Goal: Contribute content: Contribute content

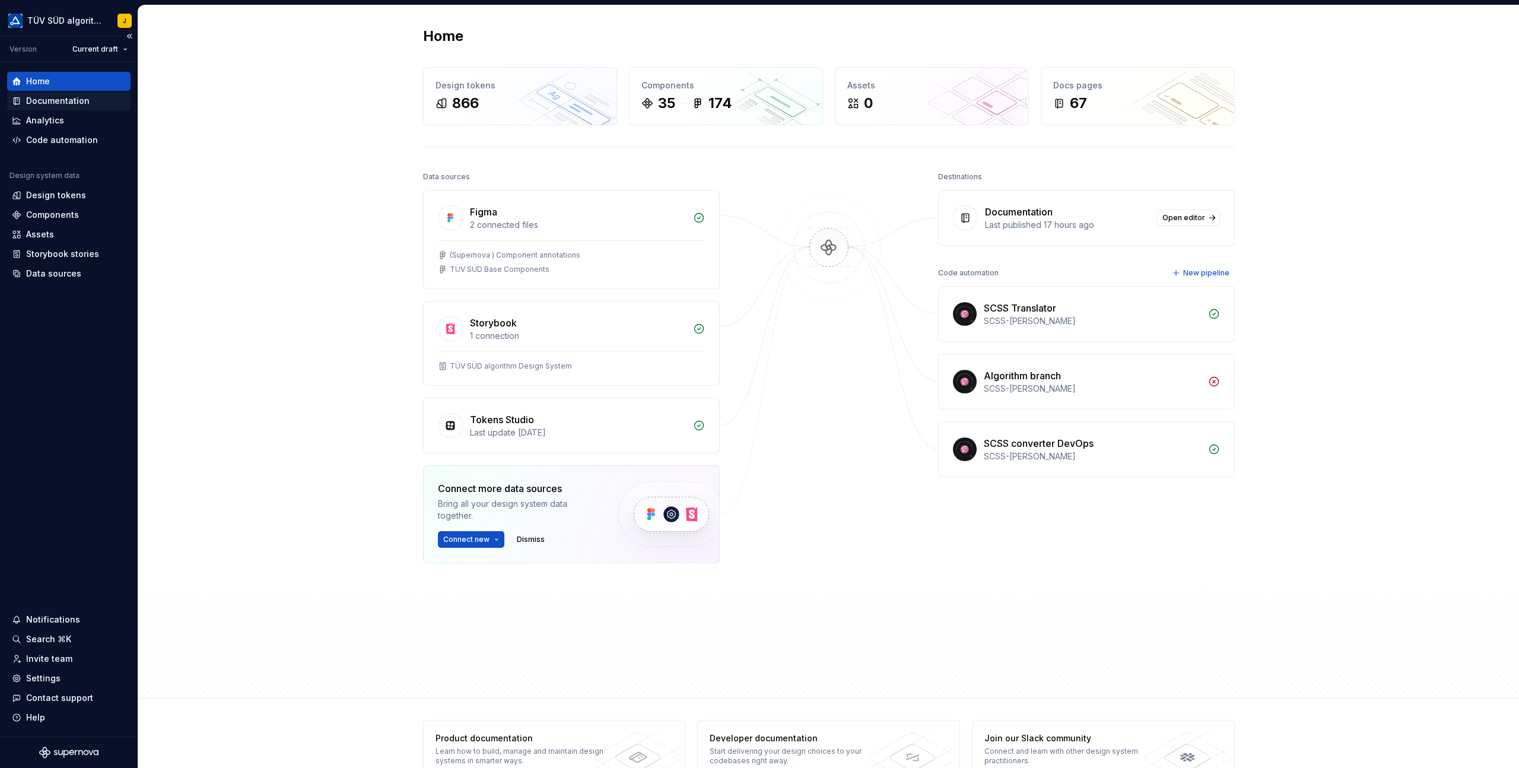
click at [67, 101] on div "Documentation" at bounding box center [57, 101] width 63 height 12
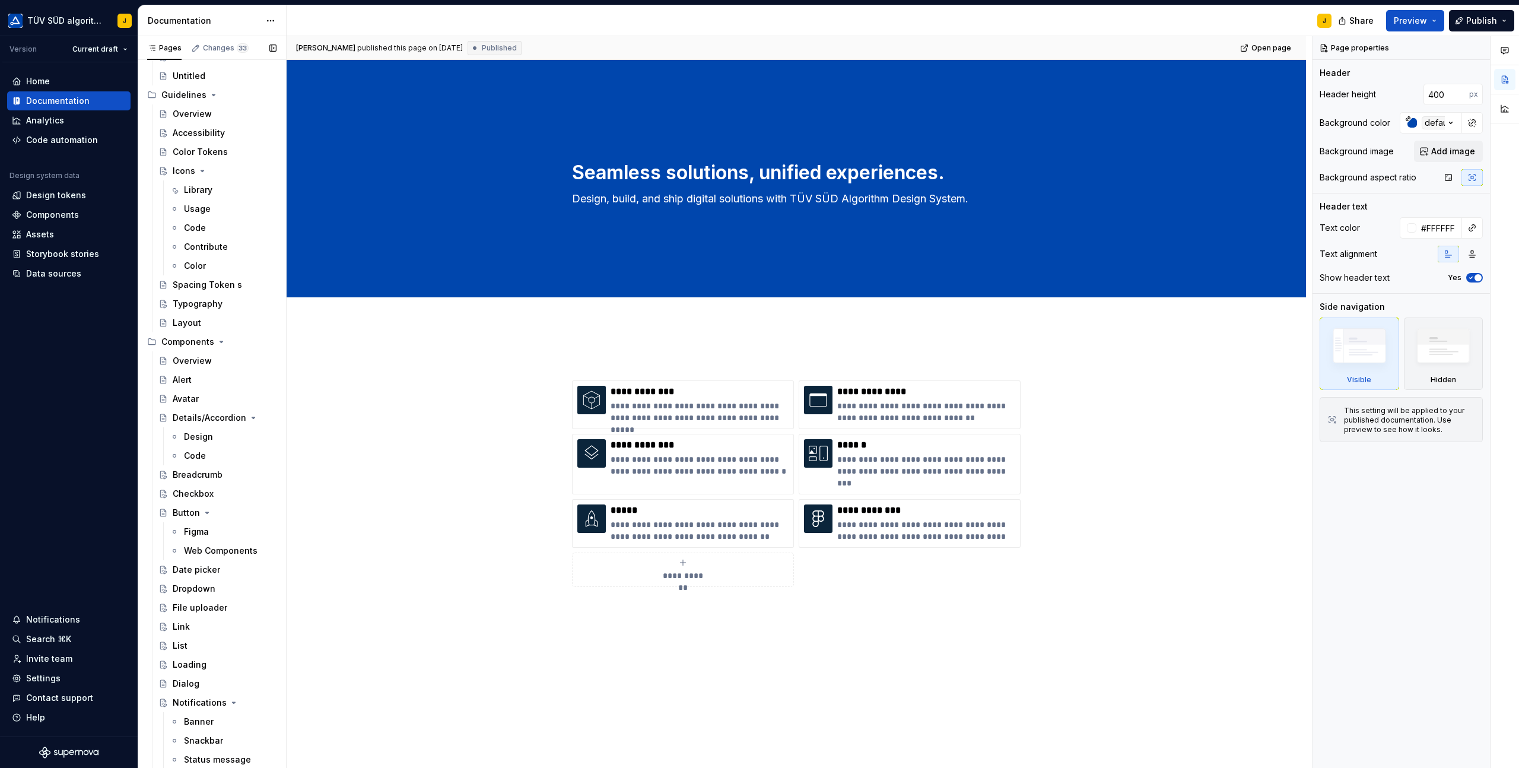
scroll to position [458, 0]
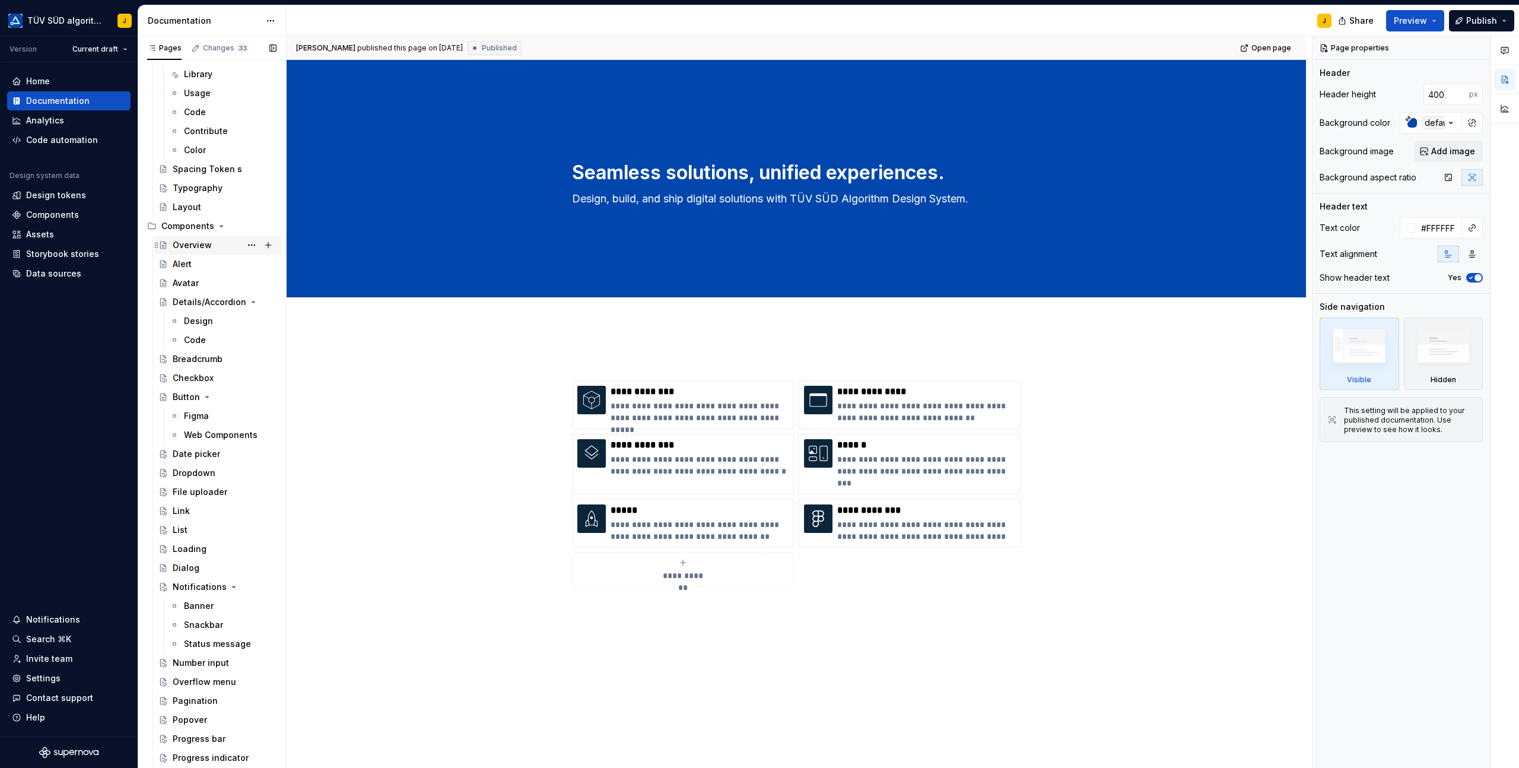
click at [201, 243] on div "Overview" at bounding box center [192, 245] width 39 height 12
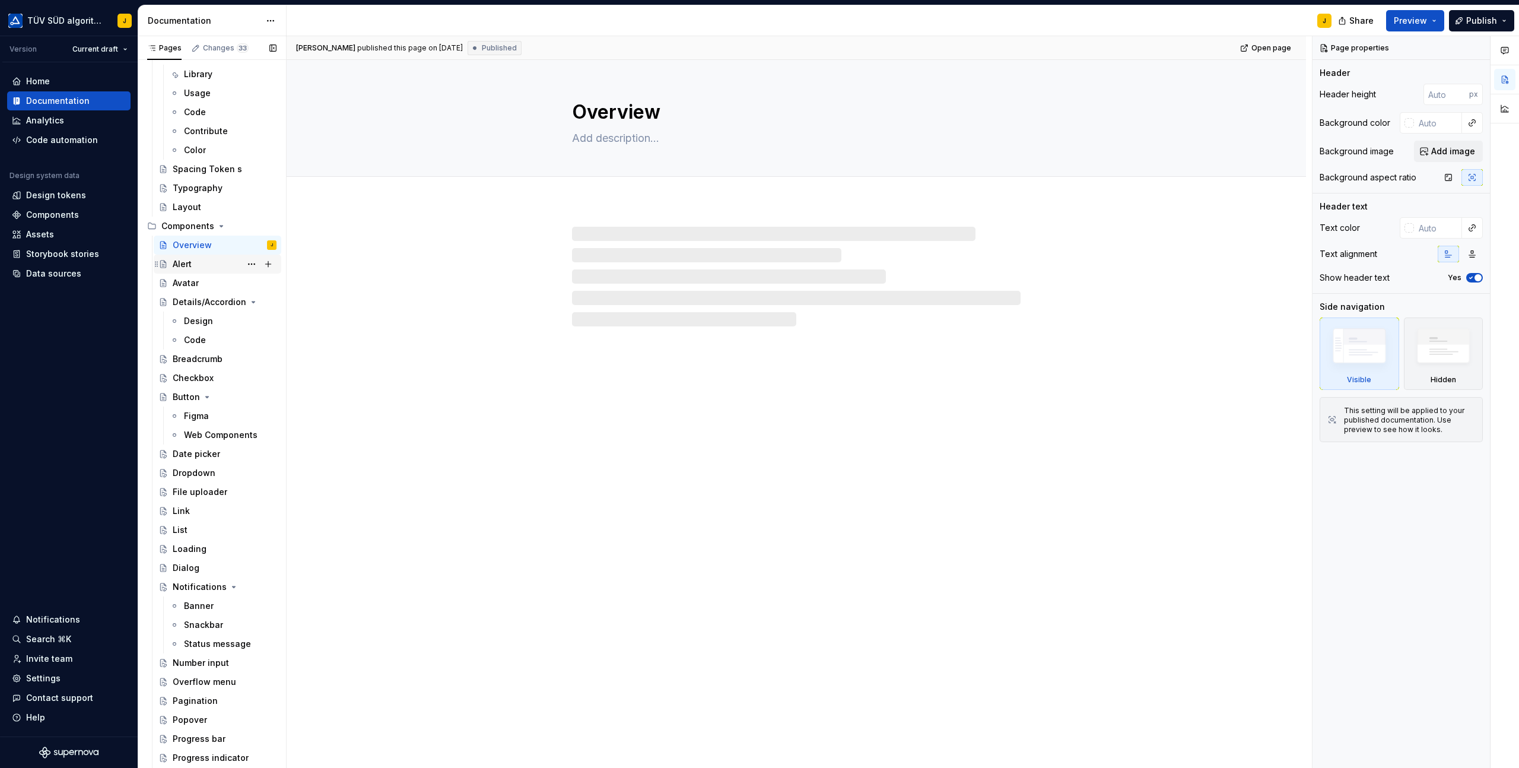
click at [187, 266] on div "Alert" at bounding box center [182, 264] width 19 height 12
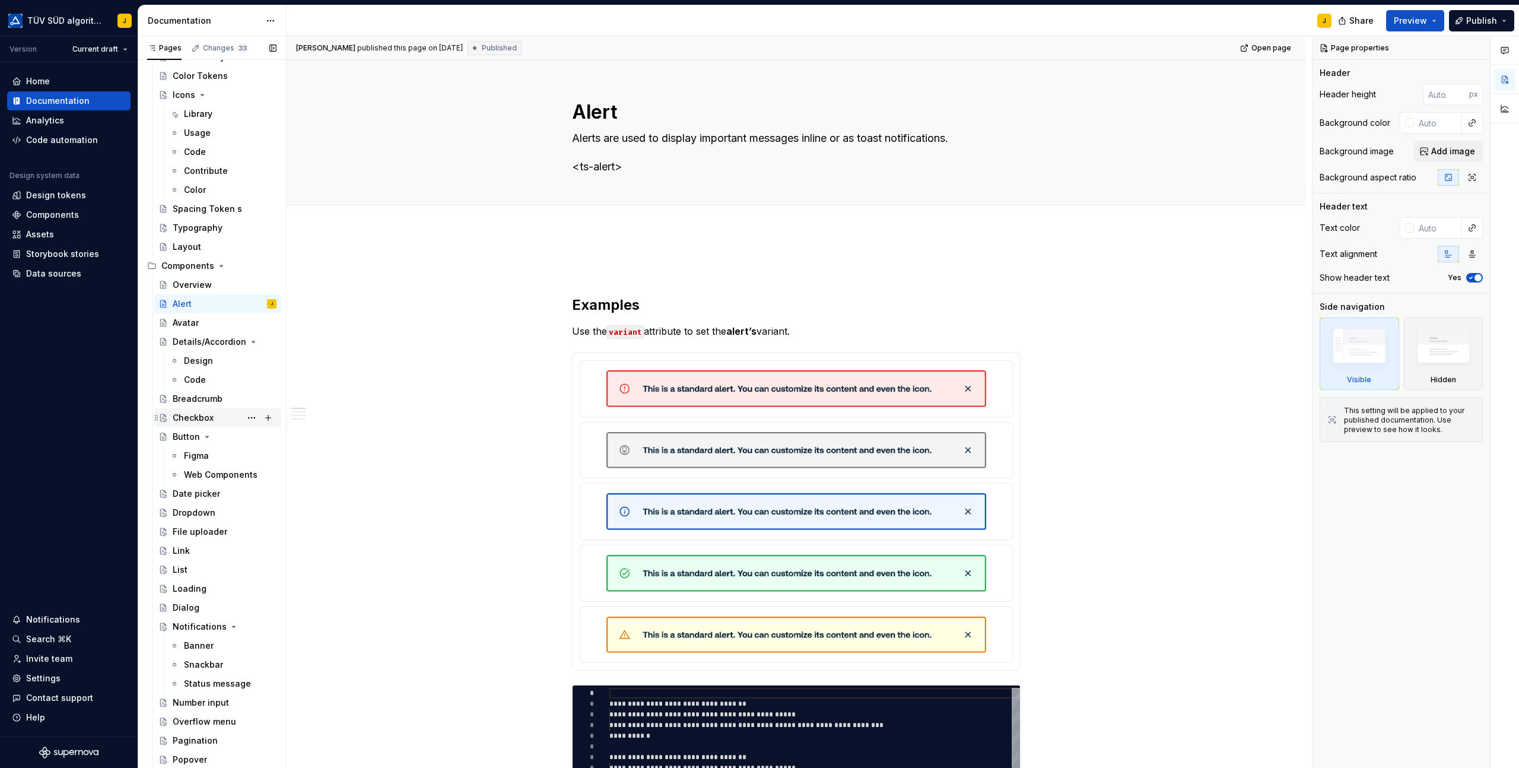
scroll to position [416, 0]
click at [269, 269] on button "Page tree" at bounding box center [268, 268] width 17 height 17
type textarea "*"
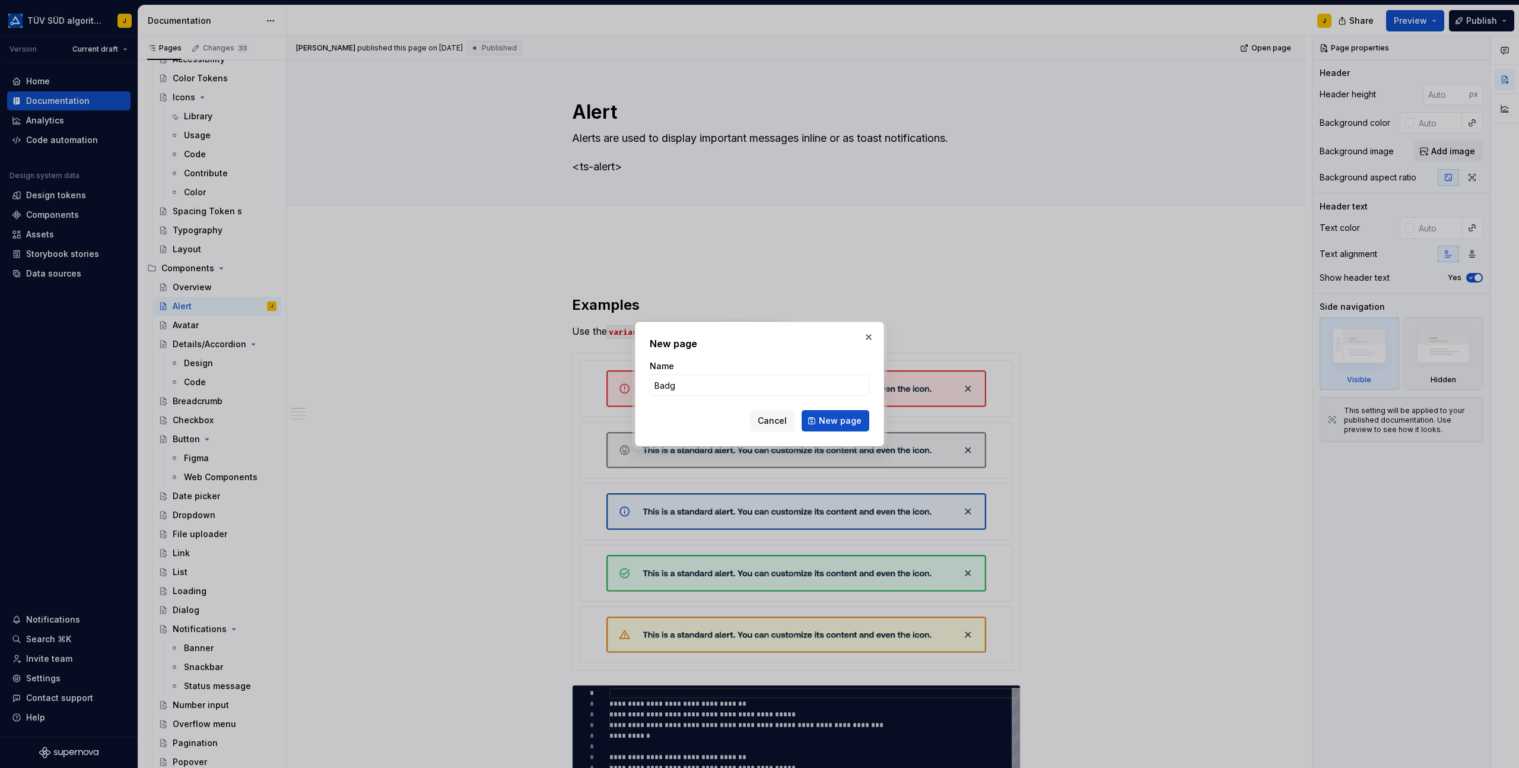
type input "Badge"
click button "New page" at bounding box center [836, 420] width 68 height 21
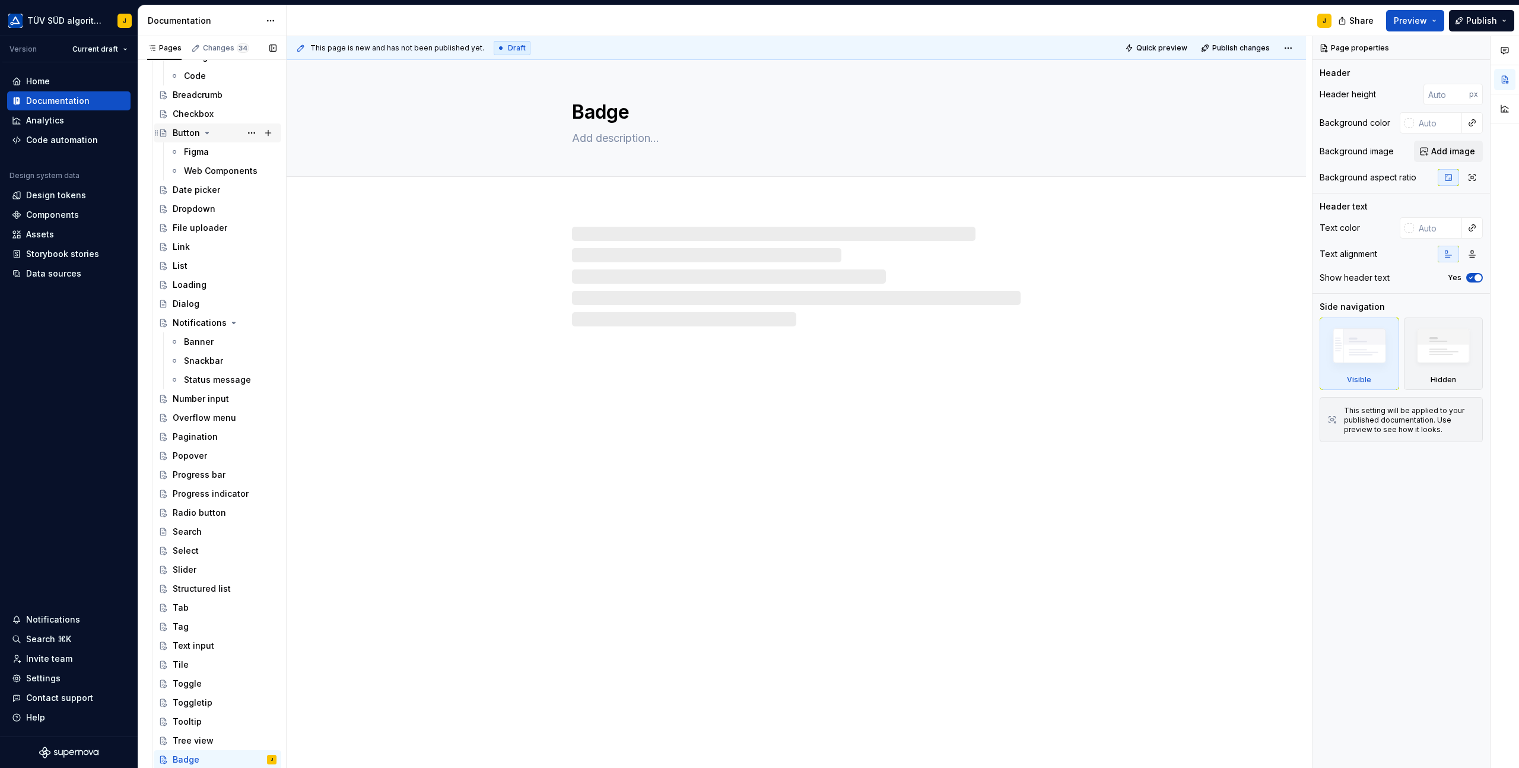
scroll to position [780, 0]
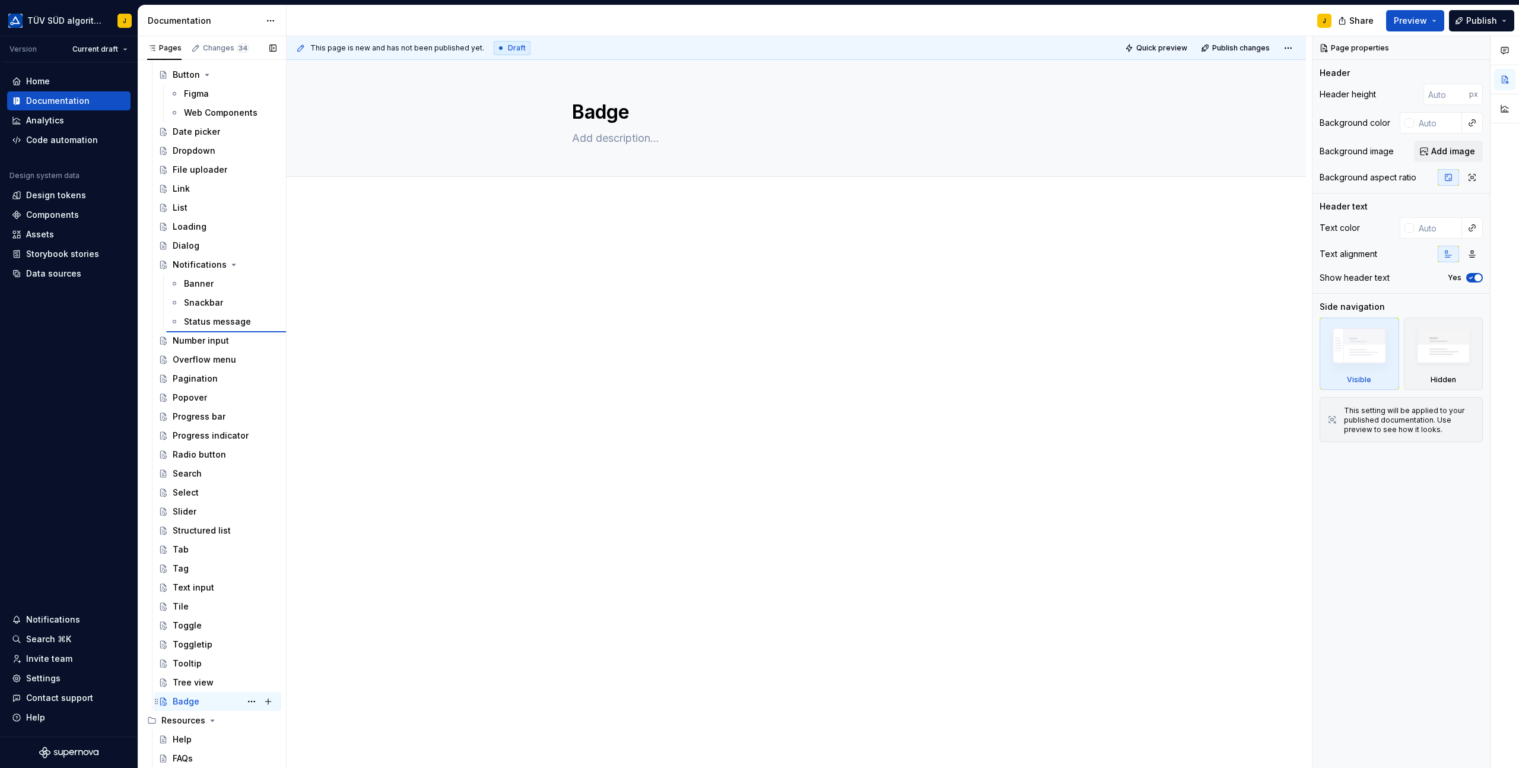
type textarea "*"
type textarea "Notifications"
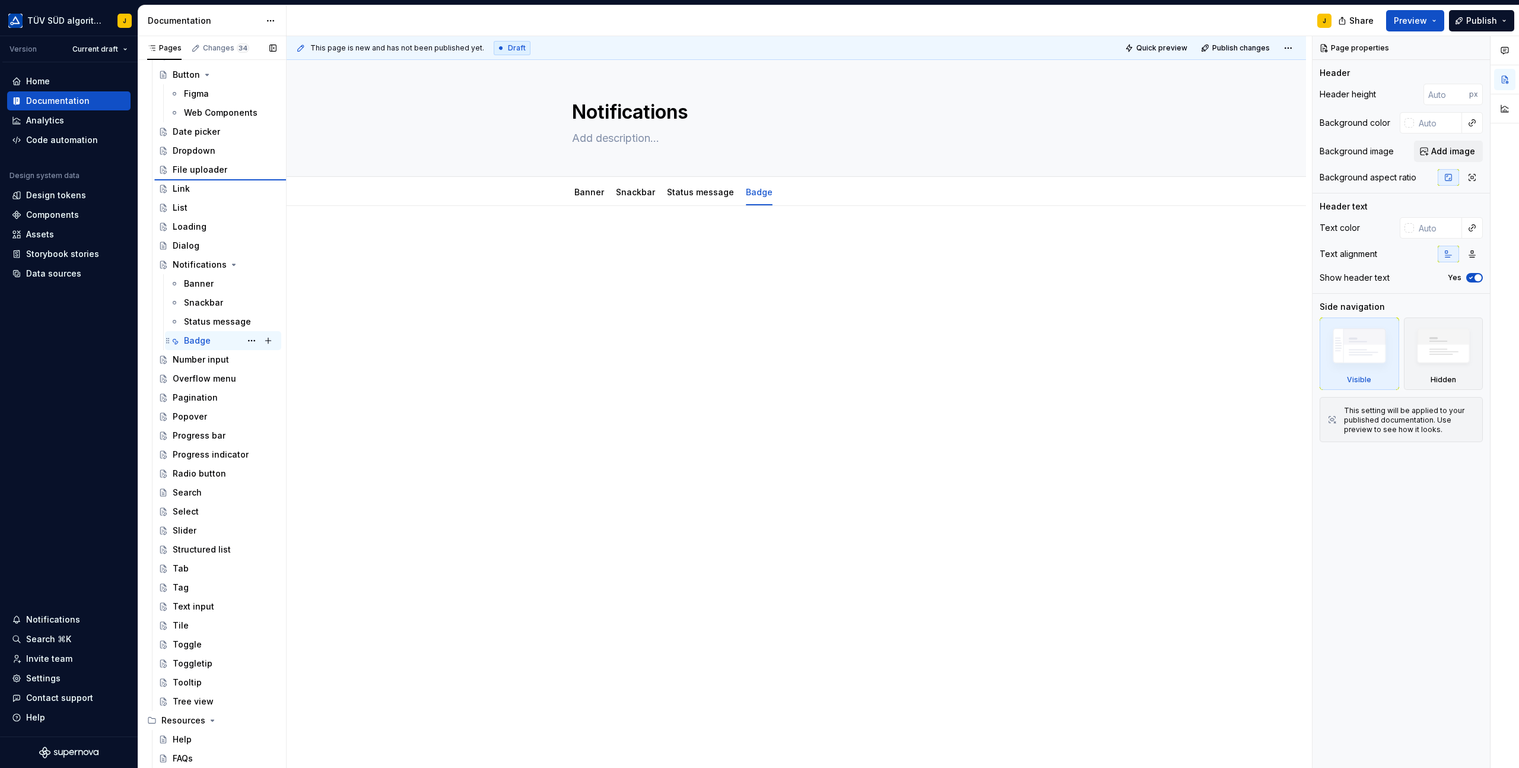
type textarea "*"
type textarea "Badge"
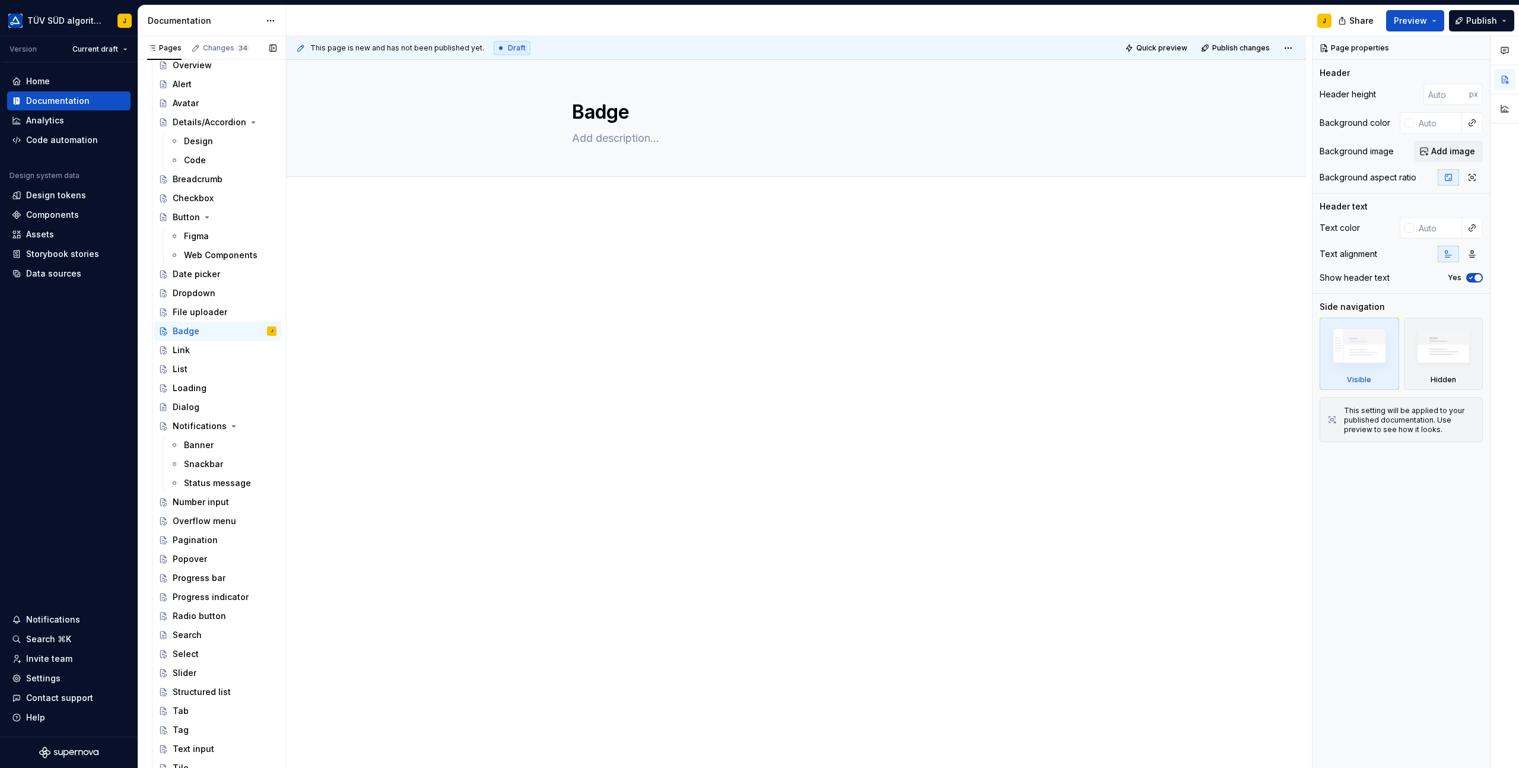
scroll to position [637, 0]
click at [236, 123] on icon "Page tree" at bounding box center [236, 123] width 3 height 1
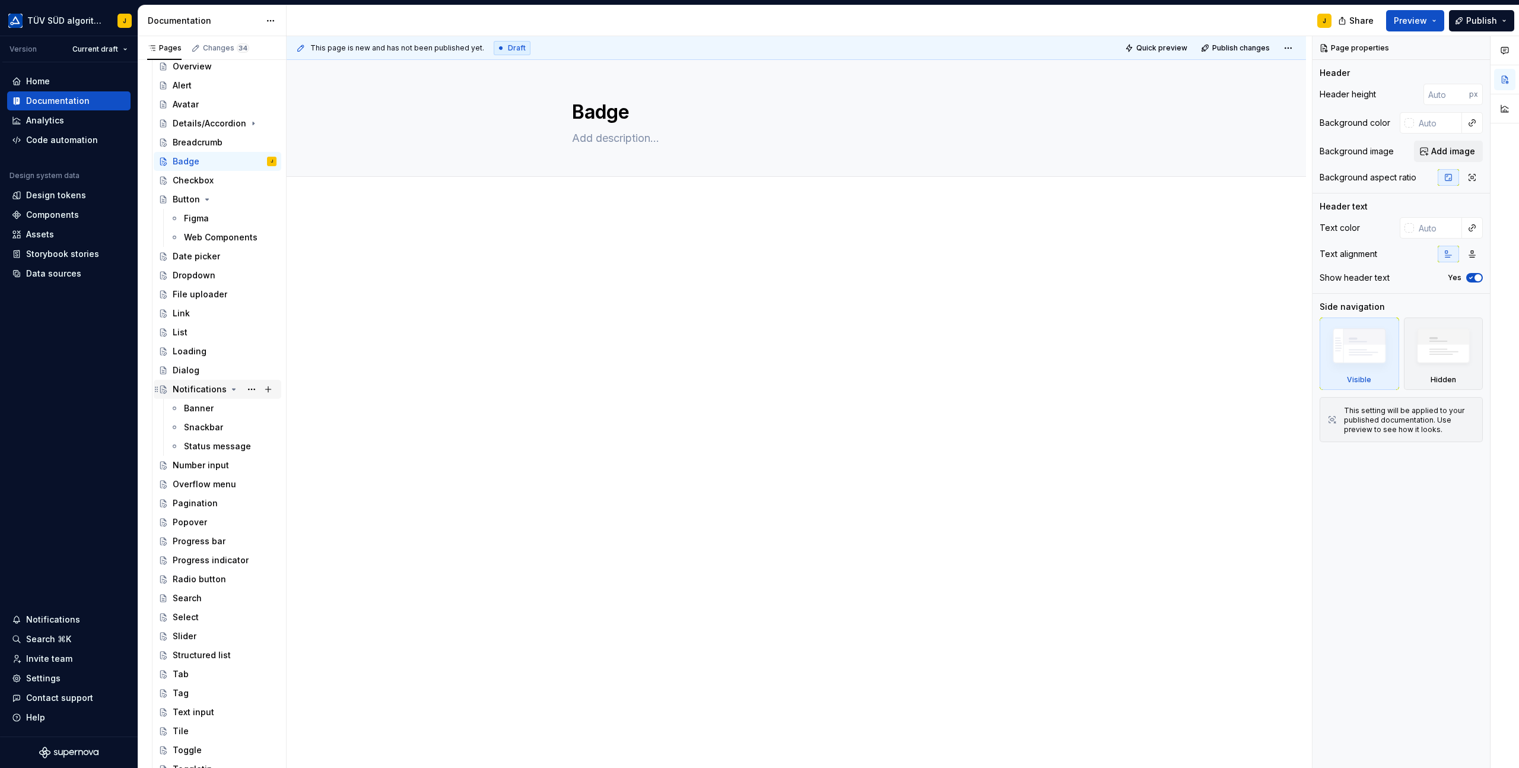
click at [231, 390] on icon "Page tree" at bounding box center [233, 389] width 9 height 9
click at [207, 199] on icon "Page tree" at bounding box center [207, 199] width 3 height 1
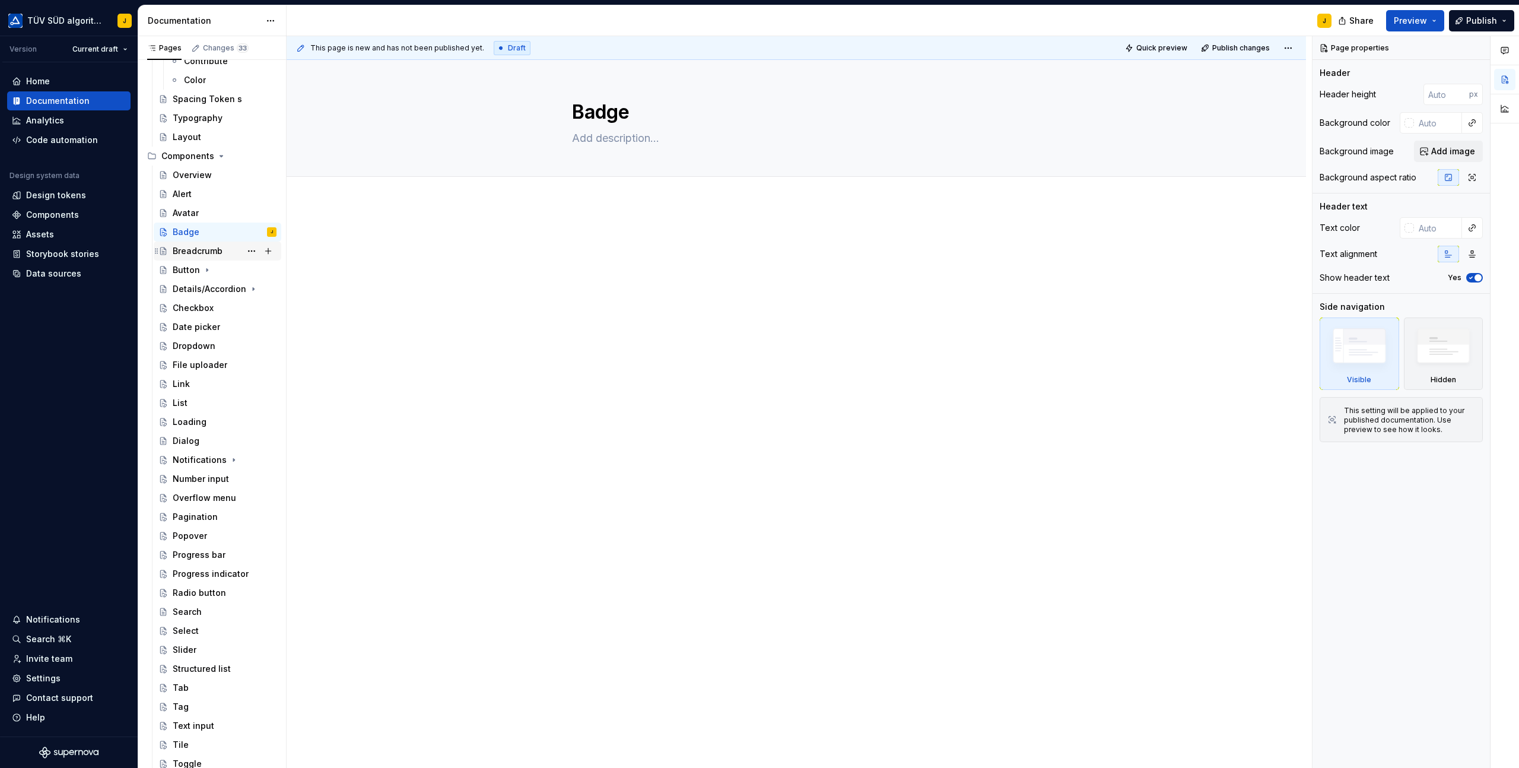
scroll to position [523, 0]
click at [271, 162] on button "Page tree" at bounding box center [268, 161] width 17 height 17
type textarea "*"
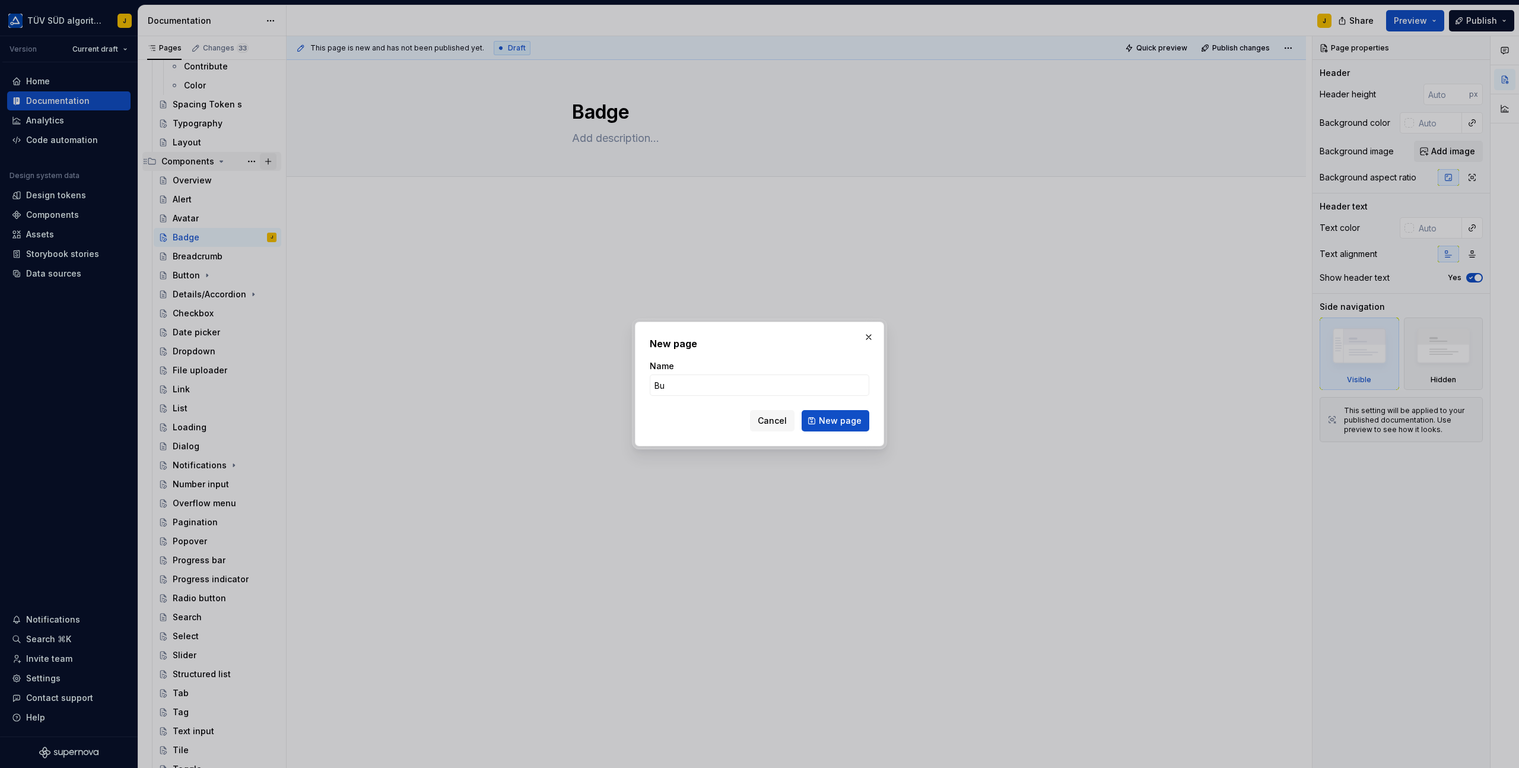
type input "B"
type input "Button Group"
click button "New page" at bounding box center [836, 420] width 68 height 21
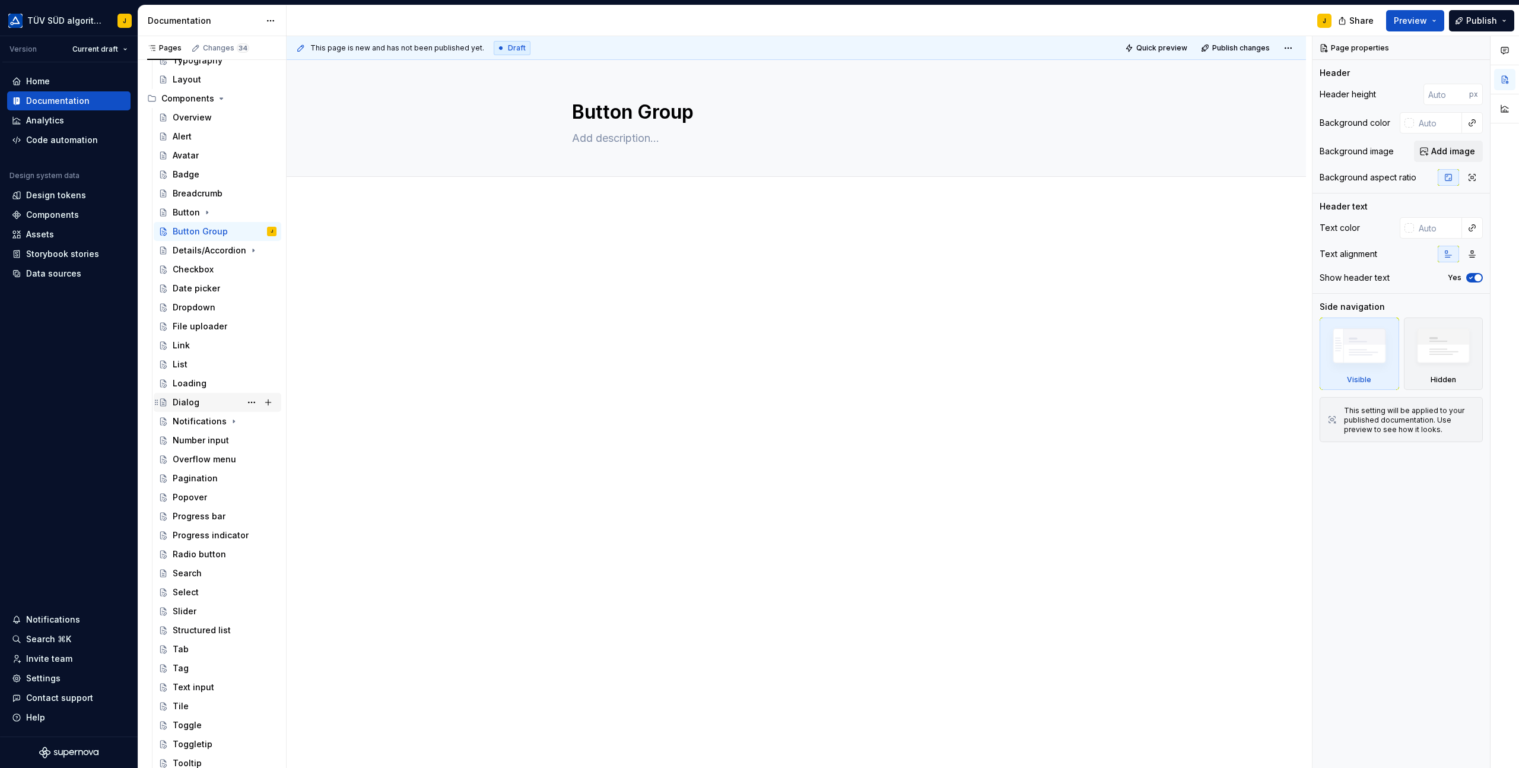
scroll to position [580, 0]
click at [269, 104] on button "Page tree" at bounding box center [268, 104] width 17 height 17
type textarea "*"
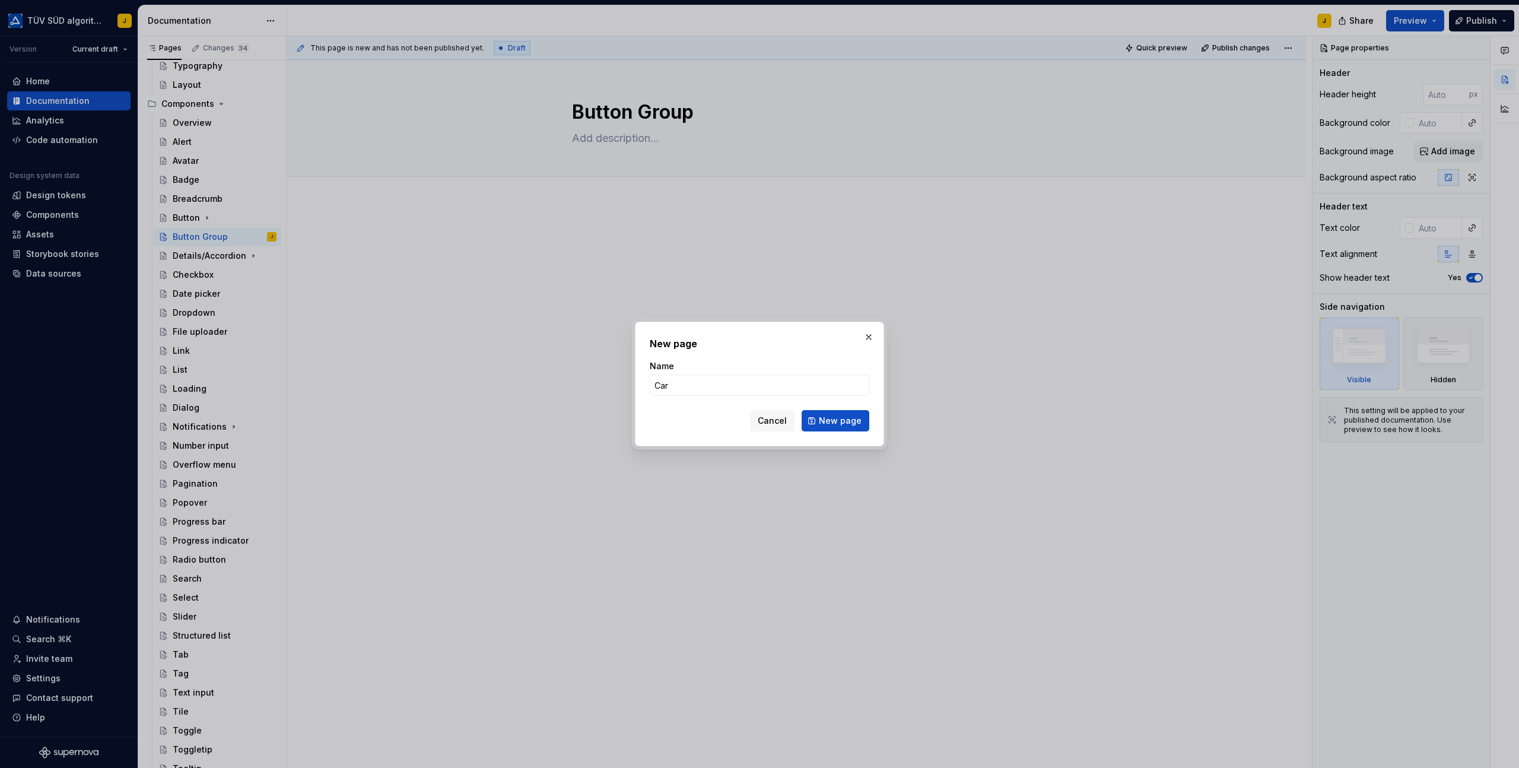
type input "Card"
click button "New page" at bounding box center [836, 420] width 68 height 21
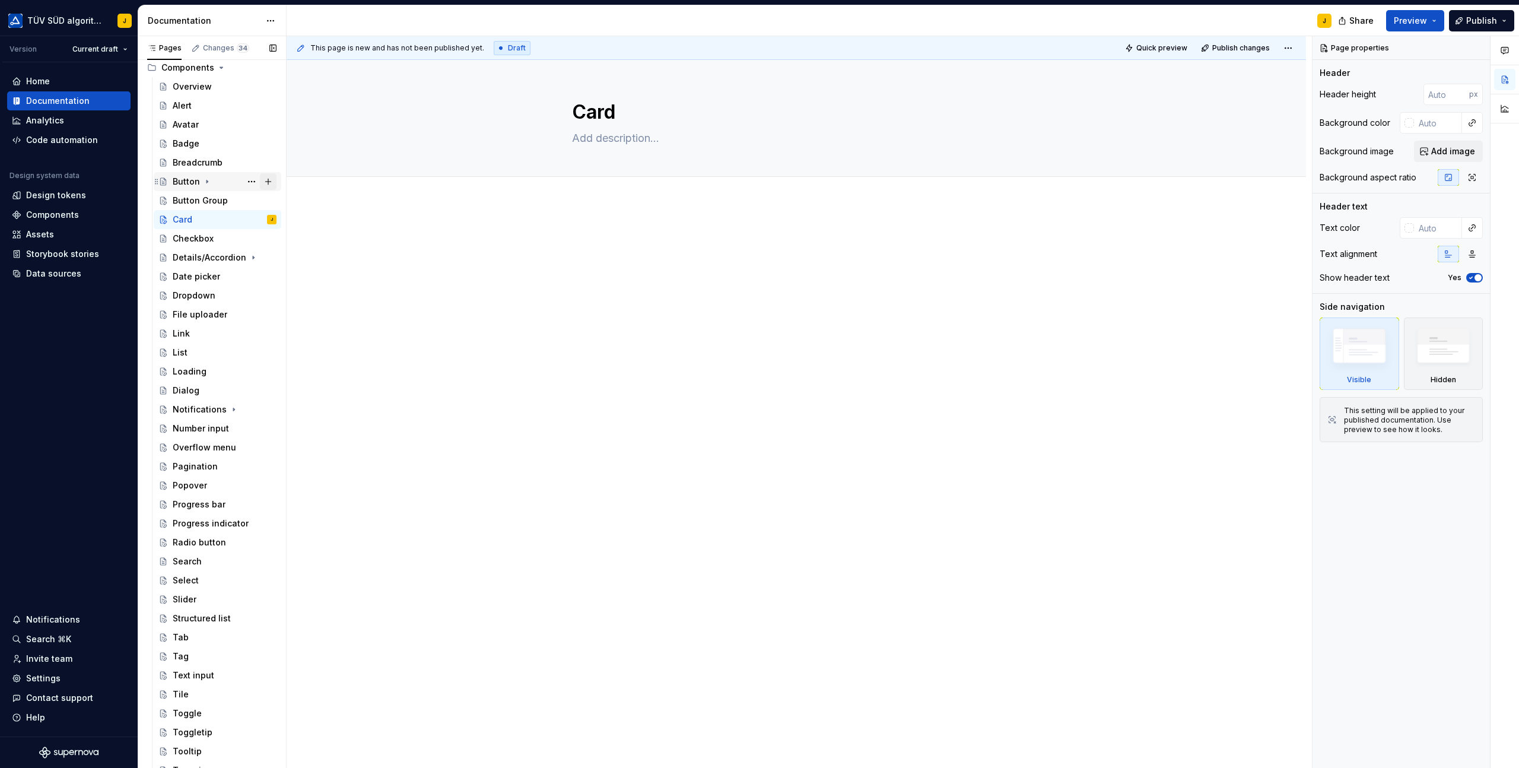
scroll to position [608, 0]
click at [270, 75] on button "Page tree" at bounding box center [268, 76] width 17 height 17
type textarea "*"
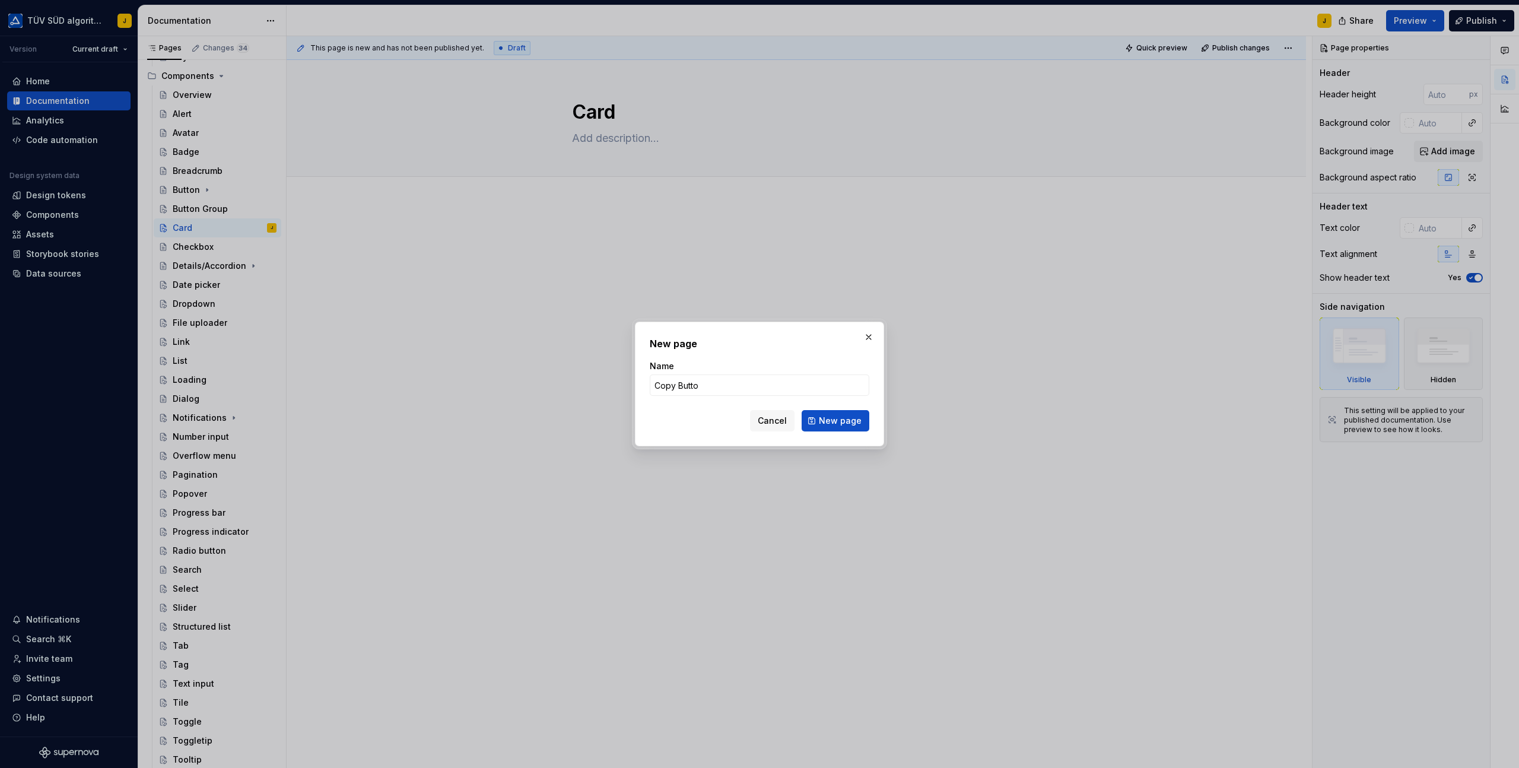
type input "Copy Button"
click button "New page" at bounding box center [836, 420] width 68 height 21
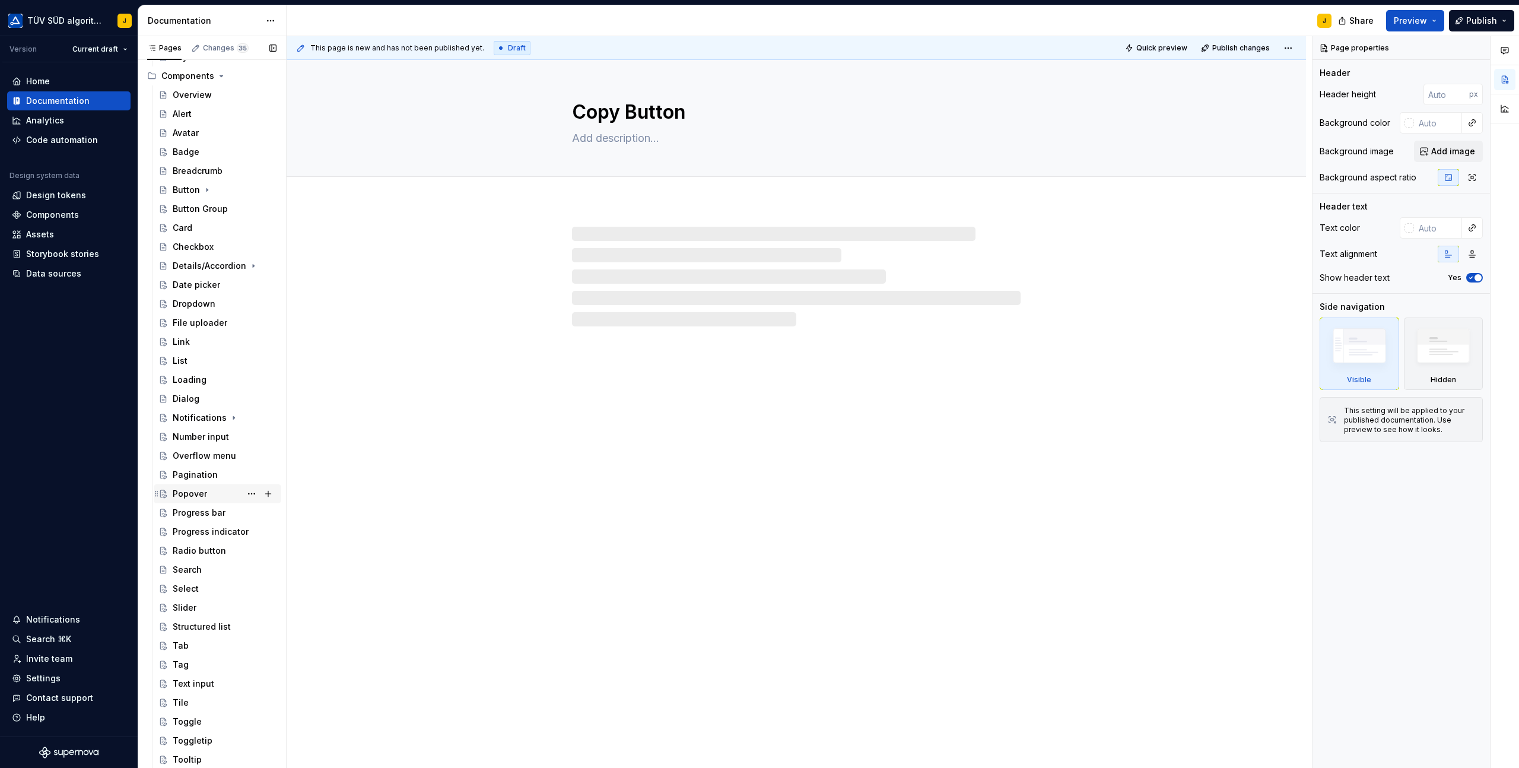
scroll to position [669, 0]
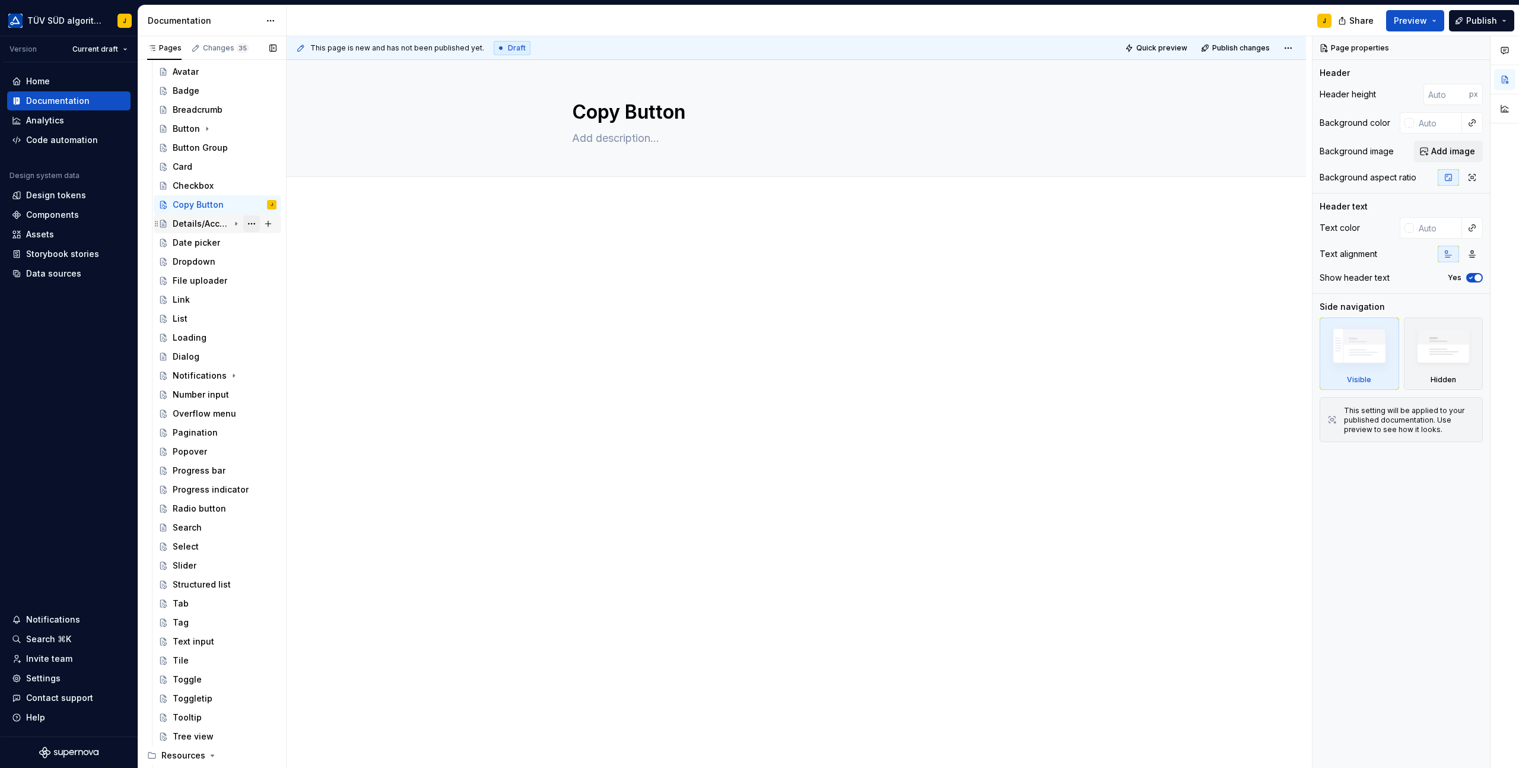
click at [250, 225] on button "Page tree" at bounding box center [251, 223] width 17 height 17
type textarea "*"
click at [276, 247] on div "Rename page" at bounding box center [323, 245] width 116 height 12
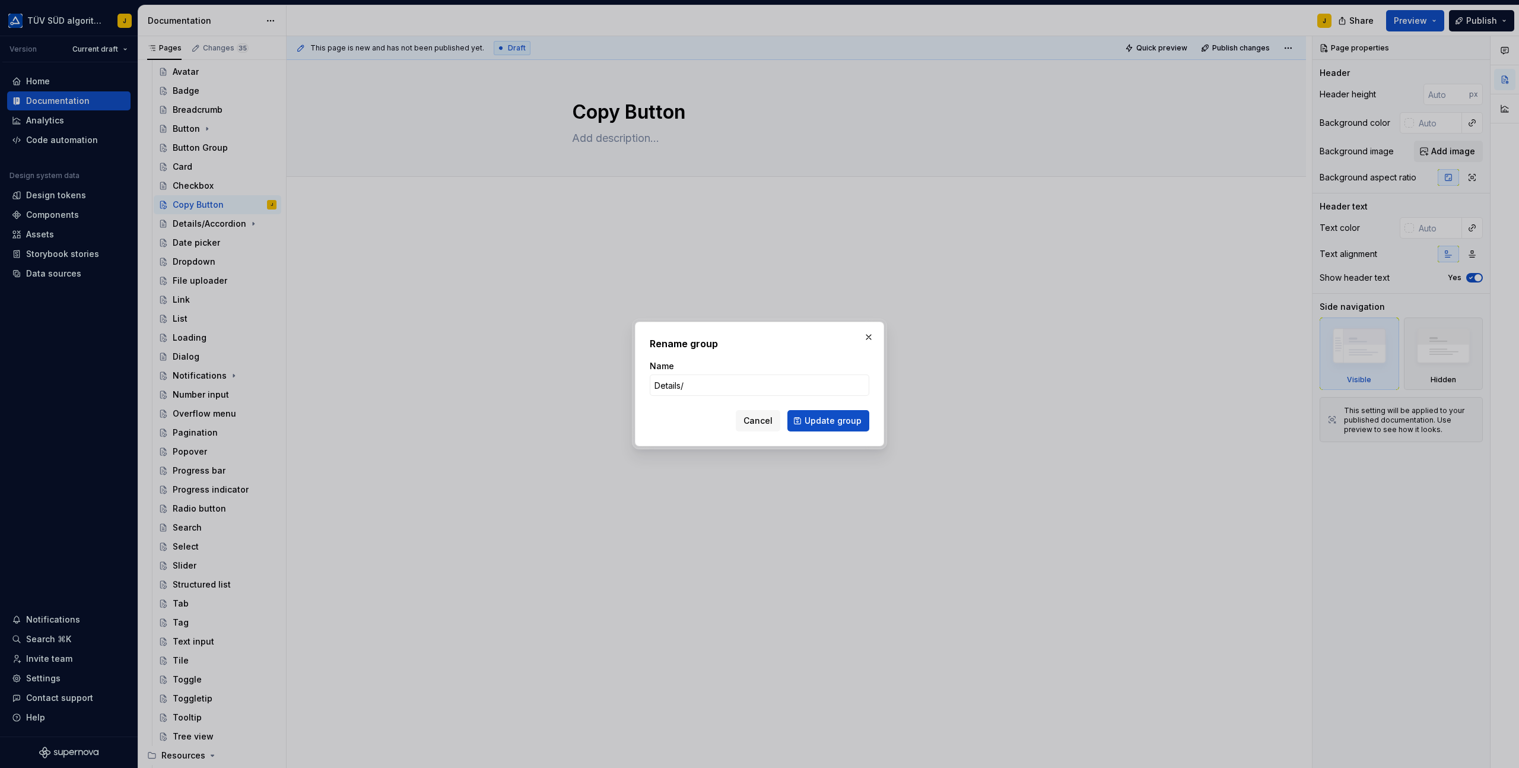
type input "Details"
click button "Update group" at bounding box center [828, 420] width 82 height 21
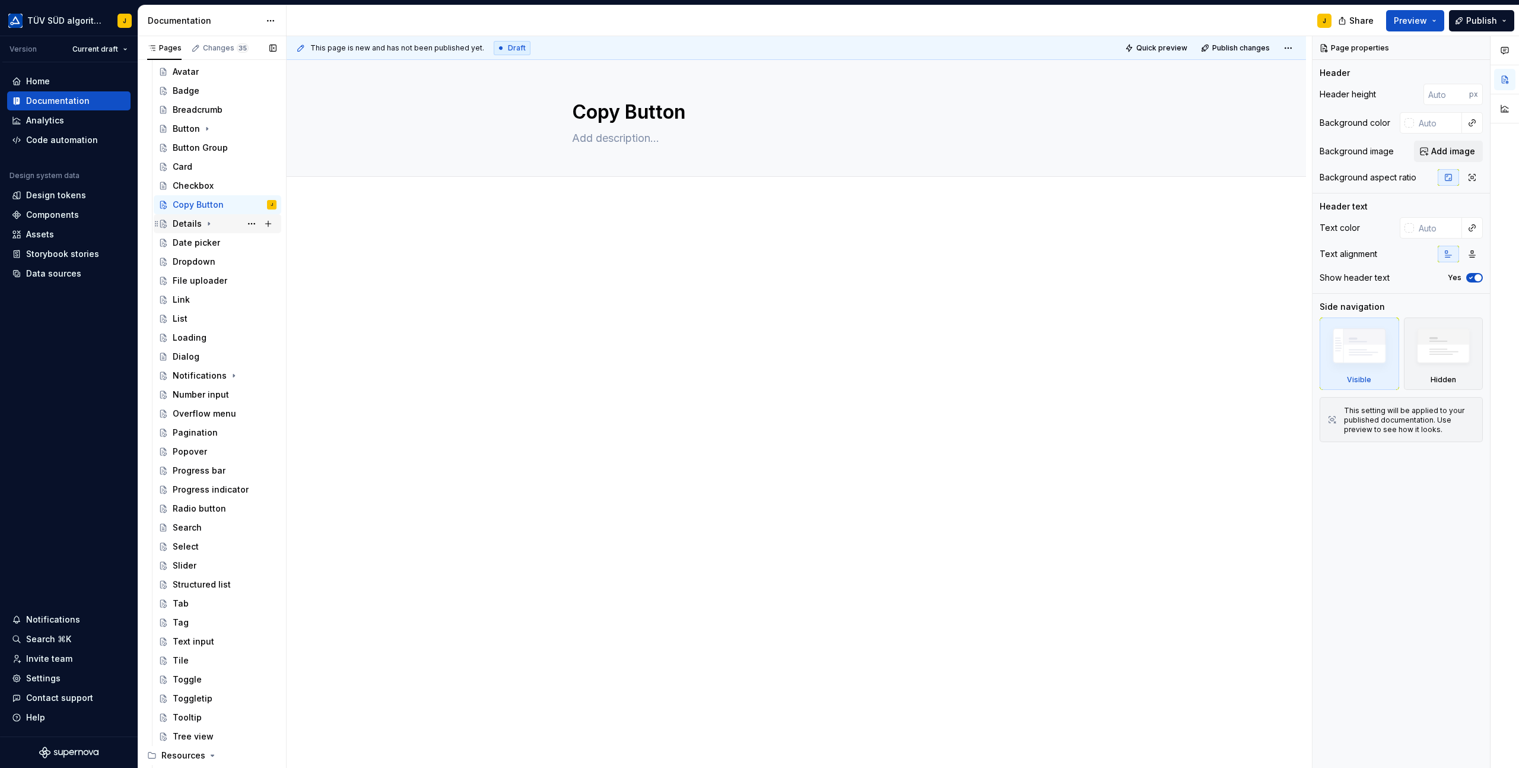
click at [210, 226] on icon "Page tree" at bounding box center [208, 223] width 9 height 9
click at [180, 225] on div "Details" at bounding box center [187, 224] width 29 height 12
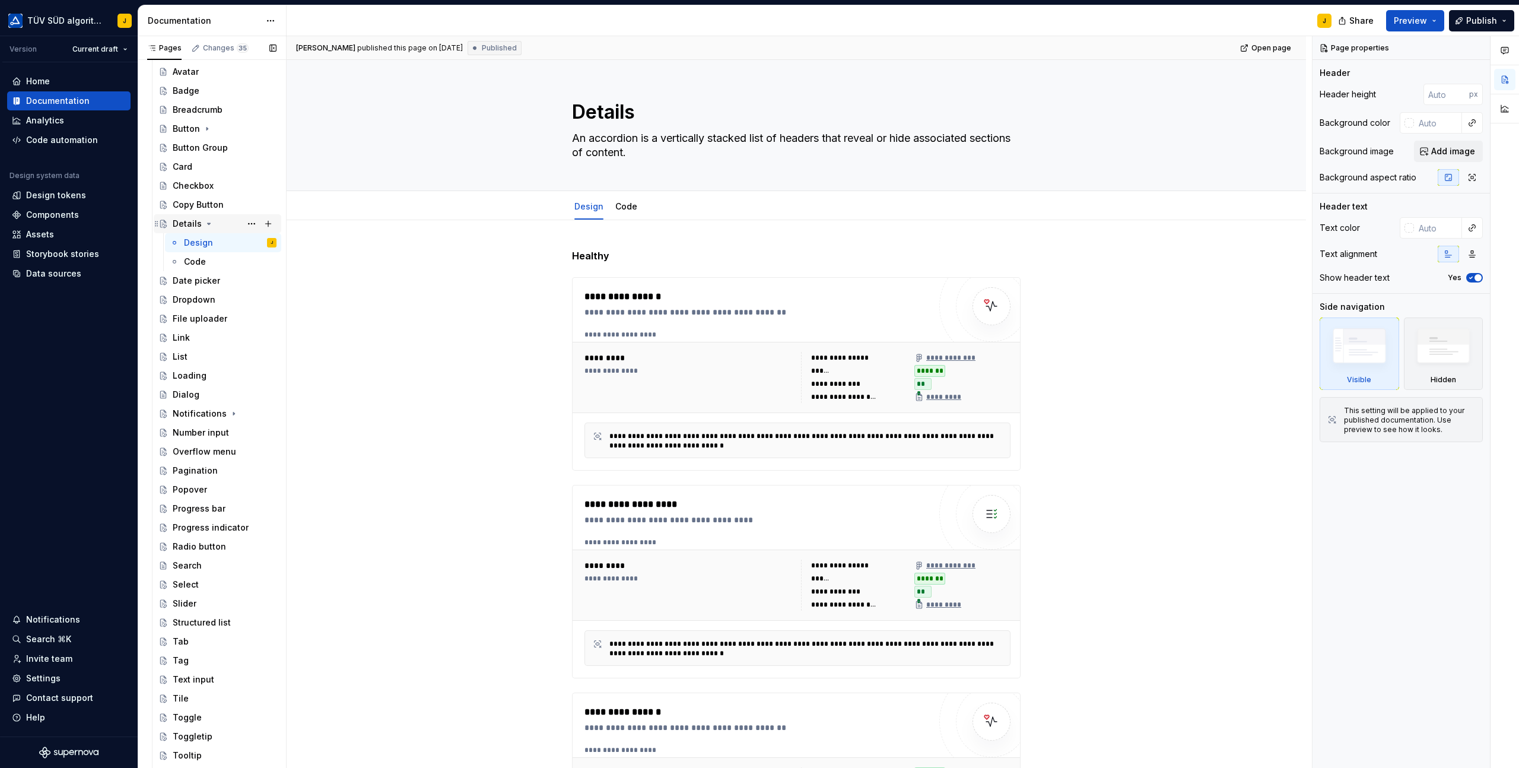
click at [208, 221] on icon "Page tree" at bounding box center [208, 223] width 9 height 9
click at [255, 269] on button "Page tree" at bounding box center [251, 267] width 17 height 17
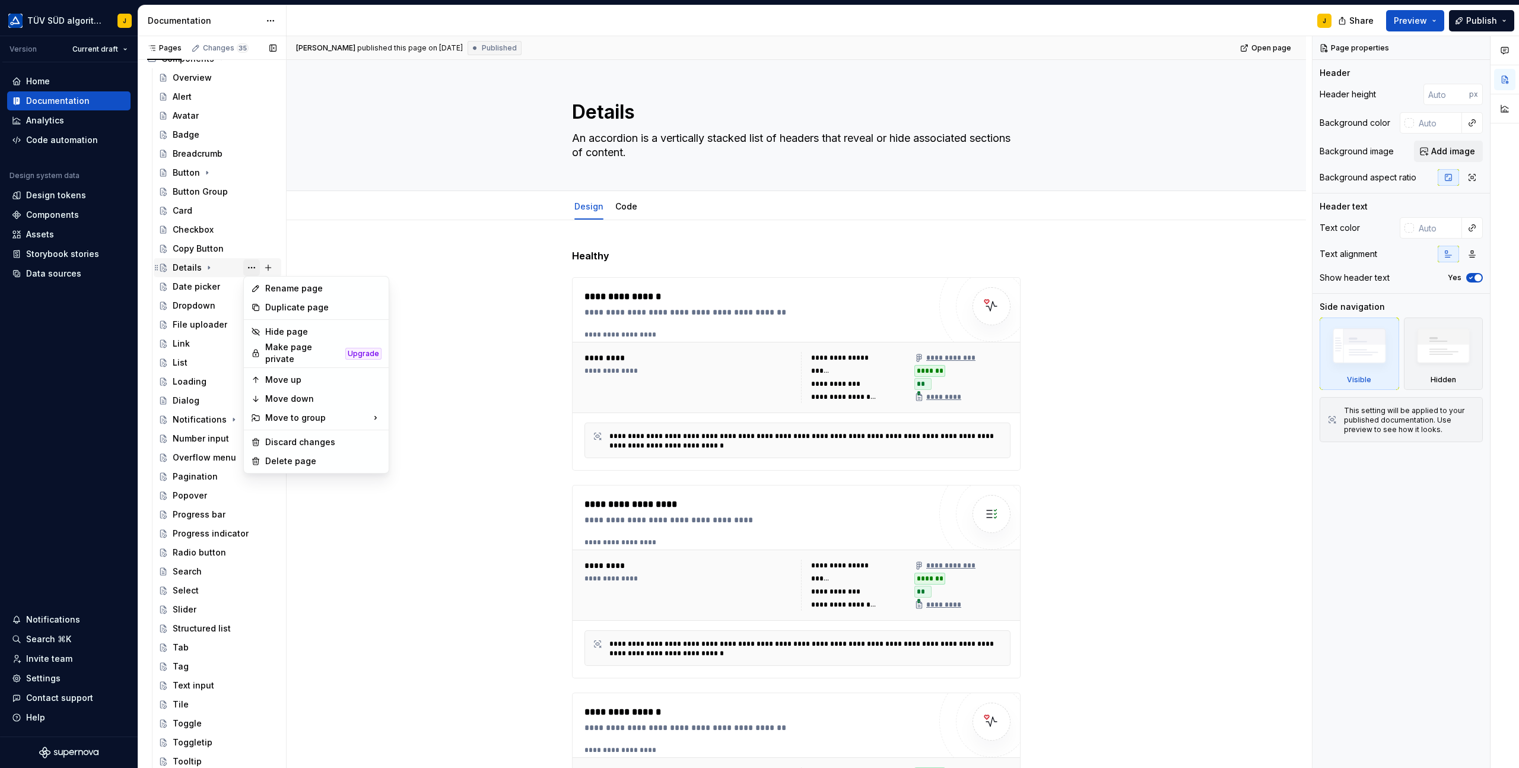
type textarea "*"
click at [301, 297] on div "Rename page" at bounding box center [316, 288] width 140 height 19
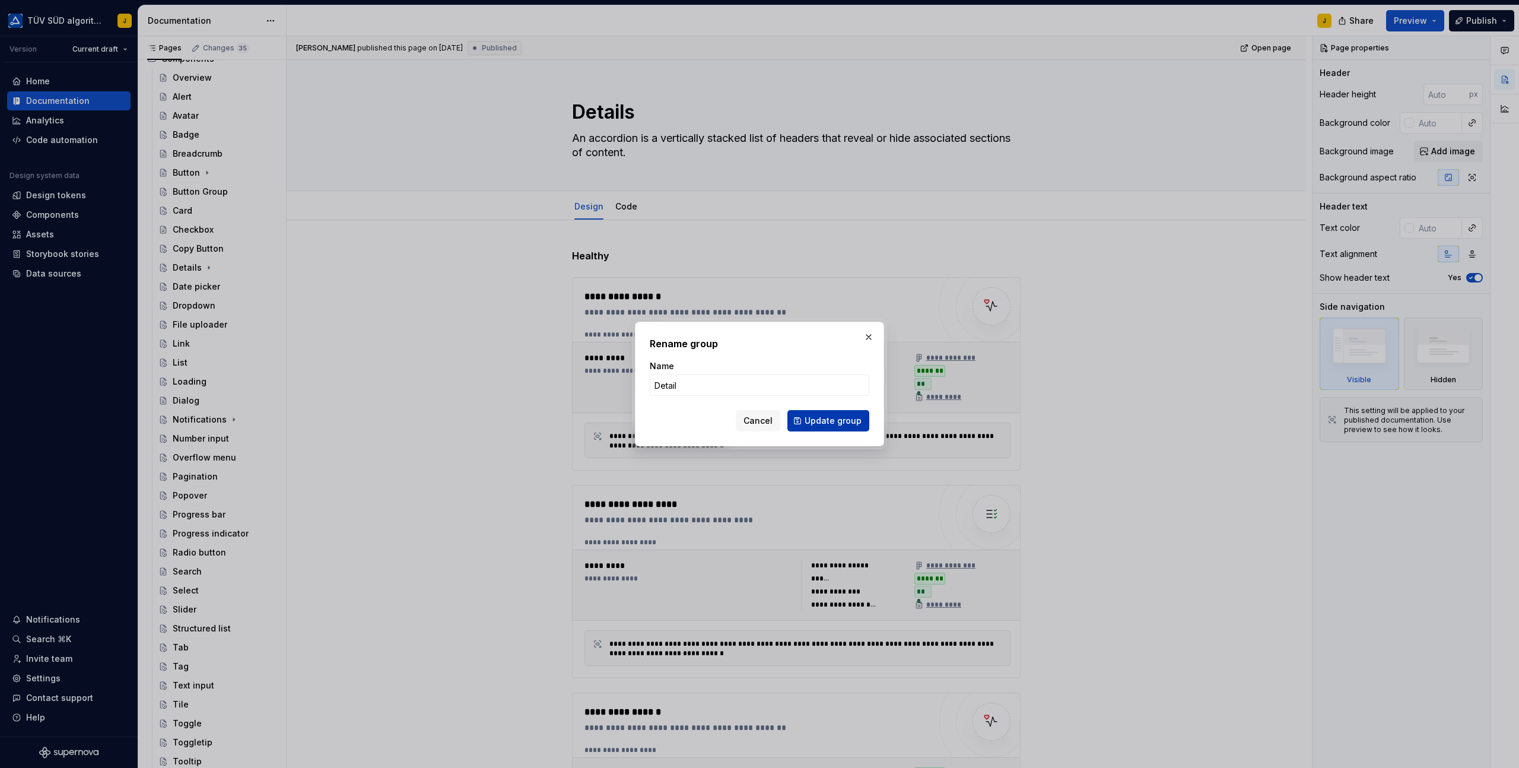
type input "Detail"
click at [837, 420] on span "Update group" at bounding box center [833, 421] width 57 height 12
type textarea "*"
type textarea "Detail"
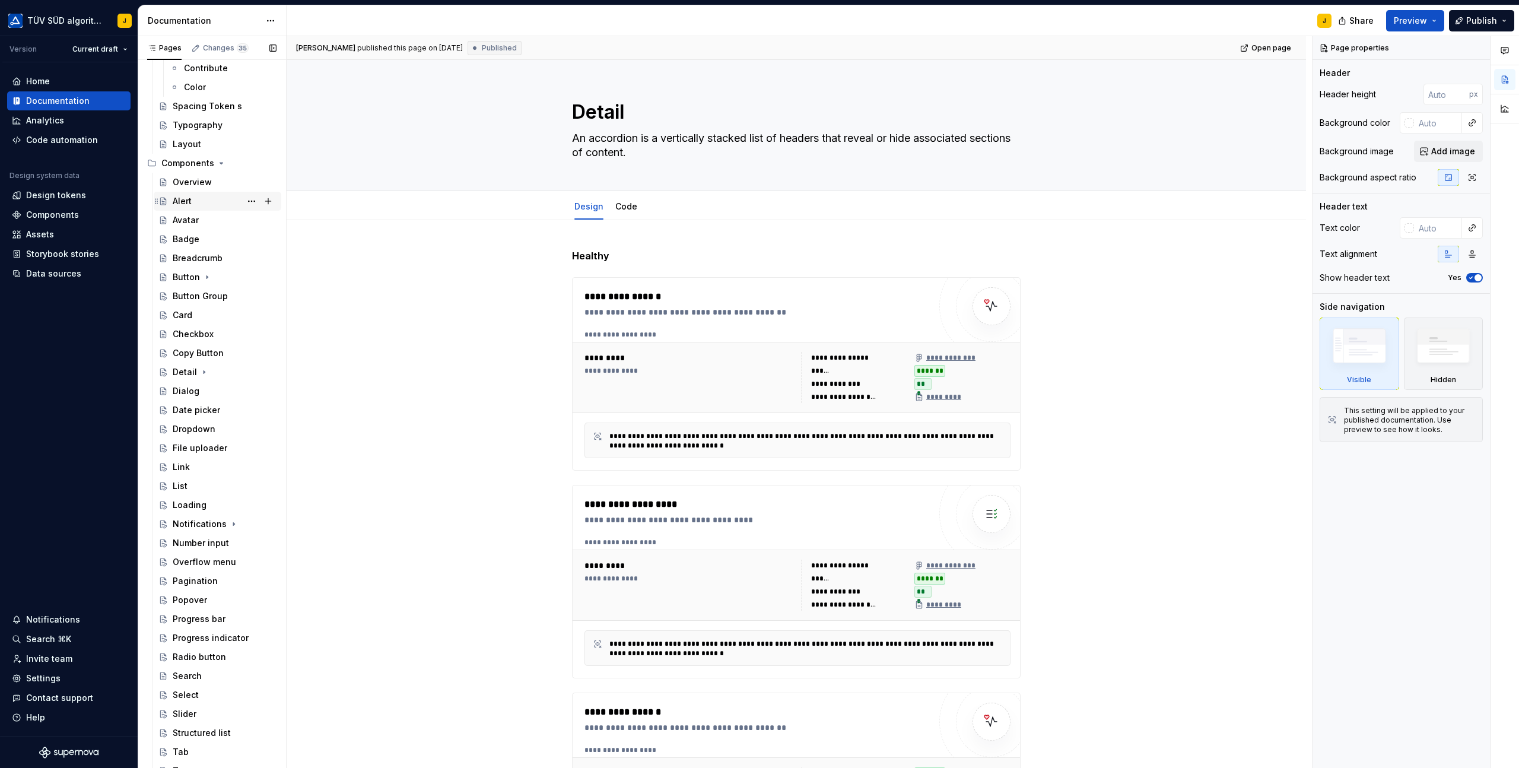
scroll to position [542, 0]
click at [264, 141] on button "Page tree" at bounding box center [268, 142] width 17 height 17
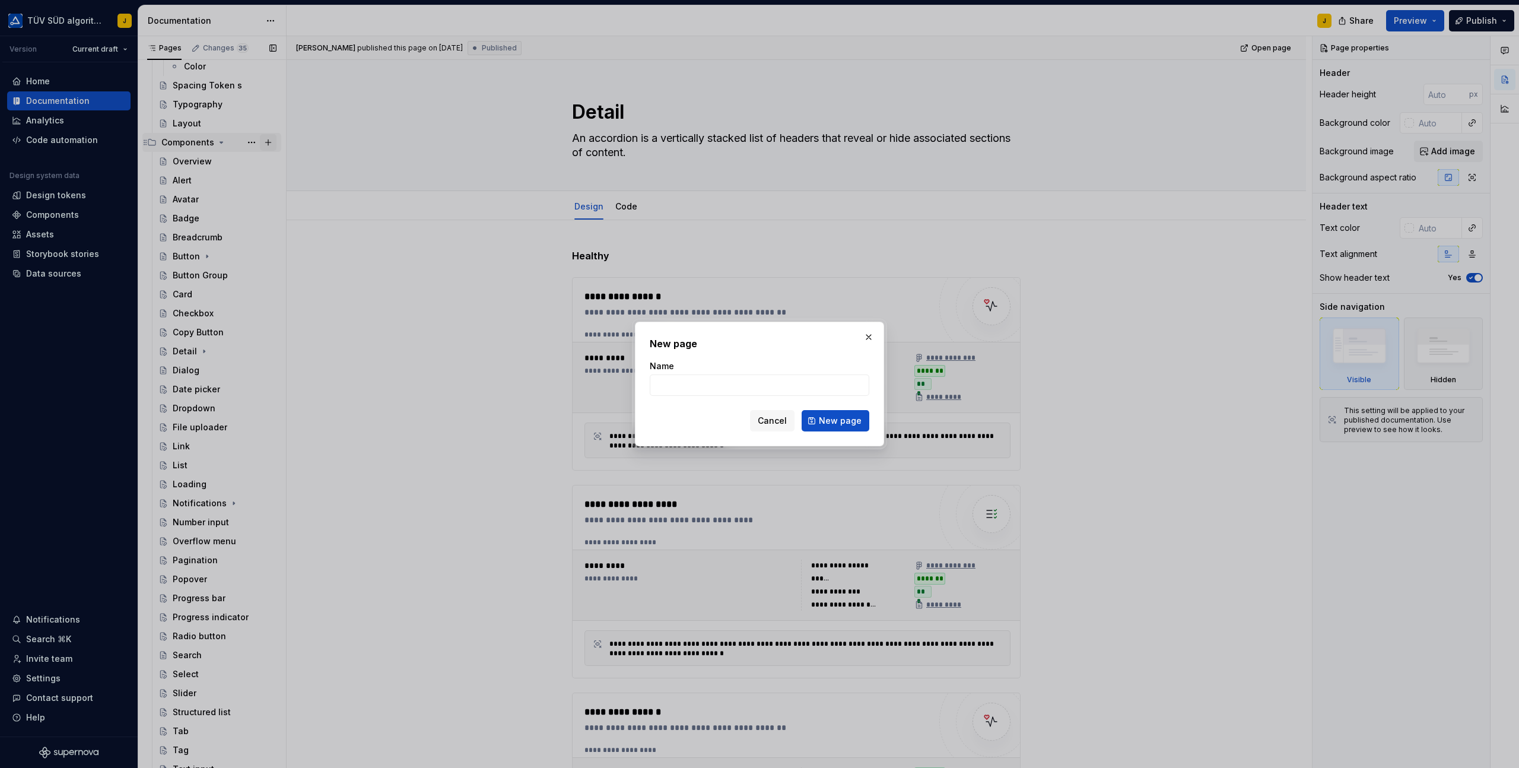
type textarea "*"
type input "Divider"
click button "New page" at bounding box center [836, 420] width 68 height 21
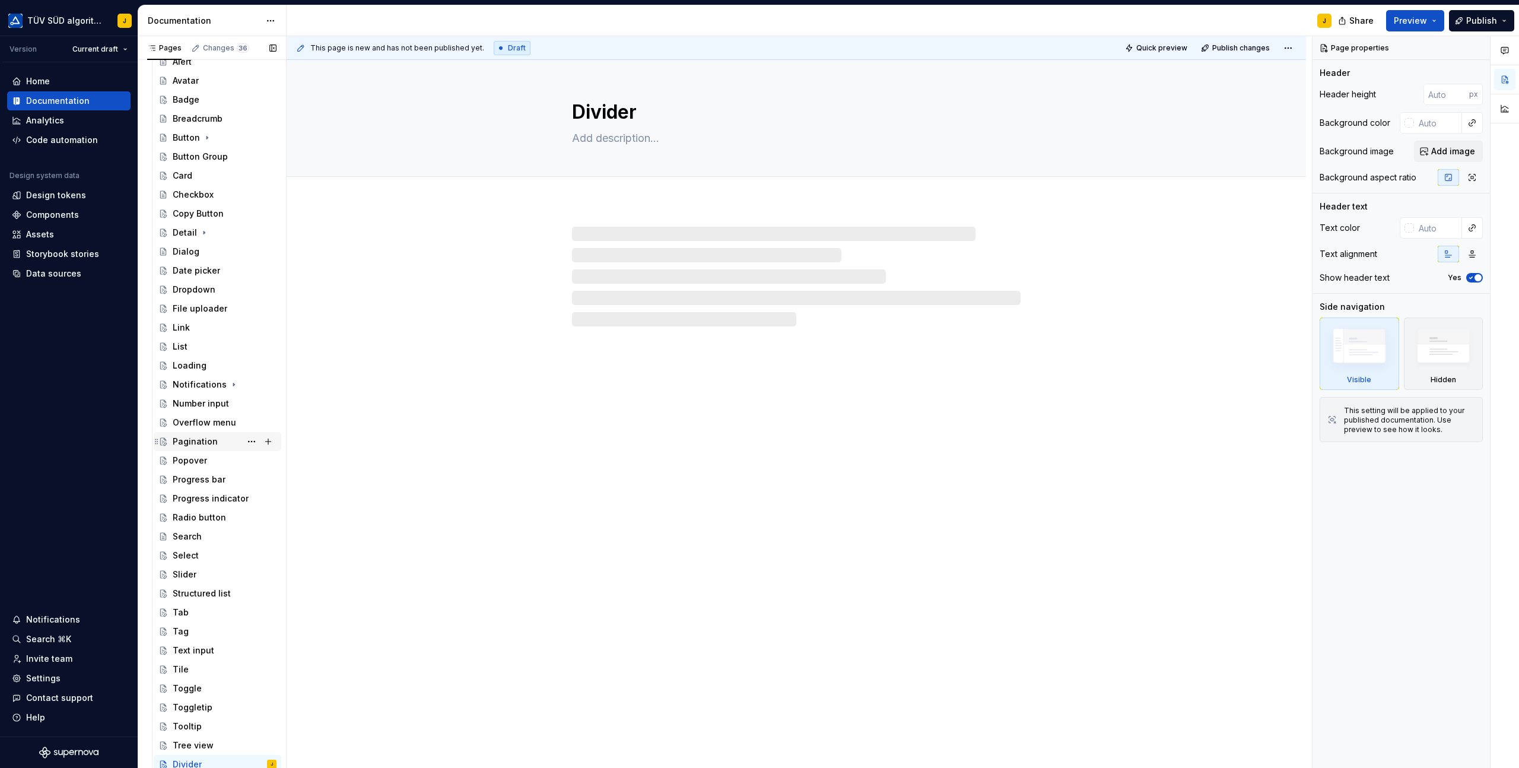
scroll to position [681, 0]
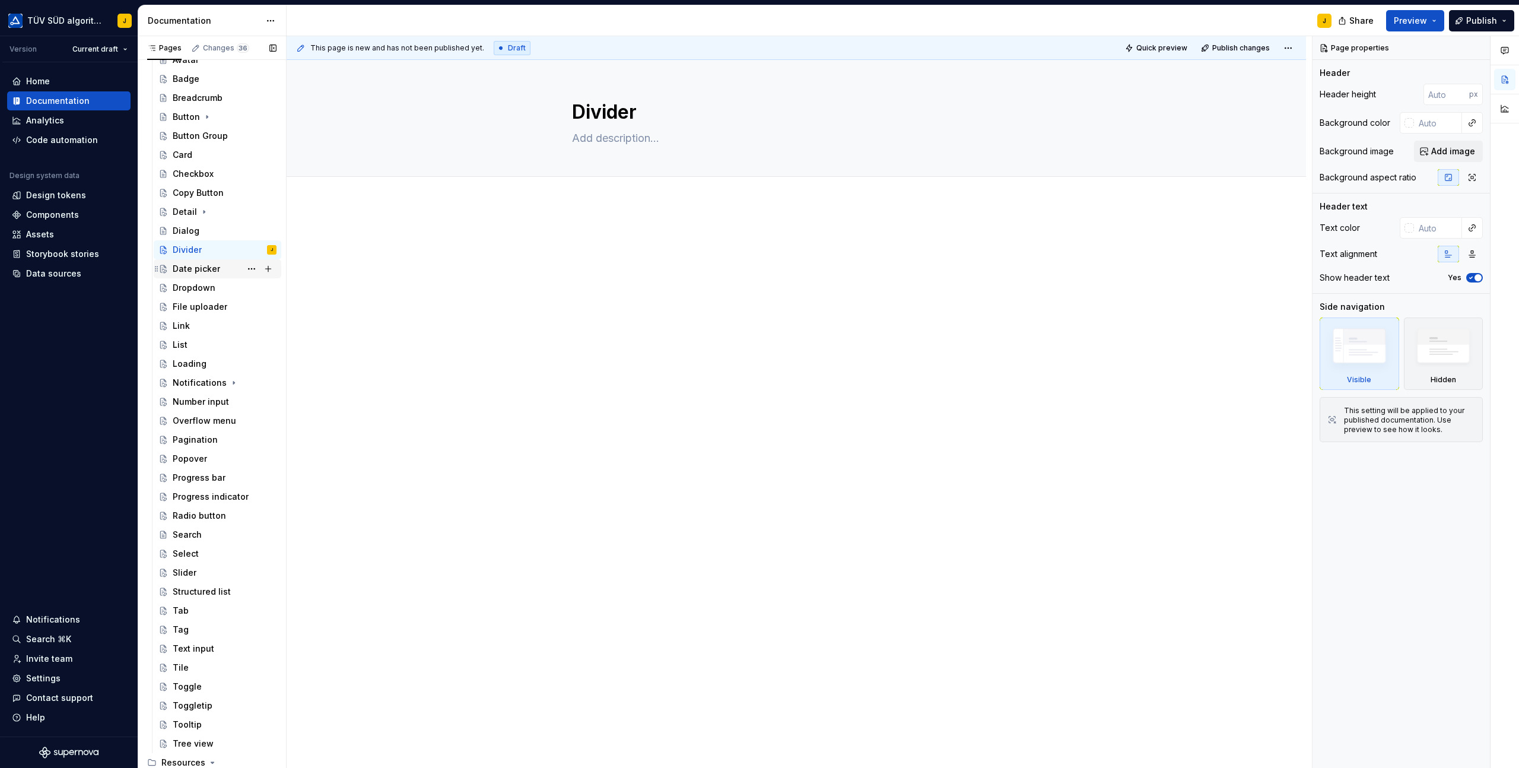
click at [215, 266] on div "Date picker" at bounding box center [196, 269] width 47 height 12
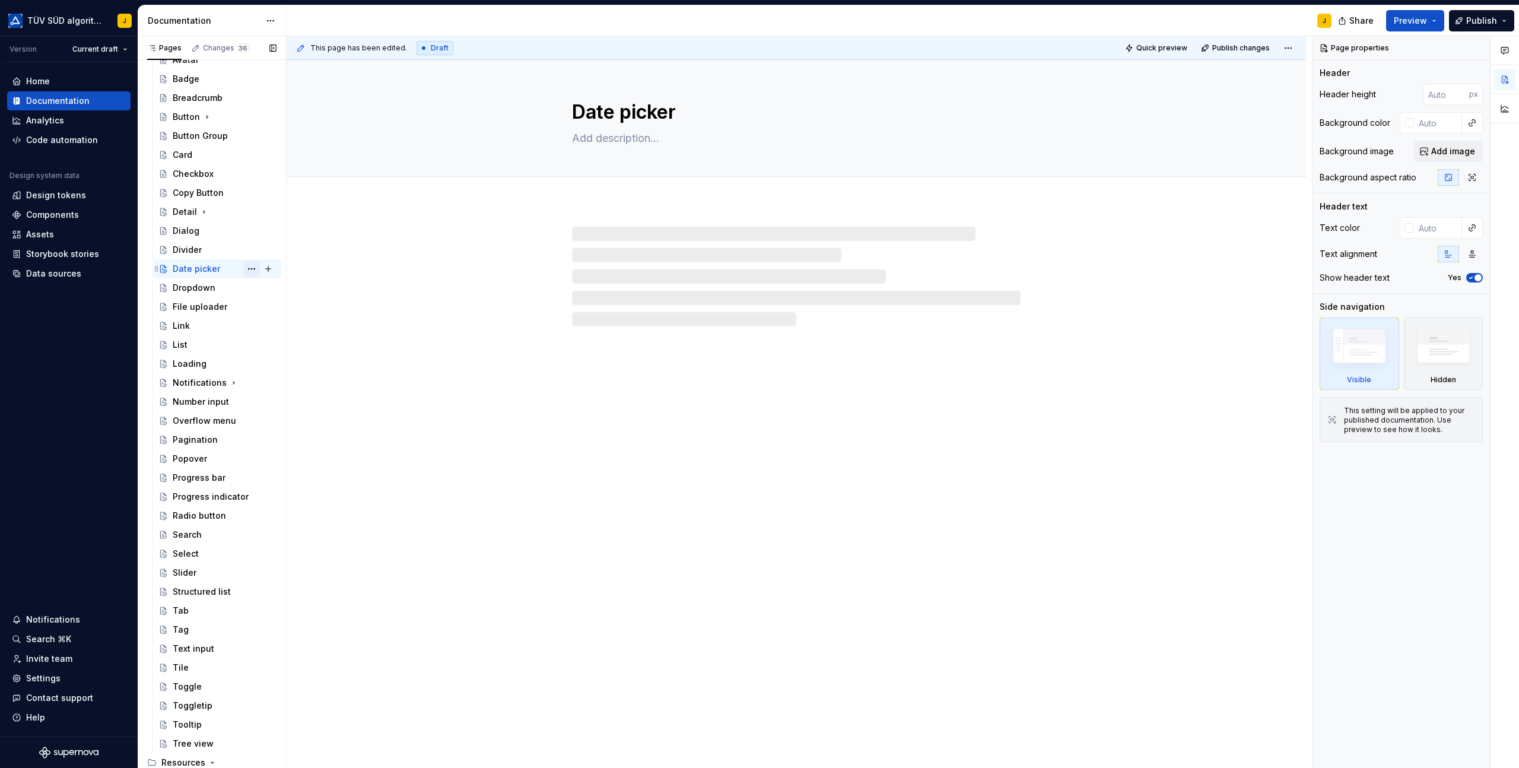
click at [254, 268] on button "Page tree" at bounding box center [251, 269] width 17 height 17
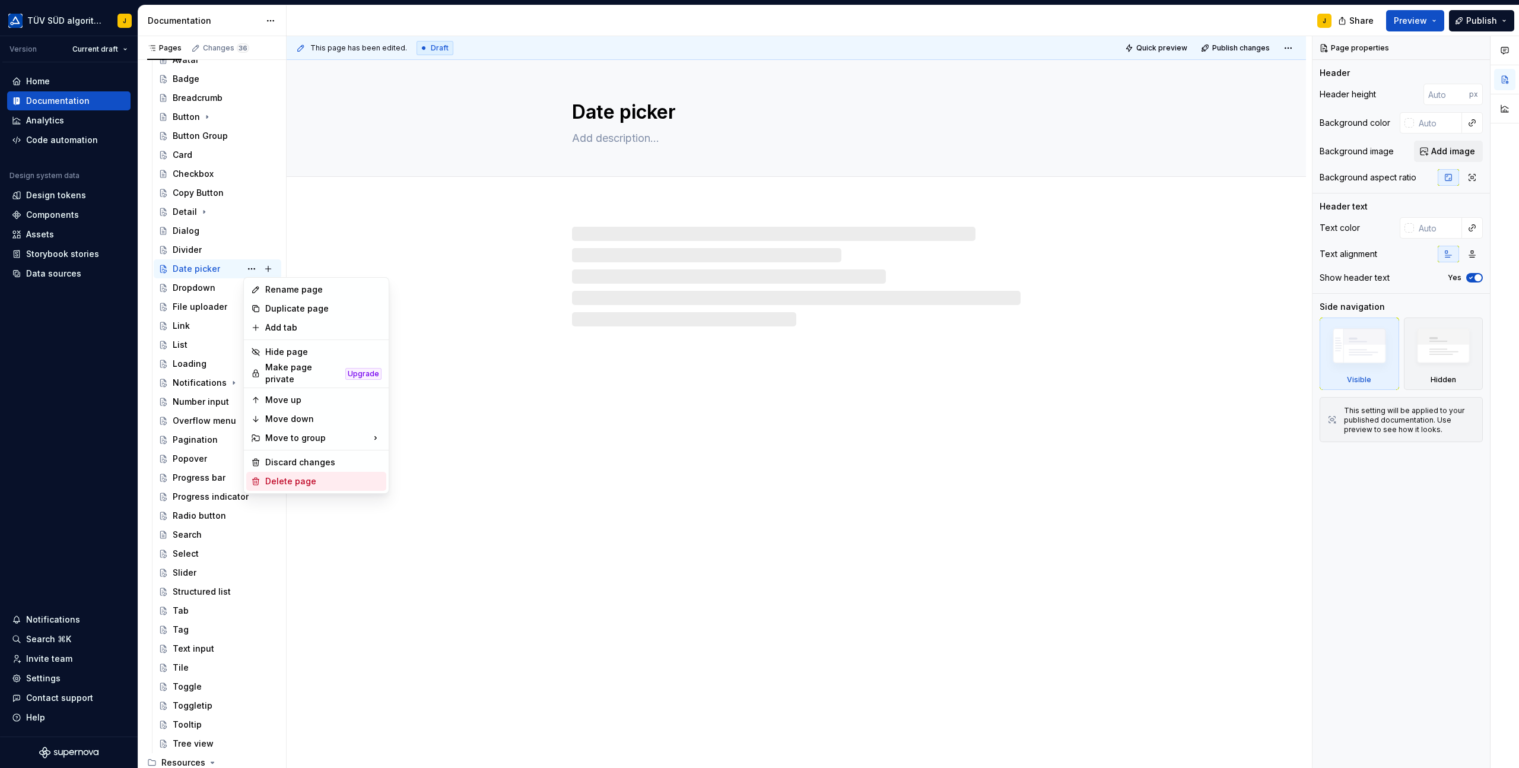
click at [290, 475] on div "Delete page" at bounding box center [323, 481] width 116 height 12
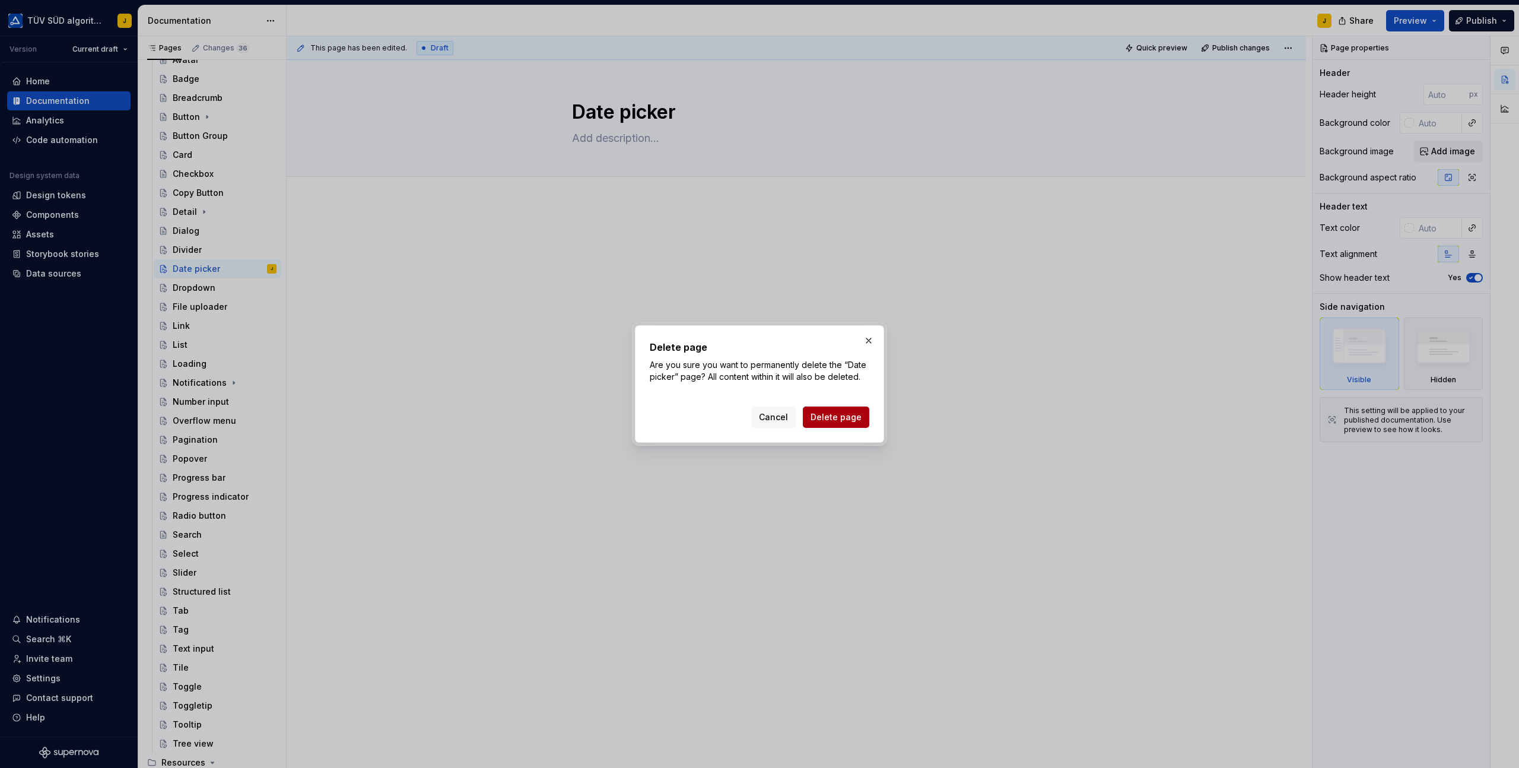
click at [849, 415] on span "Delete page" at bounding box center [836, 417] width 51 height 12
type textarea "*"
type textarea "Date and time pickers allow users to select a single instance or range of dates…"
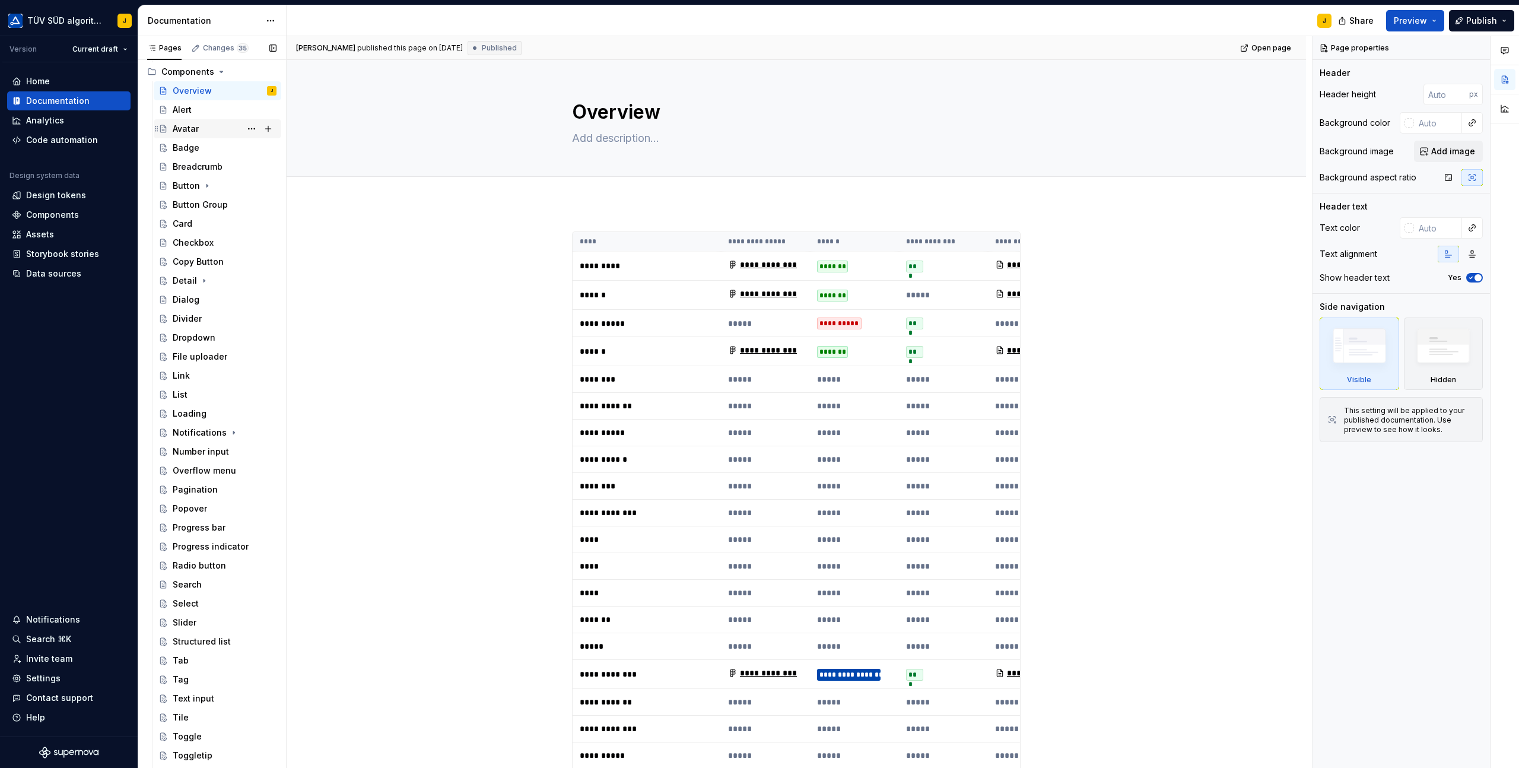
scroll to position [604, 0]
click at [271, 79] on button "Page tree" at bounding box center [268, 80] width 17 height 17
type textarea "*"
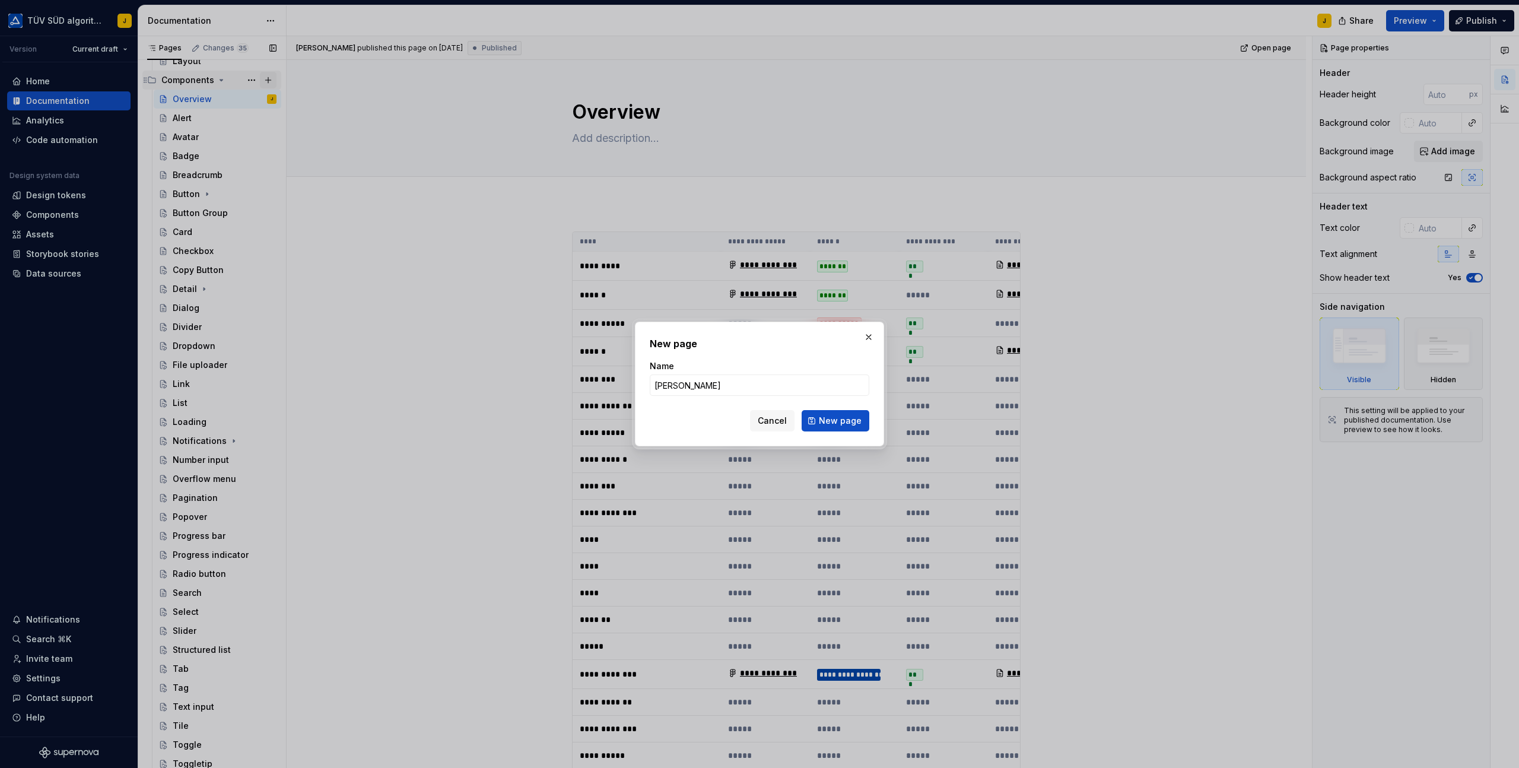
type input "Drawer"
click button "New page" at bounding box center [836, 420] width 68 height 21
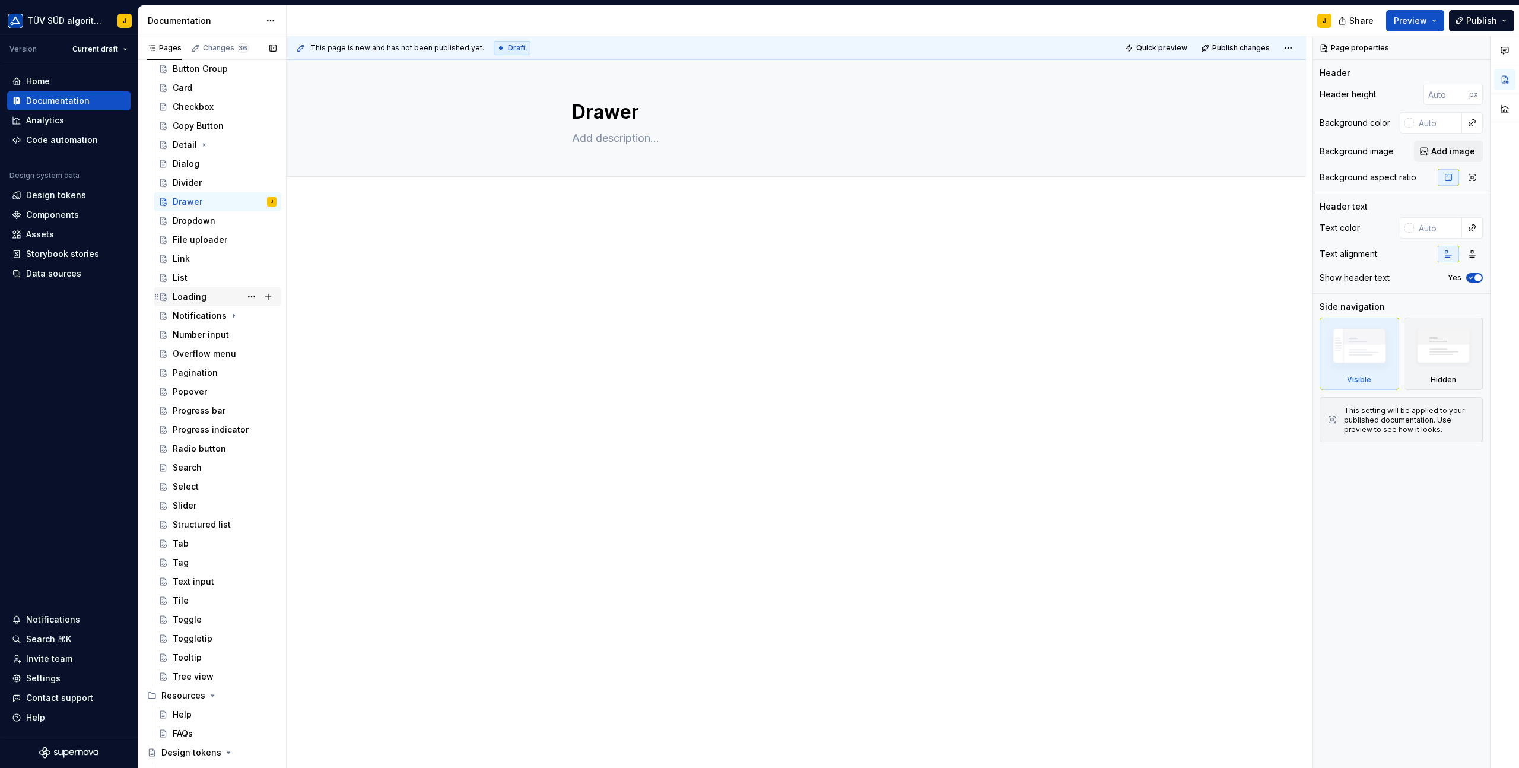
scroll to position [752, 0]
click at [251, 235] on button "Page tree" at bounding box center [251, 236] width 17 height 17
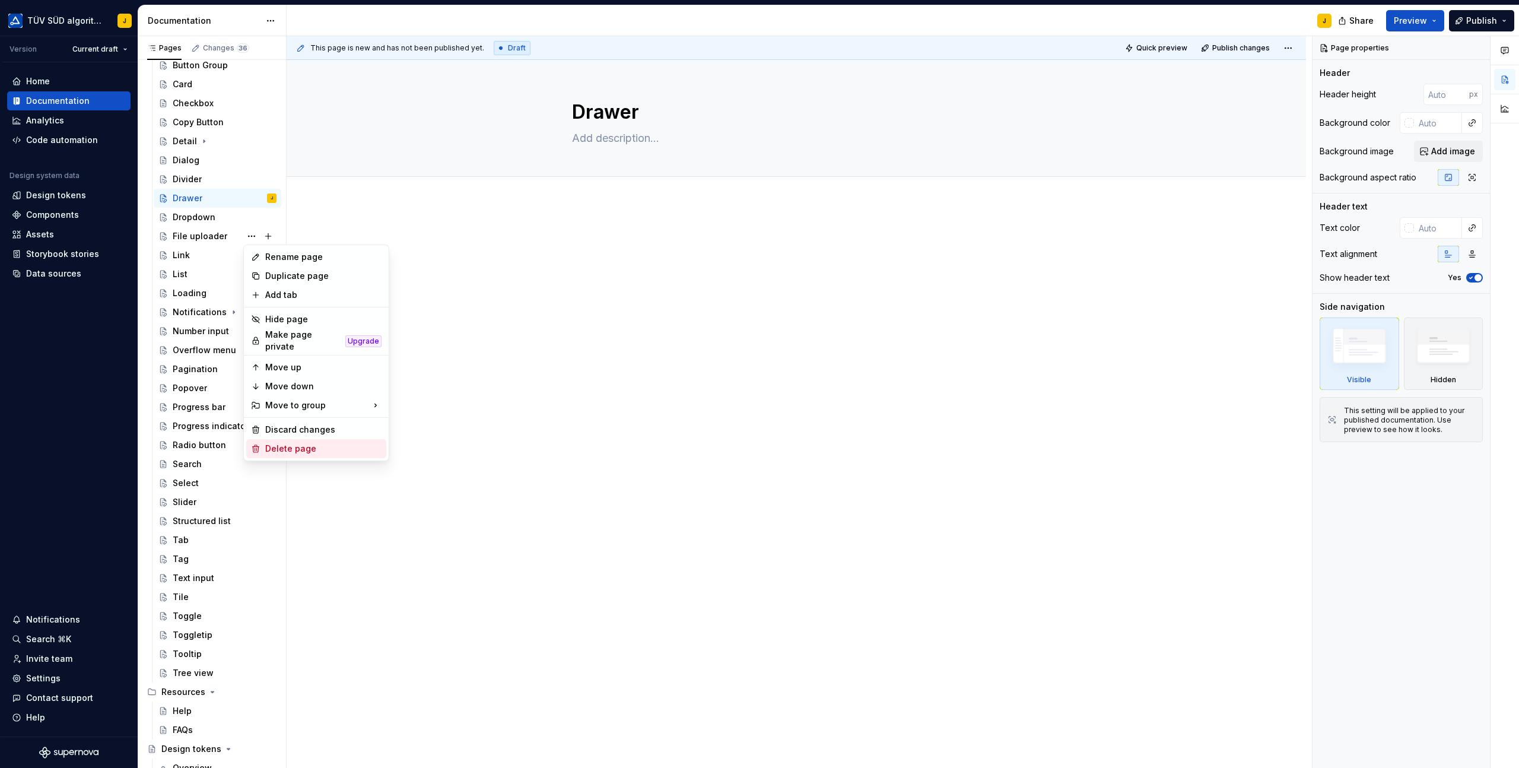
click at [284, 447] on div "Delete page" at bounding box center [323, 449] width 116 height 12
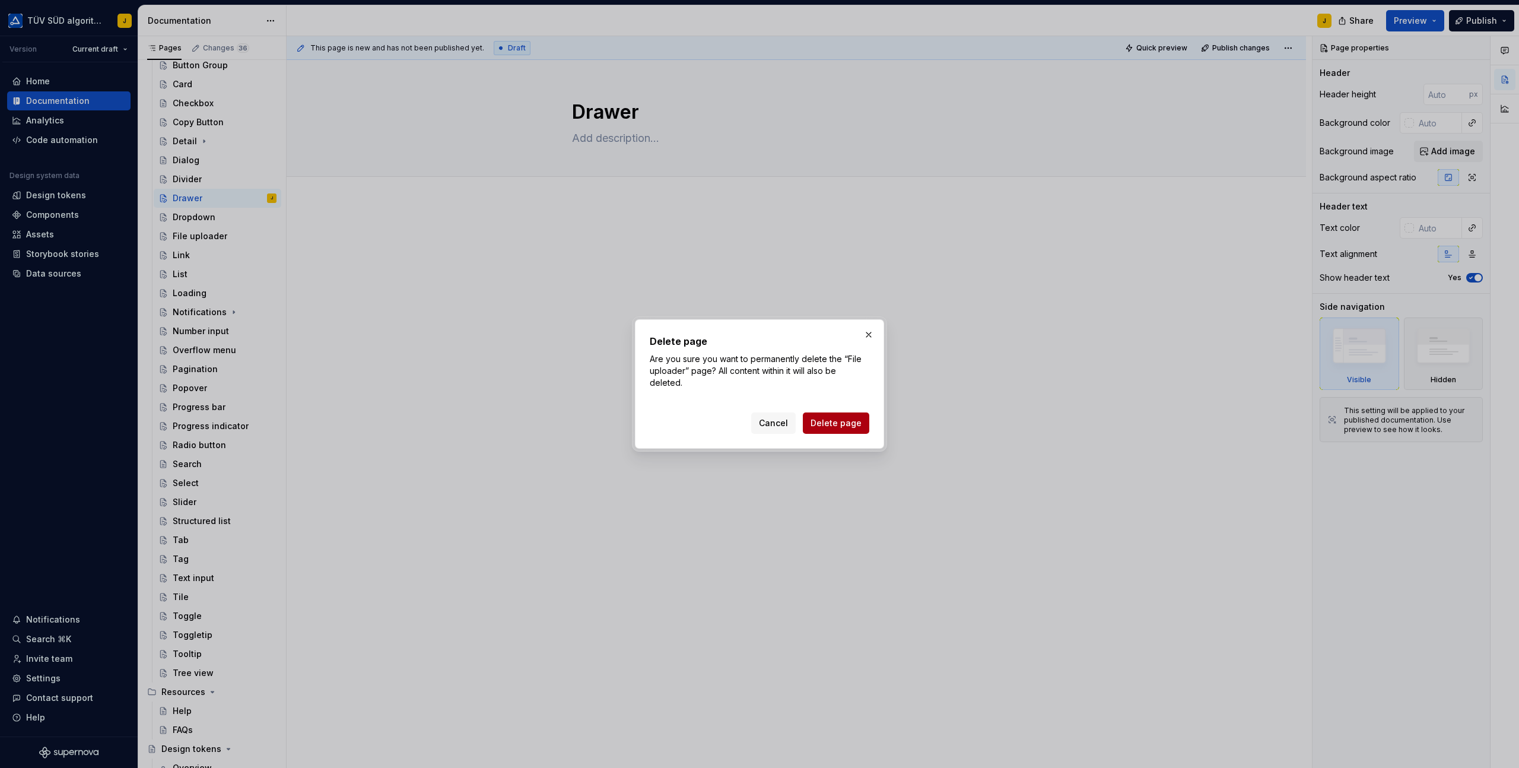
click at [838, 423] on span "Delete page" at bounding box center [836, 423] width 51 height 12
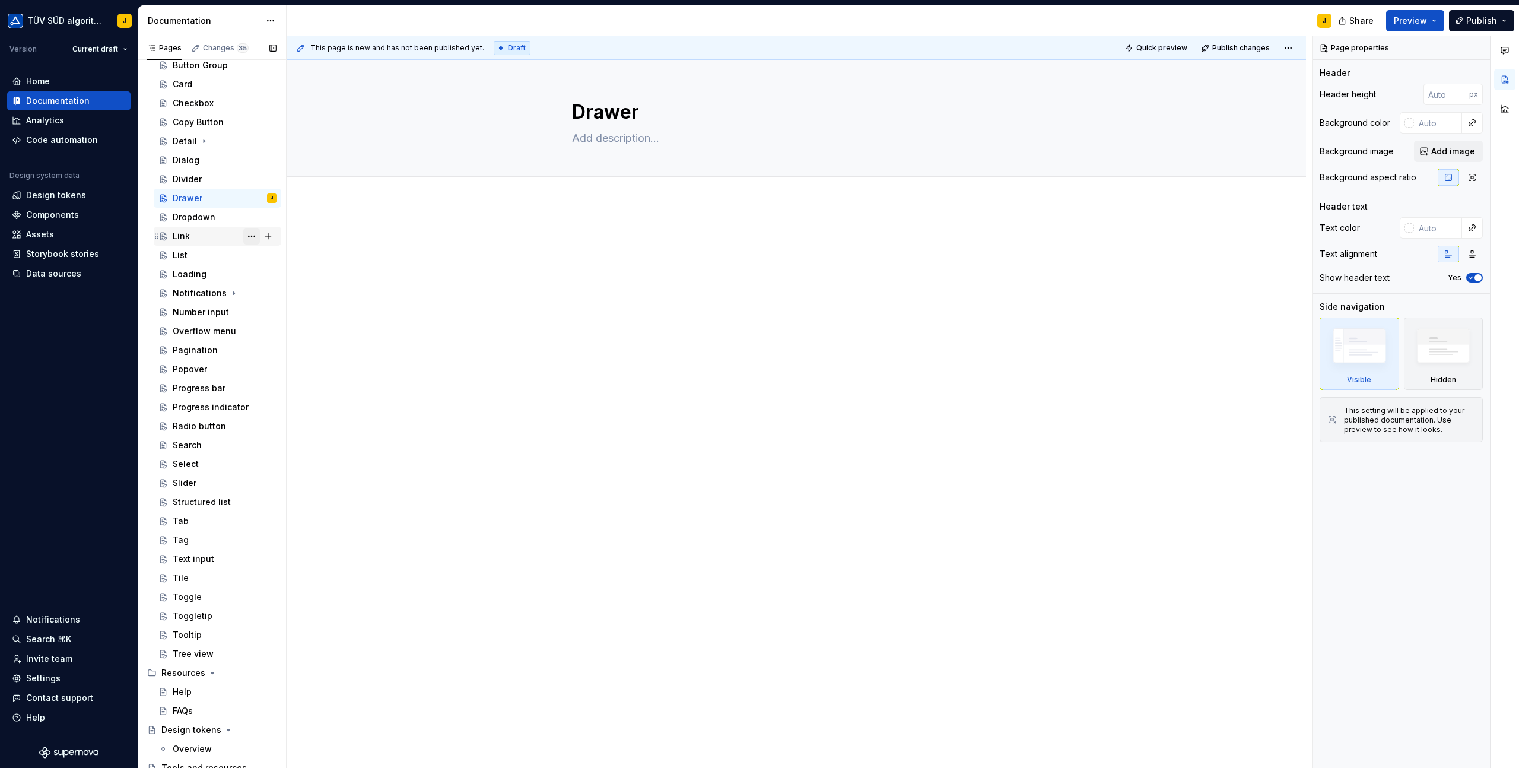
click at [251, 235] on button "Page tree" at bounding box center [251, 236] width 17 height 17
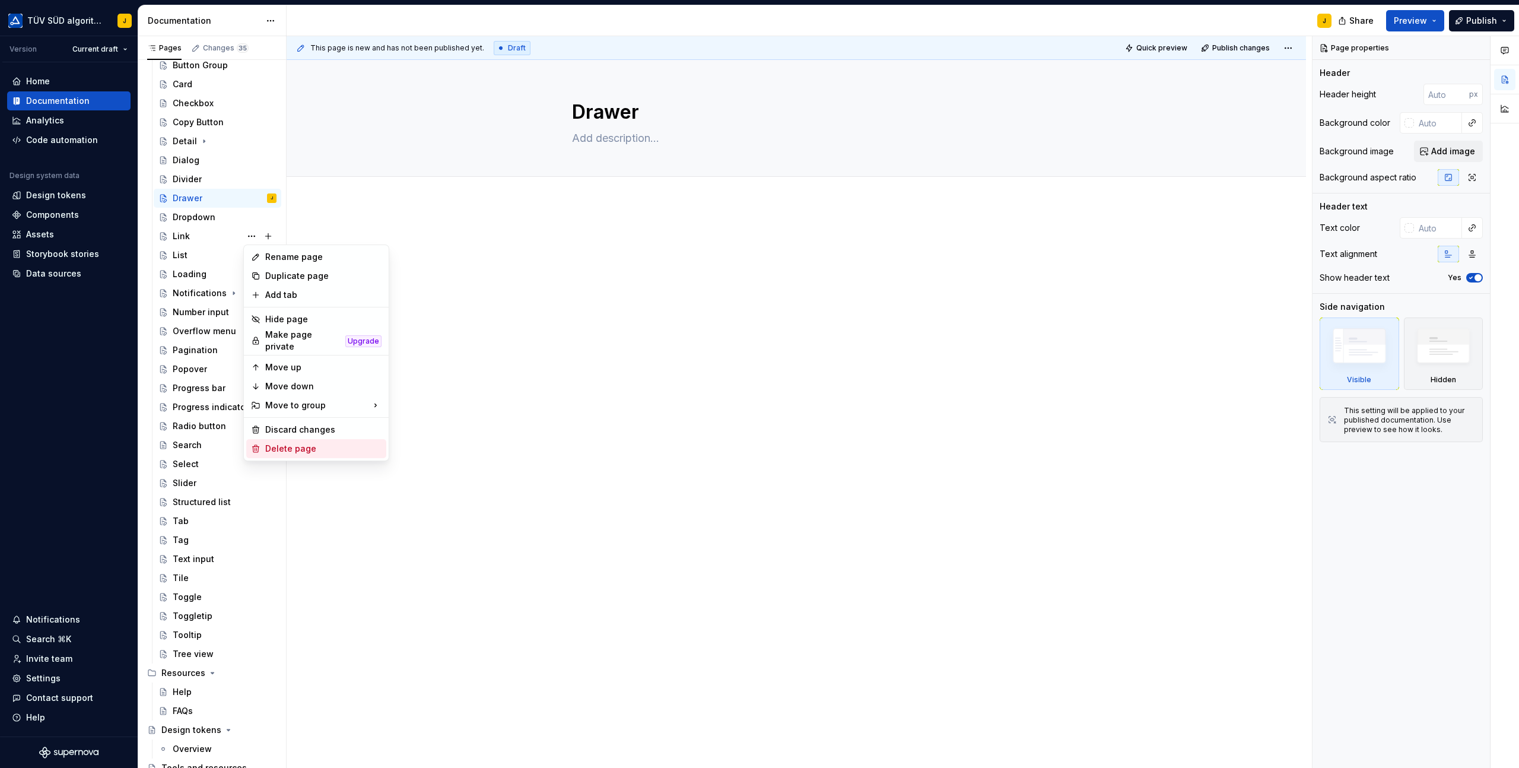
click at [287, 451] on div "Delete page" at bounding box center [316, 448] width 140 height 19
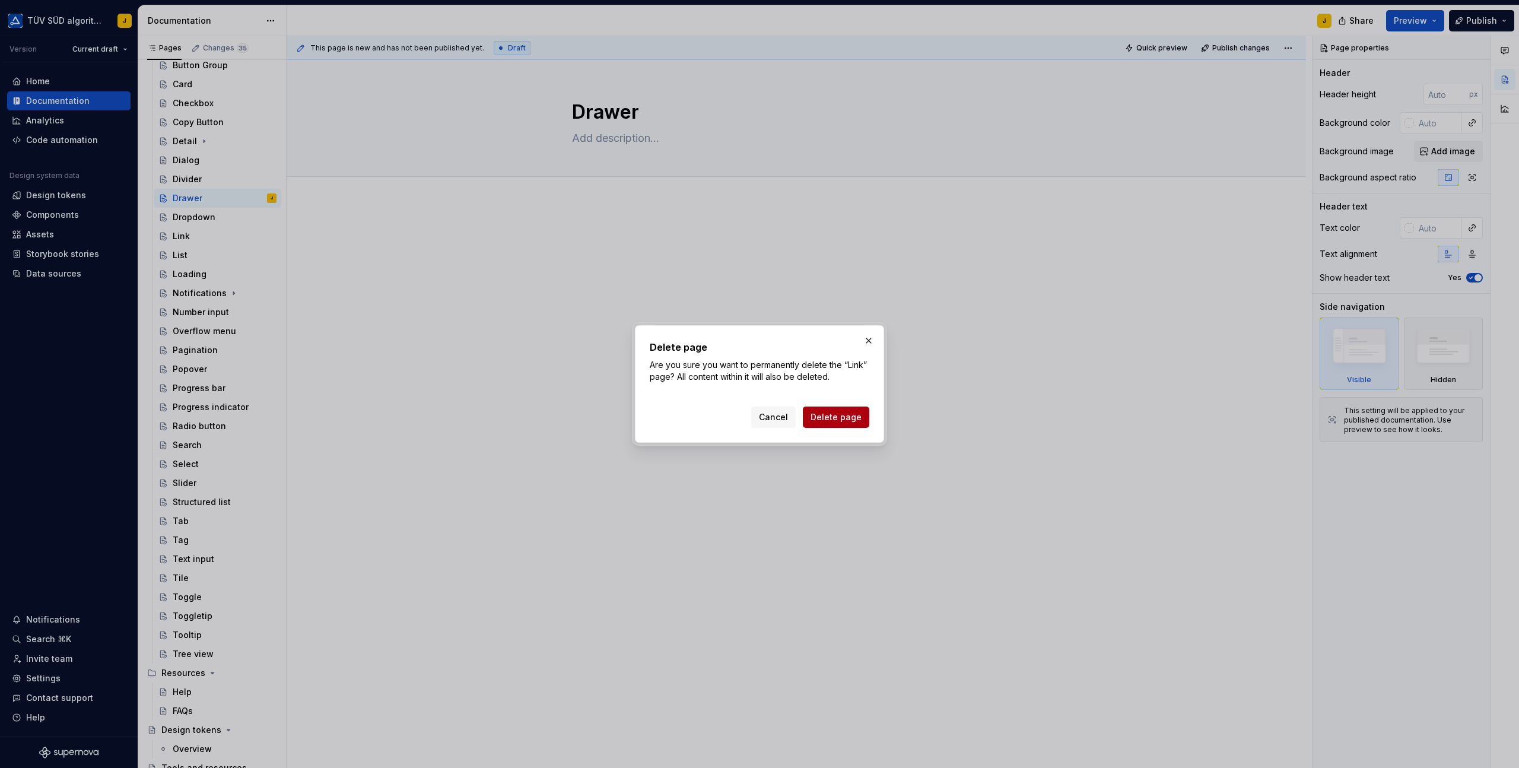
click at [831, 420] on span "Delete page" at bounding box center [836, 417] width 51 height 12
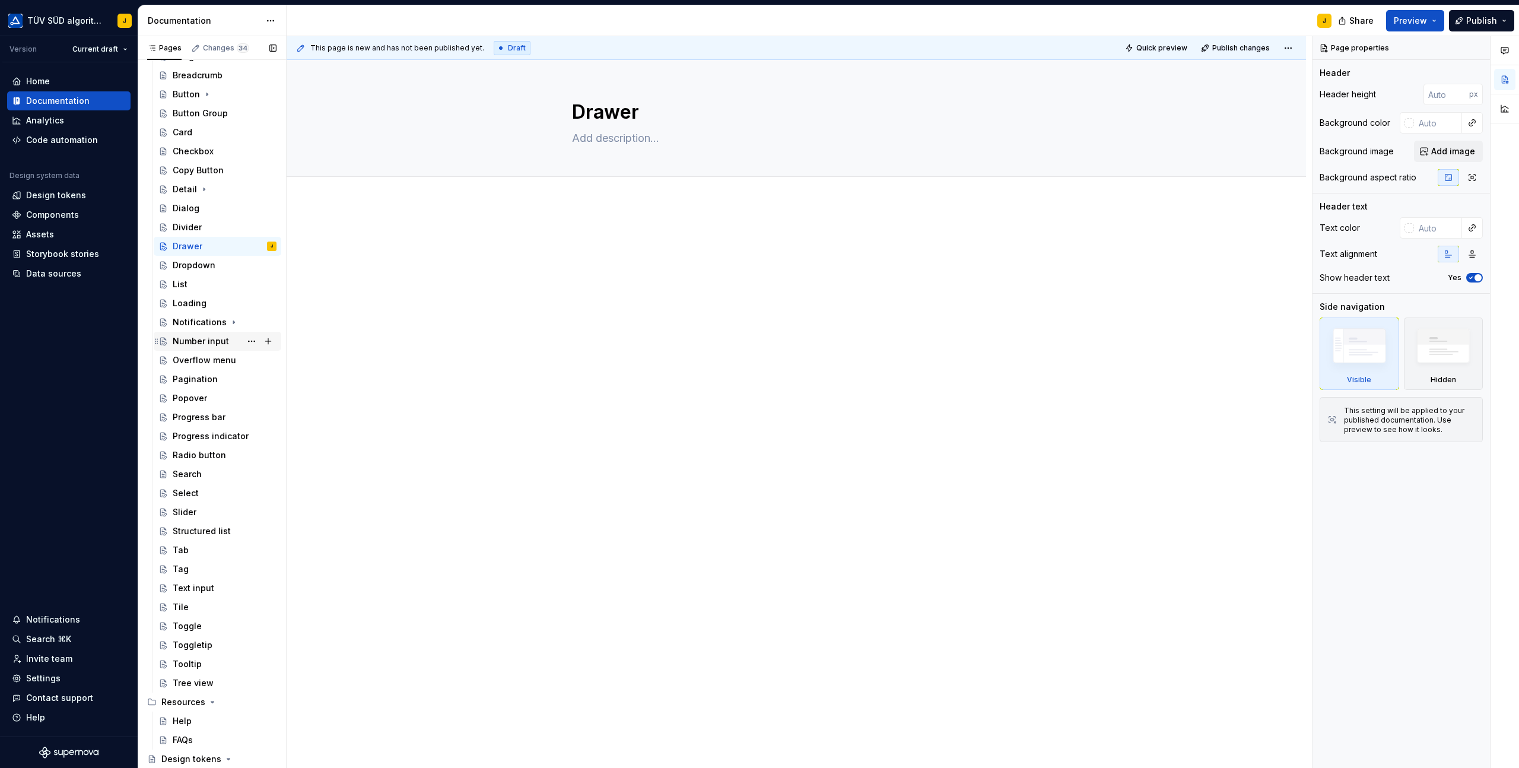
scroll to position [709, 0]
click at [205, 279] on div "List" at bounding box center [225, 279] width 104 height 17
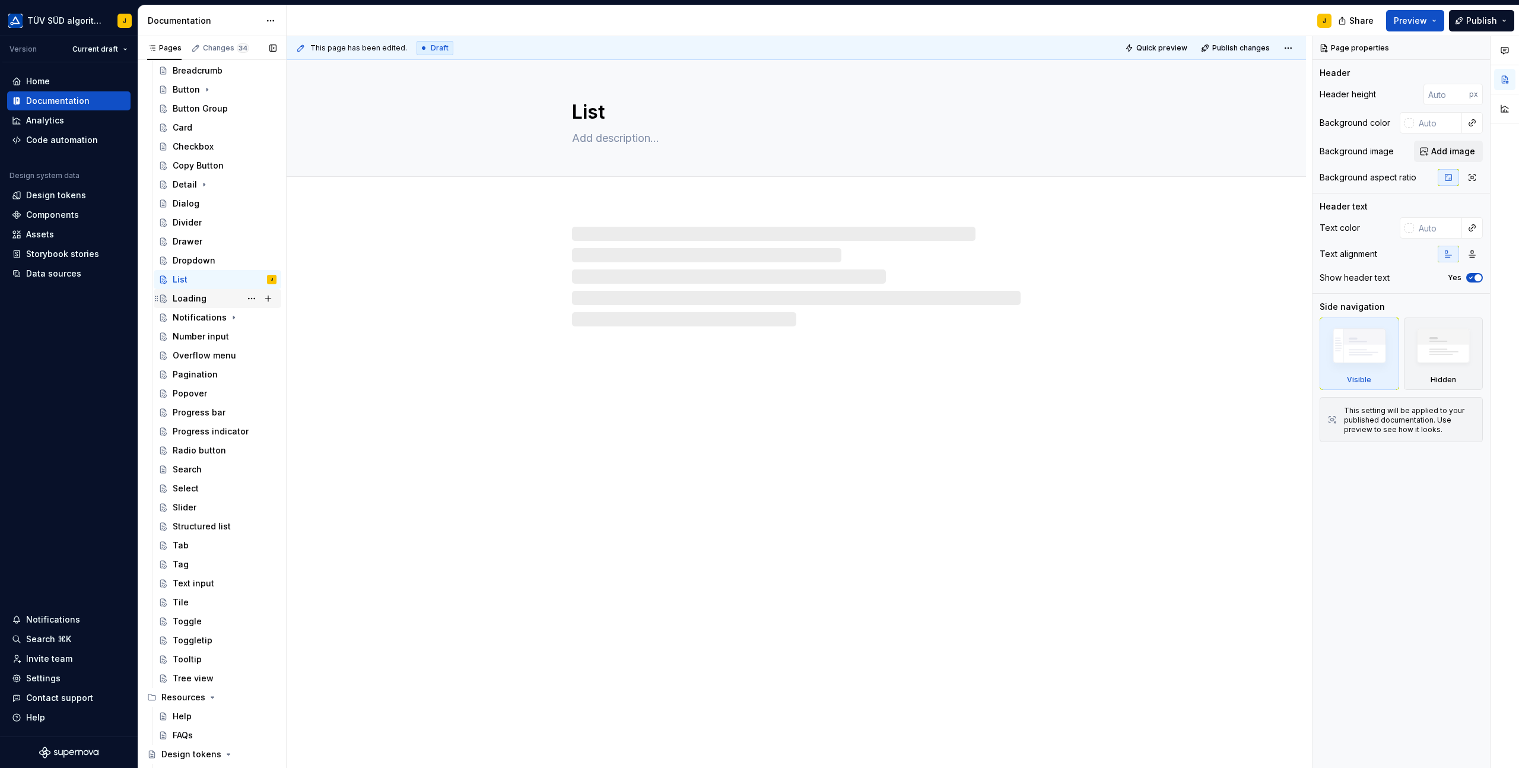
click at [211, 301] on div "Loading" at bounding box center [225, 298] width 104 height 17
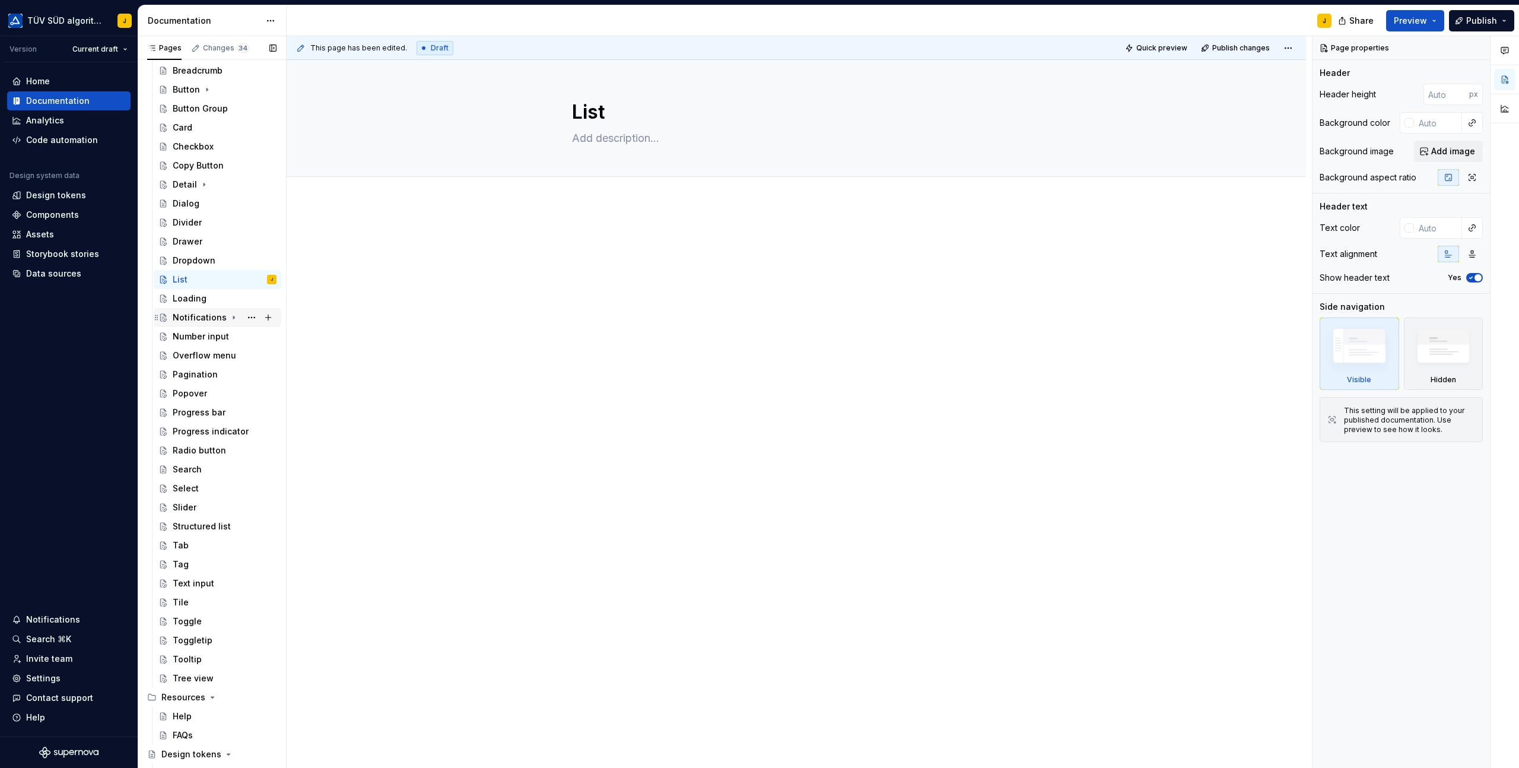
click at [201, 319] on div "Notifications" at bounding box center [200, 318] width 54 height 12
click at [233, 317] on icon "Page tree" at bounding box center [234, 317] width 3 height 1
drag, startPoint x: 266, startPoint y: 279, endPoint x: 250, endPoint y: 278, distance: 16.7
click at [250, 278] on div "Page tree" at bounding box center [259, 279] width 33 height 17
click at [250, 278] on button "Page tree" at bounding box center [251, 279] width 17 height 17
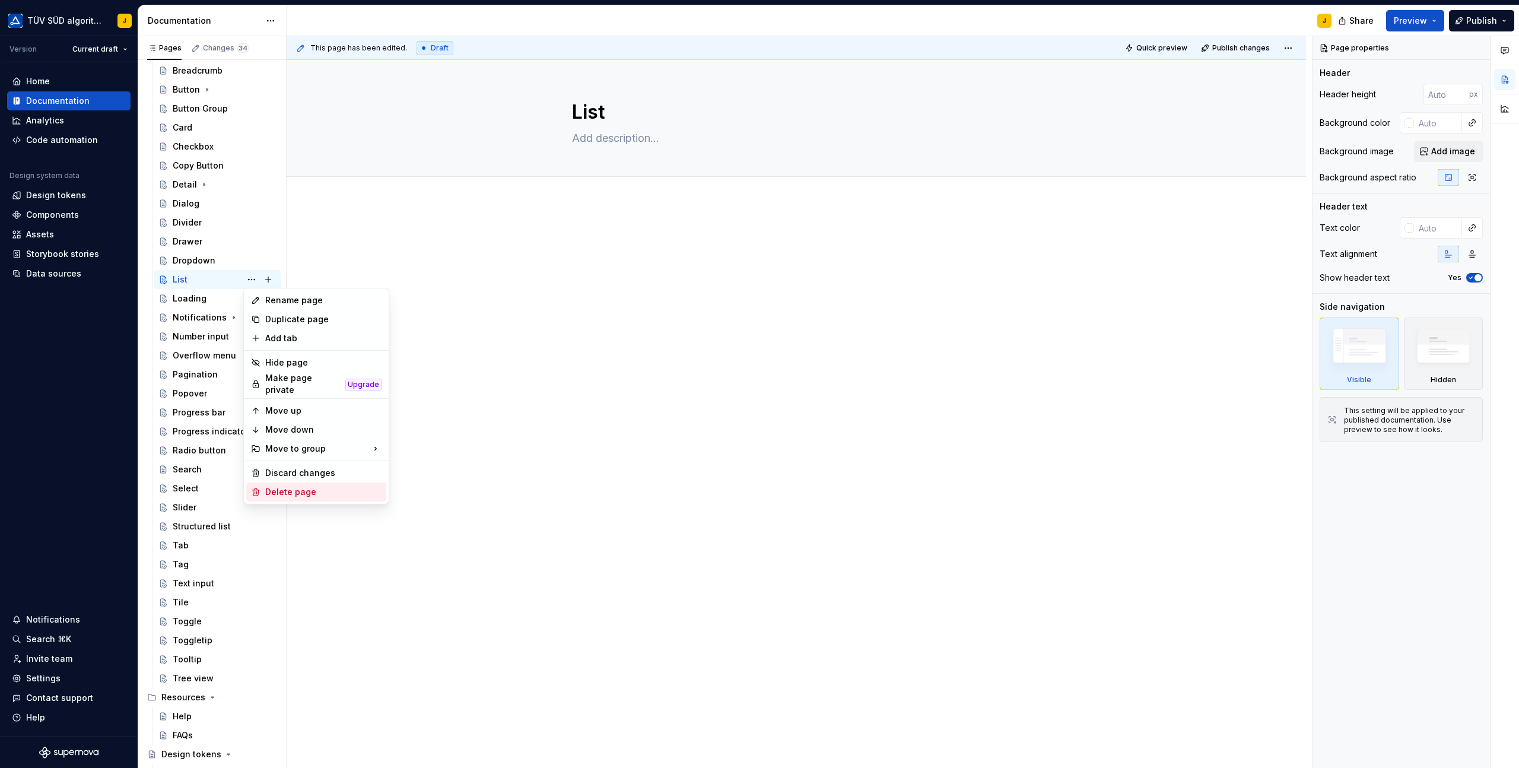
click at [271, 486] on div "Delete page" at bounding box center [323, 492] width 116 height 12
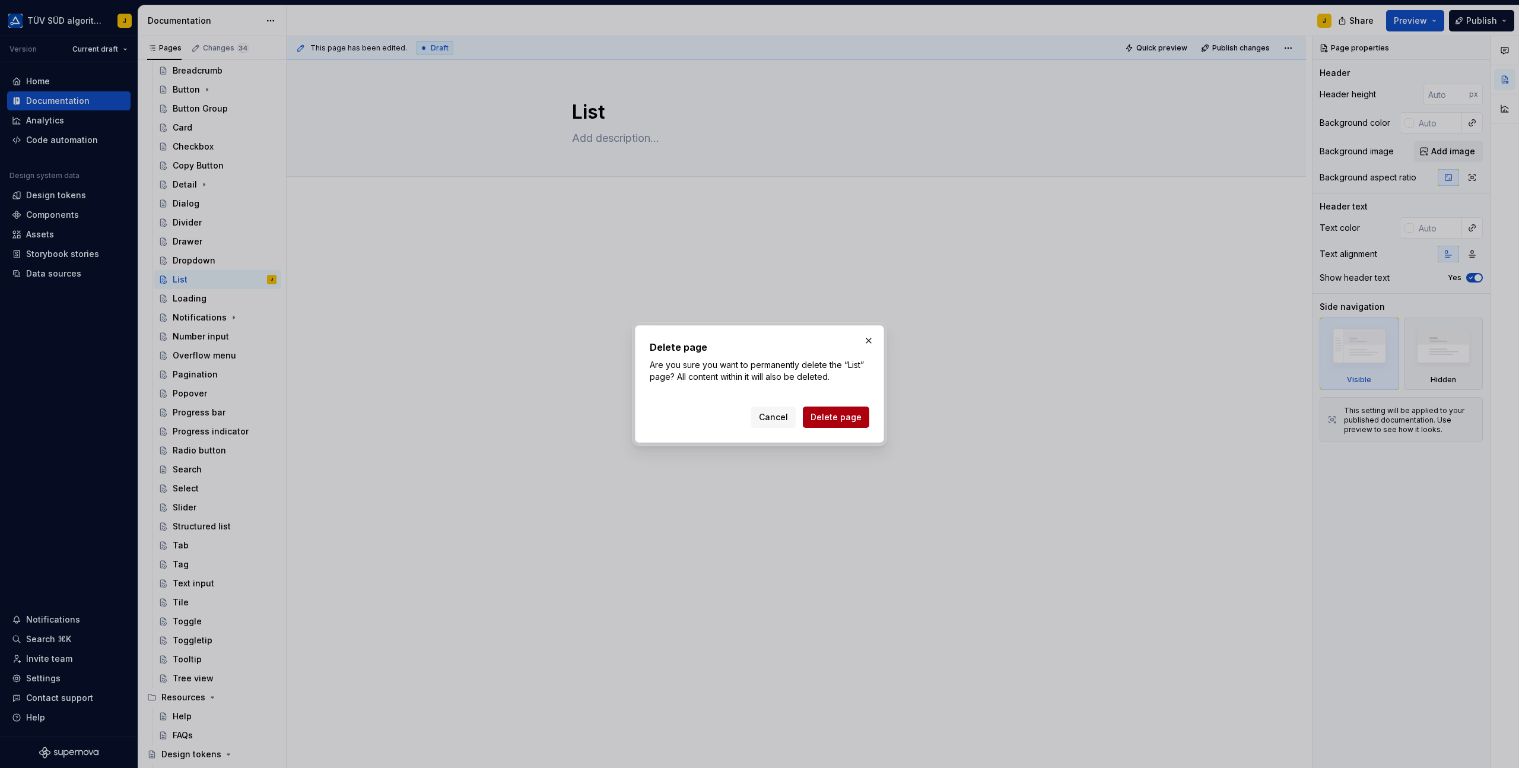
click at [818, 415] on span "Delete page" at bounding box center [836, 417] width 51 height 12
type textarea "*"
type textarea "Lists are vertical groupings of related content. List items begin with either a…"
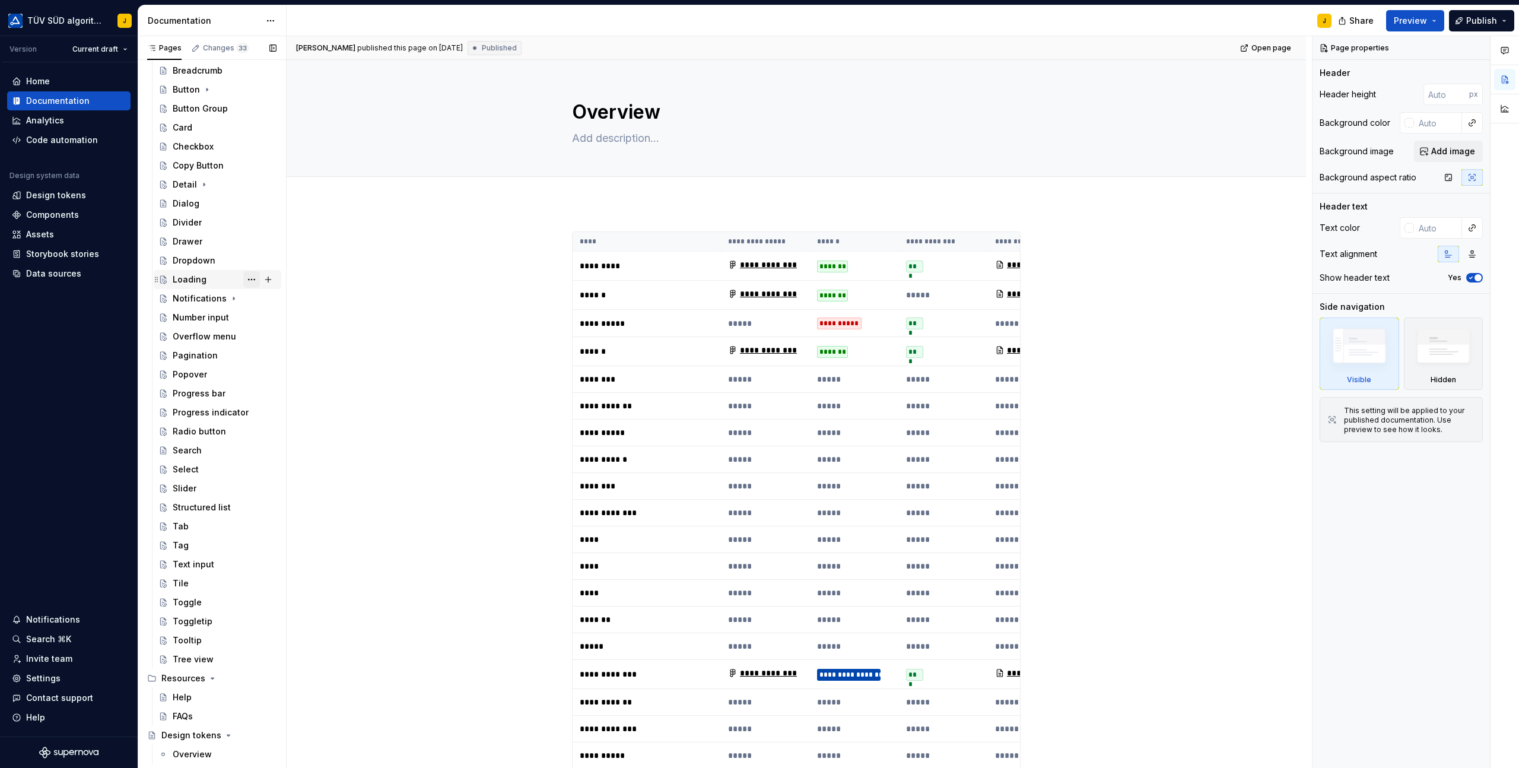
click at [249, 279] on button "Page tree" at bounding box center [251, 279] width 17 height 17
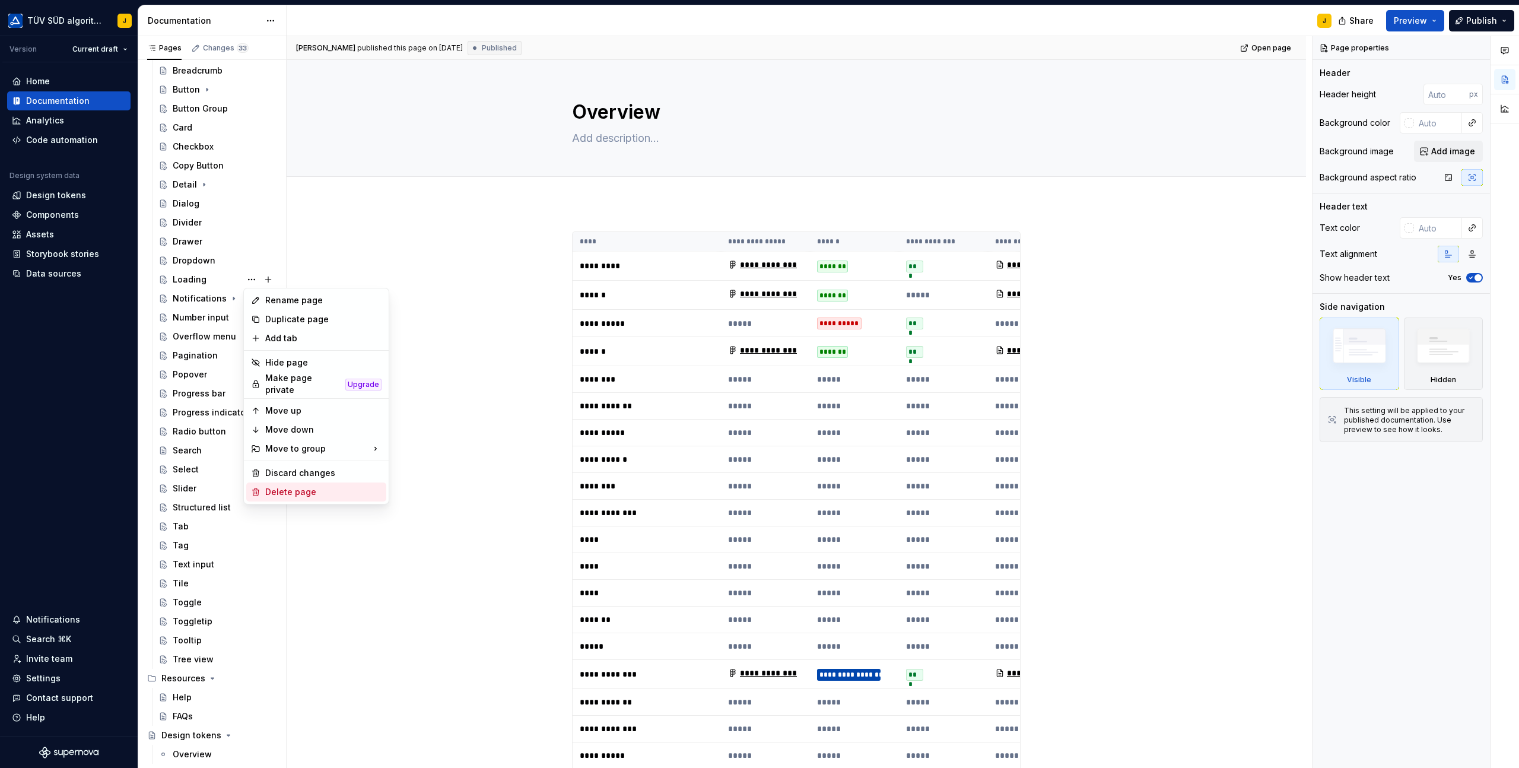
click at [291, 494] on div "Delete page" at bounding box center [316, 491] width 140 height 19
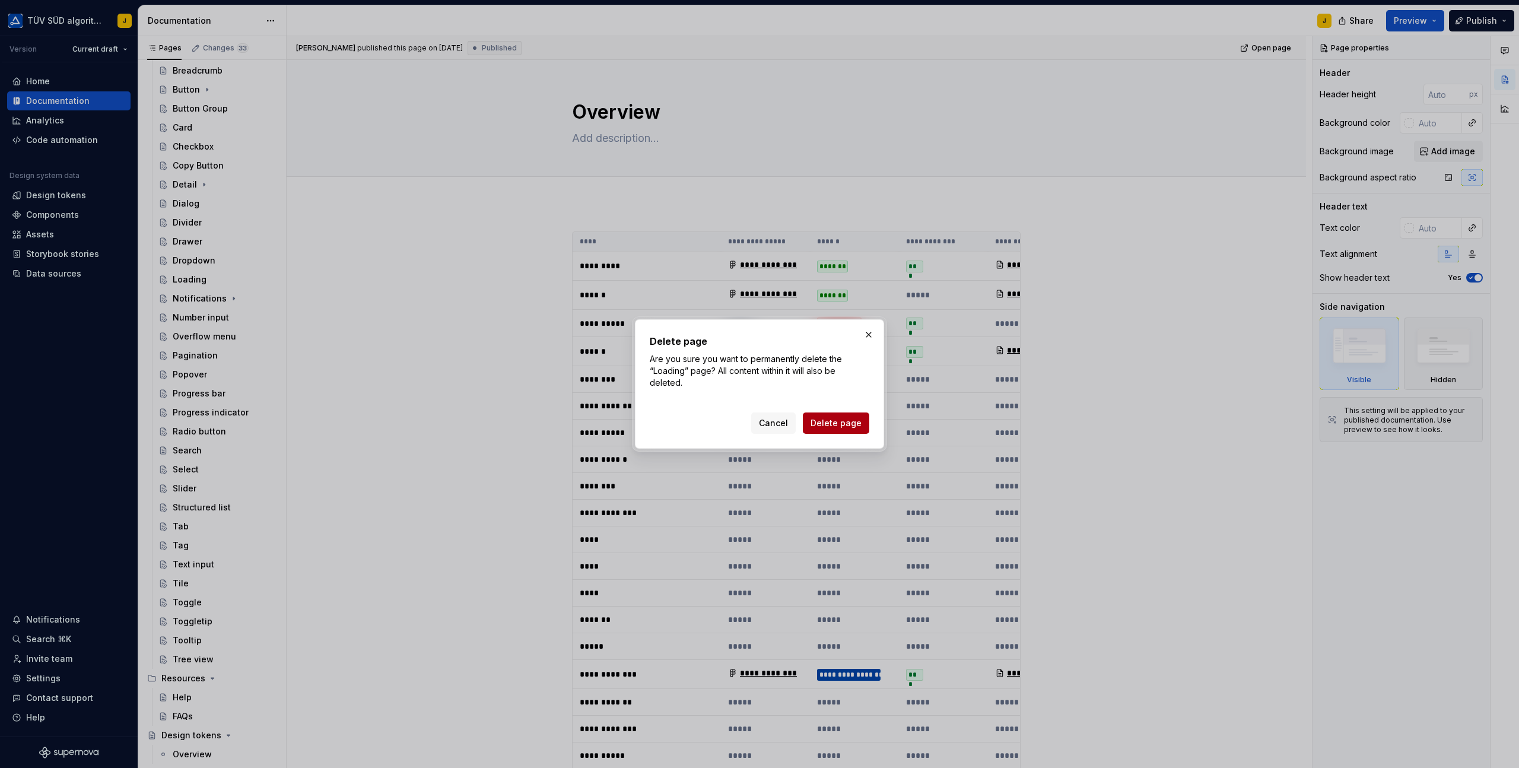
click at [846, 421] on span "Delete page" at bounding box center [836, 423] width 51 height 12
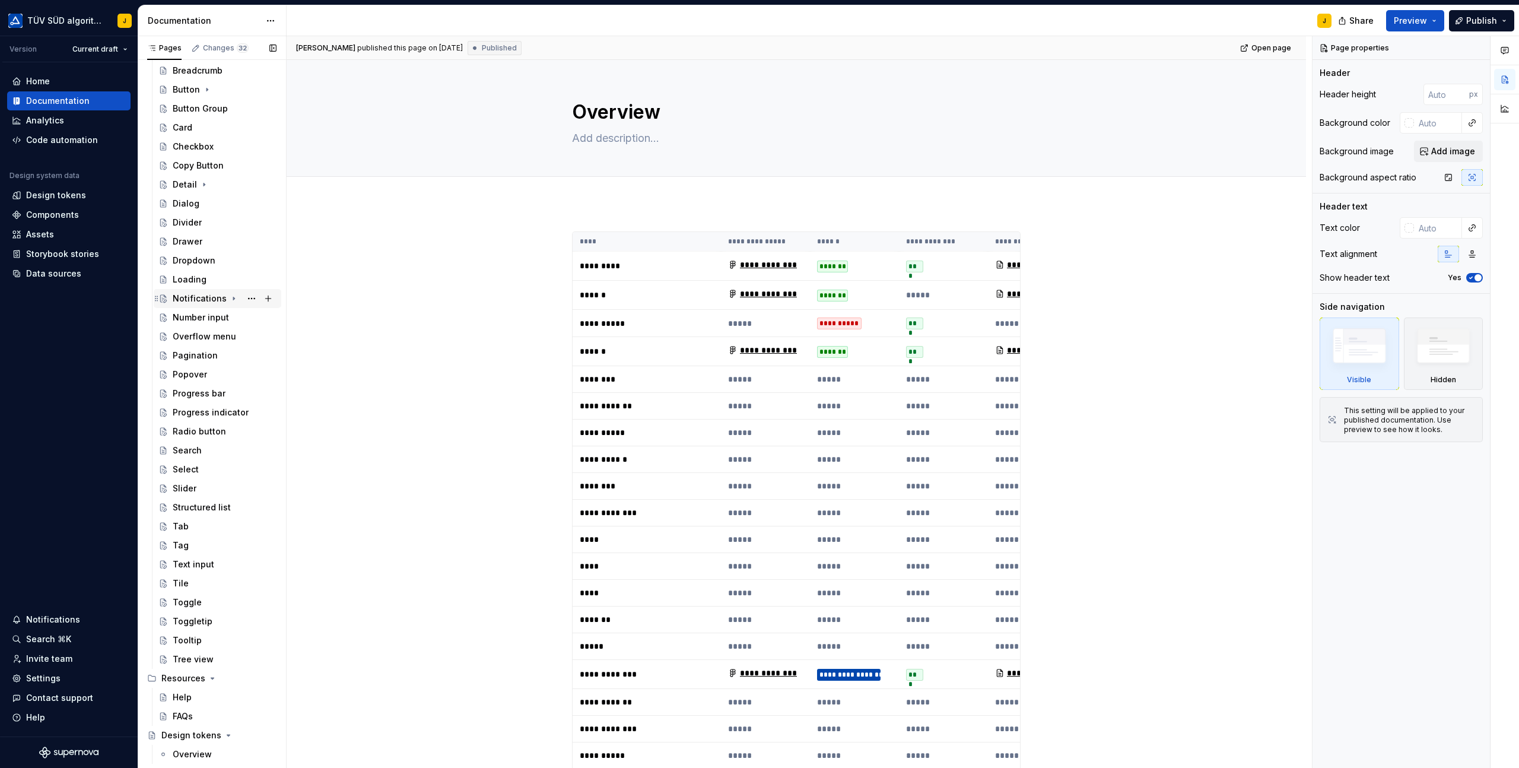
scroll to position [701, 0]
click at [250, 287] on button "Page tree" at bounding box center [251, 286] width 17 height 17
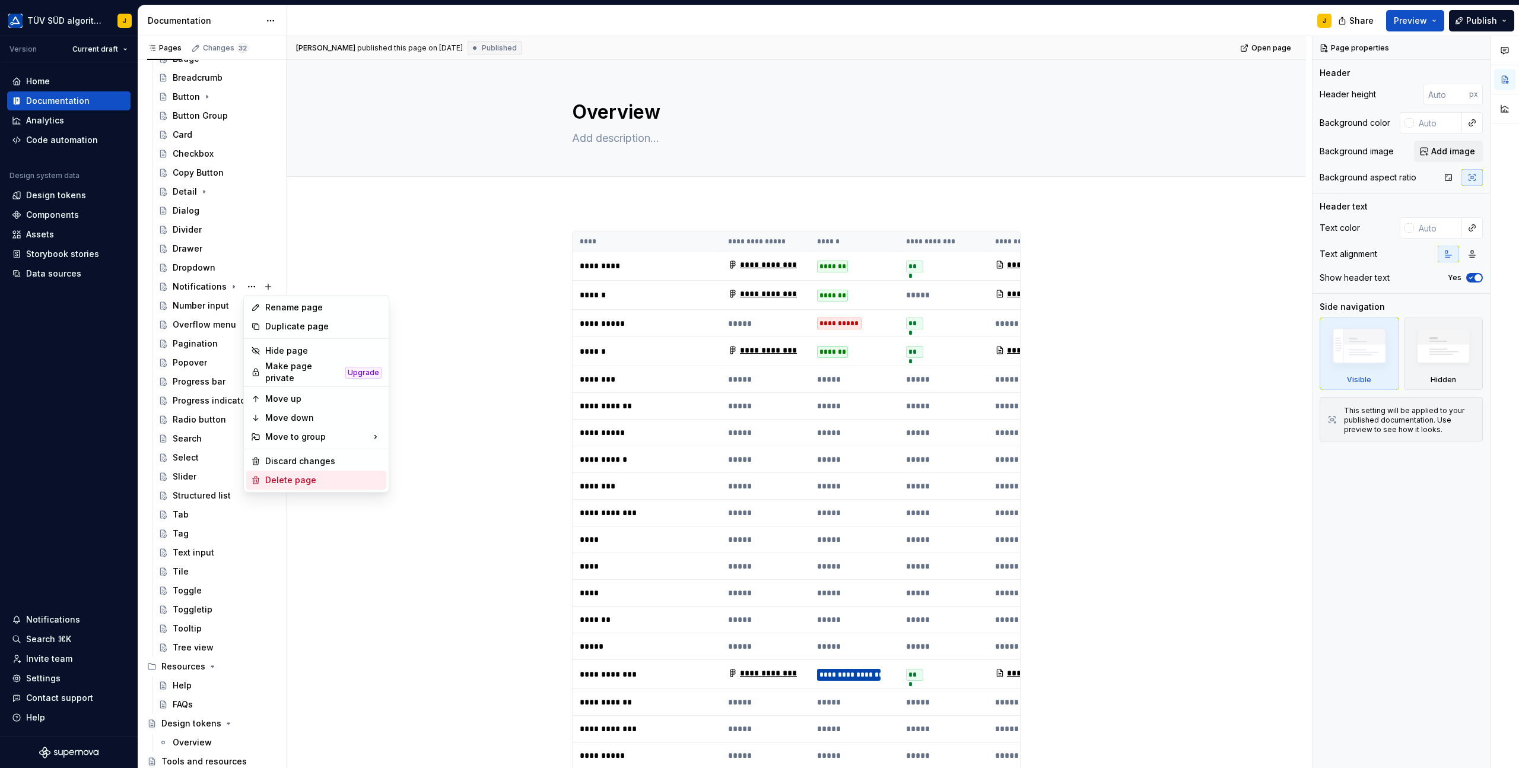
click at [276, 477] on div "Delete page" at bounding box center [323, 480] width 116 height 12
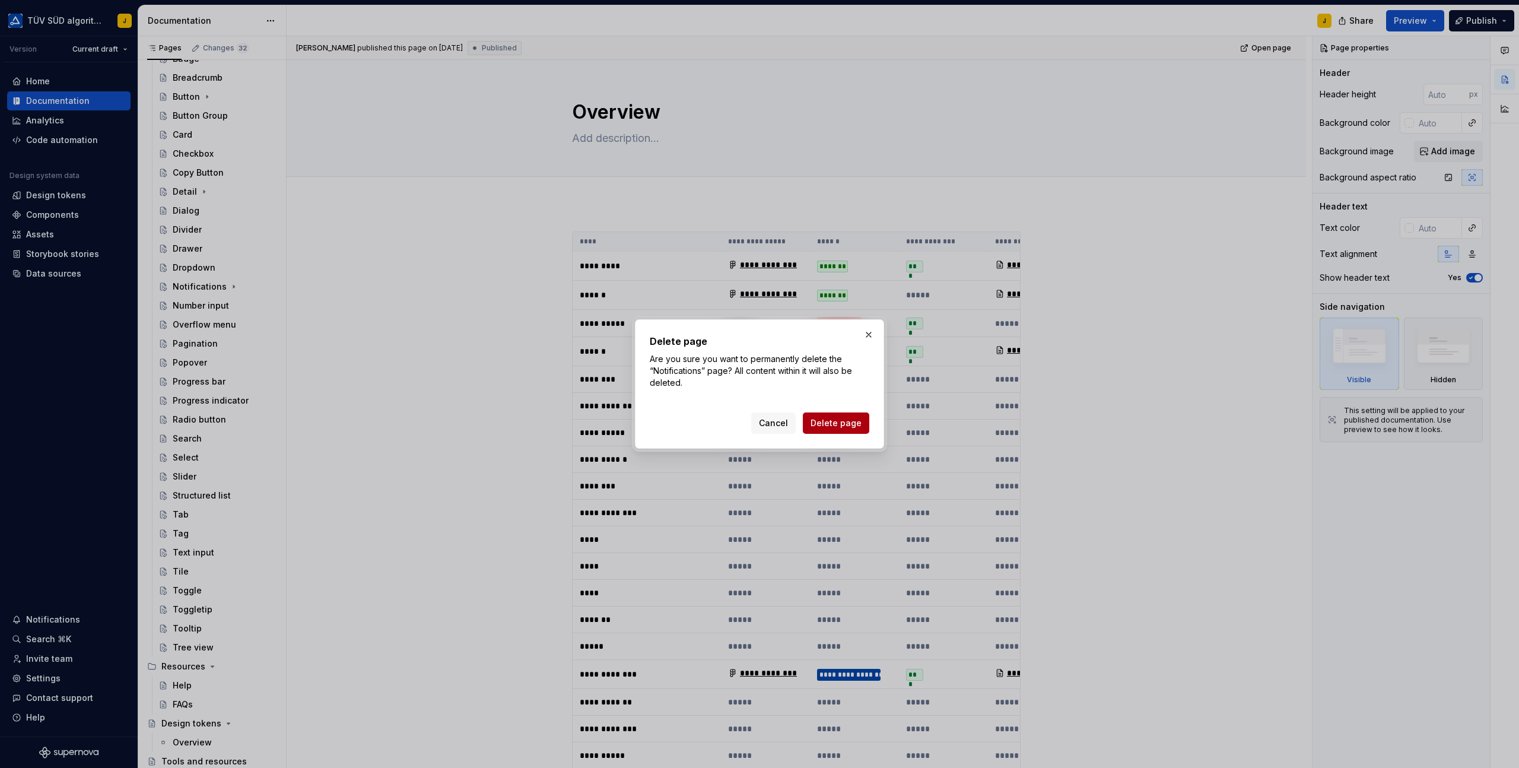
click at [844, 422] on span "Delete page" at bounding box center [836, 423] width 51 height 12
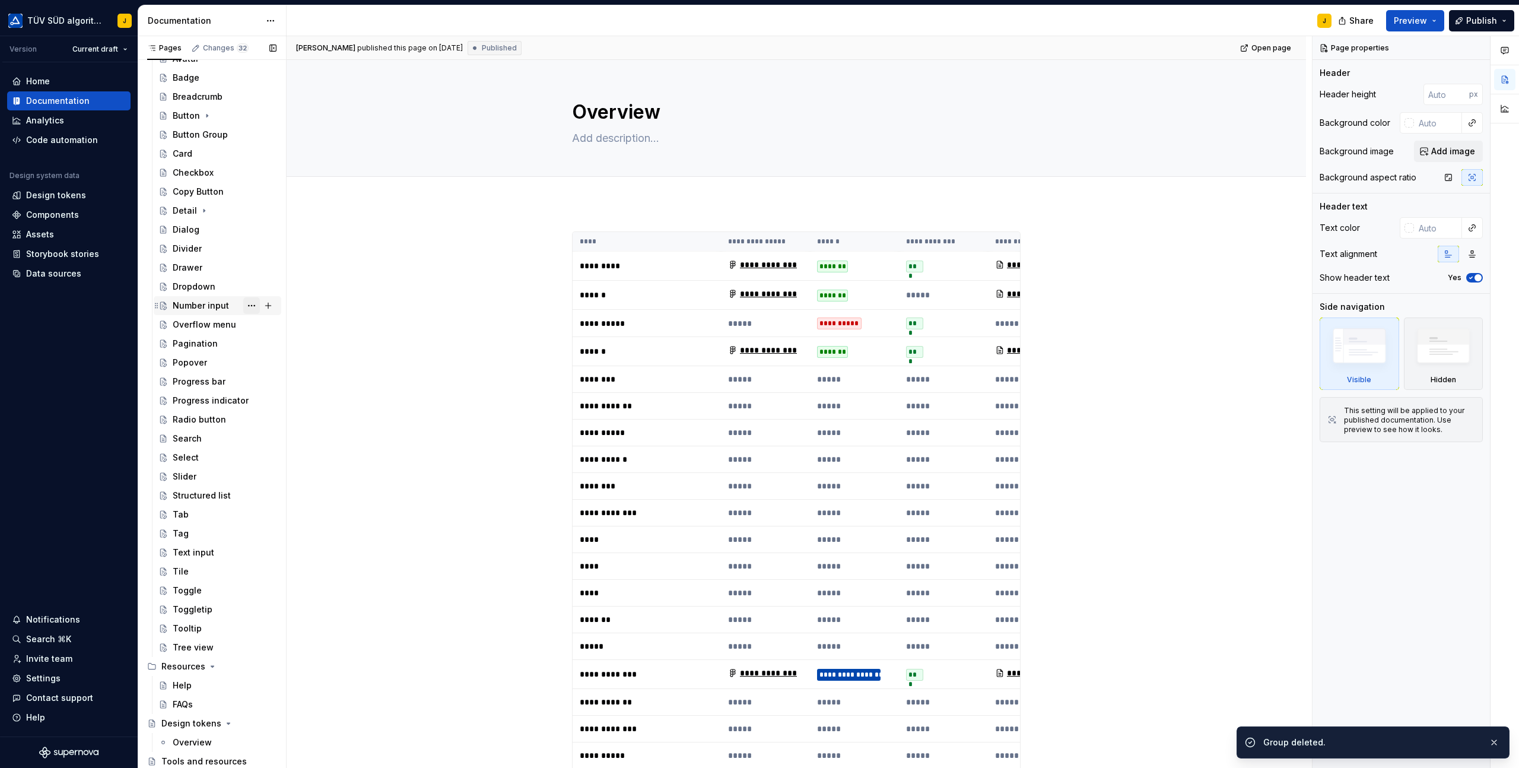
click at [248, 307] on button "Page tree" at bounding box center [251, 305] width 17 height 17
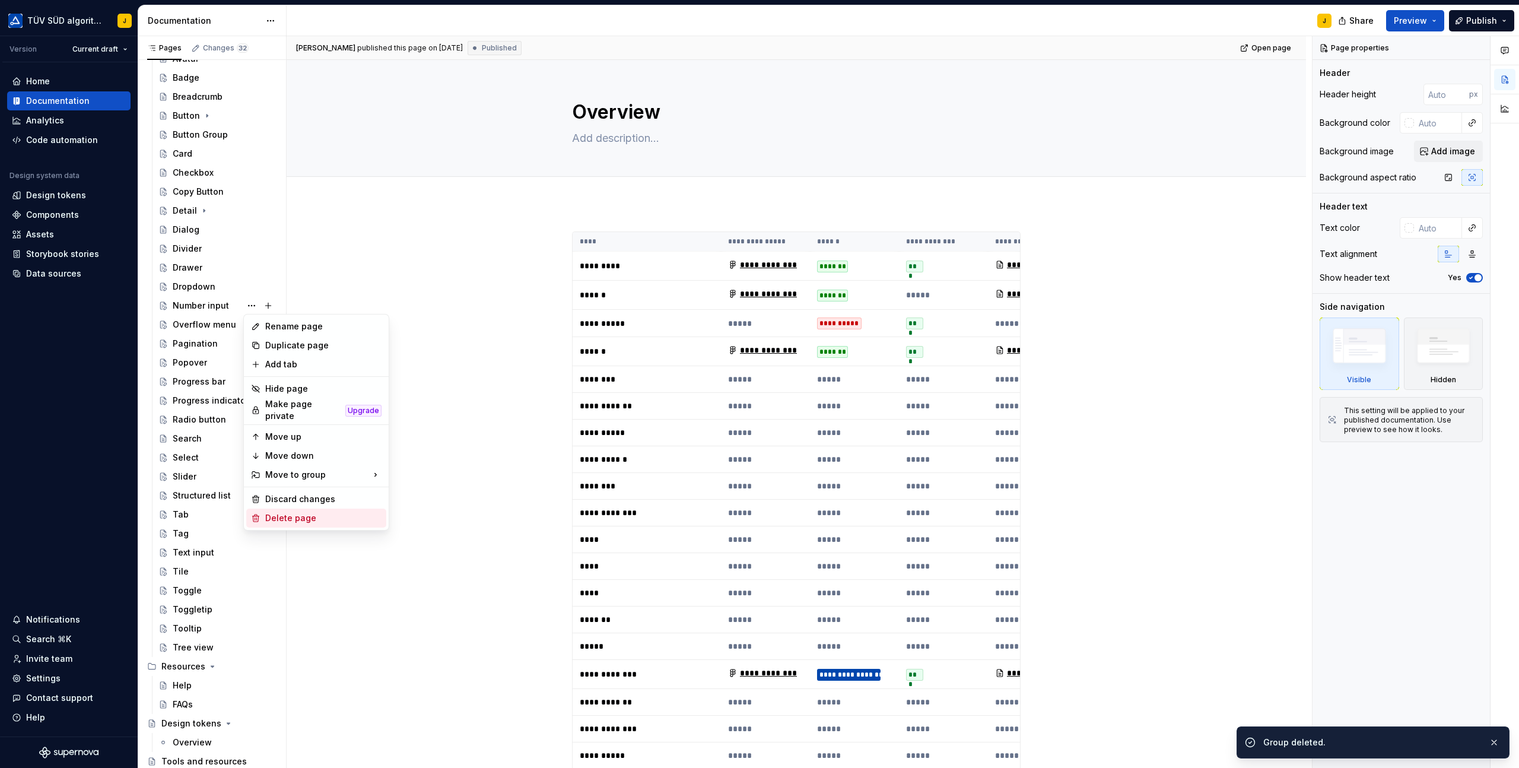
click at [304, 513] on div "Delete page" at bounding box center [323, 518] width 116 height 12
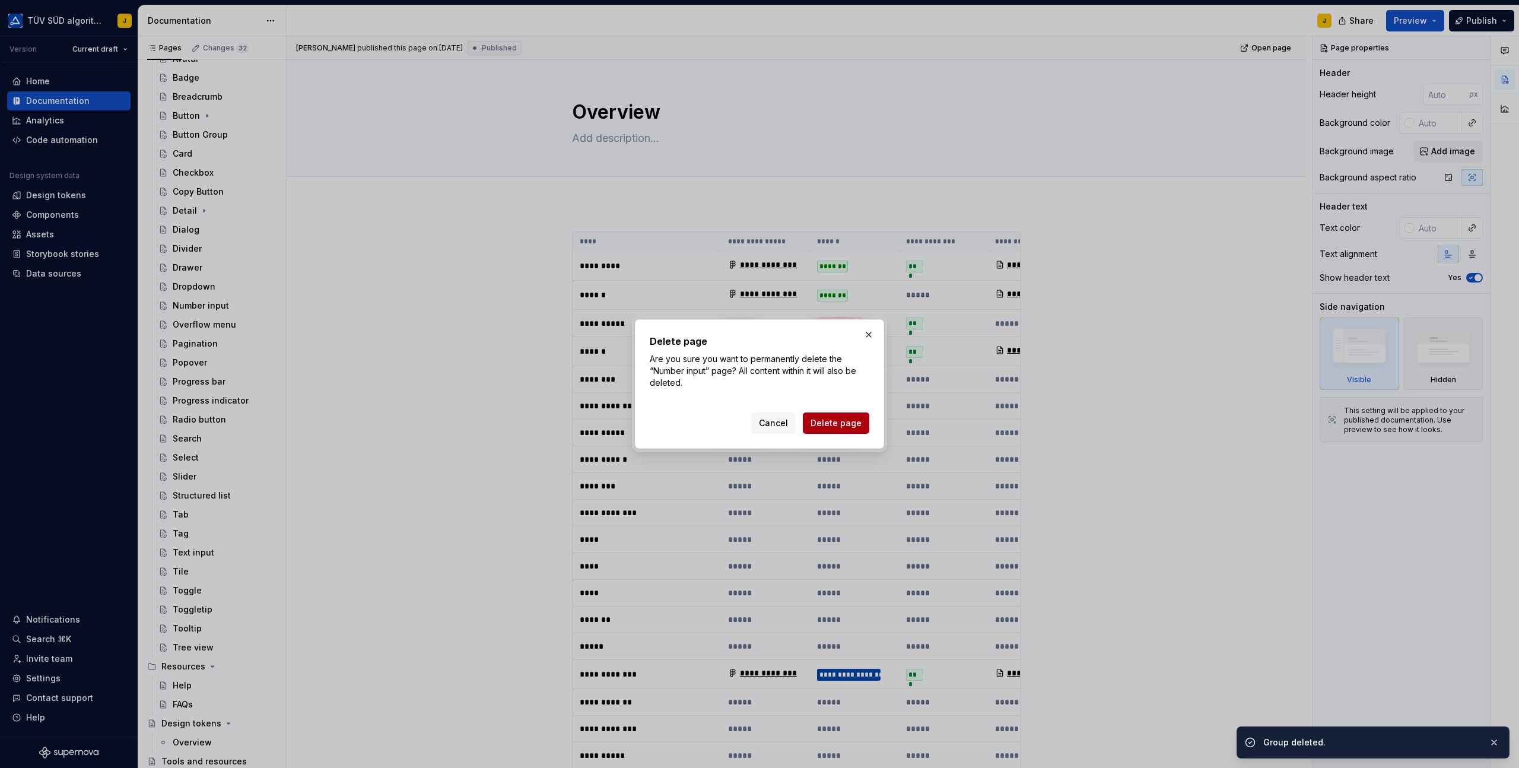
click at [845, 424] on span "Delete page" at bounding box center [836, 423] width 51 height 12
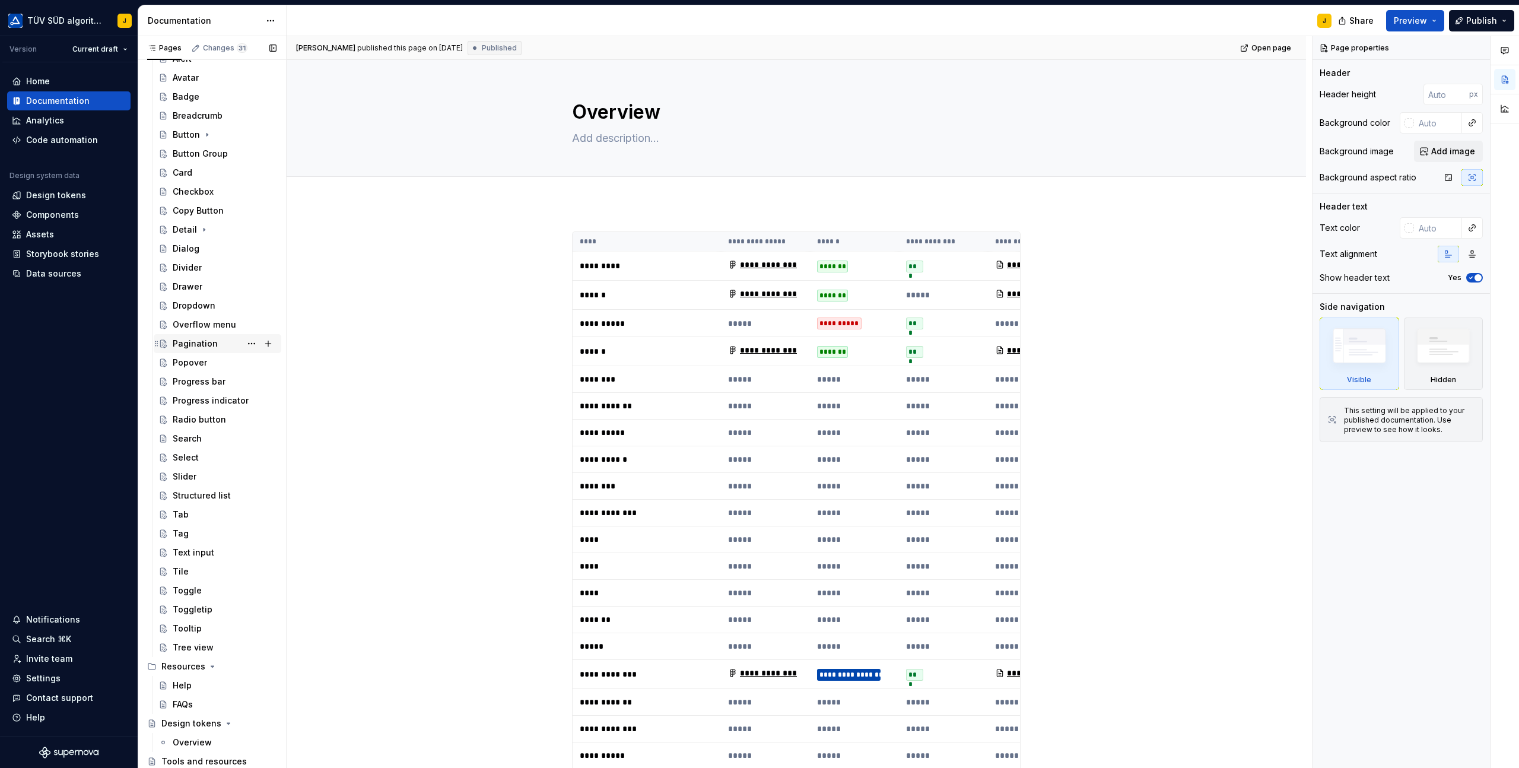
scroll to position [663, 0]
click at [250, 325] on button "Page tree" at bounding box center [251, 324] width 17 height 17
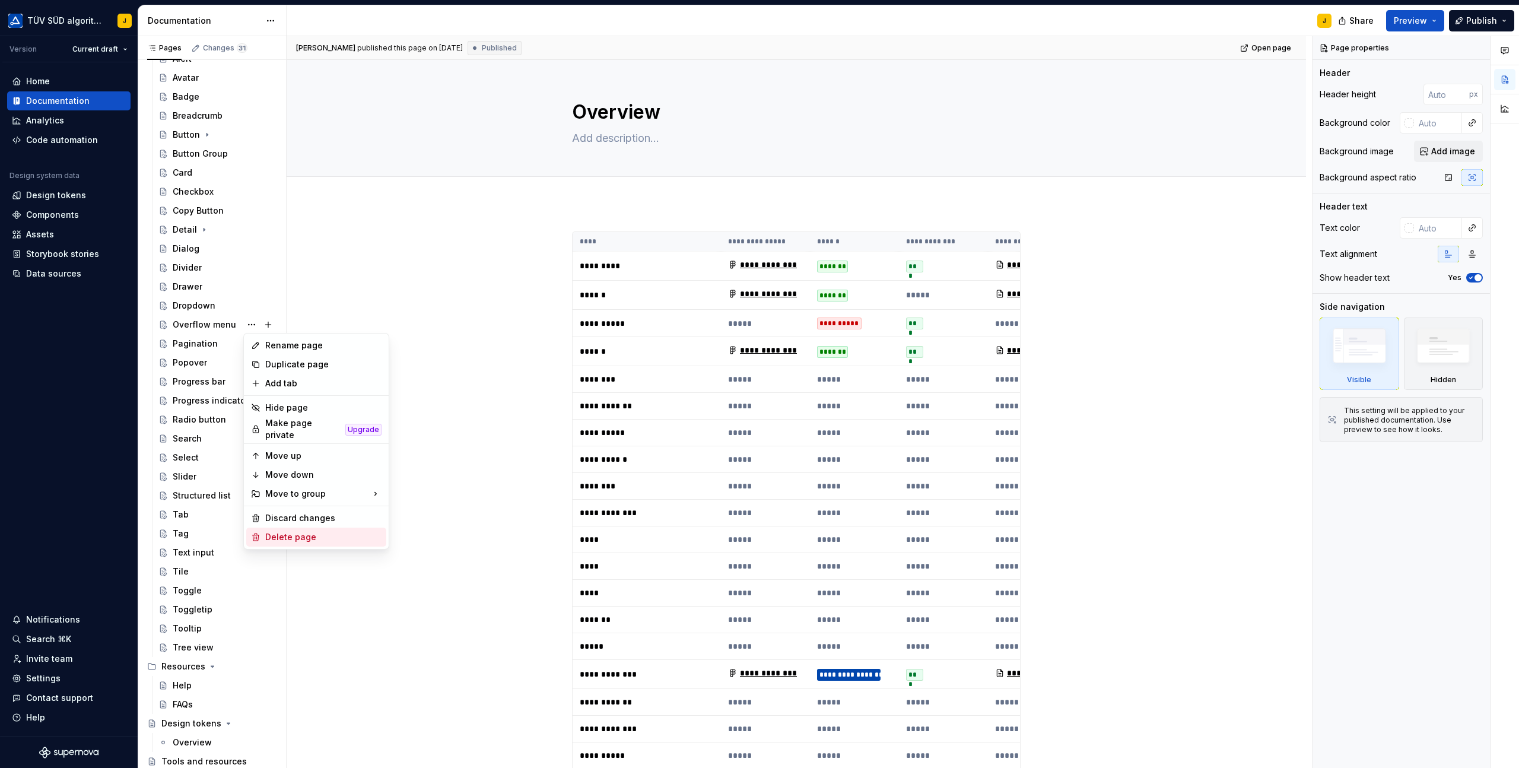
click at [295, 533] on div "Delete page" at bounding box center [323, 537] width 116 height 12
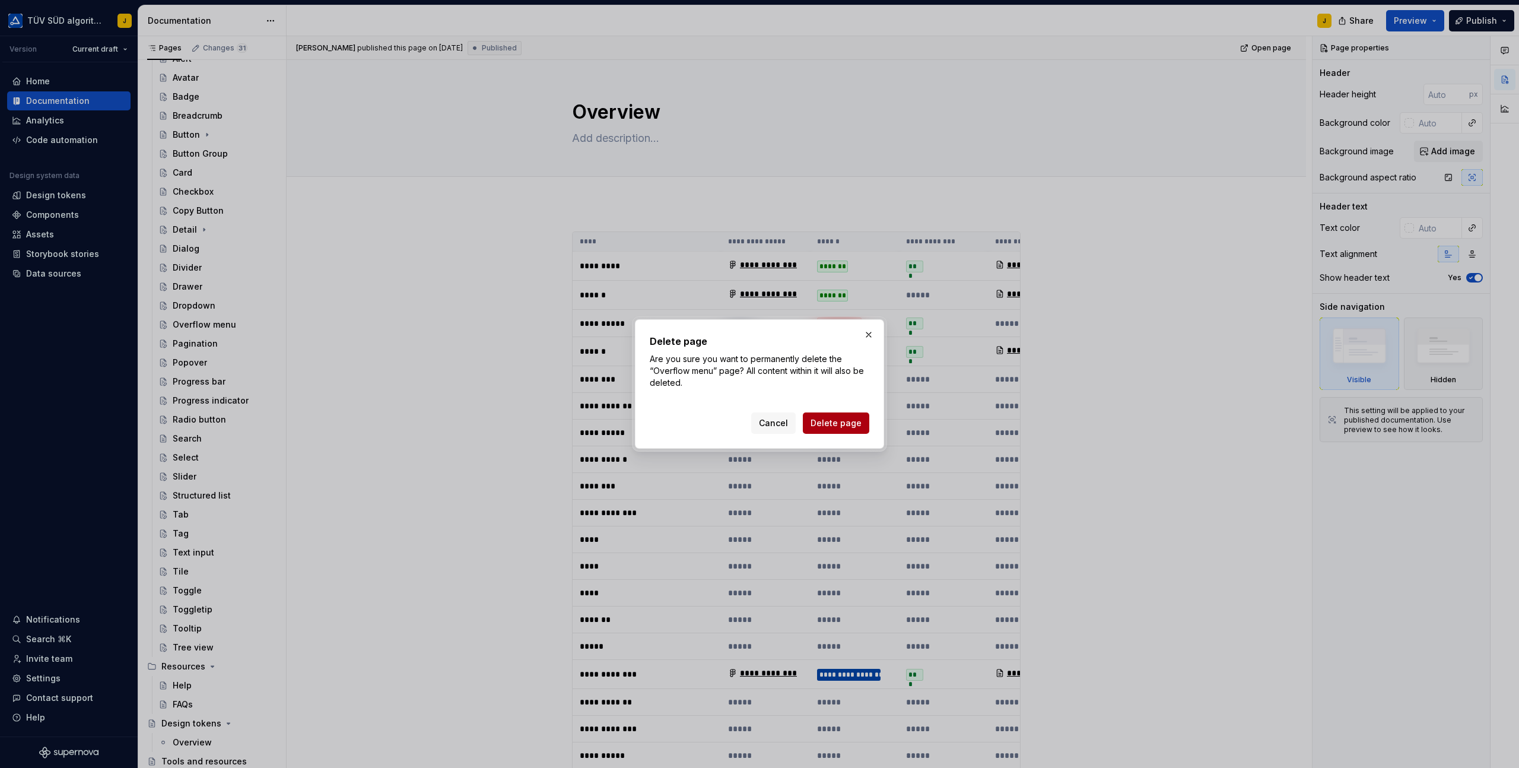
click at [835, 418] on span "Delete page" at bounding box center [836, 423] width 51 height 12
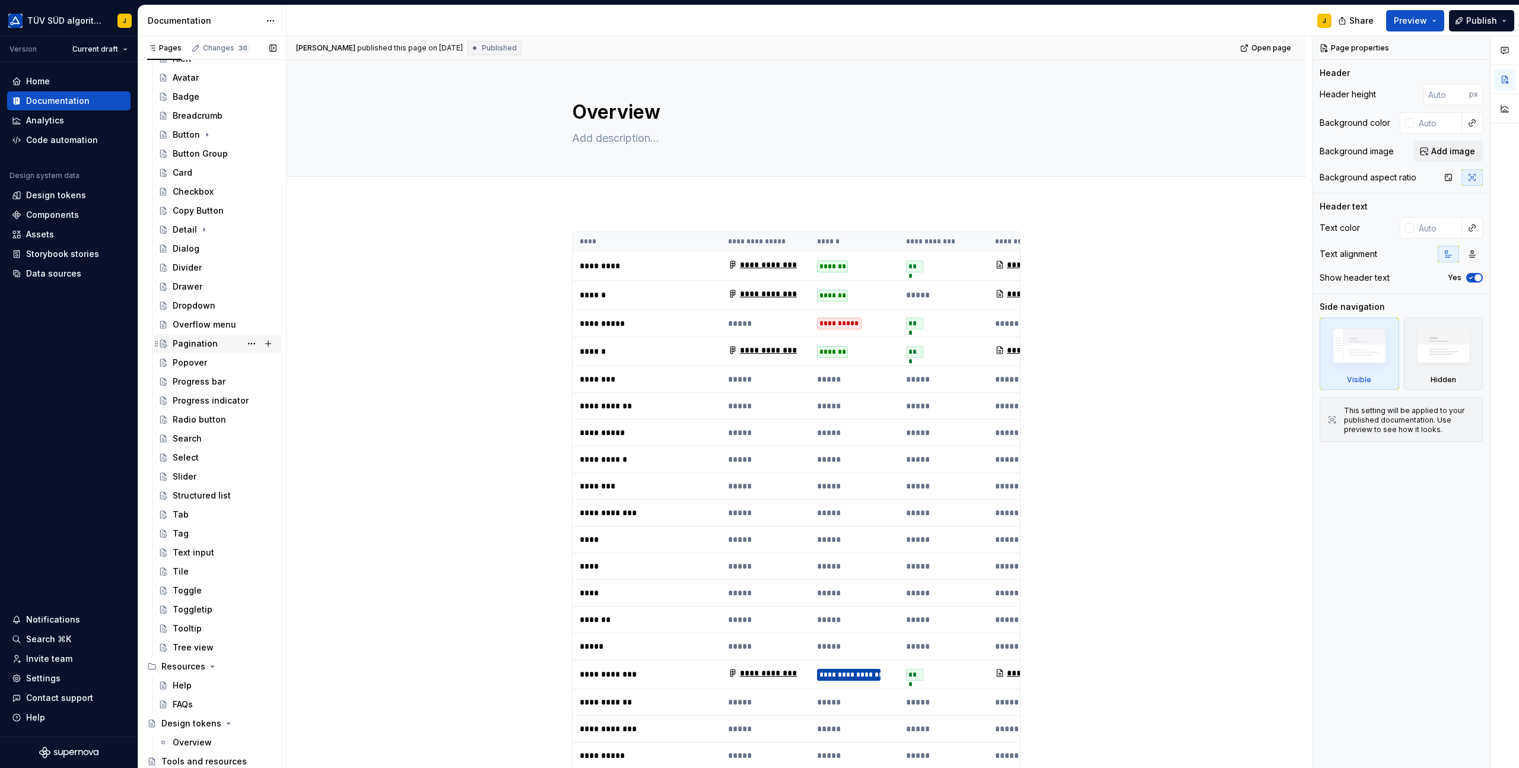
scroll to position [644, 0]
click at [250, 344] on button "Page tree" at bounding box center [251, 343] width 17 height 17
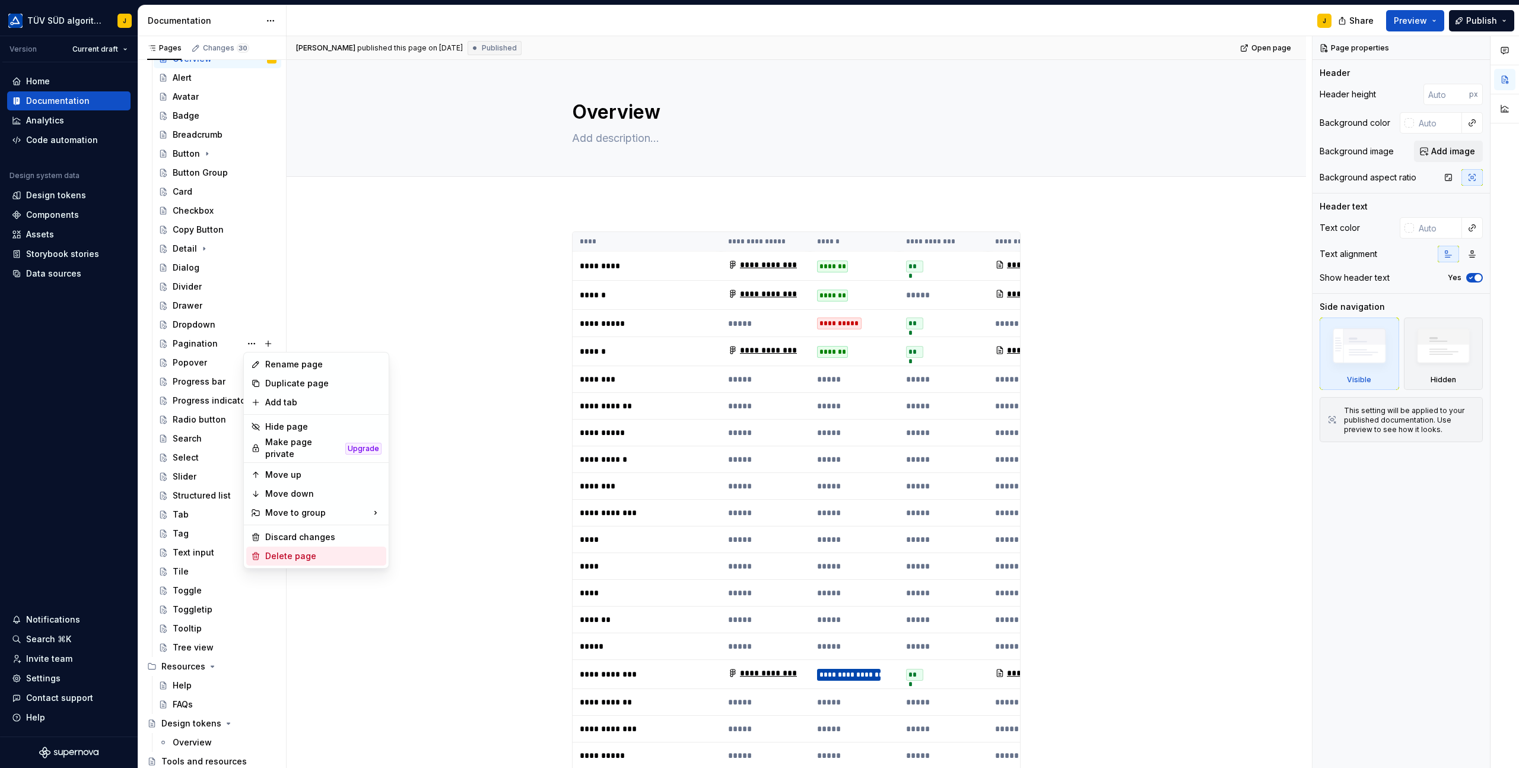
click at [280, 547] on div "Delete page" at bounding box center [316, 556] width 140 height 19
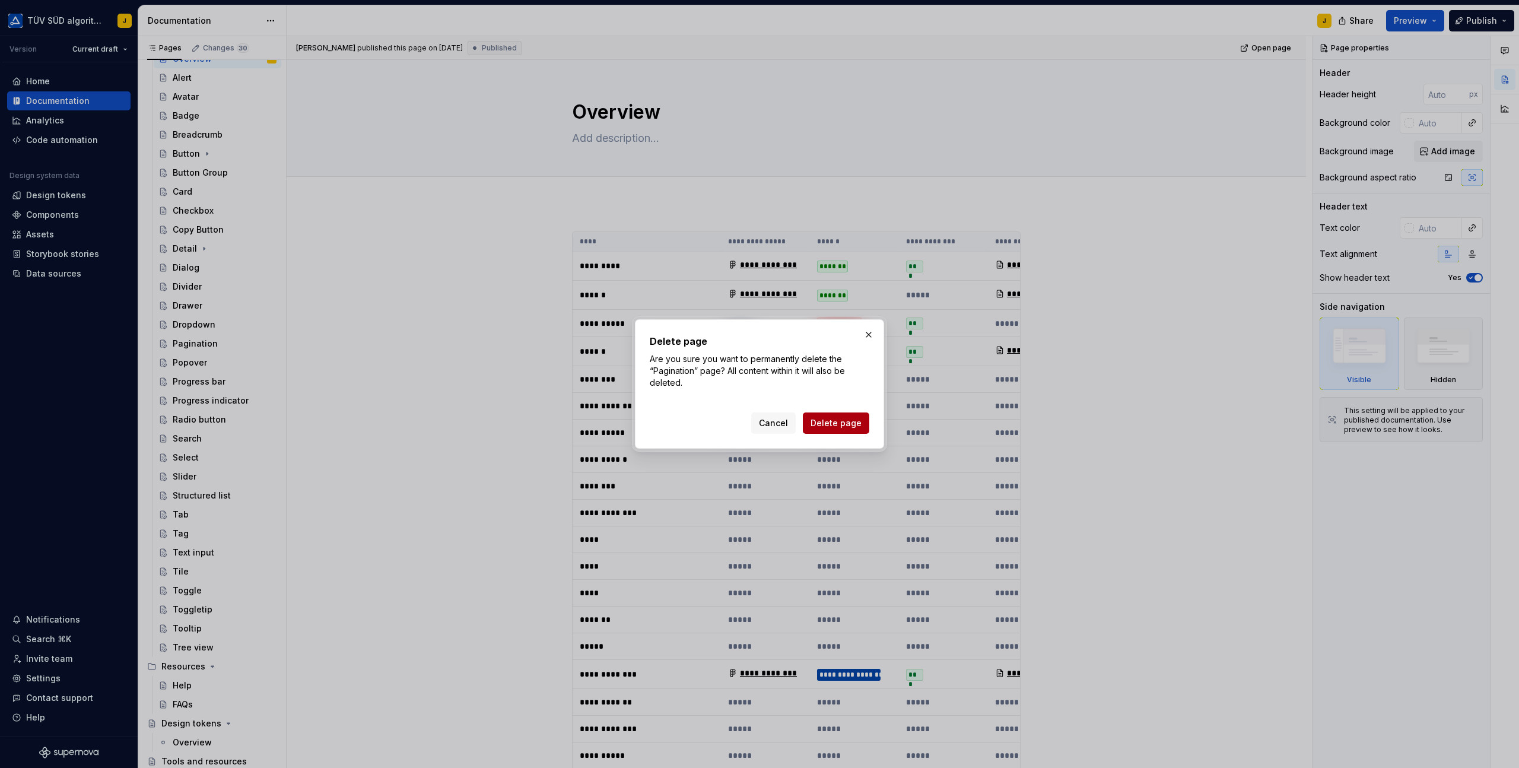
click at [832, 420] on span "Delete page" at bounding box center [836, 423] width 51 height 12
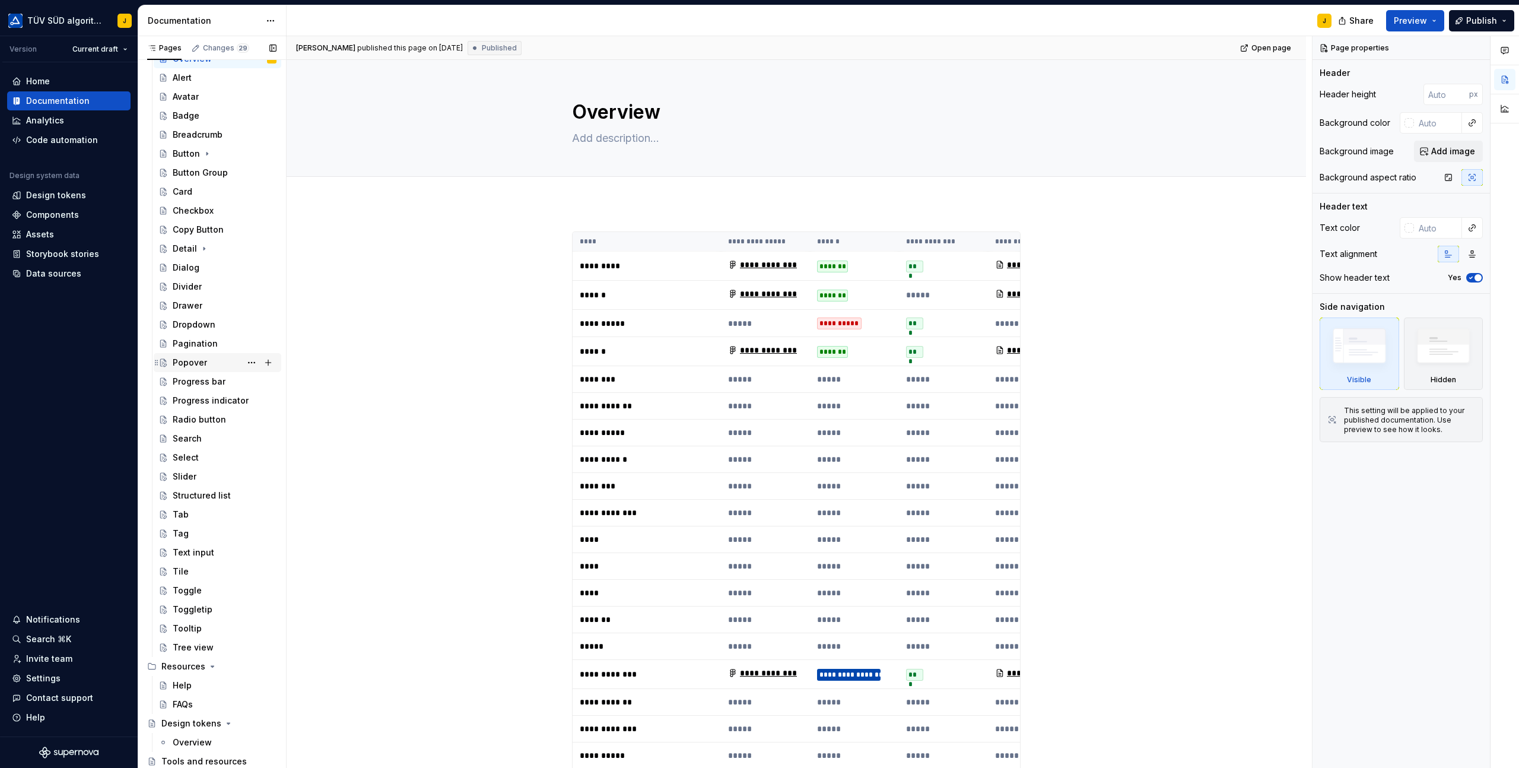
scroll to position [625, 0]
click at [253, 364] on button "Page tree" at bounding box center [251, 362] width 17 height 17
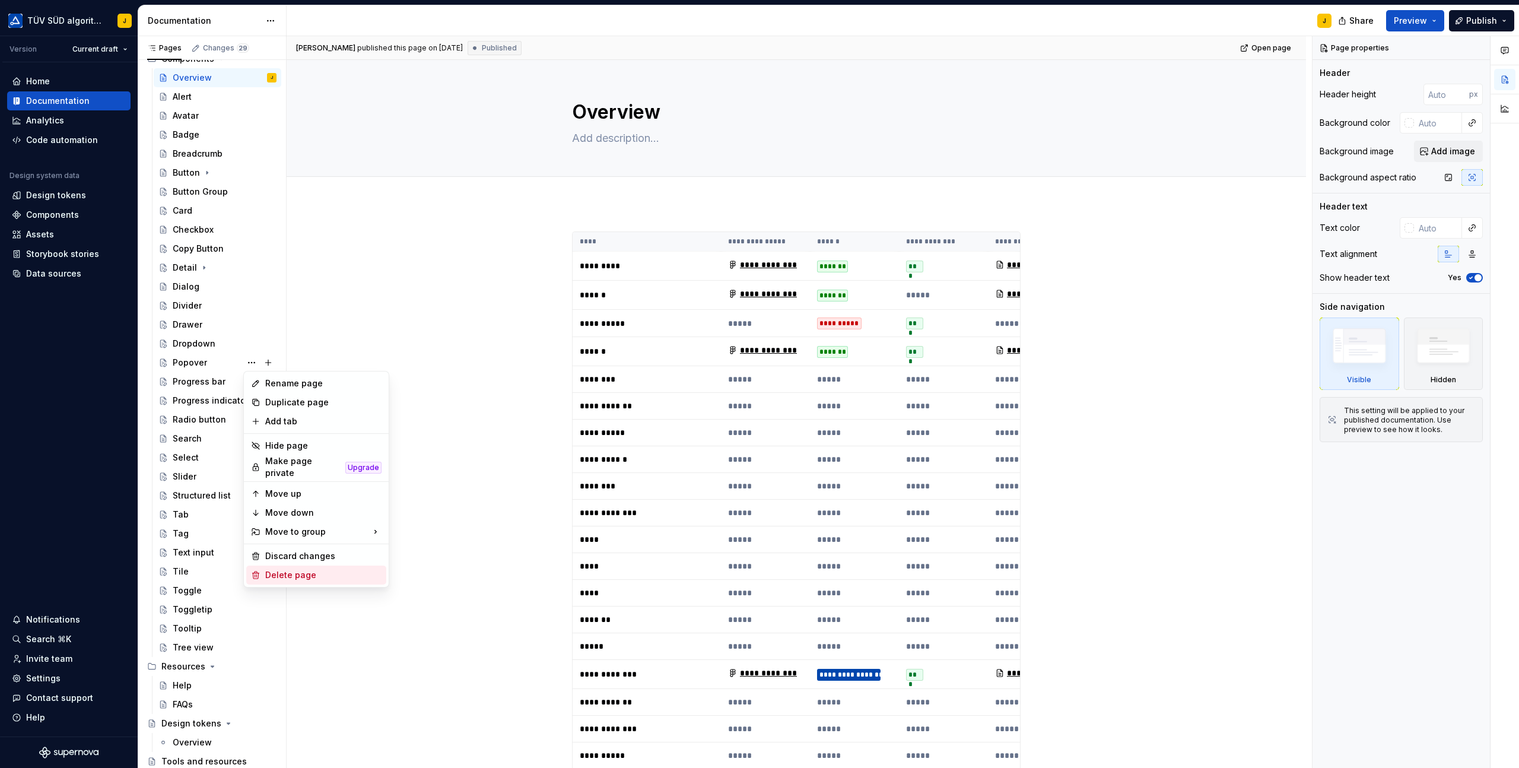
click at [297, 572] on div "Delete page" at bounding box center [323, 575] width 116 height 12
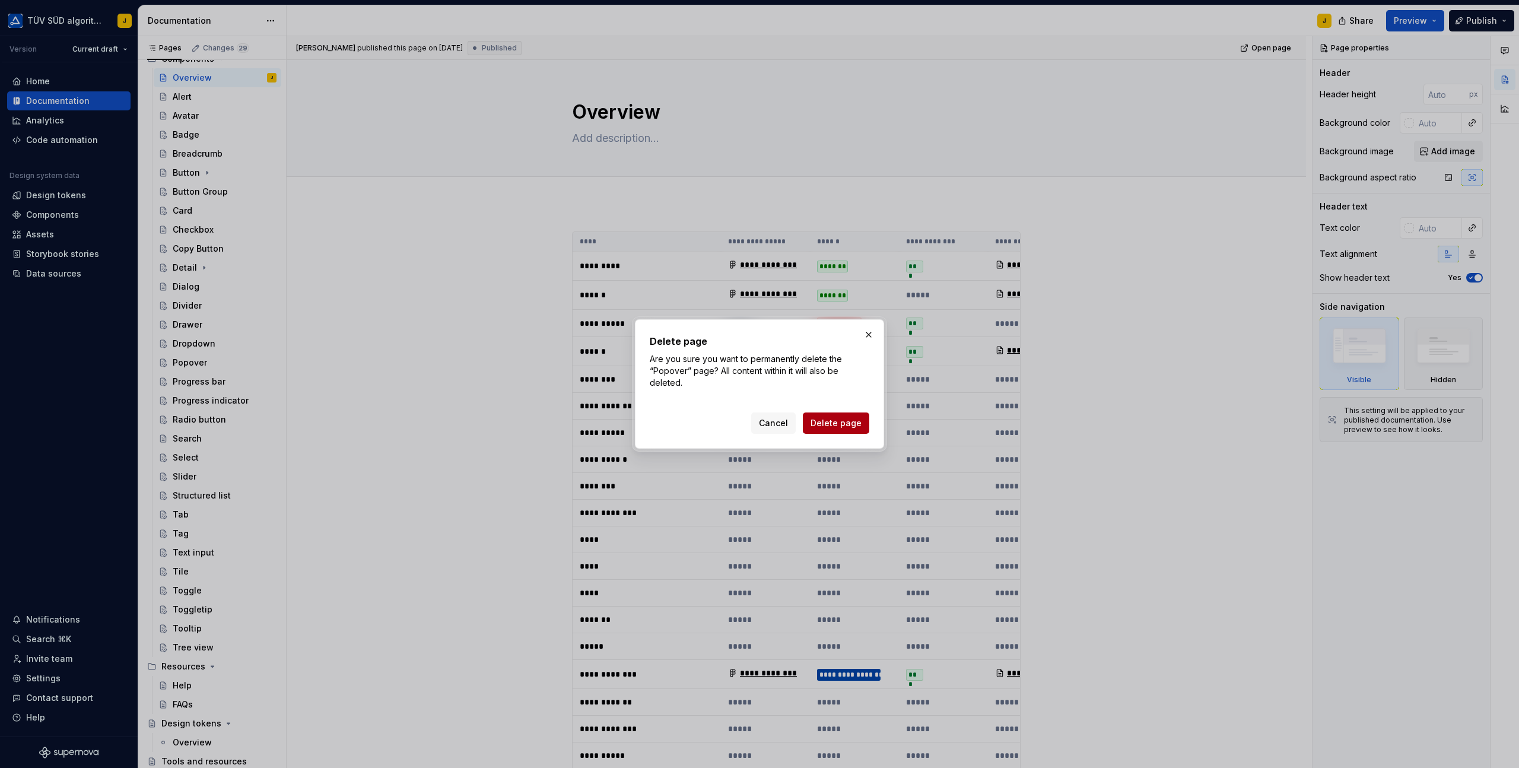
click at [837, 424] on span "Delete page" at bounding box center [836, 423] width 51 height 12
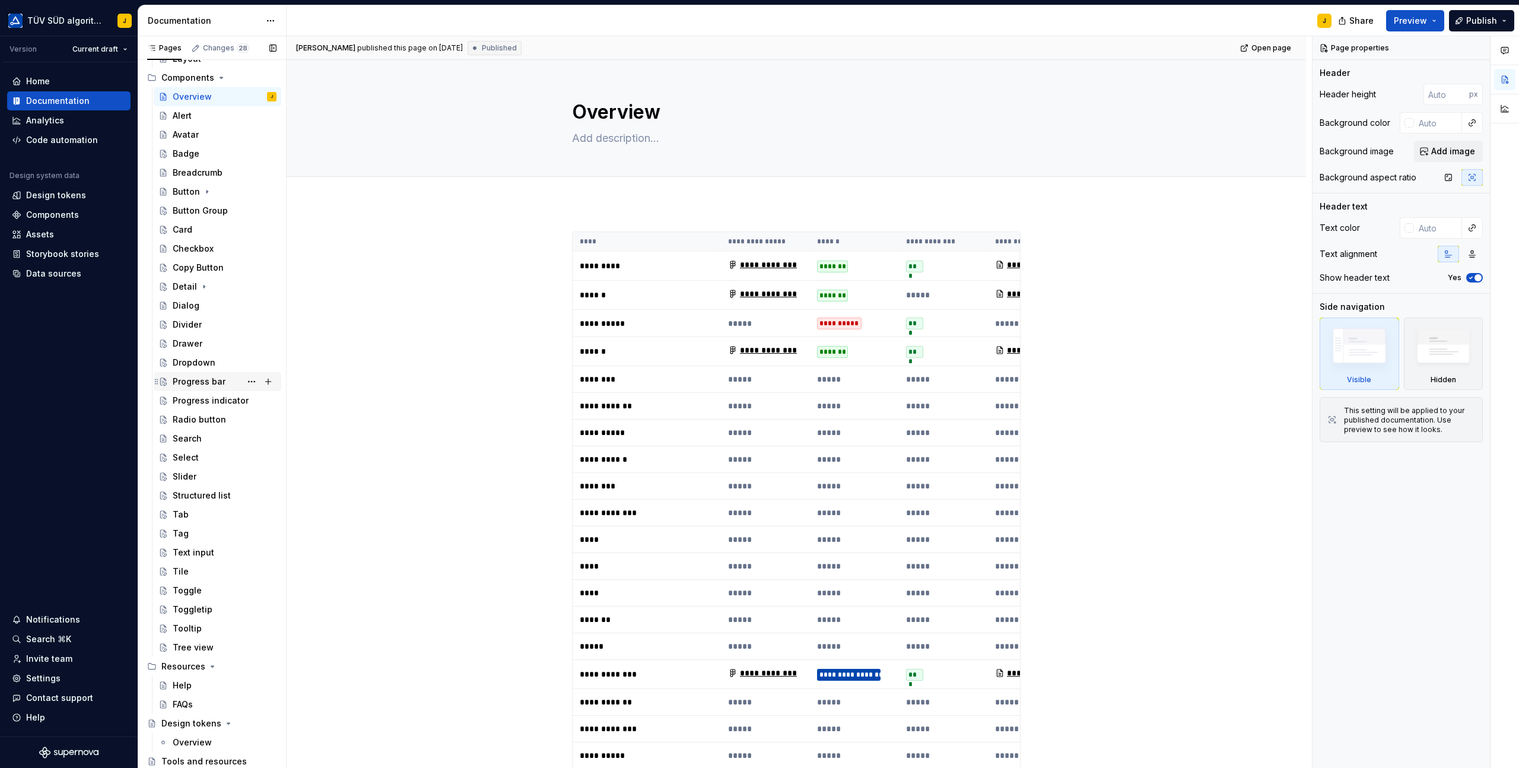
scroll to position [606, 0]
click at [251, 380] on button "Page tree" at bounding box center [251, 381] width 17 height 17
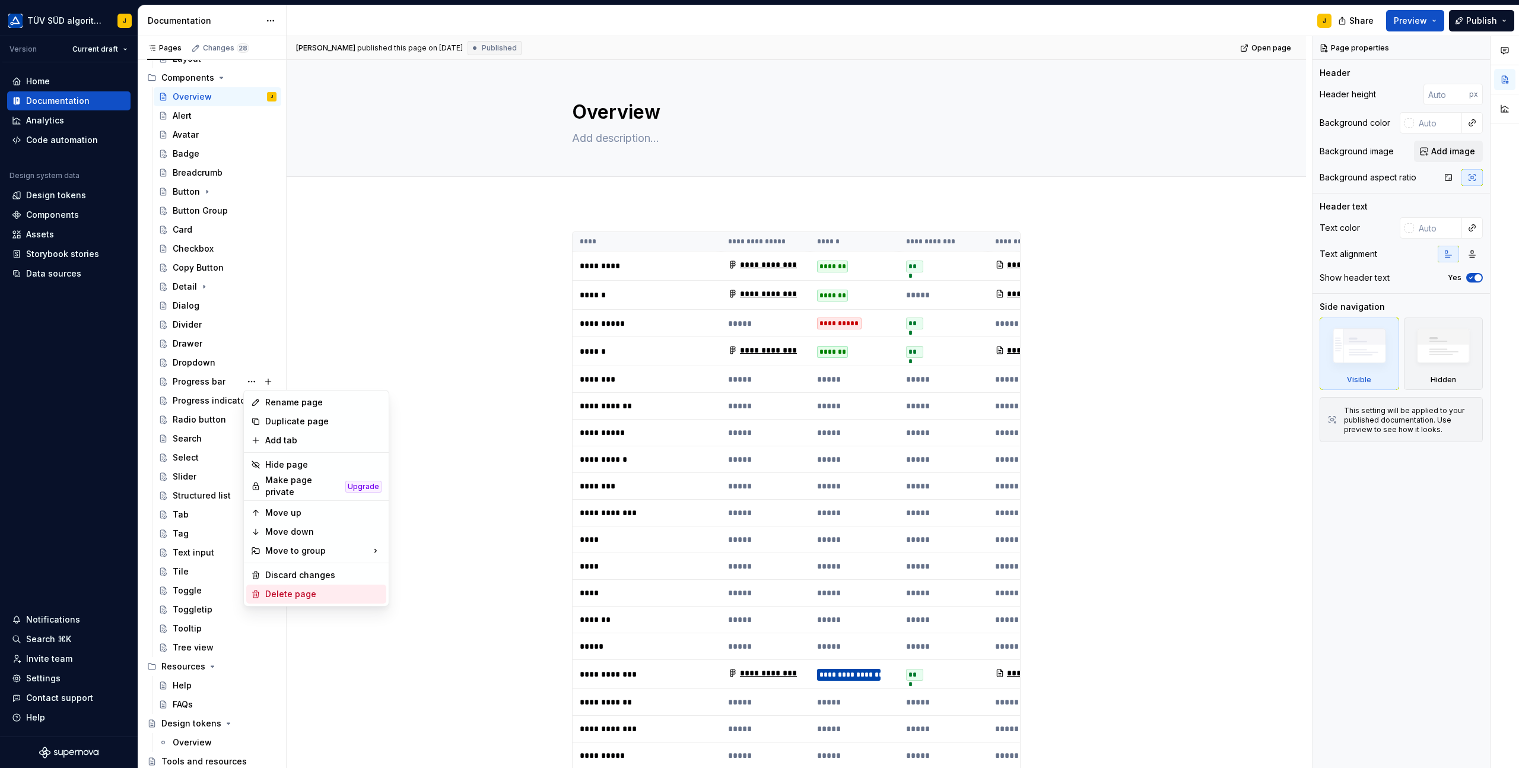
click at [292, 591] on div "Delete page" at bounding box center [323, 594] width 116 height 12
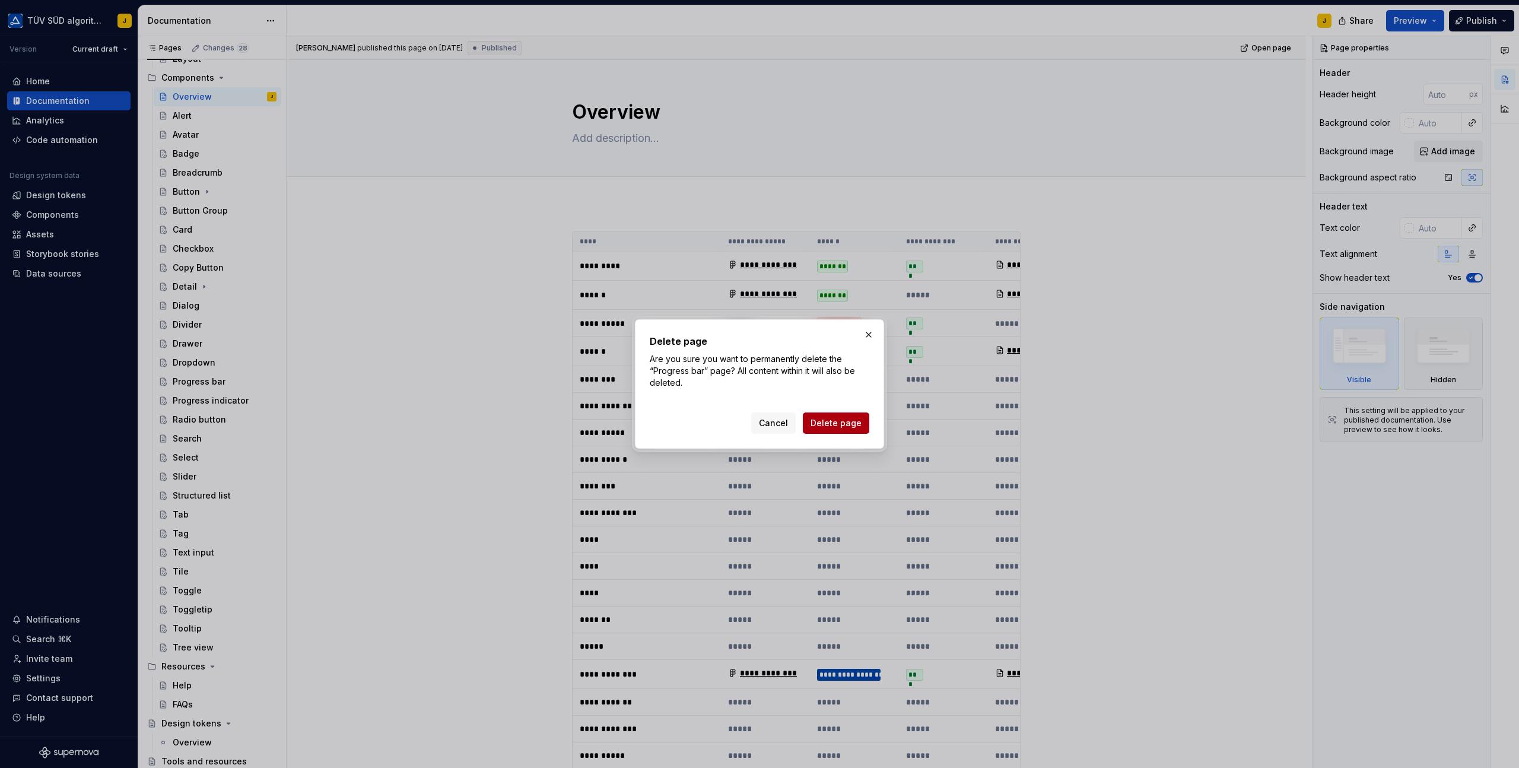
click at [861, 420] on button "Delete page" at bounding box center [836, 422] width 66 height 21
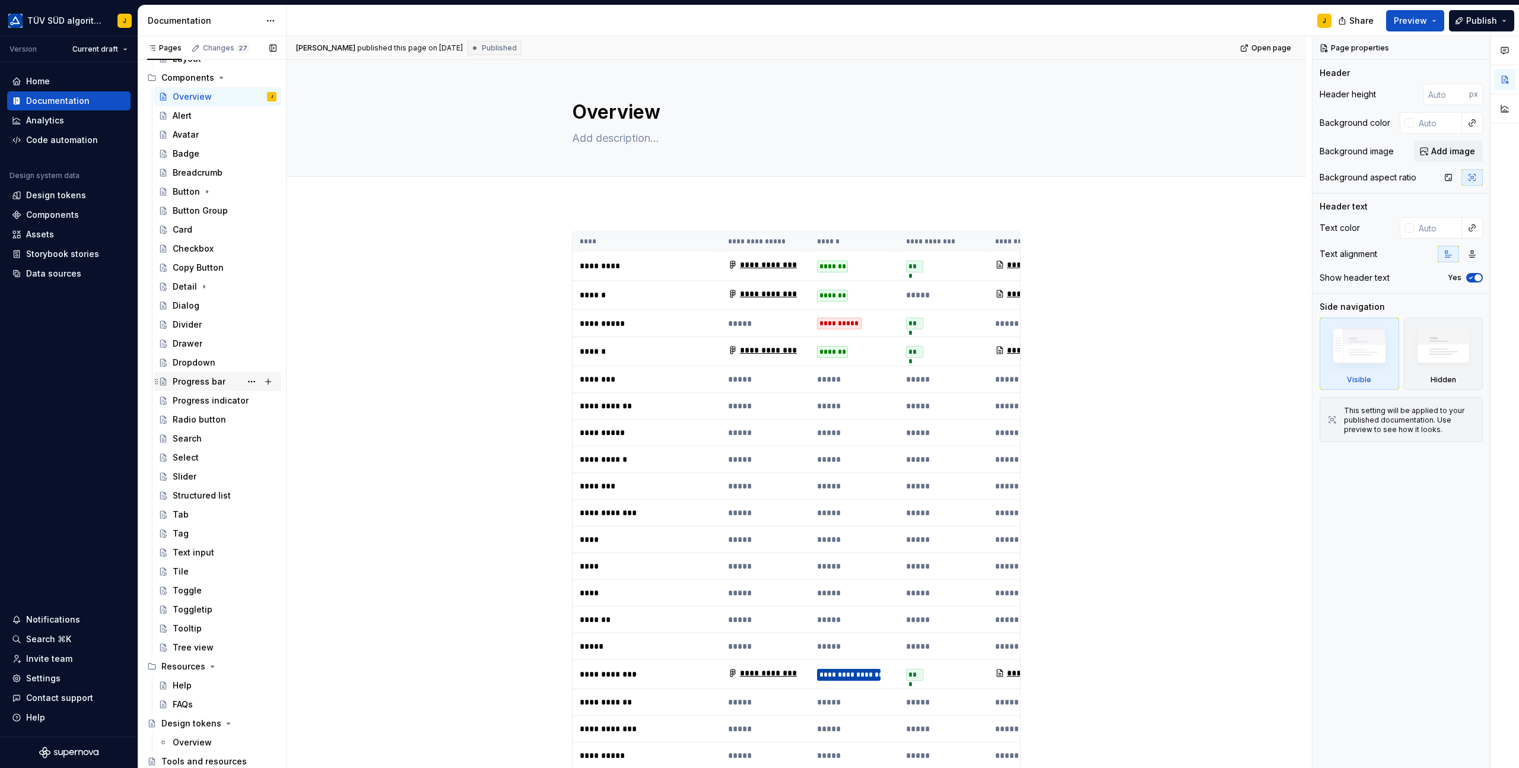
scroll to position [587, 0]
click at [252, 402] on button "Page tree" at bounding box center [251, 400] width 17 height 17
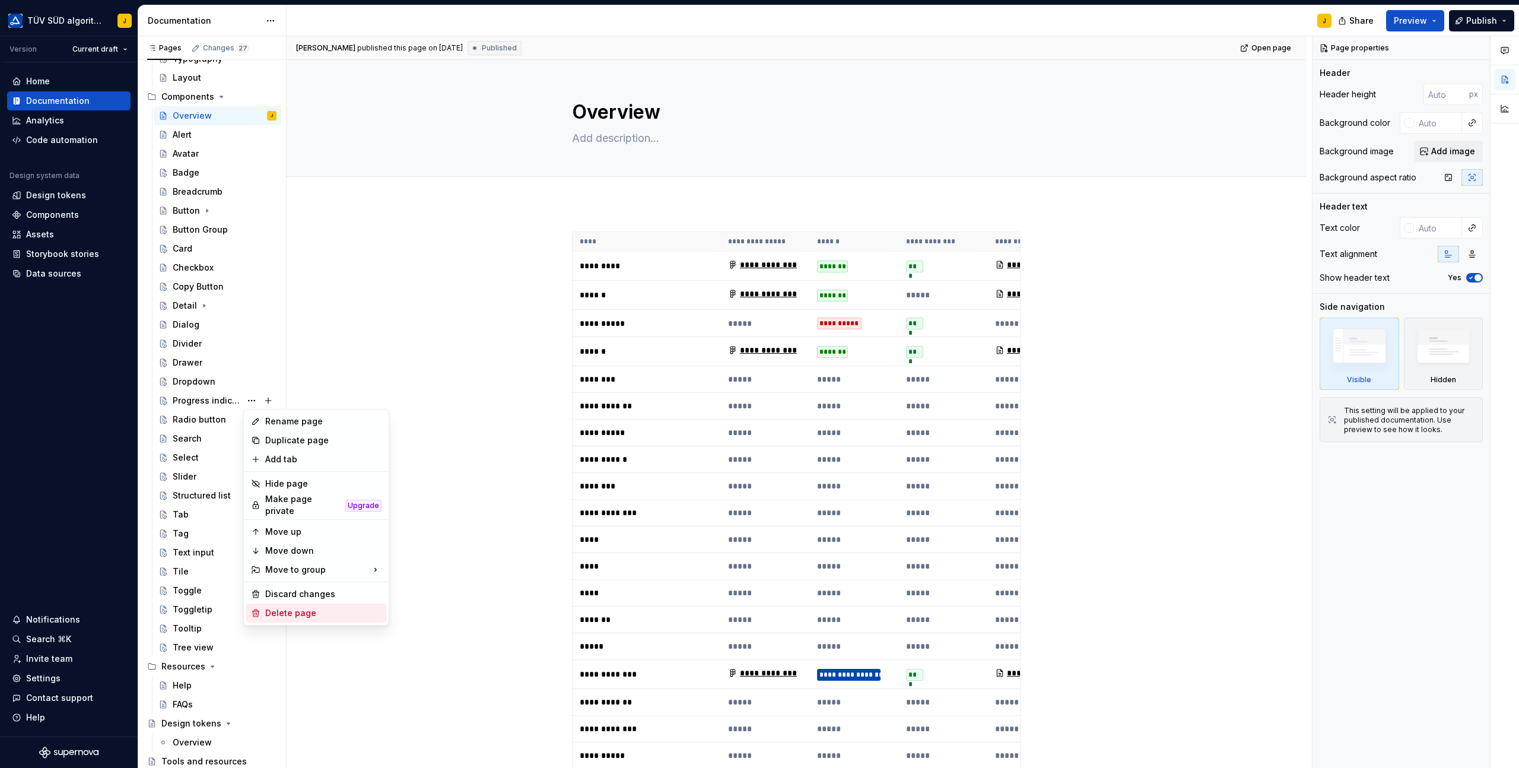
click at [272, 607] on div "Delete page" at bounding box center [323, 613] width 116 height 12
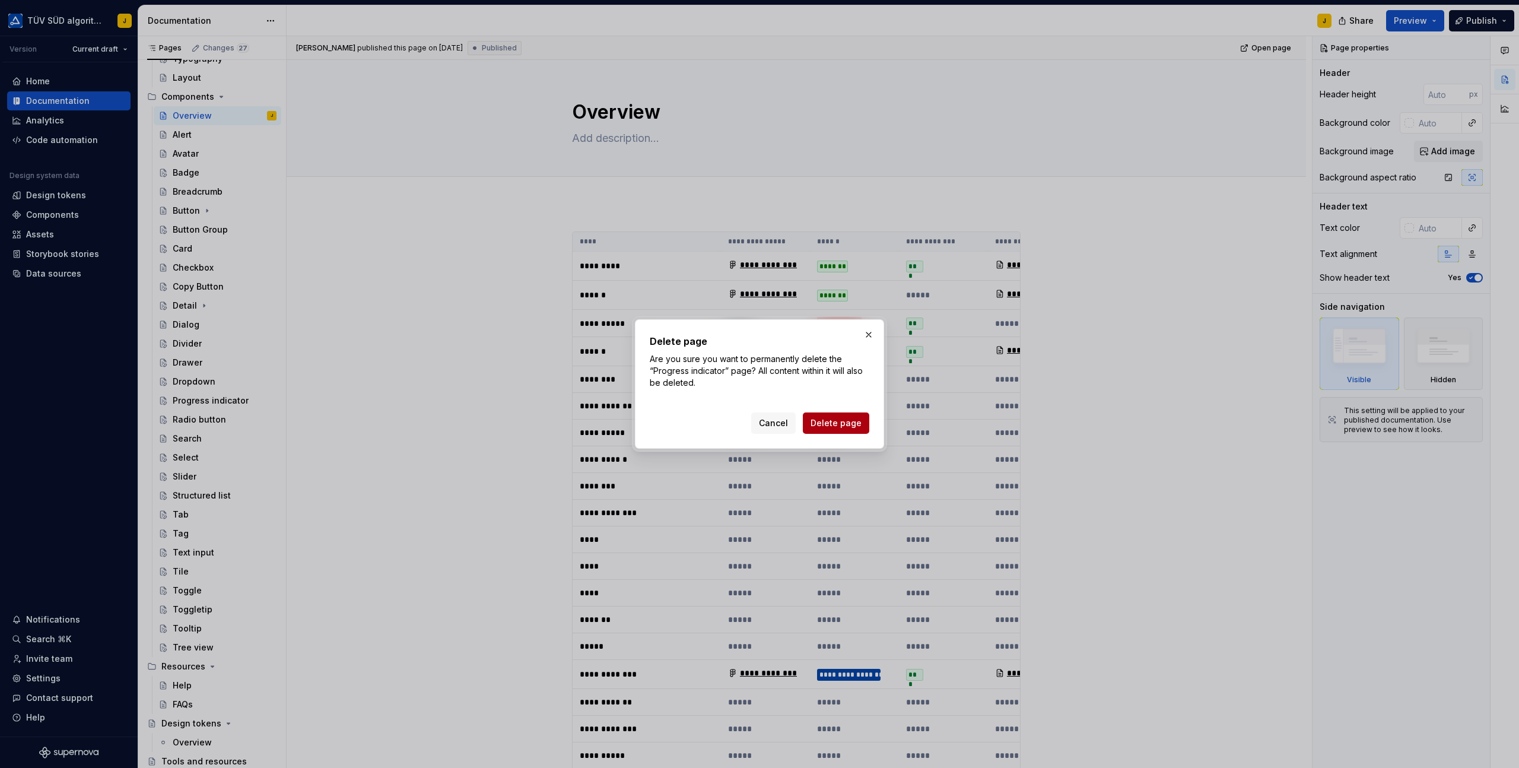
click at [843, 418] on span "Delete page" at bounding box center [836, 423] width 51 height 12
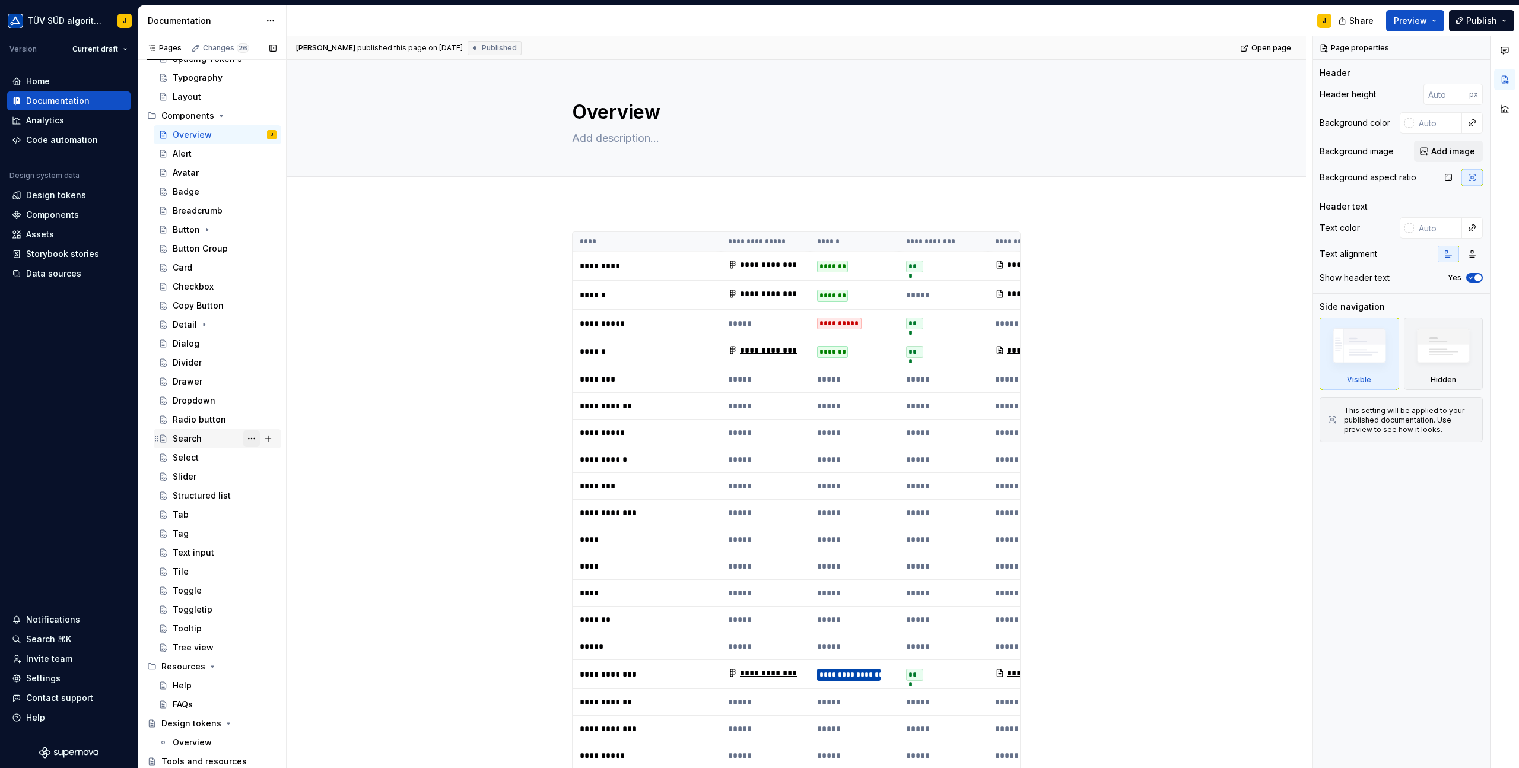
scroll to position [569, 0]
click at [250, 421] on button "Page tree" at bounding box center [251, 419] width 17 height 17
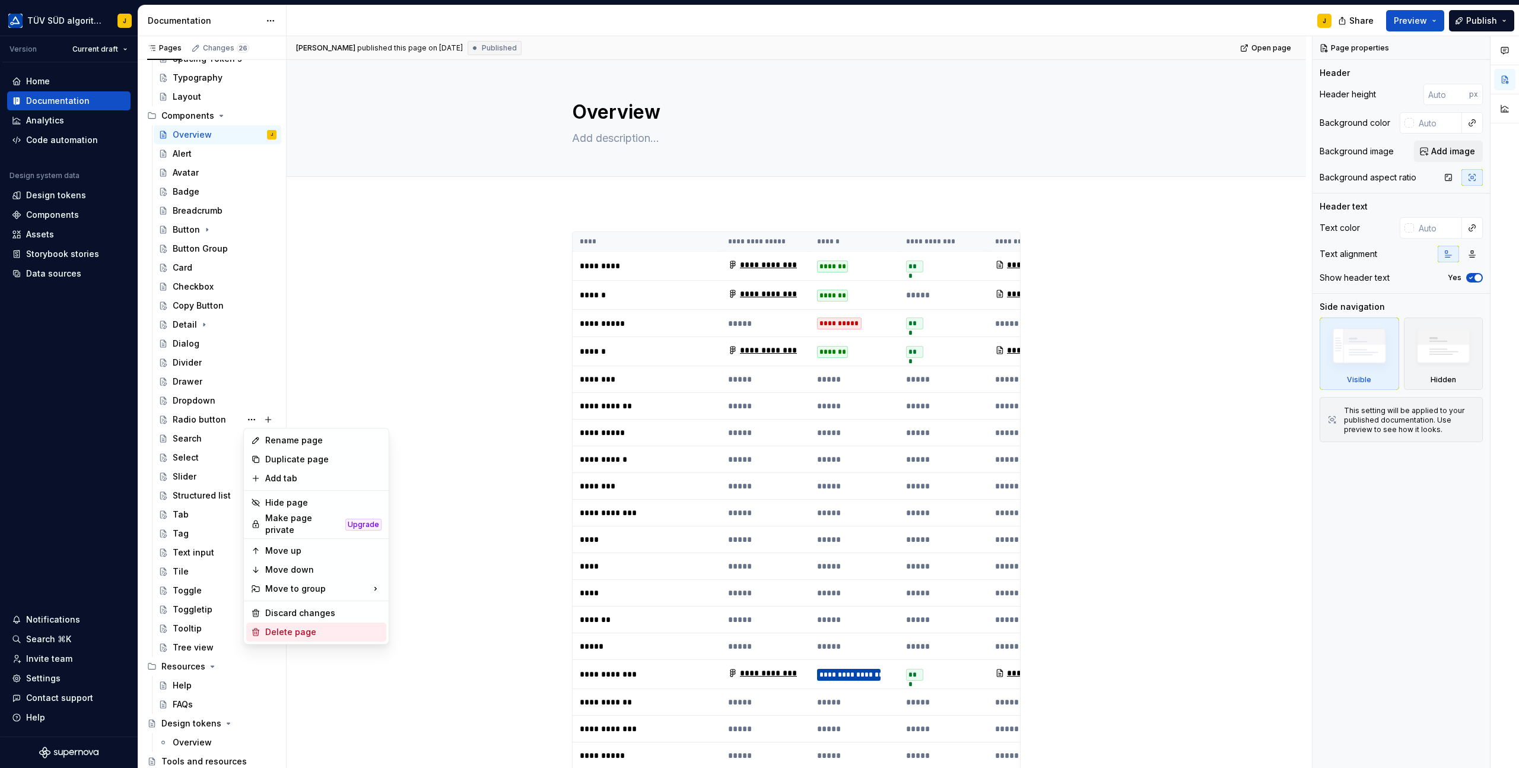
click at [287, 627] on div "Delete page" at bounding box center [323, 632] width 116 height 12
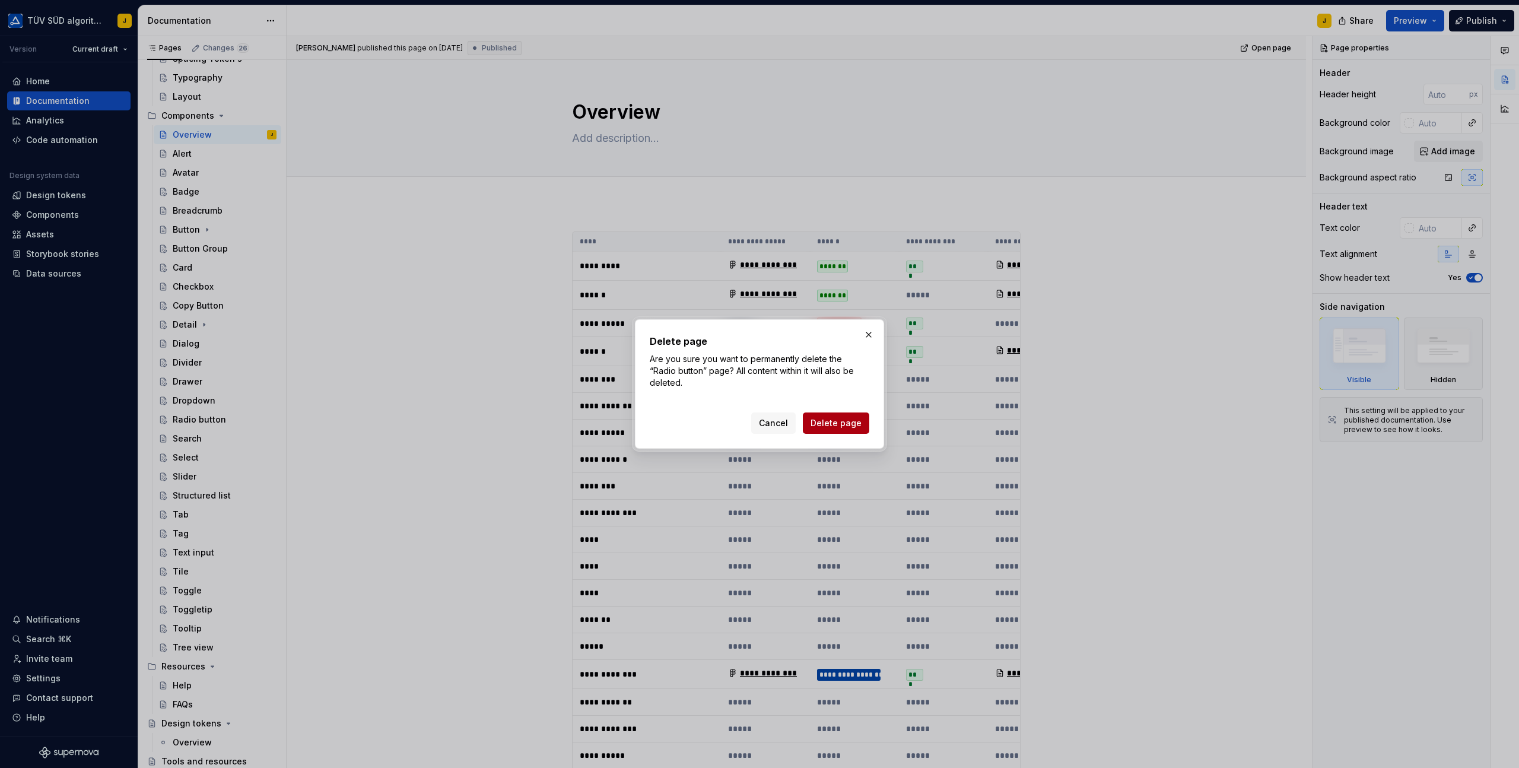
click at [856, 417] on span "Delete page" at bounding box center [836, 423] width 51 height 12
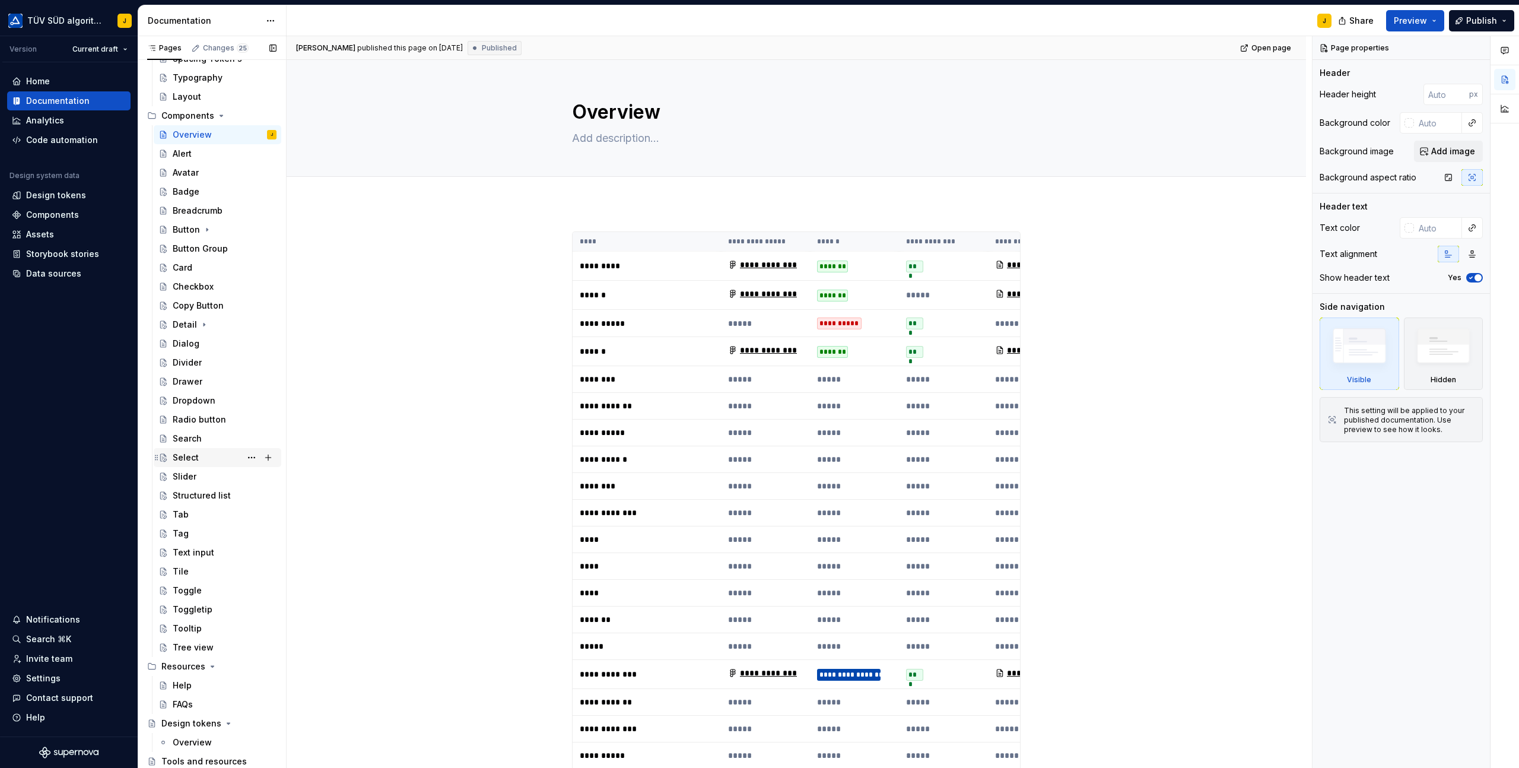
scroll to position [550, 0]
click at [252, 436] on button "Page tree" at bounding box center [251, 438] width 17 height 17
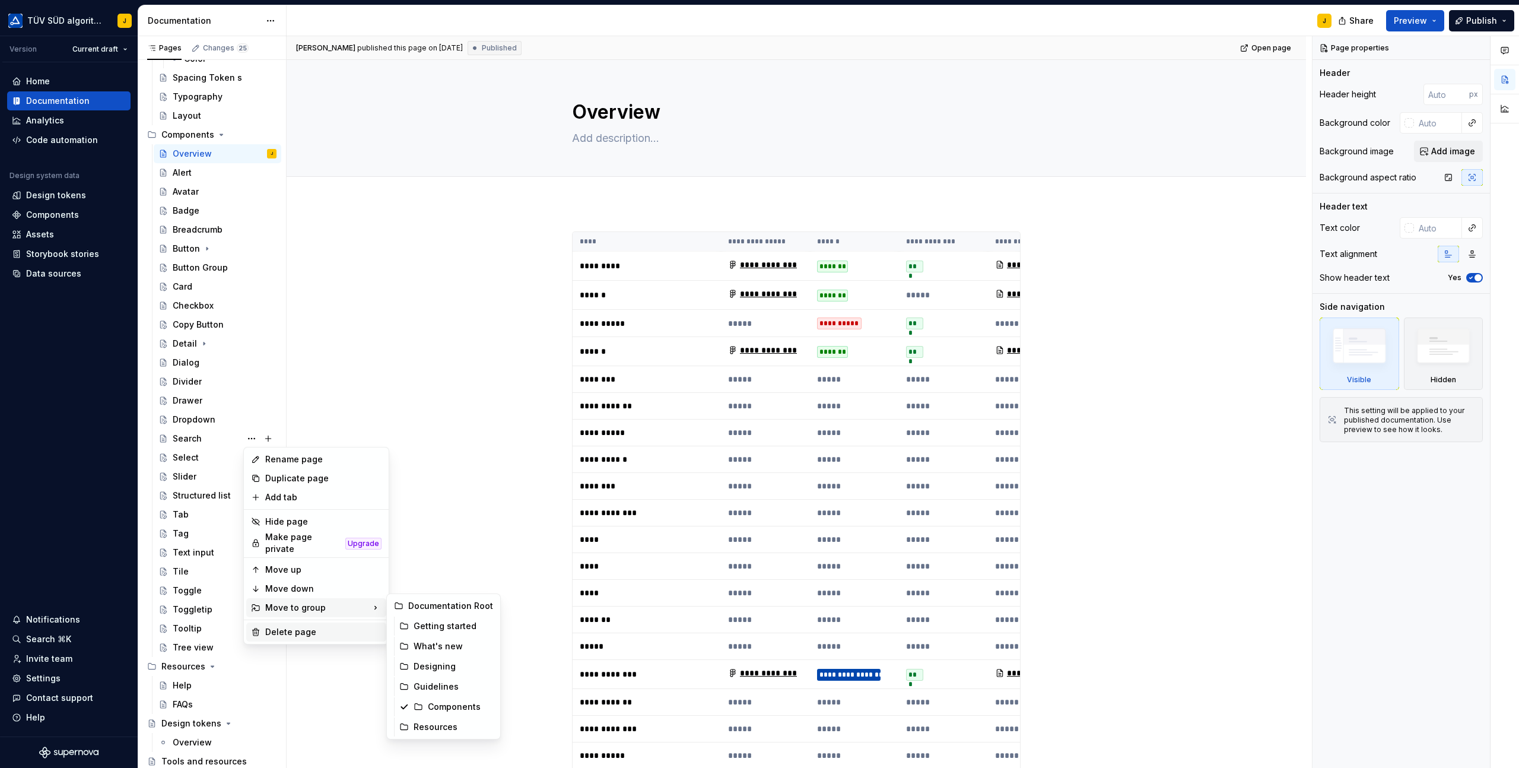
click at [278, 631] on div "Delete page" at bounding box center [323, 632] width 116 height 12
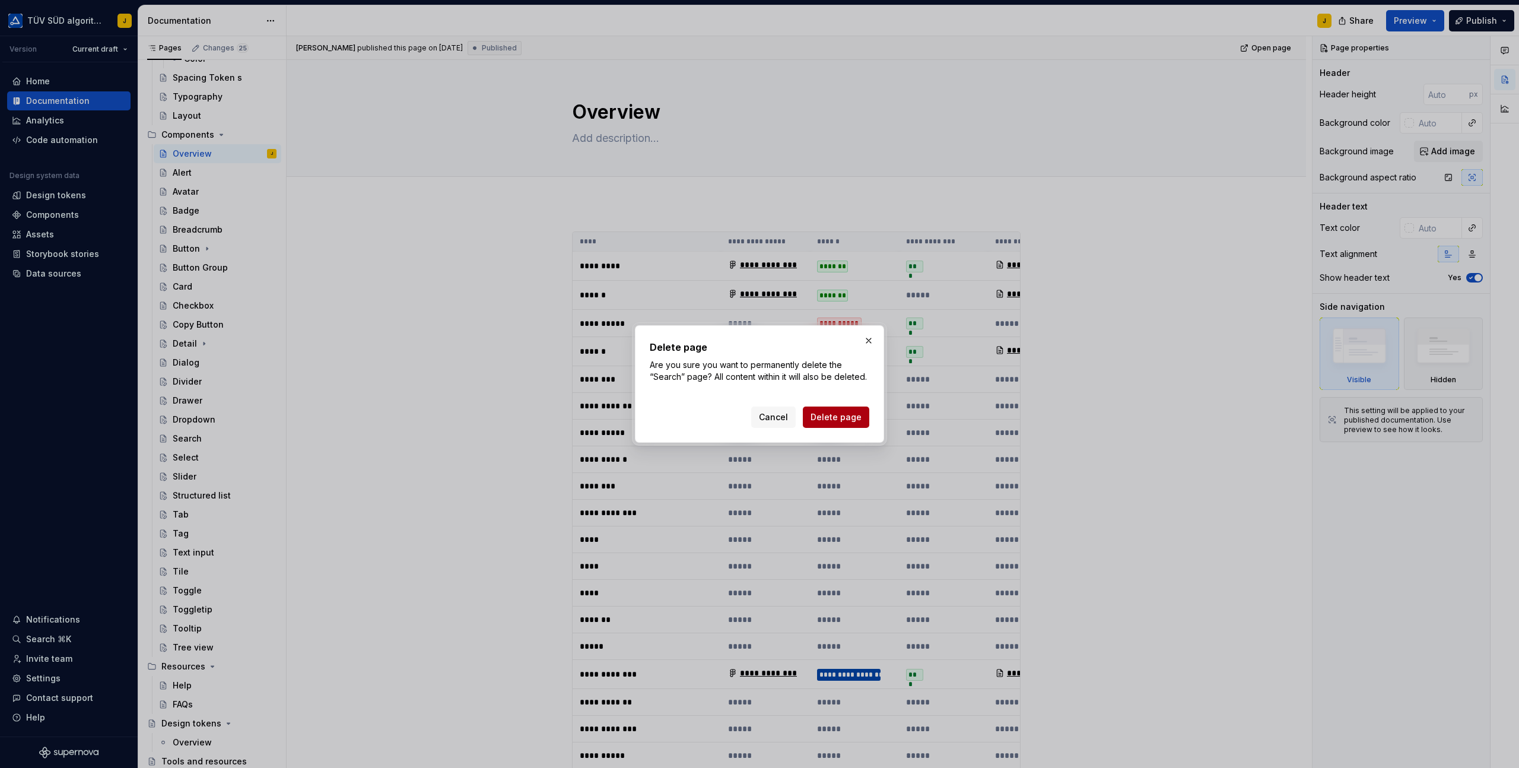
click at [837, 423] on button "Delete page" at bounding box center [836, 416] width 66 height 21
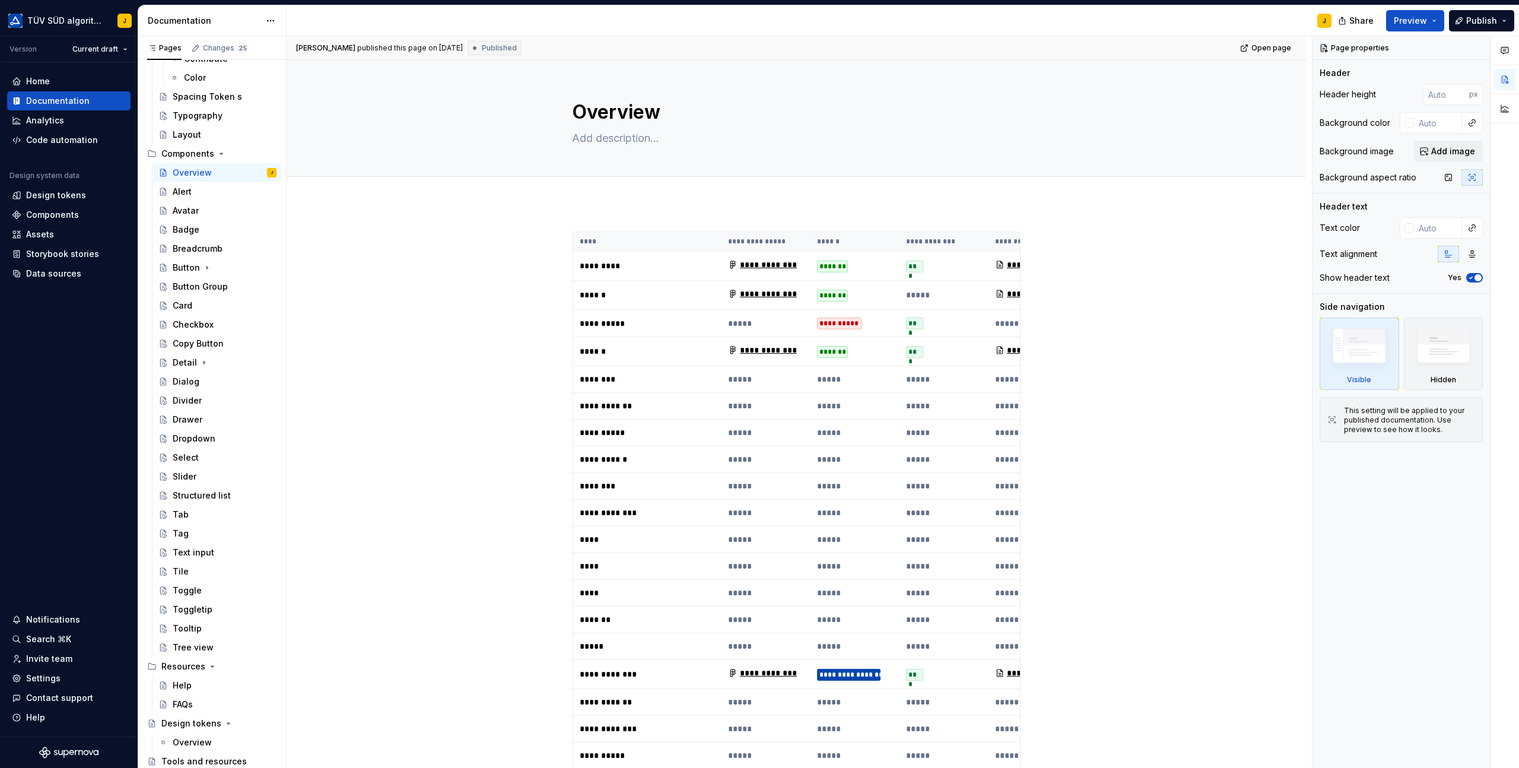
scroll to position [531, 0]
click at [250, 458] on button "Page tree" at bounding box center [251, 457] width 17 height 17
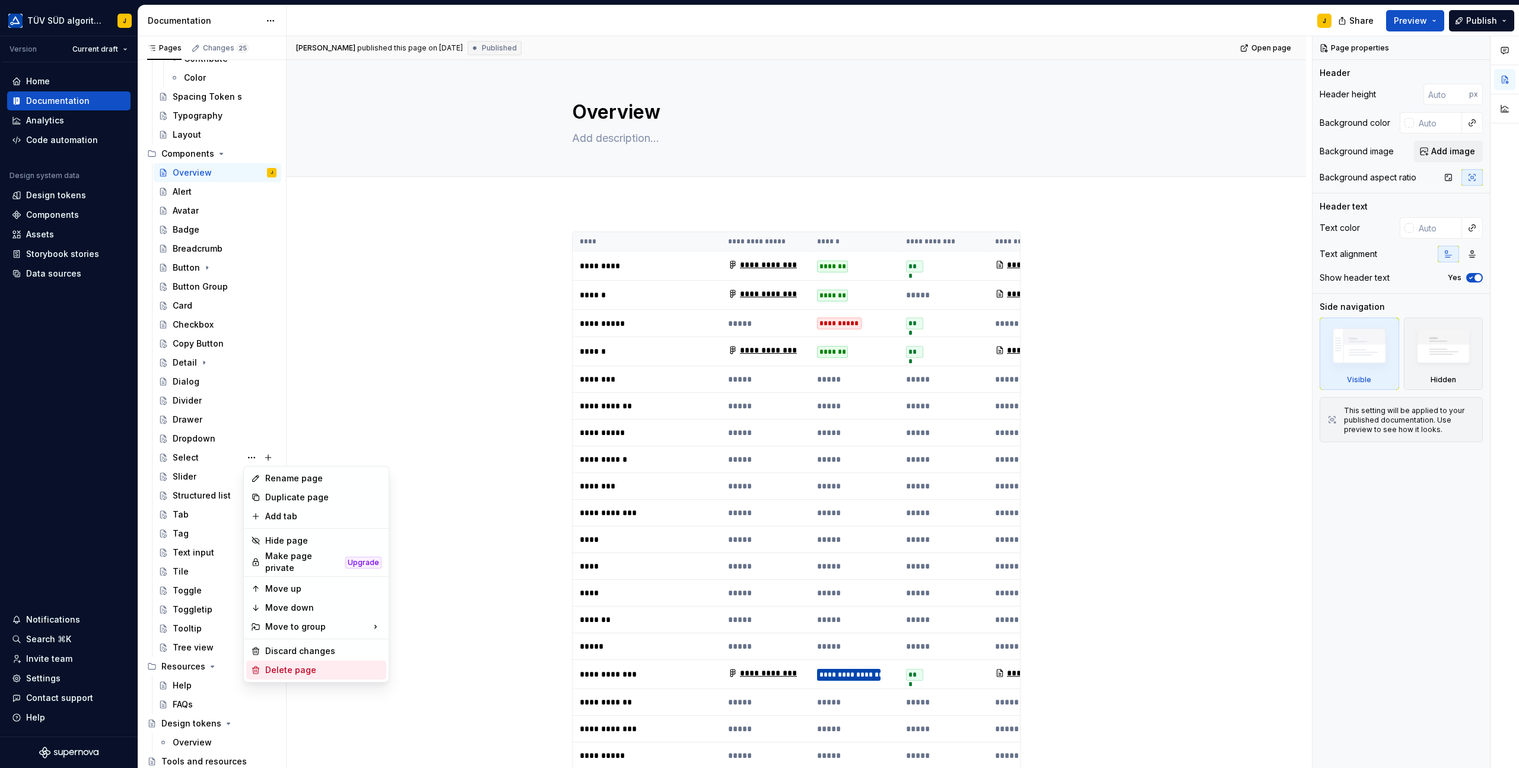
click at [275, 664] on div "Delete page" at bounding box center [323, 670] width 116 height 12
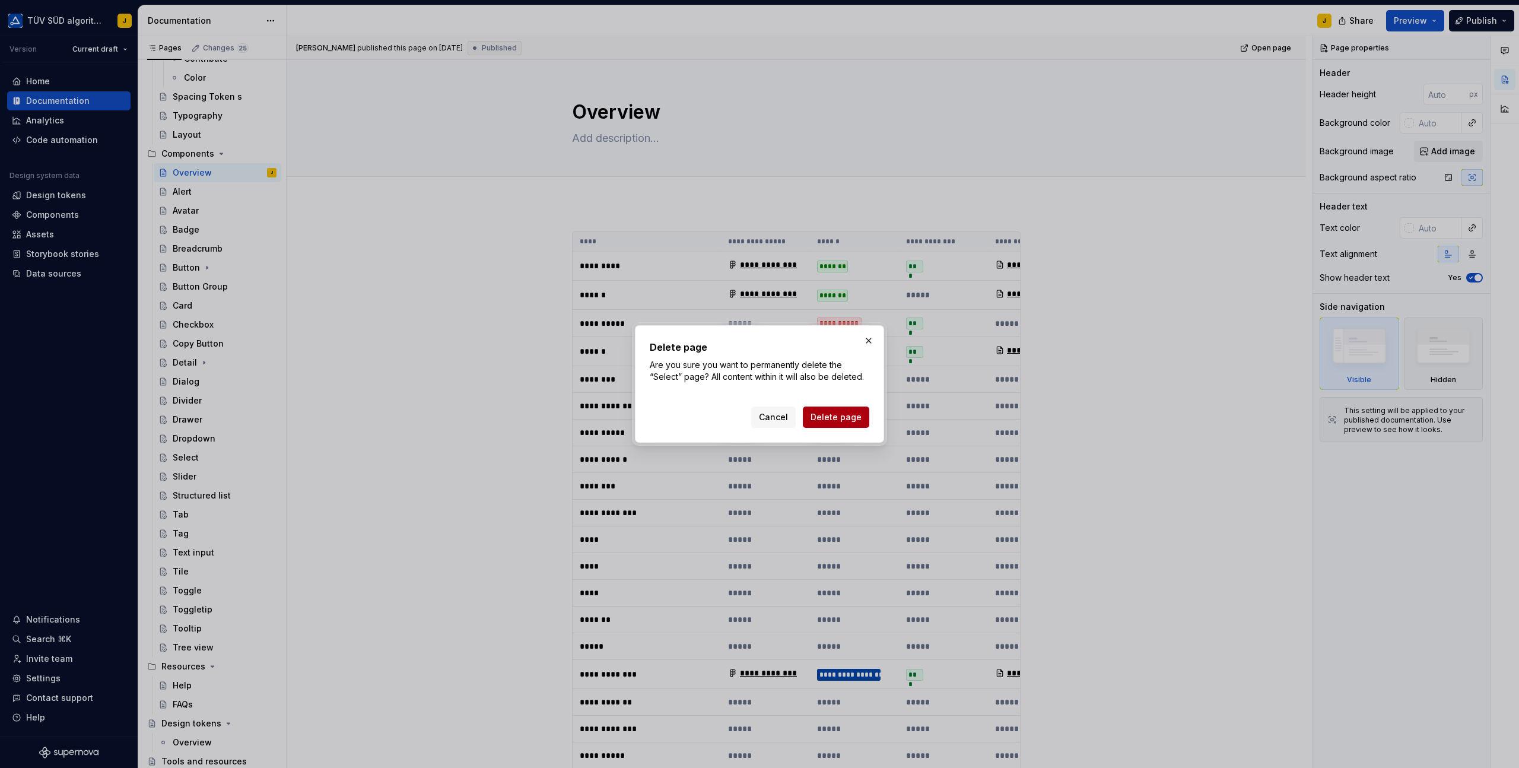
click at [837, 418] on span "Delete page" at bounding box center [836, 417] width 51 height 12
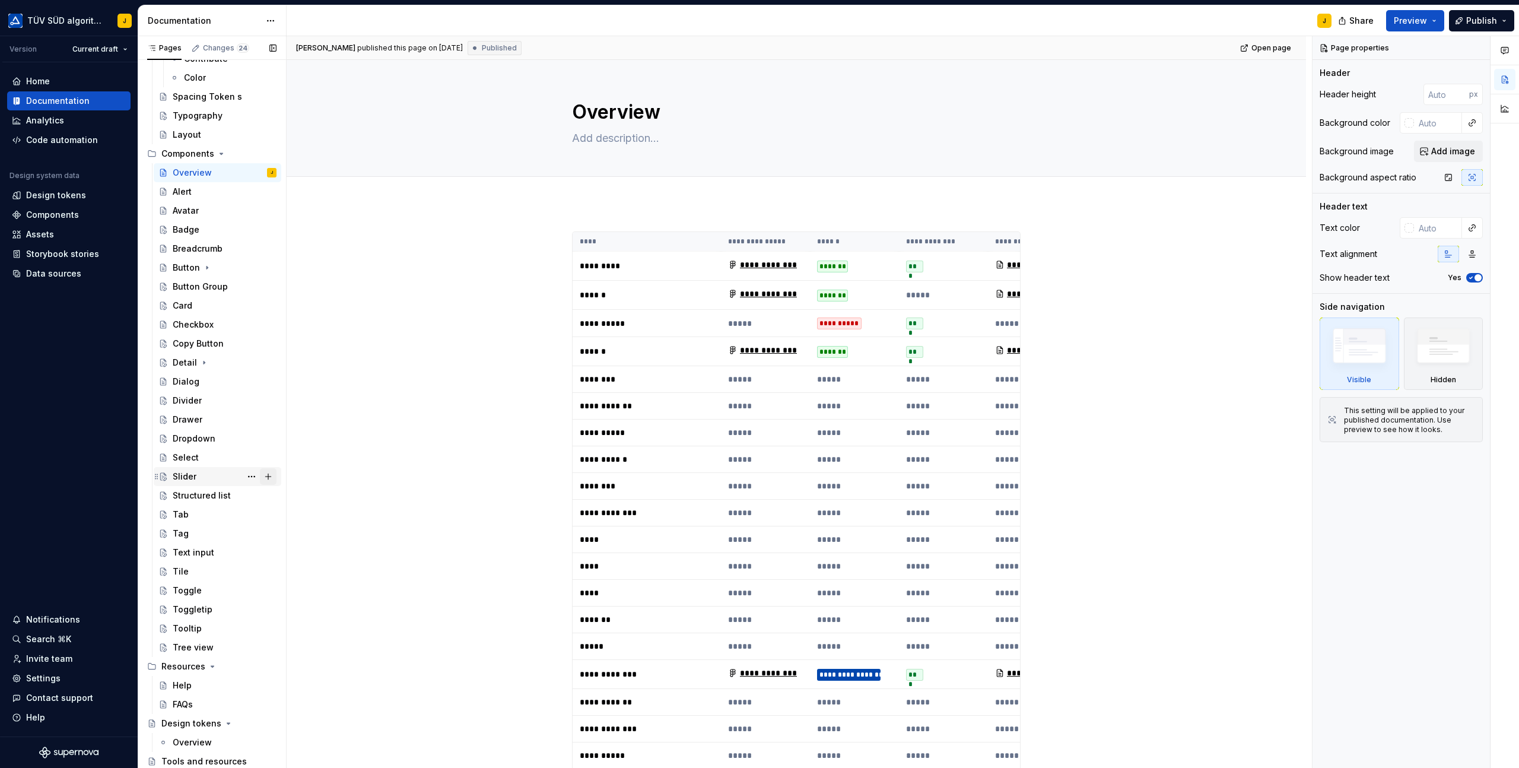
scroll to position [512, 0]
click at [254, 475] on button "Page tree" at bounding box center [251, 476] width 17 height 17
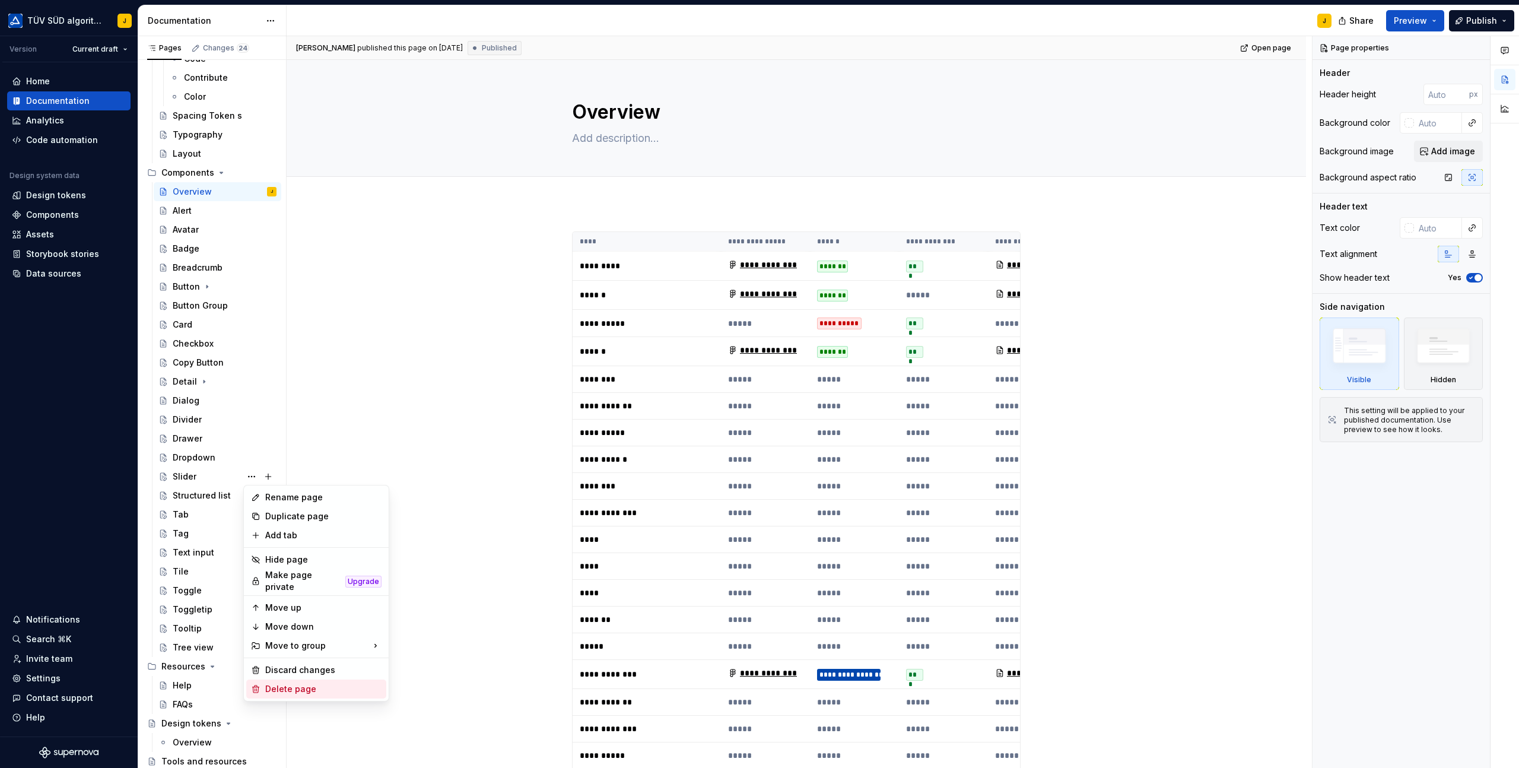
click at [271, 679] on div "Delete page" at bounding box center [316, 688] width 140 height 19
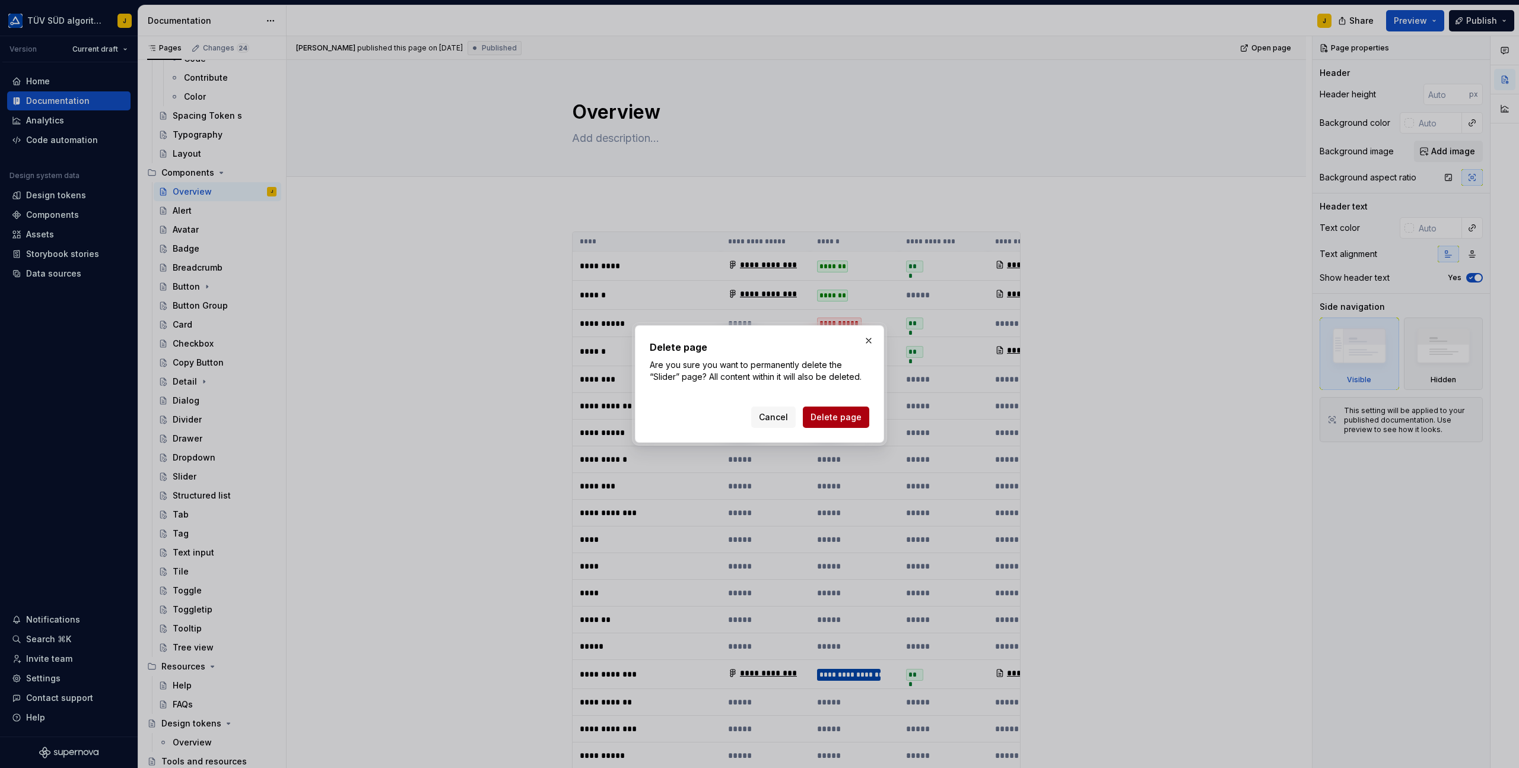
click at [838, 421] on span "Delete page" at bounding box center [836, 417] width 51 height 12
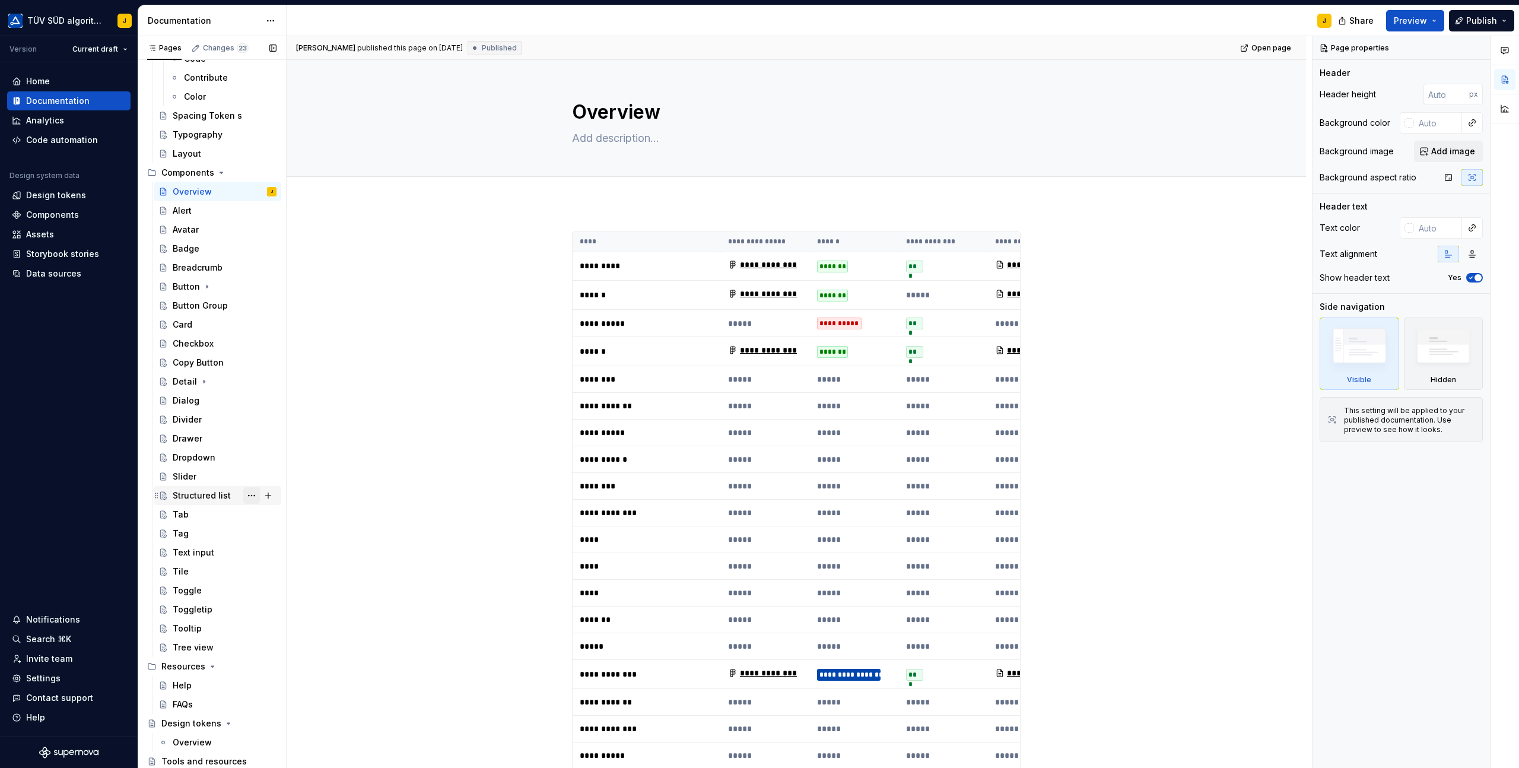
scroll to position [493, 0]
click at [253, 496] on button "Page tree" at bounding box center [251, 495] width 17 height 17
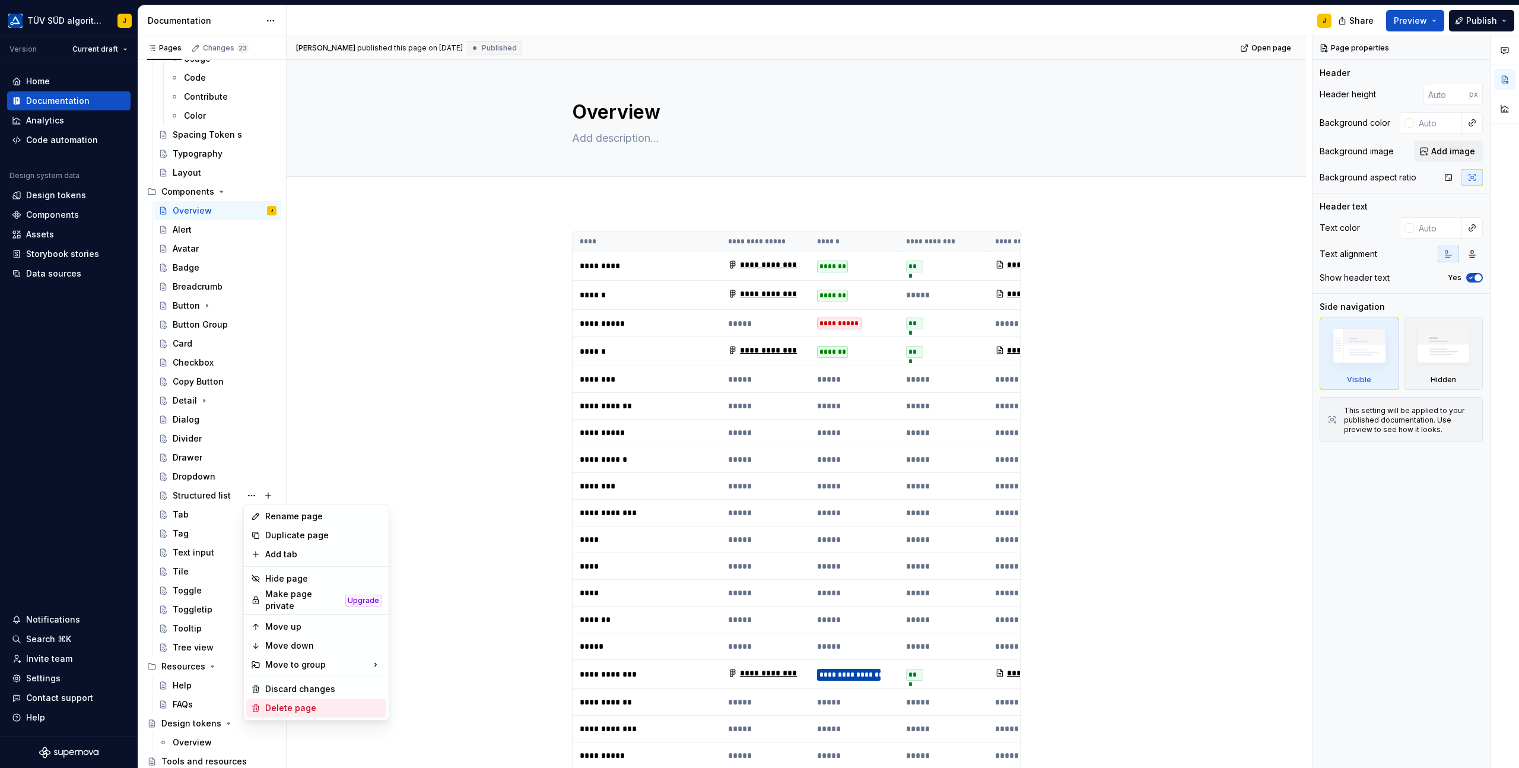
click at [281, 702] on div "Delete page" at bounding box center [323, 708] width 116 height 12
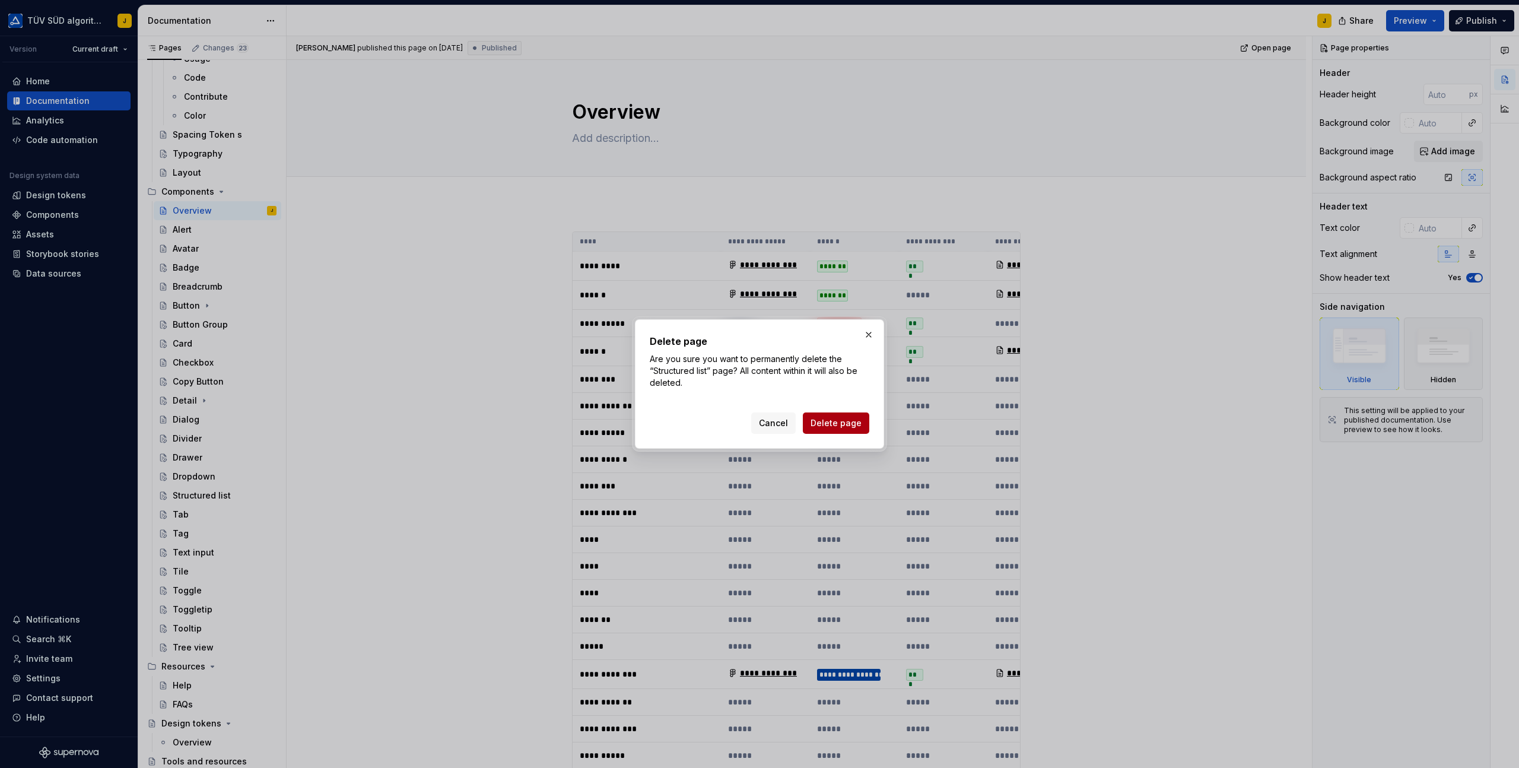
click at [837, 424] on span "Delete page" at bounding box center [836, 423] width 51 height 12
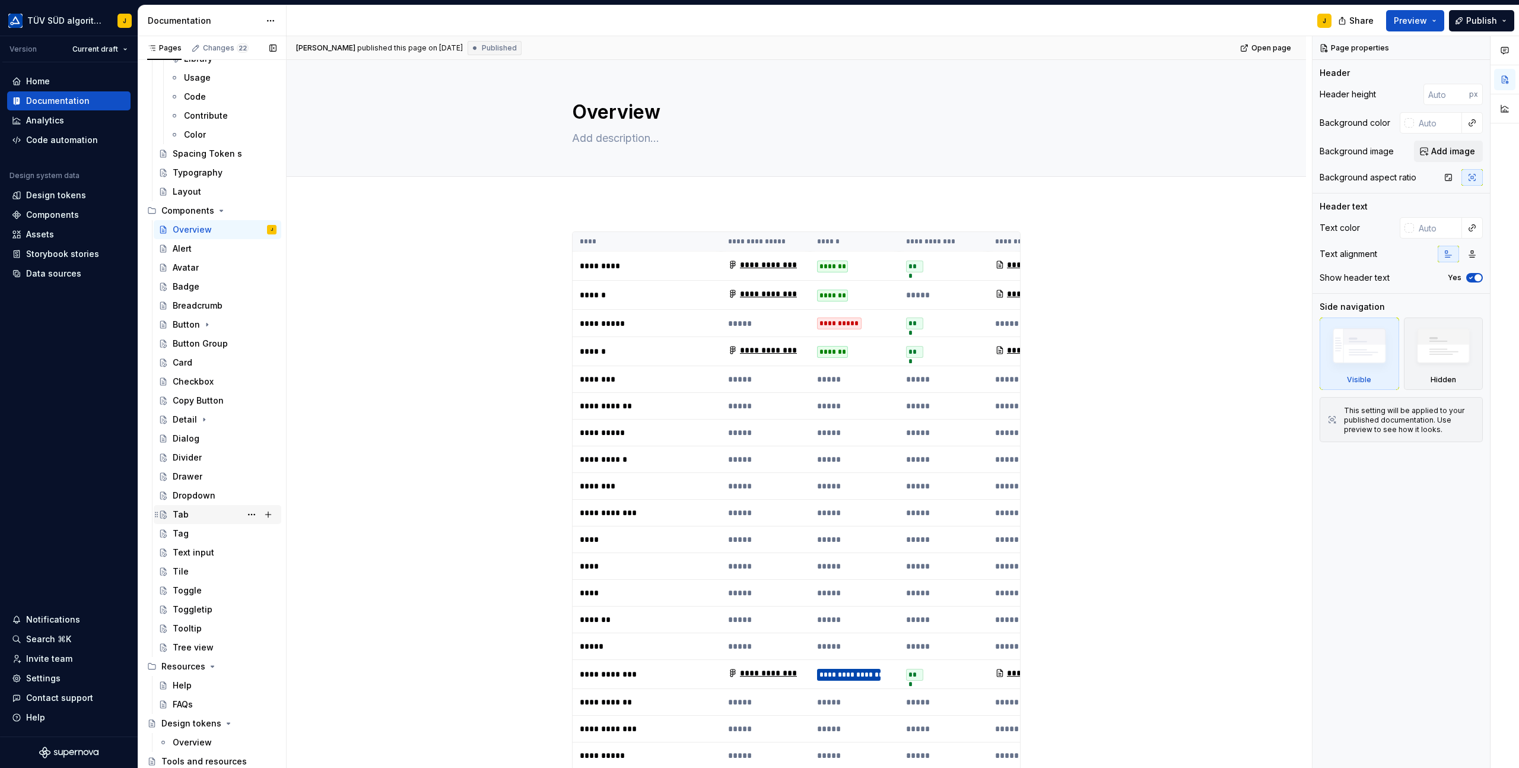
scroll to position [474, 0]
click at [251, 517] on button "Page tree" at bounding box center [251, 514] width 17 height 17
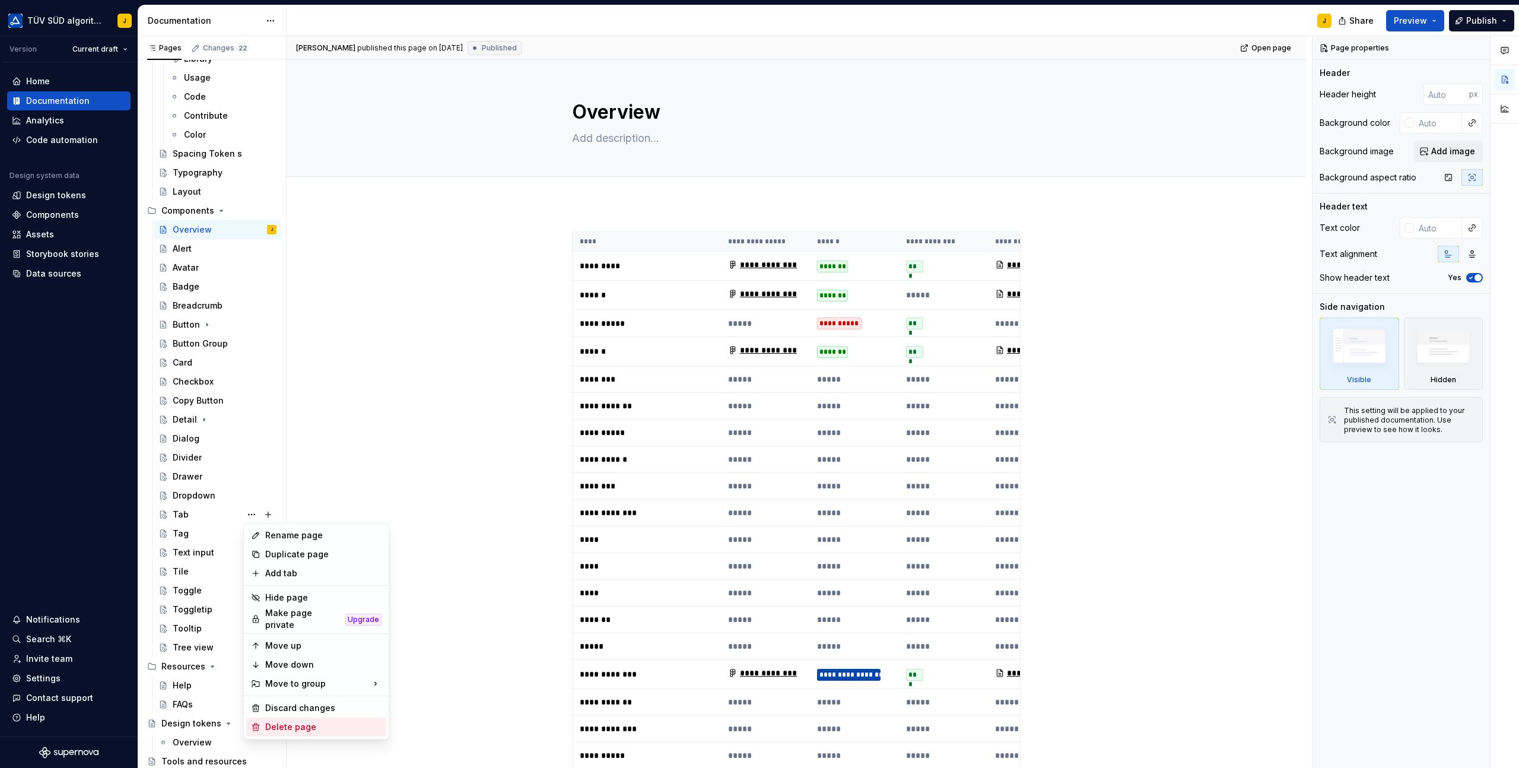
click at [268, 721] on div "Delete page" at bounding box center [323, 727] width 116 height 12
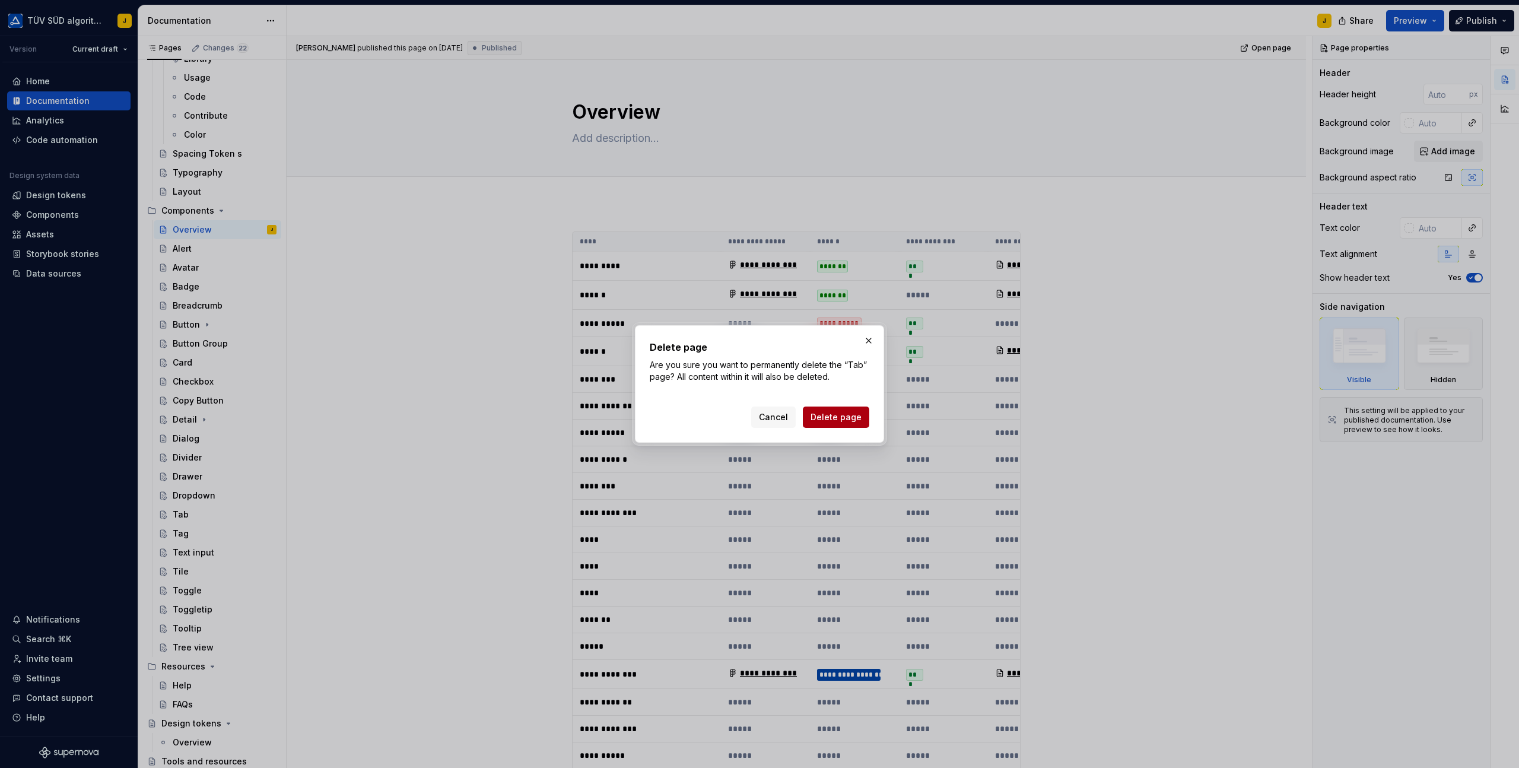
click at [848, 414] on span "Delete page" at bounding box center [836, 417] width 51 height 12
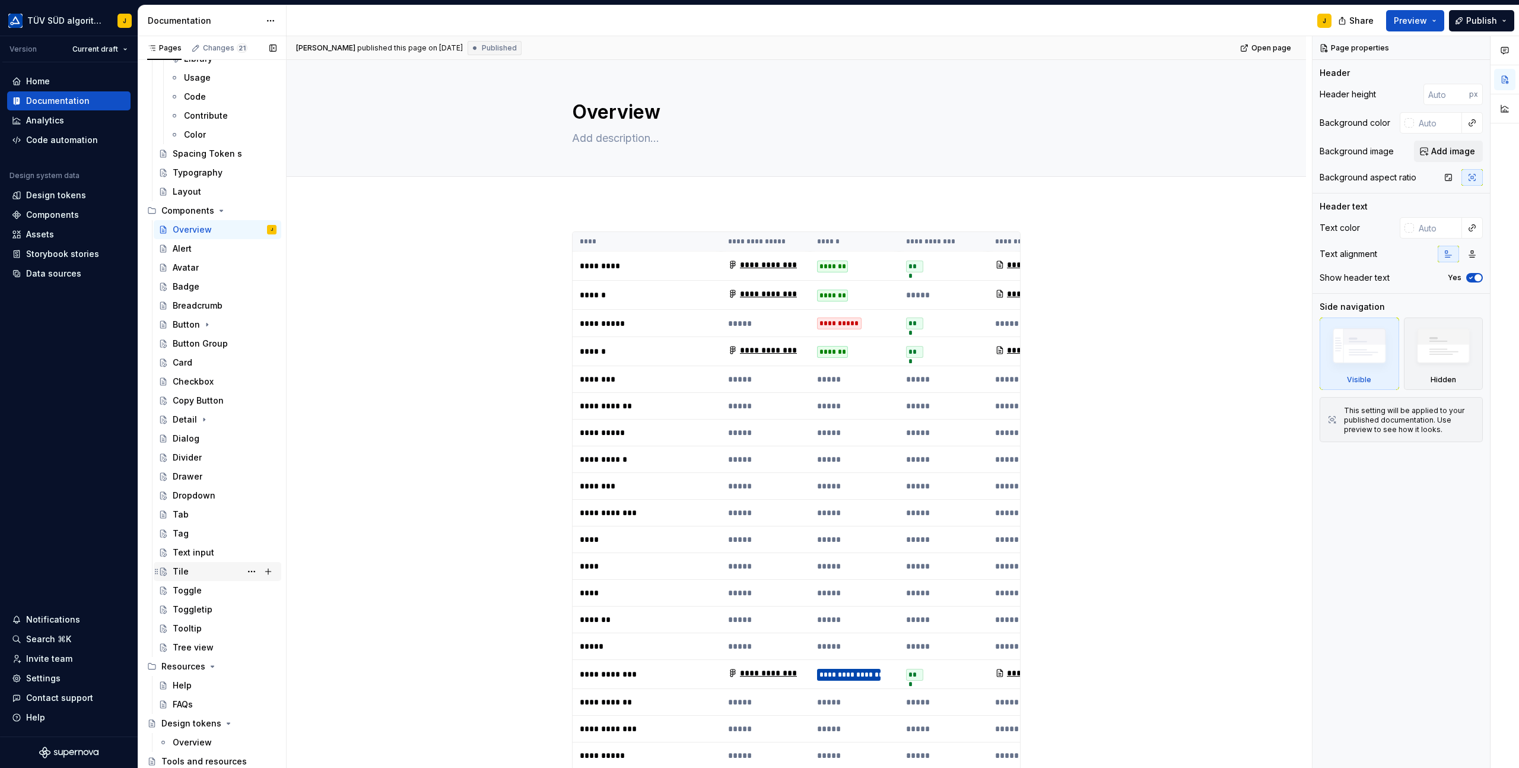
scroll to position [455, 0]
click at [248, 533] on button "Page tree" at bounding box center [251, 533] width 17 height 17
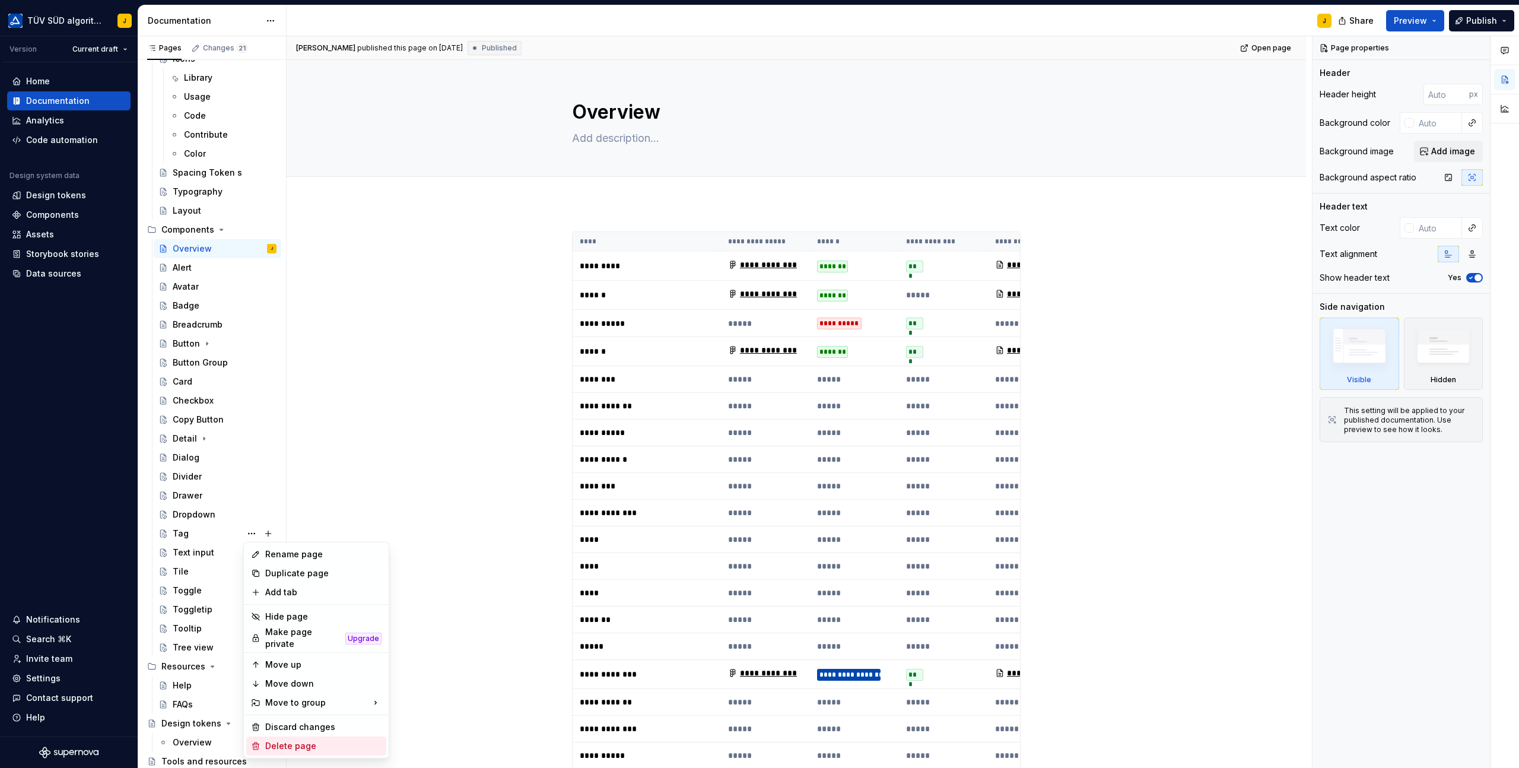
click at [281, 742] on div "Delete page" at bounding box center [323, 746] width 116 height 12
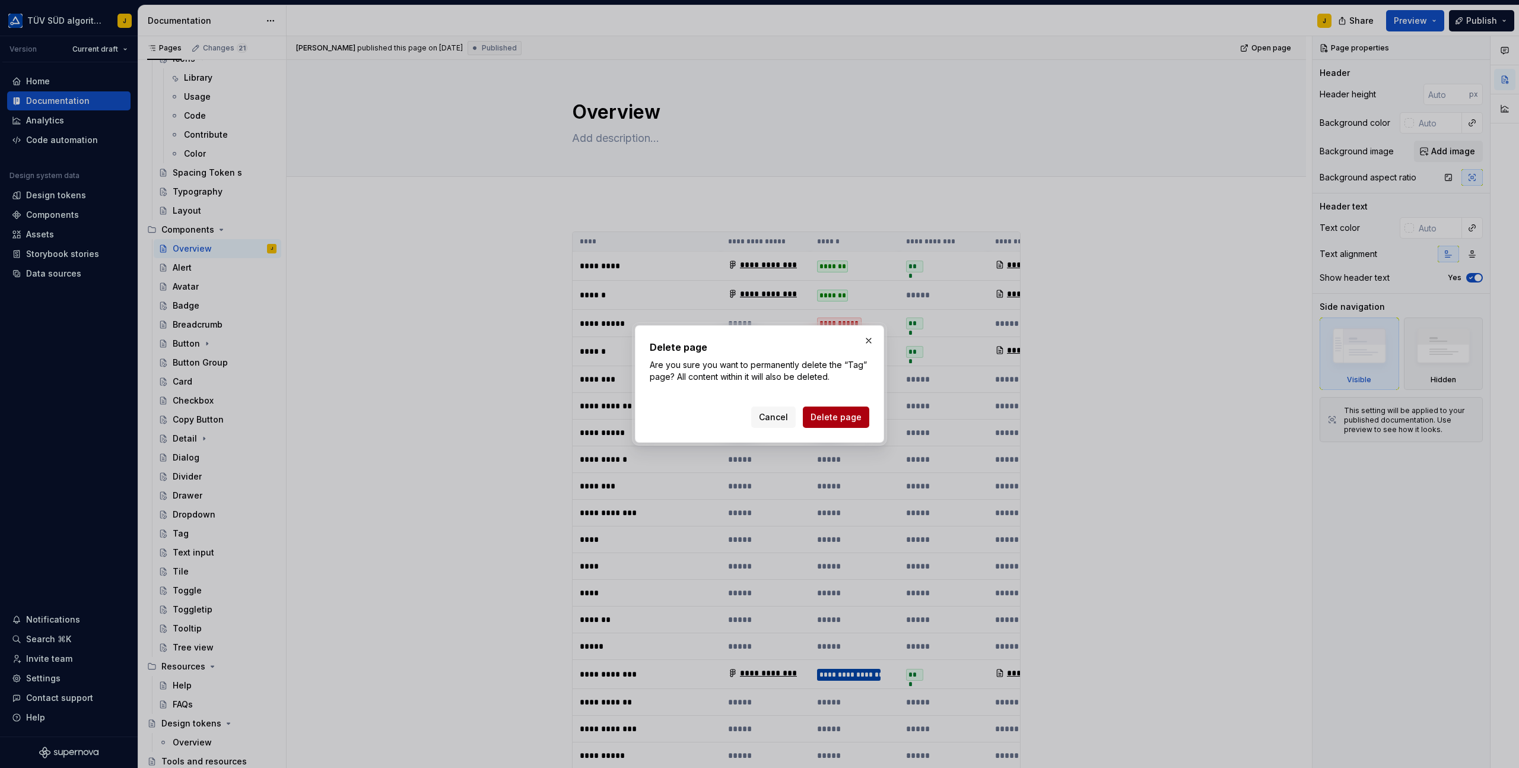
click at [841, 418] on span "Delete page" at bounding box center [836, 417] width 51 height 12
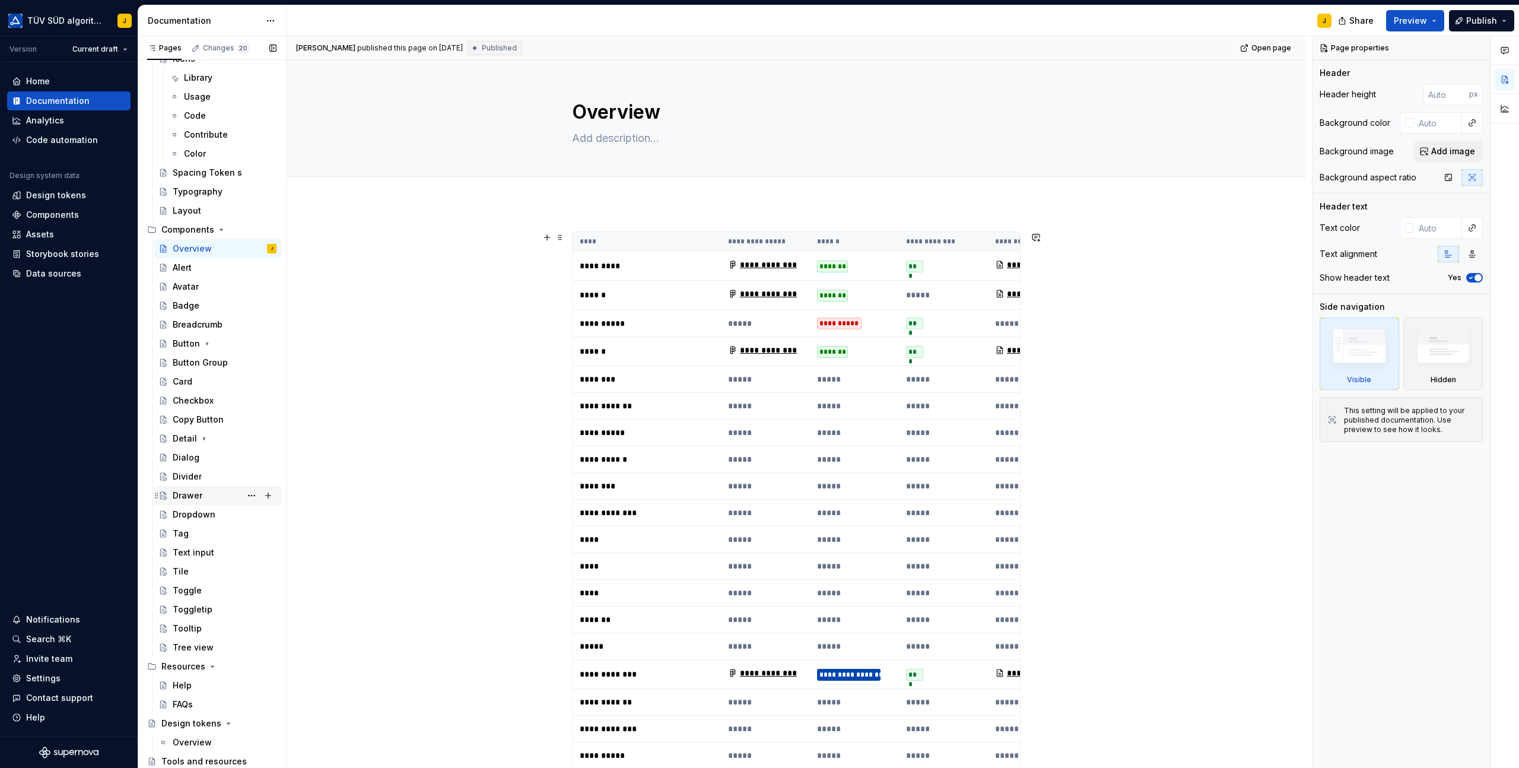
scroll to position [436, 0]
click at [250, 550] on button "Page tree" at bounding box center [251, 552] width 17 height 17
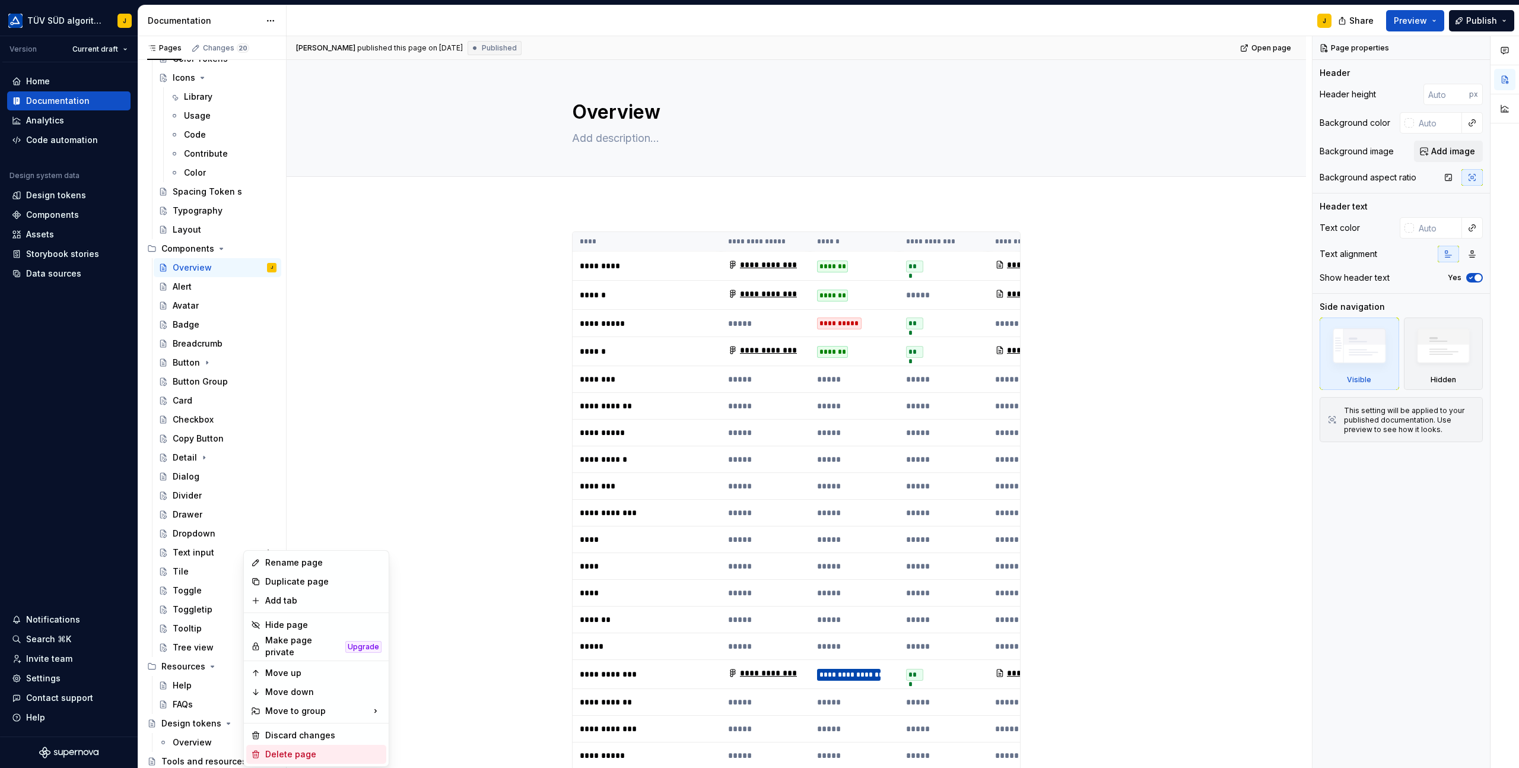
click at [276, 751] on div "Delete page" at bounding box center [323, 754] width 116 height 12
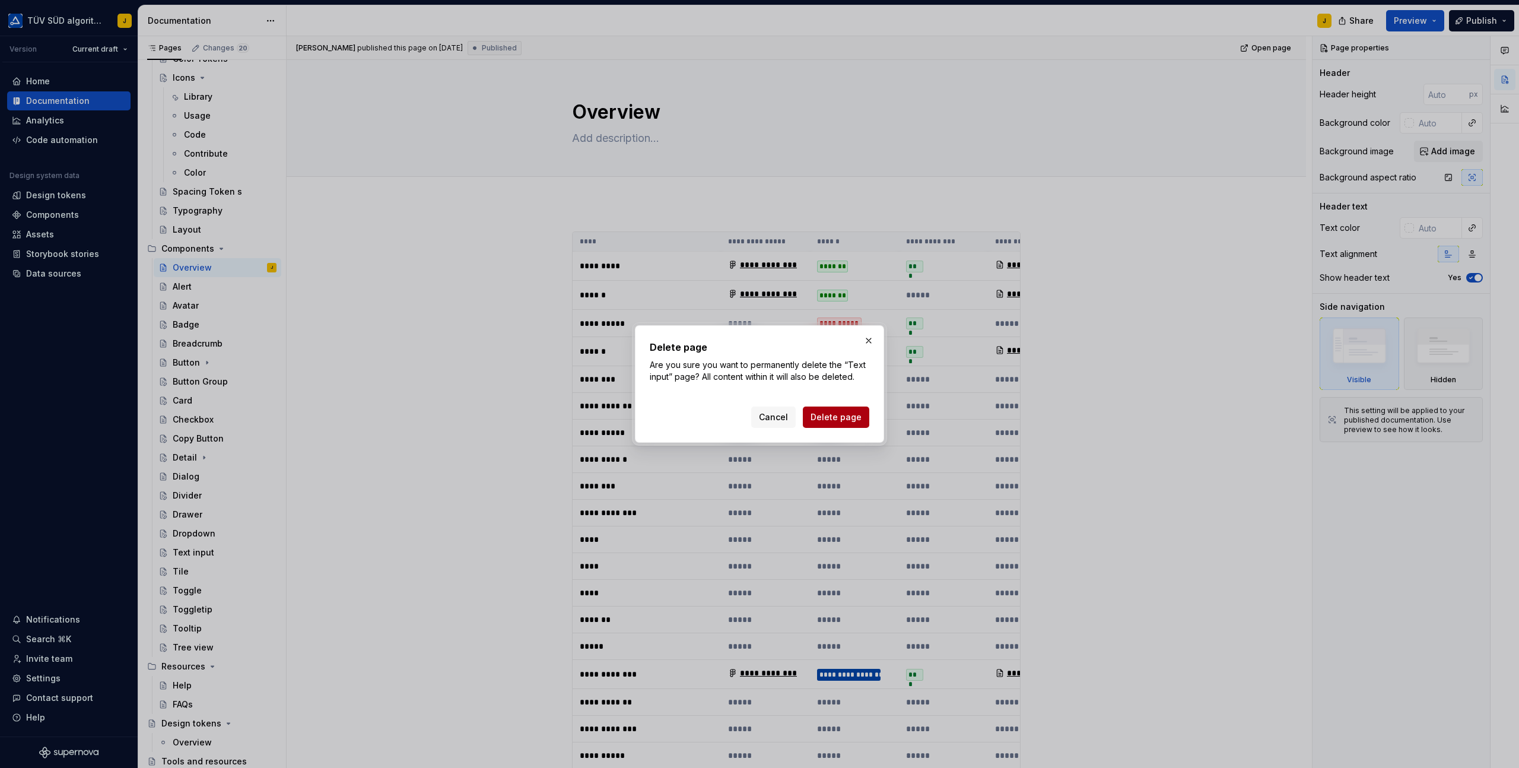
click at [863, 415] on button "Delete page" at bounding box center [836, 416] width 66 height 21
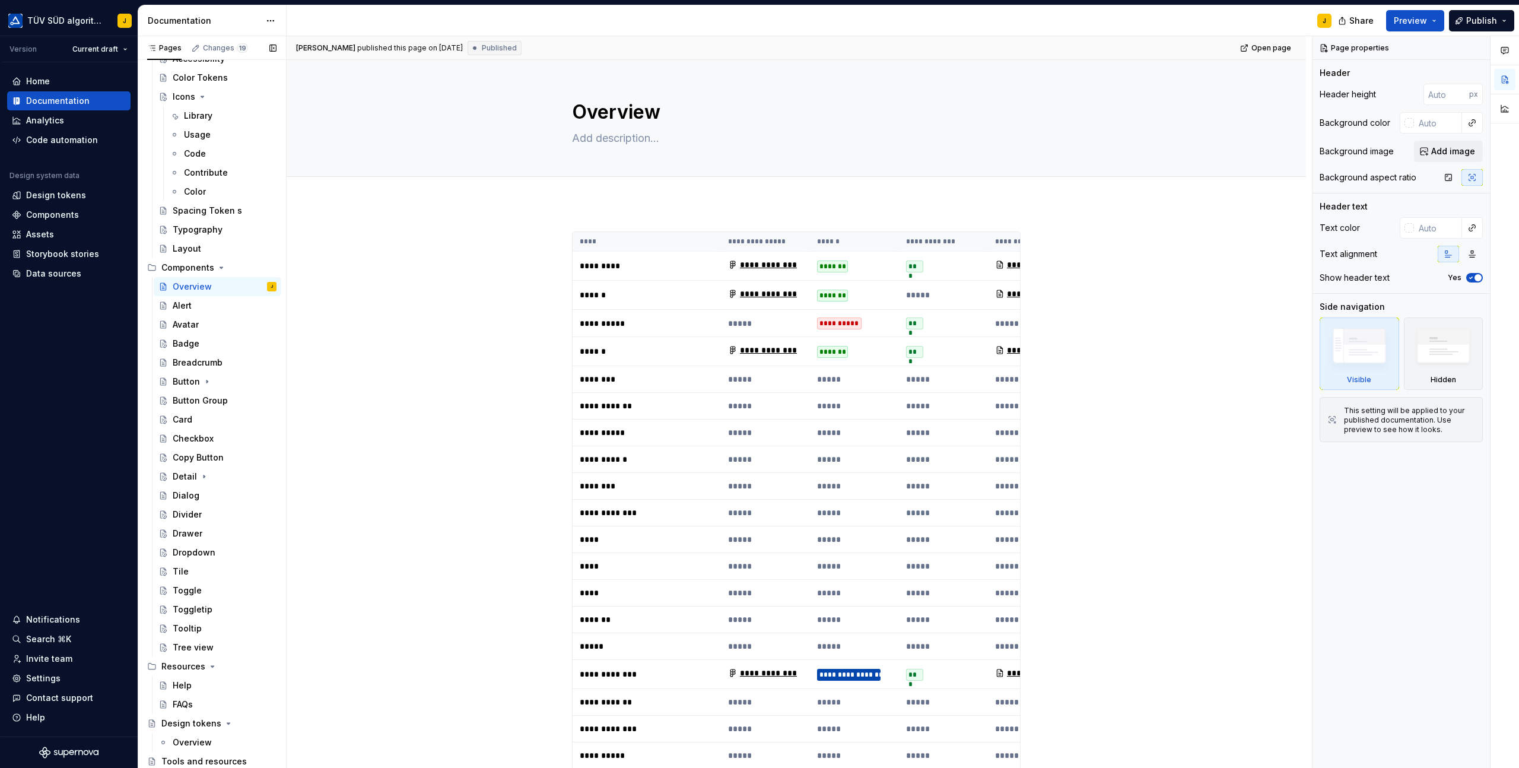
scroll to position [417, 0]
click at [252, 569] on button "Page tree" at bounding box center [251, 571] width 17 height 17
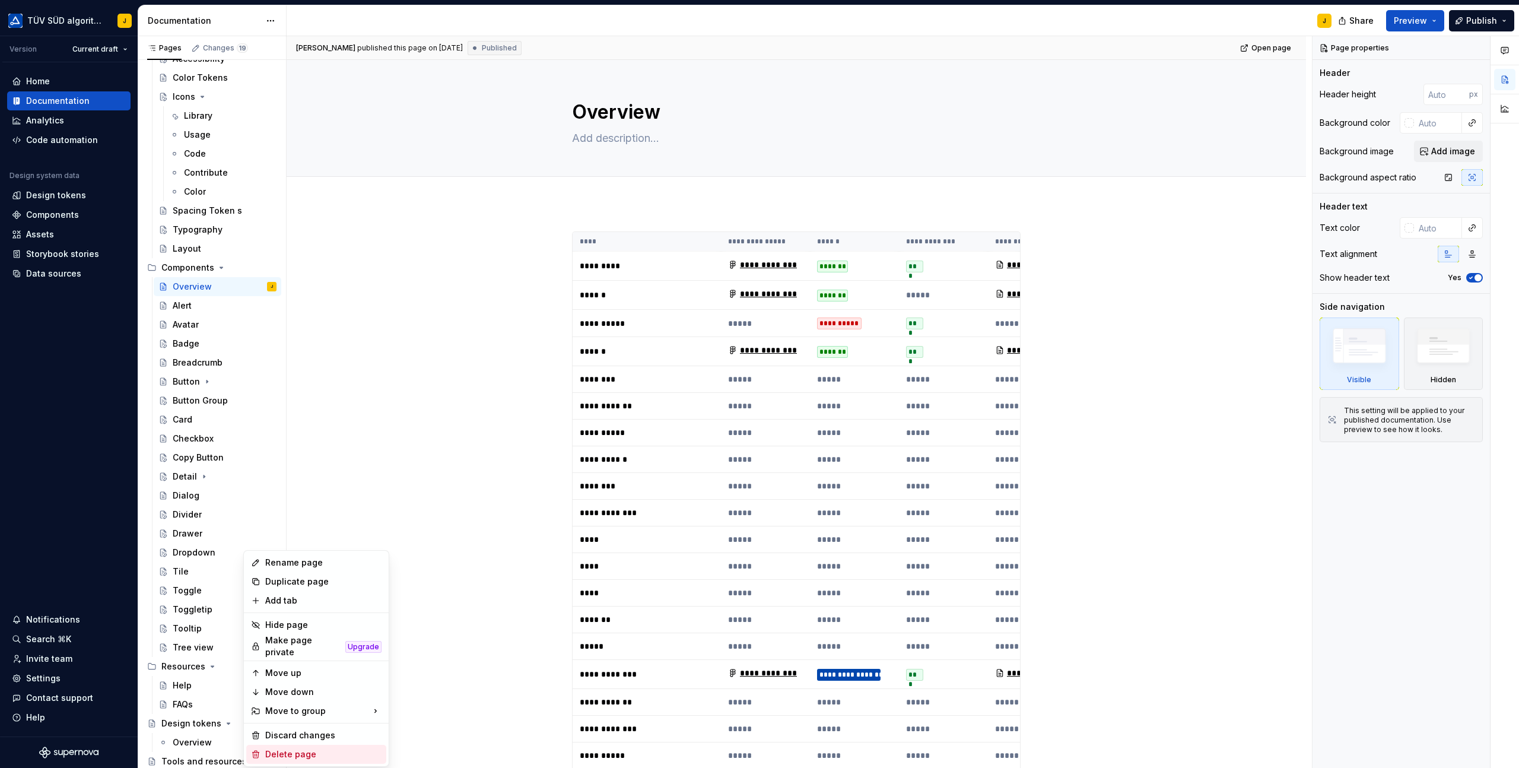
click at [268, 748] on div "Delete page" at bounding box center [323, 754] width 116 height 12
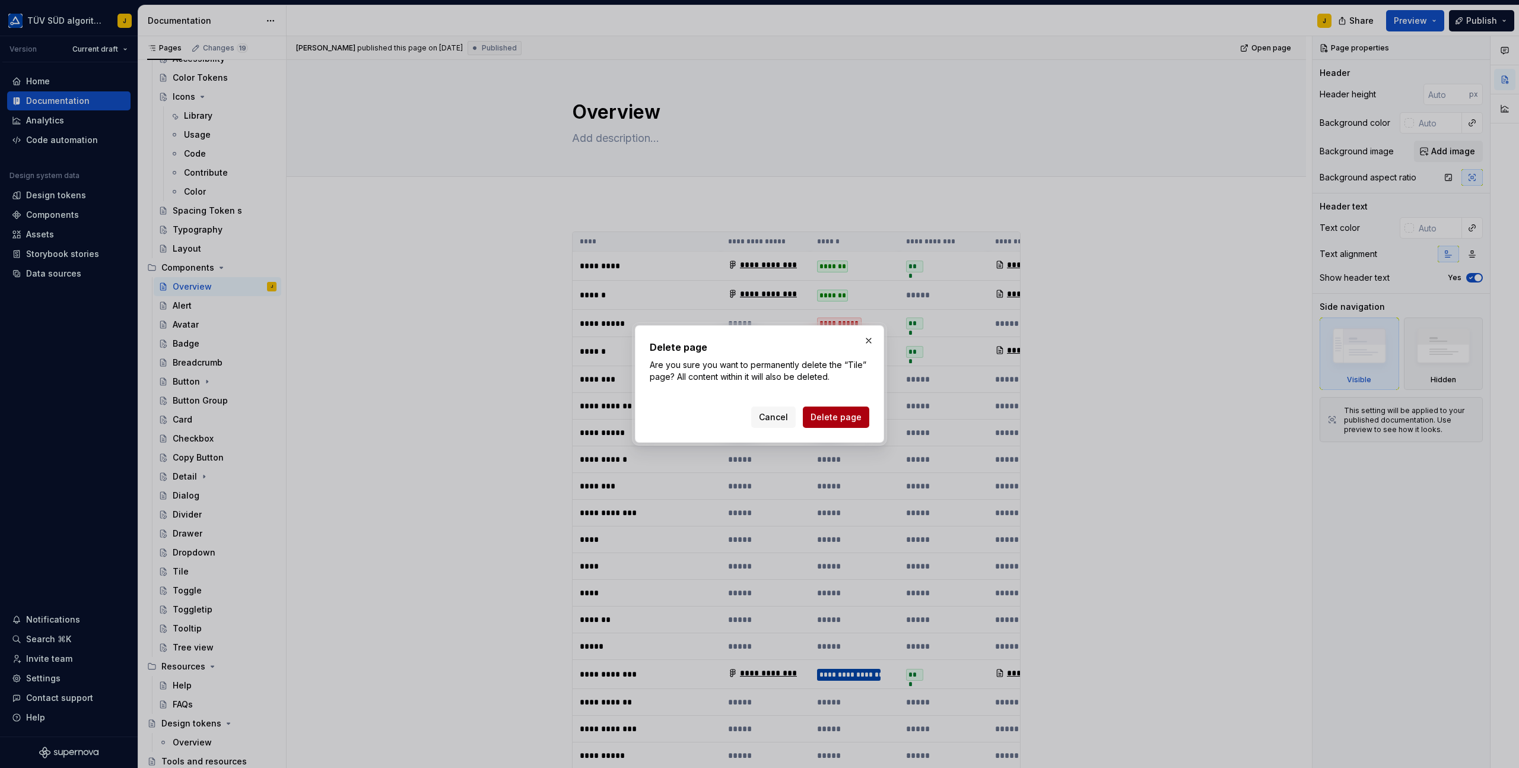
click at [831, 406] on button "Delete page" at bounding box center [836, 416] width 66 height 21
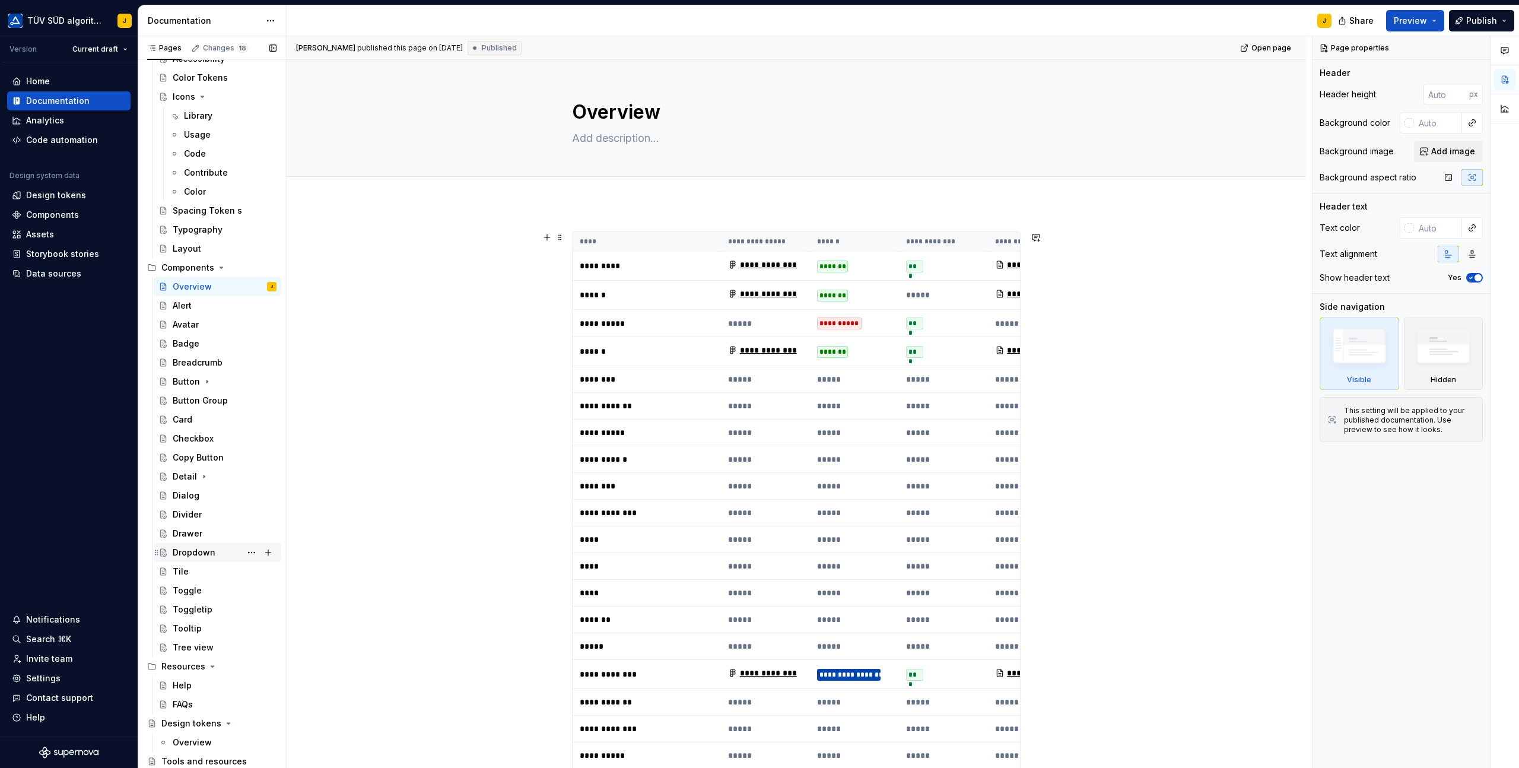
scroll to position [398, 0]
click at [253, 592] on button "Page tree" at bounding box center [251, 590] width 17 height 17
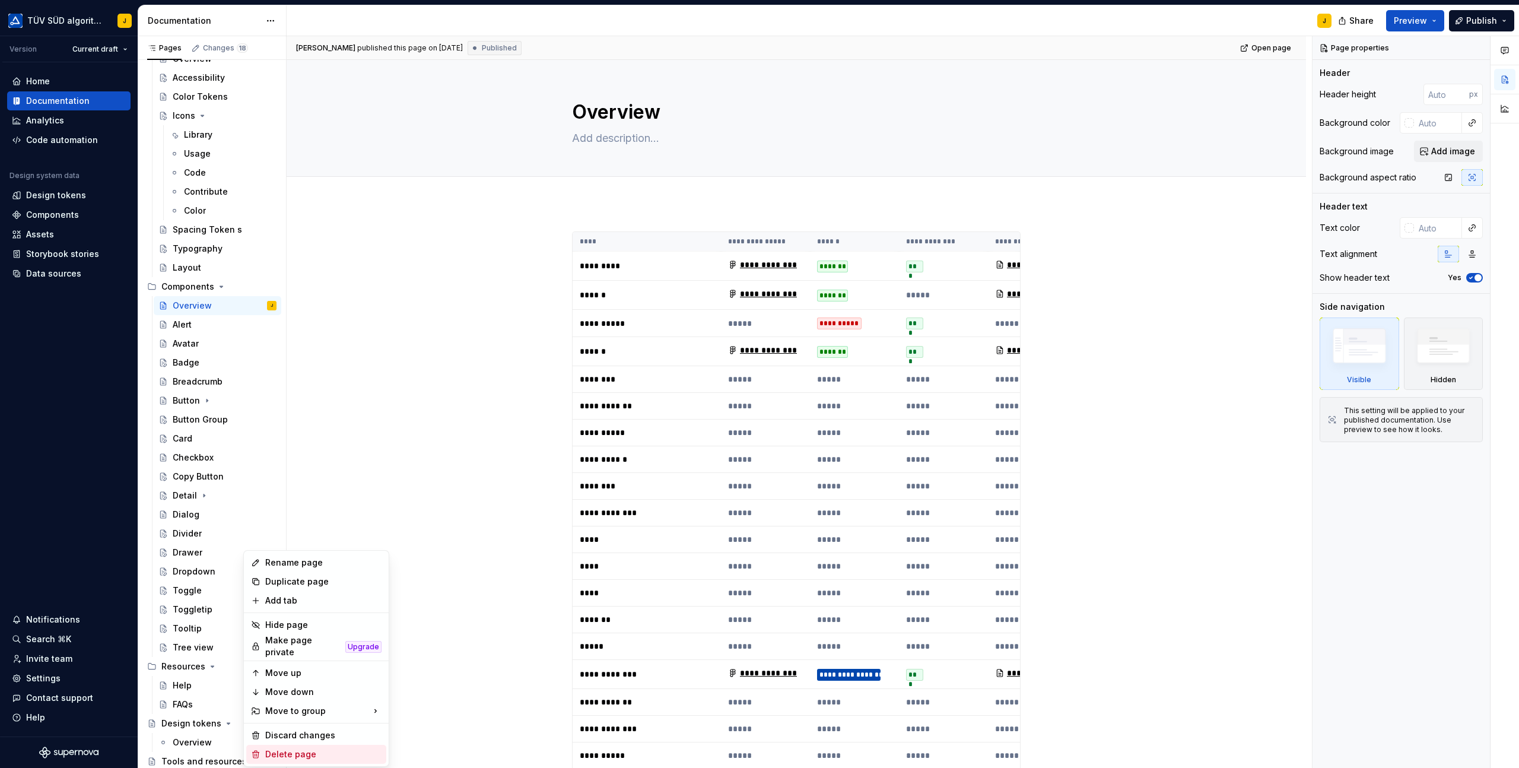
click at [292, 748] on div "Delete page" at bounding box center [323, 754] width 116 height 12
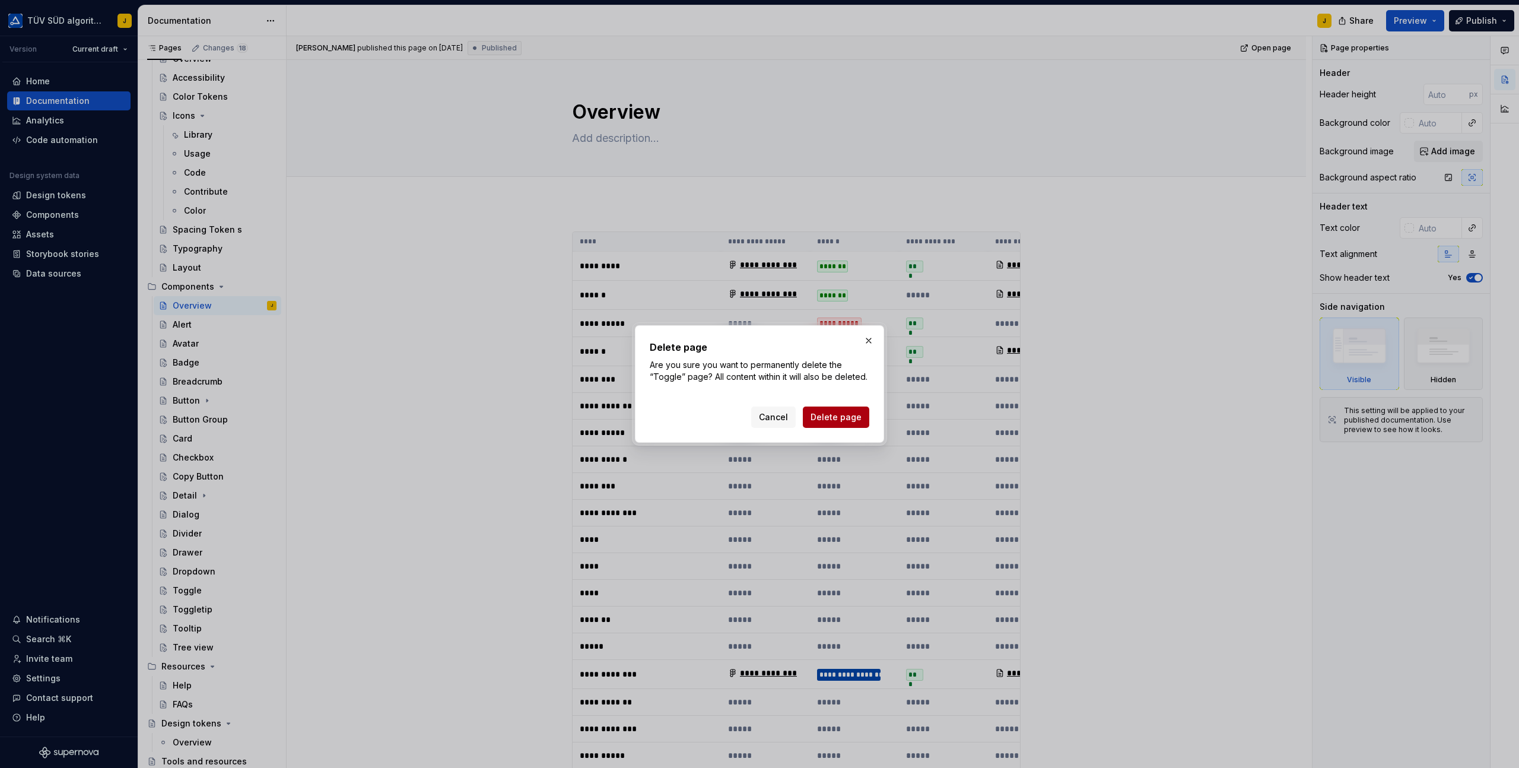
click at [838, 420] on span "Delete page" at bounding box center [836, 417] width 51 height 12
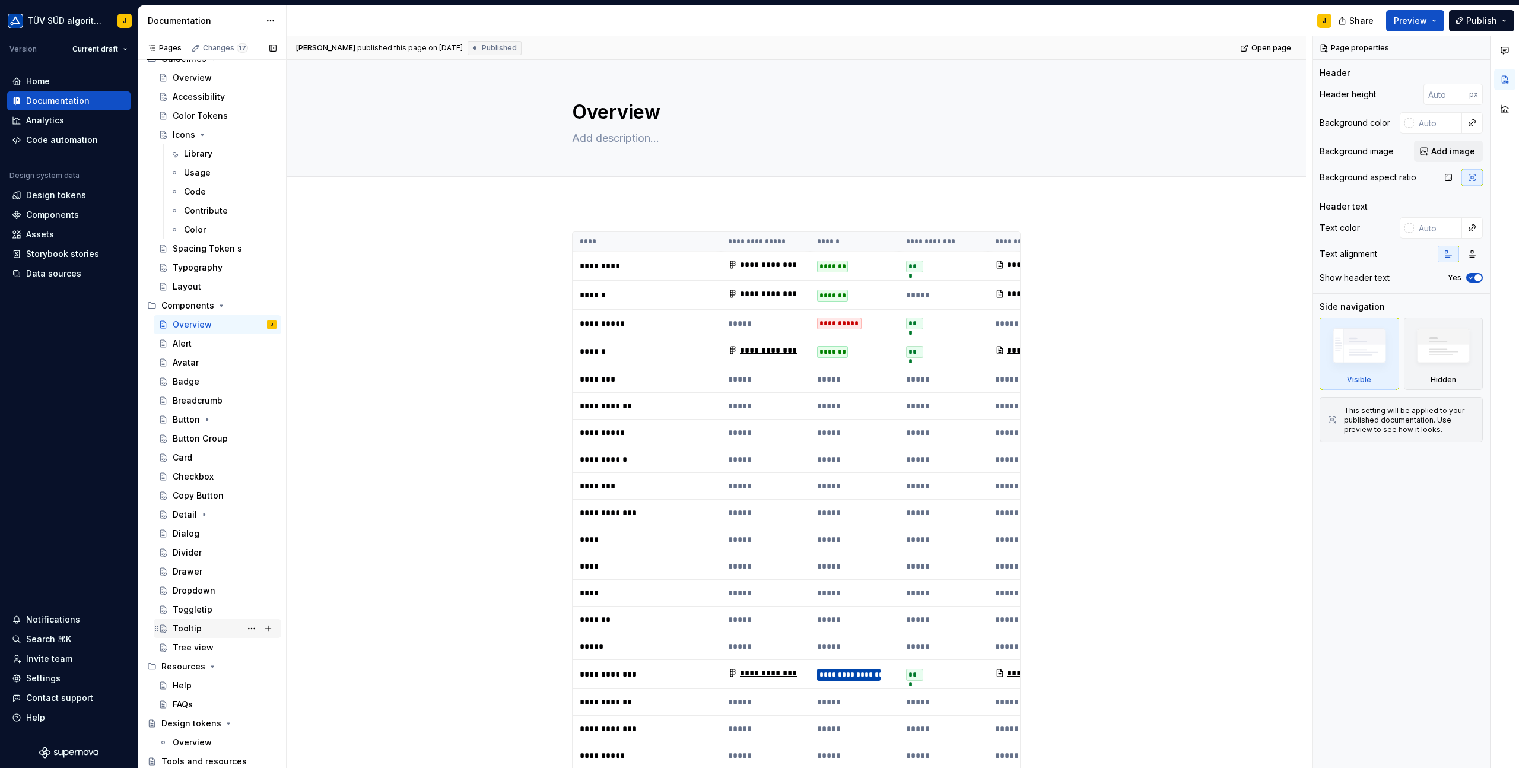
scroll to position [379, 0]
click at [250, 610] on button "Page tree" at bounding box center [251, 609] width 17 height 17
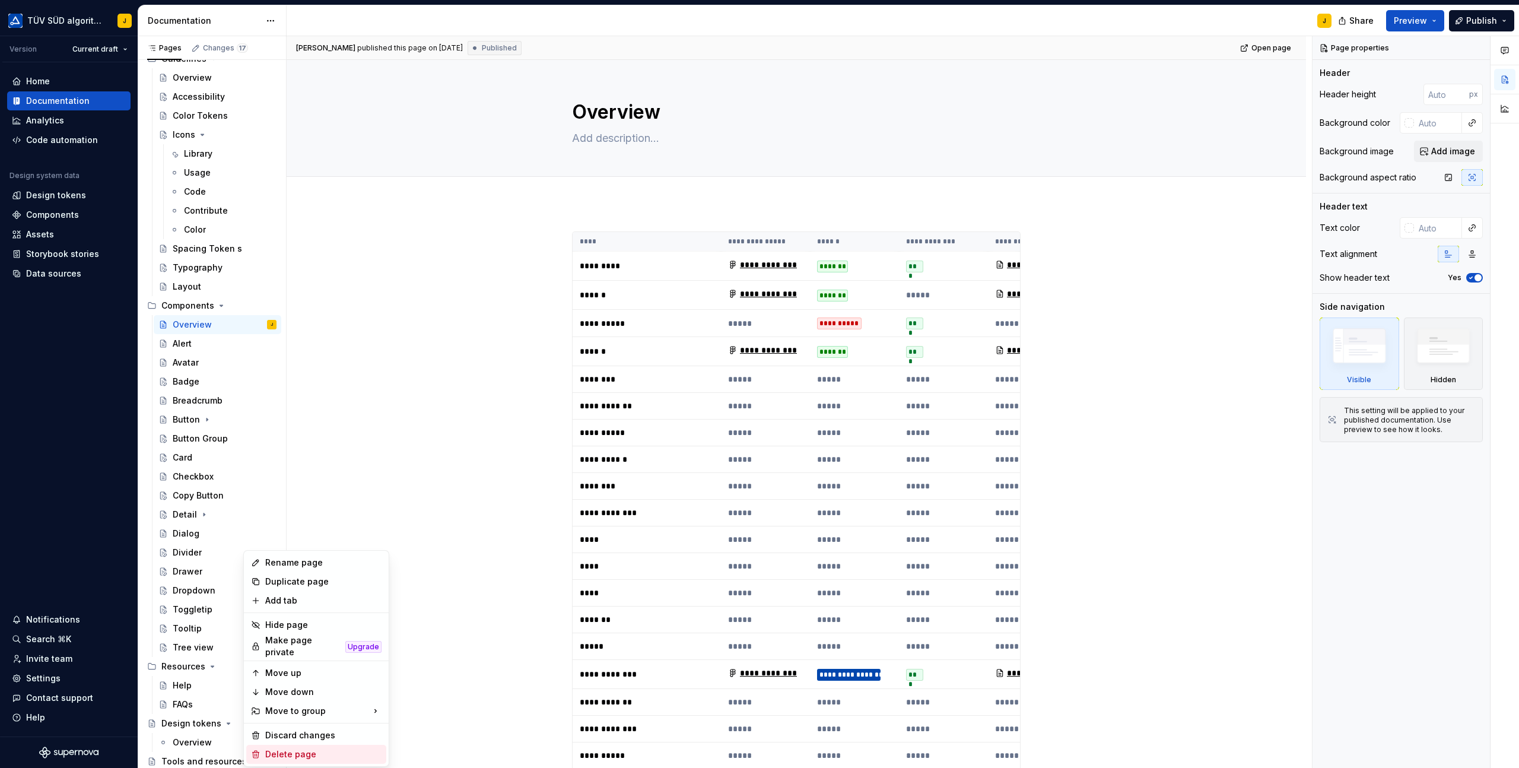
click at [283, 748] on div "Delete page" at bounding box center [323, 754] width 116 height 12
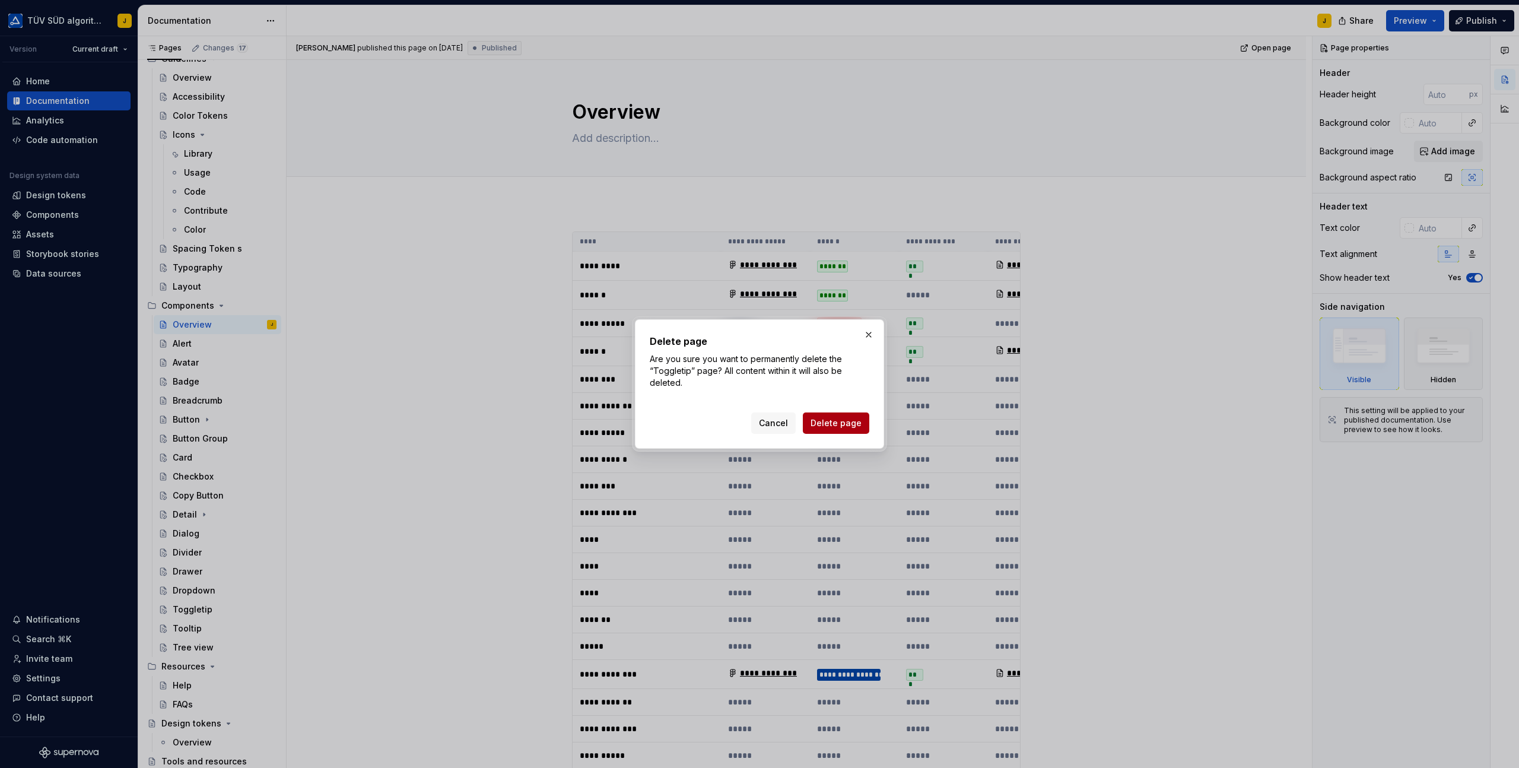
click at [834, 417] on span "Delete page" at bounding box center [836, 423] width 51 height 12
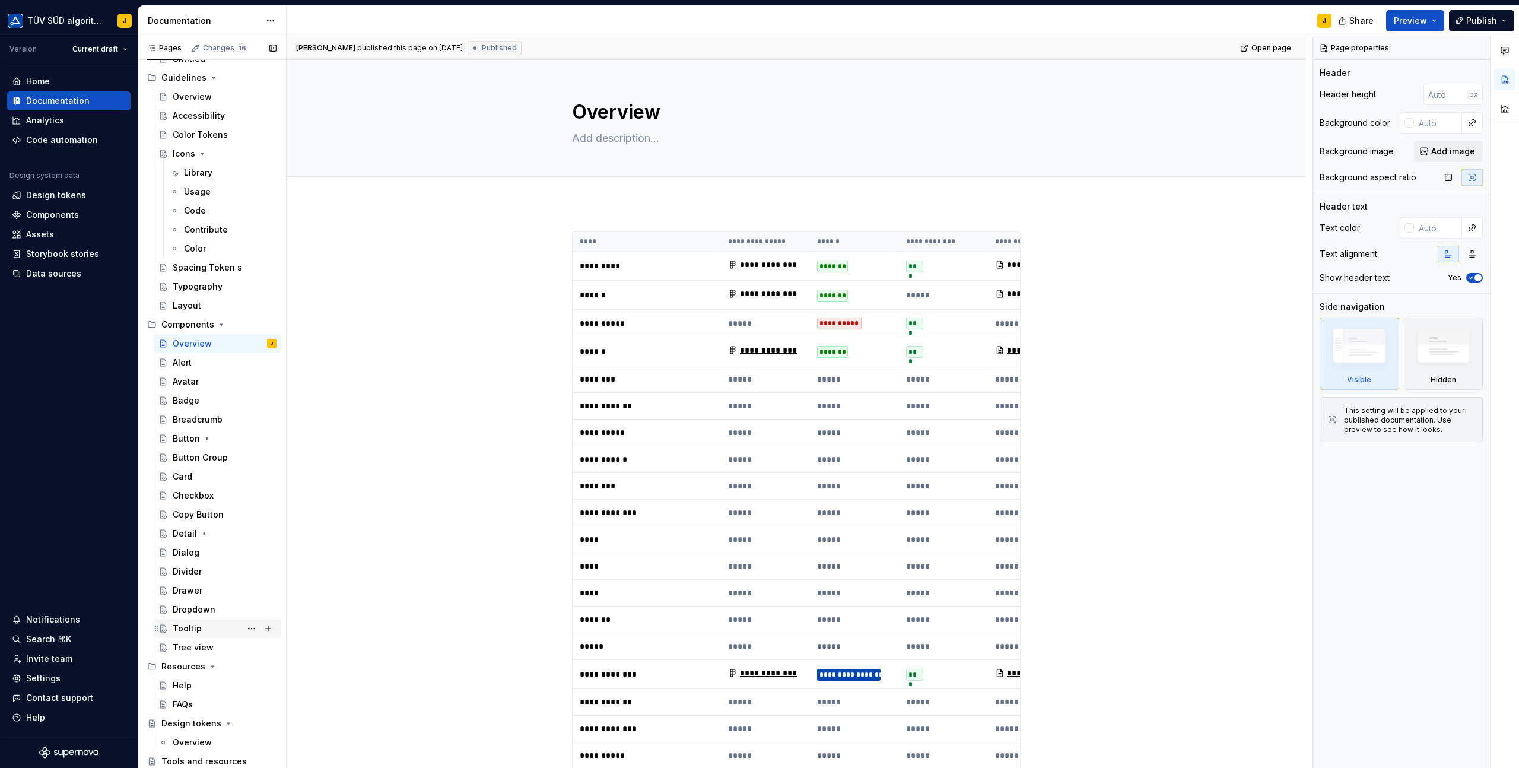
scroll to position [360, 0]
click at [247, 629] on button "Page tree" at bounding box center [251, 628] width 17 height 17
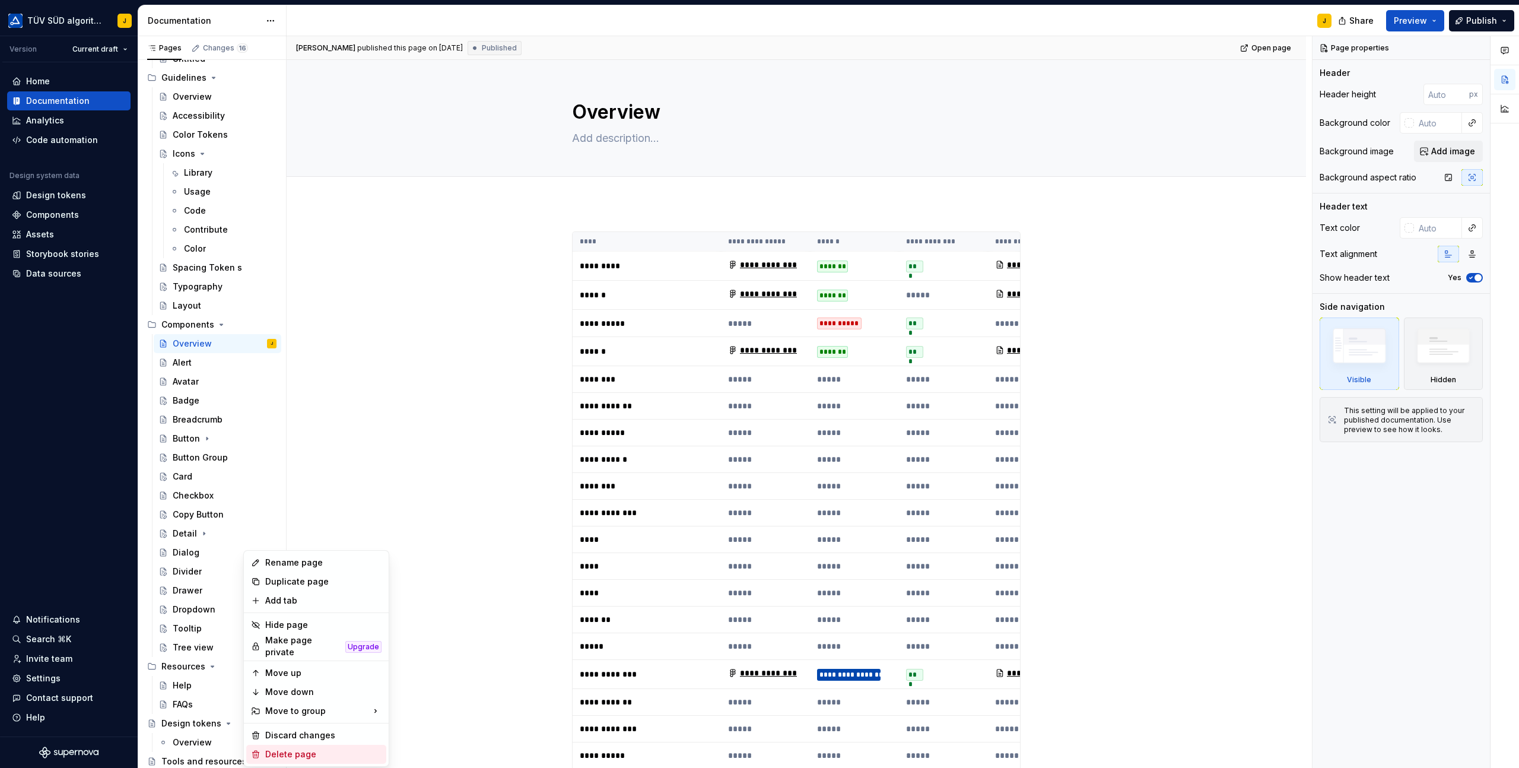
click at [279, 748] on div "Delete page" at bounding box center [323, 754] width 116 height 12
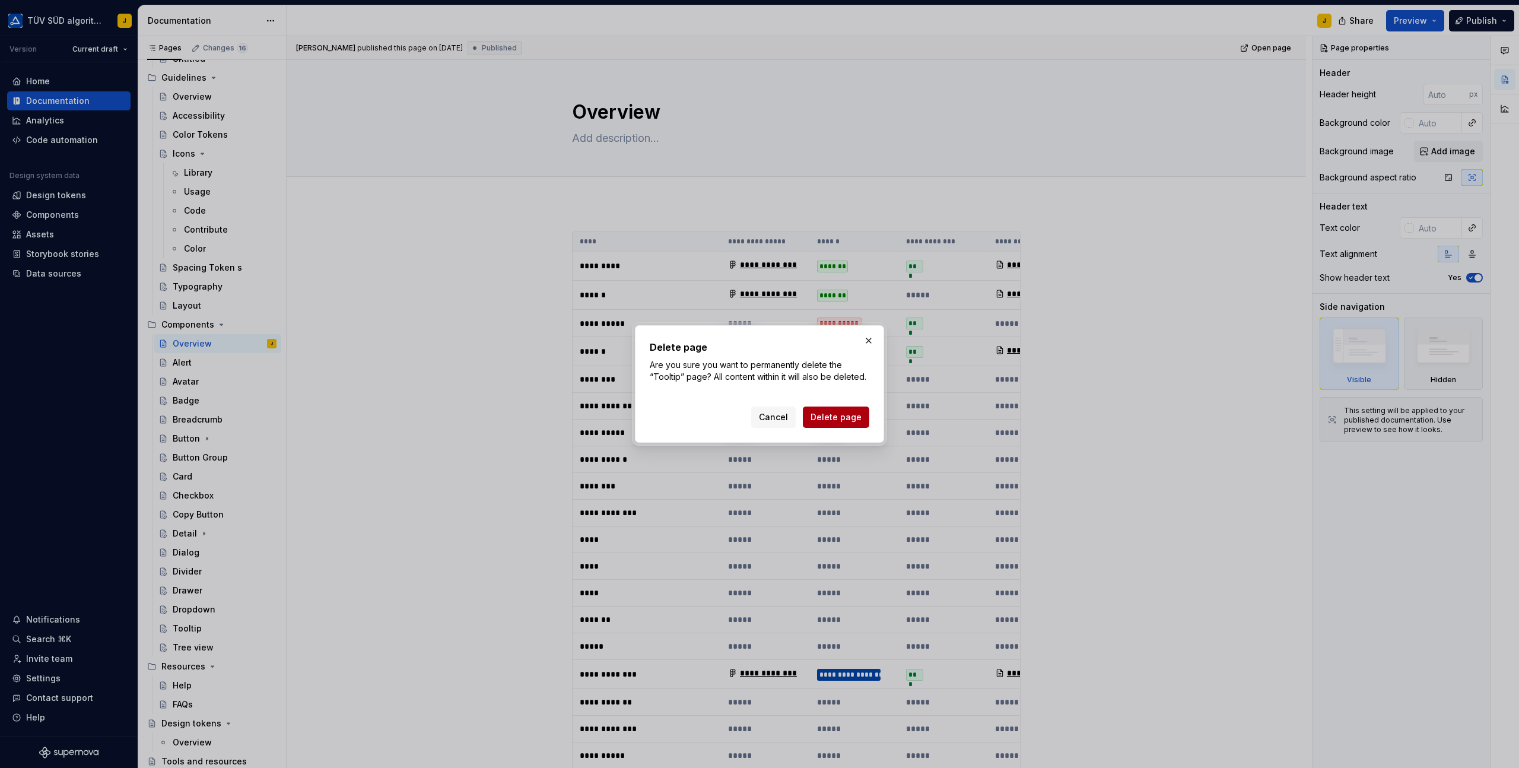
click at [847, 412] on span "Delete page" at bounding box center [836, 417] width 51 height 12
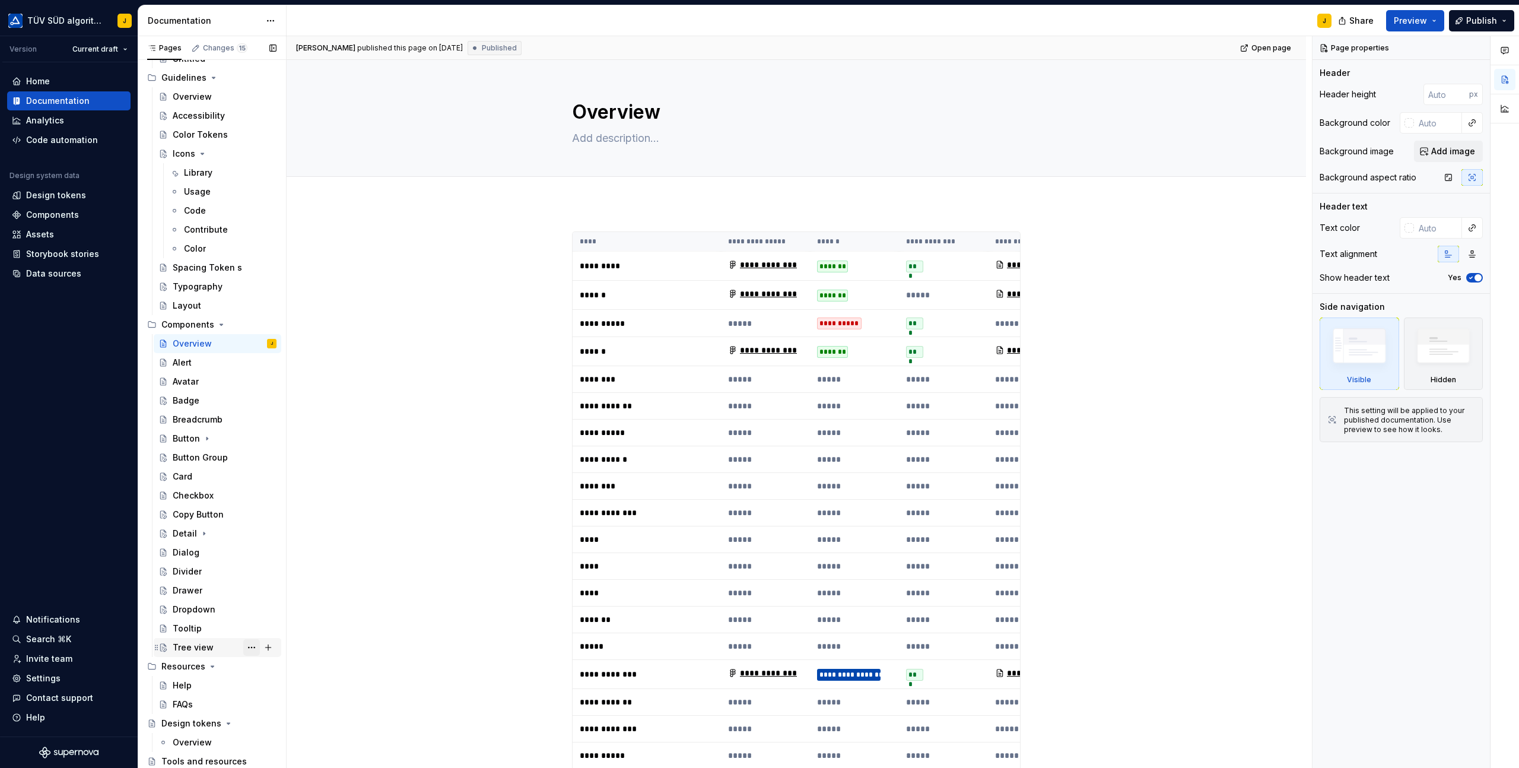
scroll to position [341, 0]
click at [255, 651] on button "Page tree" at bounding box center [251, 647] width 17 height 17
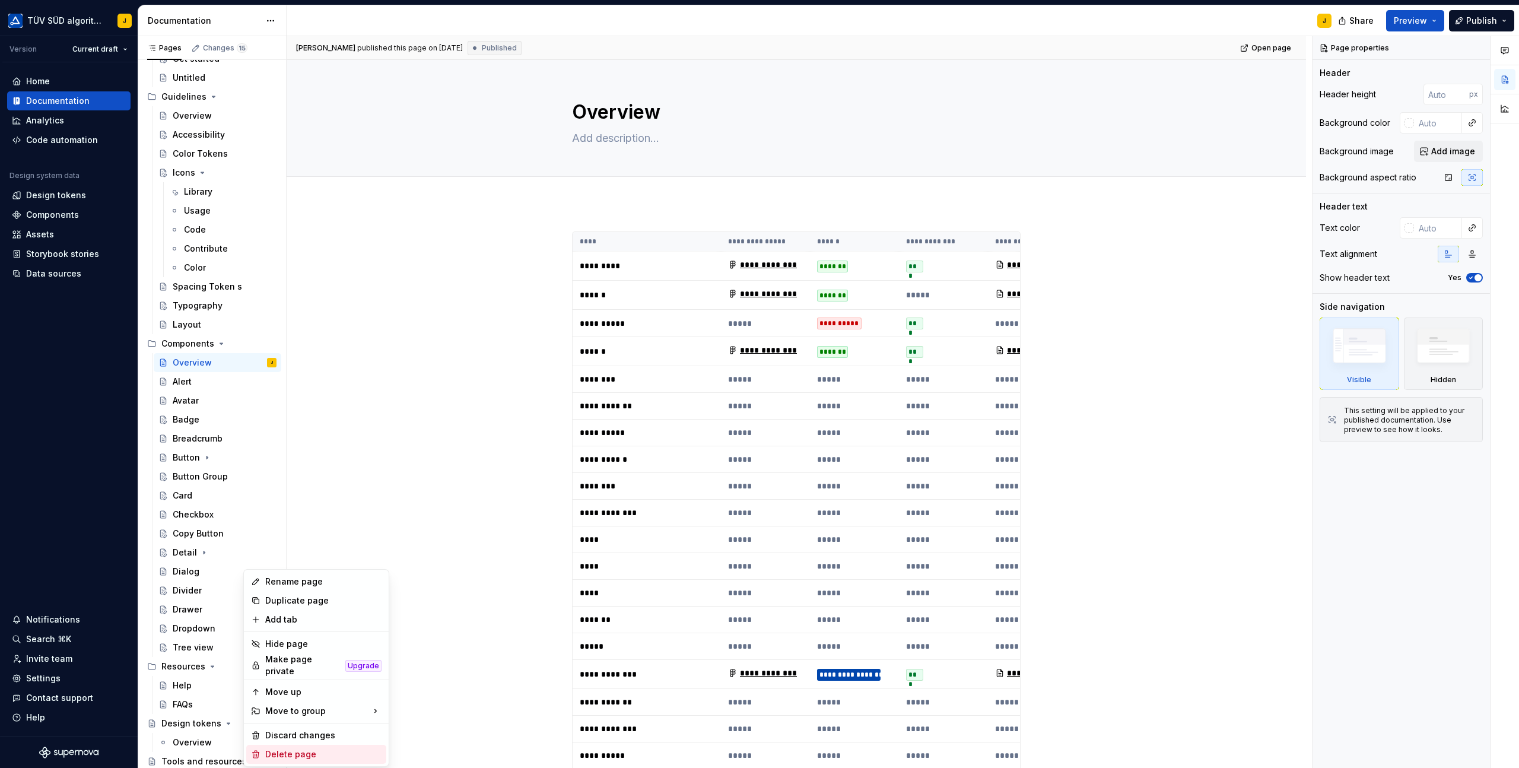
click at [287, 748] on div "Delete page" at bounding box center [323, 754] width 116 height 12
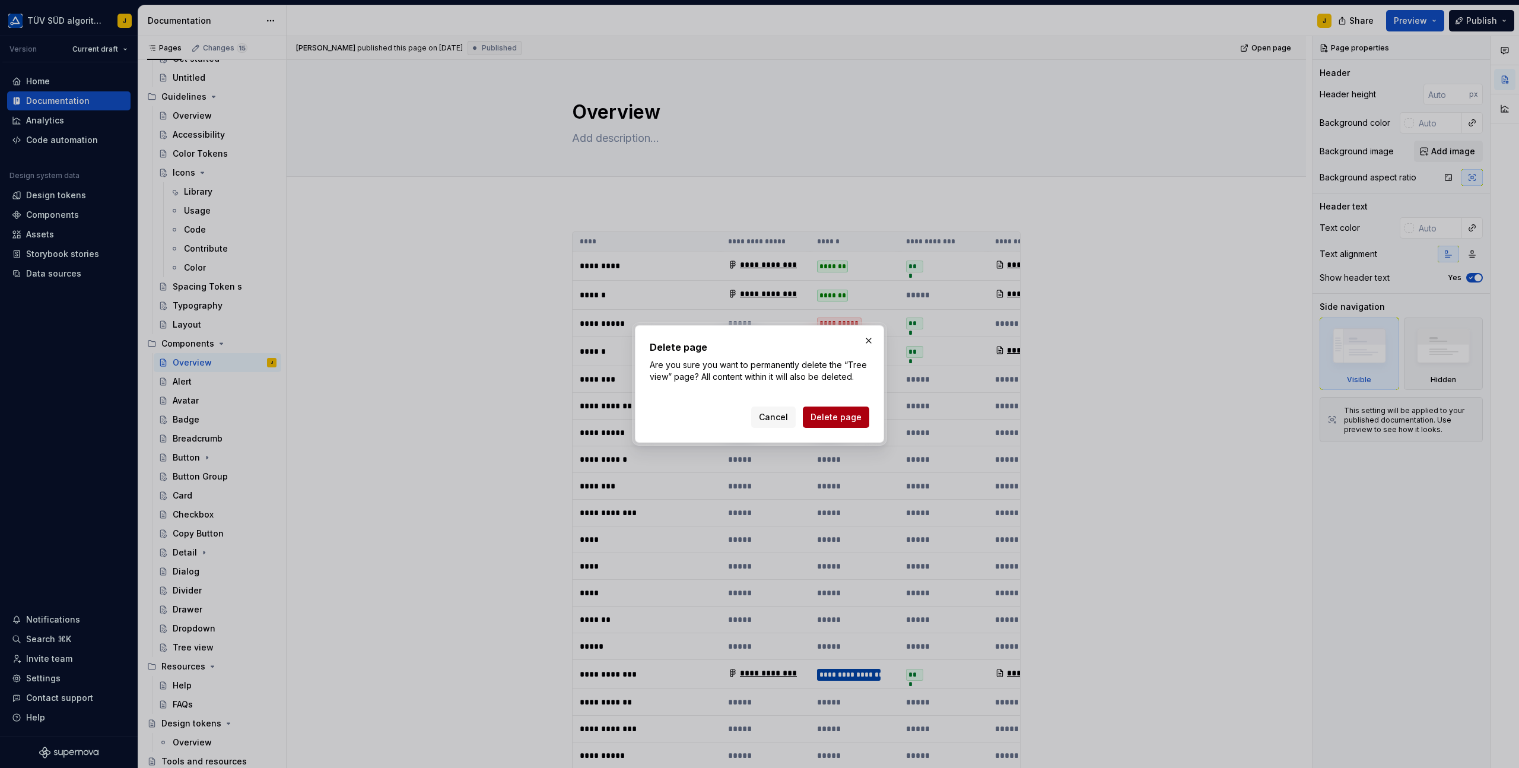
click at [836, 421] on span "Delete page" at bounding box center [836, 417] width 51 height 12
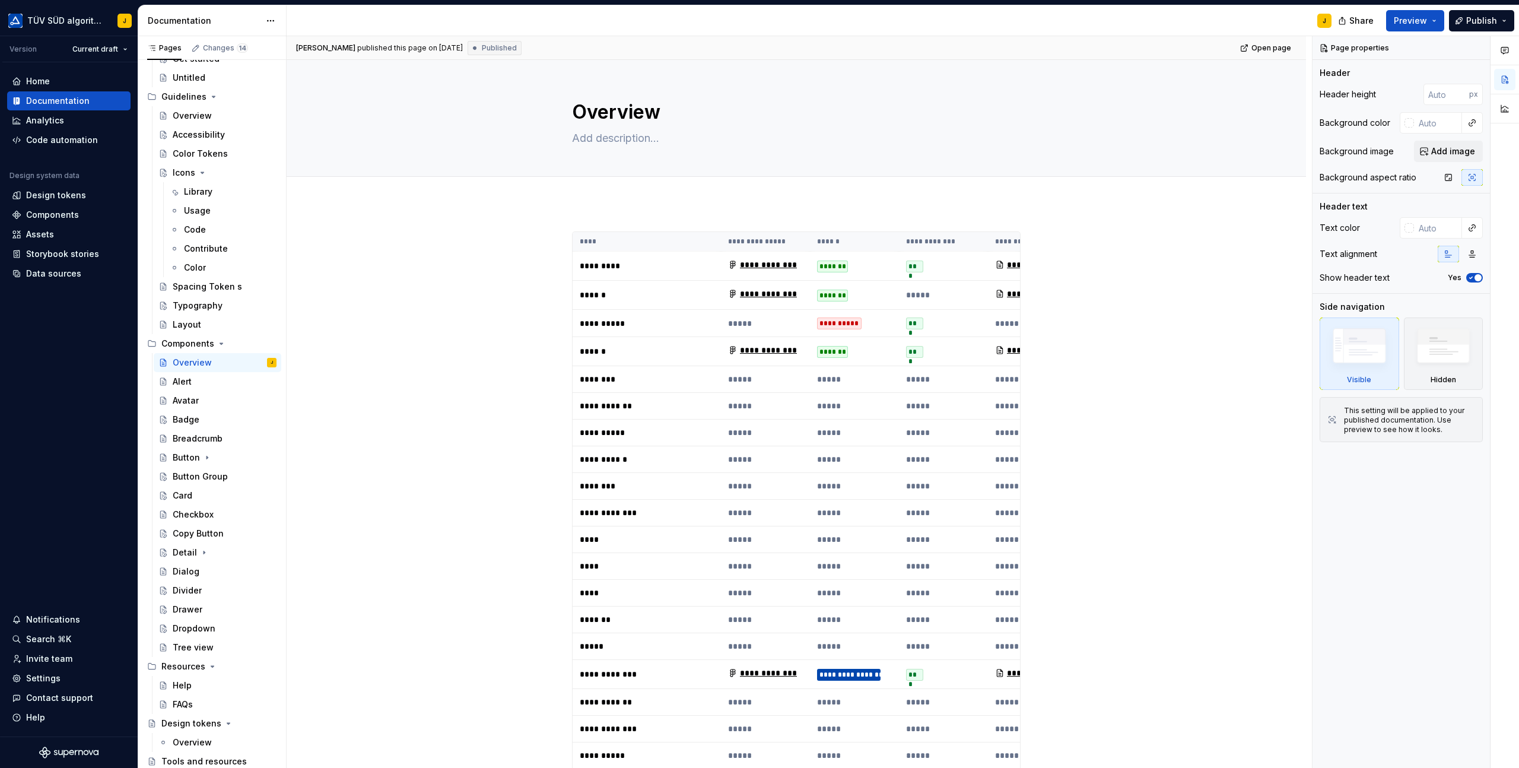
scroll to position [322, 0]
click at [267, 361] on button "Page tree" at bounding box center [268, 362] width 17 height 17
type textarea "*"
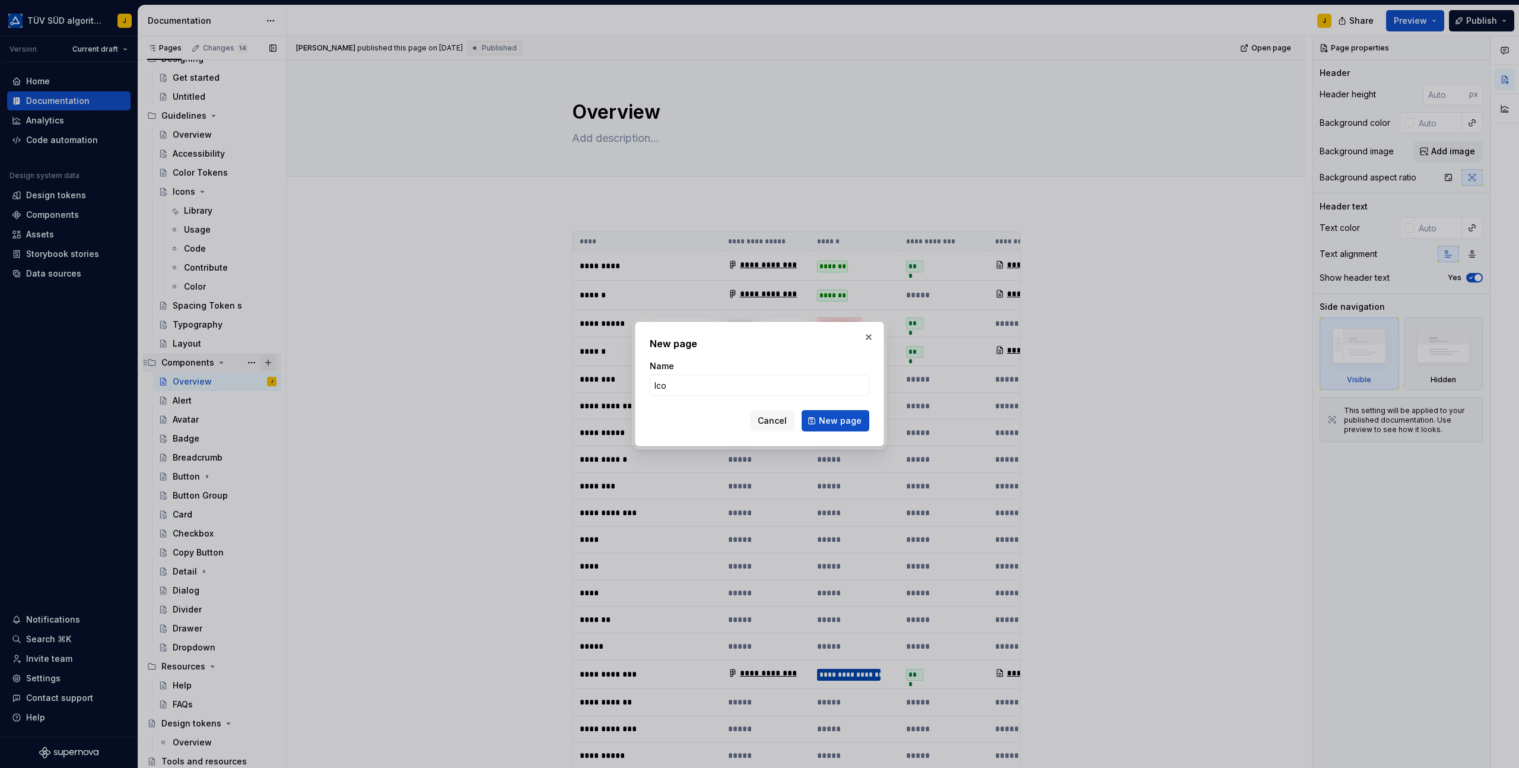
type input "Icon"
click button "New page" at bounding box center [836, 420] width 68 height 21
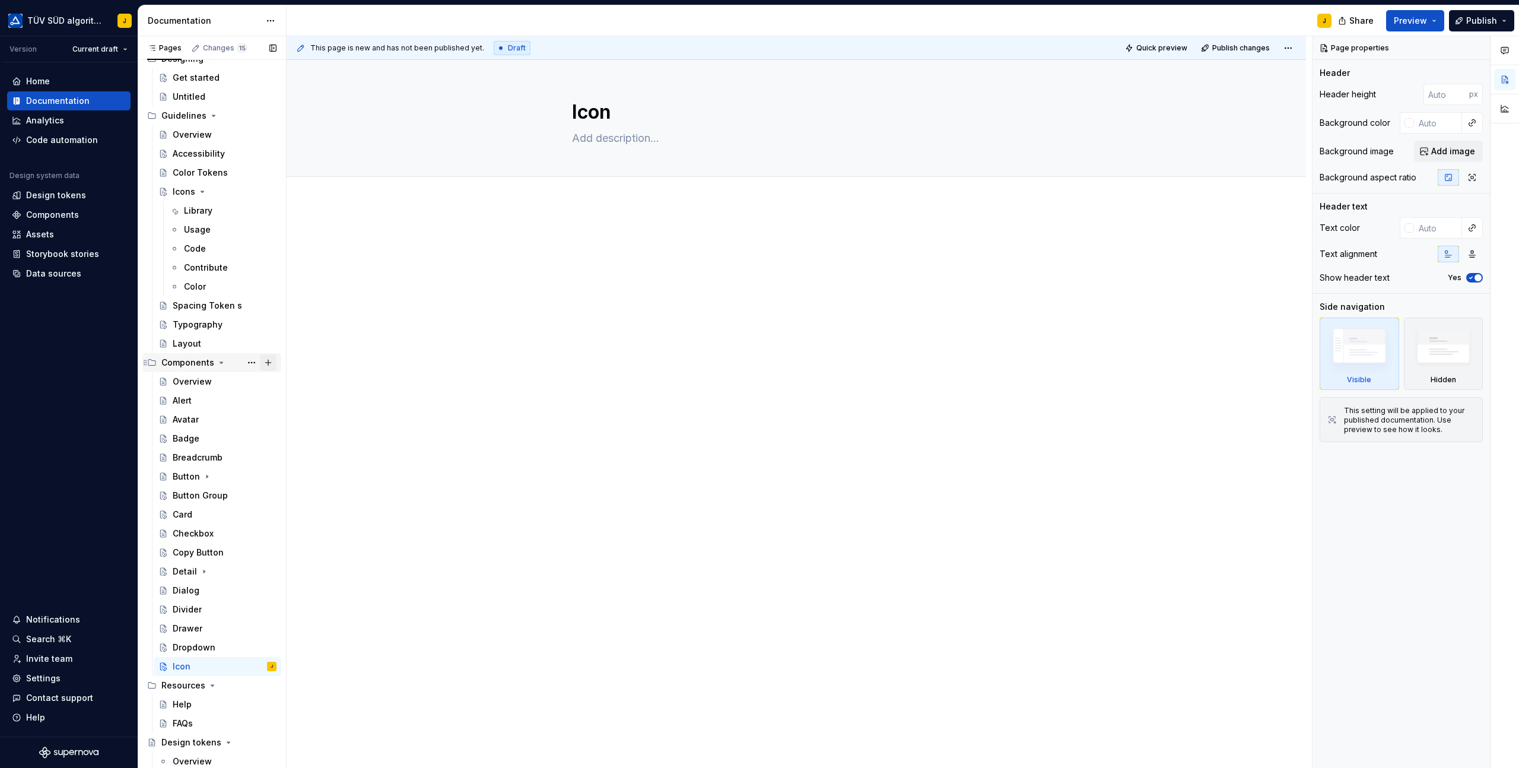
click at [271, 362] on button "Page tree" at bounding box center [268, 362] width 17 height 17
type textarea "*"
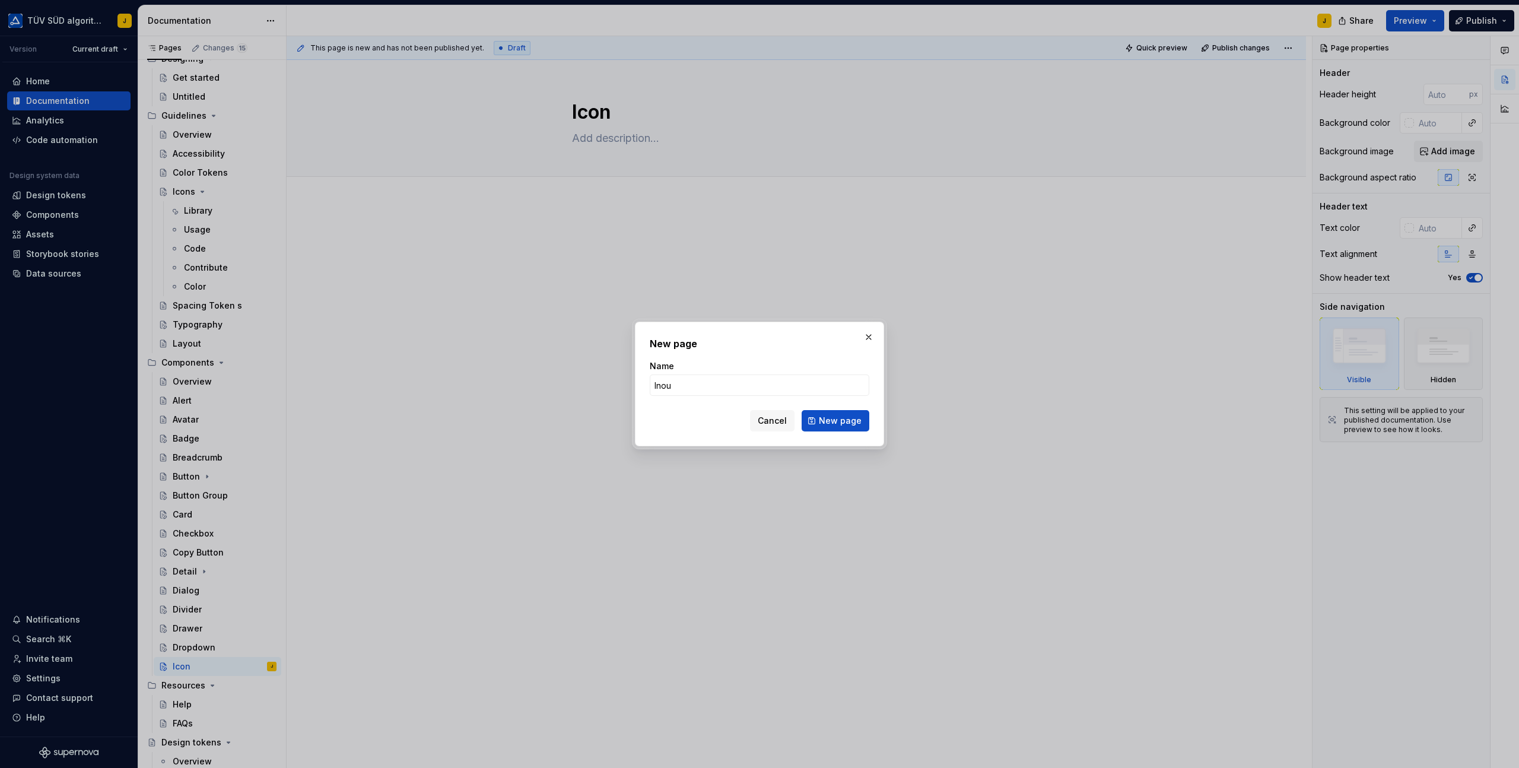
type input "Inout"
click button "New page" at bounding box center [836, 420] width 68 height 21
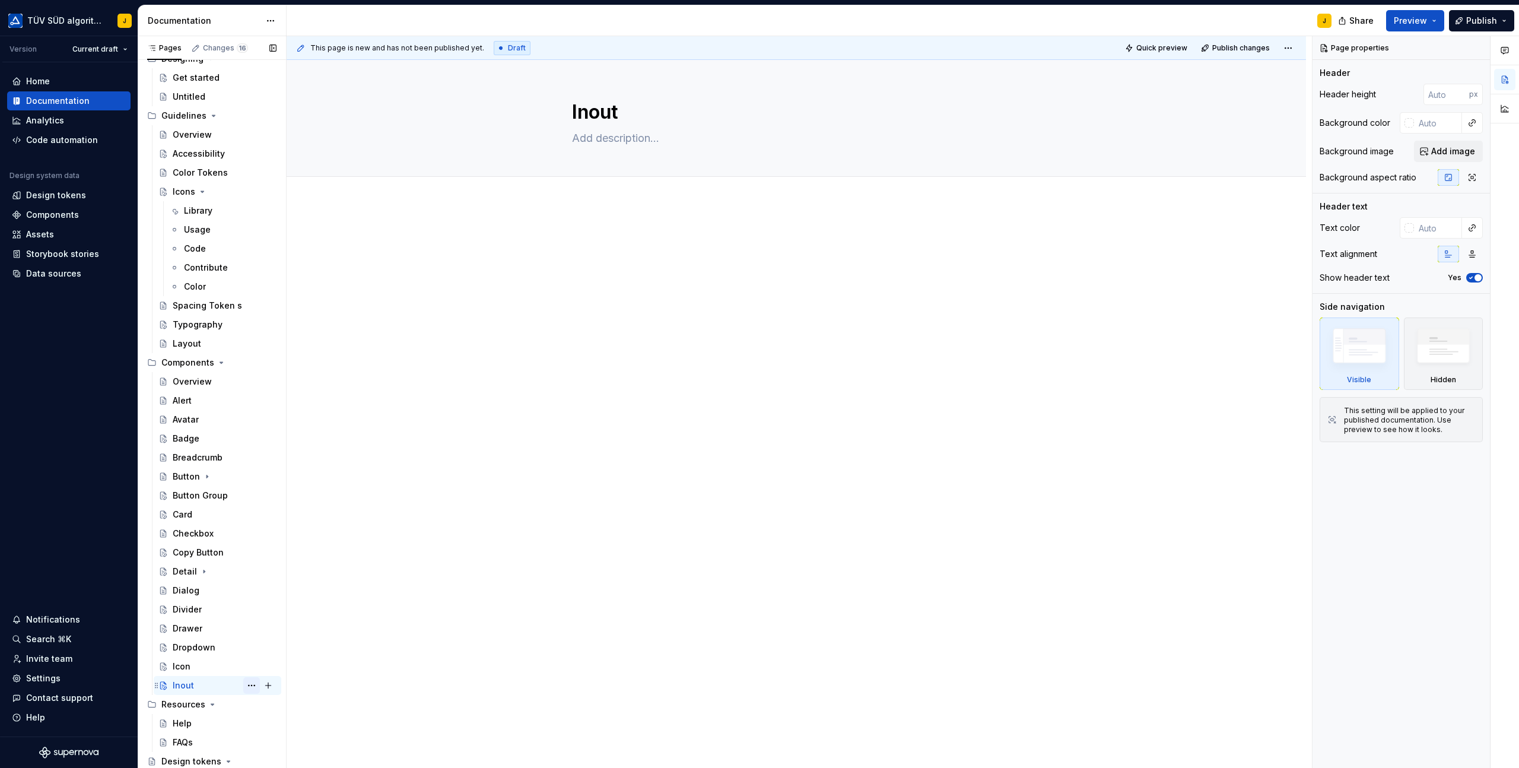
click at [251, 685] on button "Page tree" at bounding box center [251, 685] width 17 height 17
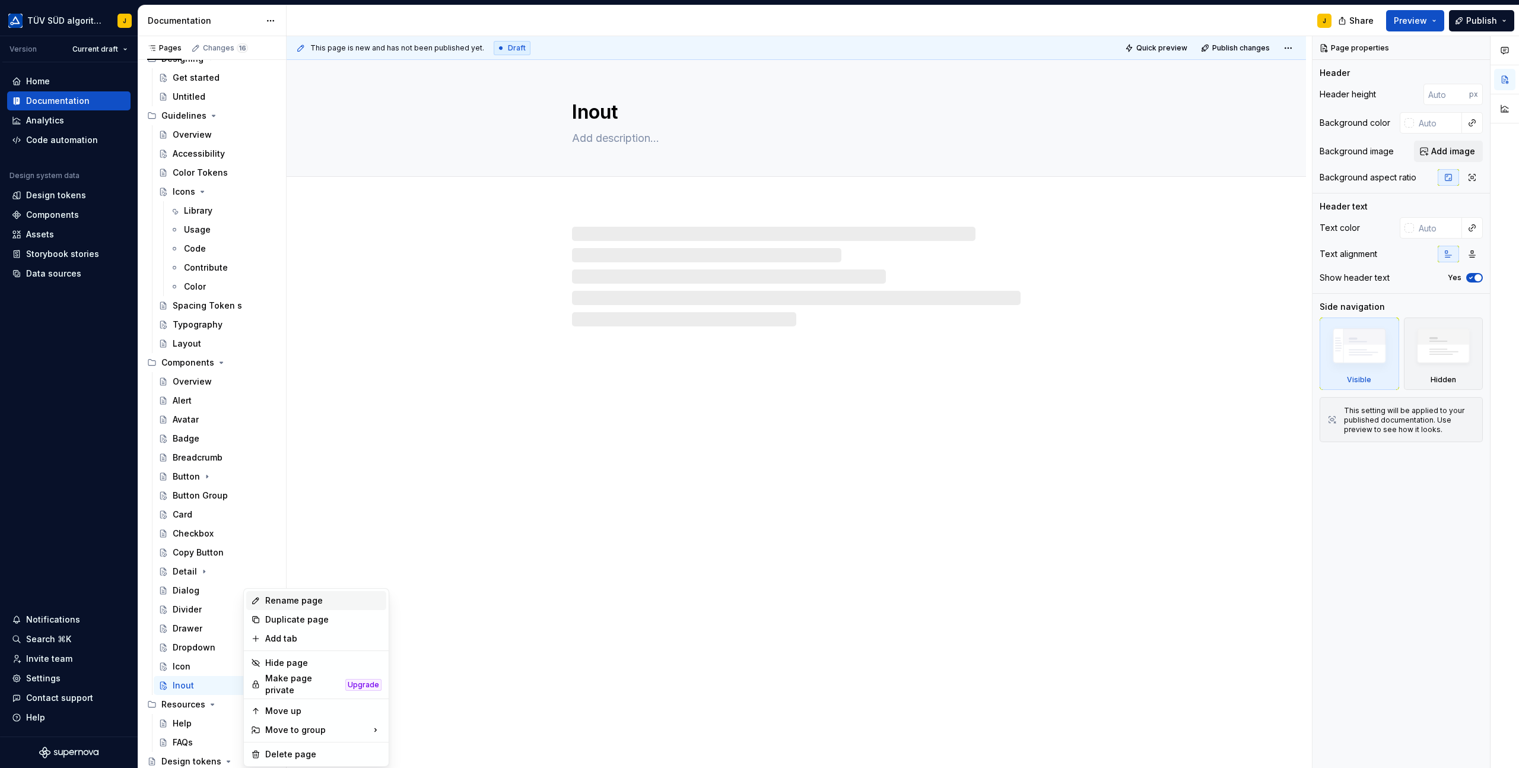
click at [291, 598] on div "Rename page" at bounding box center [323, 601] width 116 height 12
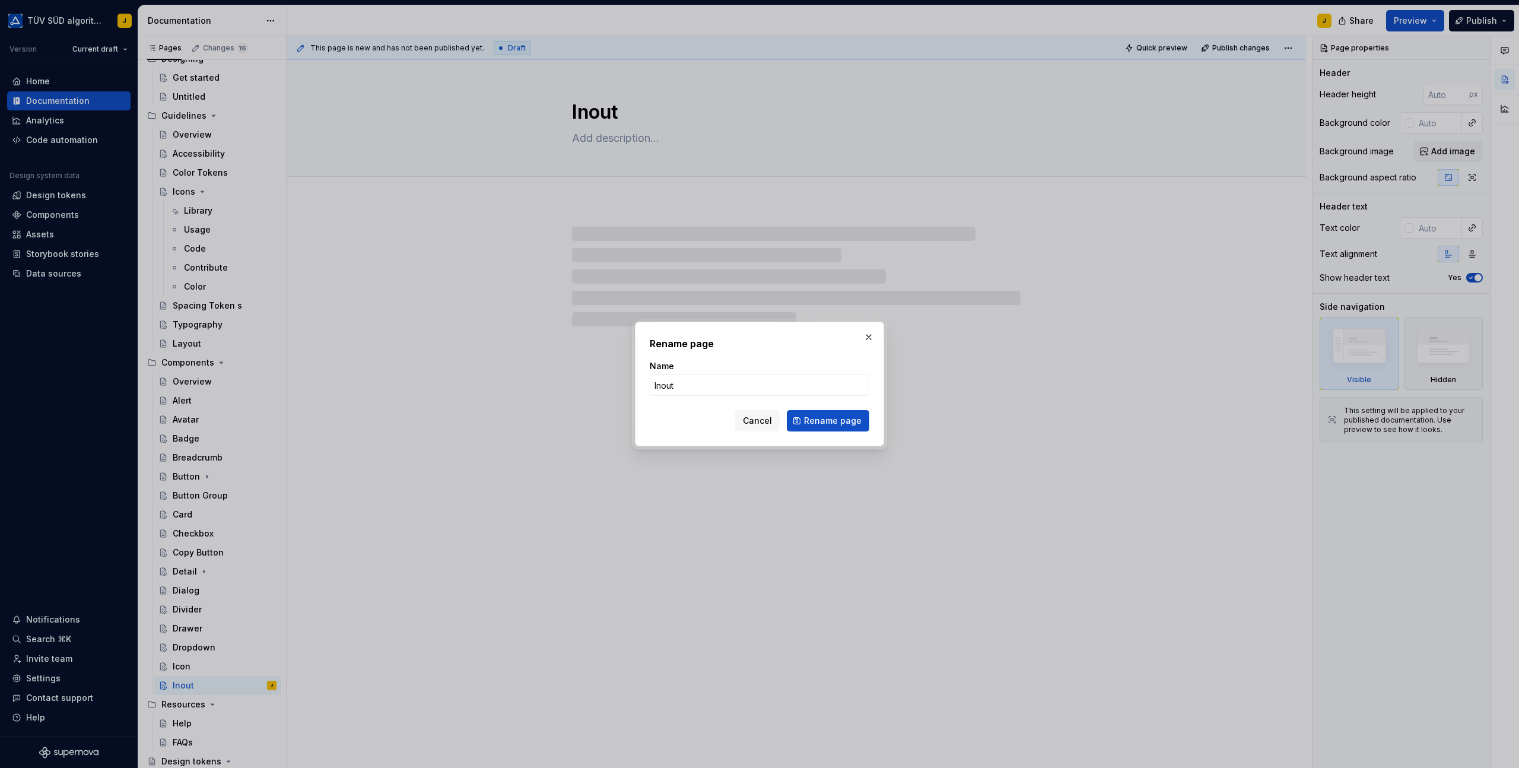
type textarea "*"
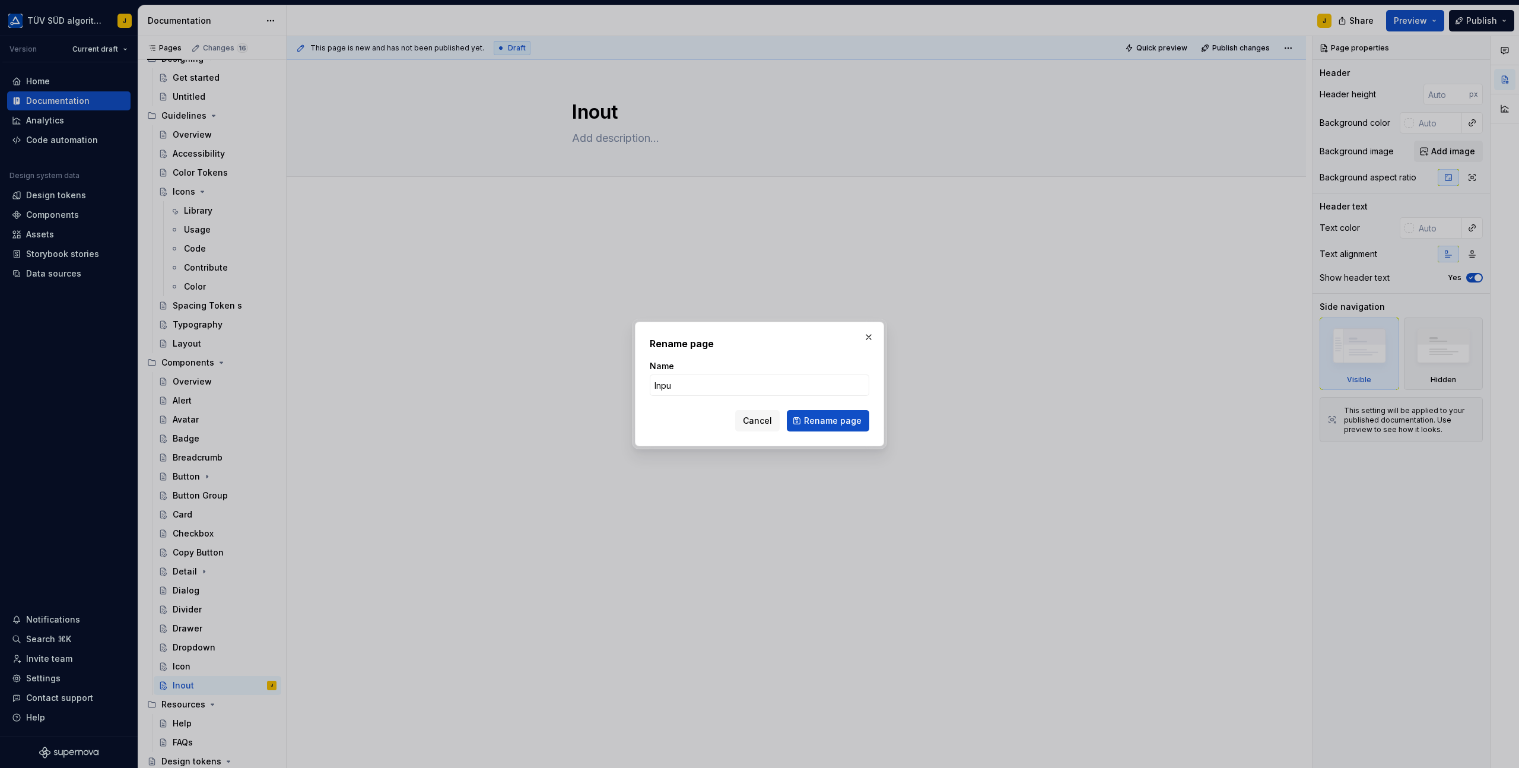
type input "Input"
click button "Rename page" at bounding box center [828, 420] width 82 height 21
type textarea "*"
type textarea "Input"
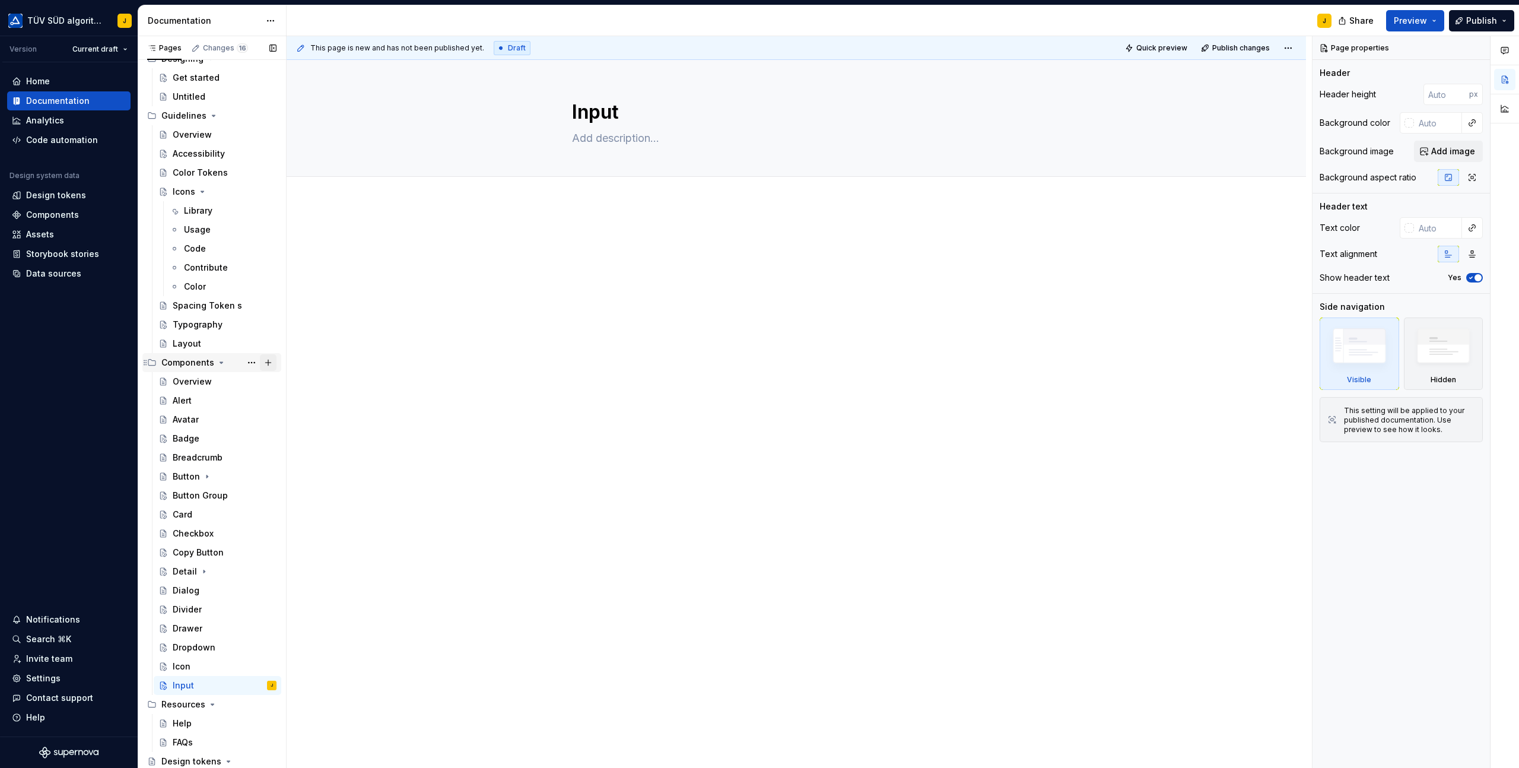
click at [271, 361] on button "Page tree" at bounding box center [268, 362] width 17 height 17
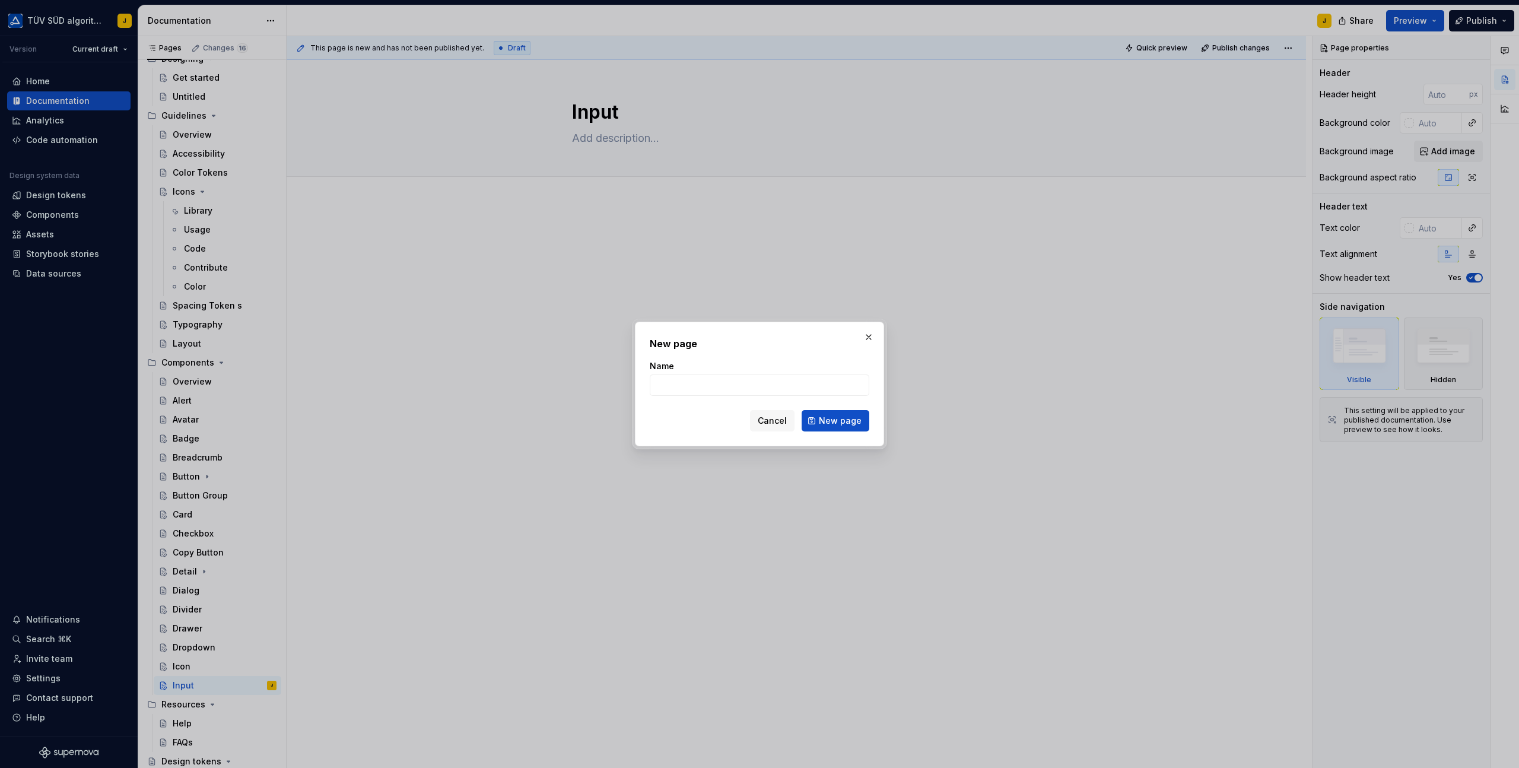
type textarea "*"
type input "Menu"
click button "New page" at bounding box center [836, 420] width 68 height 21
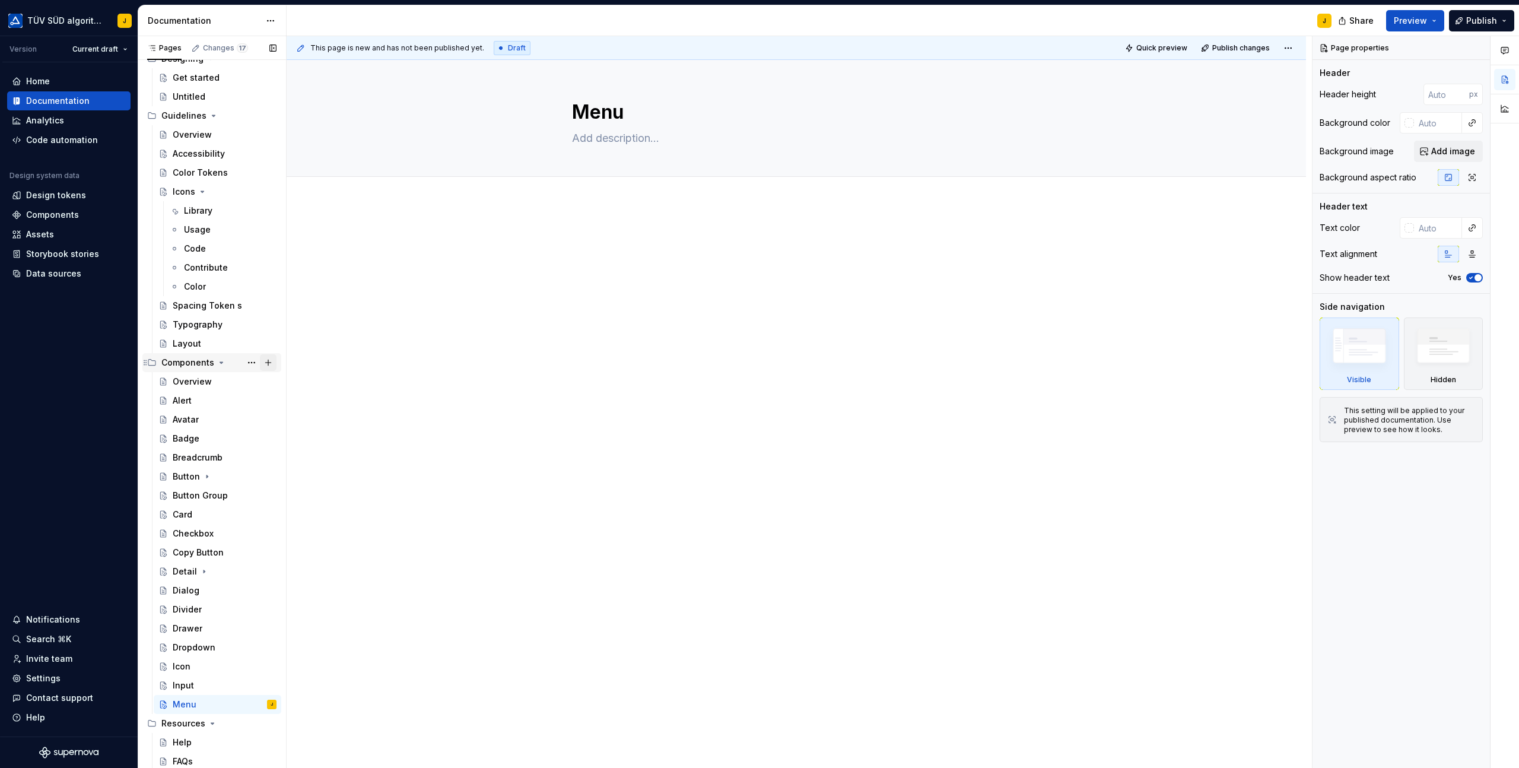
click at [268, 363] on button "Page tree" at bounding box center [268, 362] width 17 height 17
type textarea "*"
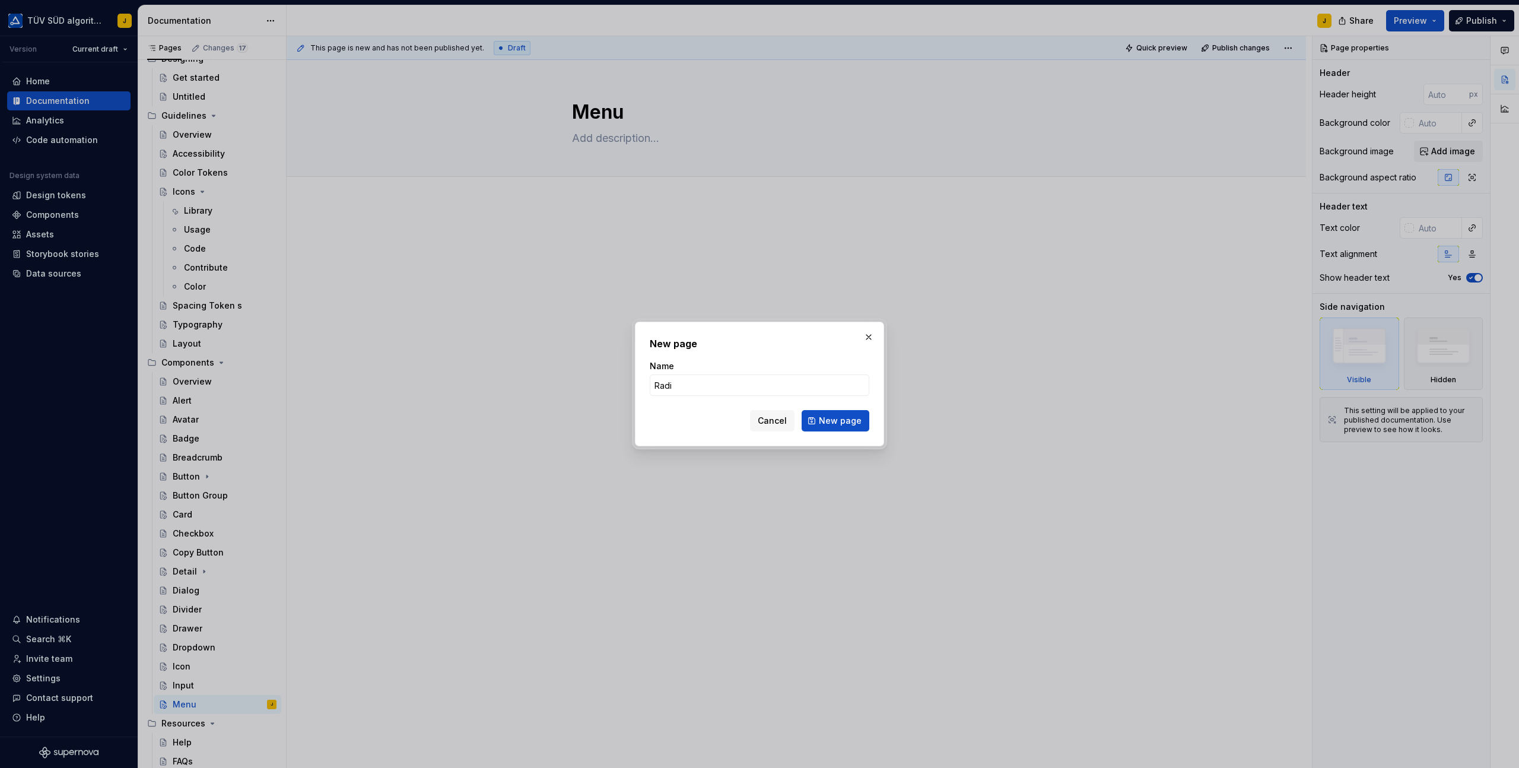
type input "Radio"
click button "New page" at bounding box center [836, 420] width 68 height 21
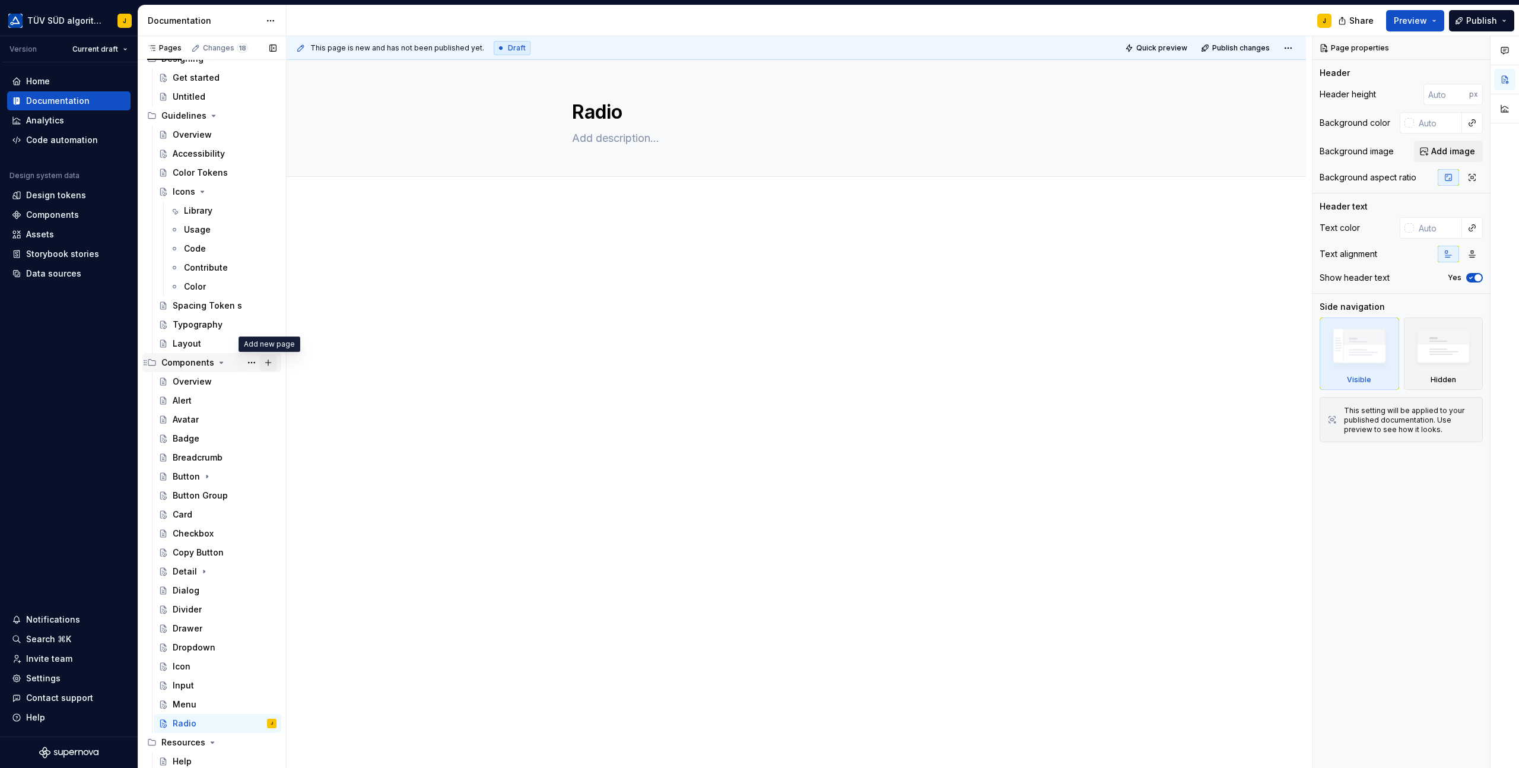
click at [266, 362] on button "Page tree" at bounding box center [268, 362] width 17 height 17
type textarea "*"
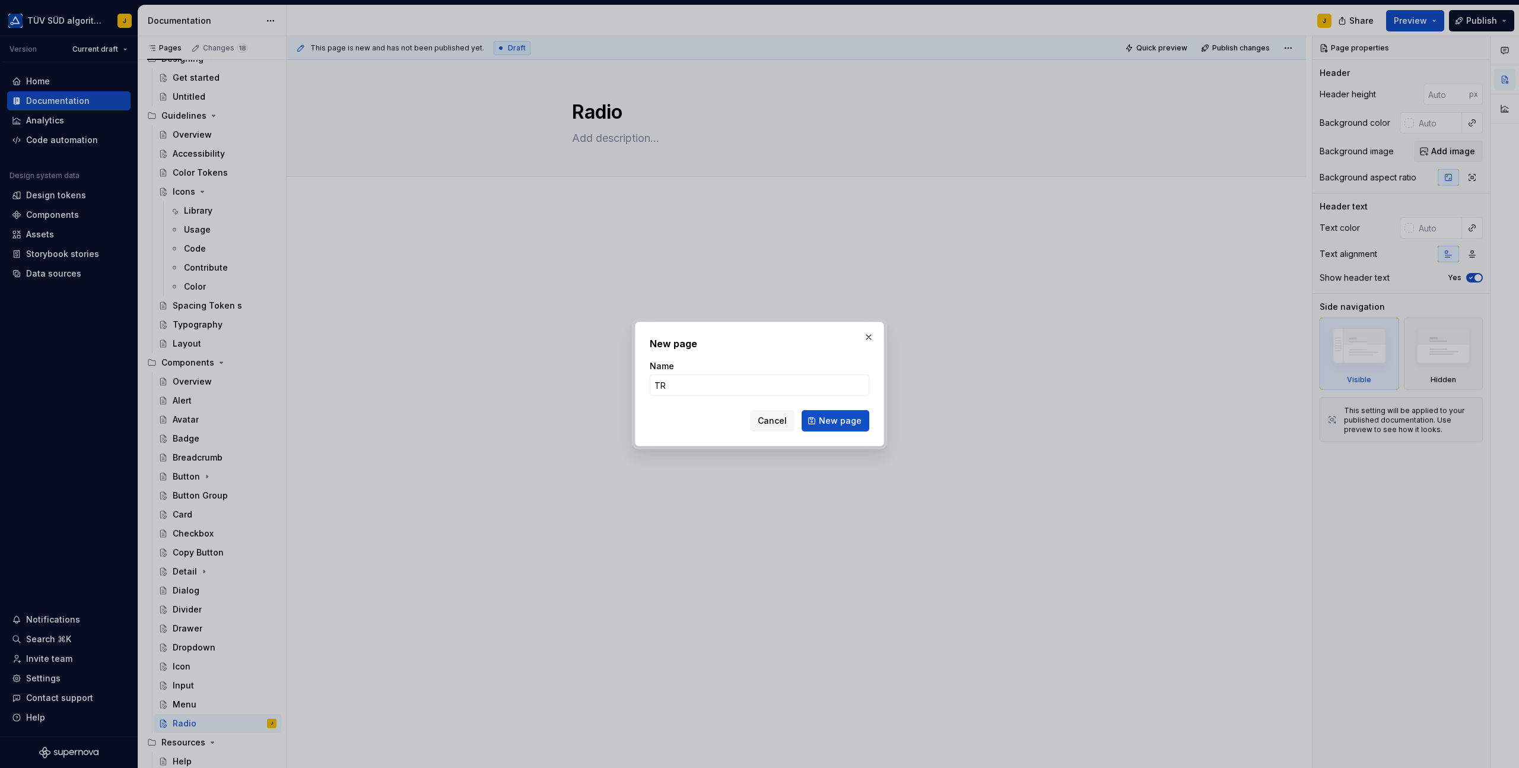
type input "T"
type input "Radio-Group"
click button "New page" at bounding box center [836, 420] width 68 height 21
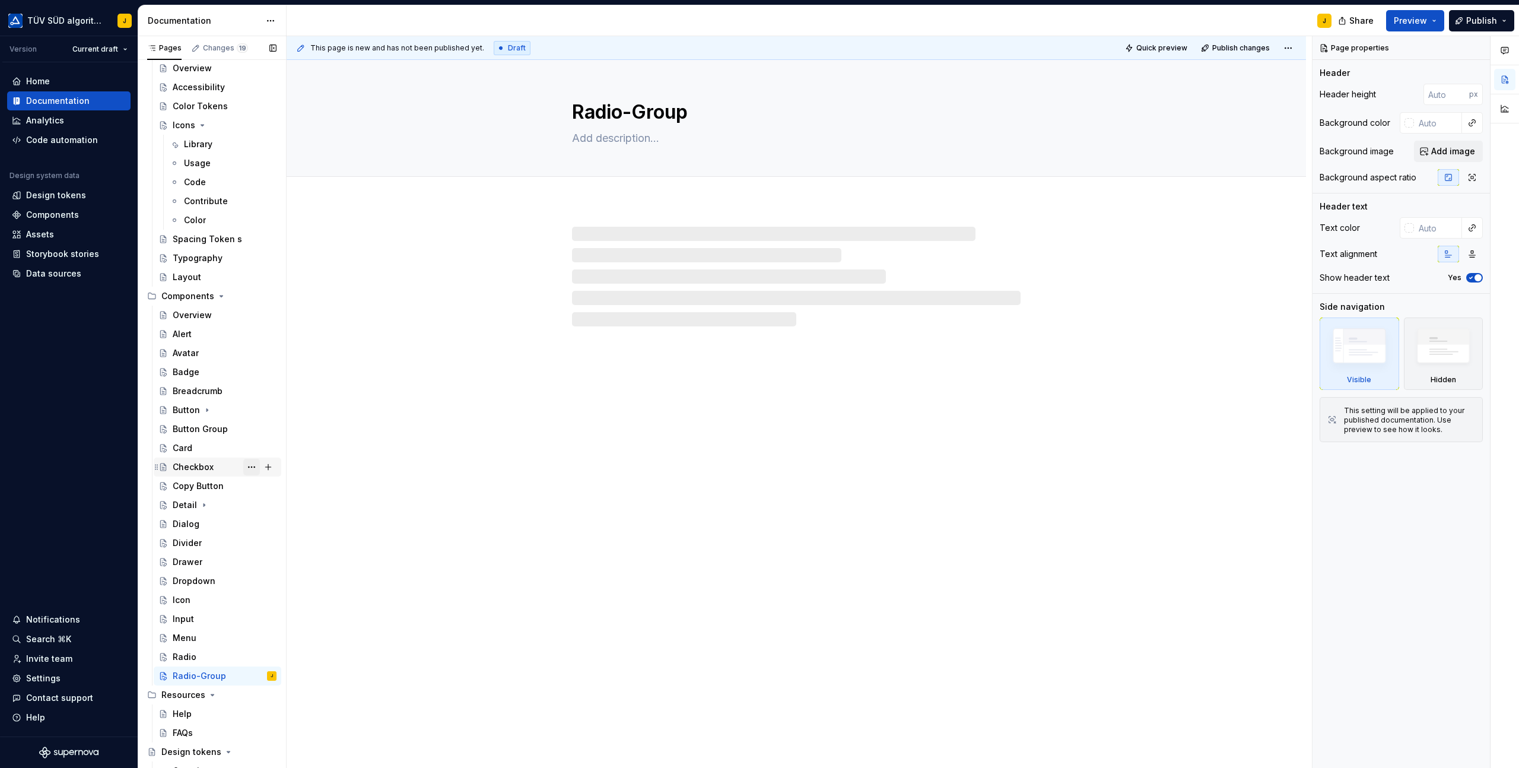
scroll to position [389, 0]
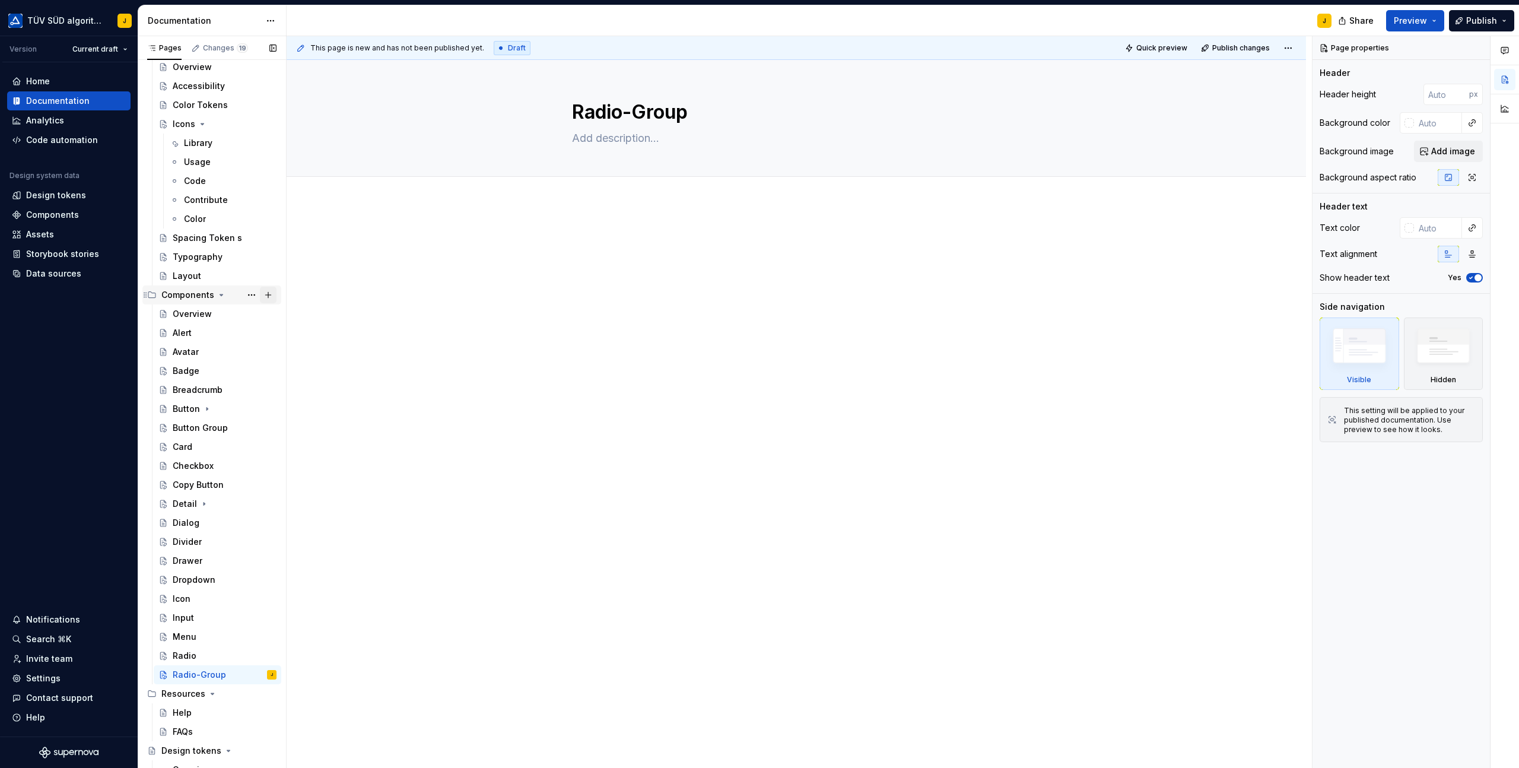
click at [271, 296] on button "Page tree" at bounding box center [268, 295] width 17 height 17
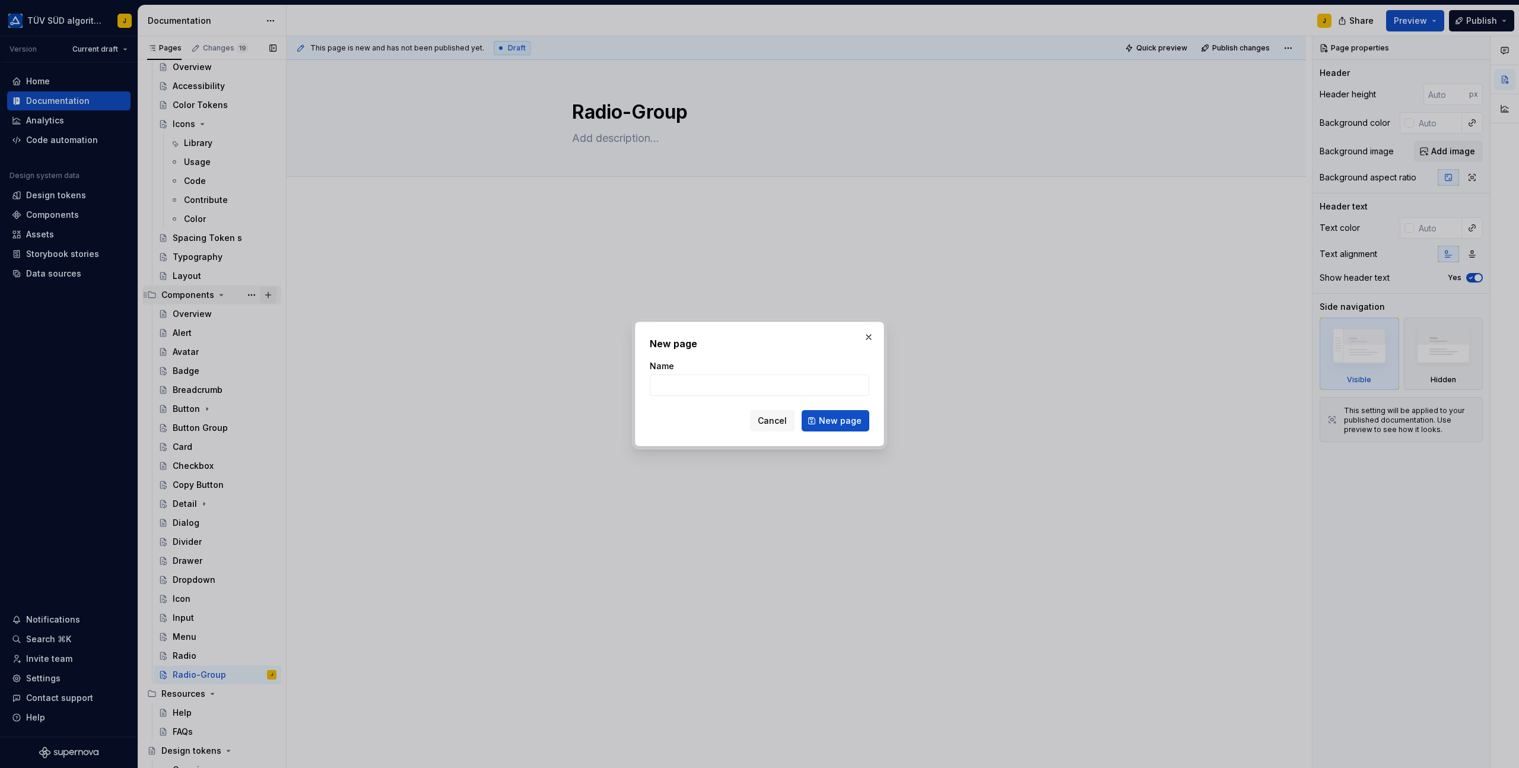
type textarea "*"
type input "Range Slider"
click button "New page" at bounding box center [836, 420] width 68 height 21
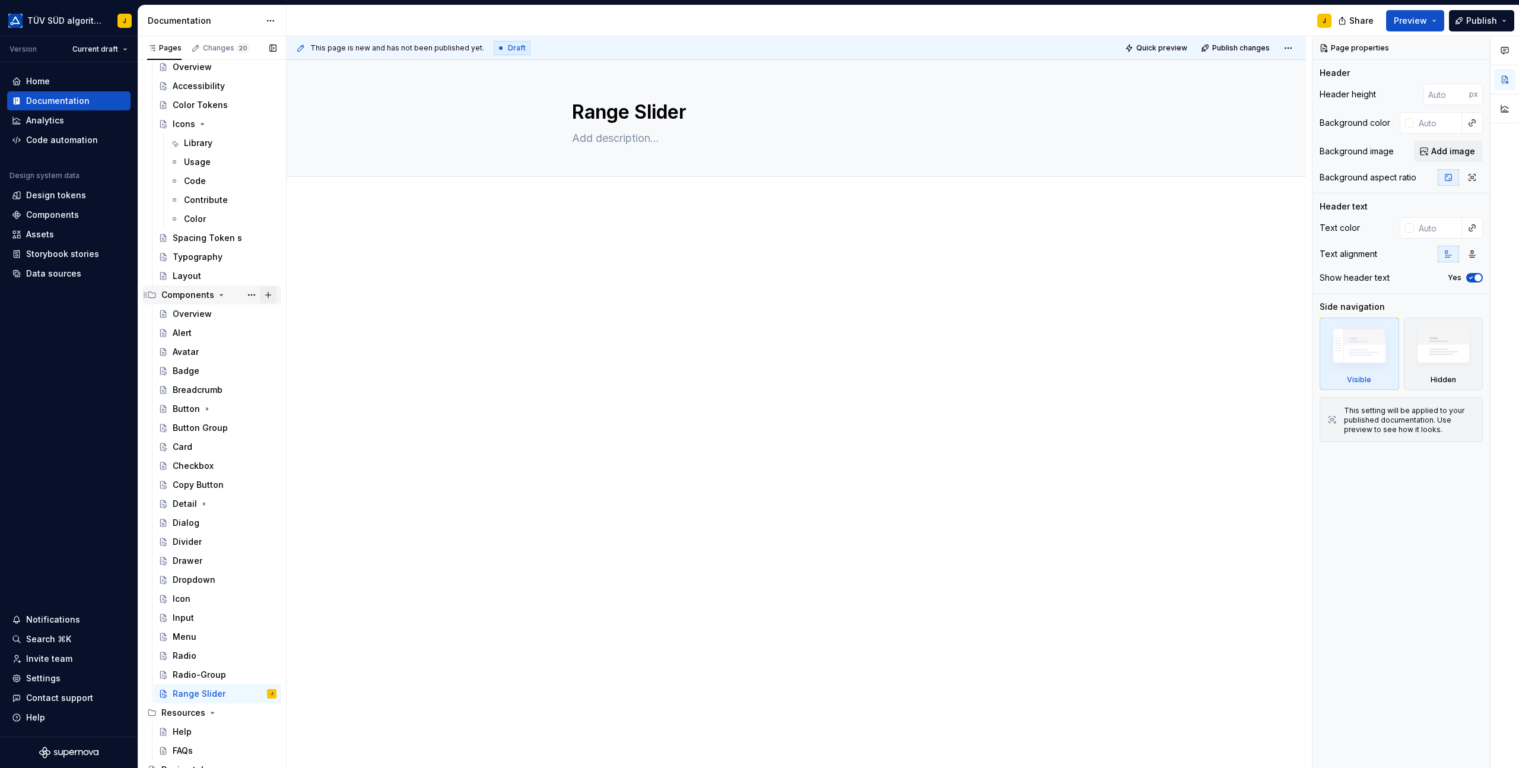
click at [271, 294] on button "Page tree" at bounding box center [268, 295] width 17 height 17
type textarea "*"
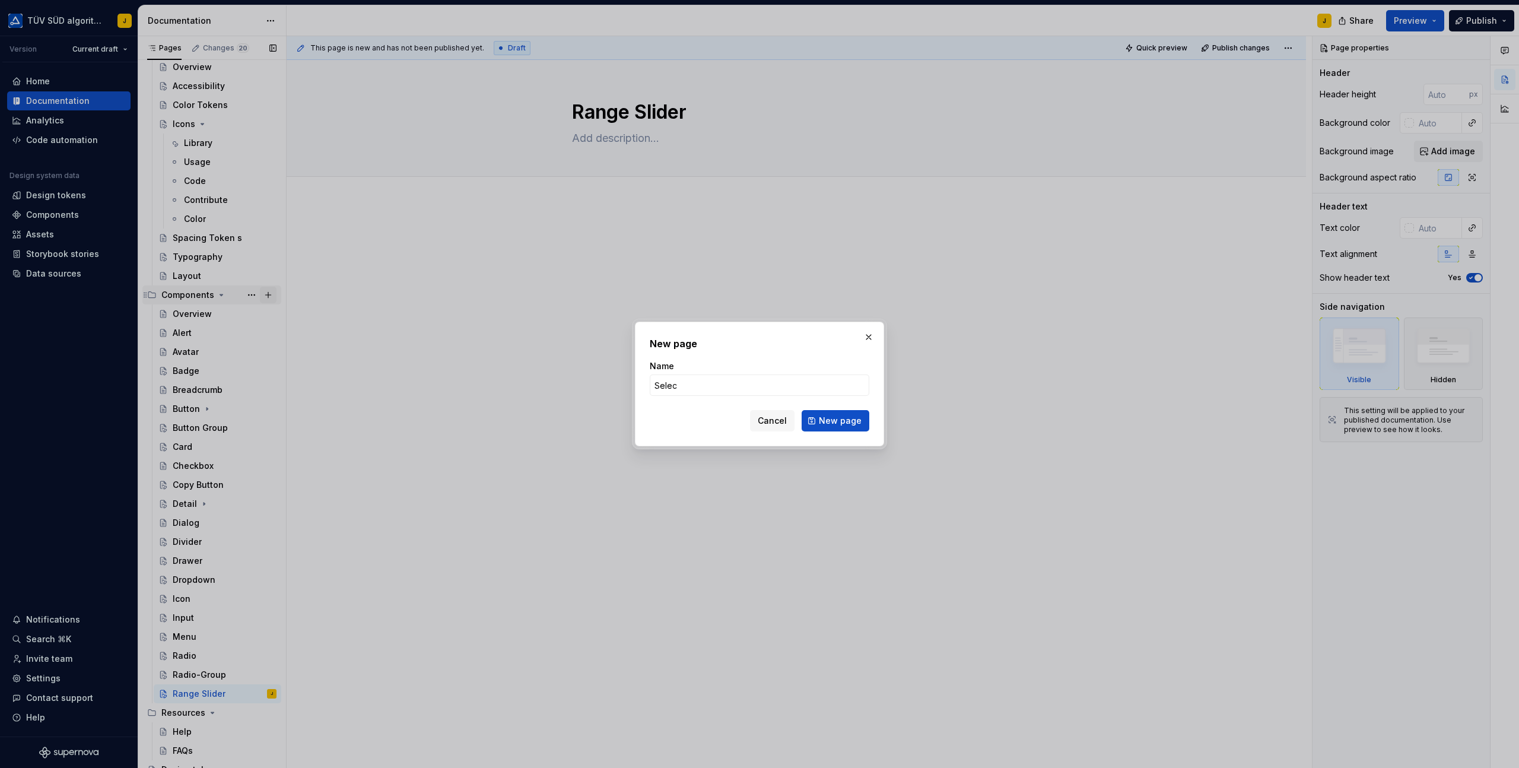
type input "Select"
click button "New page" at bounding box center [836, 420] width 68 height 21
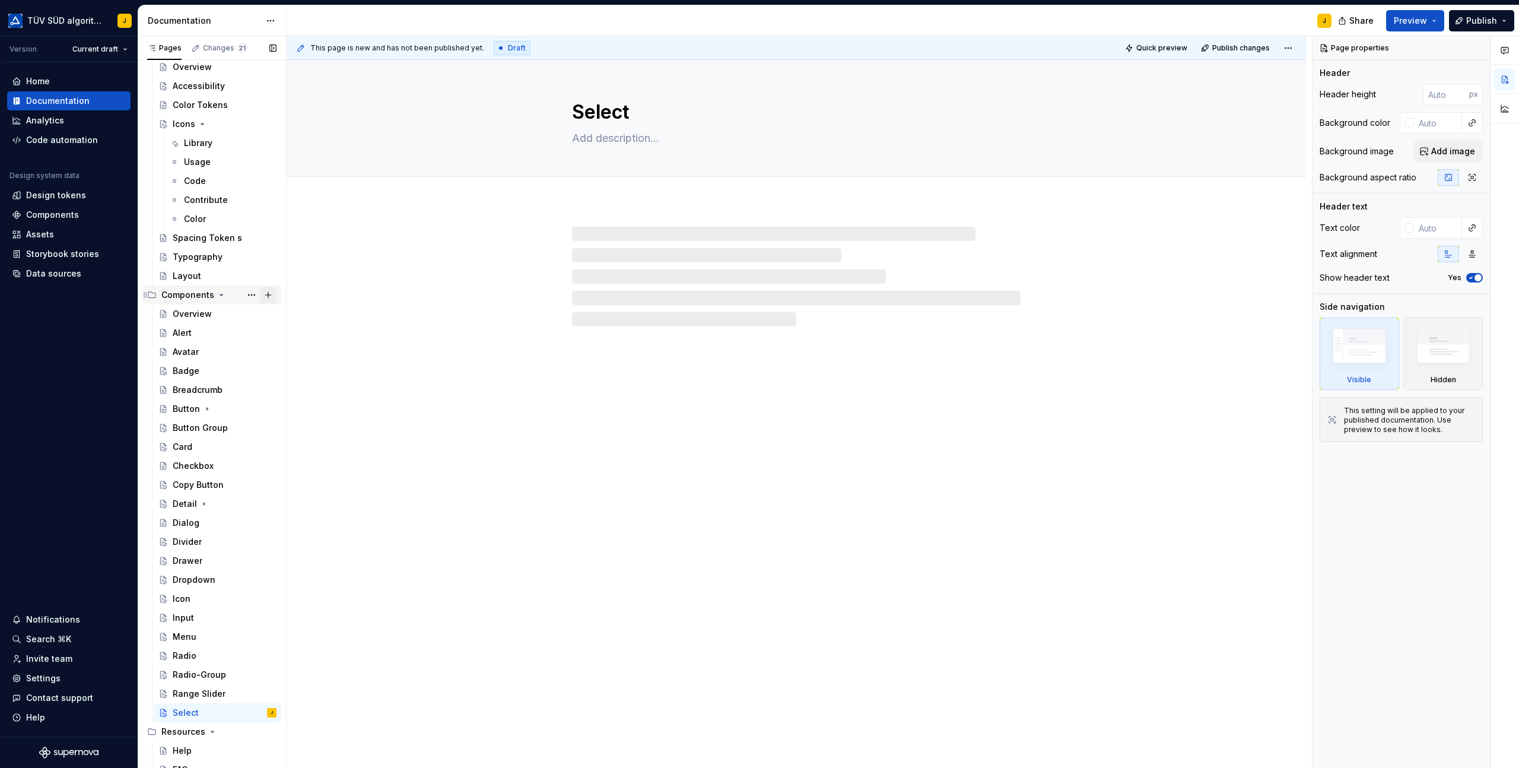
click at [272, 294] on button "Page tree" at bounding box center [268, 295] width 17 height 17
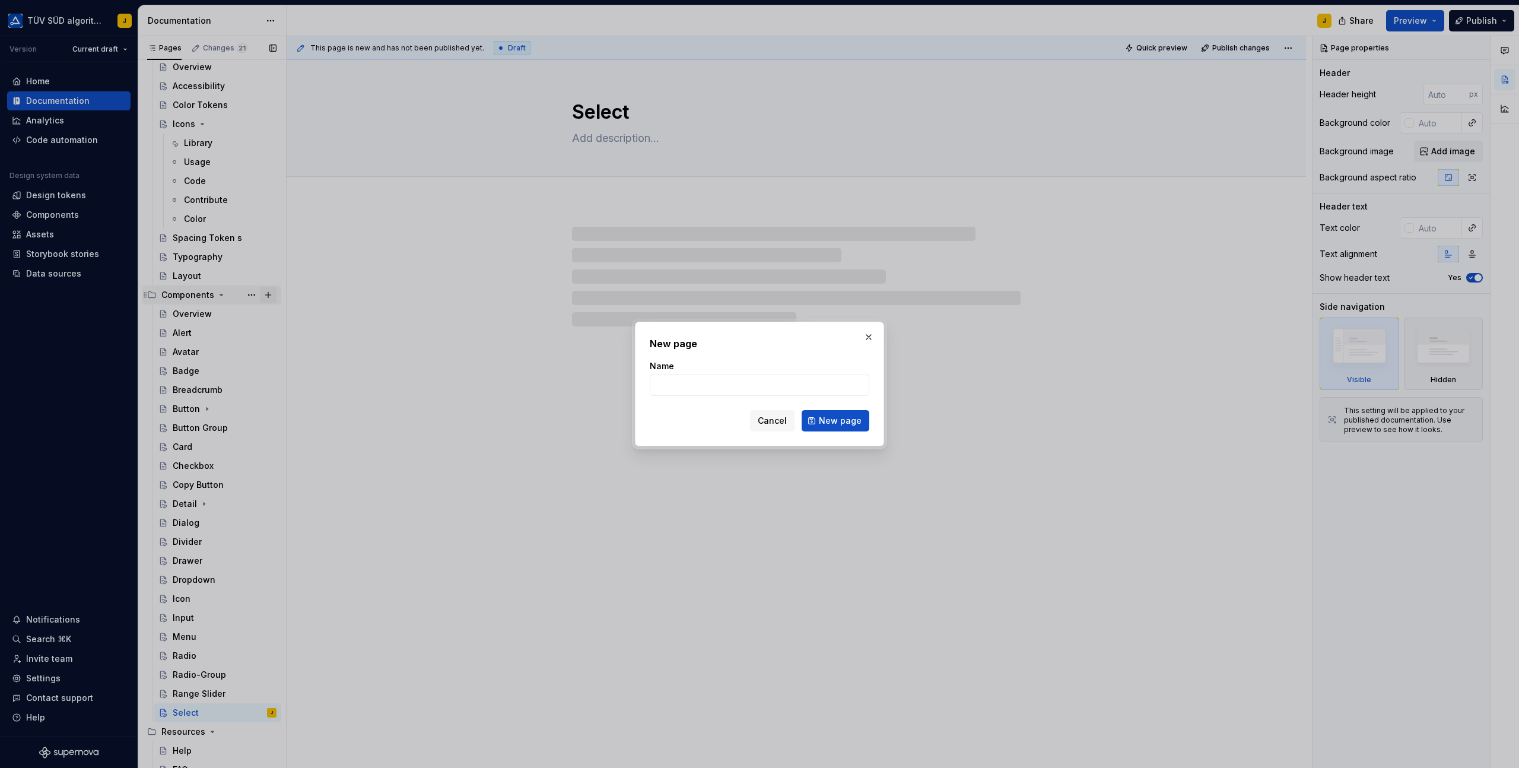
type textarea "*"
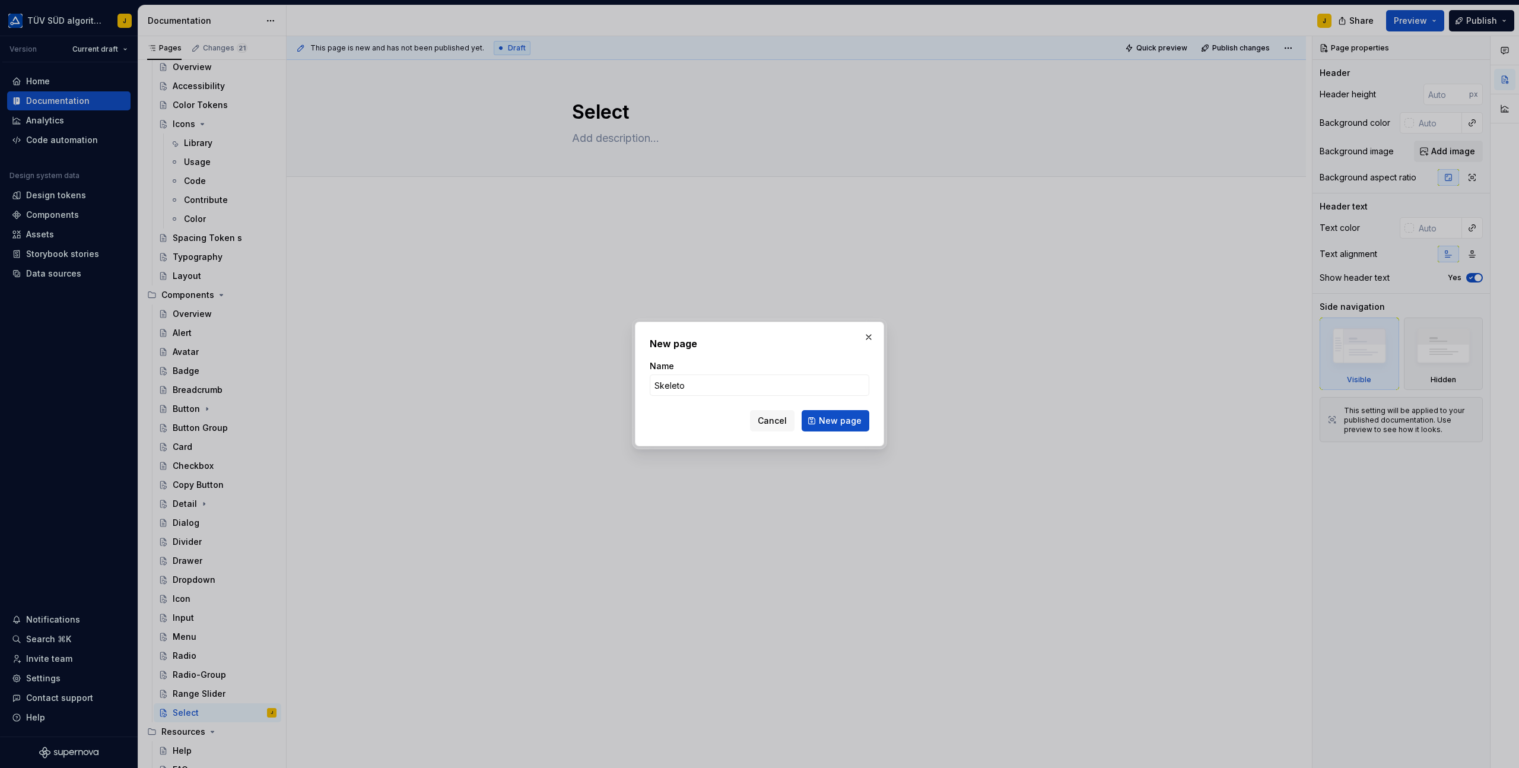
type input "Skeleton"
click button "New page" at bounding box center [836, 420] width 68 height 21
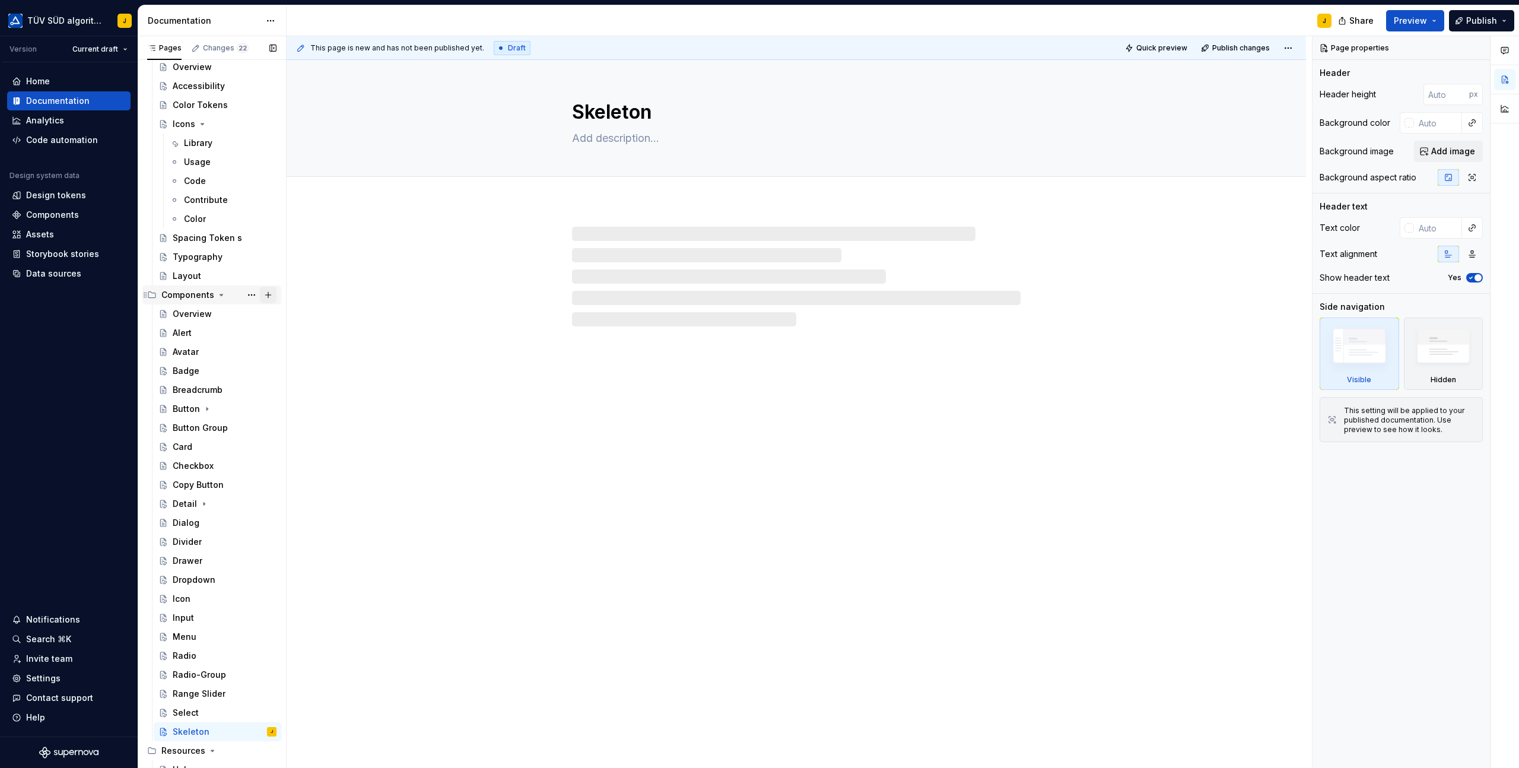
click at [271, 293] on button "Page tree" at bounding box center [268, 295] width 17 height 17
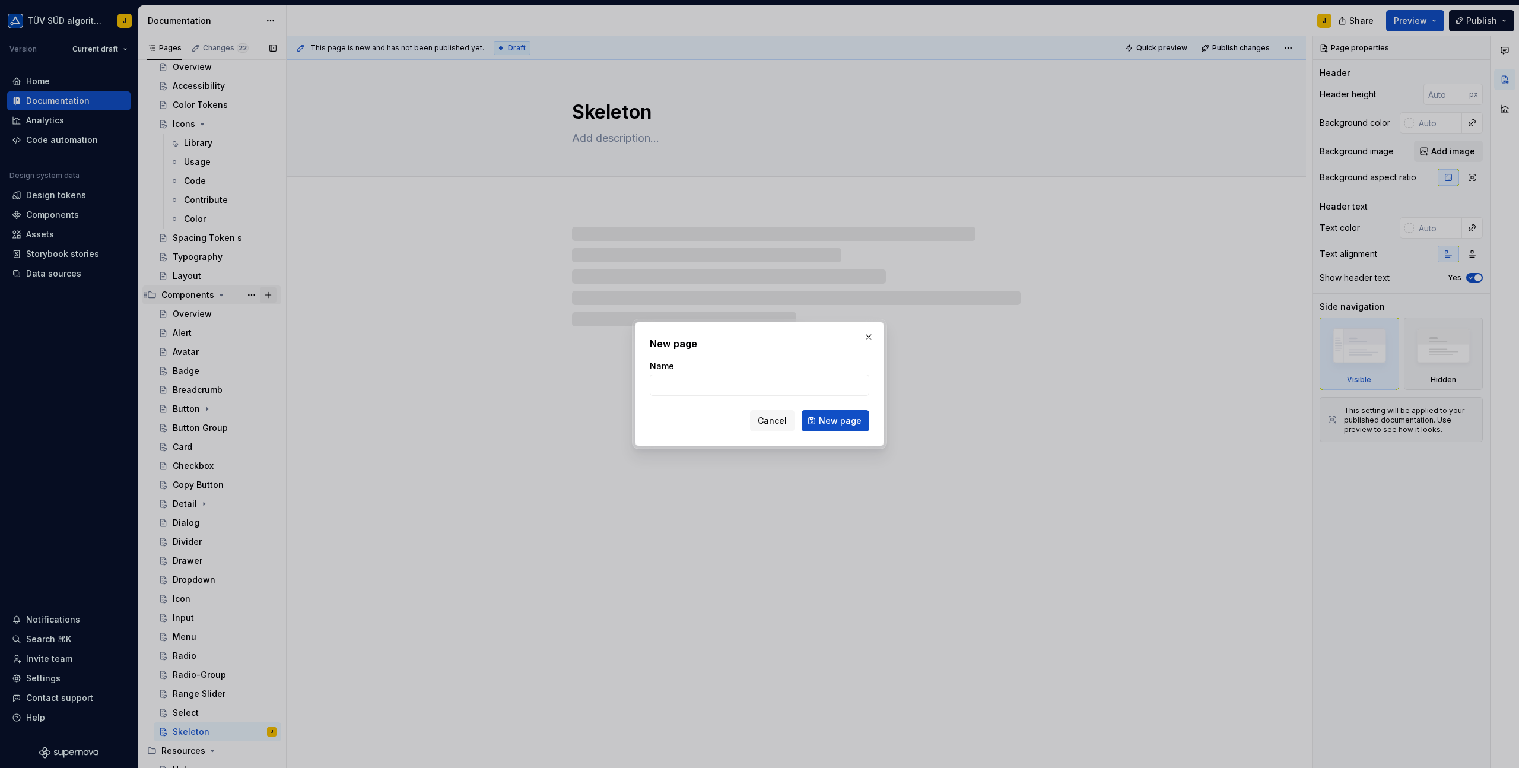
type textarea "*"
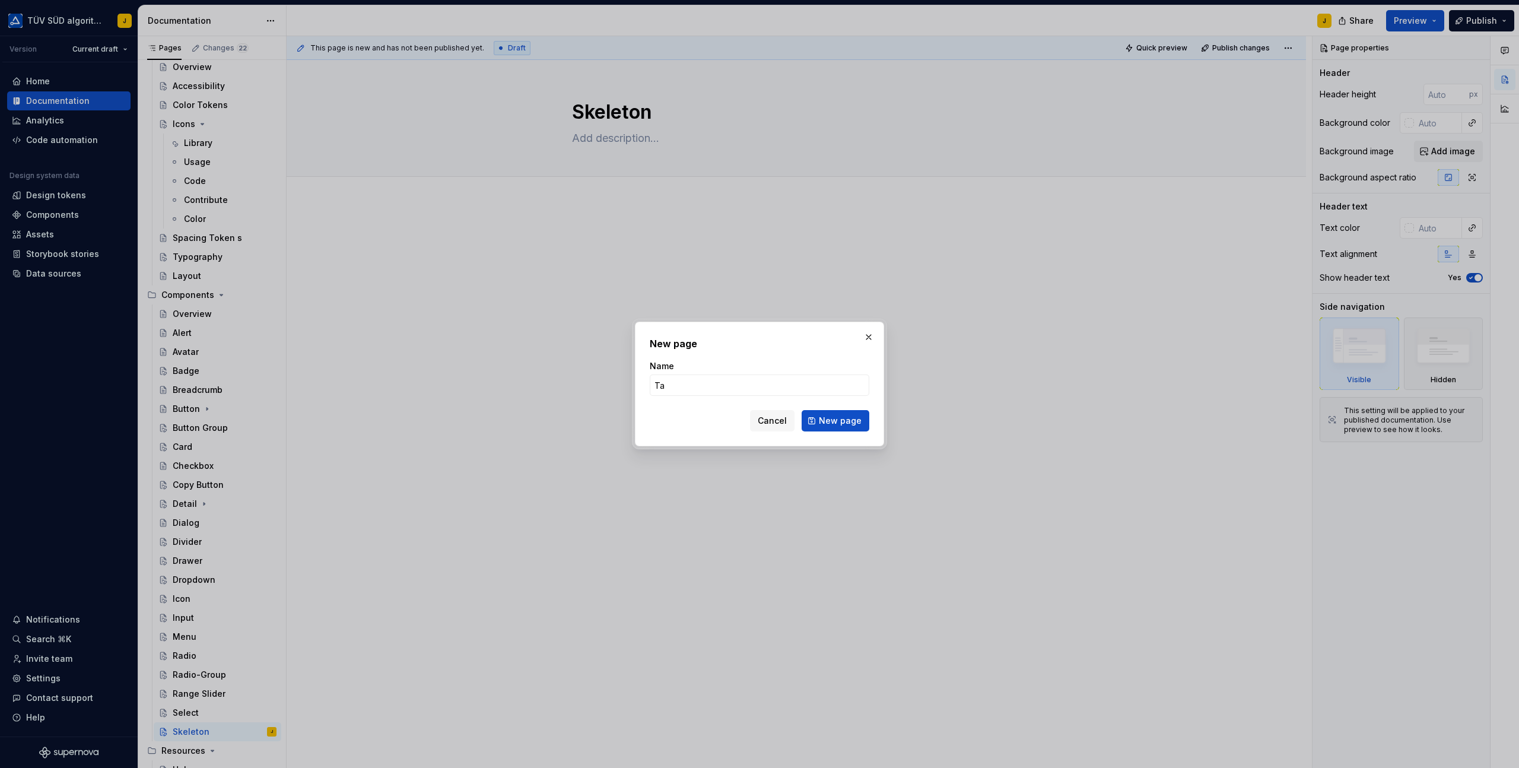
type input "Tab"
click button "New page" at bounding box center [836, 420] width 68 height 21
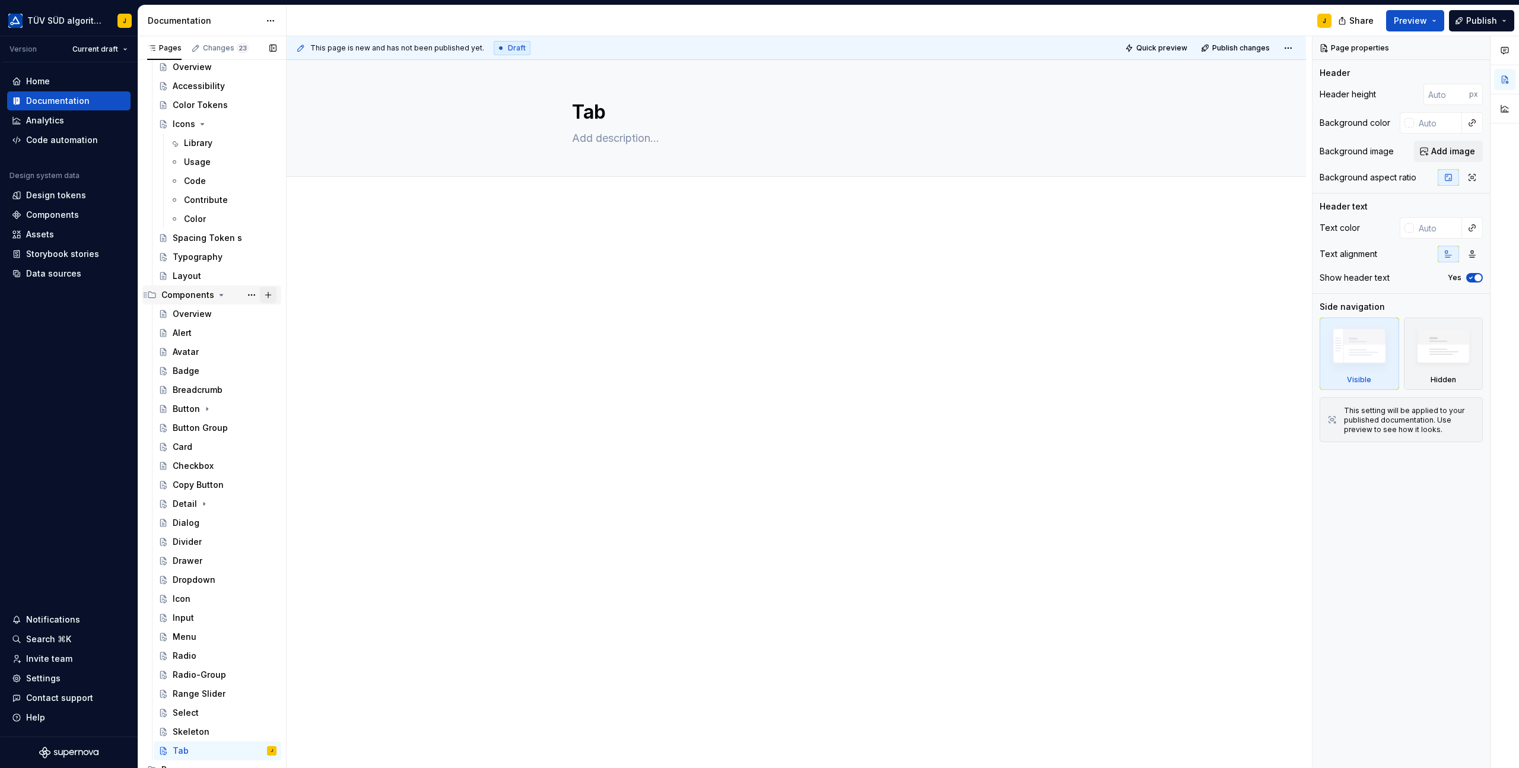
click at [272, 294] on button "Page tree" at bounding box center [268, 295] width 17 height 17
type textarea "*"
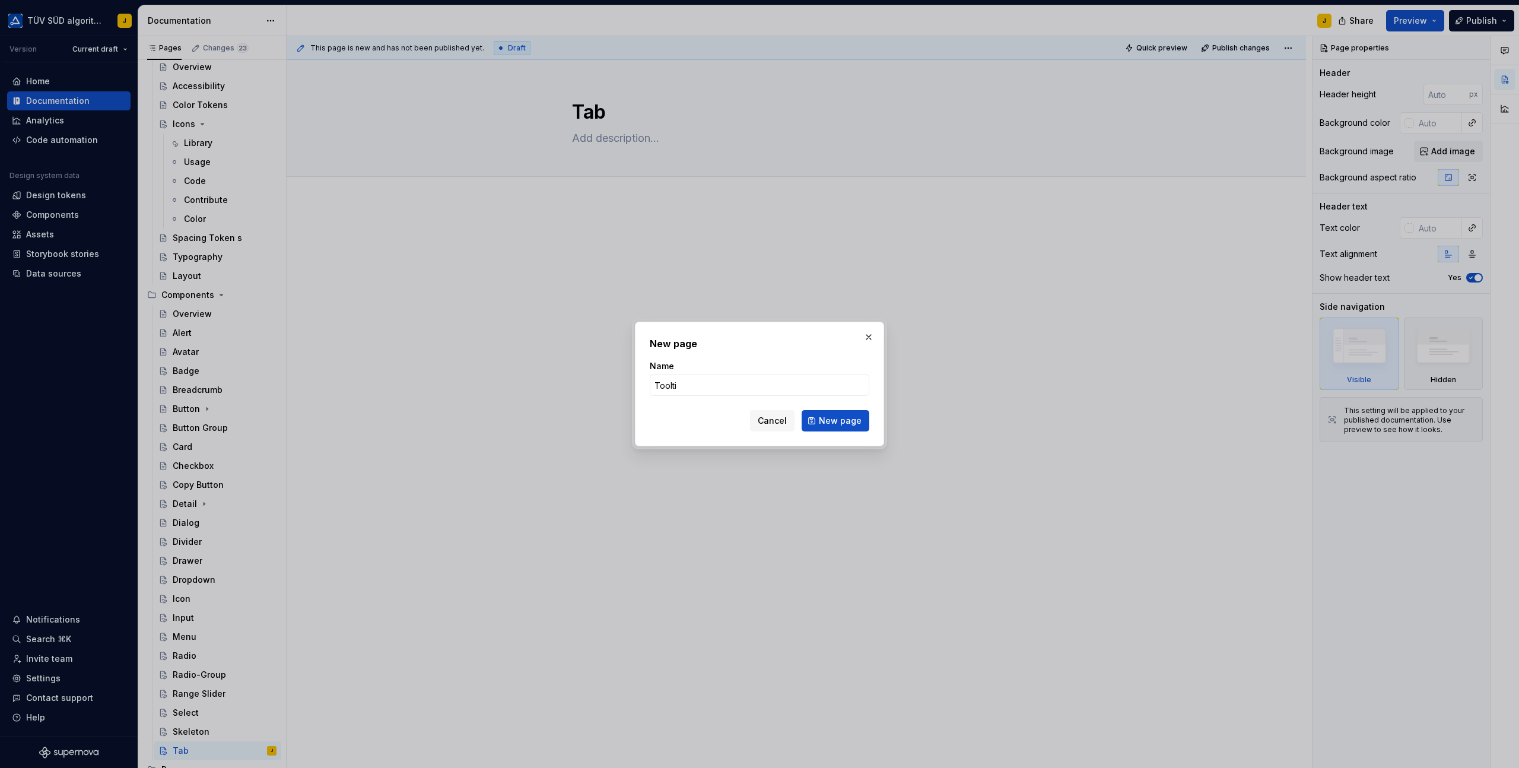
type input "Tooltip"
click button "New page" at bounding box center [836, 420] width 68 height 21
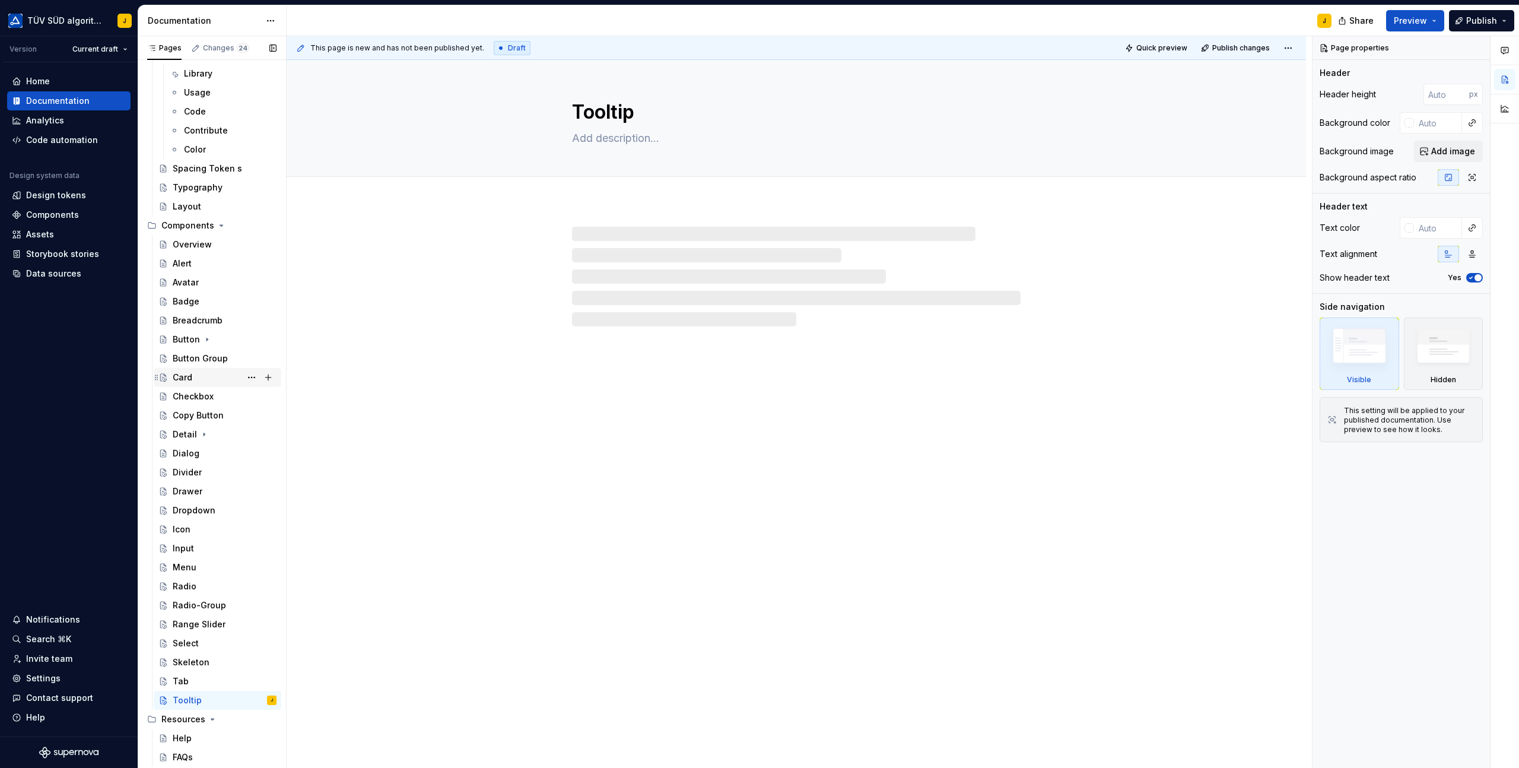
scroll to position [461, 0]
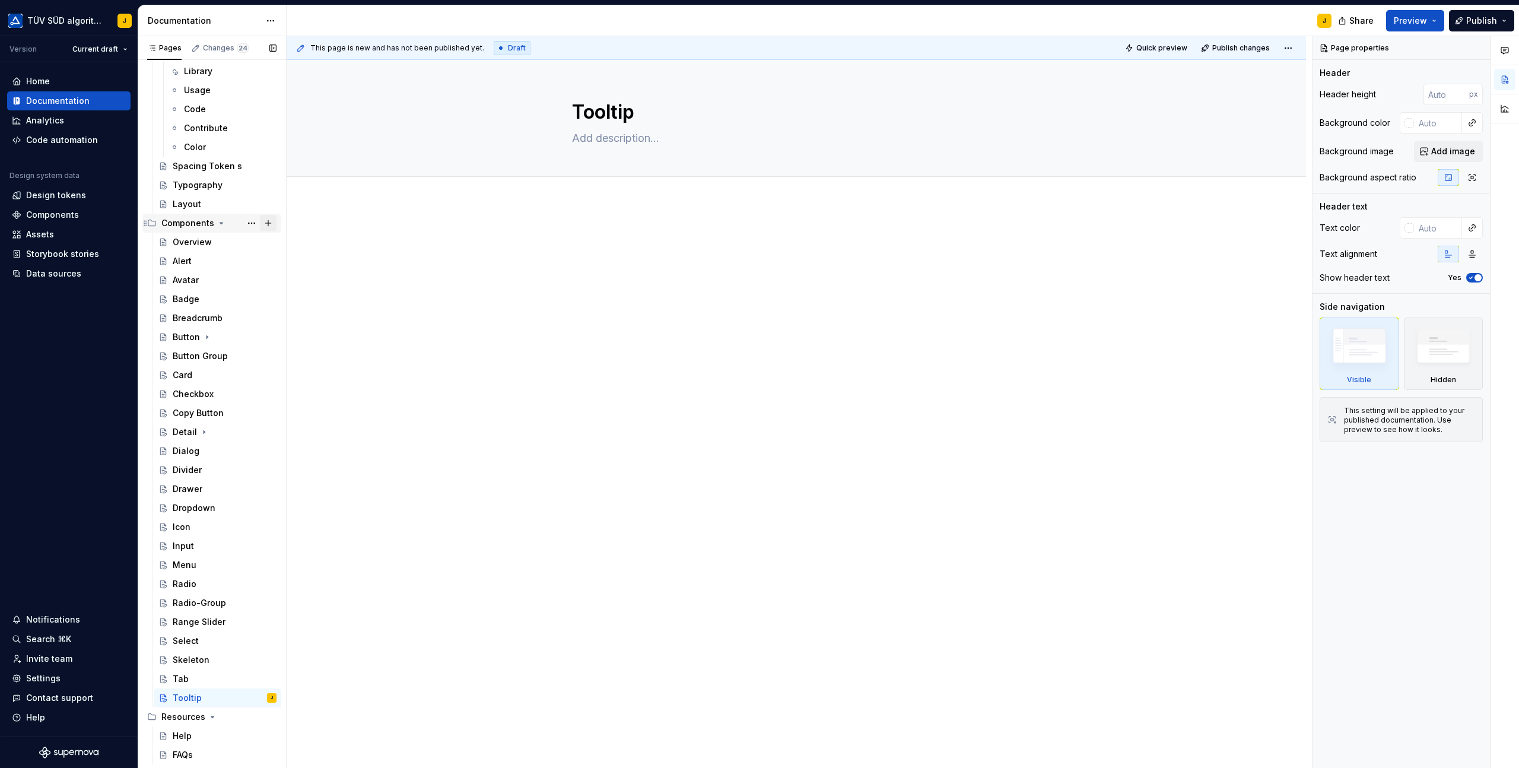
click at [269, 223] on button "Page tree" at bounding box center [268, 223] width 17 height 17
type textarea "*"
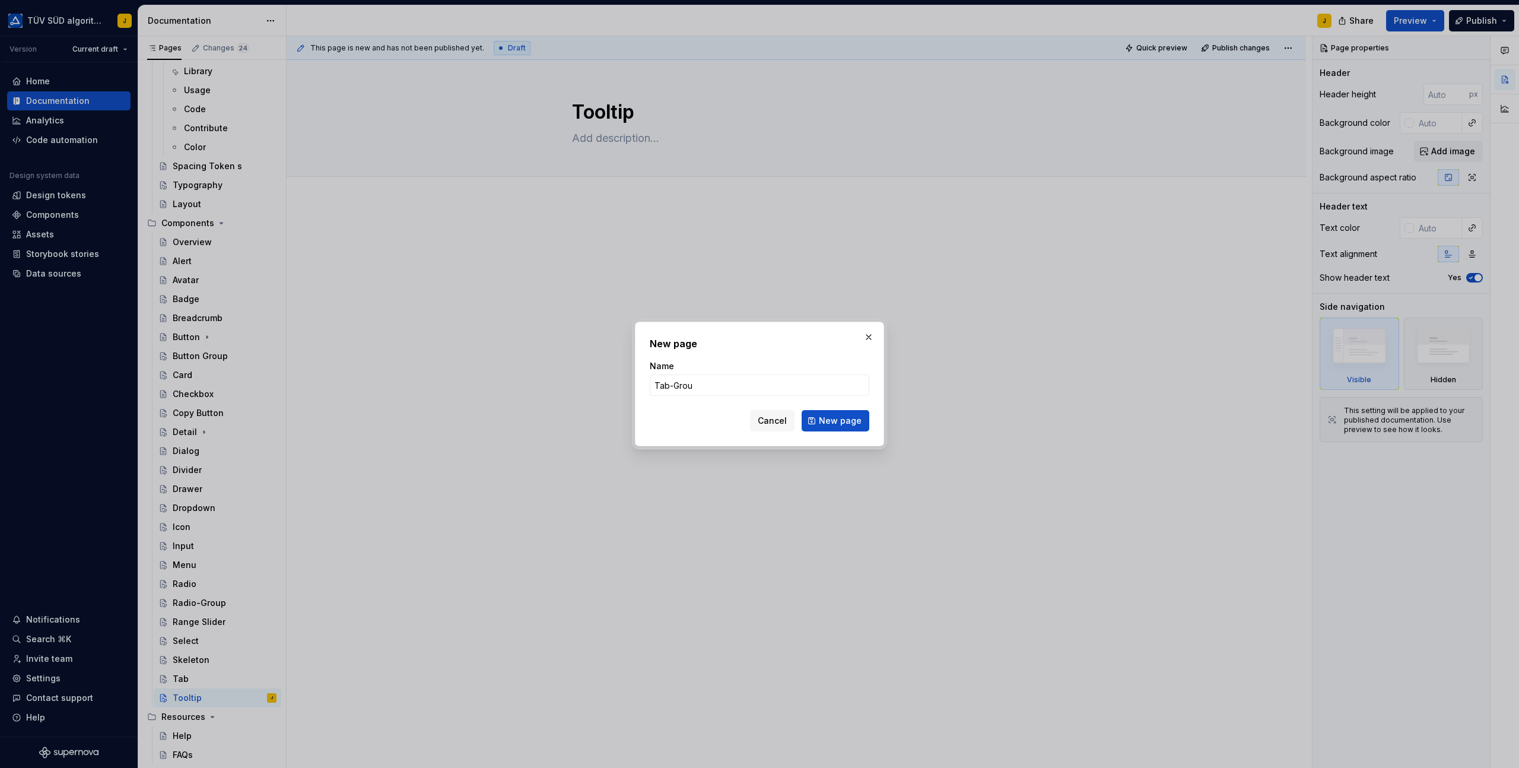
type input "Tab-Group"
click button "New page" at bounding box center [836, 420] width 68 height 21
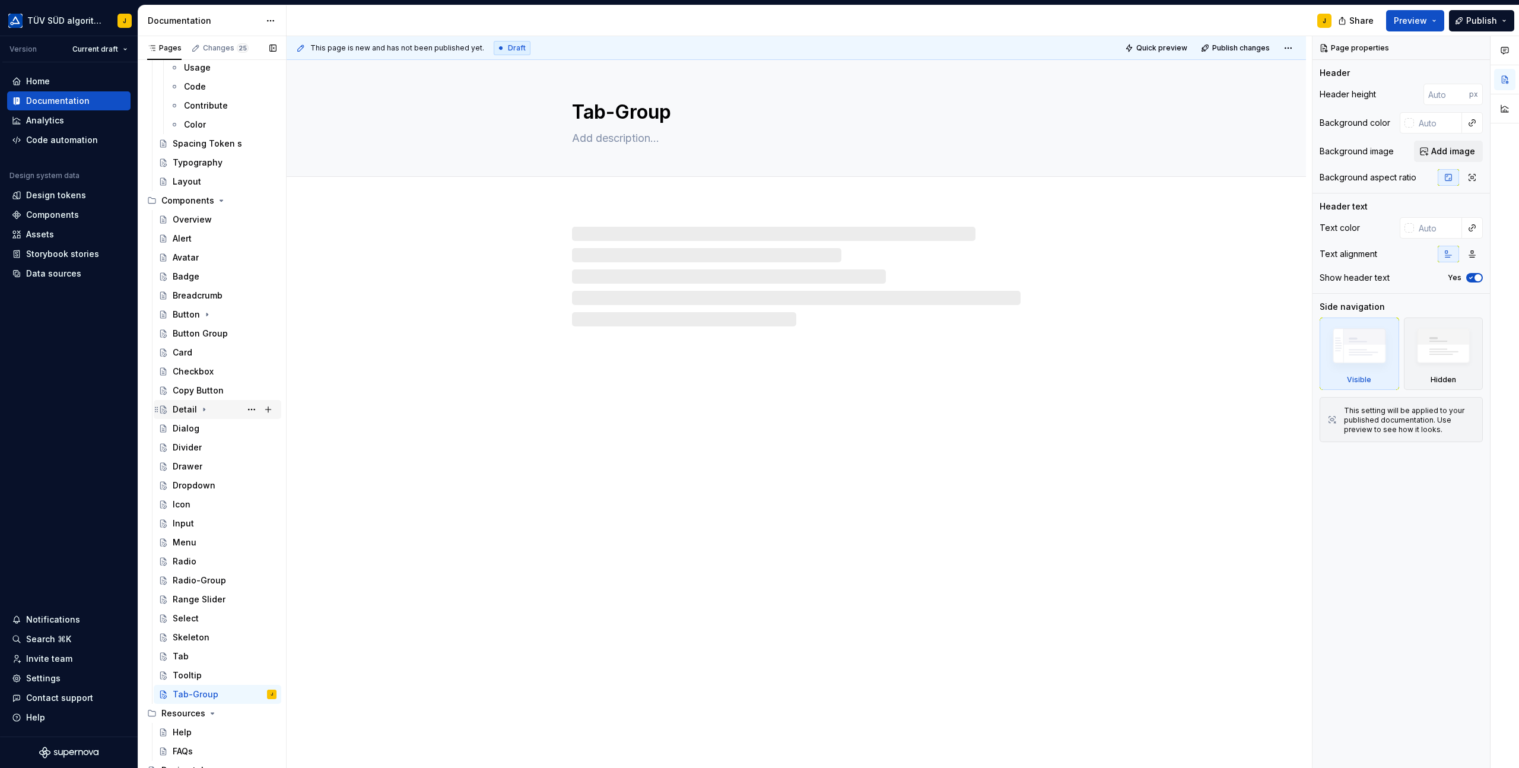
scroll to position [486, 0]
click at [270, 198] on button "Page tree" at bounding box center [268, 198] width 17 height 17
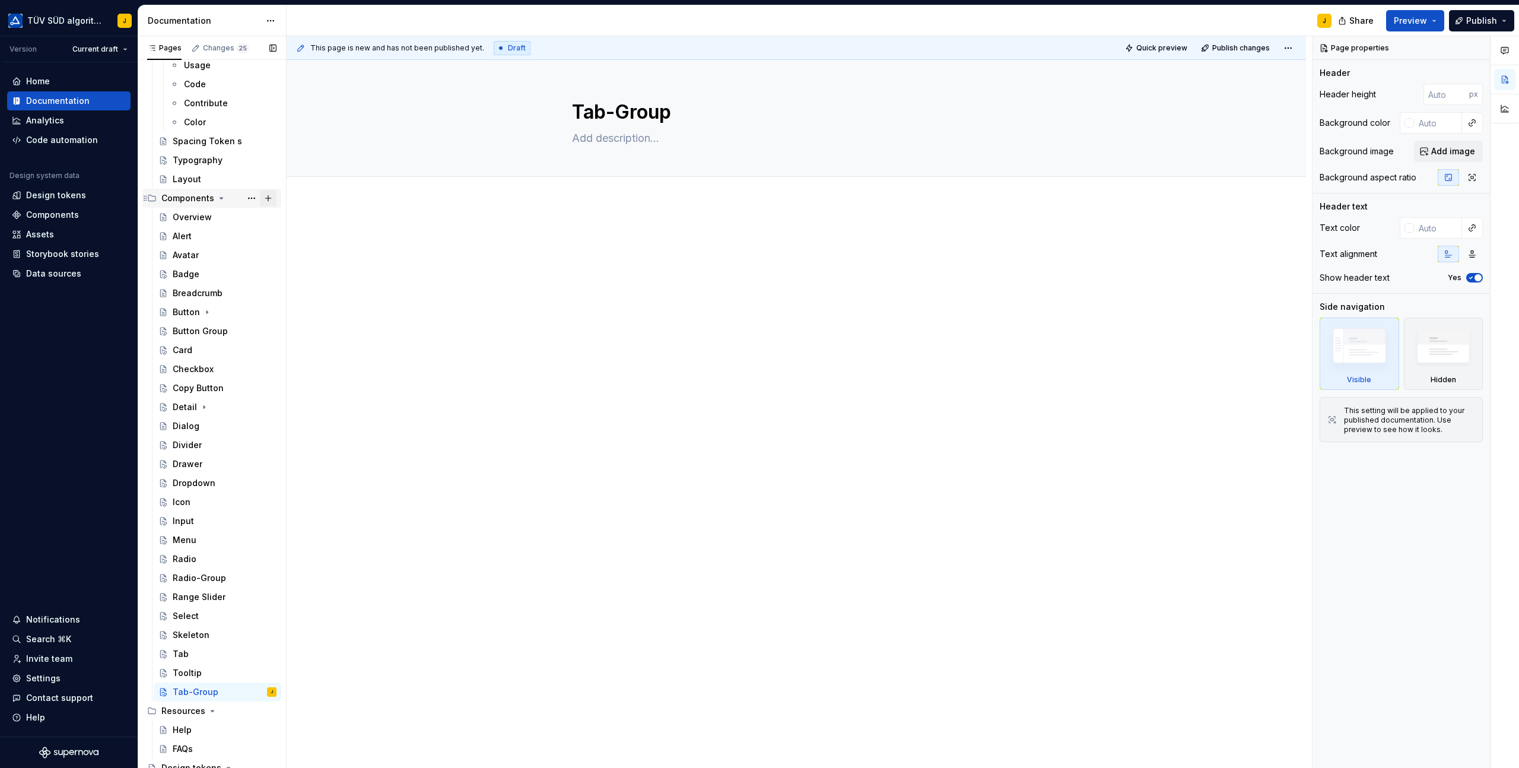
click at [270, 199] on button "Page tree" at bounding box center [268, 198] width 17 height 17
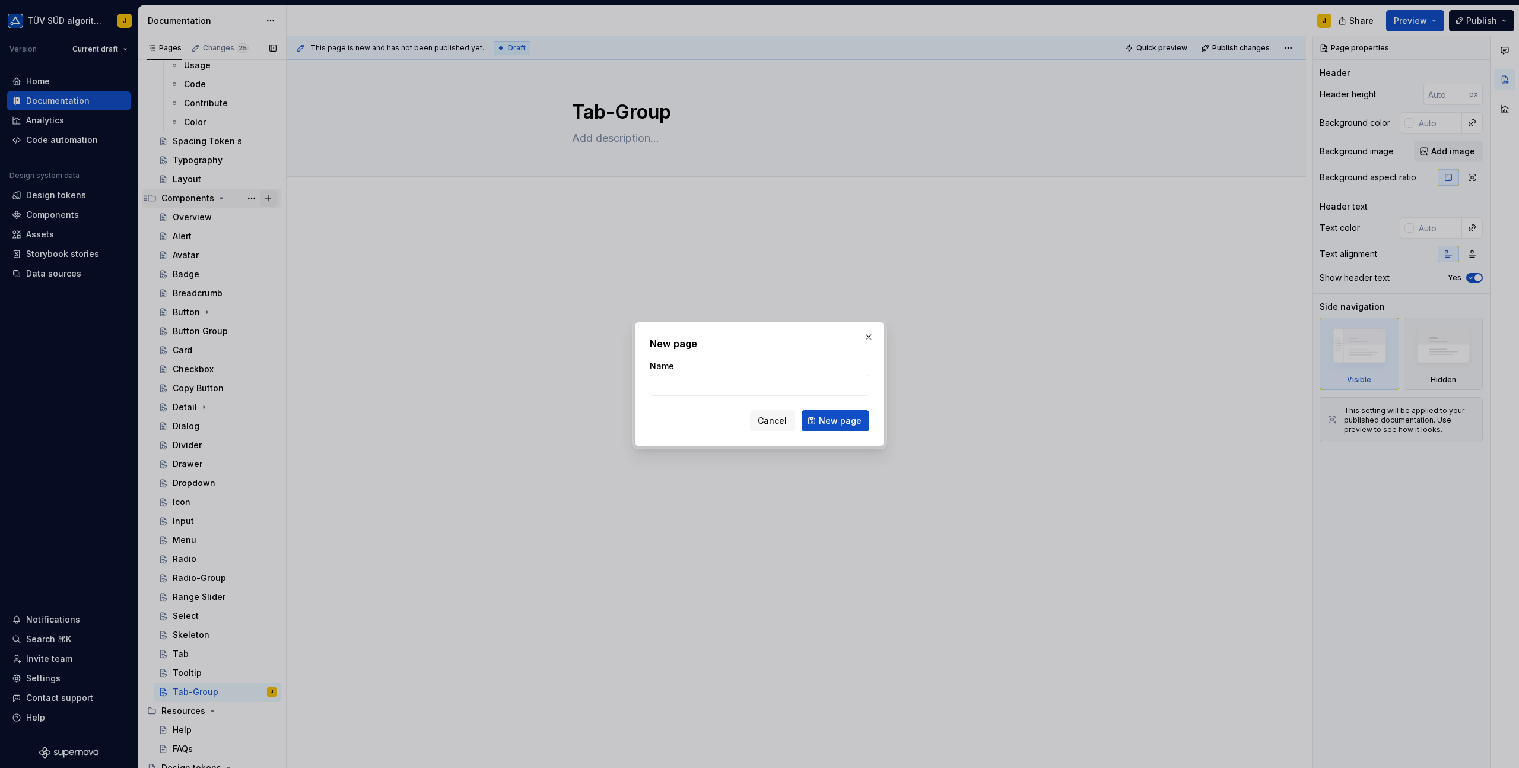
type textarea "*"
click at [695, 388] on input "Name" at bounding box center [760, 384] width 220 height 21
type input "Tag"
click button "New page" at bounding box center [836, 420] width 68 height 21
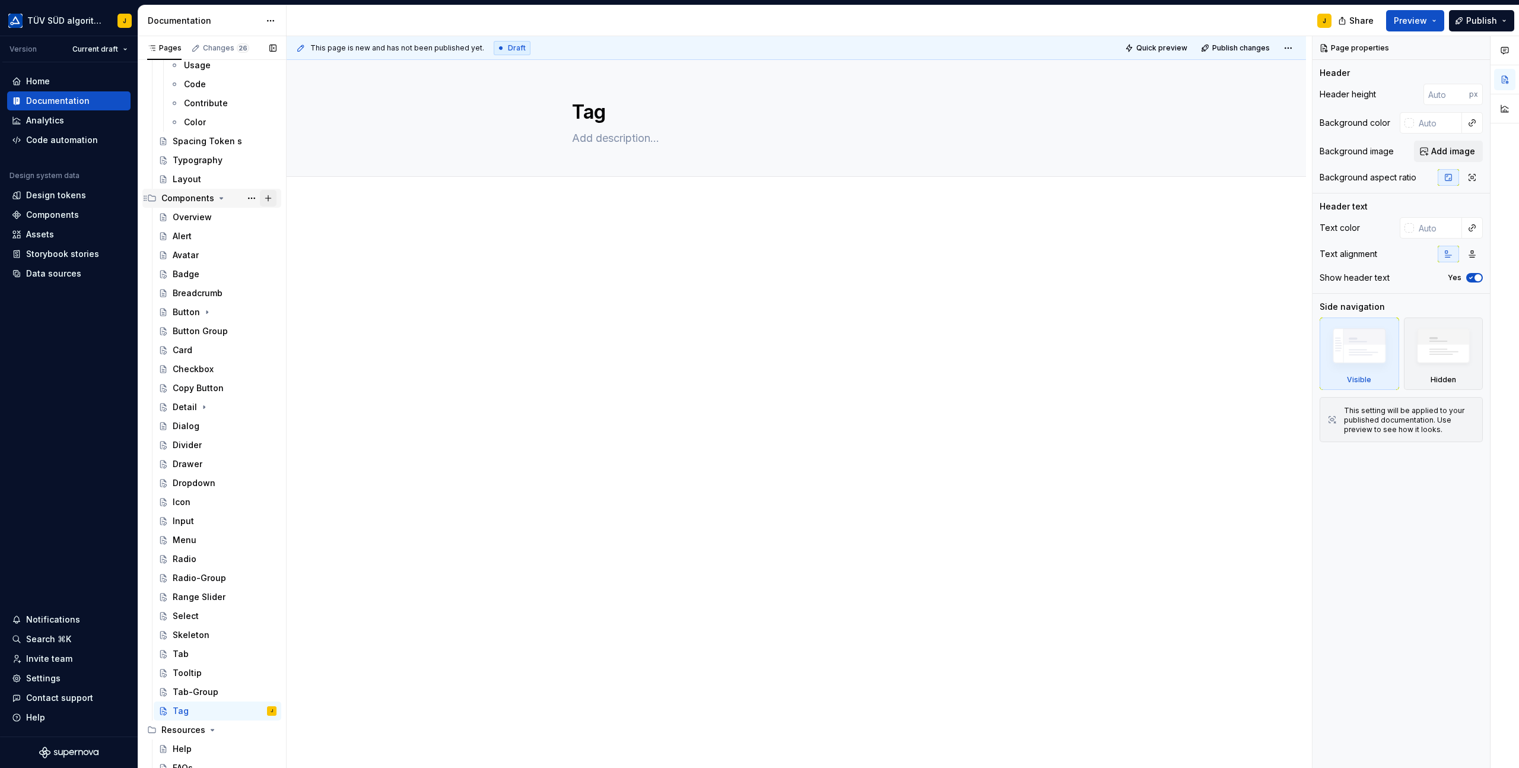
click at [269, 200] on button "Page tree" at bounding box center [268, 198] width 17 height 17
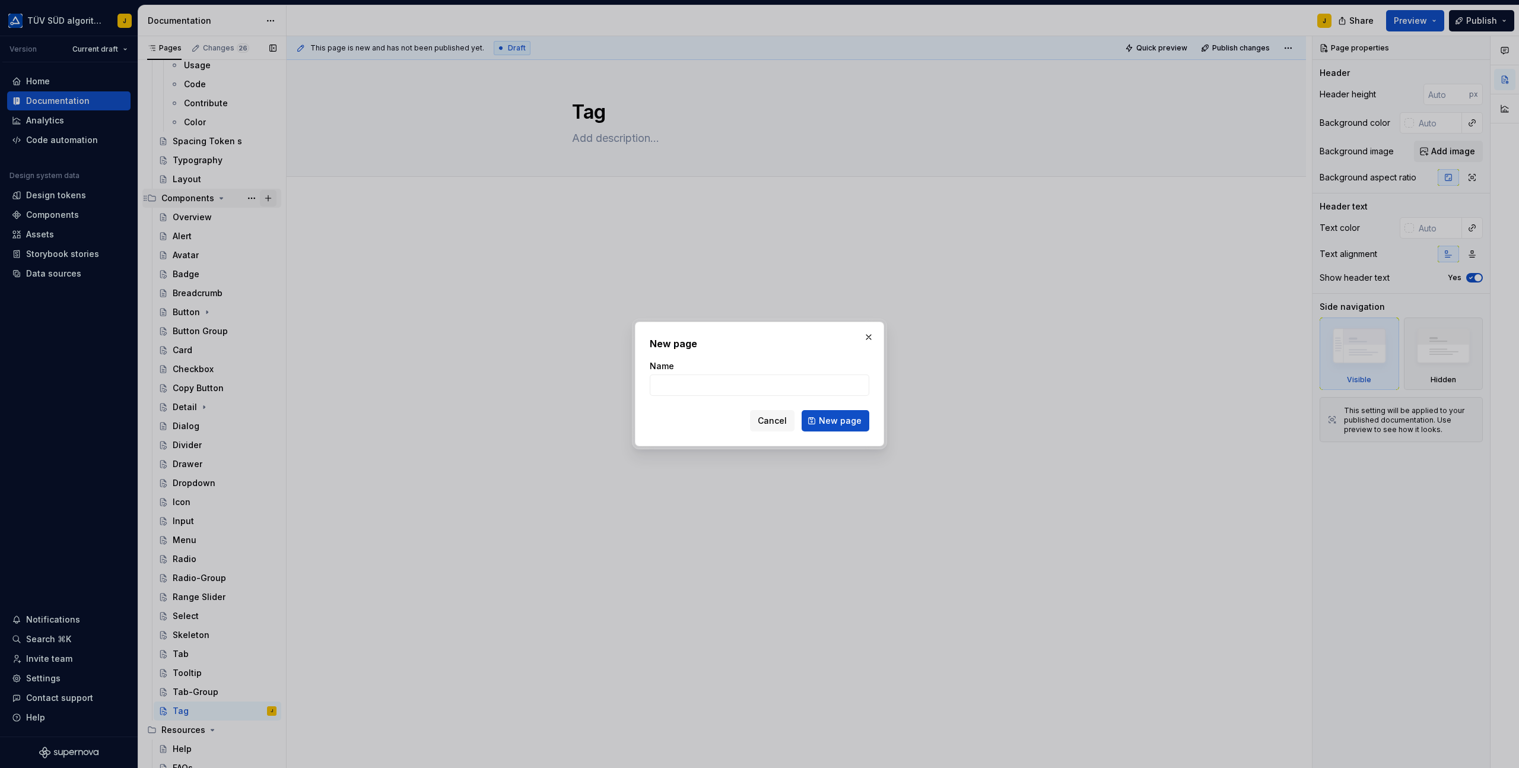
type textarea "*"
type input "Textarea"
click button "New page" at bounding box center [836, 420] width 68 height 21
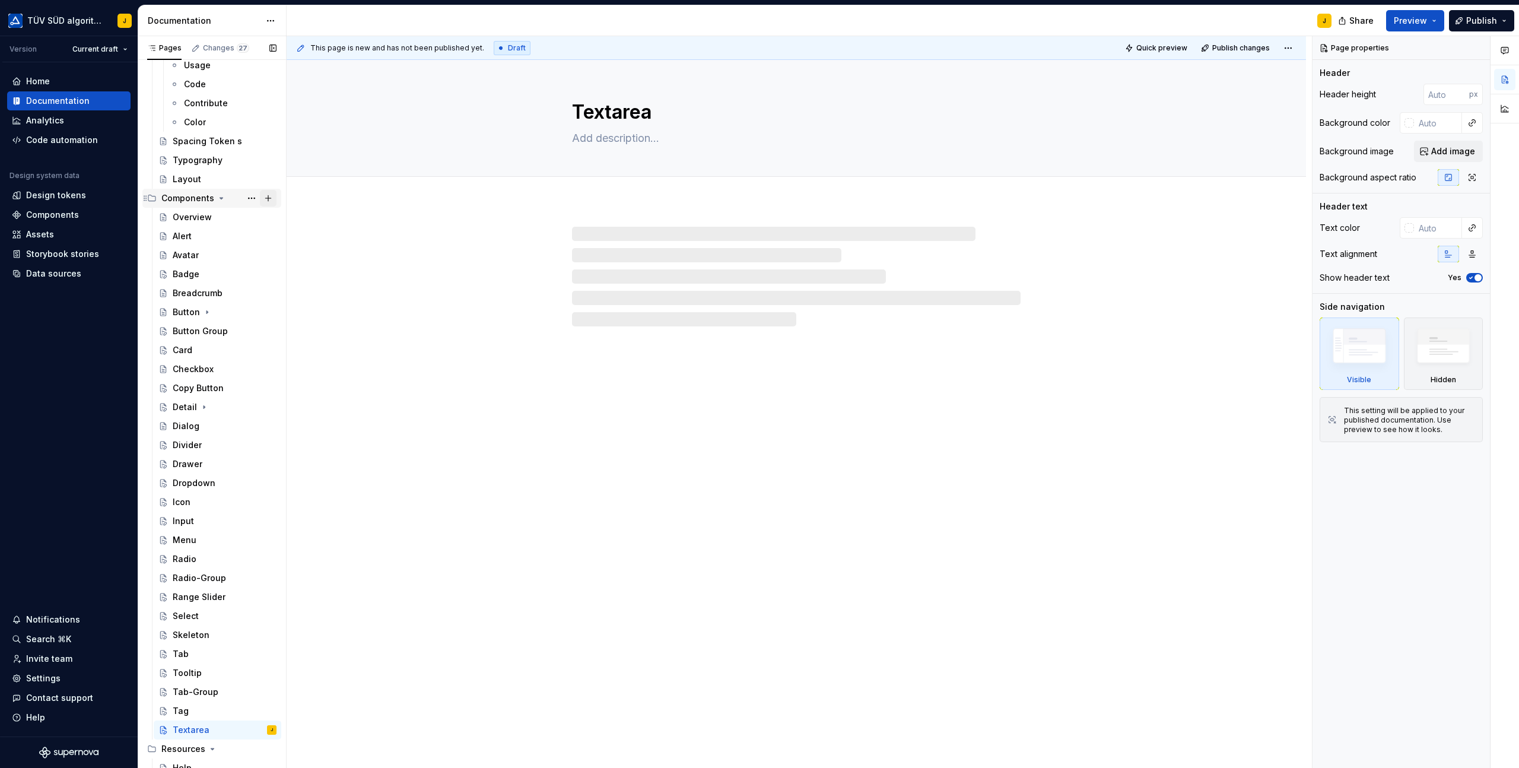
click at [270, 201] on button "Page tree" at bounding box center [268, 198] width 17 height 17
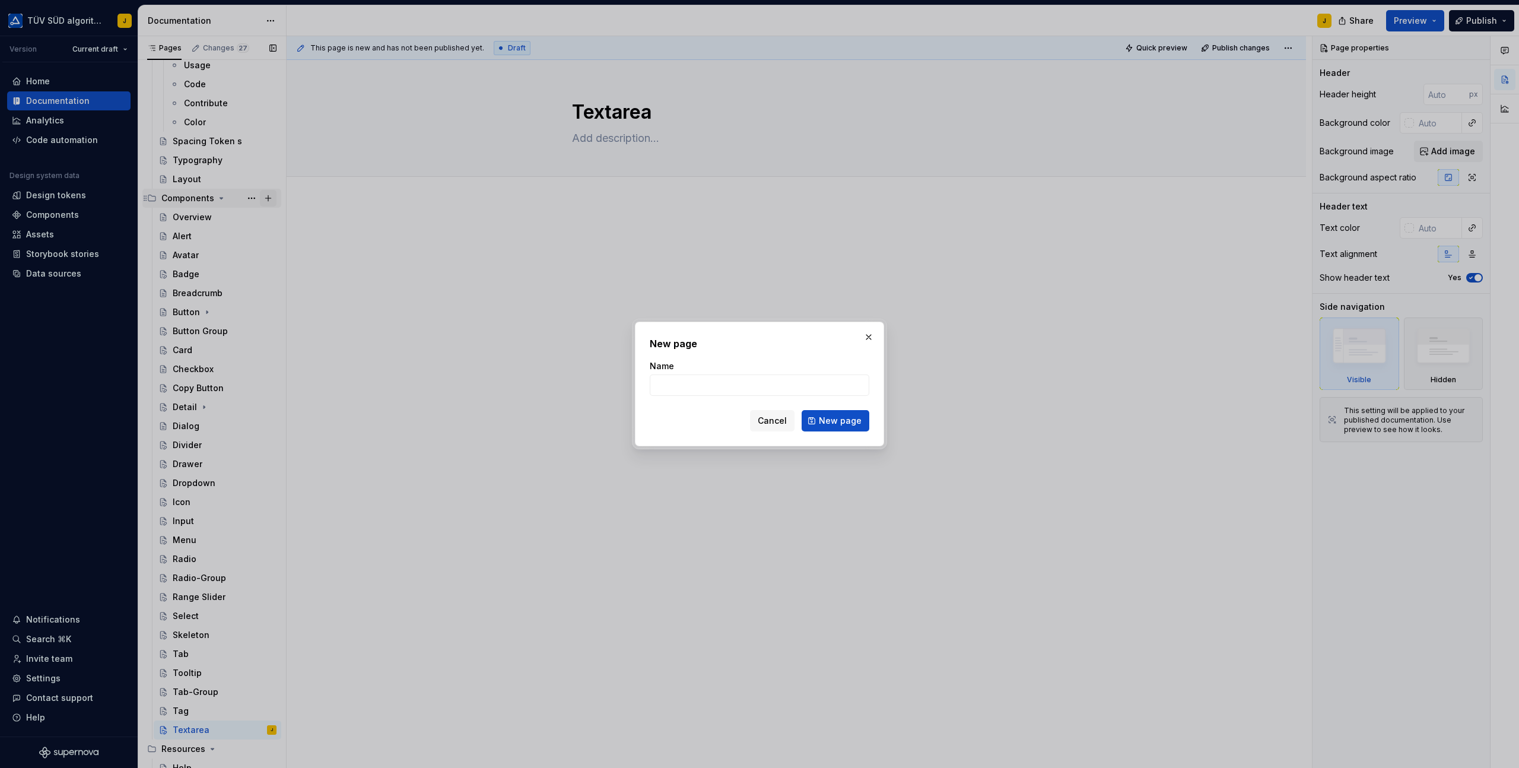
type textarea "*"
type input "Progress Bar"
click button "New page" at bounding box center [836, 420] width 68 height 21
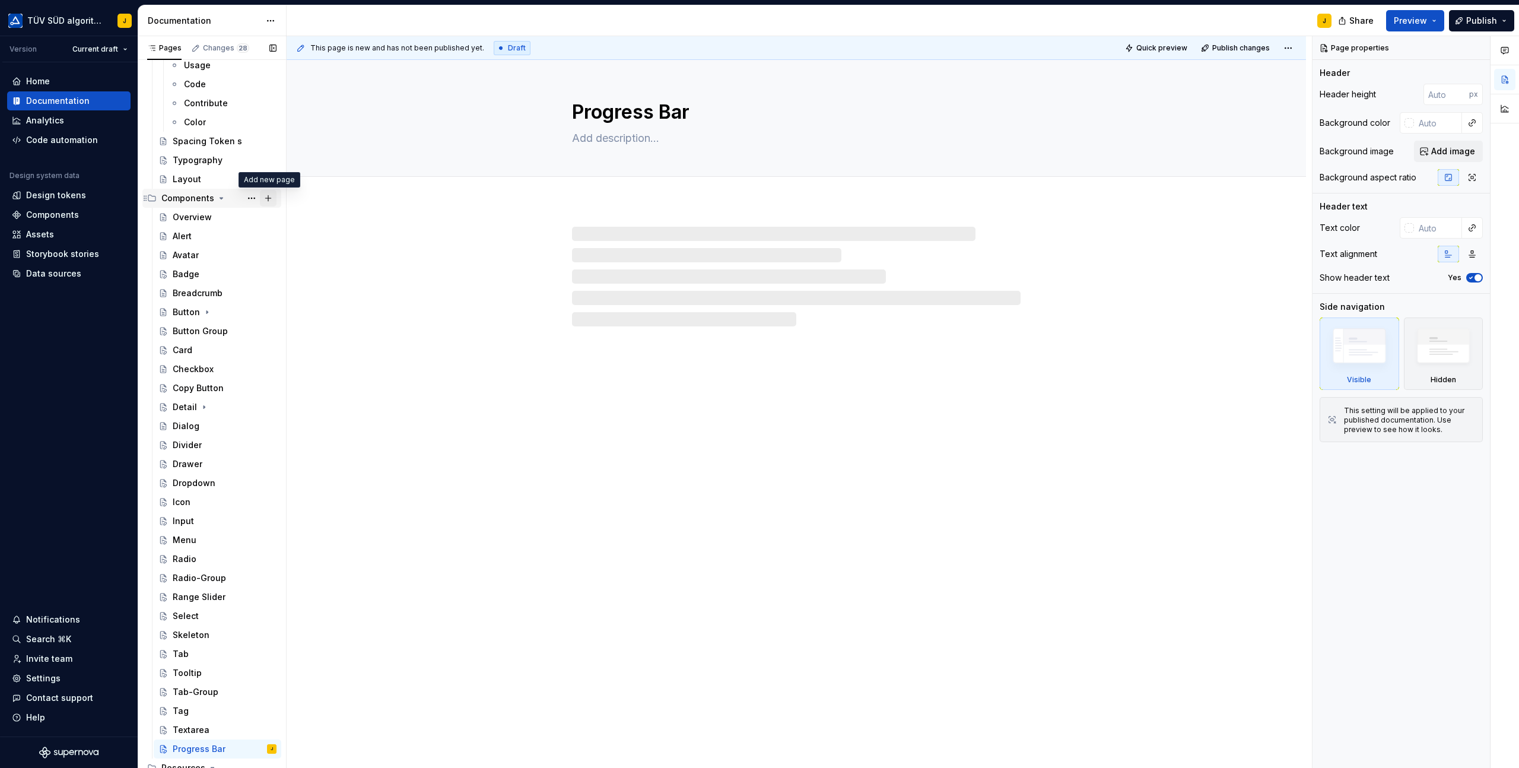
click at [271, 198] on button "Page tree" at bounding box center [268, 198] width 17 height 17
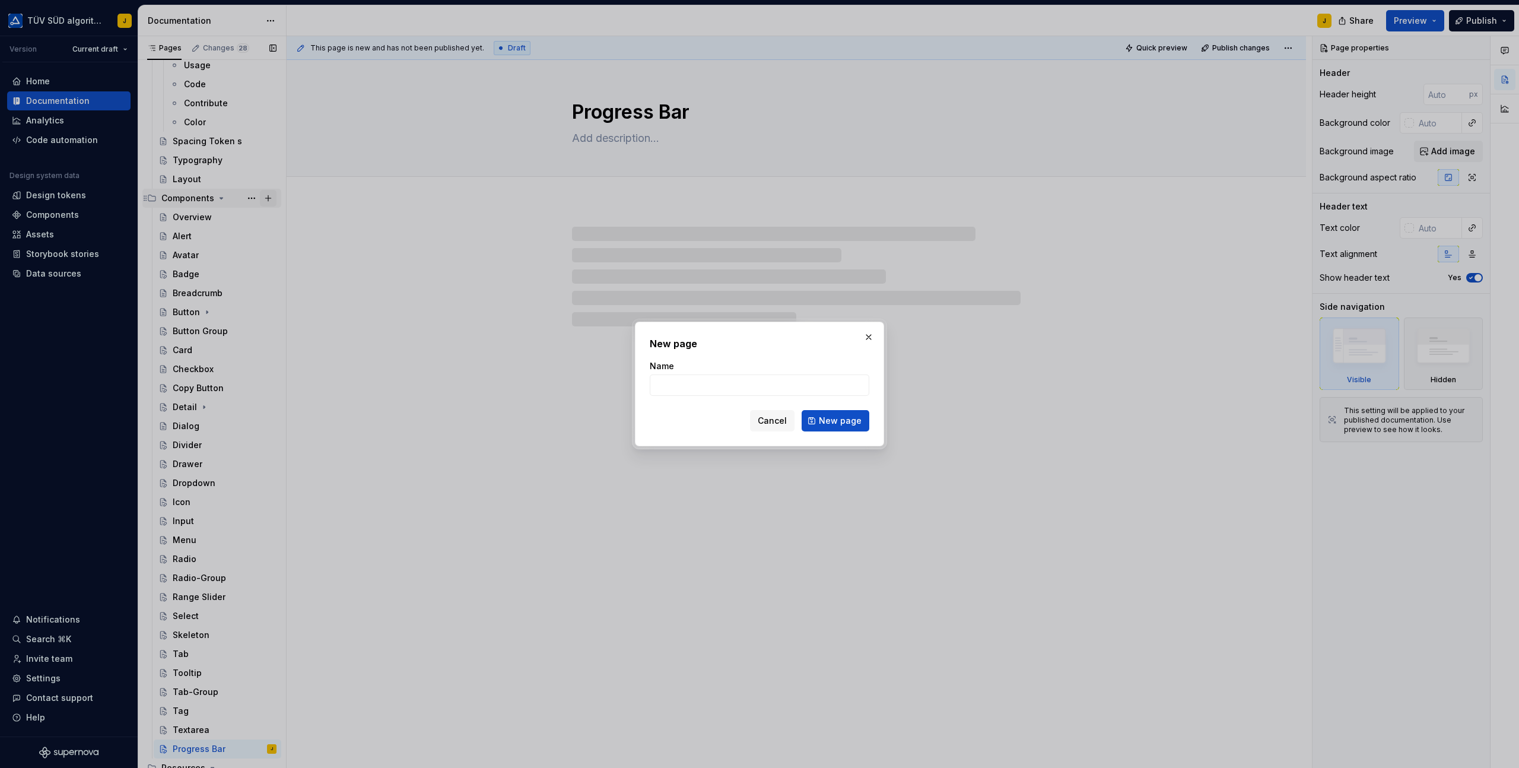
type textarea "*"
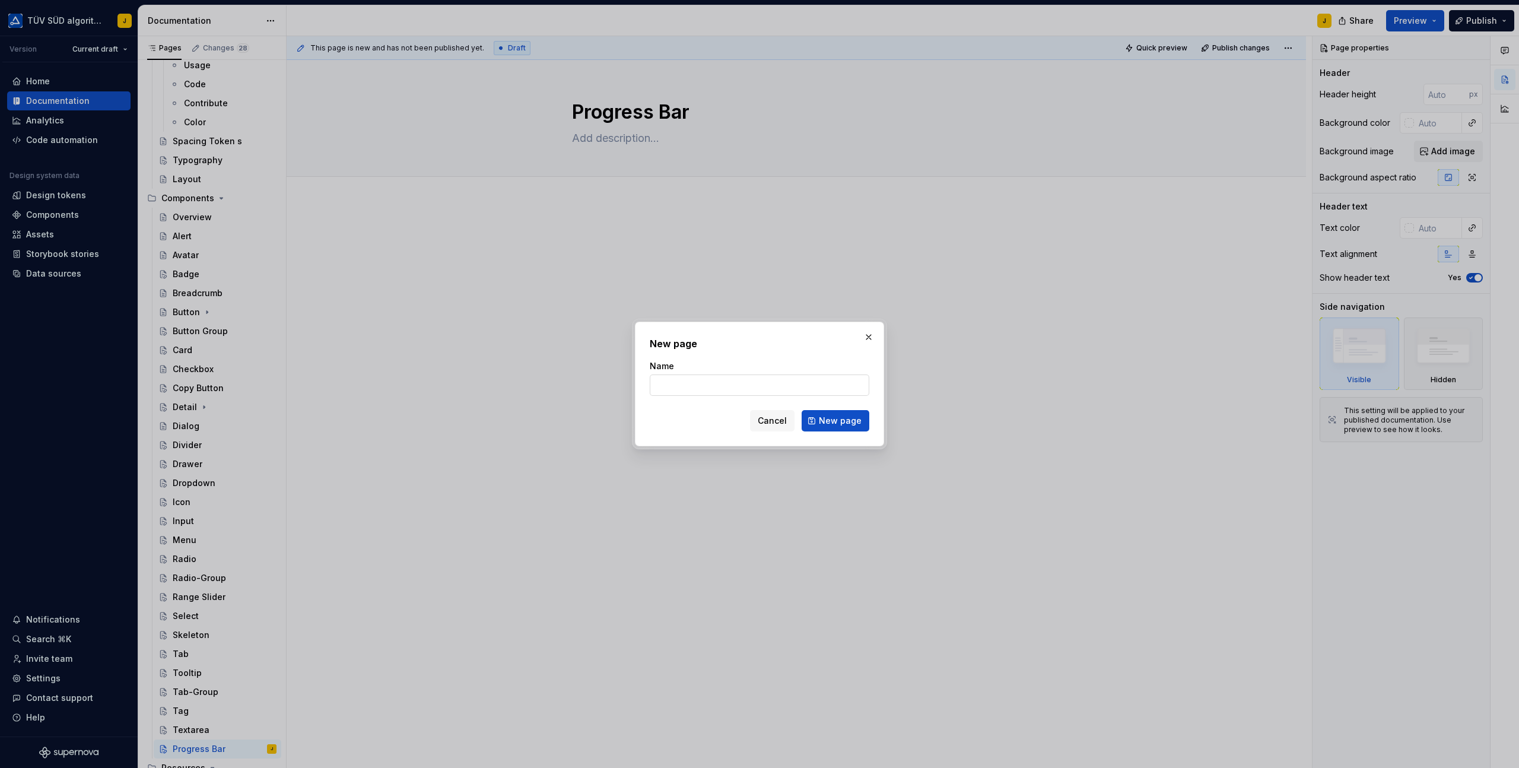
click at [701, 380] on input "Name" at bounding box center [760, 384] width 220 height 21
type input "Tree Item"
click button "New page" at bounding box center [836, 420] width 68 height 21
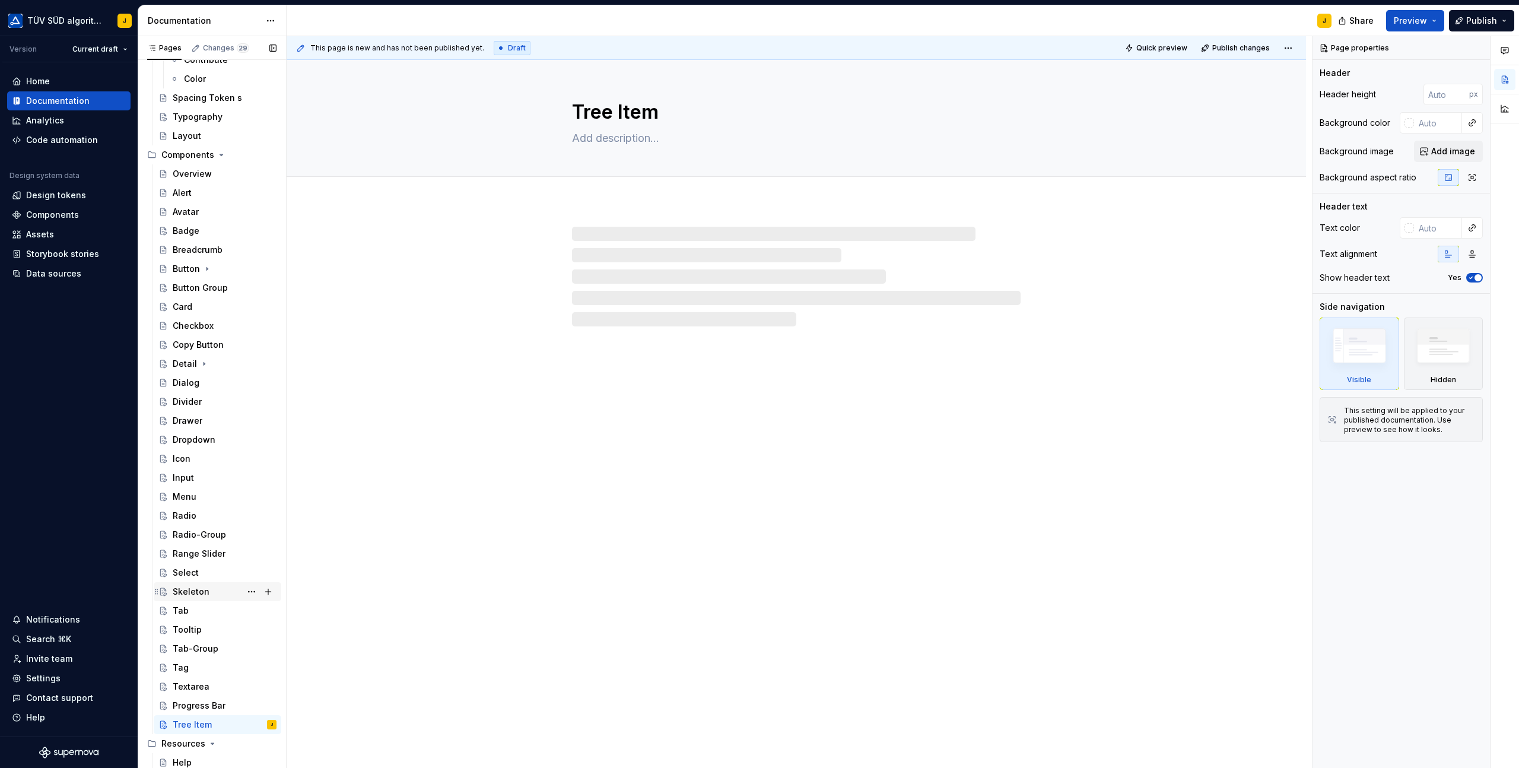
scroll to position [542, 0]
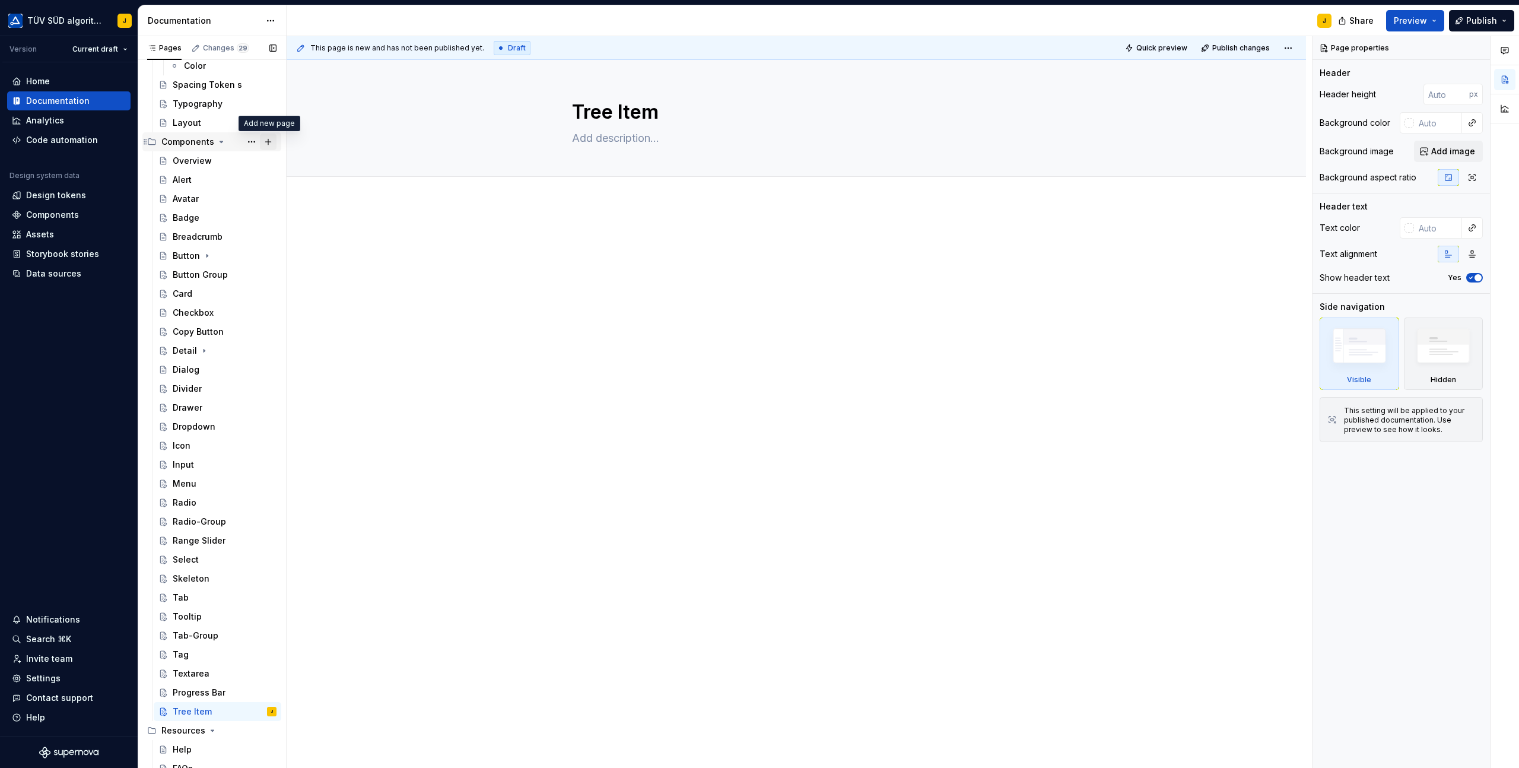
click at [272, 142] on button "Page tree" at bounding box center [268, 142] width 17 height 17
type textarea "*"
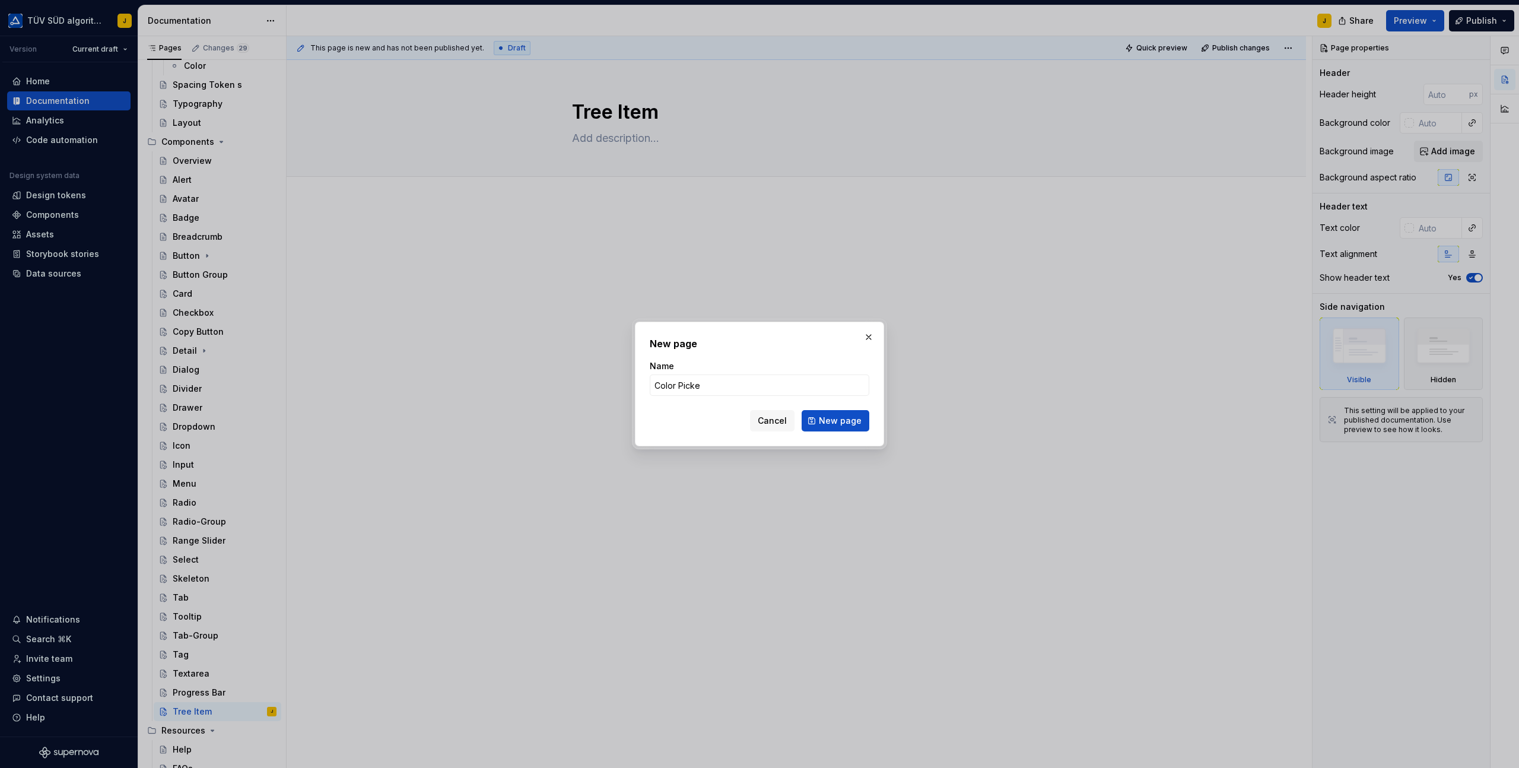
type input "Color Picker"
click button "New page" at bounding box center [836, 420] width 68 height 21
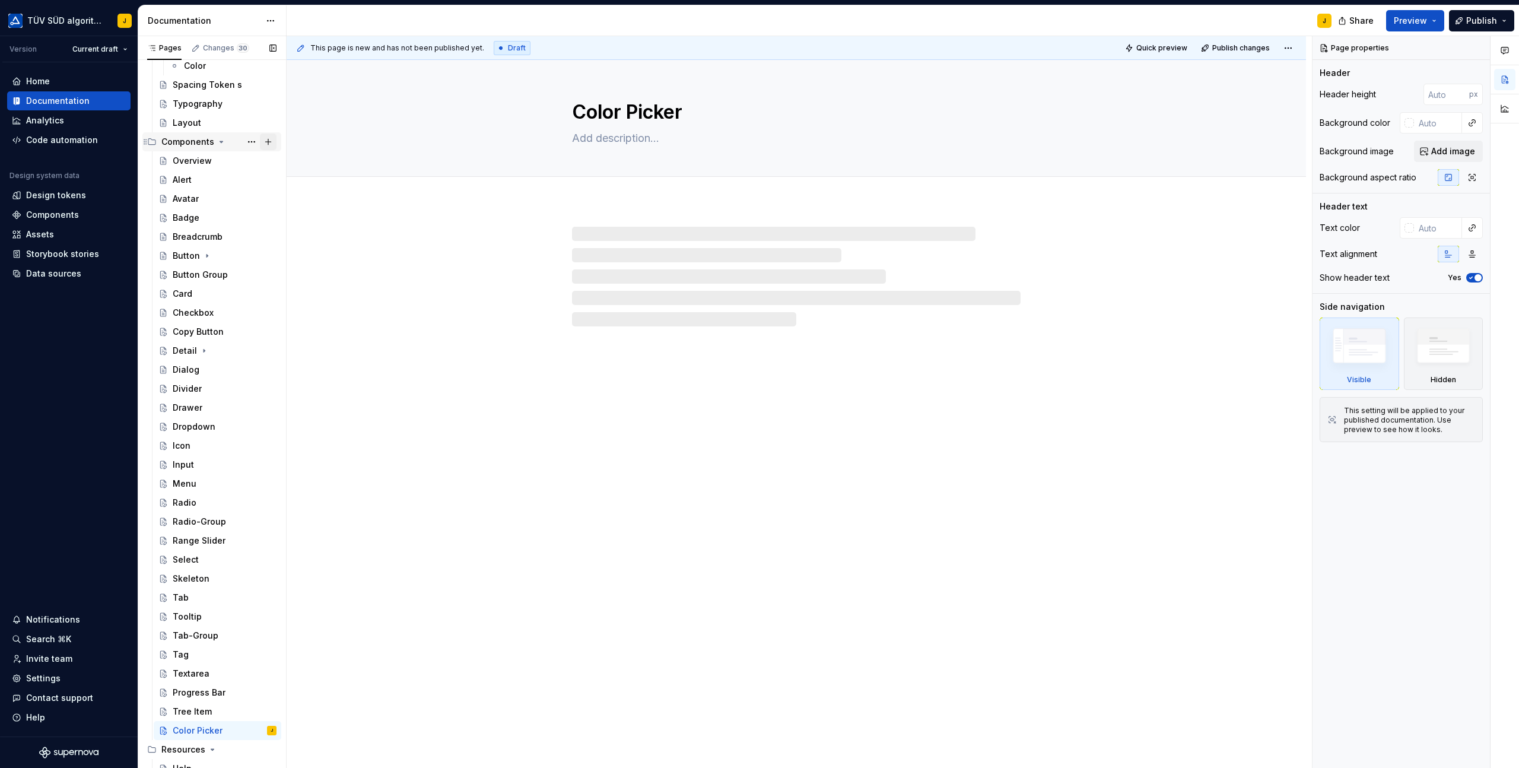
click at [272, 140] on button "Page tree" at bounding box center [268, 142] width 17 height 17
type textarea "*"
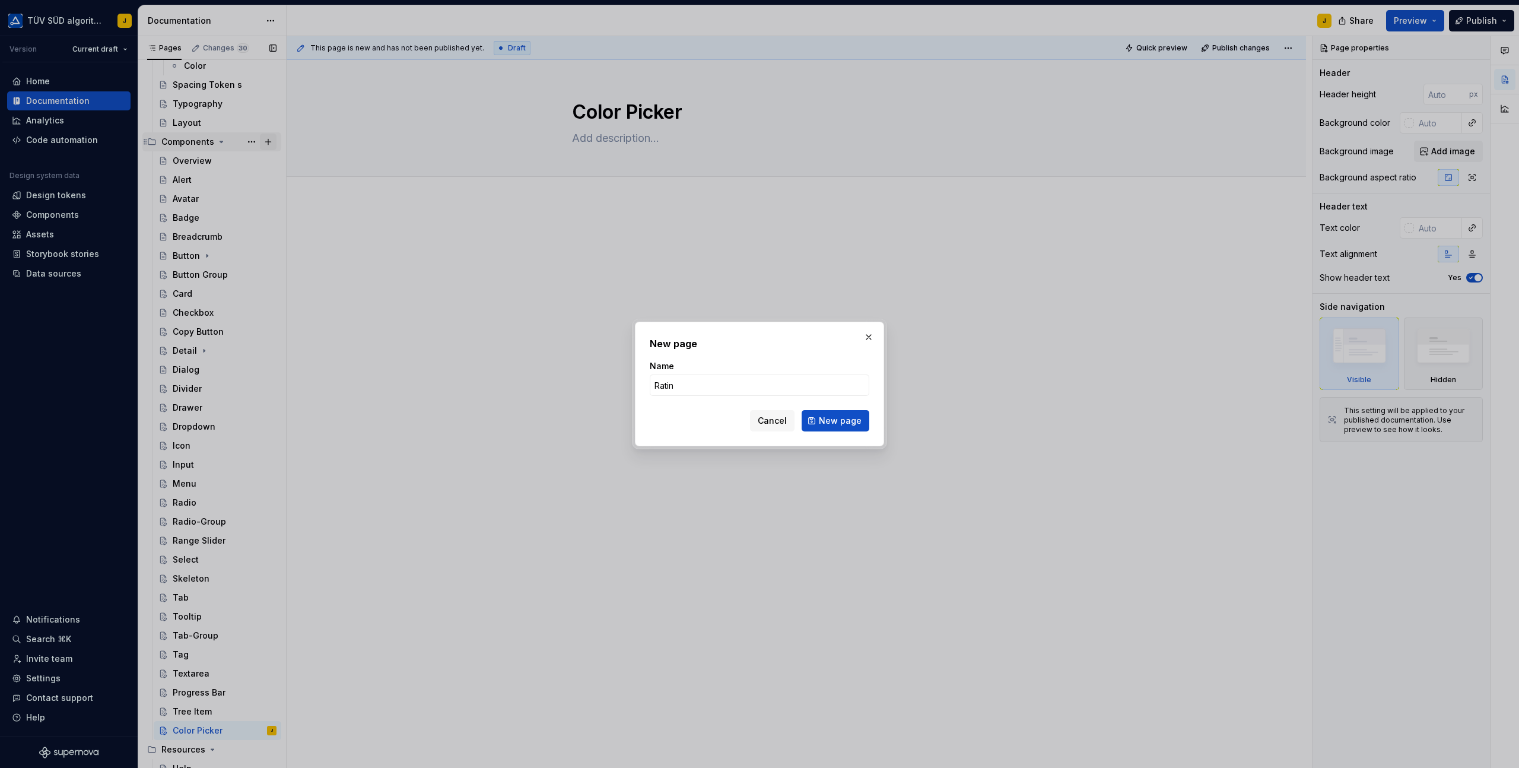
type input "Rating"
click button "New page" at bounding box center [836, 420] width 68 height 21
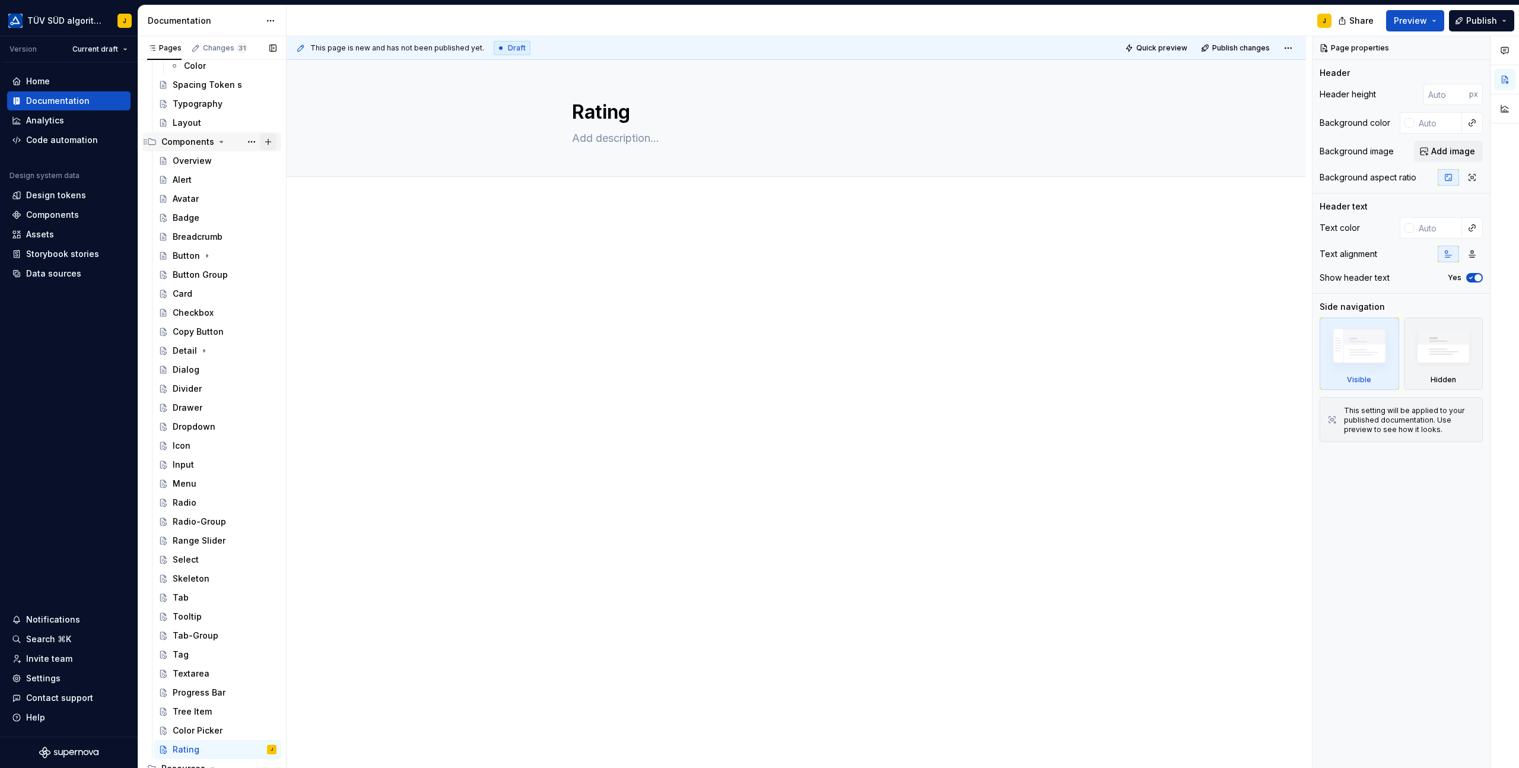
click at [271, 143] on button "Page tree" at bounding box center [268, 142] width 17 height 17
type textarea "*"
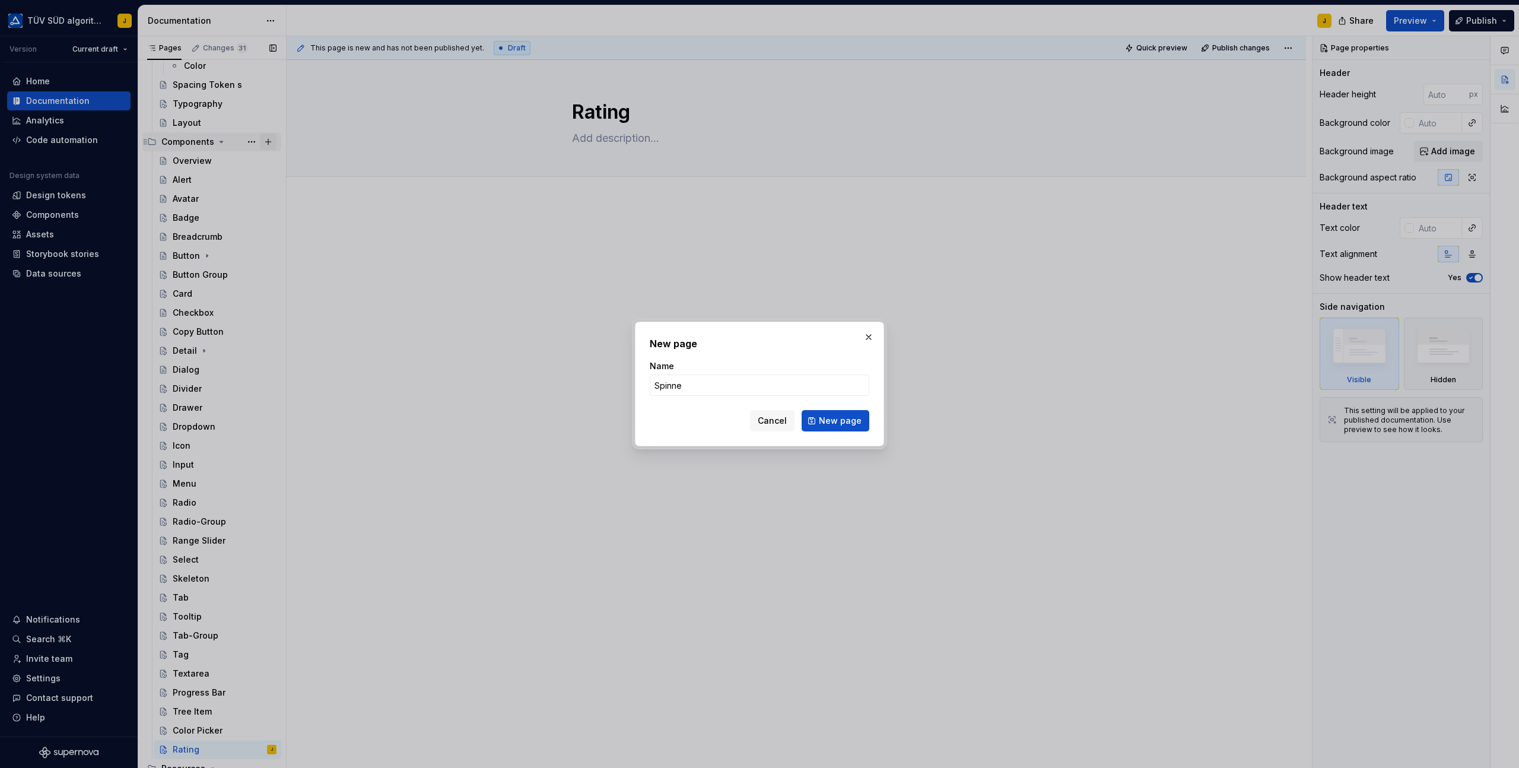
type input "Spinner"
click button "New page" at bounding box center [836, 420] width 68 height 21
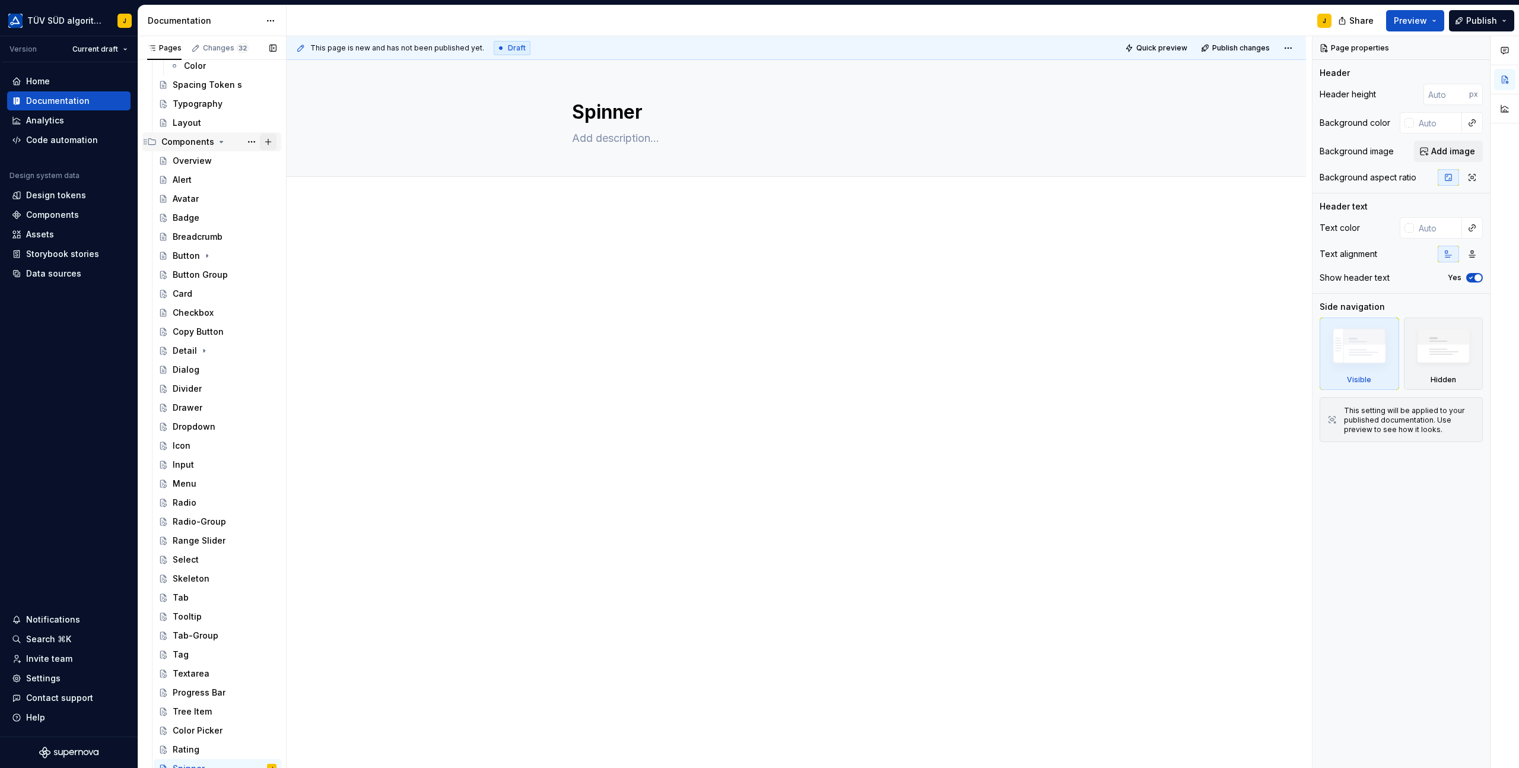
click at [271, 141] on button "Page tree" at bounding box center [268, 142] width 17 height 17
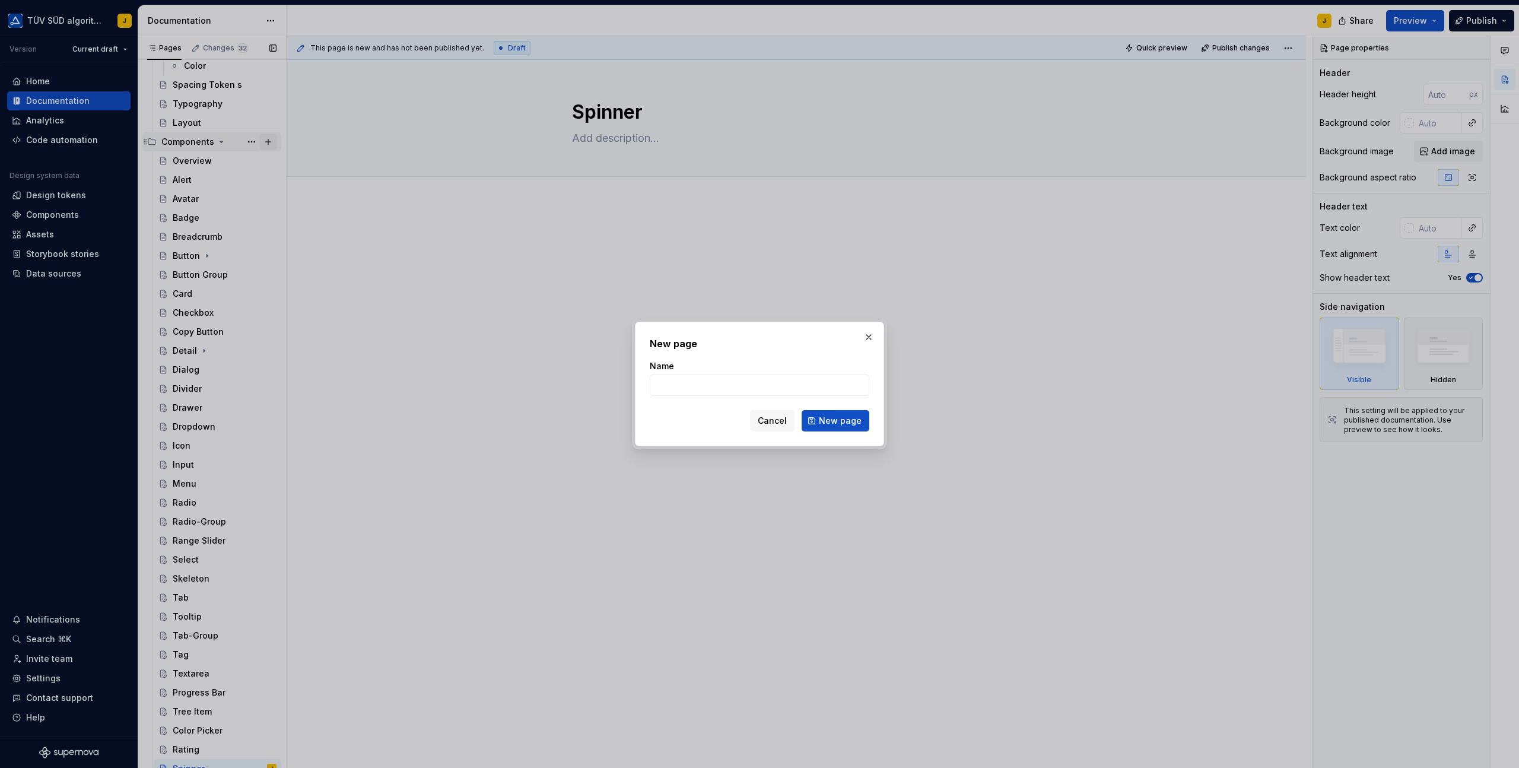
type textarea "*"
type input "Charts"
click button "New page" at bounding box center [836, 420] width 68 height 21
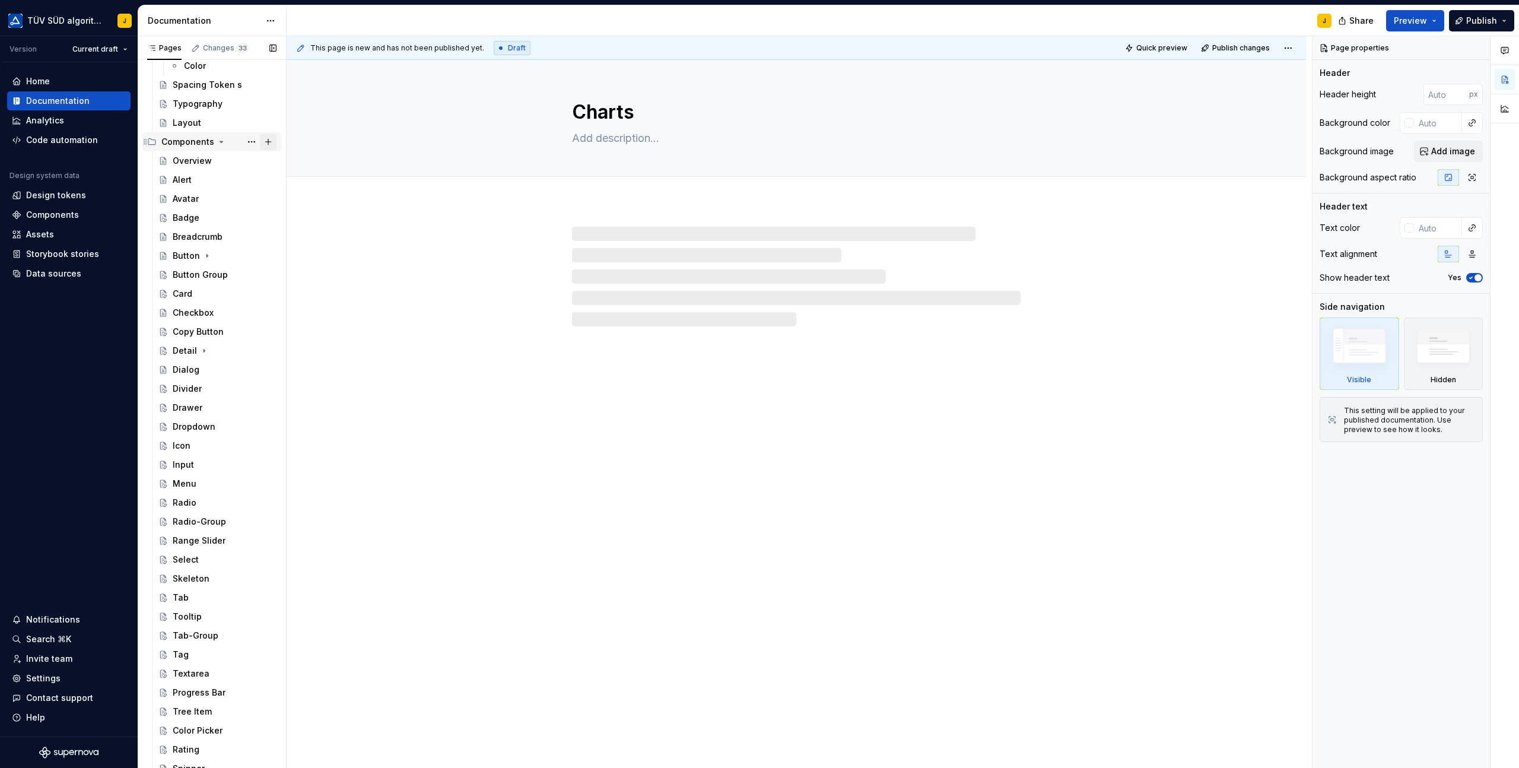
click at [275, 143] on button "Page tree" at bounding box center [268, 142] width 17 height 17
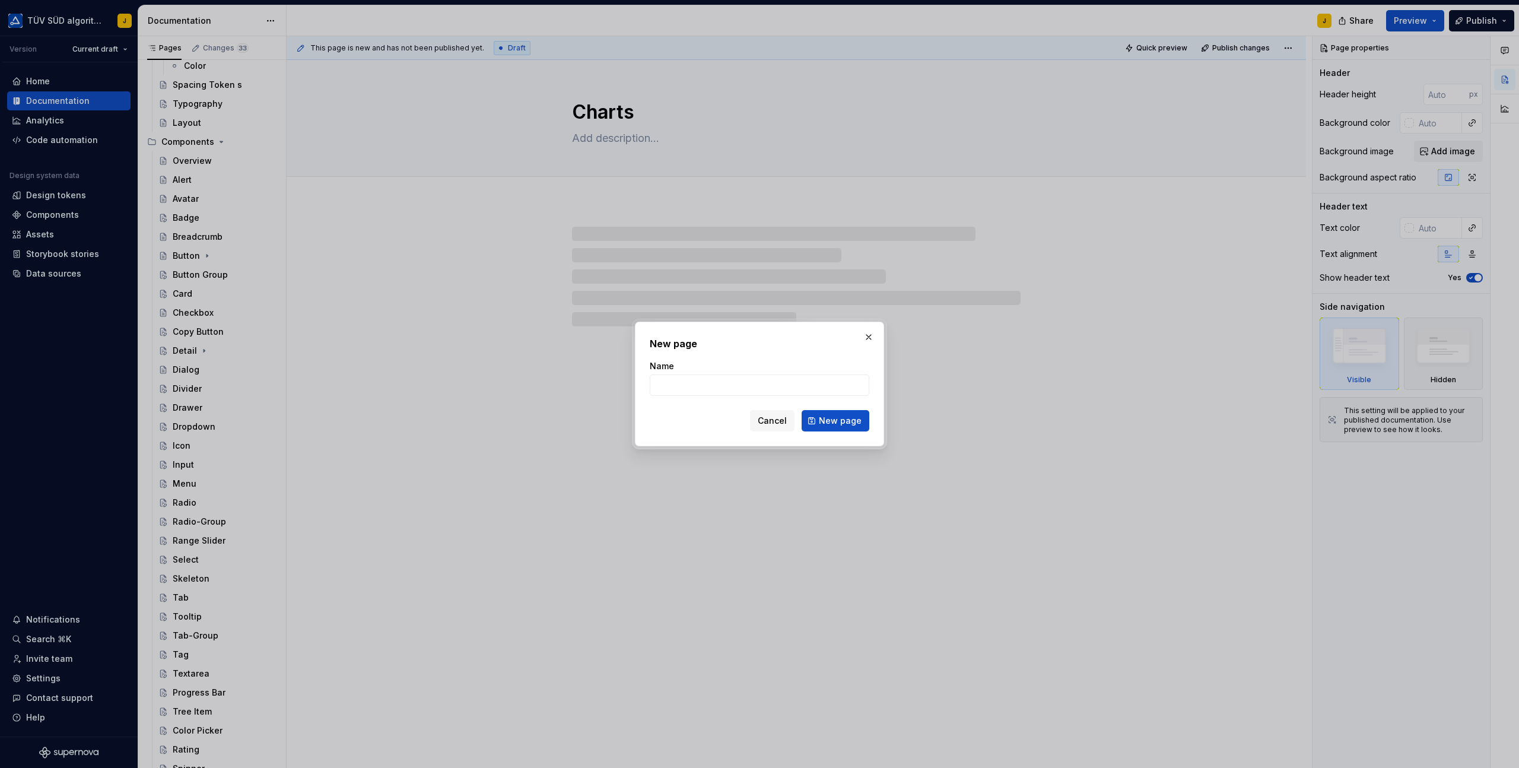
type textarea "*"
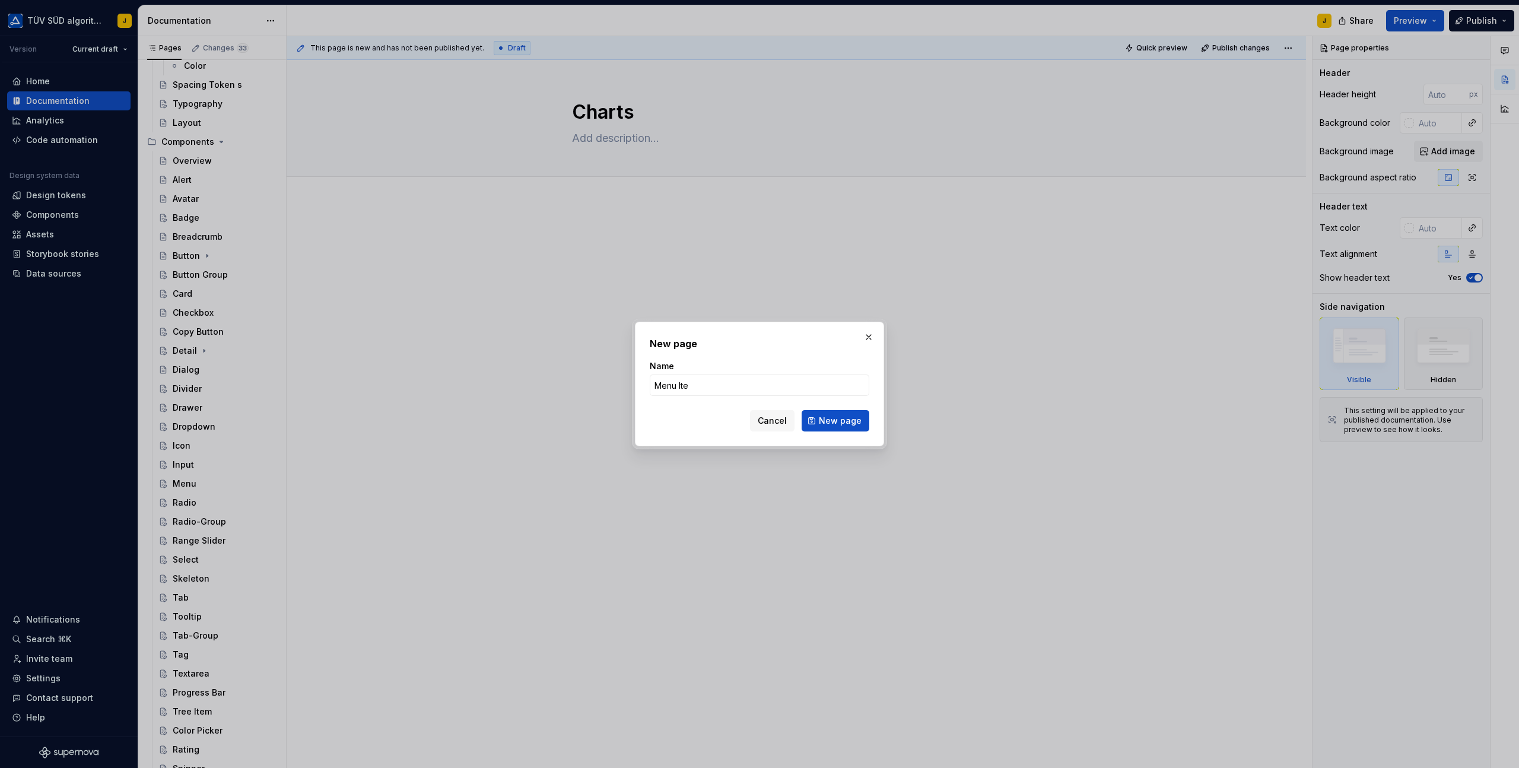
type input "Menu Item"
click button "New page" at bounding box center [836, 420] width 68 height 21
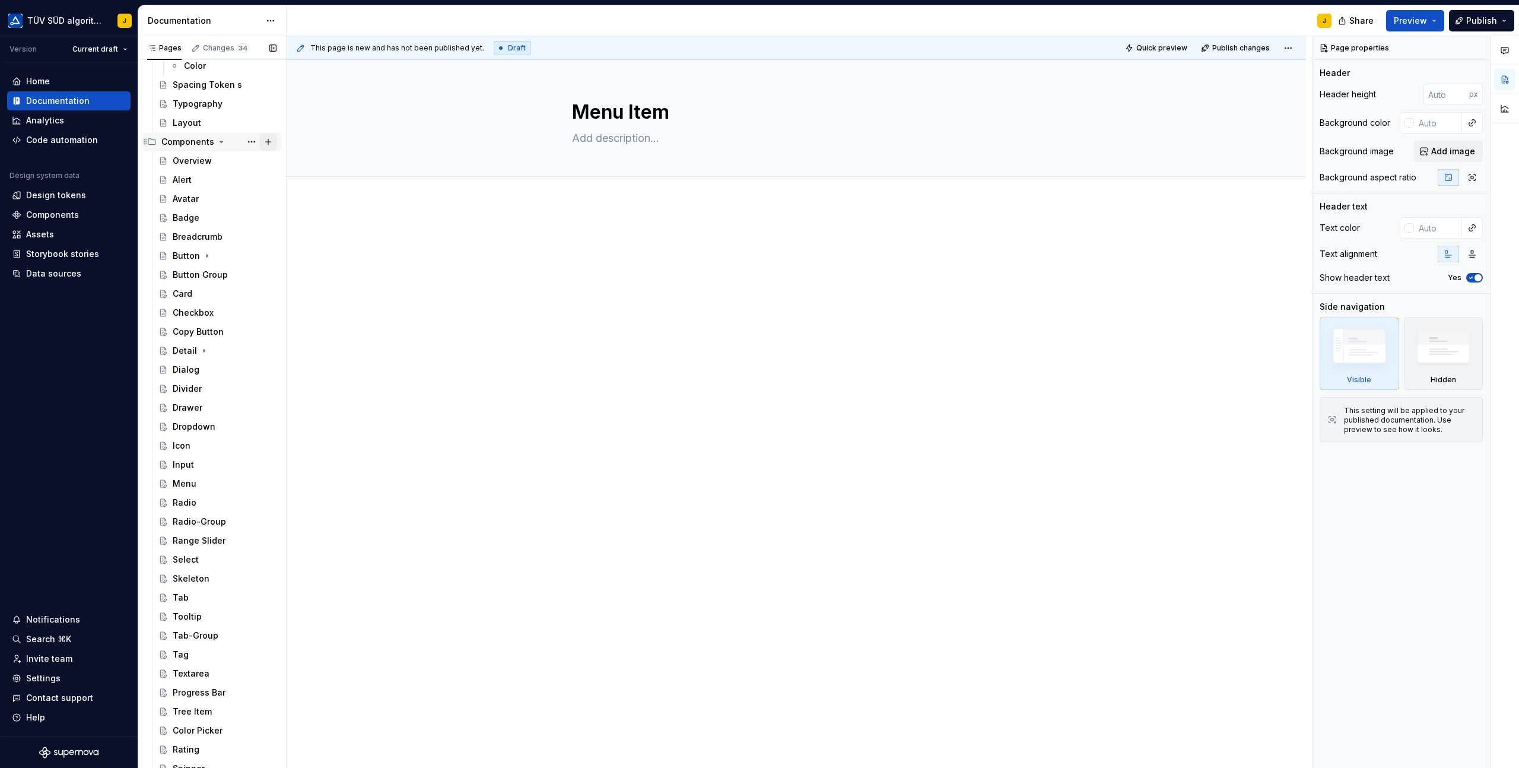
click at [271, 141] on button "Page tree" at bounding box center [268, 142] width 17 height 17
type textarea "*"
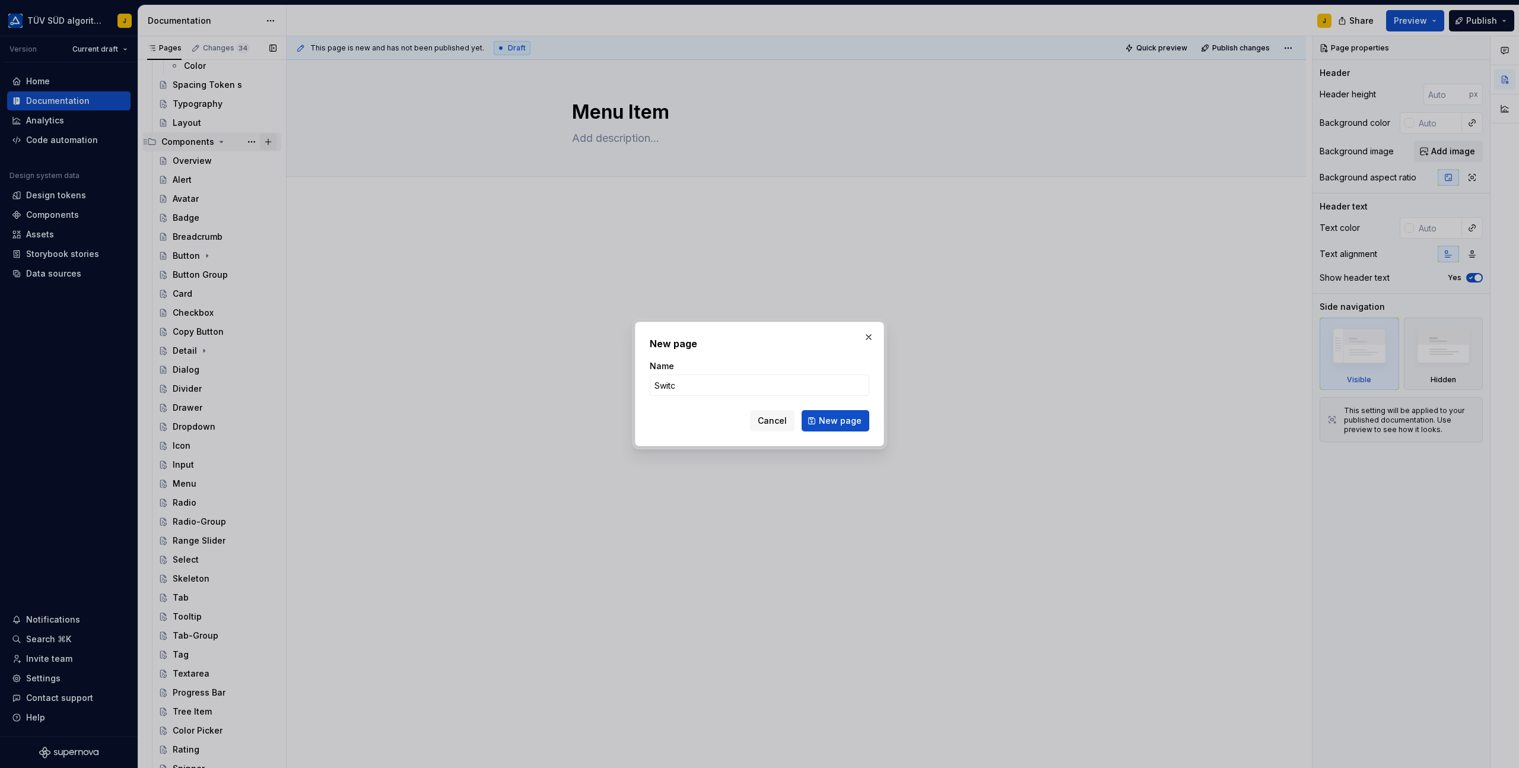
type input "Switch"
click button "New page" at bounding box center [836, 420] width 68 height 21
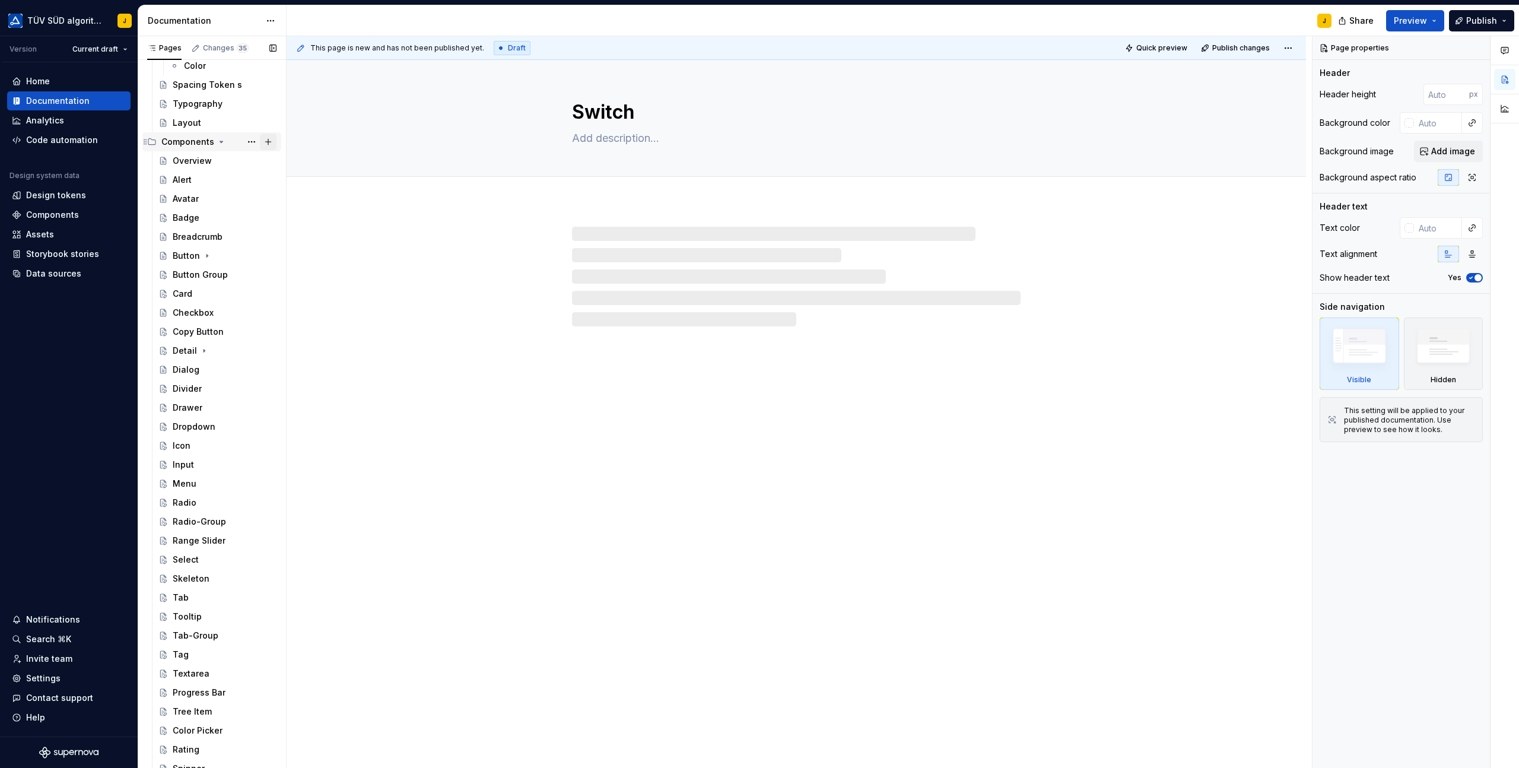
click at [268, 141] on button "Page tree" at bounding box center [268, 142] width 17 height 17
type textarea "*"
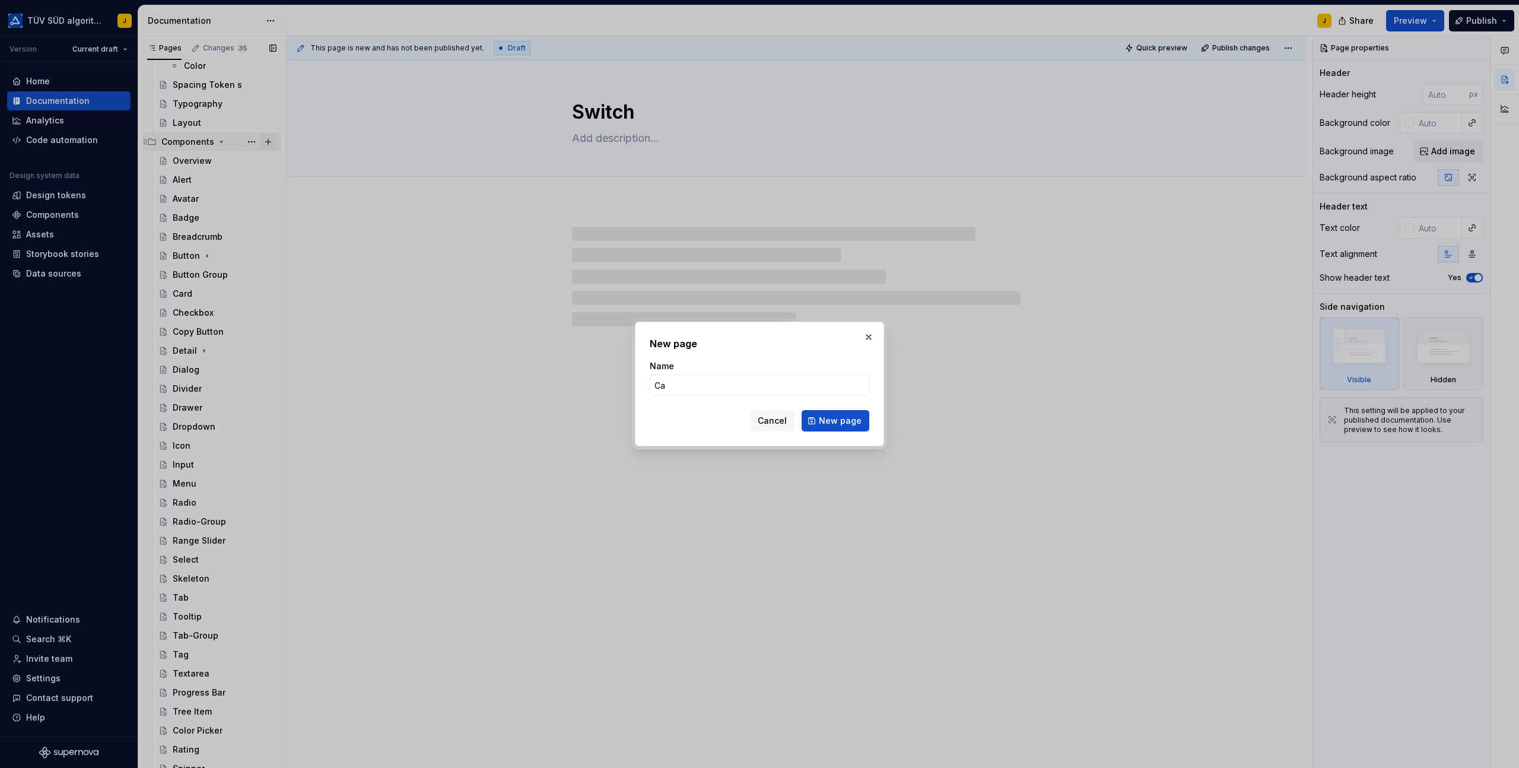
type input "Car"
type textarea "*"
type input "Carouse"
type textarea "*"
type input "Carousel"
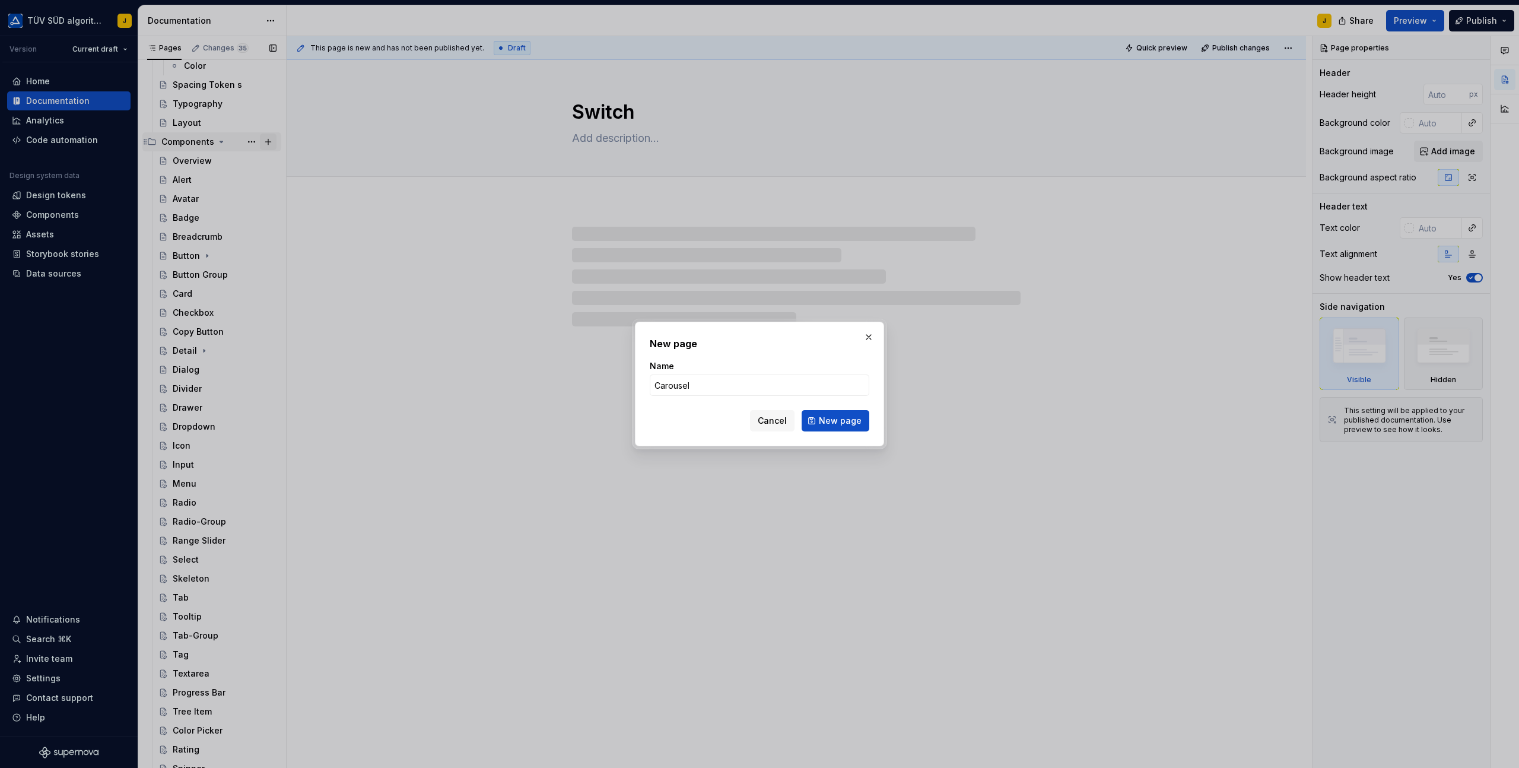
click button "New page" at bounding box center [836, 420] width 68 height 21
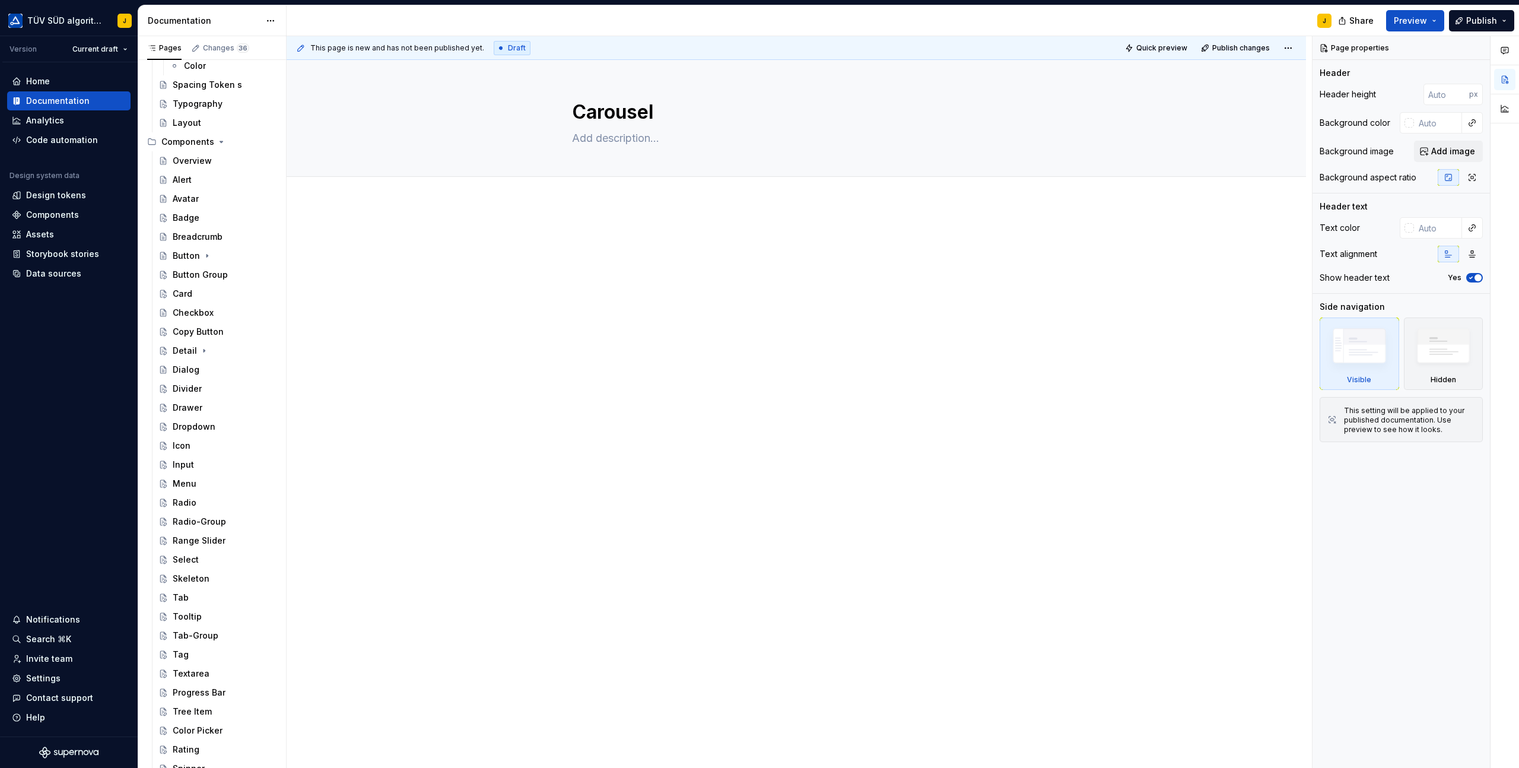
drag, startPoint x: 363, startPoint y: 692, endPoint x: 409, endPoint y: 814, distance: 130.9
click at [409, 767] on html "TÜV SÜD algorithm J Version Current draft Home Documentation Analytics Code aut…" at bounding box center [759, 384] width 1519 height 768
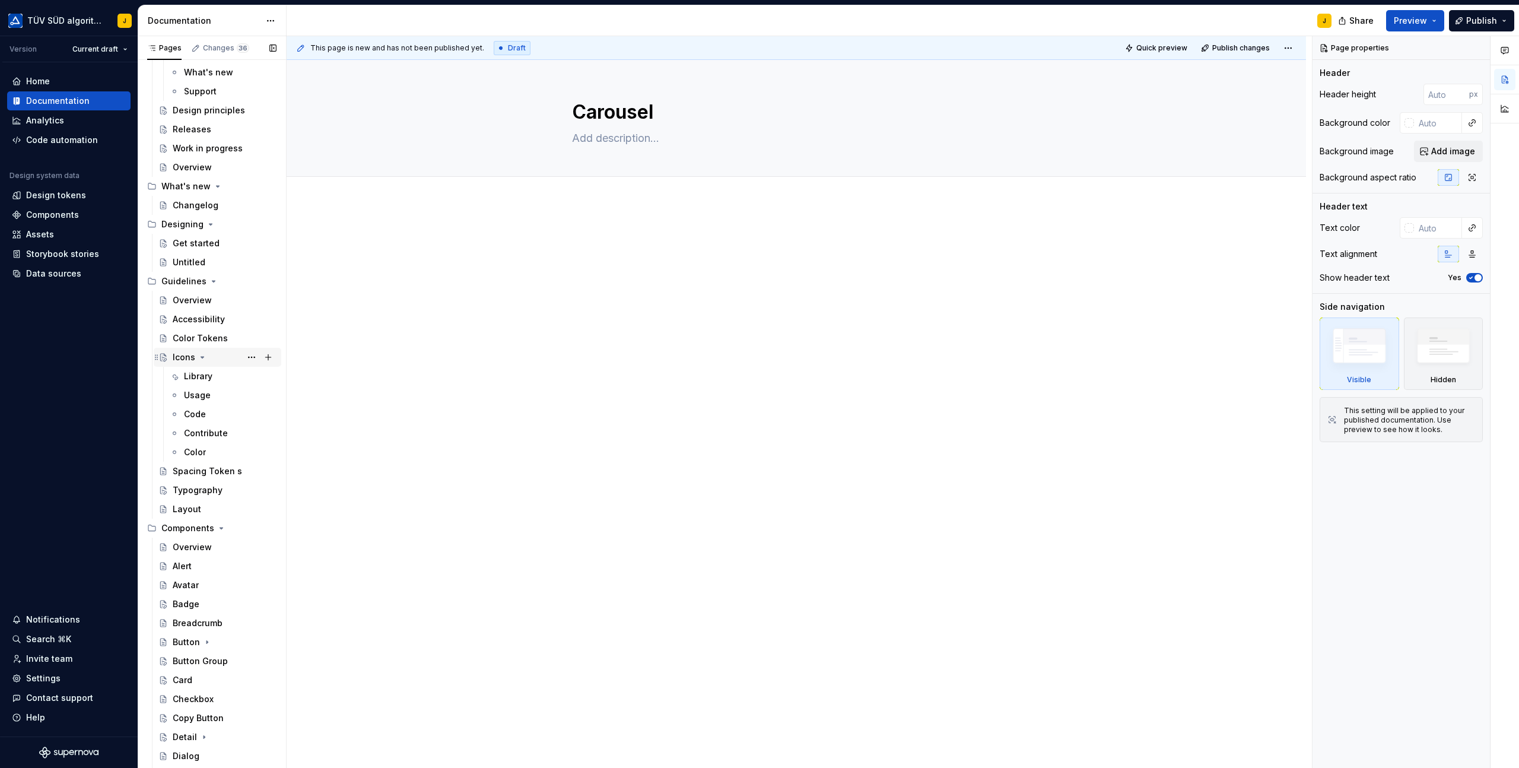
click at [202, 353] on icon "Page tree" at bounding box center [202, 356] width 9 height 9
click at [202, 354] on icon "Page tree" at bounding box center [202, 356] width 9 height 9
click at [201, 379] on div "Library" at bounding box center [198, 376] width 28 height 12
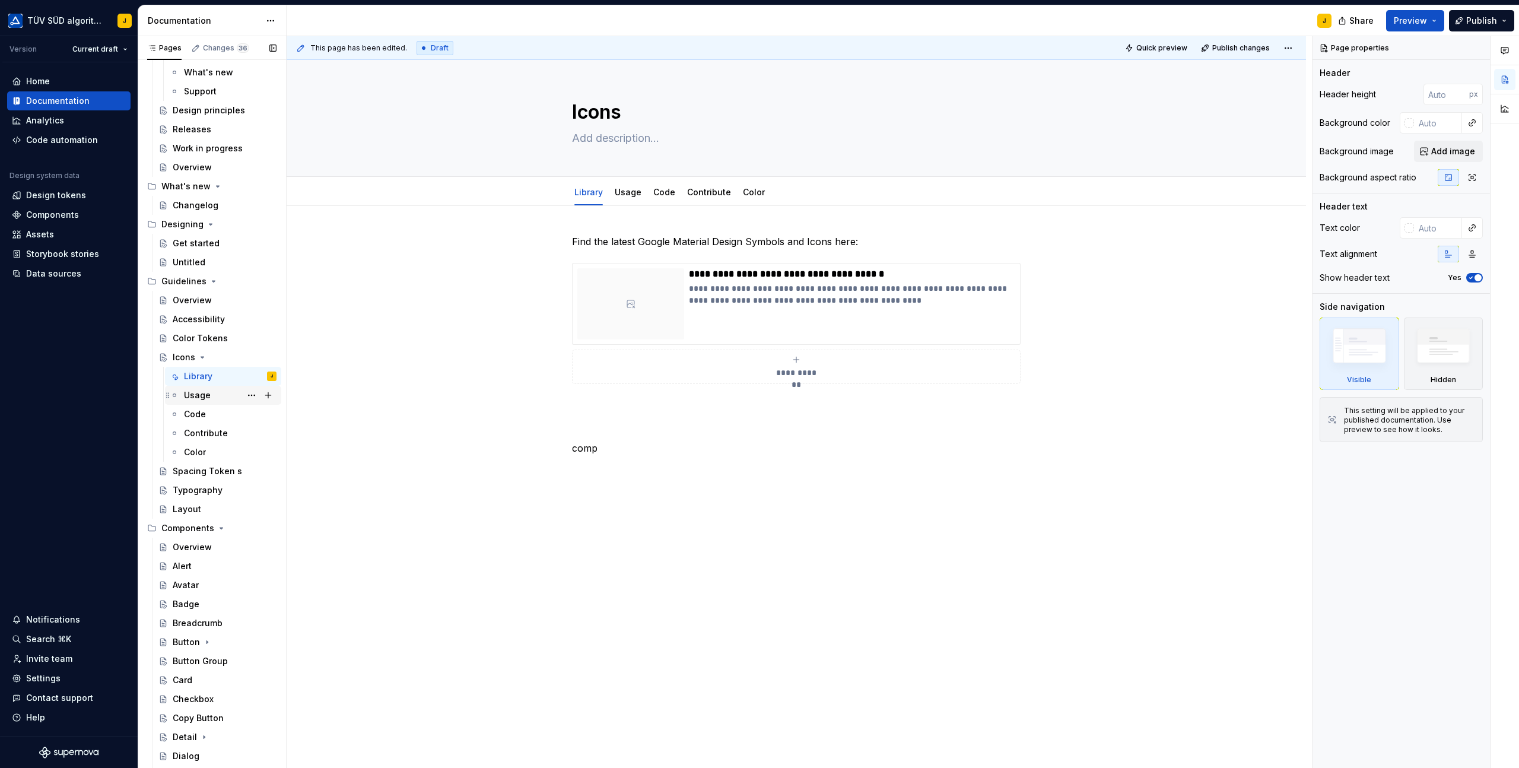
click at [198, 400] on div "Usage" at bounding box center [197, 395] width 27 height 12
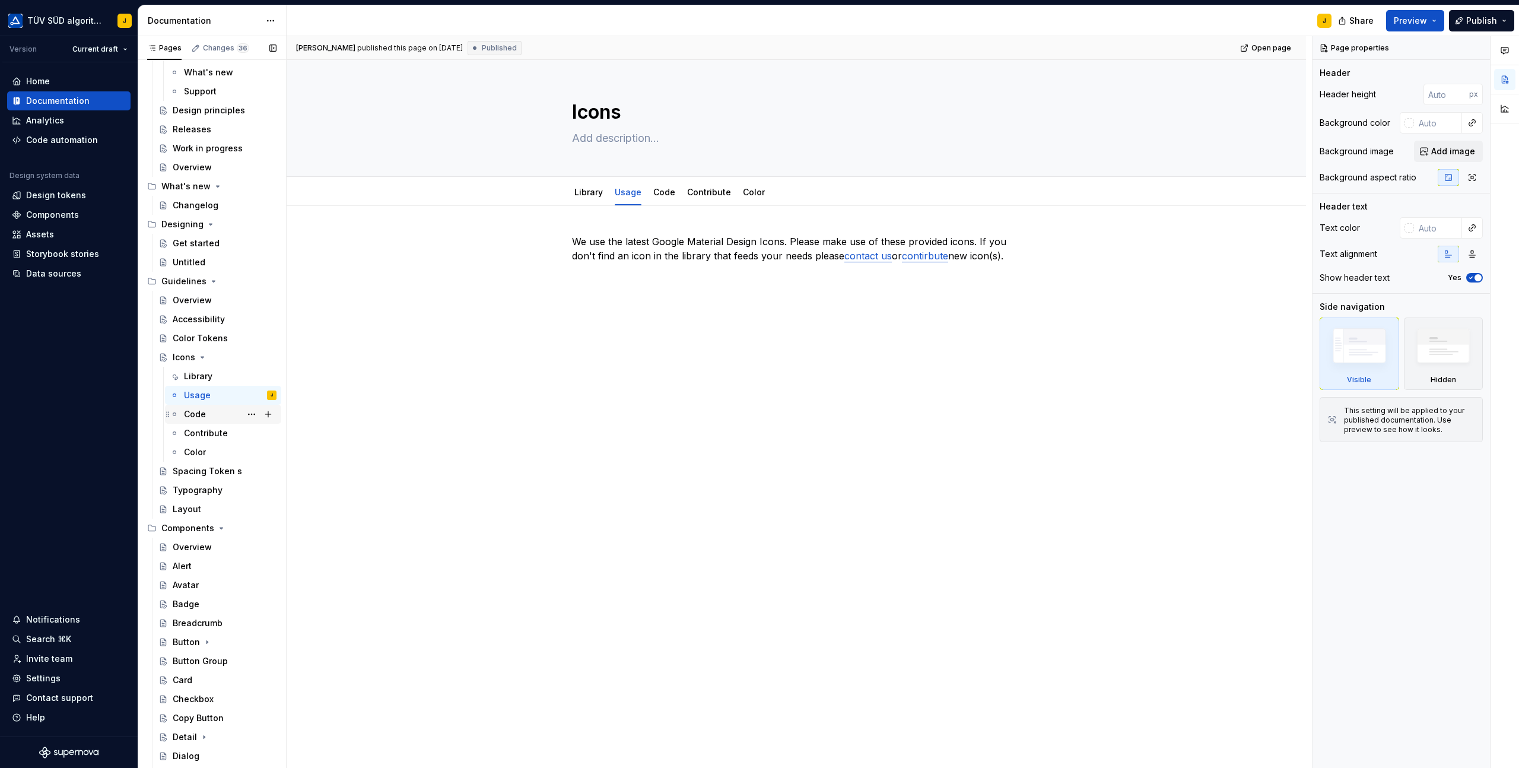
click at [202, 415] on div "Code" at bounding box center [195, 414] width 22 height 12
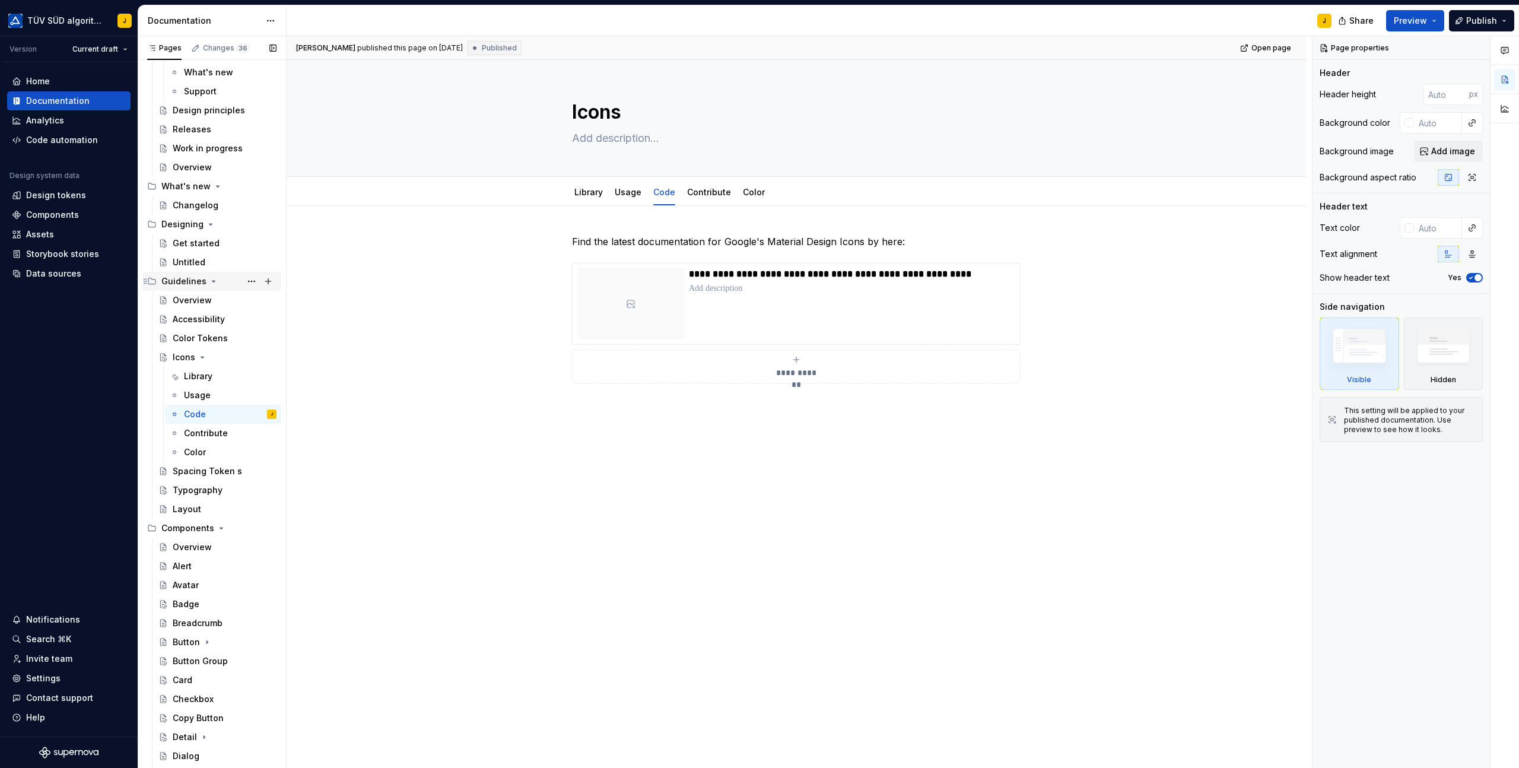
click at [212, 281] on icon "Page tree" at bounding box center [213, 281] width 3 height 1
click at [191, 336] on div "Alert" at bounding box center [182, 338] width 19 height 12
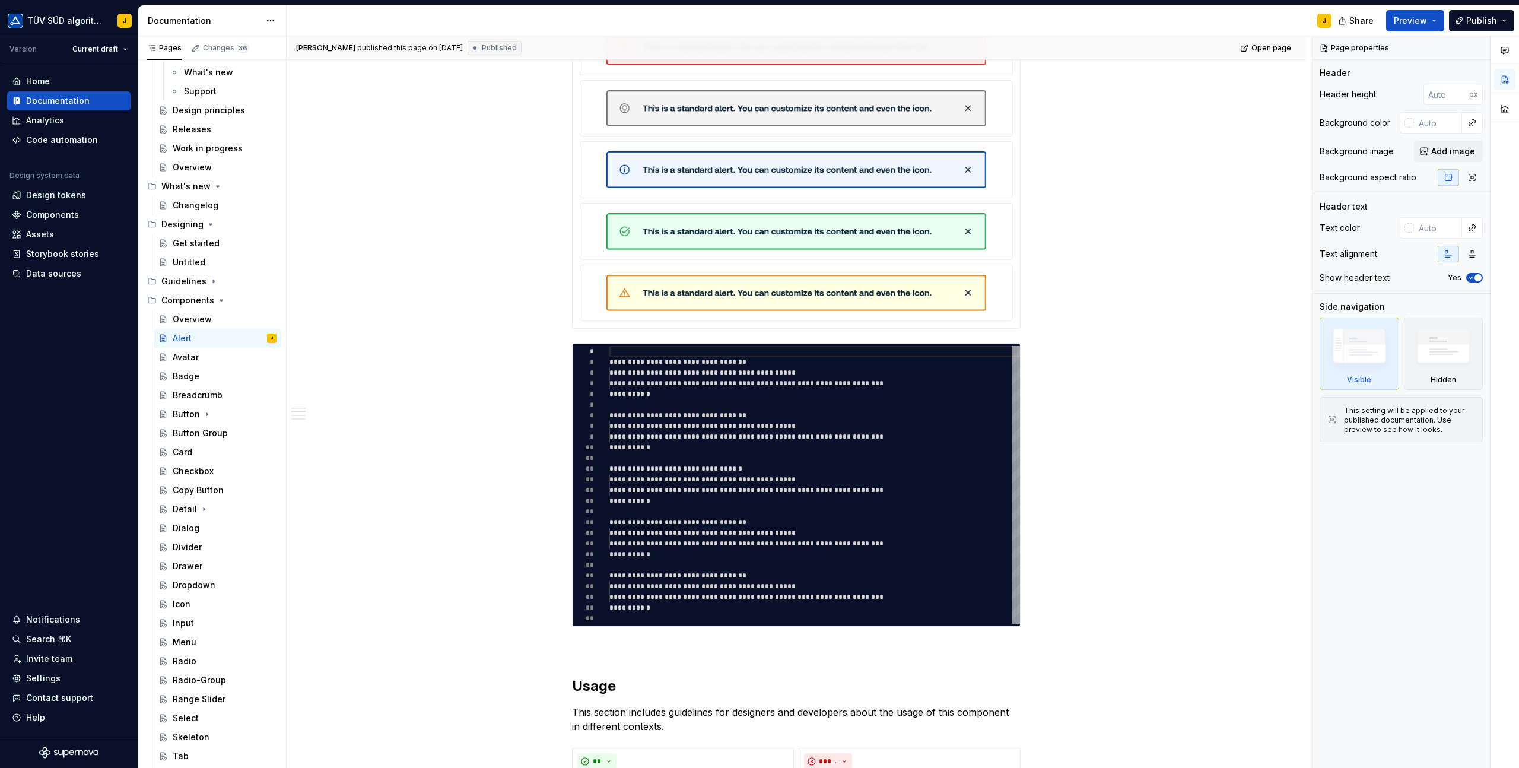
scroll to position [352, 0]
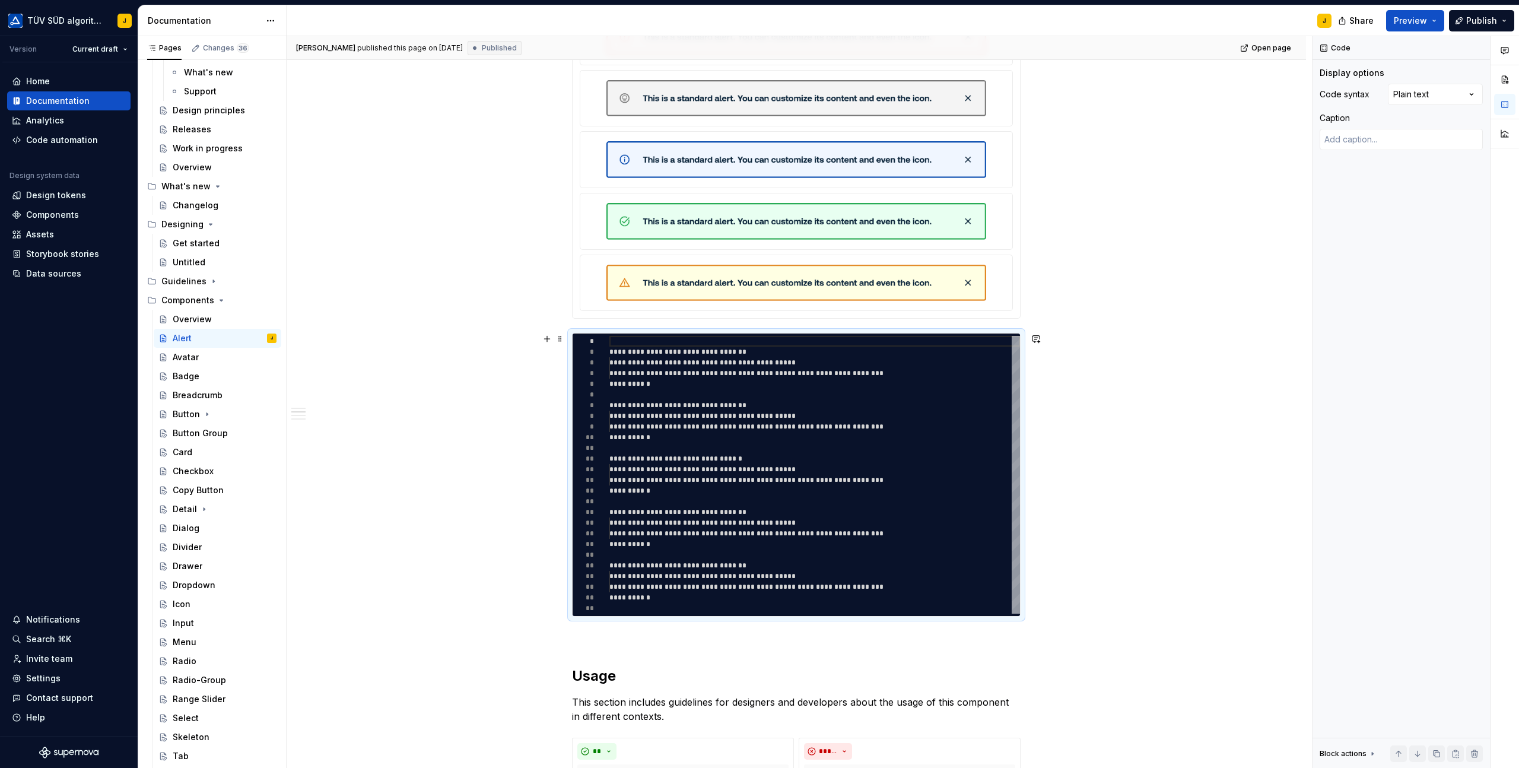
drag, startPoint x: 612, startPoint y: 349, endPoint x: 786, endPoint y: 583, distance: 292.2
click at [786, 583] on div "**********" at bounding box center [814, 475] width 411 height 278
type textarea "*"
click at [662, 602] on div "**********" at bounding box center [814, 475] width 411 height 278
type textarea "**********"
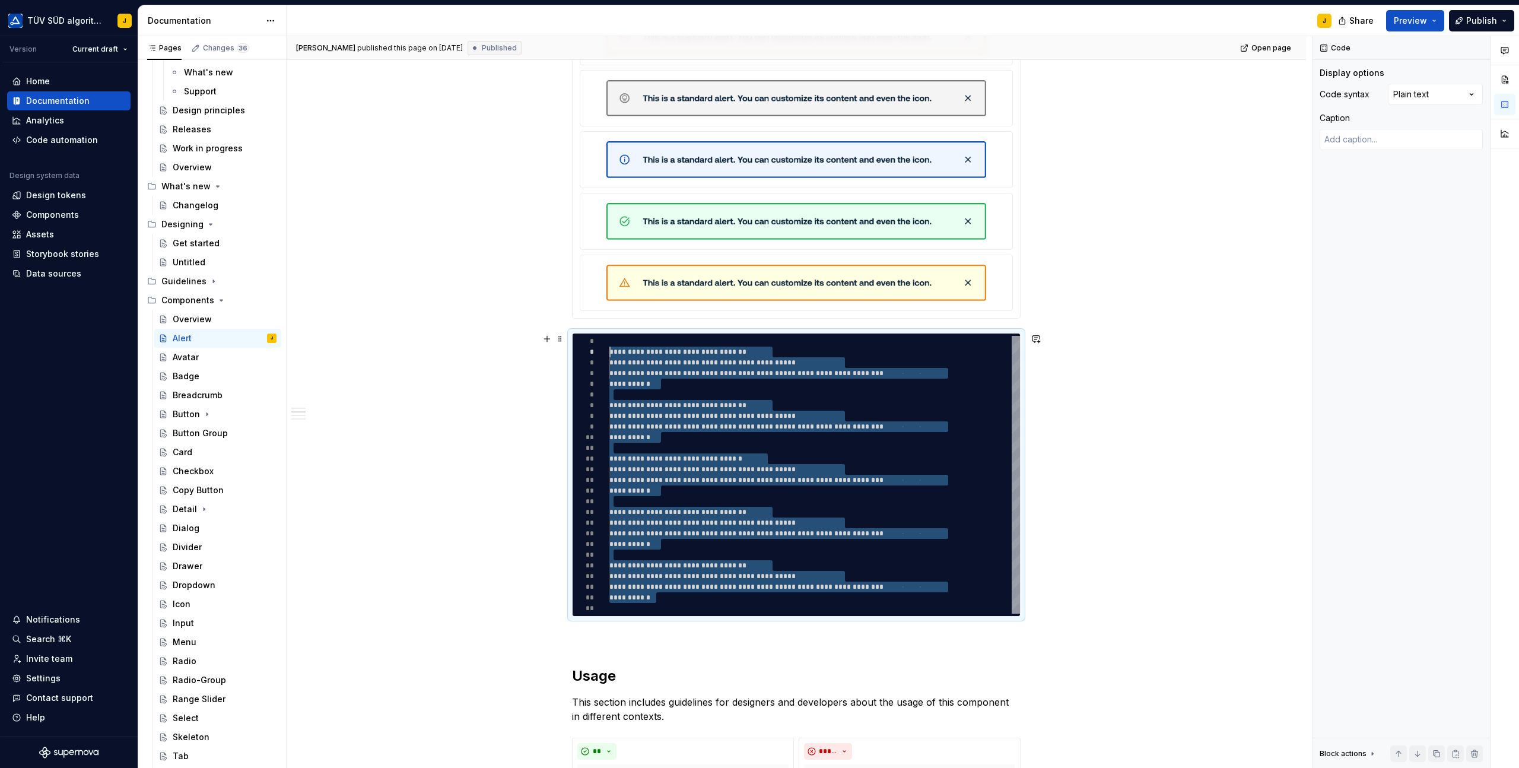
scroll to position [11, 0]
drag, startPoint x: 662, startPoint y: 598, endPoint x: 611, endPoint y: 349, distance: 254.4
click at [611, 349] on div "**********" at bounding box center [814, 475] width 411 height 278
type textarea "*"
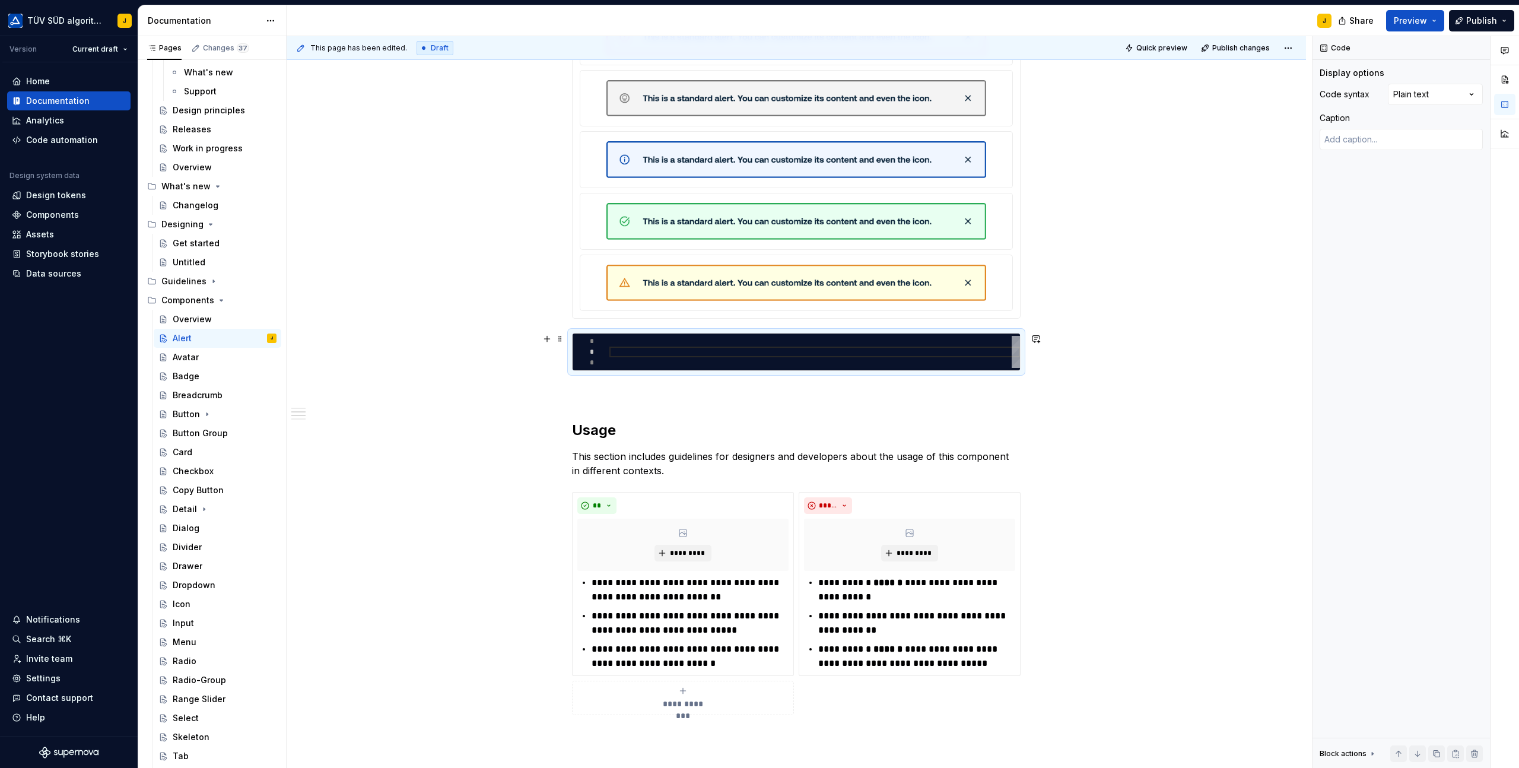
type textarea "*"
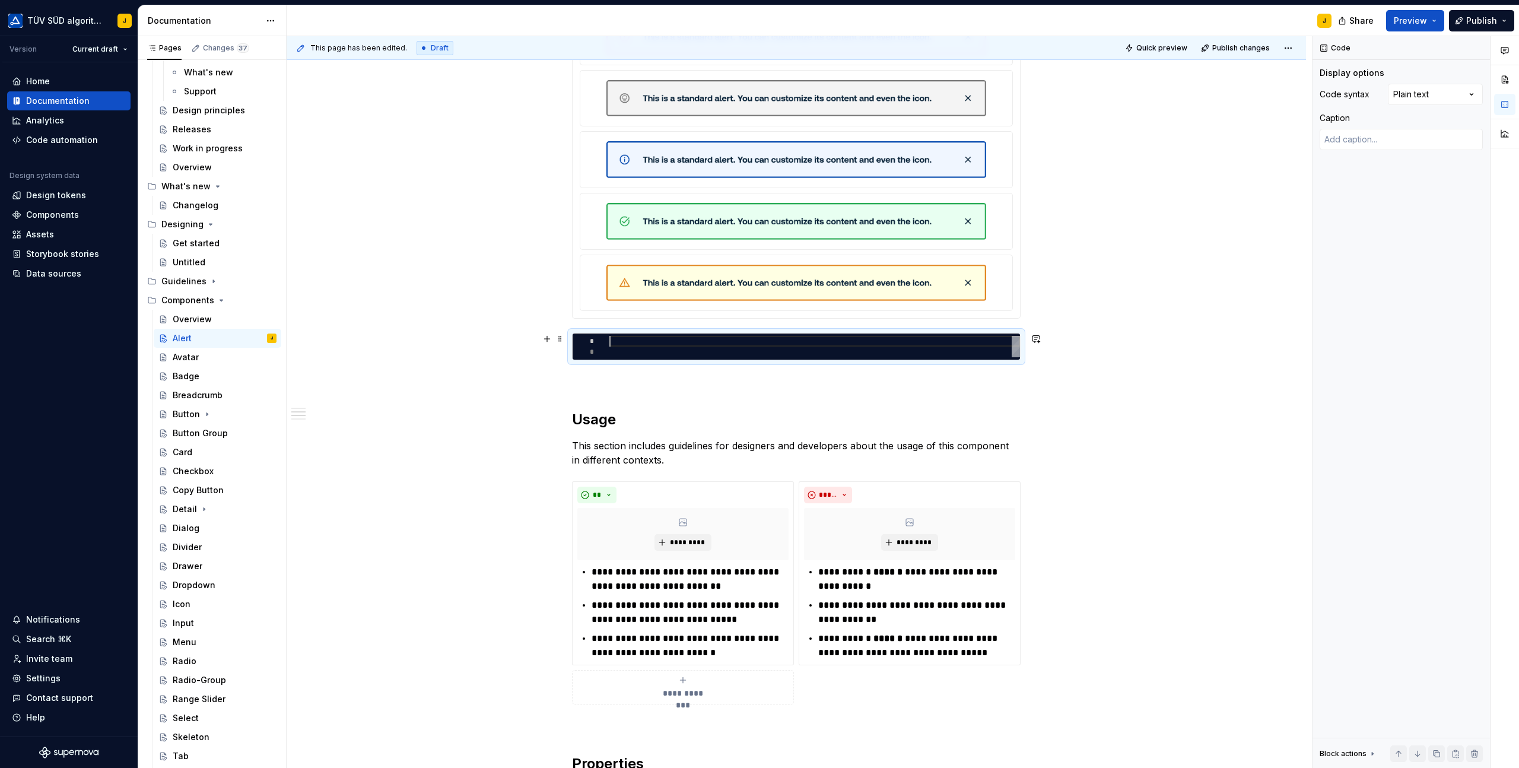
scroll to position [0, 0]
type textarea "*"
type textarea "**"
type textarea "*"
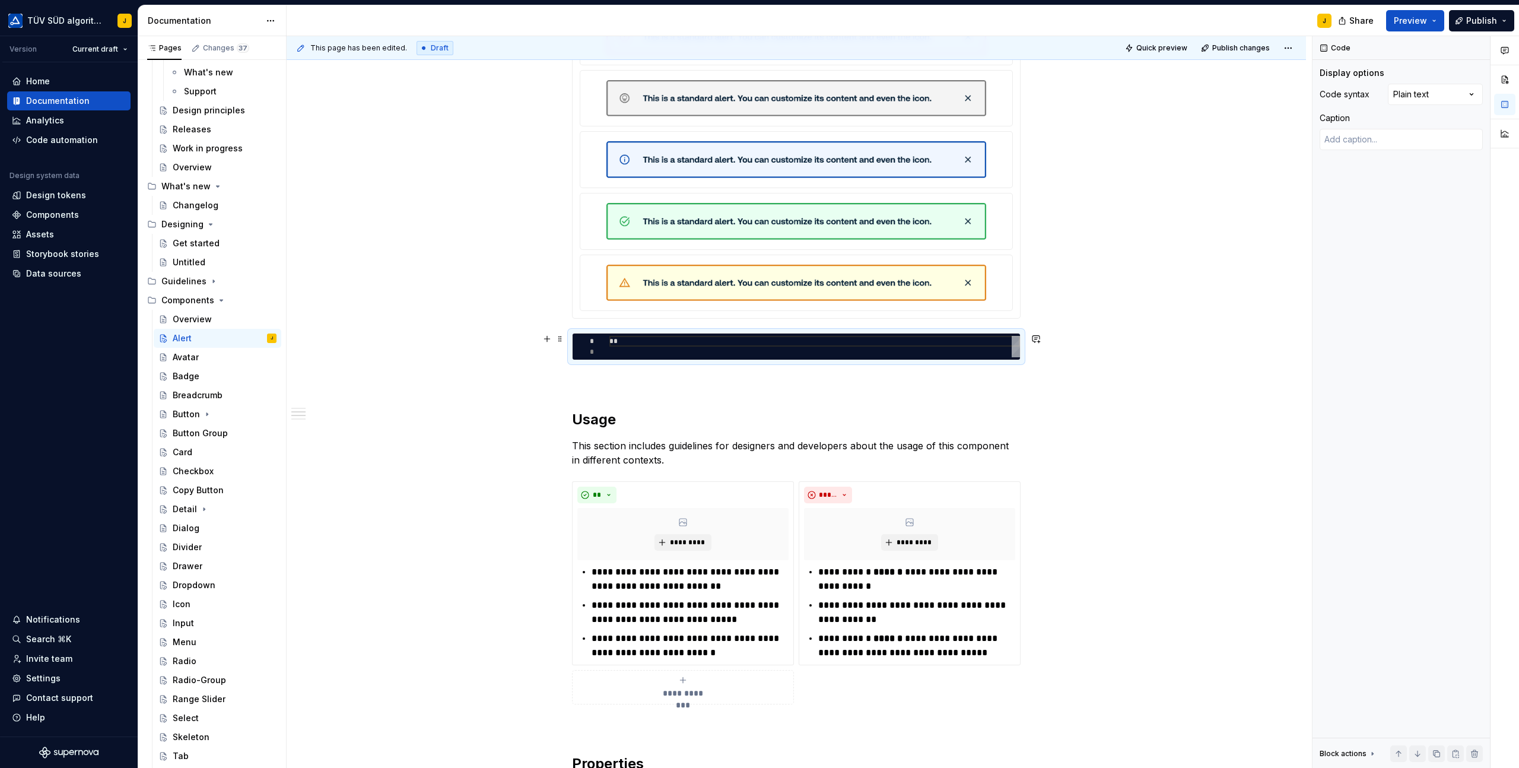
scroll to position [0, 4]
type textarea "*"
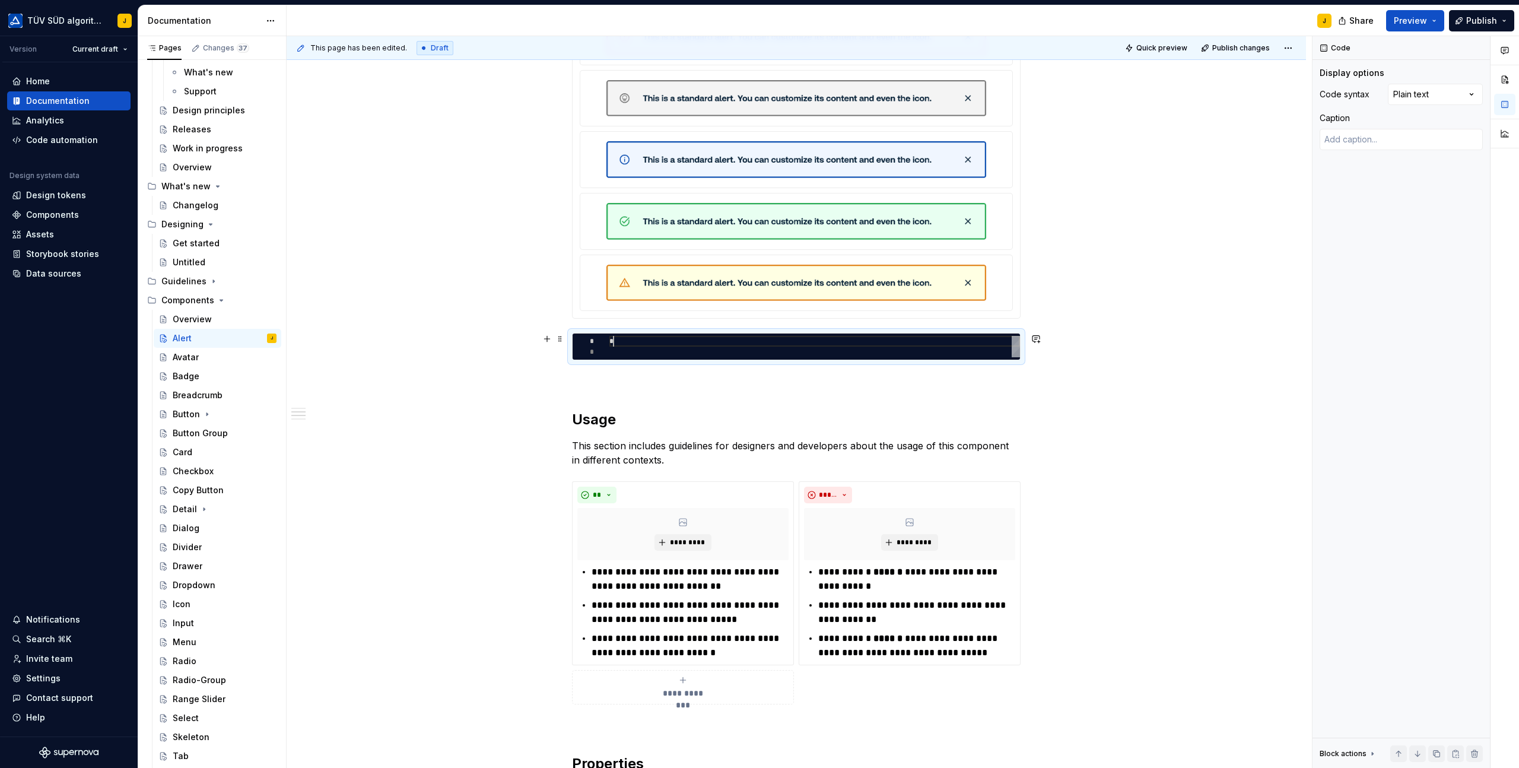
type textarea "*"
type textarea "**"
type textarea "*"
type textarea "***"
type textarea "*"
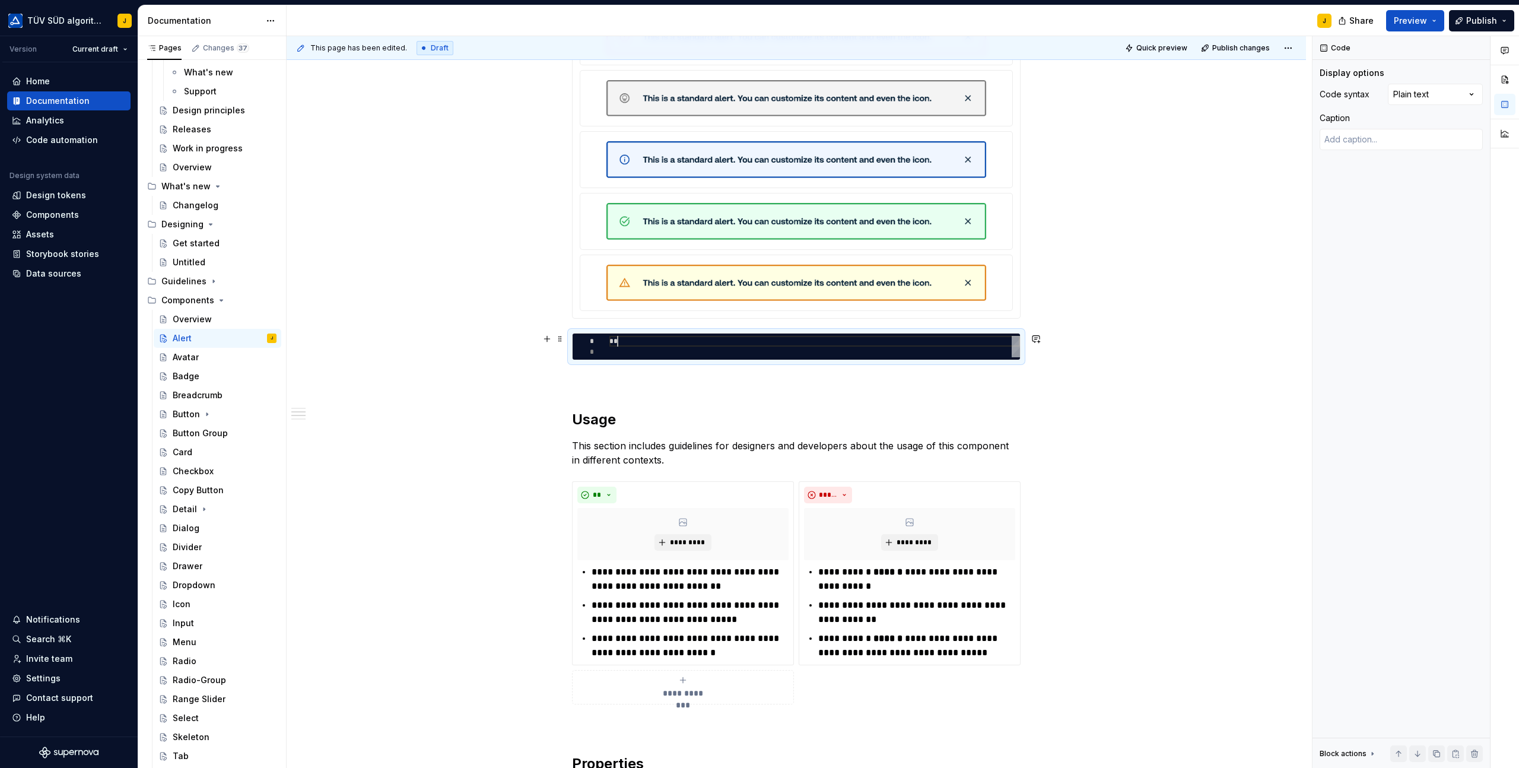
type textarea "****"
type textarea "*"
type textarea "*****"
type textarea "*"
type textarea "*****"
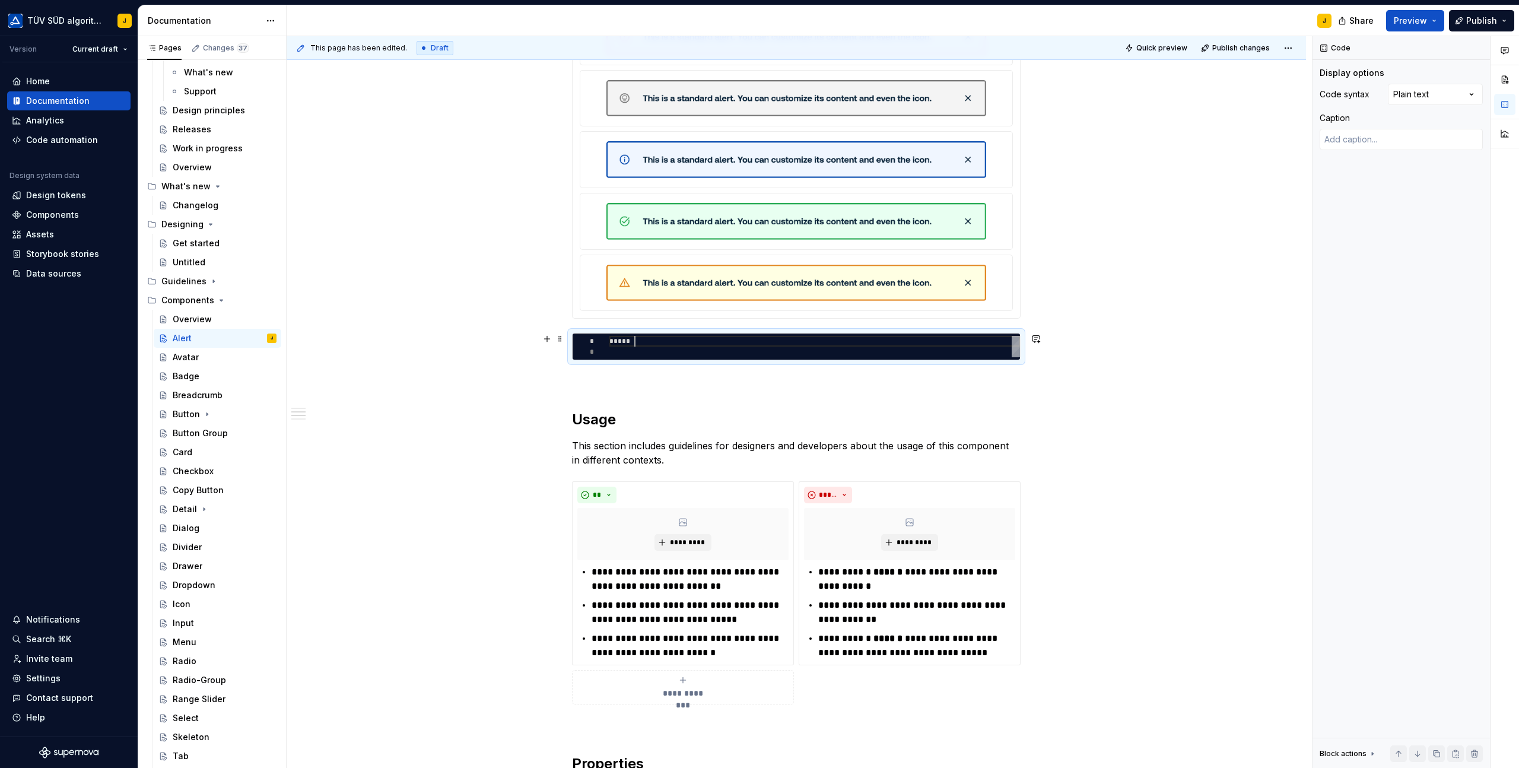
type textarea "*"
type textarea "*******"
type textarea "*"
type textarea "********"
type textarea "*"
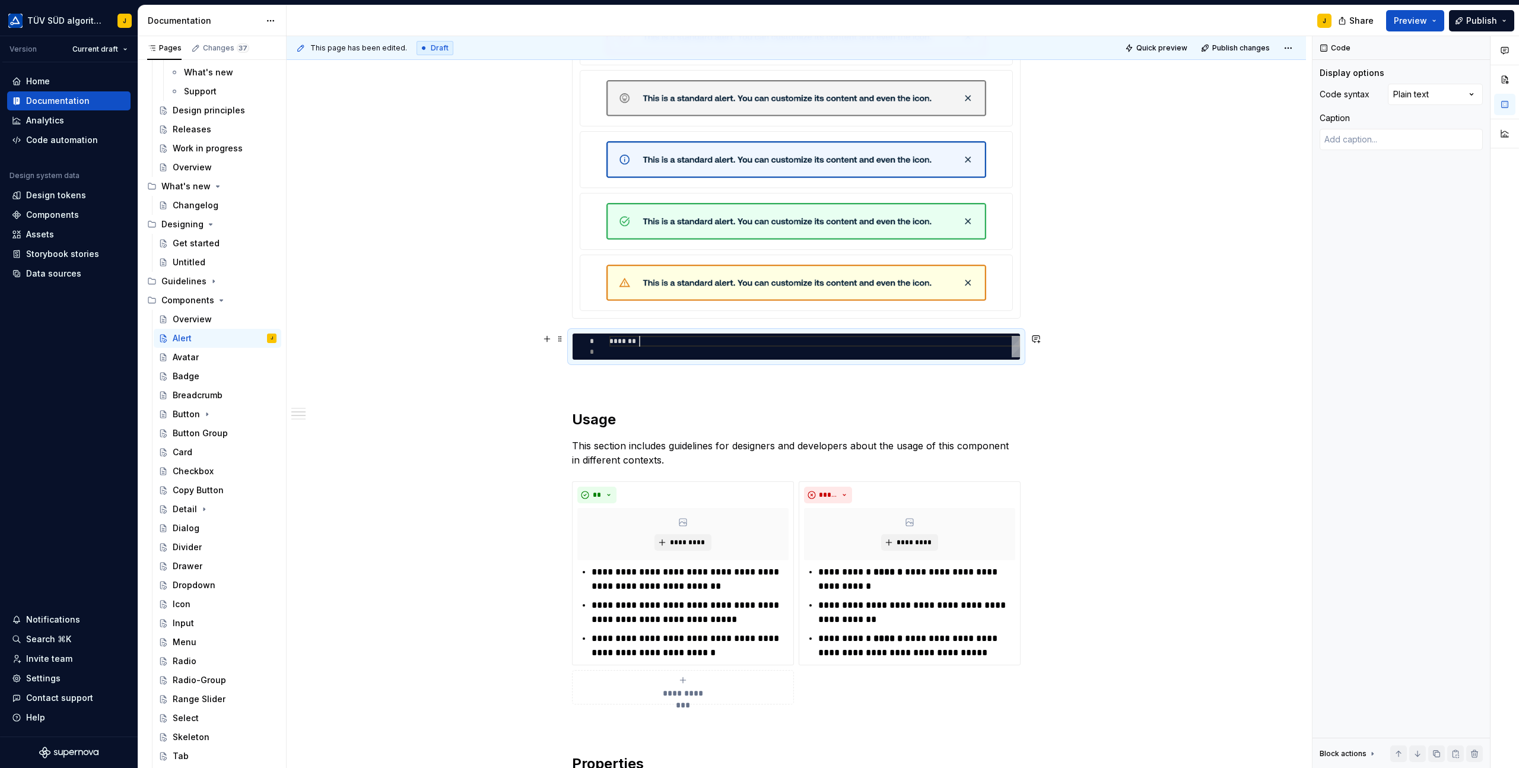
type textarea "*********"
type textarea "*"
type textarea "********"
type textarea "*"
type textarea "*******"
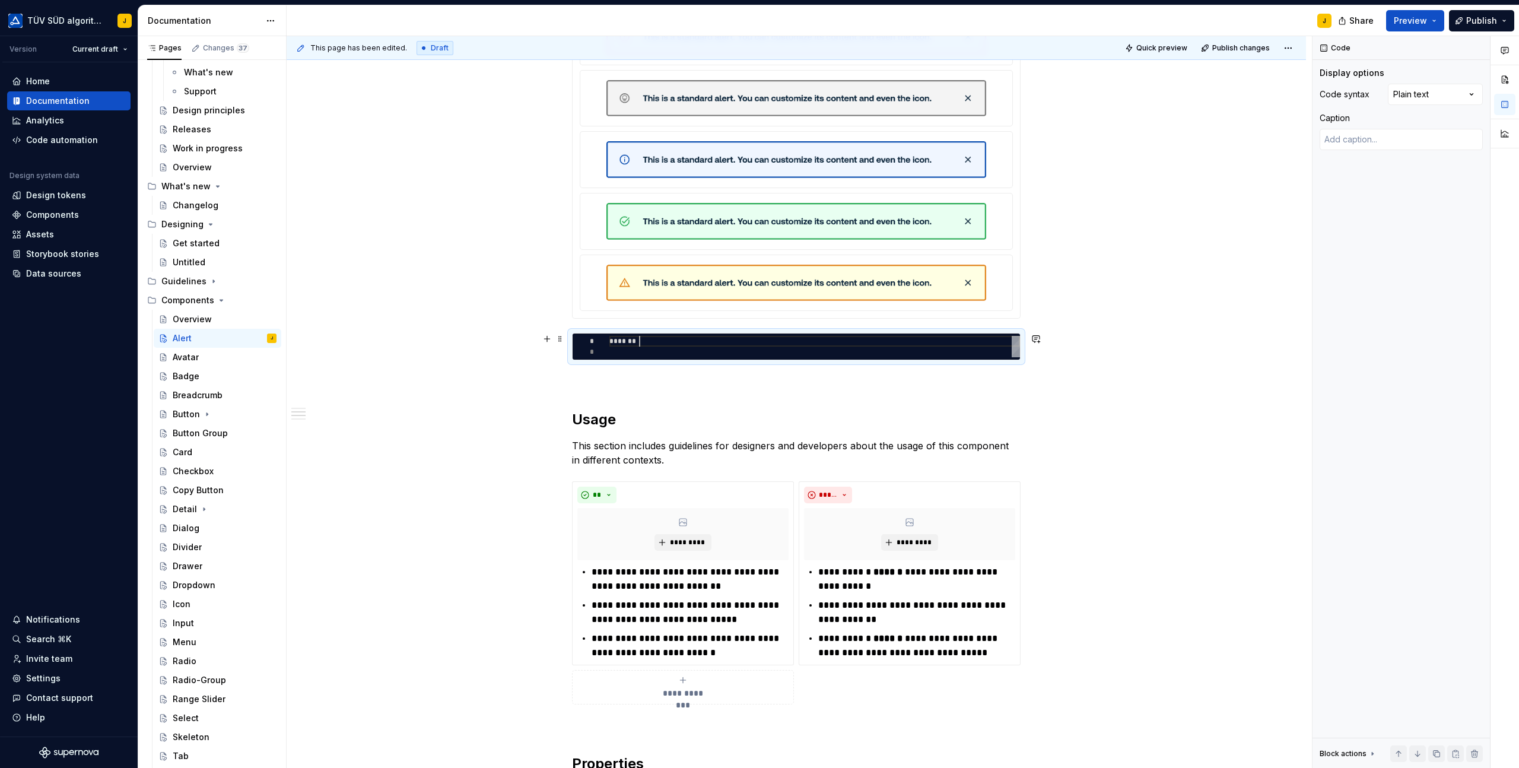
type textarea "*"
type textarea "*****"
type textarea "*"
type textarea "*****"
type textarea "*"
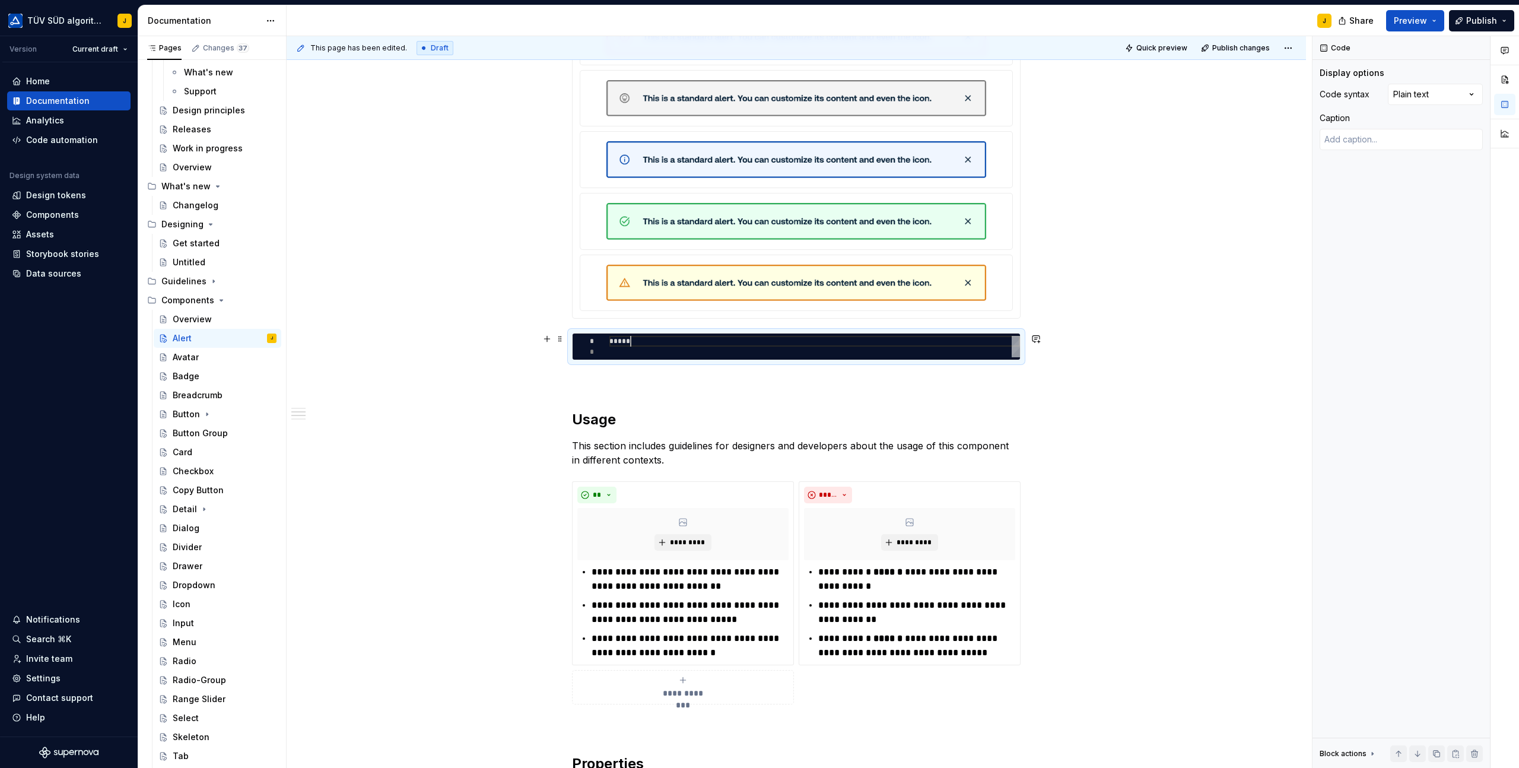
type textarea "****"
type textarea "*"
type textarea "***"
type textarea "*"
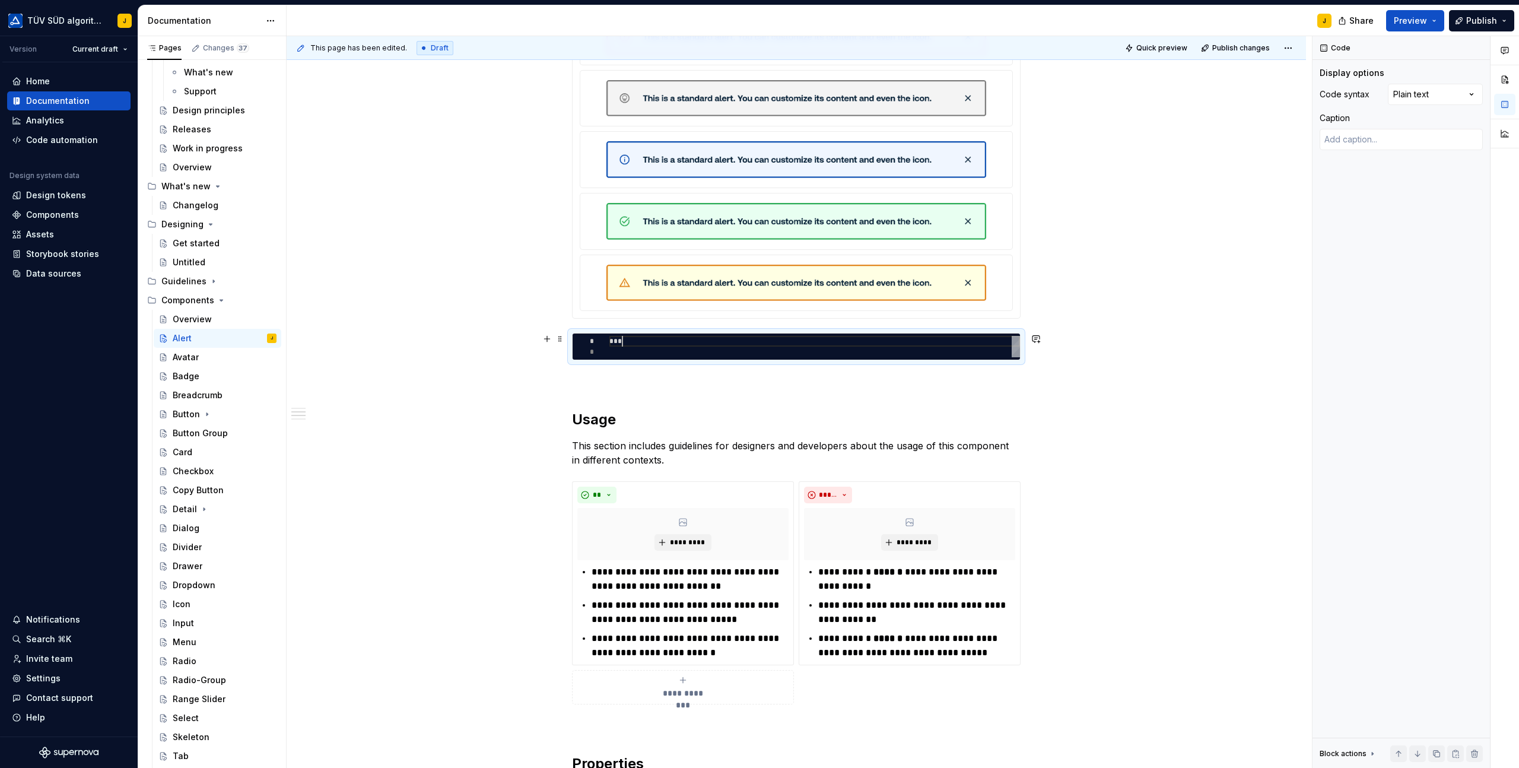
type textarea "**"
type textarea "*"
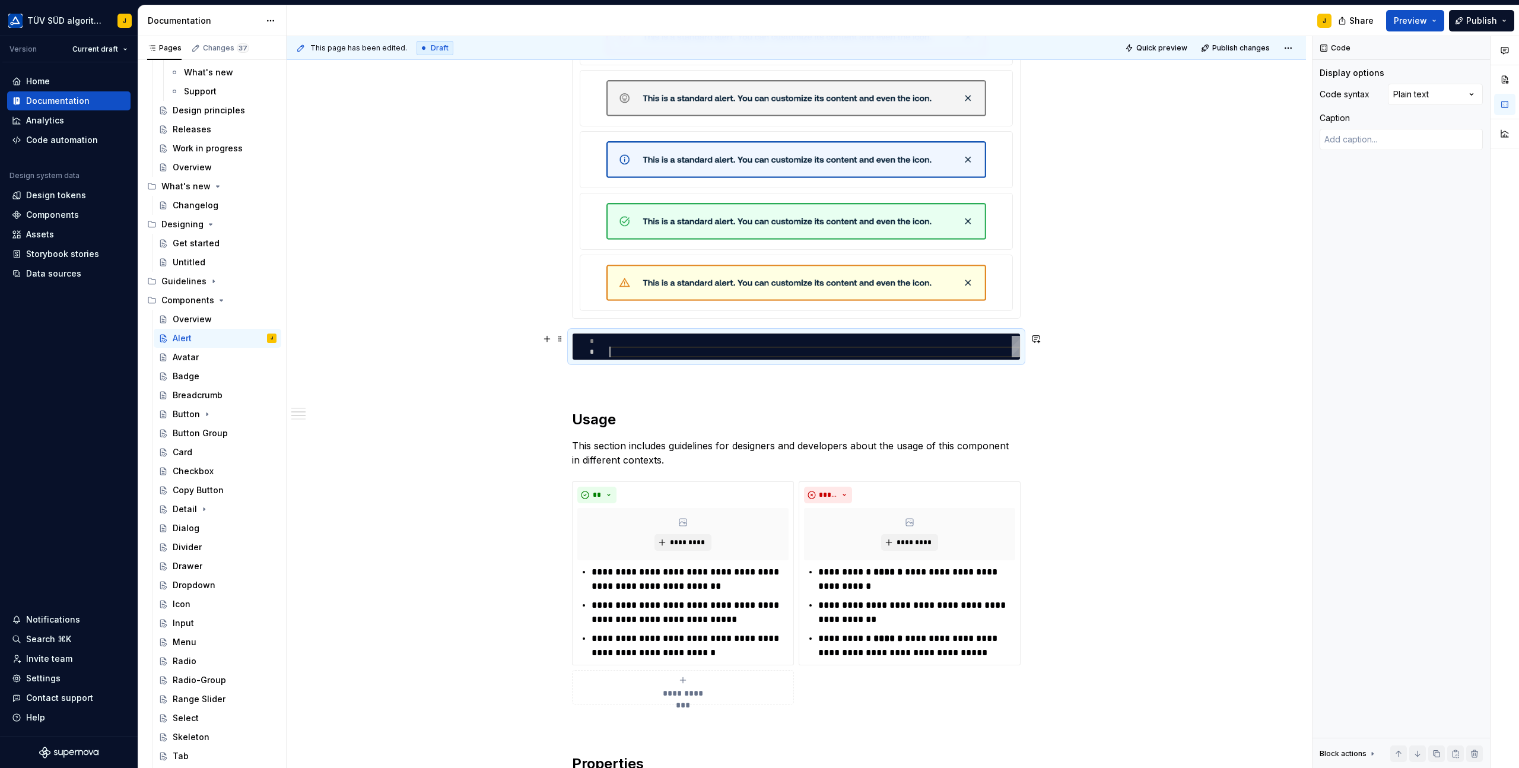
scroll to position [11, 0]
type textarea "*"
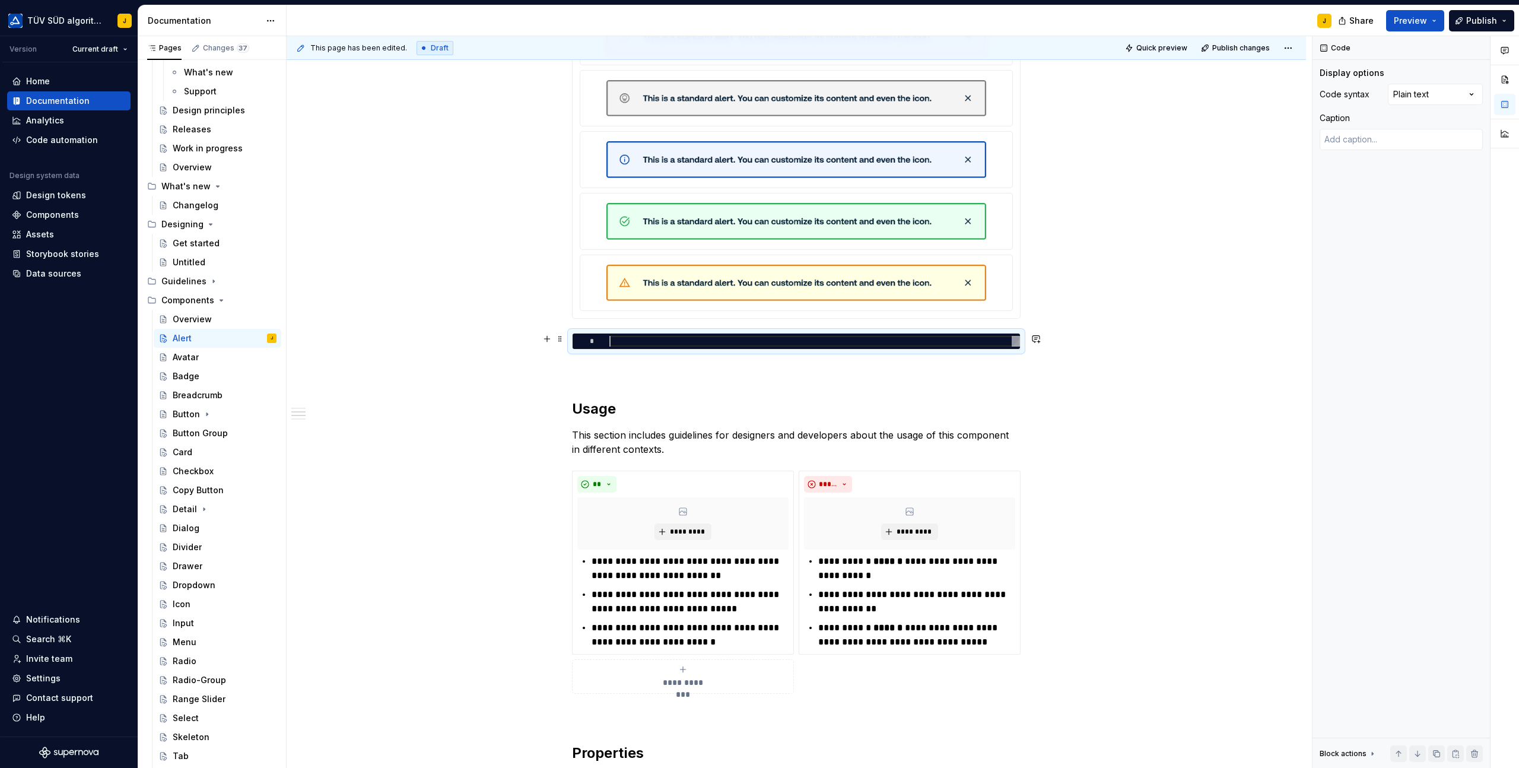
scroll to position [0, 0]
type textarea "*"
type textarea "**"
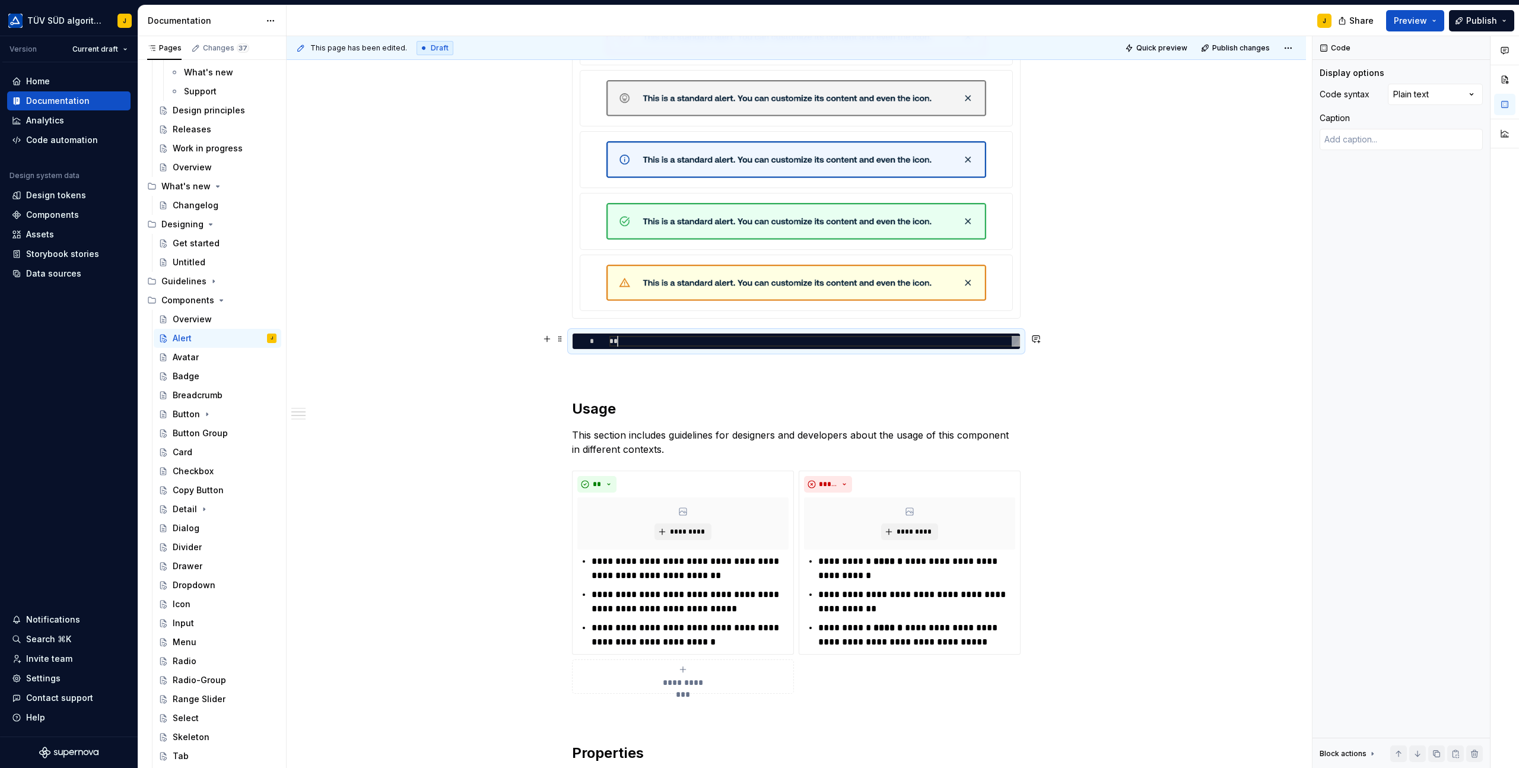
type textarea "*"
type textarea "***"
type textarea "*"
type textarea "****"
type textarea "*"
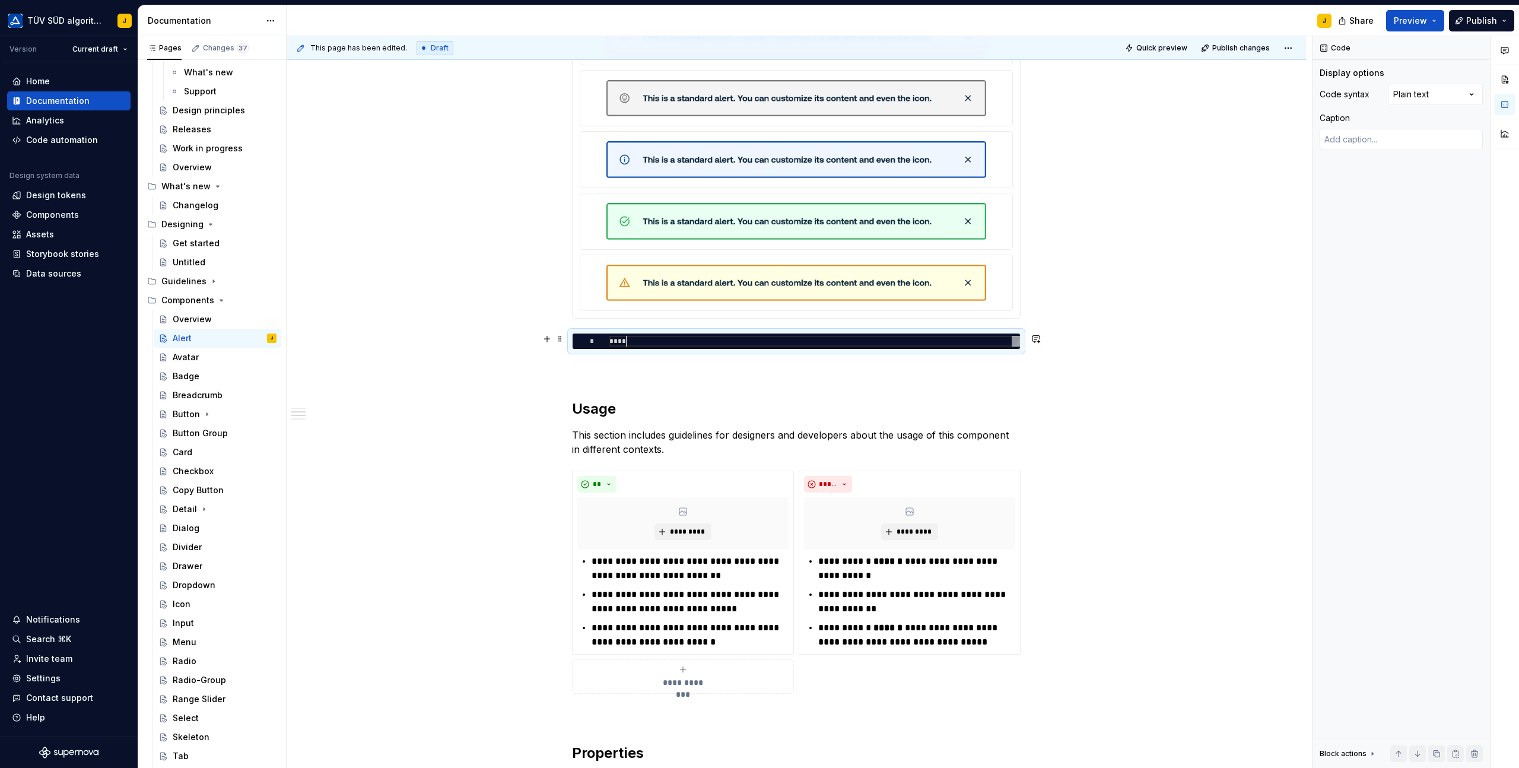
type textarea "*****"
type textarea "*"
type textarea "*****"
type textarea "*"
type textarea "*******"
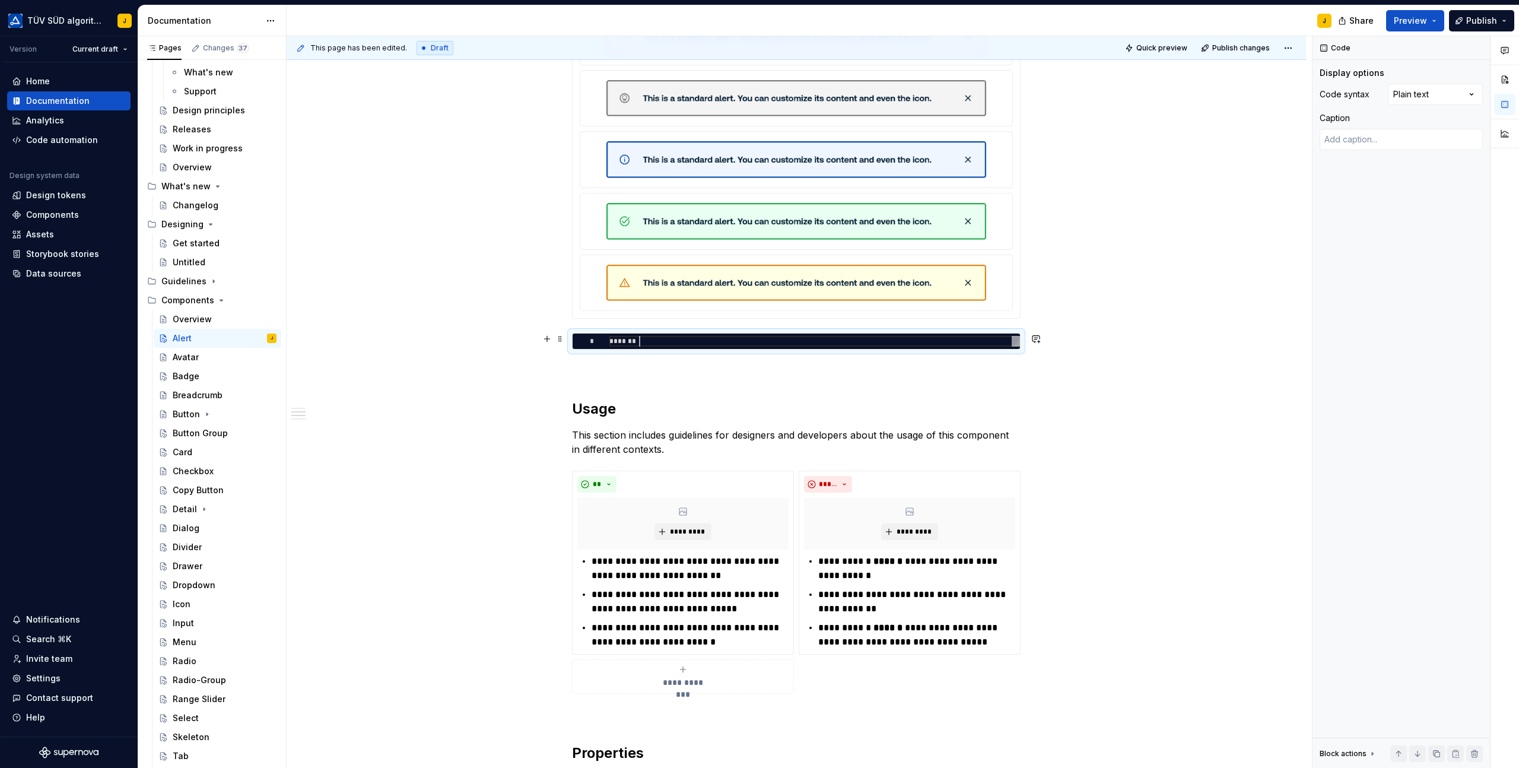
type textarea "*"
type textarea "********"
type textarea "*"
type textarea "*********"
type textarea "*"
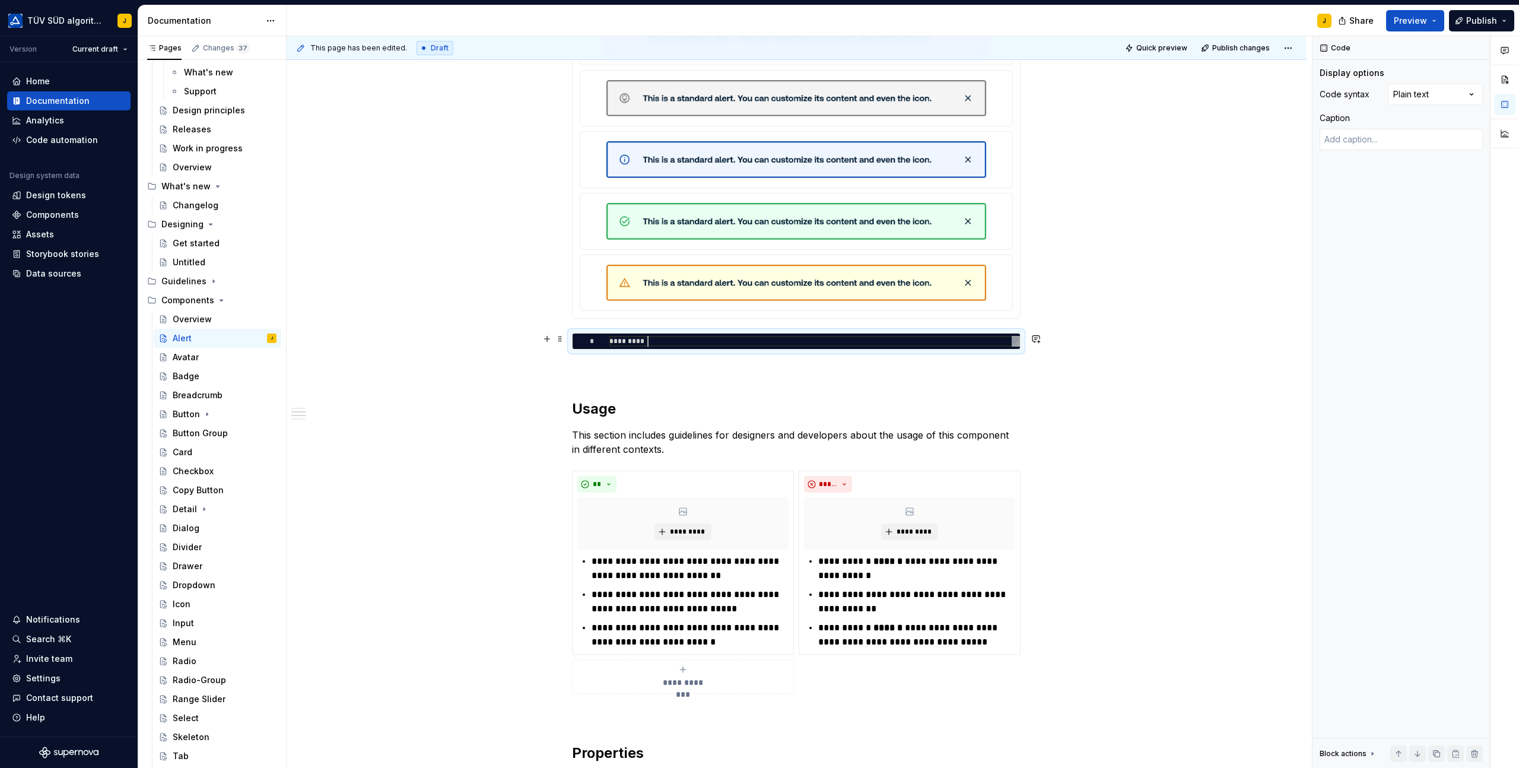
type textarea "**********"
type textarea "*"
type textarea "**********"
type textarea "*"
type textarea "**********"
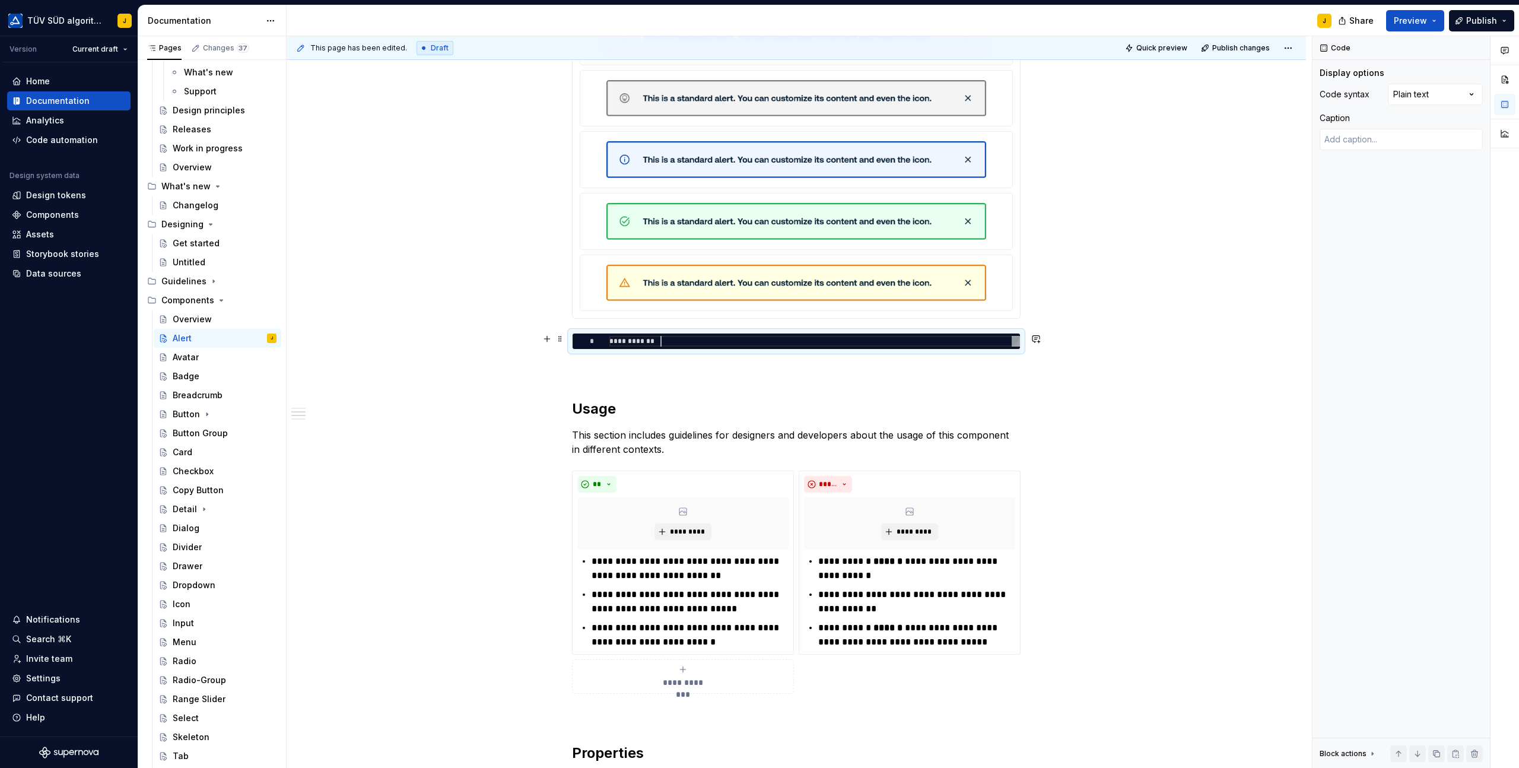
type textarea "*"
type textarea "**********"
type textarea "*"
type textarea "**********"
type textarea "*"
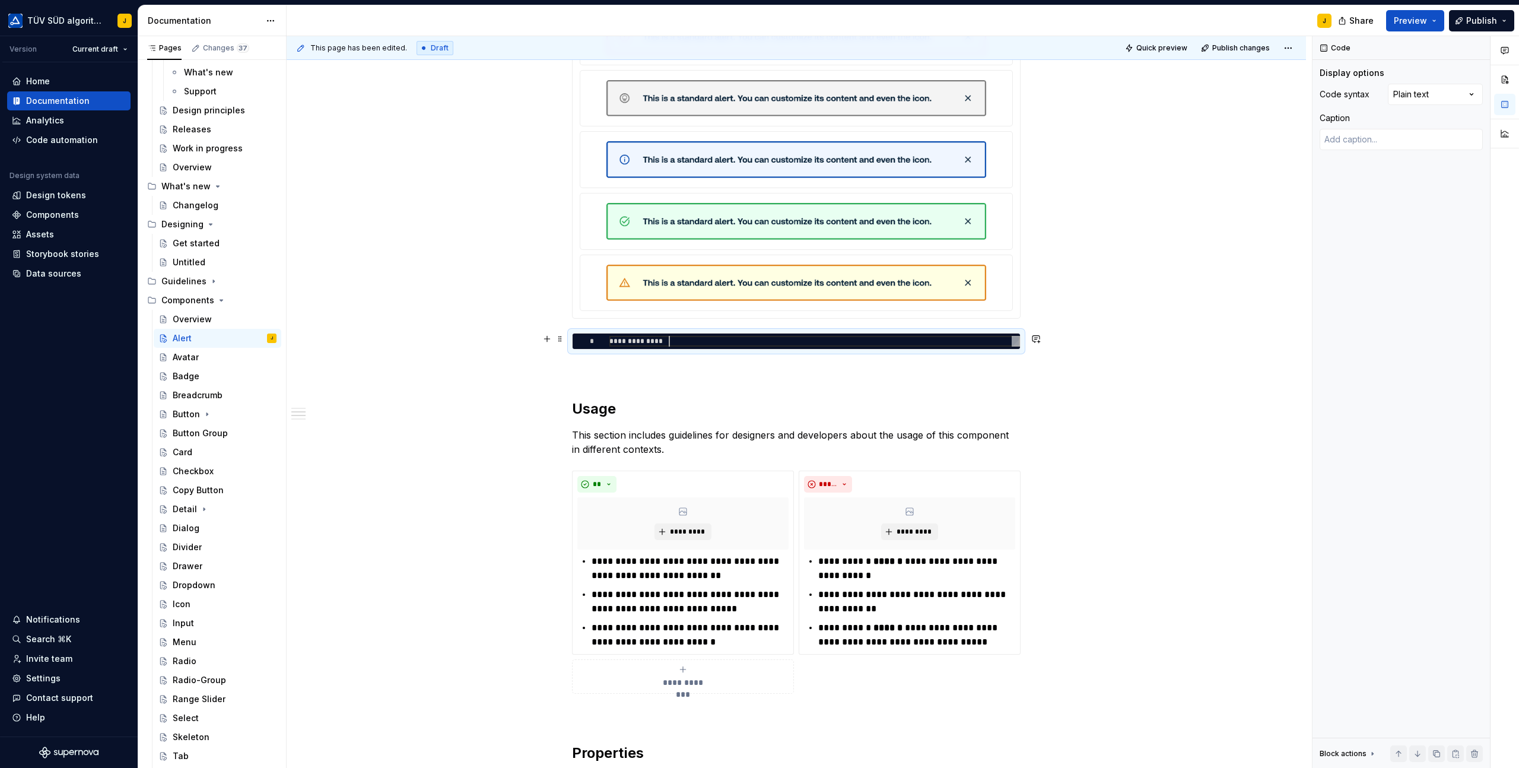
type textarea "**********"
type textarea "*"
type textarea "**********"
type textarea "*"
type textarea "**********"
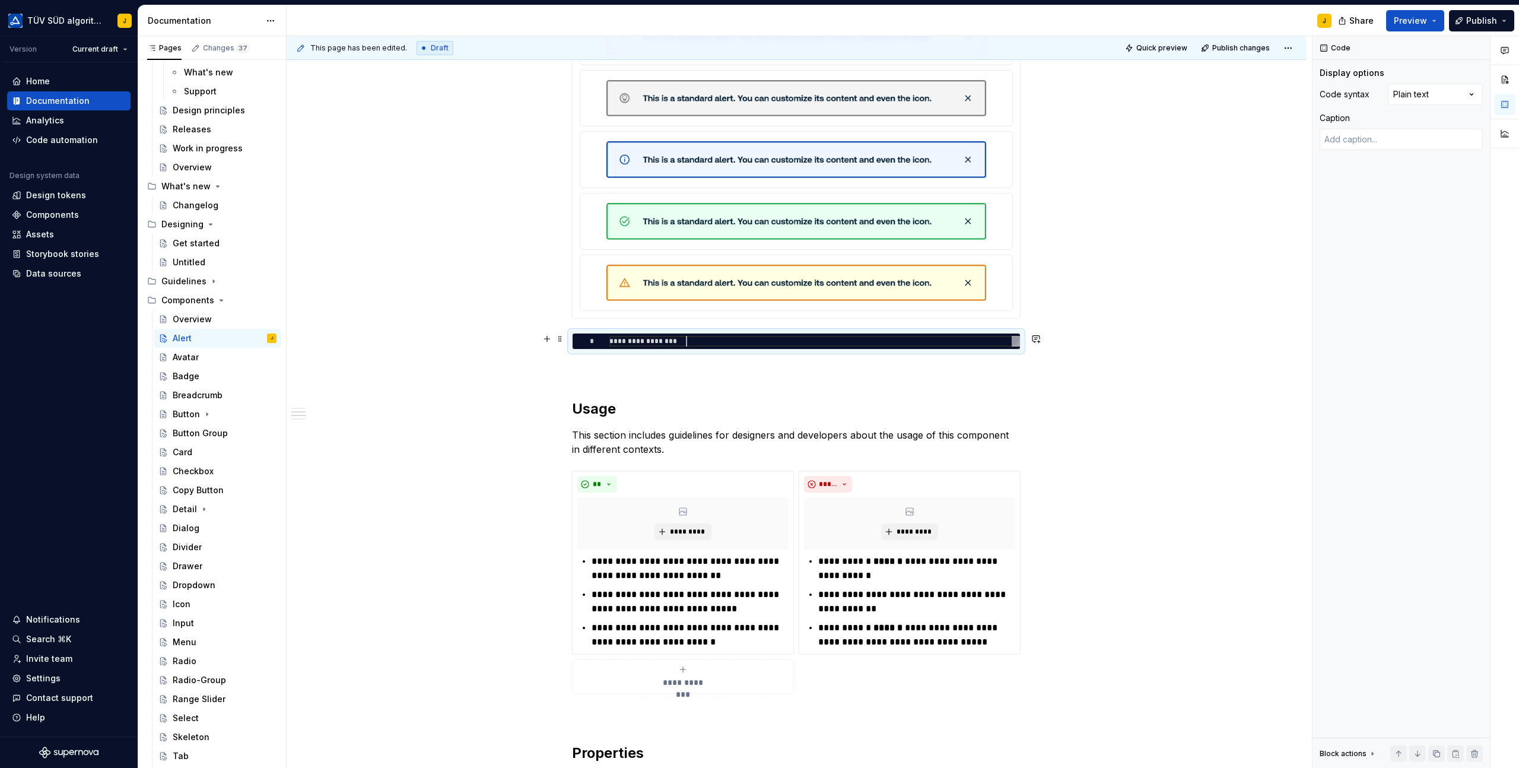
type textarea "*"
type textarea "**********"
type textarea "*"
type textarea "**********"
type textarea "*"
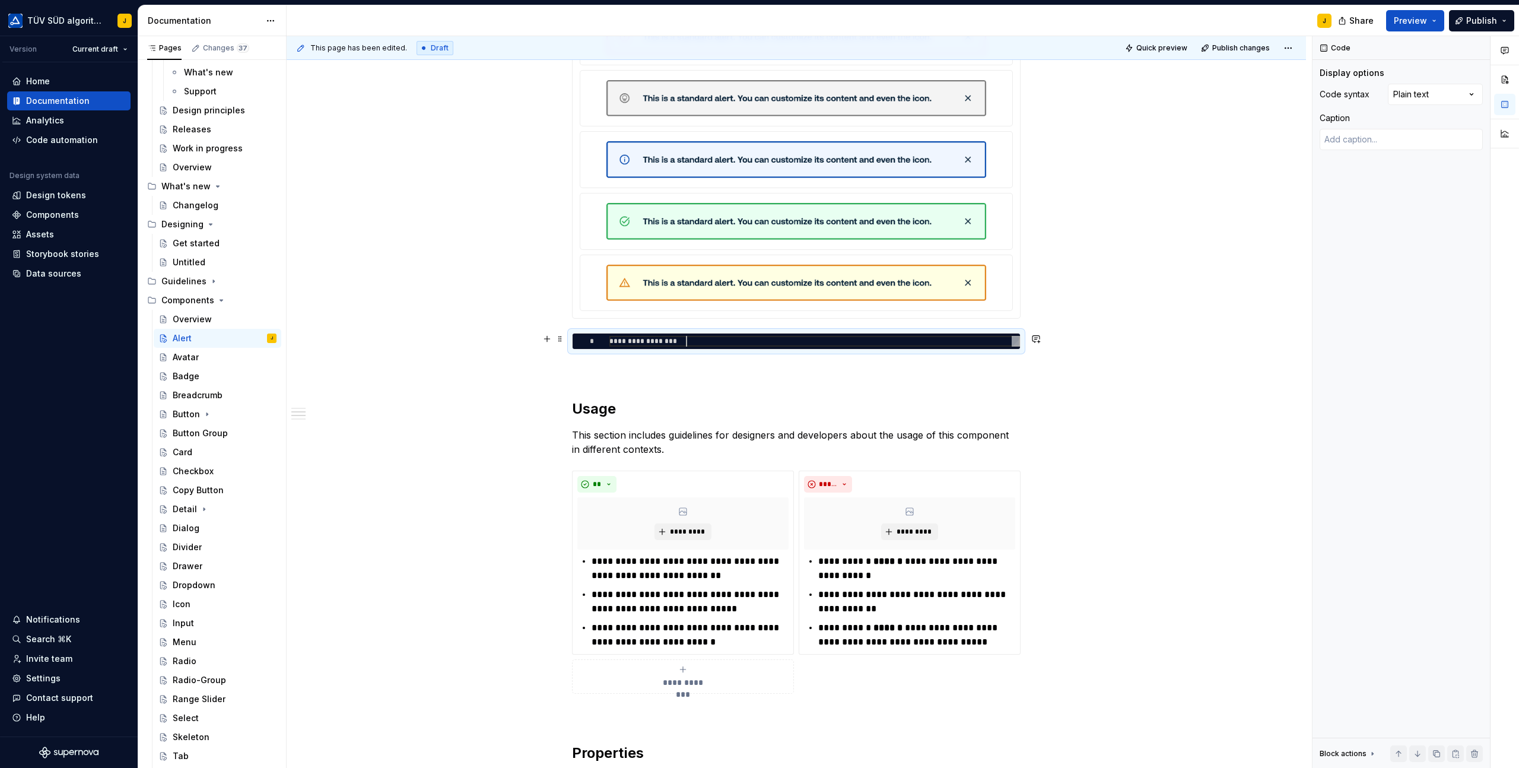
type textarea "**********"
type textarea "*"
type textarea "**********"
type textarea "*"
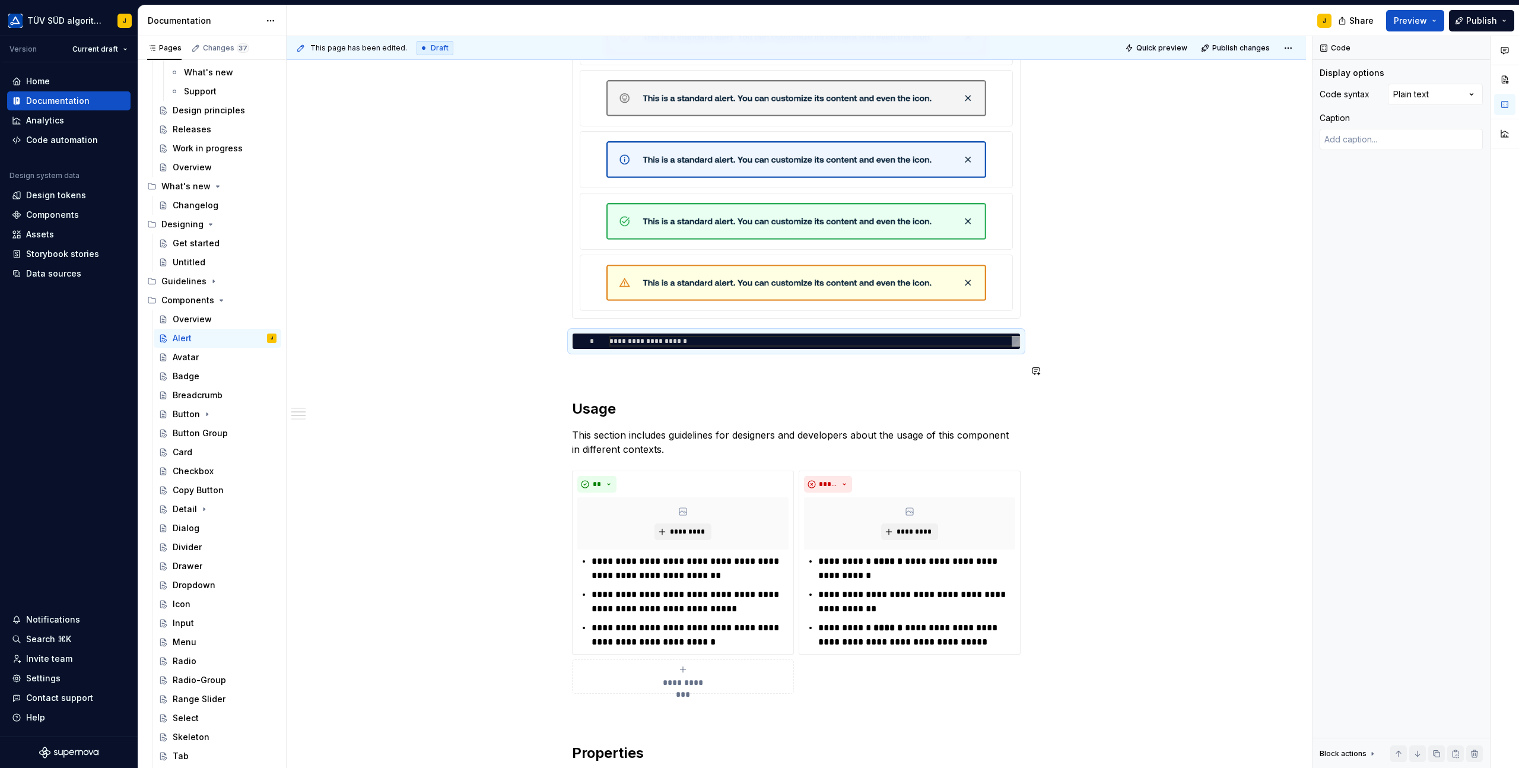
type textarea "**********"
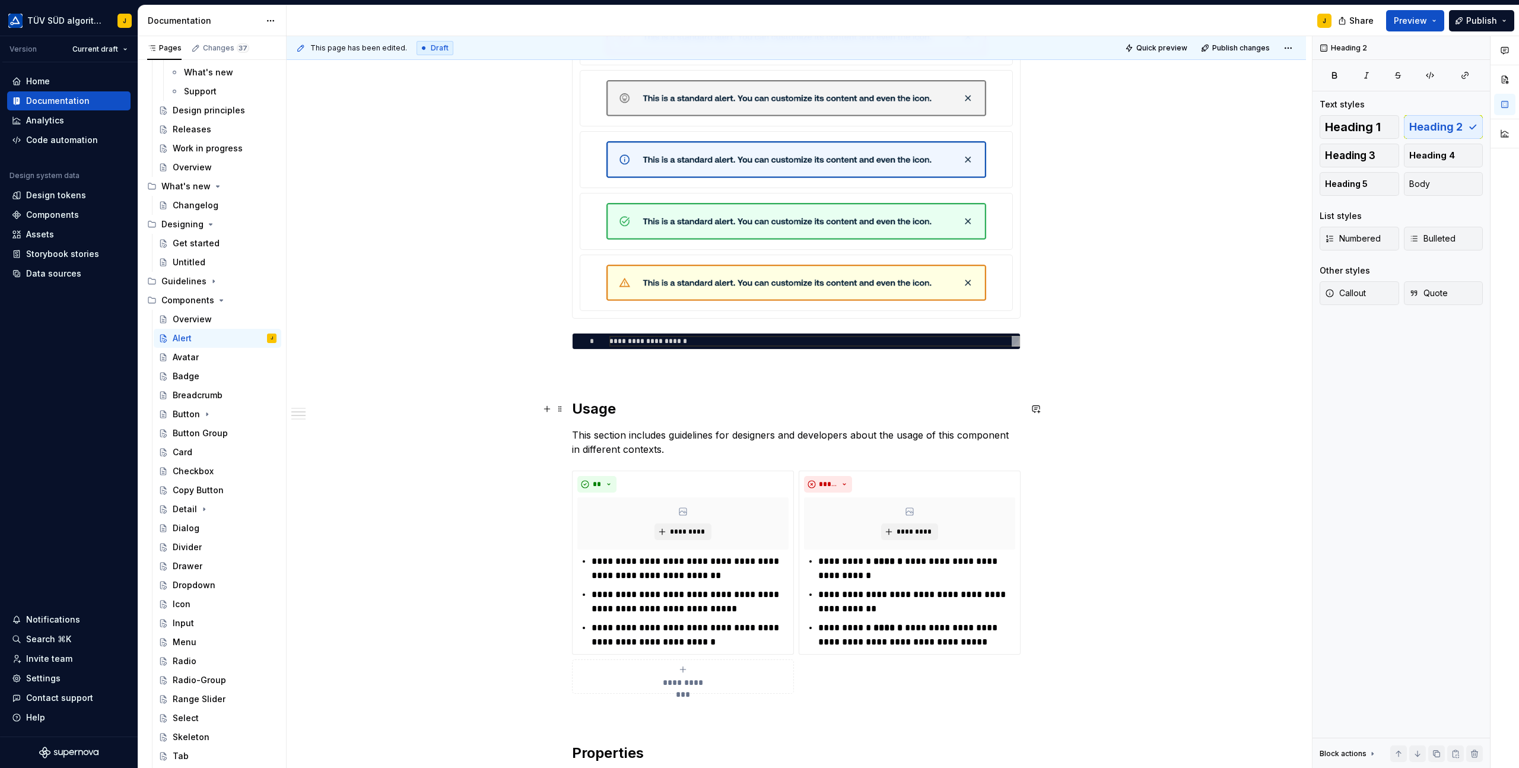
click at [674, 409] on h2 "Usage" at bounding box center [796, 408] width 449 height 19
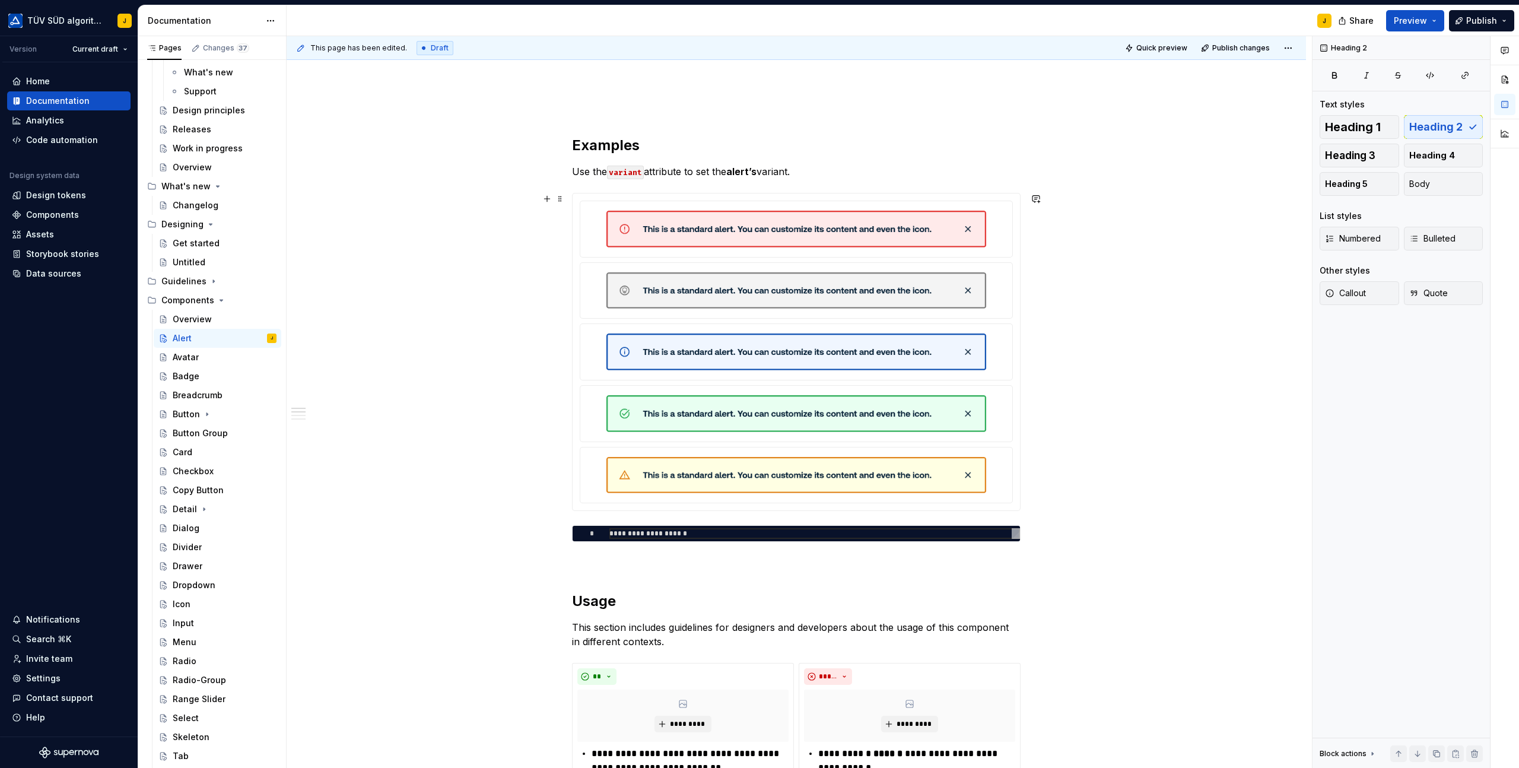
scroll to position [153, 0]
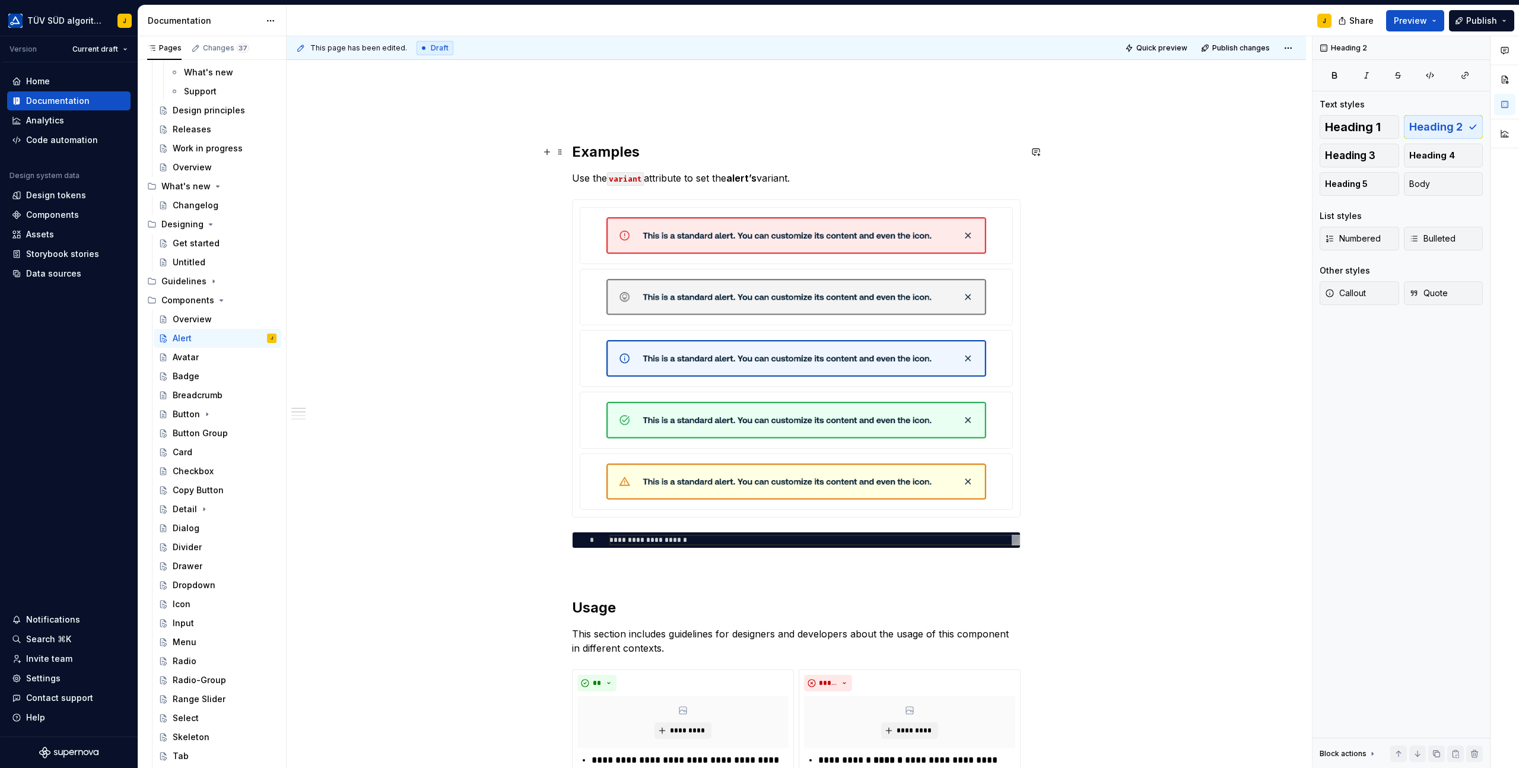
click at [611, 157] on h2 "Examples" at bounding box center [796, 151] width 449 height 19
click at [653, 207] on div at bounding box center [796, 358] width 447 height 317
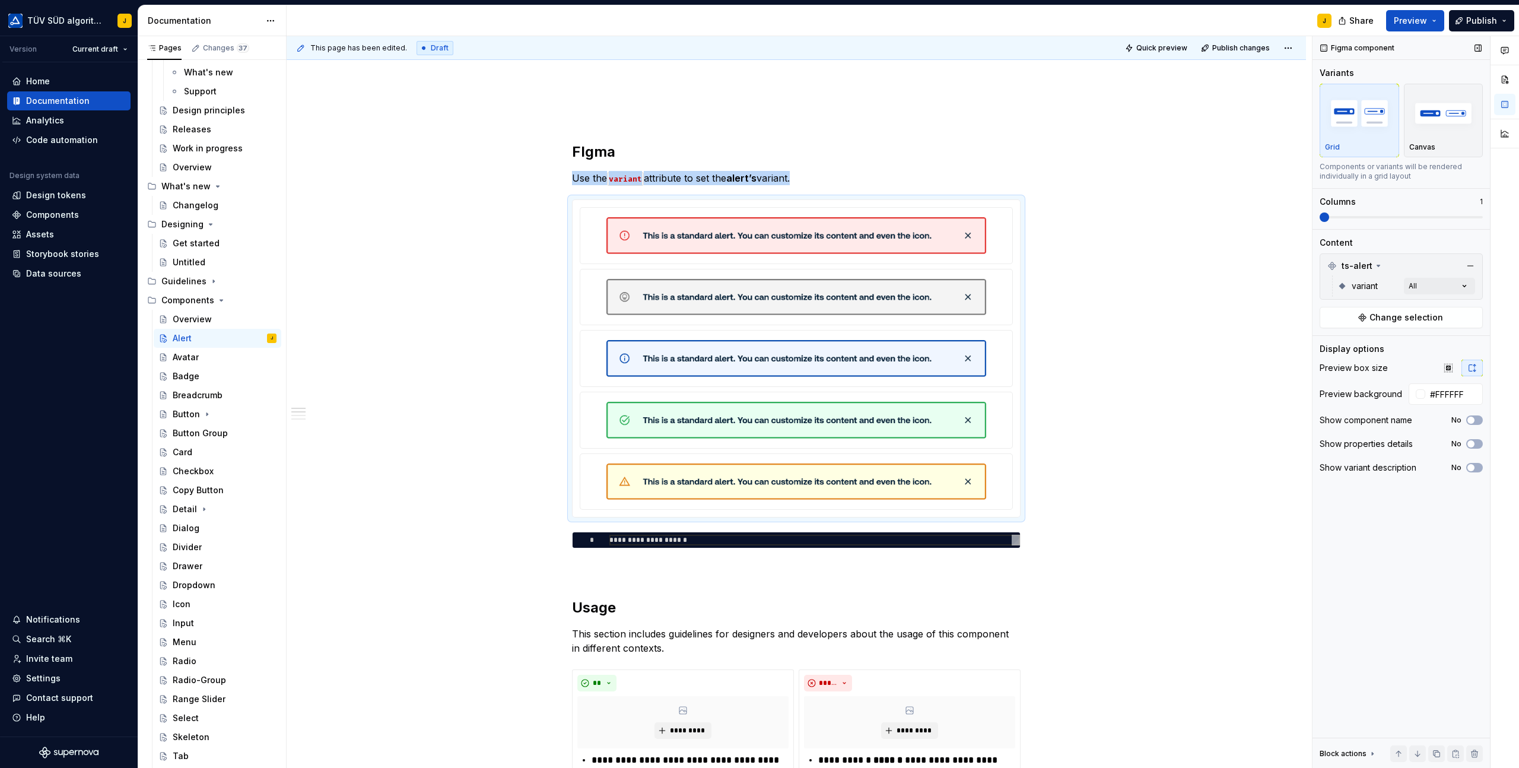
click at [1329, 212] on span at bounding box center [1324, 216] width 9 height 9
click at [1476, 423] on button "No" at bounding box center [1474, 419] width 17 height 9
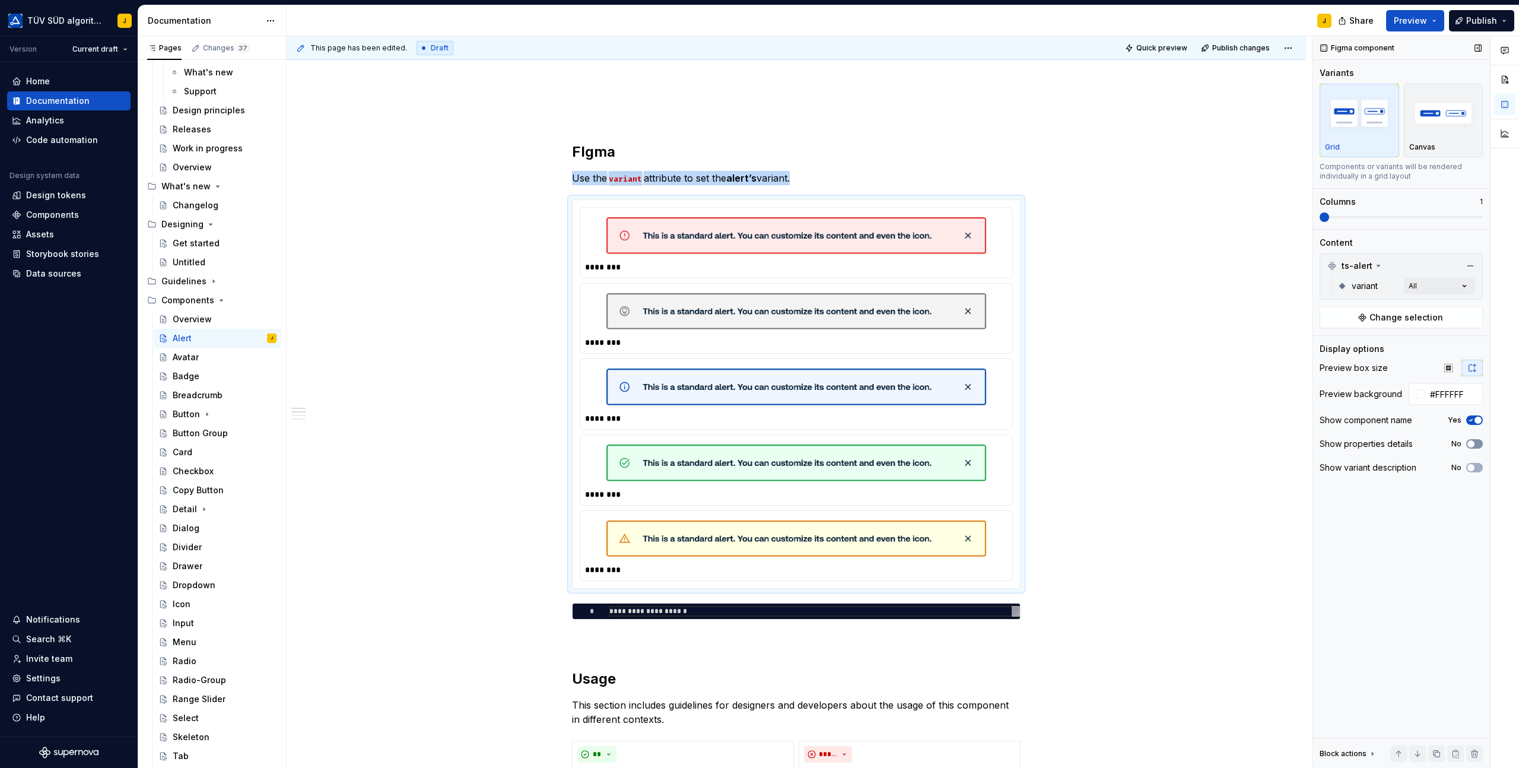
click at [1479, 444] on button "No" at bounding box center [1474, 443] width 17 height 9
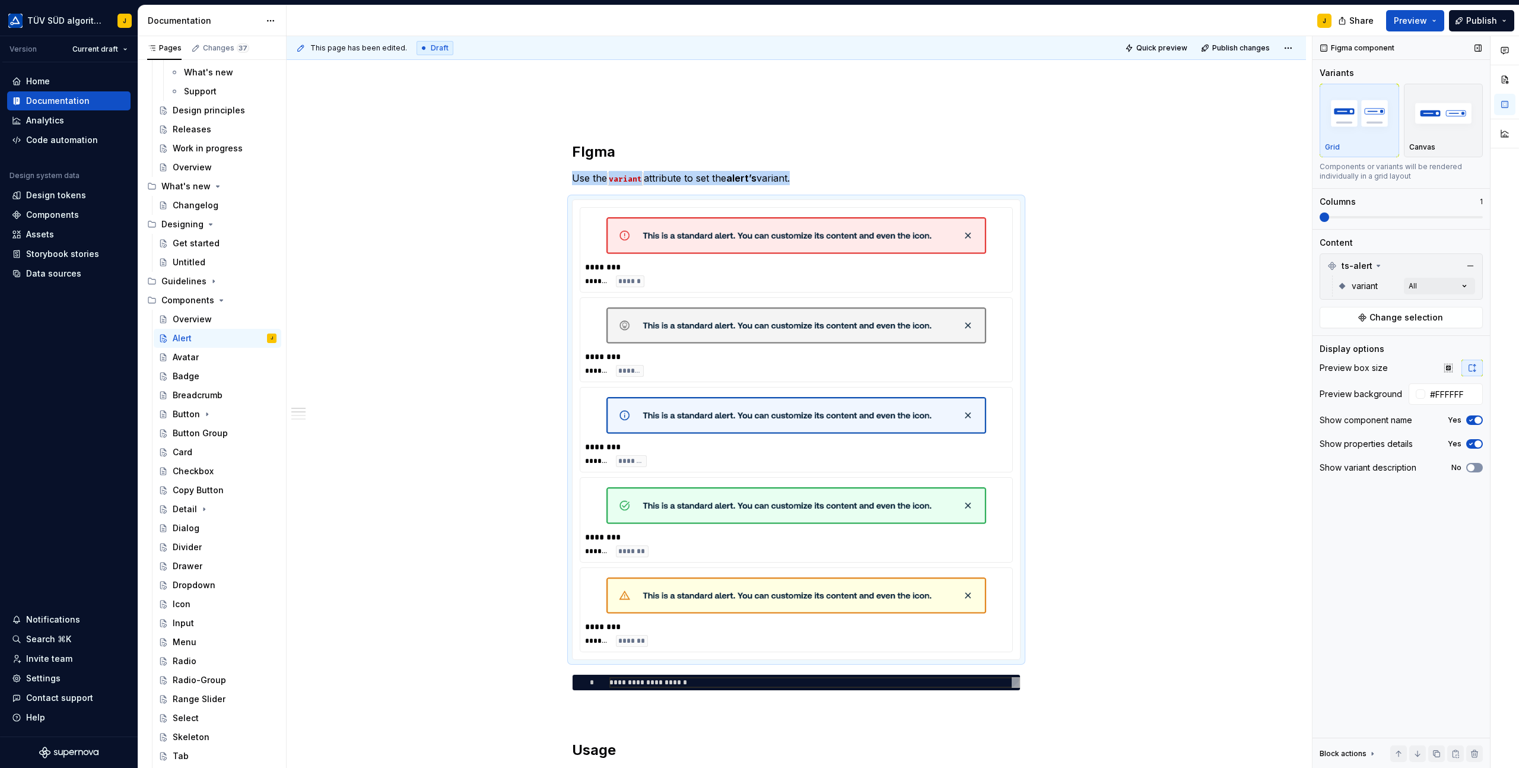
click at [1479, 465] on button "No" at bounding box center [1474, 467] width 17 height 9
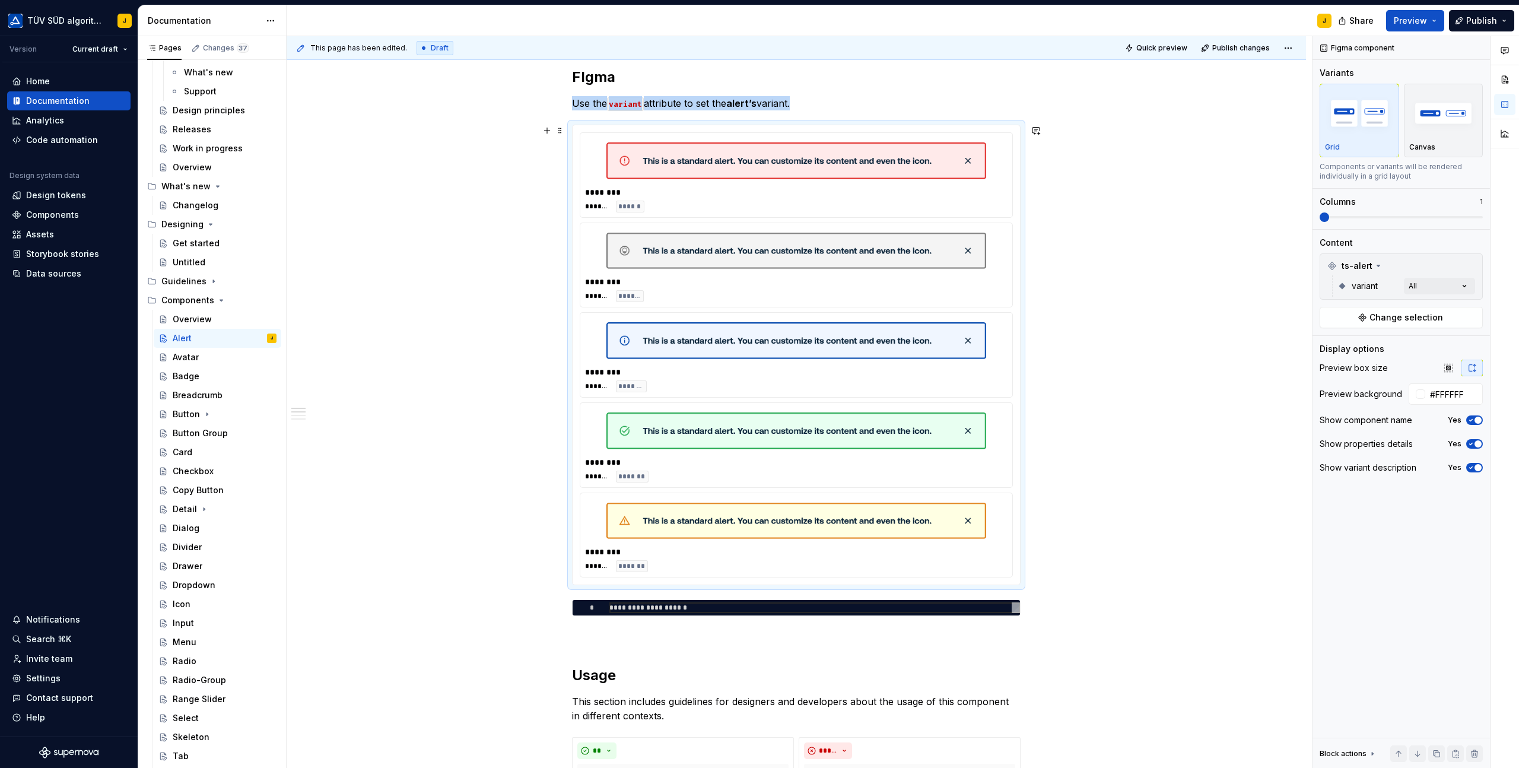
scroll to position [231, 0]
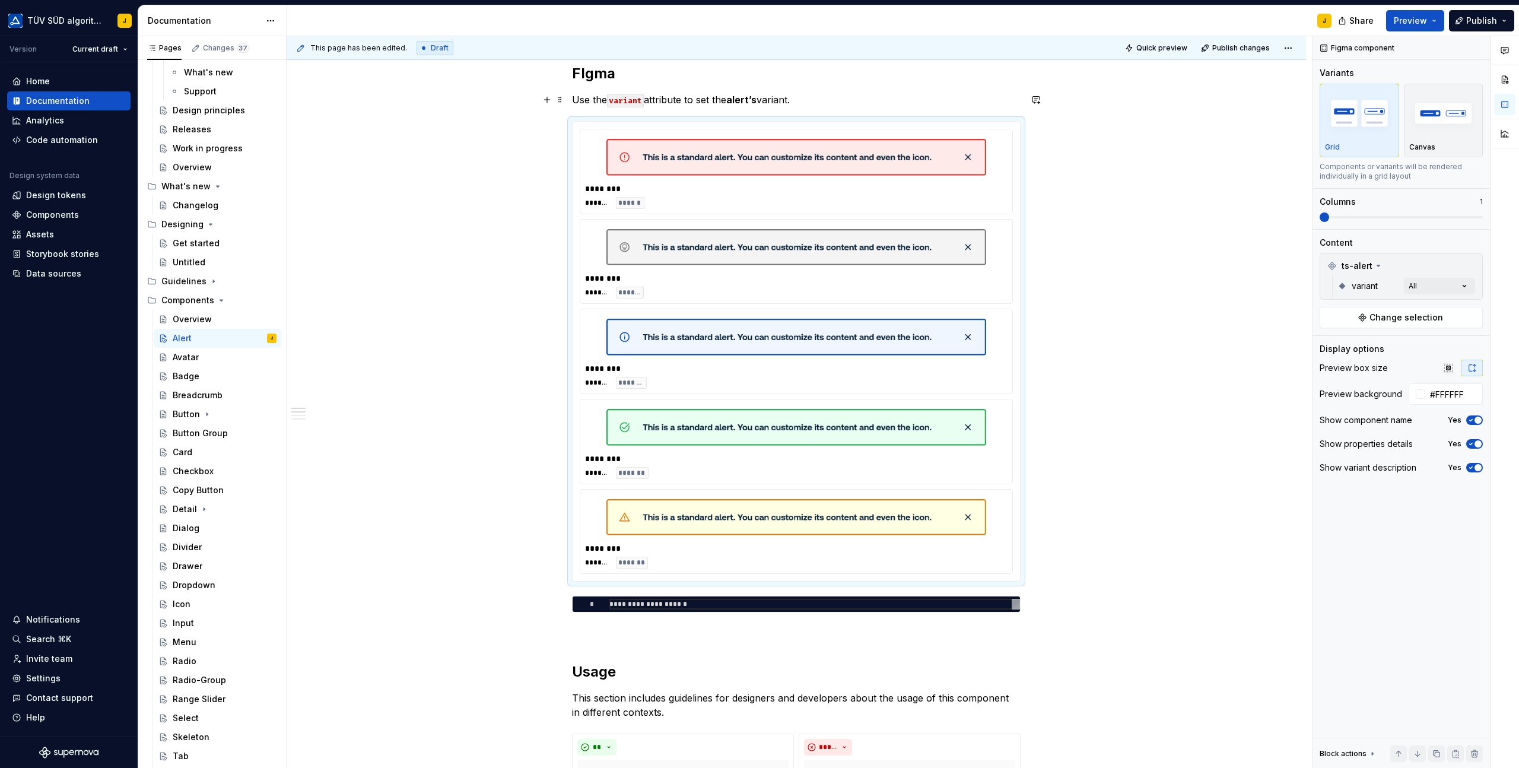
click at [755, 101] on strong "alert’s" at bounding box center [741, 100] width 30 height 12
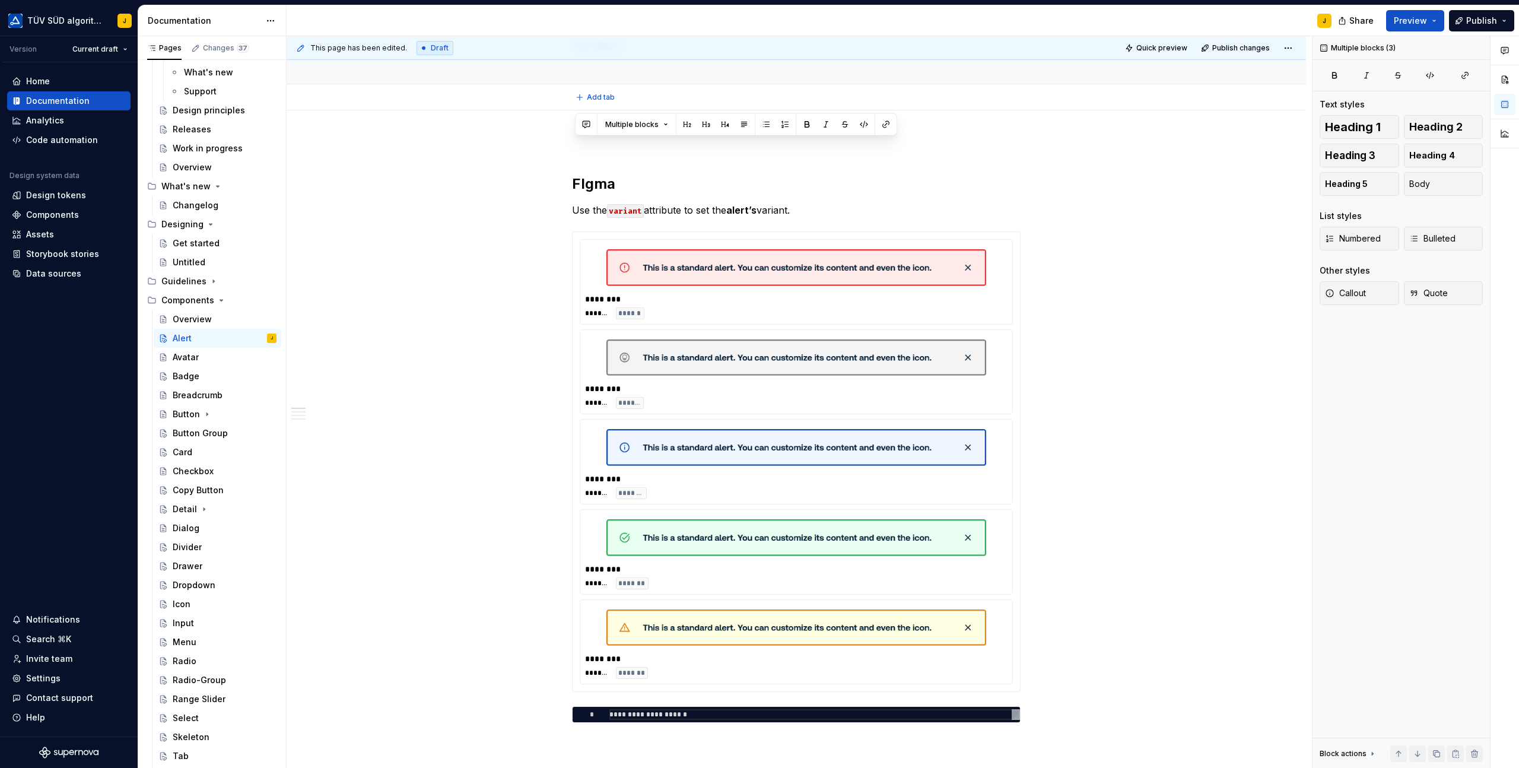
scroll to position [120, 0]
drag, startPoint x: 812, startPoint y: 98, endPoint x: 601, endPoint y: 182, distance: 227.2
click at [588, 211] on p "Use the variant attribute to set the alert’s variant." at bounding box center [796, 211] width 449 height 14
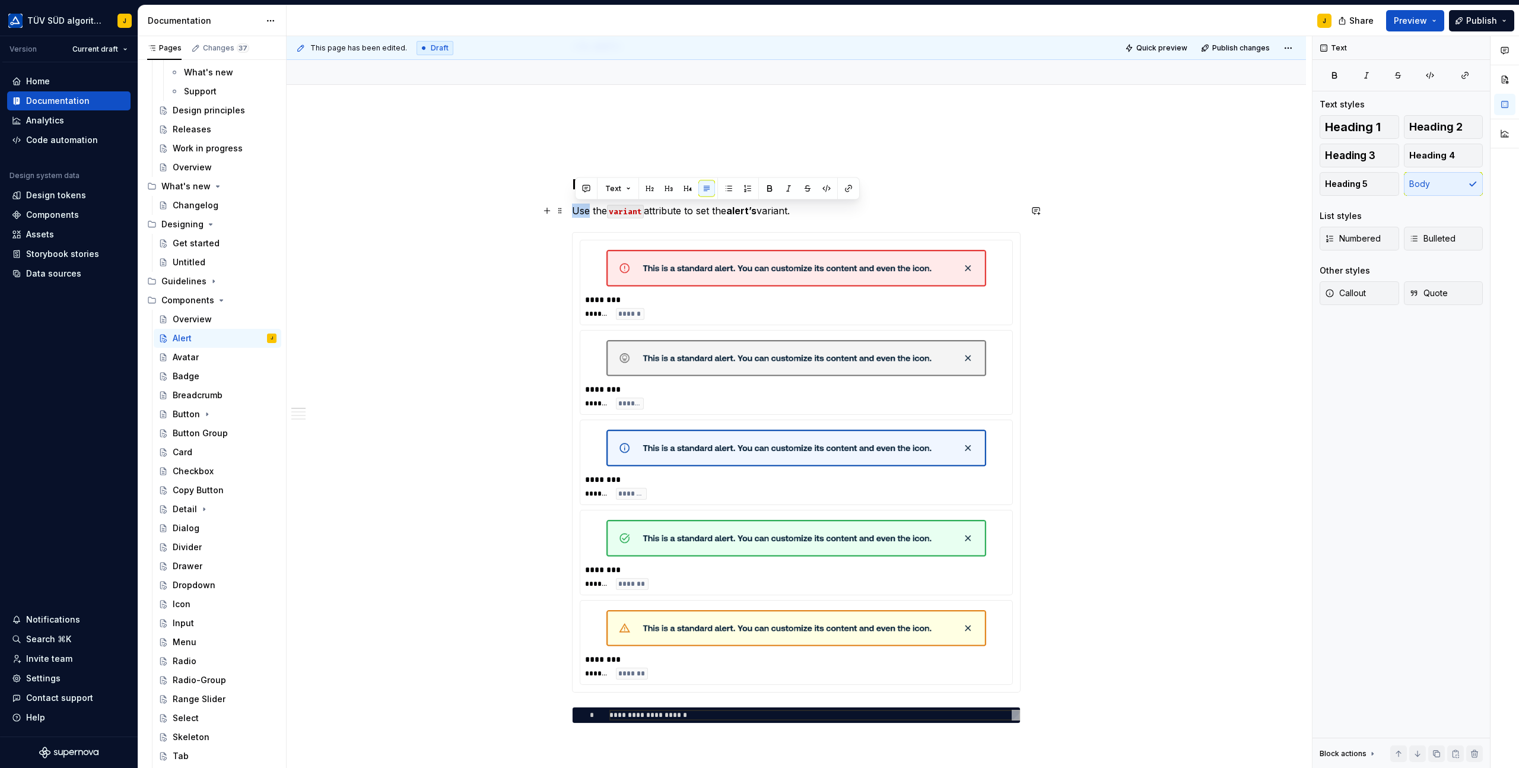
click at [588, 211] on p "Use the variant attribute to set the alert’s variant." at bounding box center [796, 211] width 449 height 14
click at [818, 216] on p "Use the variant attribute to set the alert’s variant." at bounding box center [796, 211] width 449 height 14
drag, startPoint x: 811, startPoint y: 214, endPoint x: 567, endPoint y: 212, distance: 244.5
click at [916, 191] on h2 "FIgma" at bounding box center [796, 184] width 449 height 19
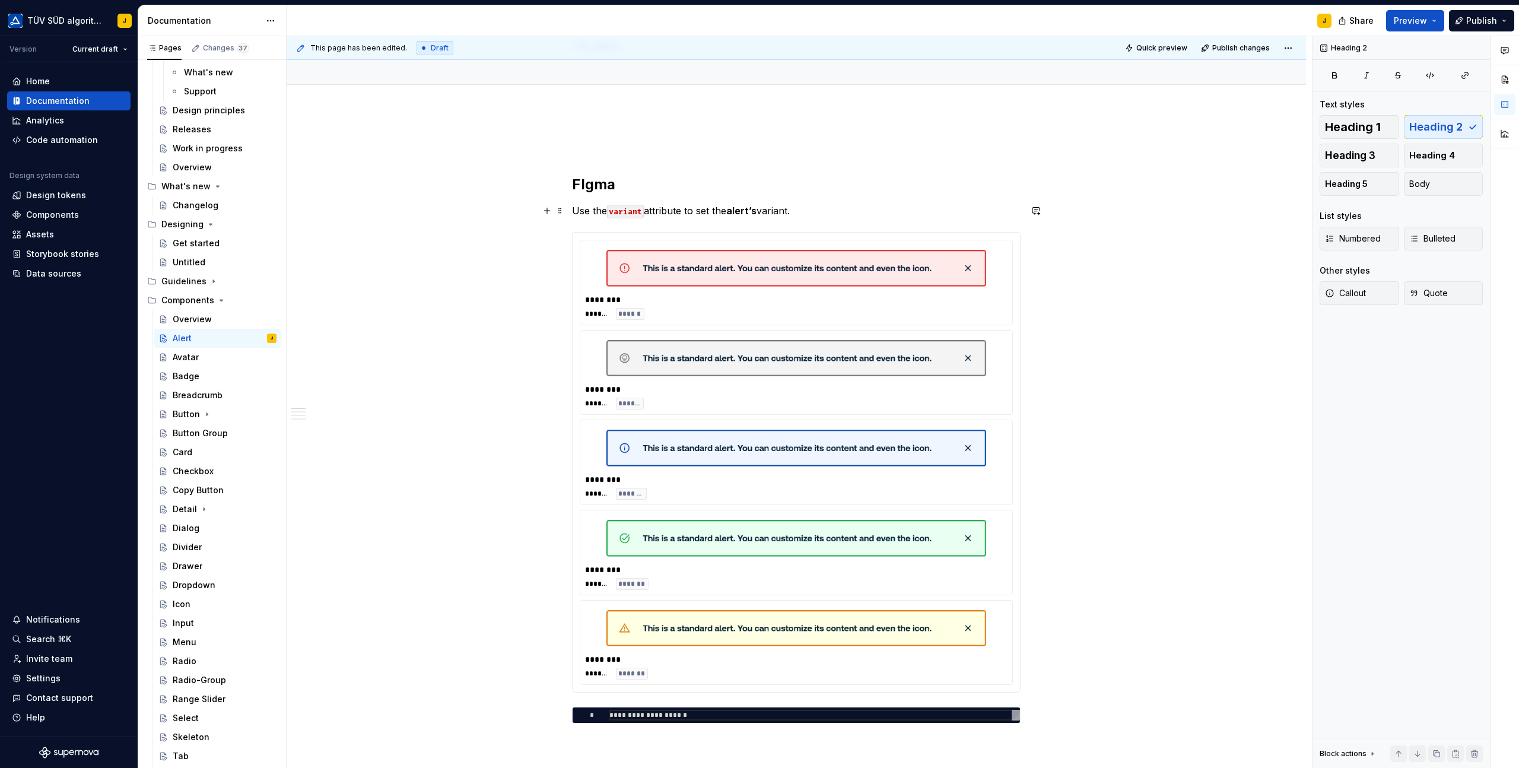
click at [811, 210] on p "Use the variant attribute to set the alert’s variant." at bounding box center [796, 211] width 449 height 14
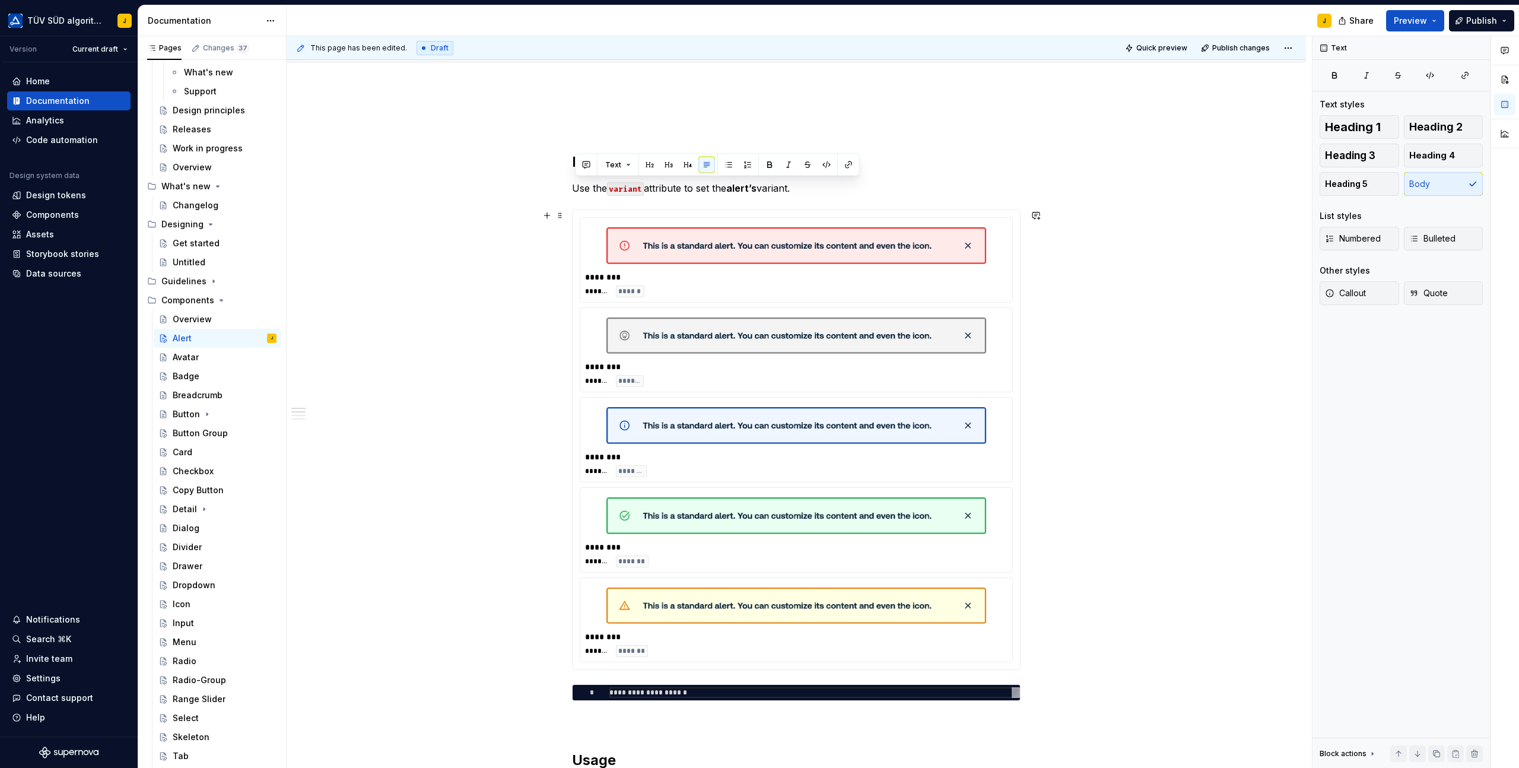
scroll to position [147, 0]
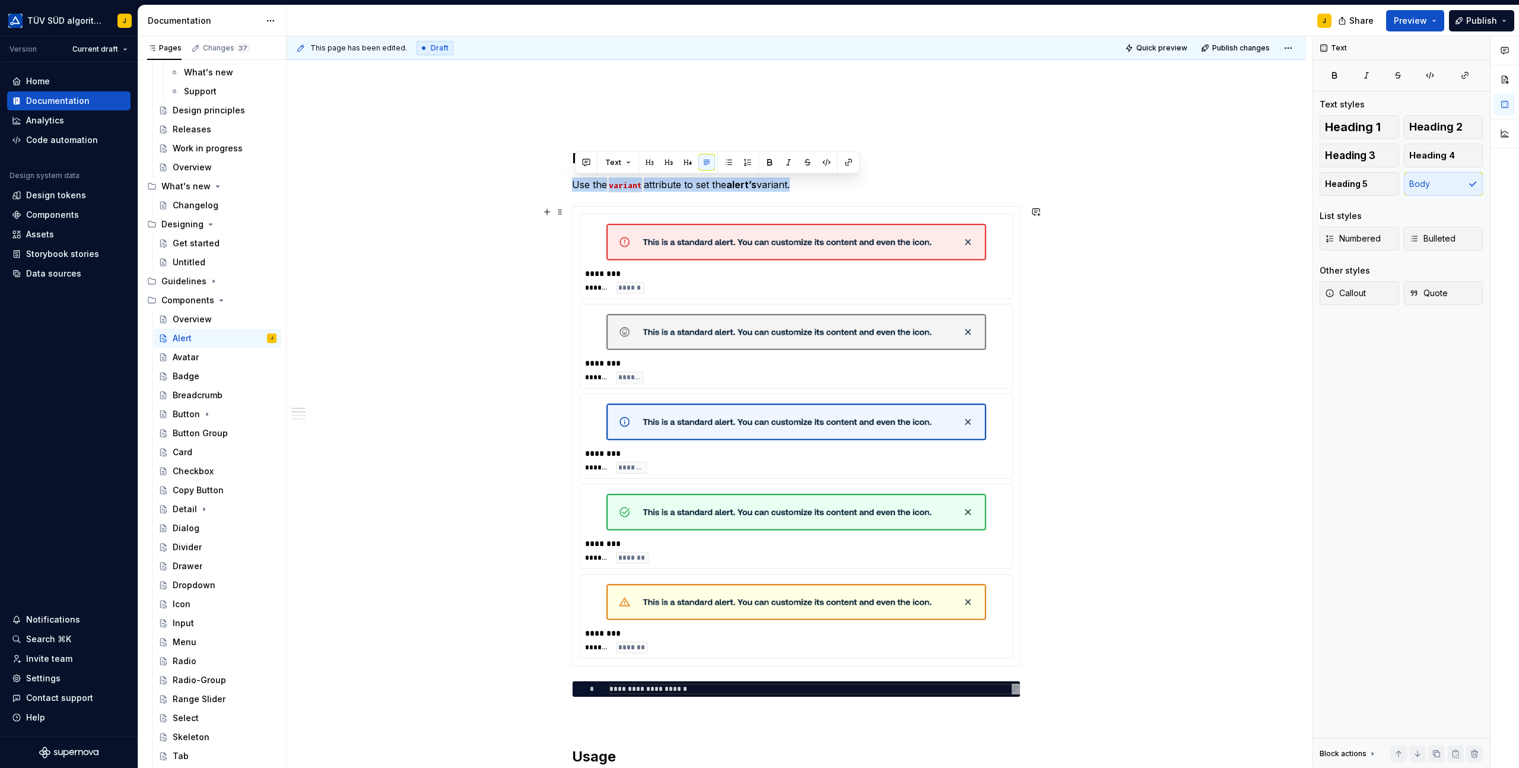
click at [701, 231] on img at bounding box center [796, 242] width 380 height 37
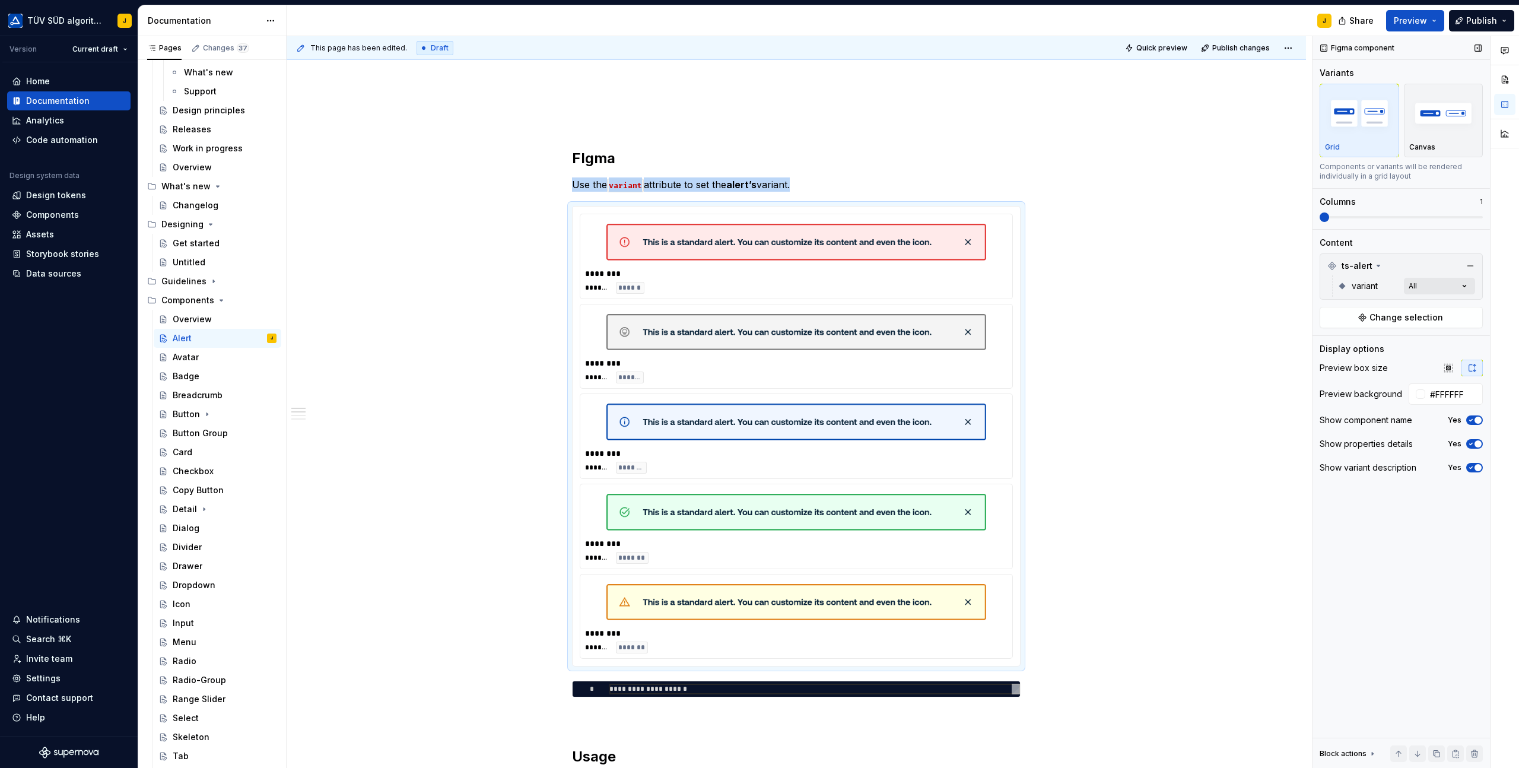
click at [1431, 288] on div "Comments Open comments No comments yet Select ‘Comment’ from the block context …" at bounding box center [1416, 402] width 207 height 732
click at [1425, 240] on div "Comments Open comments No comments yet Select ‘Comment’ from the block context …" at bounding box center [1416, 402] width 207 height 732
click at [1374, 264] on icon at bounding box center [1378, 265] width 9 height 9
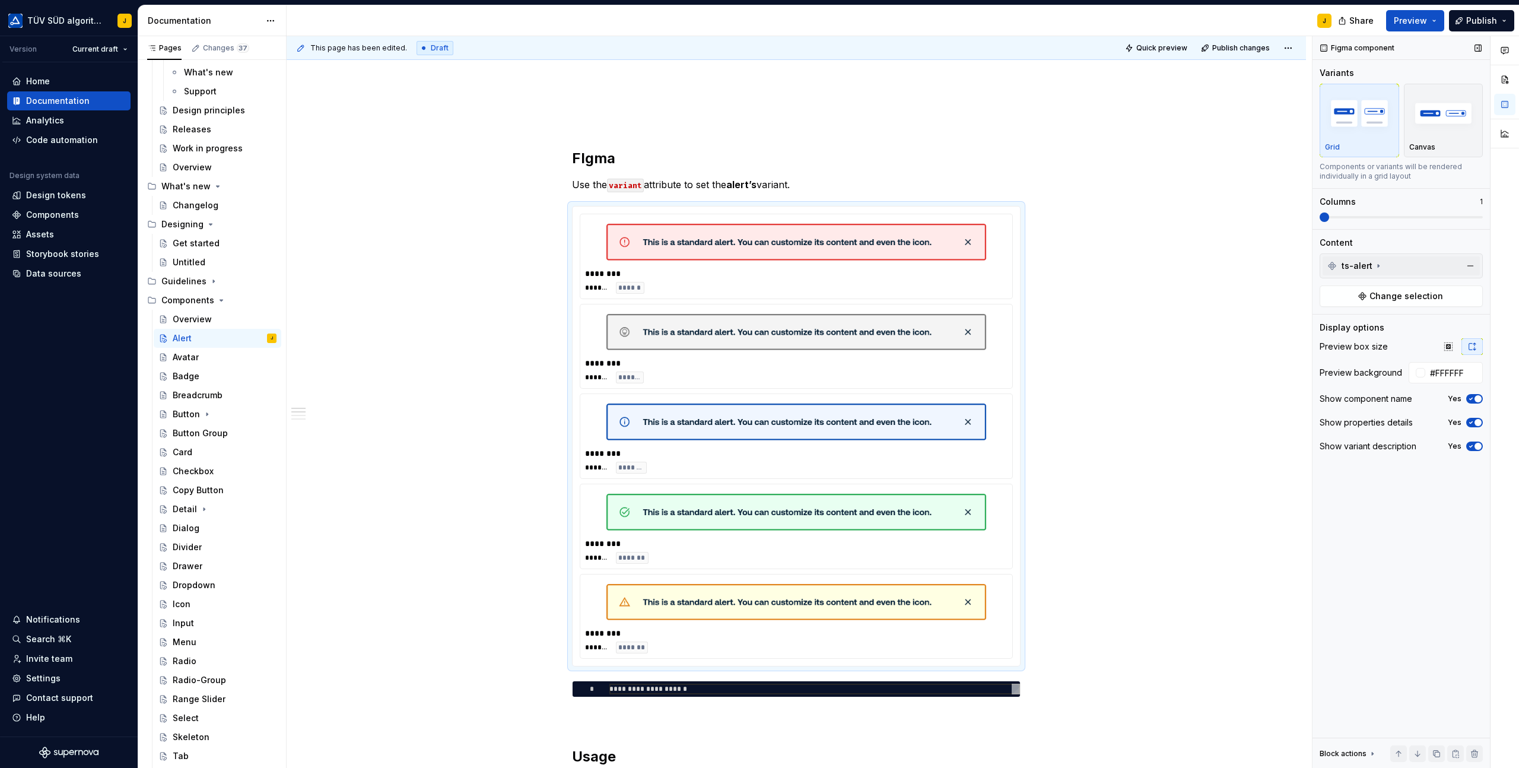
click at [1374, 264] on icon at bounding box center [1378, 265] width 9 height 9
click at [1395, 317] on span "Change selection" at bounding box center [1407, 318] width 74 height 12
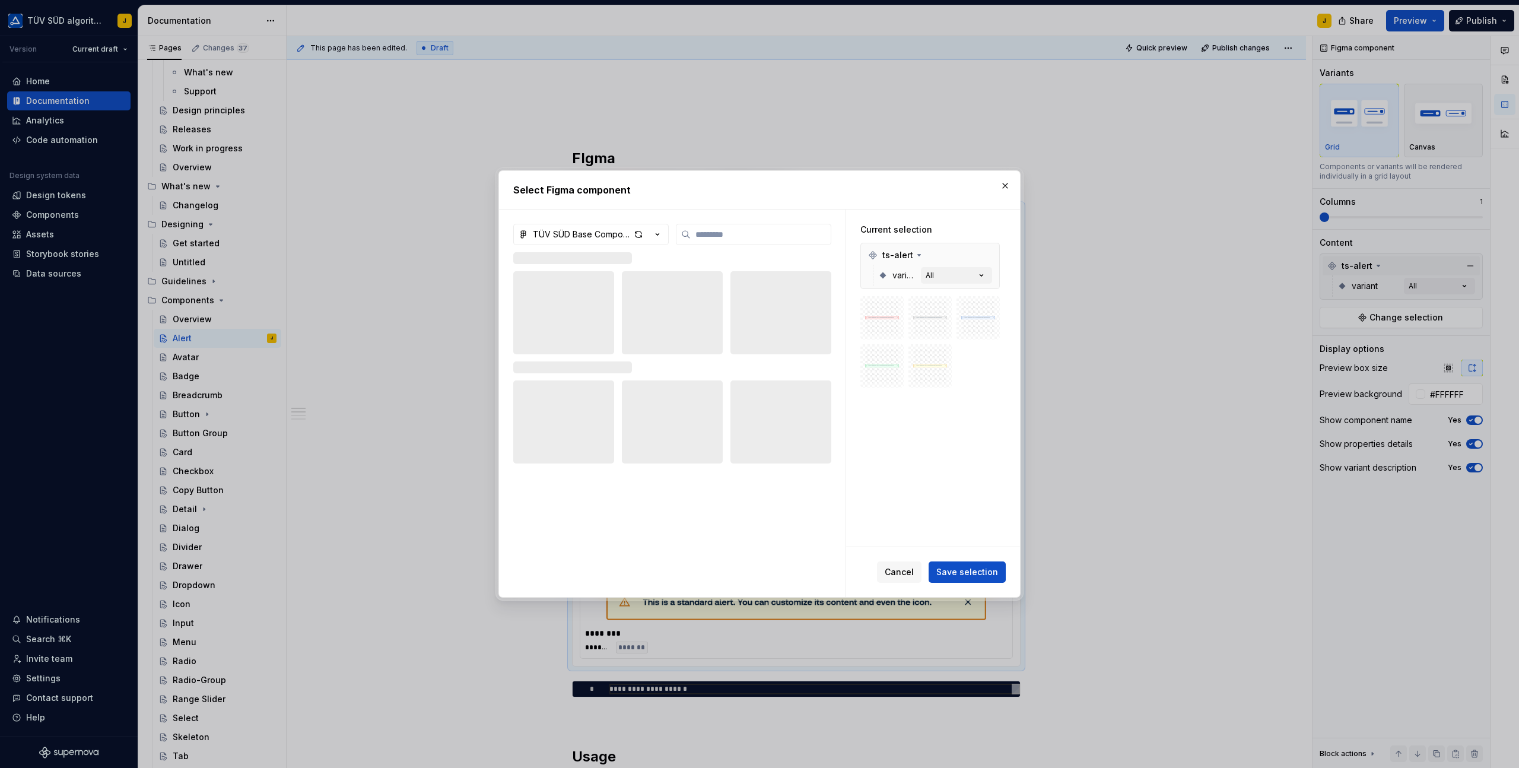
type textarea "*"
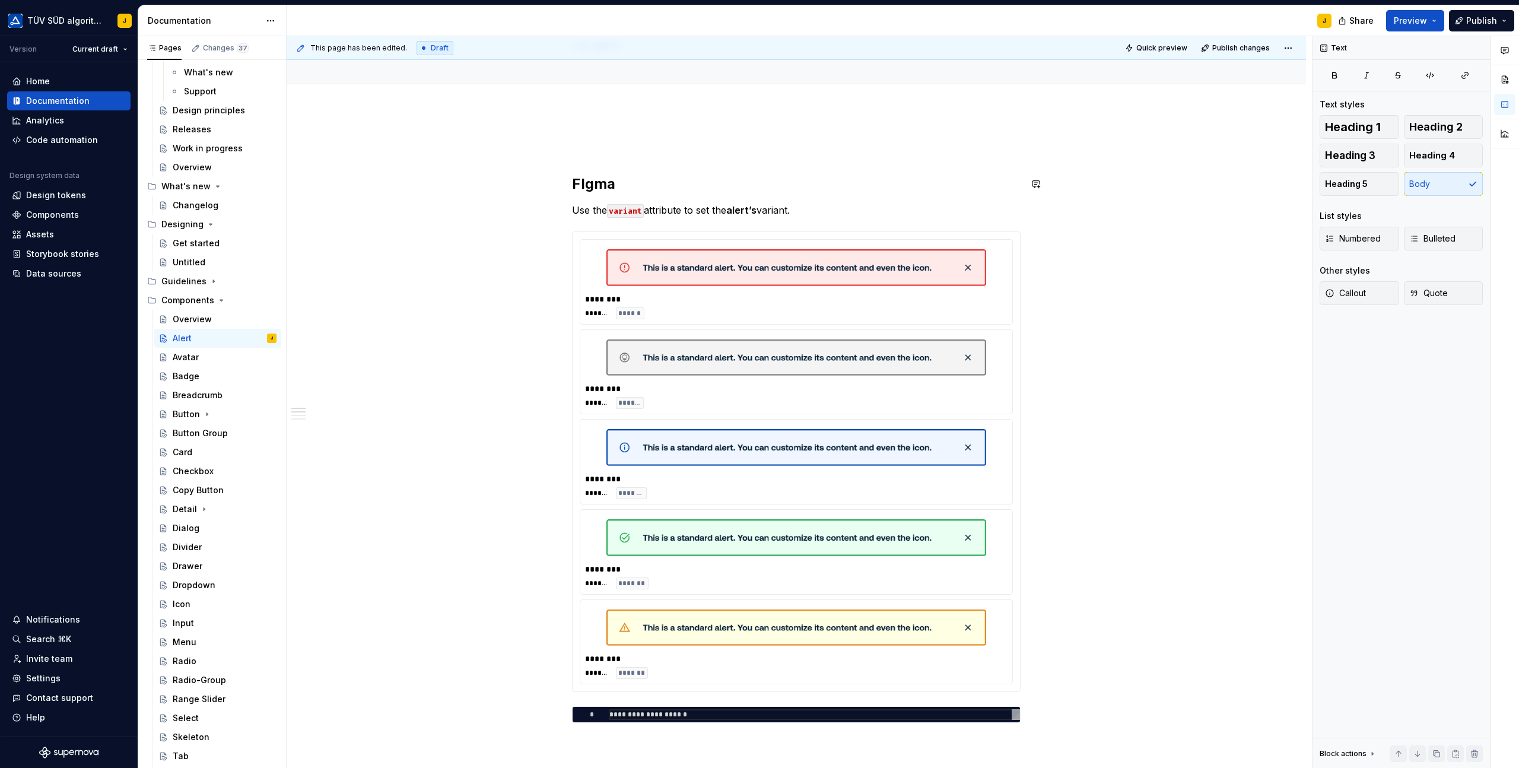
scroll to position [173, 0]
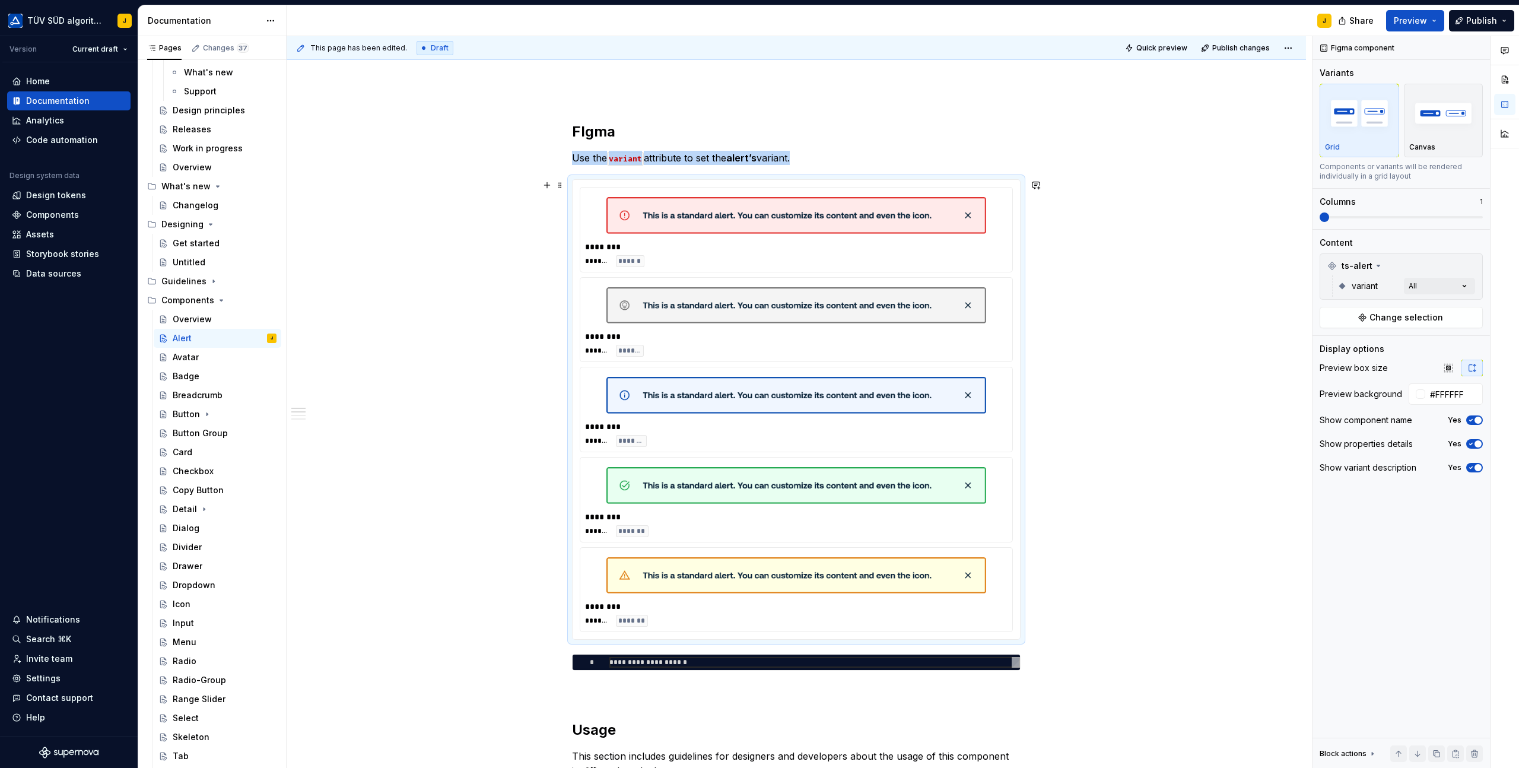
click at [906, 261] on div "******* ******" at bounding box center [796, 261] width 423 height 12
click at [1469, 263] on button "button" at bounding box center [1470, 266] width 17 height 17
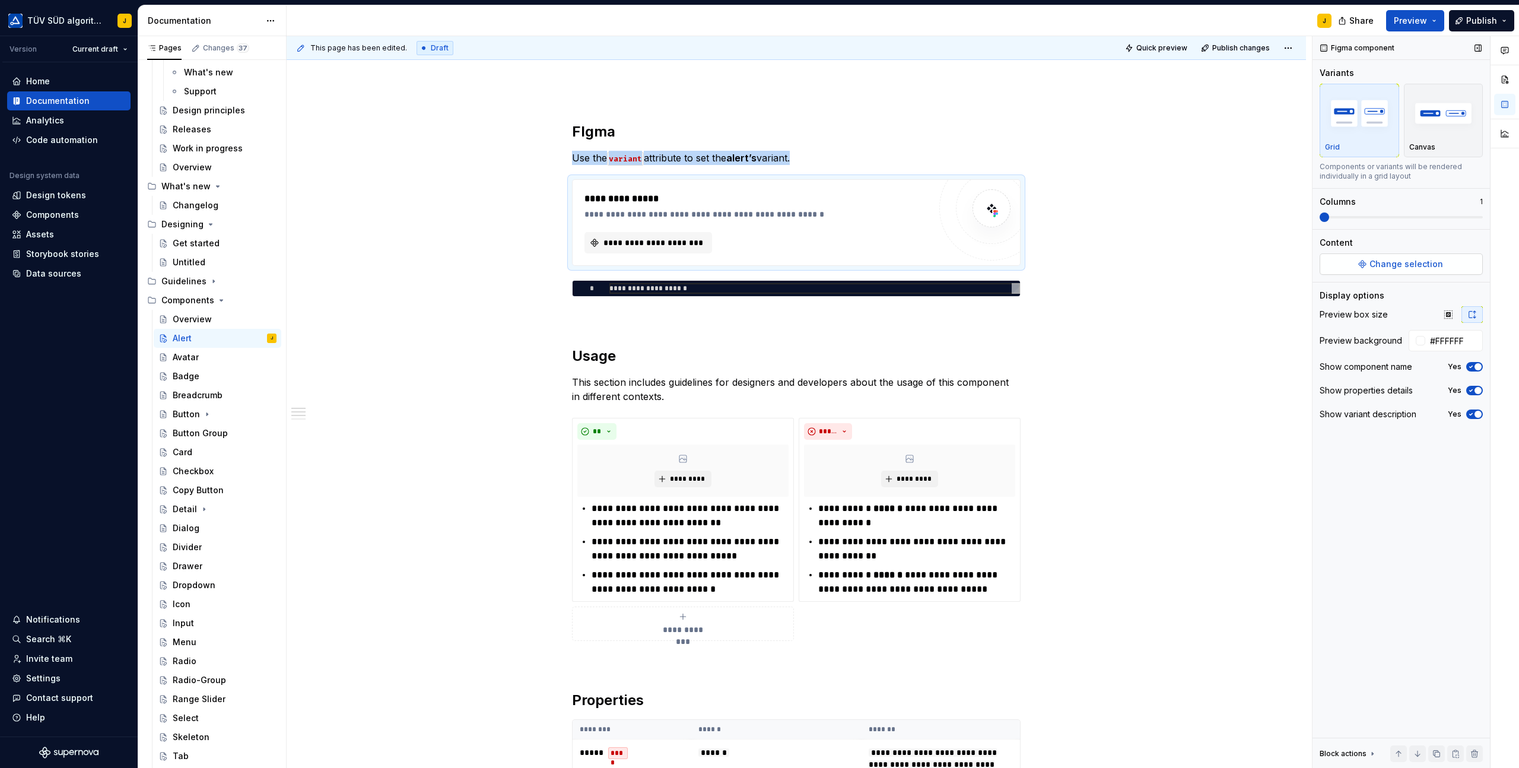
click at [1400, 262] on span "Change selection" at bounding box center [1407, 264] width 74 height 12
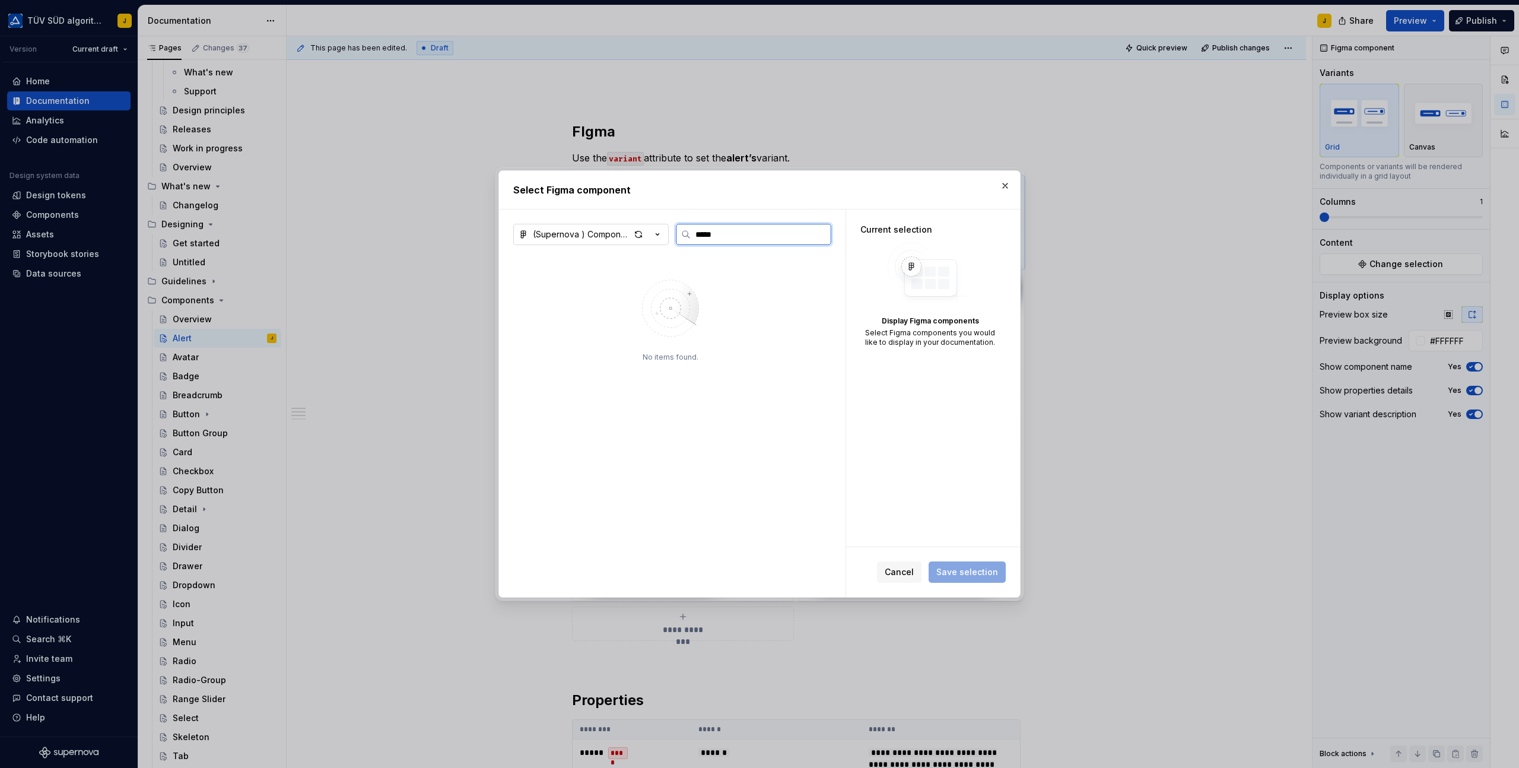
type input "*****"
click at [609, 238] on div "(Supernova ) Component annotations" at bounding box center [581, 234] width 97 height 12
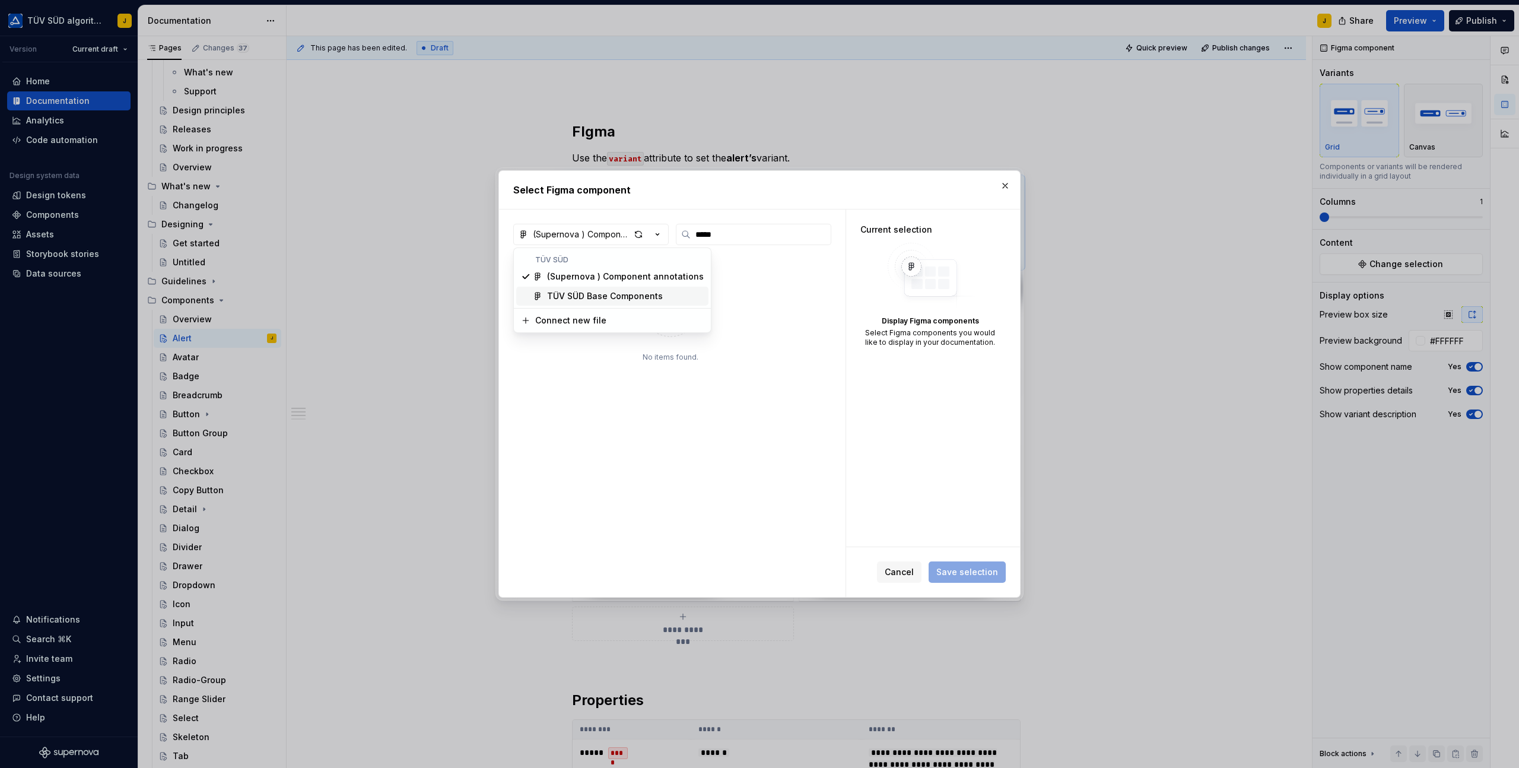
click at [601, 294] on div "TÜV SÜD Base Components" at bounding box center [605, 296] width 116 height 12
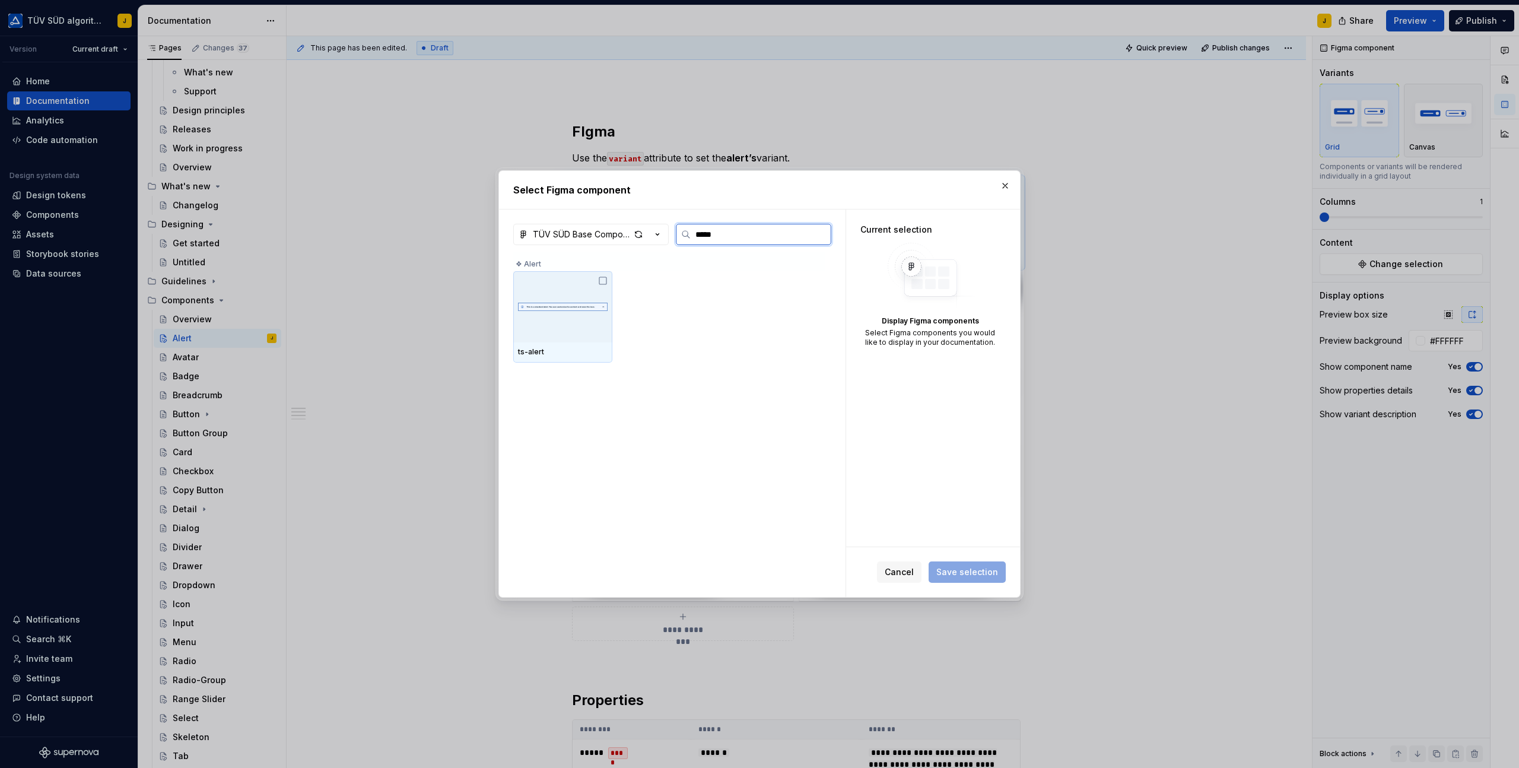
click at [580, 300] on img at bounding box center [563, 307] width 90 height 36
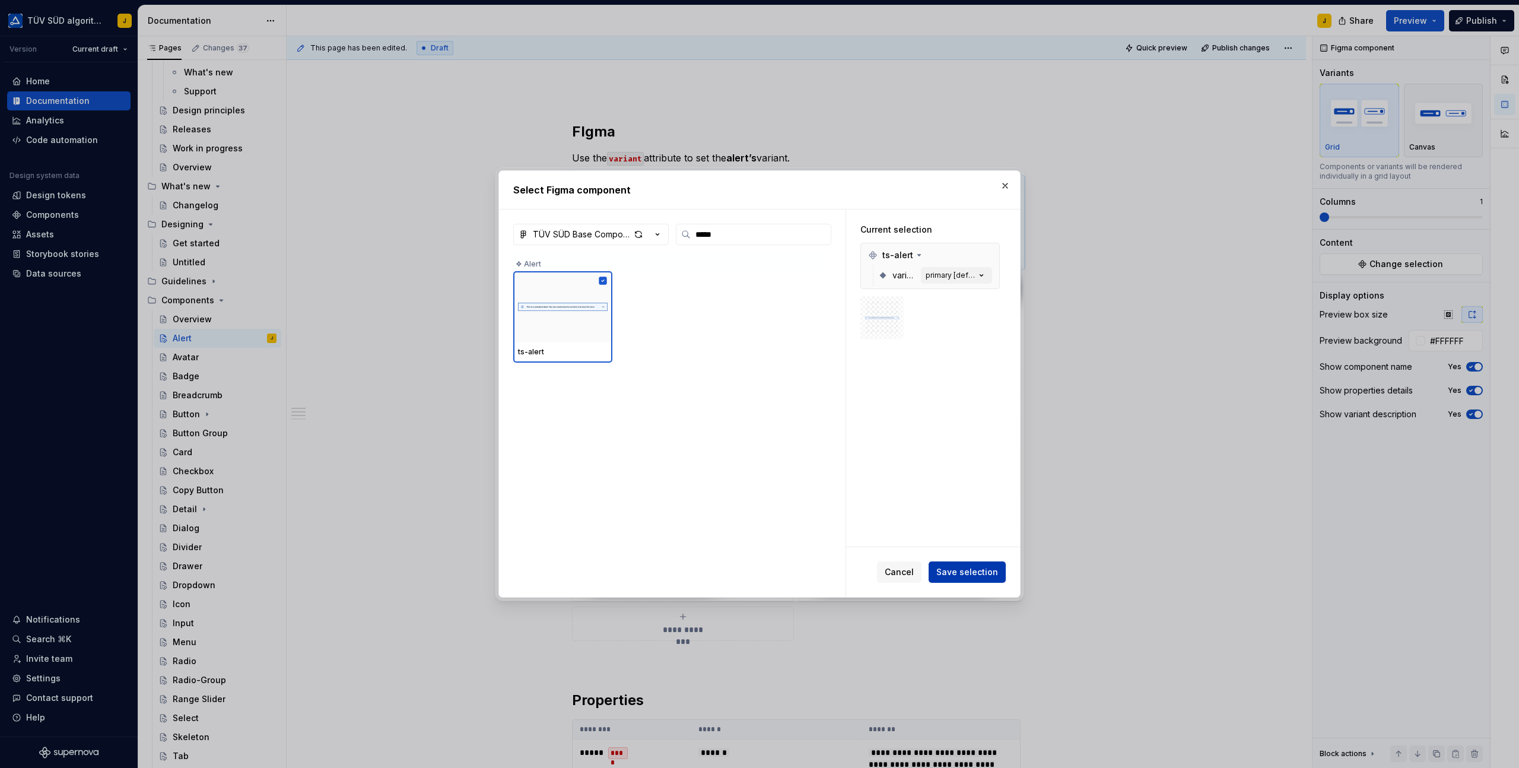
click at [960, 574] on span "Save selection" at bounding box center [967, 572] width 62 height 12
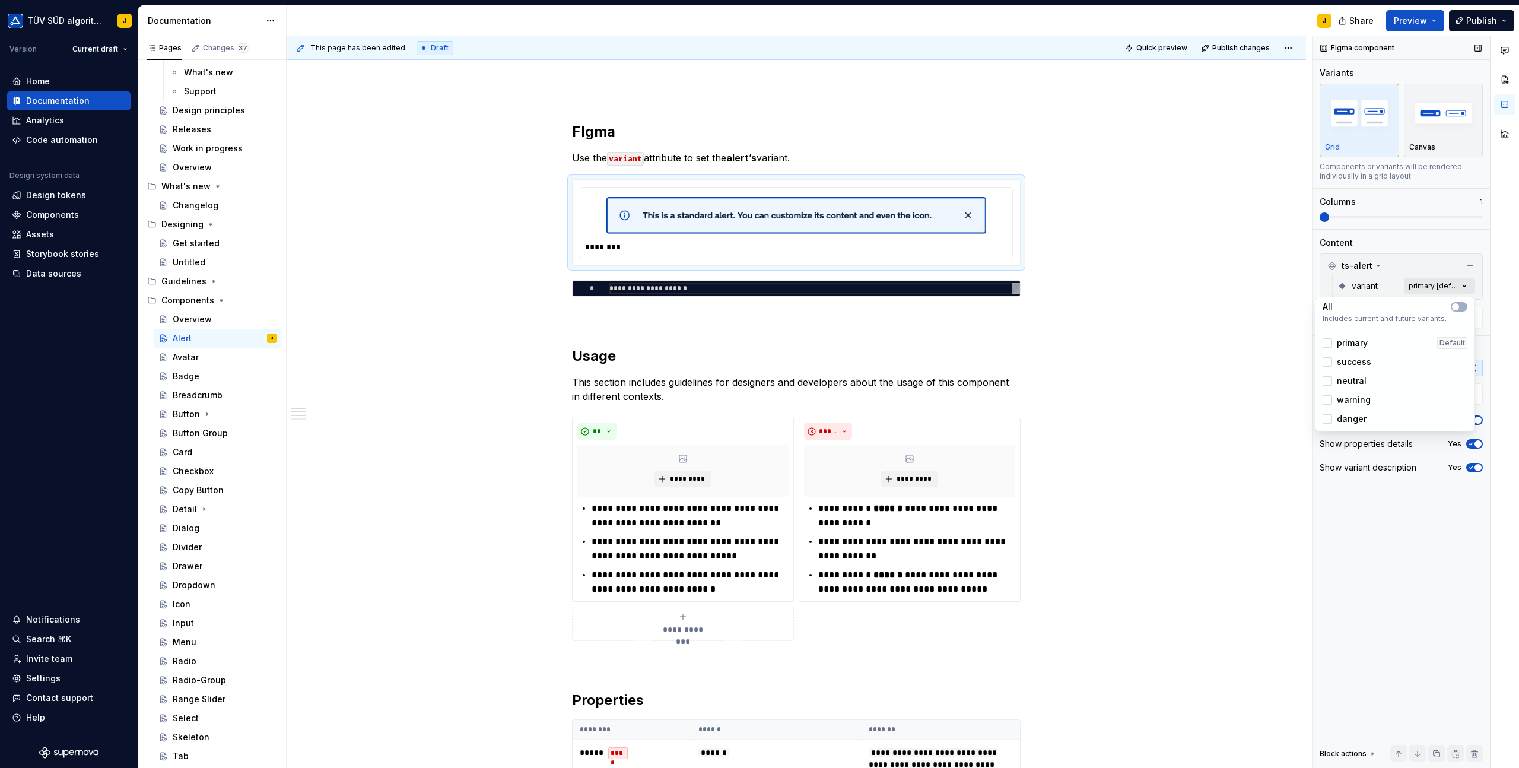
click at [1436, 284] on div "Comments Open comments No comments yet Select ‘Comment’ from the block context …" at bounding box center [1416, 402] width 207 height 732
click at [1456, 307] on span "button" at bounding box center [1455, 306] width 7 height 7
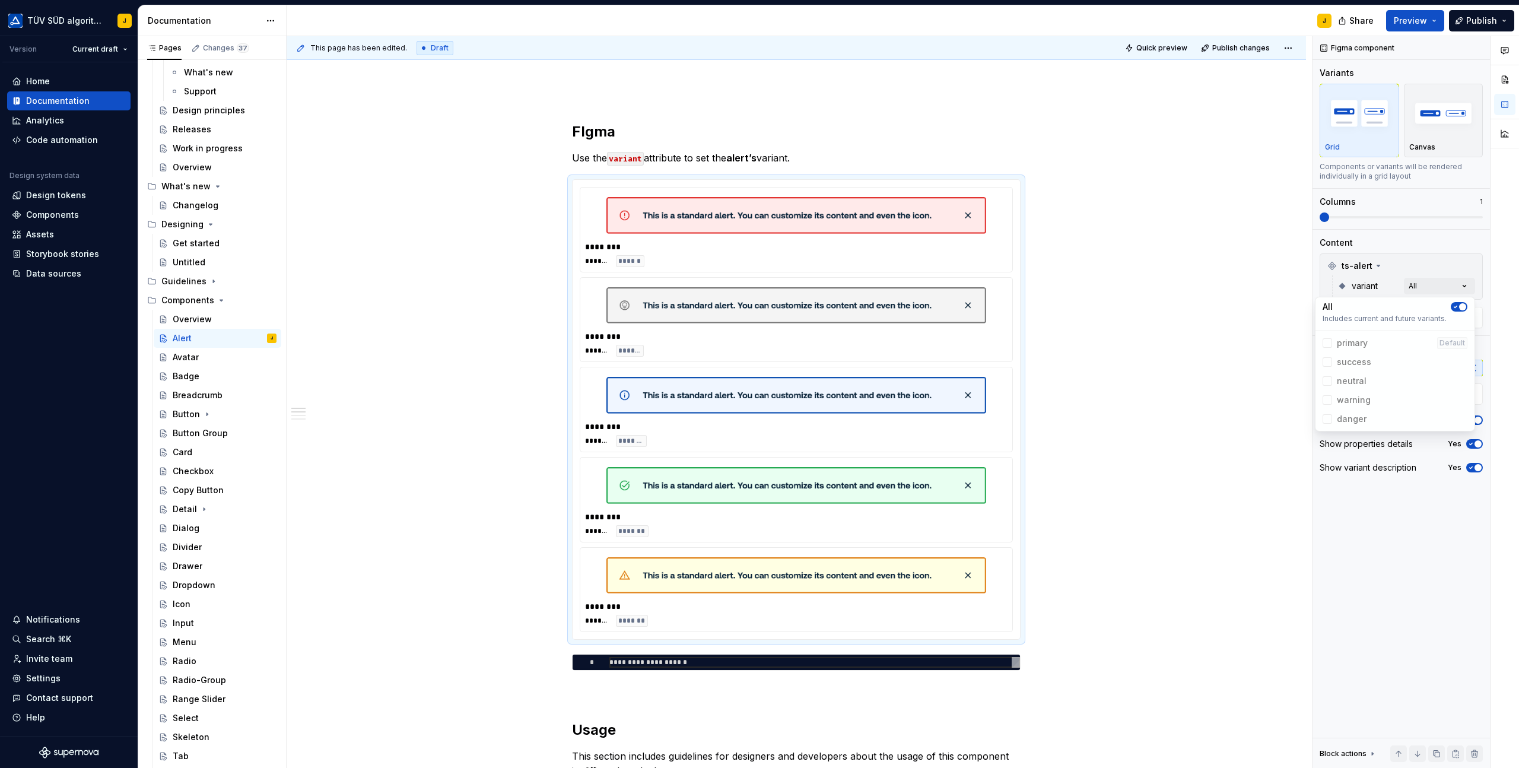
click at [1222, 287] on html "TÜV SÜD algorithm J Version Current draft Home Documentation Analytics Code aut…" at bounding box center [759, 384] width 1519 height 768
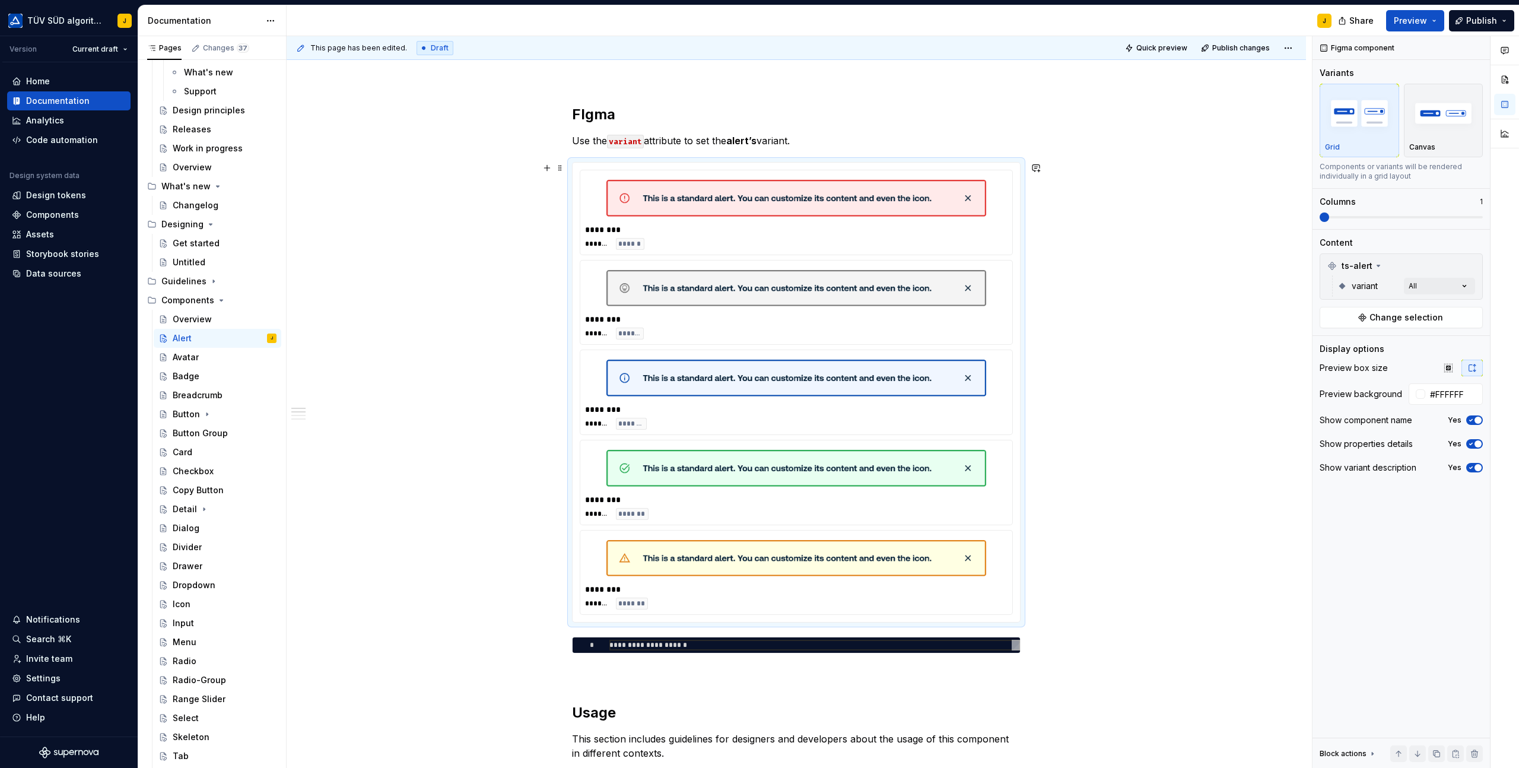
scroll to position [227, 0]
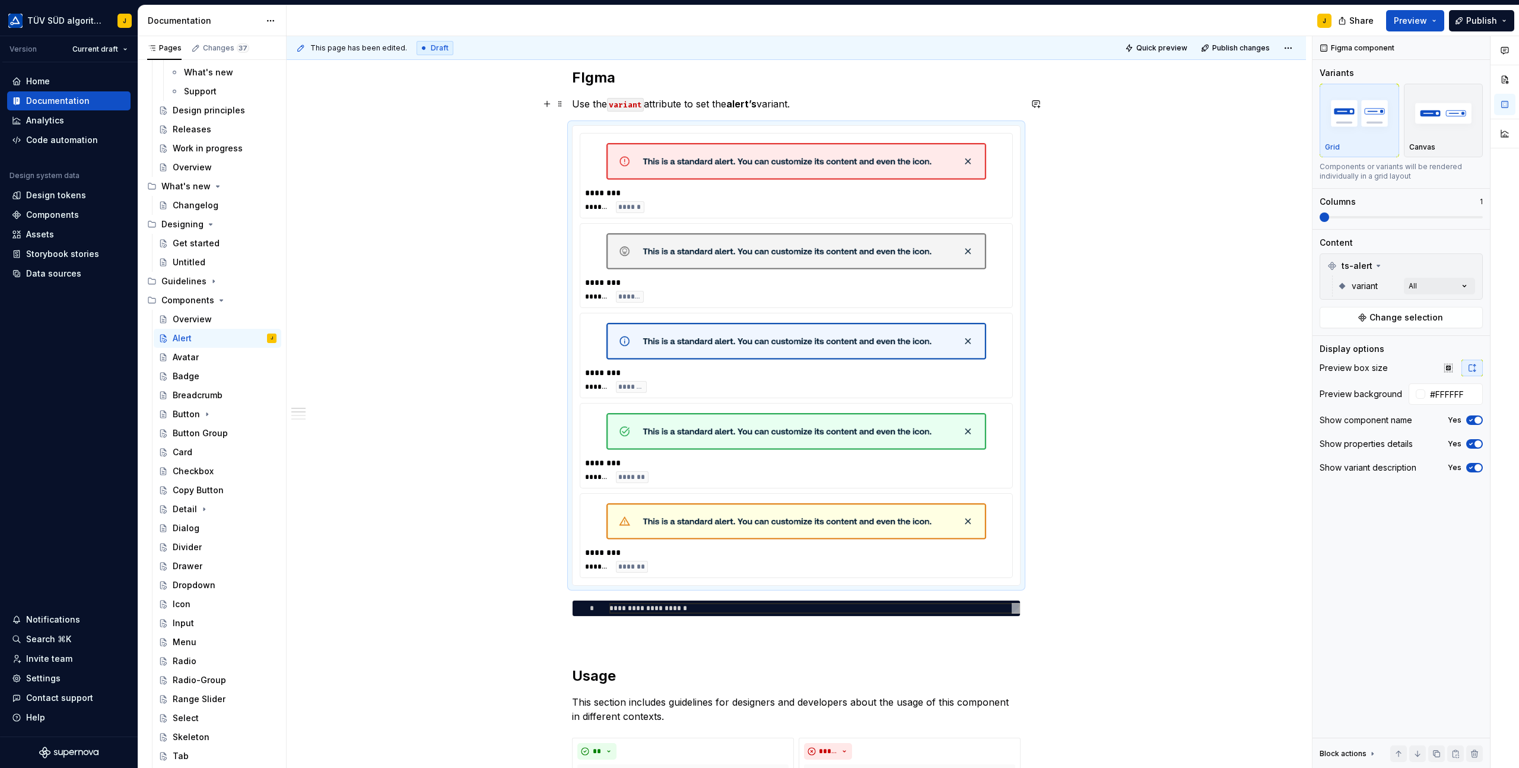
click at [710, 103] on p "Use the variant attribute to set the alert’s variant." at bounding box center [796, 104] width 449 height 14
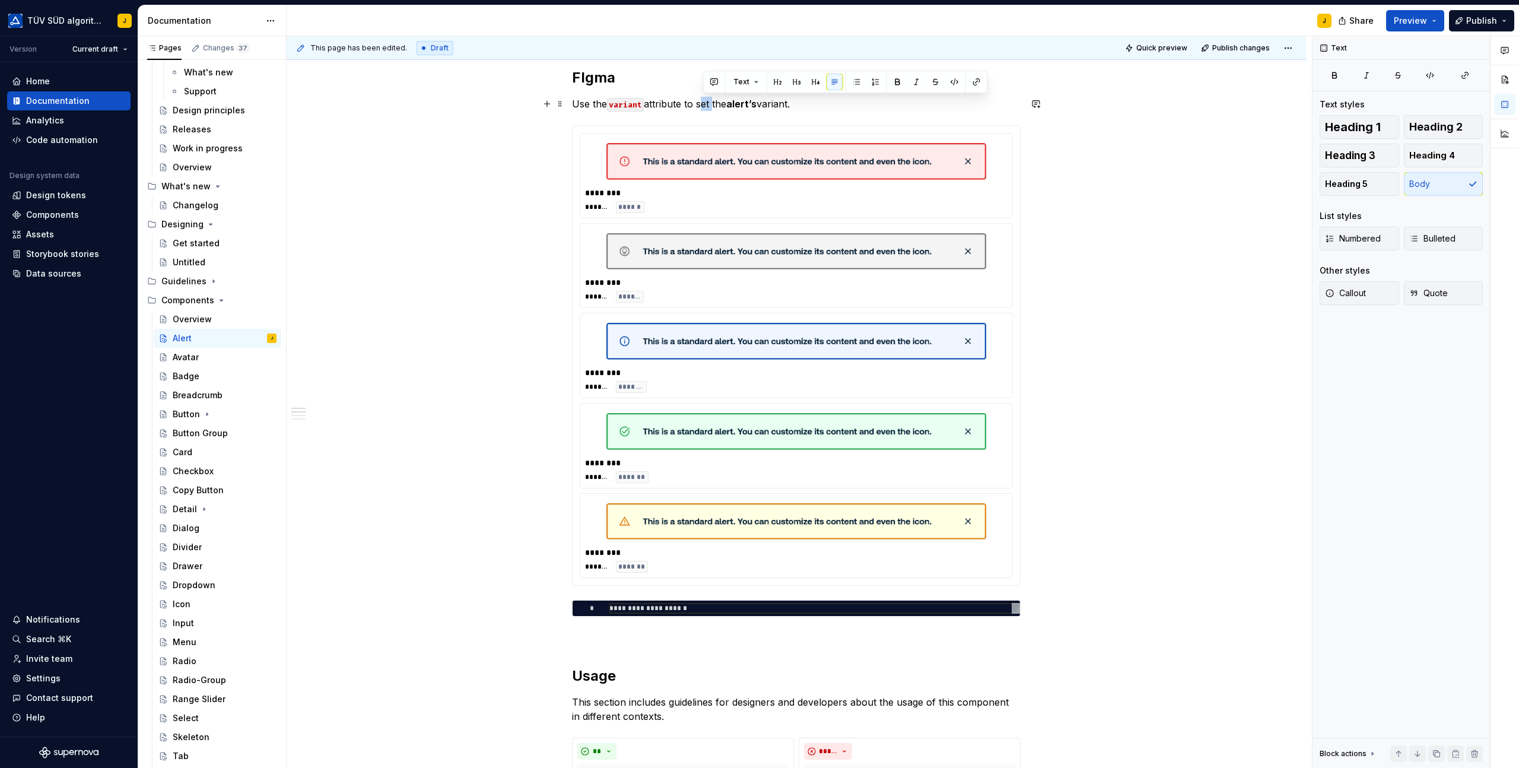
click at [710, 103] on p "Use the variant attribute to set the alert’s variant." at bounding box center [796, 104] width 449 height 14
click at [819, 107] on p "Use the variant attribute to set the alert’s variant." at bounding box center [796, 104] width 449 height 14
drag, startPoint x: 776, startPoint y: 104, endPoint x: 573, endPoint y: 100, distance: 203.6
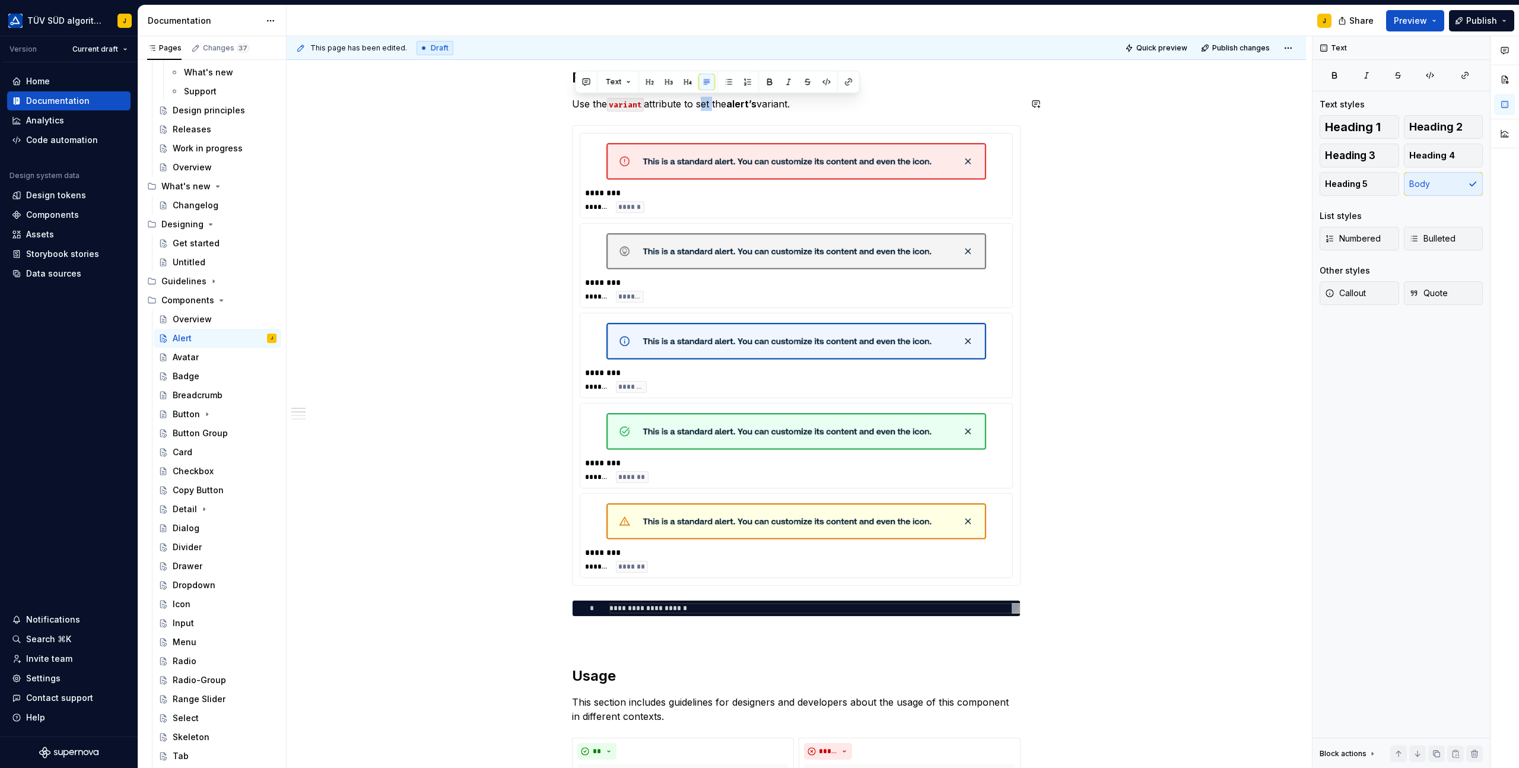
click at [589, 80] on h2 "FIgma" at bounding box center [796, 77] width 449 height 19
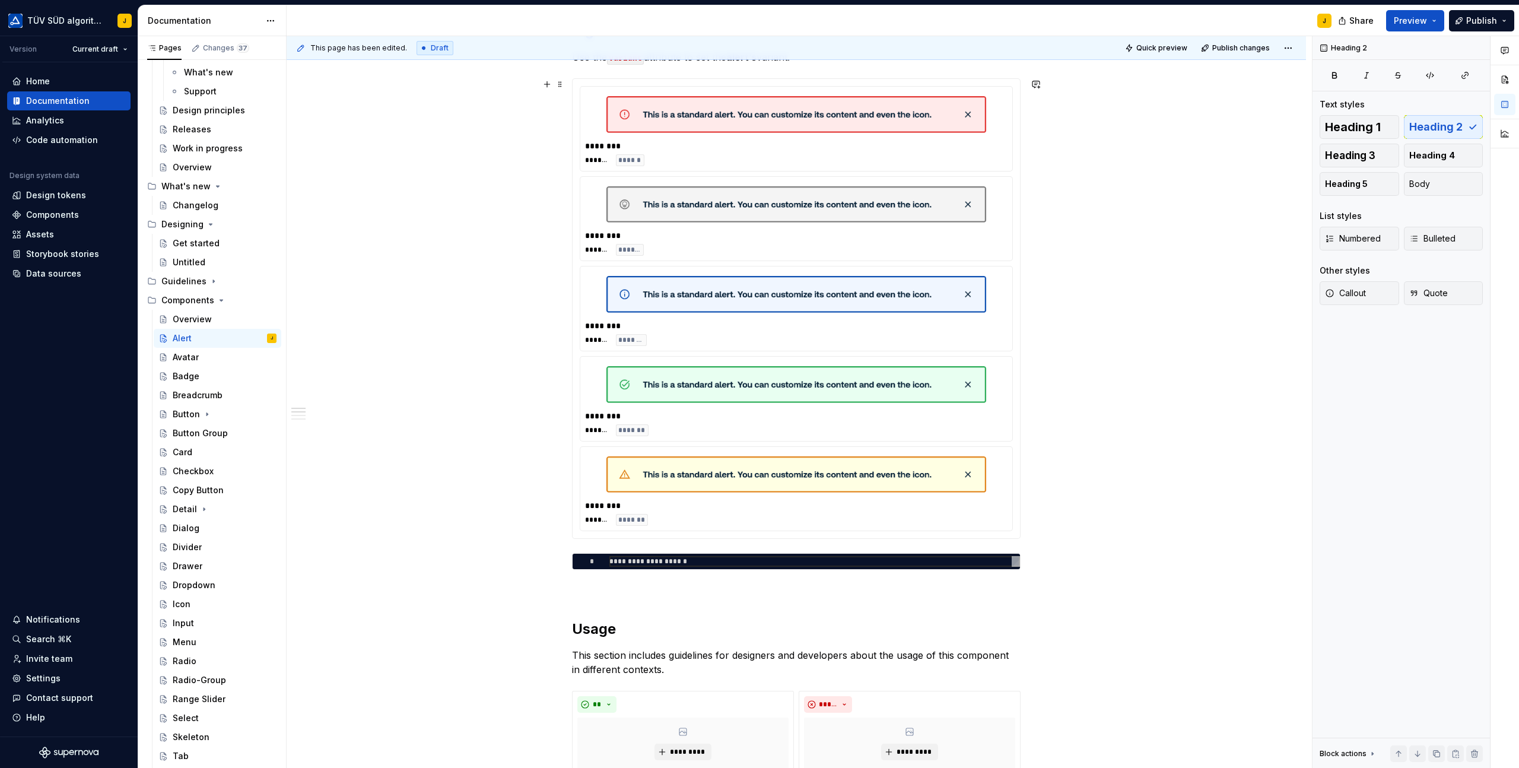
scroll to position [539, 0]
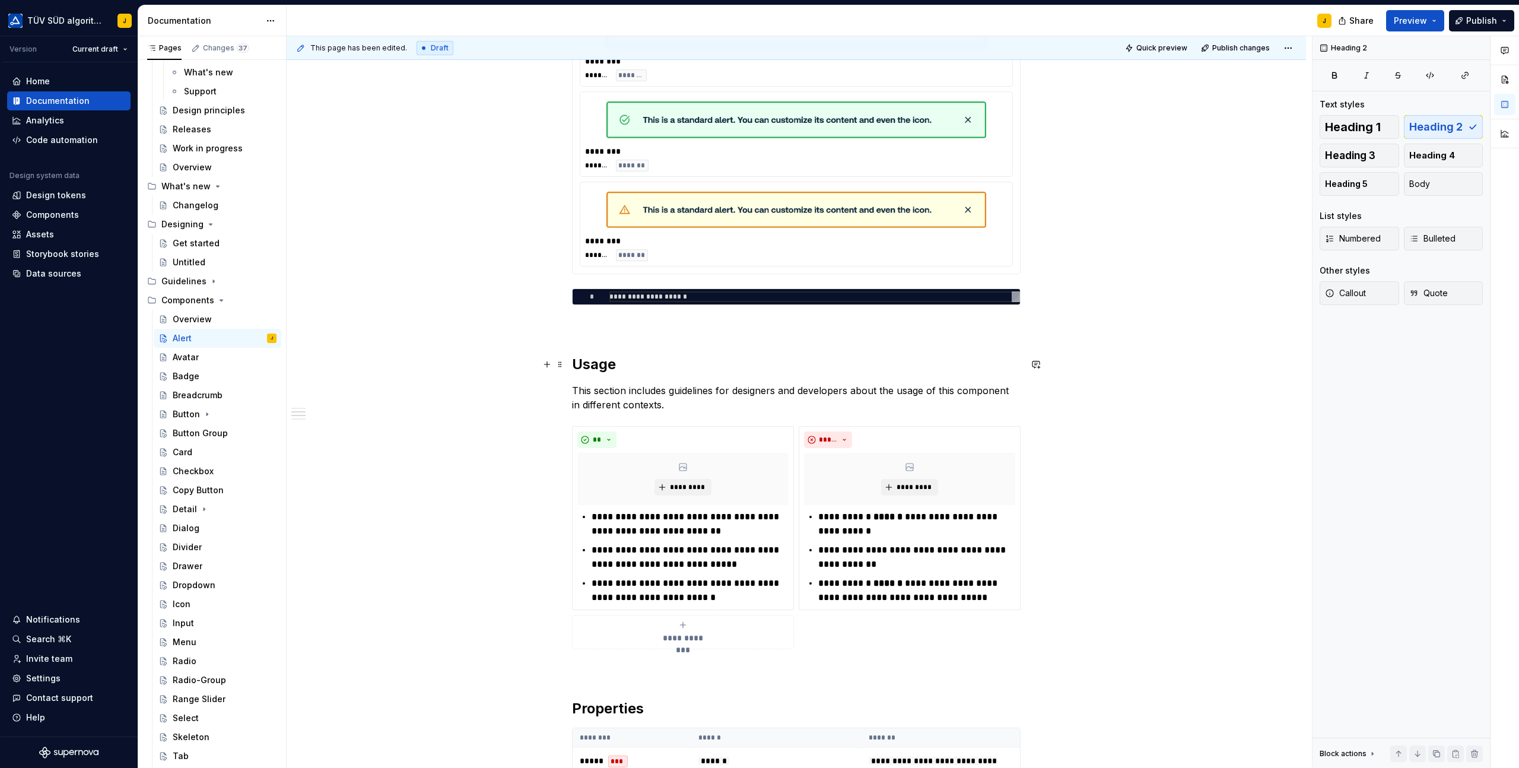
click at [604, 367] on h2 "Usage" at bounding box center [796, 364] width 449 height 19
click at [693, 426] on div "**********" at bounding box center [796, 537] width 449 height 223
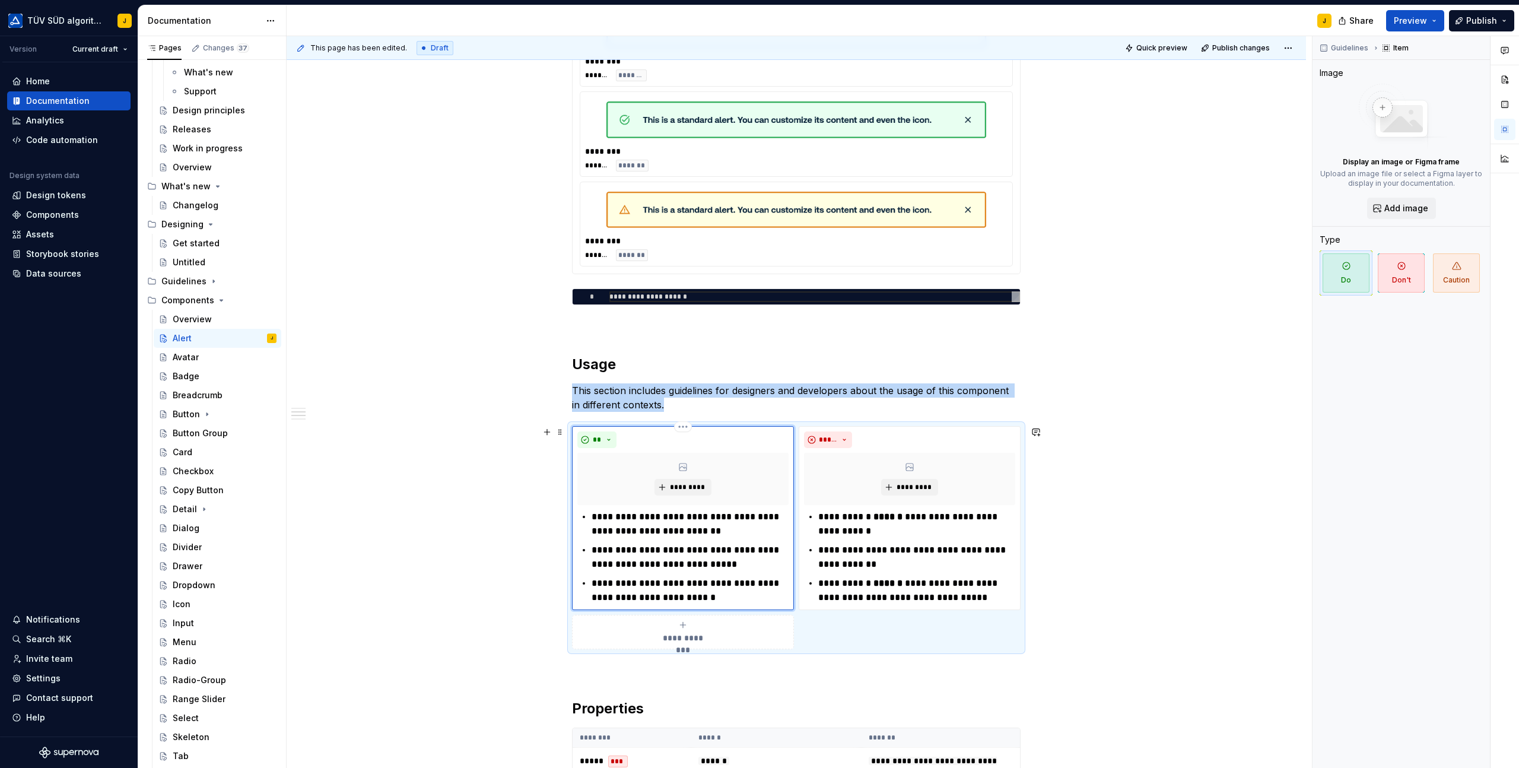
click at [768, 481] on div "*********" at bounding box center [682, 479] width 211 height 52
click at [1071, 424] on div "**********" at bounding box center [799, 402] width 1025 height 732
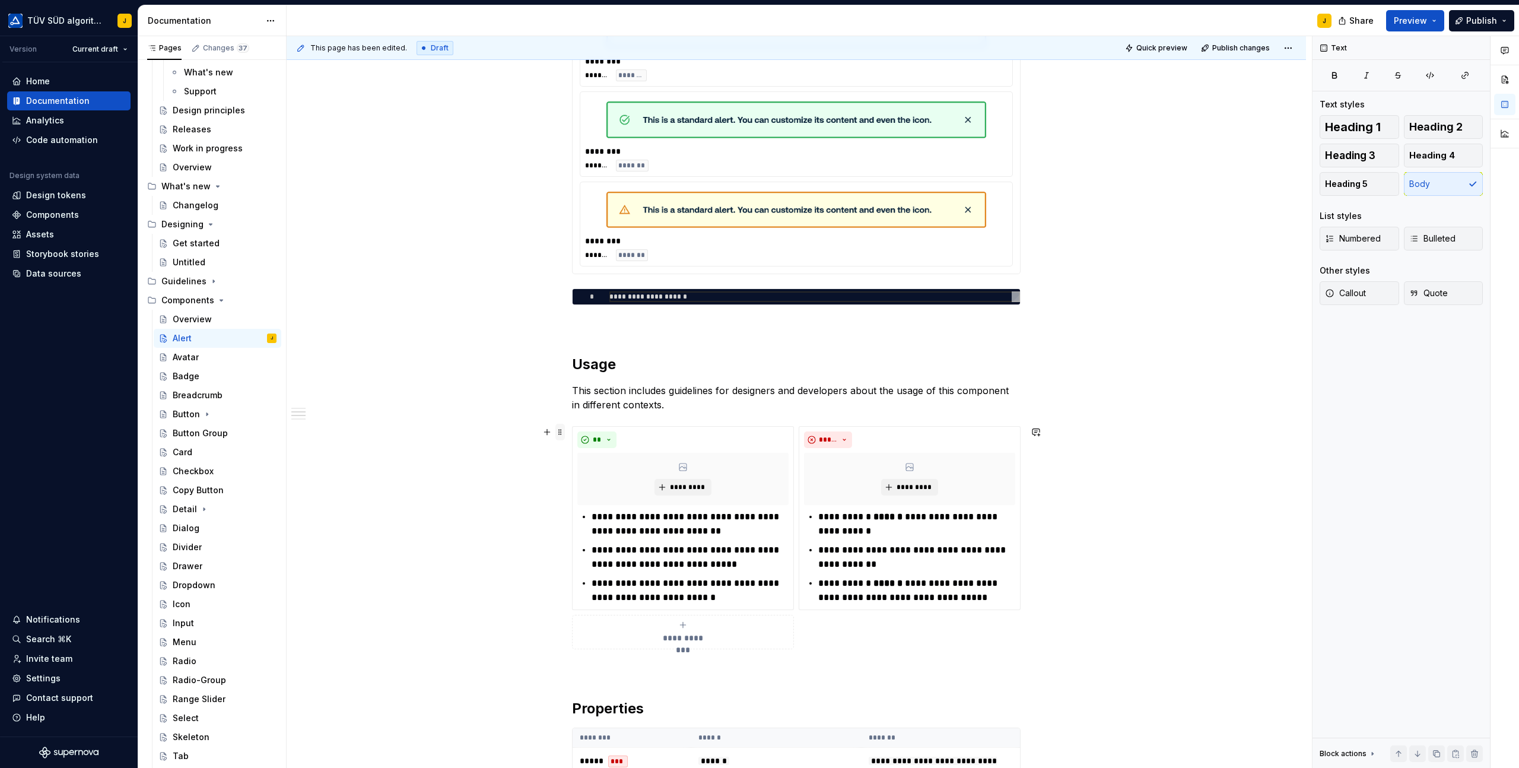
click at [562, 430] on span at bounding box center [559, 432] width 9 height 17
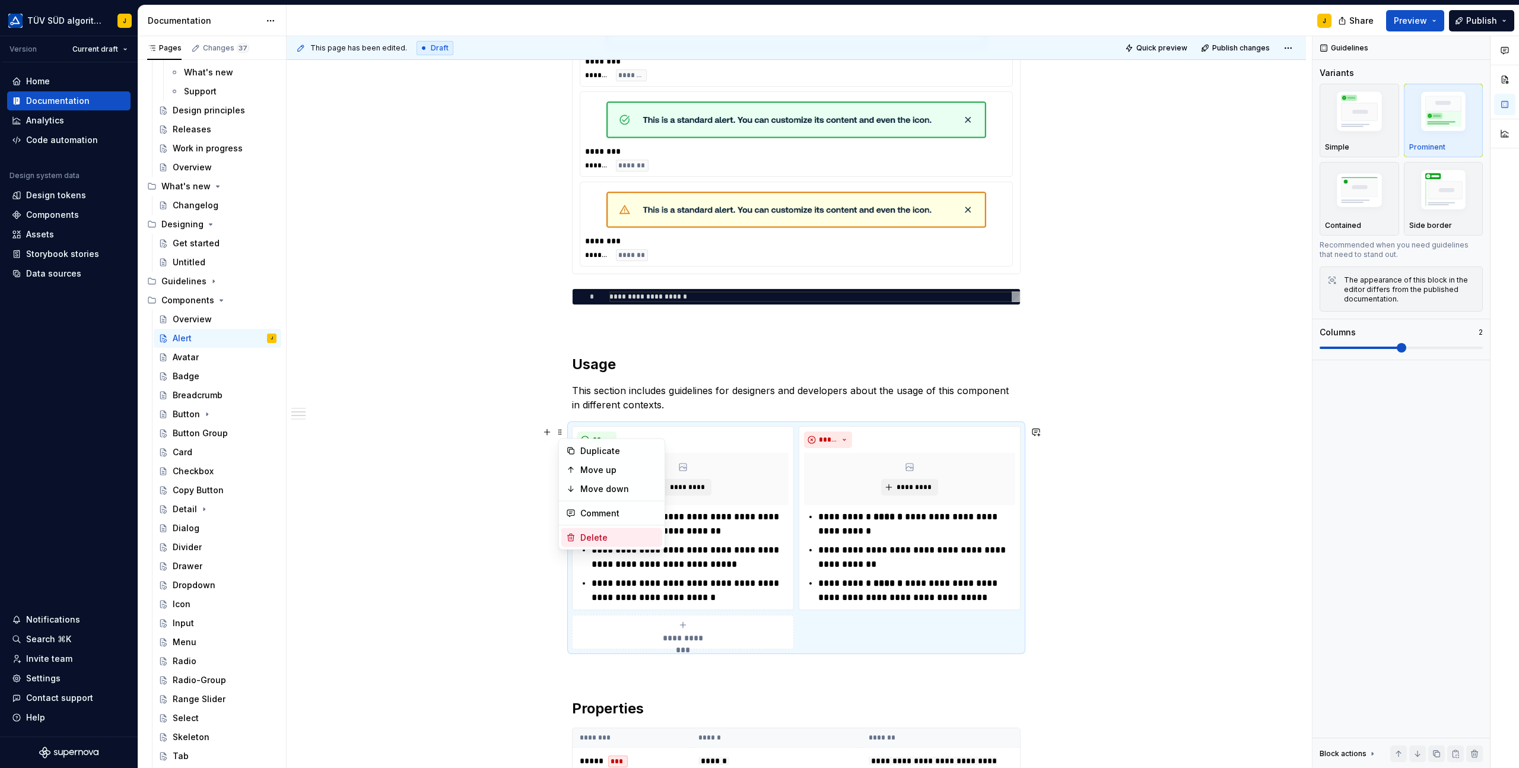
click at [605, 538] on div "Delete" at bounding box center [618, 538] width 77 height 12
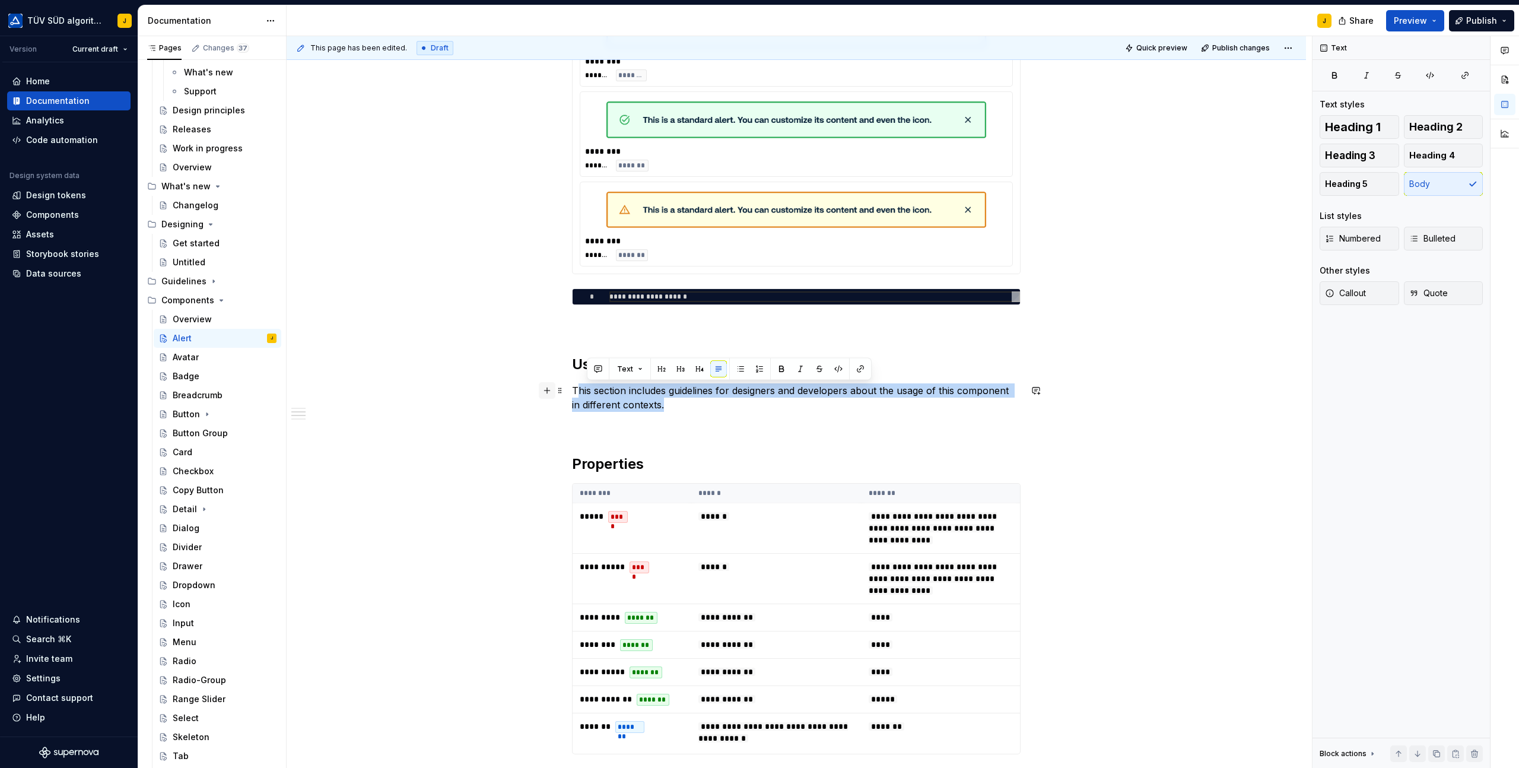
drag, startPoint x: 679, startPoint y: 405, endPoint x: 555, endPoint y: 389, distance: 125.1
click at [572, 389] on div "**********" at bounding box center [796, 409] width 449 height 1377
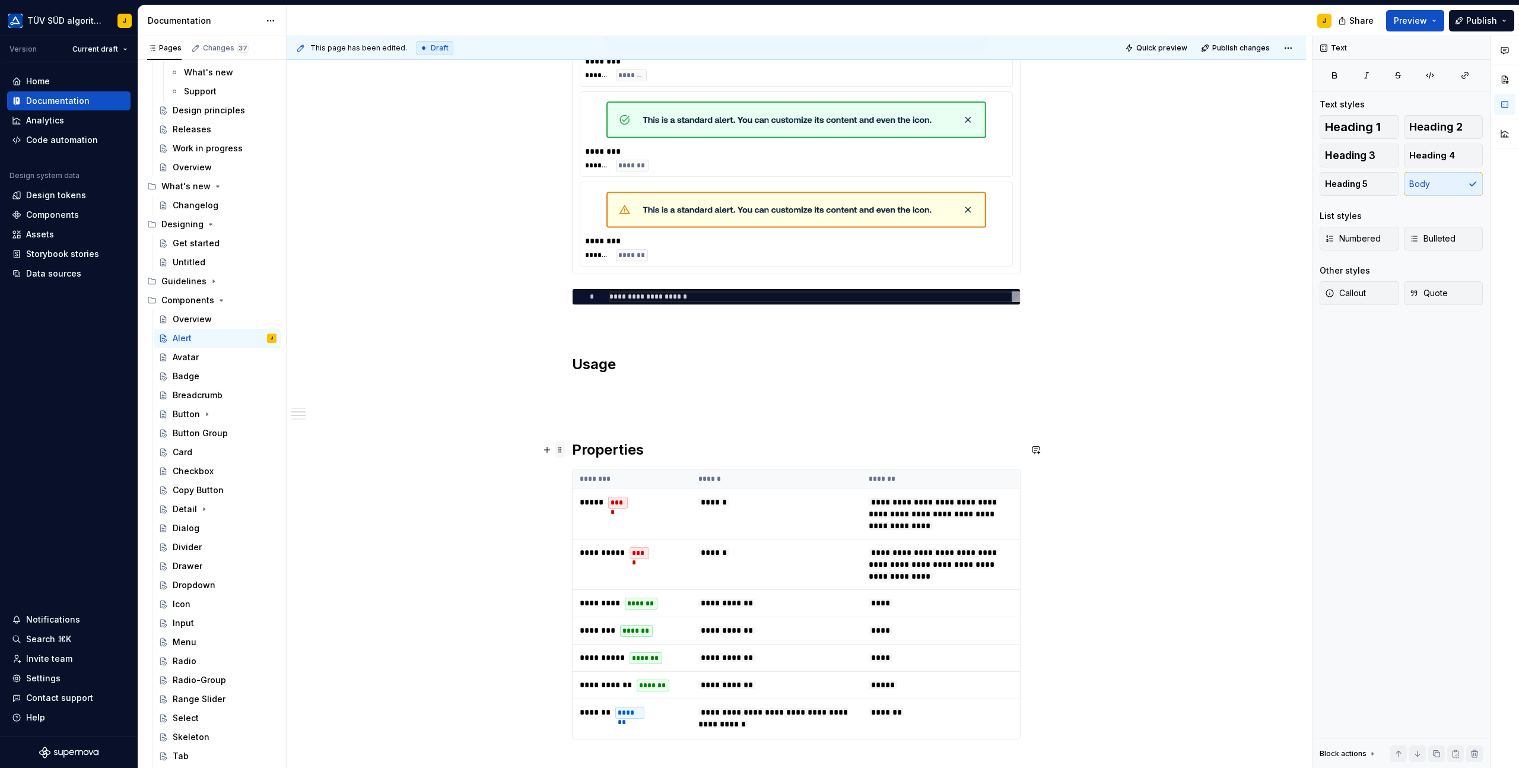
click at [564, 452] on span at bounding box center [559, 450] width 9 height 17
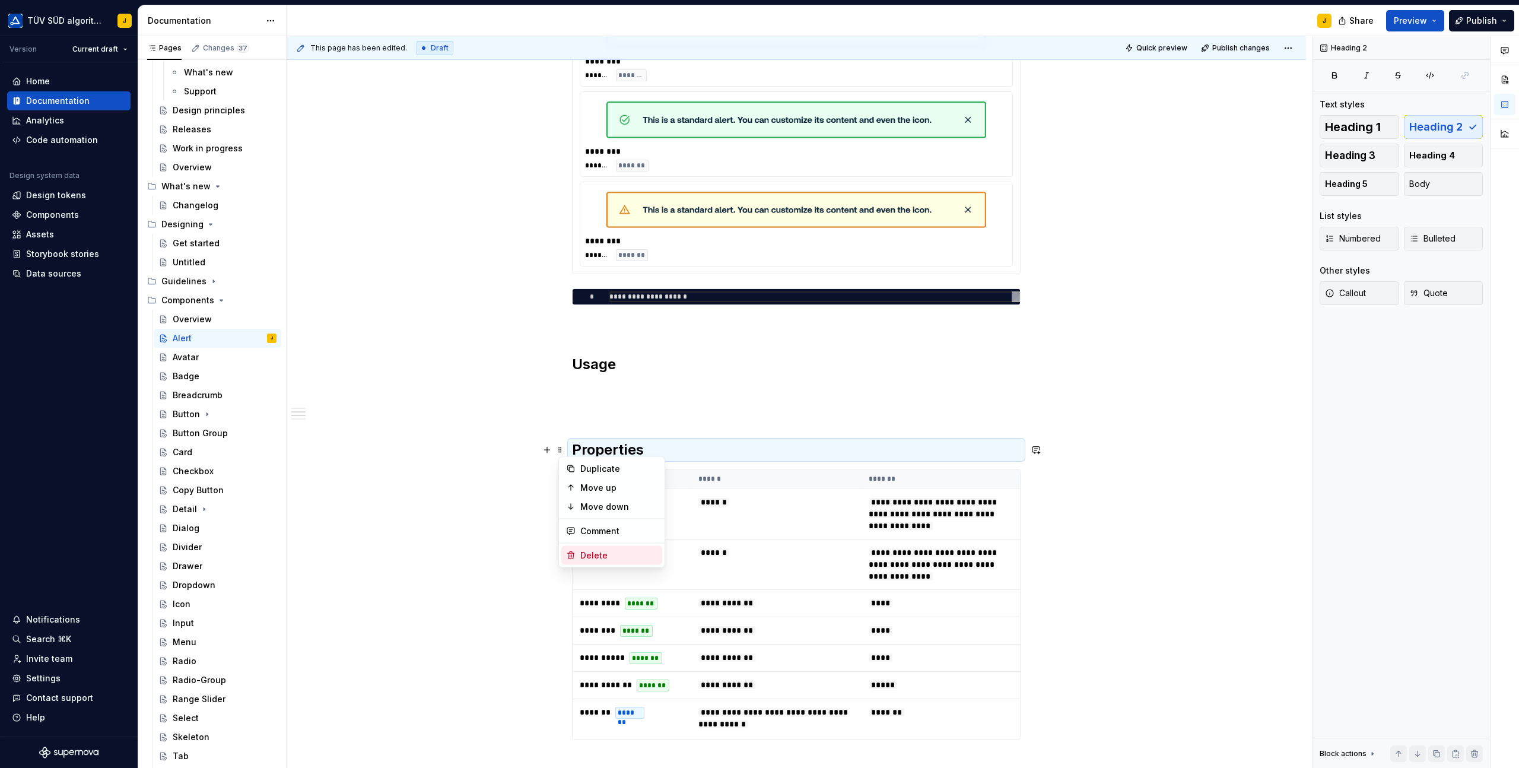
click at [582, 555] on div "Delete" at bounding box center [618, 556] width 77 height 12
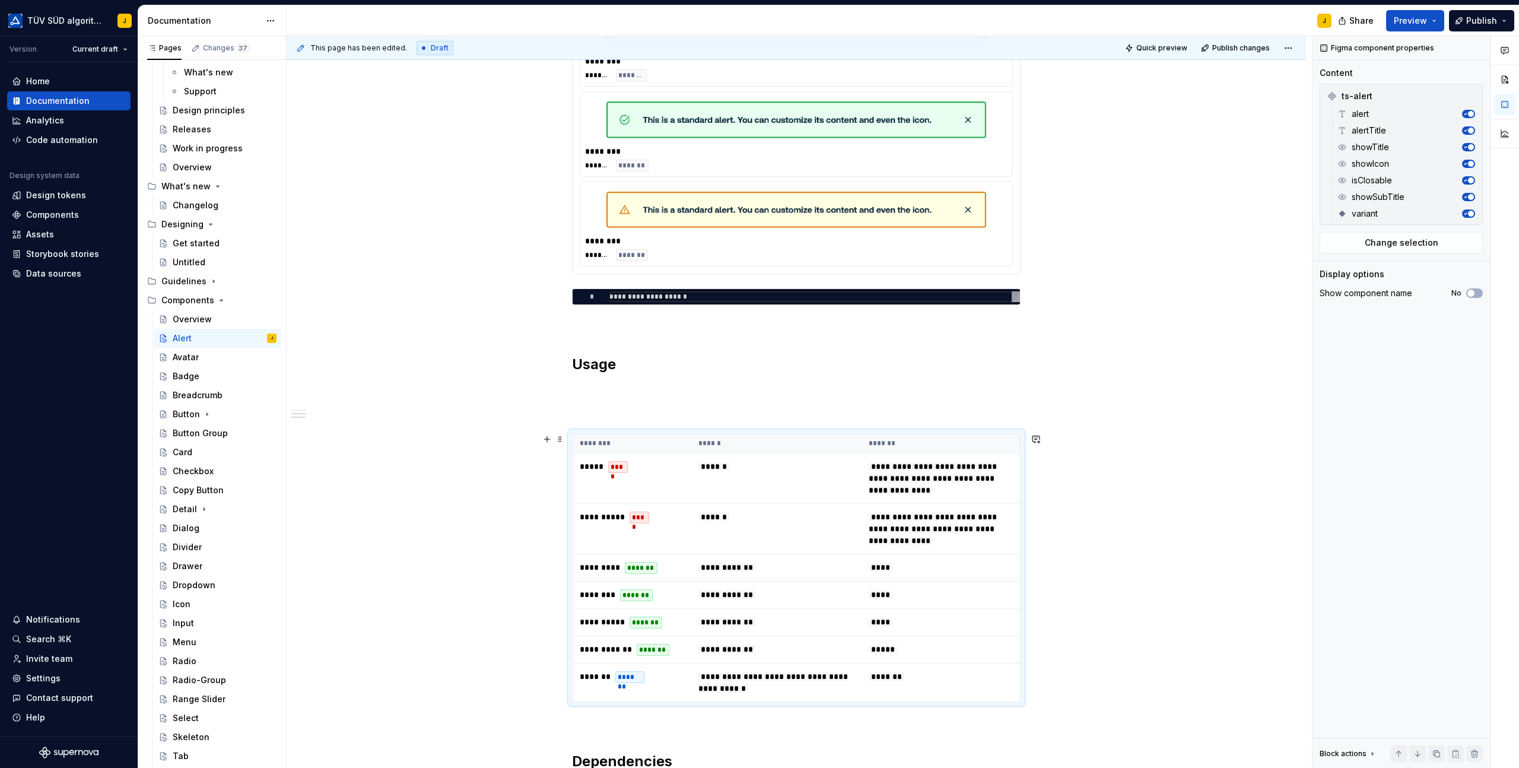
click at [550, 472] on div "**********" at bounding box center [797, 484] width 1020 height 1583
click at [561, 439] on span at bounding box center [559, 439] width 9 height 17
click at [583, 541] on div "Delete" at bounding box center [618, 545] width 77 height 12
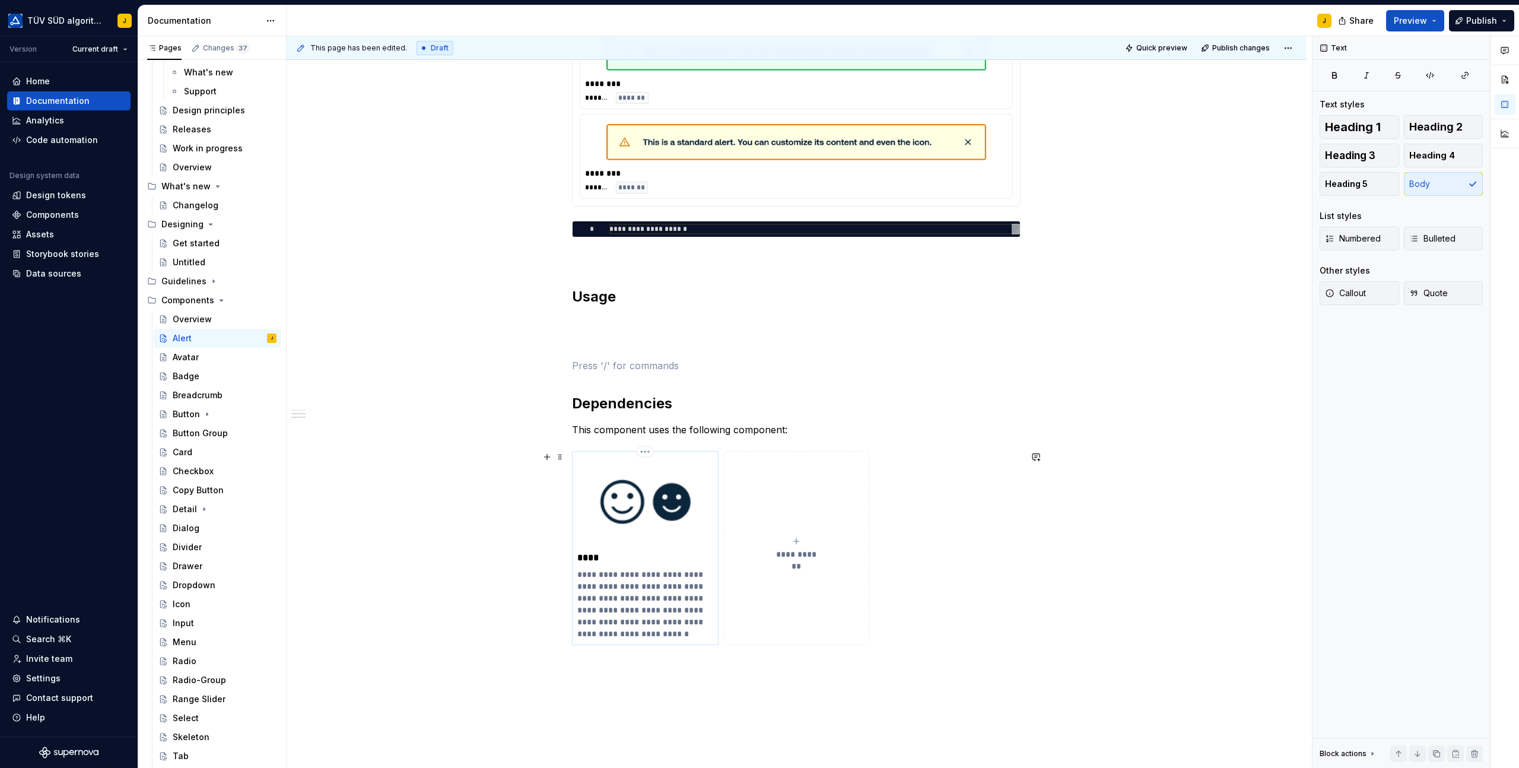
scroll to position [627, 0]
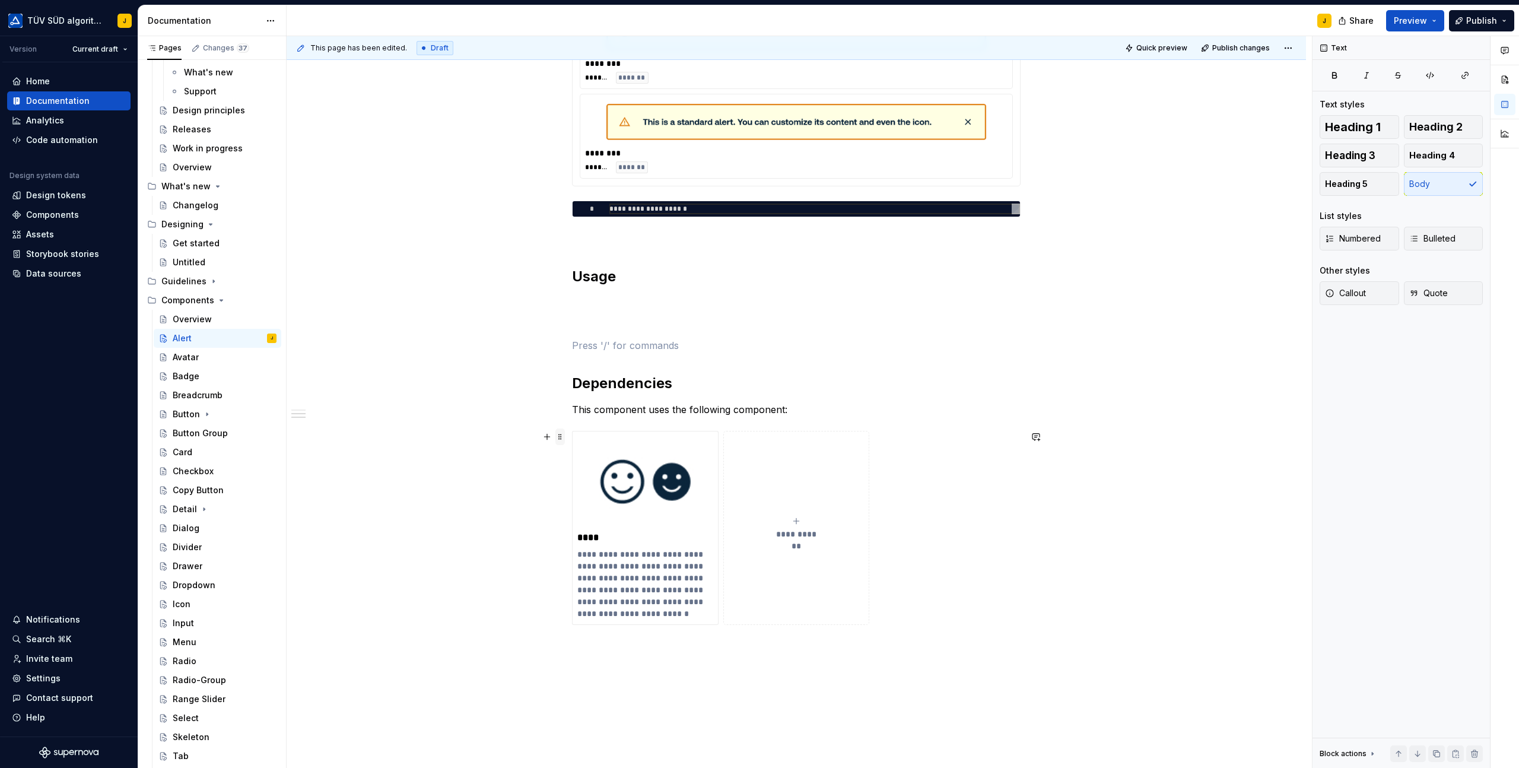
click at [565, 439] on span at bounding box center [559, 434] width 9 height 12
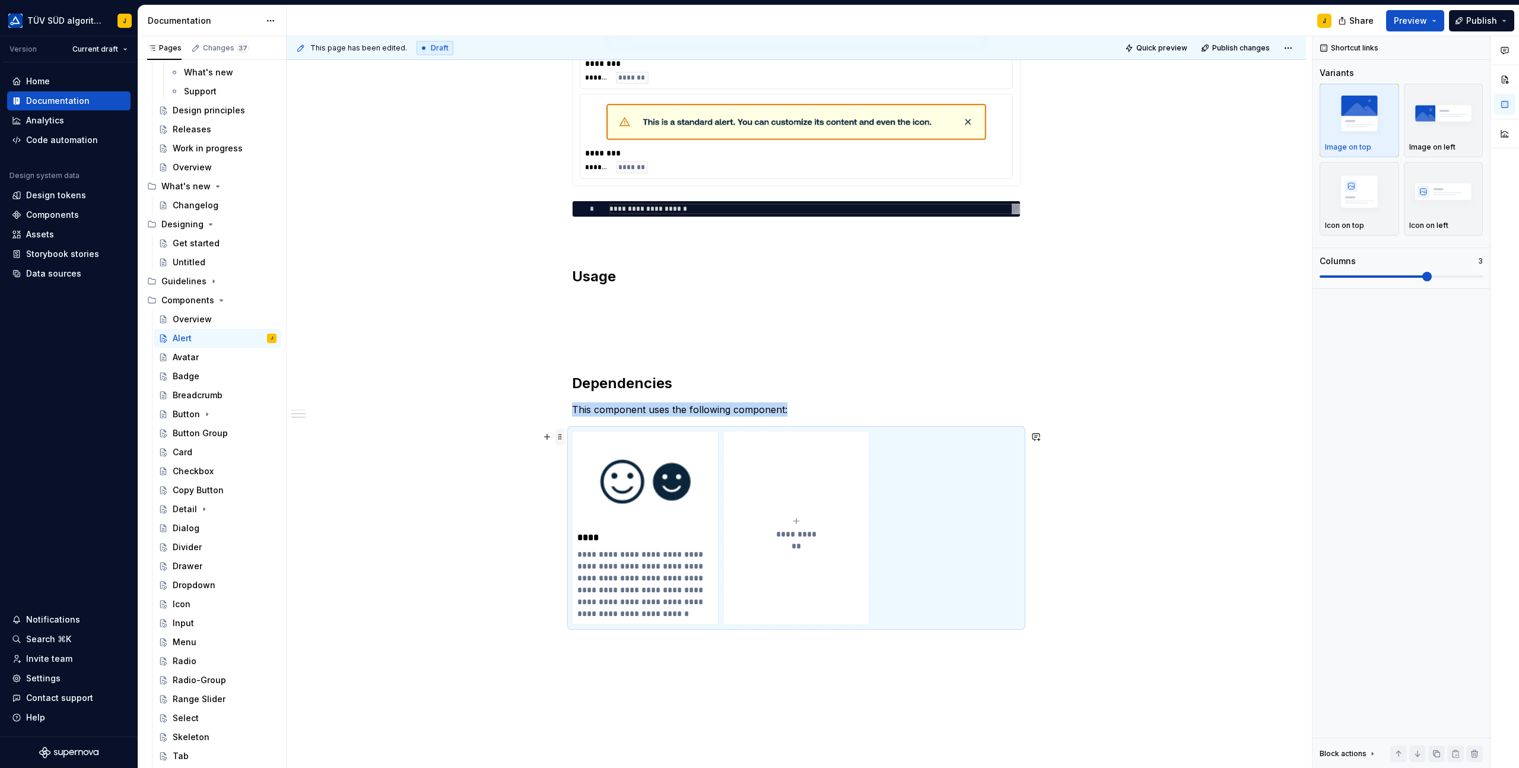
click at [563, 434] on span at bounding box center [559, 436] width 9 height 17
click at [587, 545] on div "Delete" at bounding box center [618, 542] width 77 height 12
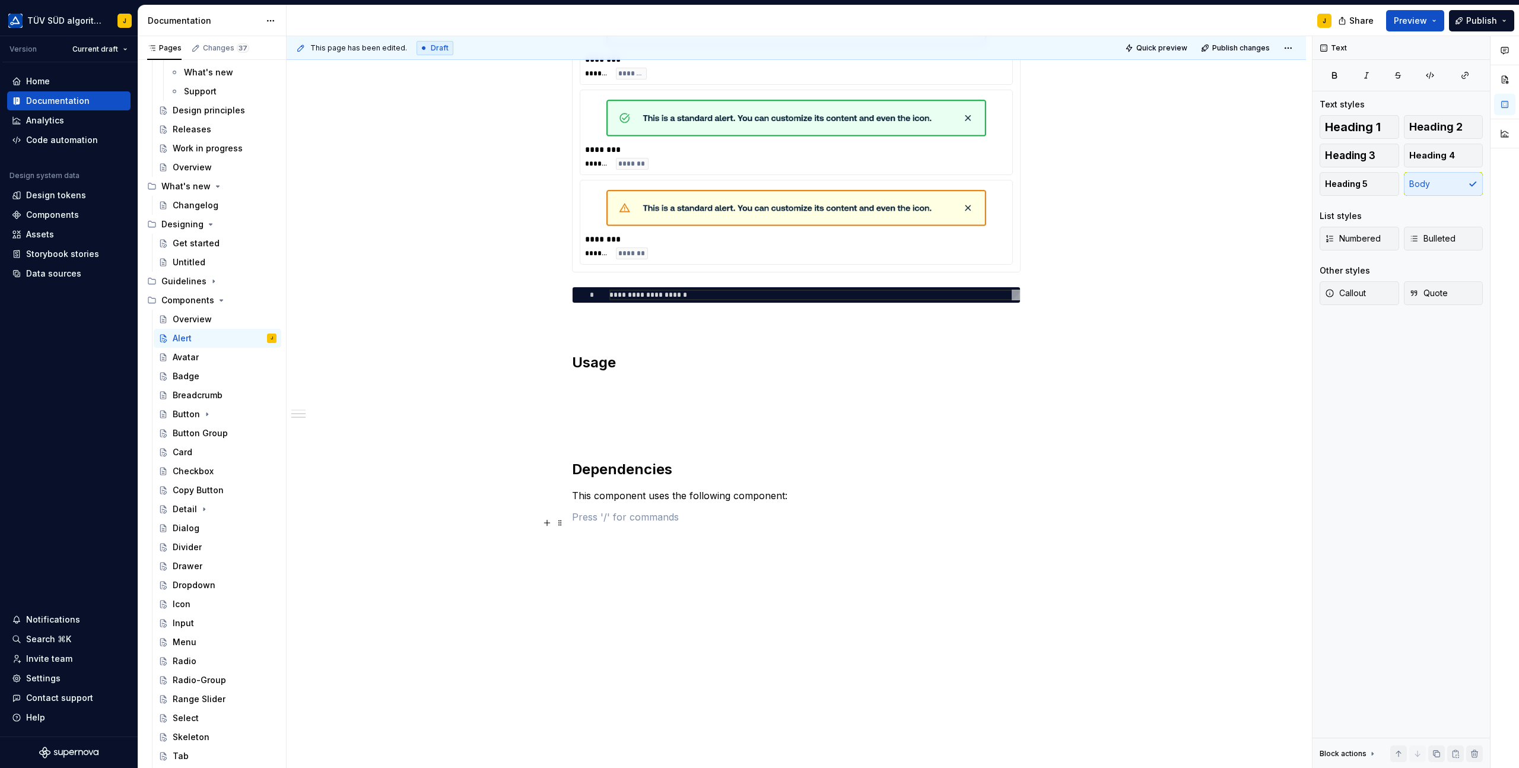
scroll to position [541, 0]
click at [602, 374] on div "**********" at bounding box center [796, 121] width 449 height 805
drag, startPoint x: 625, startPoint y: 358, endPoint x: 576, endPoint y: 358, distance: 48.7
click at [576, 358] on h2 "Usage" at bounding box center [796, 362] width 449 height 19
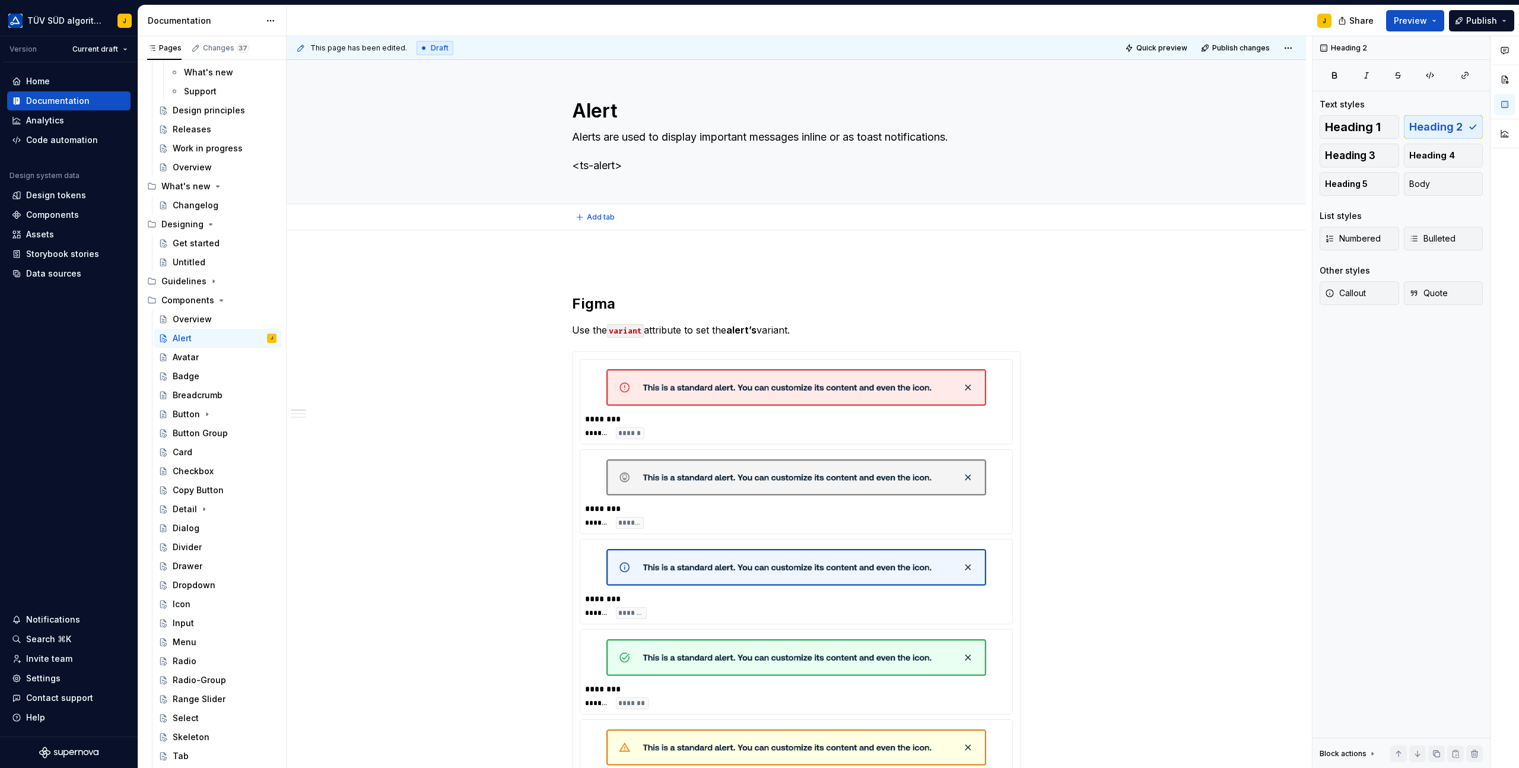
scroll to position [0, 0]
click at [634, 314] on h2 "Figma" at bounding box center [796, 305] width 449 height 19
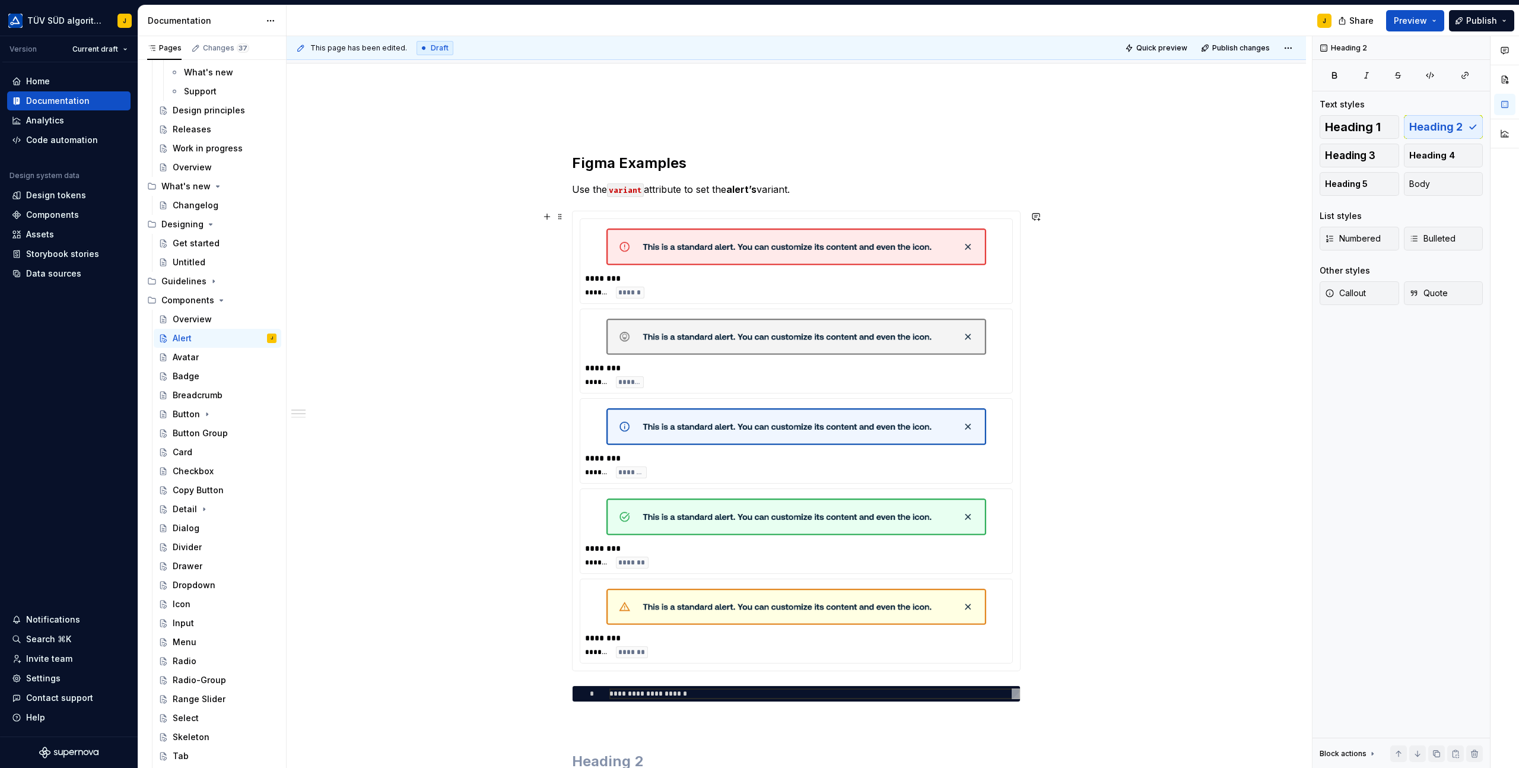
scroll to position [216, 0]
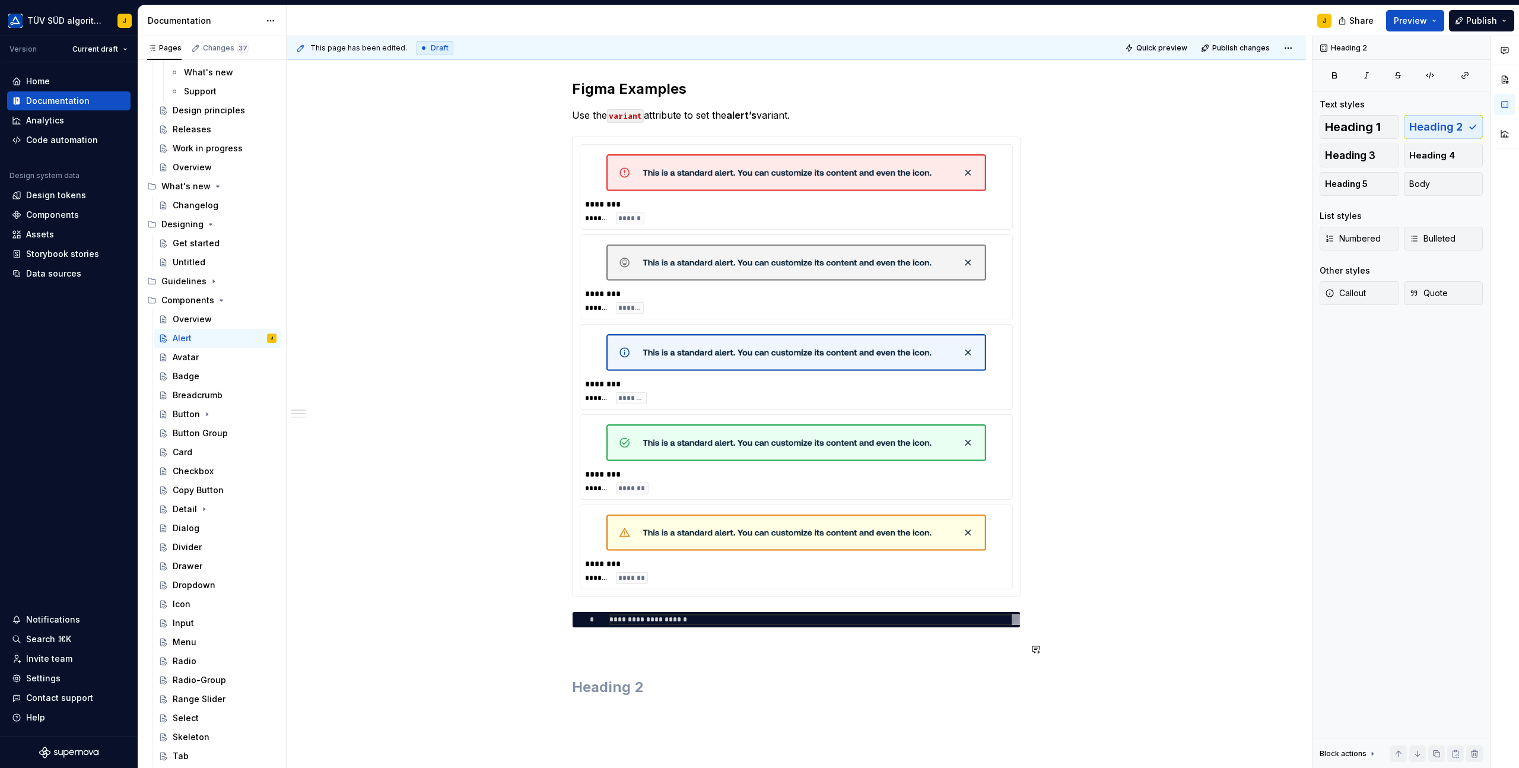
click at [602, 658] on div "**********" at bounding box center [796, 446] width 449 height 805
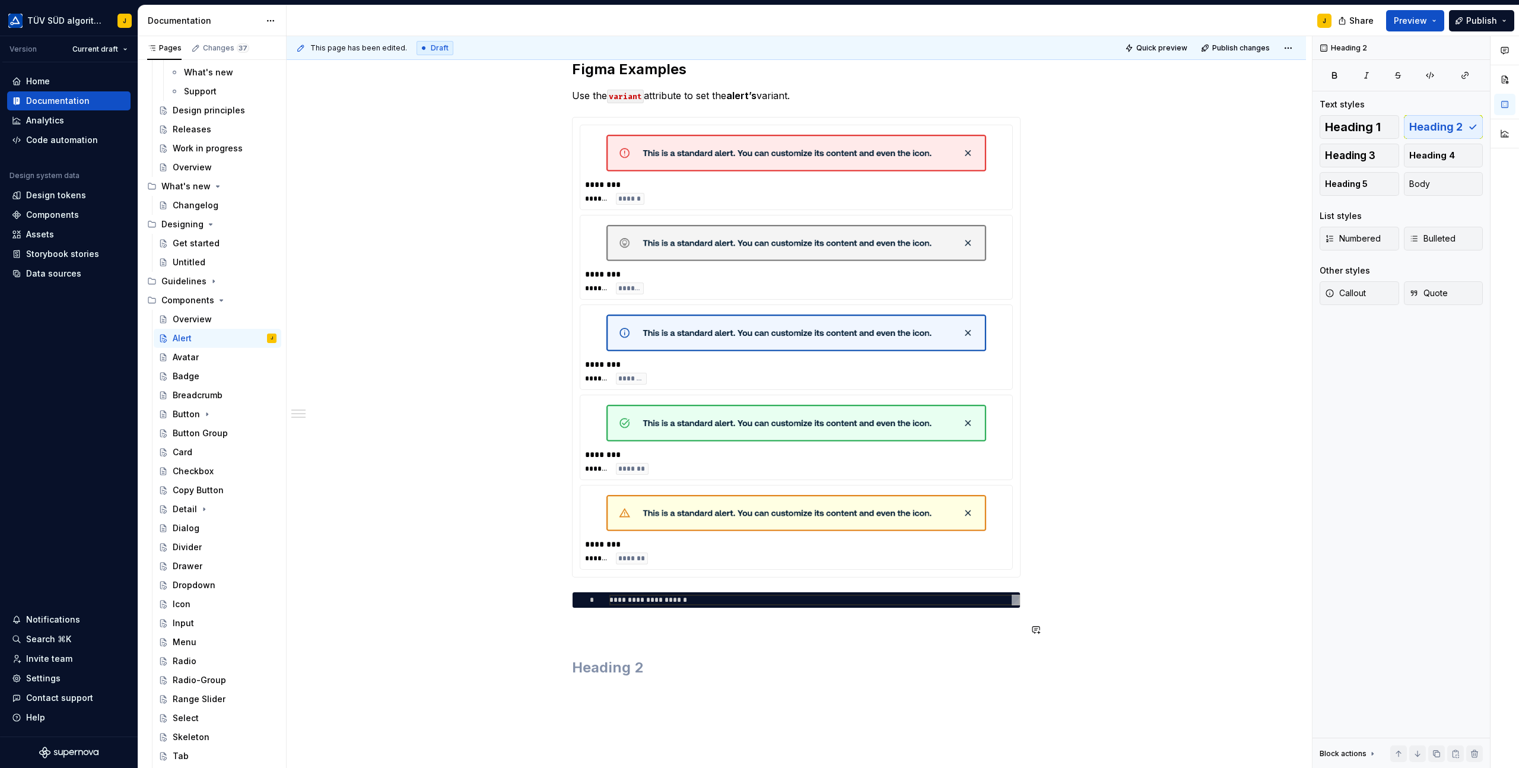
click at [684, 647] on div "**********" at bounding box center [796, 426] width 449 height 805
click at [560, 671] on span at bounding box center [559, 667] width 9 height 17
click at [589, 633] on div at bounding box center [612, 633] width 106 height 1
click at [587, 647] on div "Delete" at bounding box center [618, 645] width 77 height 12
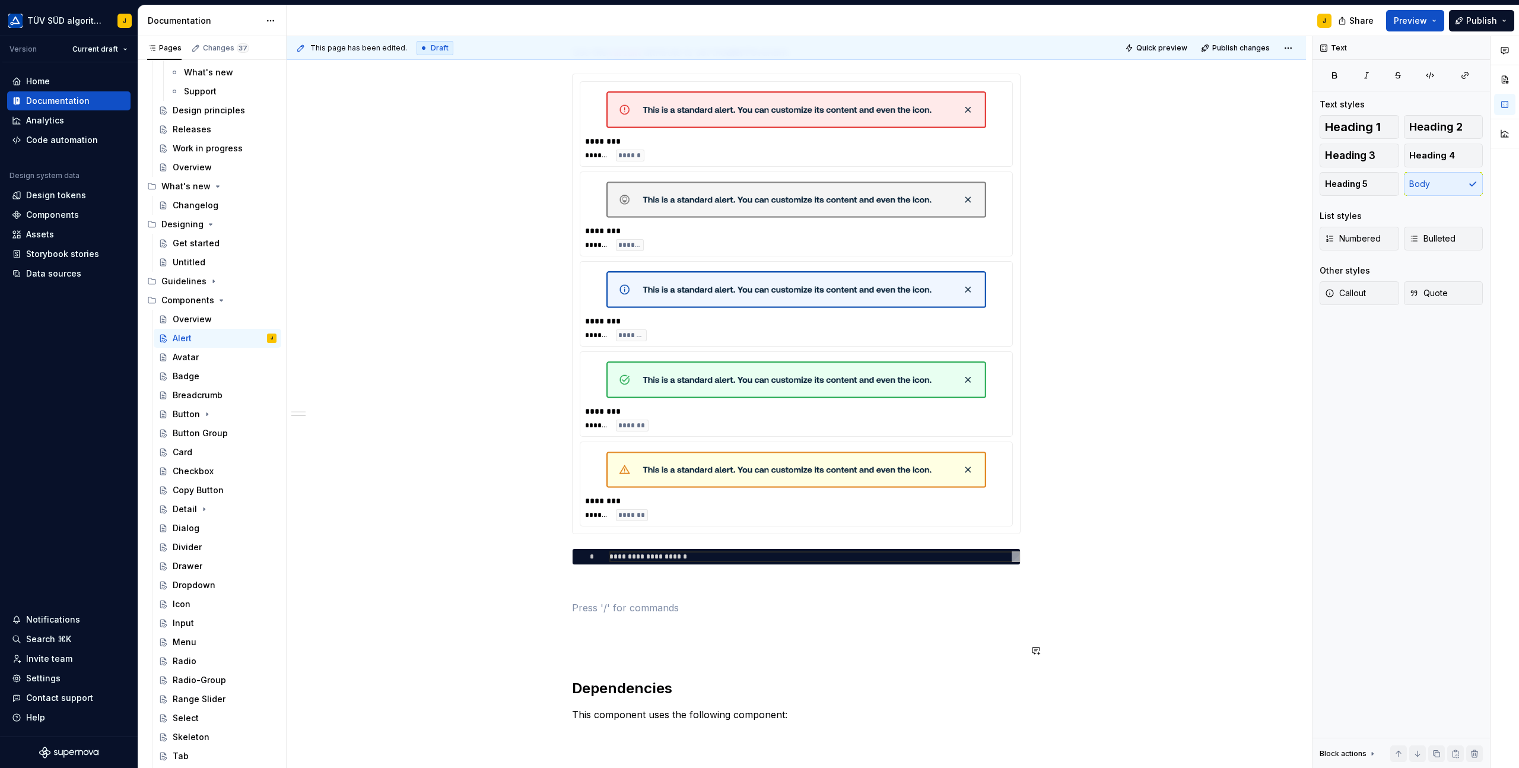
scroll to position [285, 0]
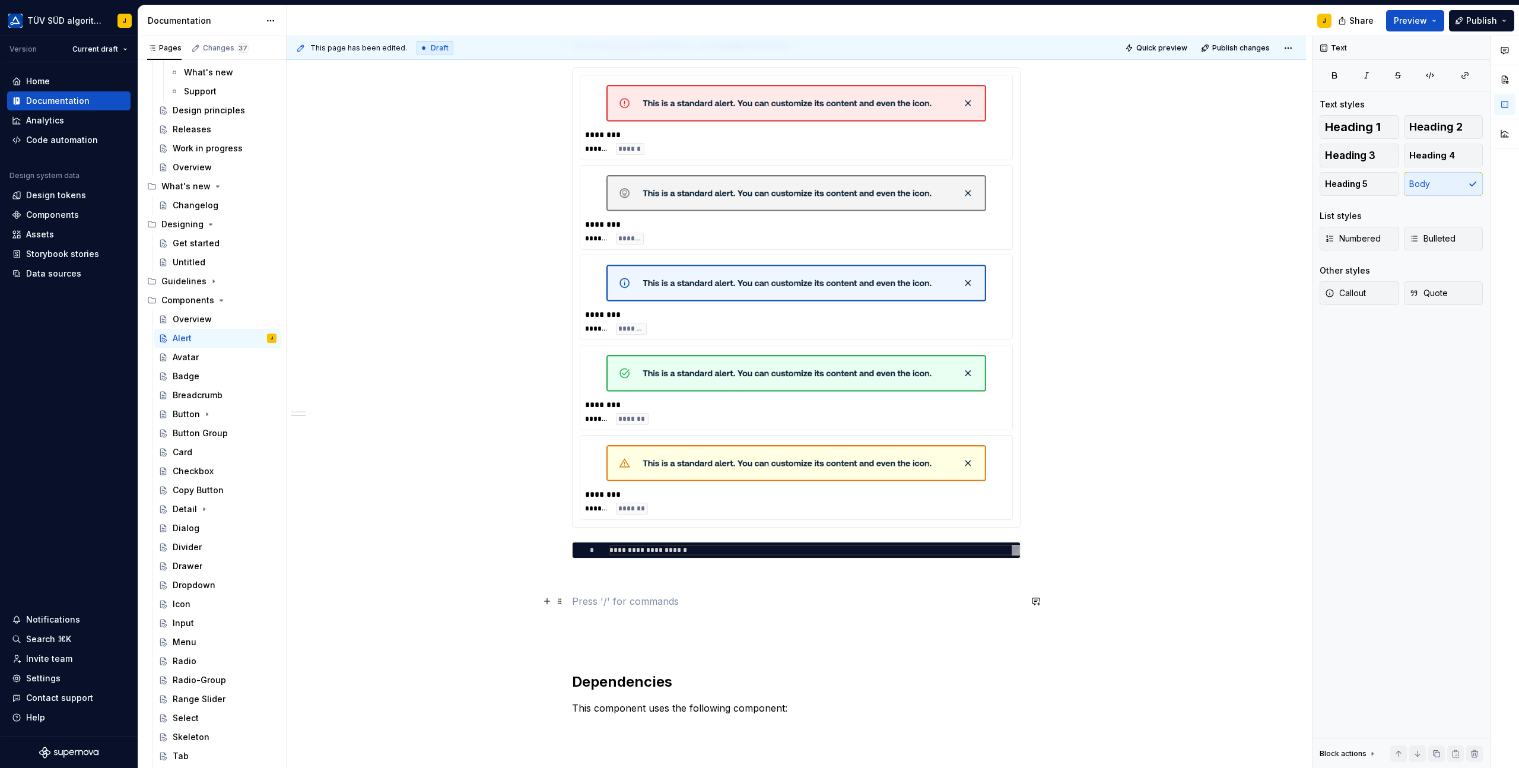
click at [591, 601] on p at bounding box center [796, 601] width 449 height 14
click at [563, 599] on span at bounding box center [559, 601] width 9 height 17
click at [517, 594] on div "**********" at bounding box center [797, 463] width 1020 height 1035
click at [548, 599] on button "button" at bounding box center [547, 601] width 17 height 17
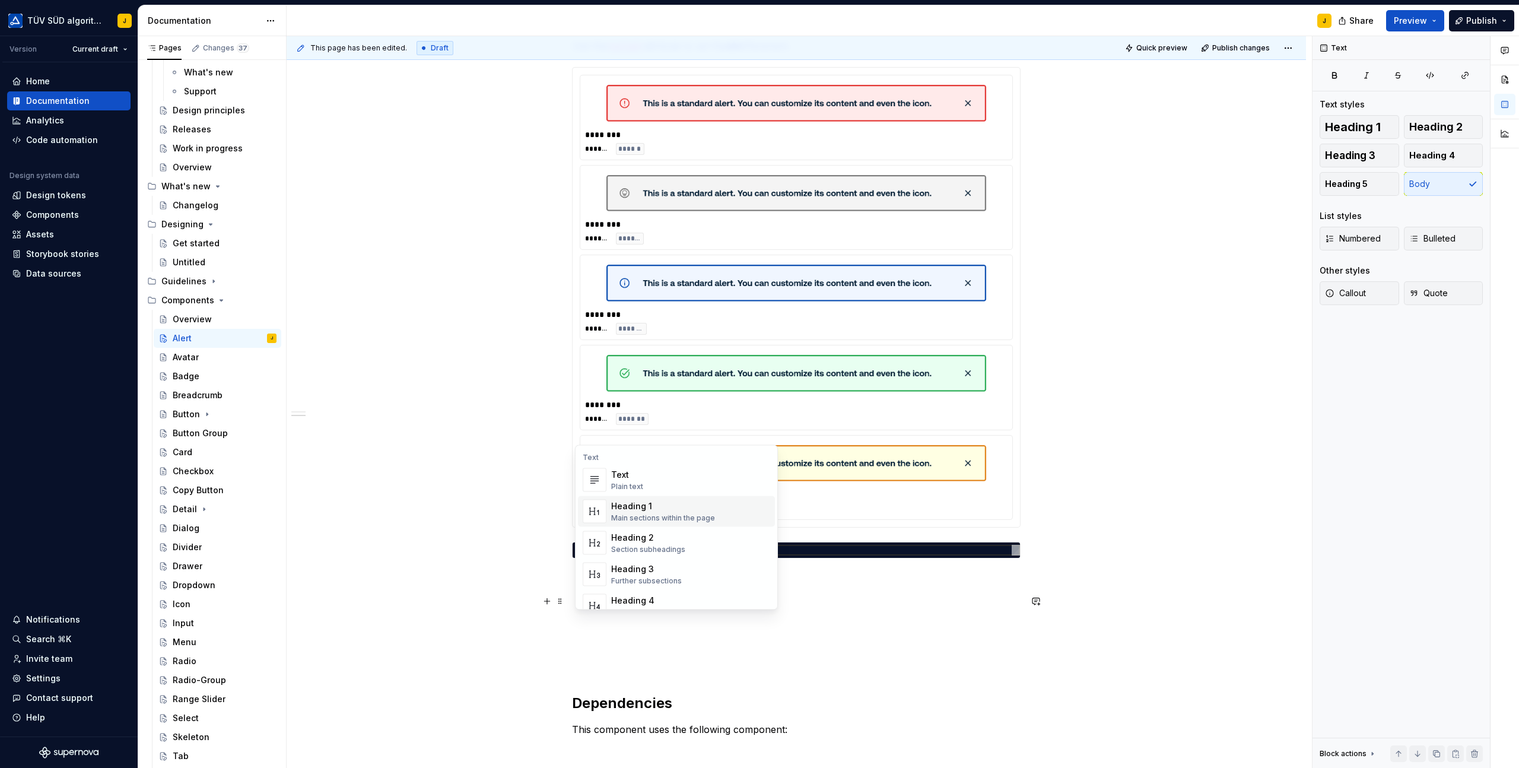
click at [648, 508] on div "Heading 1" at bounding box center [663, 506] width 104 height 12
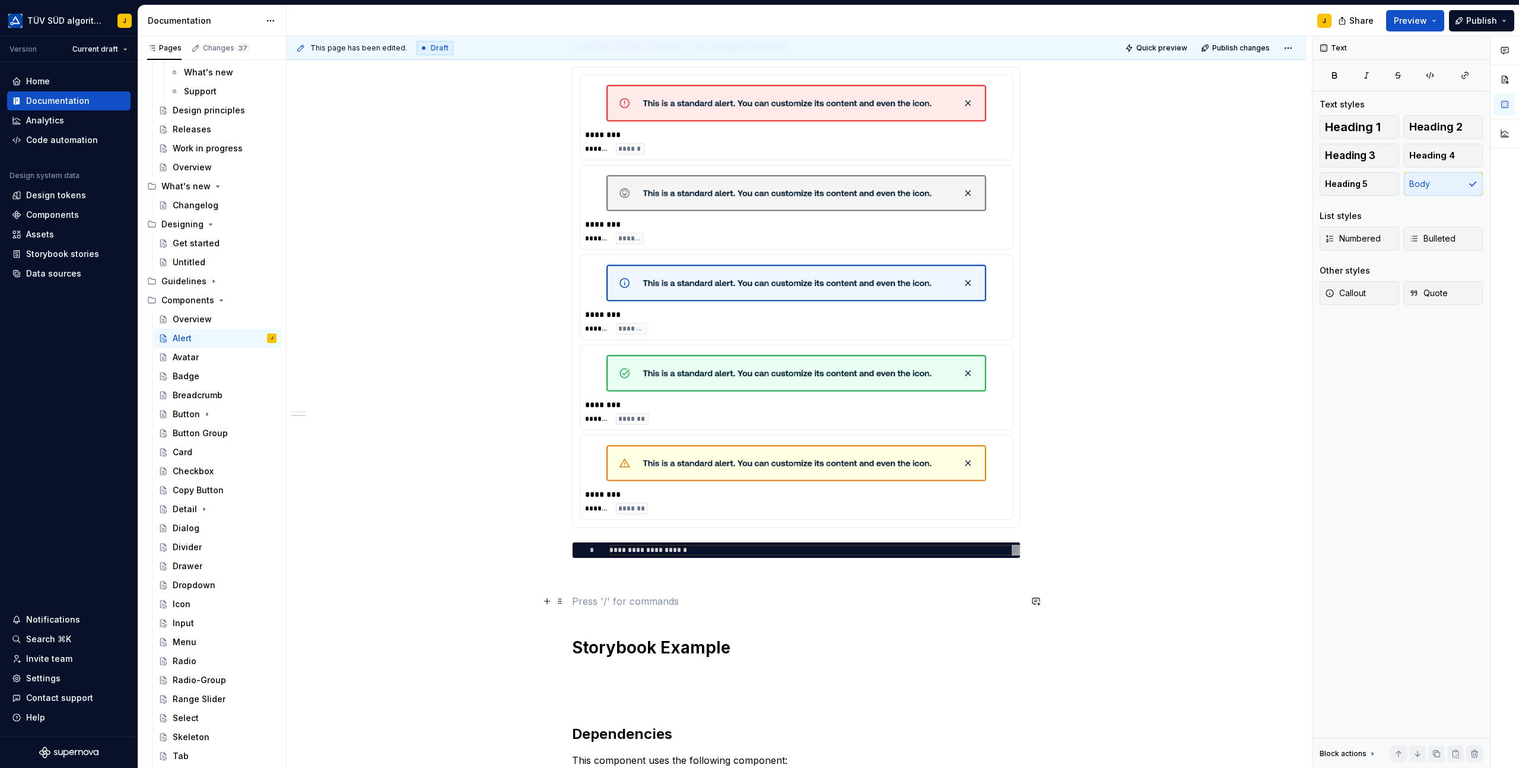
click at [767, 604] on p at bounding box center [796, 601] width 449 height 14
click at [585, 675] on p at bounding box center [796, 675] width 449 height 14
click at [569, 673] on div "**********" at bounding box center [797, 489] width 1020 height 1087
click at [548, 675] on button "button" at bounding box center [547, 674] width 17 height 17
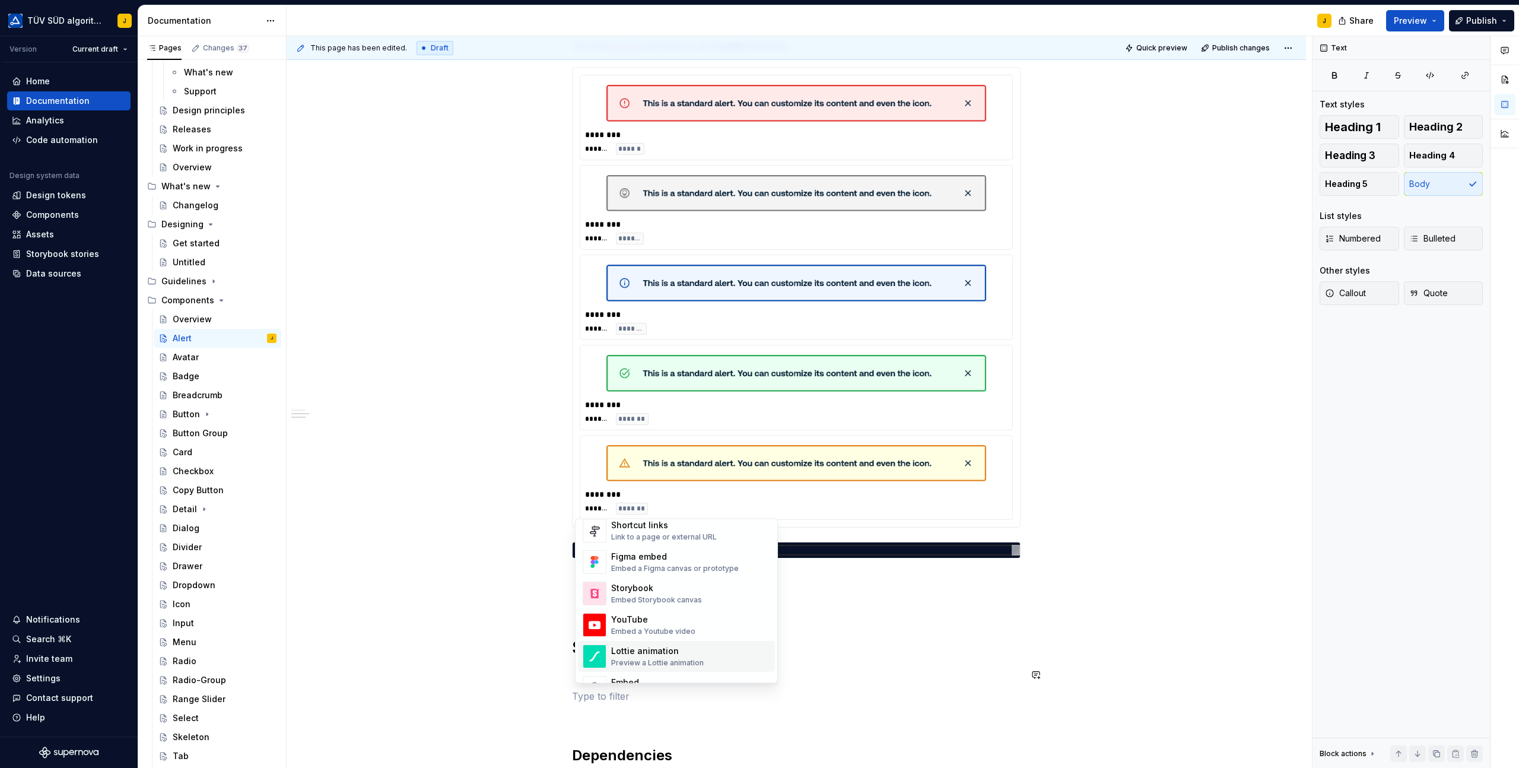
scroll to position [549, 0]
click at [624, 609] on div "Embed Storybook canvas" at bounding box center [656, 609] width 91 height 9
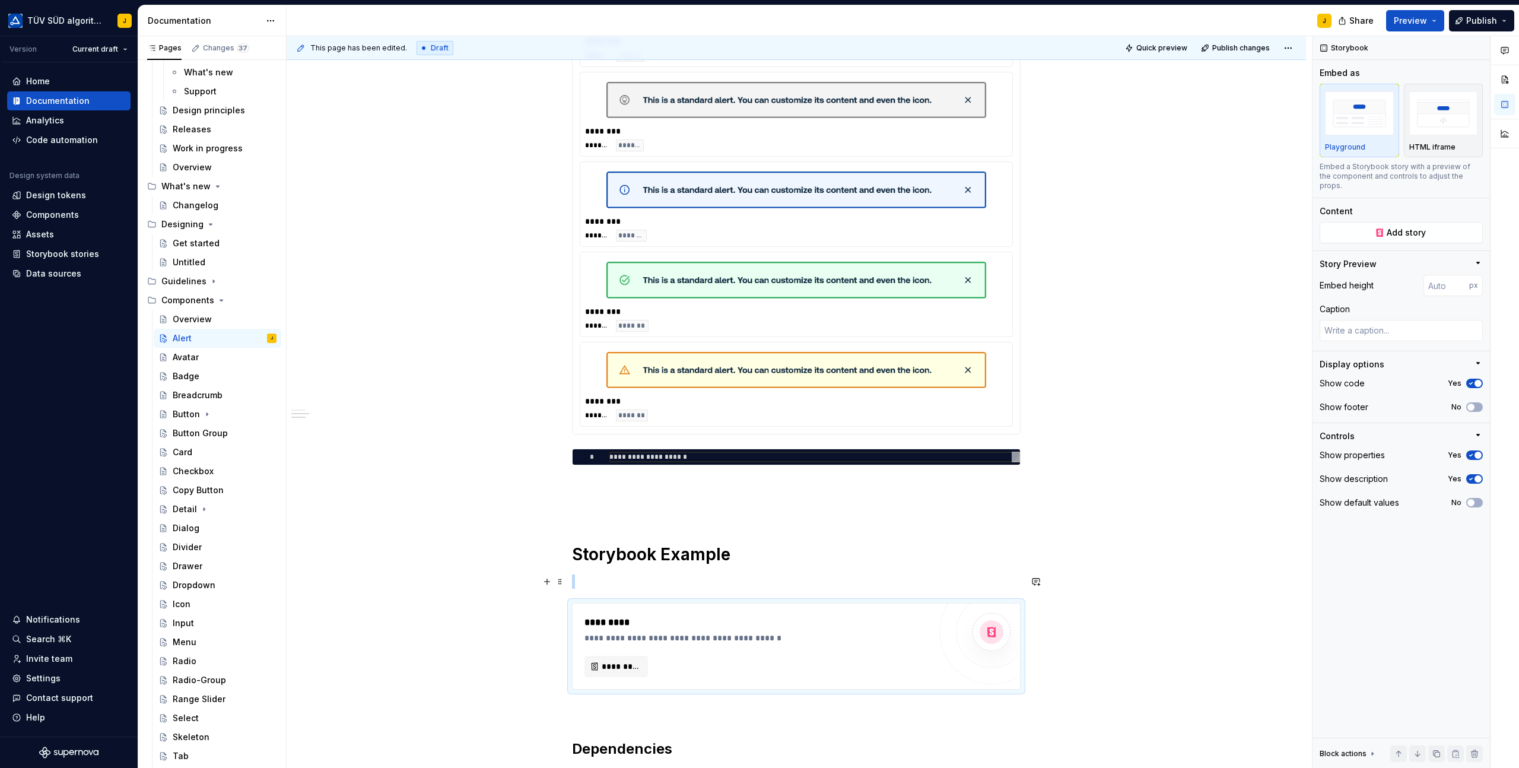
scroll to position [420, 0]
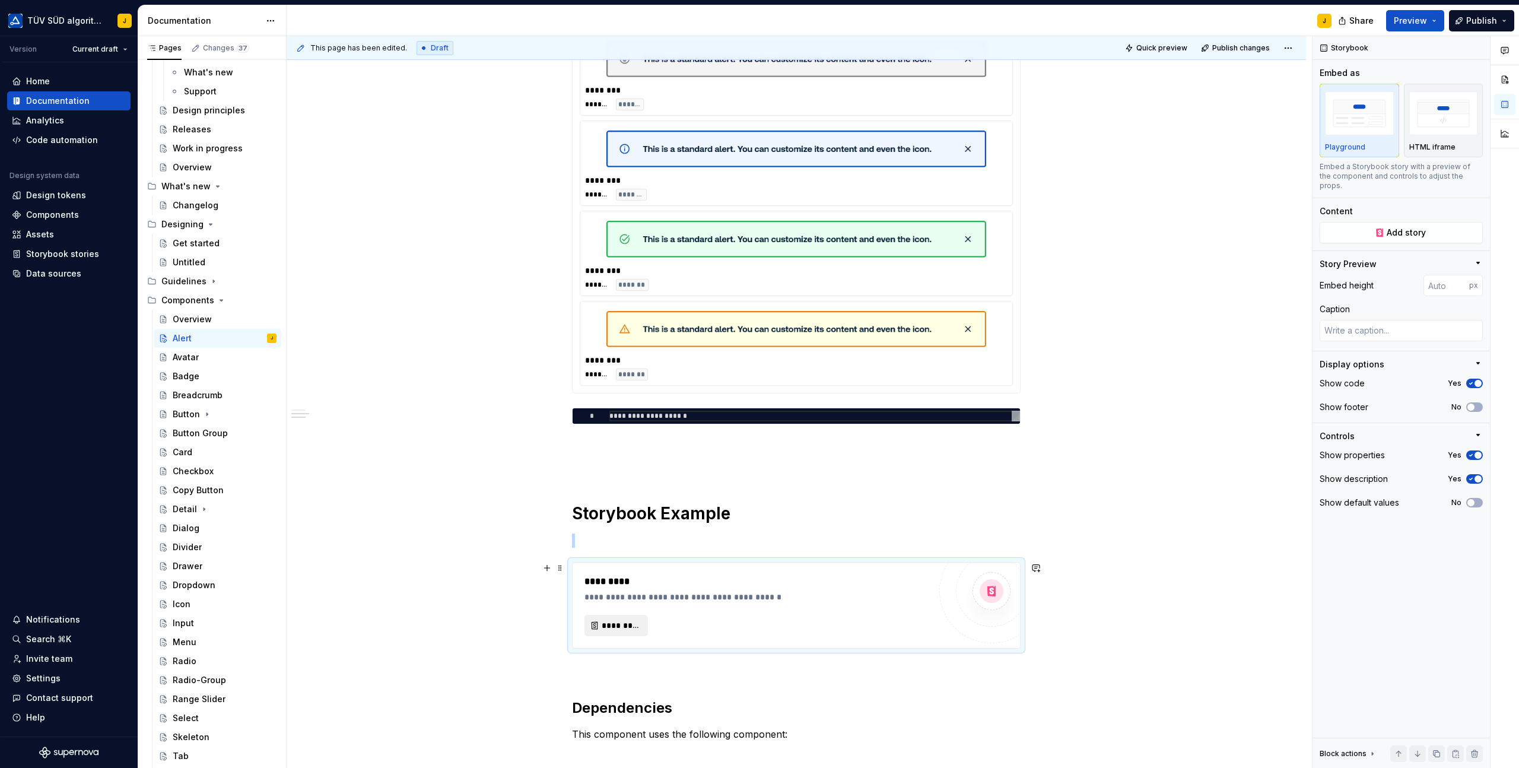
click at [612, 627] on span "*********" at bounding box center [621, 626] width 39 height 12
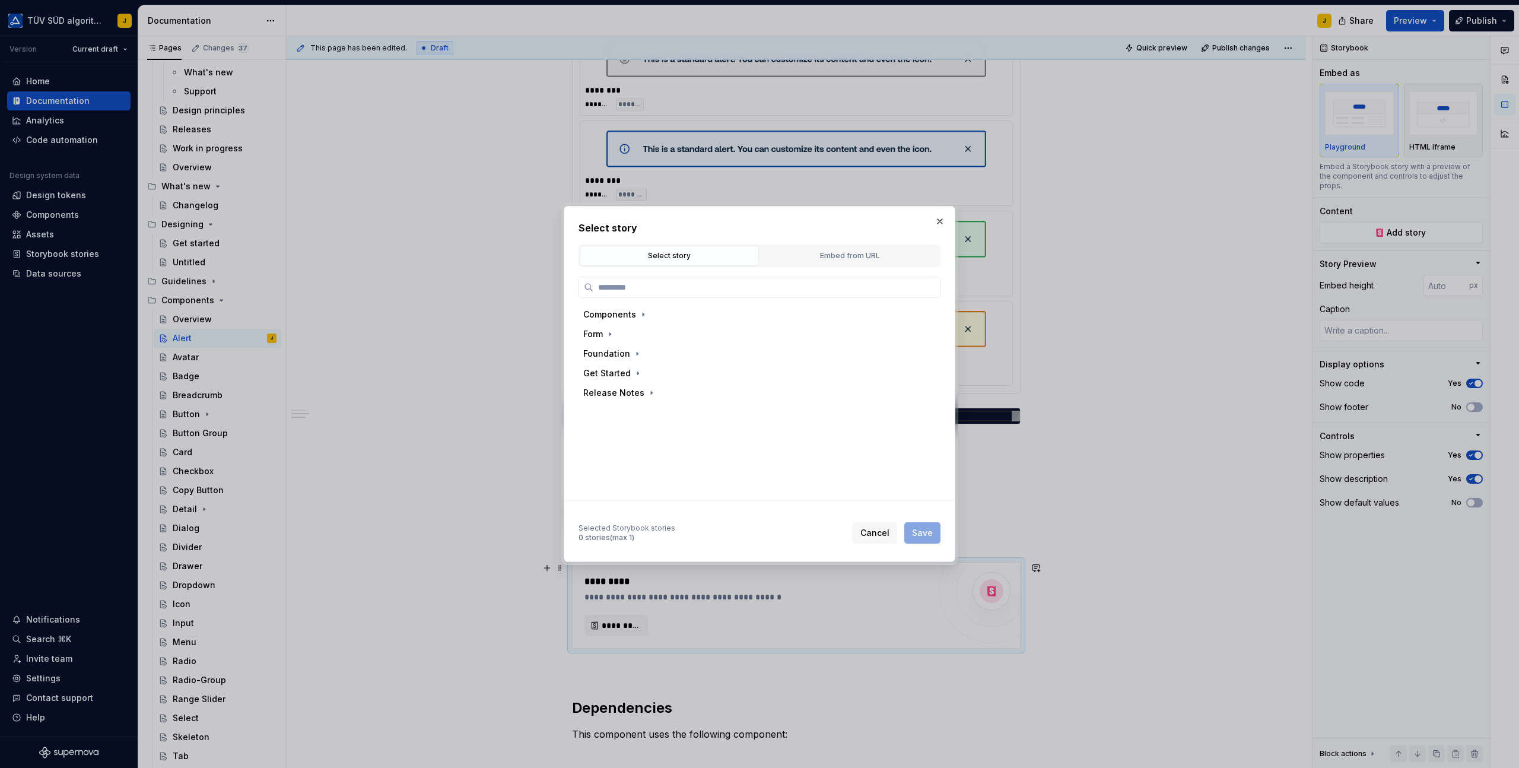
type textarea "*"
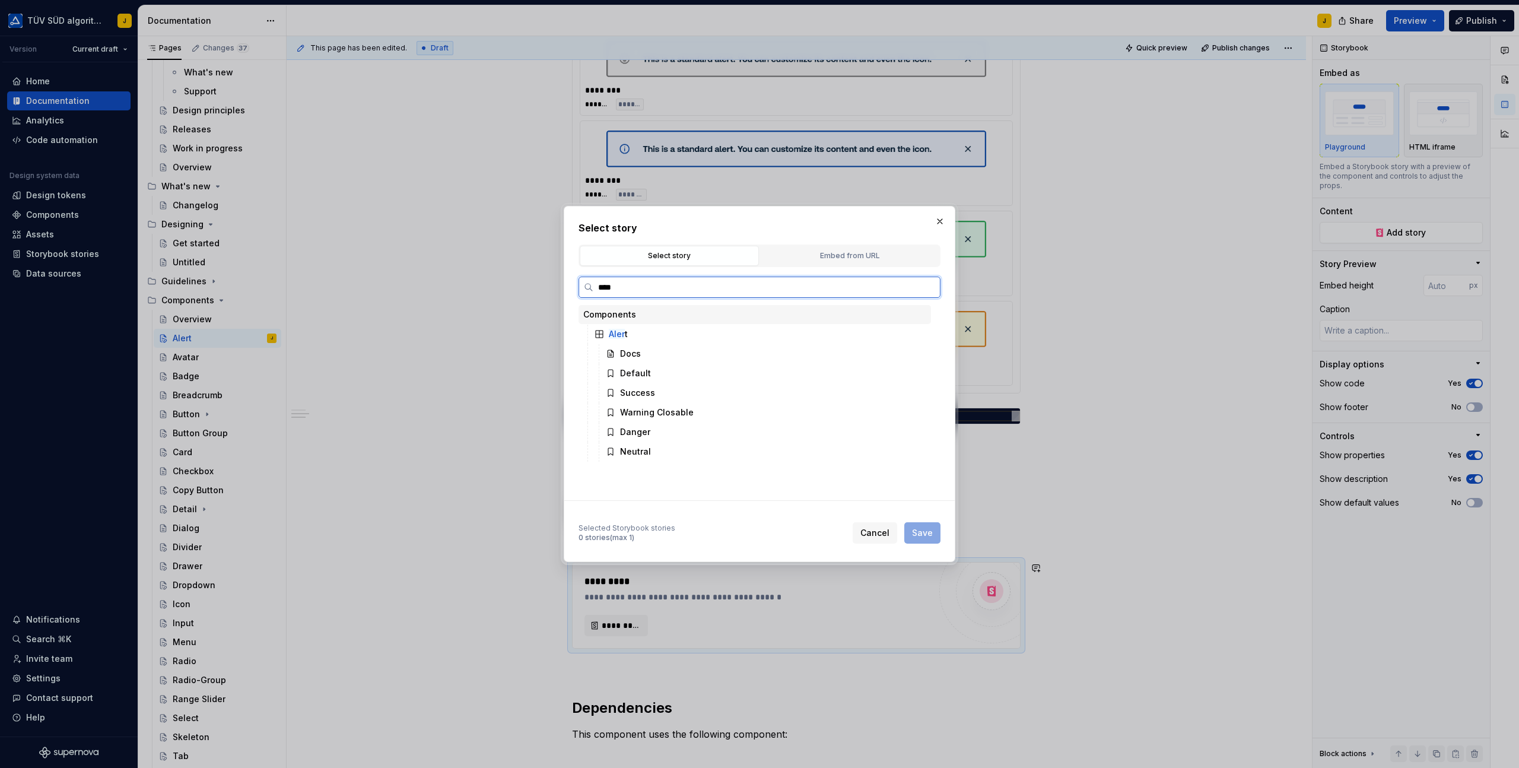
type input "*****"
click at [612, 337] on mark "Alert" at bounding box center [618, 334] width 19 height 10
click at [925, 531] on div "Cancel Save" at bounding box center [897, 532] width 88 height 21
click at [636, 347] on div "Docs" at bounding box center [766, 353] width 330 height 19
click at [647, 371] on div "Default" at bounding box center [635, 373] width 31 height 12
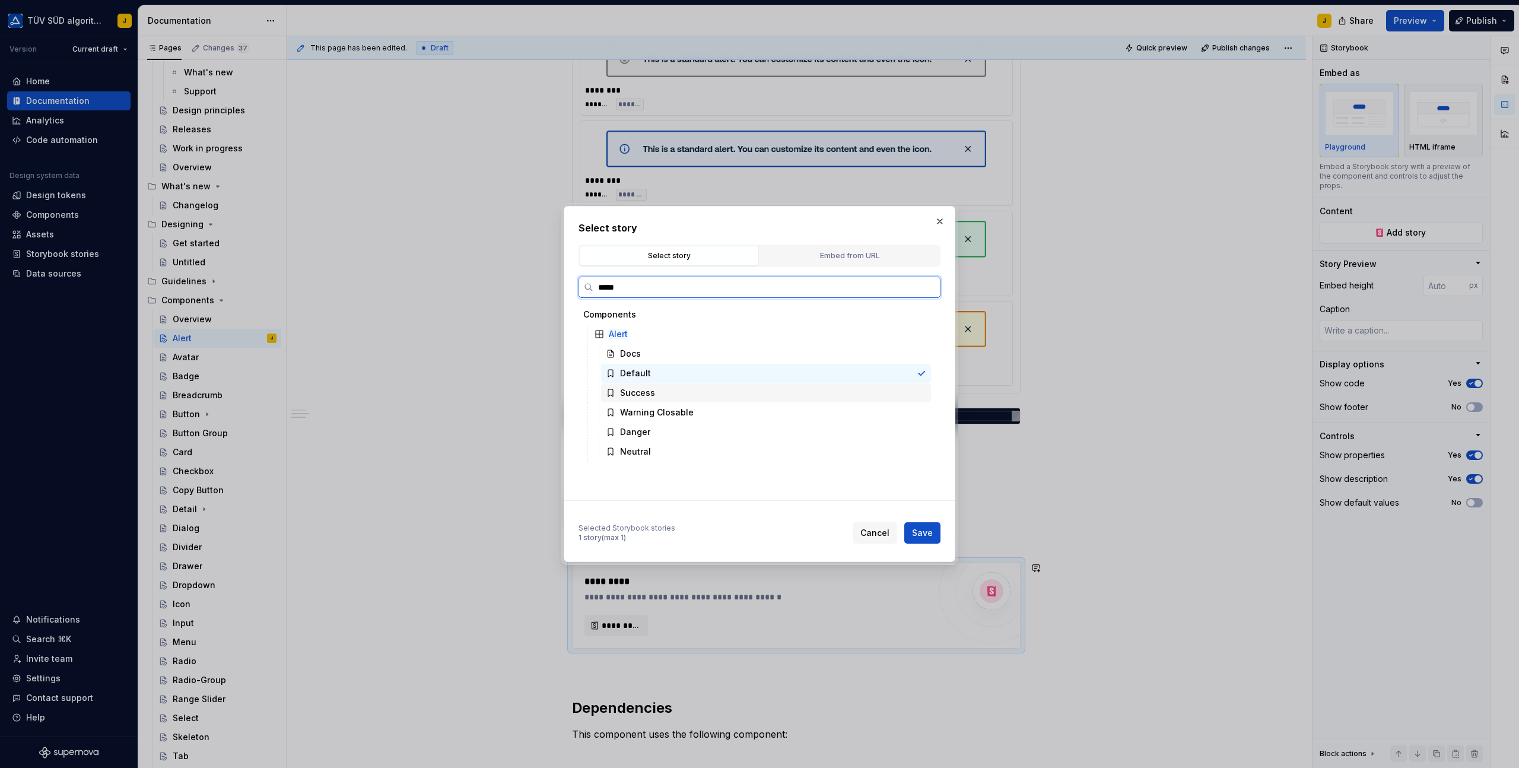
click at [665, 396] on div "Success" at bounding box center [766, 392] width 330 height 19
click at [666, 372] on div "Default" at bounding box center [766, 373] width 330 height 19
click at [923, 529] on span "Save" at bounding box center [922, 533] width 21 height 12
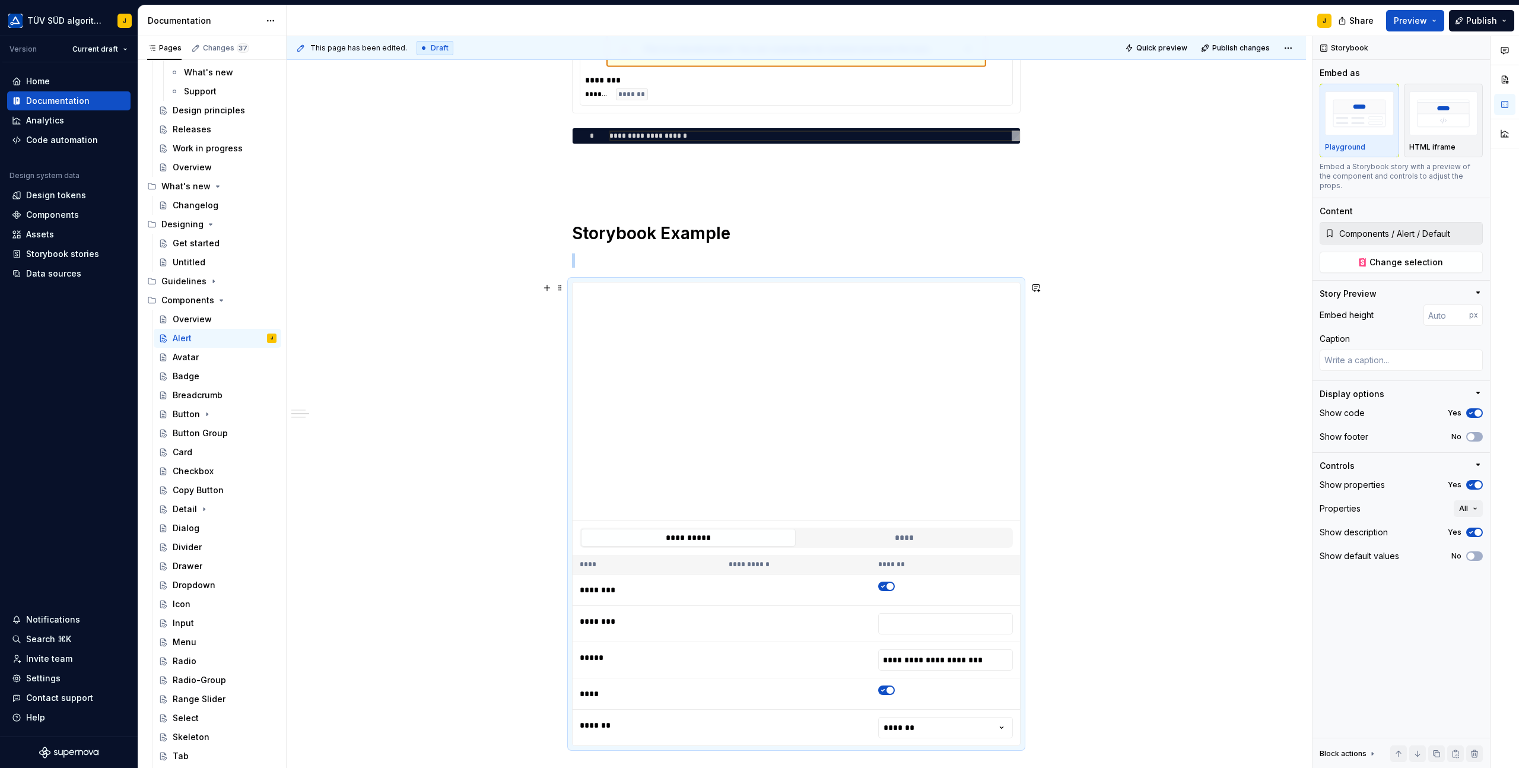
scroll to position [713, 0]
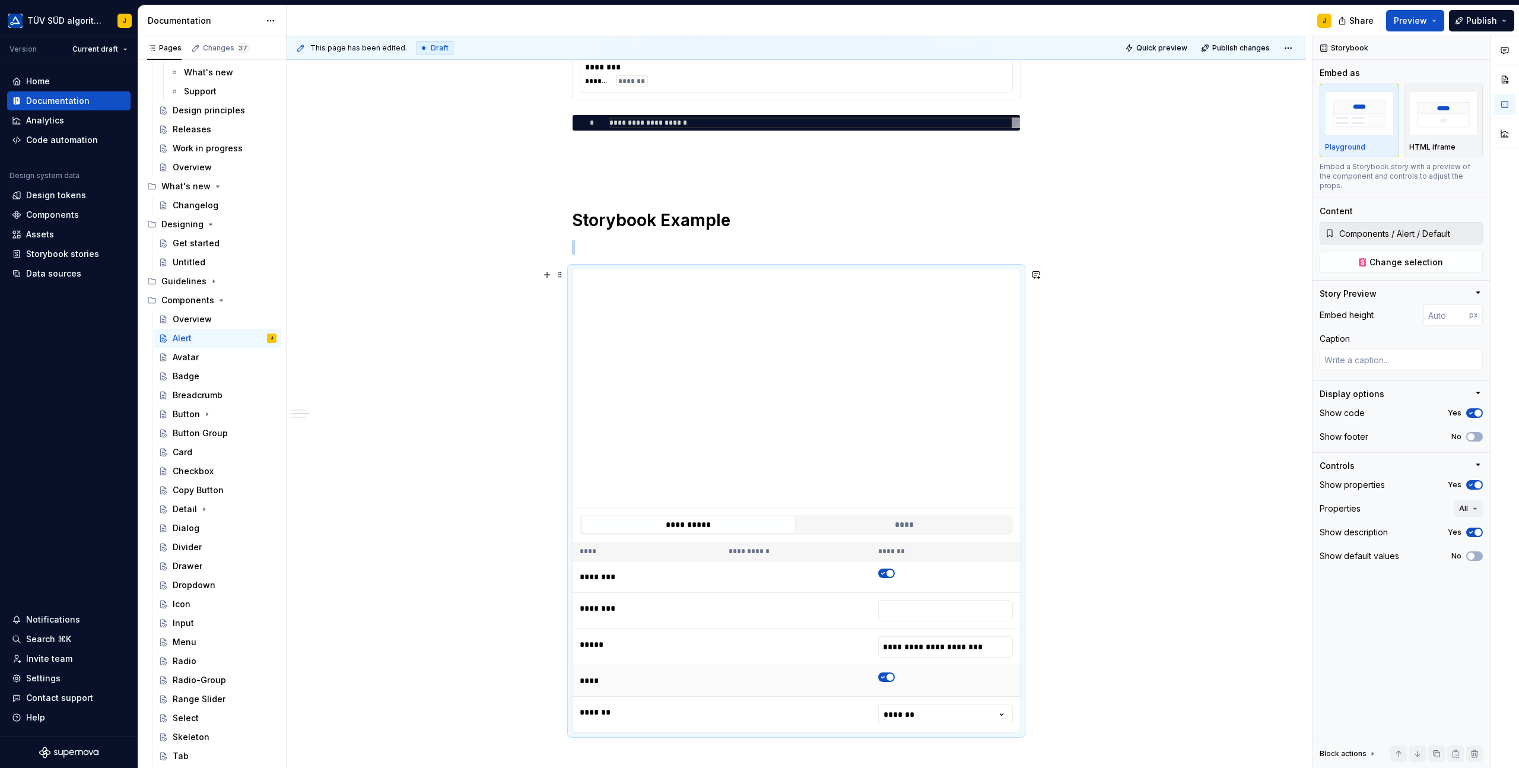
click at [891, 678] on span "button" at bounding box center [890, 677] width 7 height 7
click at [891, 678] on td at bounding box center [945, 687] width 149 height 31
click at [887, 682] on span "button" at bounding box center [882, 684] width 7 height 7
click at [889, 580] on span "button" at bounding box center [890, 580] width 7 height 7
click at [888, 580] on icon "button" at bounding box center [882, 580] width 9 height 7
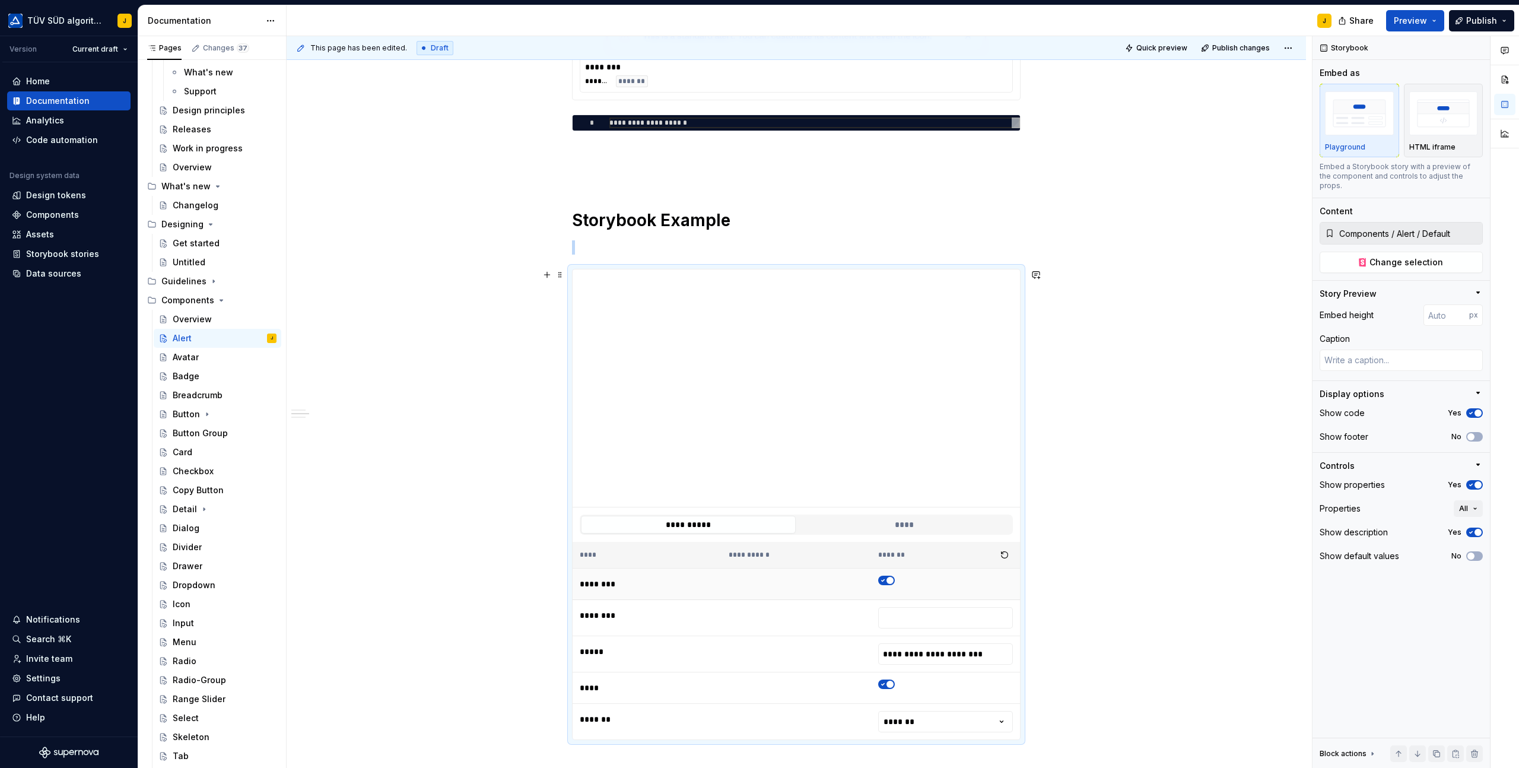
click at [889, 580] on span "button" at bounding box center [890, 580] width 7 height 7
click at [888, 580] on icon "button" at bounding box center [882, 580] width 9 height 7
click at [909, 628] on td at bounding box center [945, 618] width 149 height 36
click at [911, 618] on input "number" at bounding box center [945, 617] width 135 height 21
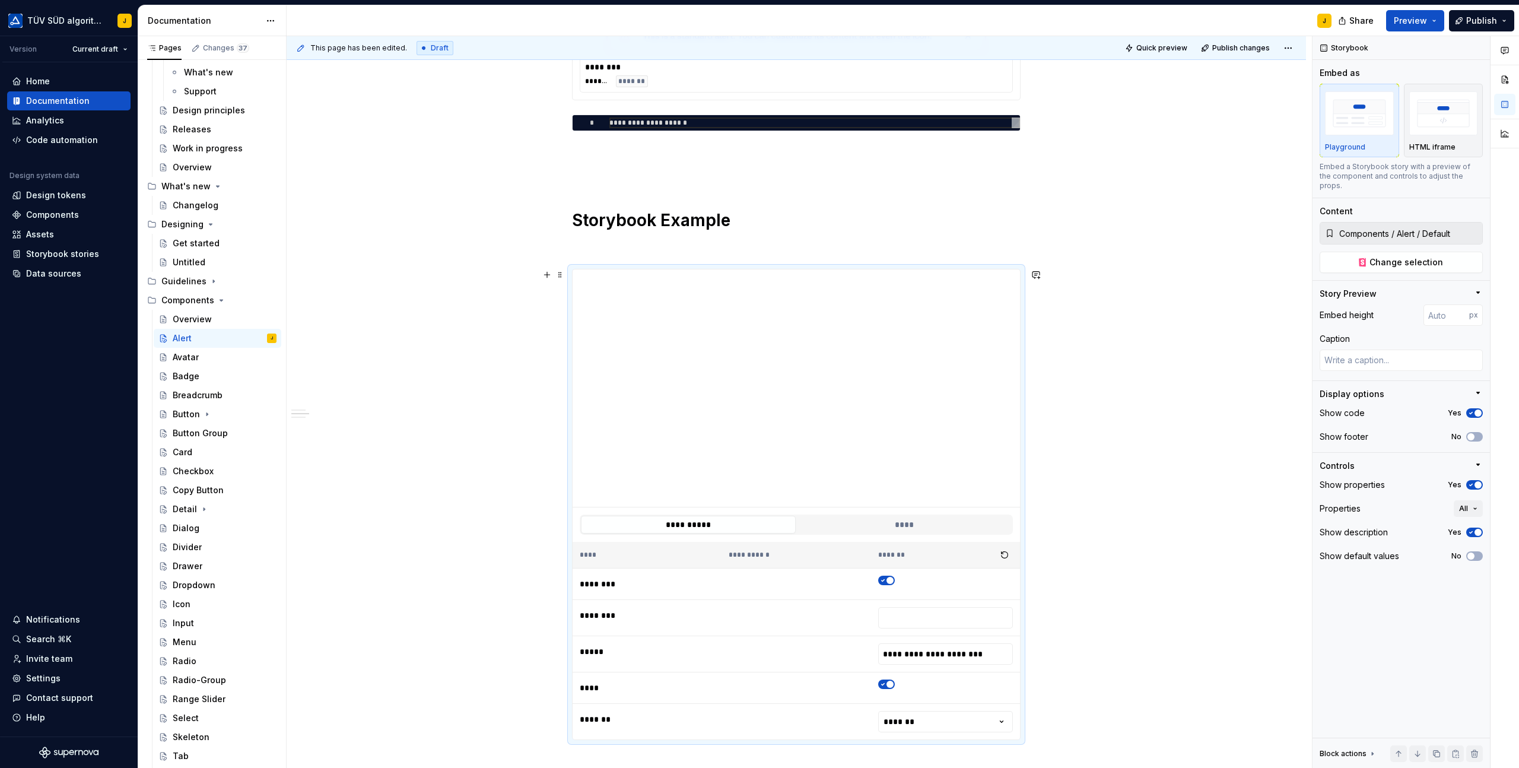
click at [888, 555] on div "*******" at bounding box center [945, 555] width 135 height 17
click at [717, 551] on th "****" at bounding box center [647, 555] width 149 height 27
click at [928, 655] on input "**********" at bounding box center [945, 653] width 135 height 21
click at [935, 726] on html "TÜV SÜD algorithm J Version Current draft Home Documentation Analytics Code aut…" at bounding box center [759, 384] width 1519 height 768
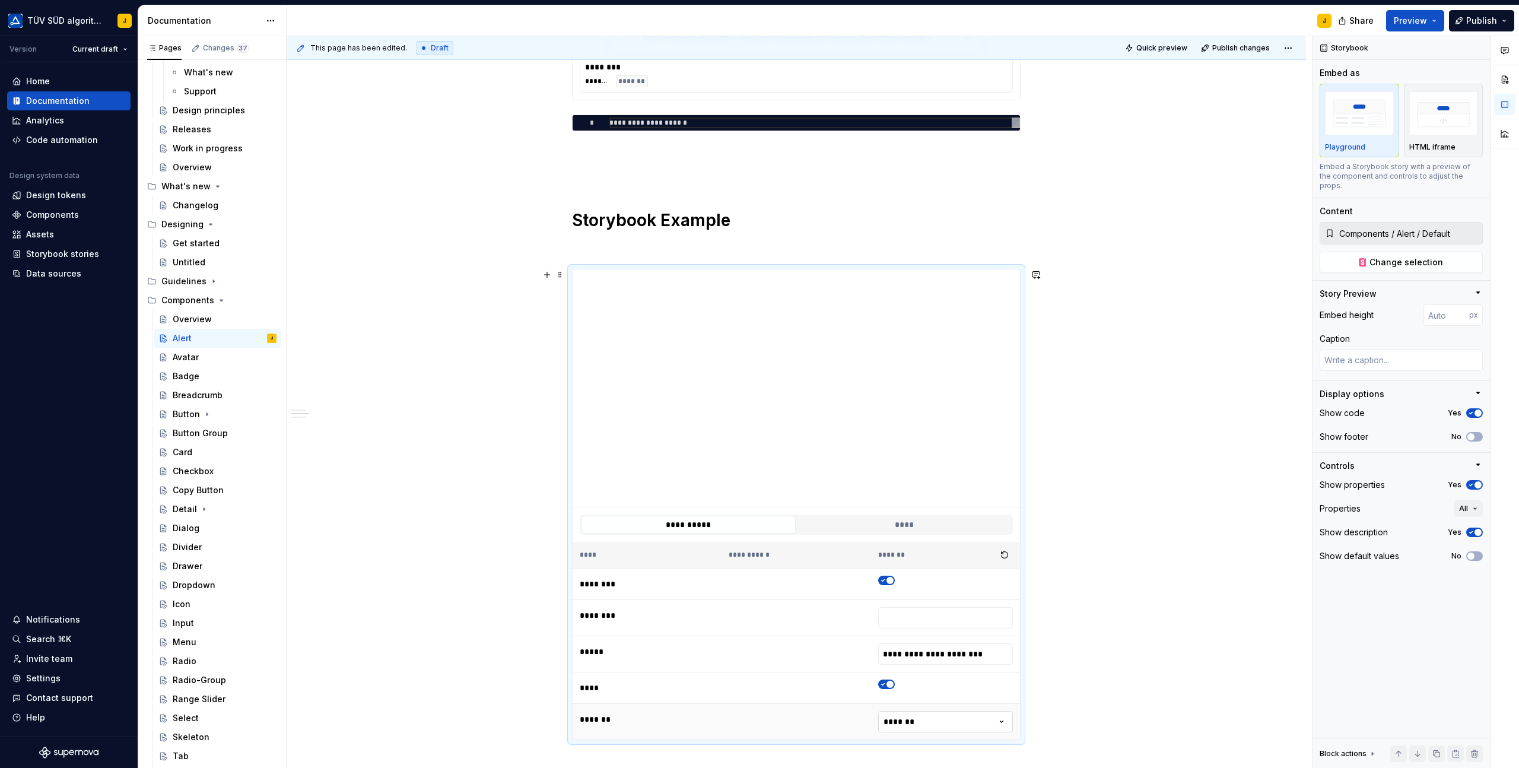
click at [931, 720] on html "TÜV SÜD algorithm J Version Current draft Home Documentation Analytics Code aut…" at bounding box center [759, 384] width 1519 height 768
click at [932, 719] on html "TÜV SÜD algorithm J Version Current draft Home Documentation Analytics Code aut…" at bounding box center [759, 384] width 1519 height 768
click at [908, 523] on button "****" at bounding box center [904, 525] width 215 height 18
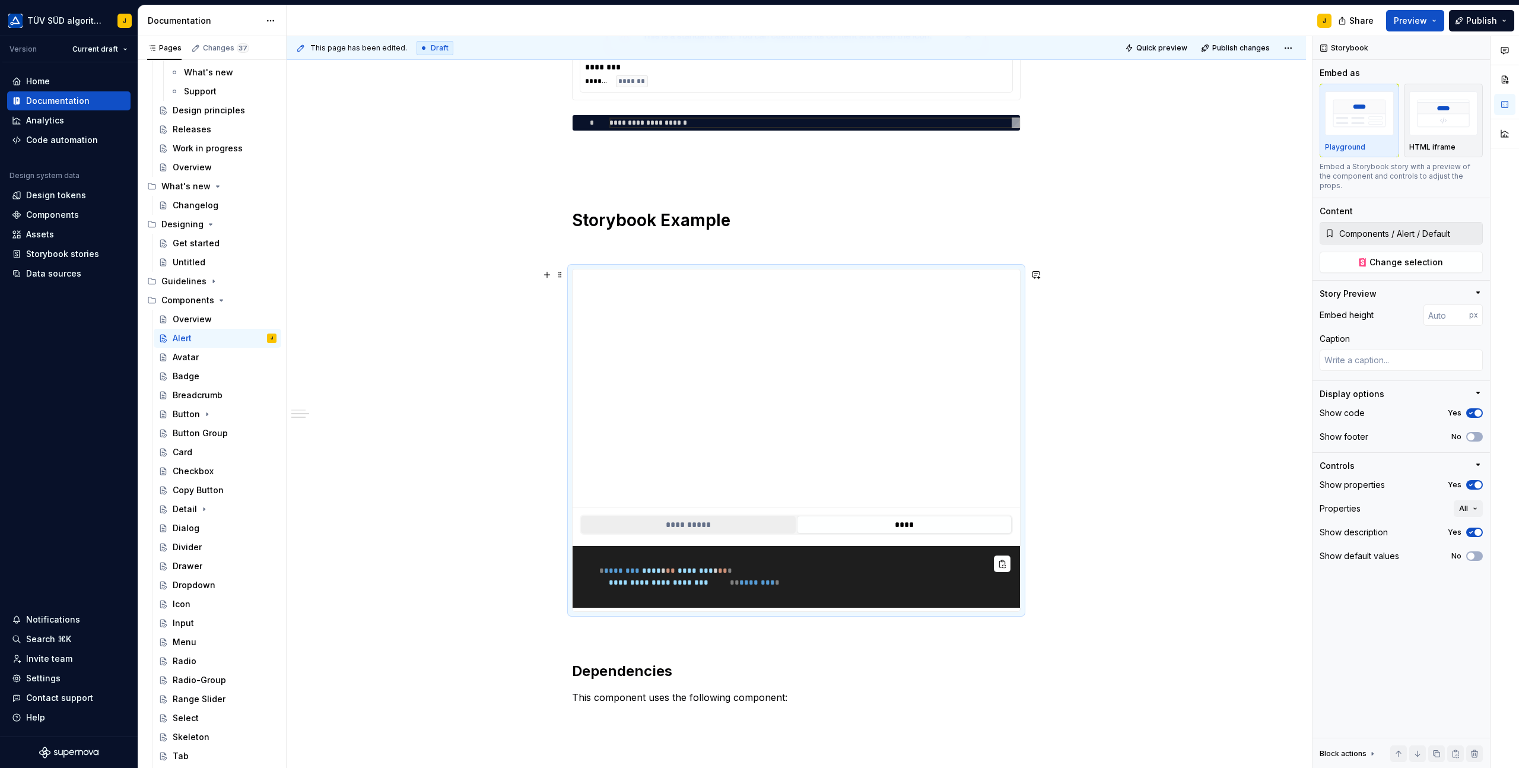
click at [720, 524] on button "**********" at bounding box center [688, 525] width 215 height 18
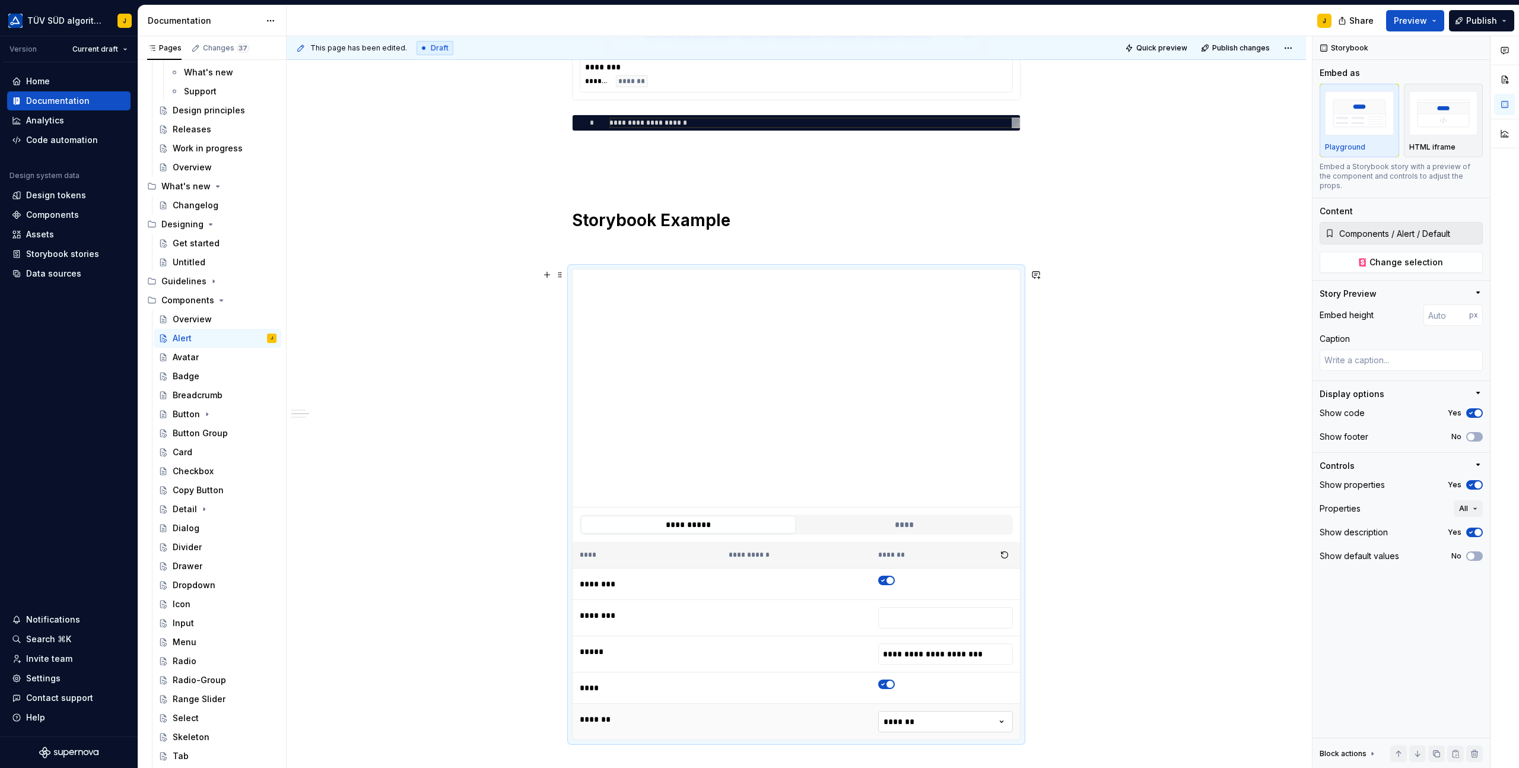
click at [912, 715] on html "TÜV SÜD algorithm J Version Current draft Home Documentation Analytics Code aut…" at bounding box center [759, 384] width 1519 height 768
click at [1093, 576] on div "**********" at bounding box center [797, 309] width 1020 height 1580
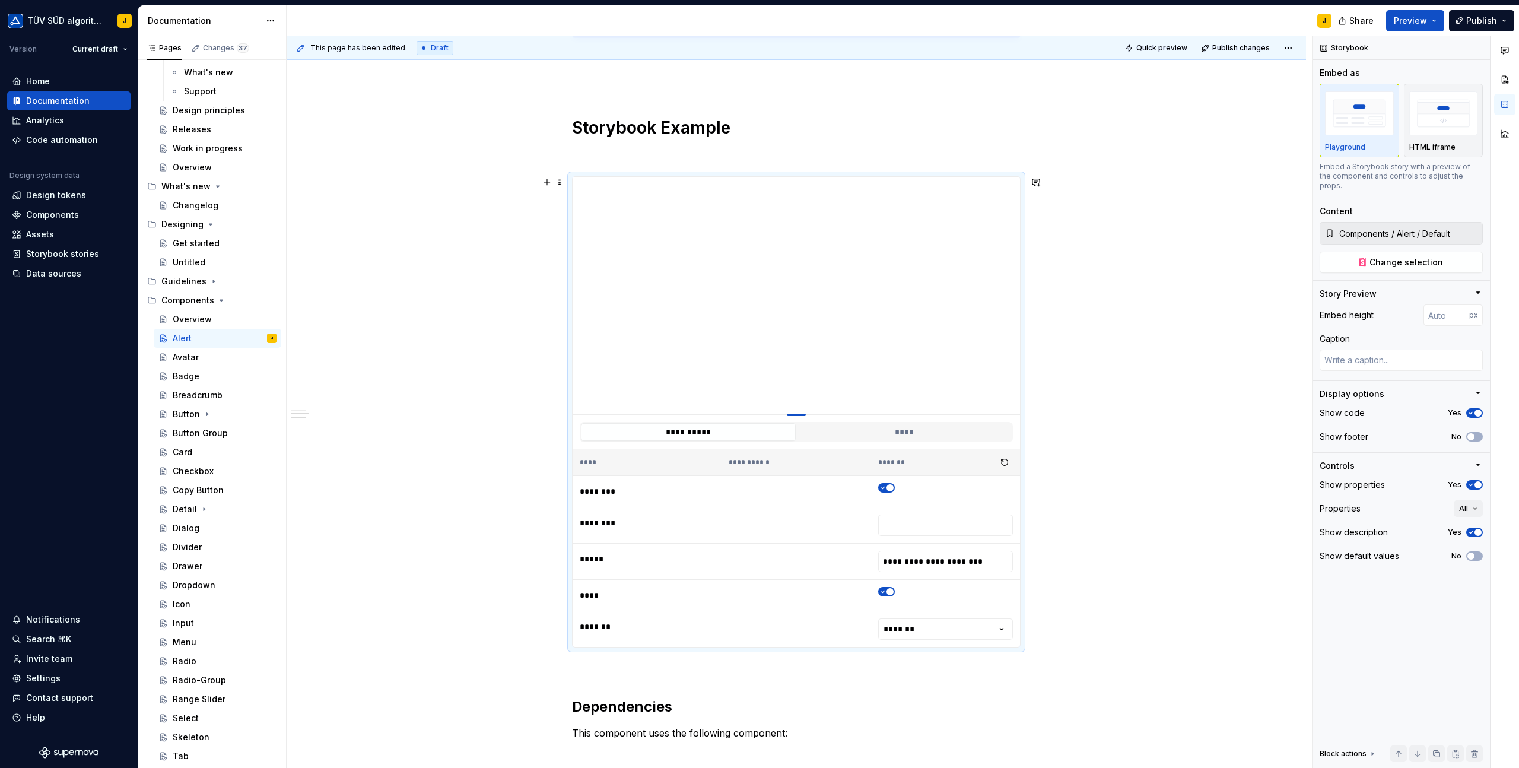
type textarea "*"
type input "314"
type textarea "*"
type input "195"
type textarea "*"
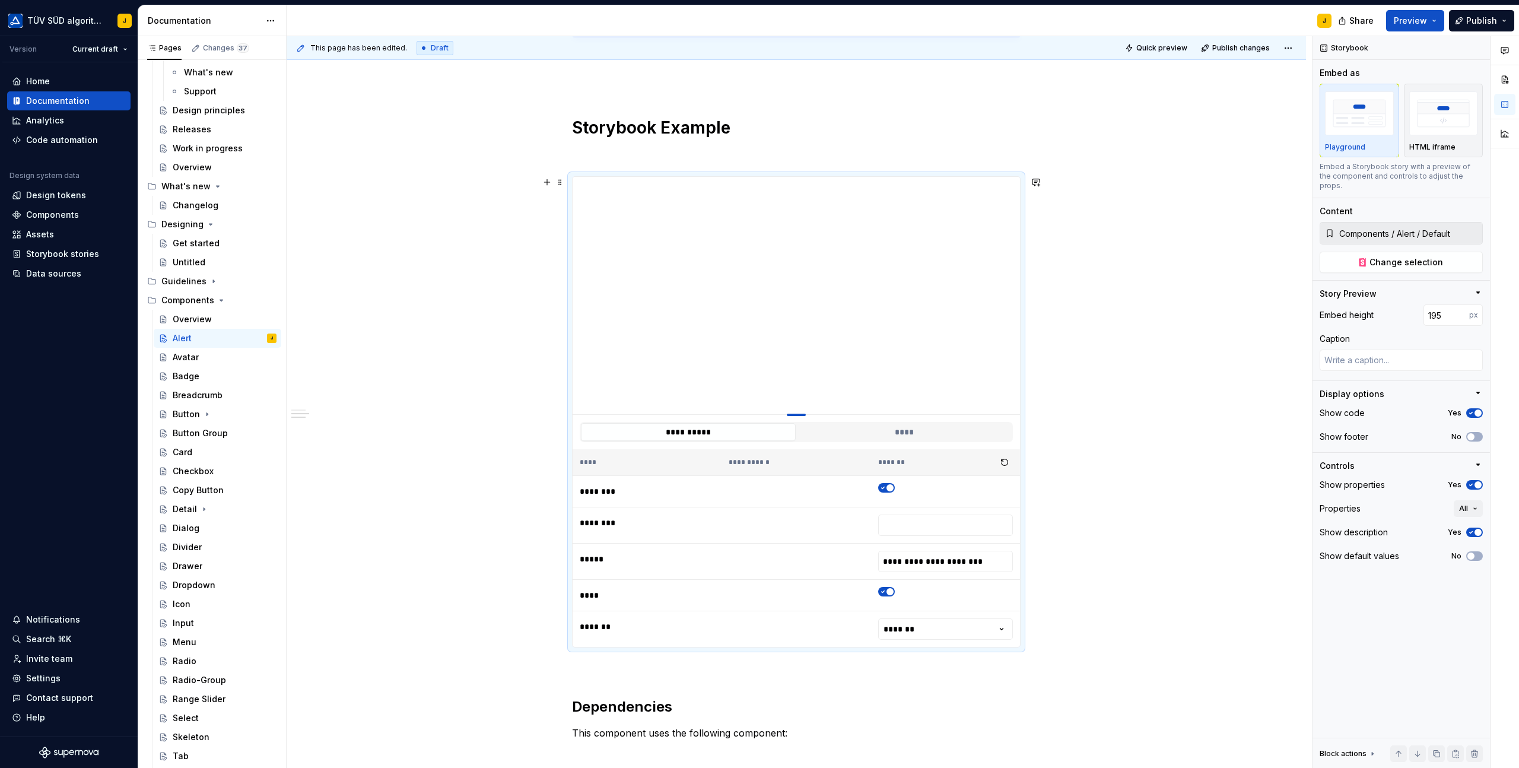
type input "165"
type textarea "*"
type input "140"
type textarea "*"
type input "129"
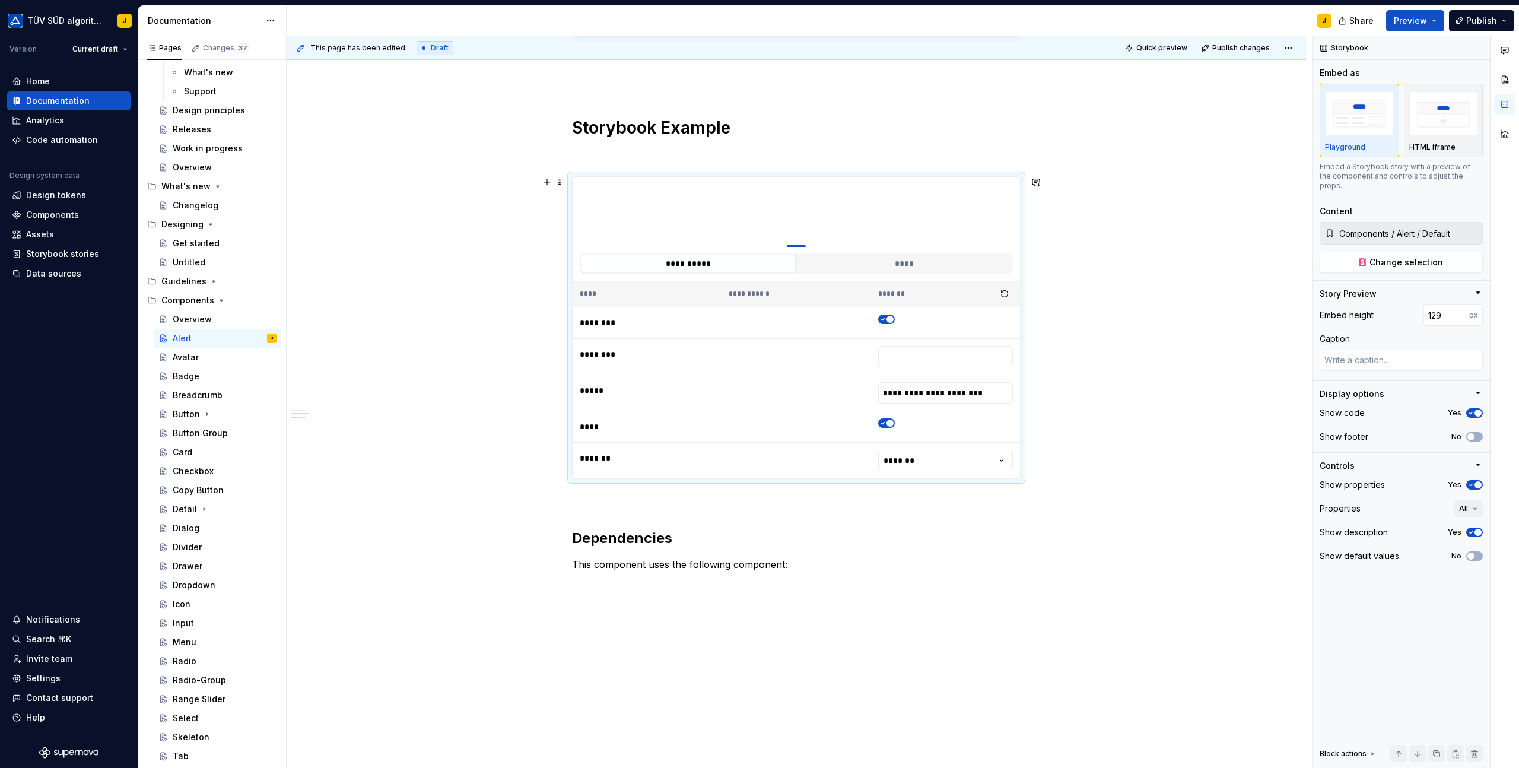
type textarea "*"
type input "116"
type textarea "*"
type input "103"
type textarea "*"
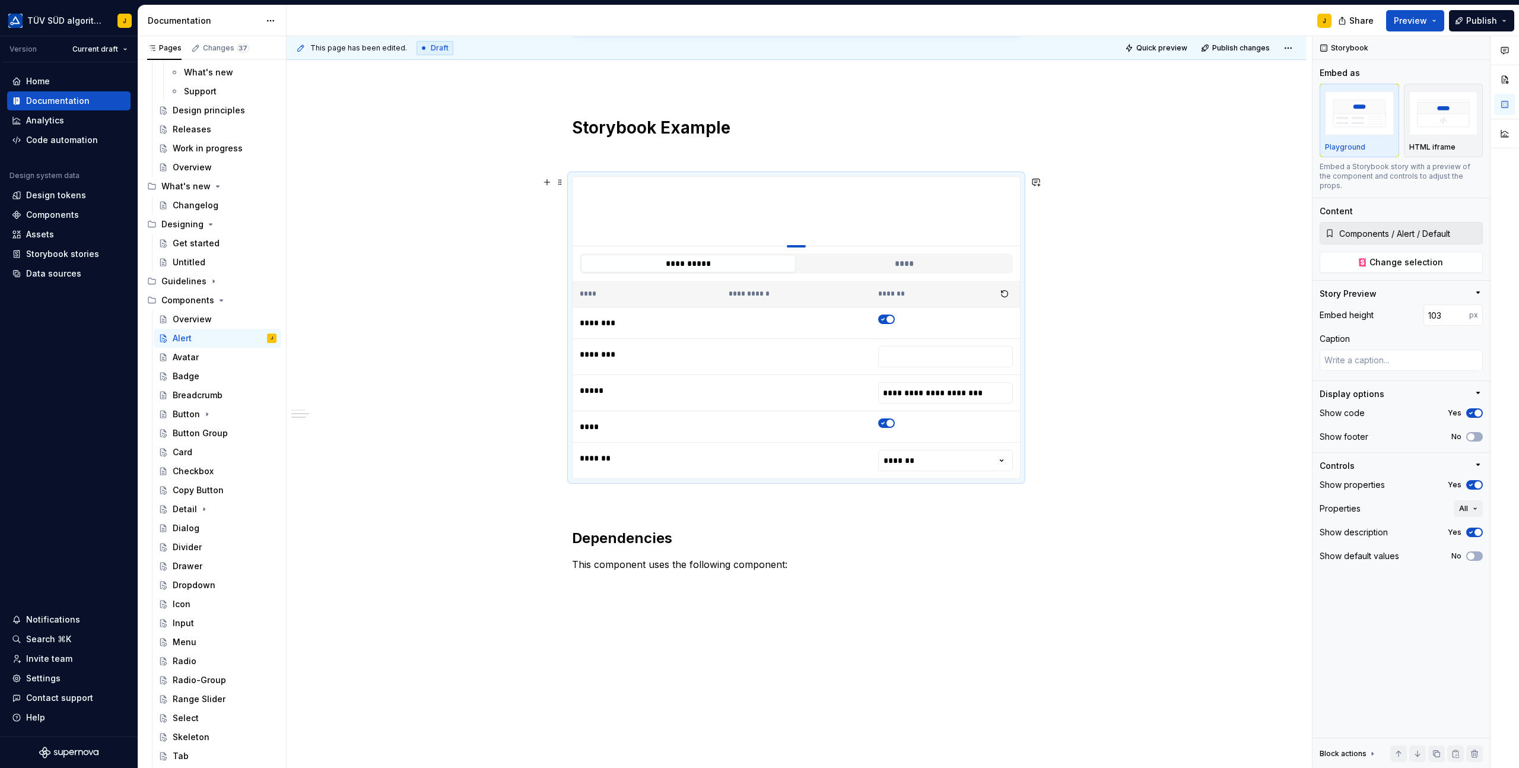
type input "100"
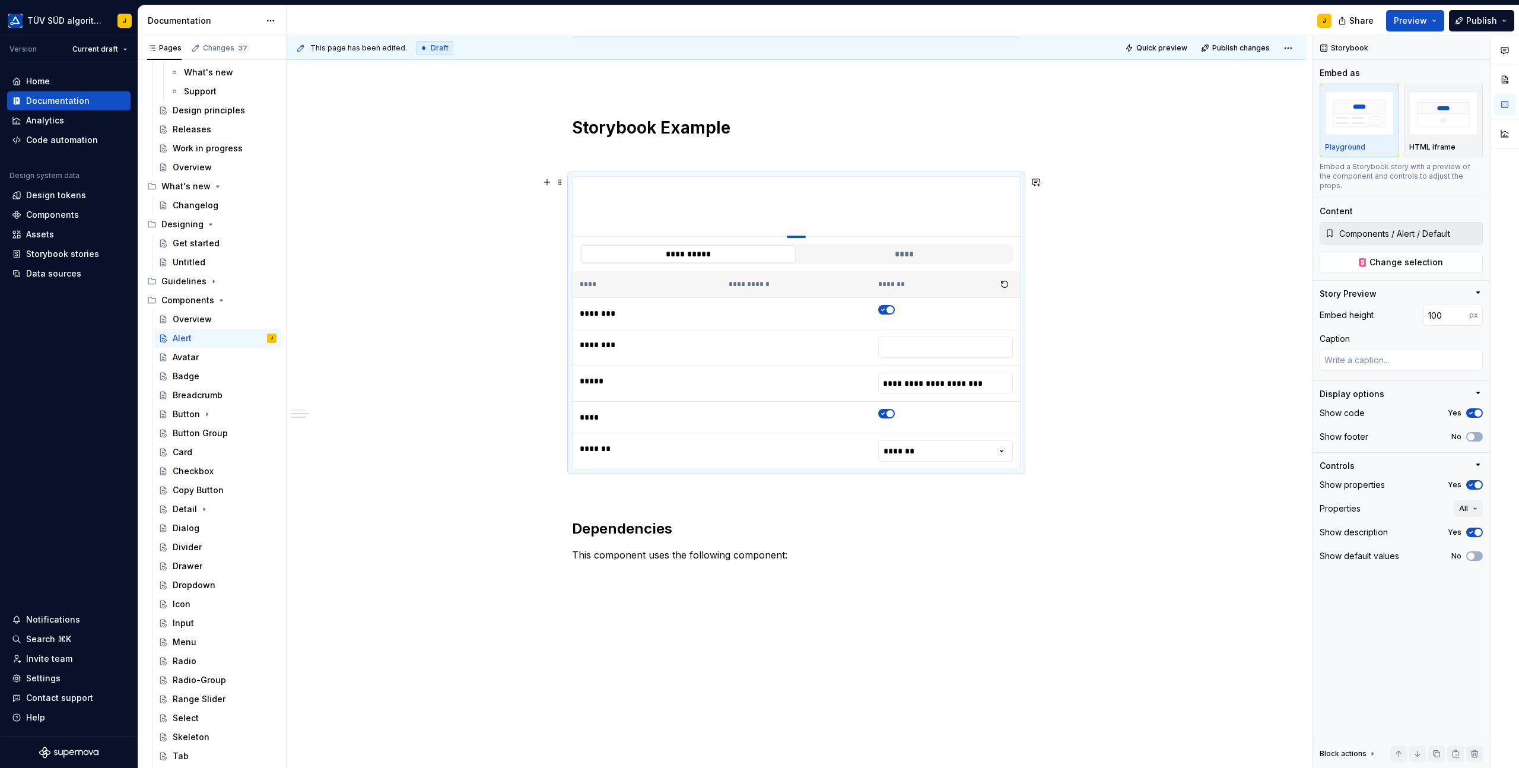
drag, startPoint x: 799, startPoint y: 415, endPoint x: 815, endPoint y: 215, distance: 201.2
click at [1003, 285] on button "button" at bounding box center [1004, 284] width 17 height 17
click at [831, 258] on button "****" at bounding box center [904, 254] width 215 height 18
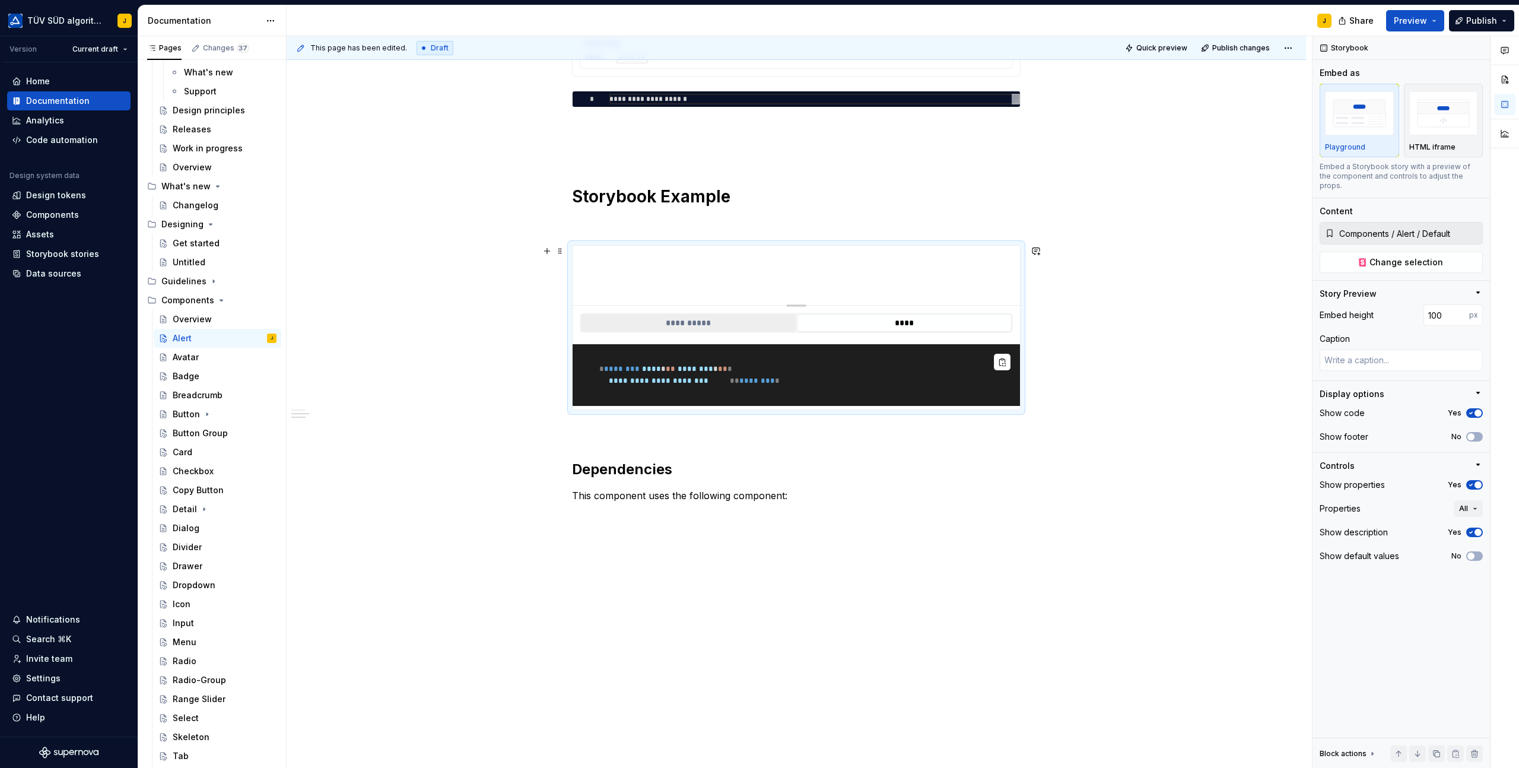
click at [703, 317] on button "**********" at bounding box center [688, 323] width 215 height 18
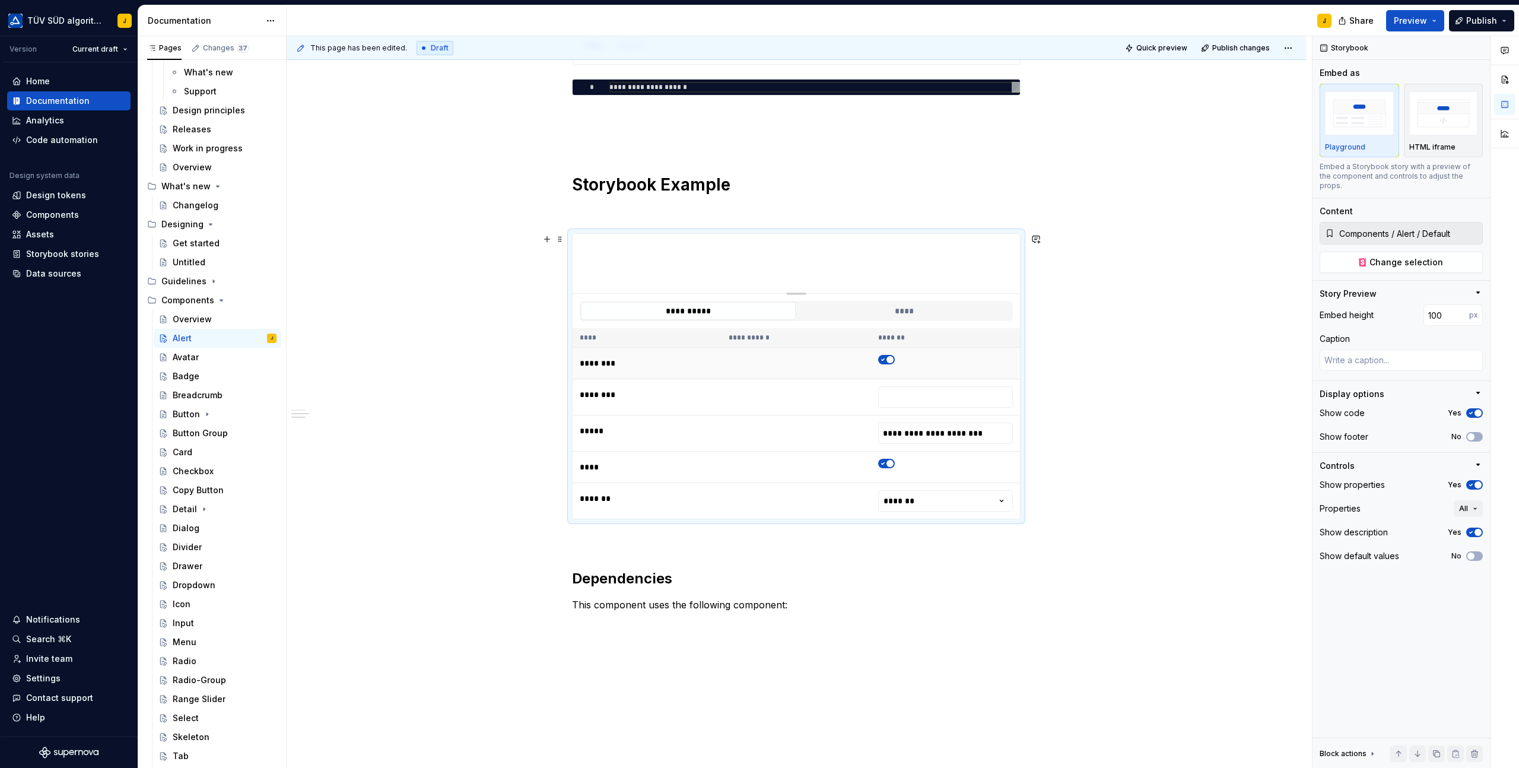
click at [767, 352] on td at bounding box center [796, 363] width 149 height 31
click at [891, 358] on span "button" at bounding box center [890, 359] width 7 height 7
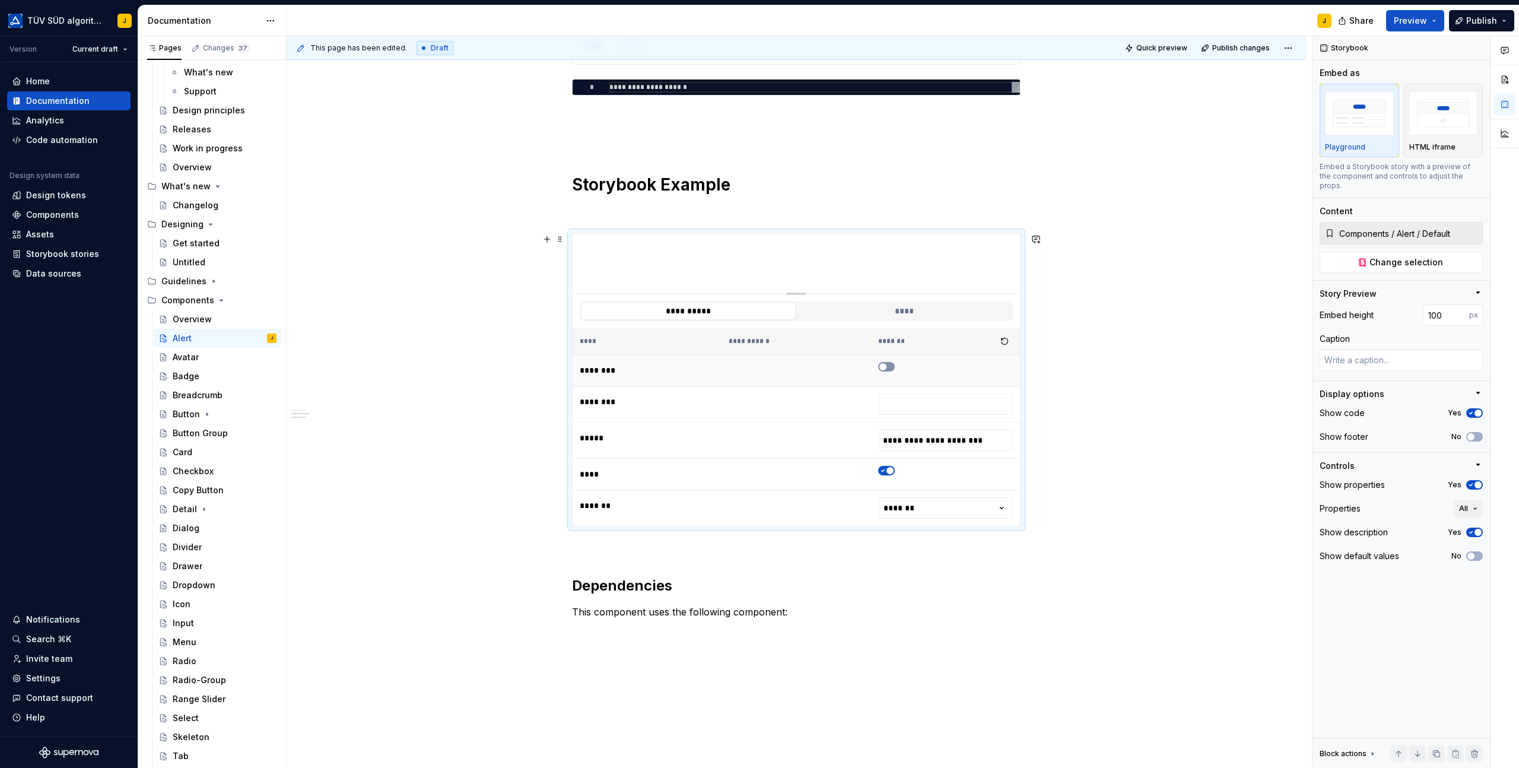
click at [887, 367] on span "button" at bounding box center [882, 366] width 7 height 7
click at [1002, 337] on button "button" at bounding box center [1004, 341] width 17 height 17
type textarea "*"
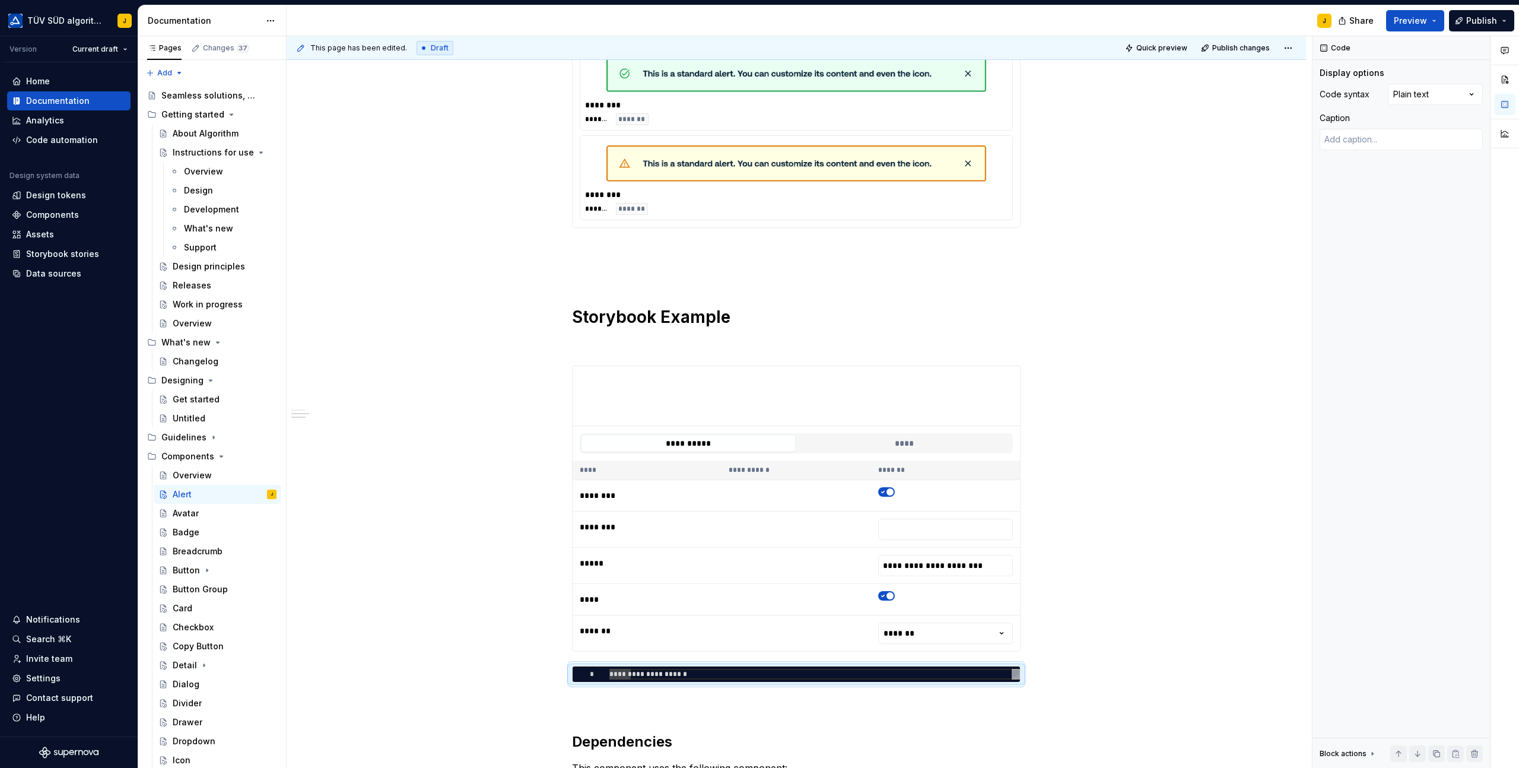
scroll to position [568, 0]
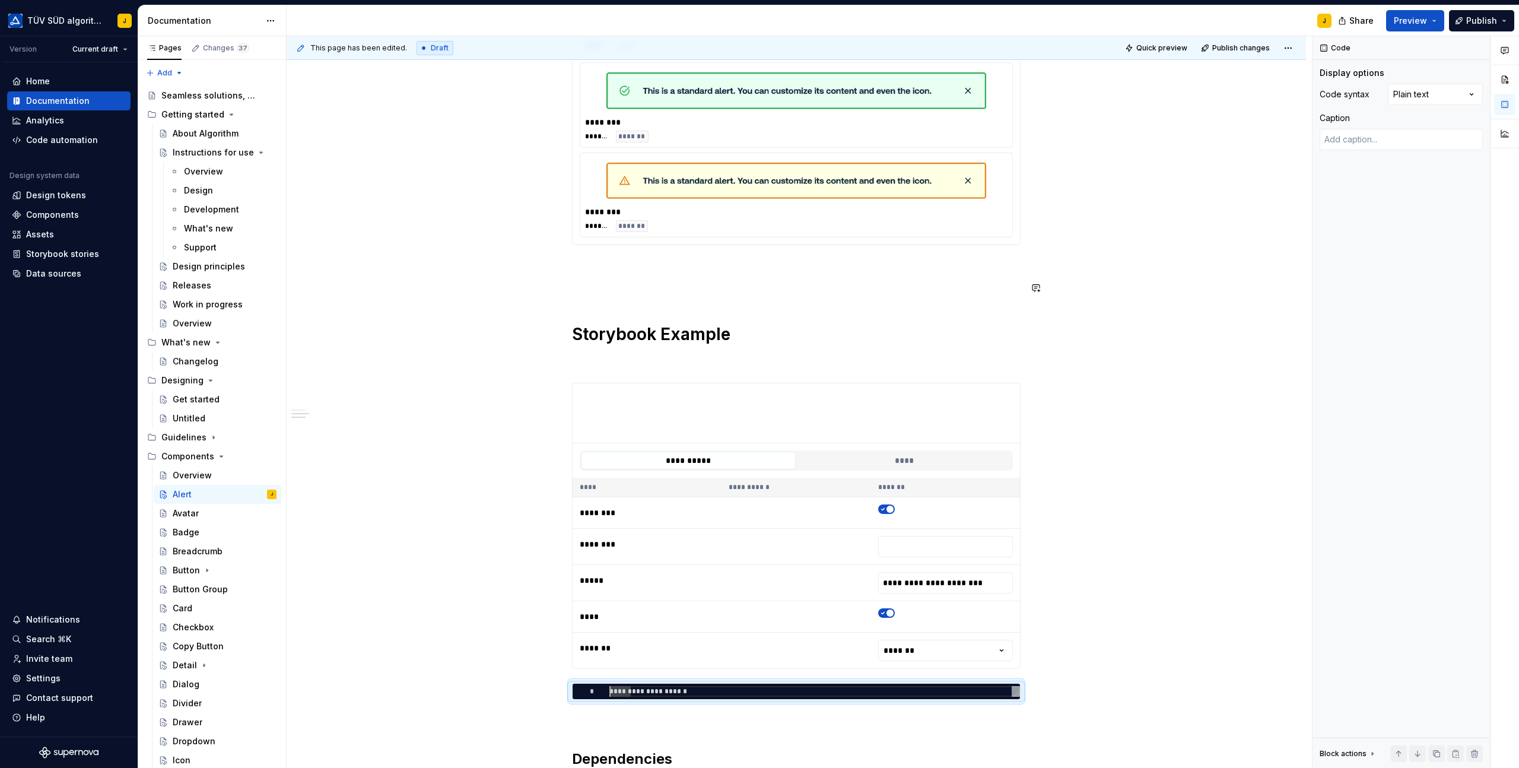
click at [586, 312] on div "**********" at bounding box center [796, 253] width 449 height 1122
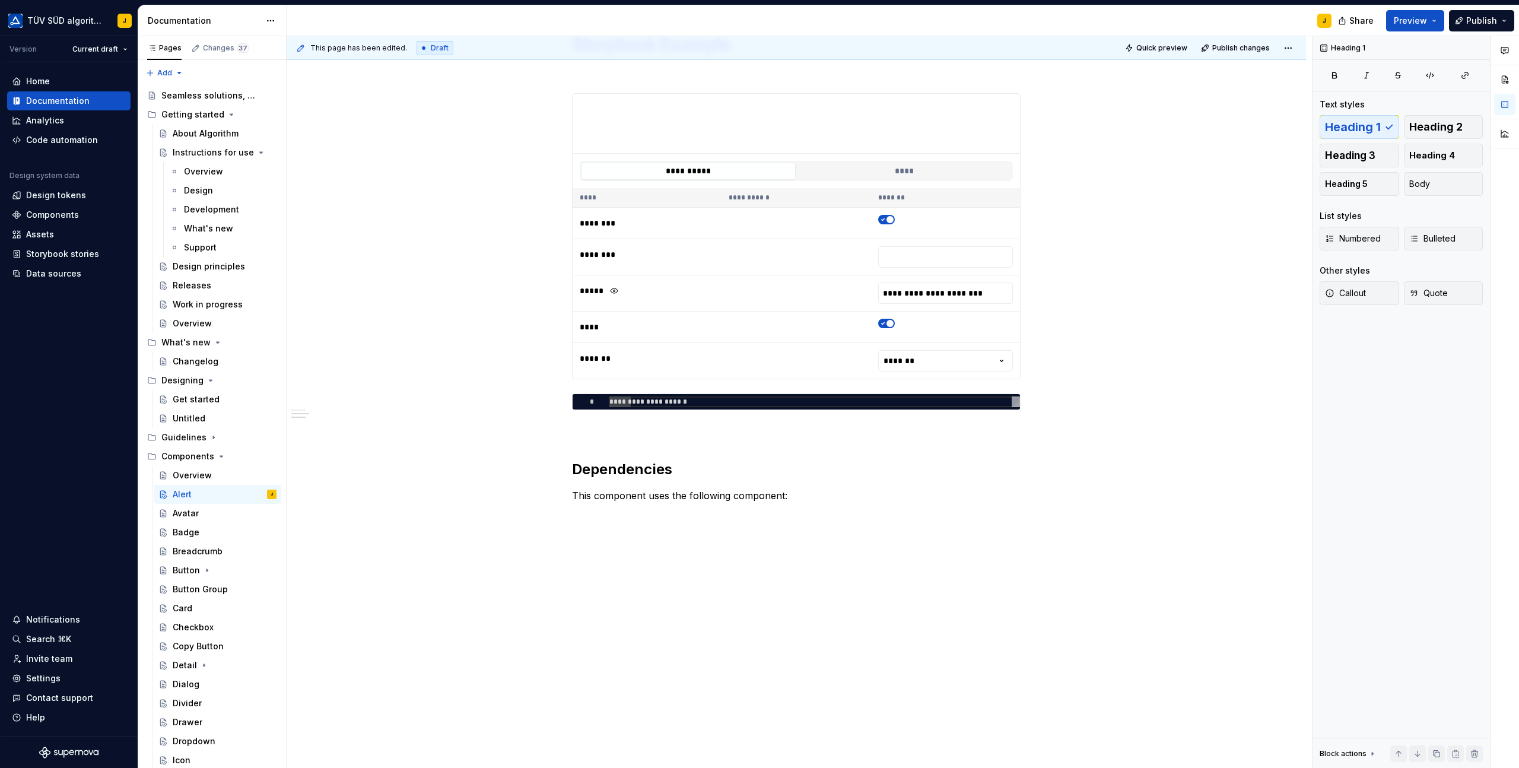
scroll to position [328, 0]
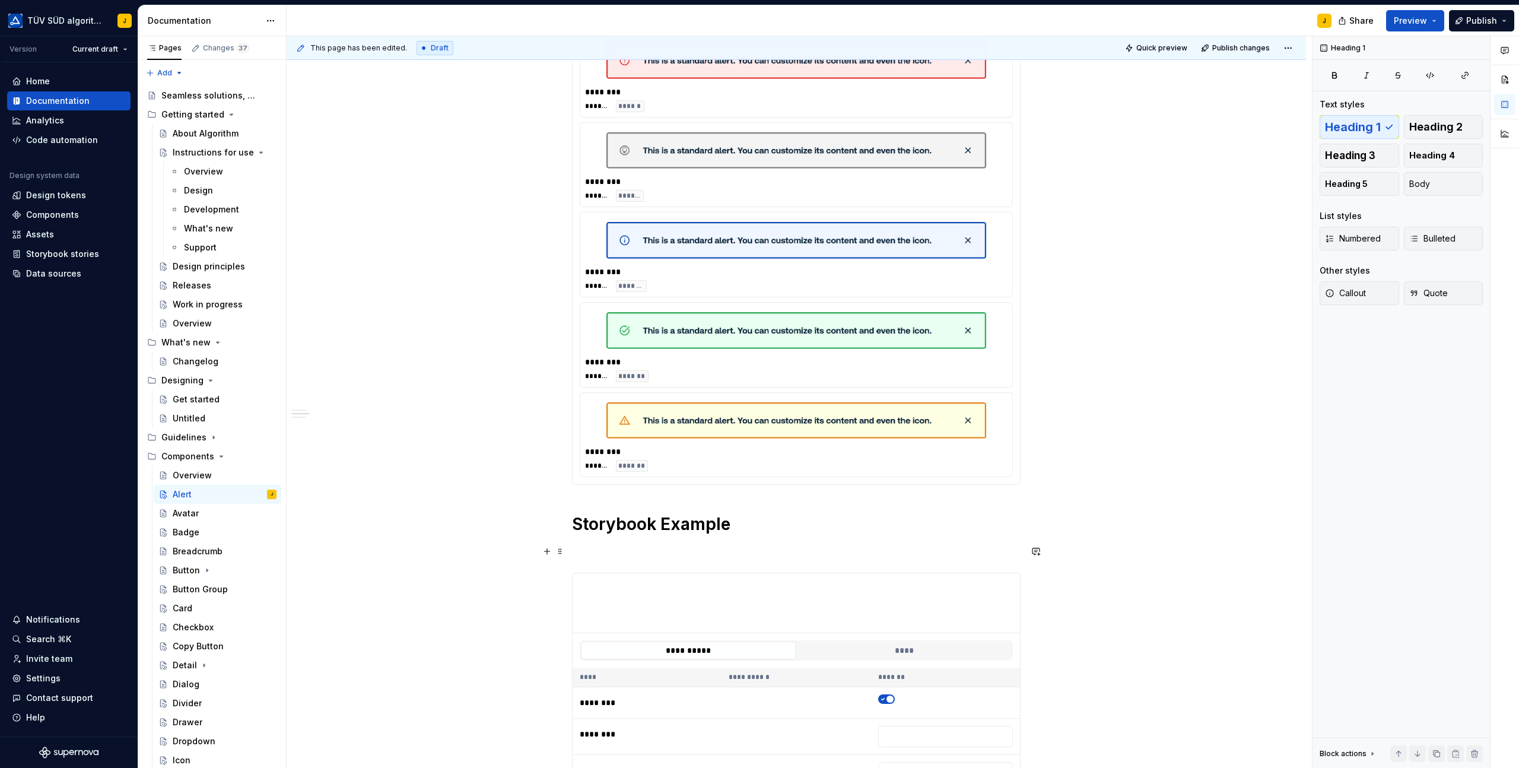
click at [601, 552] on p at bounding box center [796, 551] width 449 height 14
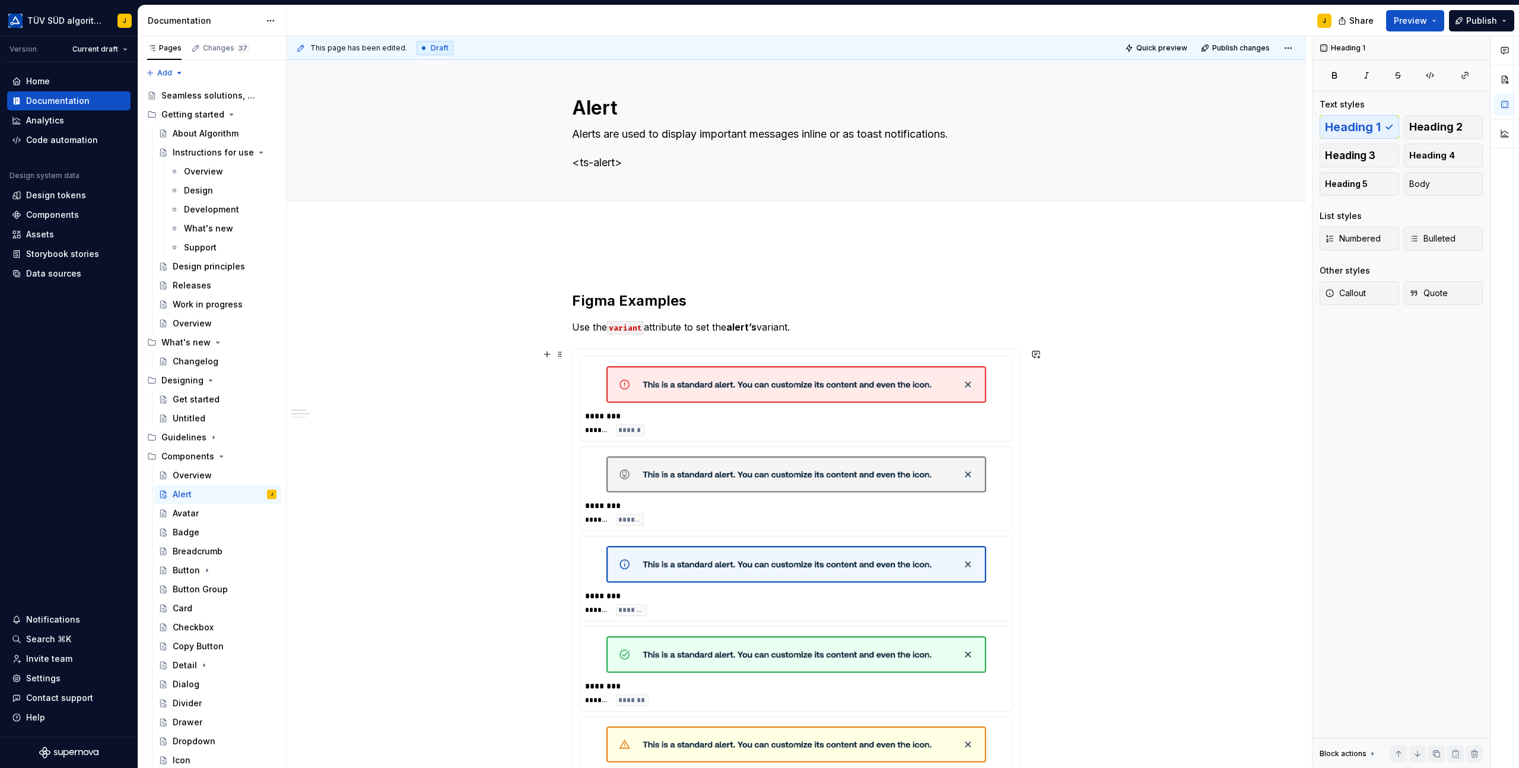
scroll to position [0, 0]
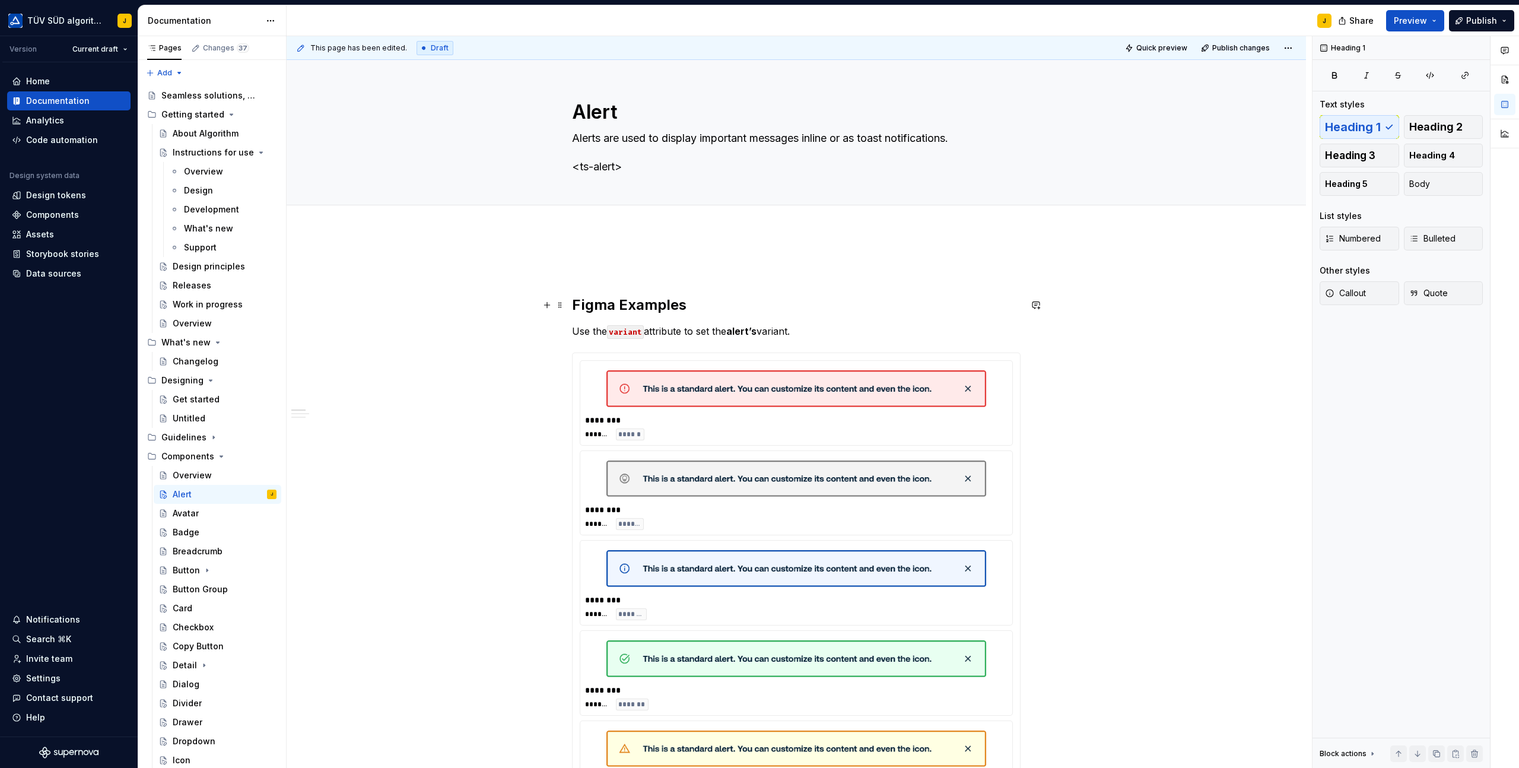
click at [652, 306] on h2 "Figma Examples" at bounding box center [796, 305] width 449 height 19
click at [561, 304] on span at bounding box center [559, 305] width 9 height 17
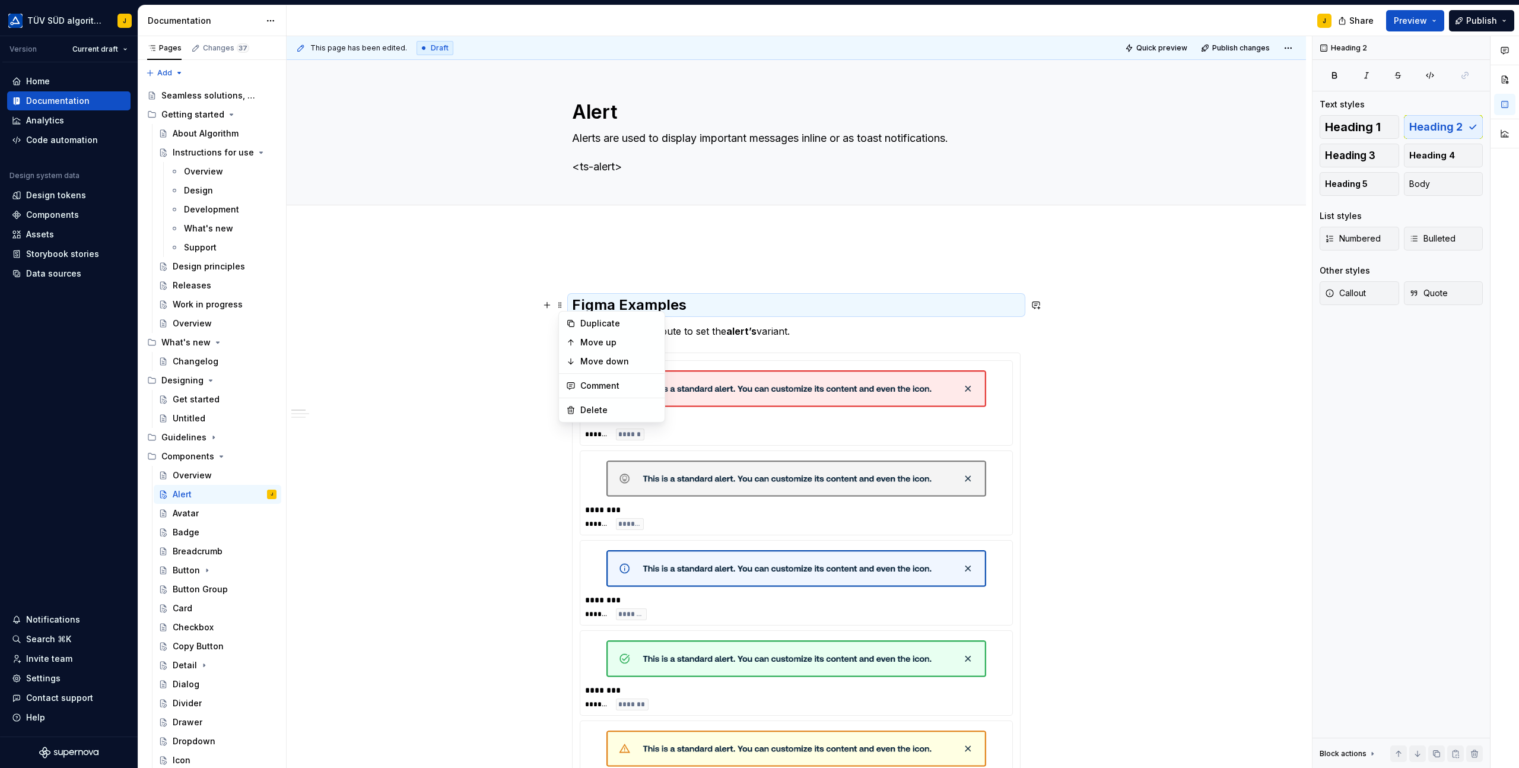
click at [839, 297] on h2 "Figma Examples" at bounding box center [796, 305] width 449 height 19
click at [640, 291] on div "**********" at bounding box center [796, 781] width 449 height 1043
click at [639, 308] on h2 "Figma Examples" at bounding box center [796, 305] width 449 height 19
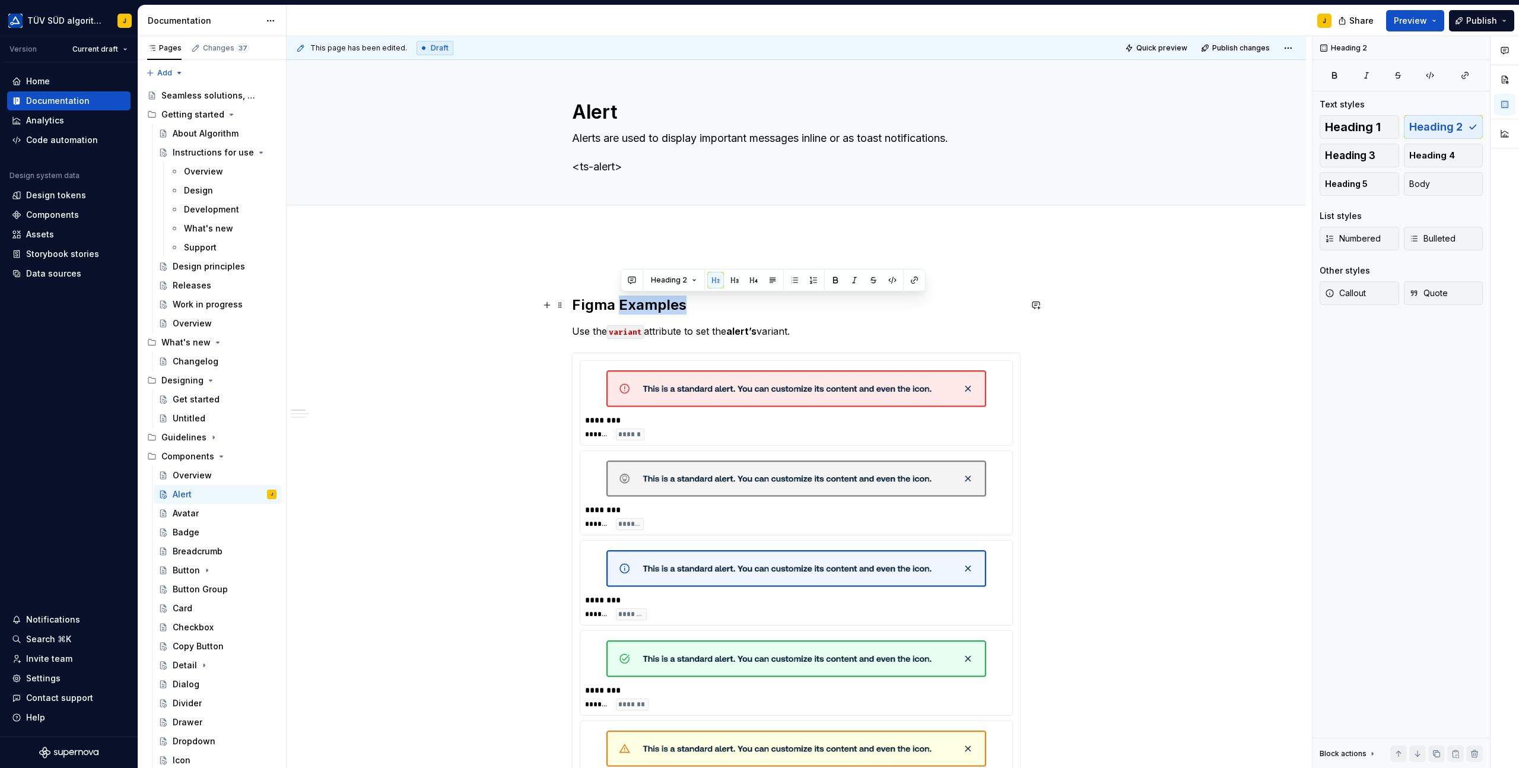
click at [639, 308] on h2 "Figma Examples" at bounding box center [796, 305] width 449 height 19
click at [645, 299] on h2 "Figma Examples" at bounding box center [796, 305] width 449 height 19
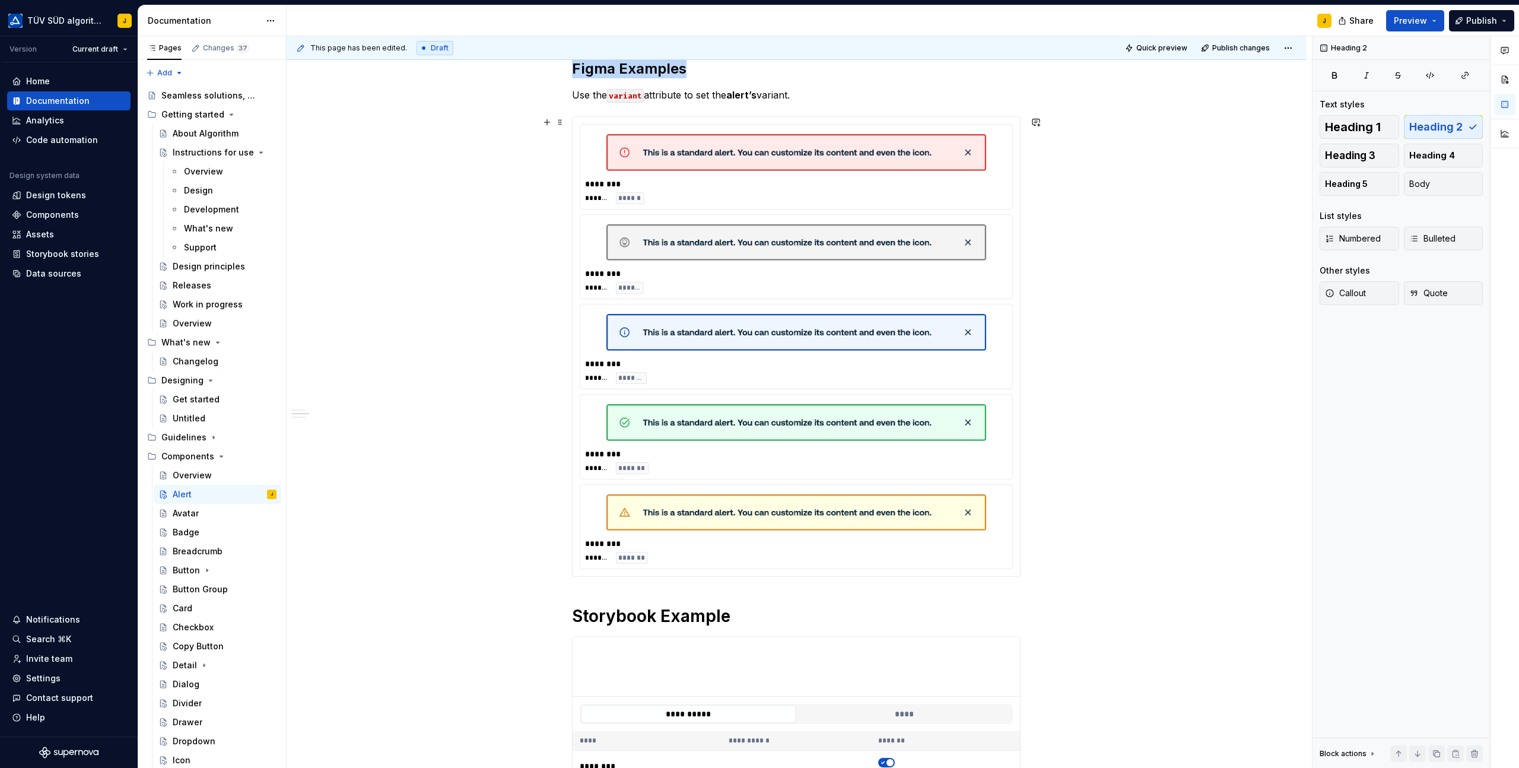
scroll to position [442, 0]
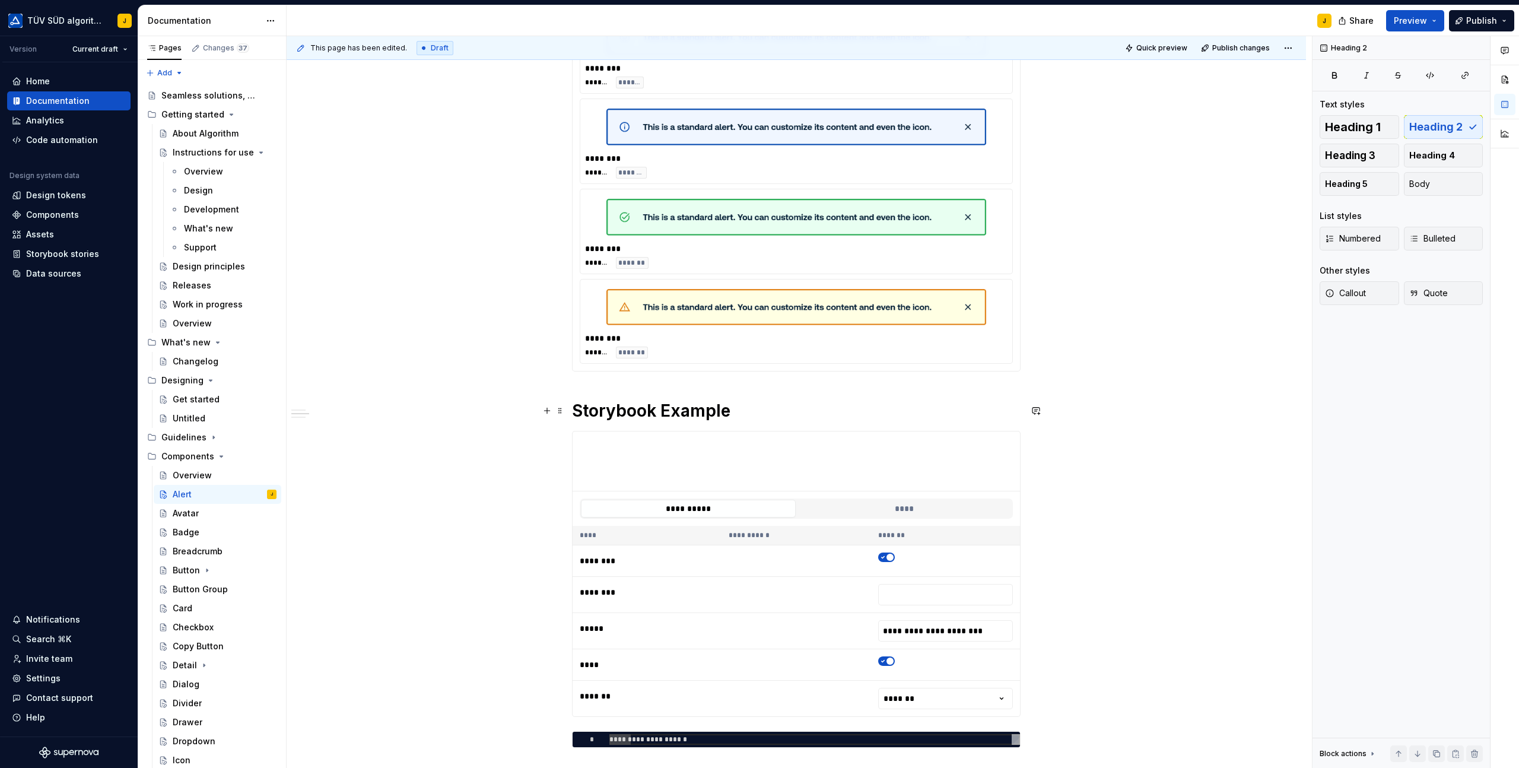
click at [653, 400] on h1 "Storybook Example" at bounding box center [796, 410] width 449 height 21
click at [668, 387] on button "button" at bounding box center [668, 385] width 17 height 17
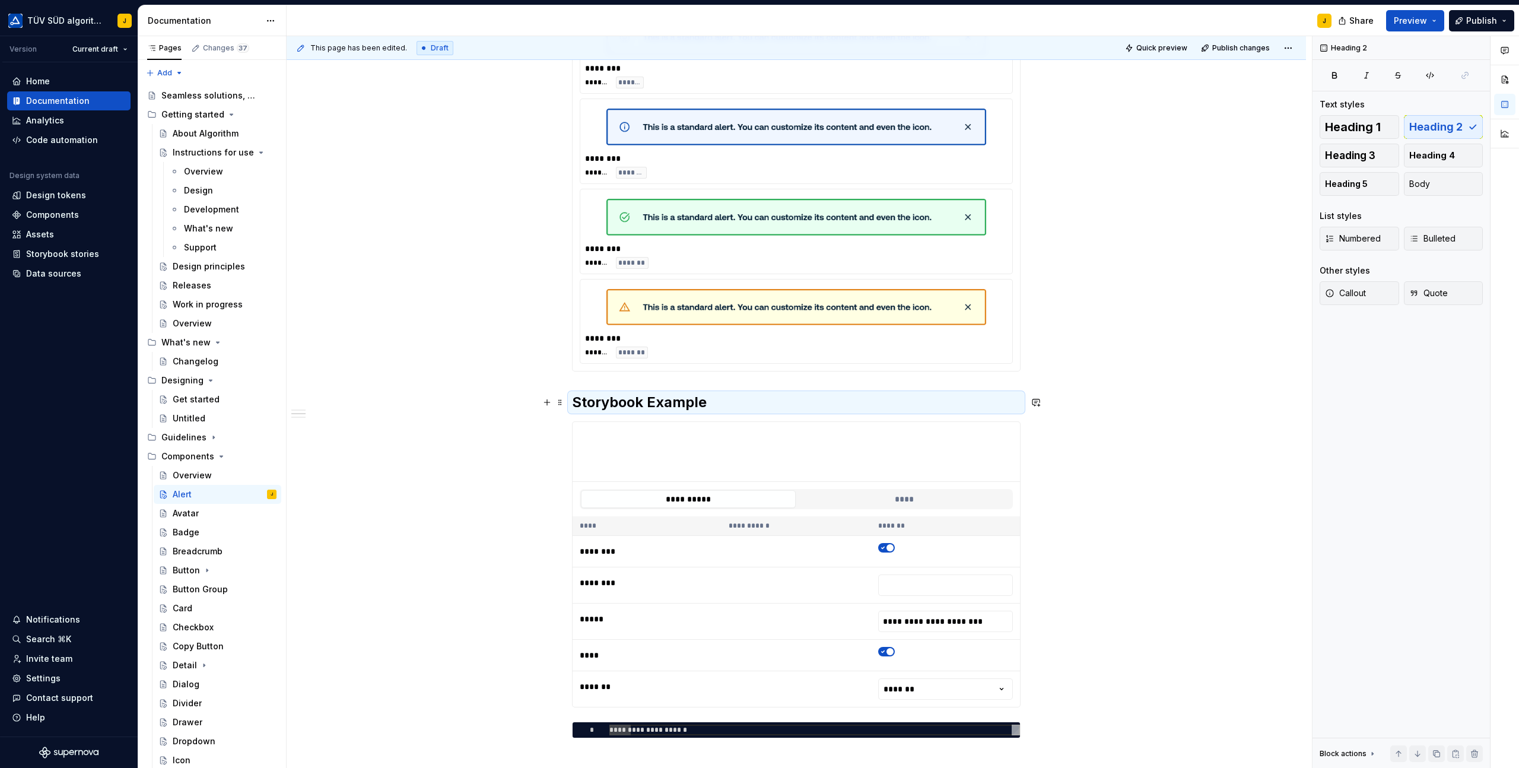
click at [745, 395] on h2 "Storybook Example" at bounding box center [796, 402] width 449 height 19
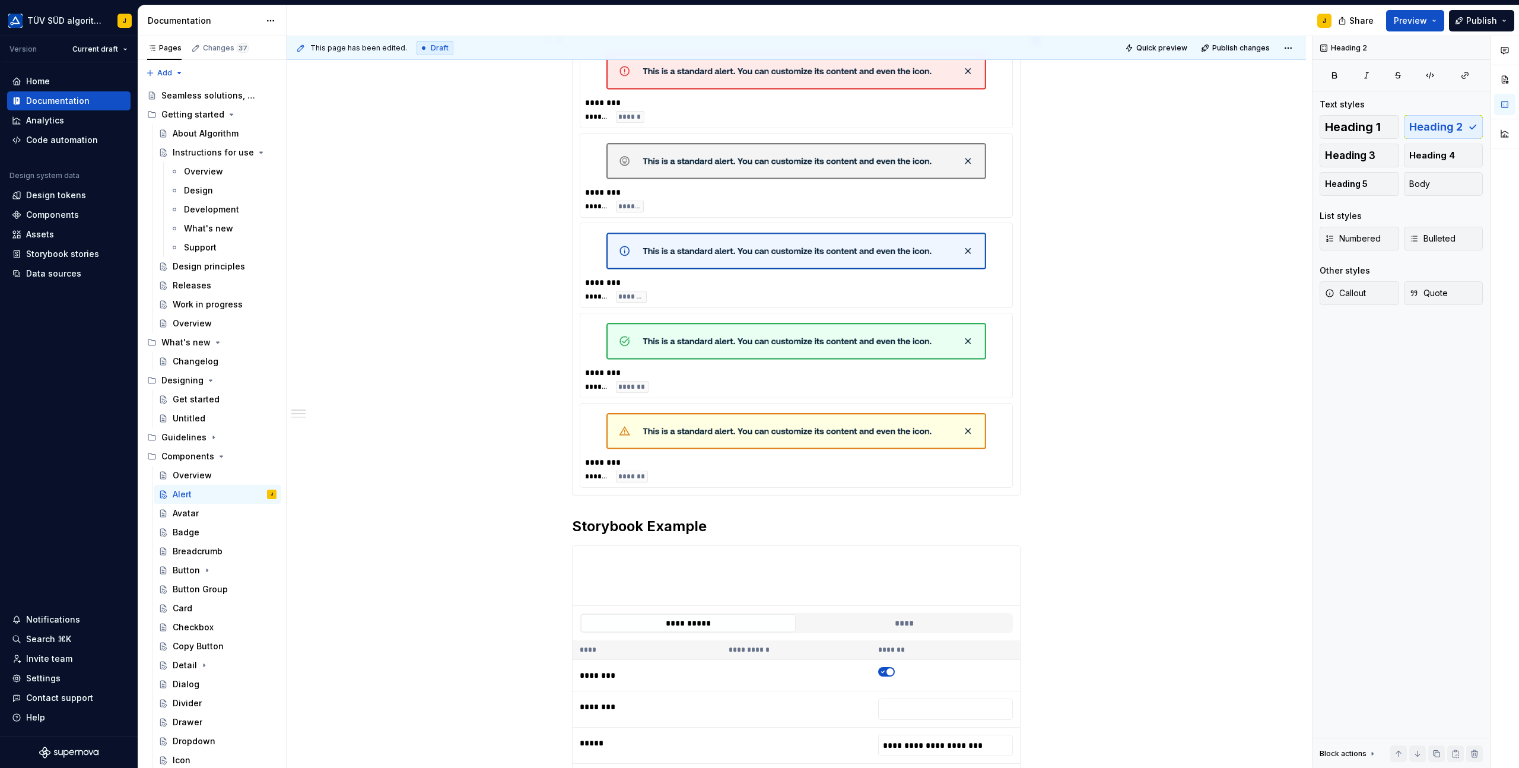
scroll to position [0, 0]
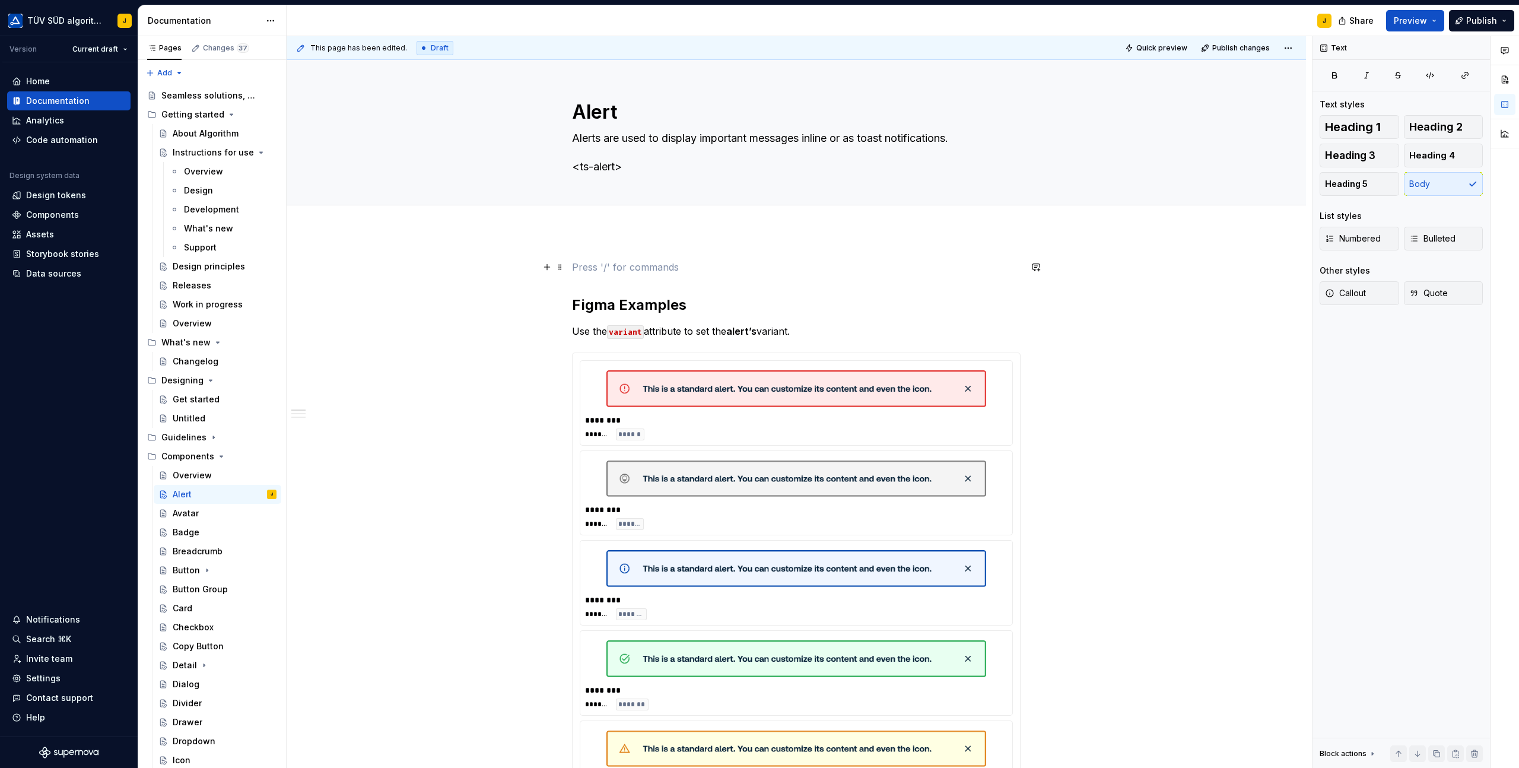
click at [595, 266] on p at bounding box center [796, 267] width 449 height 14
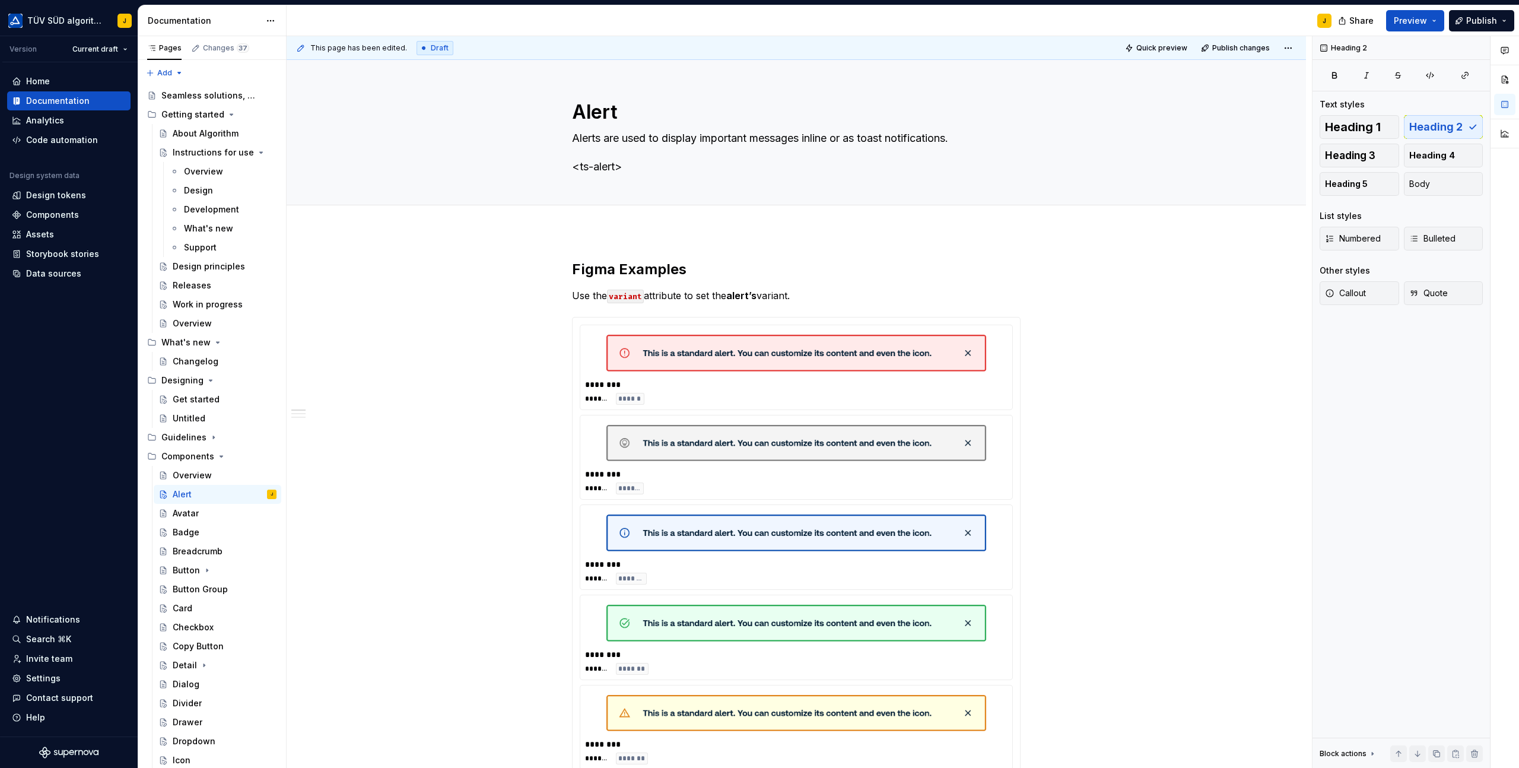
type textarea "*"
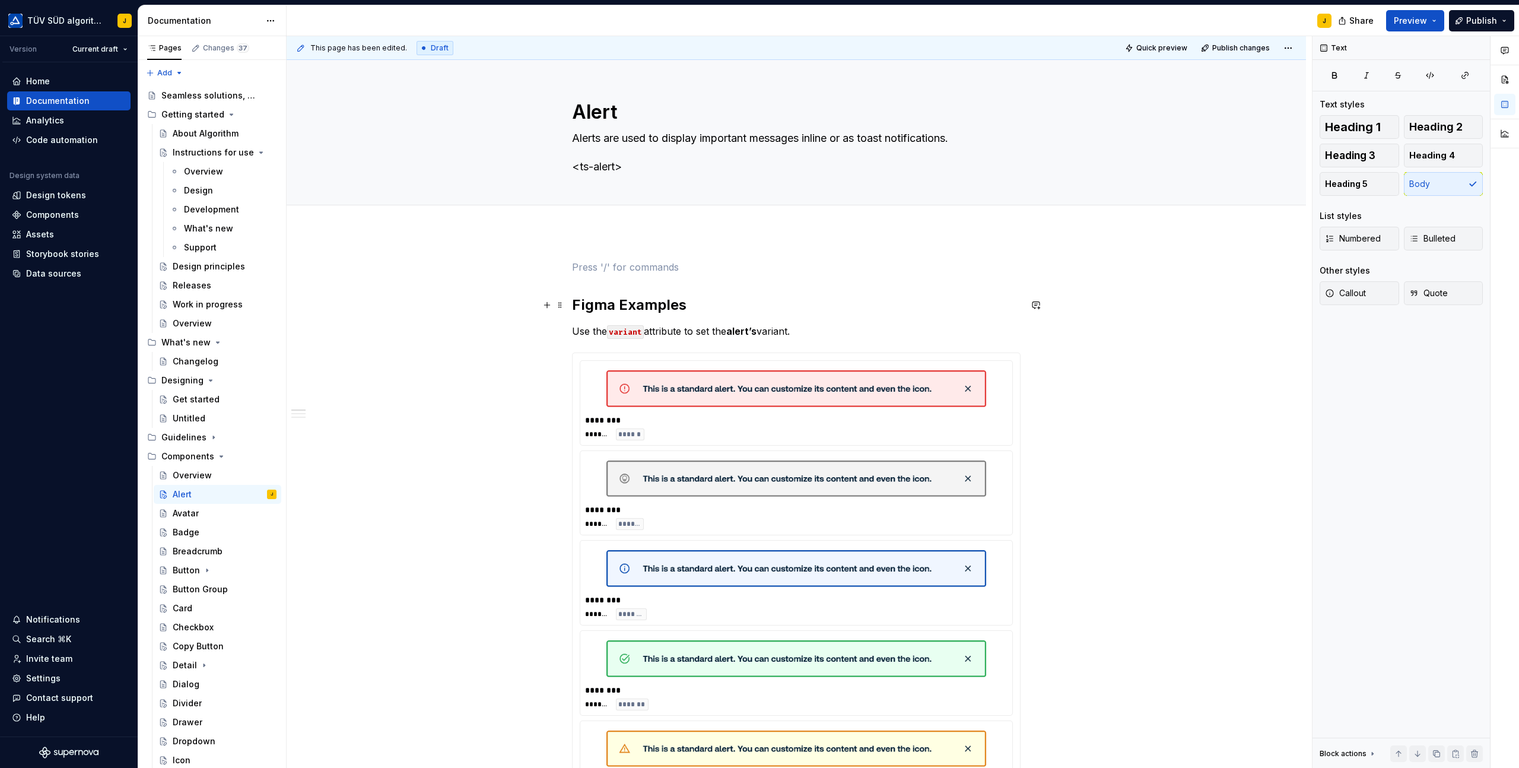
click at [686, 304] on h2 "Figma Examples" at bounding box center [796, 305] width 449 height 19
click at [620, 268] on p at bounding box center [796, 267] width 449 height 14
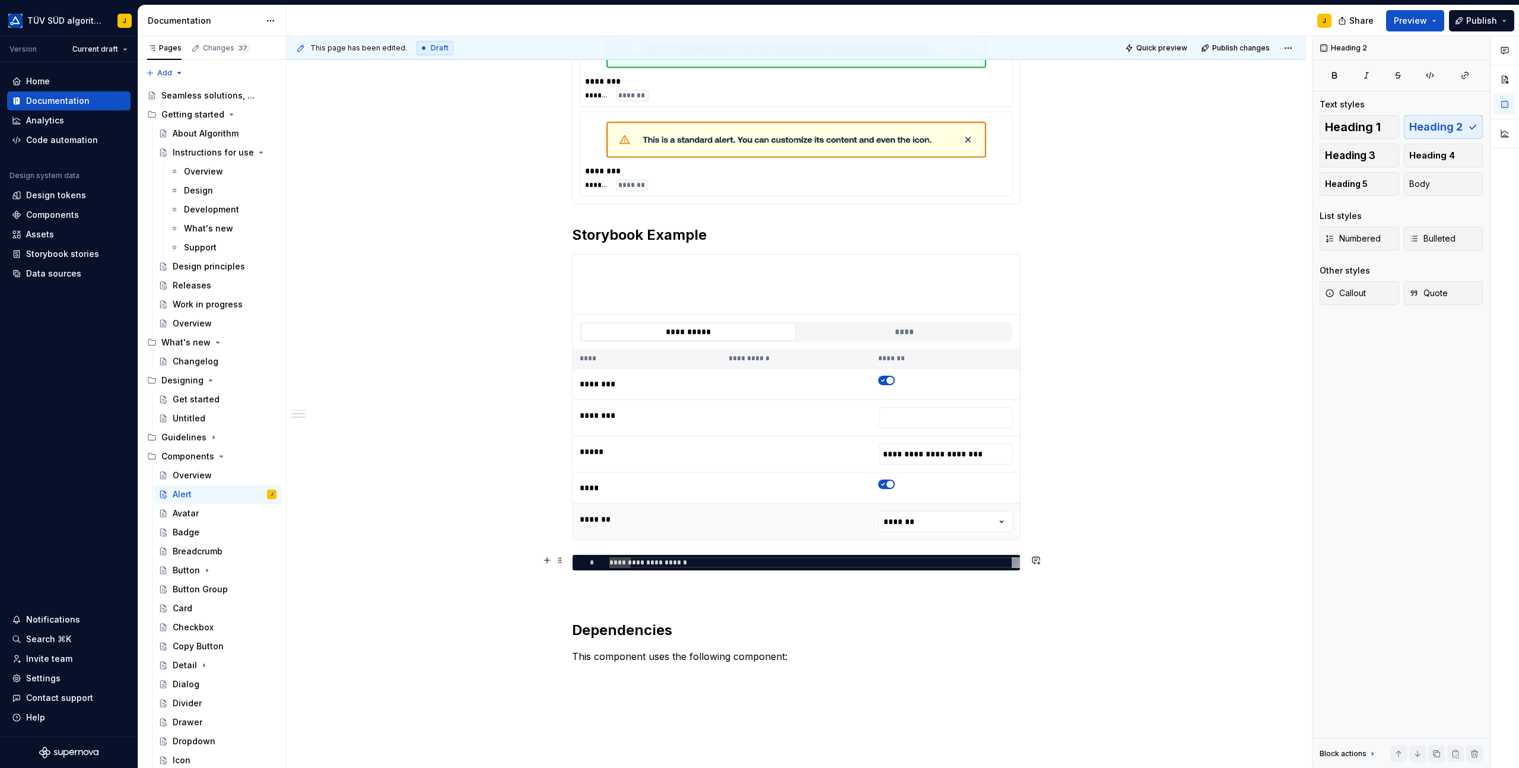
scroll to position [608, 0]
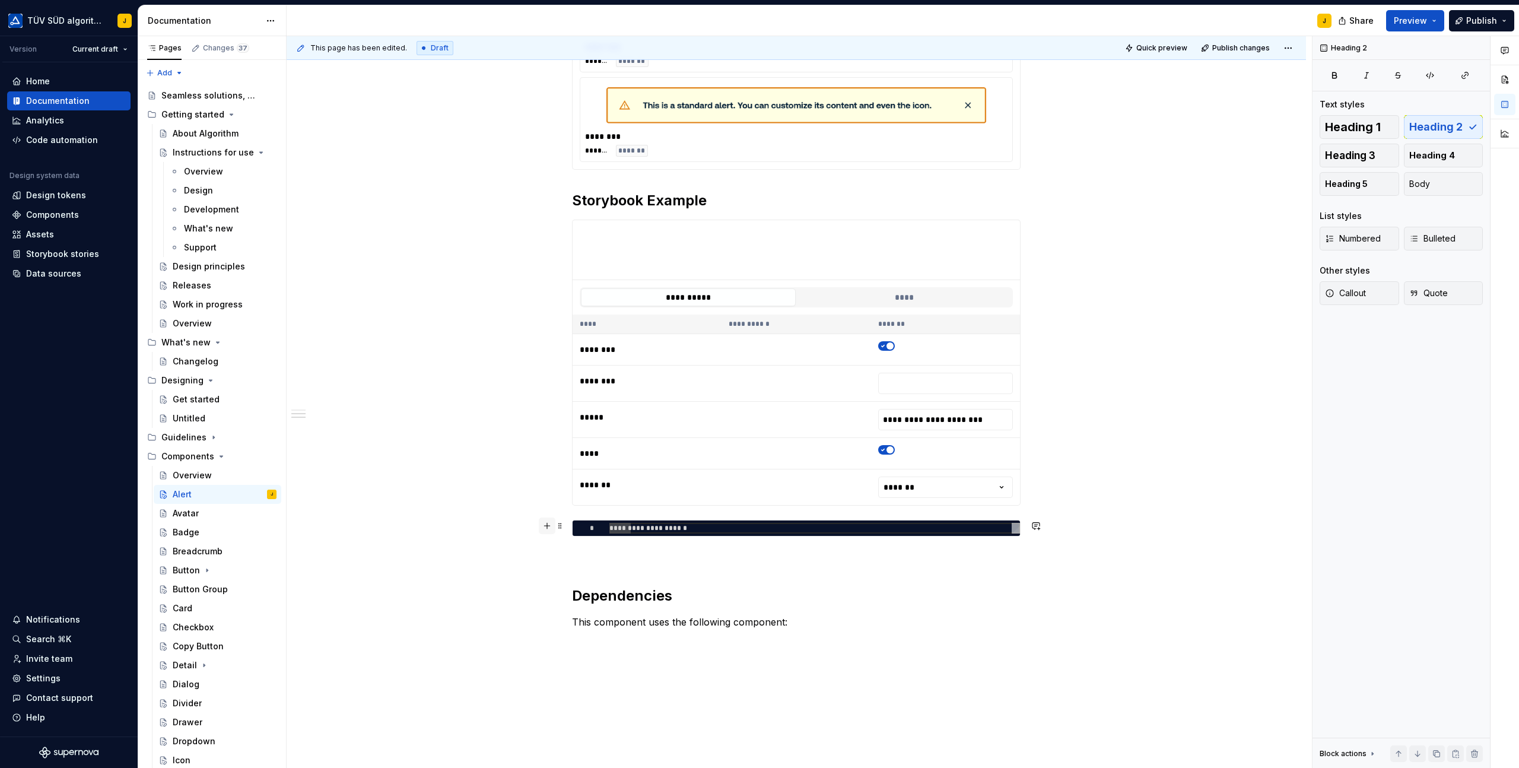
click at [552, 524] on button "button" at bounding box center [547, 525] width 17 height 17
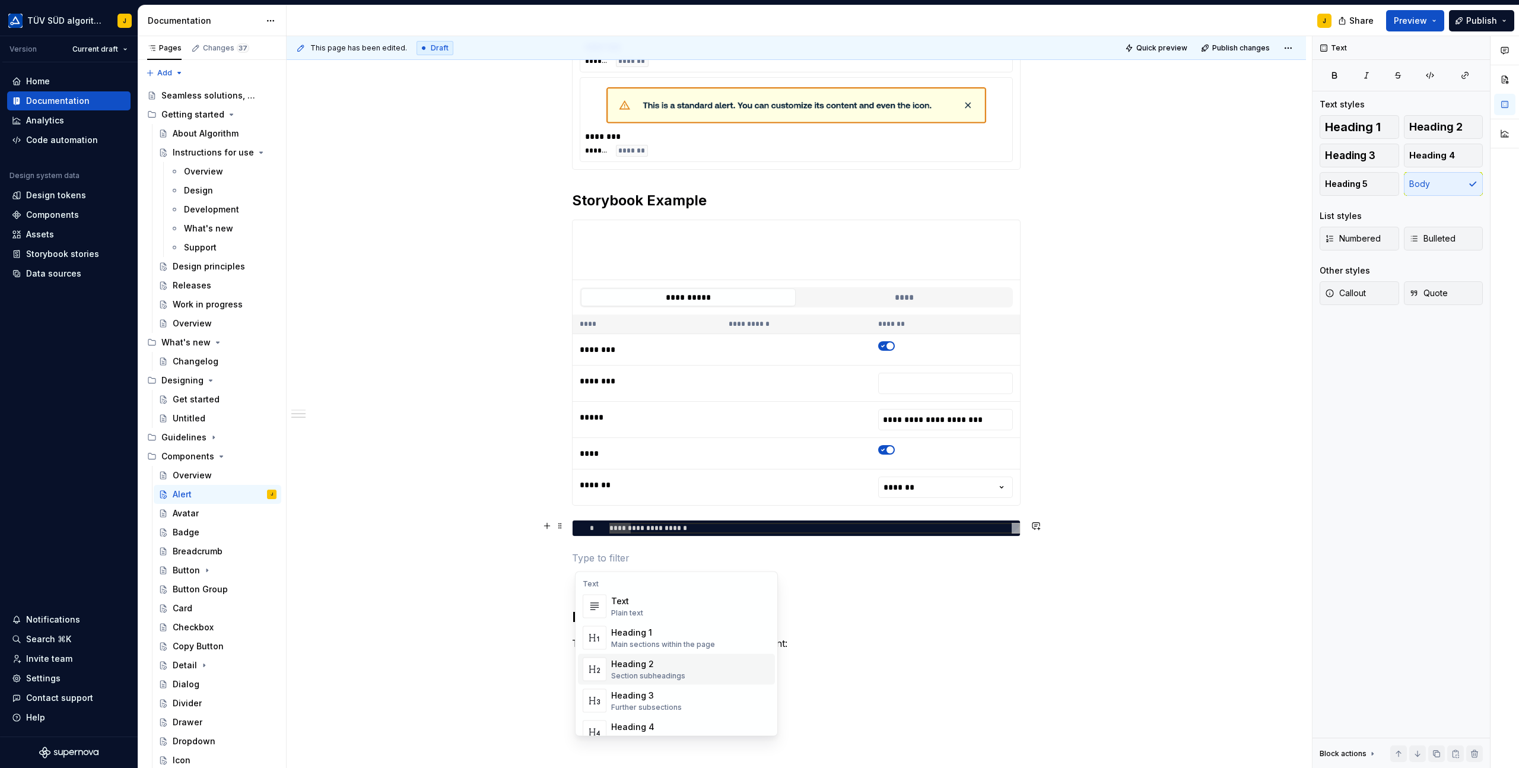
click at [632, 659] on div "Heading 2" at bounding box center [648, 664] width 74 height 12
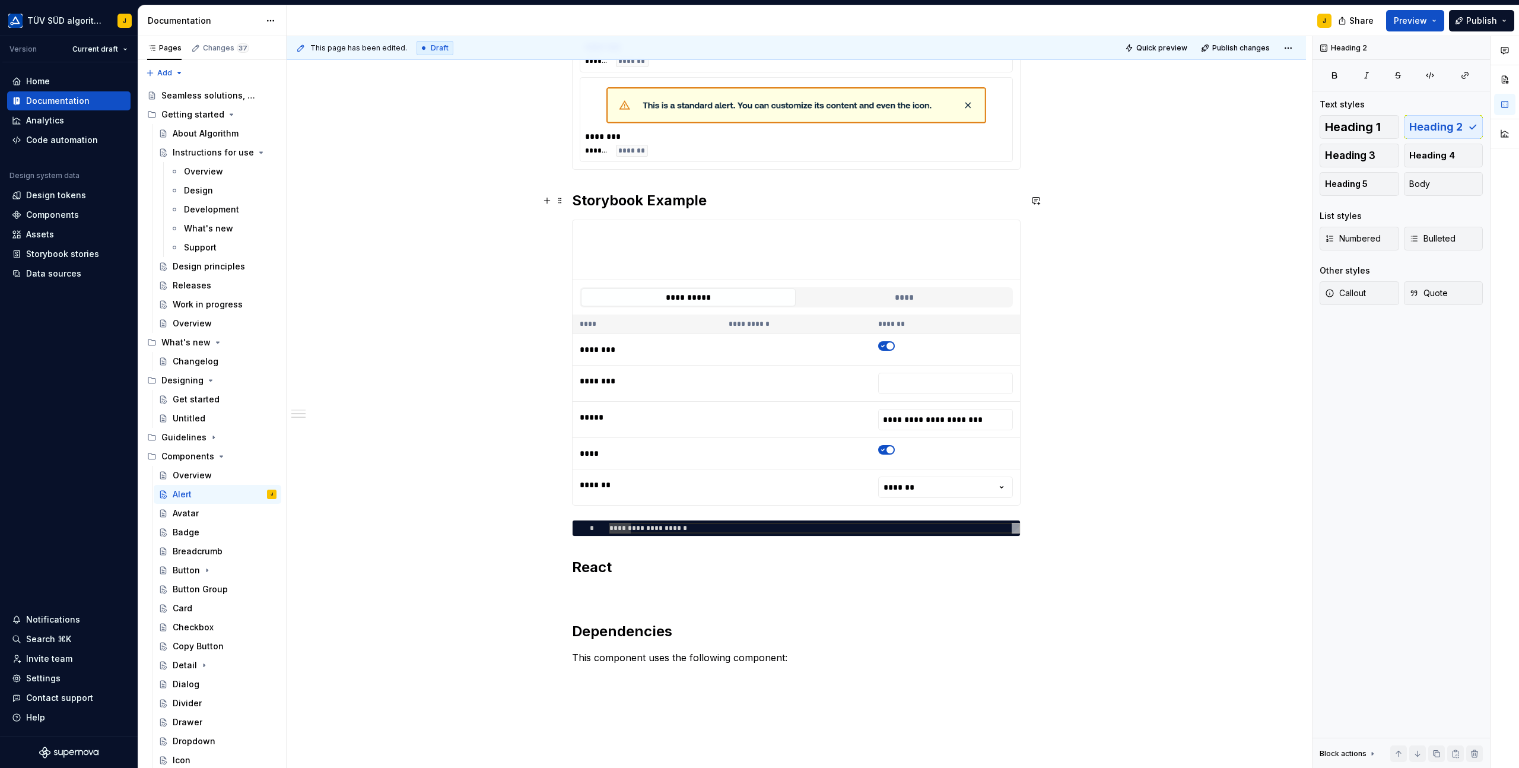
click at [696, 201] on h2 "Storybook Example" at bounding box center [796, 200] width 449 height 19
click at [728, 208] on h2 "Storybook Example" at bounding box center [796, 200] width 449 height 19
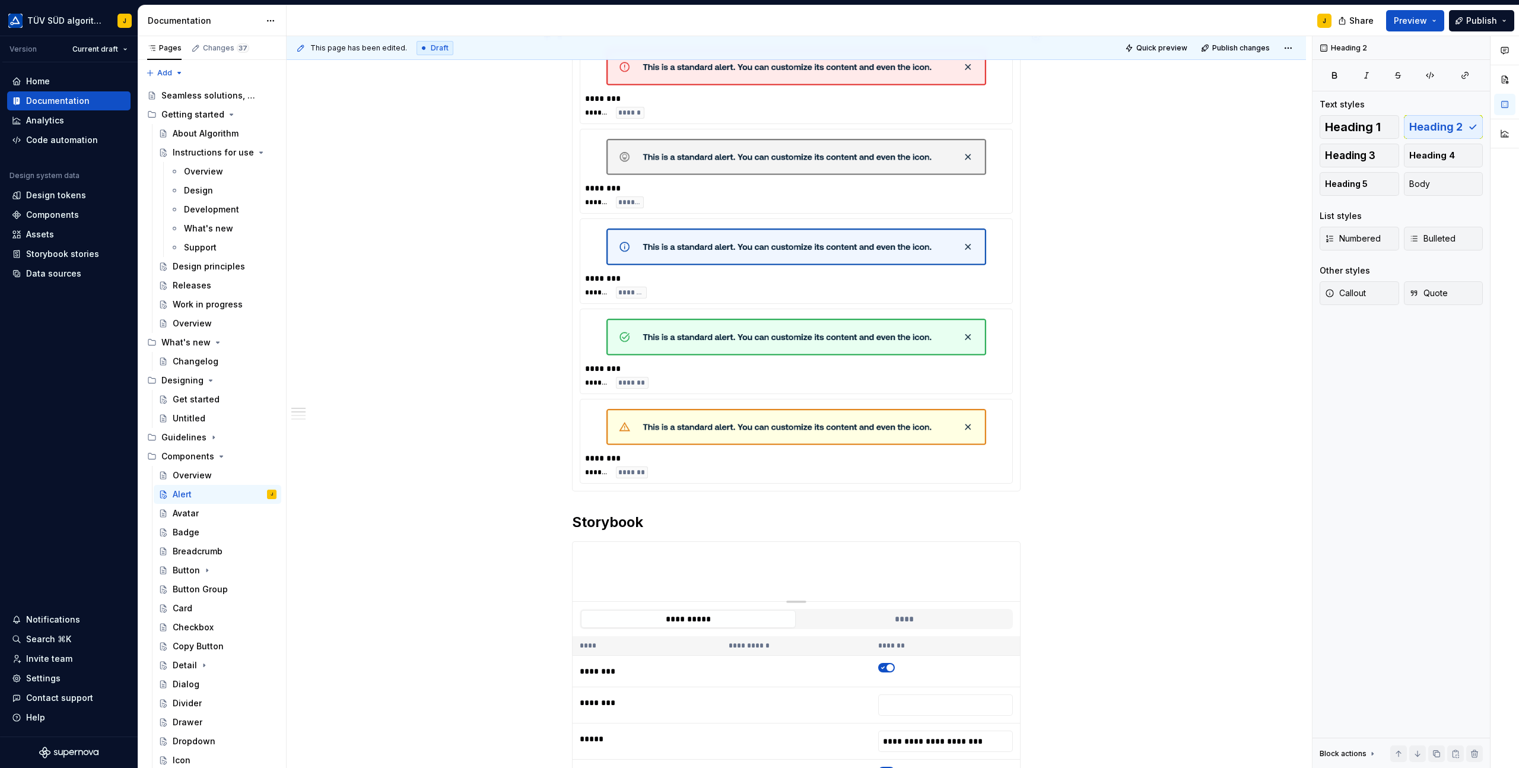
scroll to position [0, 0]
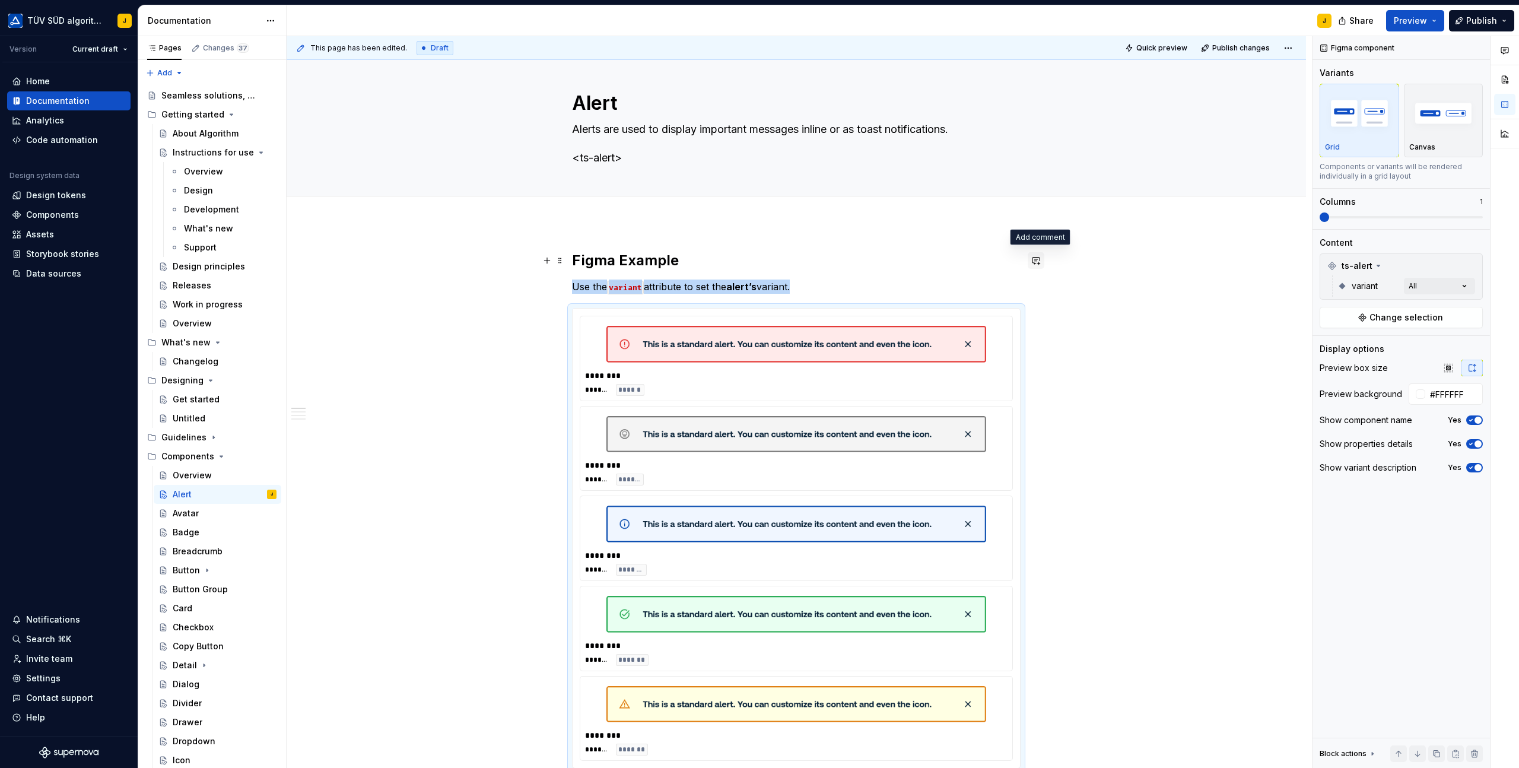
click at [1041, 261] on button "button" at bounding box center [1036, 260] width 17 height 17
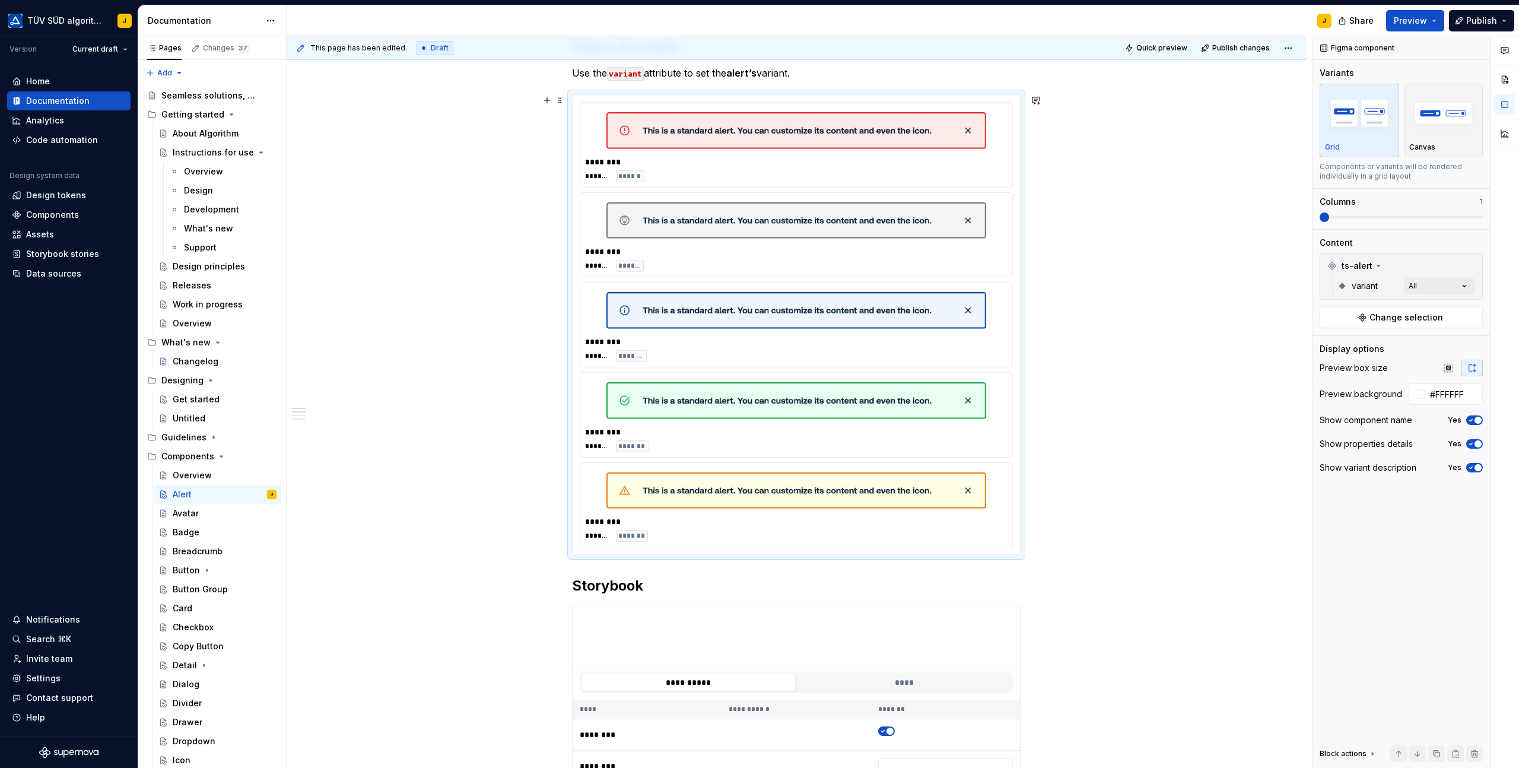
scroll to position [168, 0]
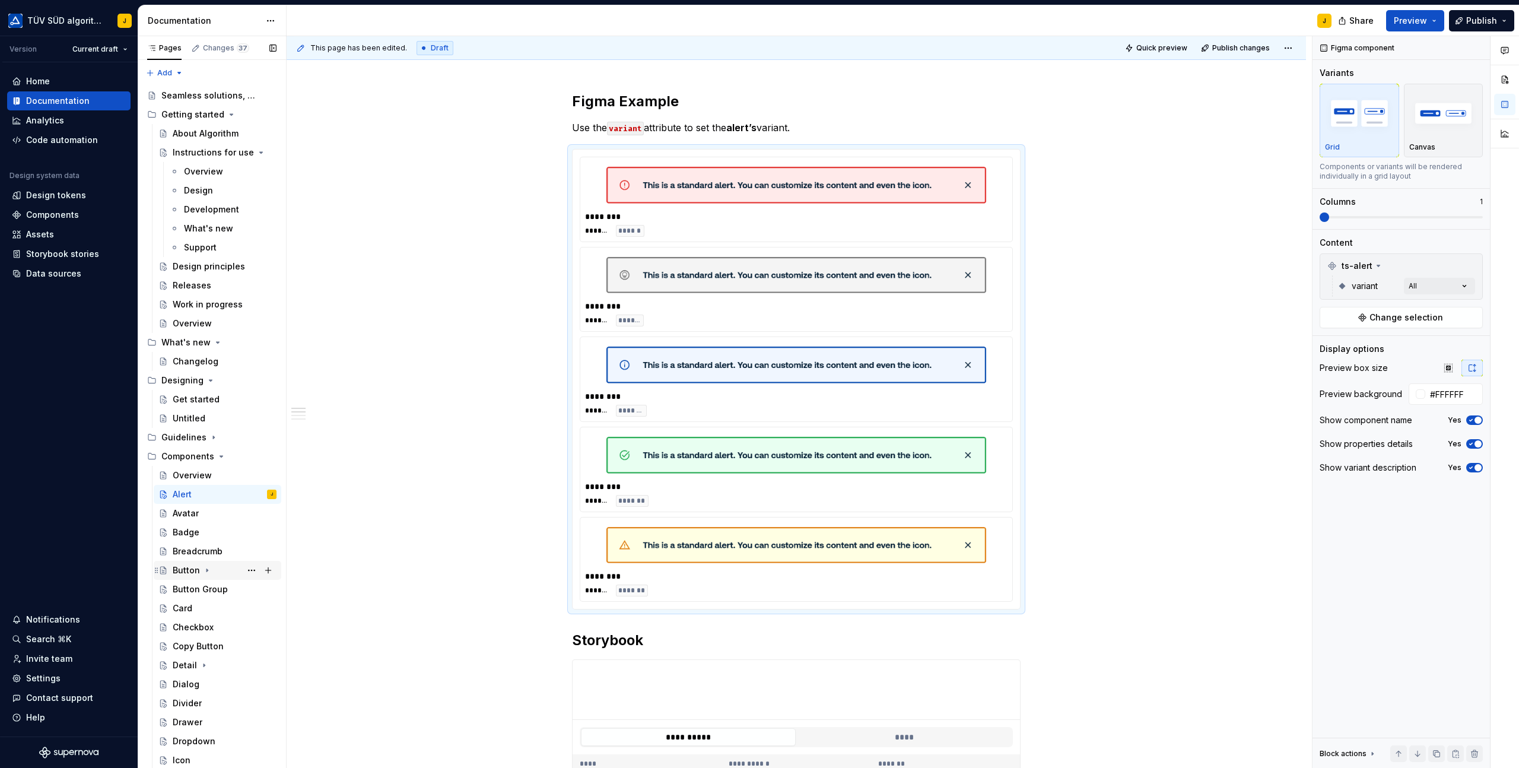
click at [194, 567] on div "Button" at bounding box center [186, 570] width 27 height 12
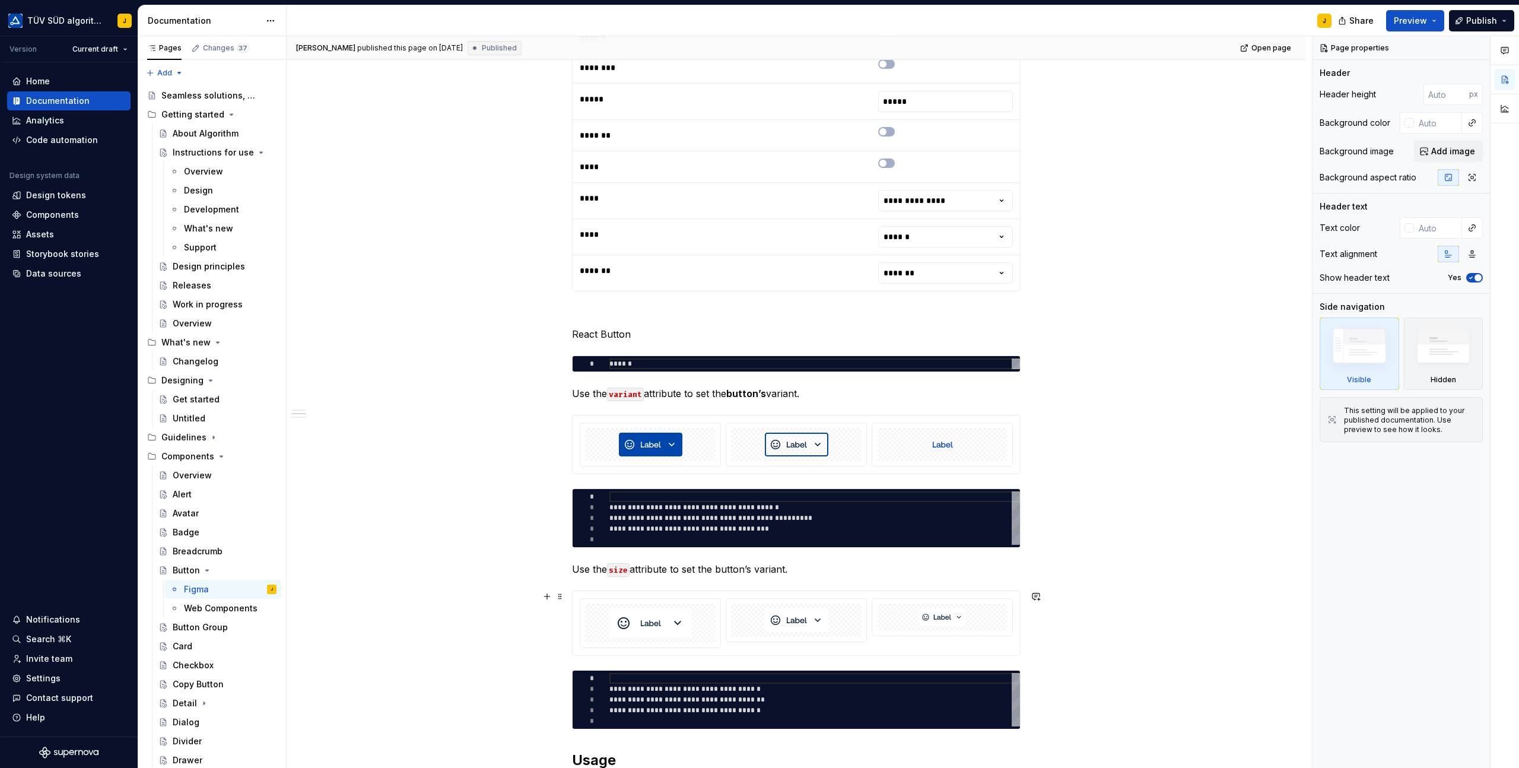
scroll to position [8, 0]
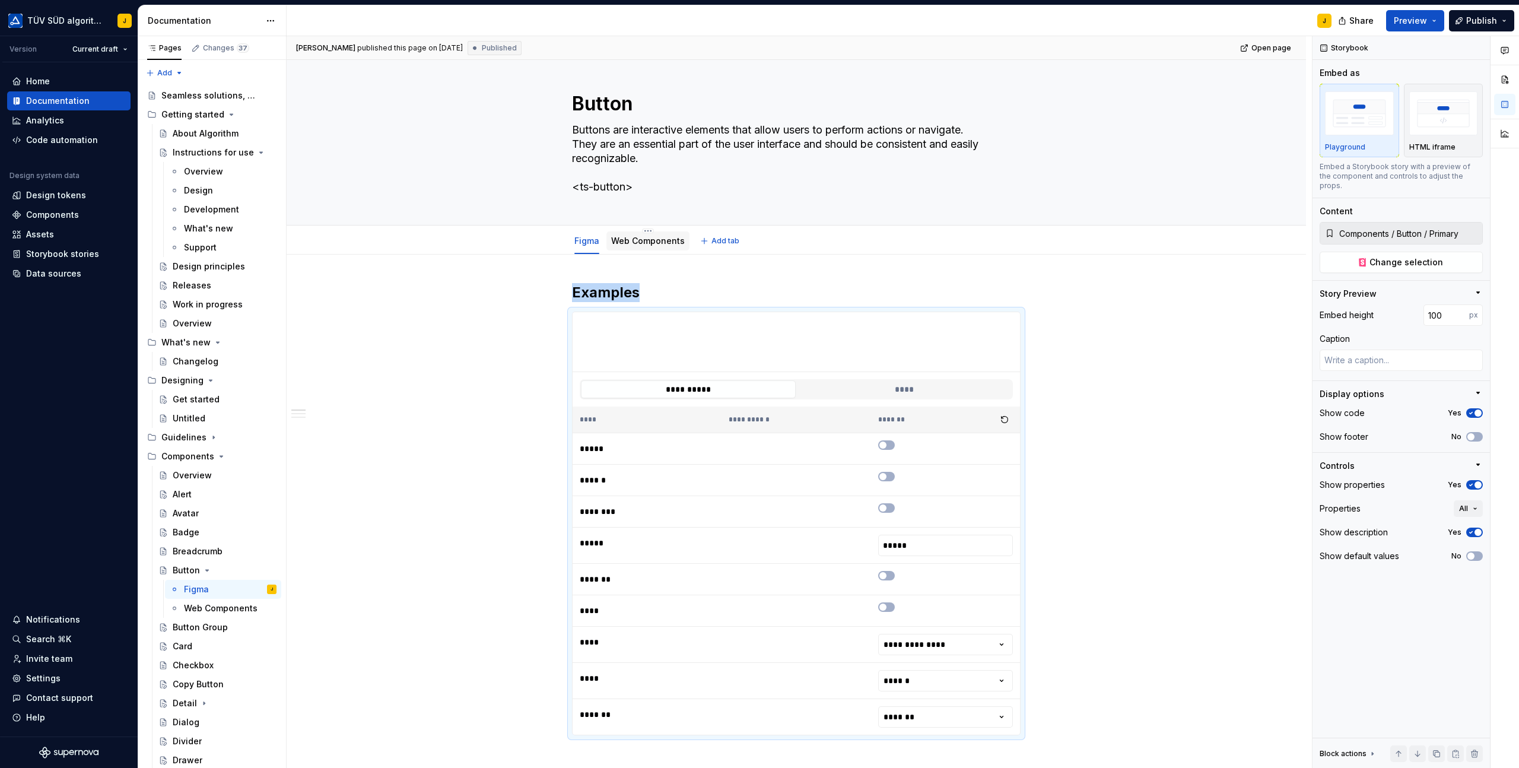
click at [646, 240] on link "Web Components" at bounding box center [648, 241] width 74 height 10
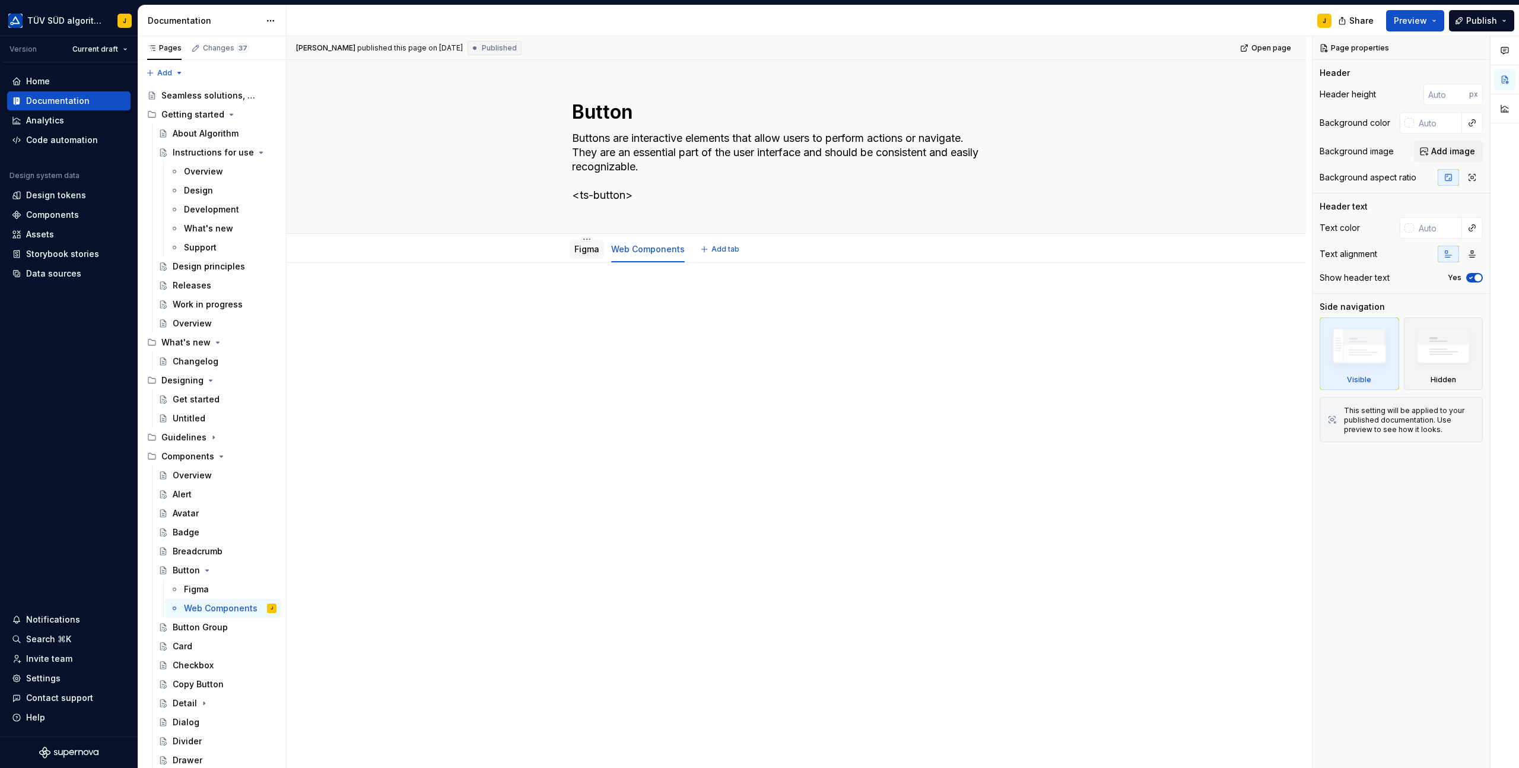
click at [582, 250] on link "Figma" at bounding box center [586, 249] width 25 height 10
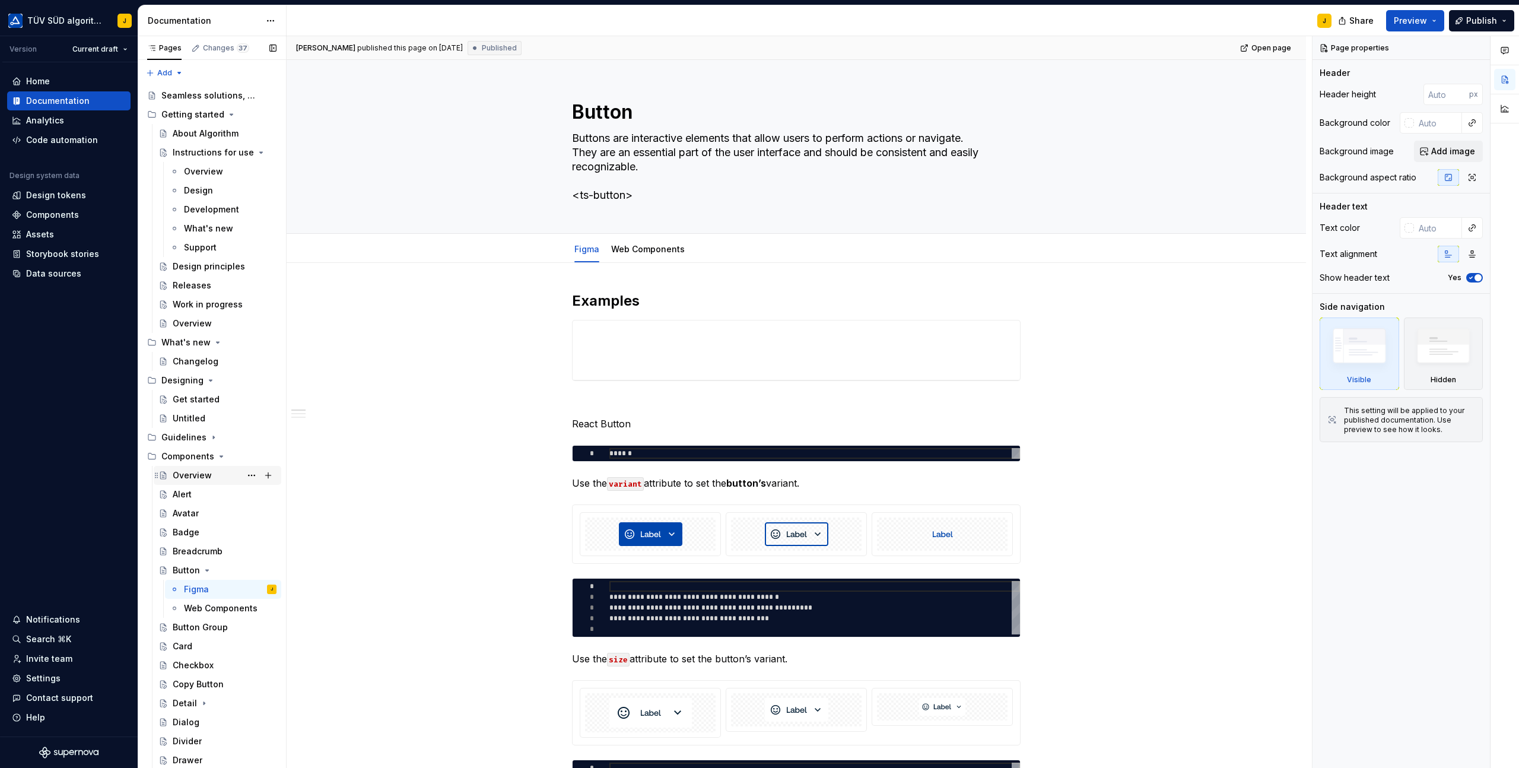
click at [210, 472] on div "Overview" at bounding box center [192, 475] width 39 height 12
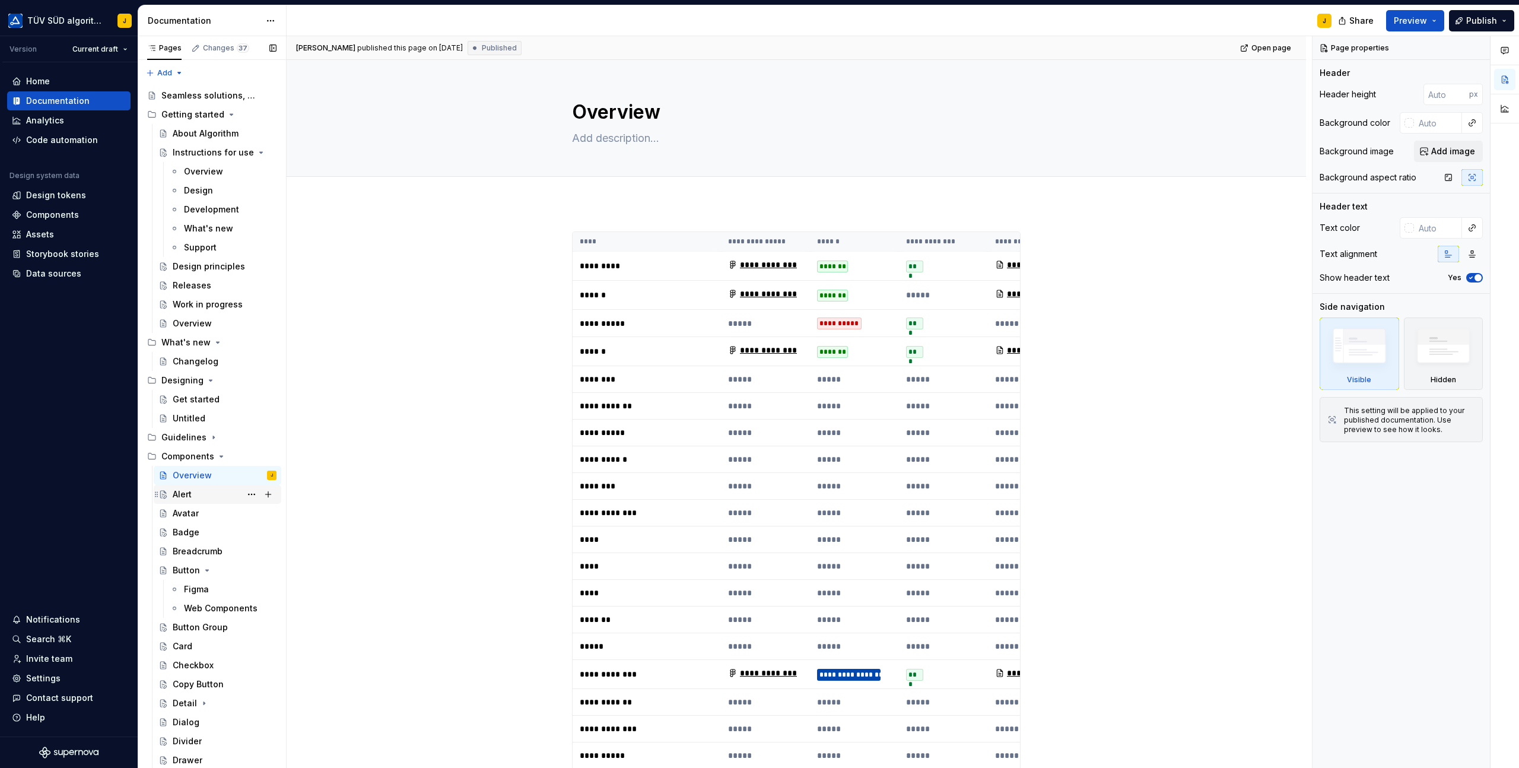
click at [189, 493] on div "Alert" at bounding box center [182, 494] width 19 height 12
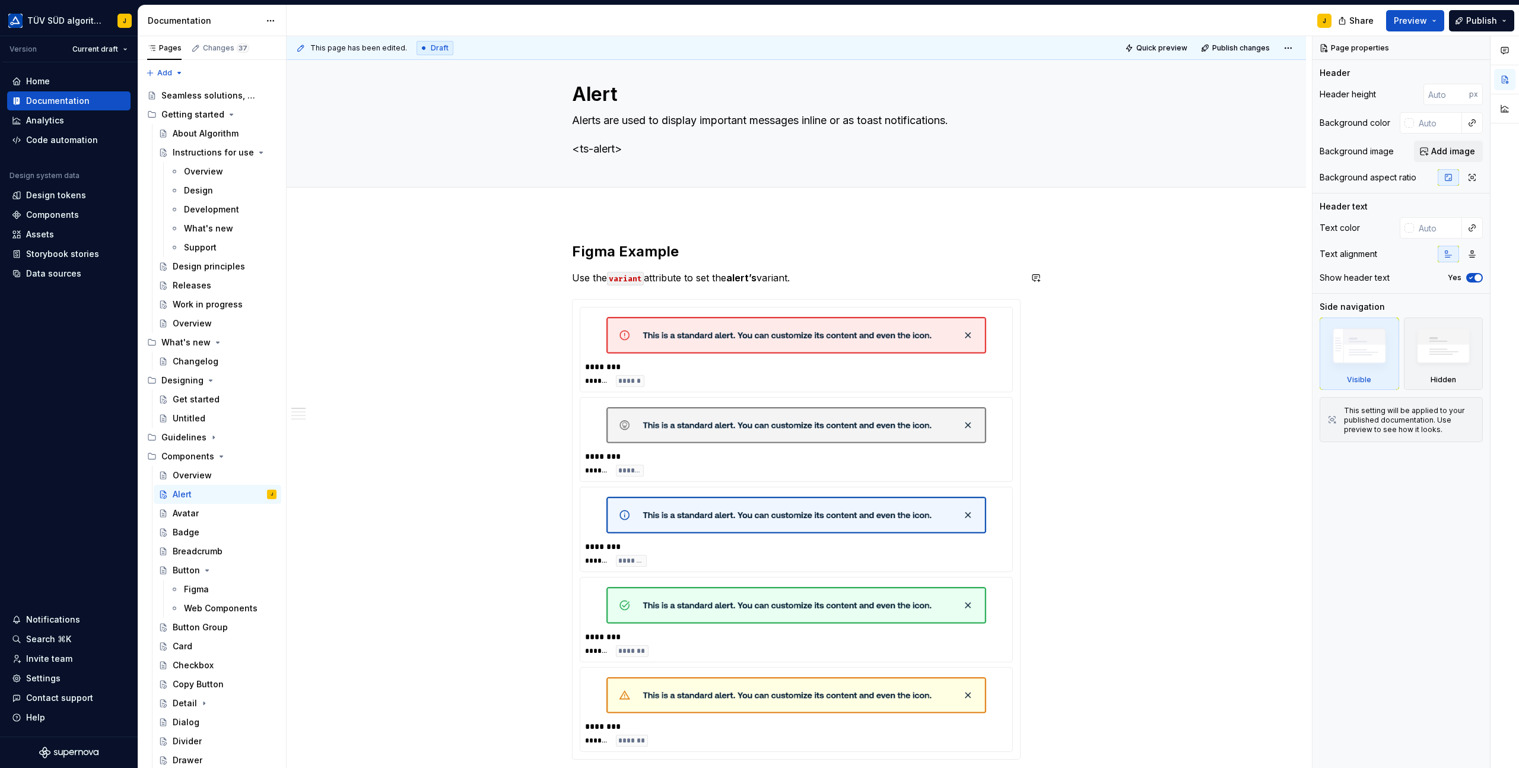
scroll to position [23, 0]
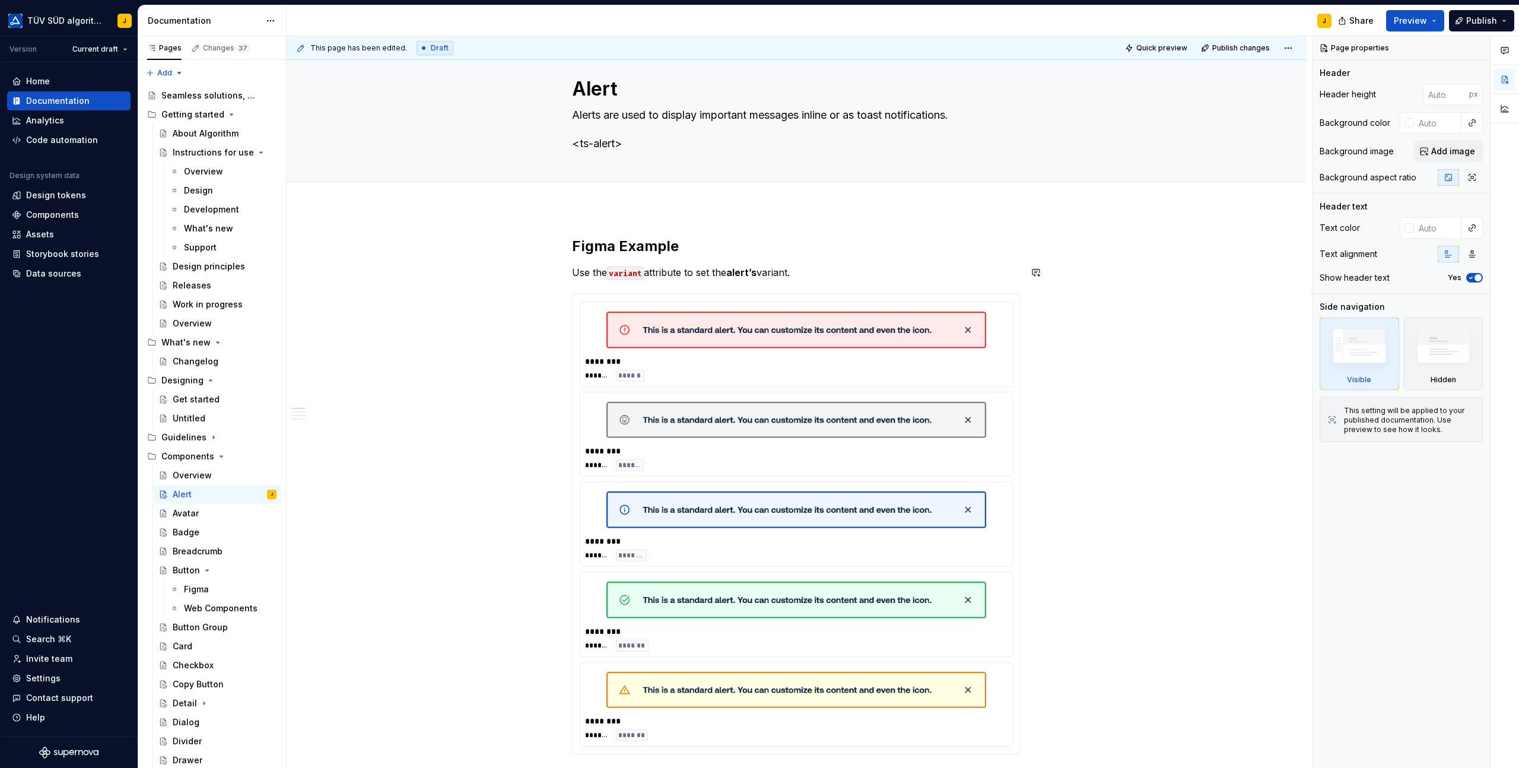
type textarea "*"
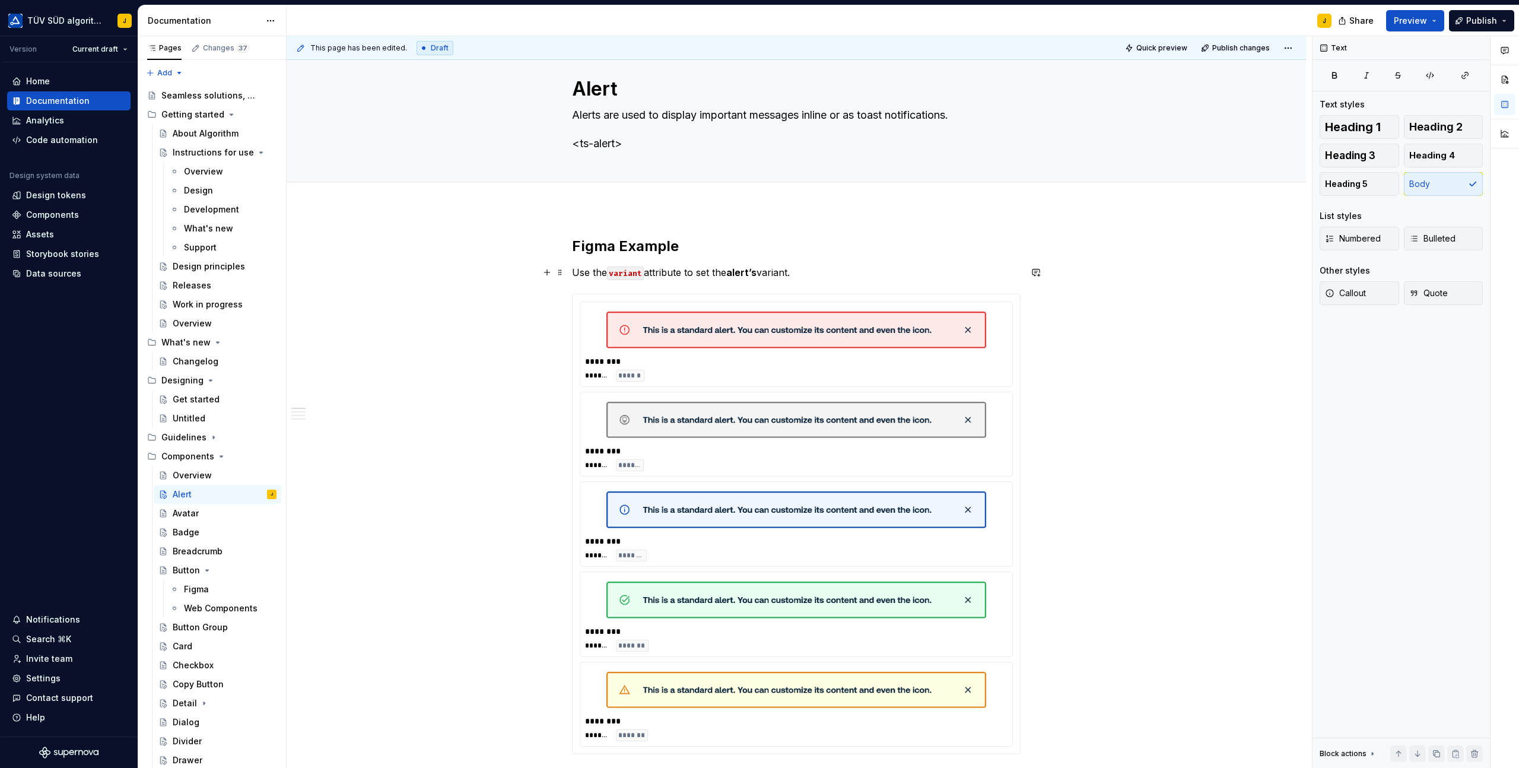
click at [812, 277] on p "Use the variant attribute to set the alert’s variant." at bounding box center [796, 272] width 449 height 14
click at [668, 270] on p "Find here the link to figma: Alert Component" at bounding box center [796, 272] width 449 height 14
drag, startPoint x: 698, startPoint y: 271, endPoint x: 810, endPoint y: 269, distance: 112.2
click at [811, 269] on p "Find here the link to Figma: Alert Component" at bounding box center [796, 272] width 449 height 14
drag, startPoint x: 785, startPoint y: 270, endPoint x: 700, endPoint y: 270, distance: 84.9
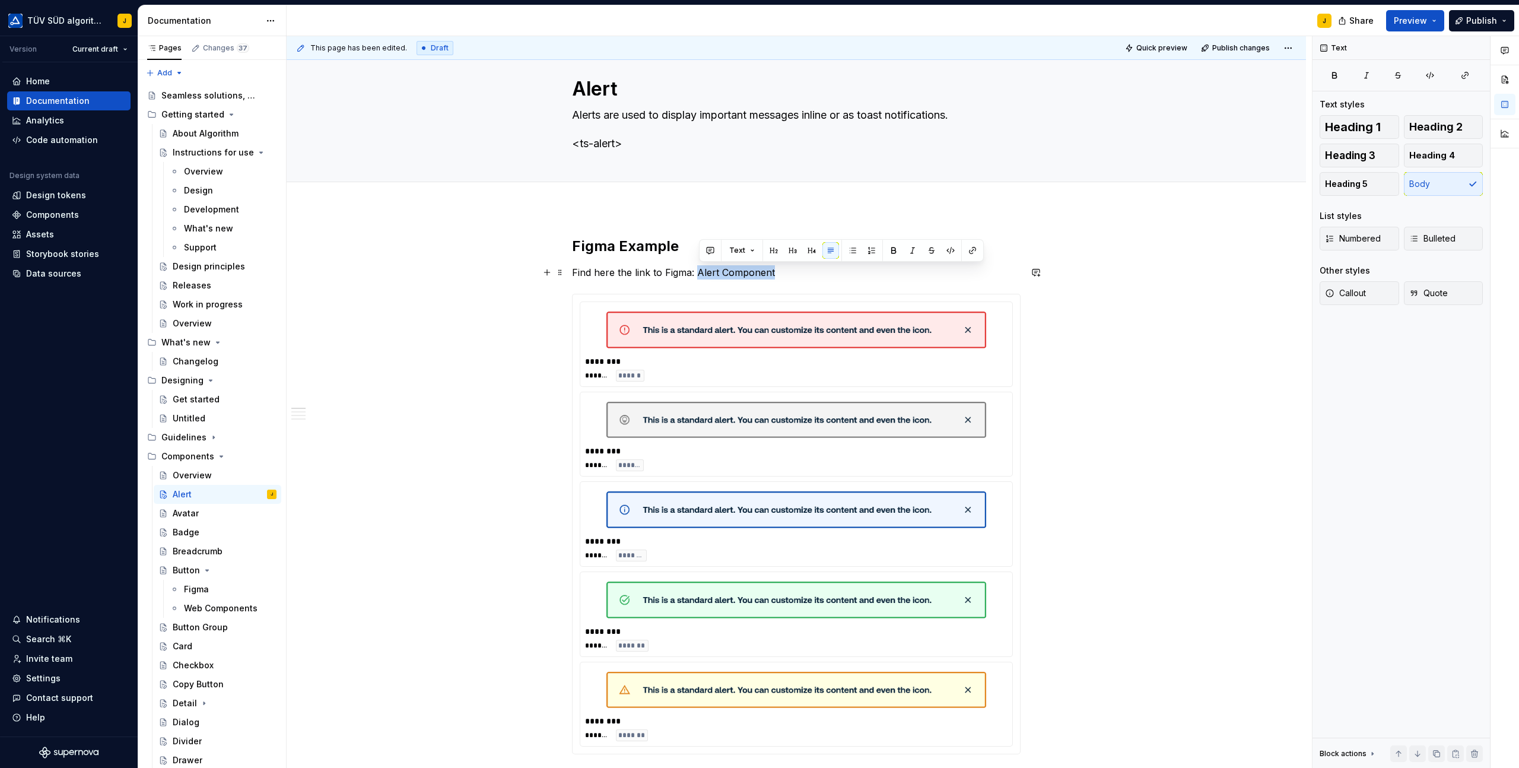
click at [700, 270] on p "Find here the link to Figma: Alert Component" at bounding box center [796, 272] width 449 height 14
click at [970, 251] on button "button" at bounding box center [972, 250] width 17 height 17
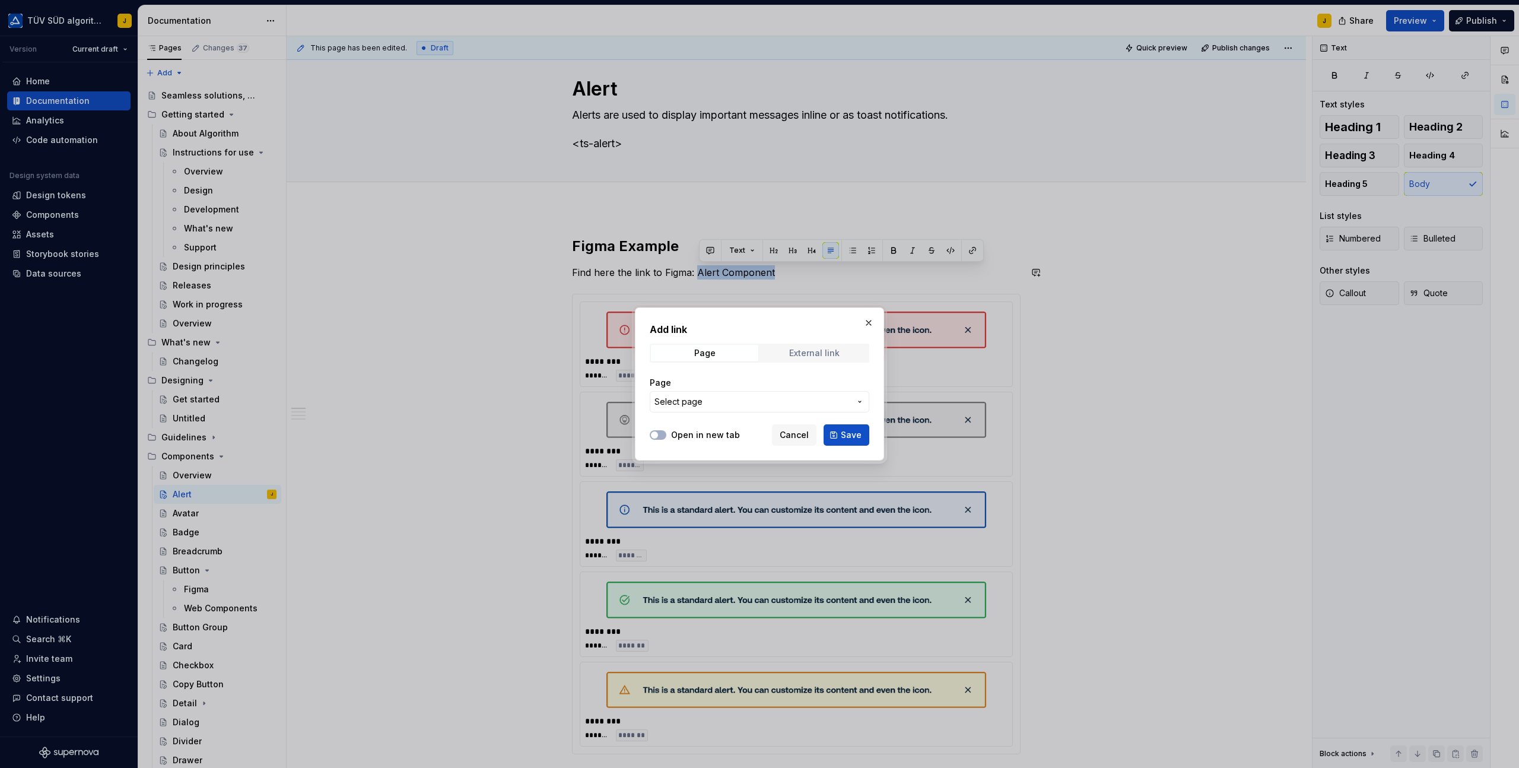
click at [792, 358] on span "External link" at bounding box center [814, 353] width 107 height 17
type textarea "*"
click at [672, 402] on input "URL" at bounding box center [760, 401] width 220 height 21
paste input "[URL][DOMAIN_NAME]"
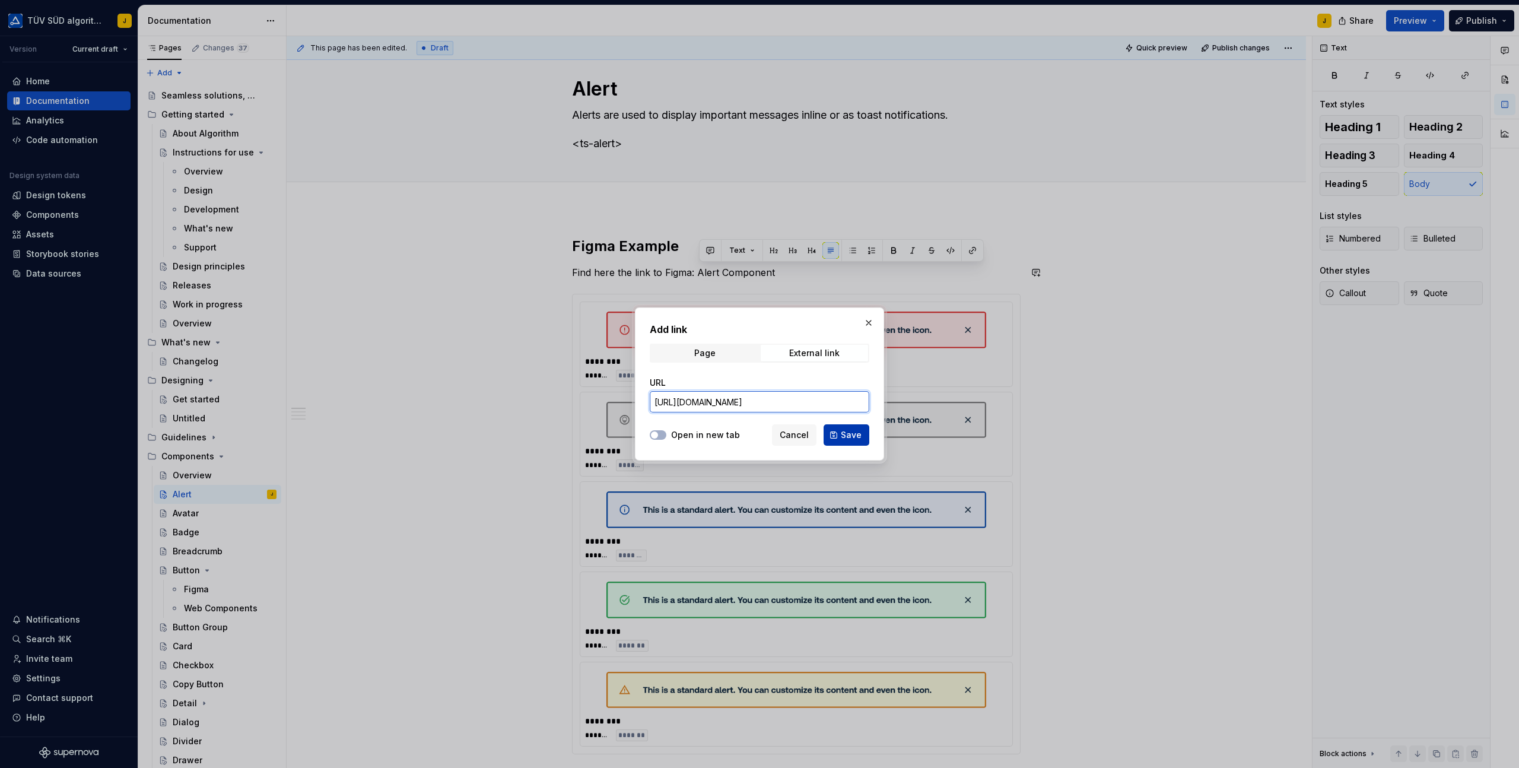
type input "[URL][DOMAIN_NAME]"
click at [852, 436] on span "Save" at bounding box center [851, 435] width 21 height 12
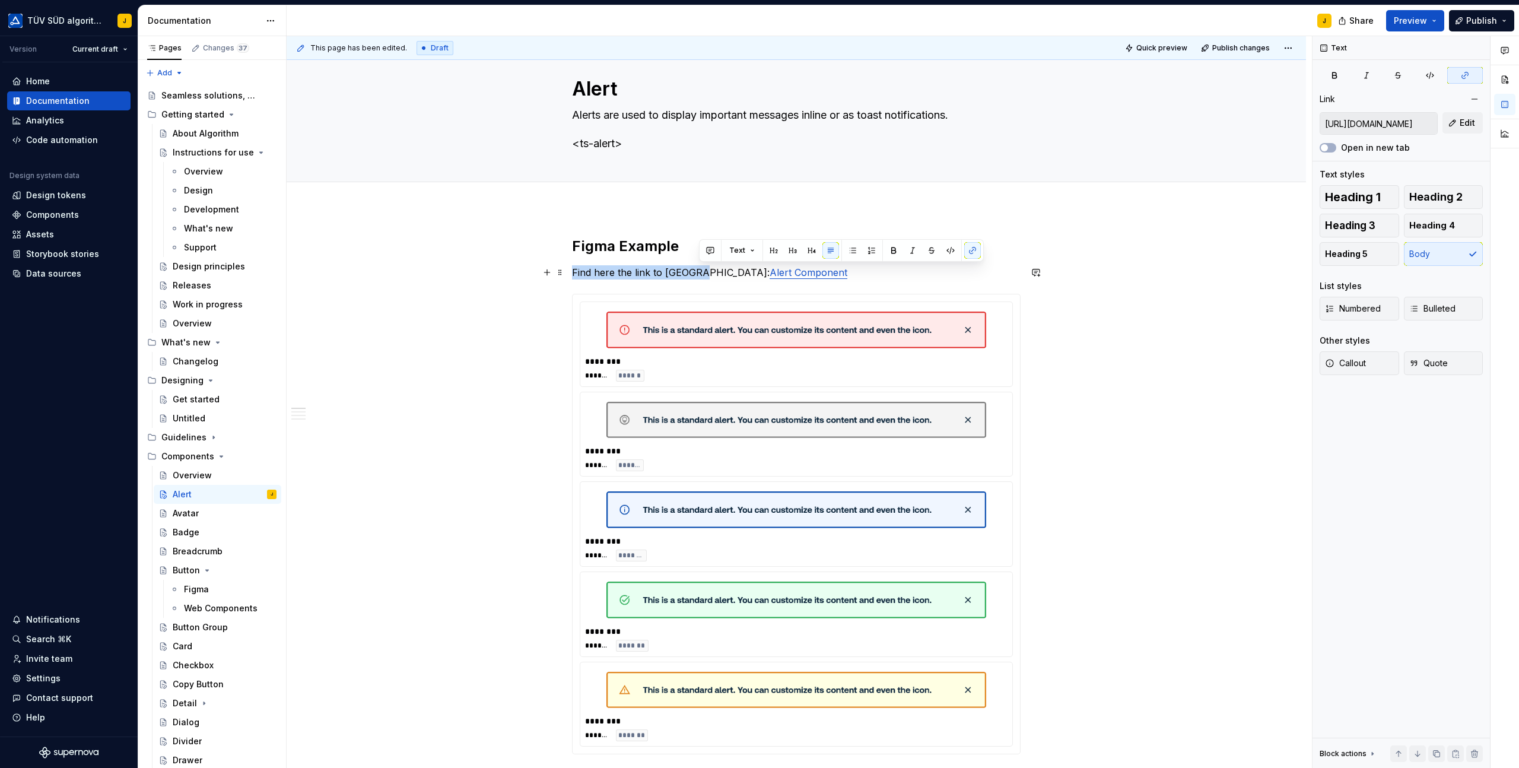
click at [818, 271] on p "Find here the link to Figma: Alert Component" at bounding box center [796, 272] width 449 height 14
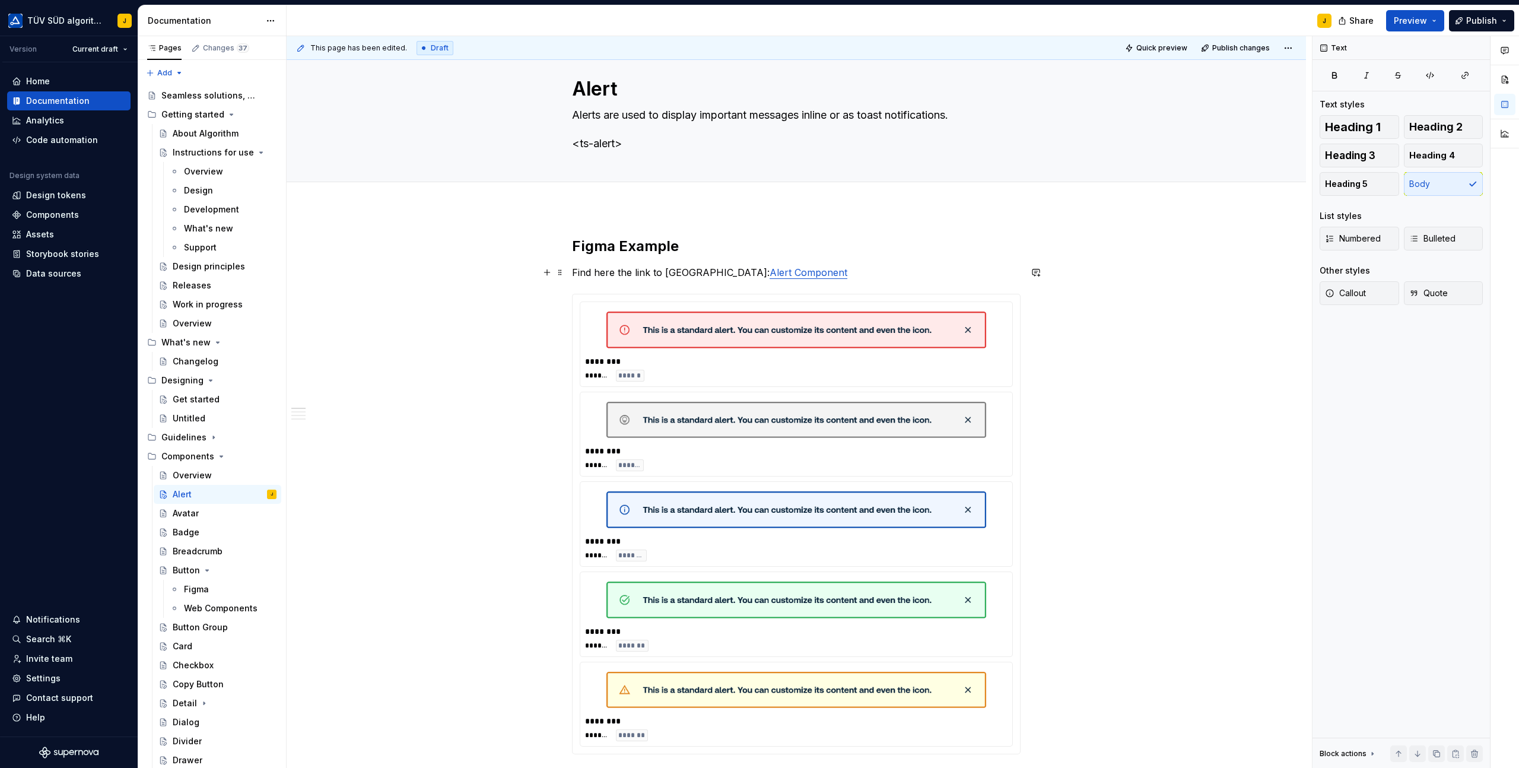
click at [827, 271] on p "Find here the link to Figma: Alert Component" at bounding box center [796, 272] width 449 height 14
click at [1435, 19] on button "Preview" at bounding box center [1415, 20] width 58 height 21
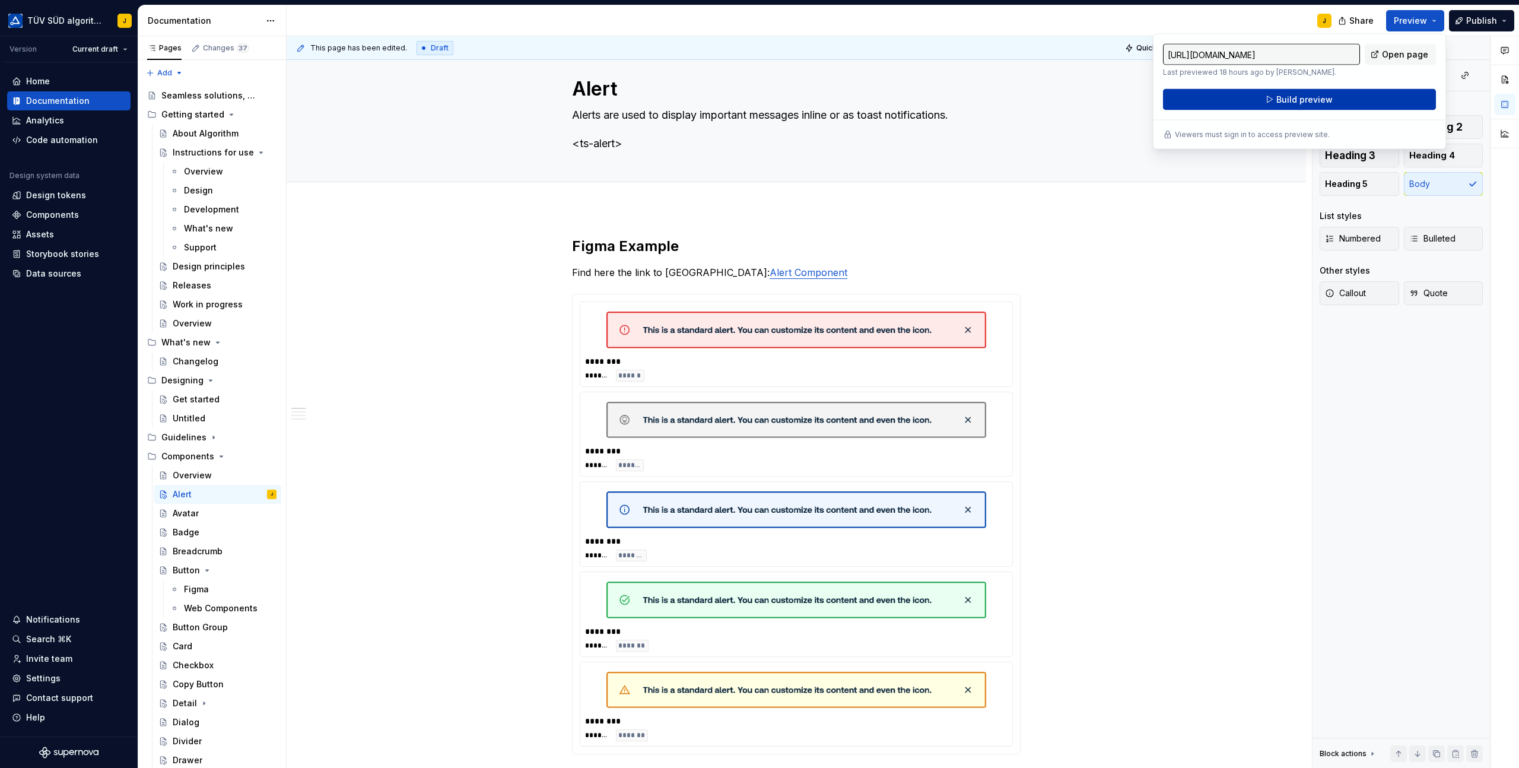
click at [1332, 97] on button "Build preview" at bounding box center [1299, 99] width 273 height 21
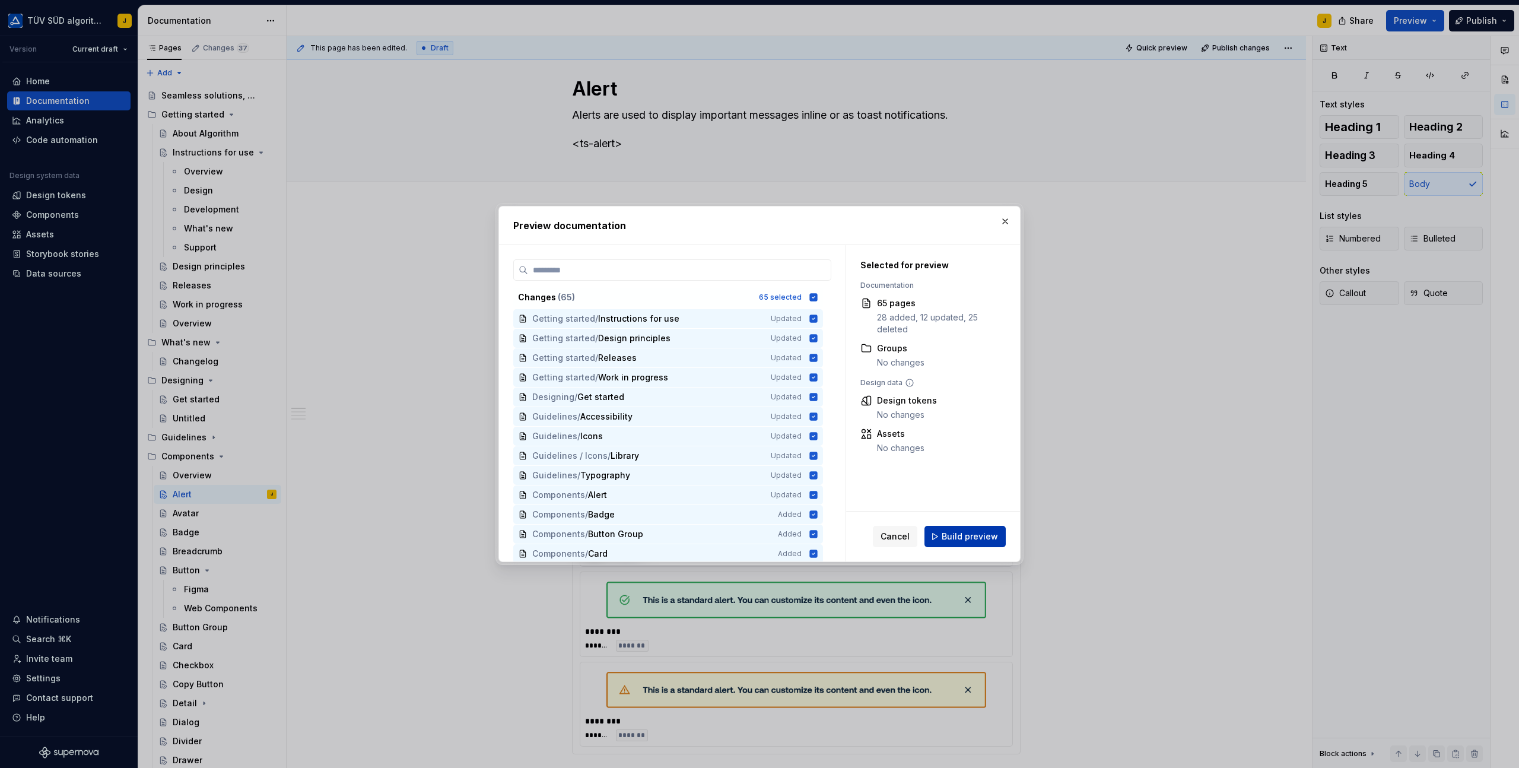
click at [972, 529] on button "Build preview" at bounding box center [965, 536] width 81 height 21
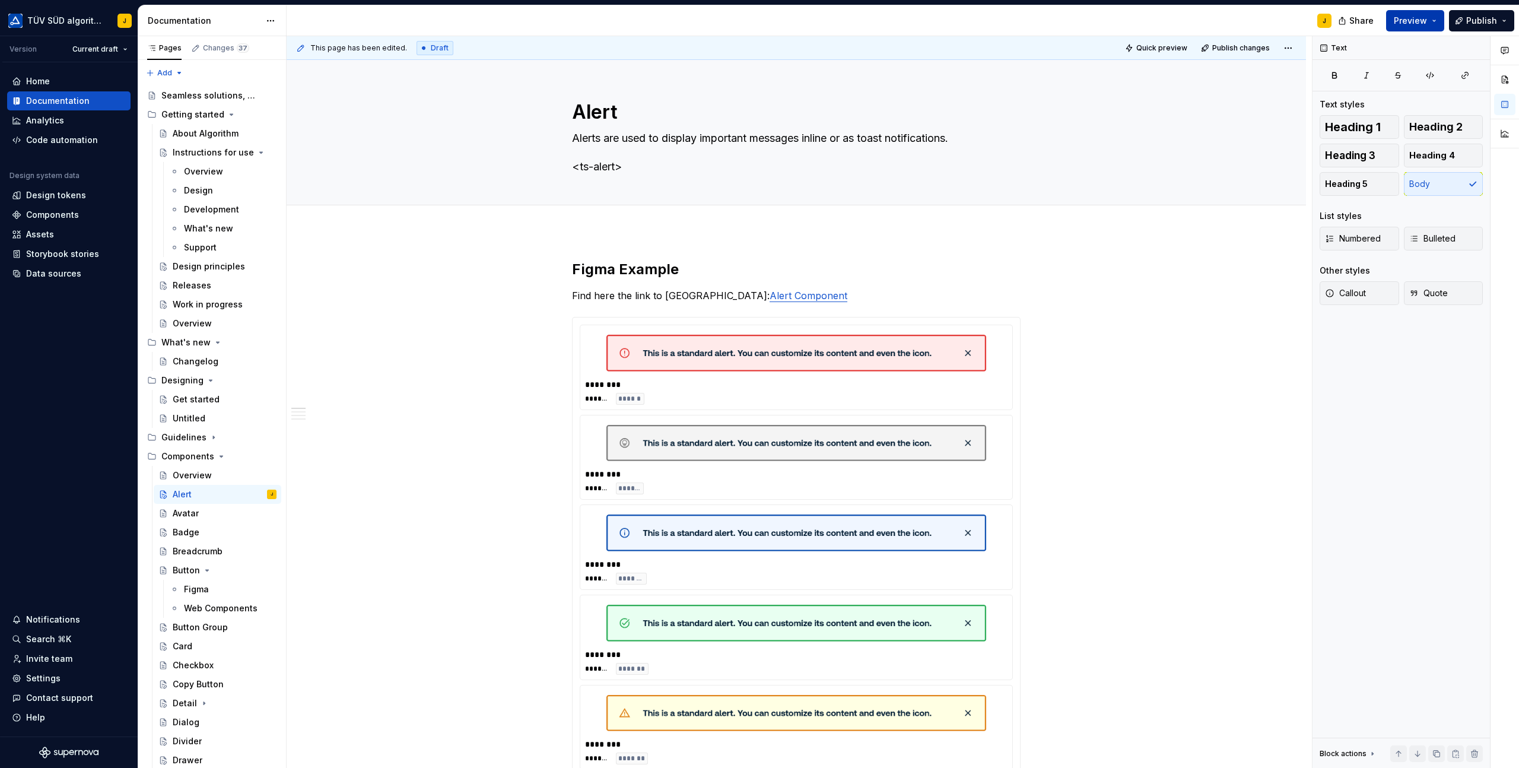
click at [1422, 21] on span "Preview" at bounding box center [1410, 21] width 33 height 12
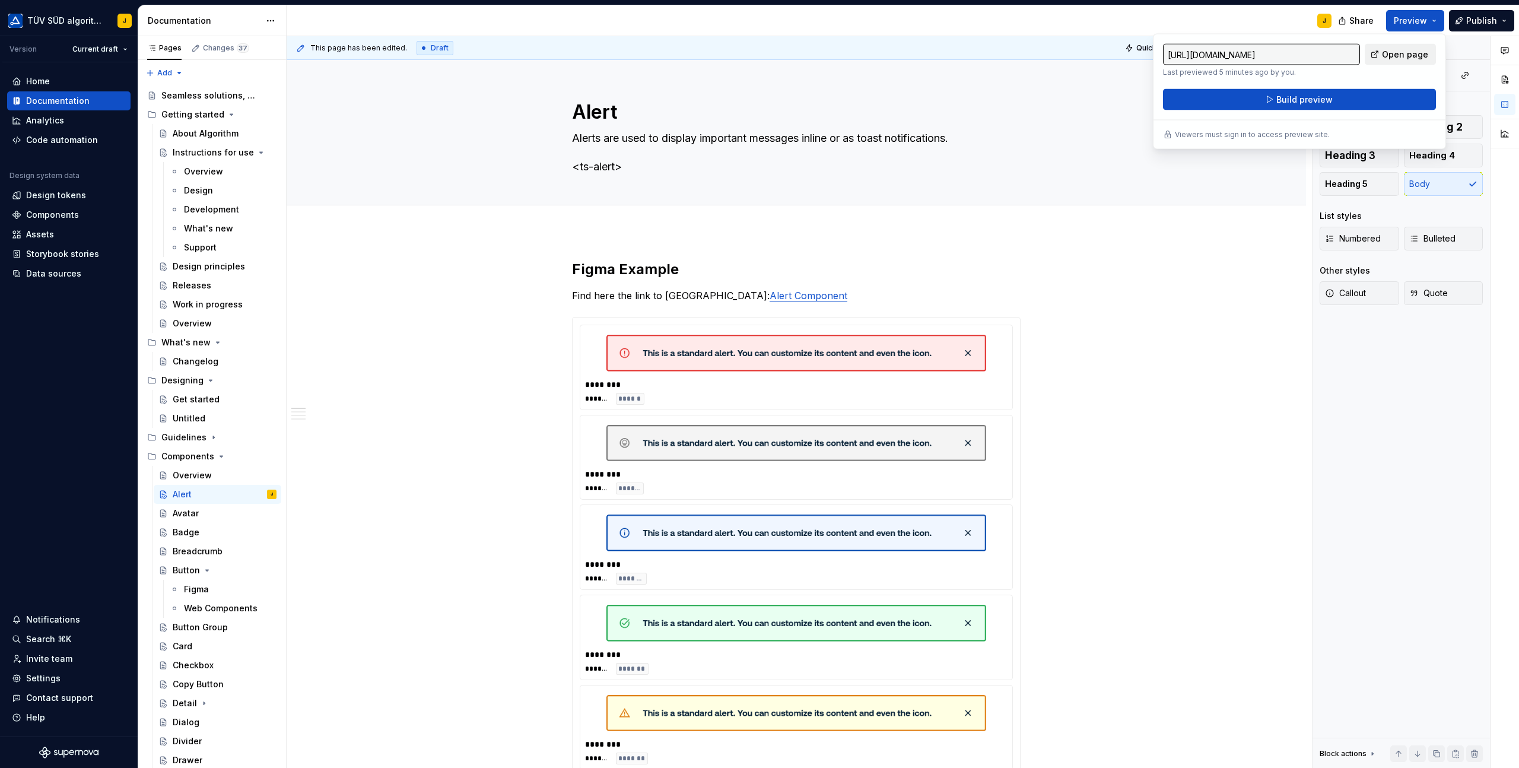
click at [1408, 58] on span "Open page" at bounding box center [1405, 55] width 46 height 12
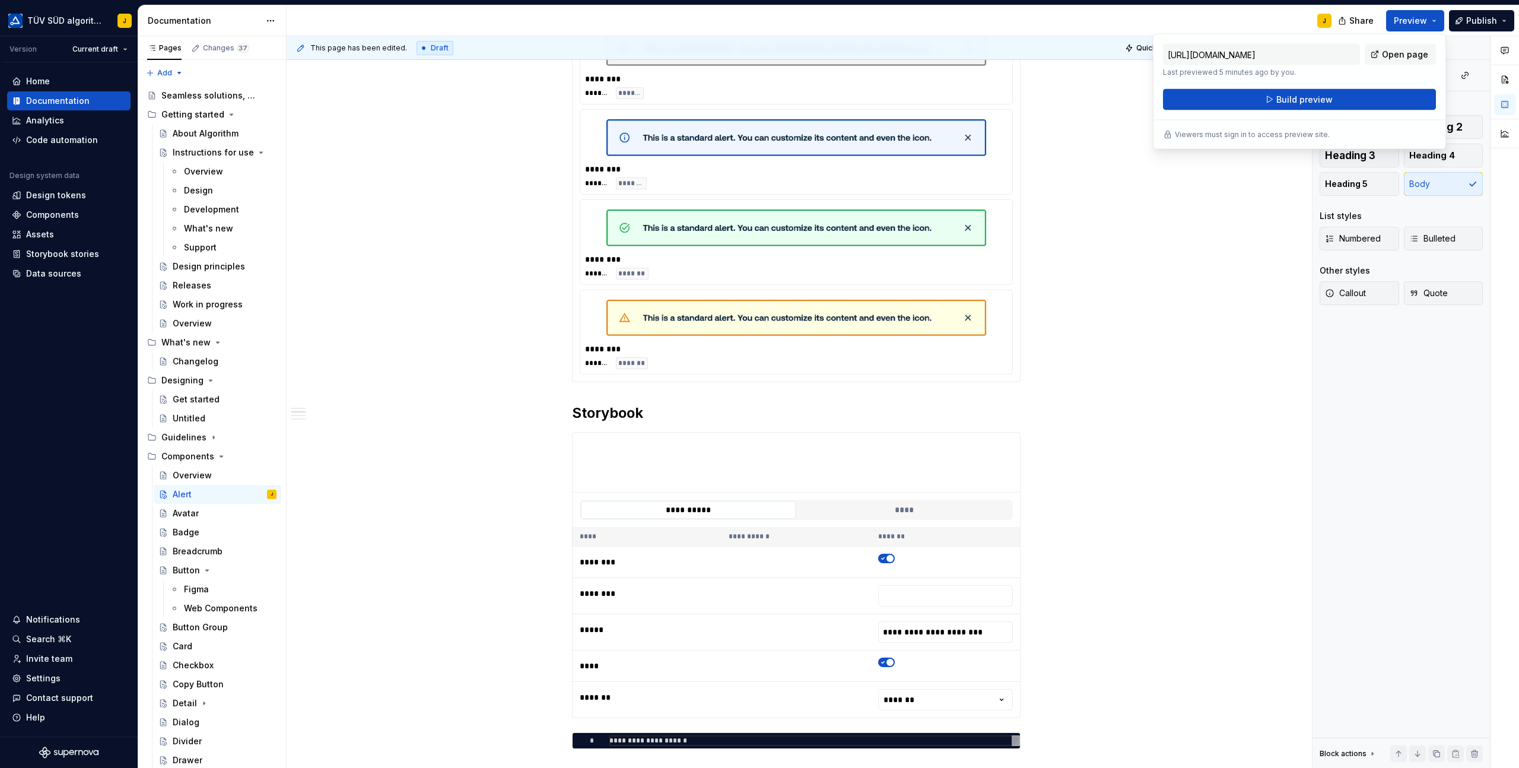
scroll to position [770, 0]
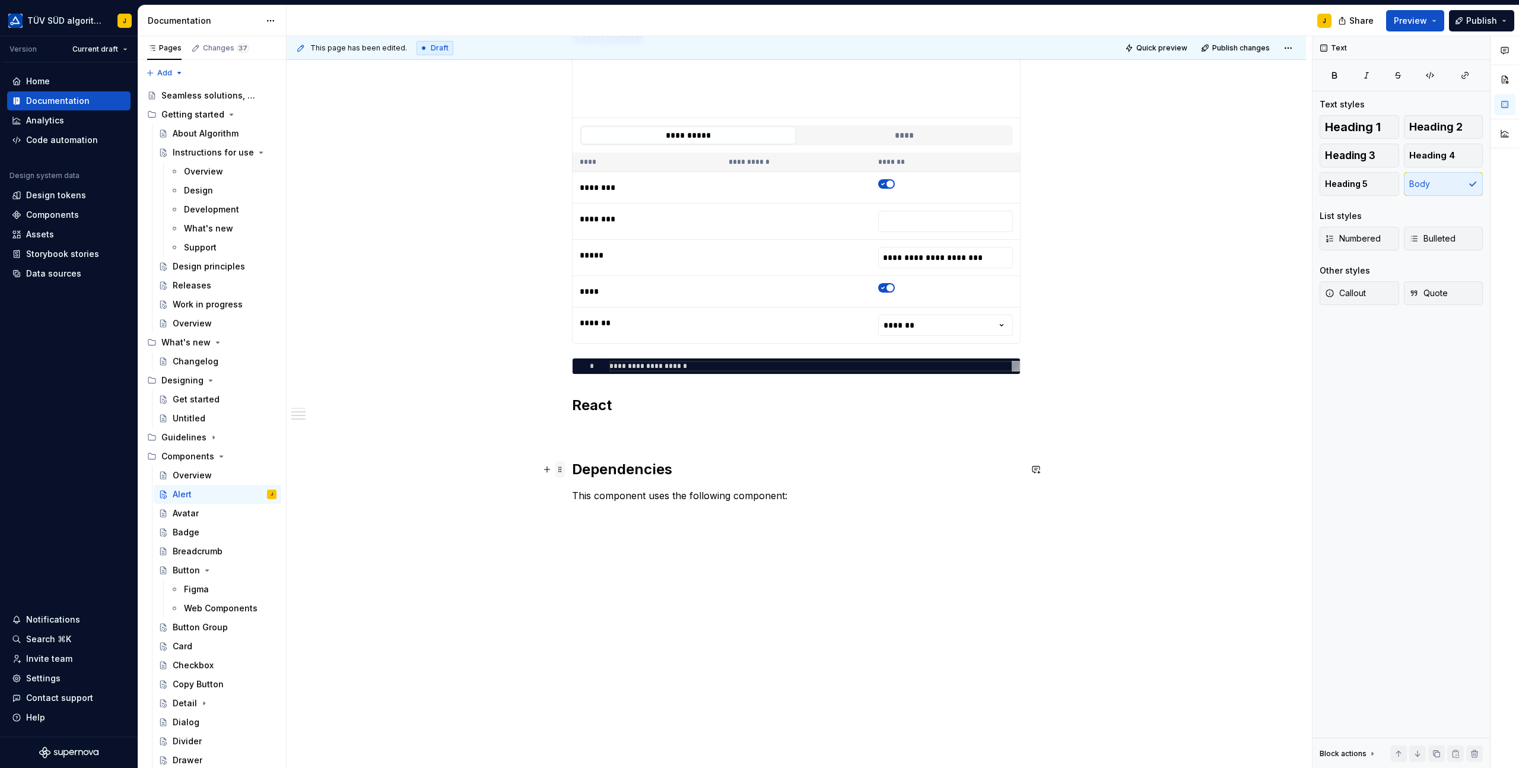
click at [563, 469] on span at bounding box center [559, 469] width 9 height 17
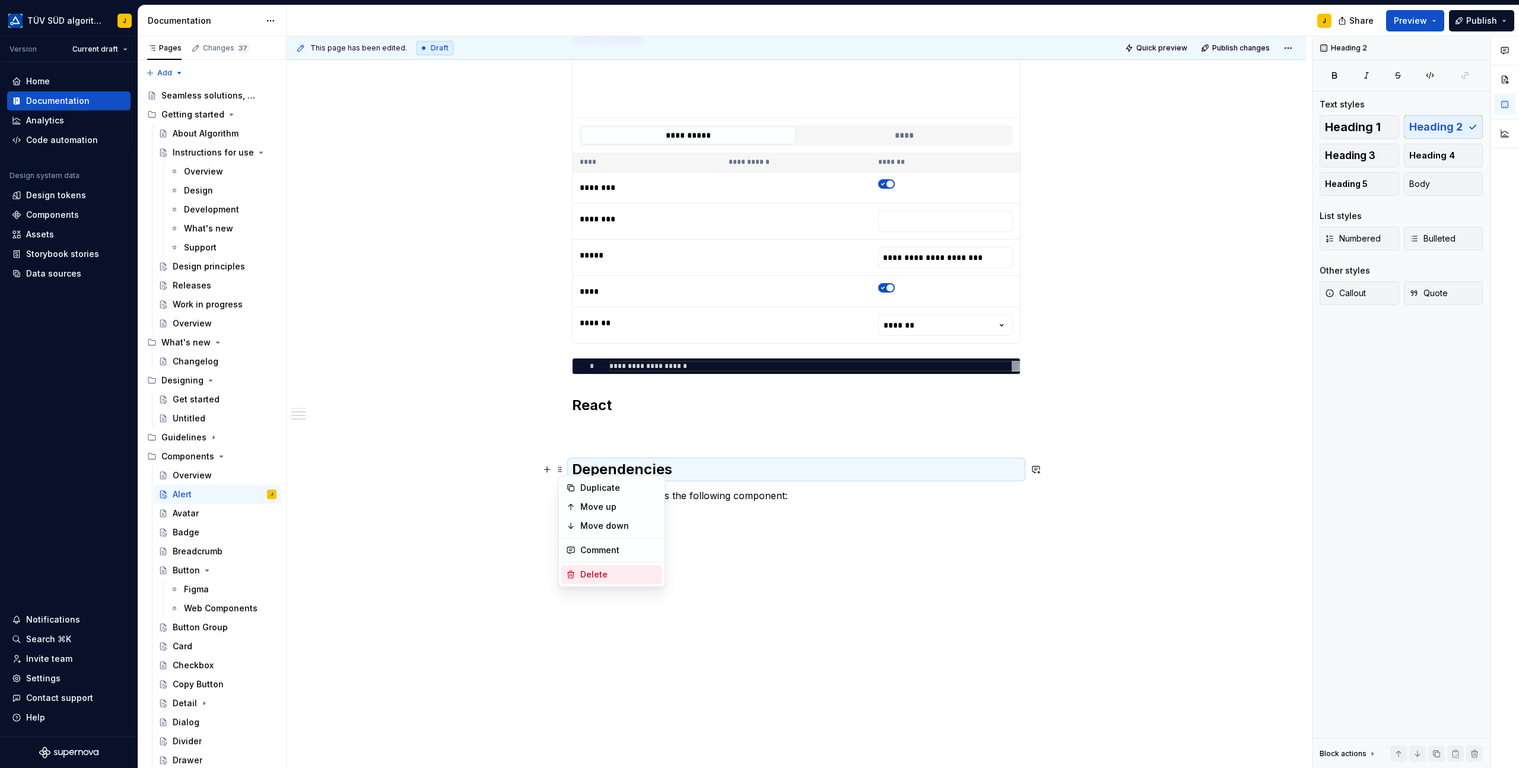
click at [592, 574] on div "Delete" at bounding box center [618, 575] width 77 height 12
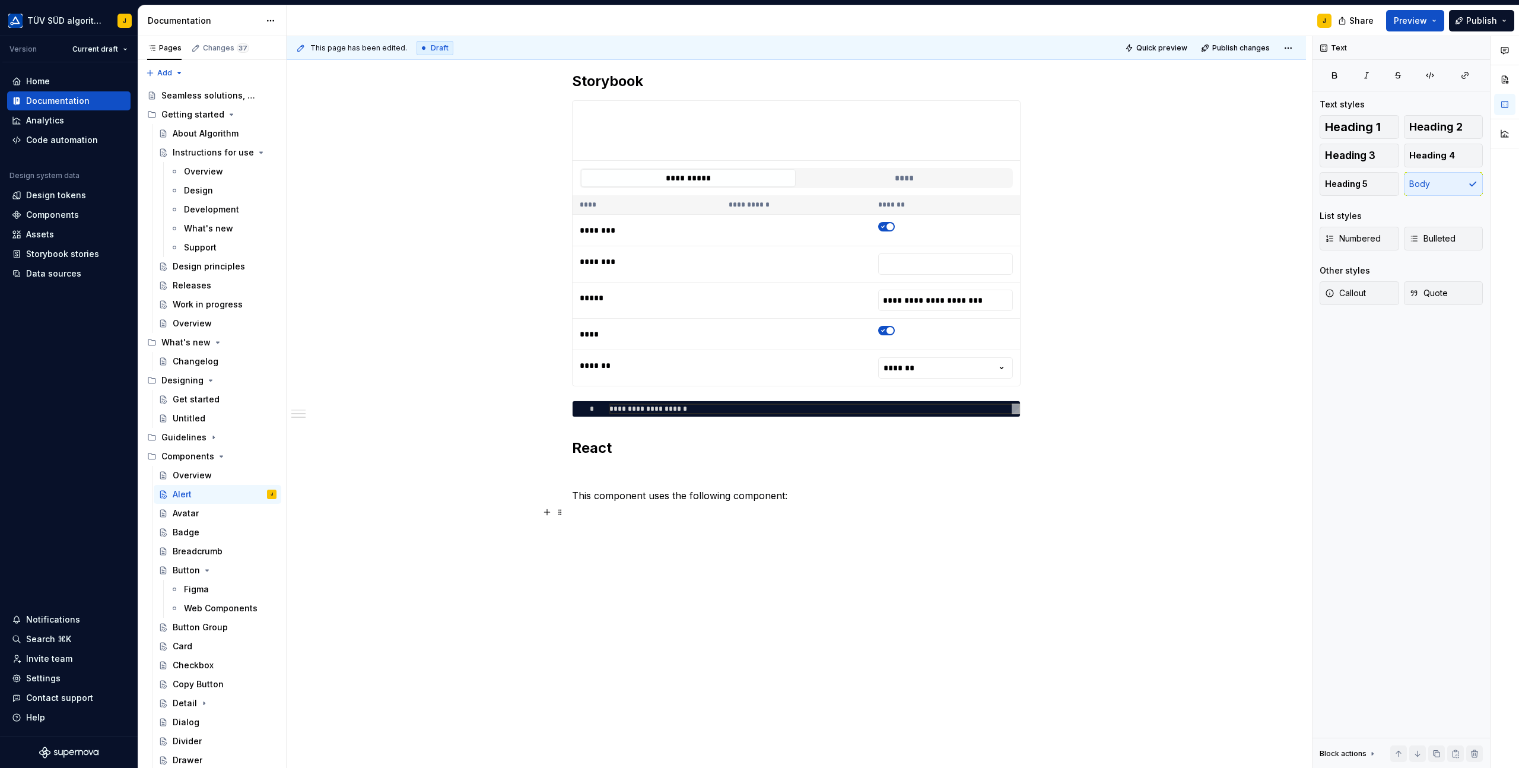
scroll to position [727, 0]
click at [564, 494] on span at bounding box center [559, 495] width 9 height 17
click at [598, 599] on div "Delete" at bounding box center [618, 601] width 77 height 12
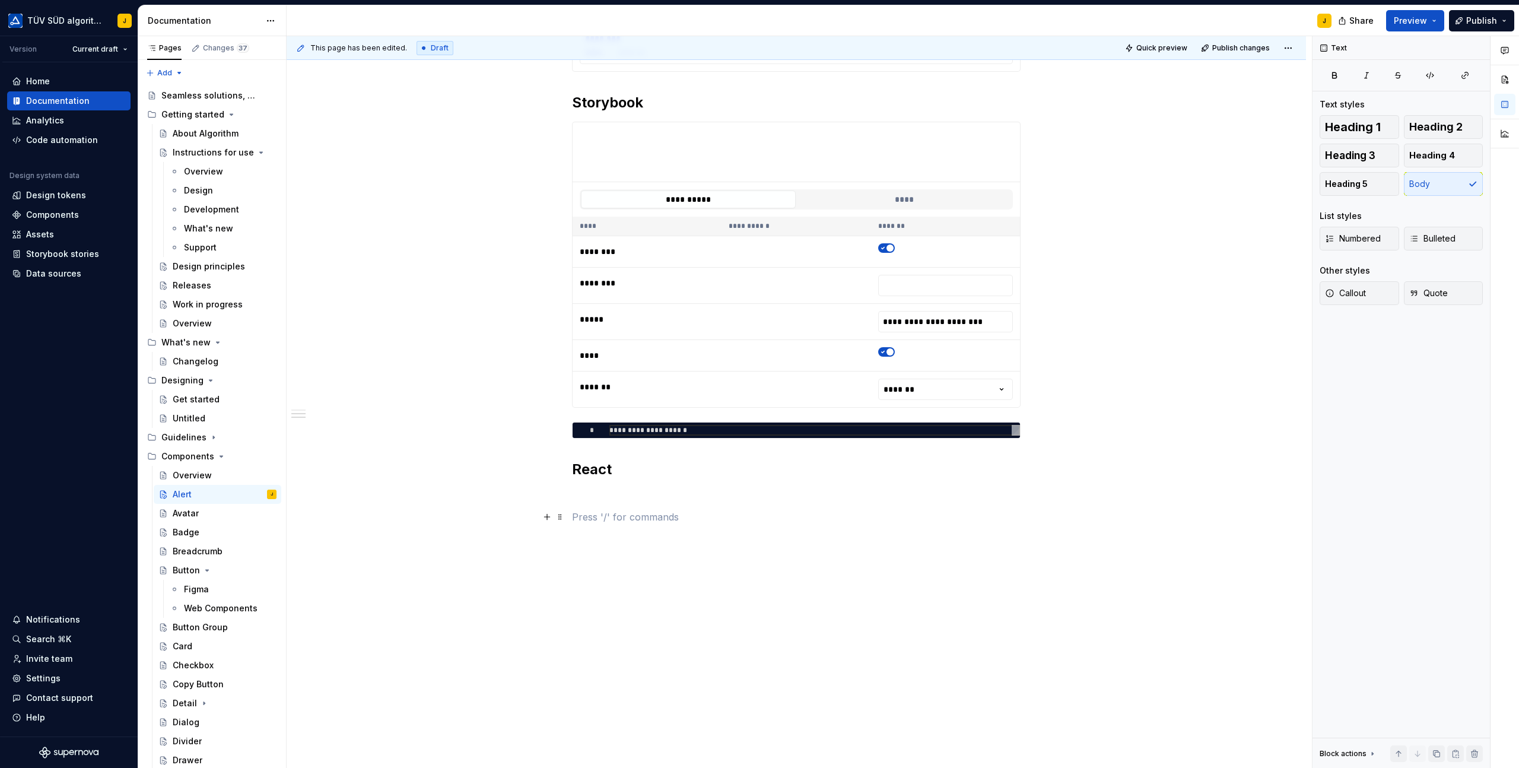
scroll to position [706, 0]
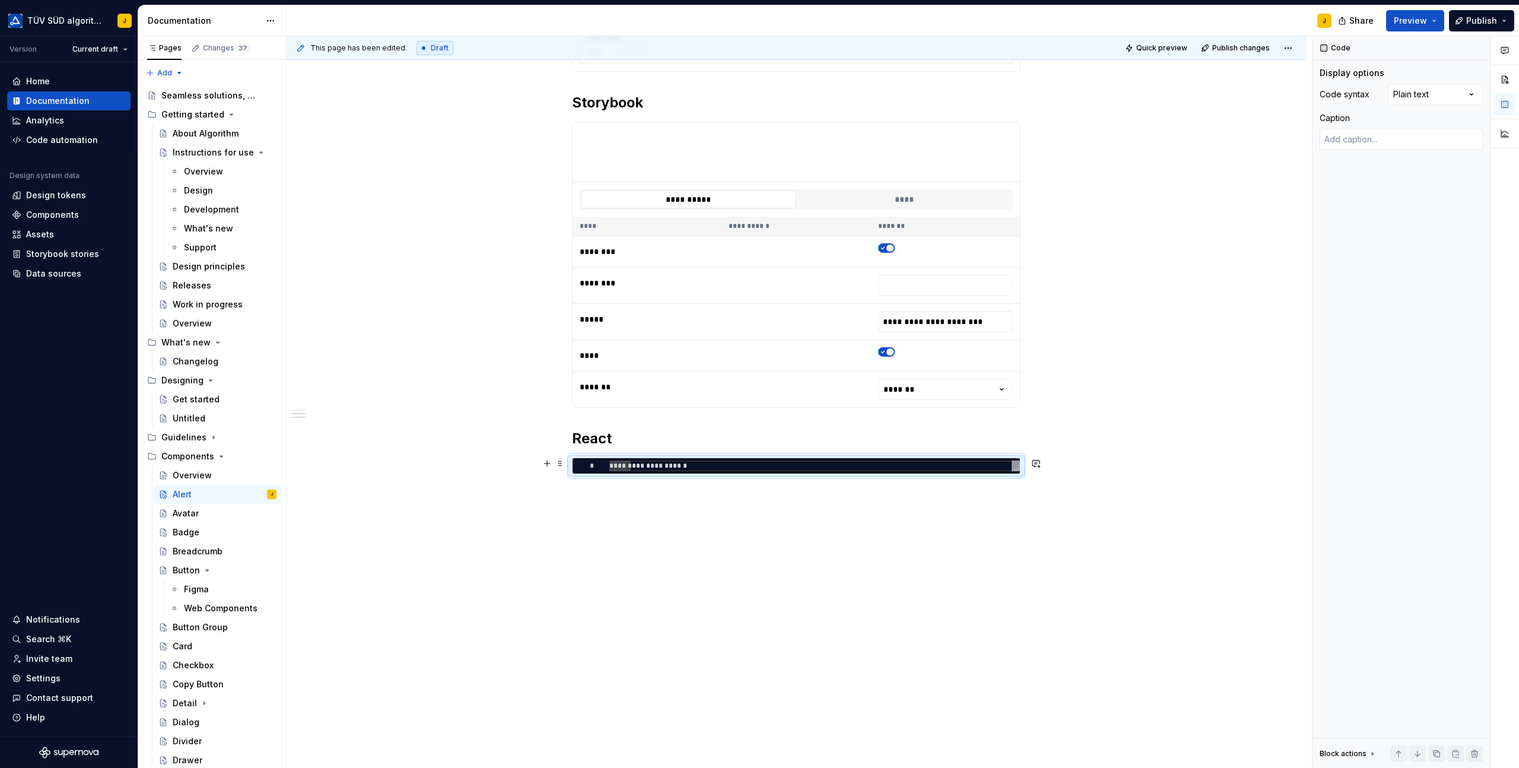
type textarea "*"
type textarea "**********"
type textarea "*"
type textarea "**********"
type textarea "*"
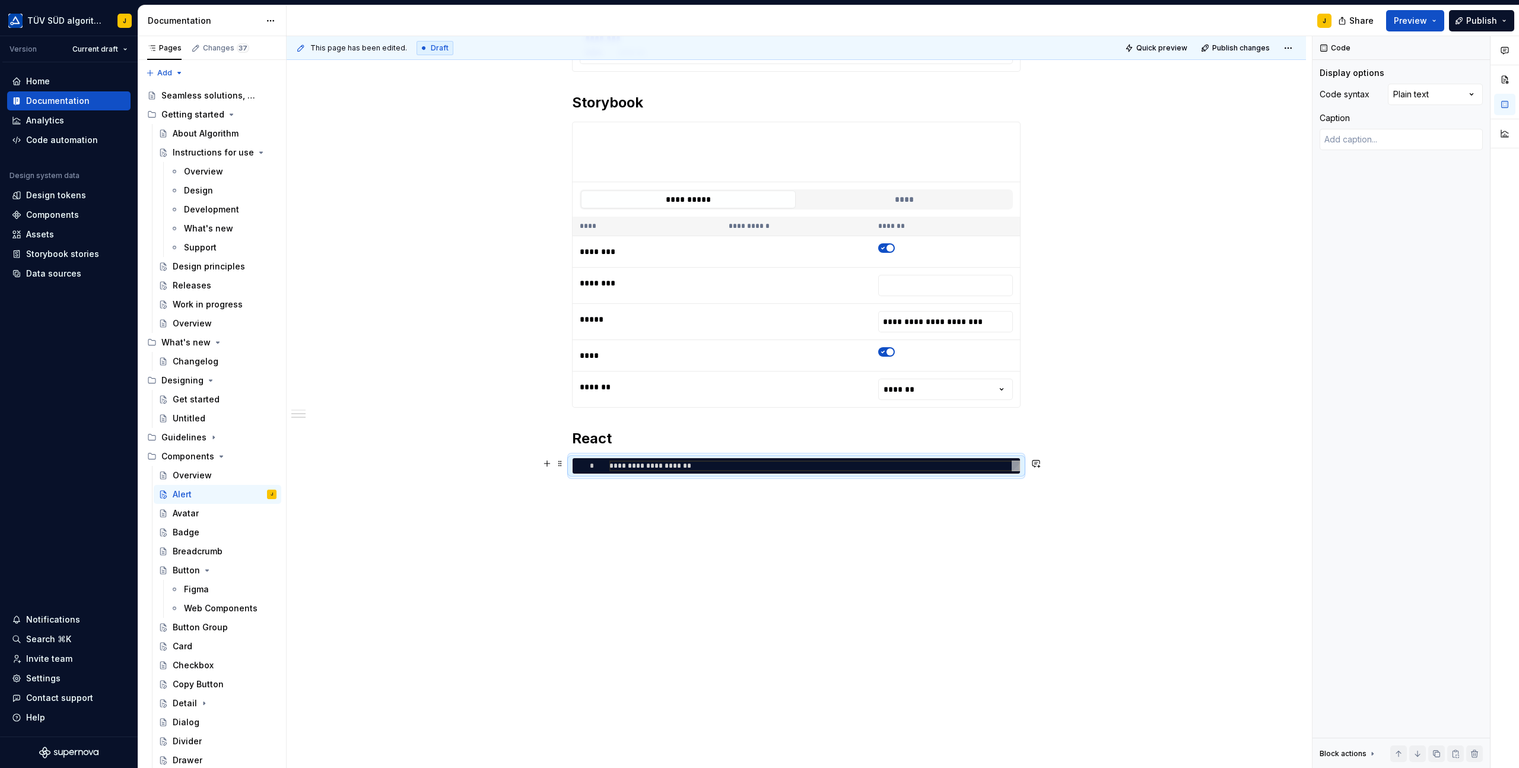
type textarea "**********"
type textarea "*"
type textarea "**********"
type textarea "*"
type textarea "**********"
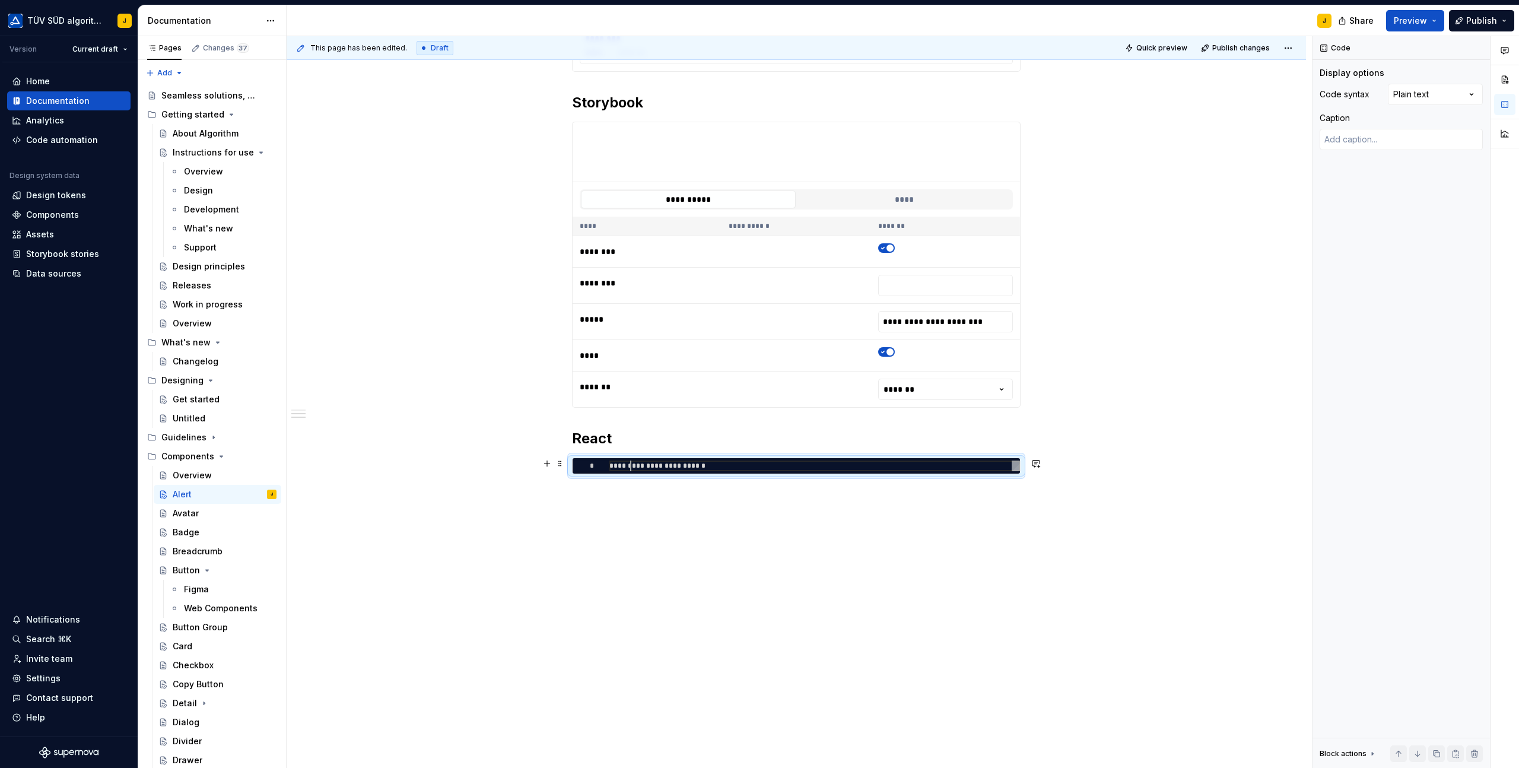
type textarea "*"
type textarea "**********"
drag, startPoint x: 732, startPoint y: 468, endPoint x: 615, endPoint y: 465, distance: 116.3
click at [615, 465] on div "**********" at bounding box center [814, 466] width 411 height 11
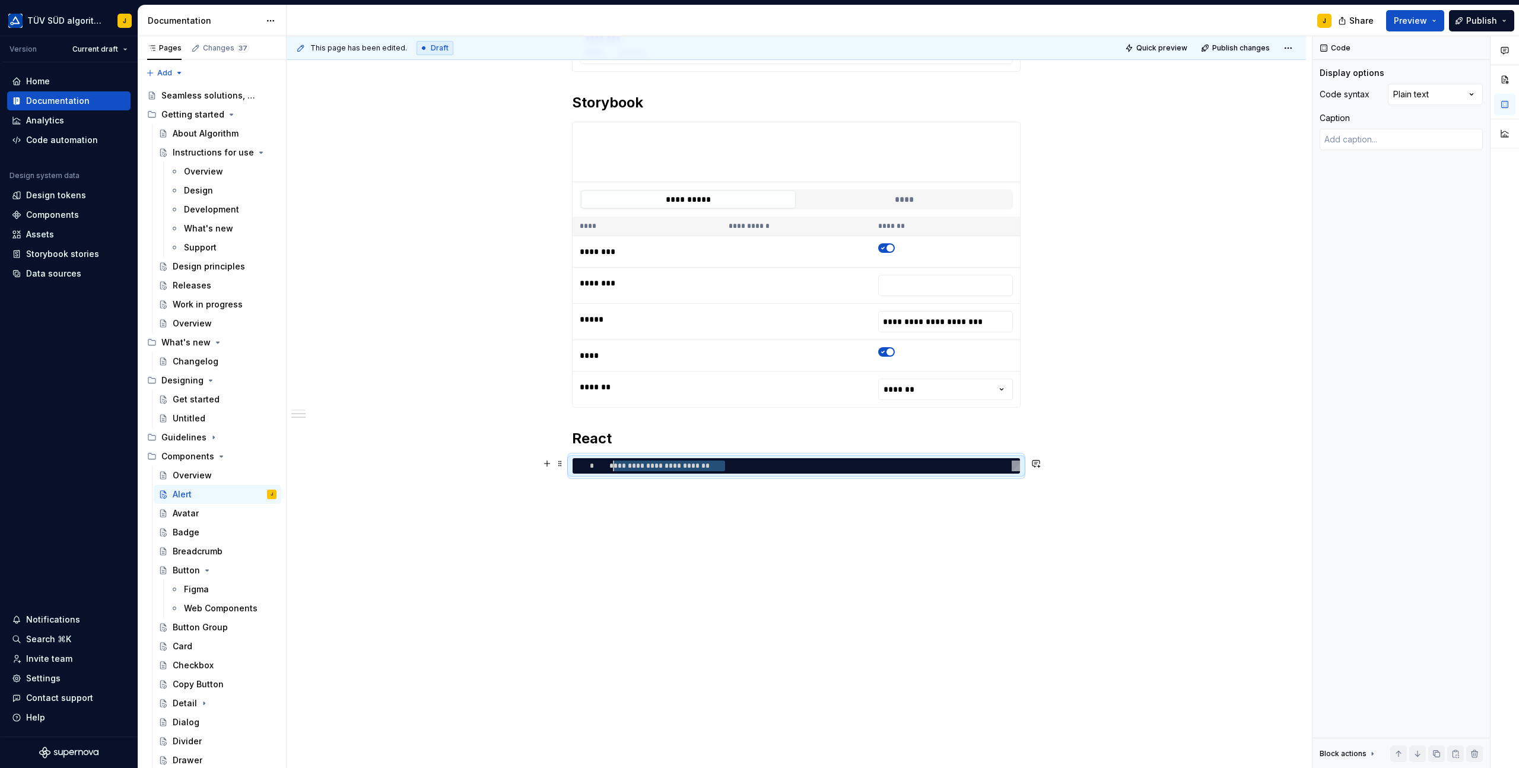
type textarea "*"
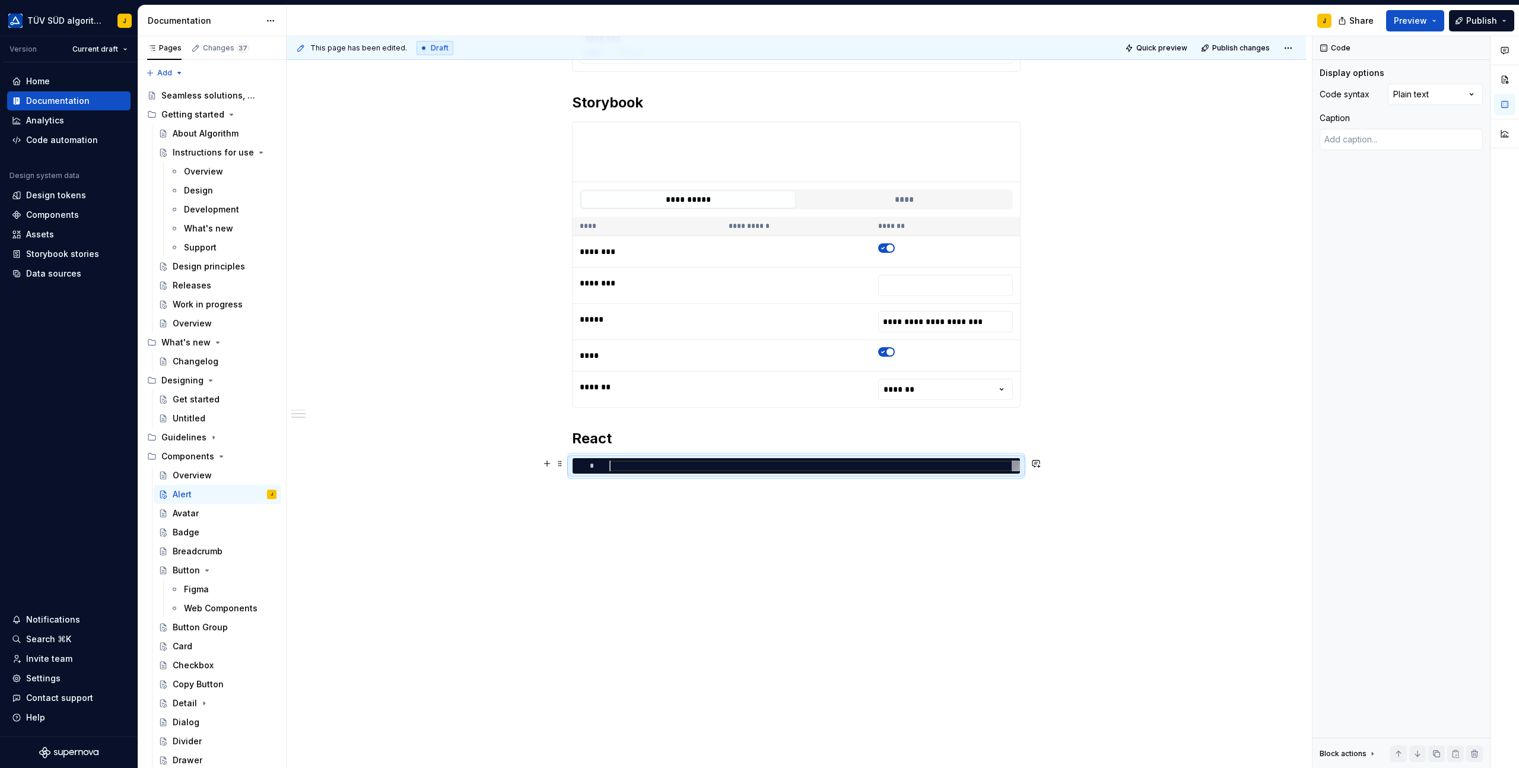
type textarea "*"
type textarea "**"
type textarea "*"
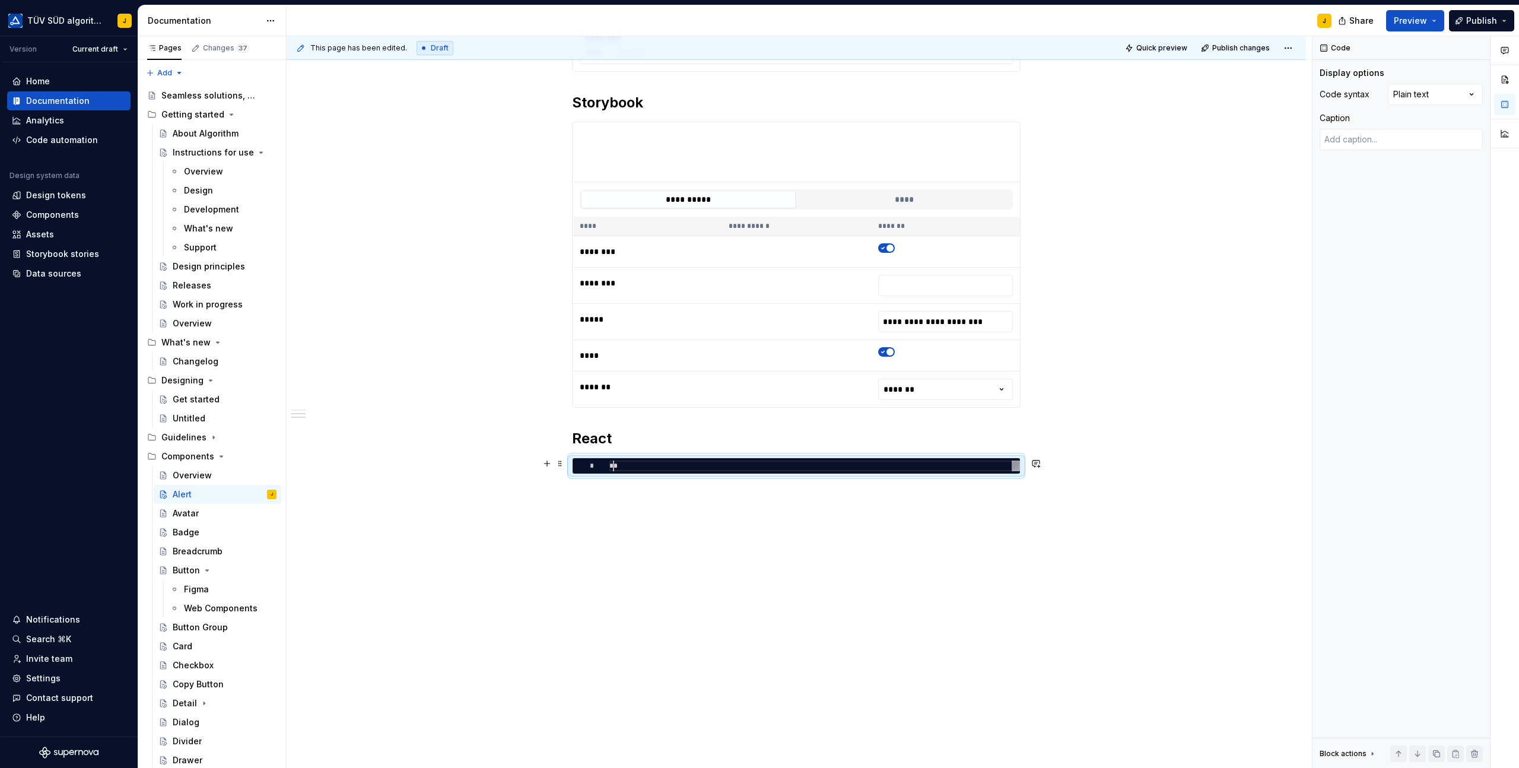
type textarea "***"
type textarea "*"
type textarea "**"
type textarea "*"
type textarea "***"
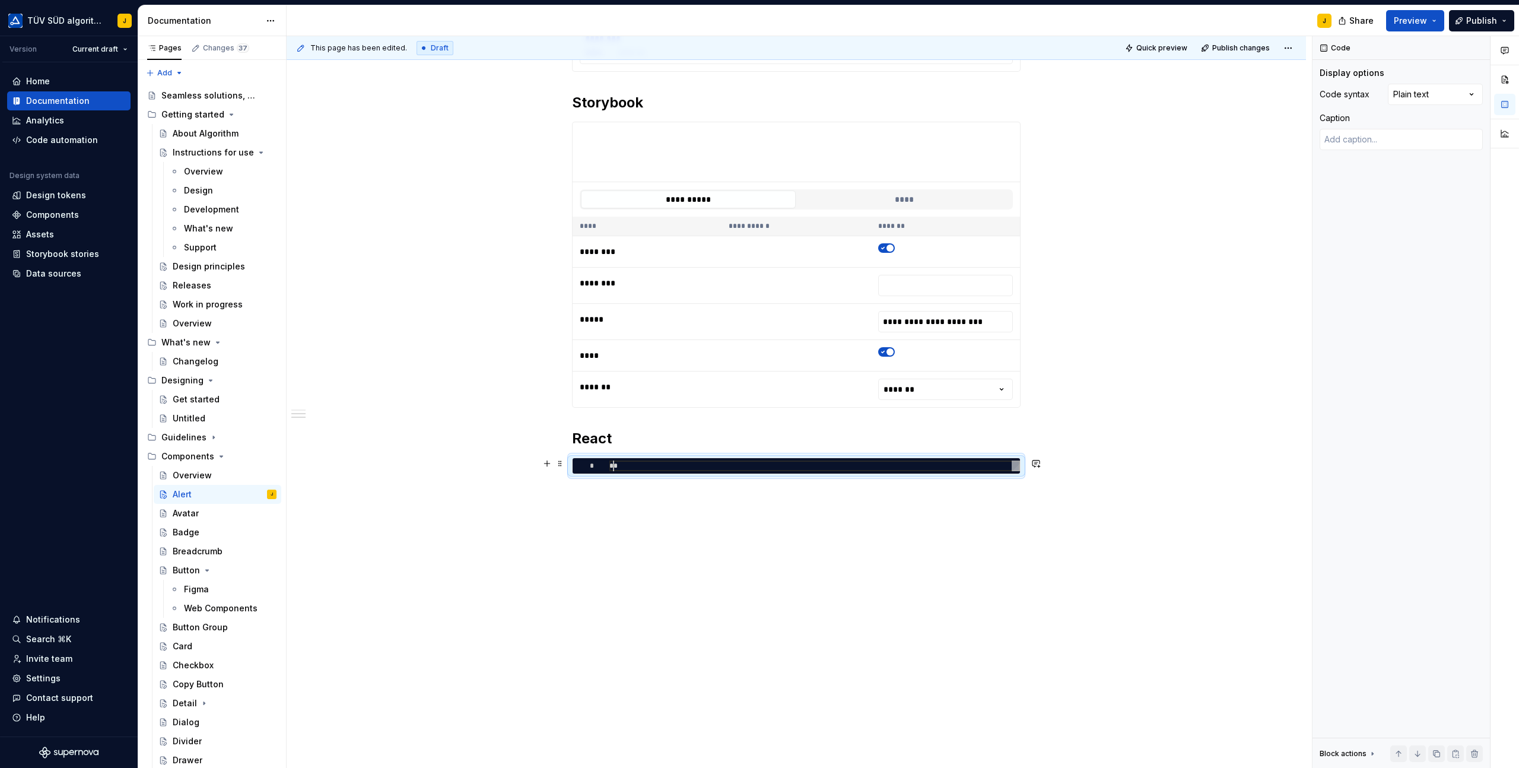
type textarea "*"
type textarea "****"
type textarea "*"
type textarea "*****"
type textarea "*"
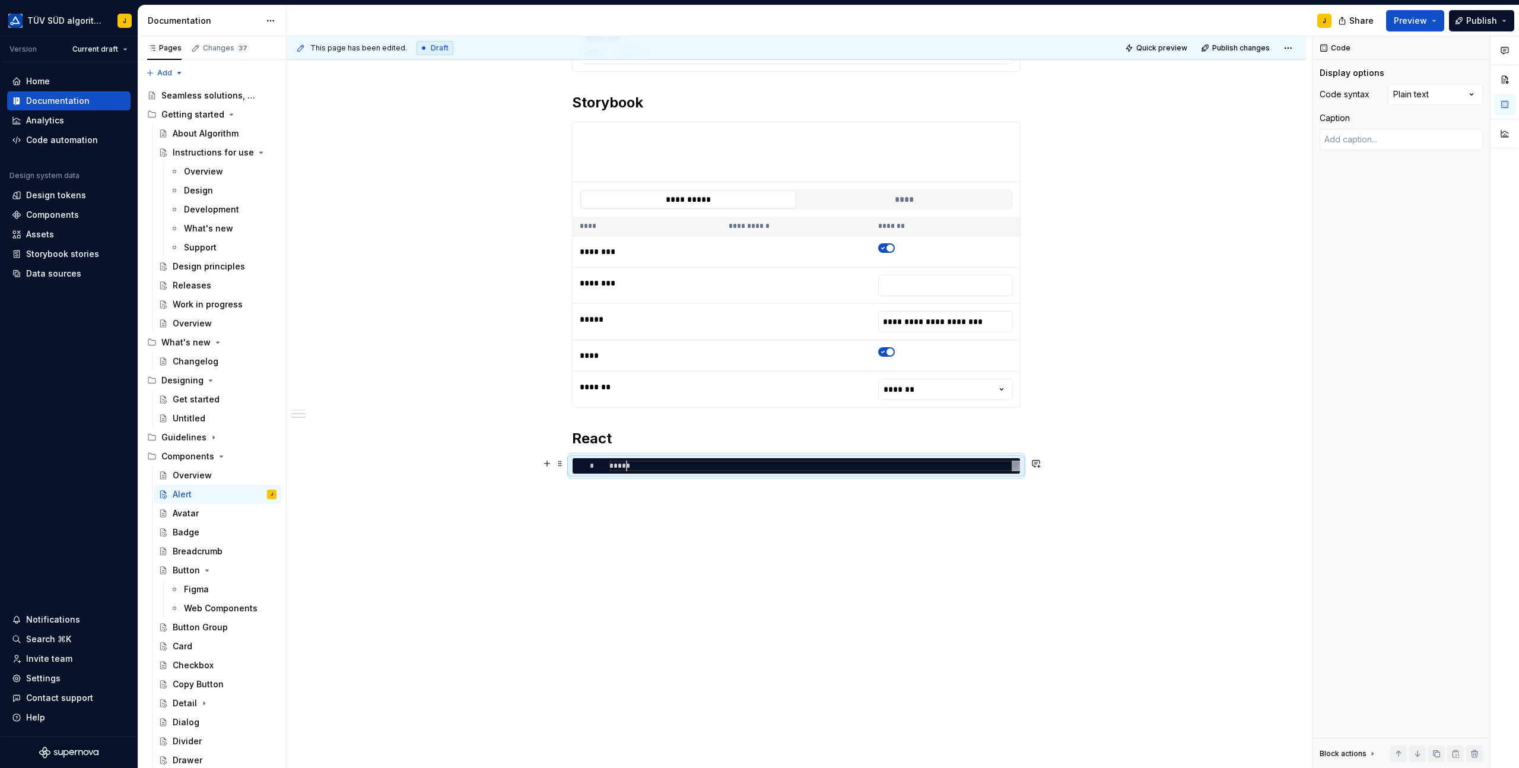
type textarea "****"
type textarea "*"
type textarea "***"
type textarea "*"
type textarea "**"
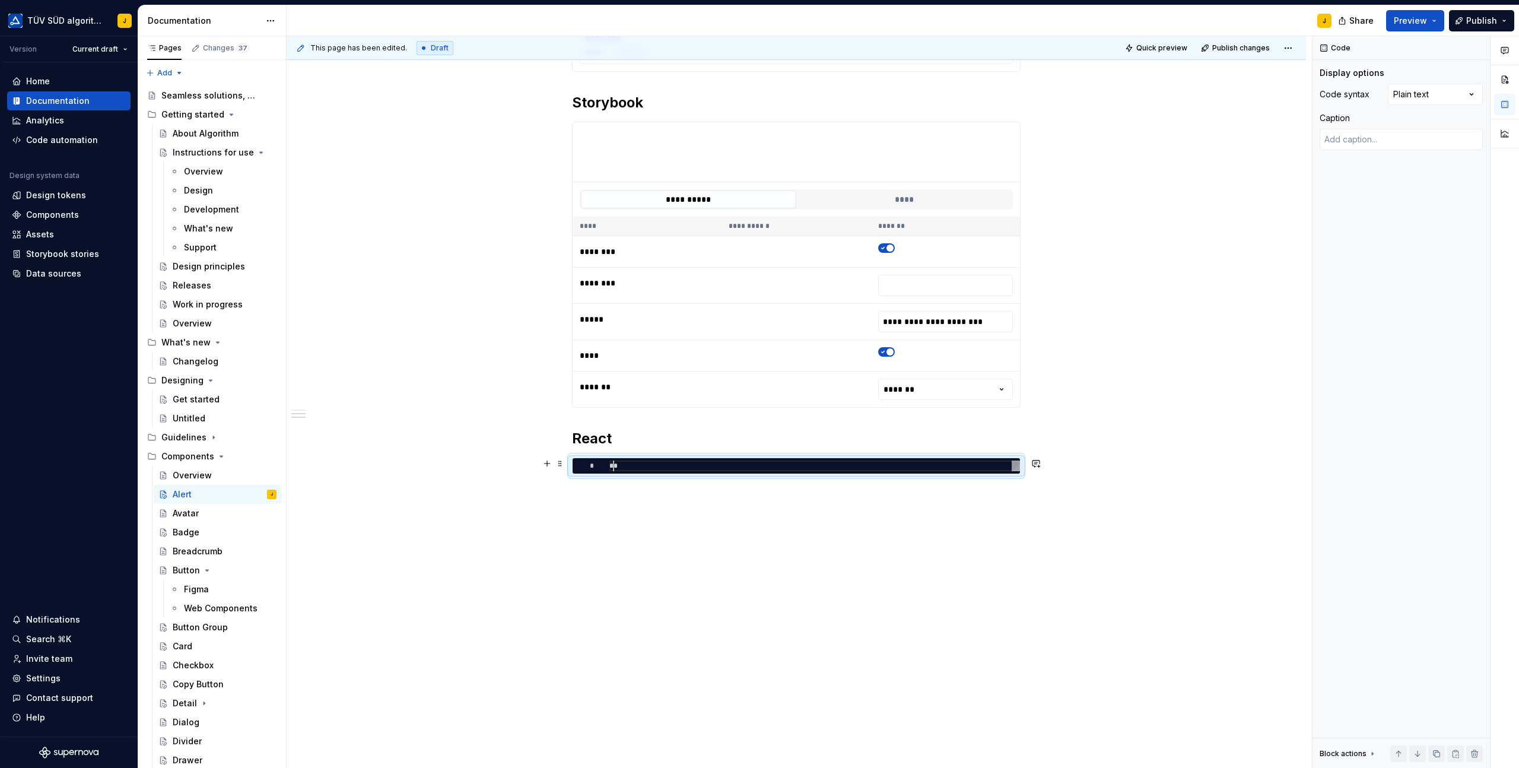
type textarea "*"
type textarea "***"
type textarea "*"
type textarea "****"
type textarea "*"
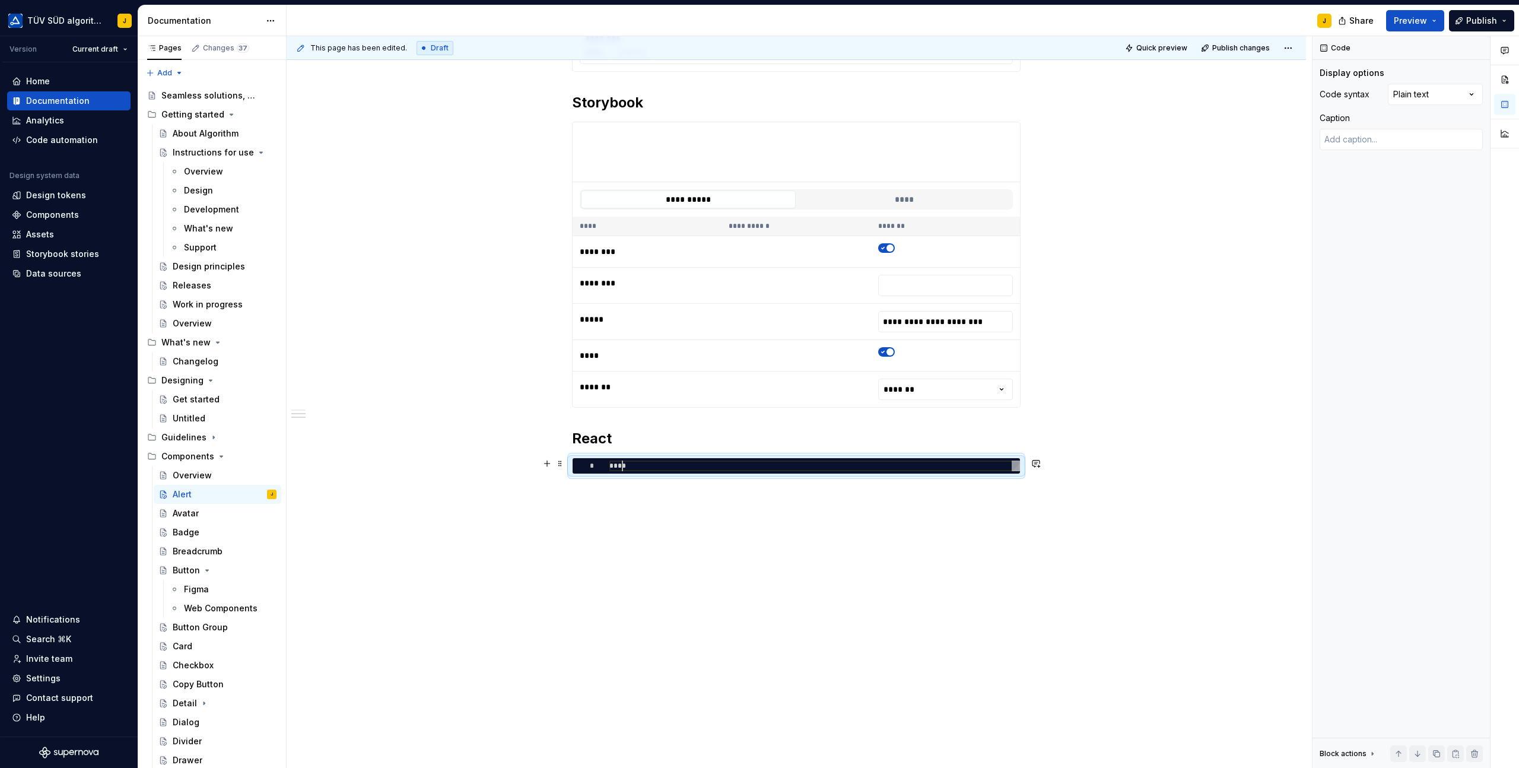
type textarea "*****"
type textarea "*"
type textarea "******"
type textarea "*"
type textarea "*******"
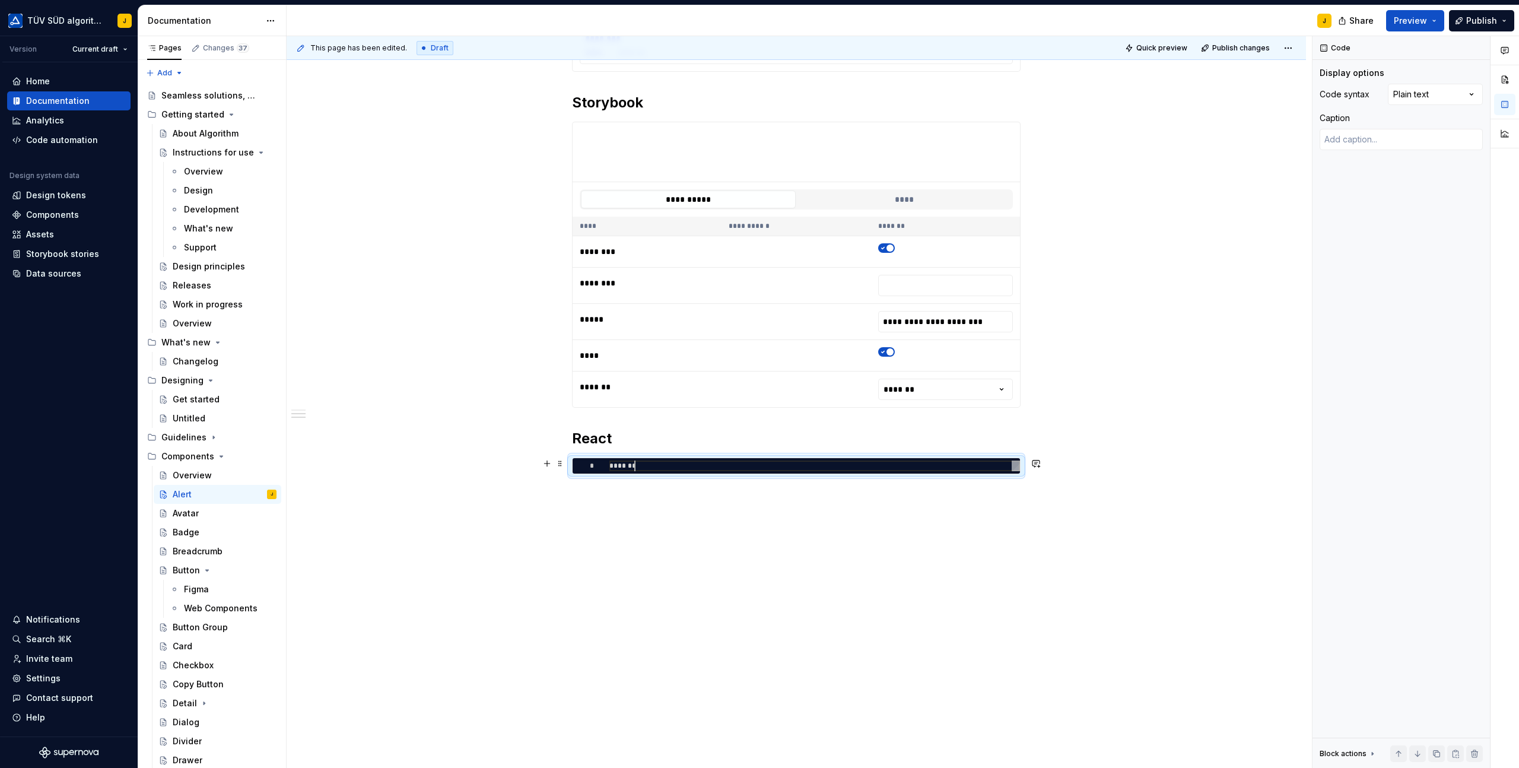
type textarea "*"
type textarea "********"
type textarea "*"
type textarea "*********"
type textarea "*"
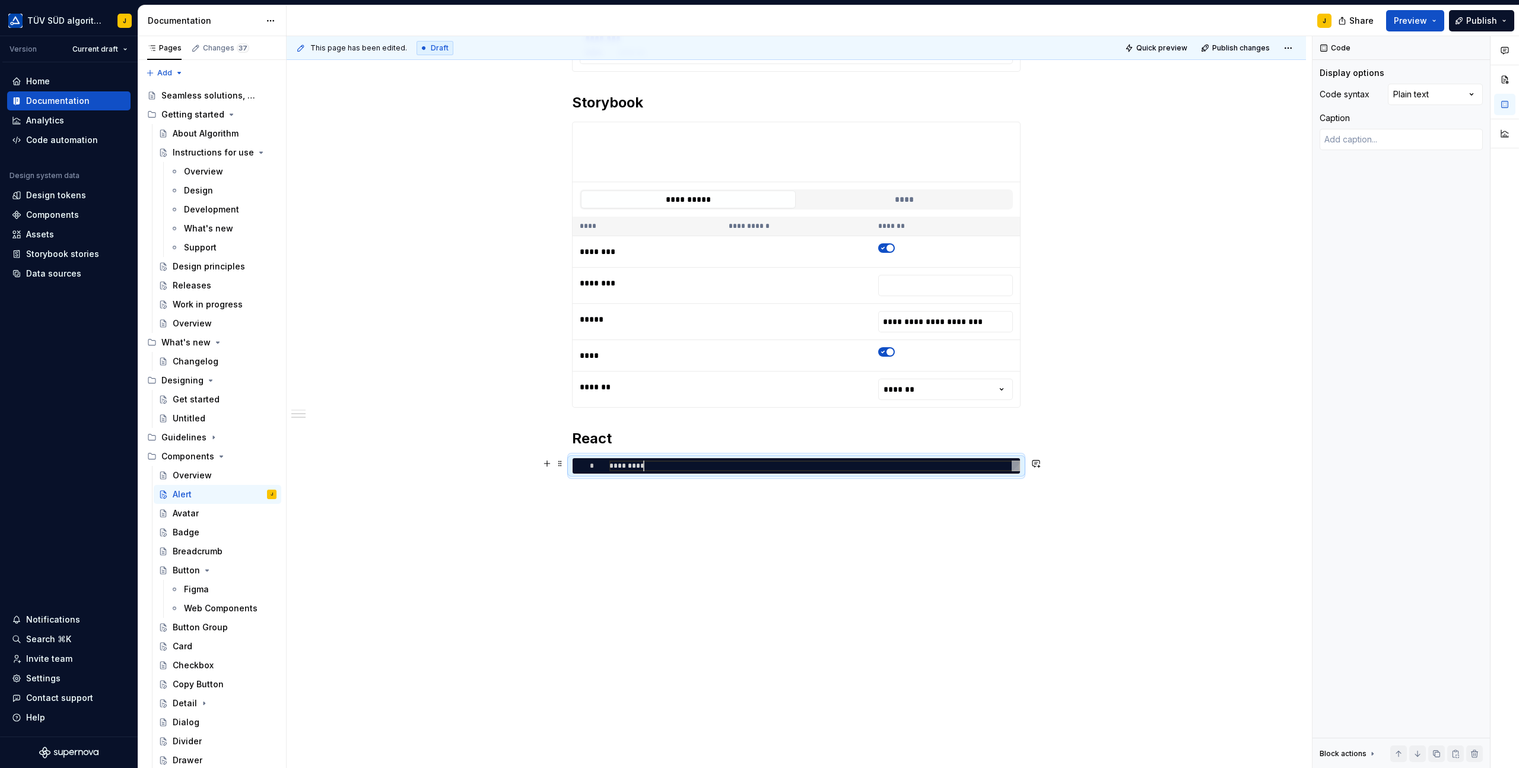
type textarea "**********"
type textarea "*"
type textarea "**********"
type textarea "*"
type textarea "**********"
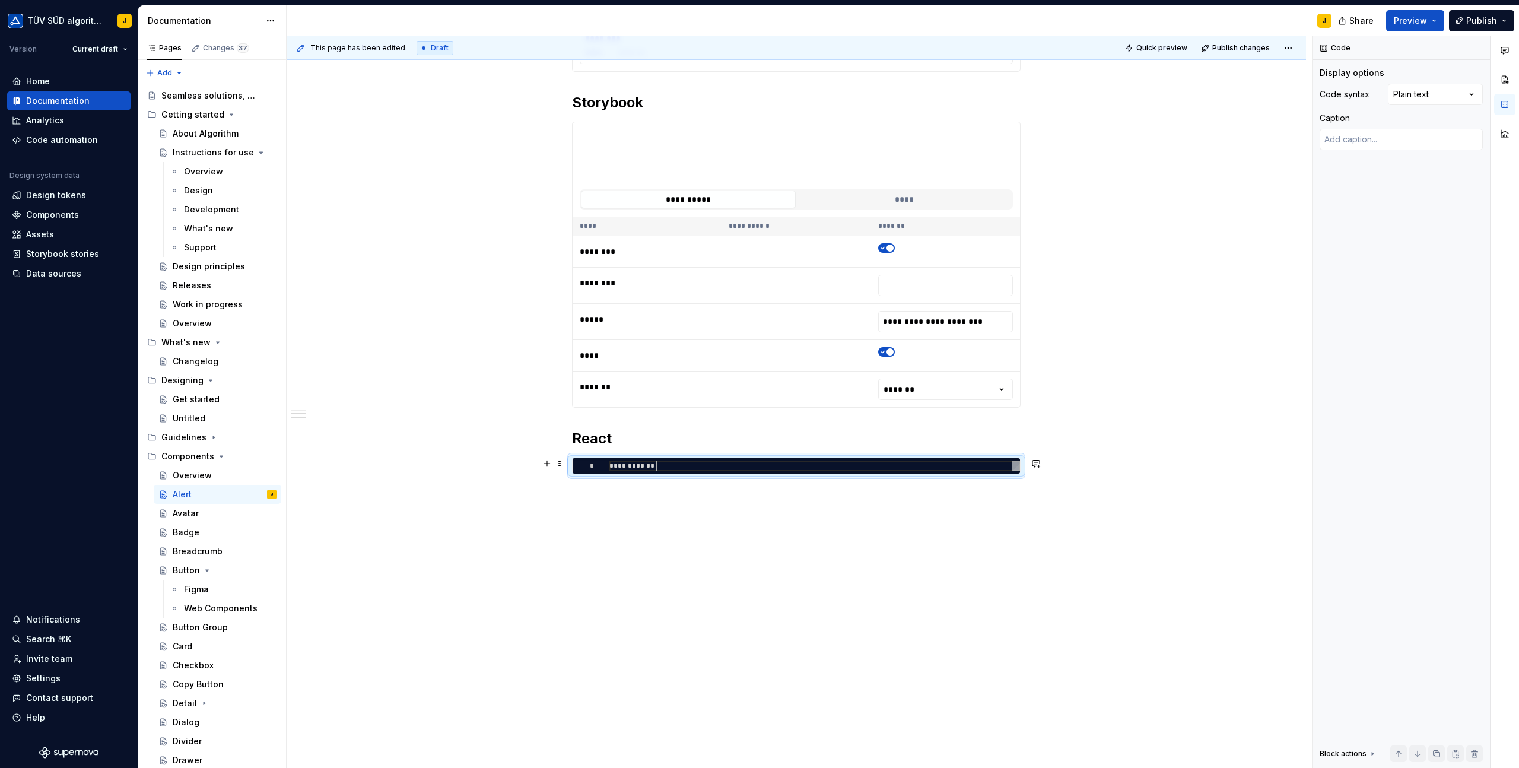
type textarea "*"
type textarea "**********"
type textarea "*"
type textarea "**********"
type textarea "*"
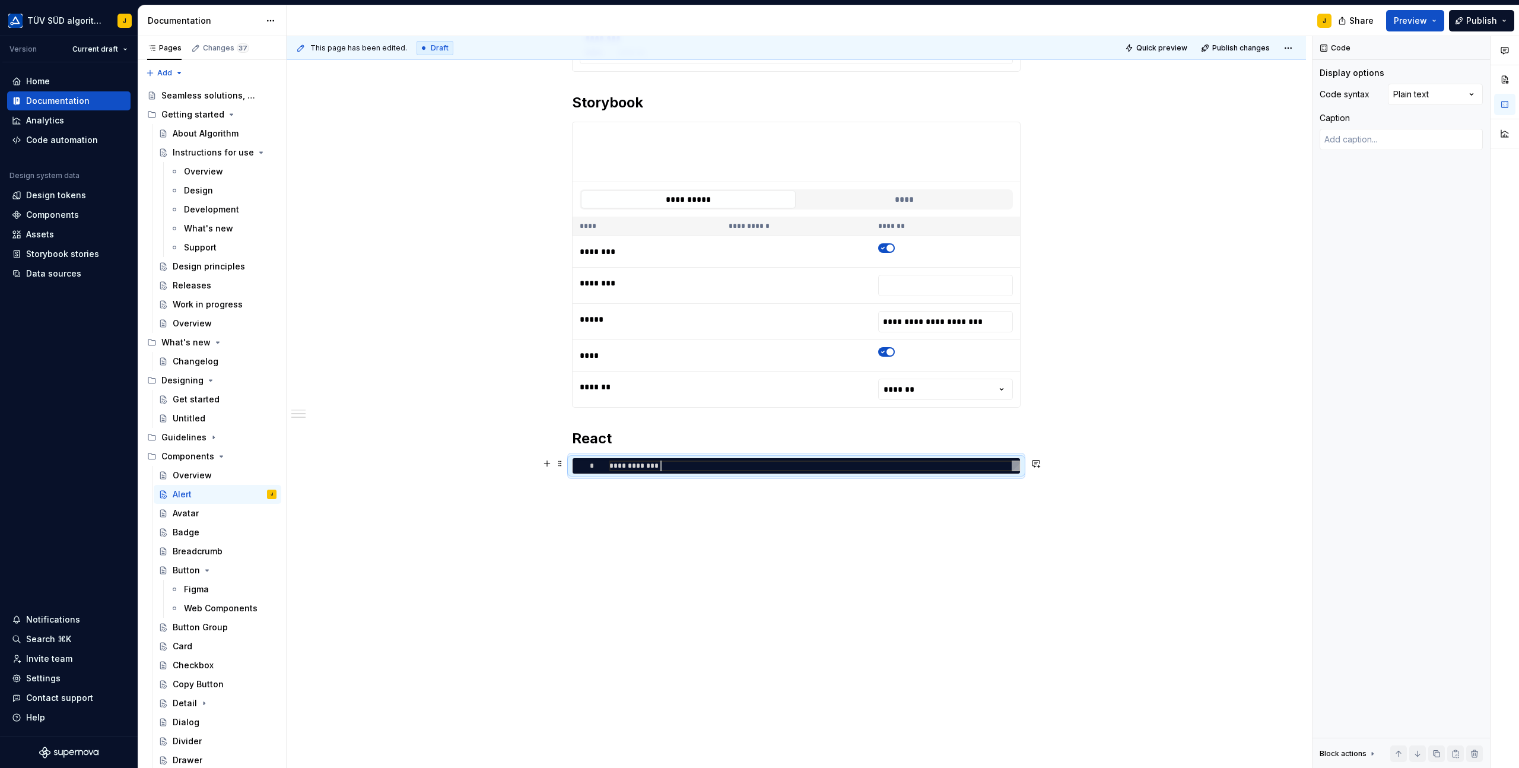
type textarea "**********"
type textarea "*"
type textarea "**********"
type textarea "*"
type textarea "**********"
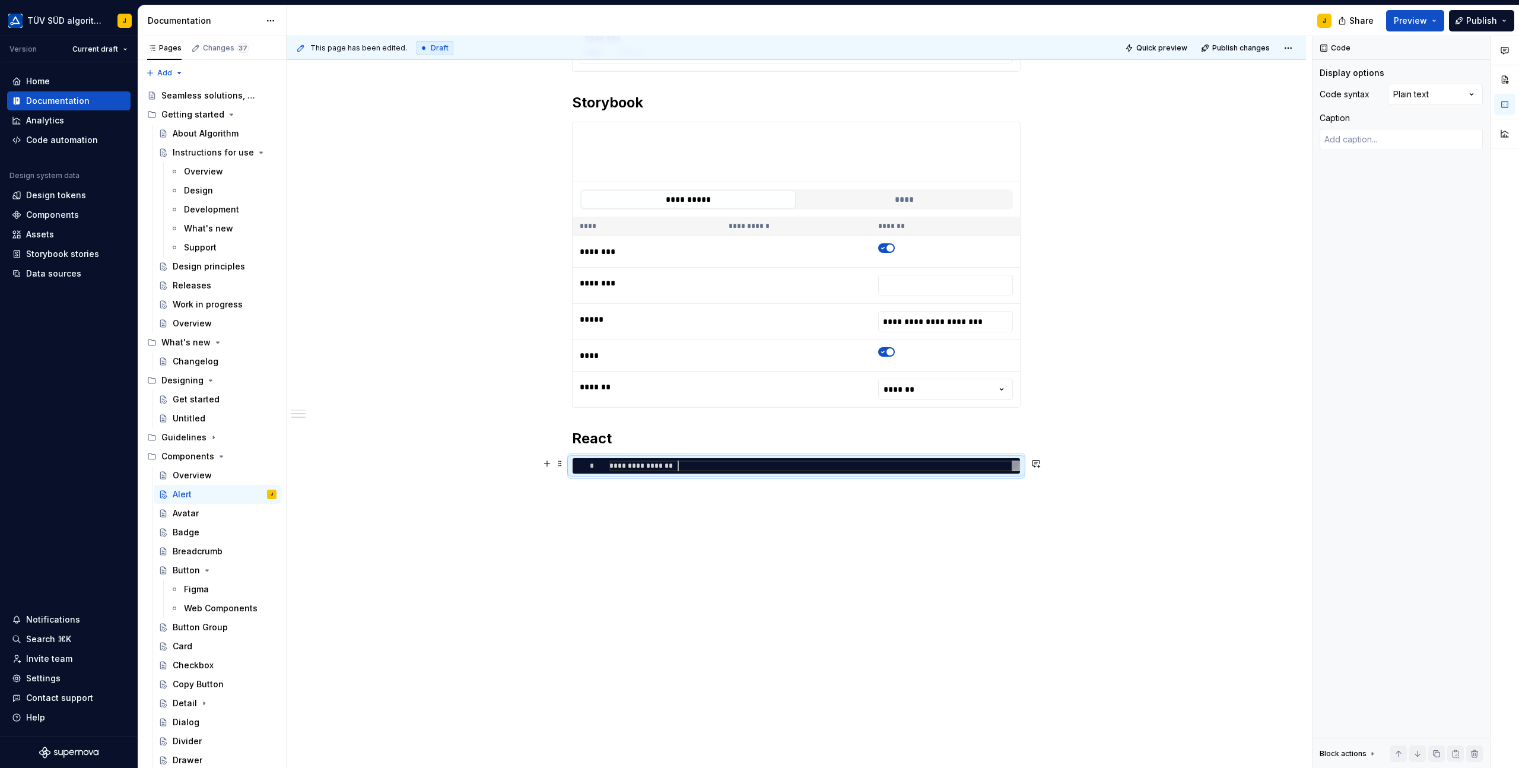
type textarea "*"
type textarea "**********"
type textarea "*"
type textarea "**********"
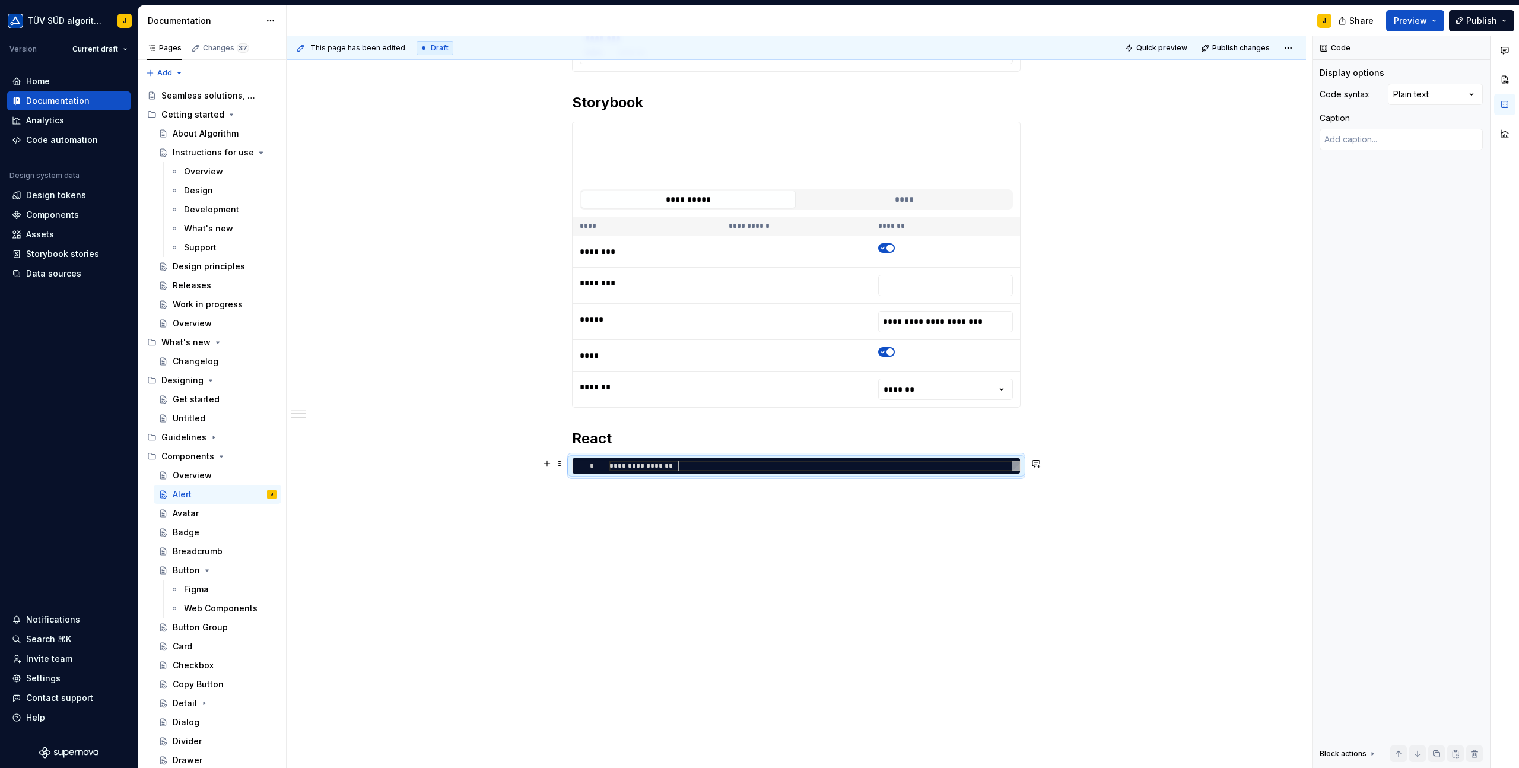
type textarea "*"
type textarea "**********"
type textarea "*"
type textarea "**********"
type textarea "*"
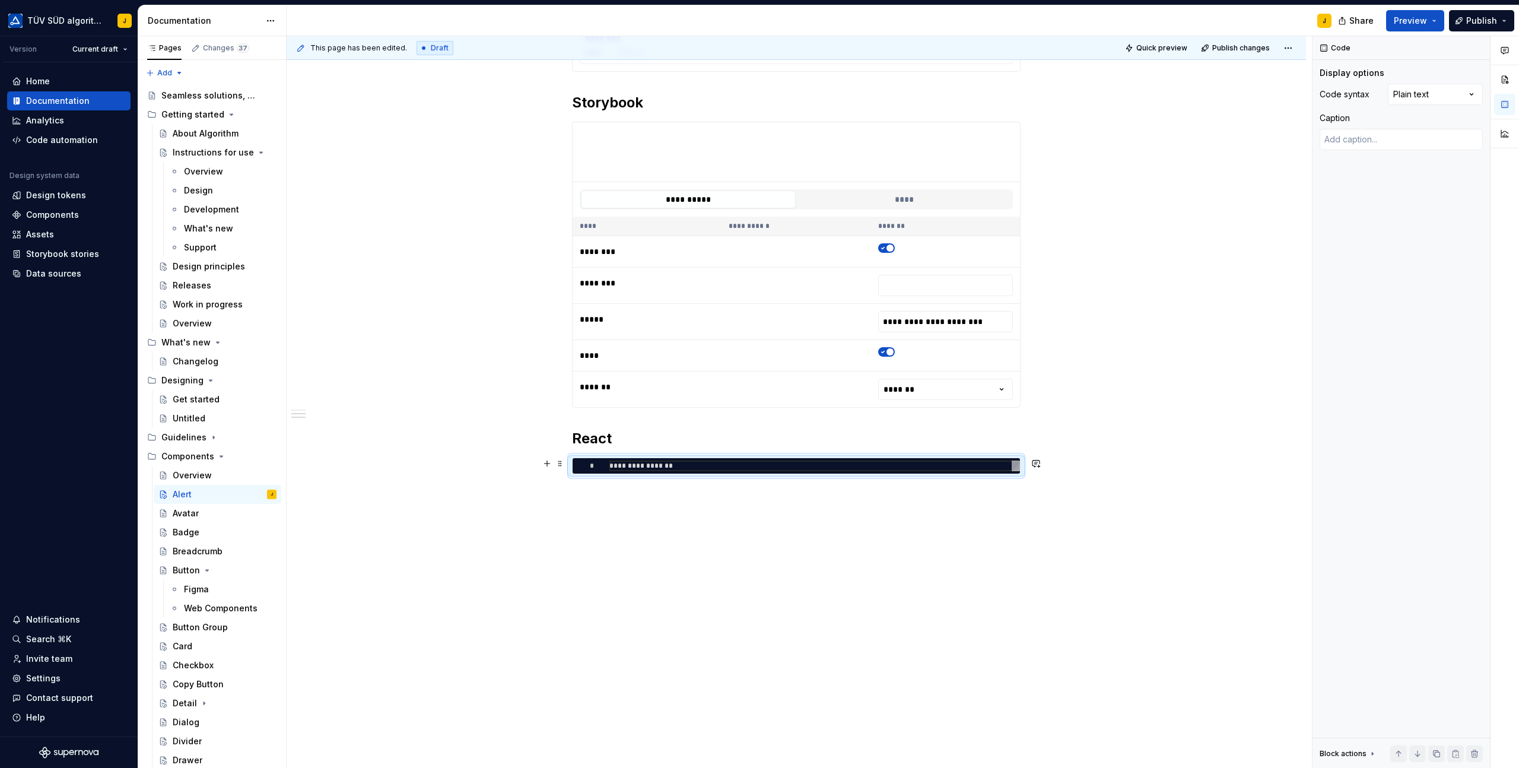
type textarea "**********"
type textarea "*"
type textarea "**********"
type textarea "*"
type textarea "**********"
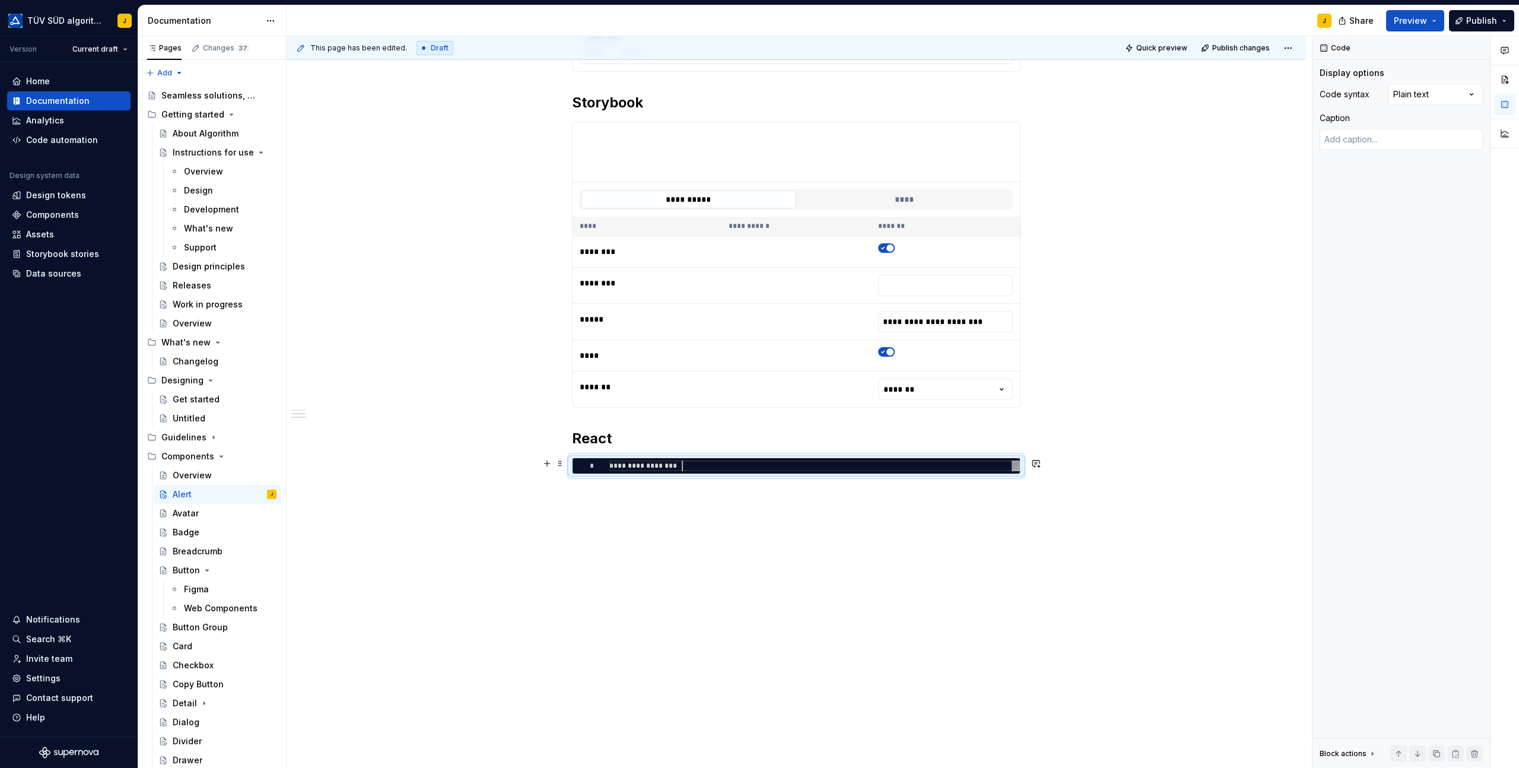
type textarea "*"
type textarea "**********"
type textarea "*"
type textarea "**********"
type textarea "*"
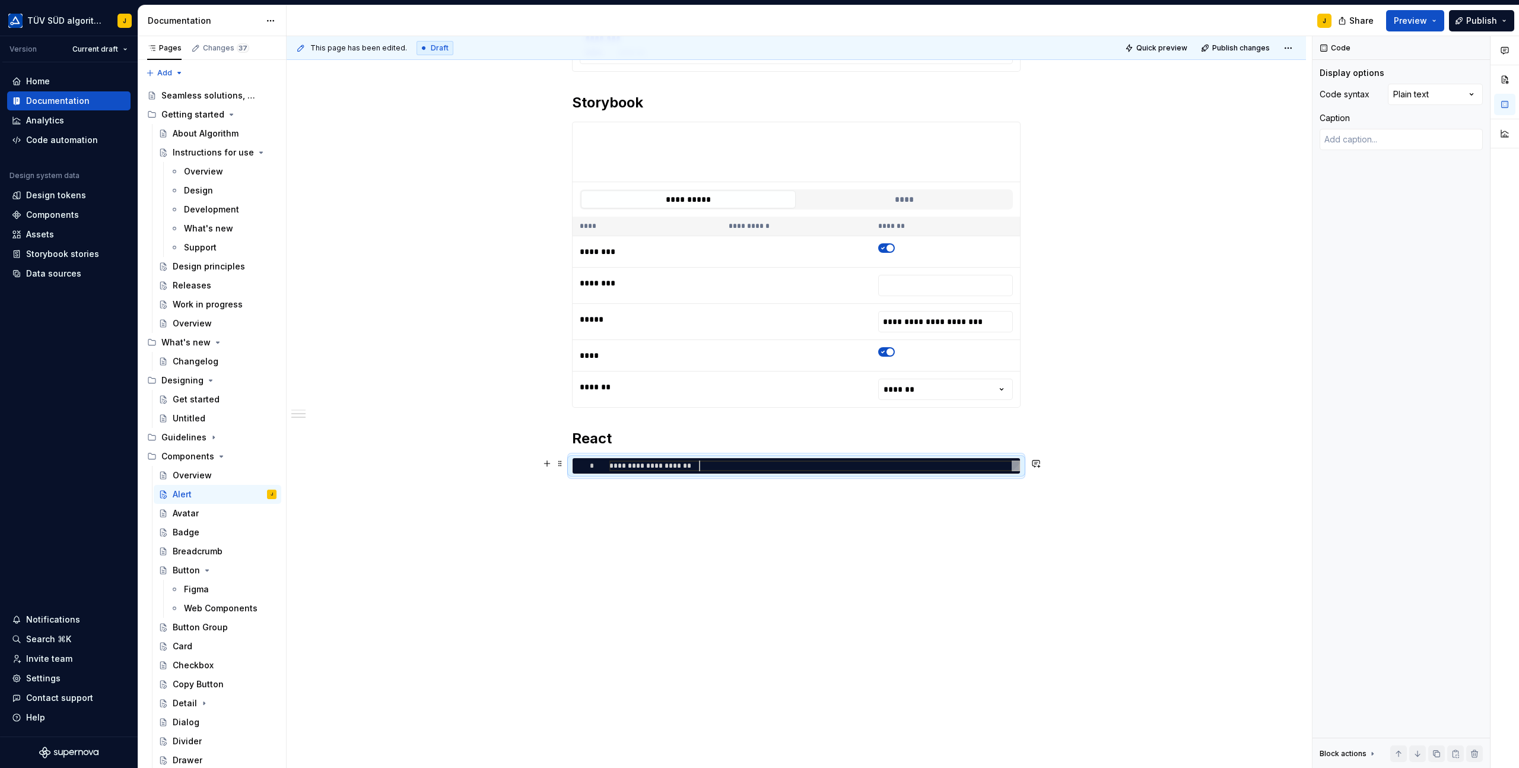
scroll to position [0, 90]
type textarea "**********"
click at [1425, 24] on span "Preview" at bounding box center [1410, 21] width 33 height 12
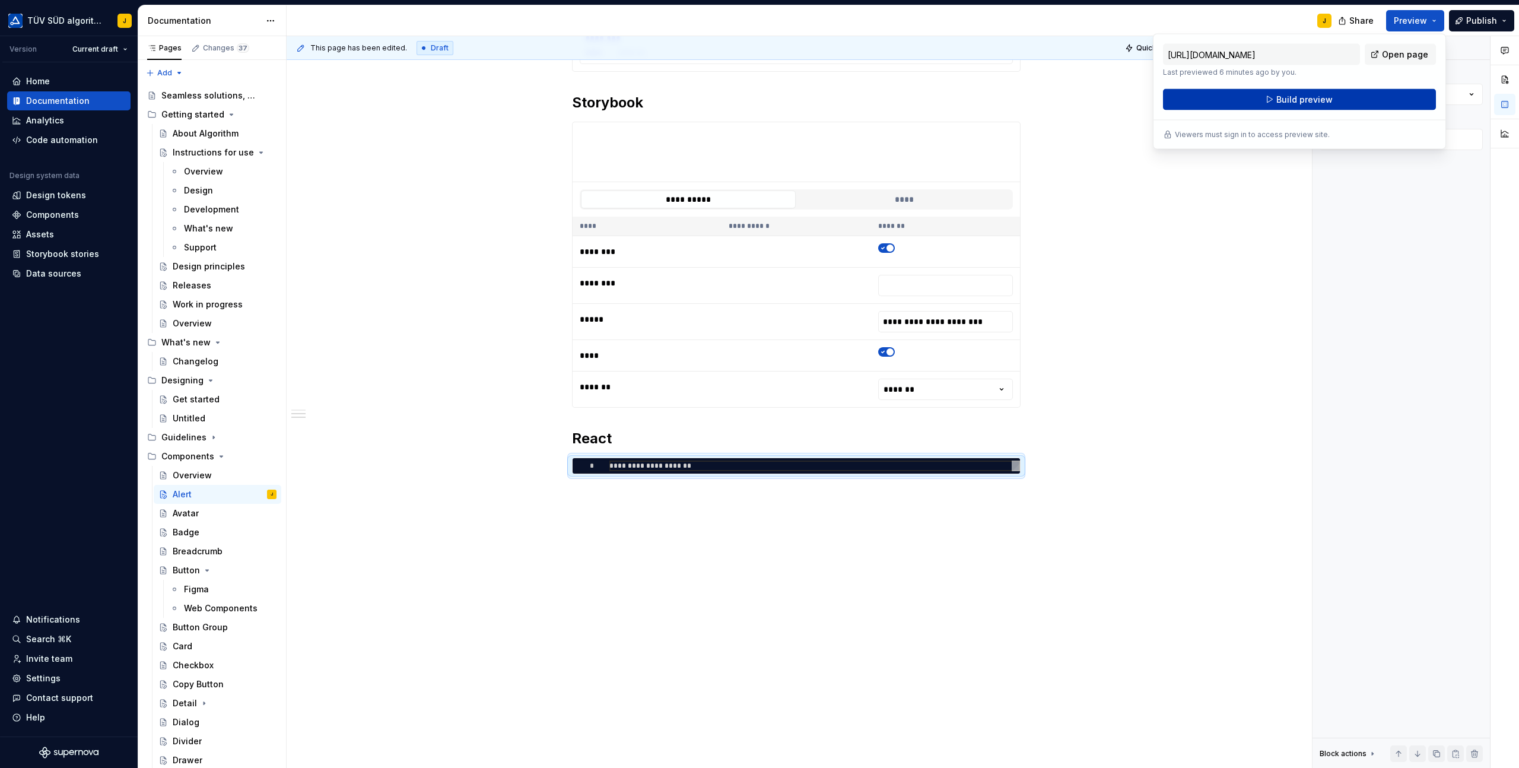
click at [1319, 99] on span "Build preview" at bounding box center [1304, 100] width 56 height 12
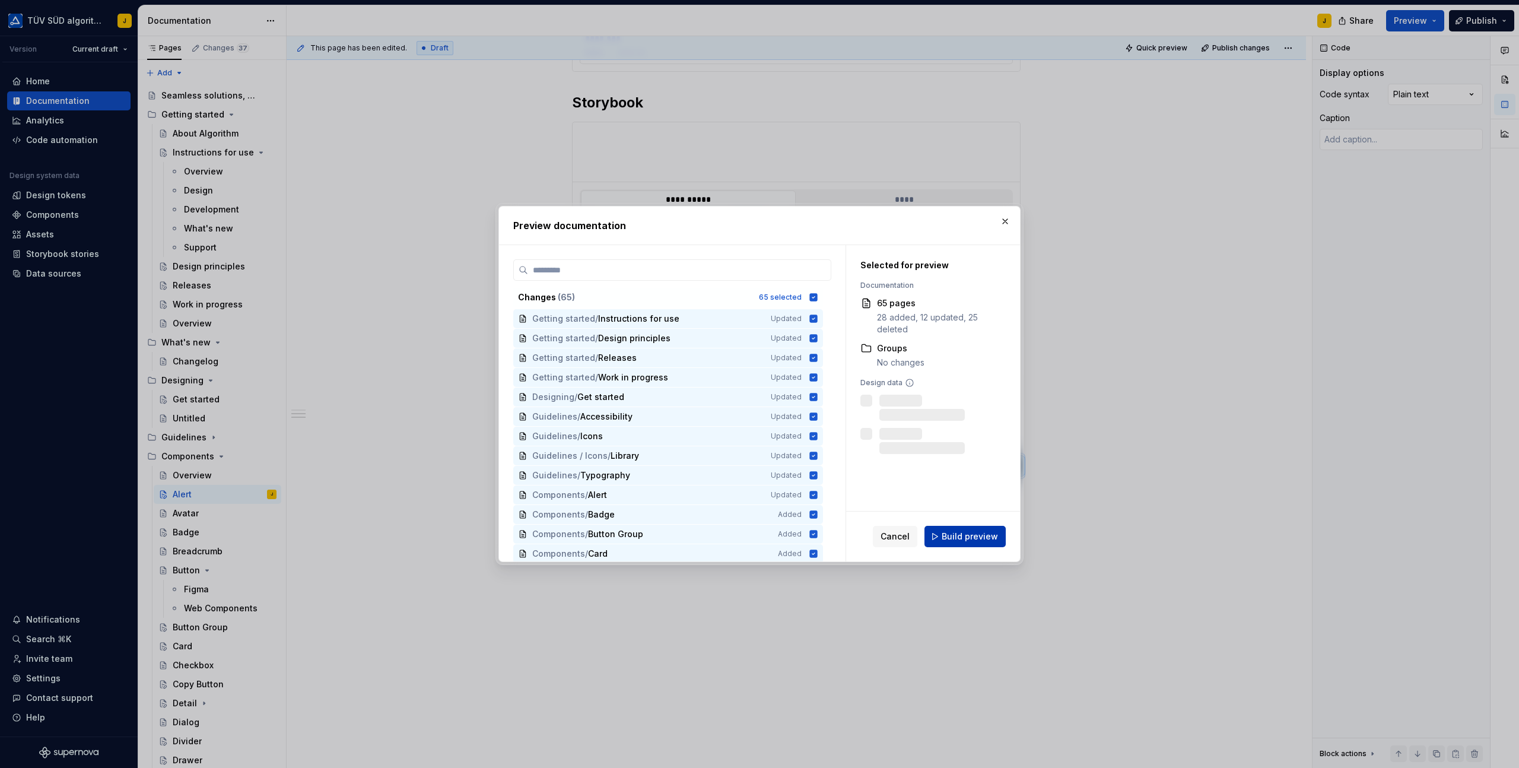
click at [964, 535] on span "Build preview" at bounding box center [970, 537] width 56 height 12
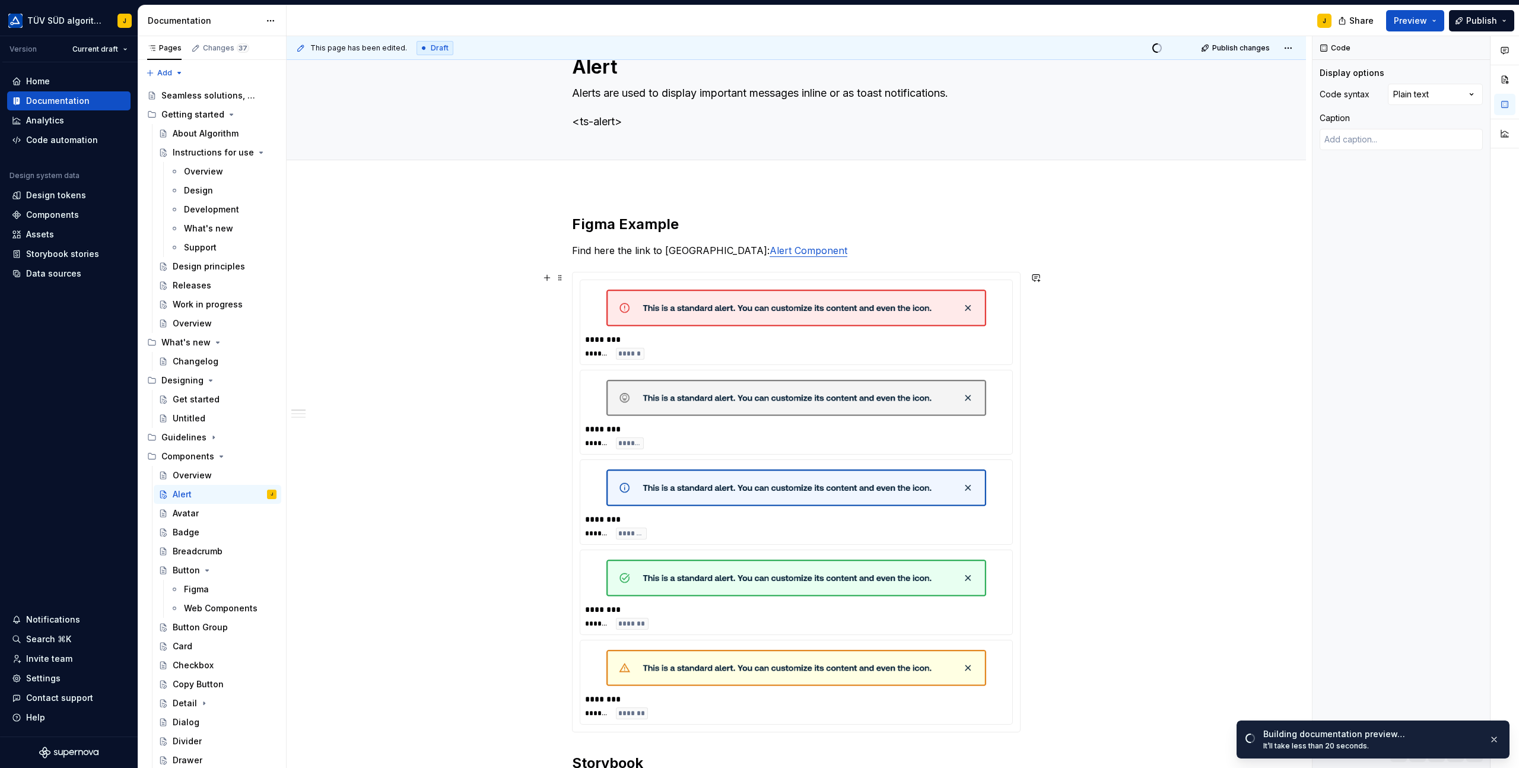
scroll to position [0, 0]
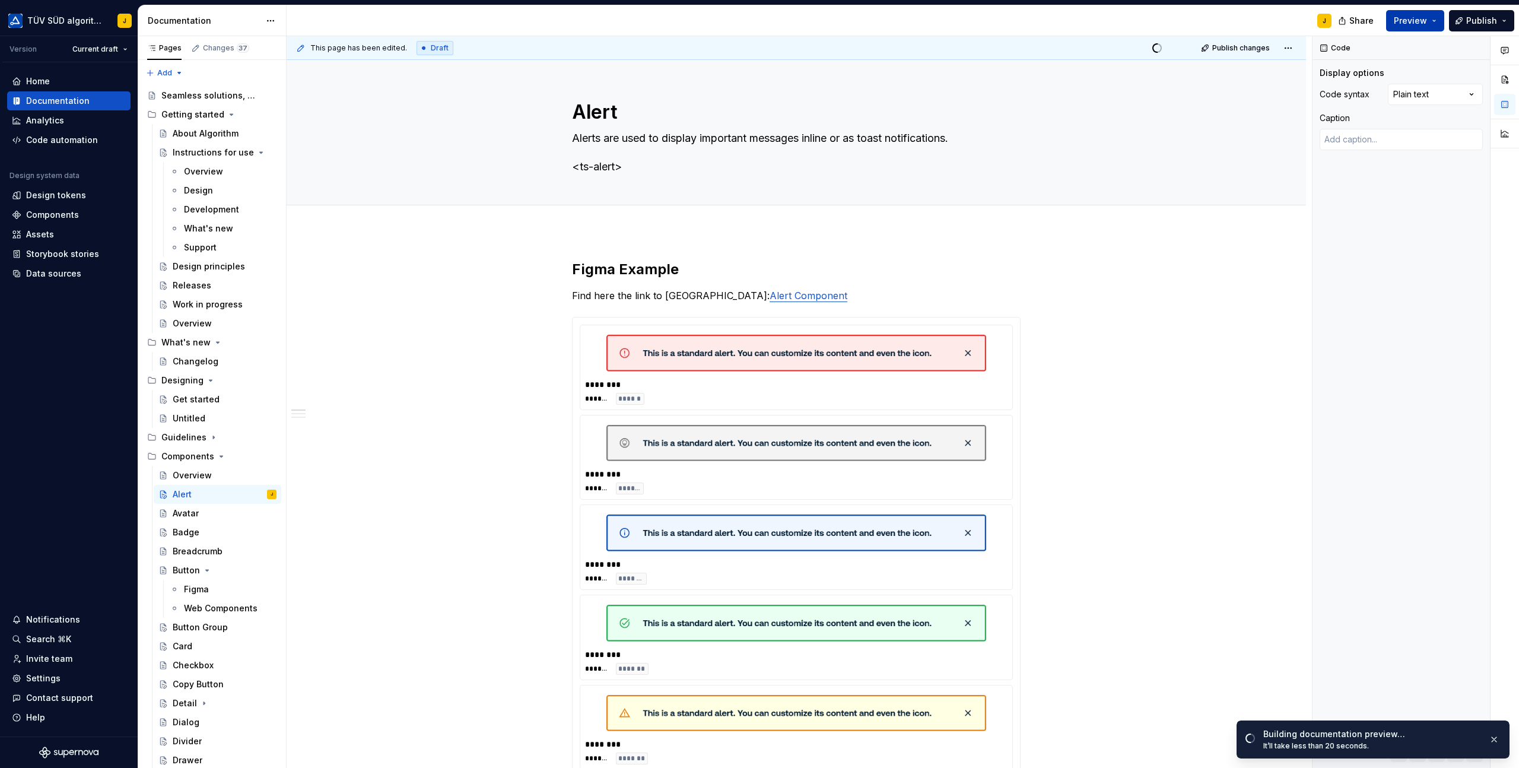
click at [1435, 18] on button "Preview" at bounding box center [1415, 20] width 58 height 21
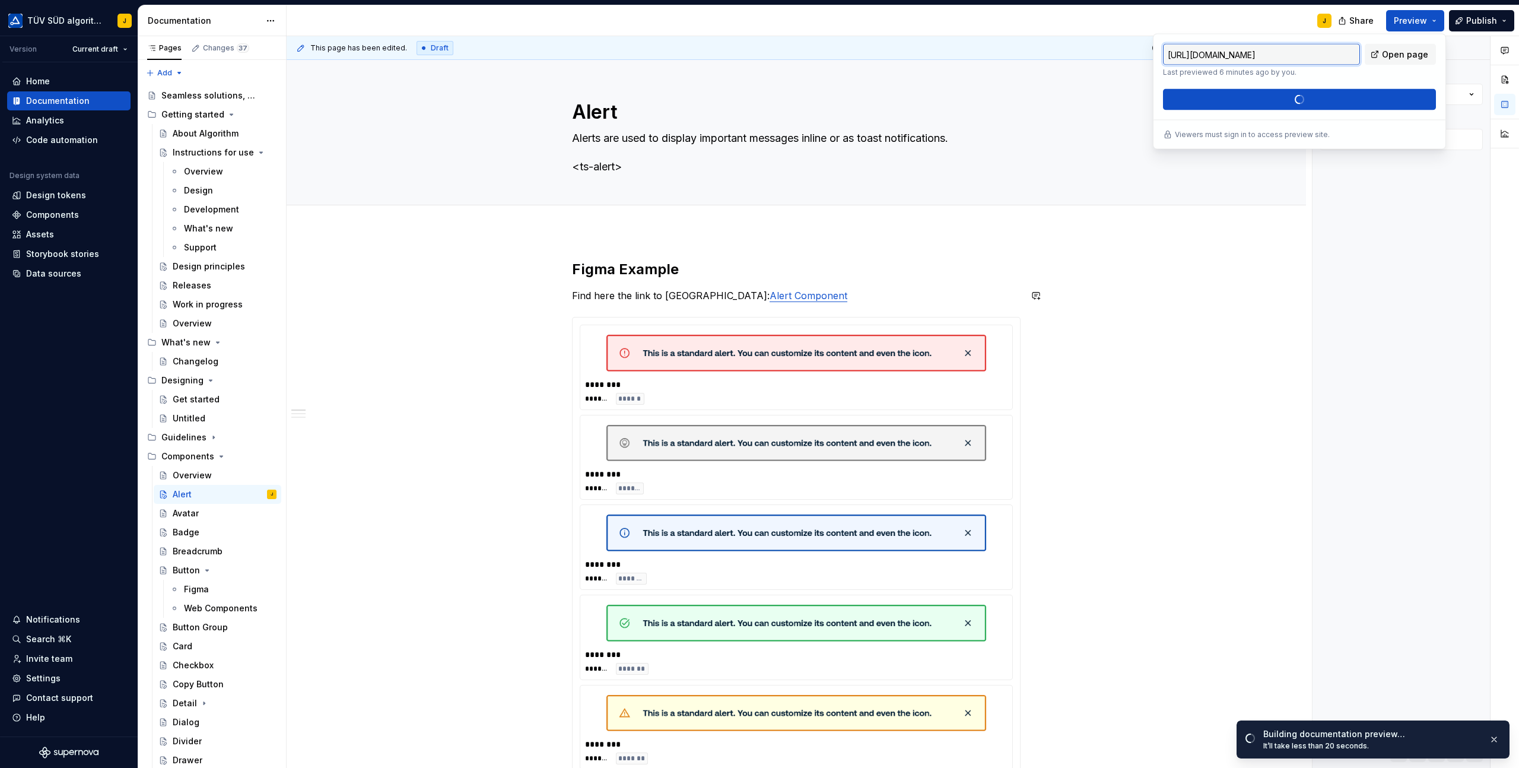
scroll to position [33, 0]
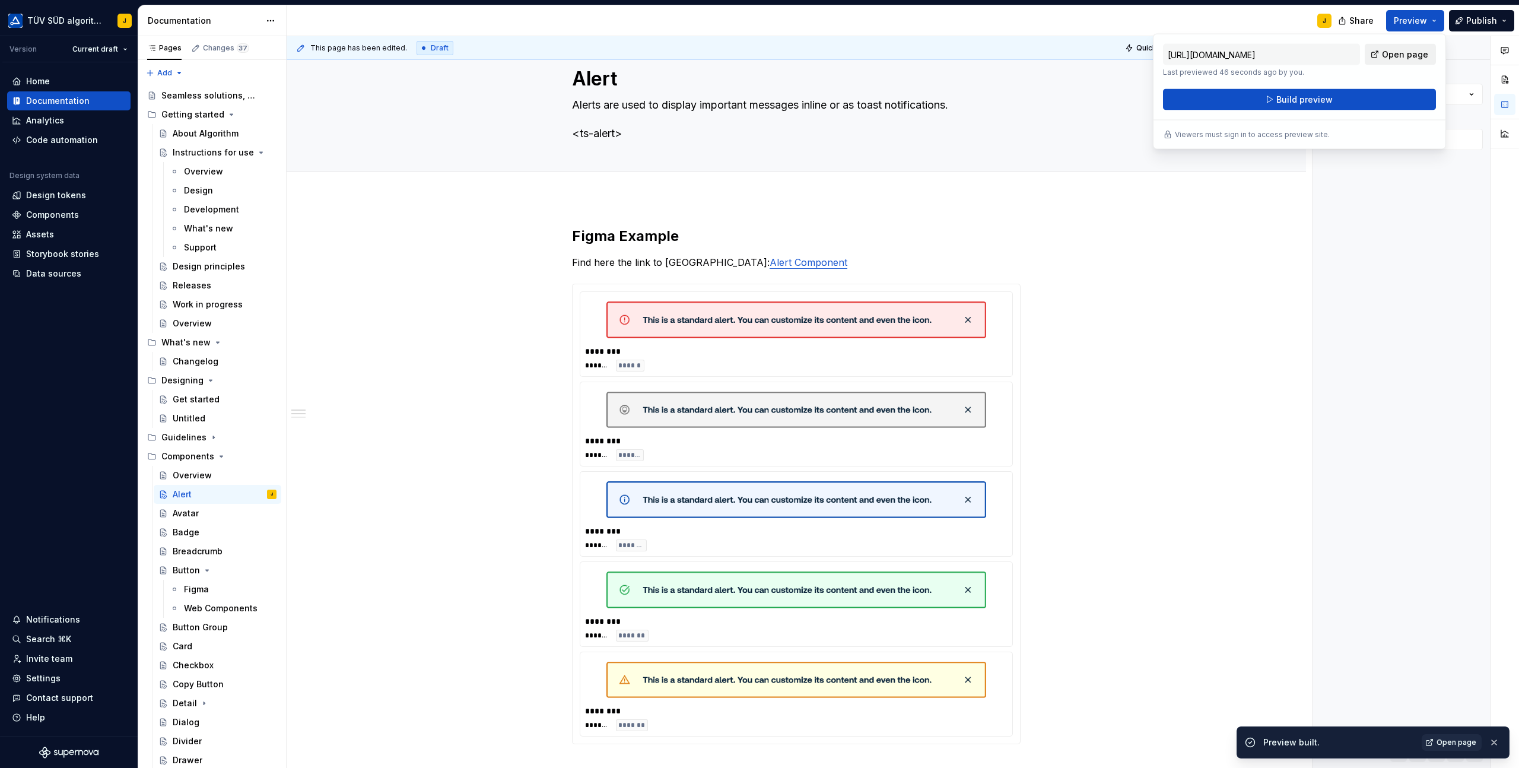
click at [1400, 56] on span "Open page" at bounding box center [1405, 55] width 46 height 12
click at [675, 227] on h2 "Figma Example" at bounding box center [796, 236] width 449 height 19
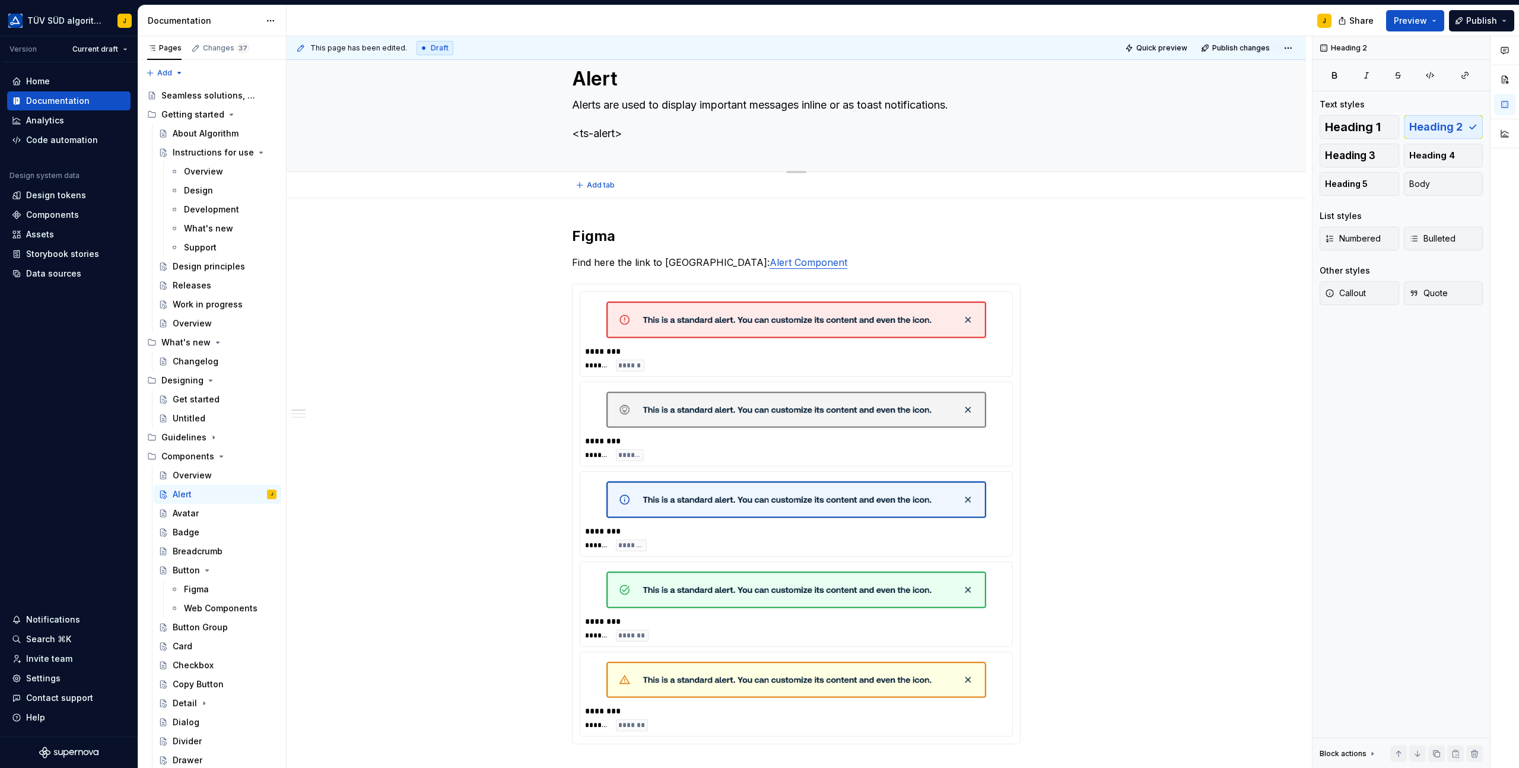
scroll to position [0, 0]
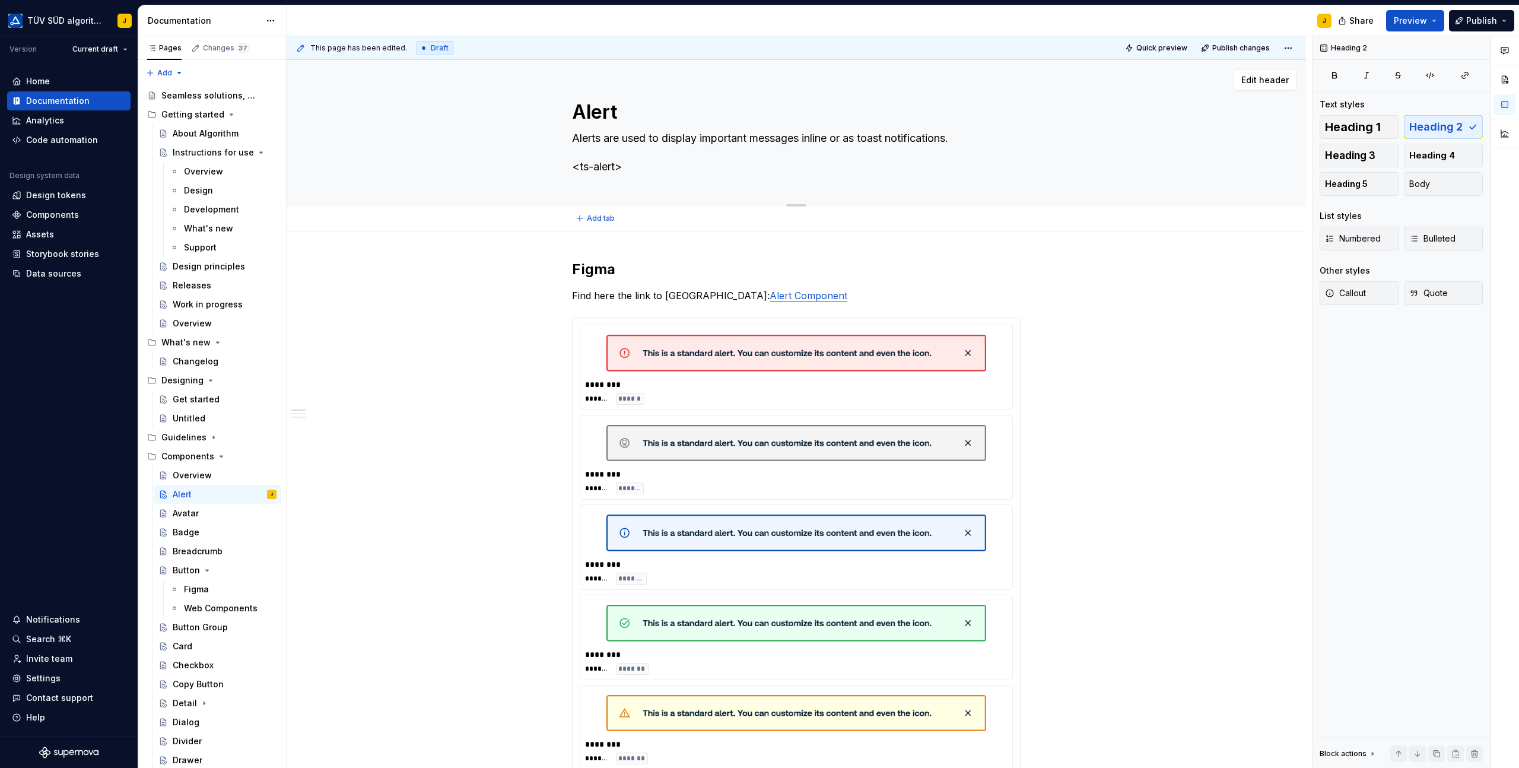
click at [608, 157] on textarea "Alerts are used to display important messages inline or as toast notifications.…" at bounding box center [794, 152] width 449 height 47
click at [642, 167] on textarea "Alerts are used to display important messages inline or as toast notifications.…" at bounding box center [794, 152] width 449 height 47
type textarea "*"
type textarea "Alerts are used to display important messages inline or as toast notifications.…"
type textarea "*"
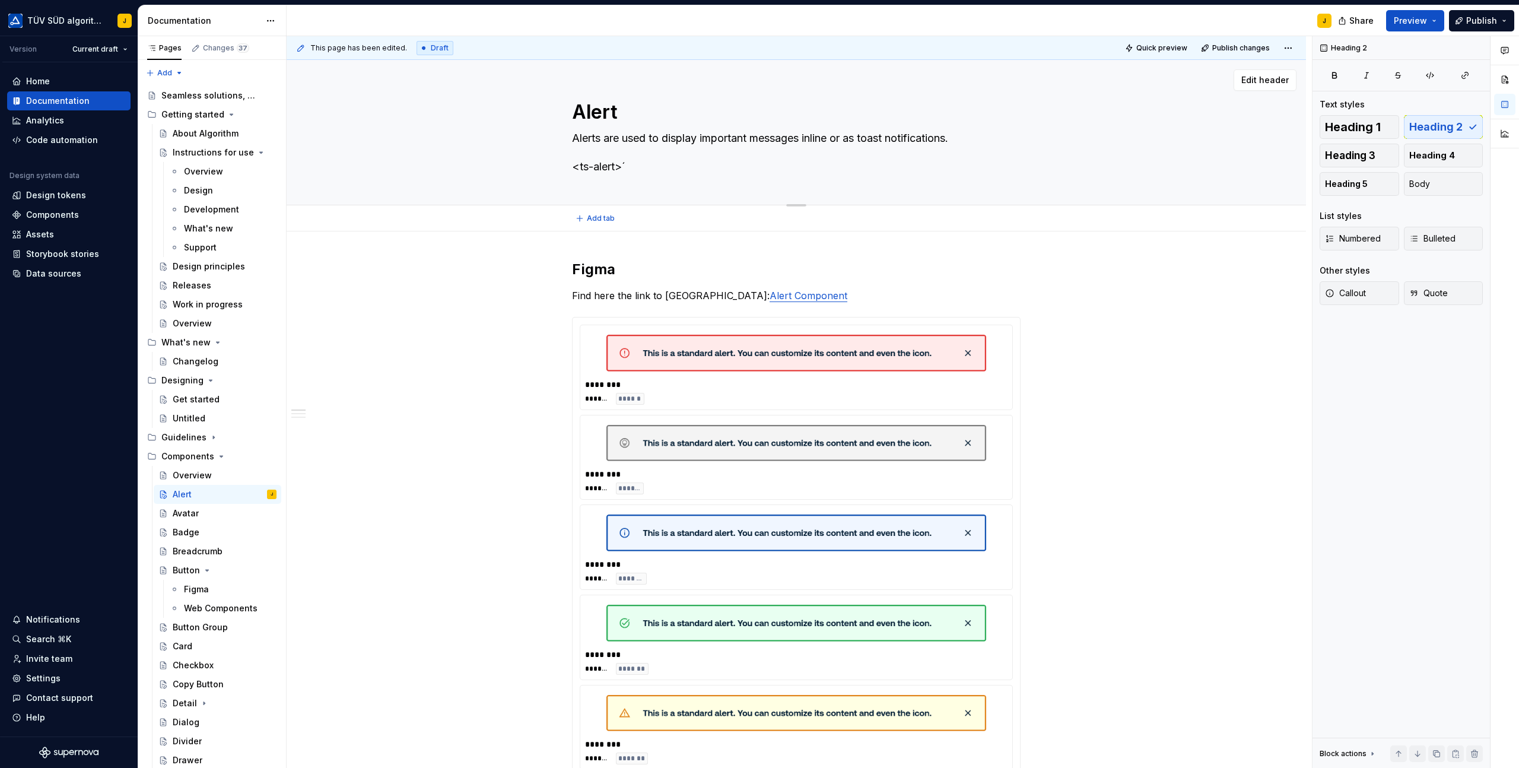
type textarea "Alerts are used to display important messages inline or as toast notifications.…"
type textarea "*"
type textarea "Alerts are used to display important messages inline or as toast notifications.…"
type textarea "*"
type textarea "Alerts are used to display important messages inline or as toast notifications.…"
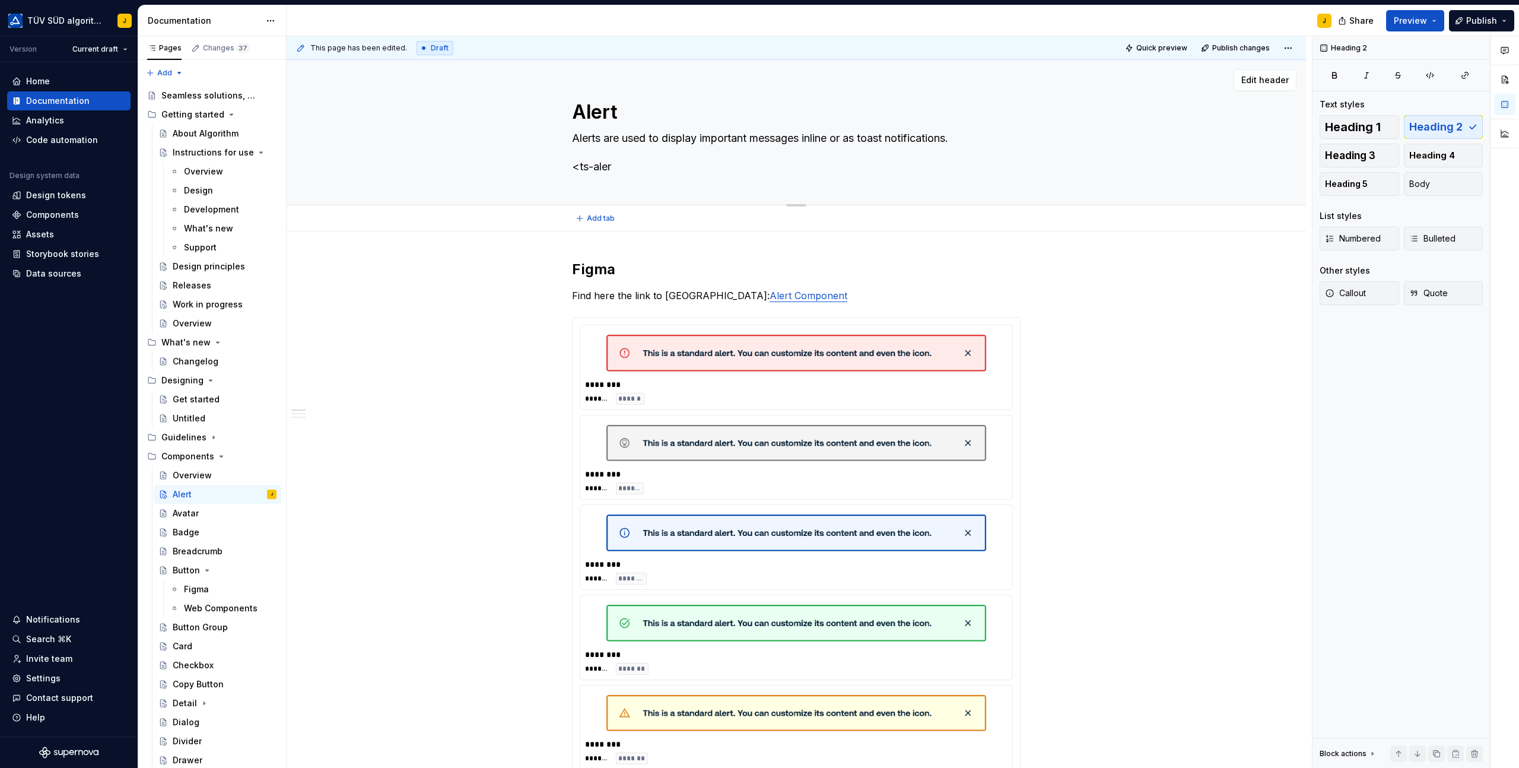
type textarea "*"
type textarea "Alerts are used to display important messages inline or as toast notifications.…"
type textarea "*"
type textarea "Alerts are used to display important messages inline or as toast notifications.…"
type textarea "*"
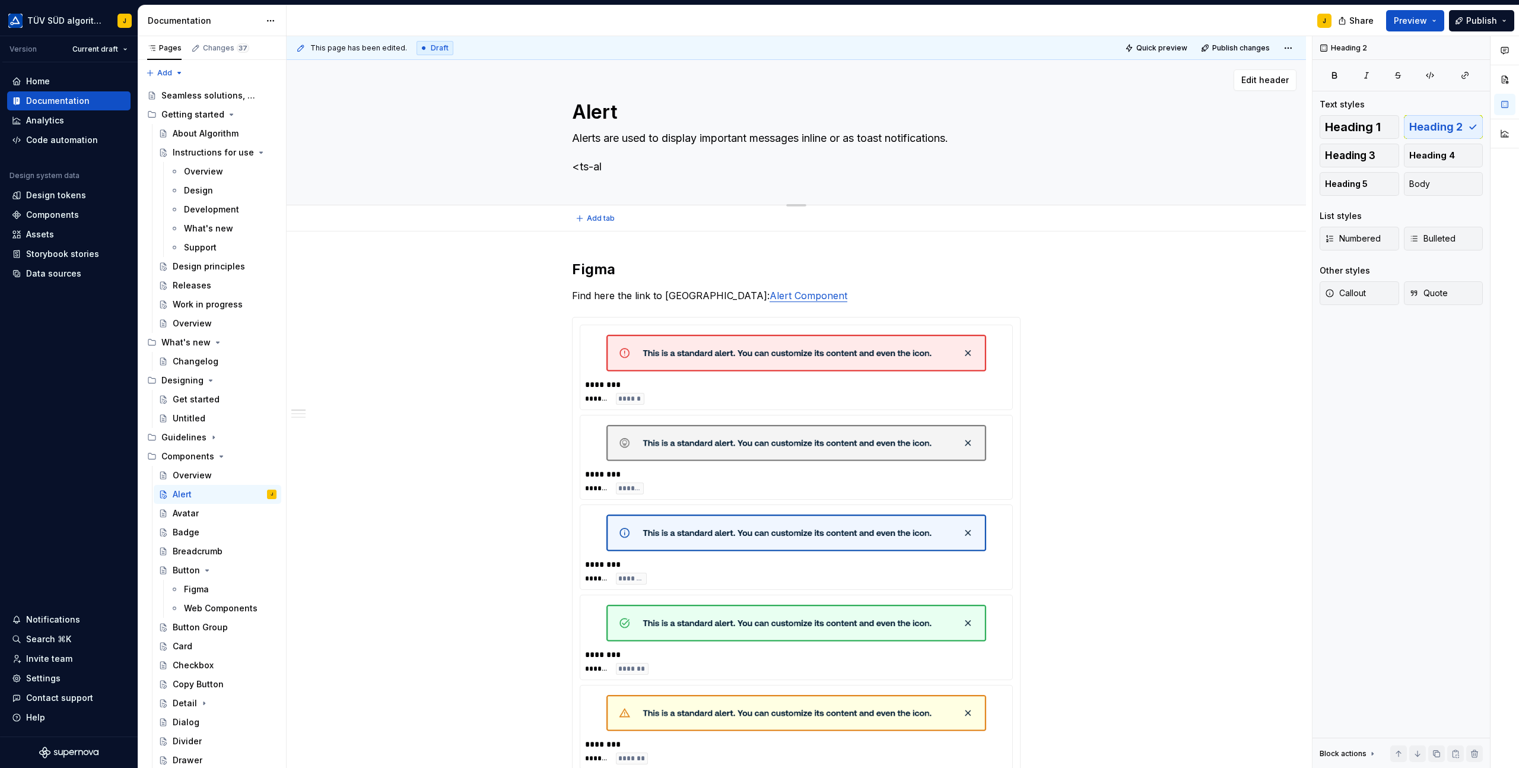
type textarea "Alerts are used to display important messages inline or as toast notifications.…"
type textarea "*"
type textarea "Alerts are used to display important messages inline or as toast notifications.…"
type textarea "*"
type textarea "Alerts are used to display important messages inline or as toast notifications.…"
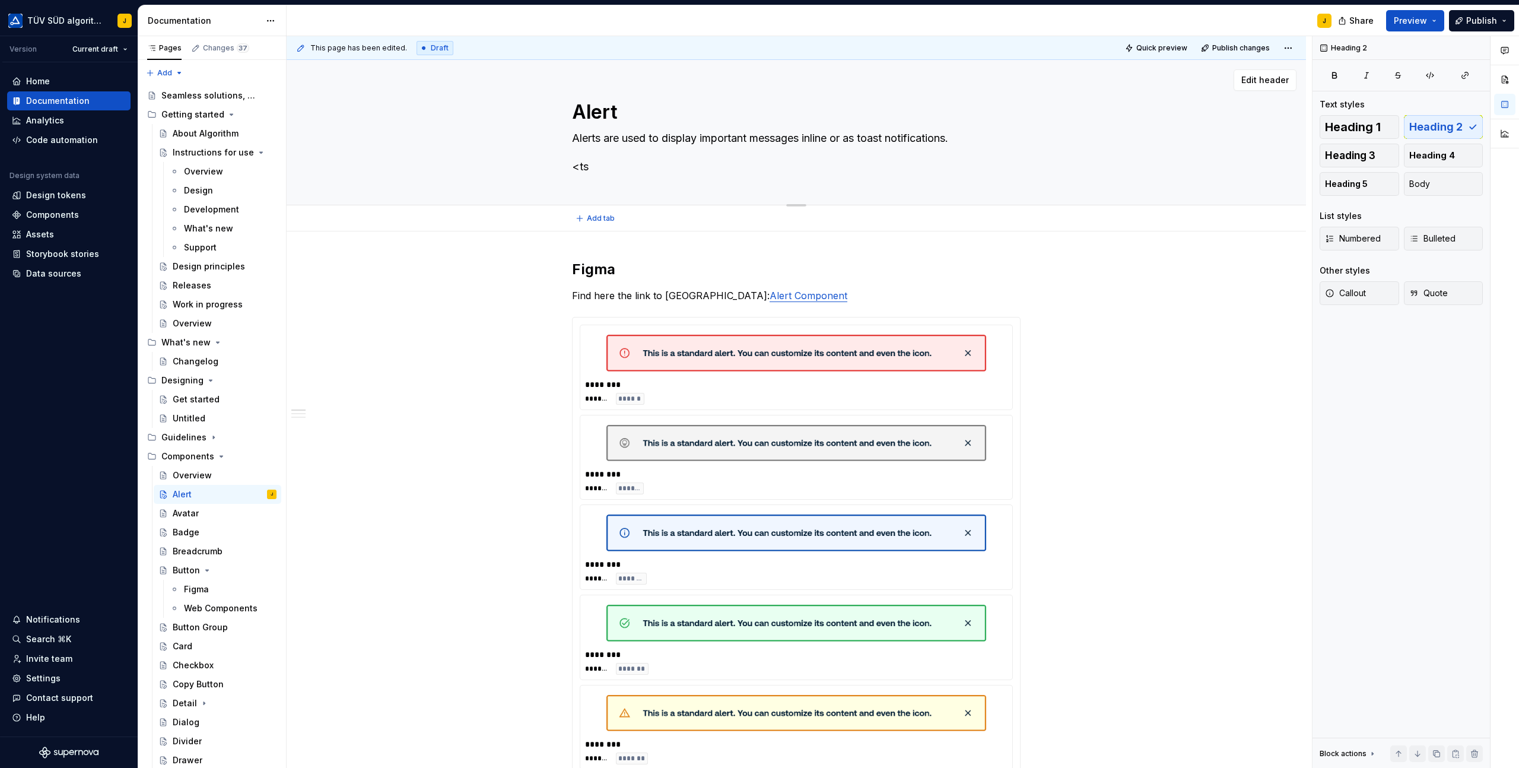
type textarea "*"
type textarea "Alerts are used to display important messages inline or as toast notifications.…"
type textarea "*"
type textarea "Alerts are used to display important messages inline or as toast notifications.…"
type textarea "*"
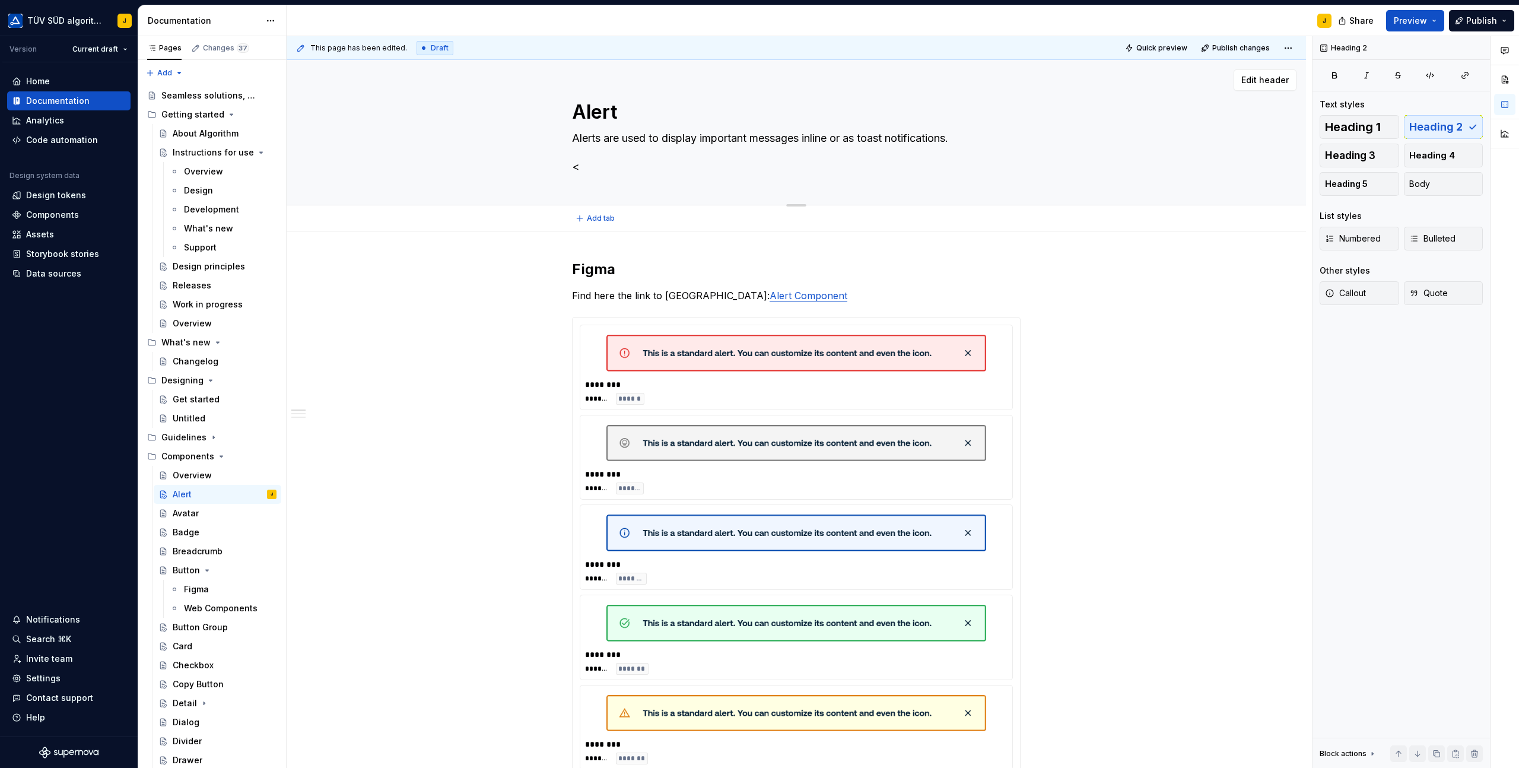
type textarea "Alerts are used to display important messages inline or as toast notifications."
type textarea "*"
type textarea "Alerts are used to display important messages inline or as toast notifications."
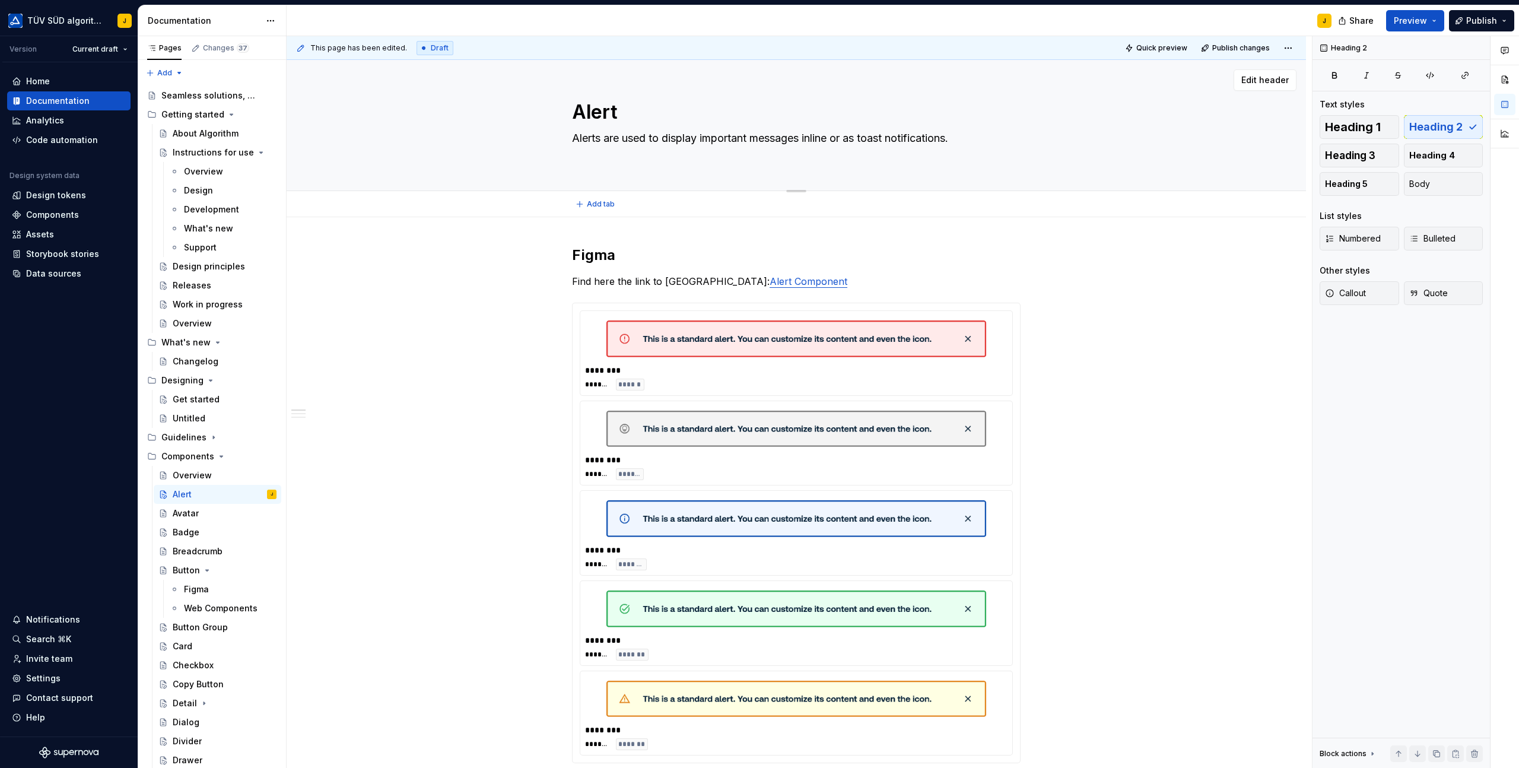
type textarea "*"
type textarea "Alerts are used to display important messages inline or as toast notifications."
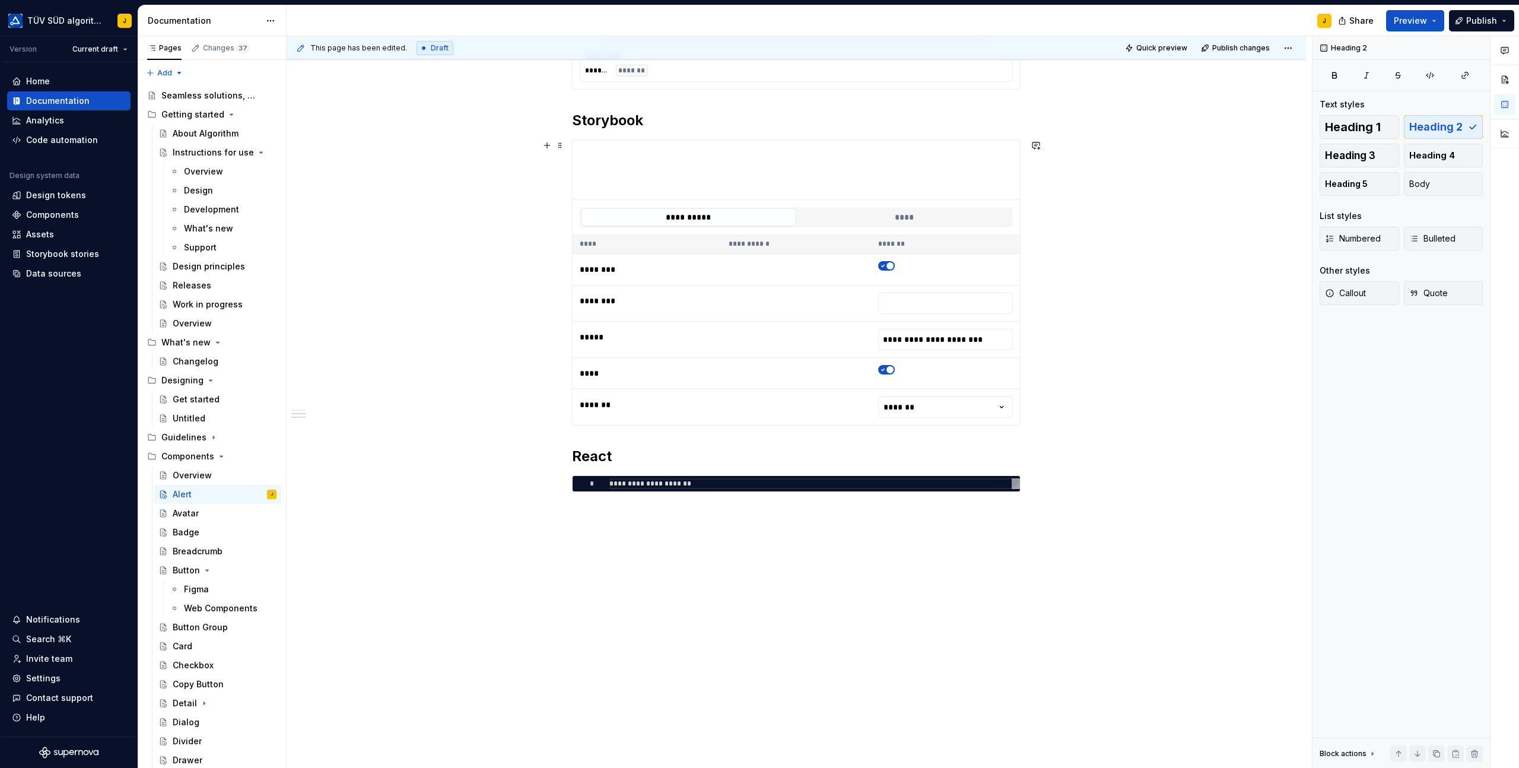
scroll to position [677, 0]
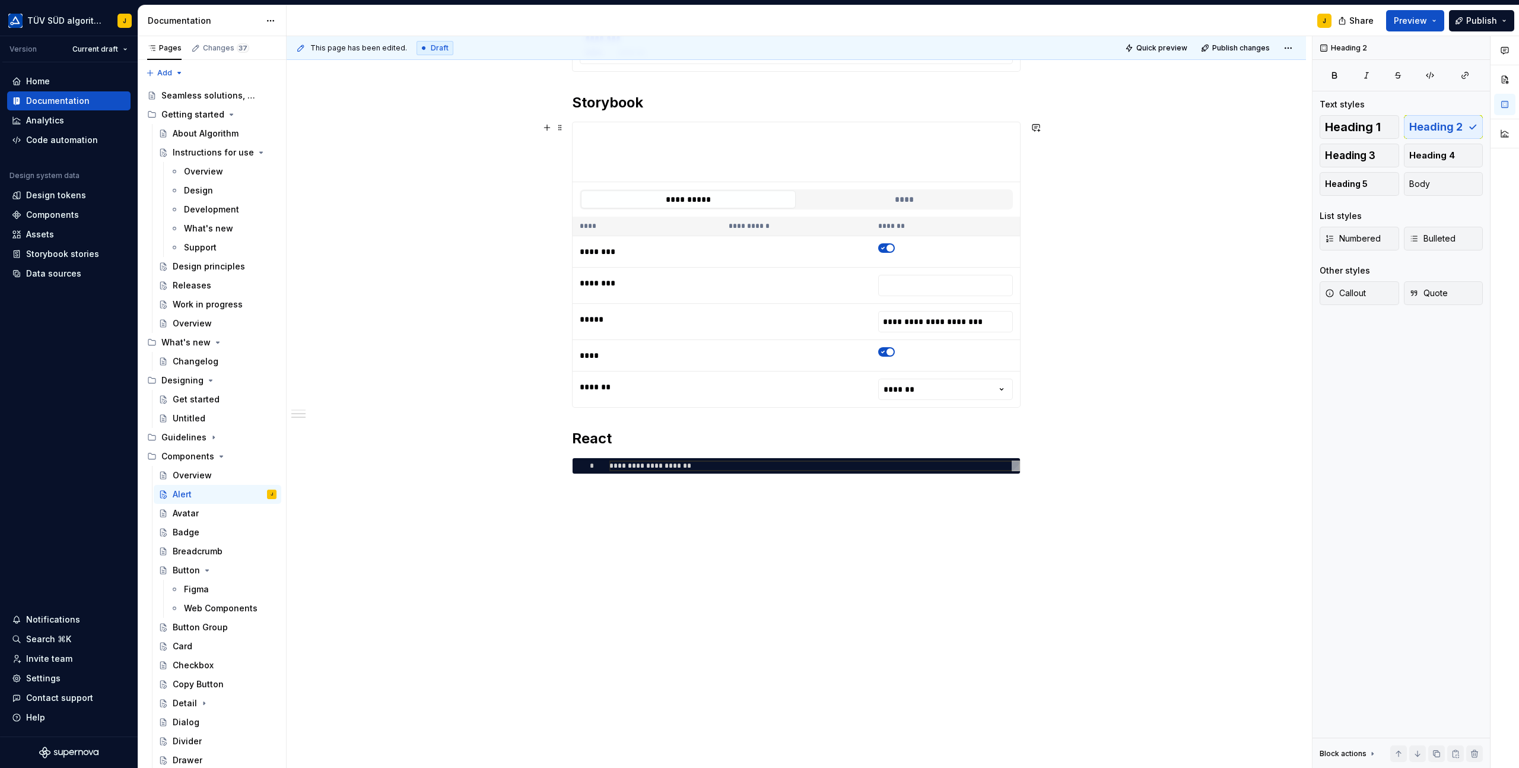
type textarea "*"
type textarea "Alerts are used to display important messages inline or as toast notifications."
click at [552, 497] on button "button" at bounding box center [547, 495] width 17 height 17
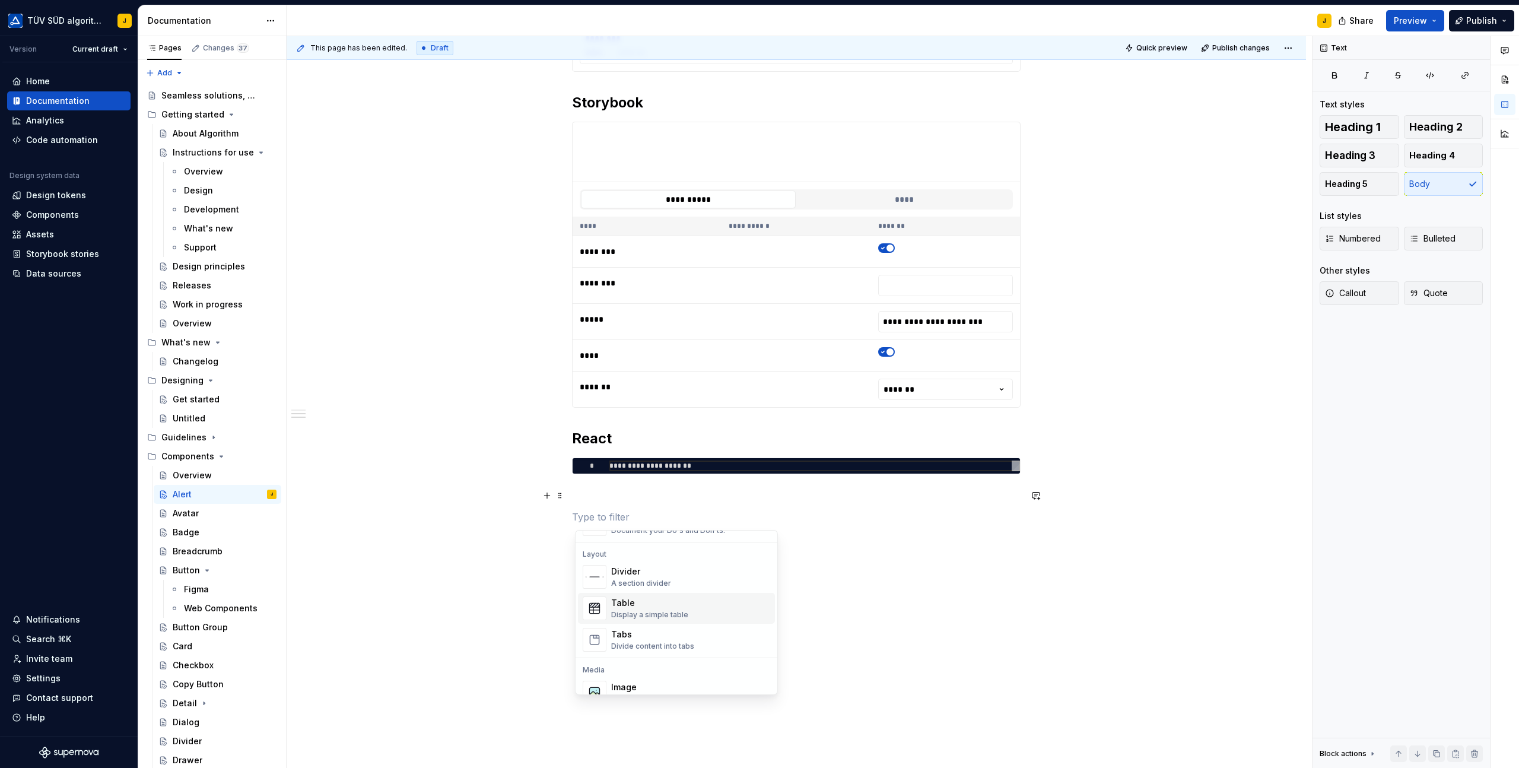
scroll to position [385, 0]
click at [620, 632] on div "Tabs Divide content into tabs" at bounding box center [652, 631] width 83 height 23
click at [558, 522] on span at bounding box center [559, 524] width 9 height 17
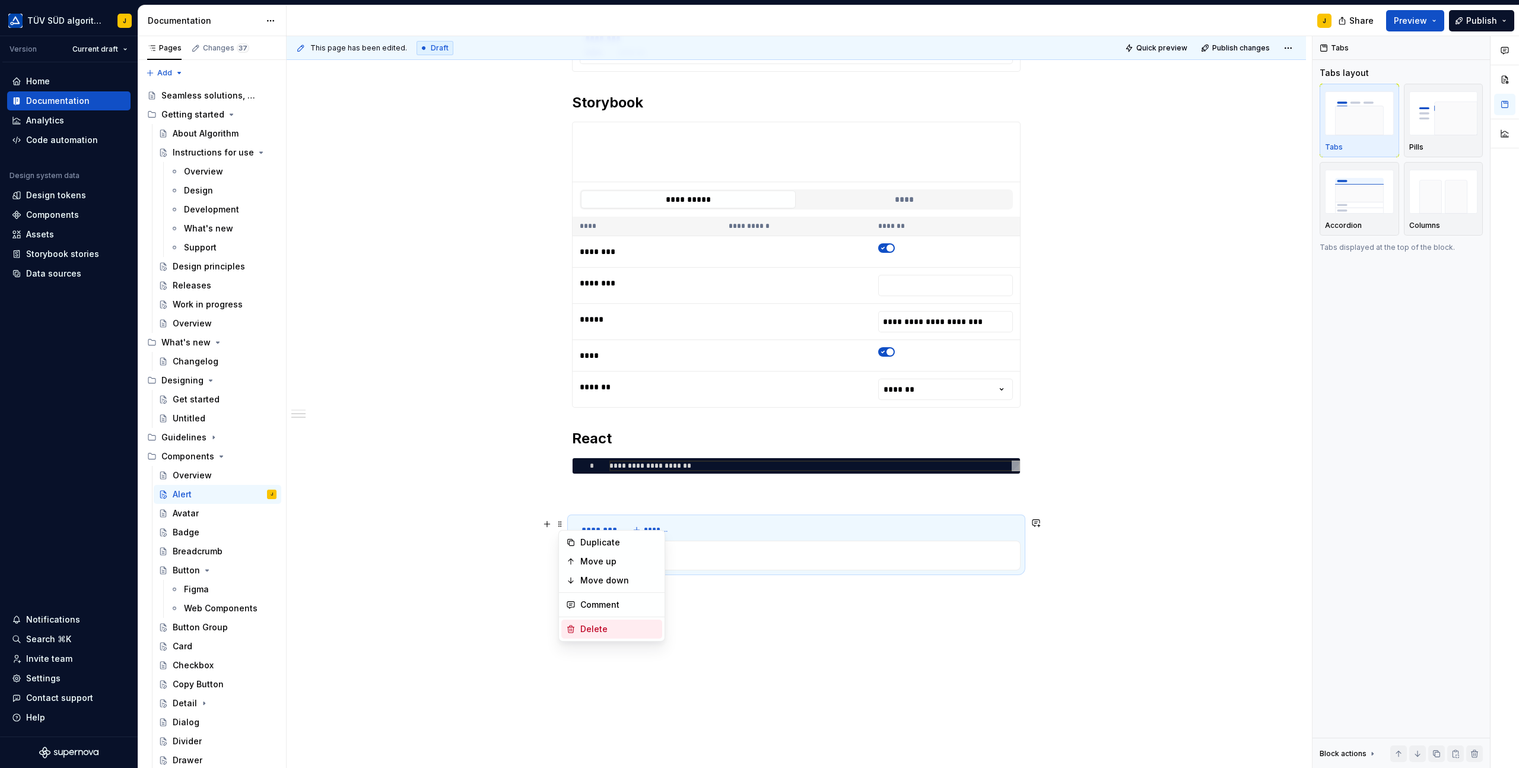
click at [601, 625] on div "Delete" at bounding box center [618, 629] width 77 height 12
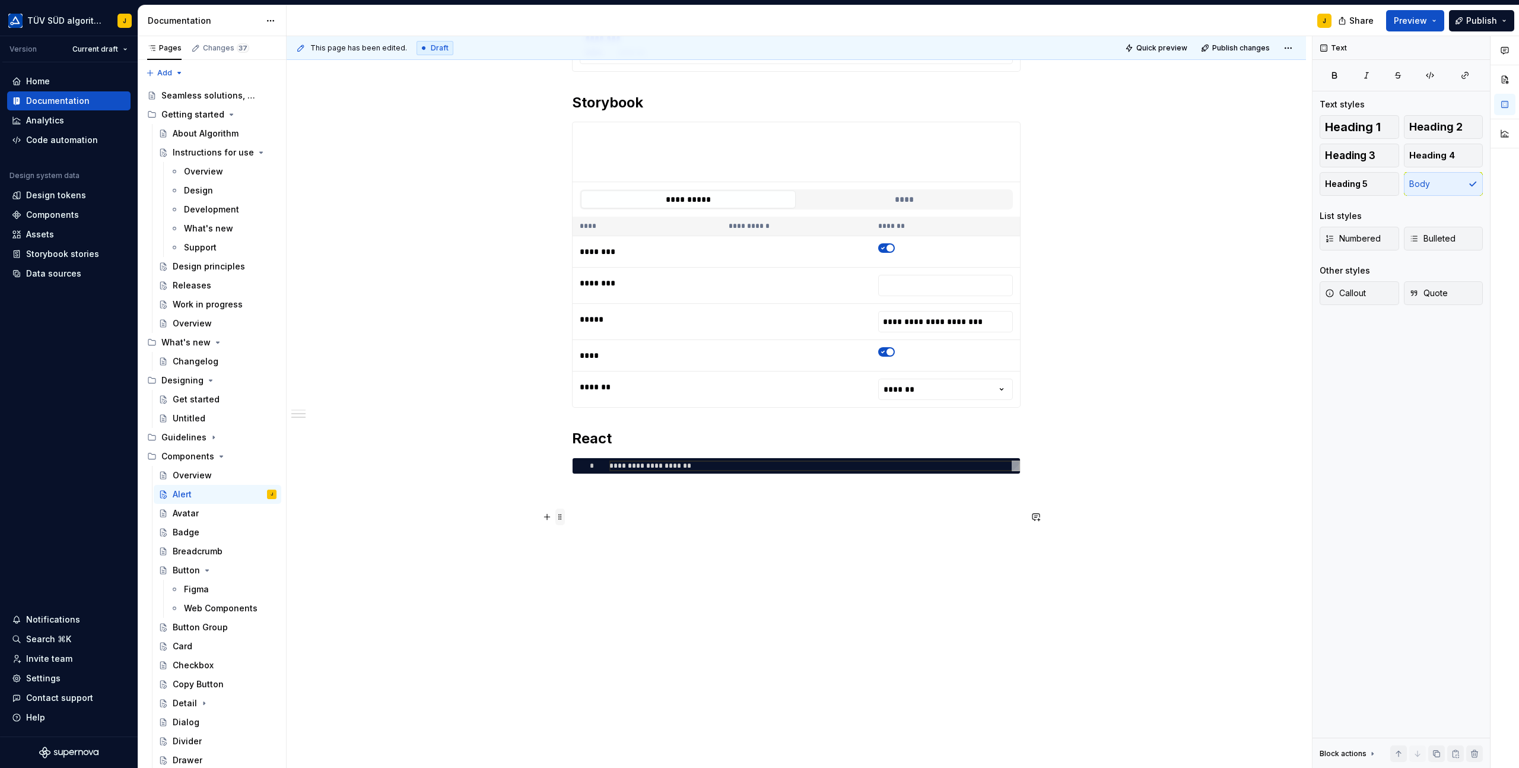
click at [562, 517] on span at bounding box center [559, 517] width 9 height 17
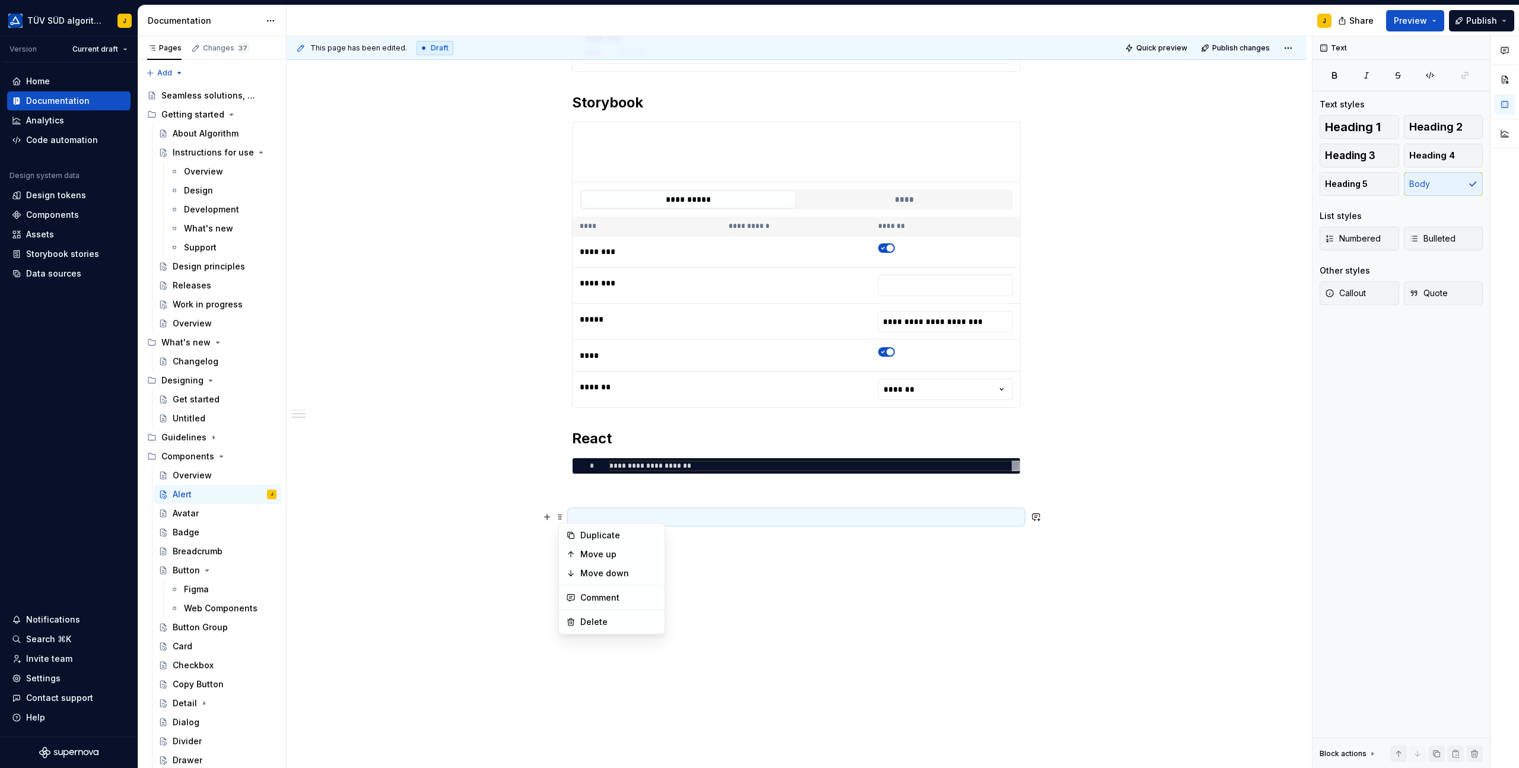
click at [736, 566] on div "**********" at bounding box center [797, 147] width 1020 height 1243
click at [552, 519] on button "button" at bounding box center [547, 517] width 17 height 17
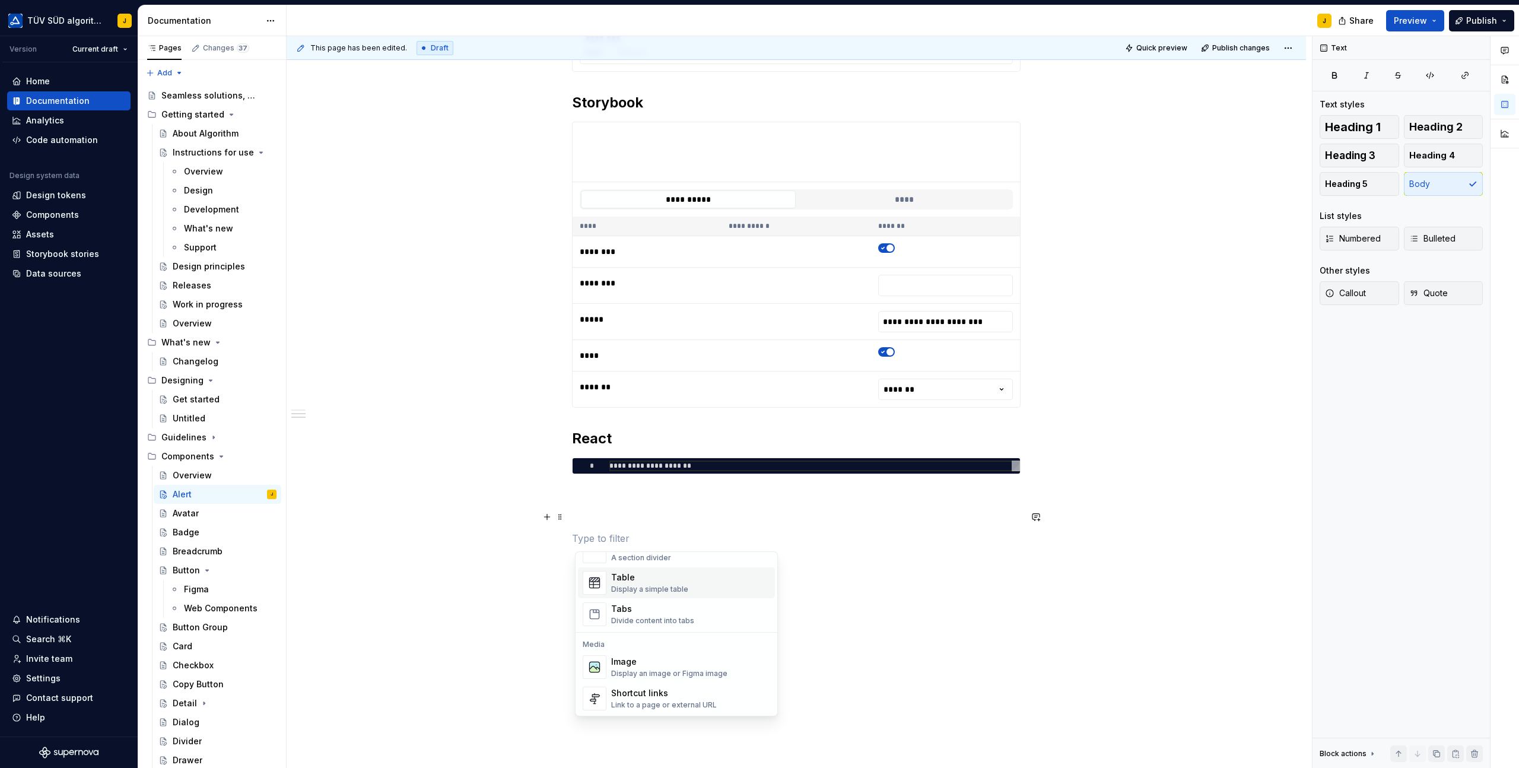
scroll to position [425, 0]
click at [644, 577] on div "Table" at bounding box center [649, 576] width 77 height 12
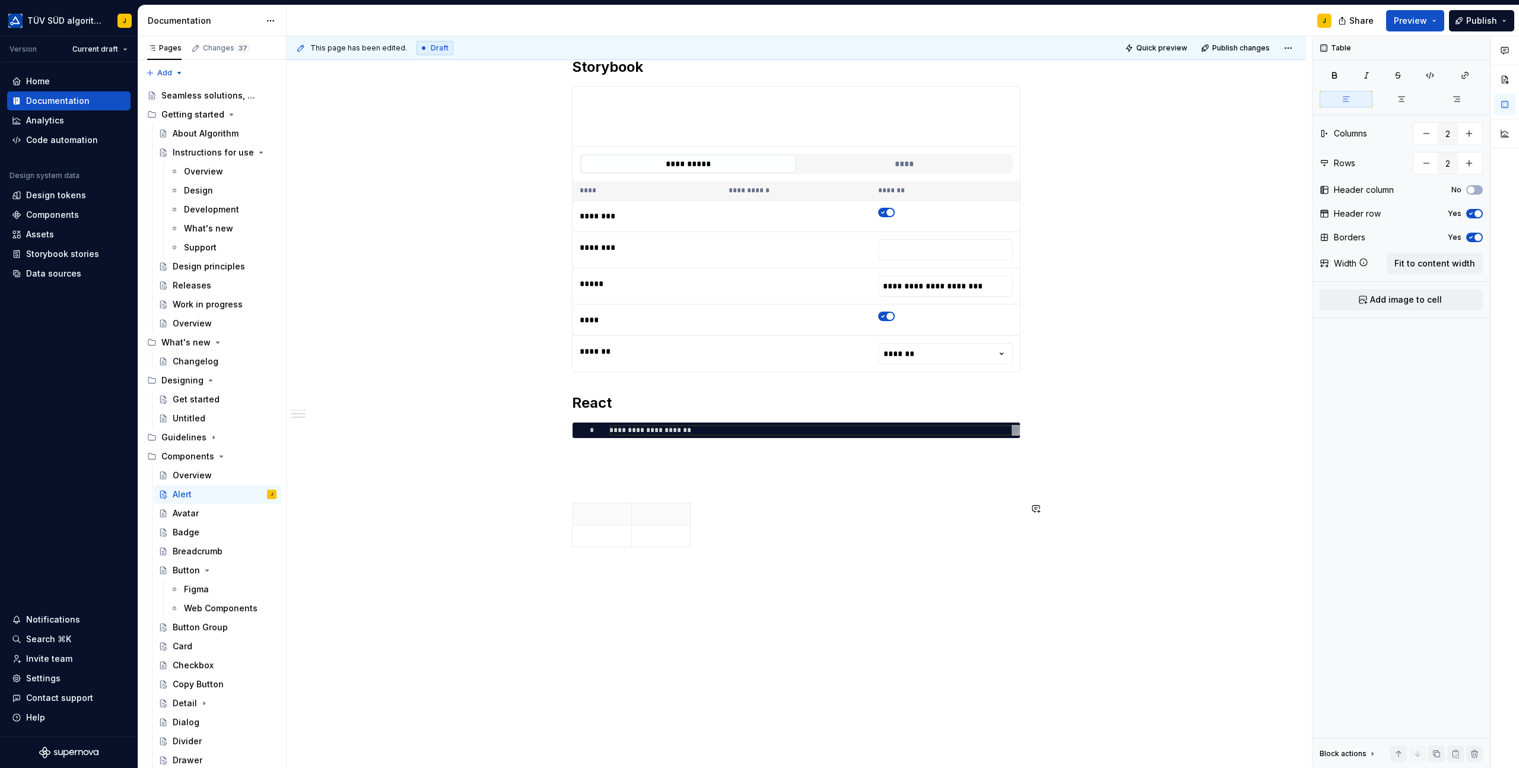
scroll to position [741, 0]
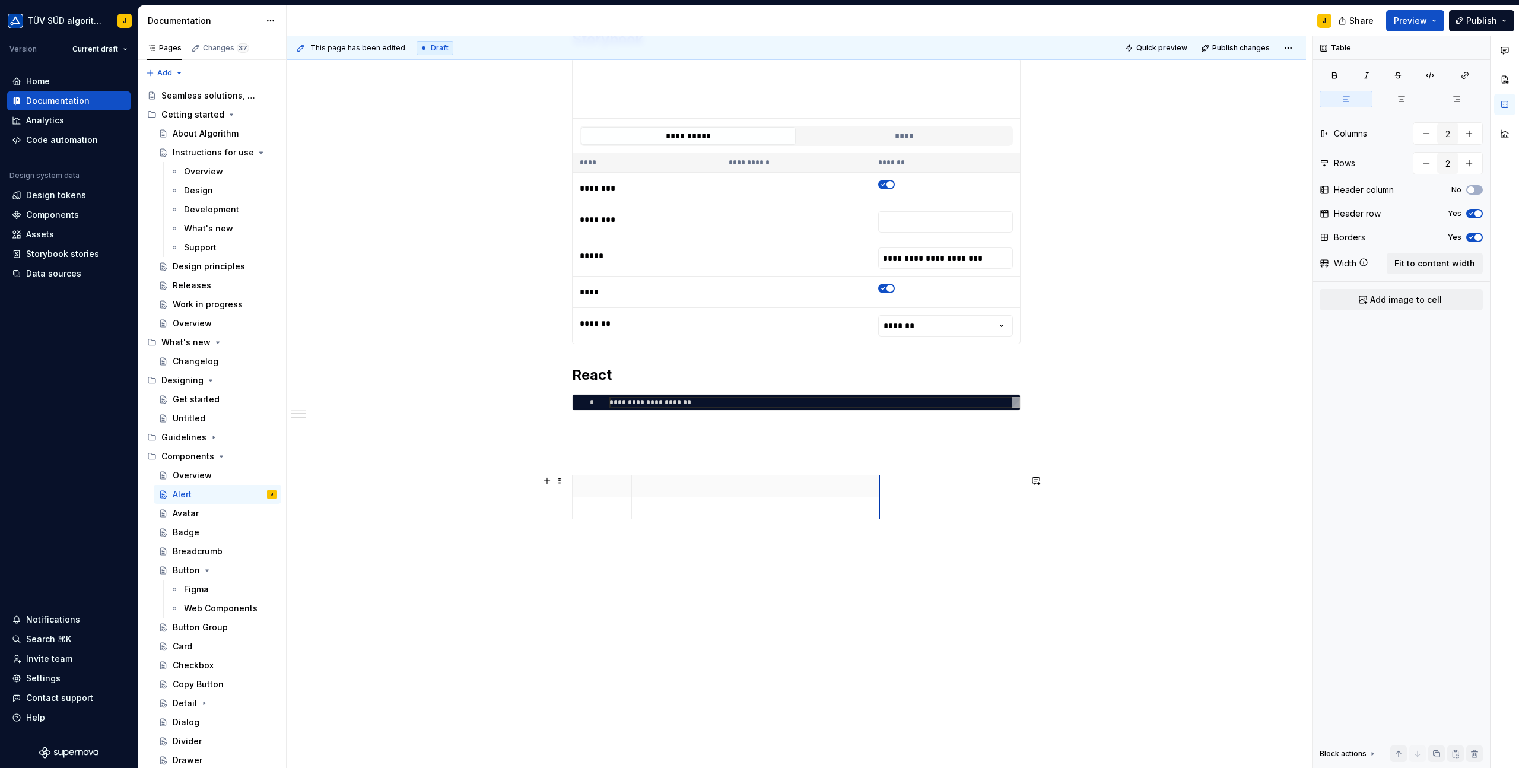
drag, startPoint x: 692, startPoint y: 482, endPoint x: 891, endPoint y: 488, distance: 198.9
drag, startPoint x: 634, startPoint y: 483, endPoint x: 789, endPoint y: 490, distance: 155.0
click at [789, 490] on th at bounding box center [899, 486] width 258 height 22
click at [628, 484] on p at bounding box center [679, 486] width 199 height 12
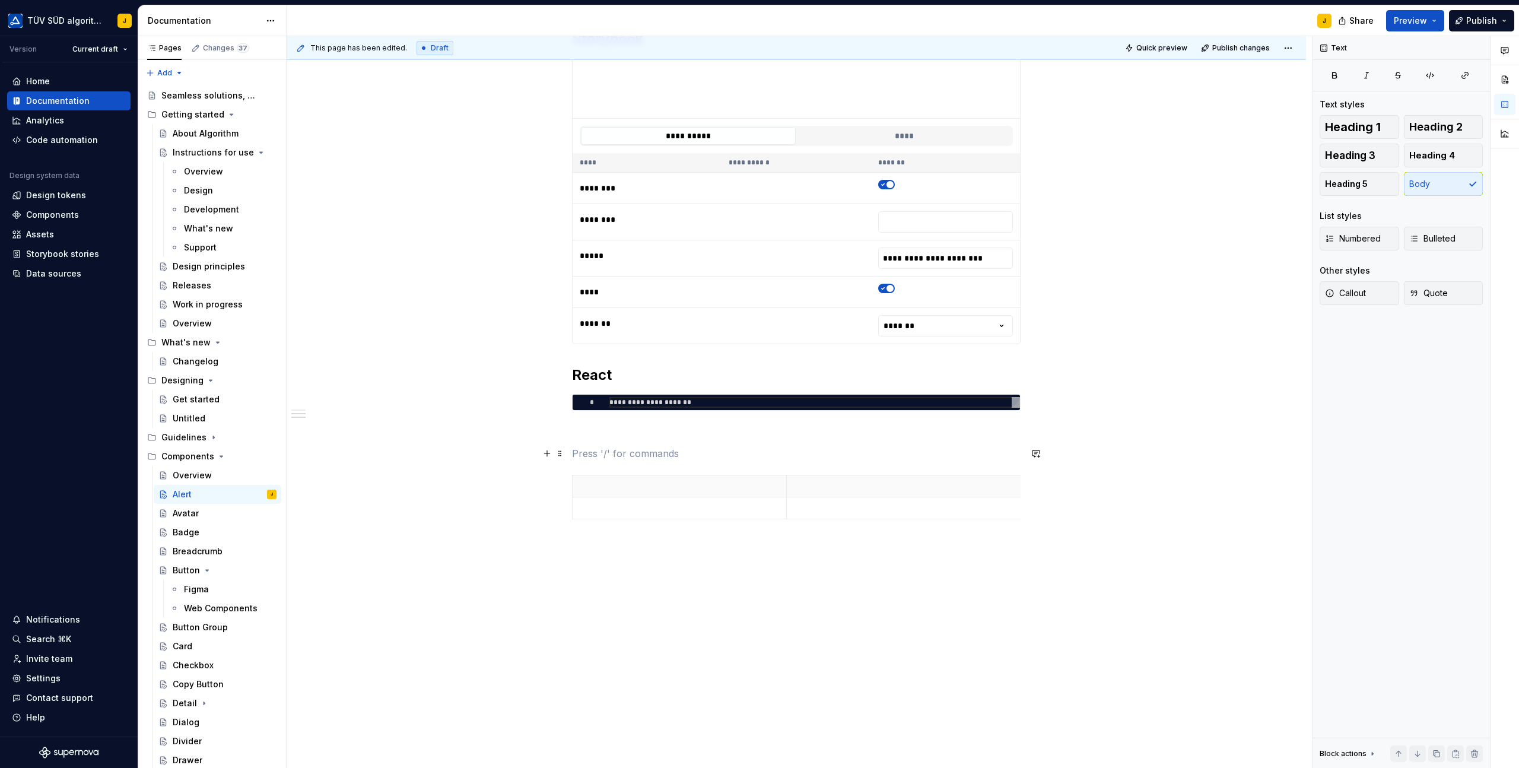
click at [609, 457] on p at bounding box center [796, 453] width 449 height 14
click at [605, 452] on p "Properties" at bounding box center [796, 453] width 449 height 14
click at [604, 452] on p at bounding box center [796, 453] width 449 height 14
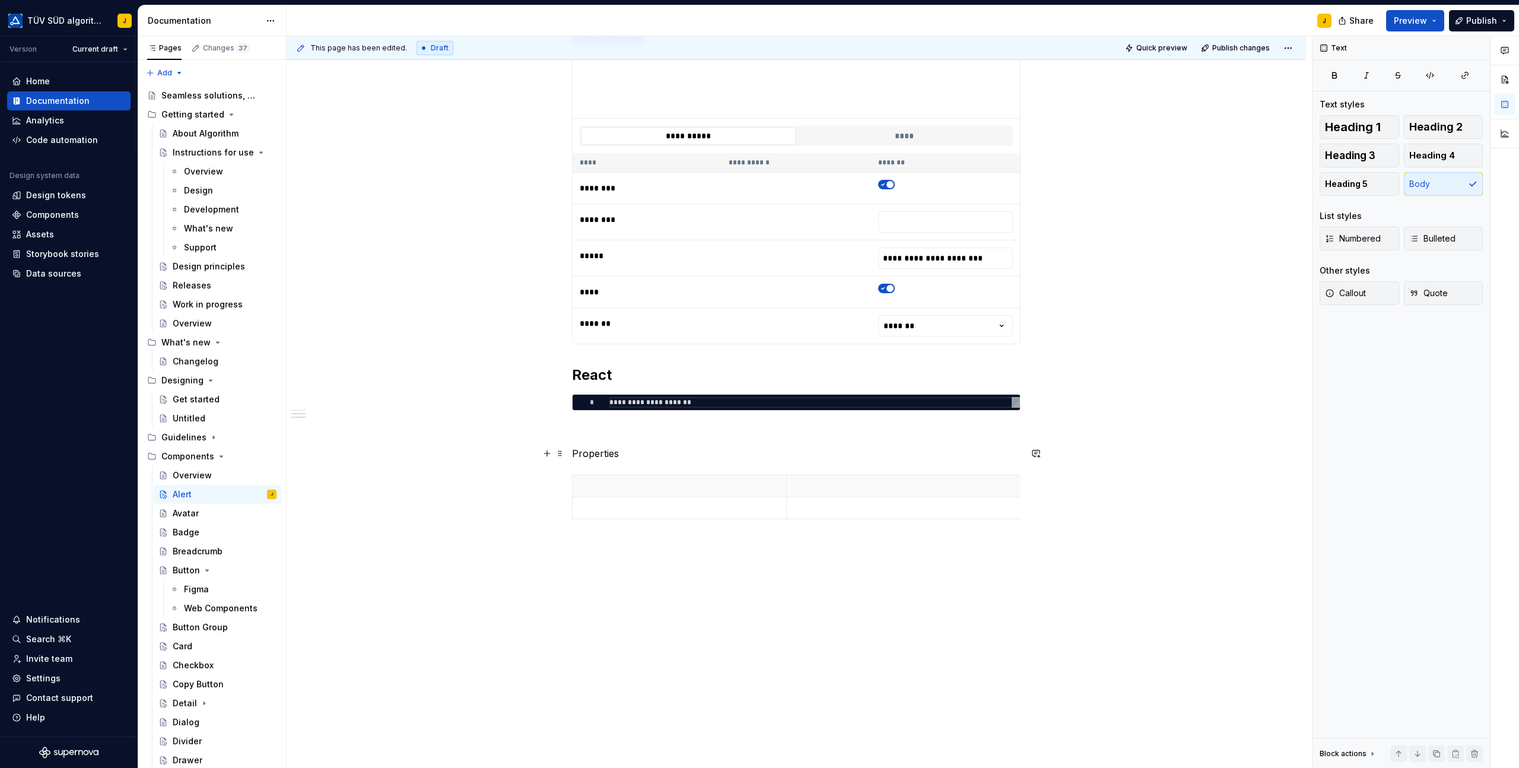
click at [640, 456] on p "Properties" at bounding box center [796, 453] width 449 height 14
click at [591, 455] on p "Properties" at bounding box center [796, 453] width 449 height 14
click at [580, 457] on p "Properties" at bounding box center [796, 453] width 449 height 14
click at [609, 485] on p at bounding box center [679, 486] width 199 height 12
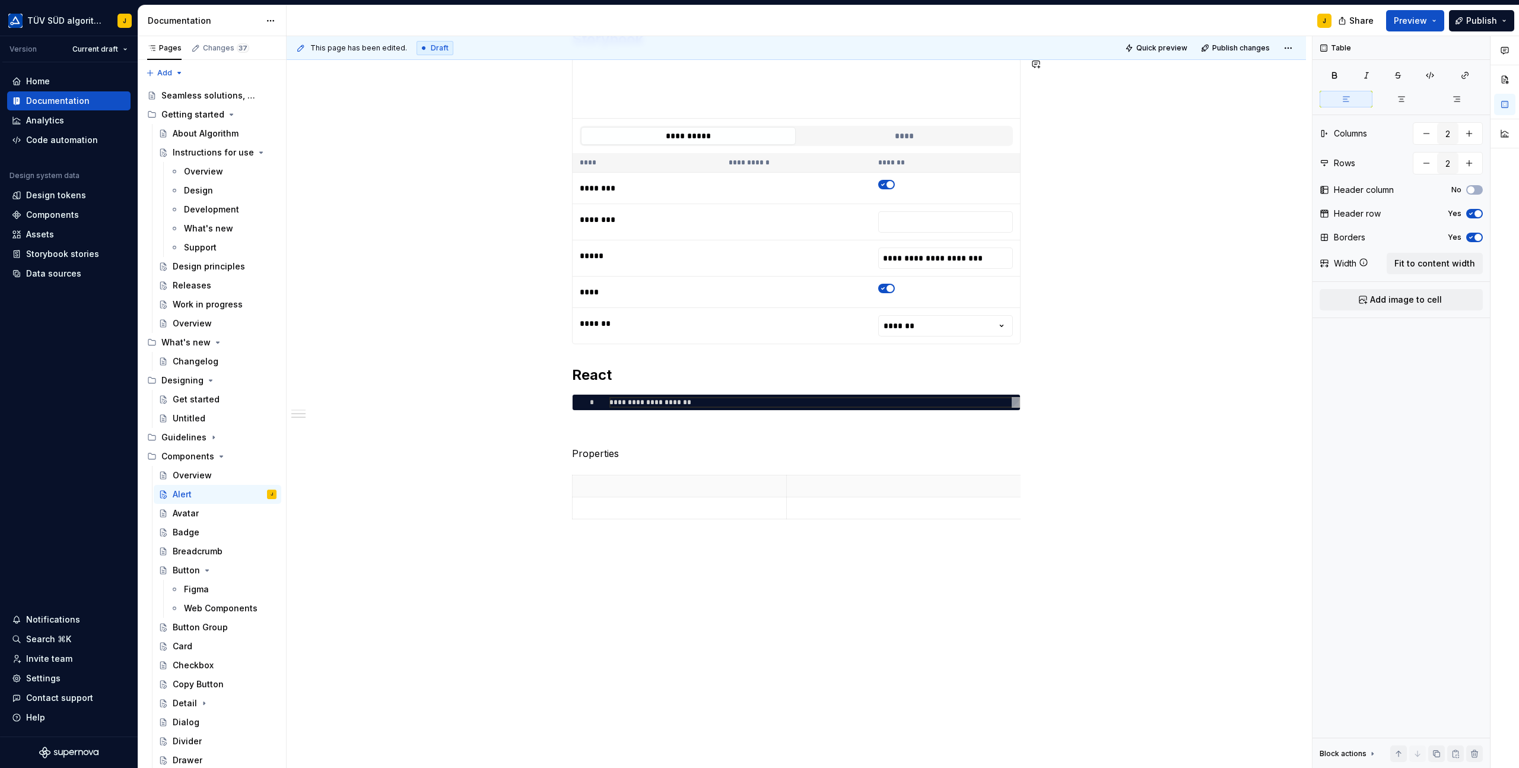
type textarea "*"
click at [662, 506] on p at bounding box center [679, 508] width 199 height 12
click at [588, 509] on p "variant" at bounding box center [679, 508] width 199 height 12
click at [463, 420] on div "**********" at bounding box center [799, 402] width 1025 height 732
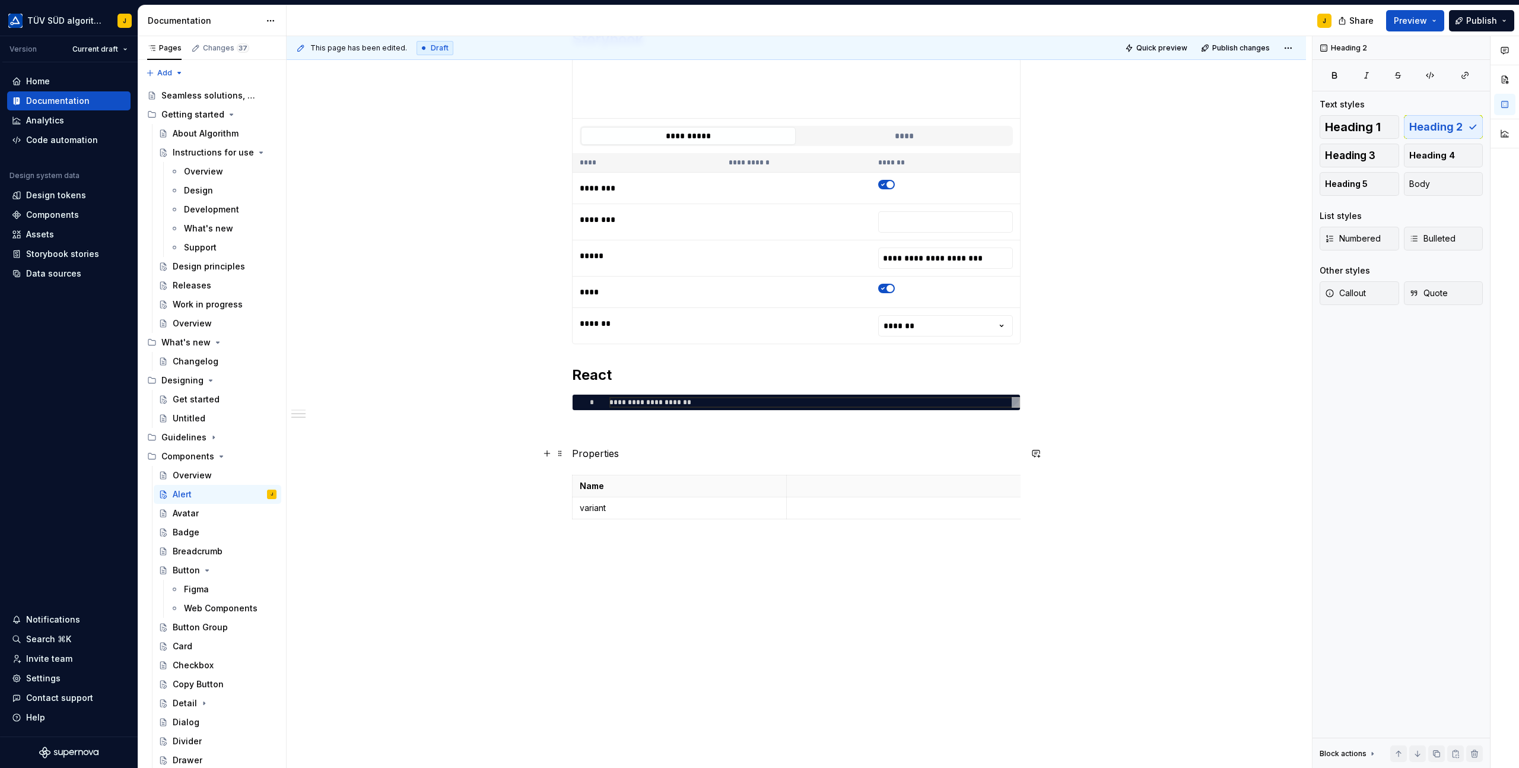
click at [608, 453] on p "Properties" at bounding box center [796, 453] width 449 height 14
click at [648, 431] on button "button" at bounding box center [649, 431] width 17 height 17
click at [643, 439] on div "**********" at bounding box center [796, 14] width 449 height 1047
click at [616, 593] on div "**********" at bounding box center [799, 402] width 1025 height 732
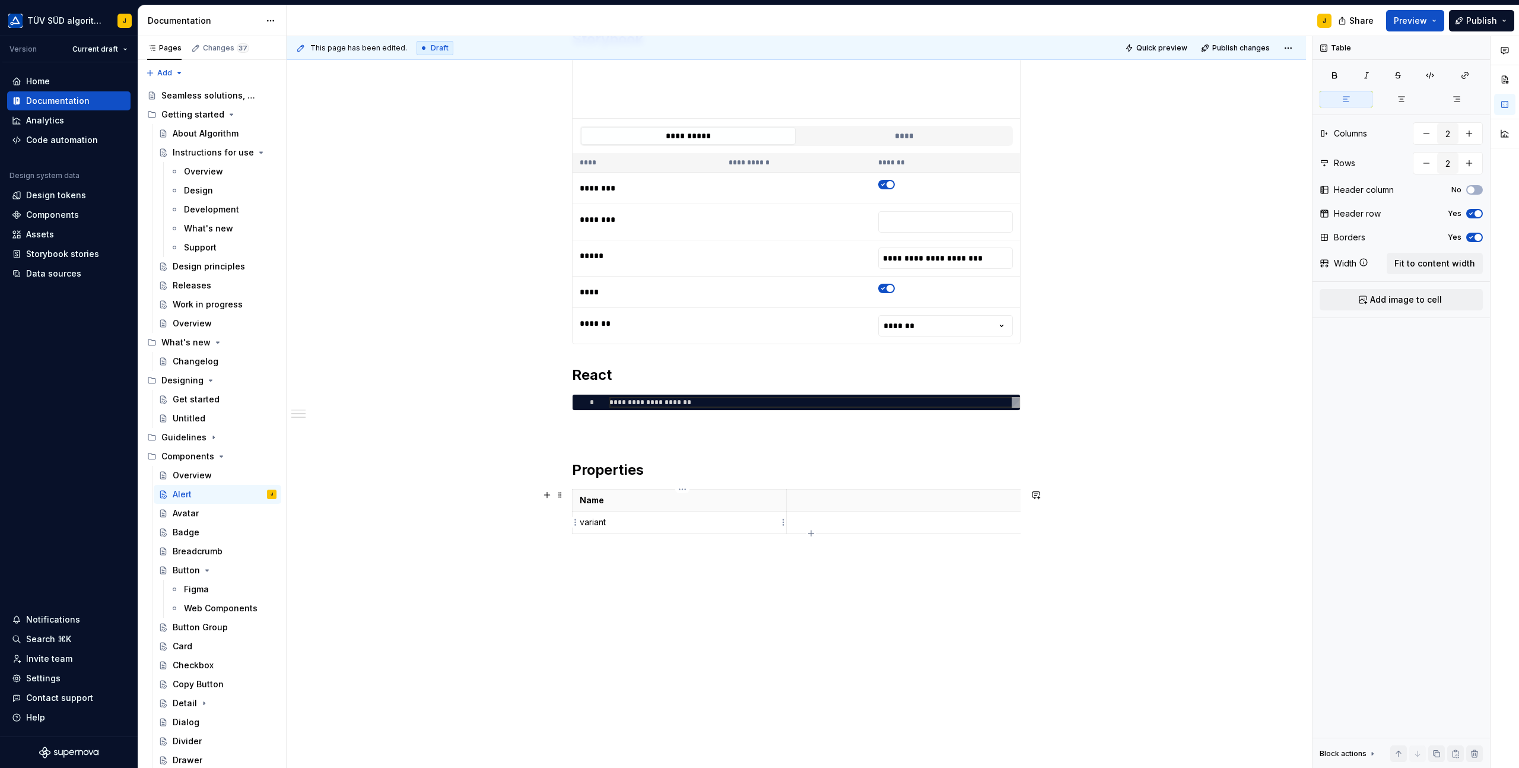
click at [787, 519] on td "variant" at bounding box center [680, 523] width 214 height 22
drag, startPoint x: 790, startPoint y: 503, endPoint x: 648, endPoint y: 507, distance: 141.9
click at [648, 507] on th at bounding box center [765, 501] width 258 height 22
click at [904, 510] on icon "button" at bounding box center [905, 511] width 9 height 9
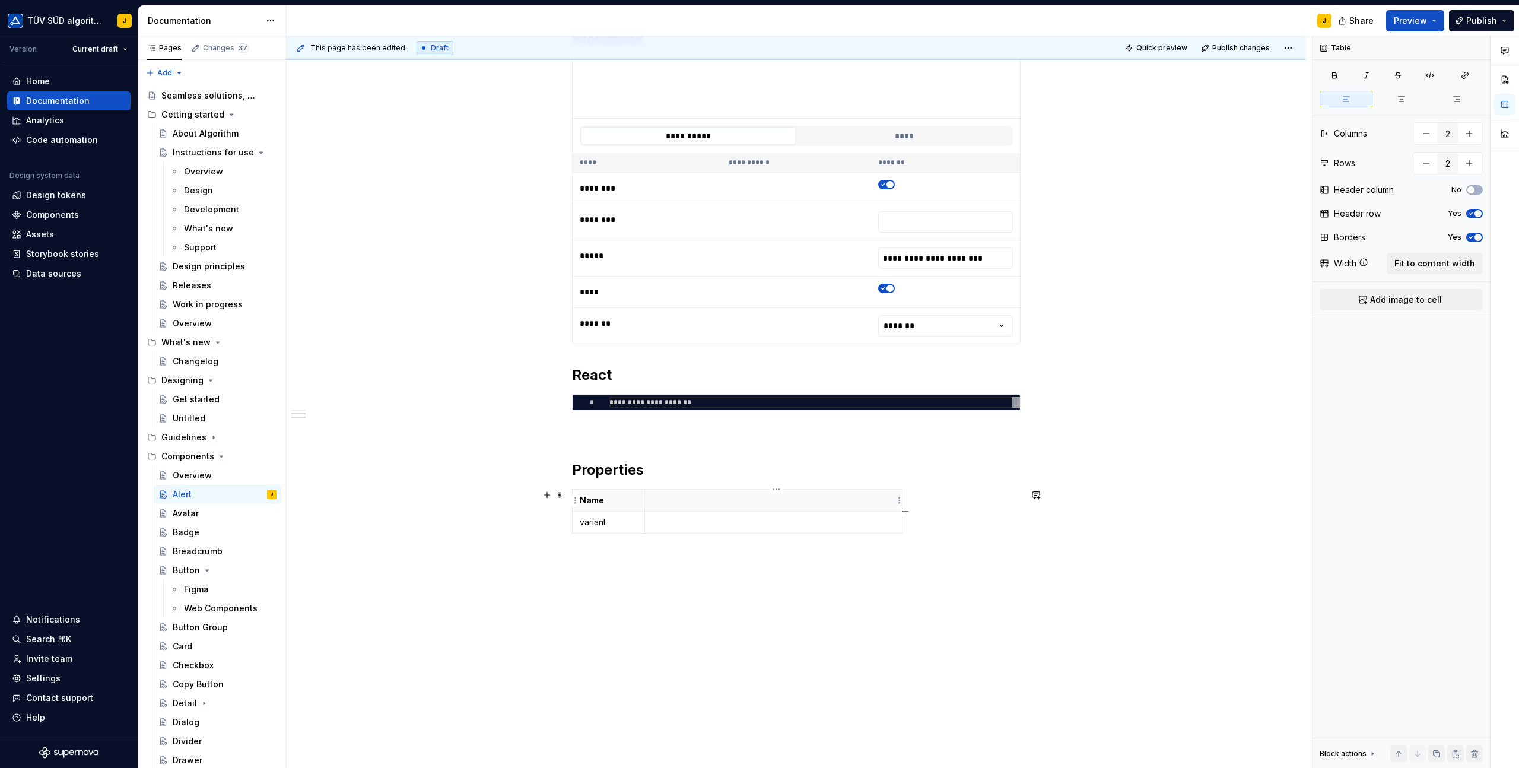
type input "3"
drag, startPoint x: 897, startPoint y: 500, endPoint x: 745, endPoint y: 498, distance: 152.5
click at [745, 498] on th at bounding box center [744, 501] width 21 height 22
click at [686, 496] on p at bounding box center [692, 500] width 81 height 12
drag, startPoint x: 763, startPoint y: 498, endPoint x: 858, endPoint y: 497, distance: 94.4
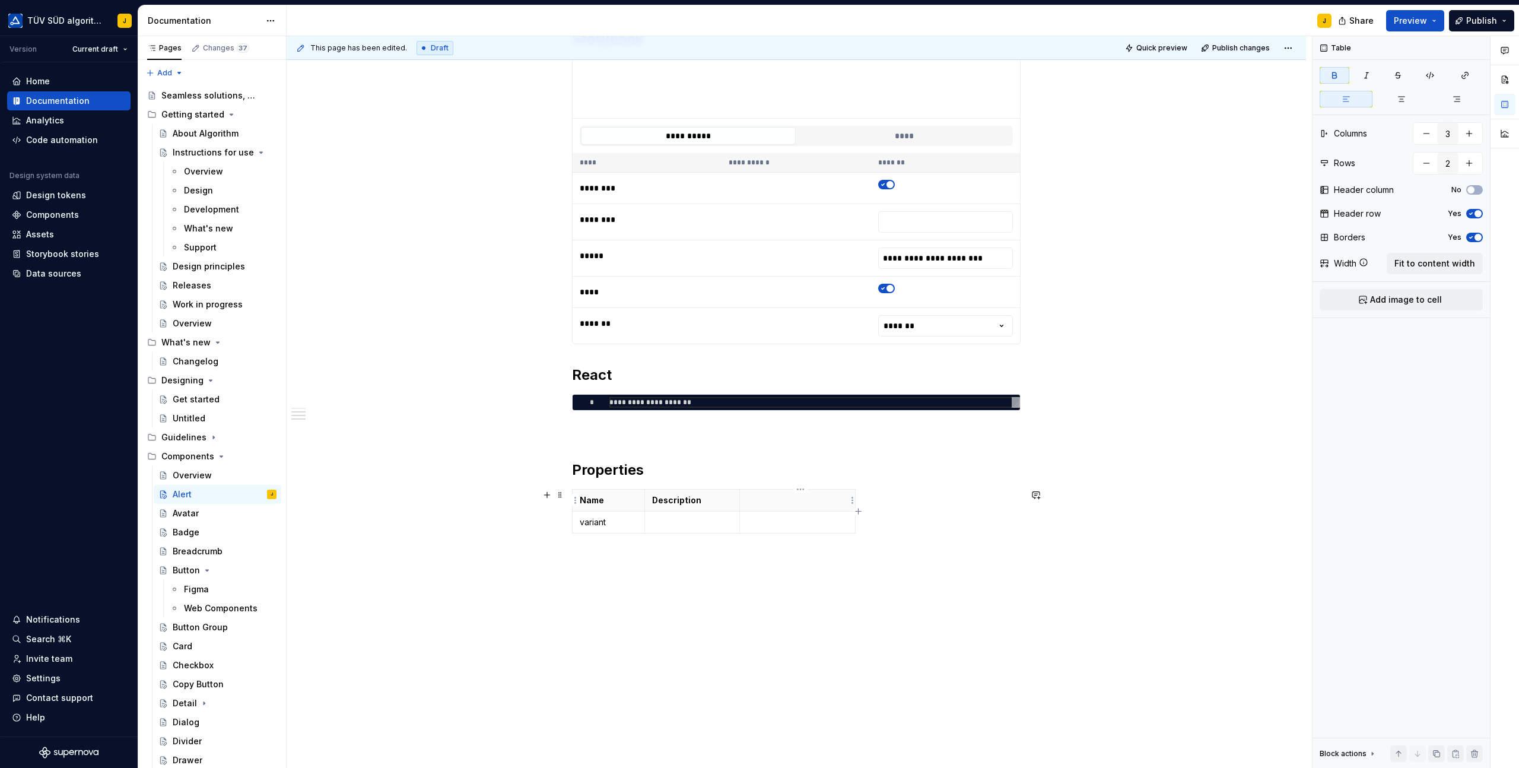
click at [795, 505] on p at bounding box center [797, 500] width 101 height 12
click at [687, 520] on p at bounding box center [692, 522] width 81 height 12
click at [771, 527] on p at bounding box center [797, 522] width 101 height 12
click at [923, 513] on div "Name Description Type variant 'primary' | 'success' | 'neutral' | 'warning' | '…" at bounding box center [796, 525] width 449 height 73
drag, startPoint x: 858, startPoint y: 510, endPoint x: 1025, endPoint y: 506, distance: 167.4
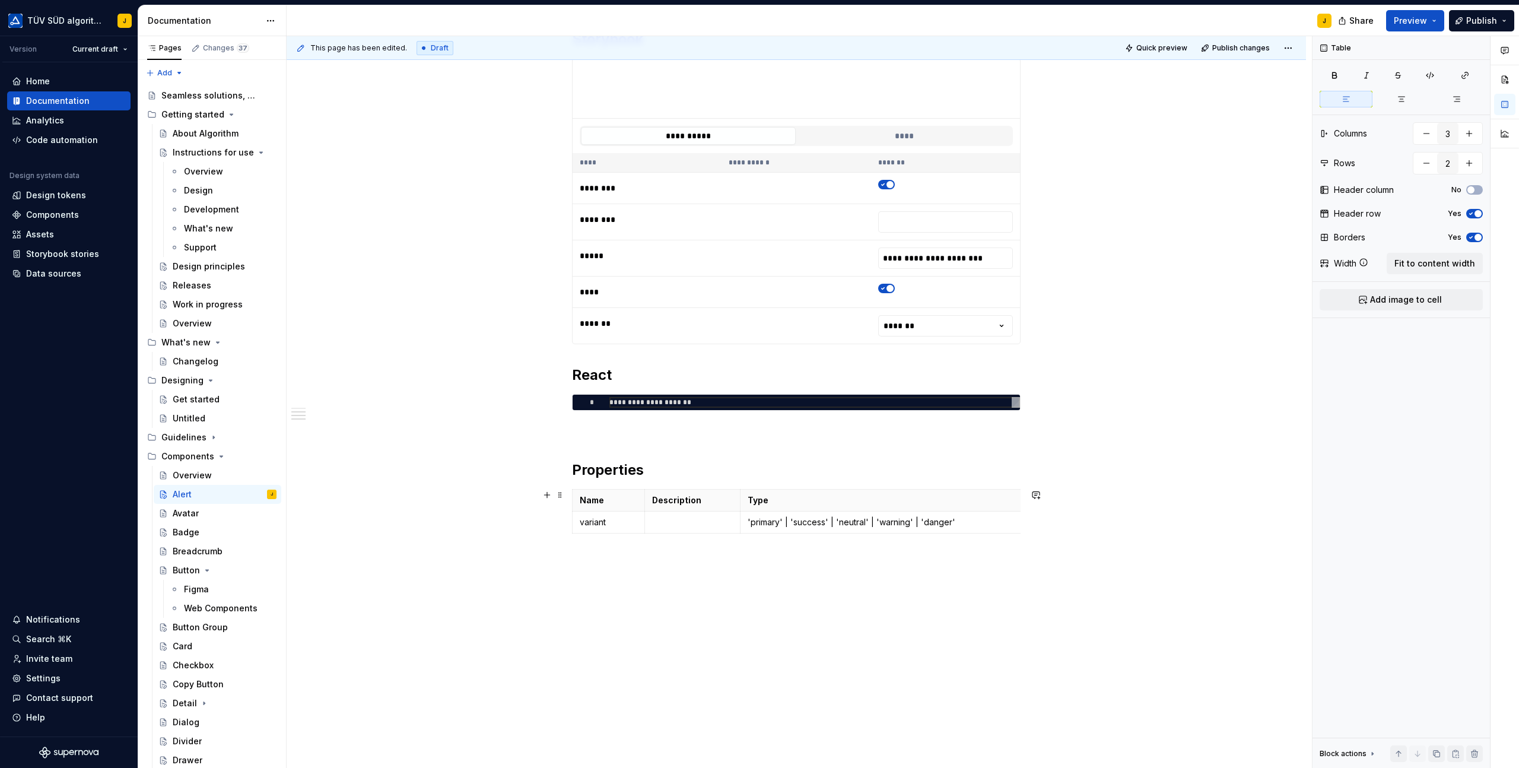
scroll to position [0, 2]
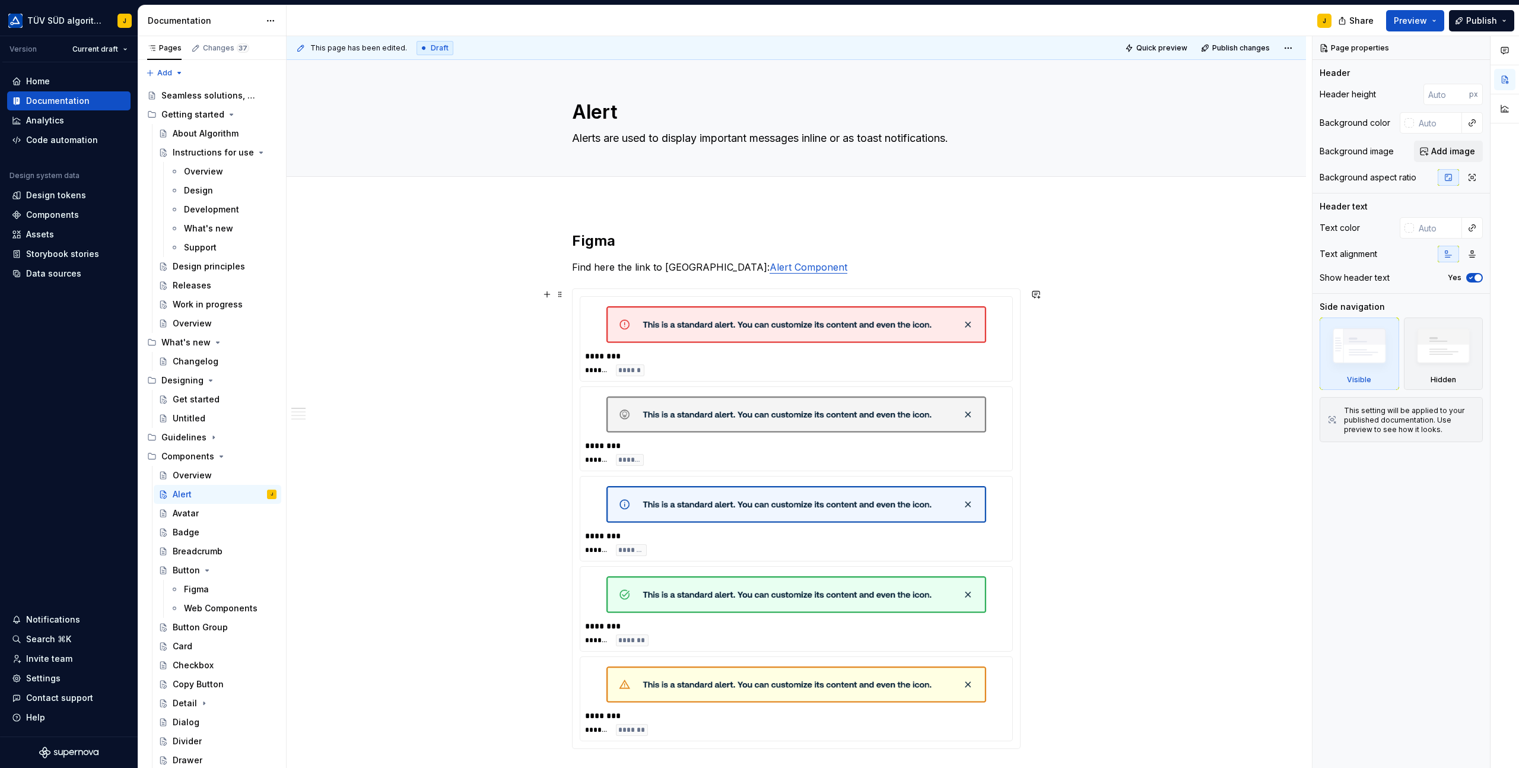
scroll to position [530, 0]
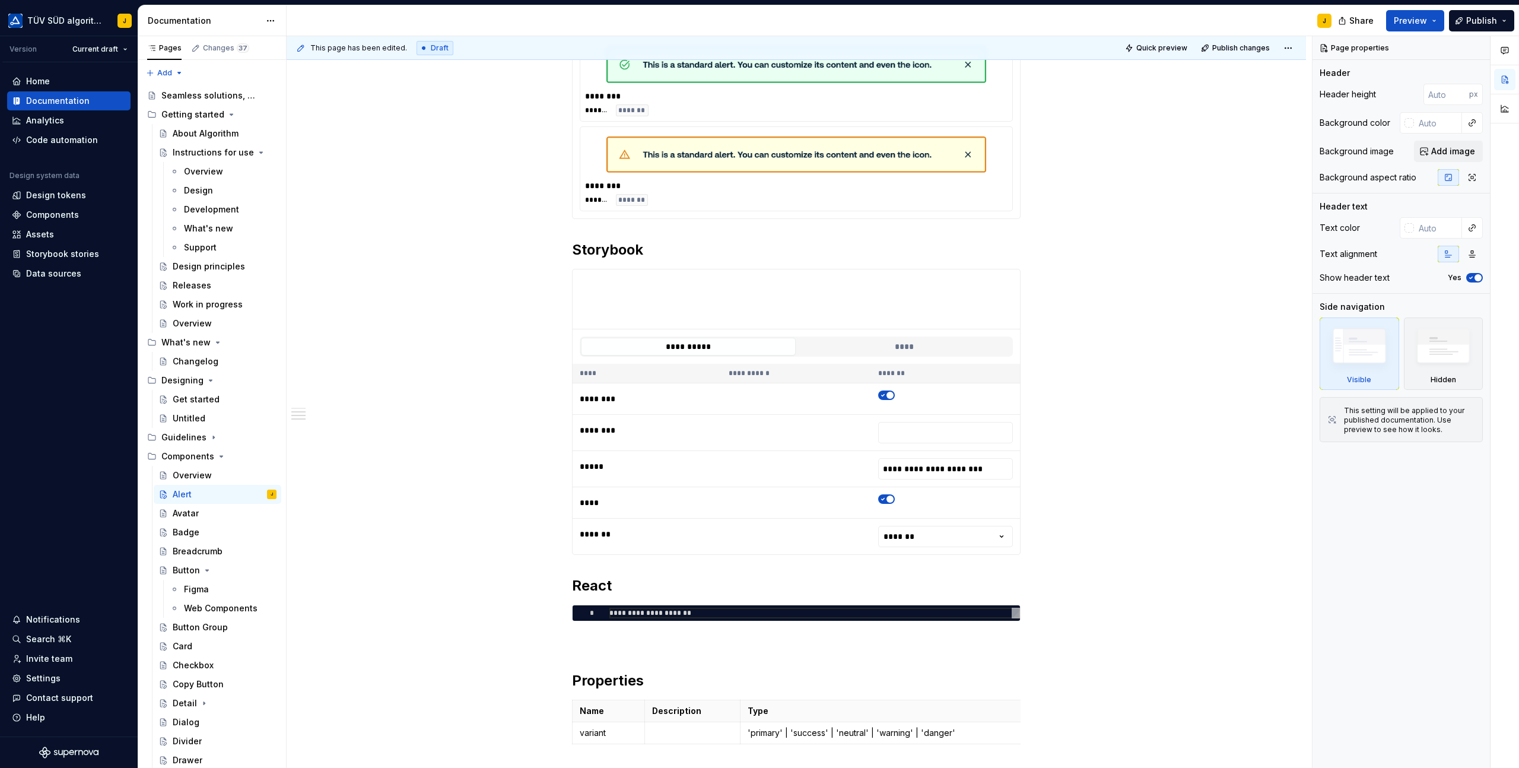
type textarea "*"
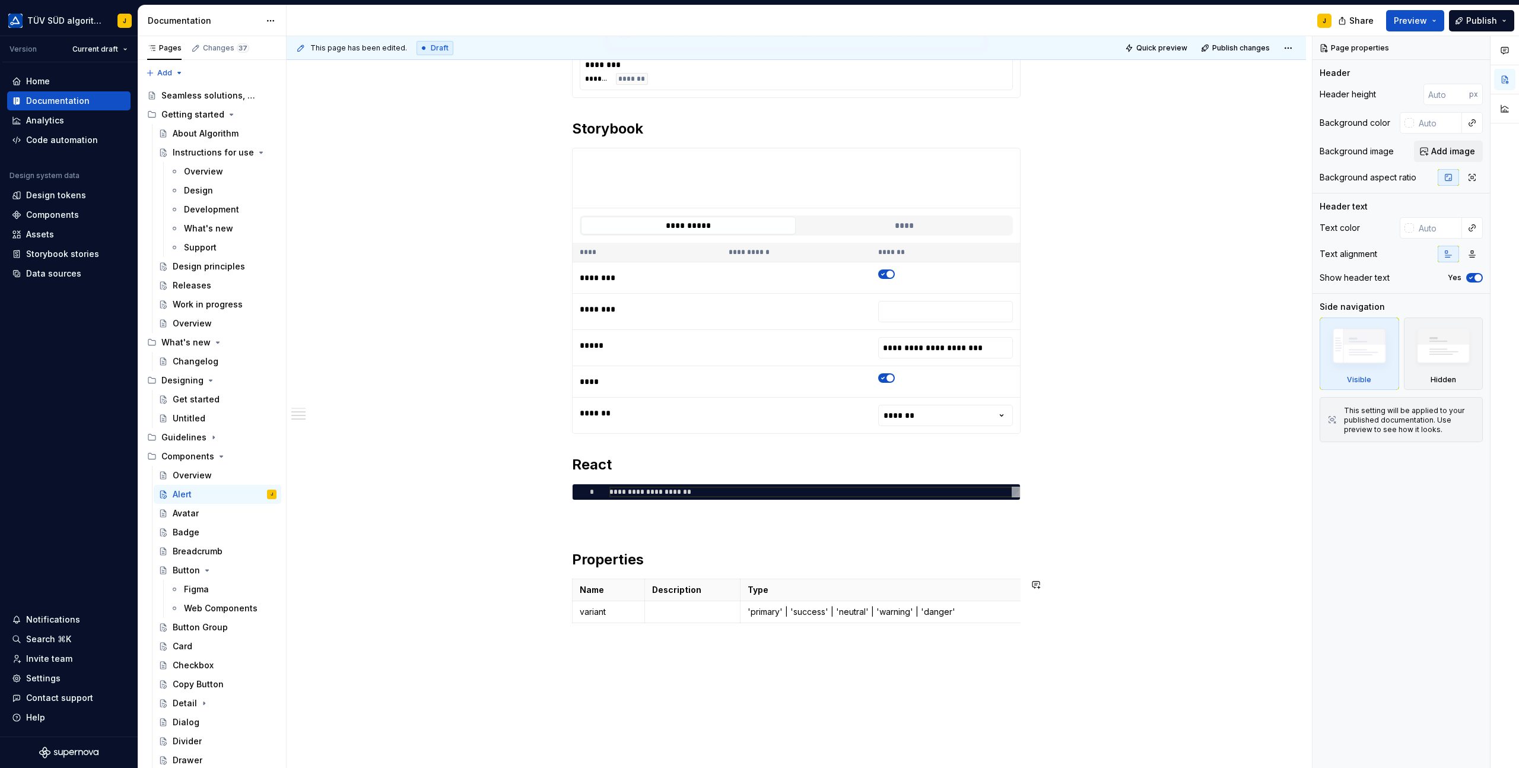
scroll to position [658, 0]
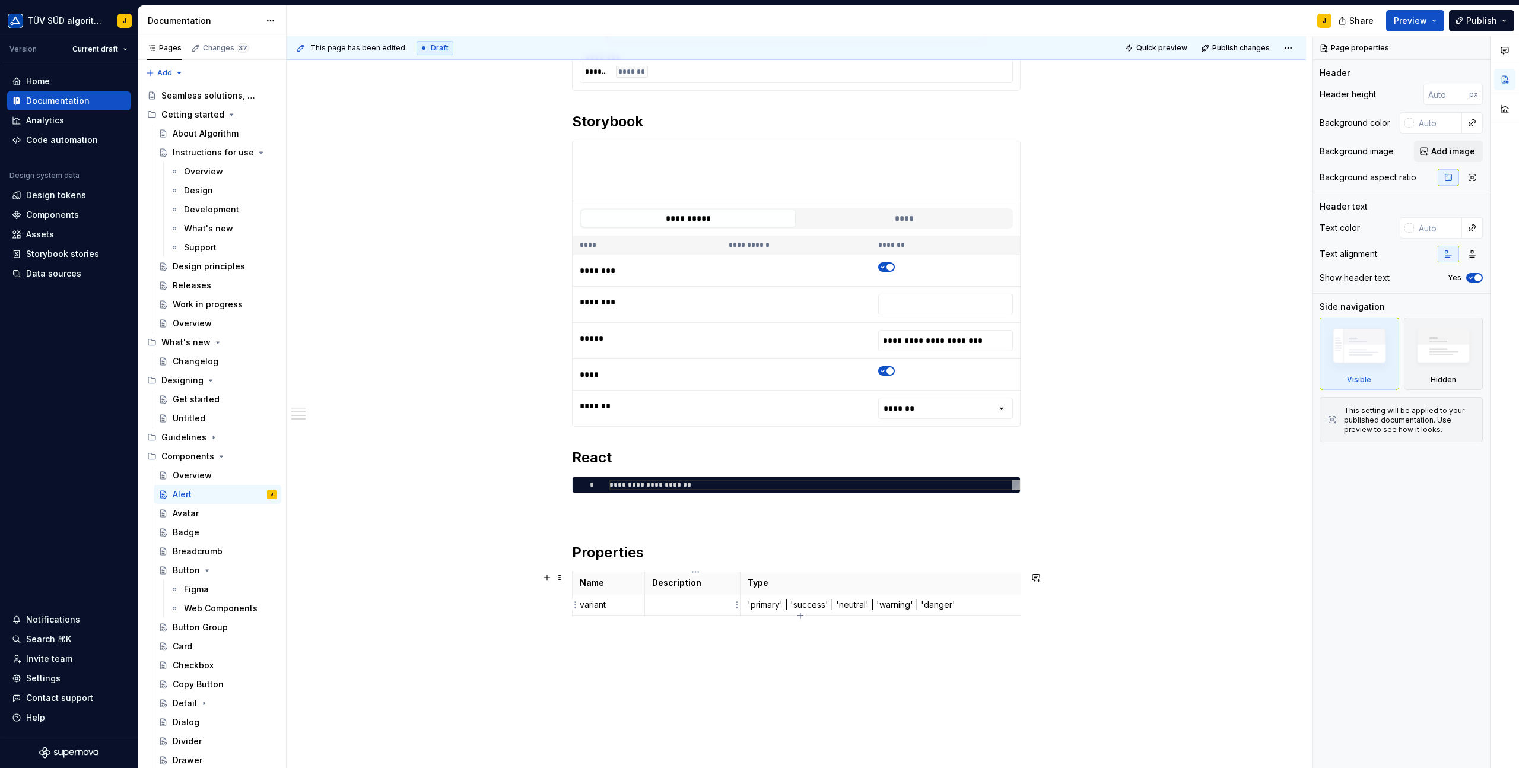
click at [688, 610] on td at bounding box center [692, 605] width 96 height 22
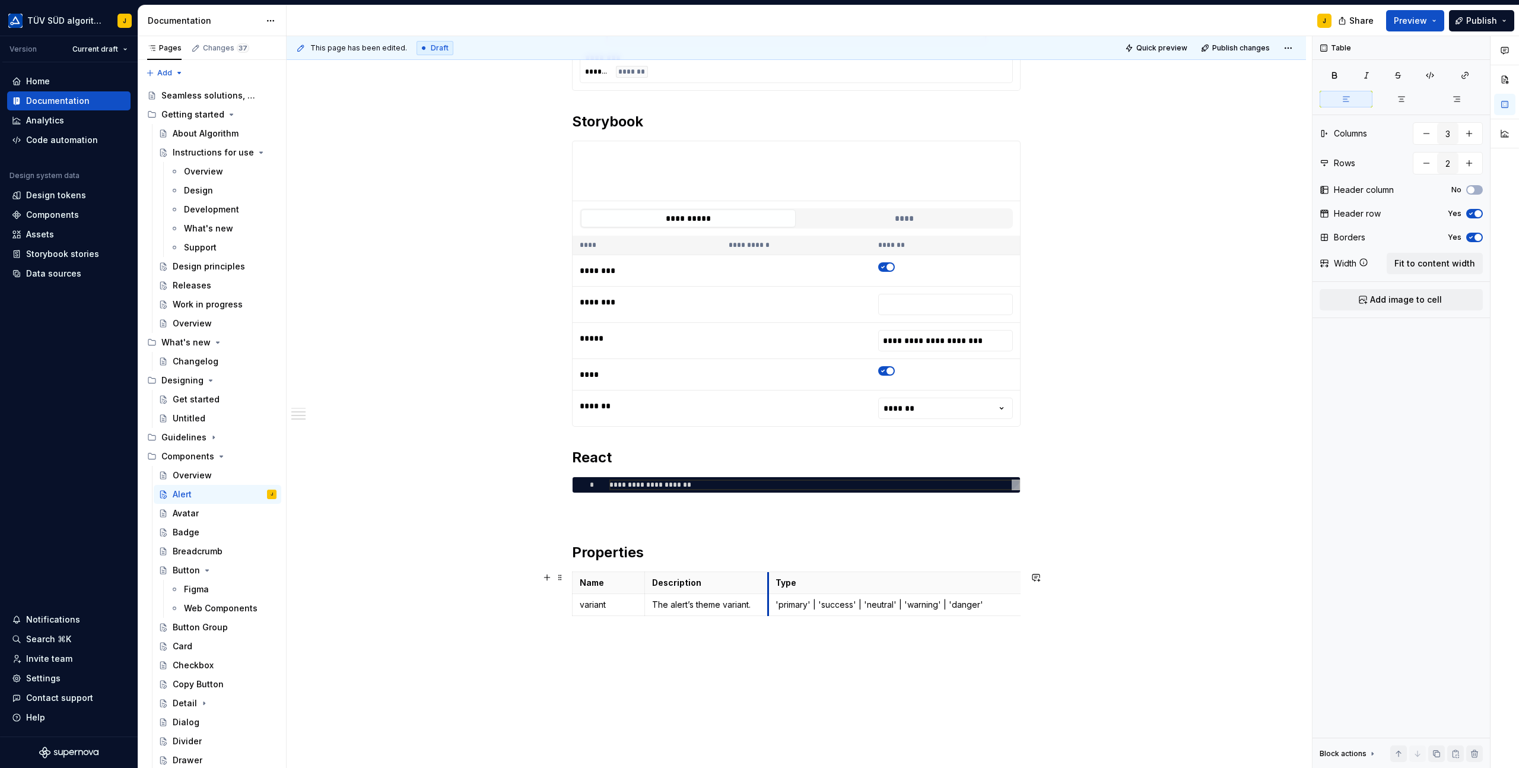
drag, startPoint x: 744, startPoint y: 598, endPoint x: 771, endPoint y: 592, distance: 28.5
click at [771, 592] on tbody "Name Description Type variant The alert’s theme variant. 'primary' | 'success' …" at bounding box center [812, 594] width 478 height 44
click at [1025, 593] on icon "button" at bounding box center [1023, 593] width 5 height 5
type input "4"
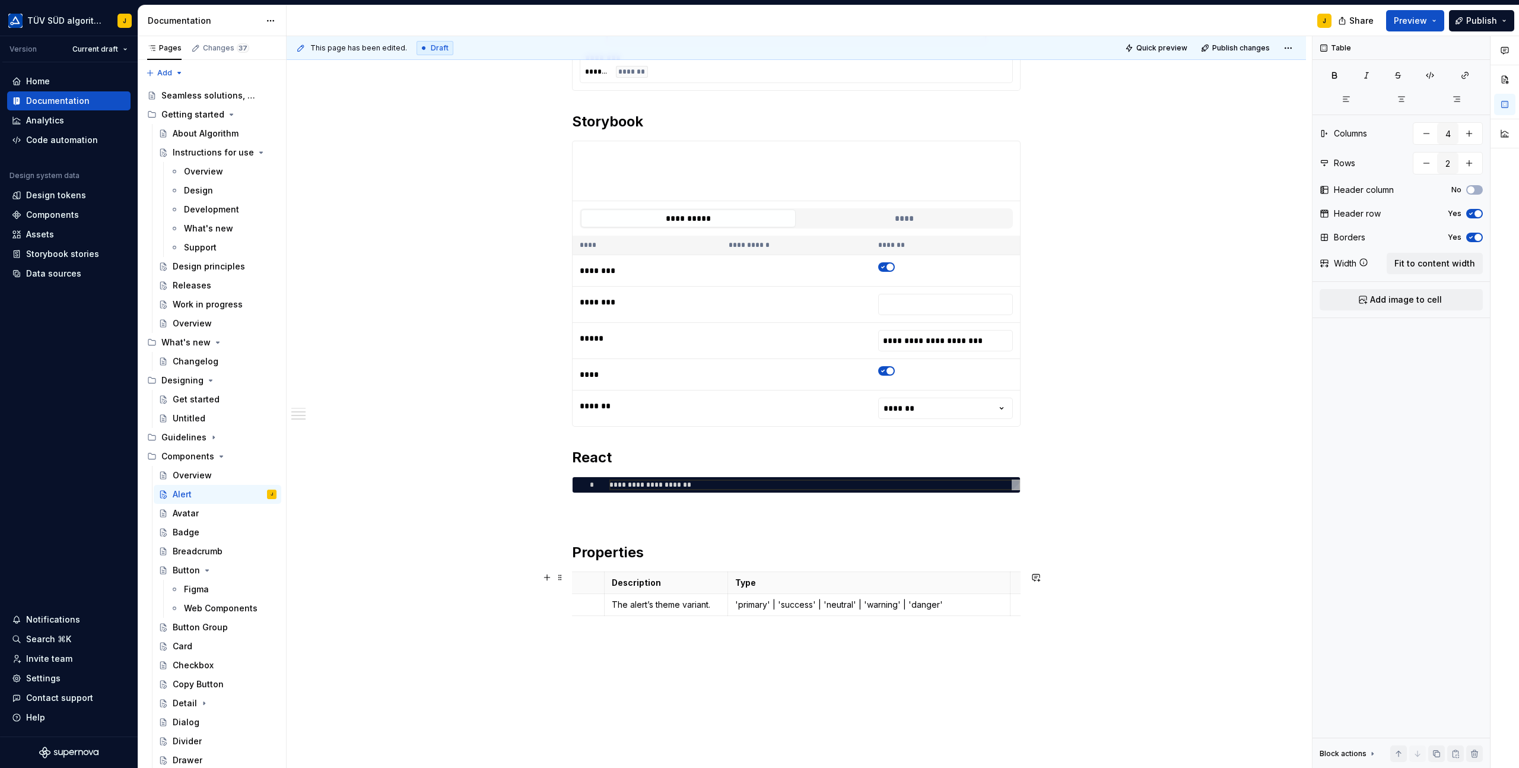
scroll to position [0, 52]
drag, startPoint x: 1021, startPoint y: 598, endPoint x: 1125, endPoint y: 597, distance: 103.3
click at [644, 603] on p "'primary' | 'success' | 'neutral' | 'warning' | 'danger'" at bounding box center [754, 605] width 268 height 12
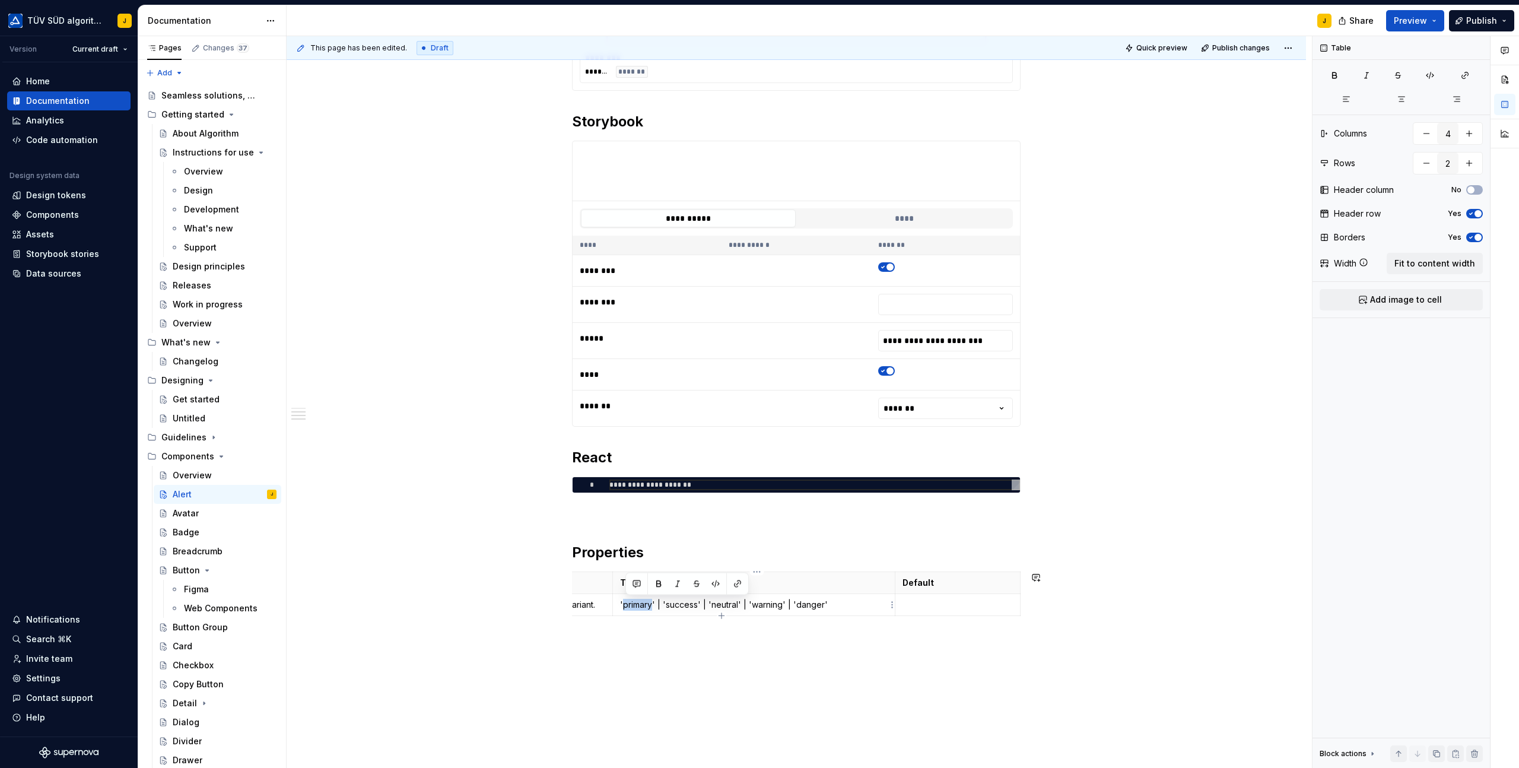
copy p "primary"
click at [946, 597] on td at bounding box center [957, 605] width 125 height 22
click at [957, 644] on div "**********" at bounding box center [797, 205] width 1020 height 1320
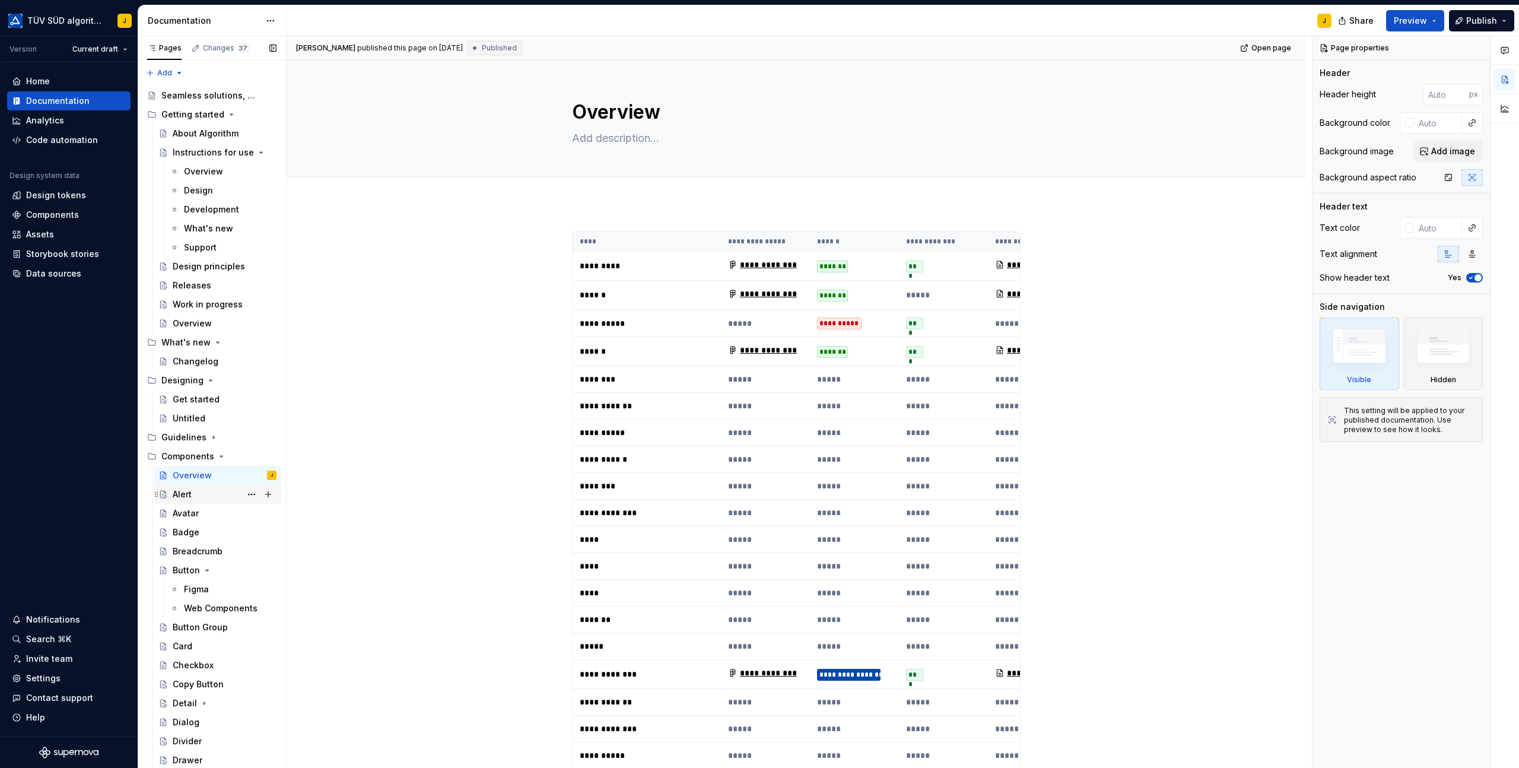
click at [174, 497] on div "Alert" at bounding box center [182, 494] width 19 height 12
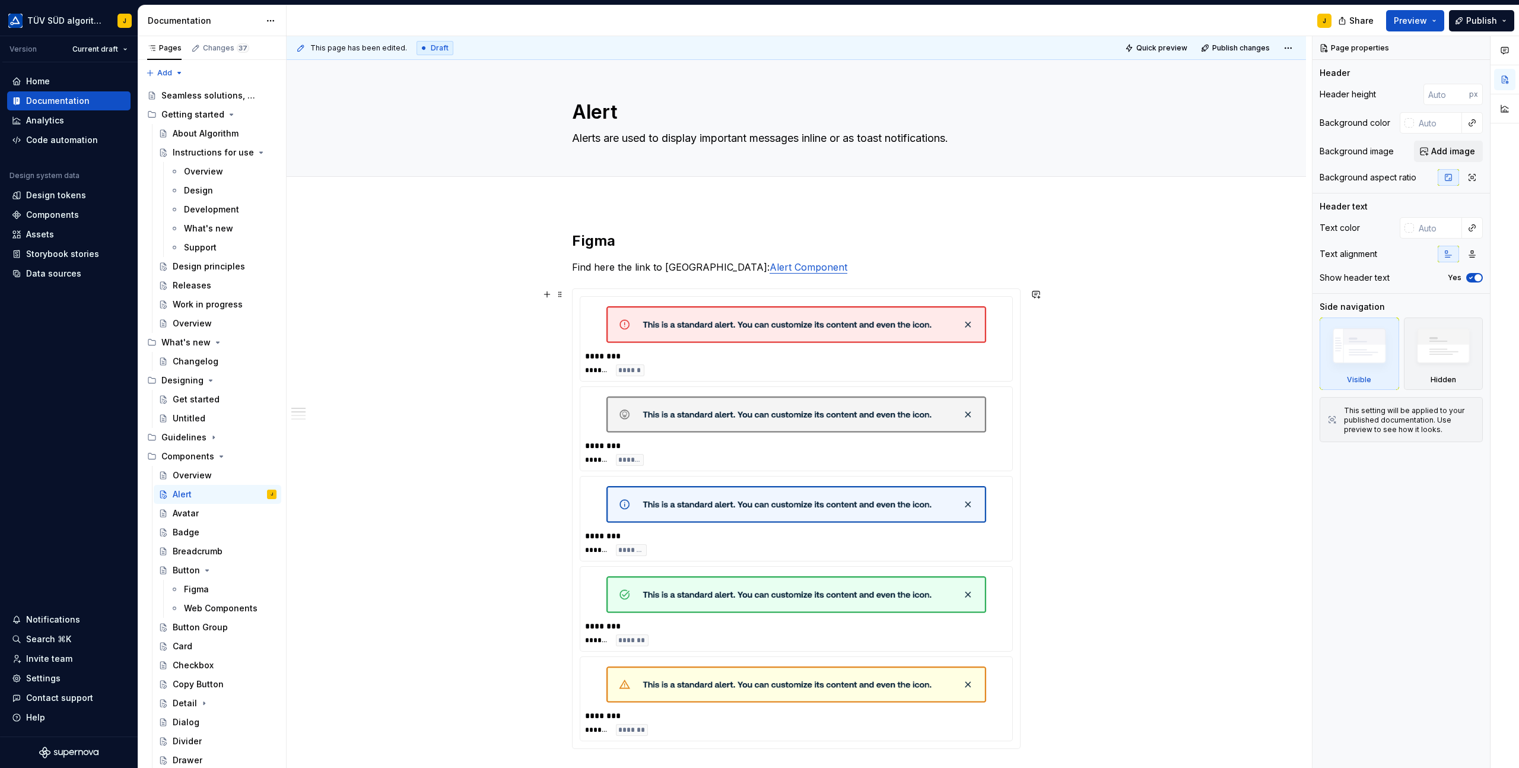
scroll to position [558, 0]
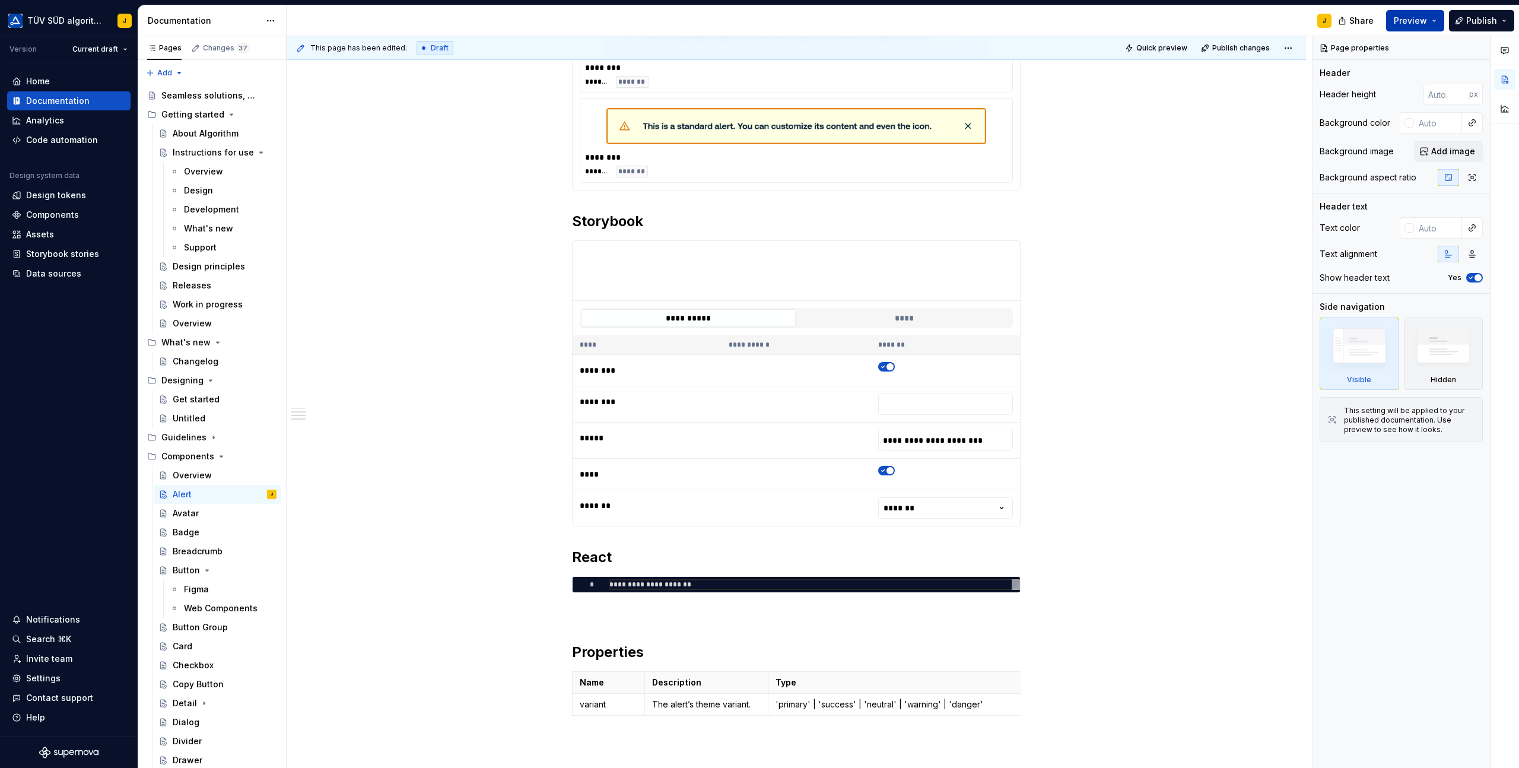
click at [1412, 22] on span "Preview" at bounding box center [1410, 21] width 33 height 12
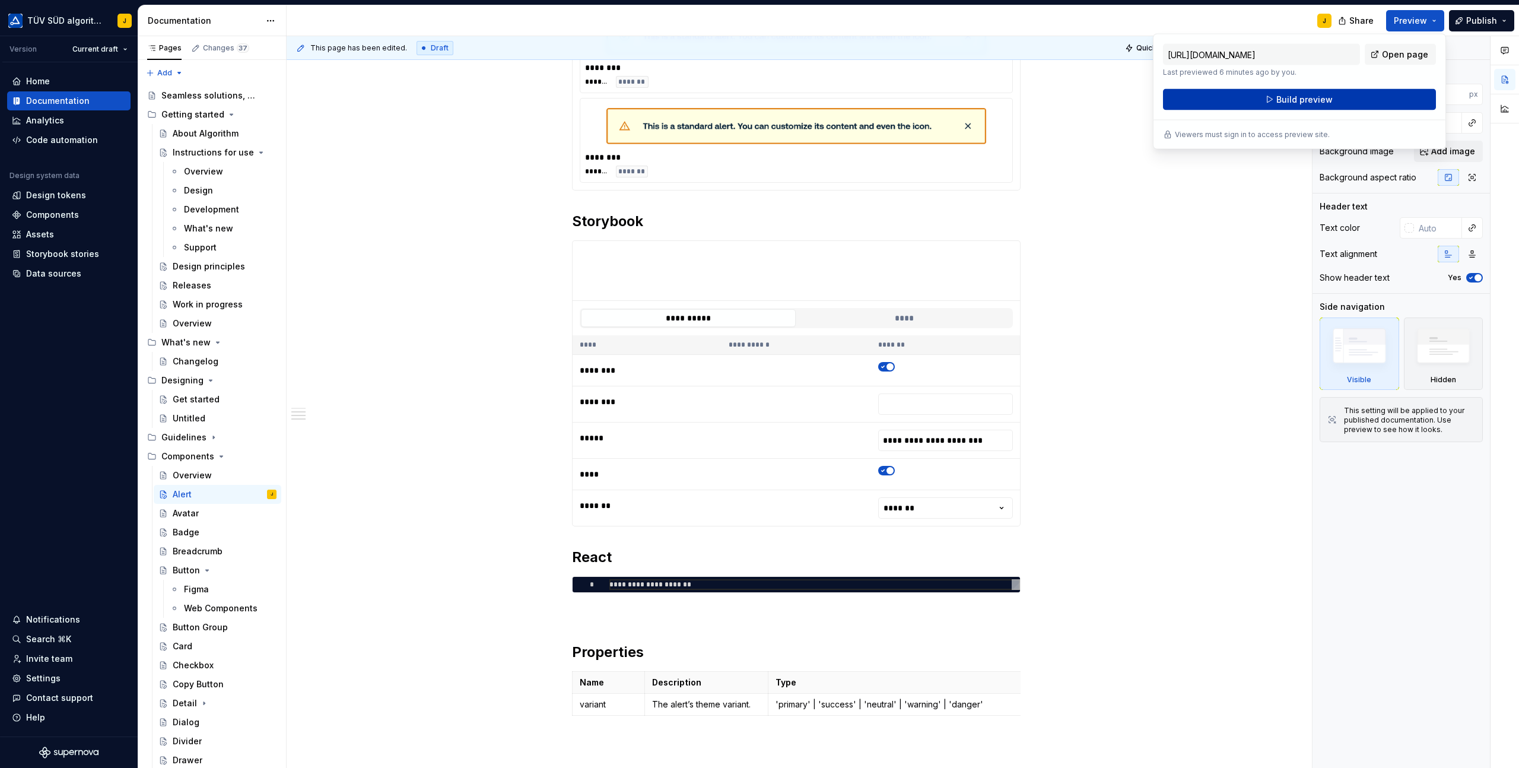
click at [1301, 97] on span "Build preview" at bounding box center [1304, 100] width 56 height 12
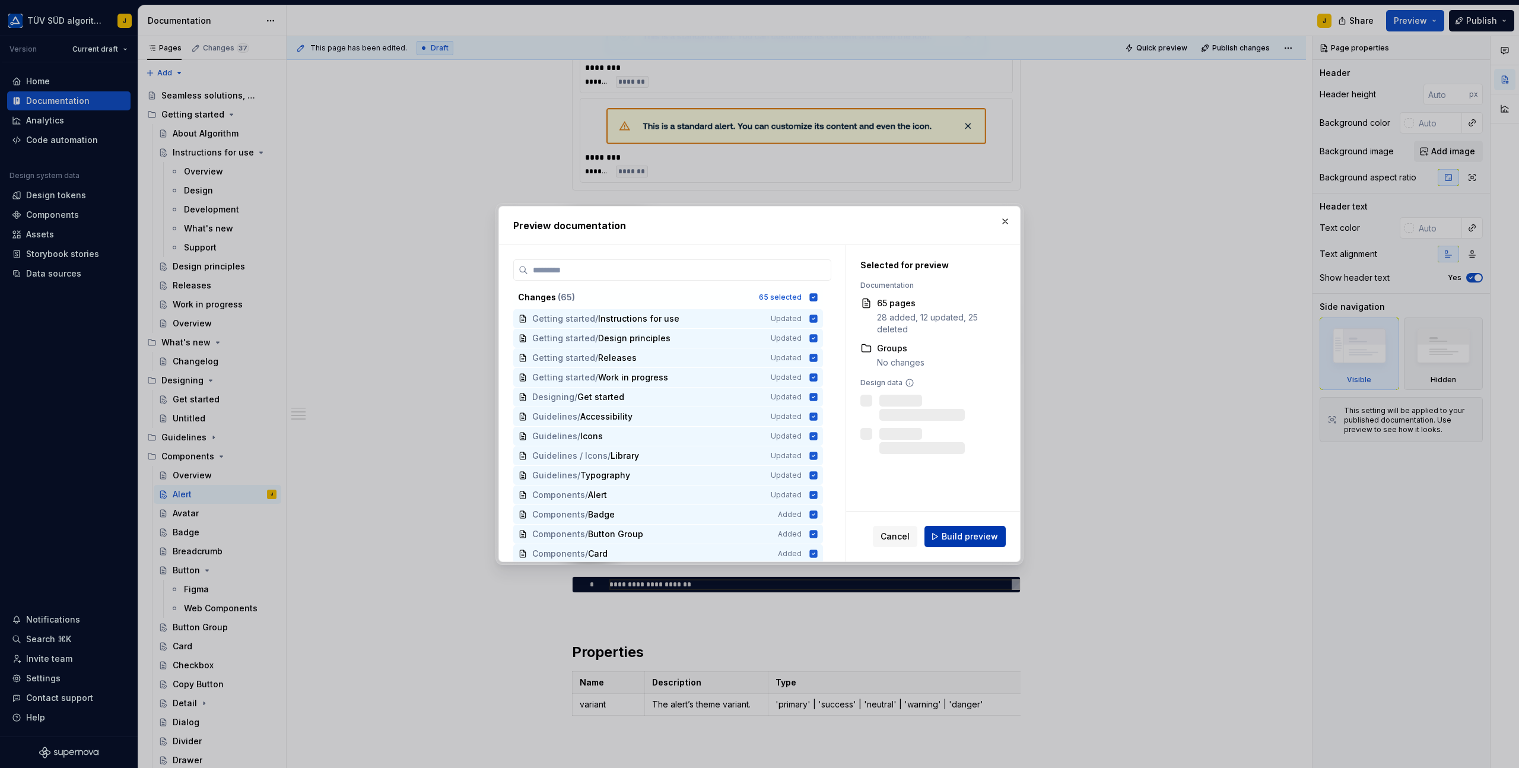
click at [968, 536] on span "Build preview" at bounding box center [970, 537] width 56 height 12
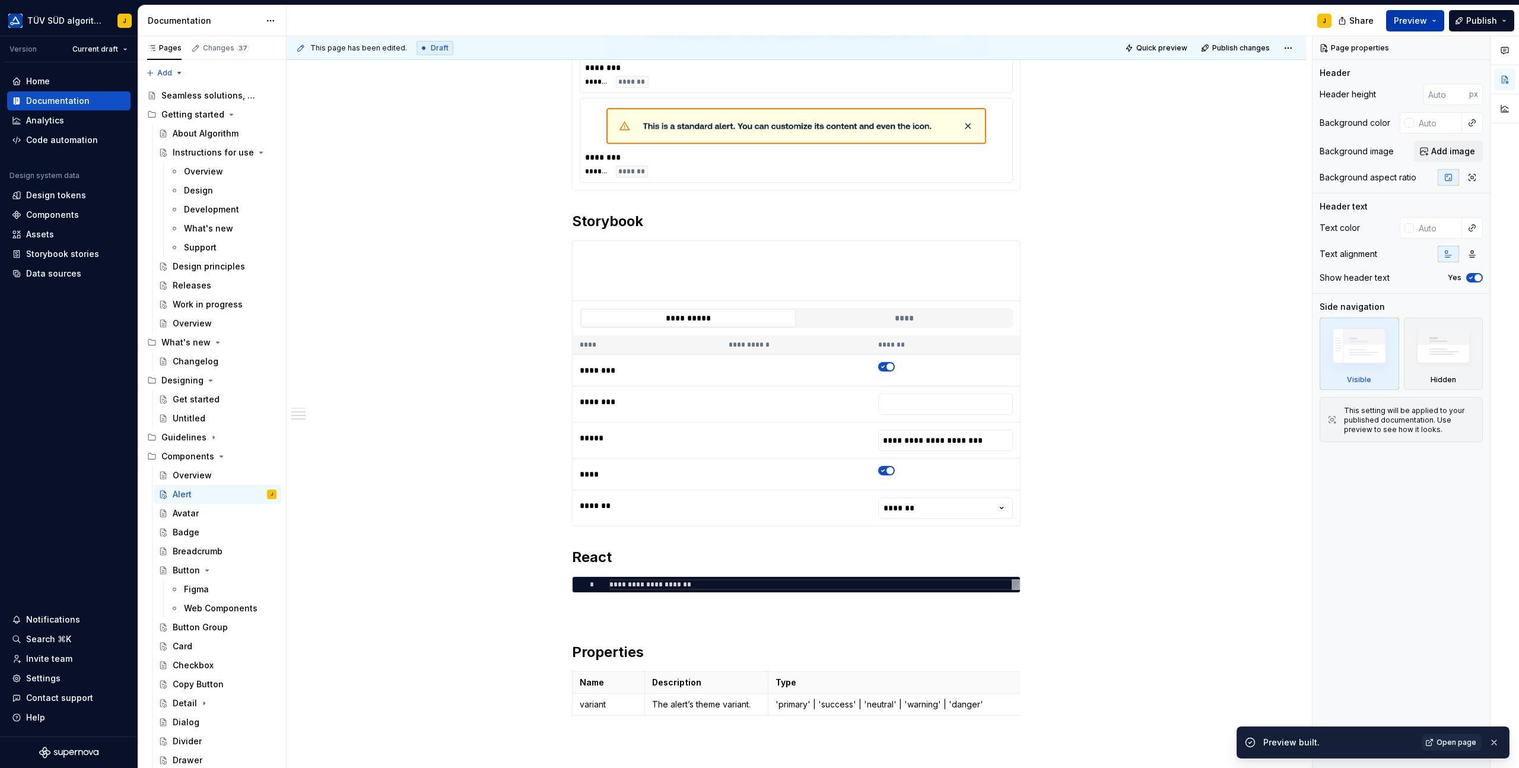
click at [1437, 20] on button "Preview" at bounding box center [1415, 20] width 58 height 21
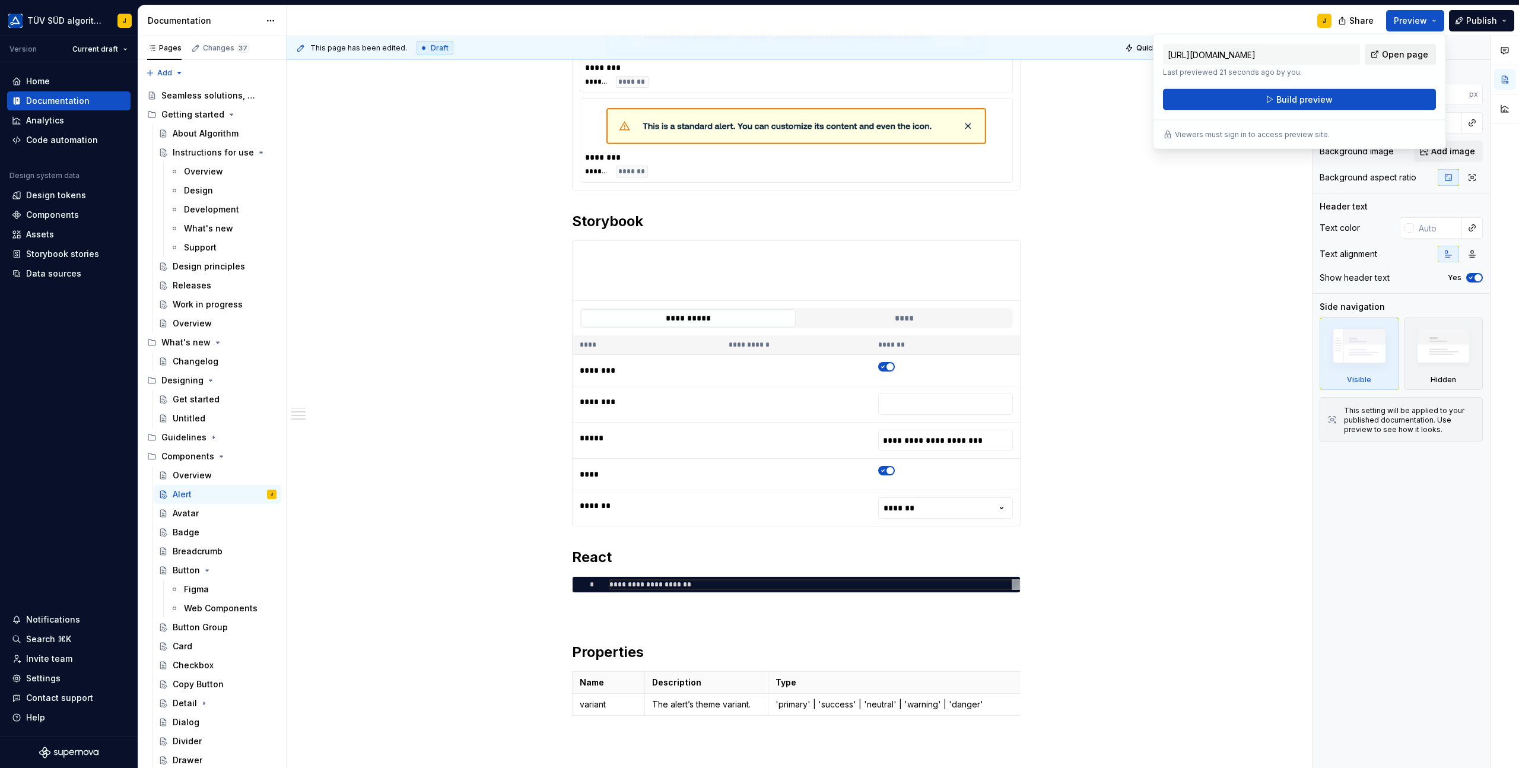
click at [1390, 53] on span "Open page" at bounding box center [1405, 55] width 46 height 12
type textarea "*"
click at [661, 226] on h2 "Storybook" at bounding box center [796, 221] width 449 height 19
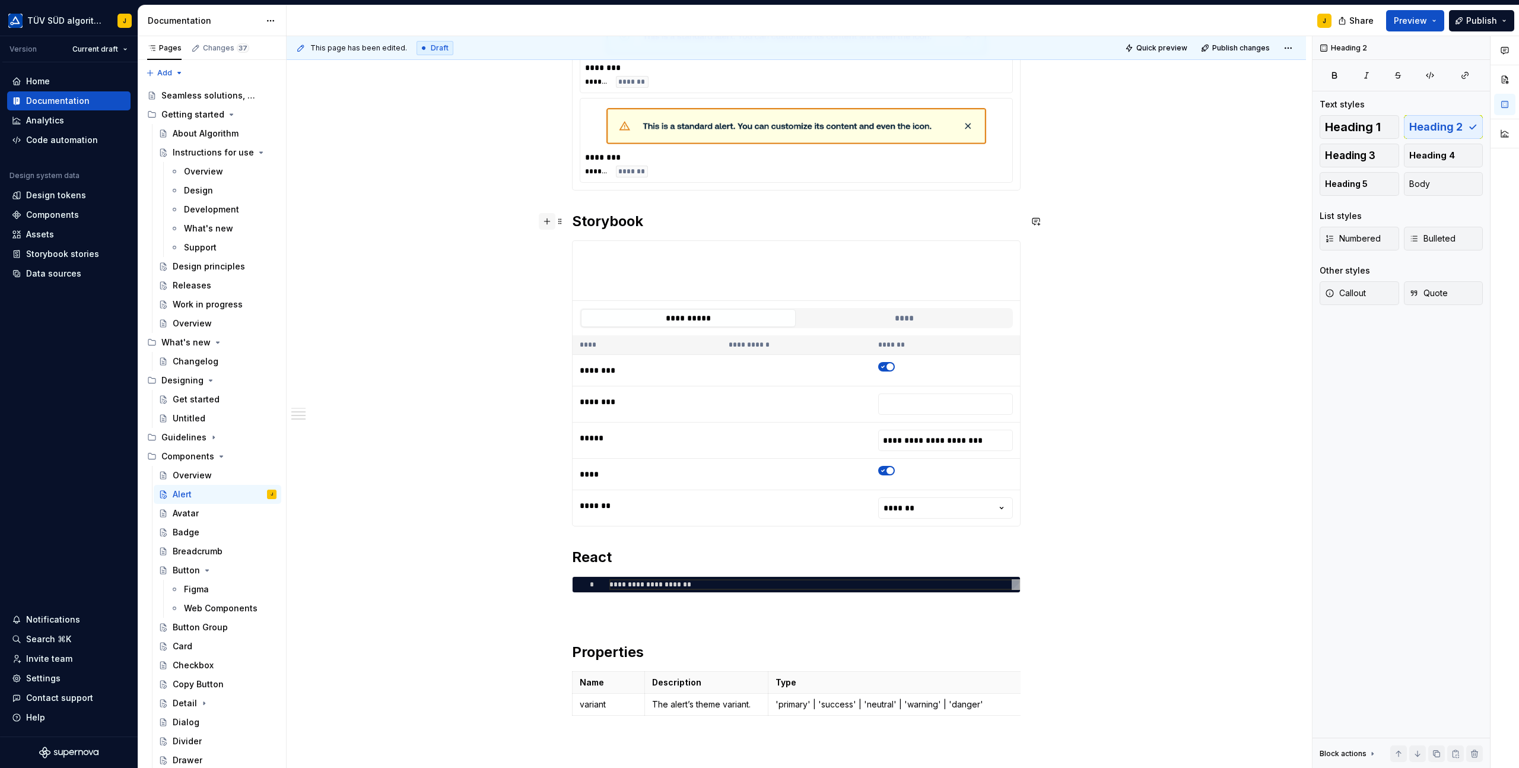
click at [548, 224] on button "button" at bounding box center [547, 221] width 17 height 17
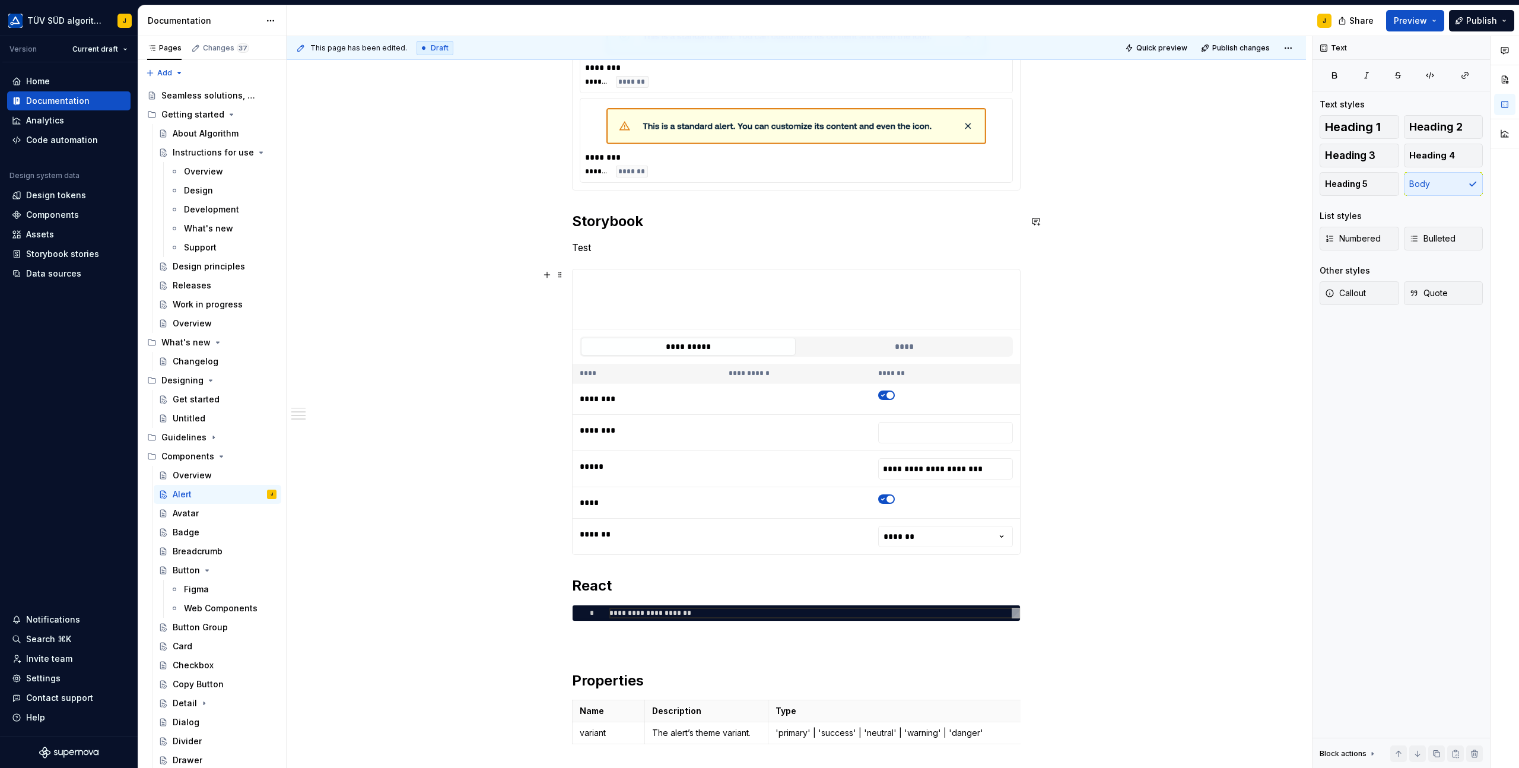
click at [500, 296] on div "**********" at bounding box center [797, 333] width 1020 height 1377
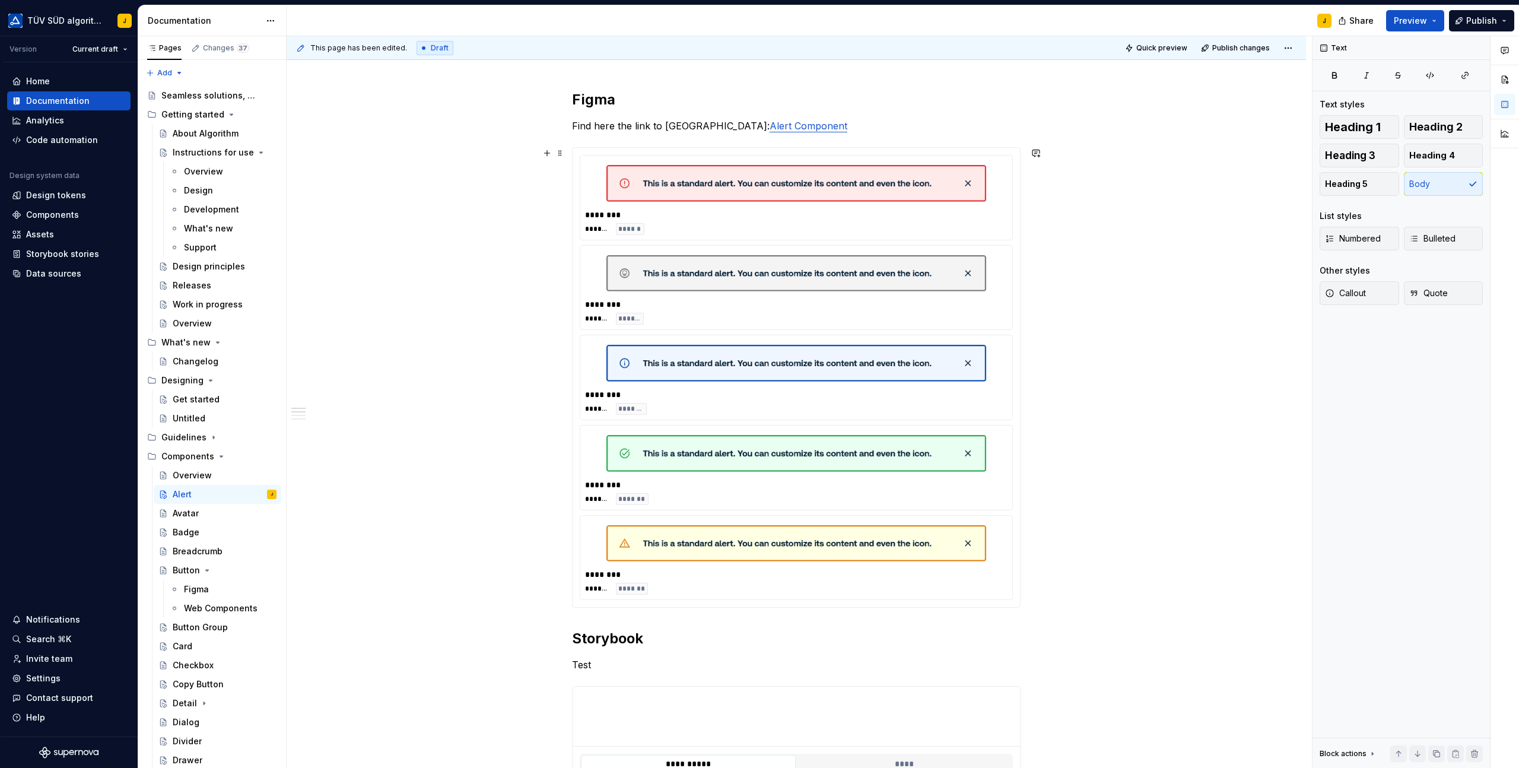
scroll to position [0, 0]
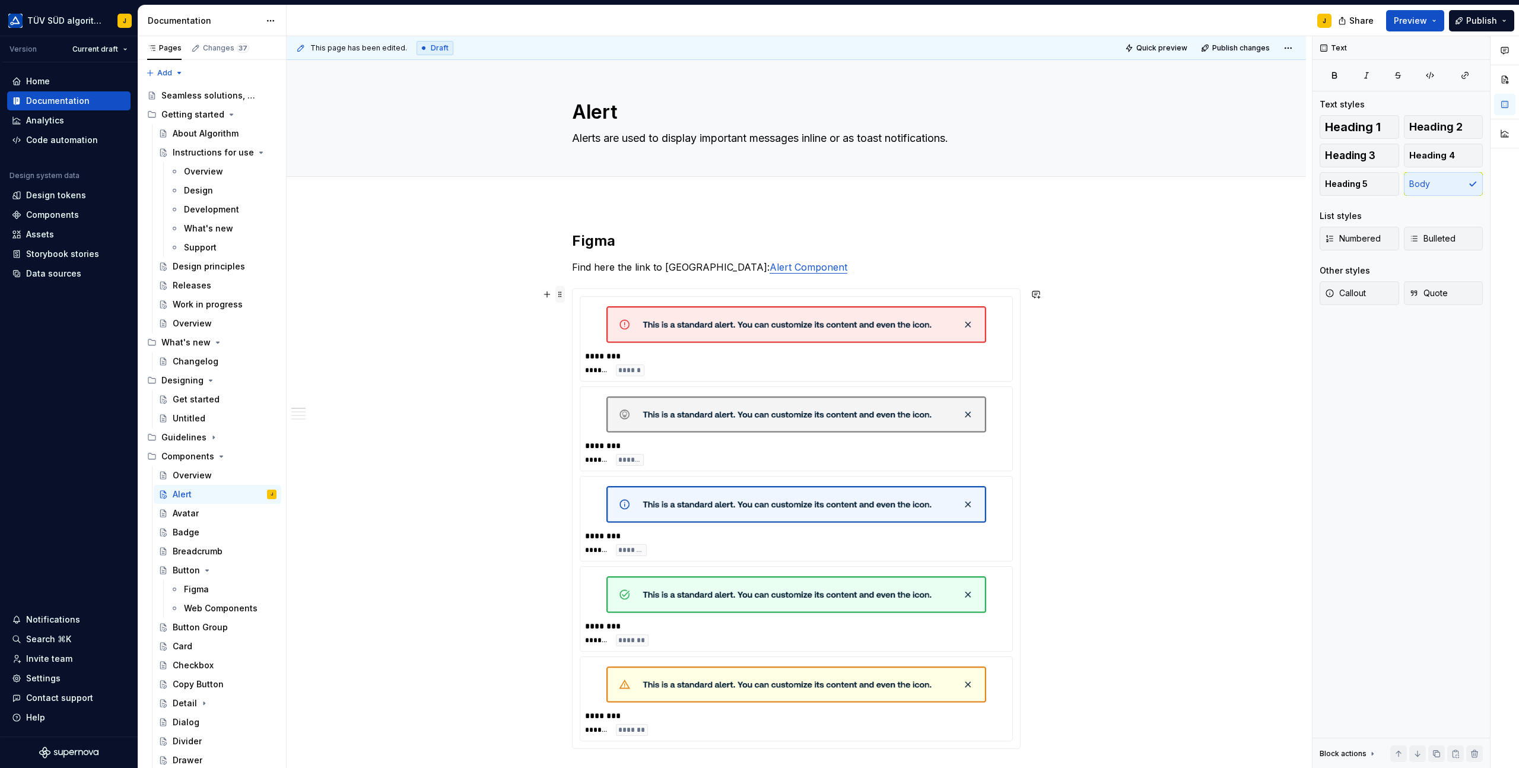
click at [561, 296] on span at bounding box center [559, 294] width 9 height 17
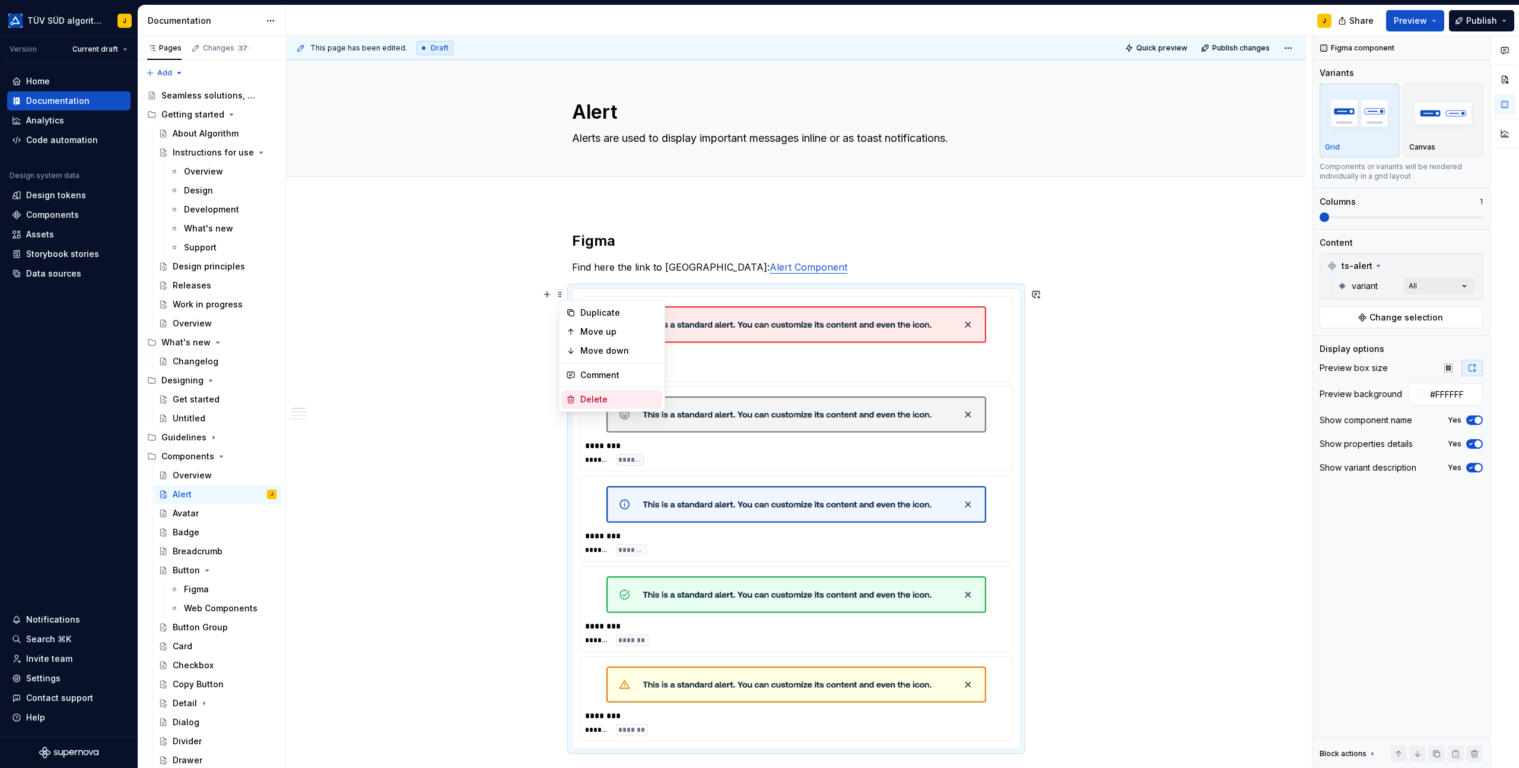
click at [600, 396] on div "Delete" at bounding box center [618, 399] width 77 height 12
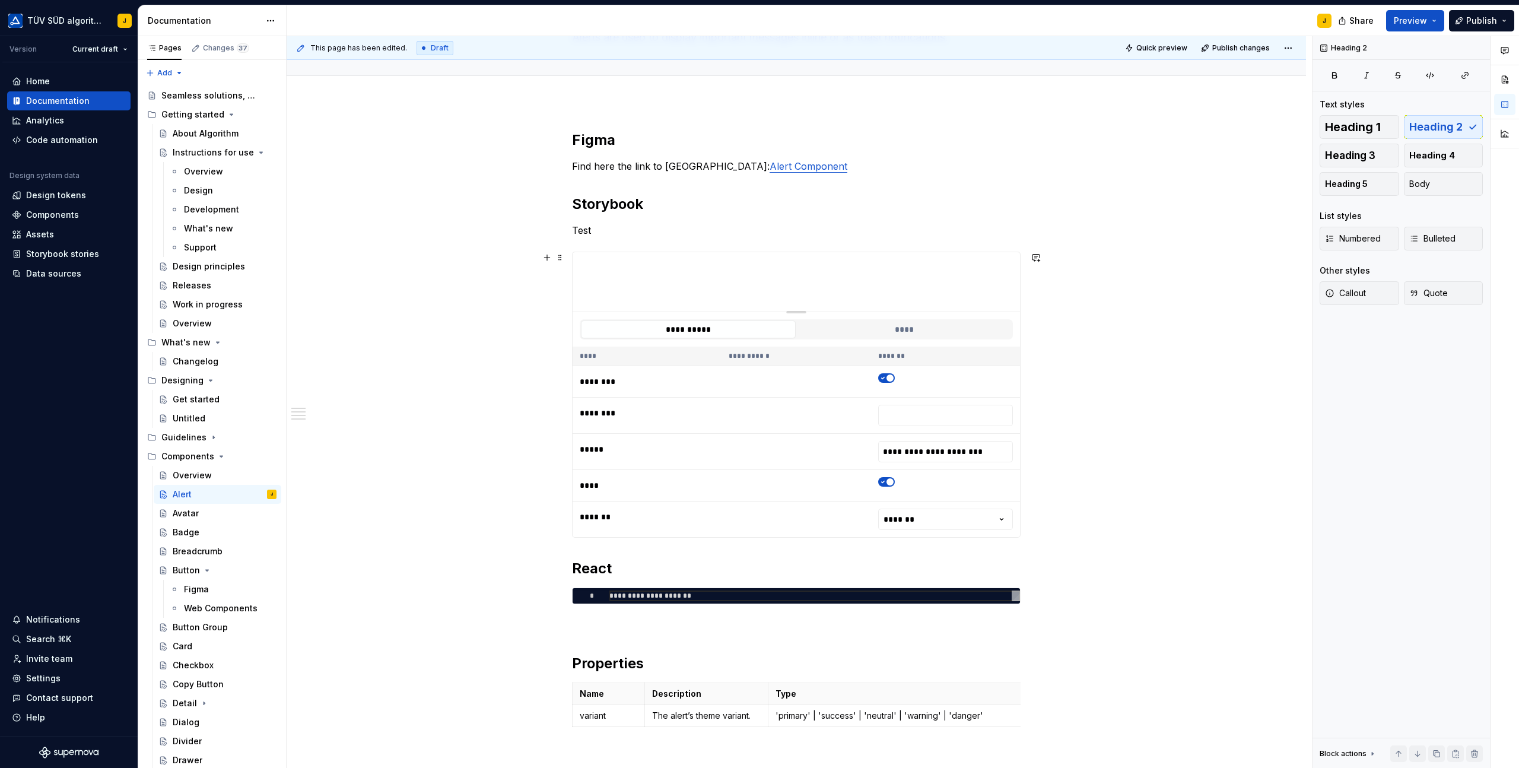
scroll to position [103, 0]
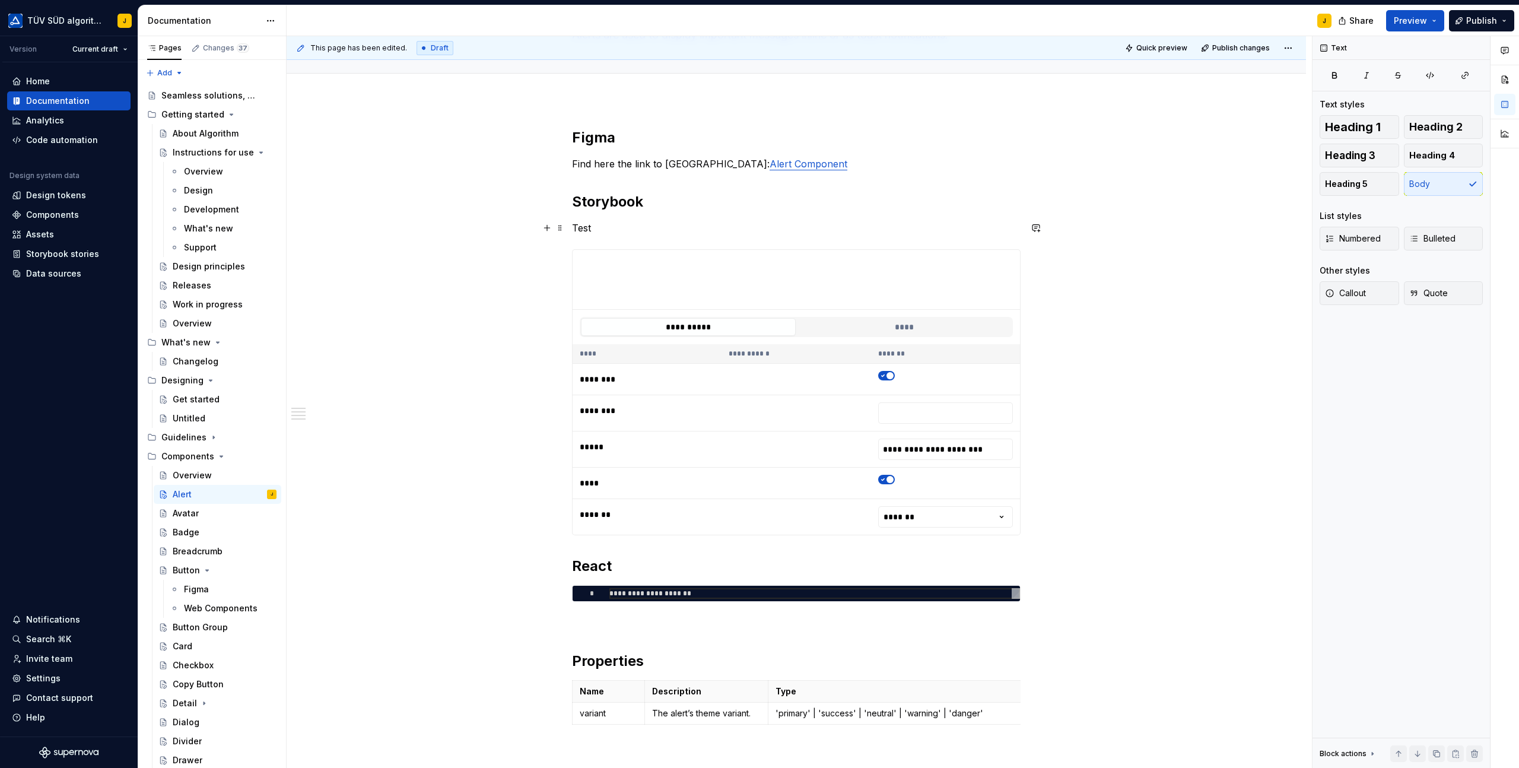
click at [605, 226] on p "Test" at bounding box center [796, 228] width 449 height 14
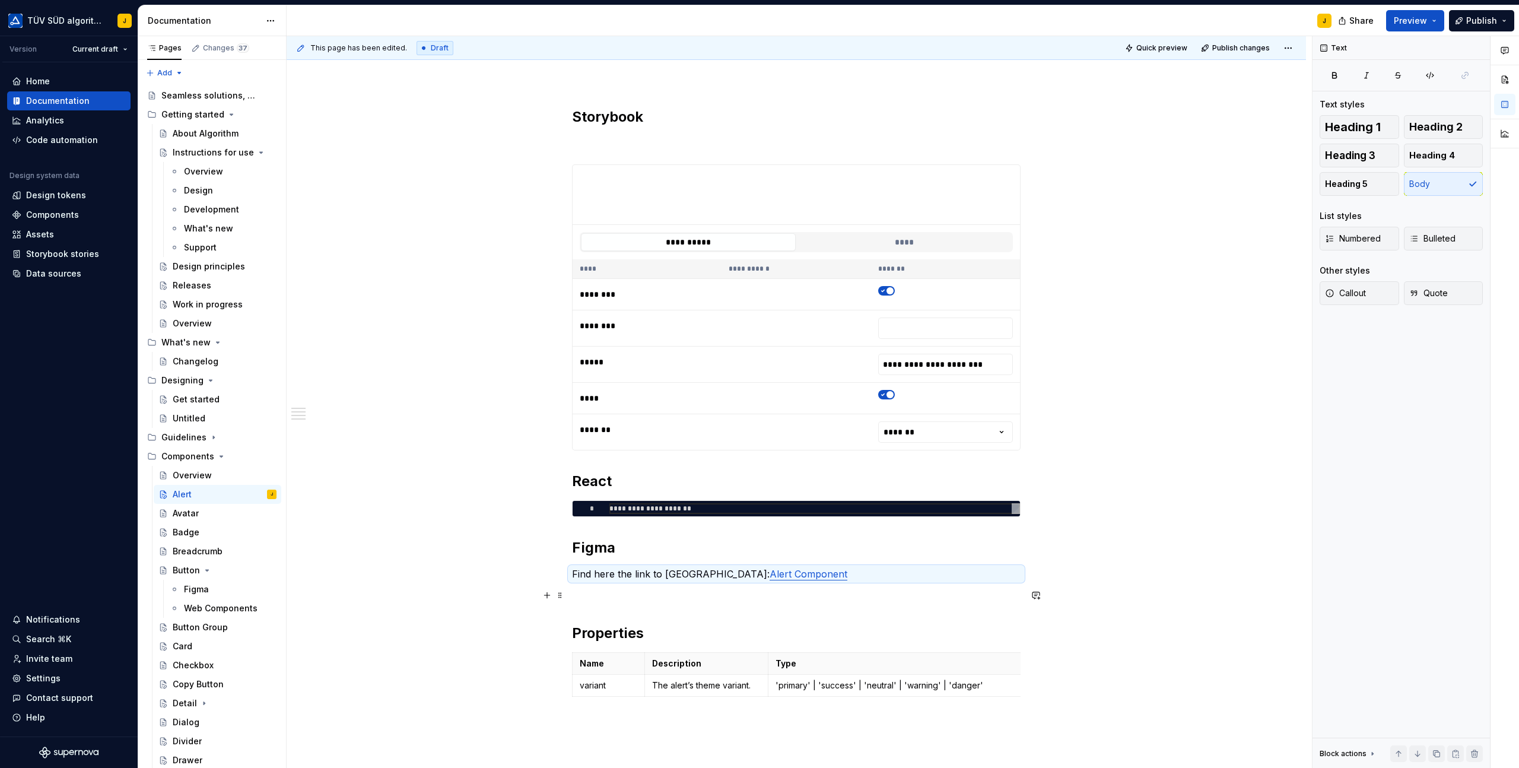
scroll to position [126, 0]
click at [795, 592] on p at bounding box center [796, 593] width 449 height 14
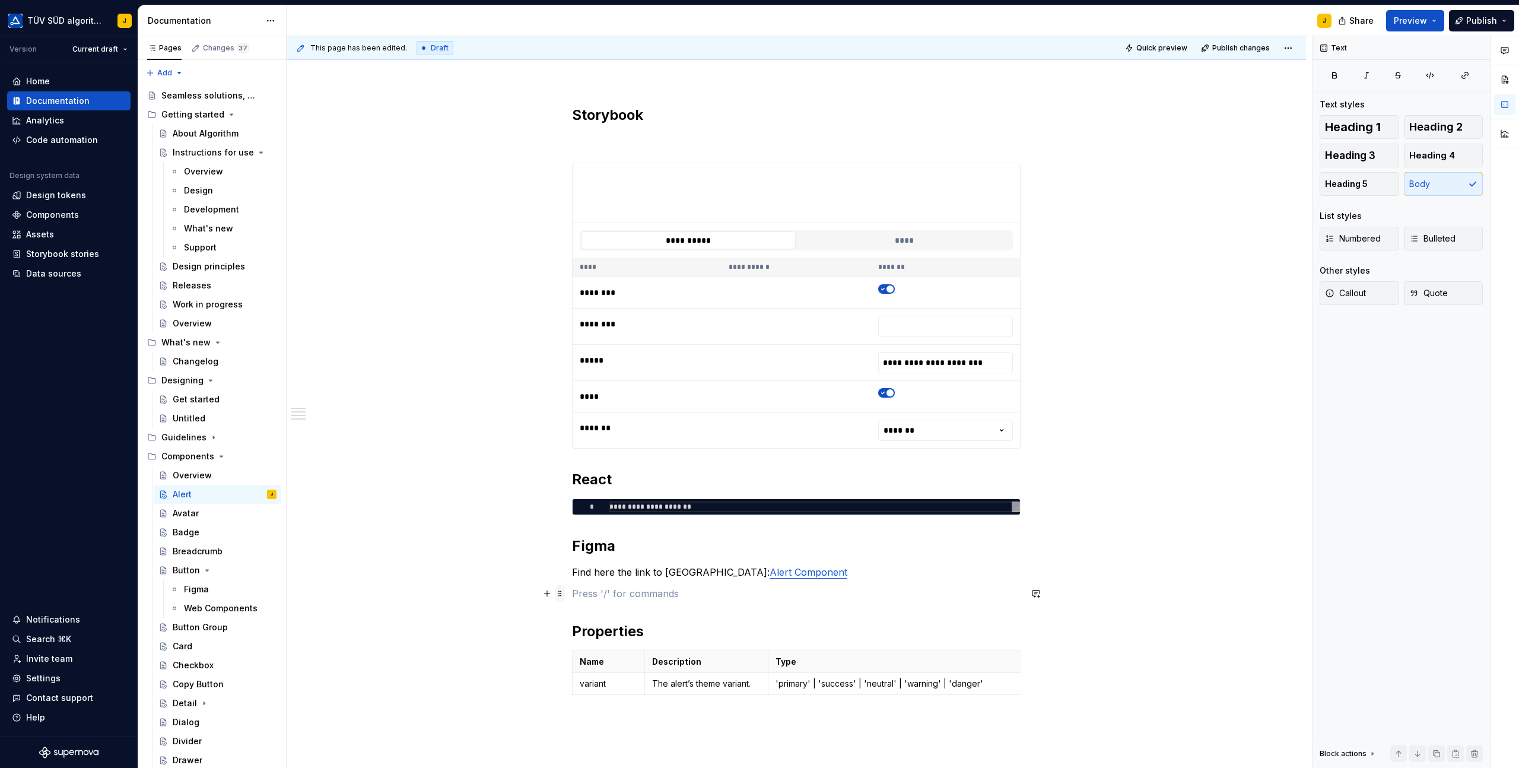
click at [561, 595] on span at bounding box center [559, 593] width 9 height 17
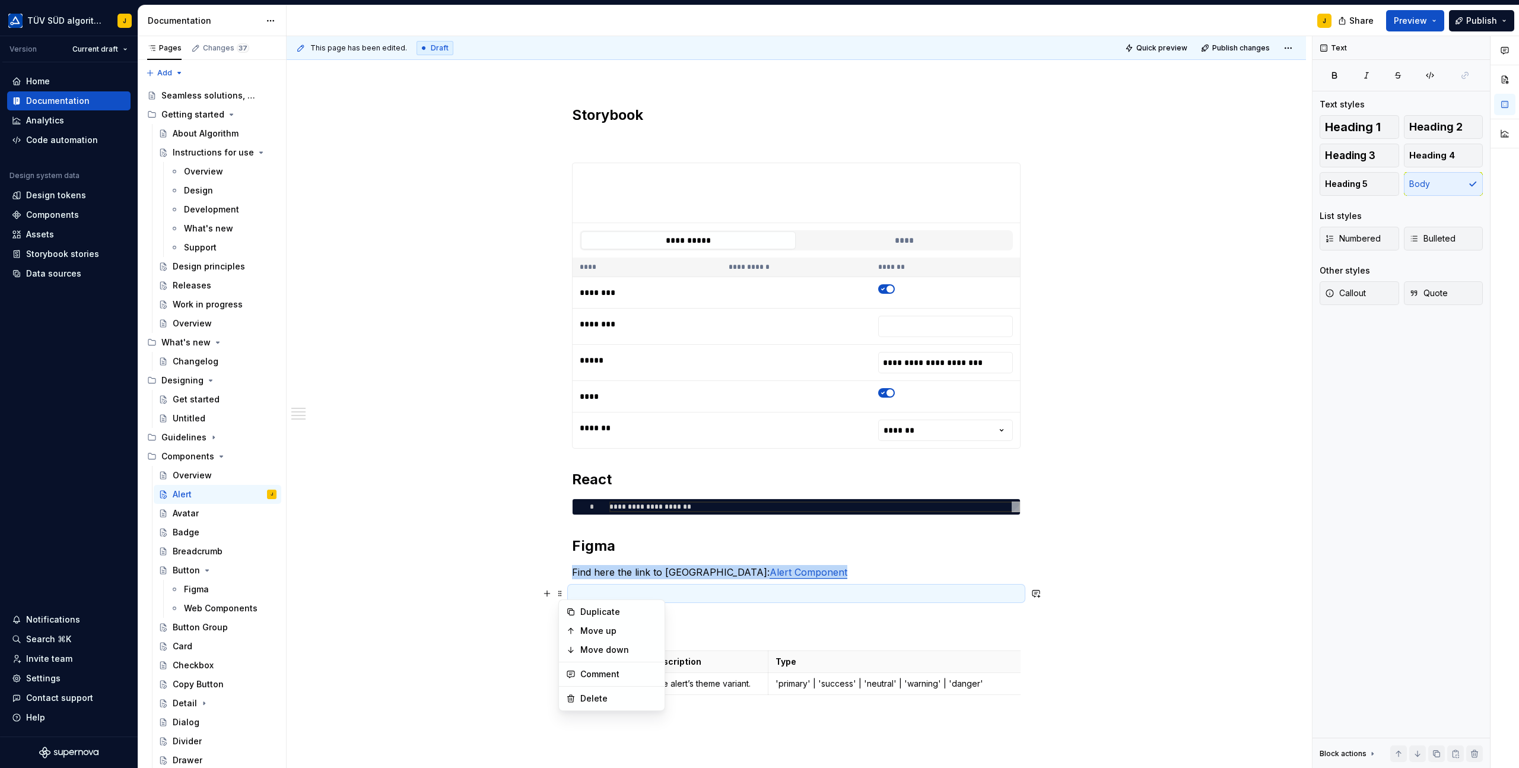
click at [545, 581] on div "**********" at bounding box center [797, 524] width 1020 height 895
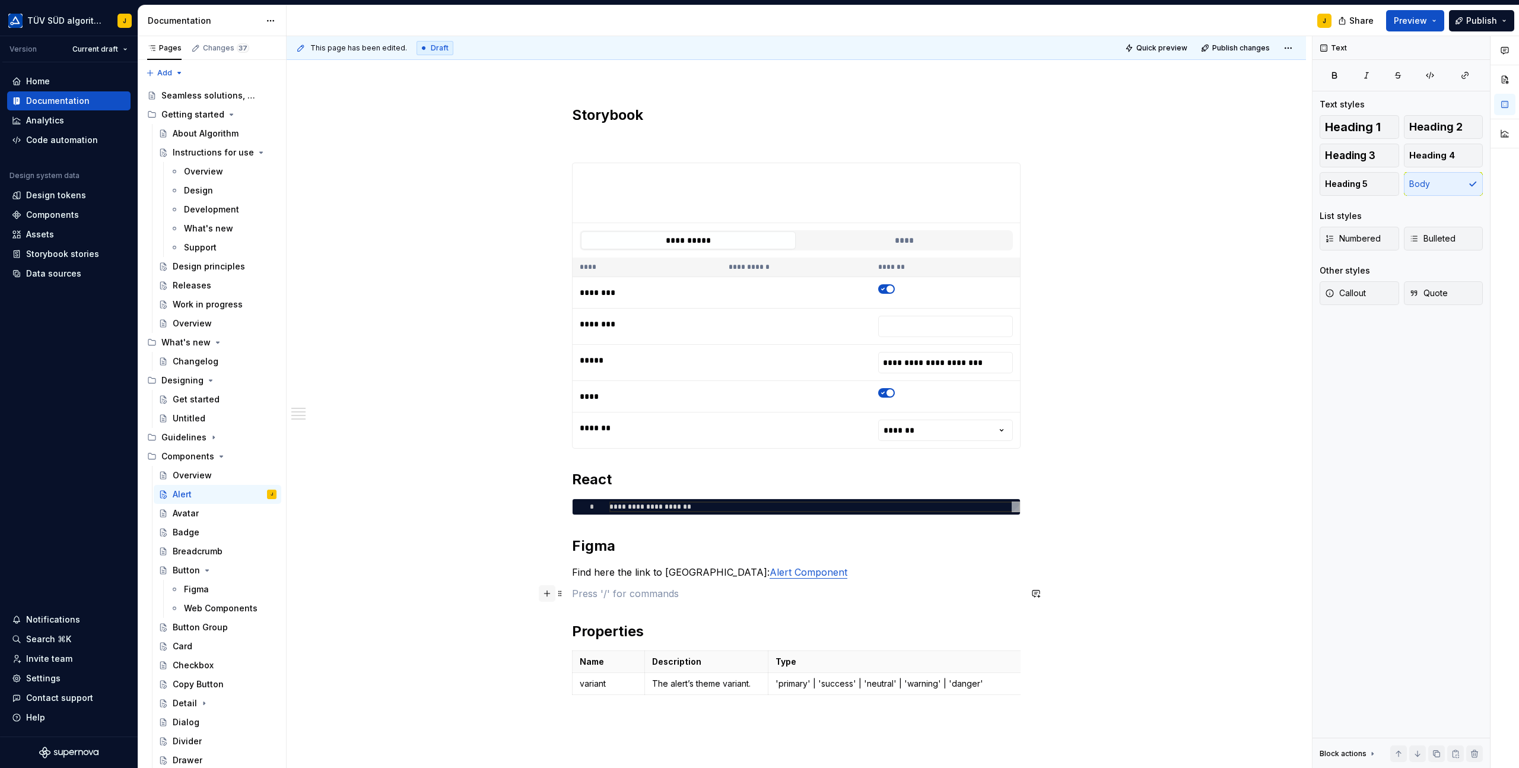
click at [545, 592] on button "button" at bounding box center [547, 593] width 17 height 17
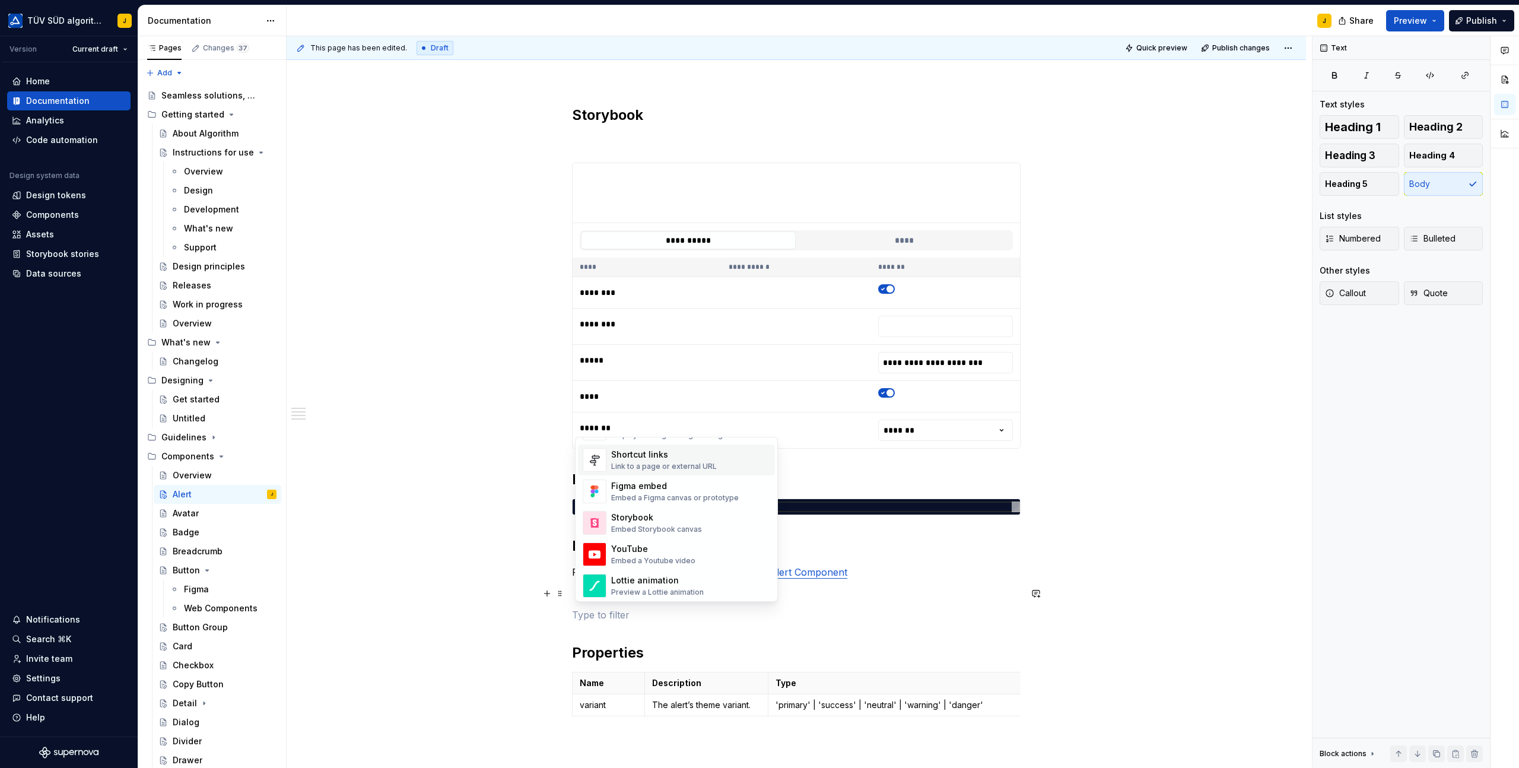
scroll to position [557, 0]
click at [649, 487] on div "Embed a Figma canvas or prototype" at bounding box center [675, 488] width 128 height 9
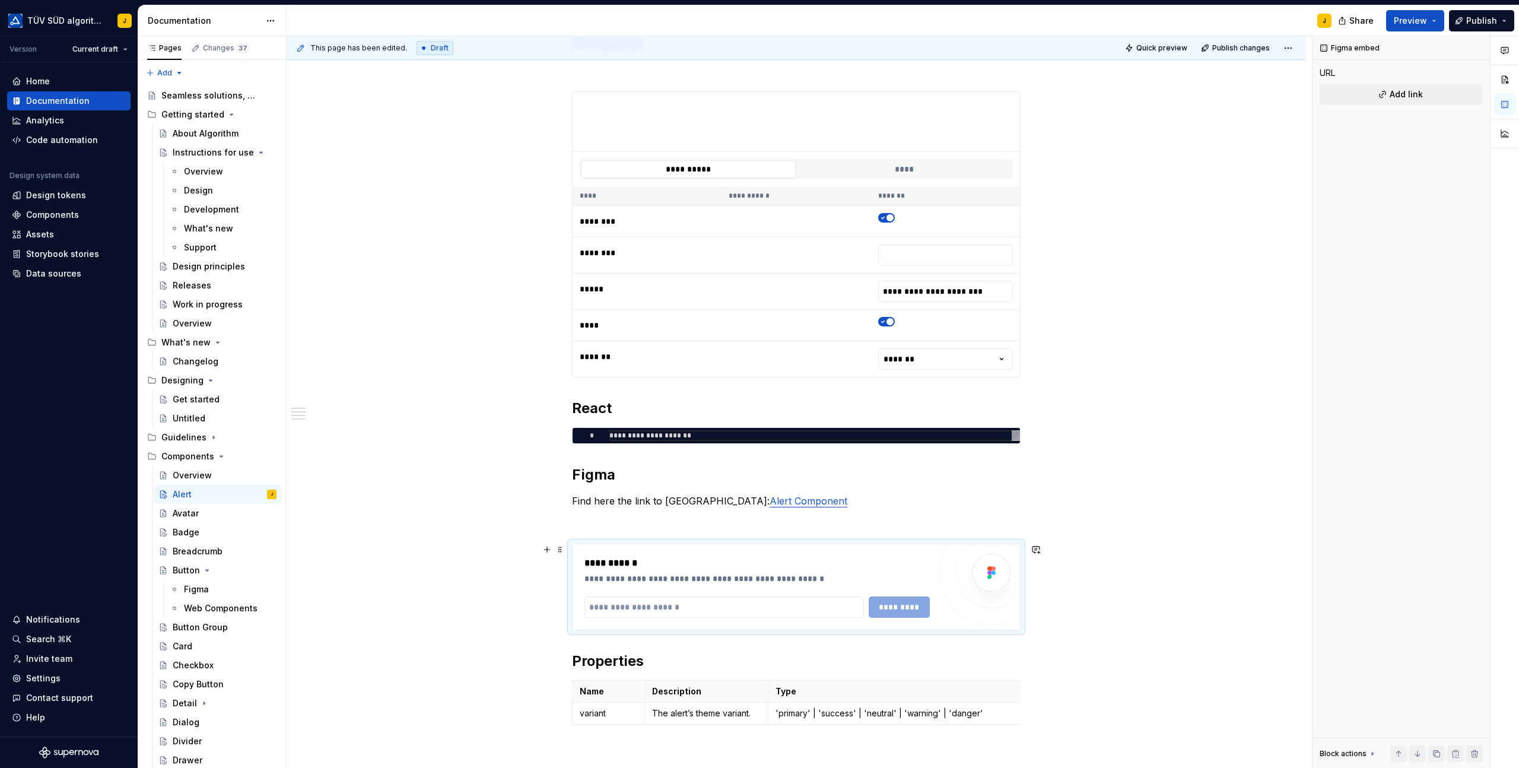
scroll to position [221, 0]
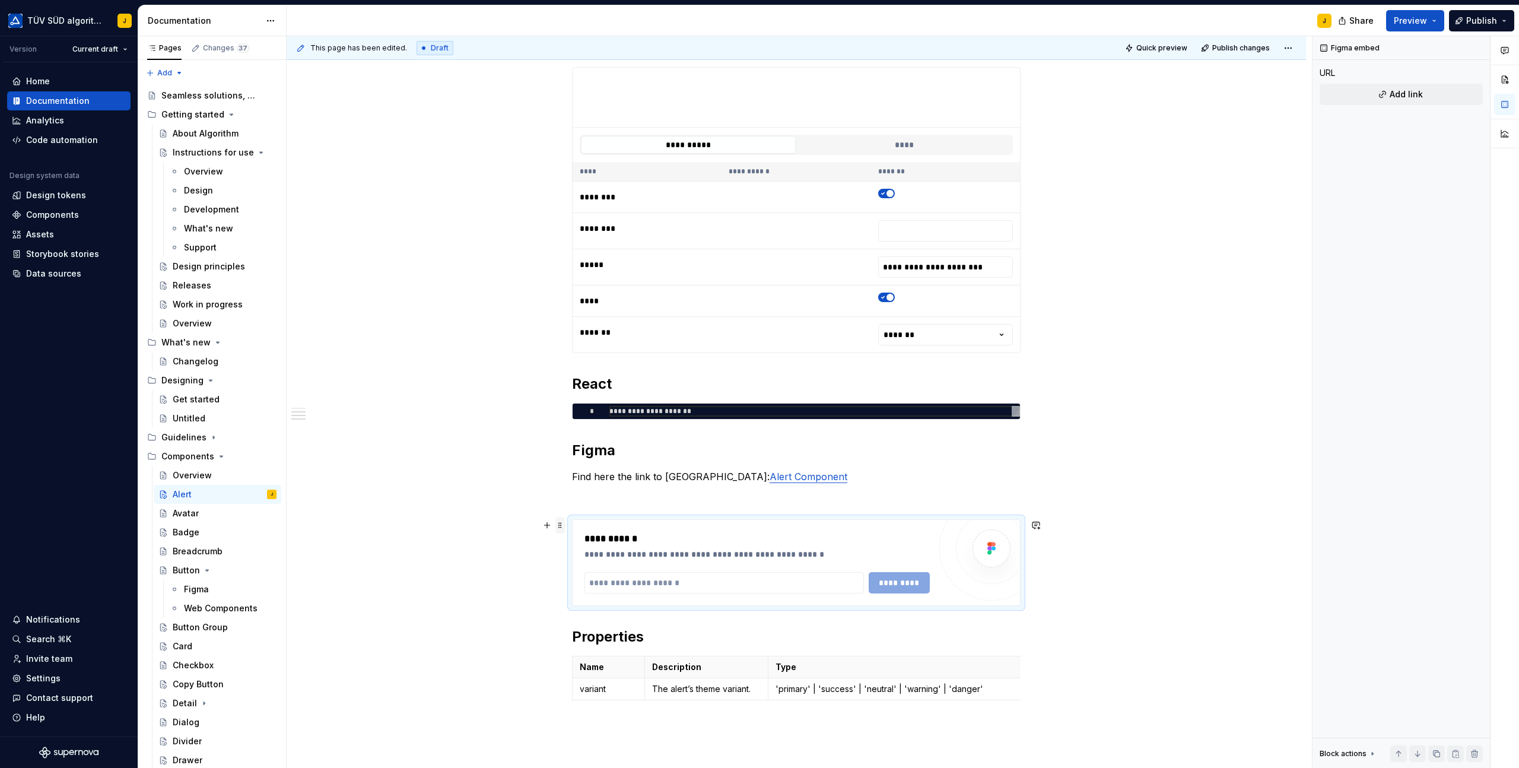
click at [561, 526] on span at bounding box center [559, 525] width 9 height 17
click at [604, 629] on div "Delete" at bounding box center [618, 630] width 77 height 12
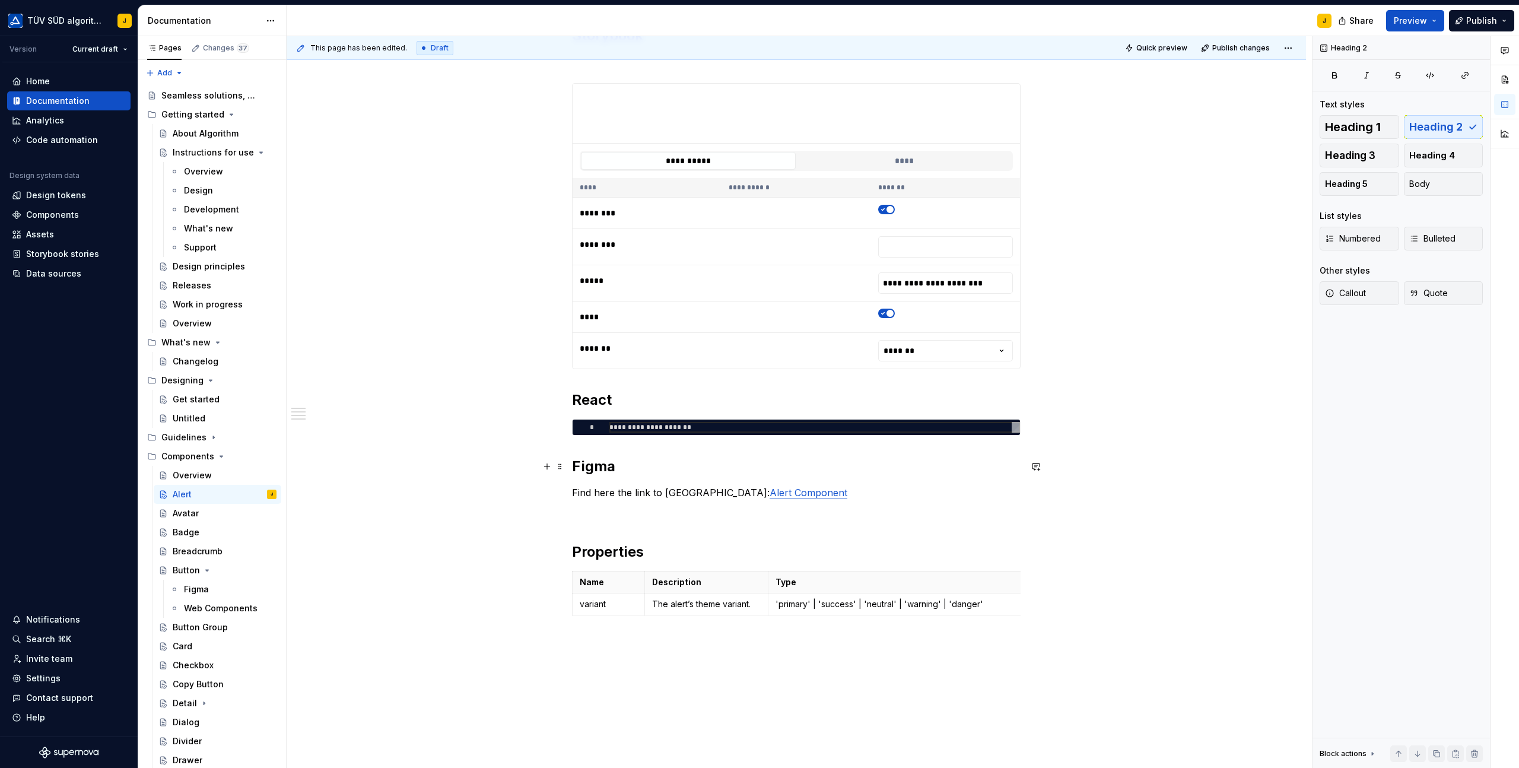
scroll to position [205, 0]
click at [601, 533] on div "**********" at bounding box center [796, 338] width 449 height 623
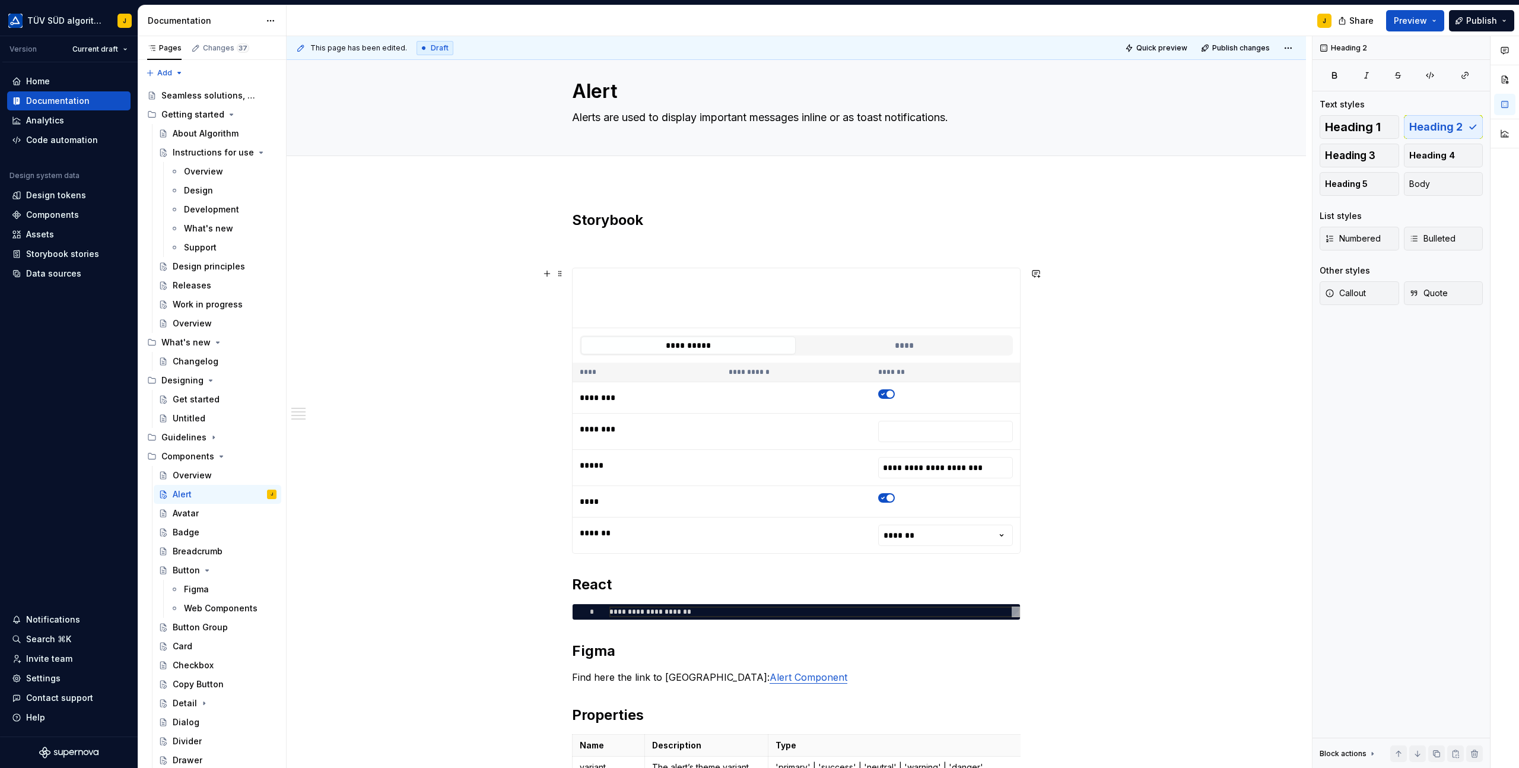
scroll to position [0, 0]
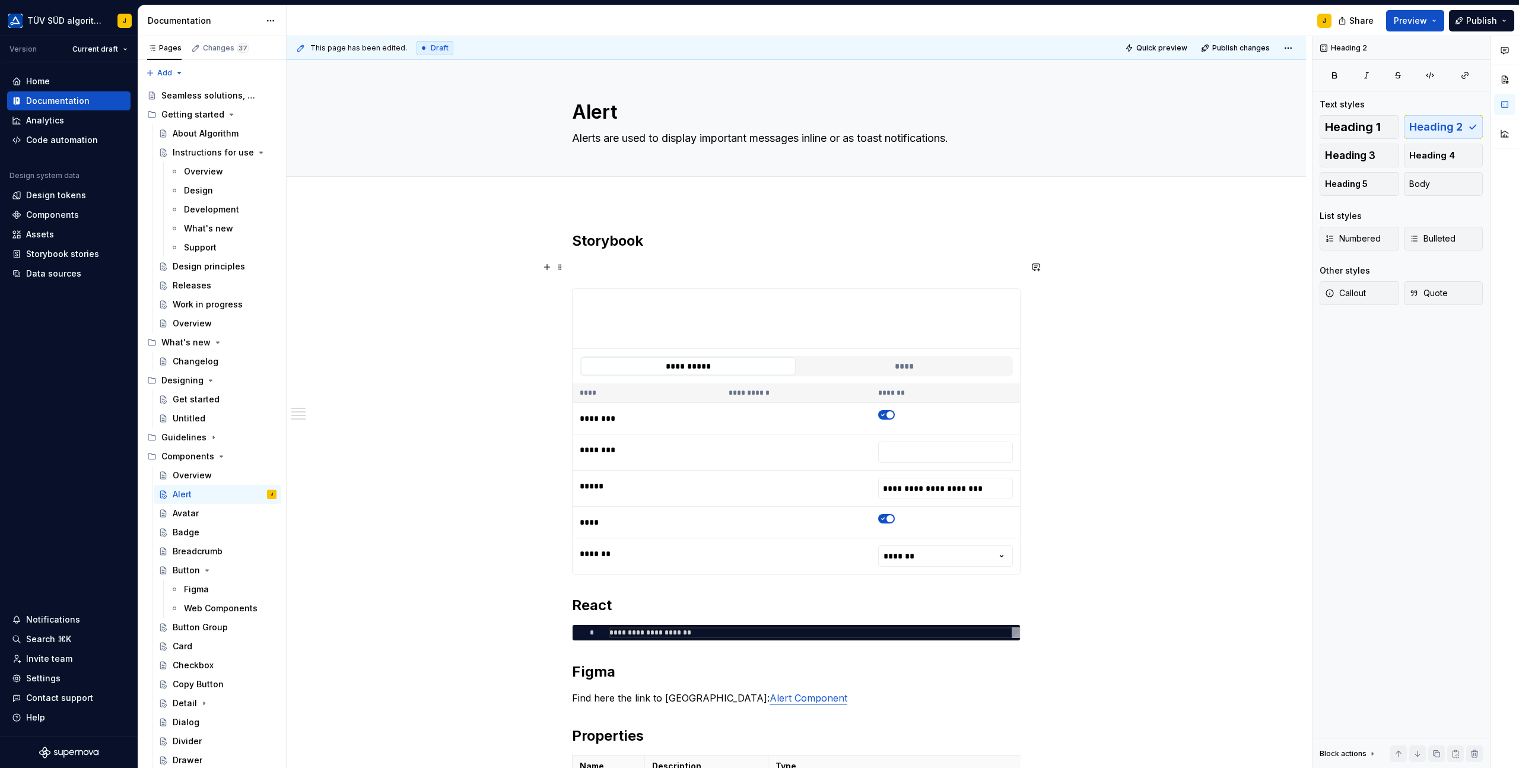
click at [597, 270] on p at bounding box center [796, 267] width 449 height 14
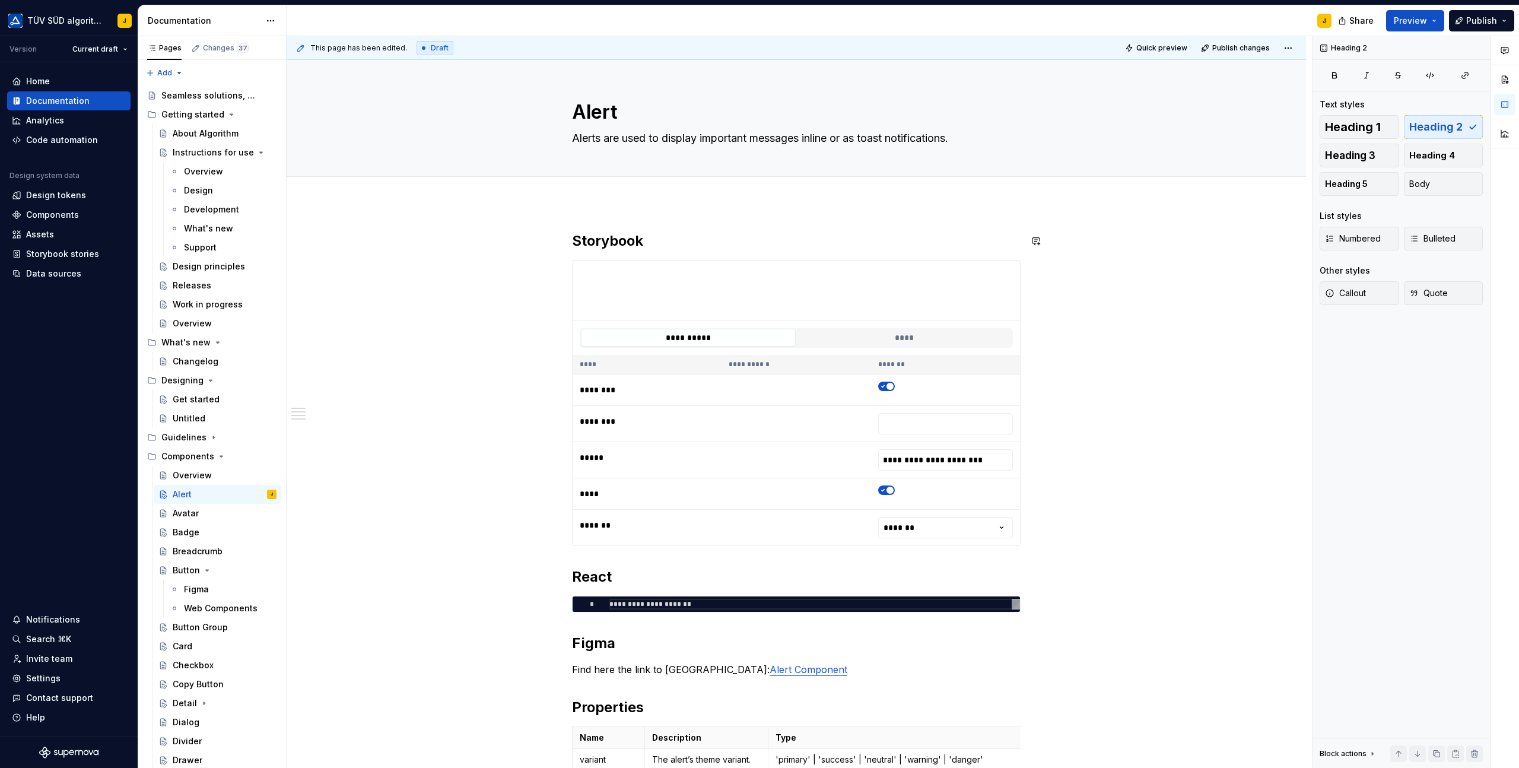
click at [580, 215] on div "**********" at bounding box center [797, 626] width 1020 height 846
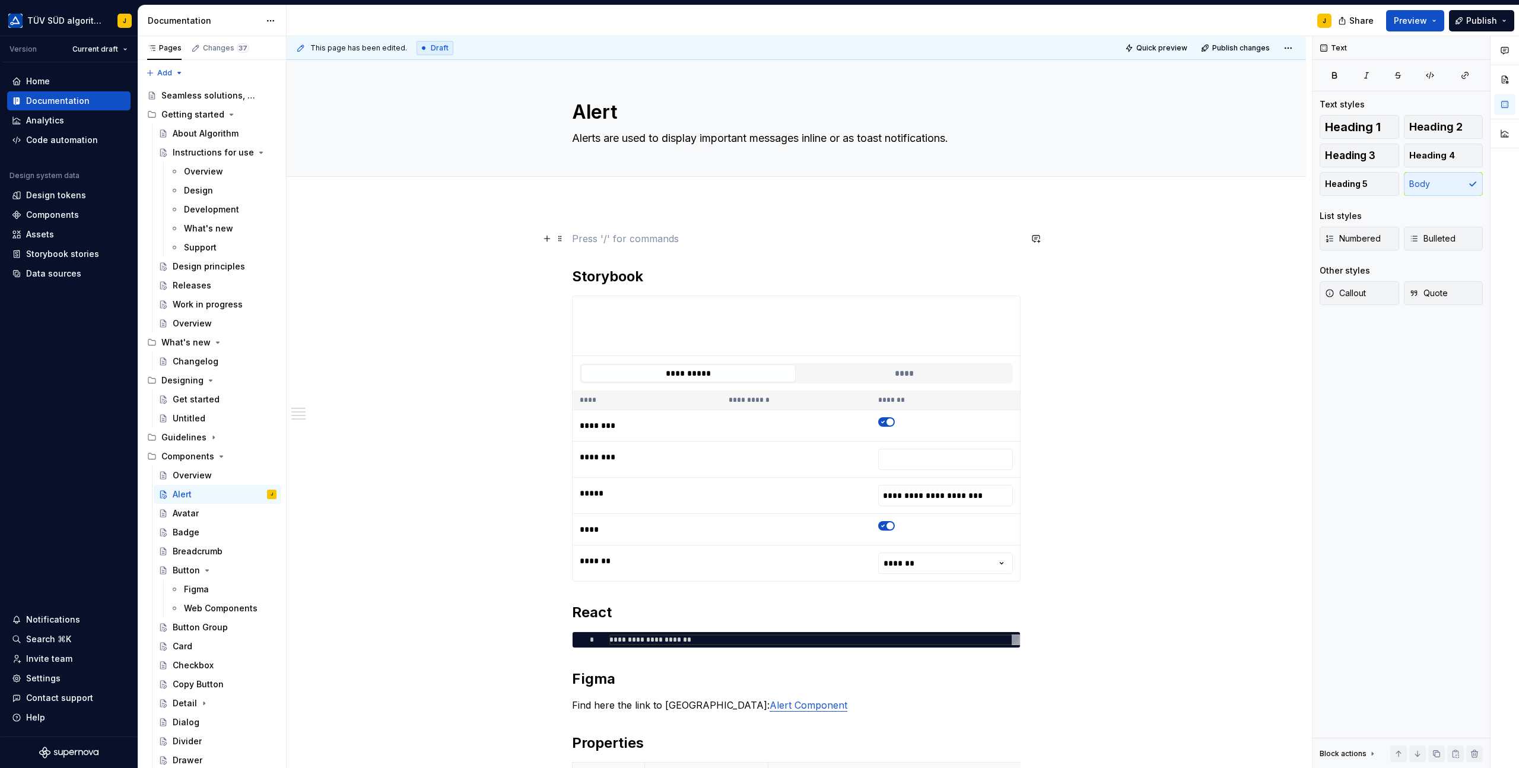
click at [569, 237] on div "**********" at bounding box center [797, 643] width 1020 height 881
click at [570, 254] on div "**********" at bounding box center [797, 643] width 1020 height 881
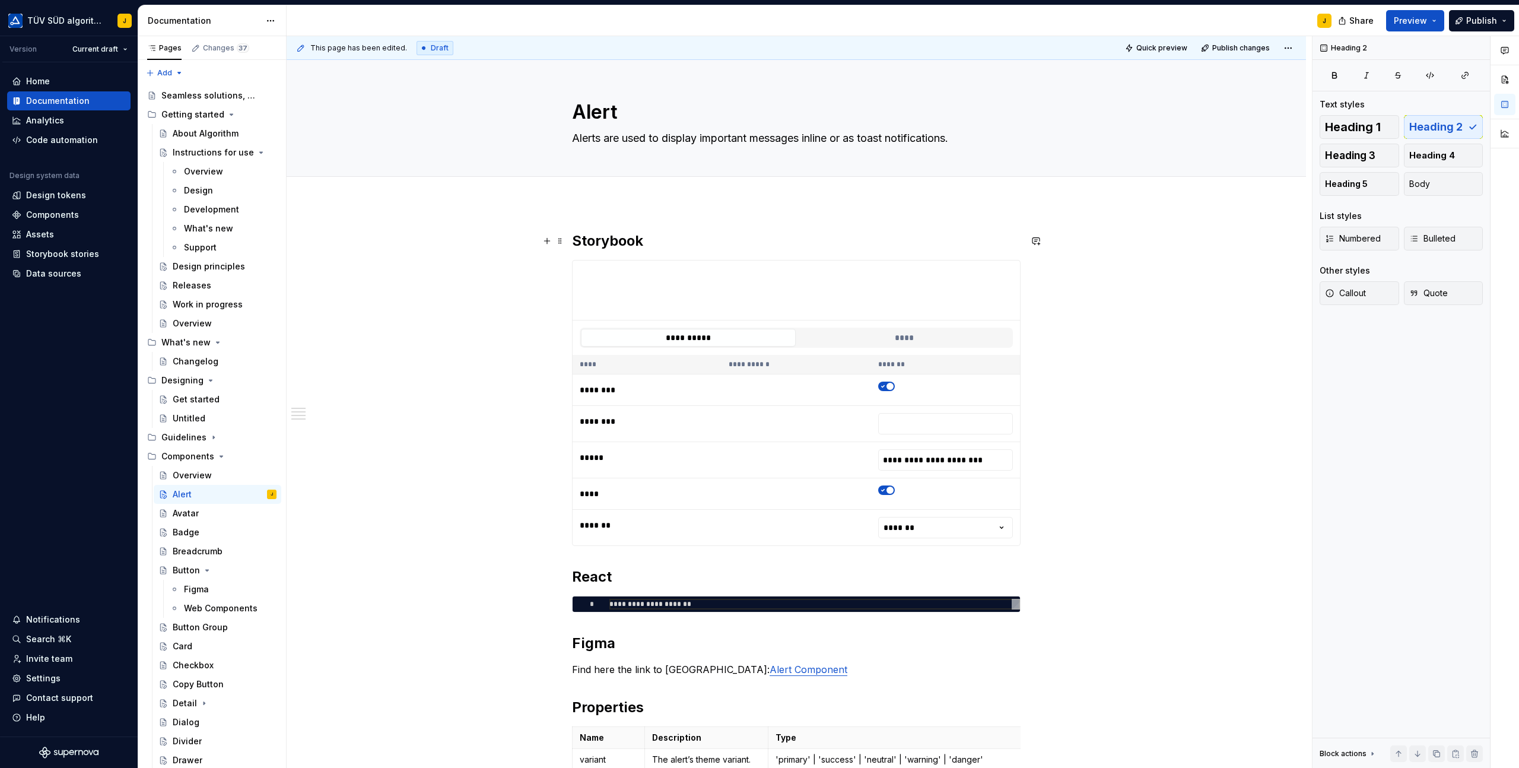
click at [623, 249] on h2 "Storybook" at bounding box center [796, 240] width 449 height 19
click at [908, 213] on div "**********" at bounding box center [797, 626] width 1020 height 846
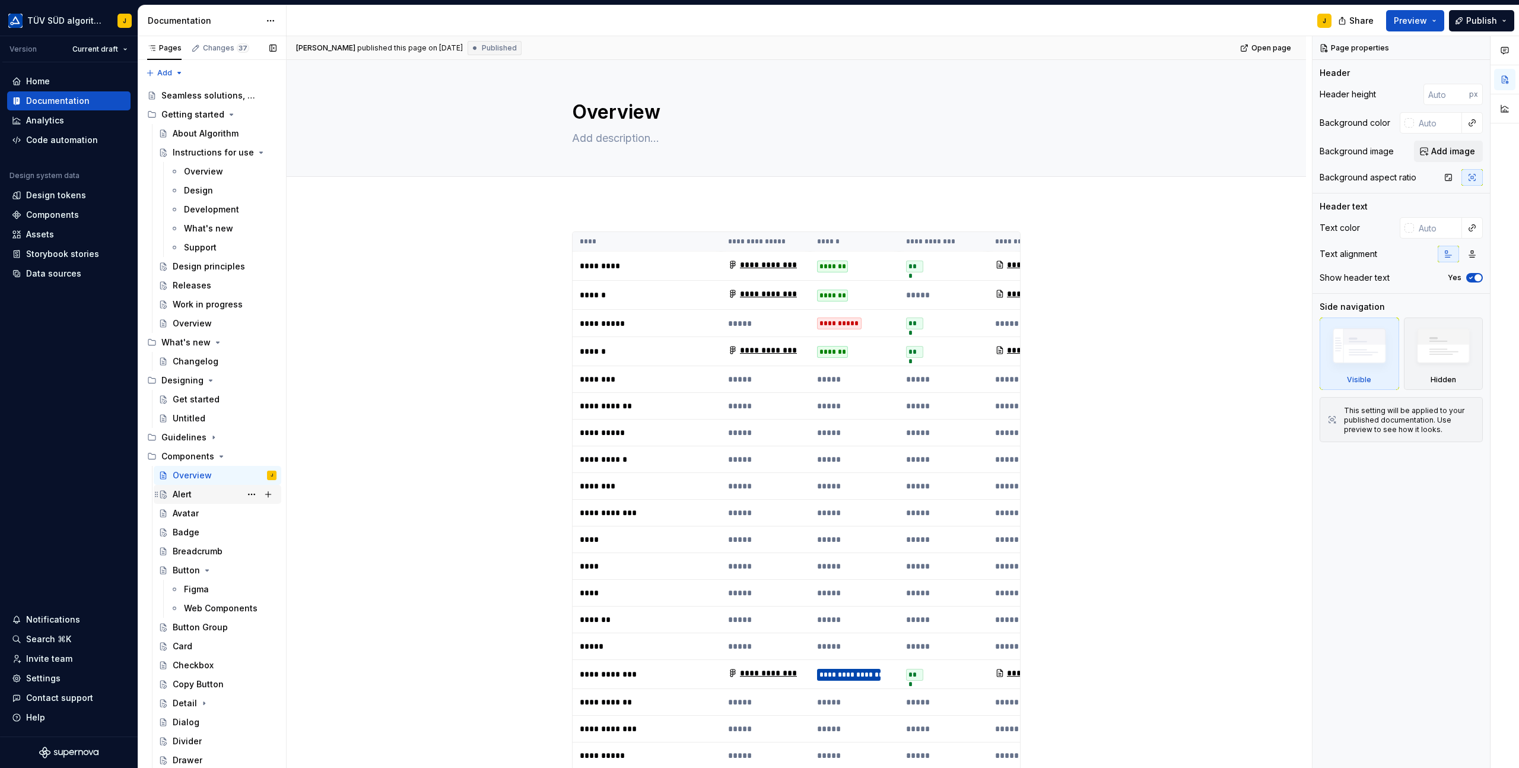
click at [179, 500] on div "Alert" at bounding box center [225, 494] width 104 height 17
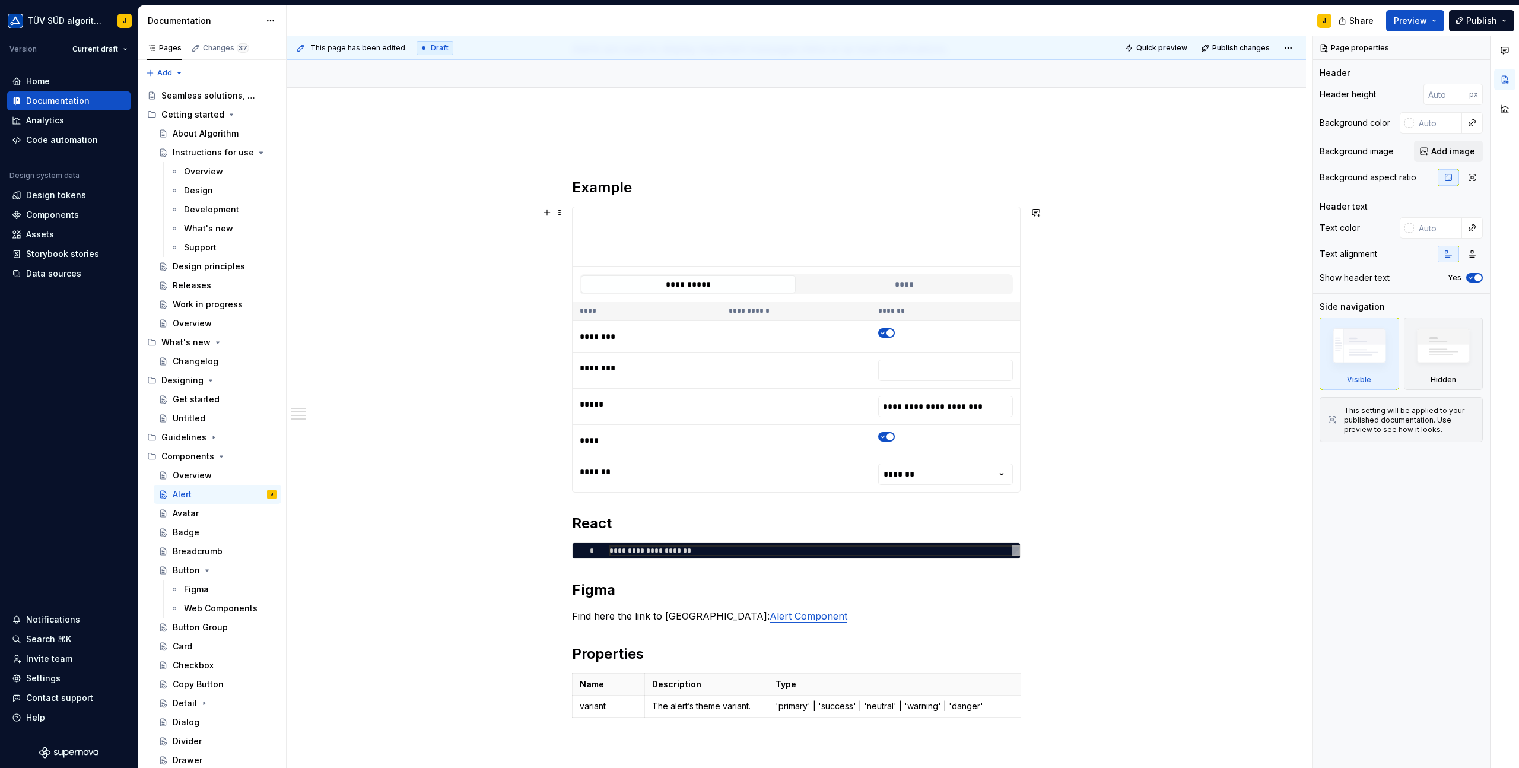
scroll to position [90, 0]
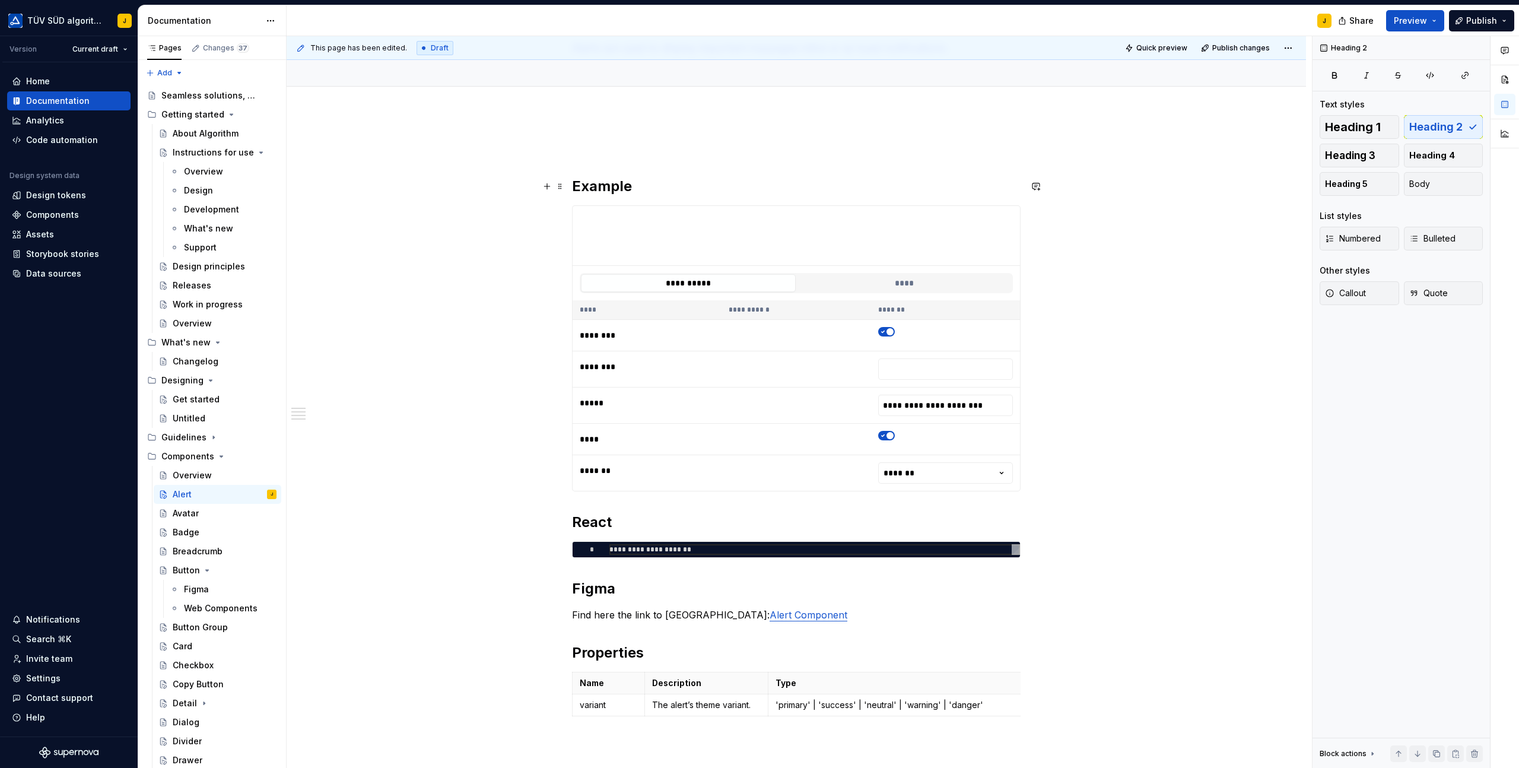
click at [636, 188] on h2 "Example" at bounding box center [796, 186] width 449 height 19
click at [915, 286] on button "****" at bounding box center [904, 283] width 215 height 18
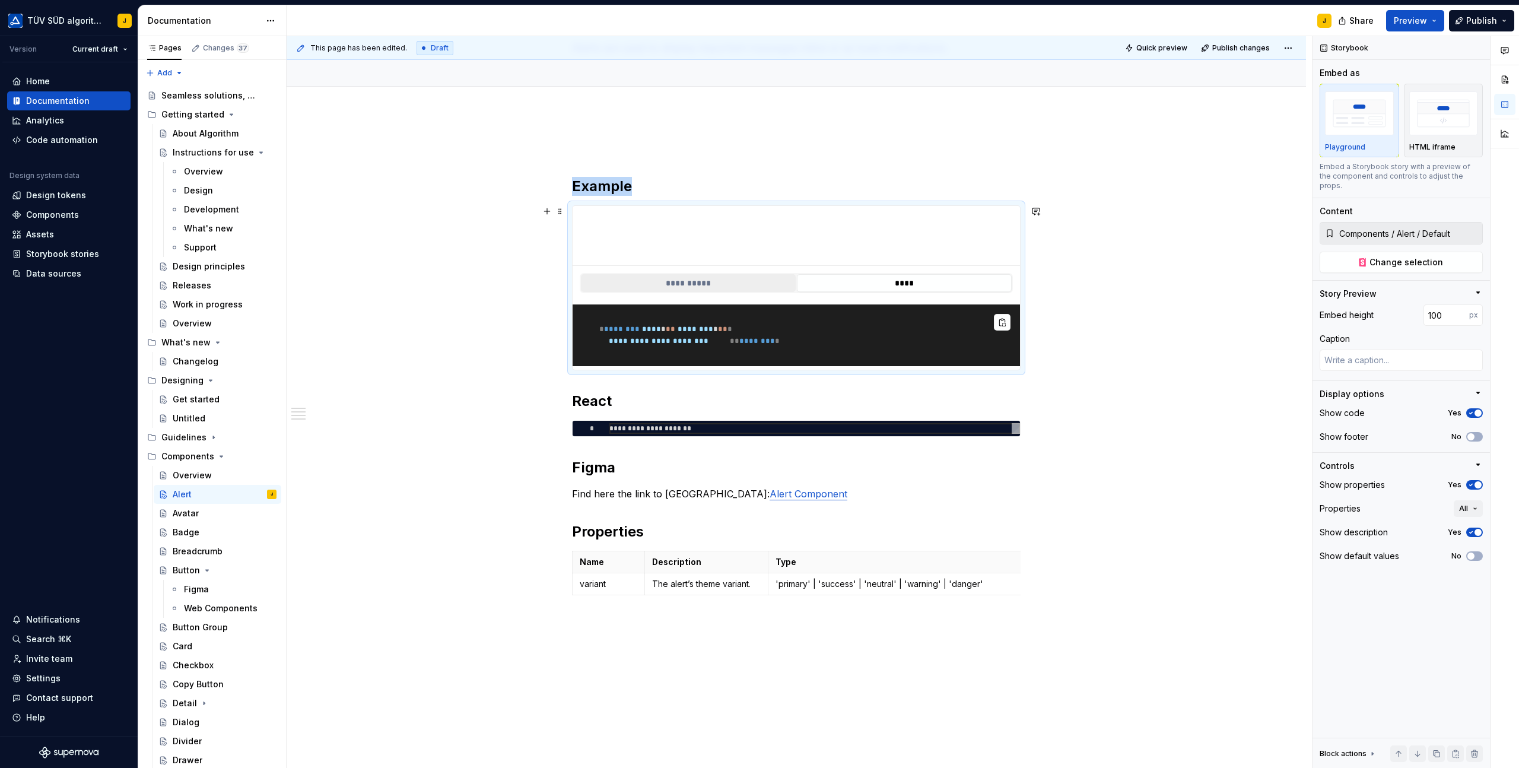
click at [720, 279] on button "**********" at bounding box center [688, 283] width 215 height 18
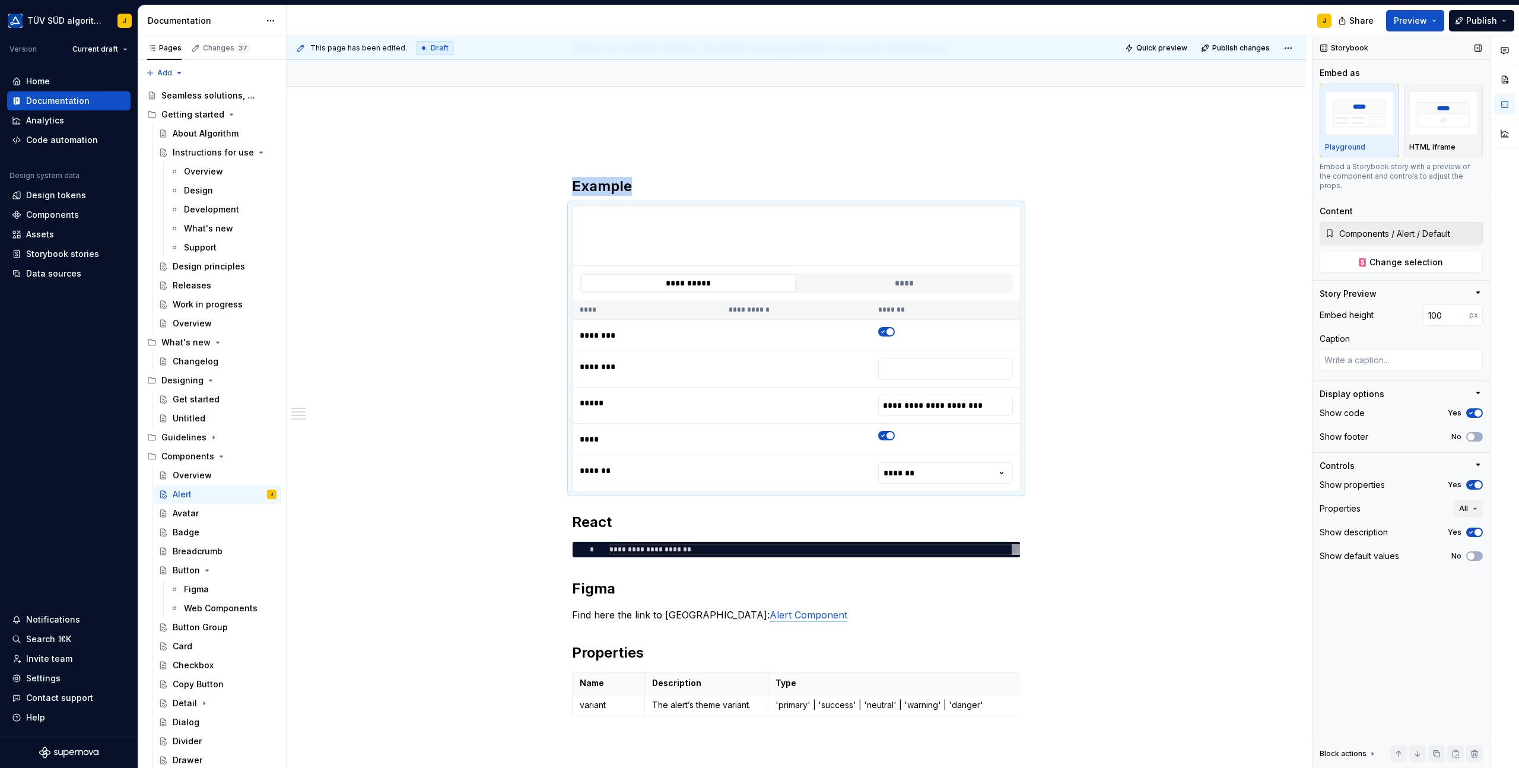
click at [1478, 481] on span "button" at bounding box center [1478, 484] width 7 height 7
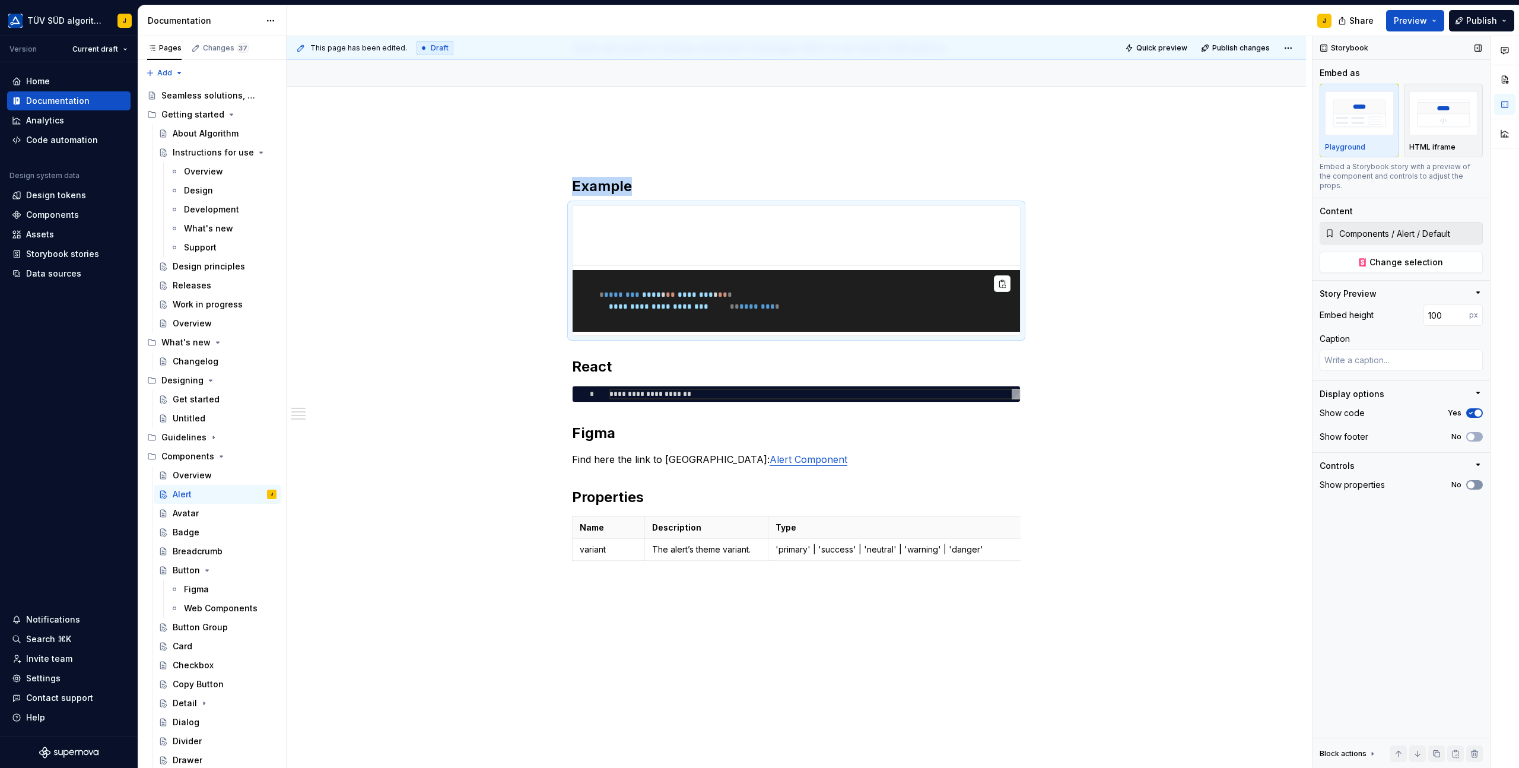
click at [1478, 480] on button "No" at bounding box center [1474, 484] width 17 height 9
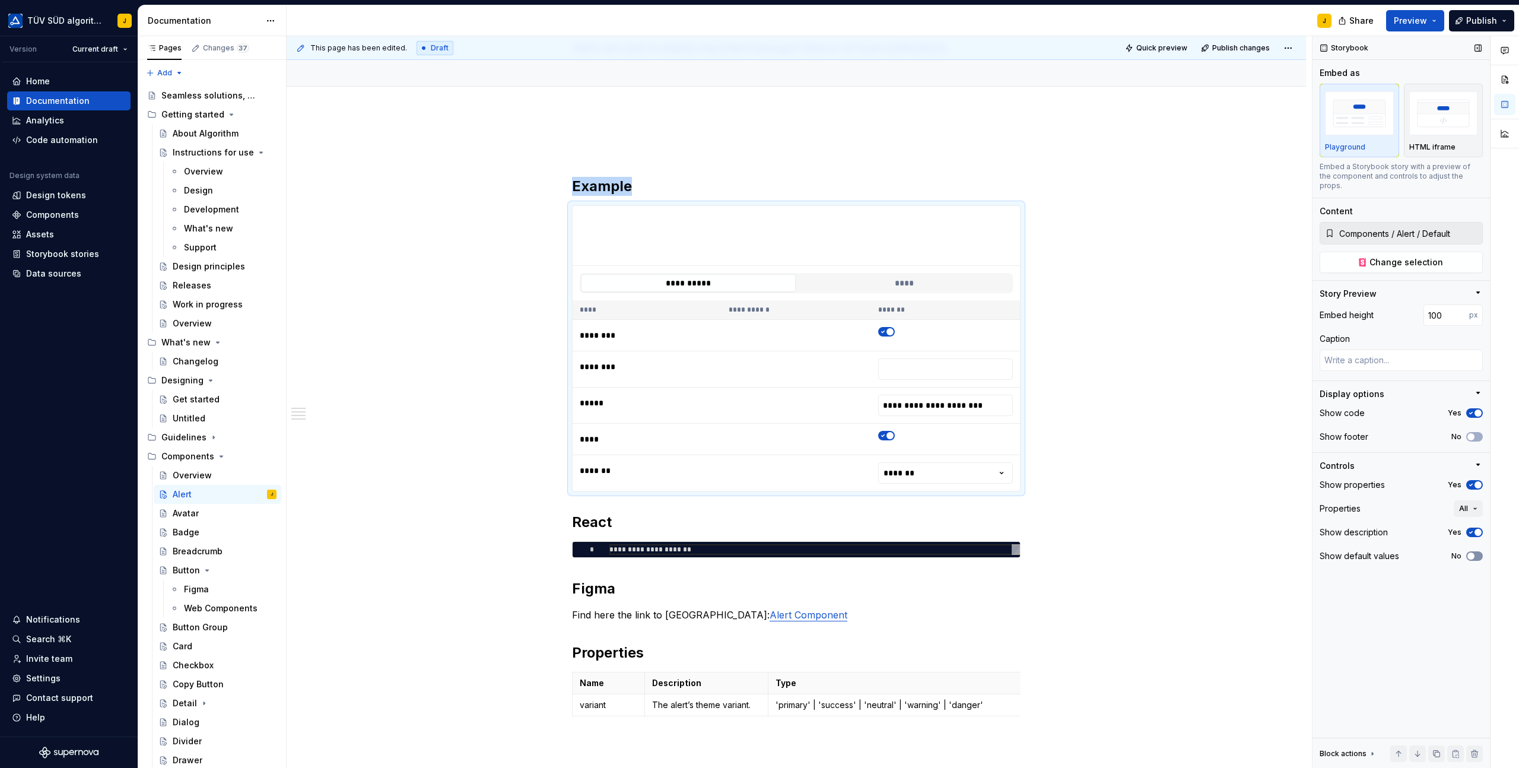
click at [1471, 552] on span "button" at bounding box center [1471, 555] width 7 height 7
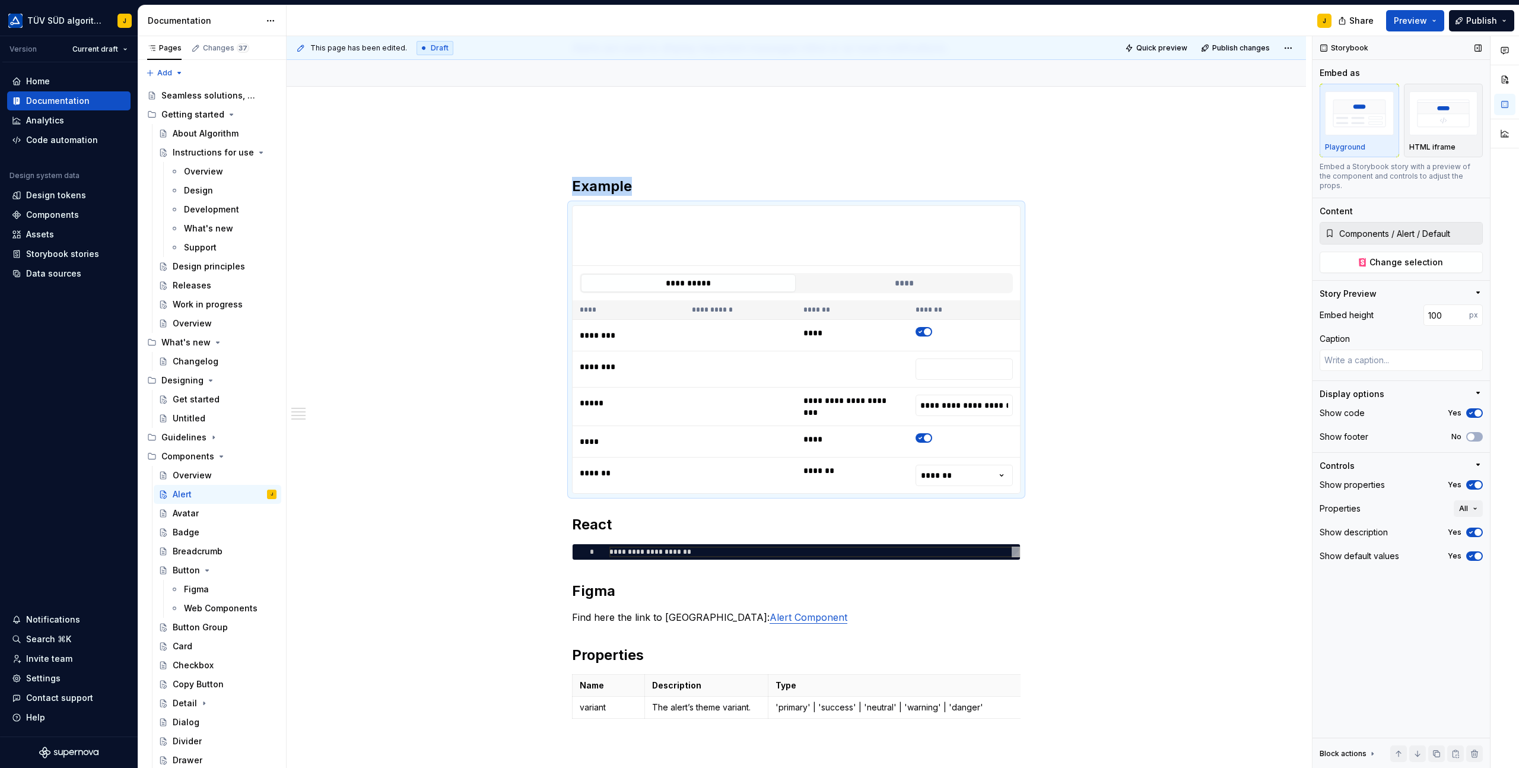
click at [1471, 552] on icon "button" at bounding box center [1470, 555] width 9 height 7
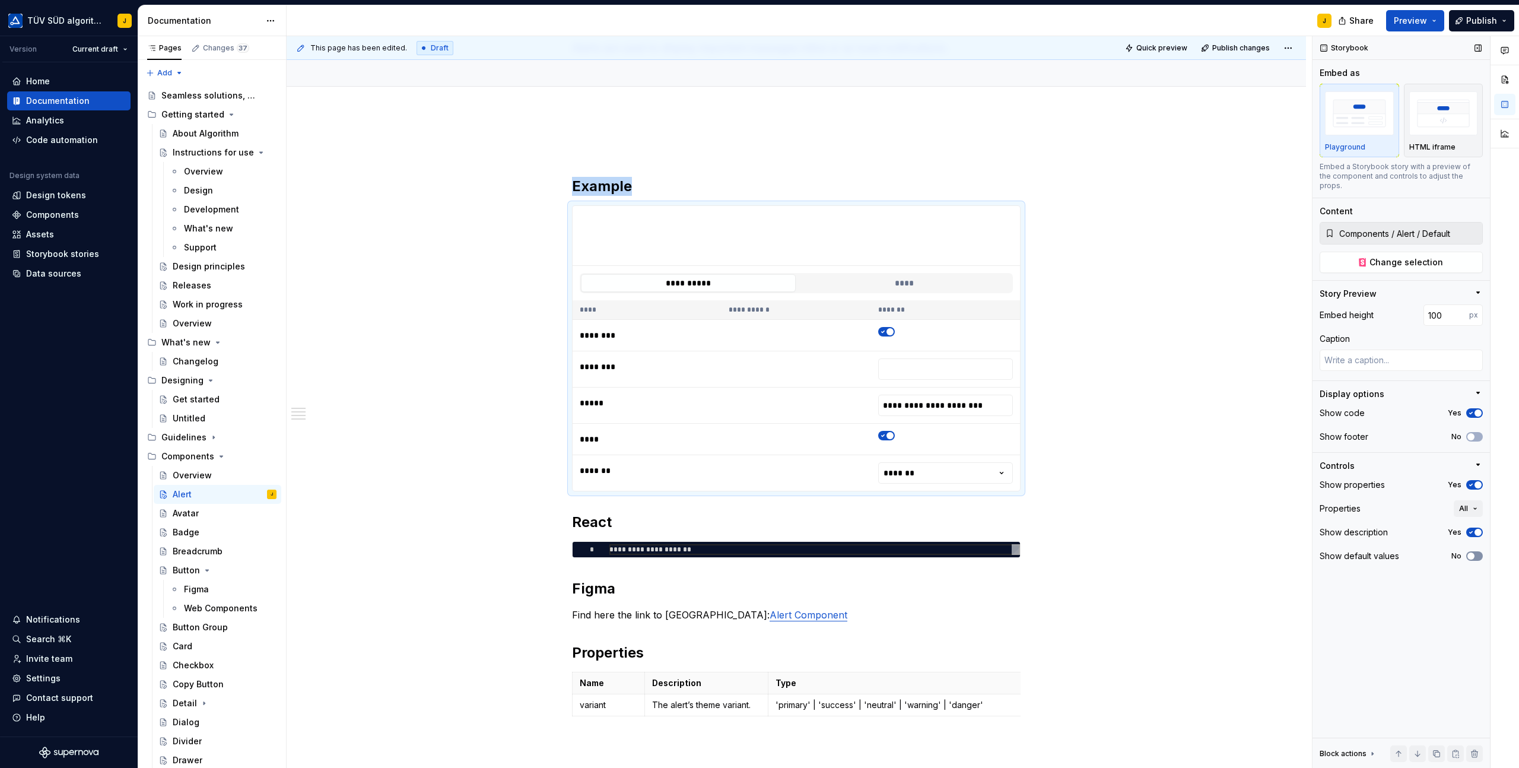
click at [1471, 552] on span "button" at bounding box center [1471, 555] width 7 height 7
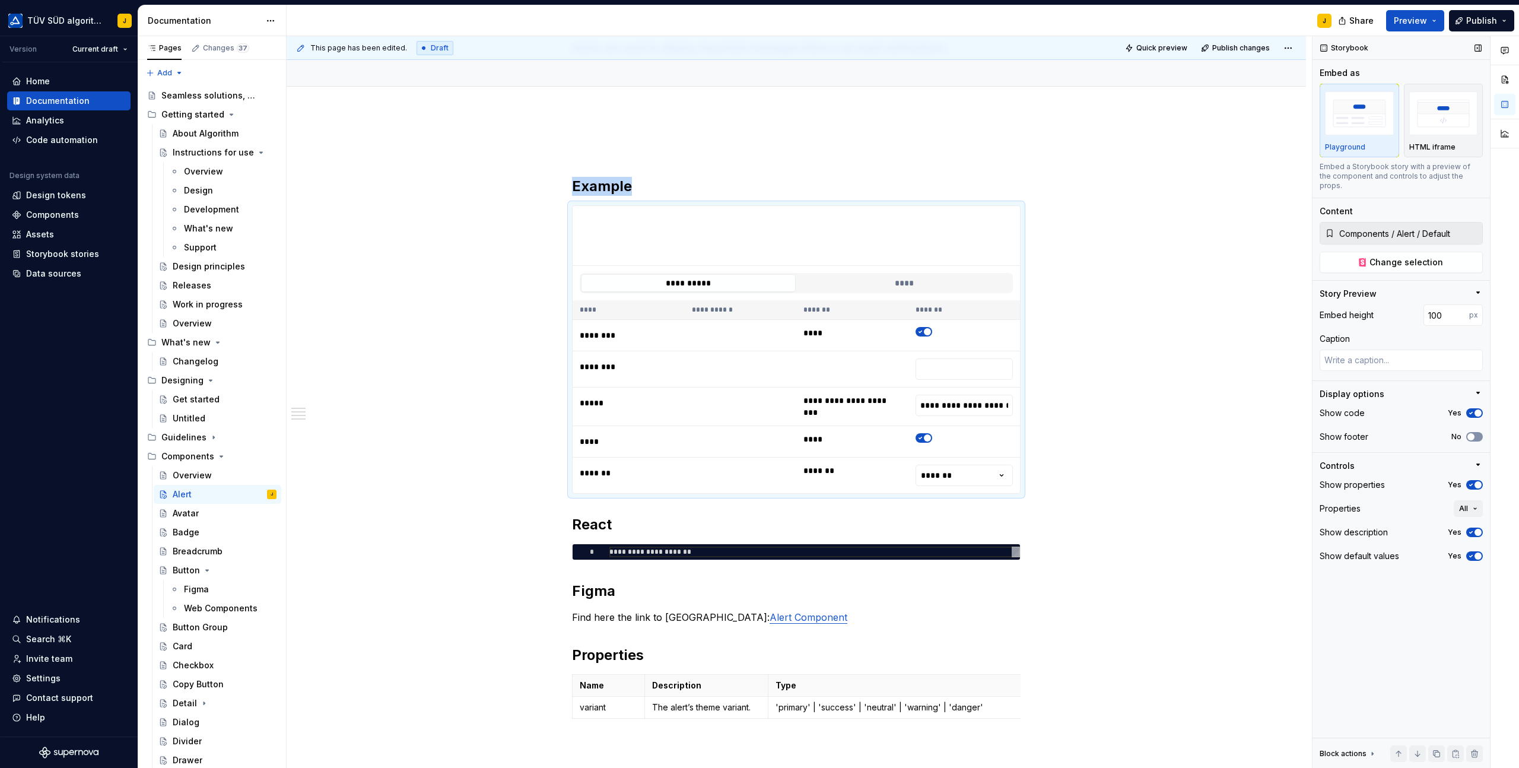
click at [1474, 433] on span "button" at bounding box center [1471, 436] width 7 height 7
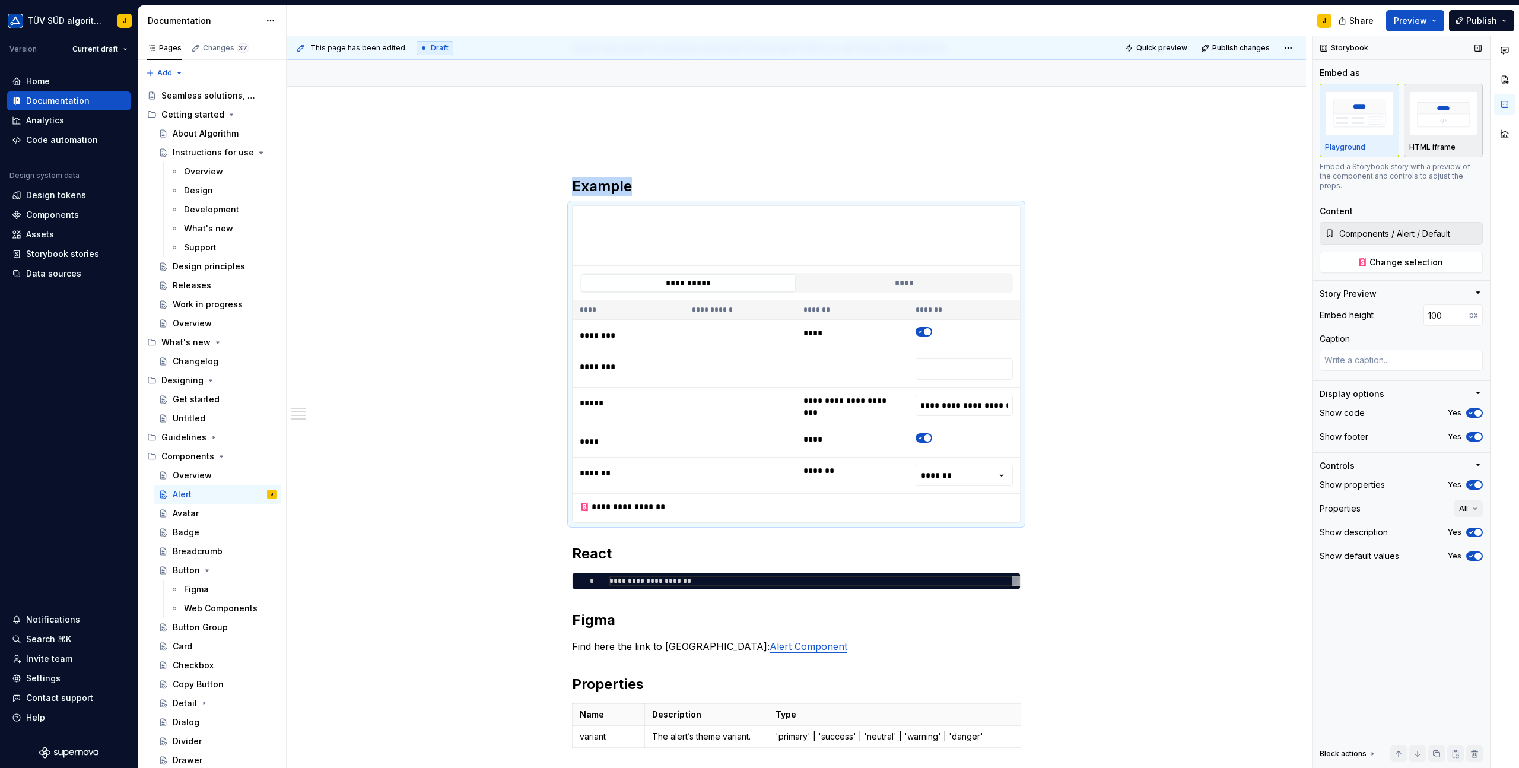
click at [1436, 128] on img "button" at bounding box center [1443, 112] width 69 height 43
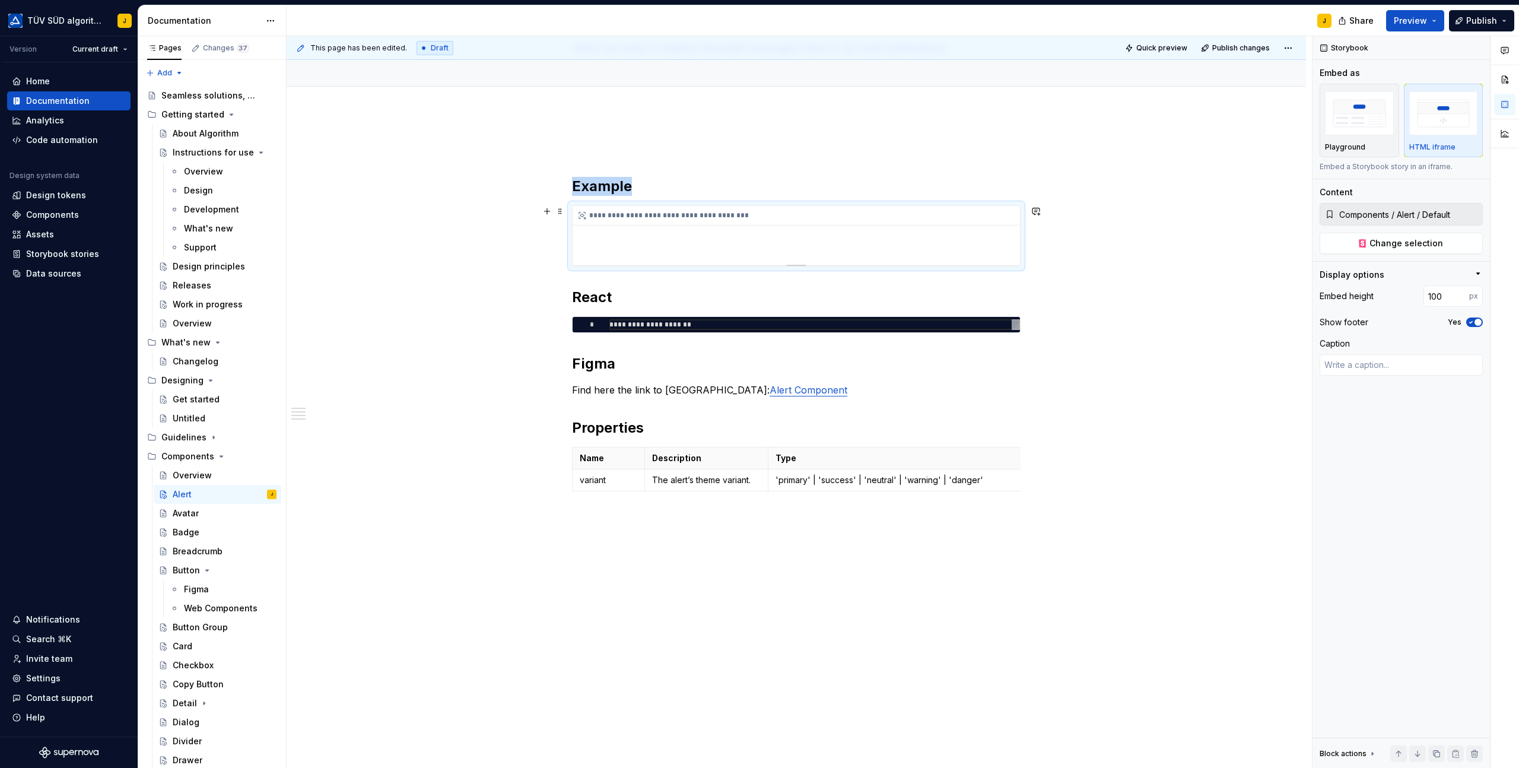
click at [706, 244] on div "**********" at bounding box center [796, 235] width 447 height 59
click at [1370, 126] on img "button" at bounding box center [1359, 112] width 69 height 43
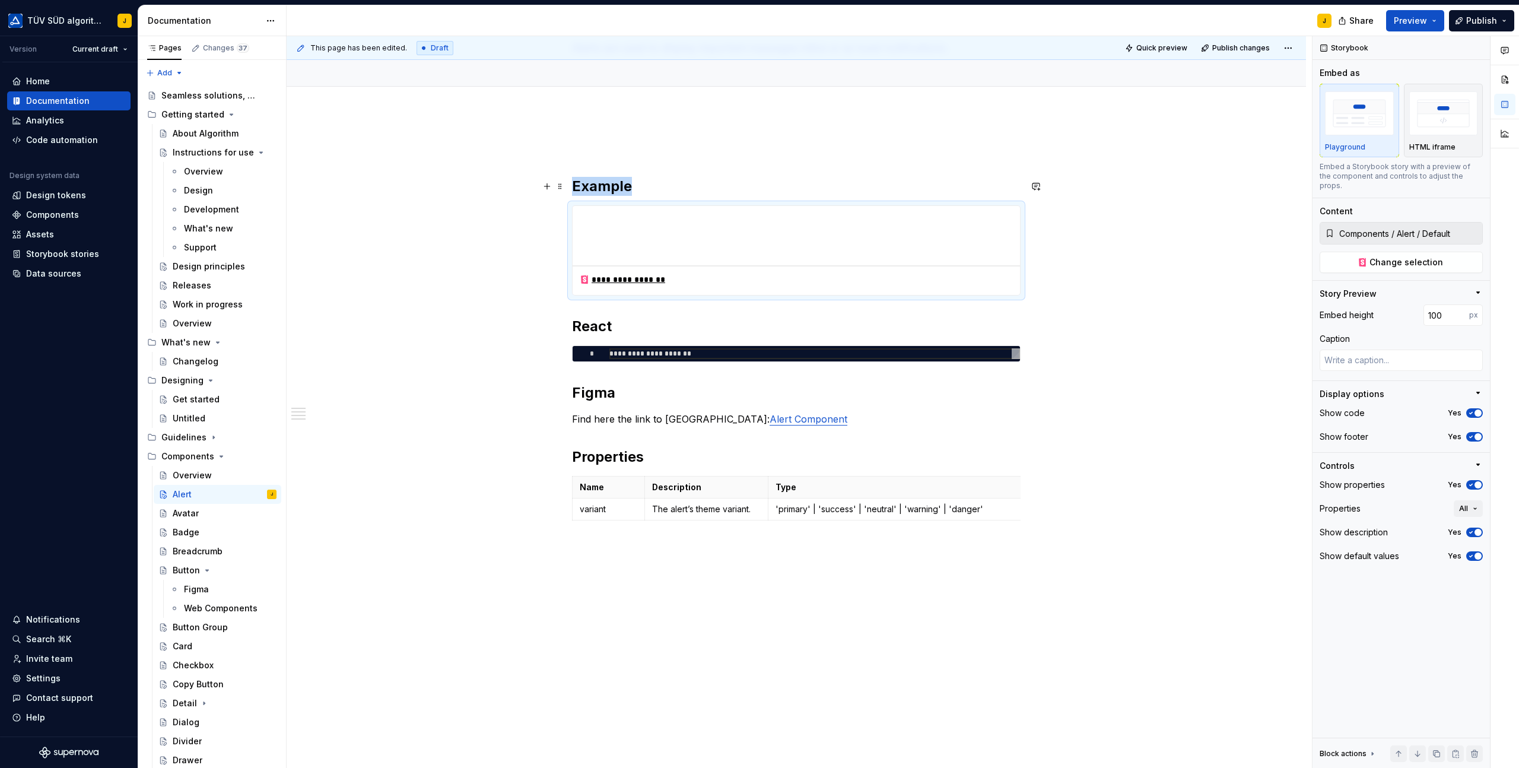
type textarea "*"
click at [601, 186] on h2 "Example" at bounding box center [796, 186] width 449 height 19
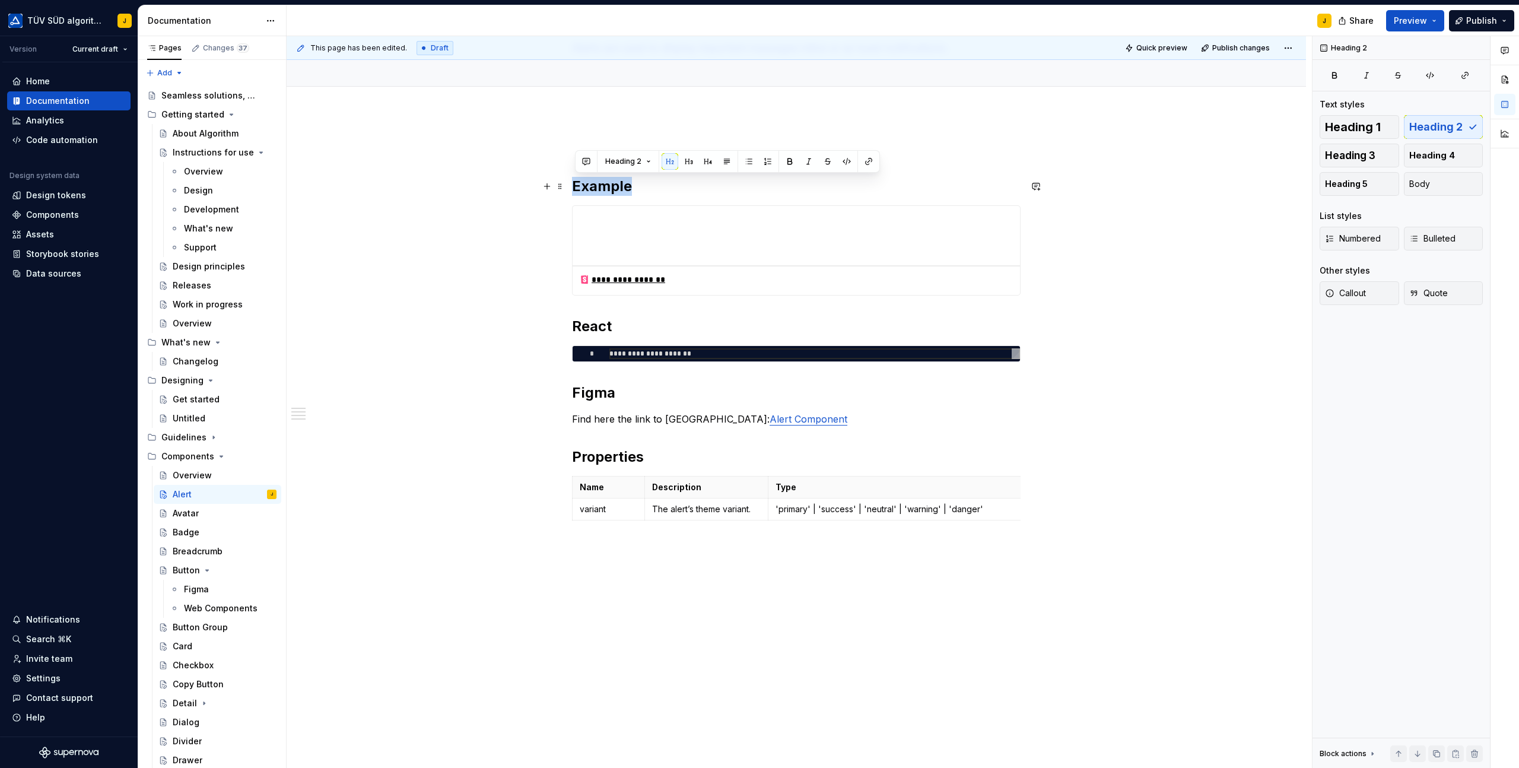
click at [601, 186] on h2 "Example" at bounding box center [796, 186] width 449 height 19
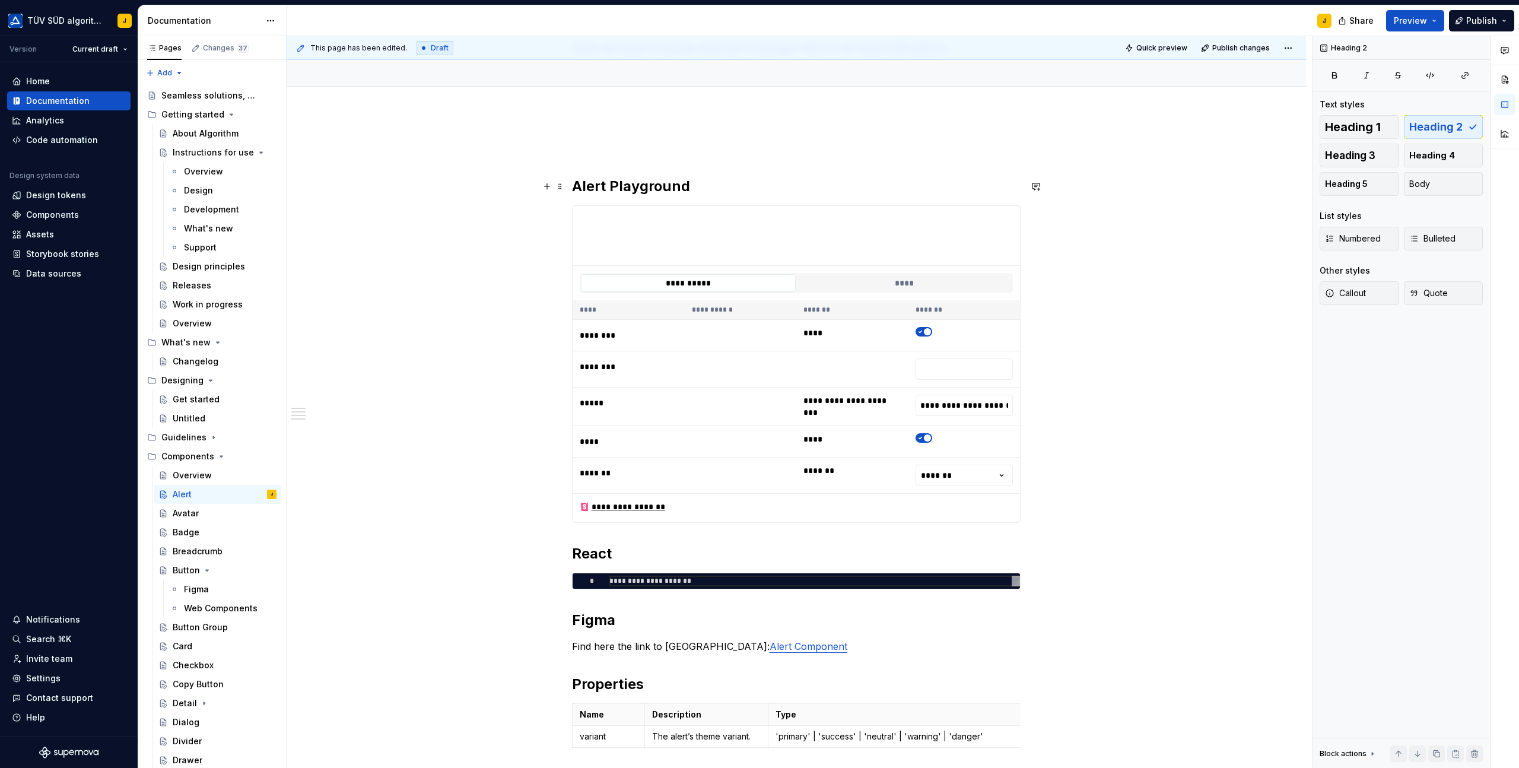
click at [716, 182] on h2 "Alert Playground" at bounding box center [796, 186] width 449 height 19
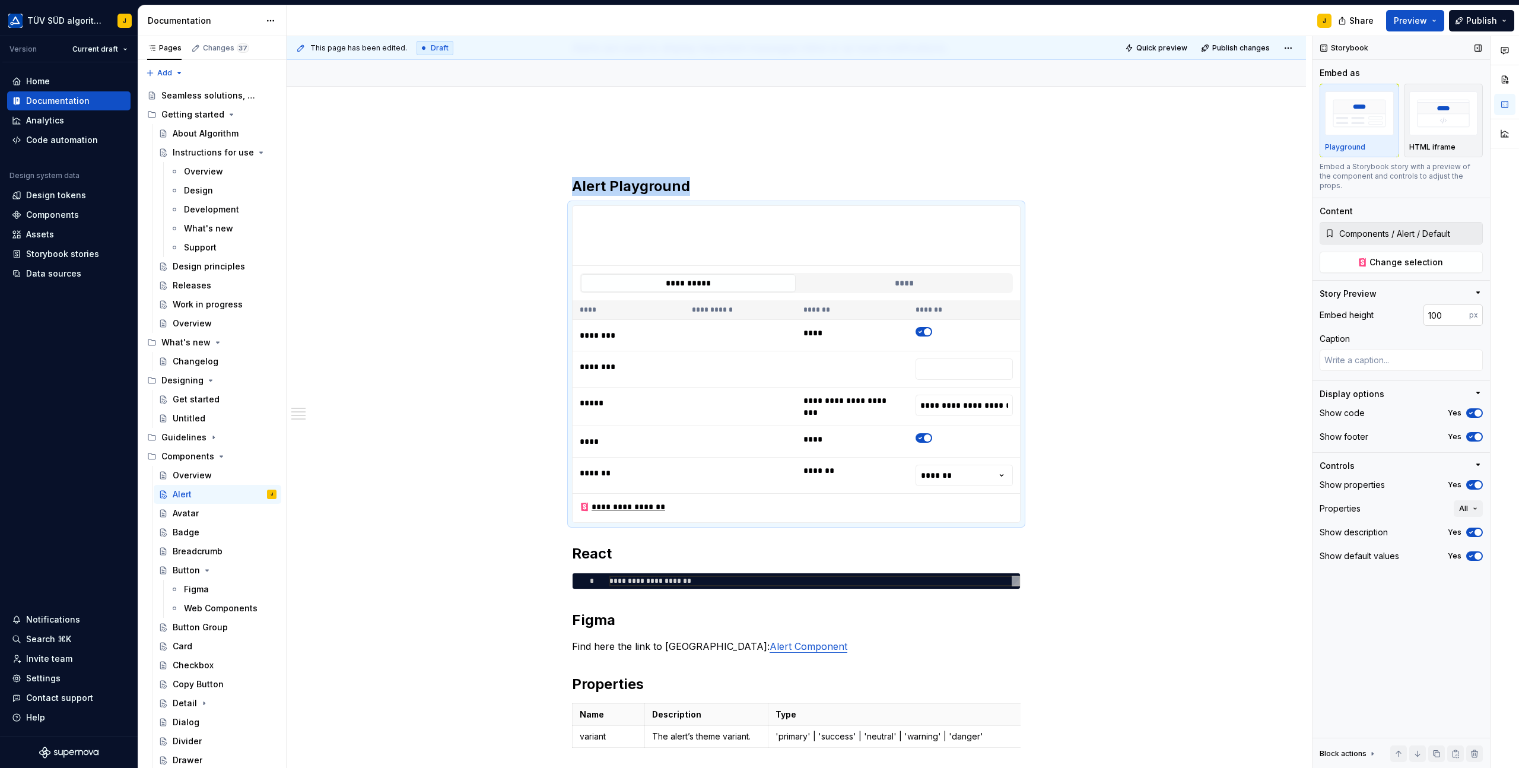
type textarea "*"
click at [1442, 307] on input "100" at bounding box center [1447, 314] width 46 height 21
type input "100"
click at [1390, 351] on textarea at bounding box center [1401, 360] width 163 height 21
type textarea "*"
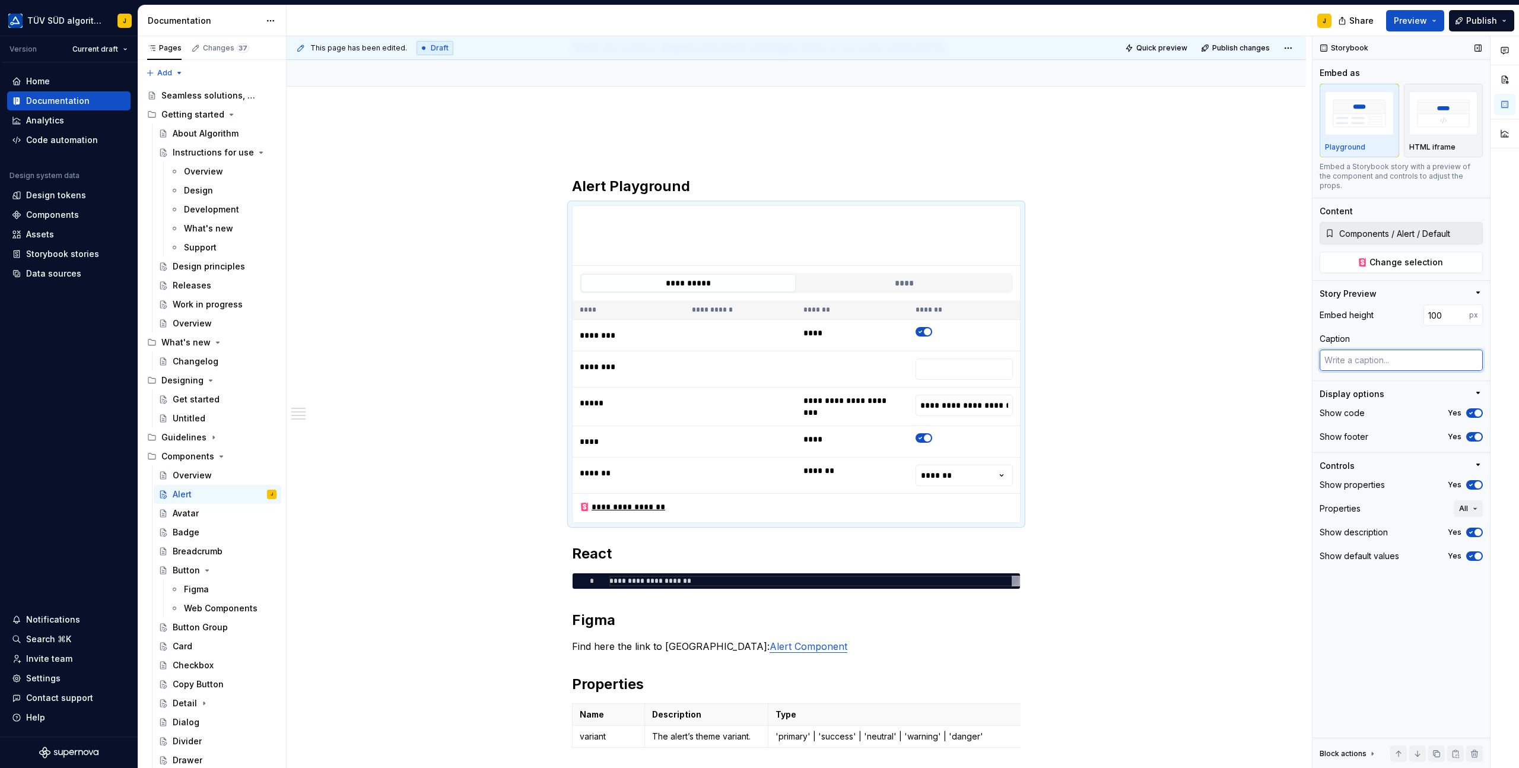
type textarea "d"
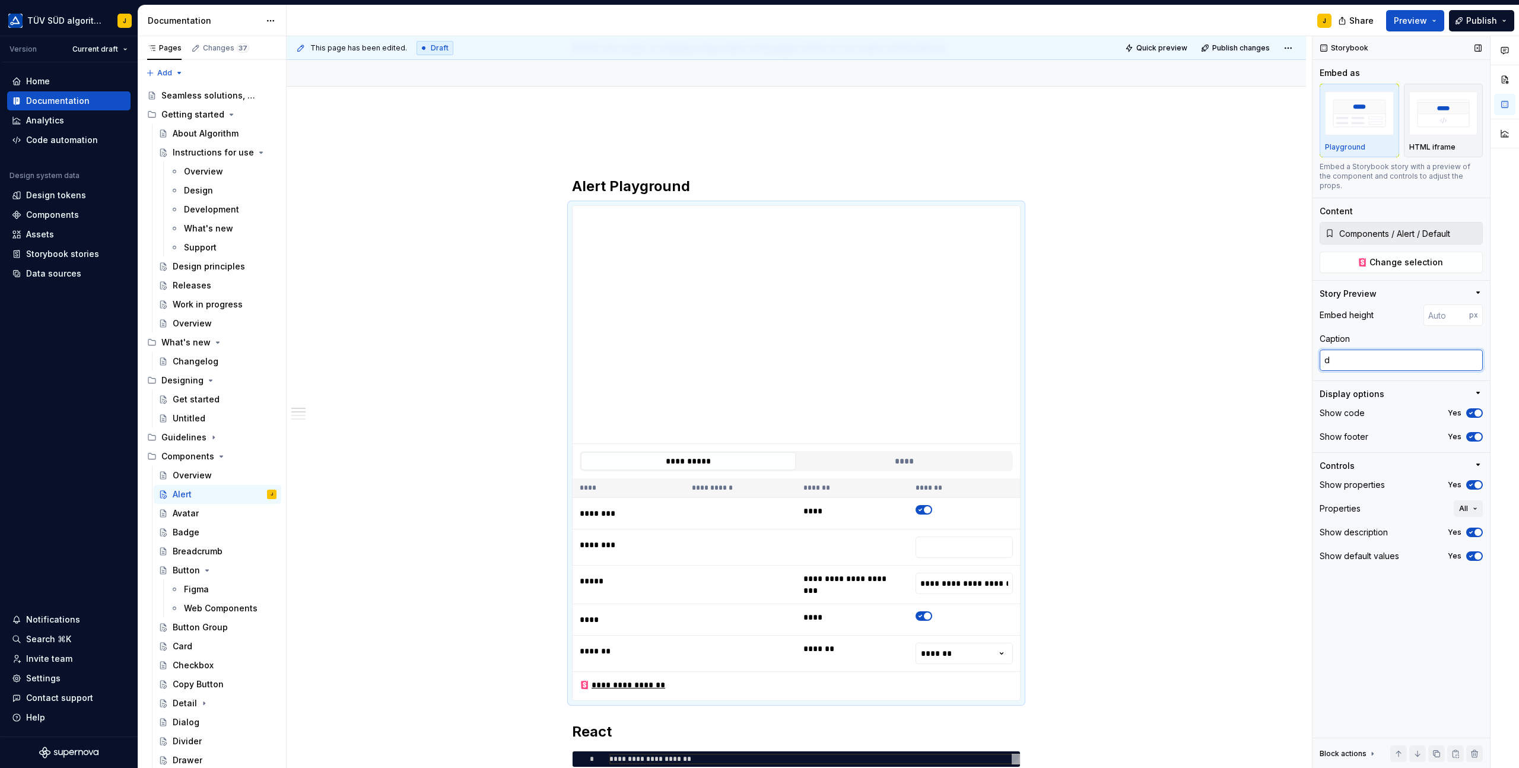
type textarea "*"
type textarea "da"
type textarea "*"
type textarea "dasd"
type textarea "*"
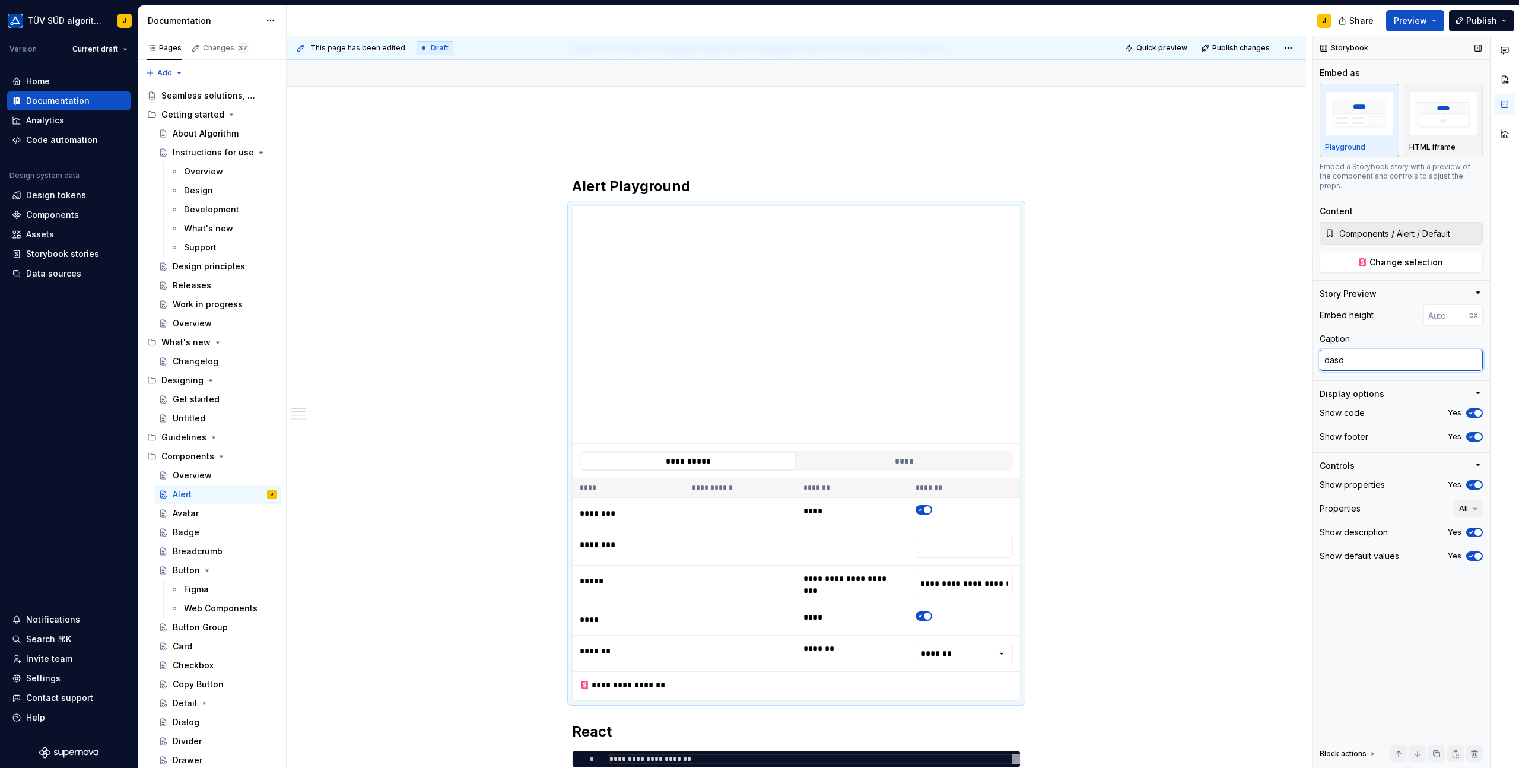
type textarea "dasda"
type textarea "*"
type textarea "dasdasa"
type textarea "*"
type textarea "dasdasad"
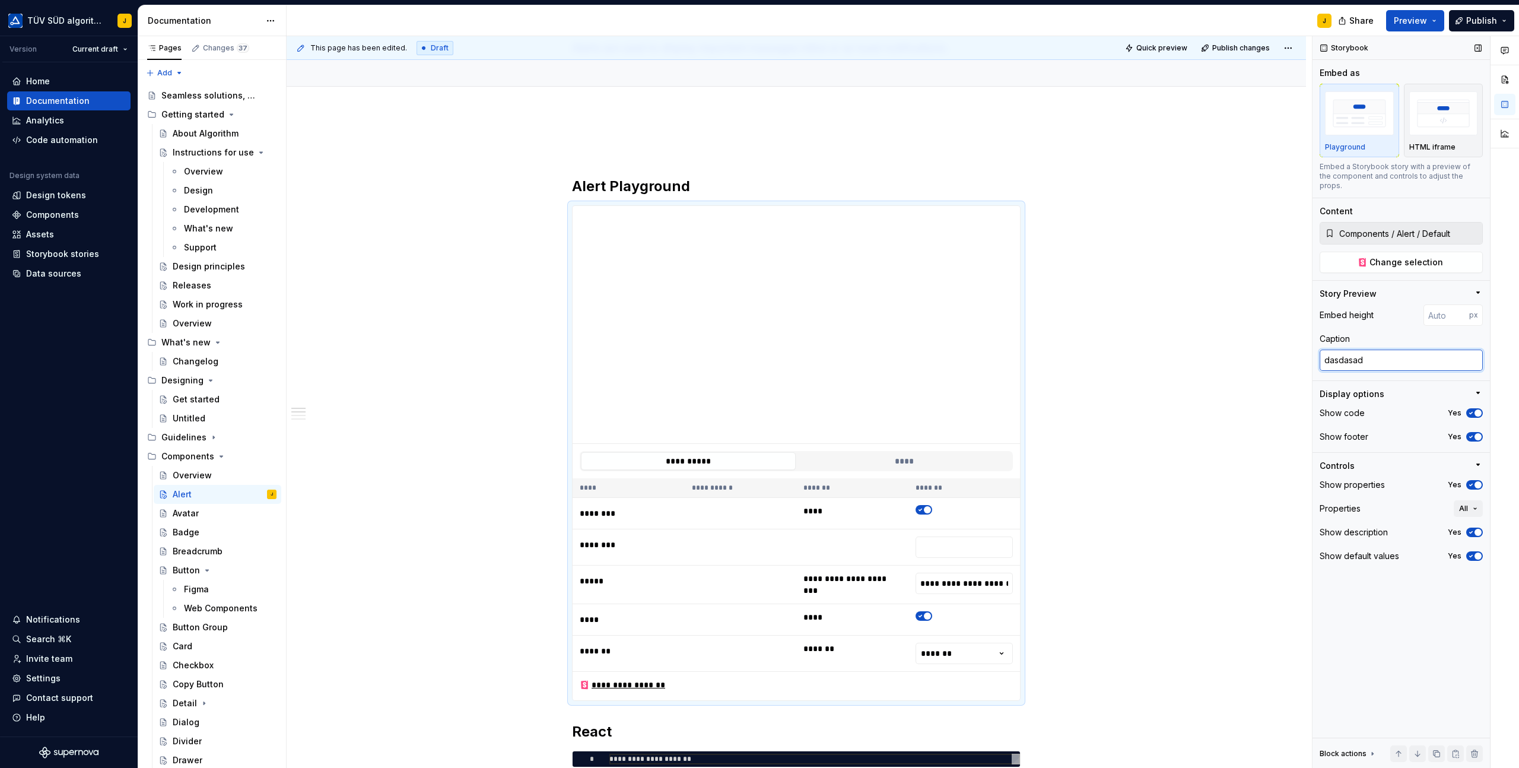
type textarea "*"
type textarea "dasdasada"
type textarea "*"
type textarea "dasdasadasad"
type textarea "*"
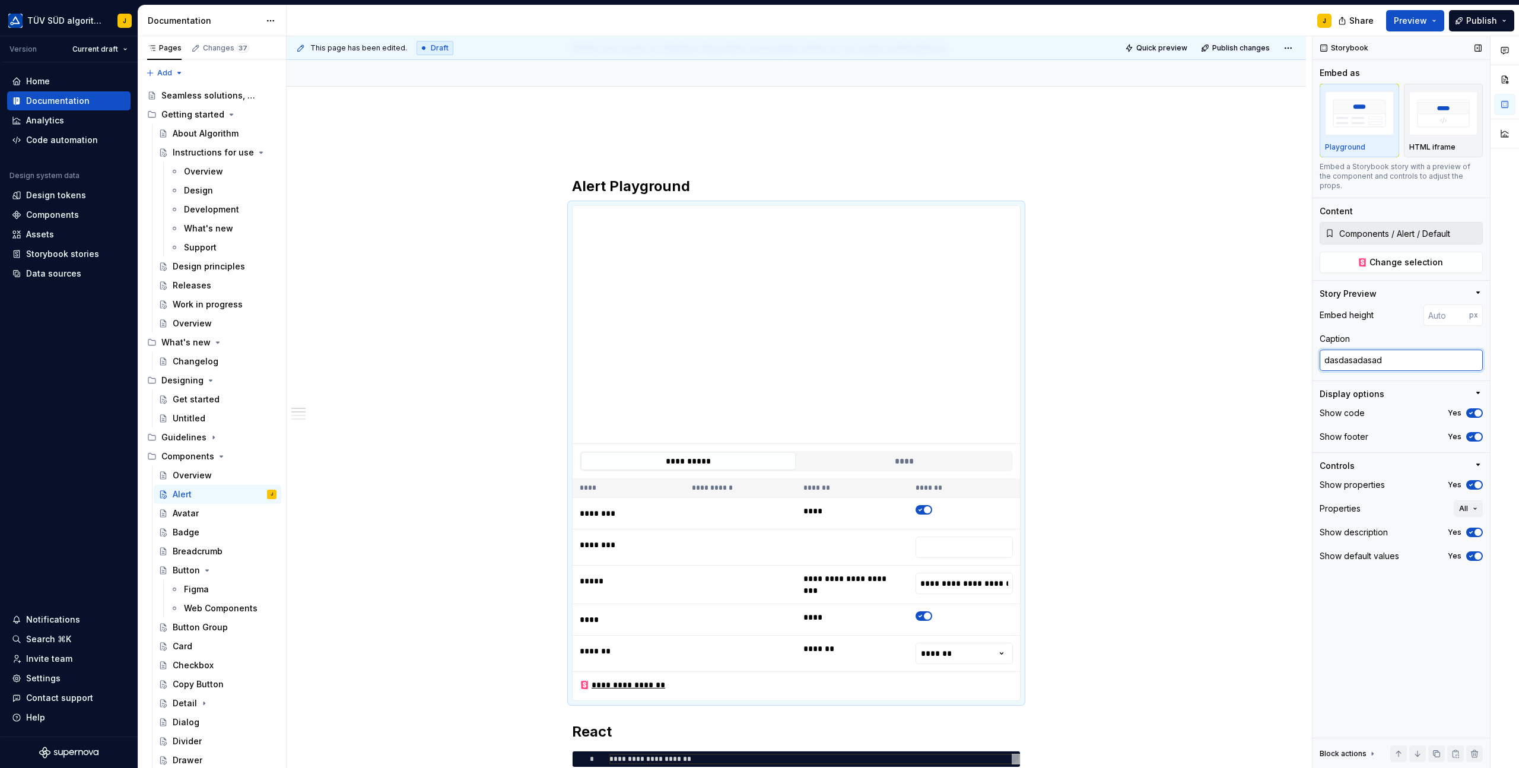
type textarea "dasdasadasads"
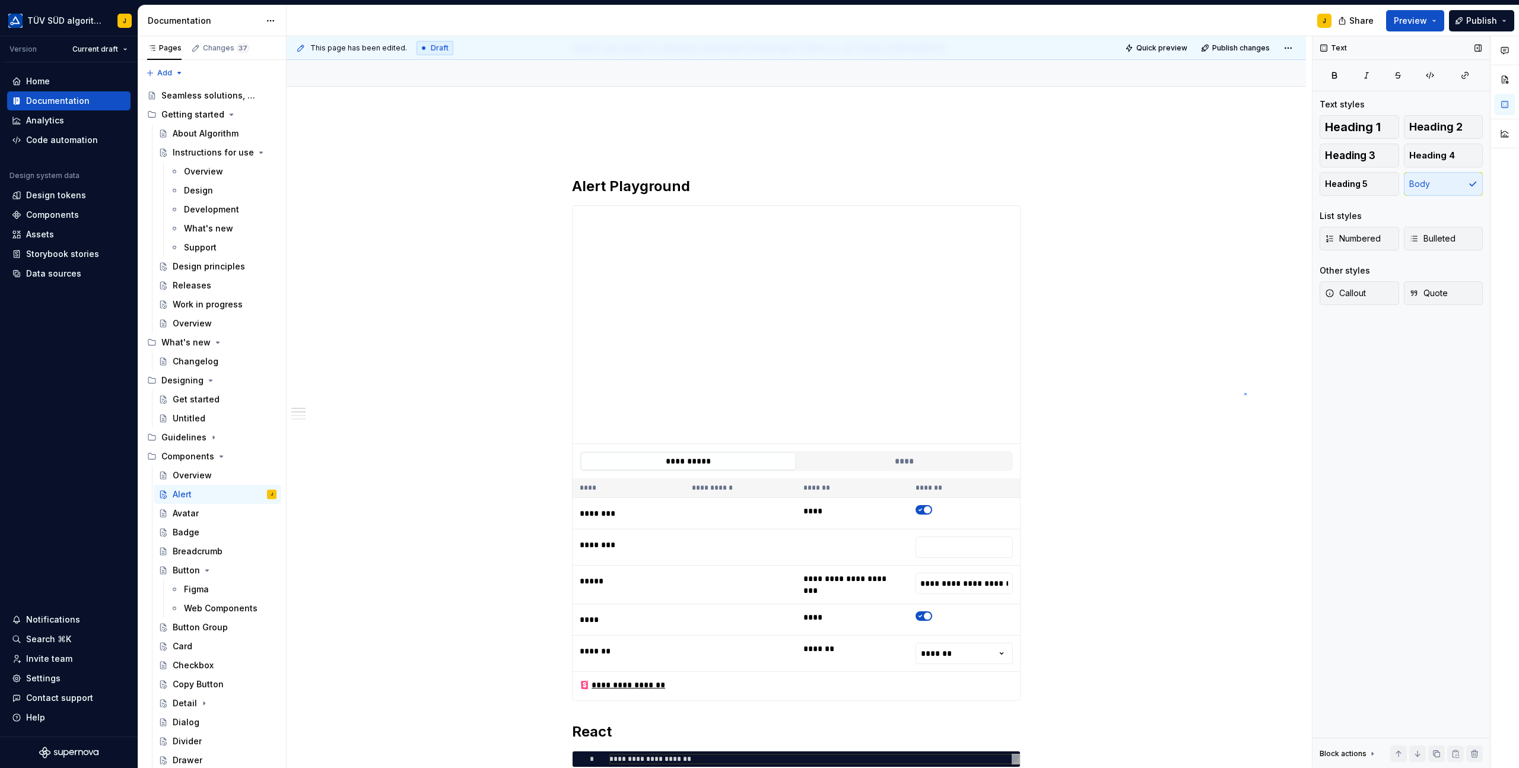
click at [1244, 393] on div "**********" at bounding box center [799, 402] width 1025 height 732
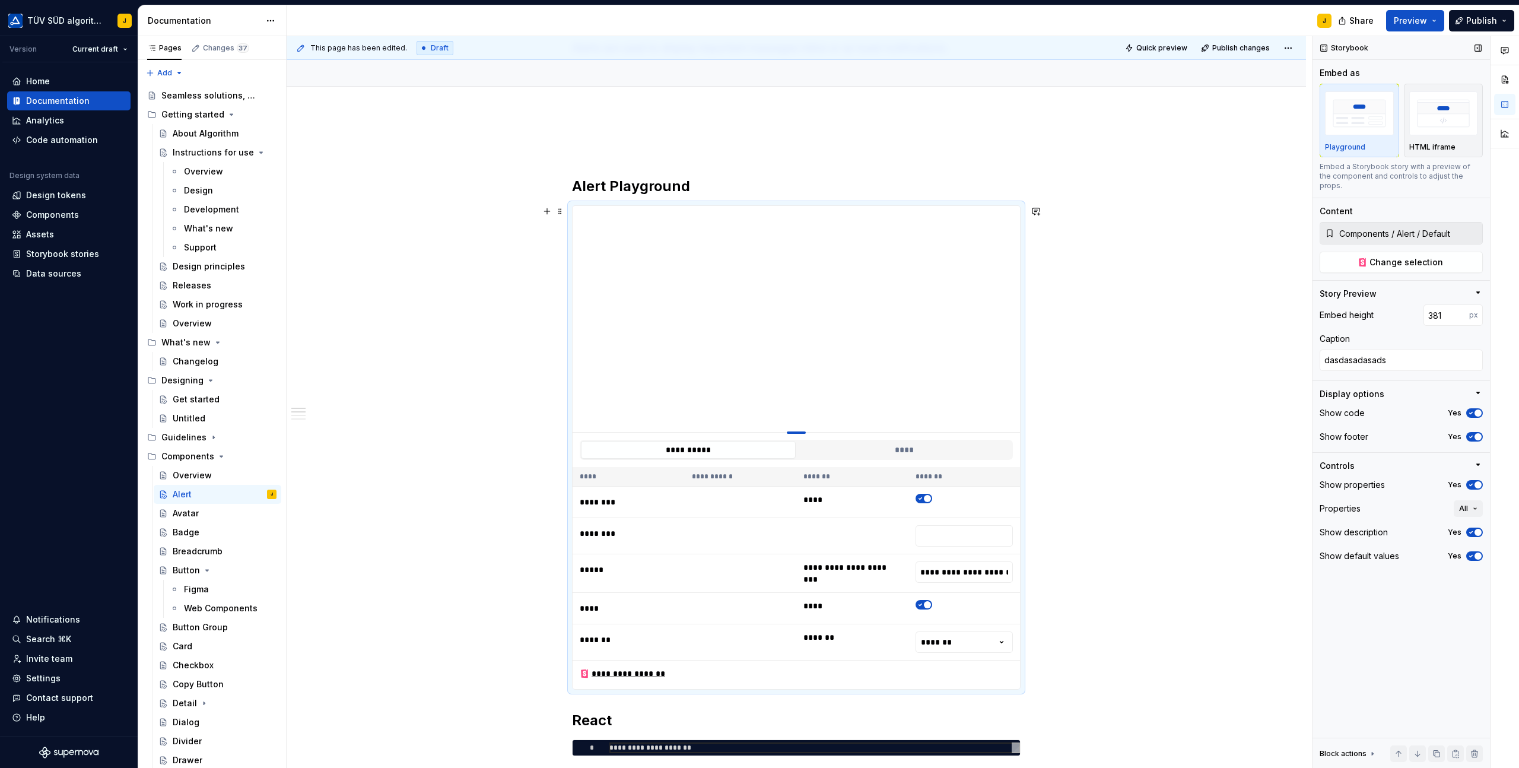
type textarea "*"
type input "355"
type textarea "*"
type input "331"
type textarea "*"
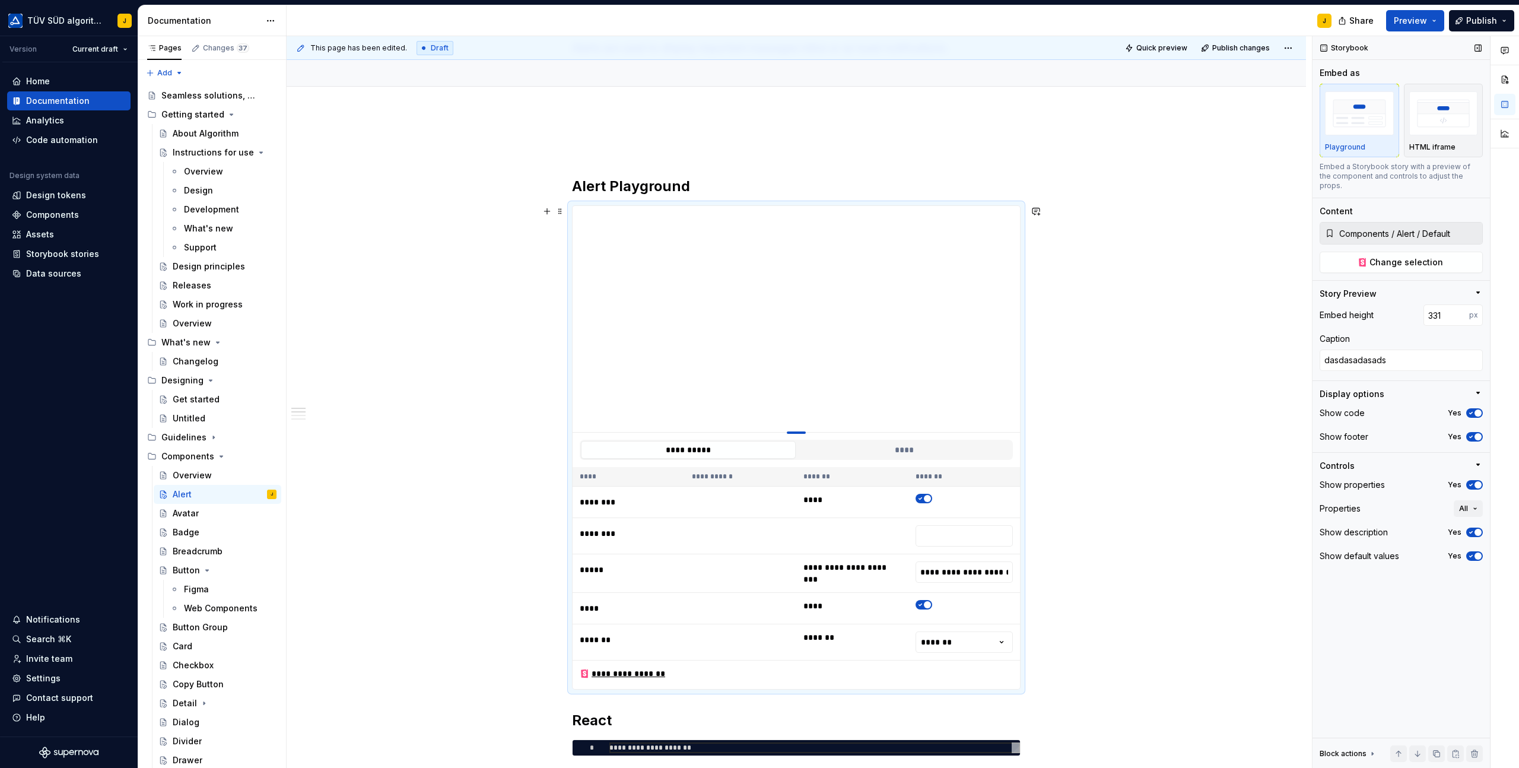
type input "285"
type textarea "*"
type input "271"
type textarea "*"
type input "256"
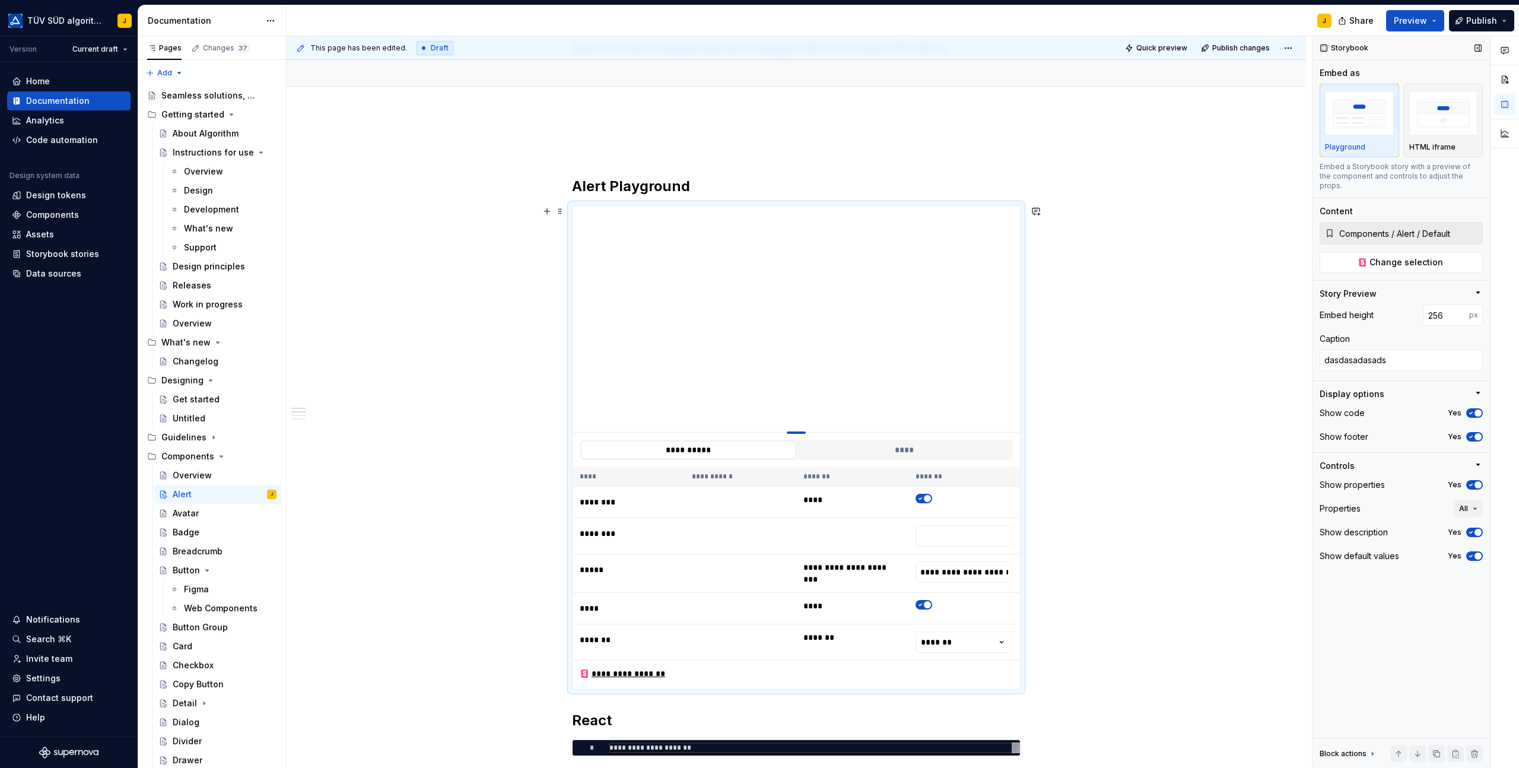
type textarea "*"
type input "250"
type textarea "*"
type input "244"
type textarea "*"
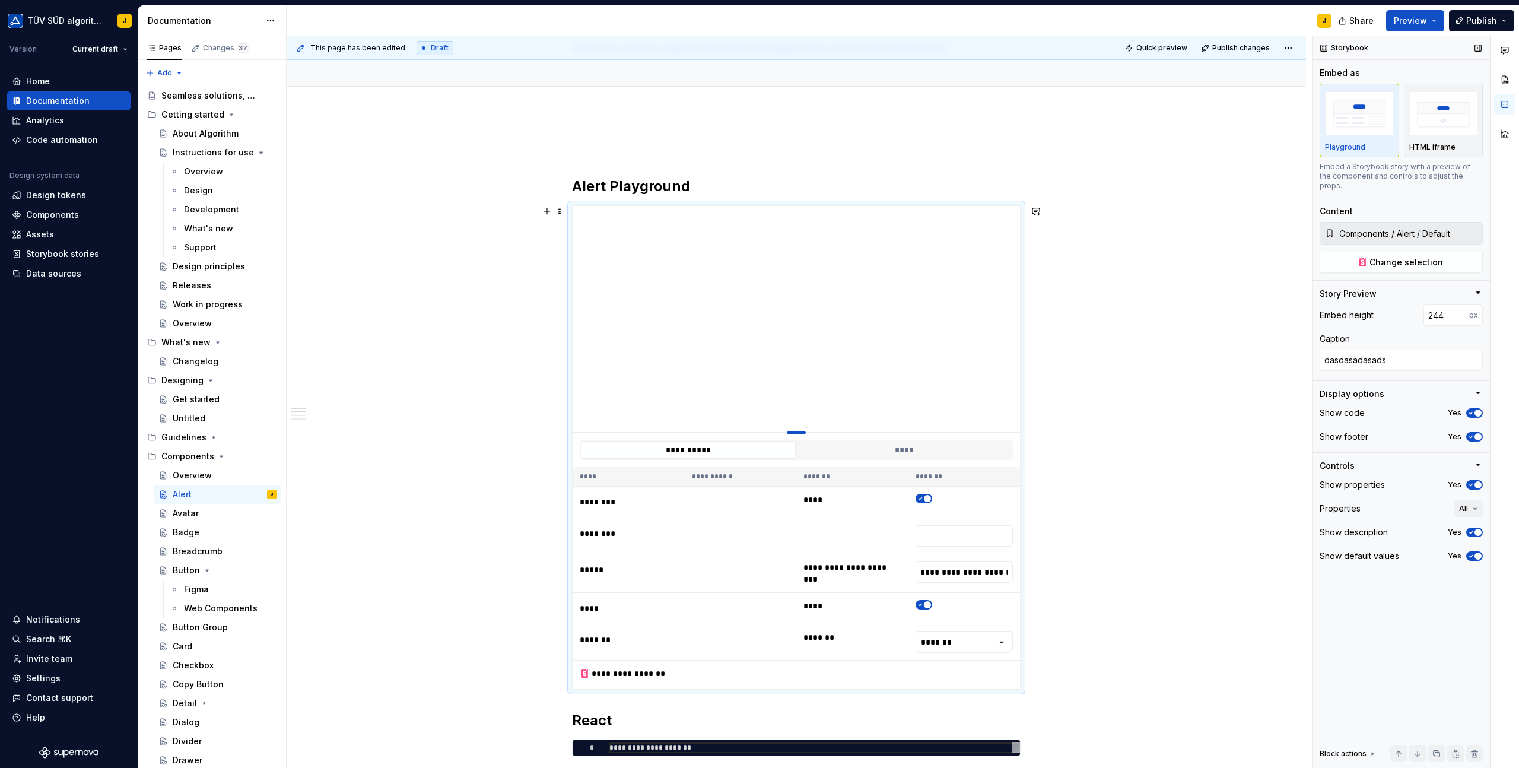
type input "239"
type textarea "*"
type input "234"
type textarea "*"
type input "229"
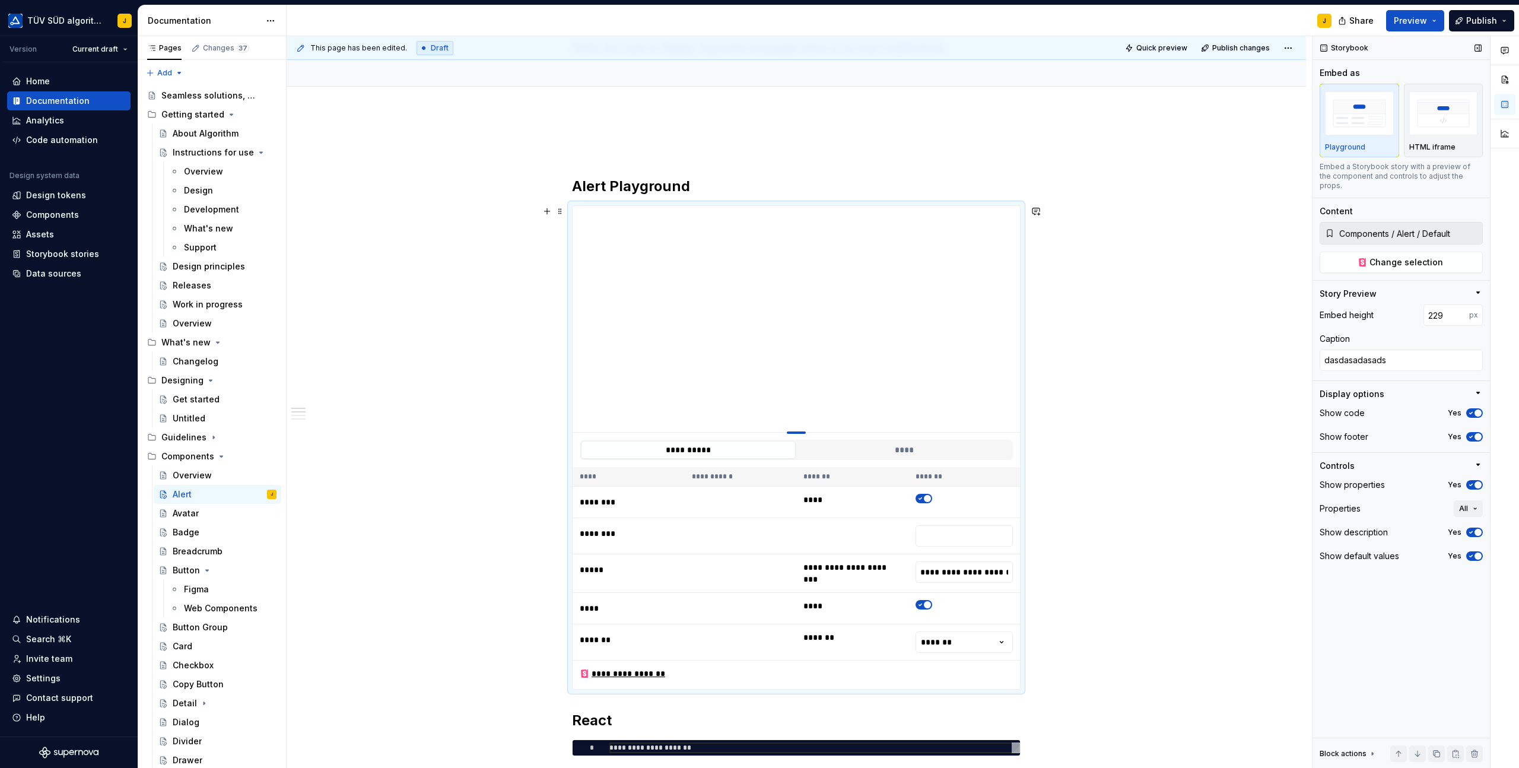
type textarea "*"
type input "225"
type textarea "*"
type input "220"
type textarea "*"
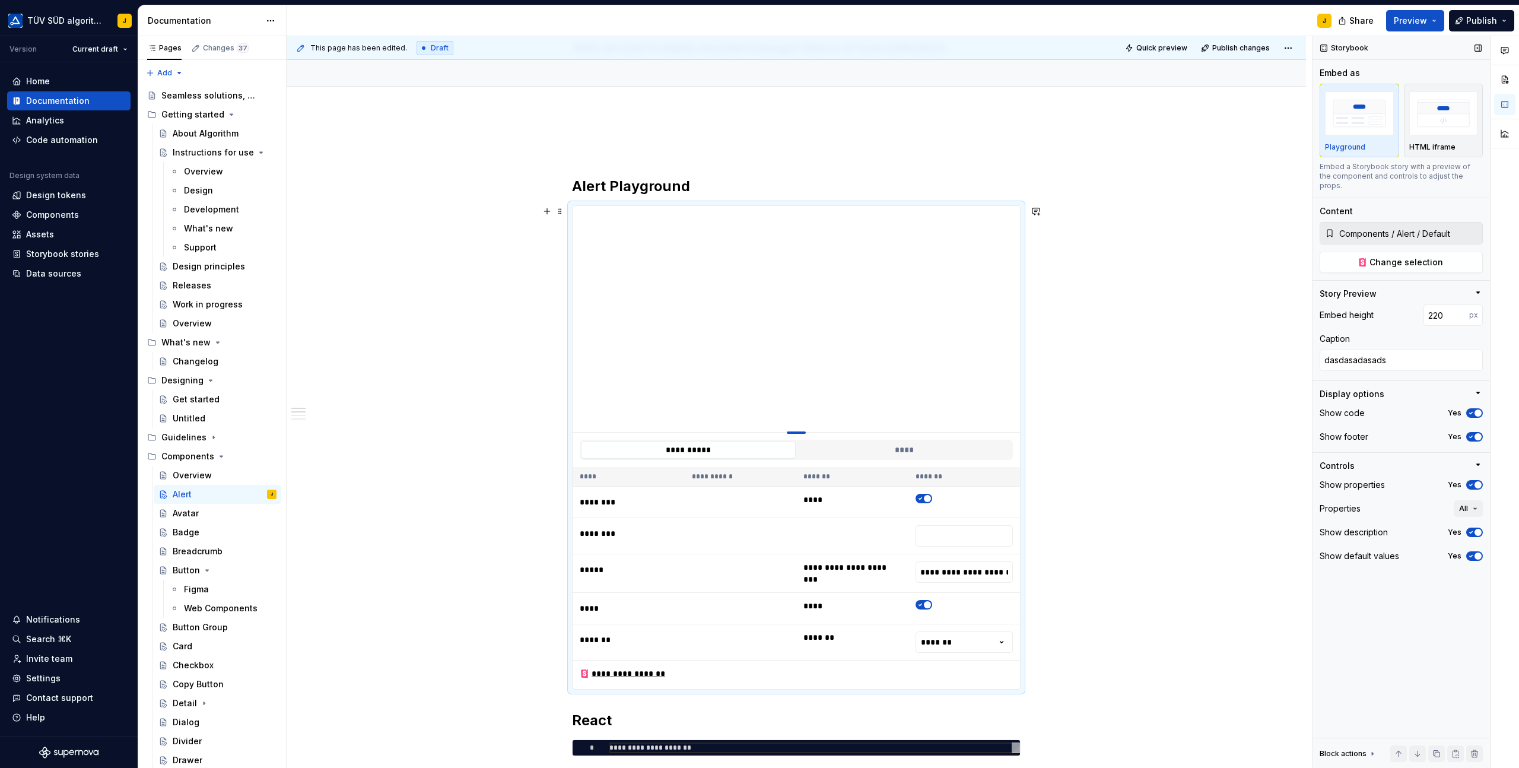
type input "216"
type textarea "*"
type input "213"
type textarea "*"
type input "211"
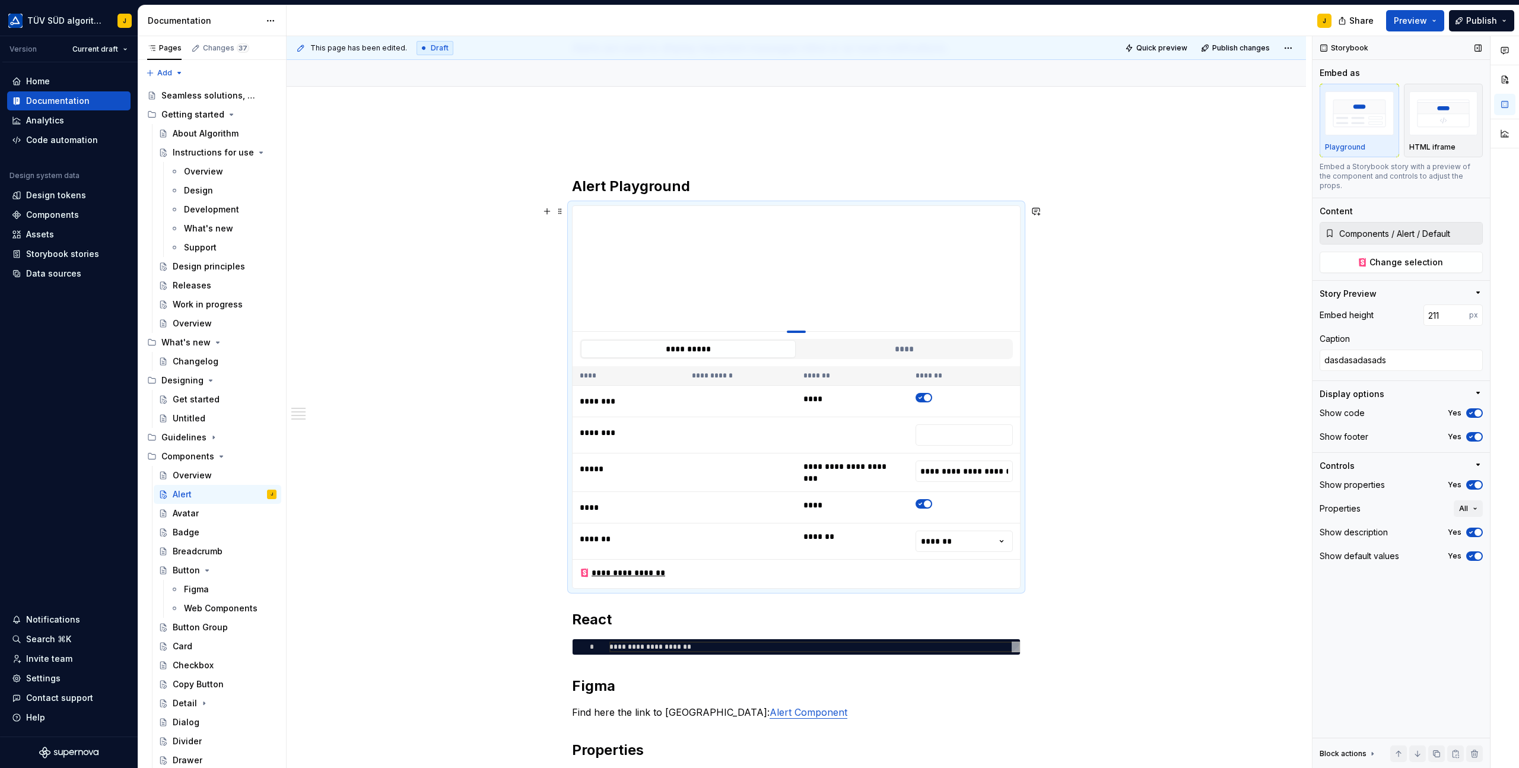
type textarea "*"
type input "209"
type textarea "*"
type input "206"
type textarea "*"
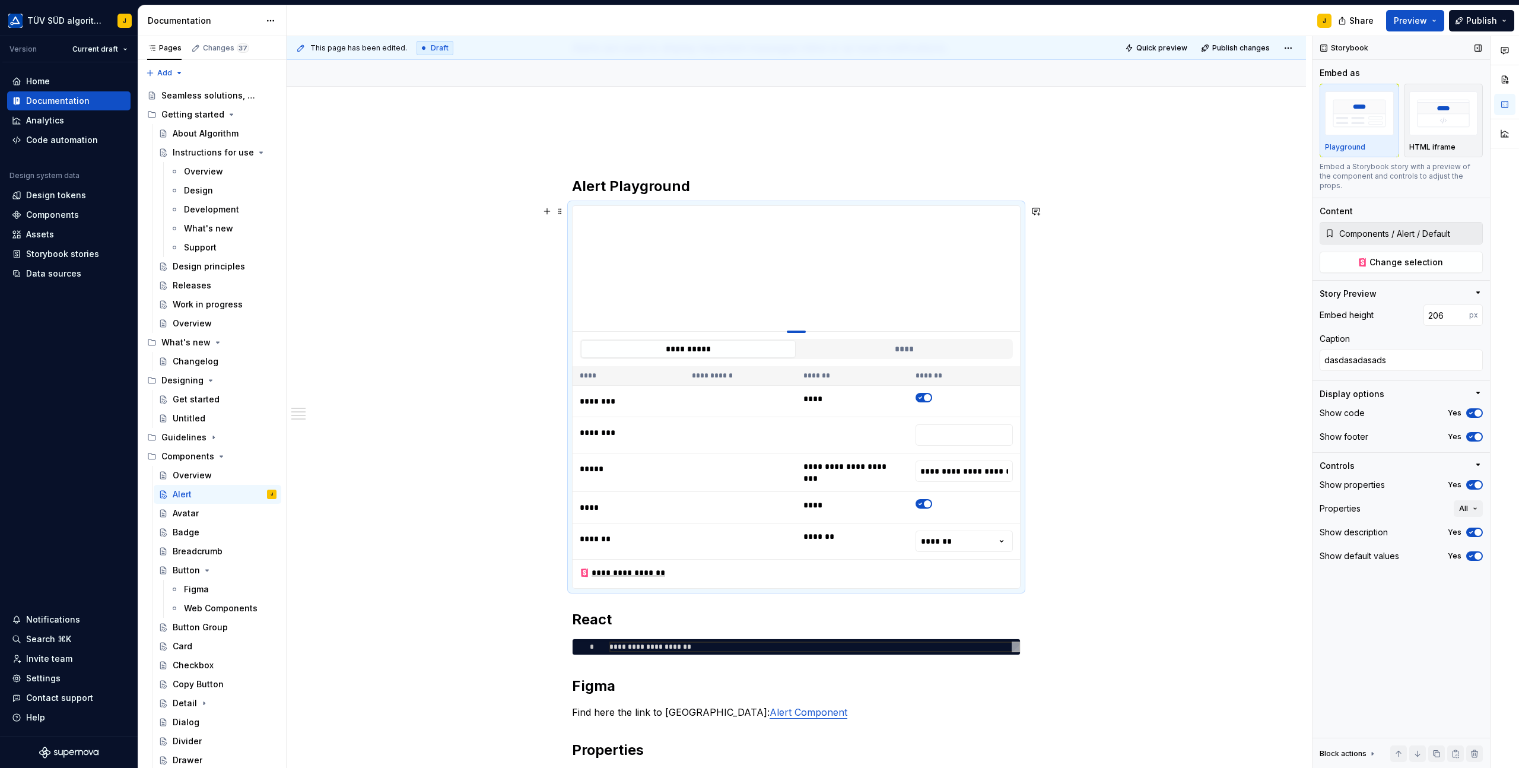
type input "202"
type textarea "*"
type input "197"
type textarea "*"
type input "191"
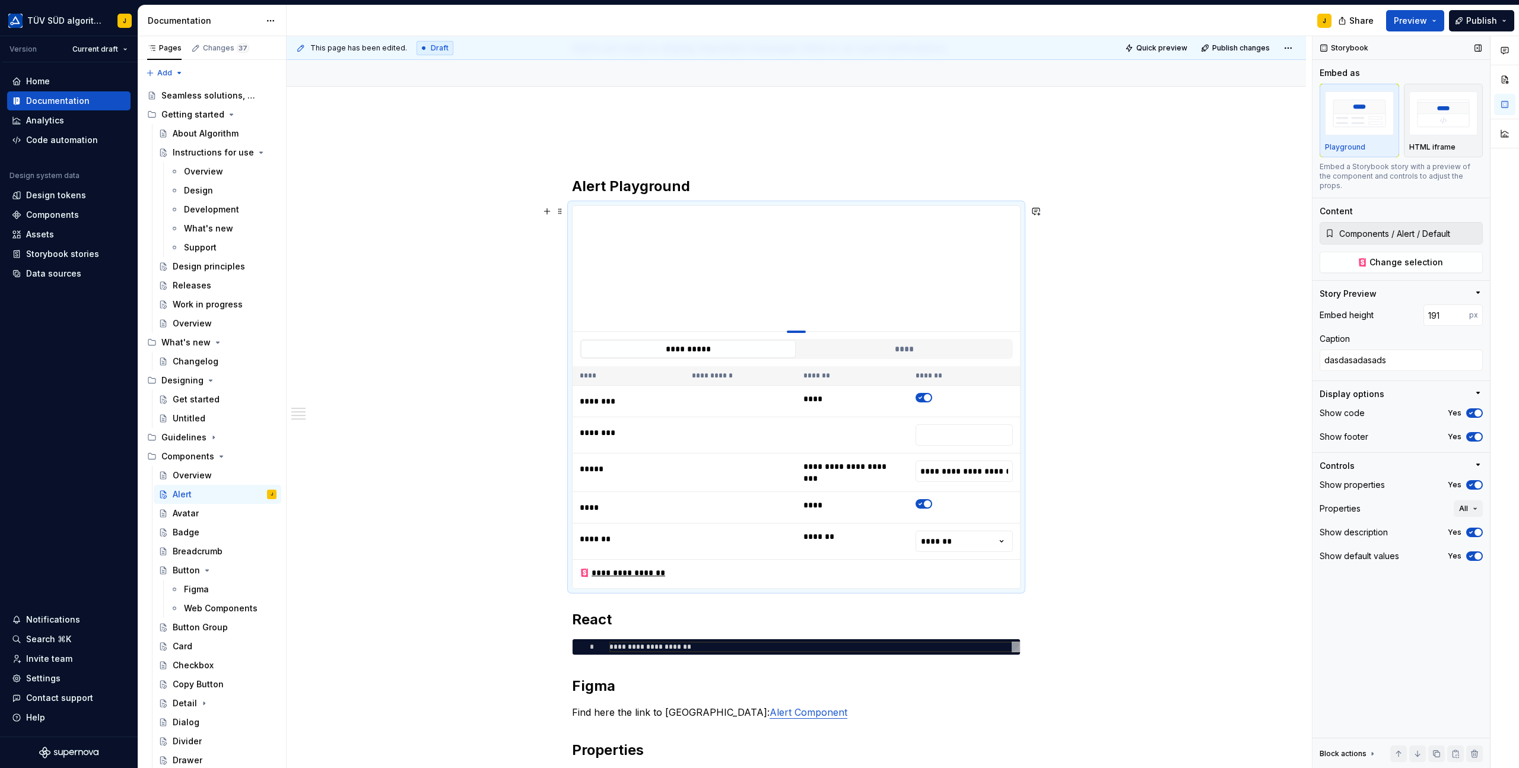
type textarea "*"
type input "187"
type textarea "*"
type input "182"
type textarea "*"
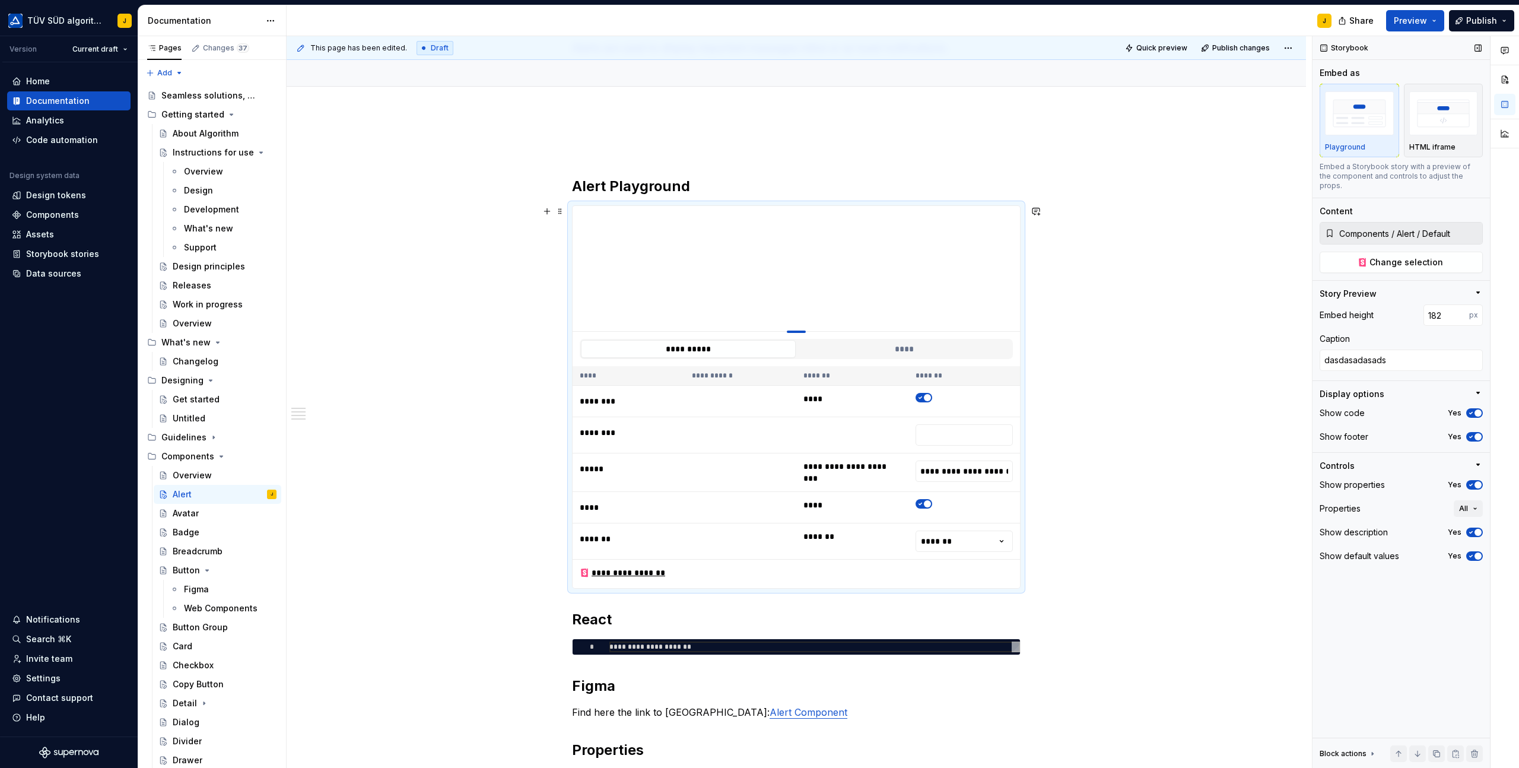
type input "177"
type textarea "*"
type input "170"
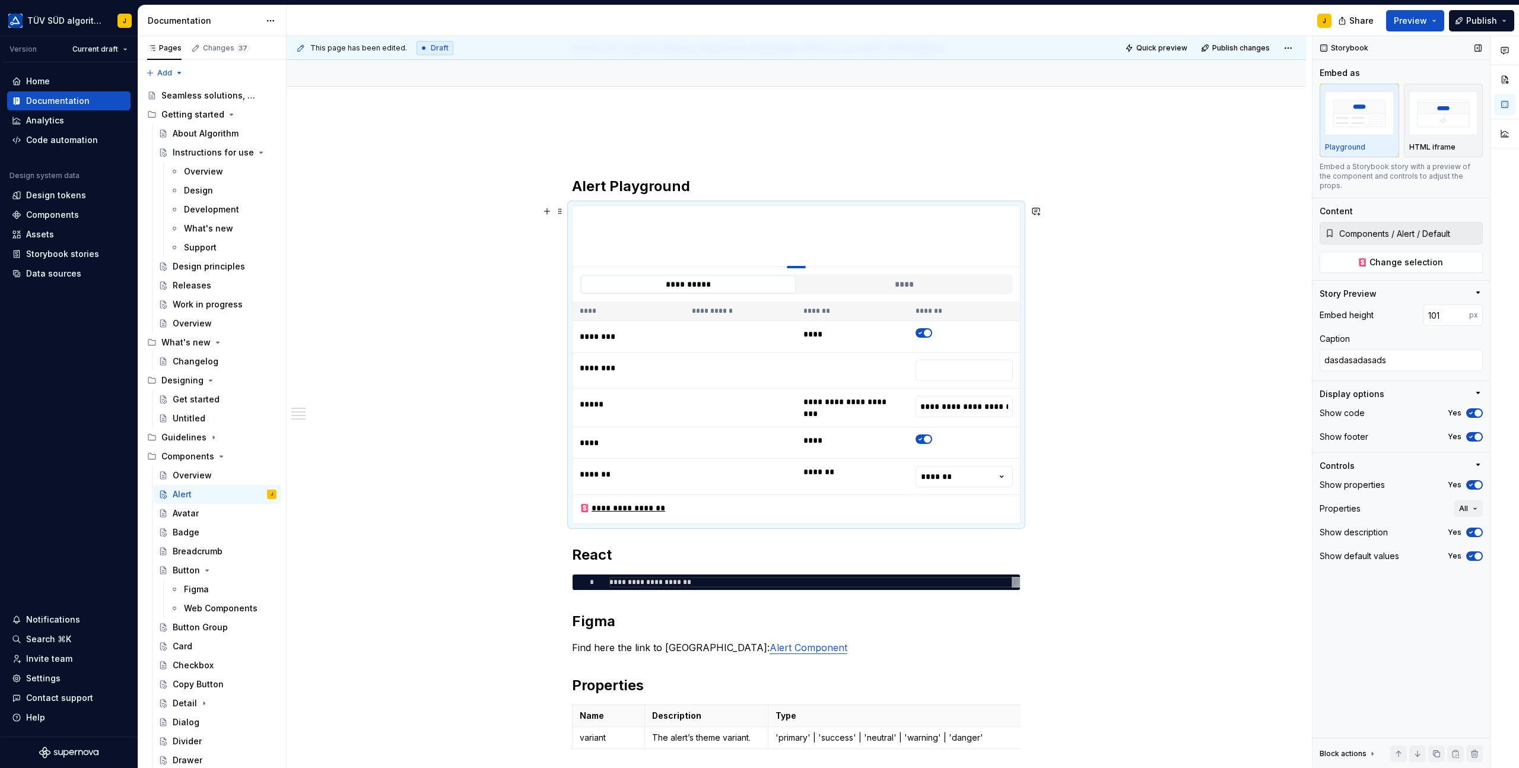
drag, startPoint x: 801, startPoint y: 444, endPoint x: 831, endPoint y: 266, distance: 179.9
click at [713, 206] on iframe at bounding box center [796, 236] width 447 height 61
click at [1403, 350] on textarea "dasdasadasads" at bounding box center [1401, 360] width 163 height 21
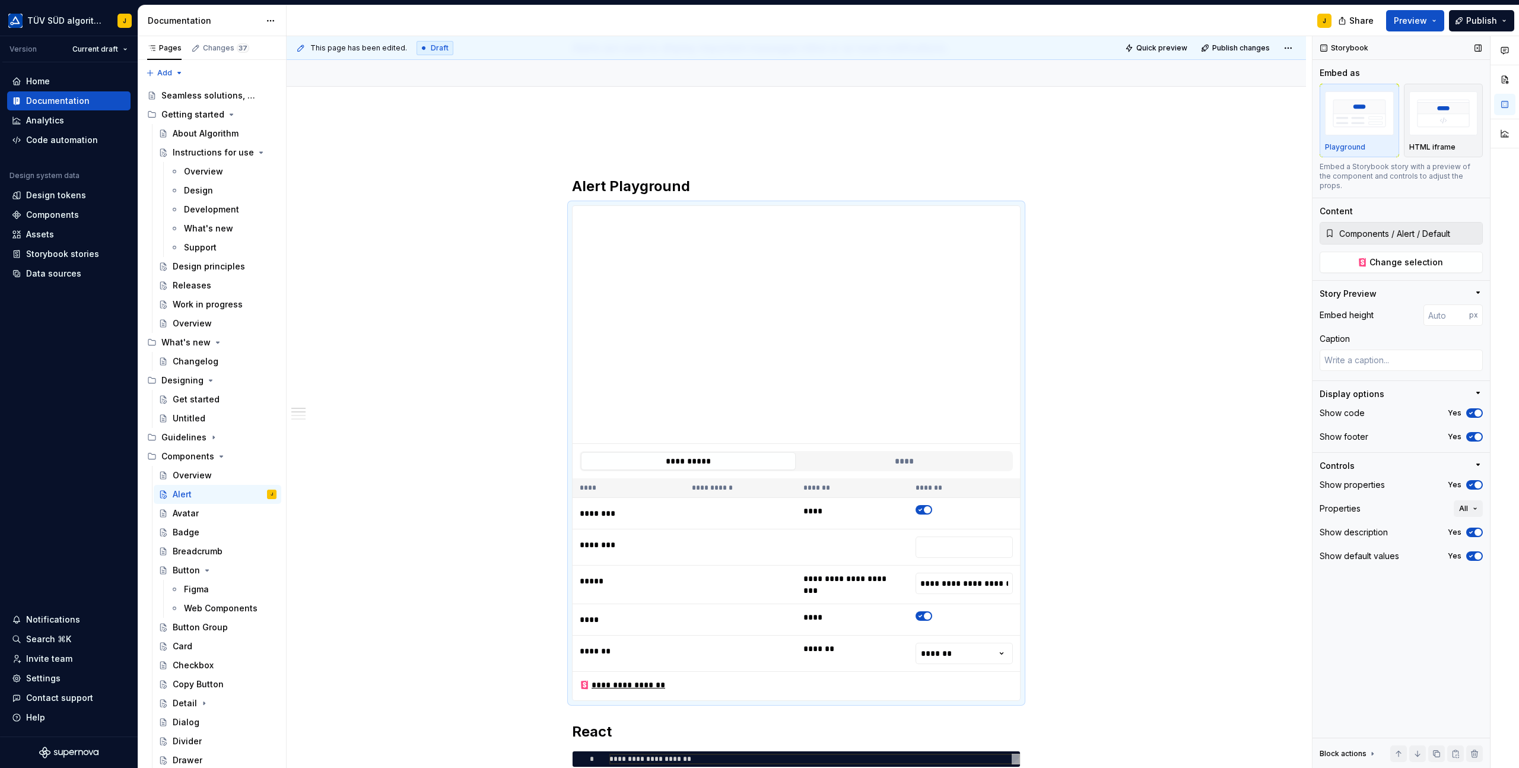
click at [1470, 405] on div "Show code Yes" at bounding box center [1401, 413] width 163 height 17
click at [1469, 409] on icon "button" at bounding box center [1470, 412] width 9 height 7
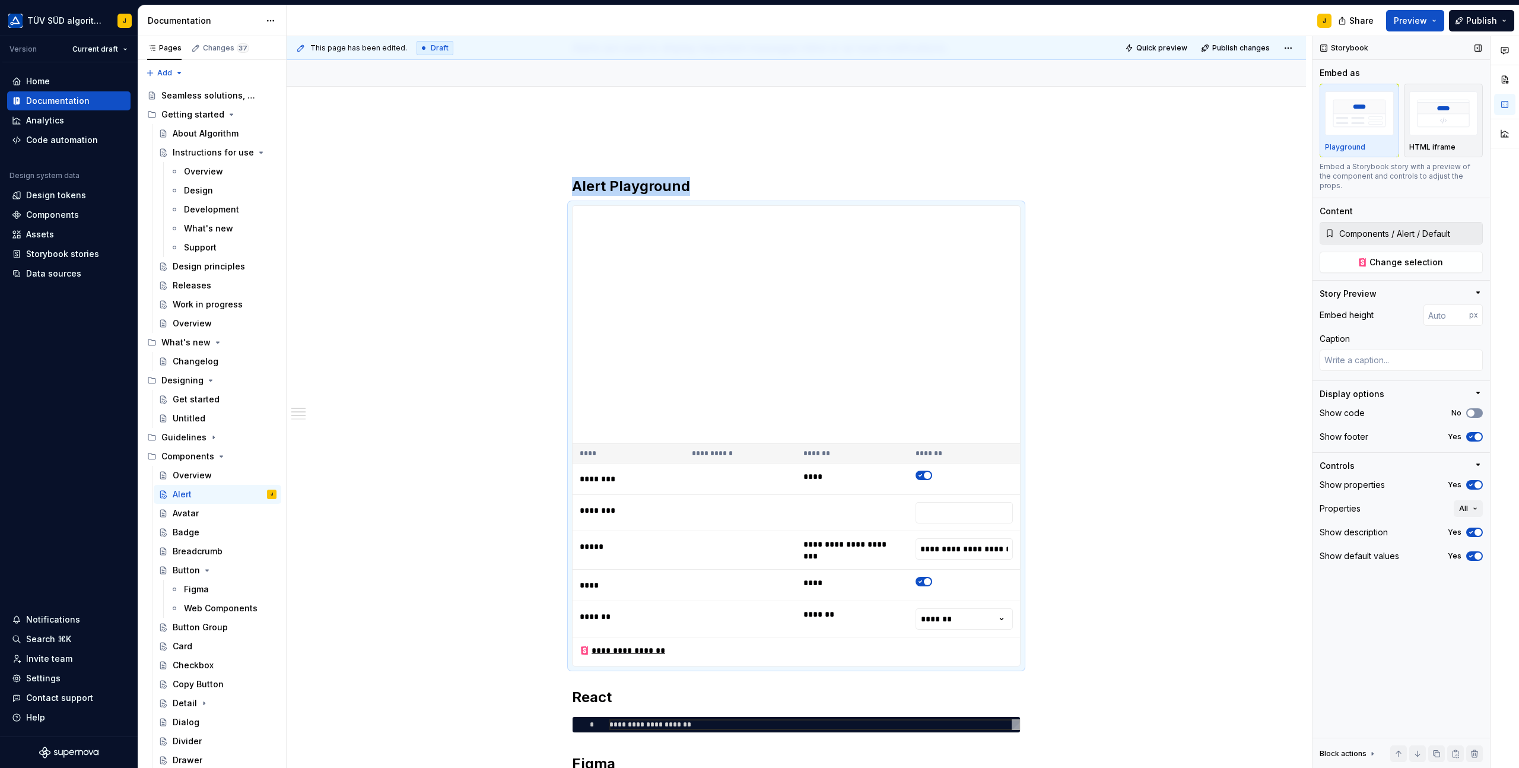
click at [1476, 408] on button "No" at bounding box center [1474, 412] width 17 height 9
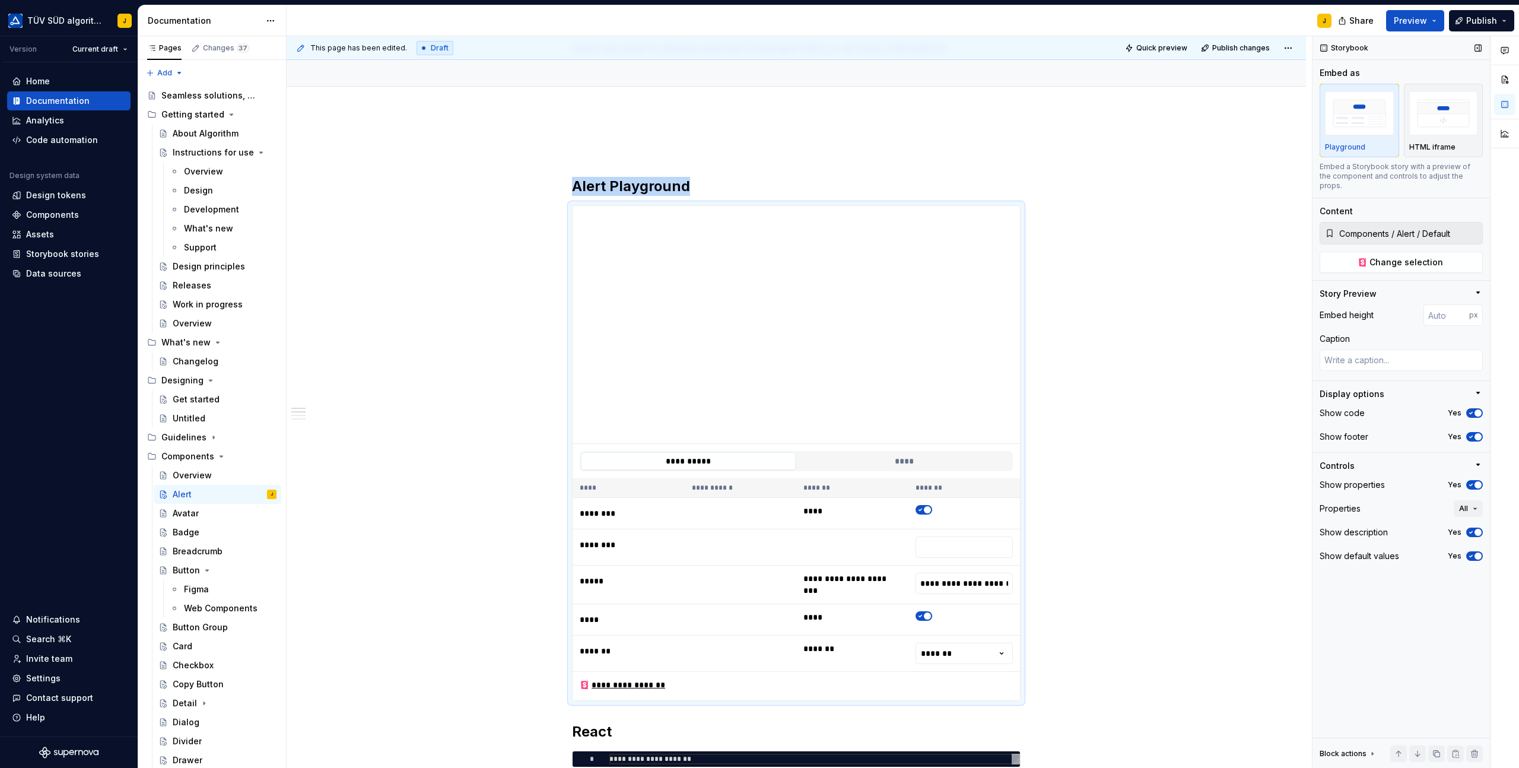
click at [1476, 409] on span "button" at bounding box center [1478, 412] width 7 height 7
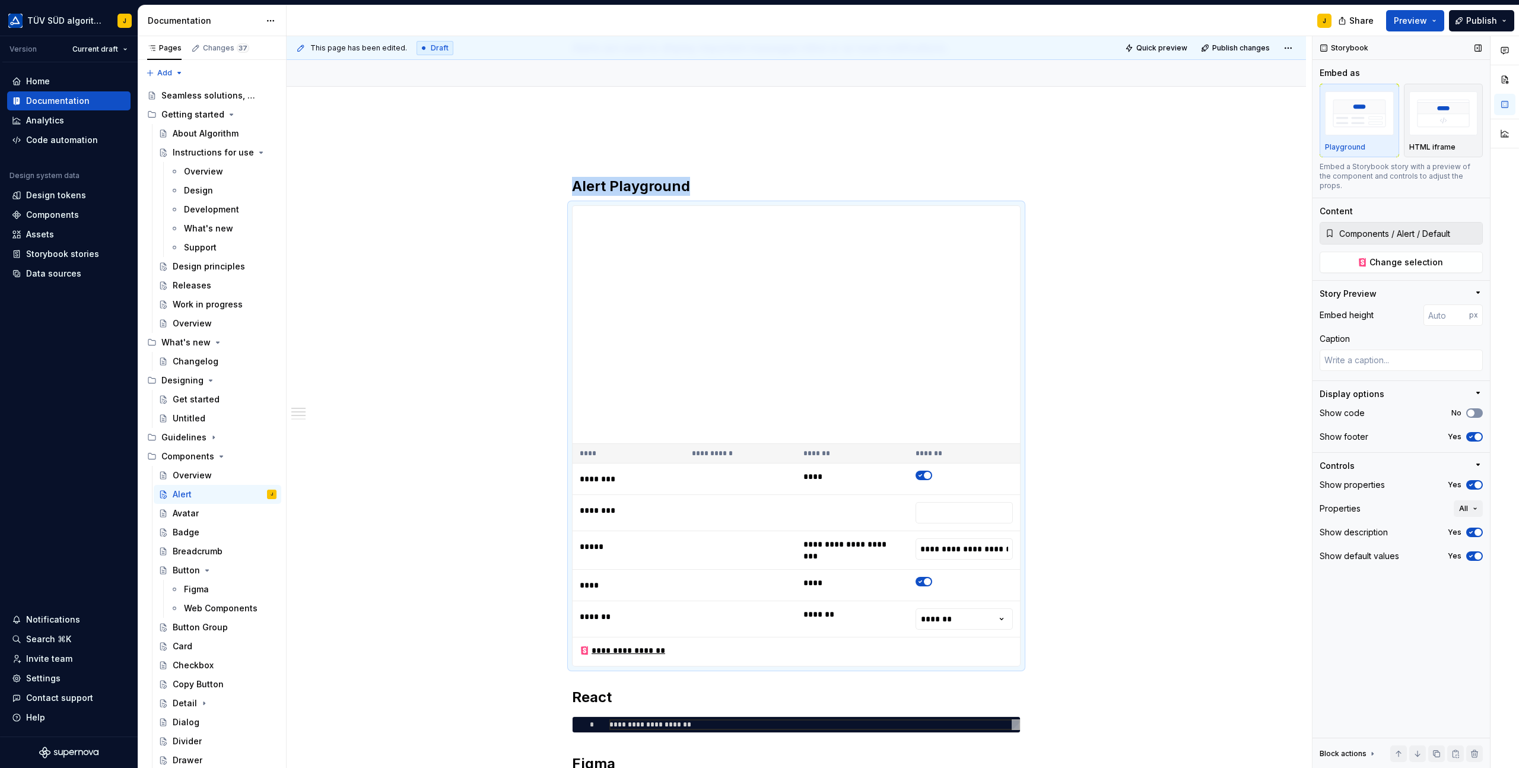
click at [1473, 409] on span "button" at bounding box center [1471, 412] width 7 height 7
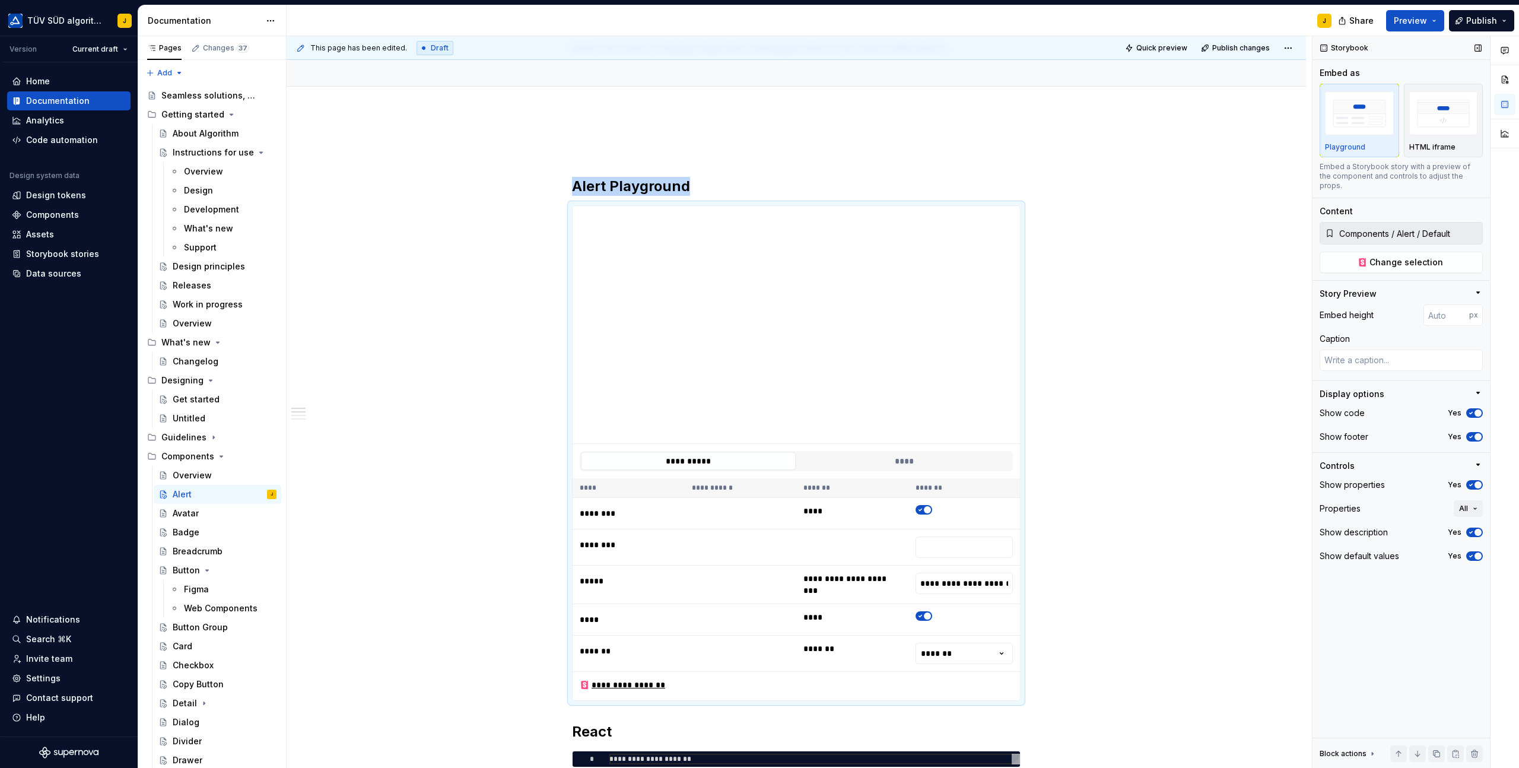
click at [1476, 433] on span "button" at bounding box center [1478, 436] width 7 height 7
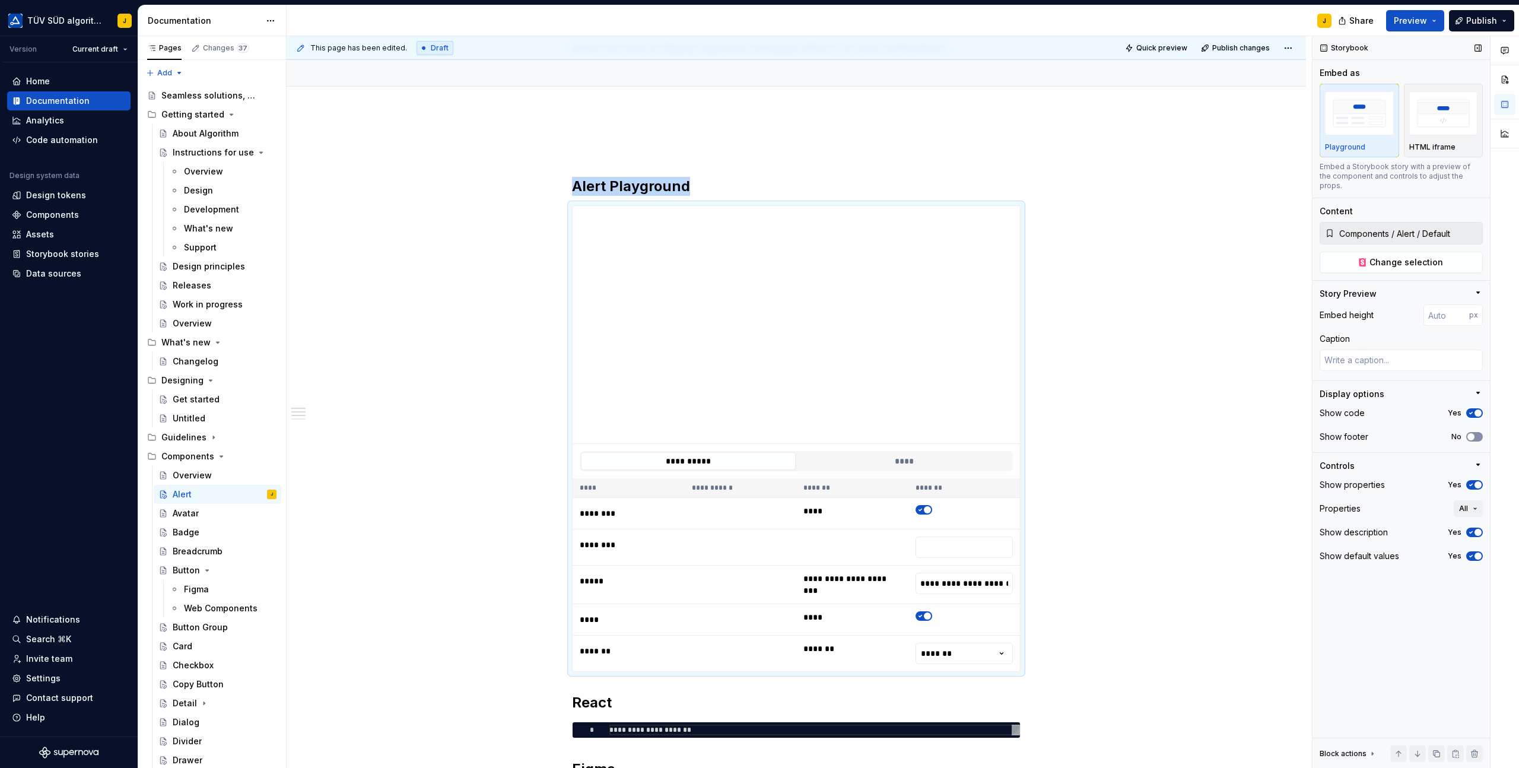
click at [1476, 432] on button "No" at bounding box center [1474, 436] width 17 height 9
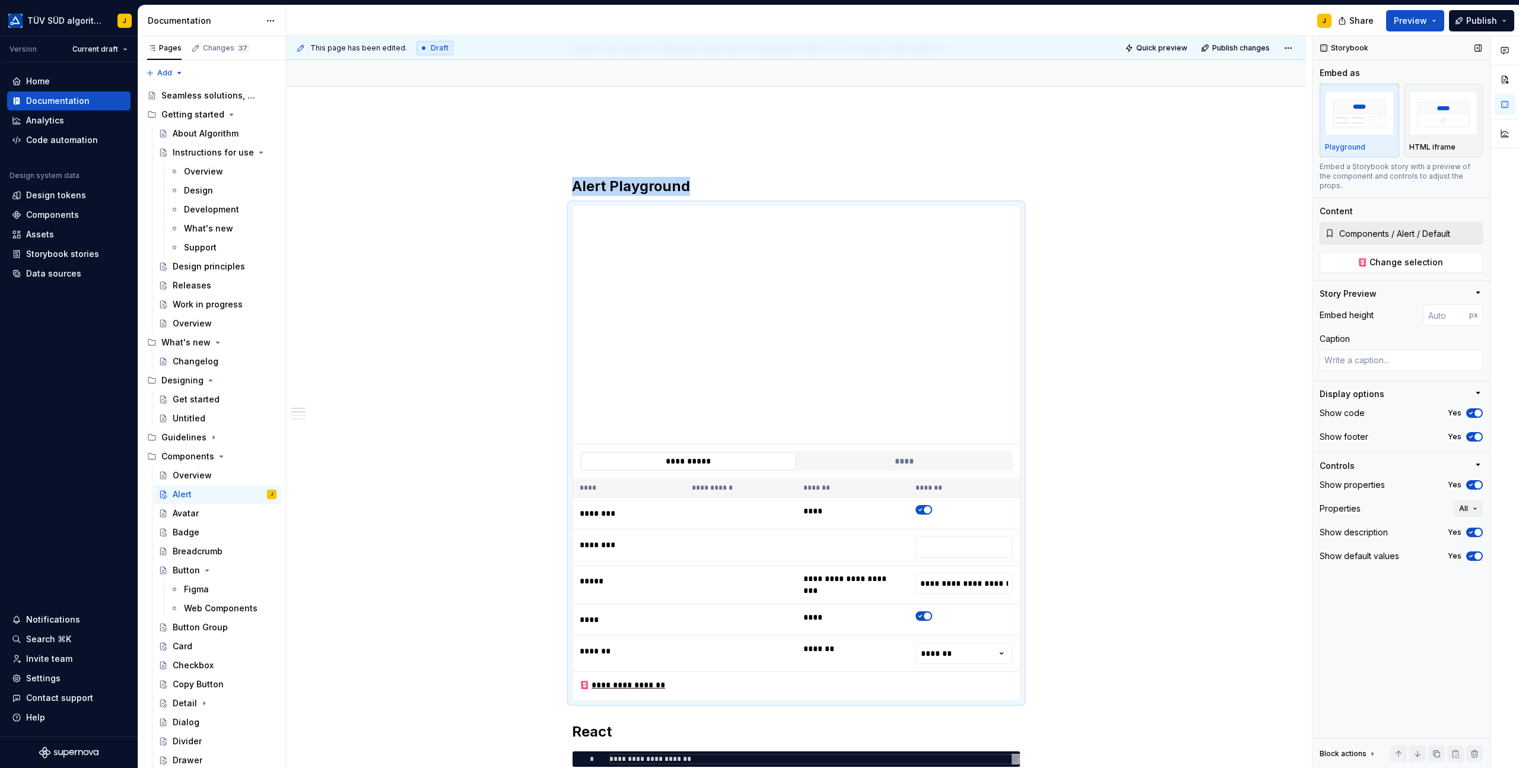
click at [1478, 409] on span "button" at bounding box center [1478, 412] width 7 height 7
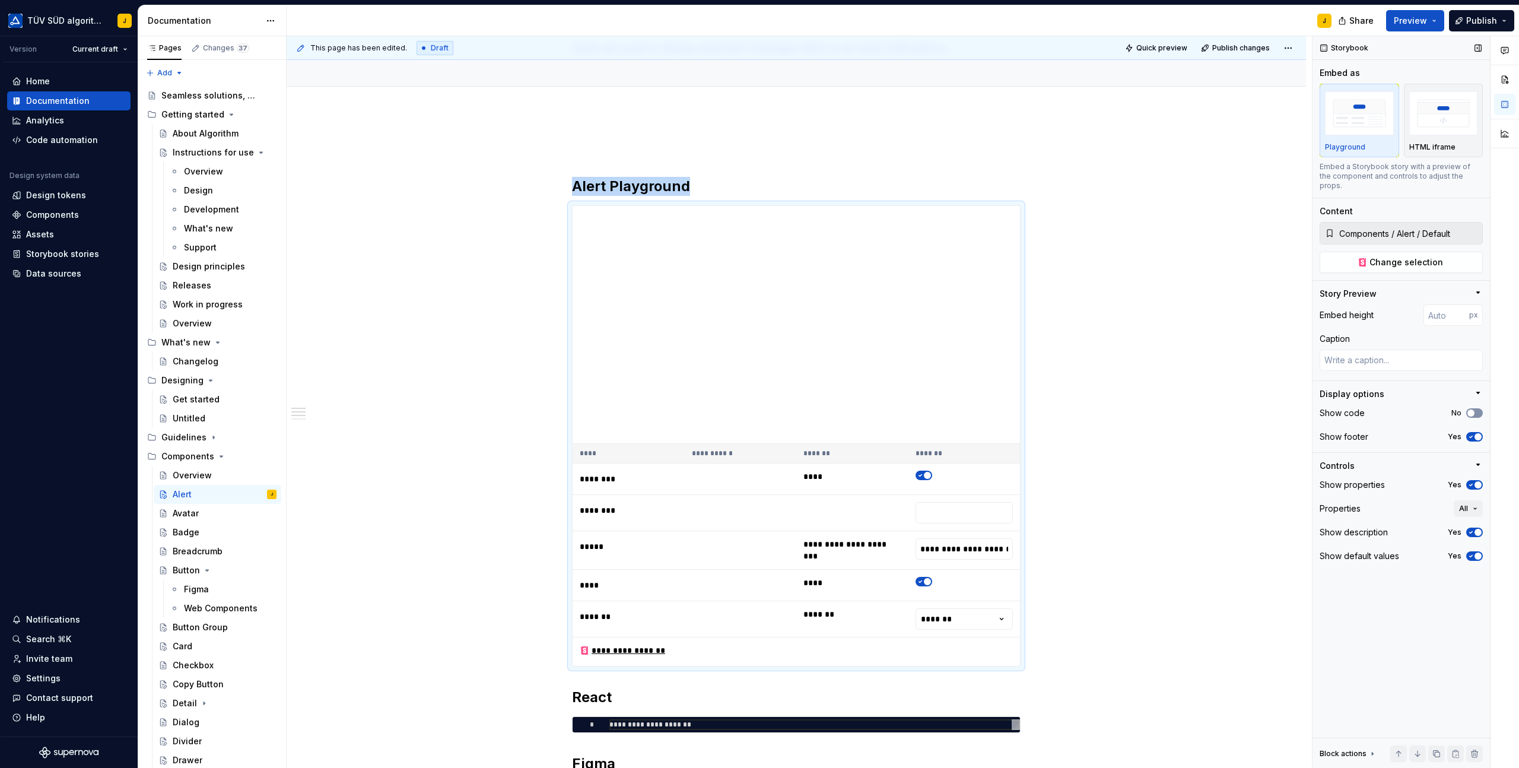
click at [1478, 408] on button "No" at bounding box center [1474, 412] width 17 height 9
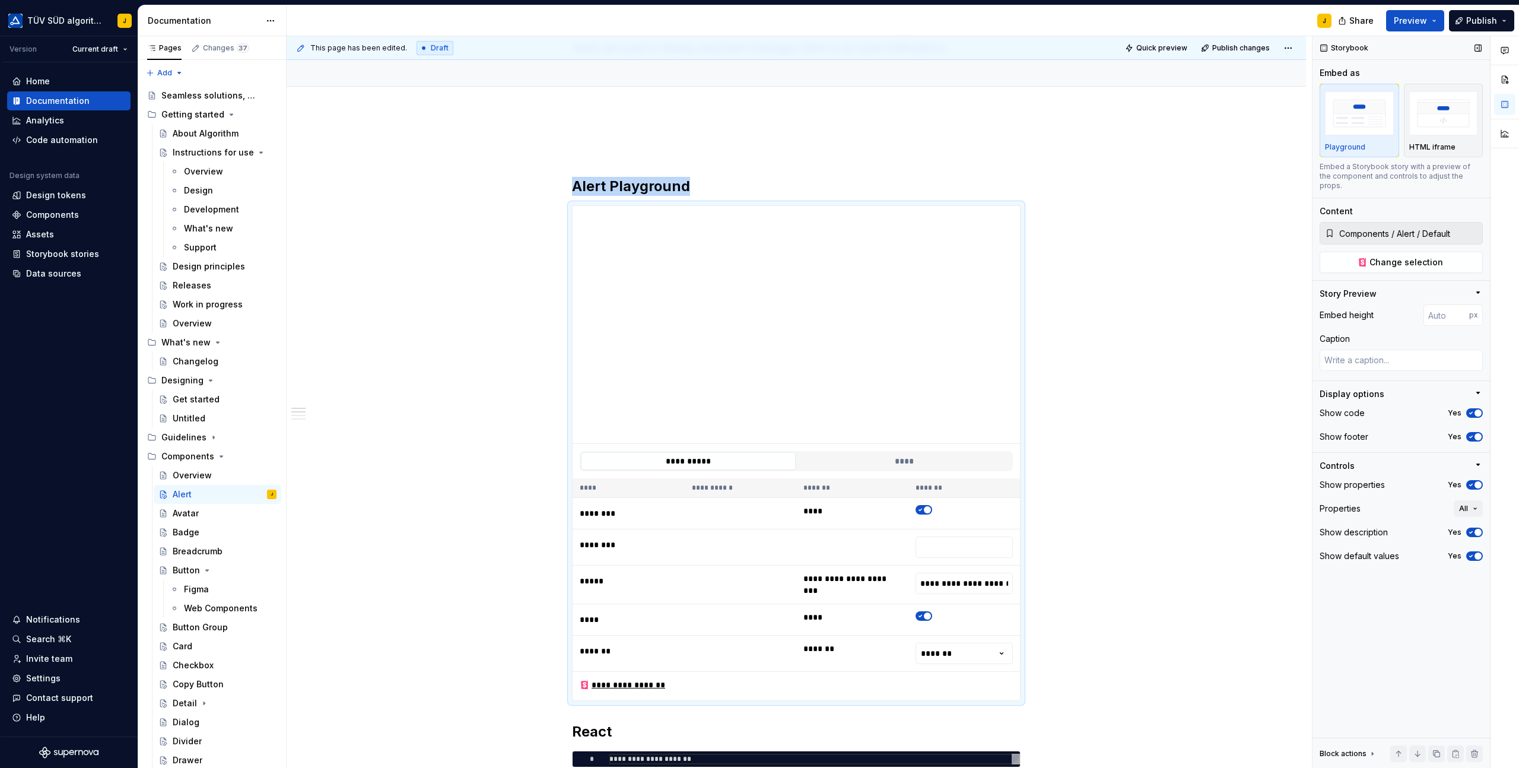
click at [1478, 409] on span "button" at bounding box center [1478, 412] width 7 height 7
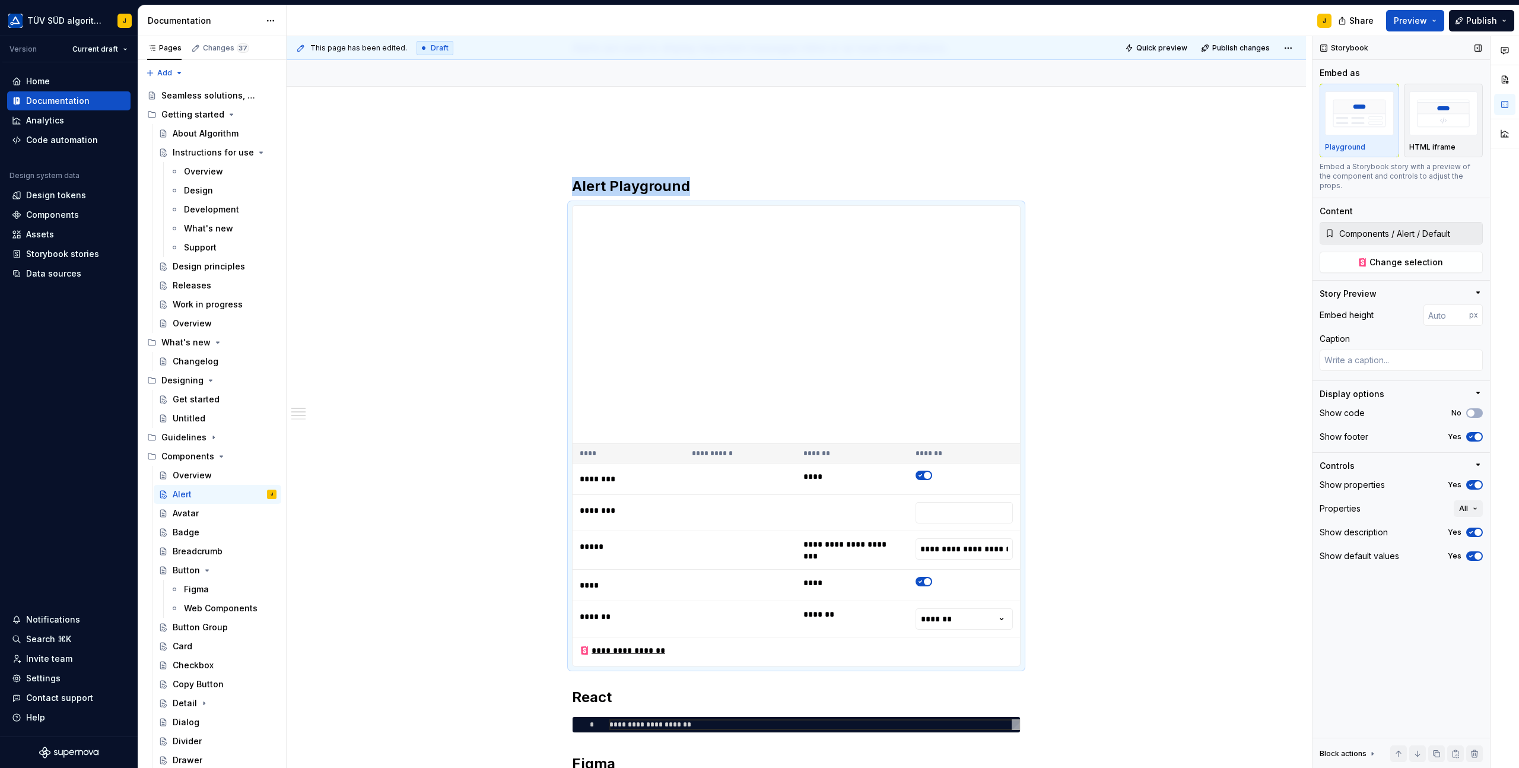
click at [1469, 481] on icon "button" at bounding box center [1470, 484] width 9 height 7
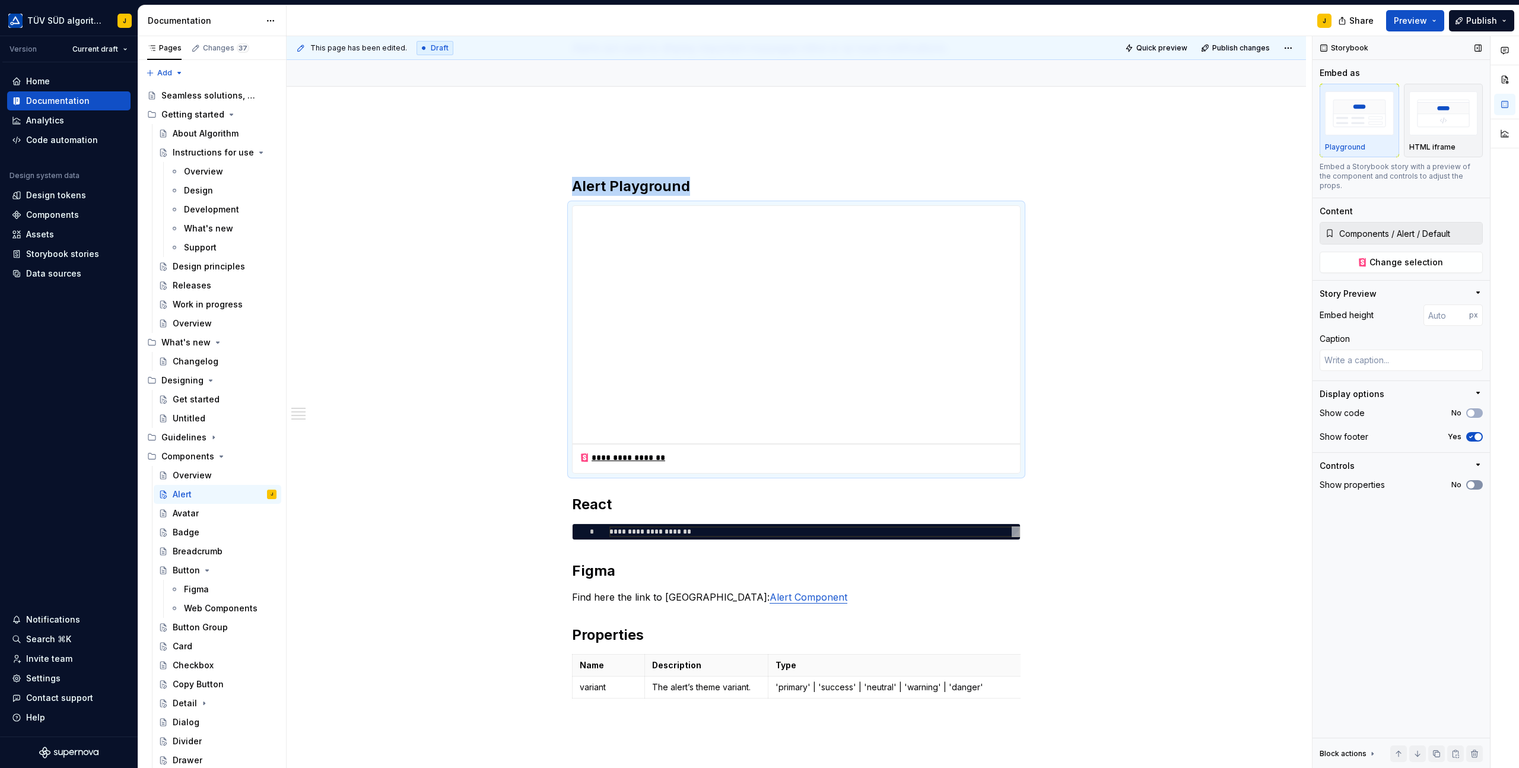
click at [1469, 481] on span "button" at bounding box center [1471, 484] width 7 height 7
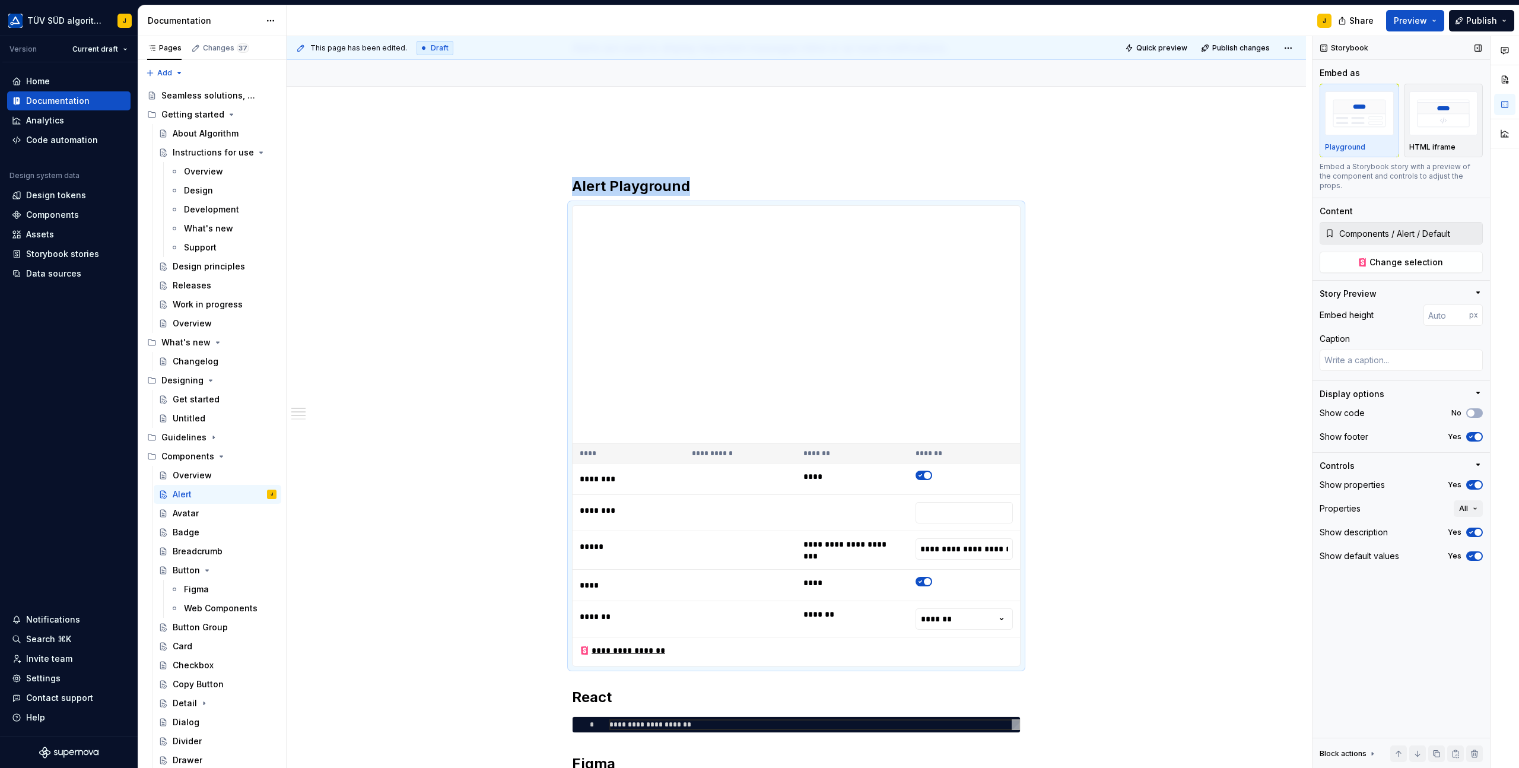
click at [1478, 529] on span "button" at bounding box center [1478, 532] width 7 height 7
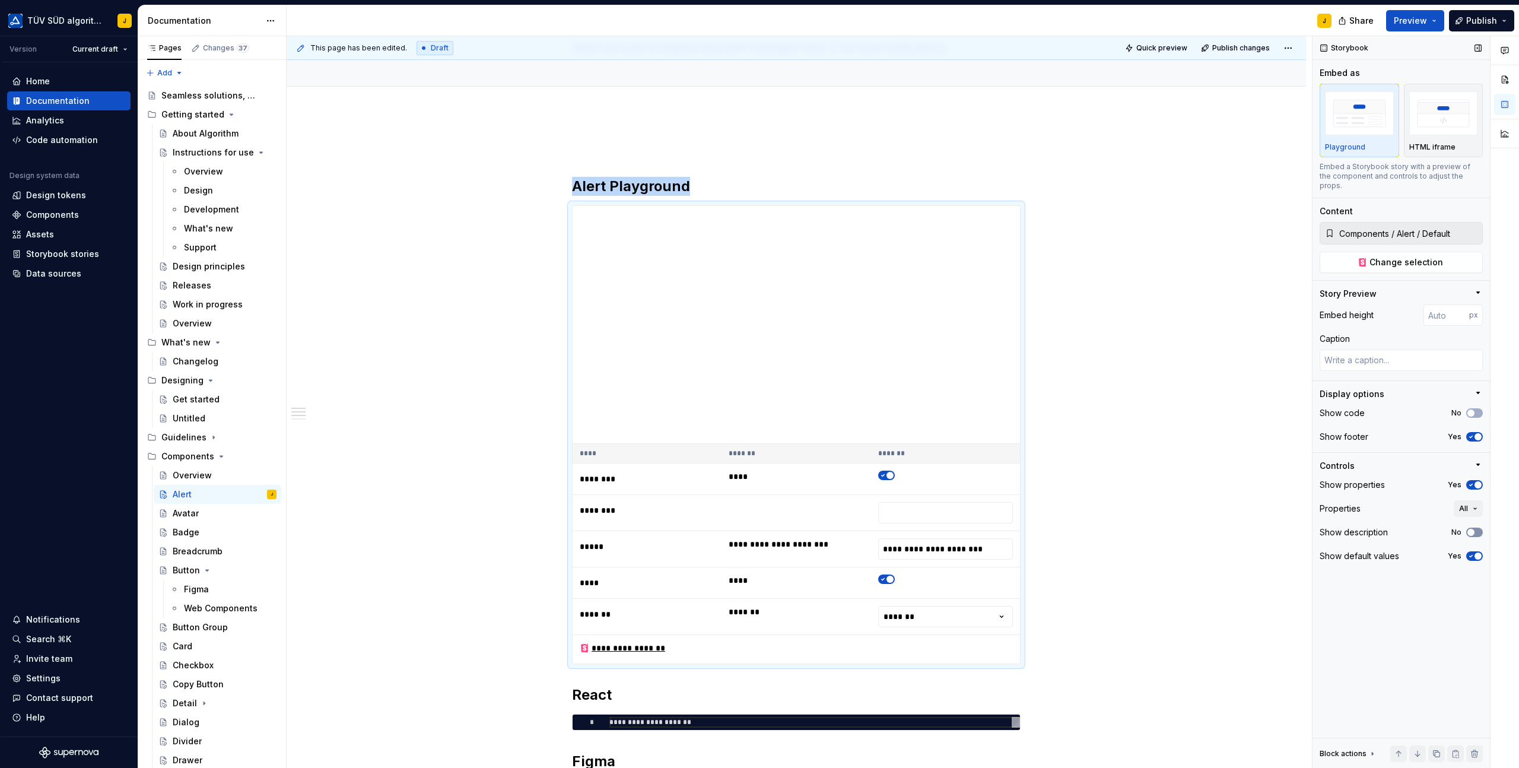
click at [1478, 528] on button "No" at bounding box center [1474, 532] width 17 height 9
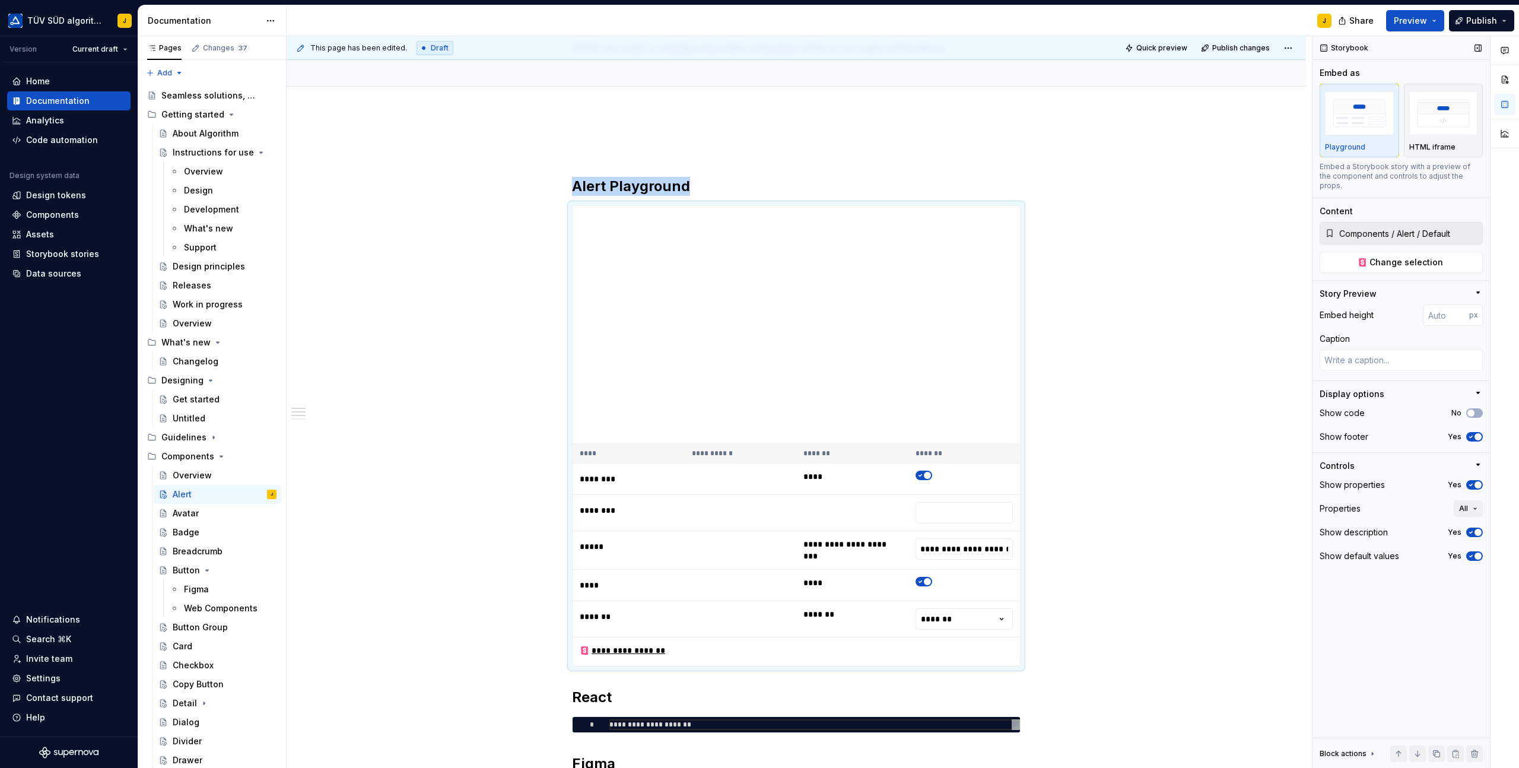
click at [1478, 552] on span "button" at bounding box center [1478, 555] width 7 height 7
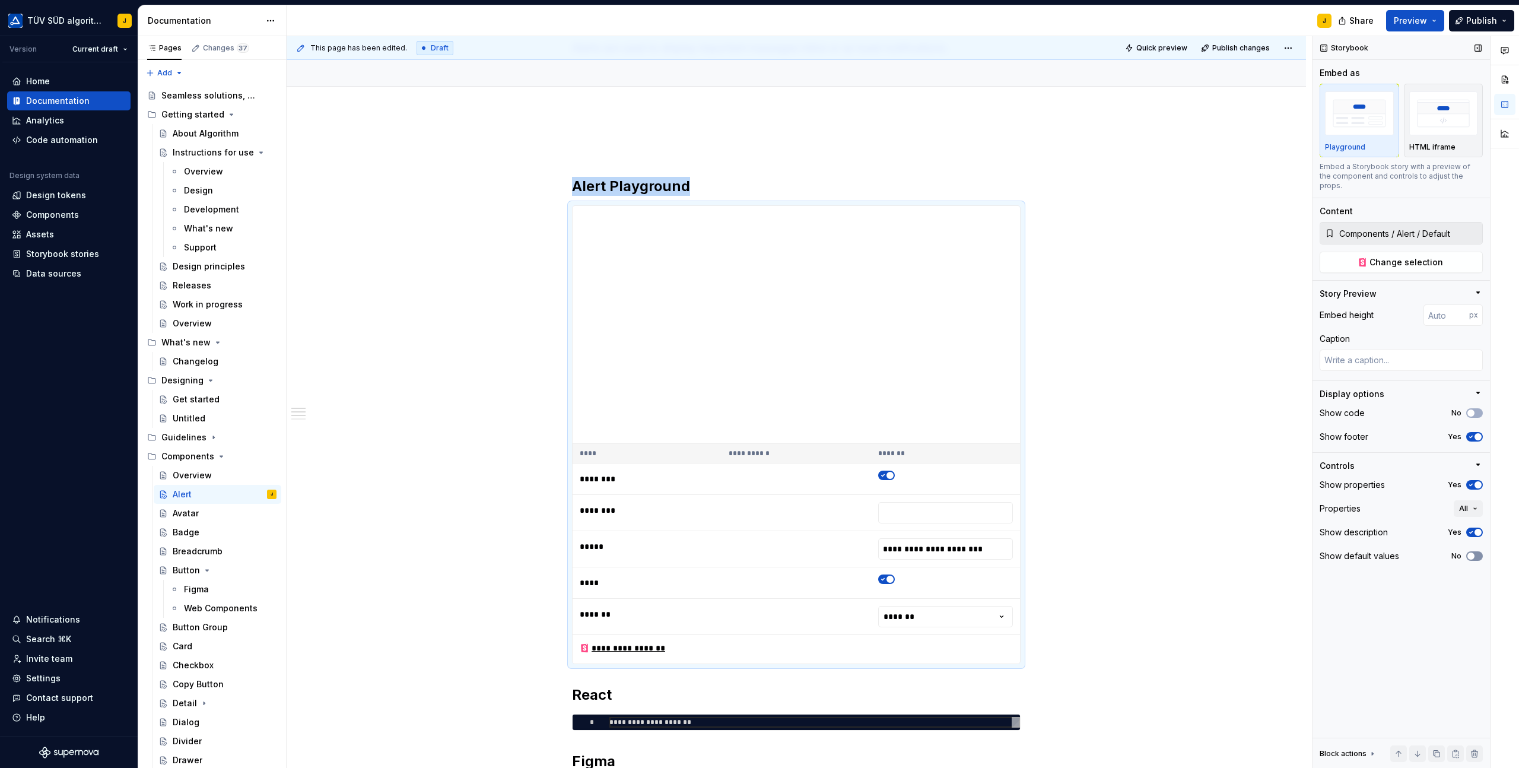
click at [1478, 551] on button "No" at bounding box center [1474, 555] width 17 height 9
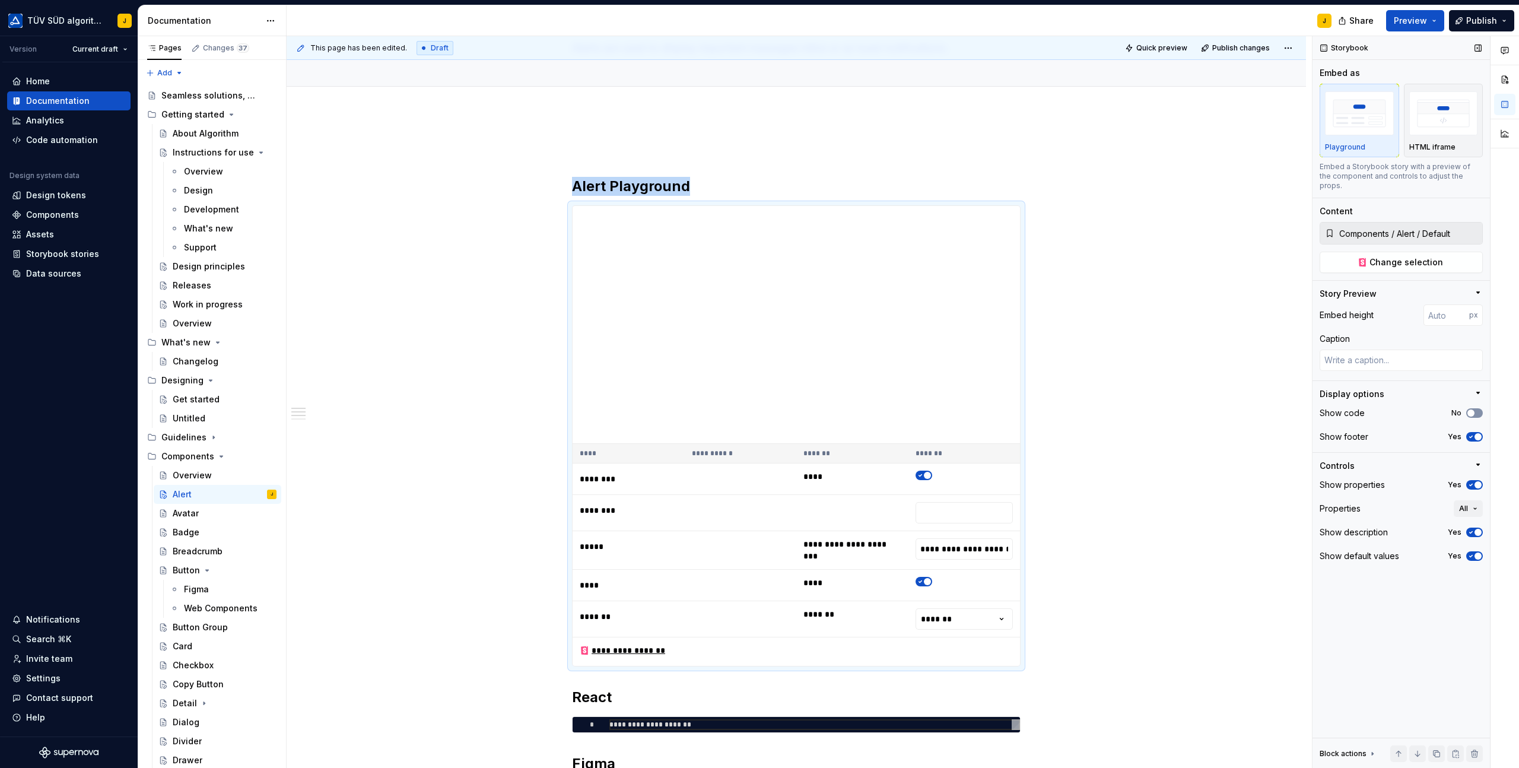
click at [1478, 408] on button "No" at bounding box center [1474, 412] width 17 height 9
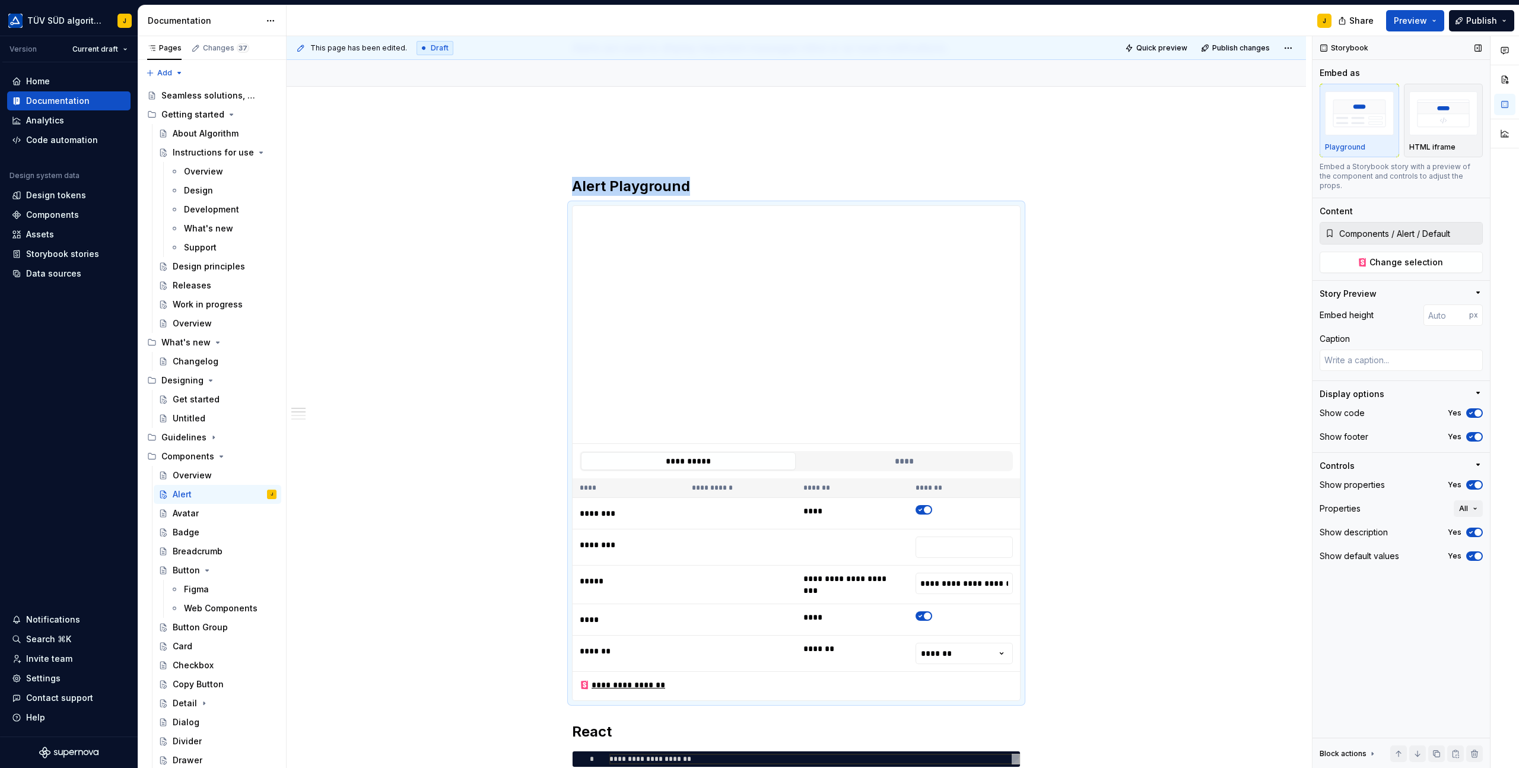
click at [1478, 409] on span "button" at bounding box center [1478, 412] width 7 height 7
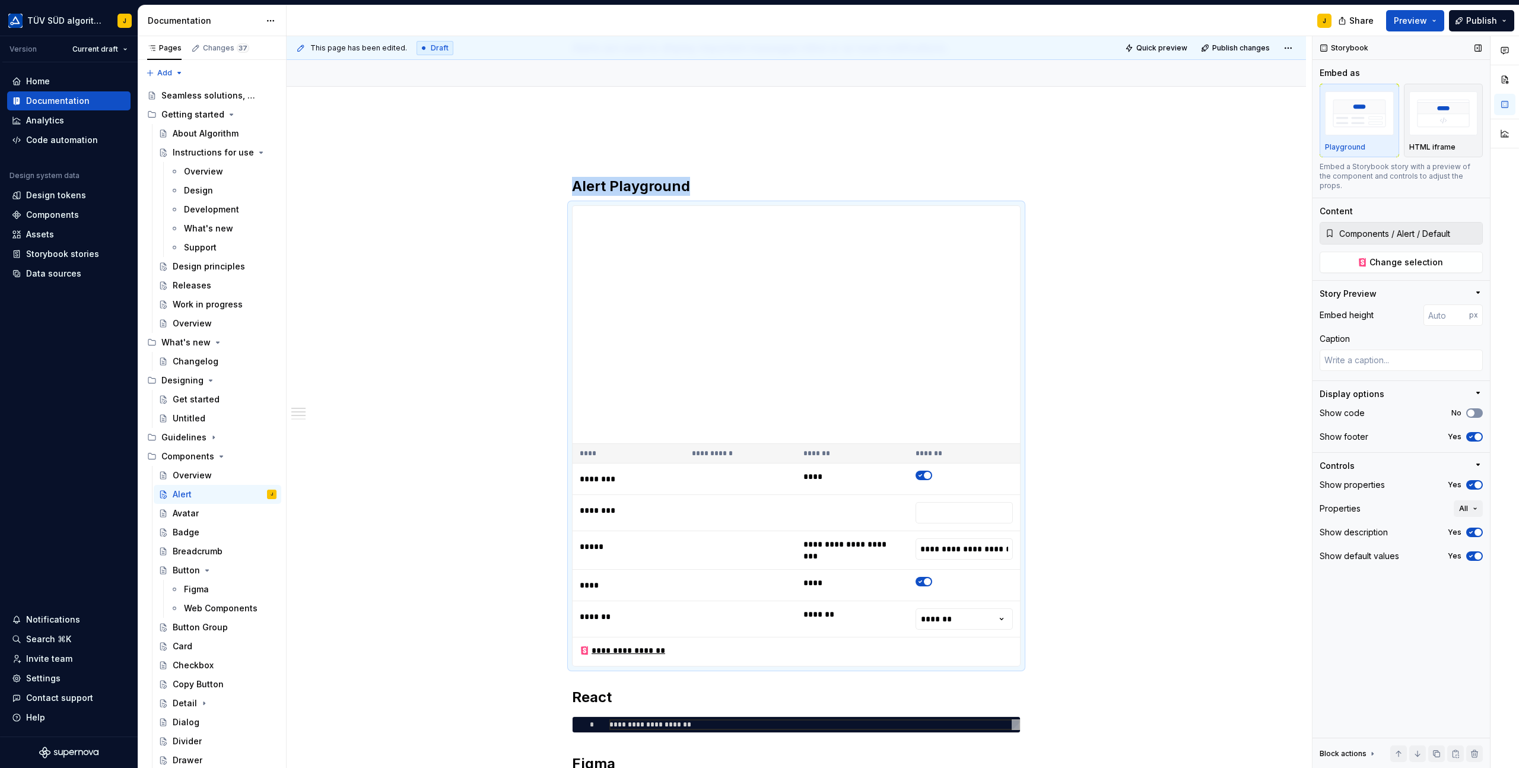
click at [1478, 408] on button "No" at bounding box center [1474, 412] width 17 height 9
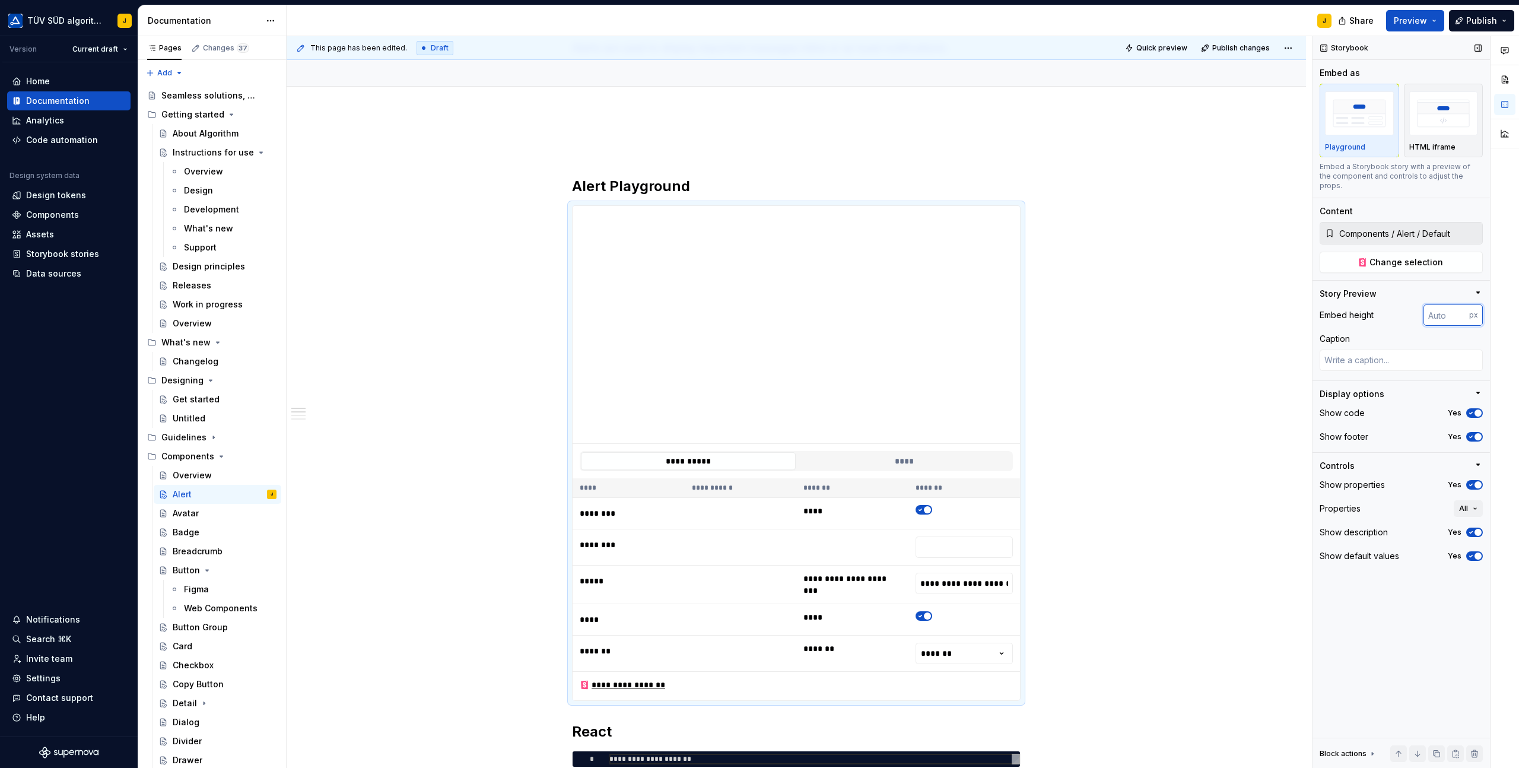
click at [1448, 304] on input "number" at bounding box center [1447, 314] width 46 height 21
click at [1463, 307] on input "-1" at bounding box center [1447, 314] width 46 height 21
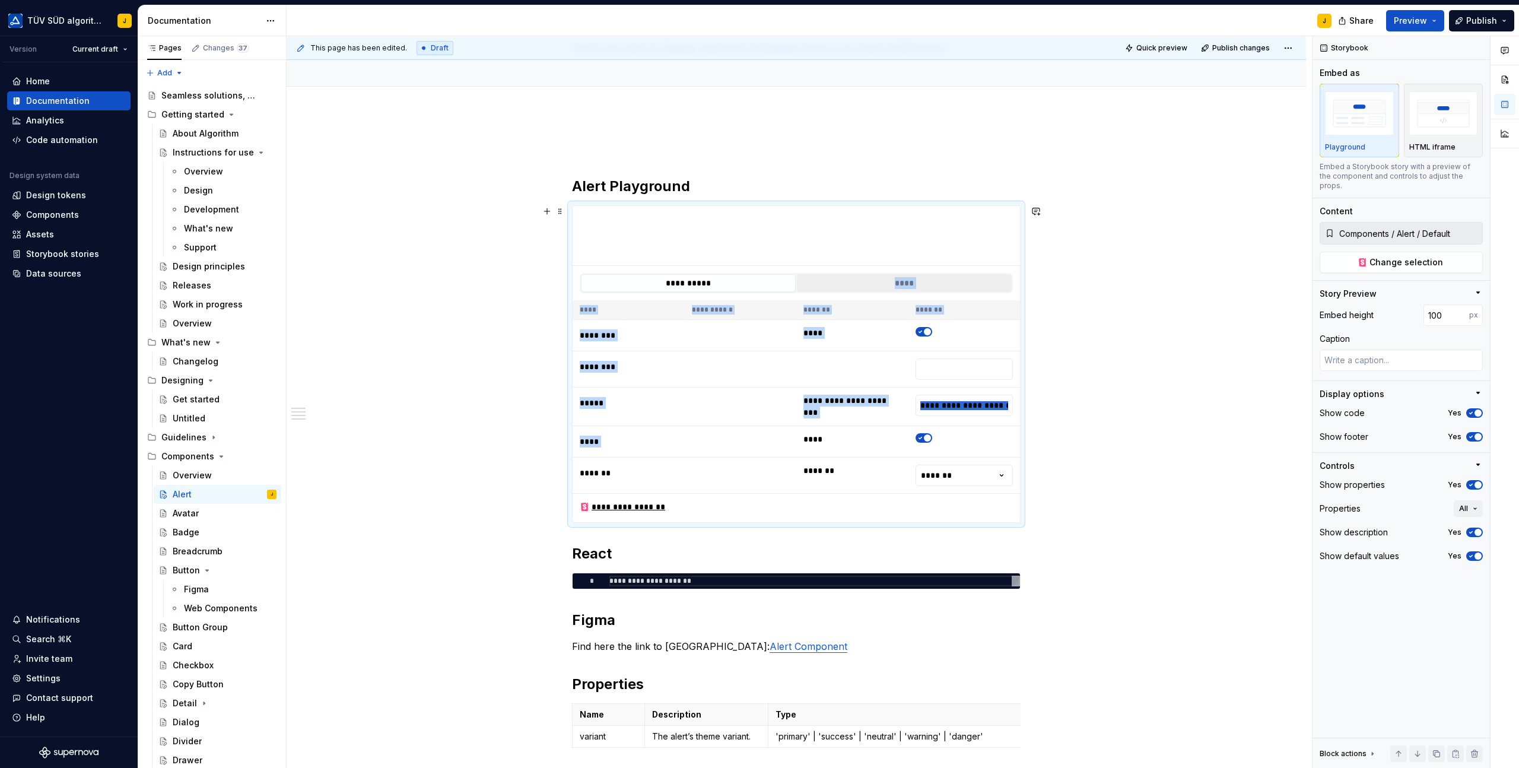
drag, startPoint x: 802, startPoint y: 442, endPoint x: 802, endPoint y: 284, distance: 157.3
click at [802, 284] on div "**********" at bounding box center [796, 364] width 447 height 316
click at [1144, 271] on div "**********" at bounding box center [797, 569] width 1020 height 913
click at [1475, 433] on span "button" at bounding box center [1478, 436] width 7 height 7
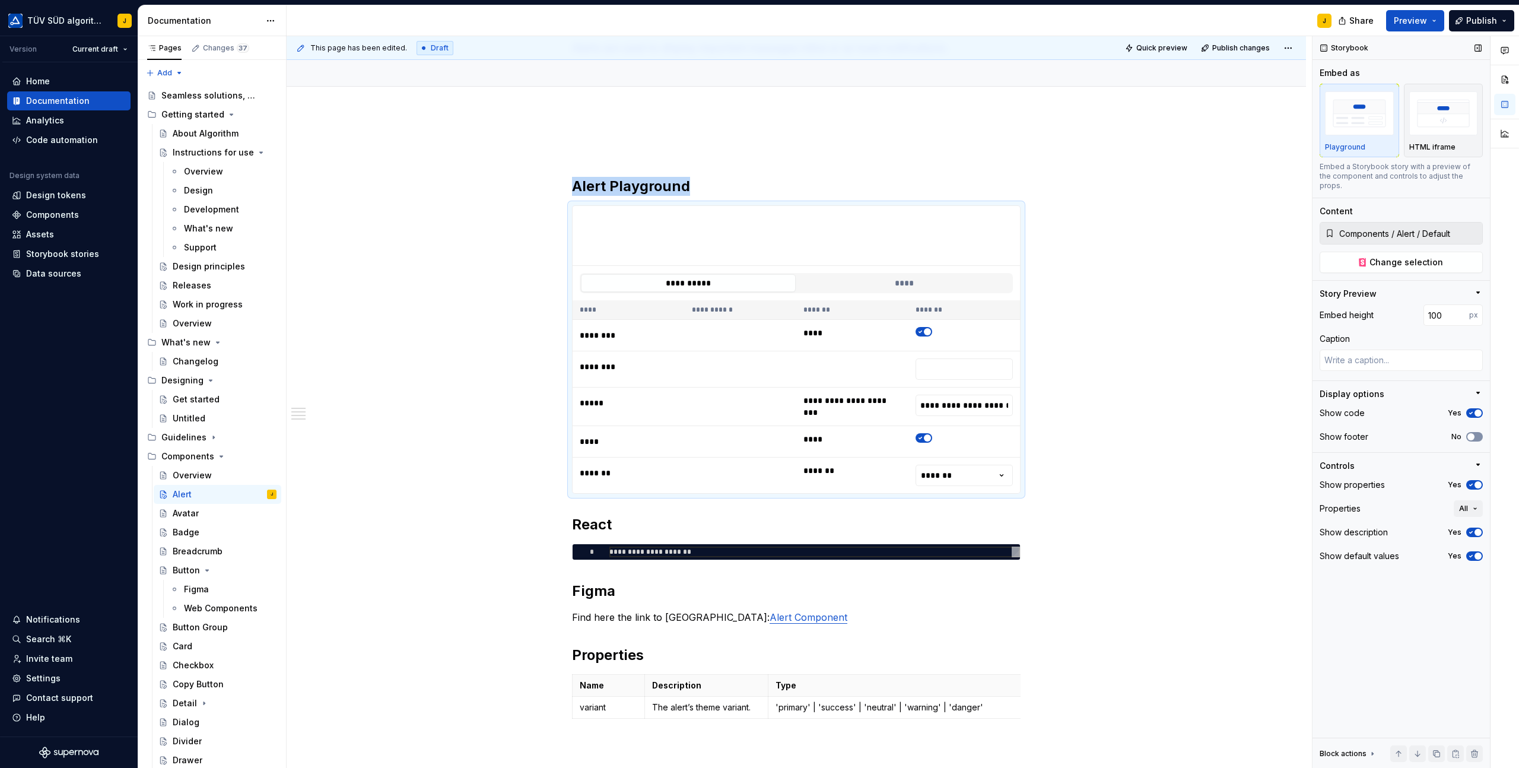
click at [1475, 433] on icon "button" at bounding box center [1470, 436] width 9 height 7
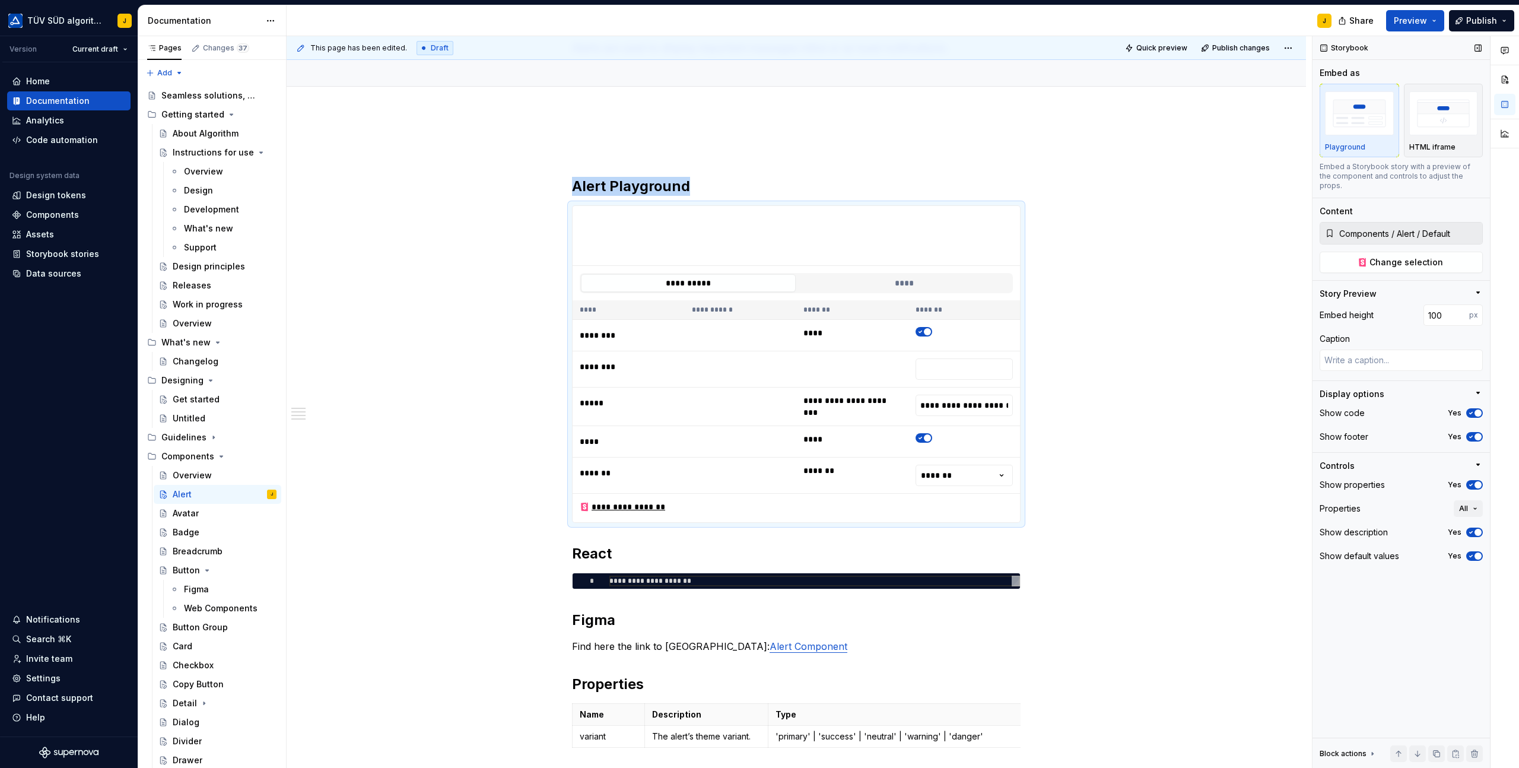
click at [1475, 409] on span "button" at bounding box center [1478, 412] width 7 height 7
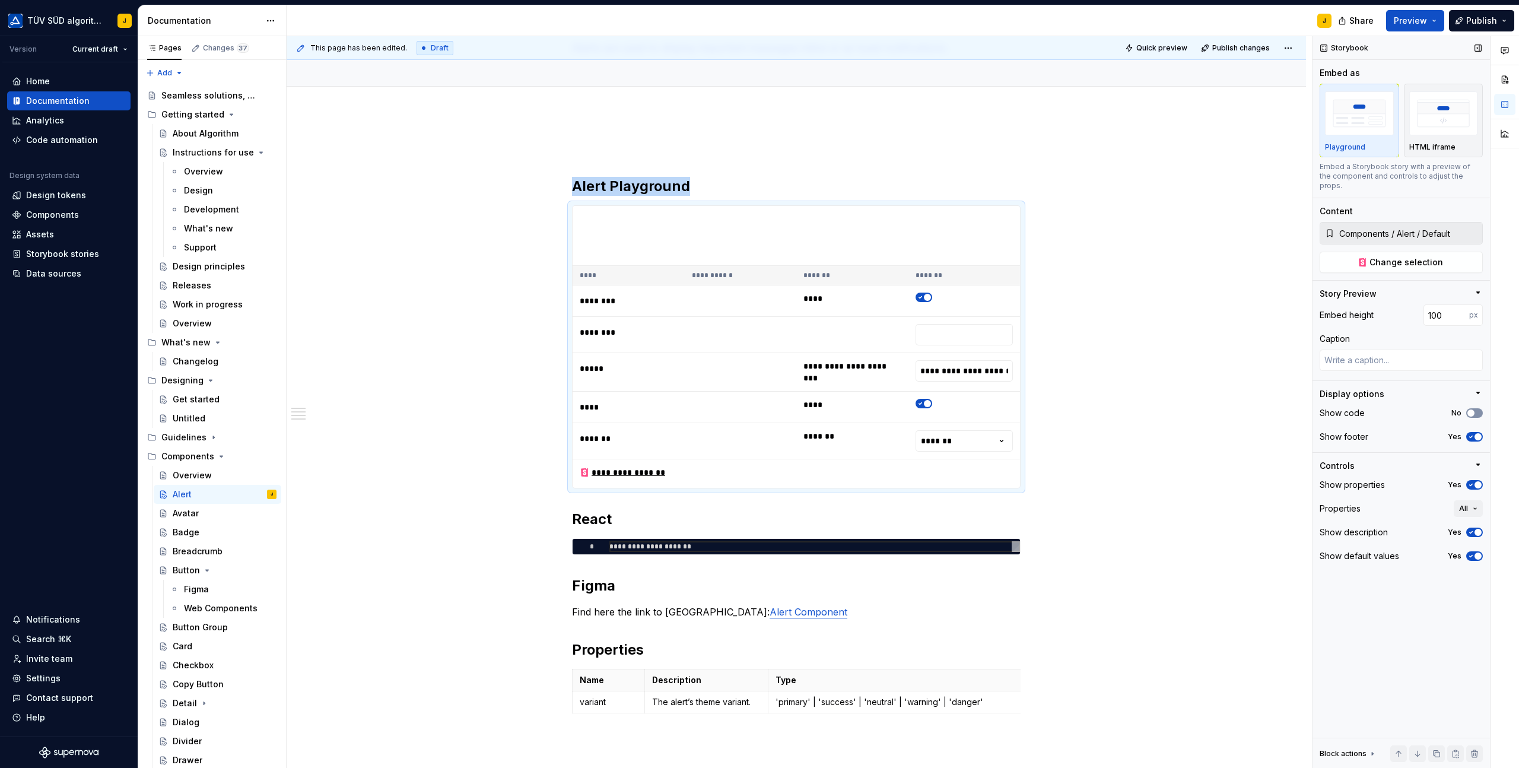
click at [1475, 409] on icon "button" at bounding box center [1470, 412] width 9 height 7
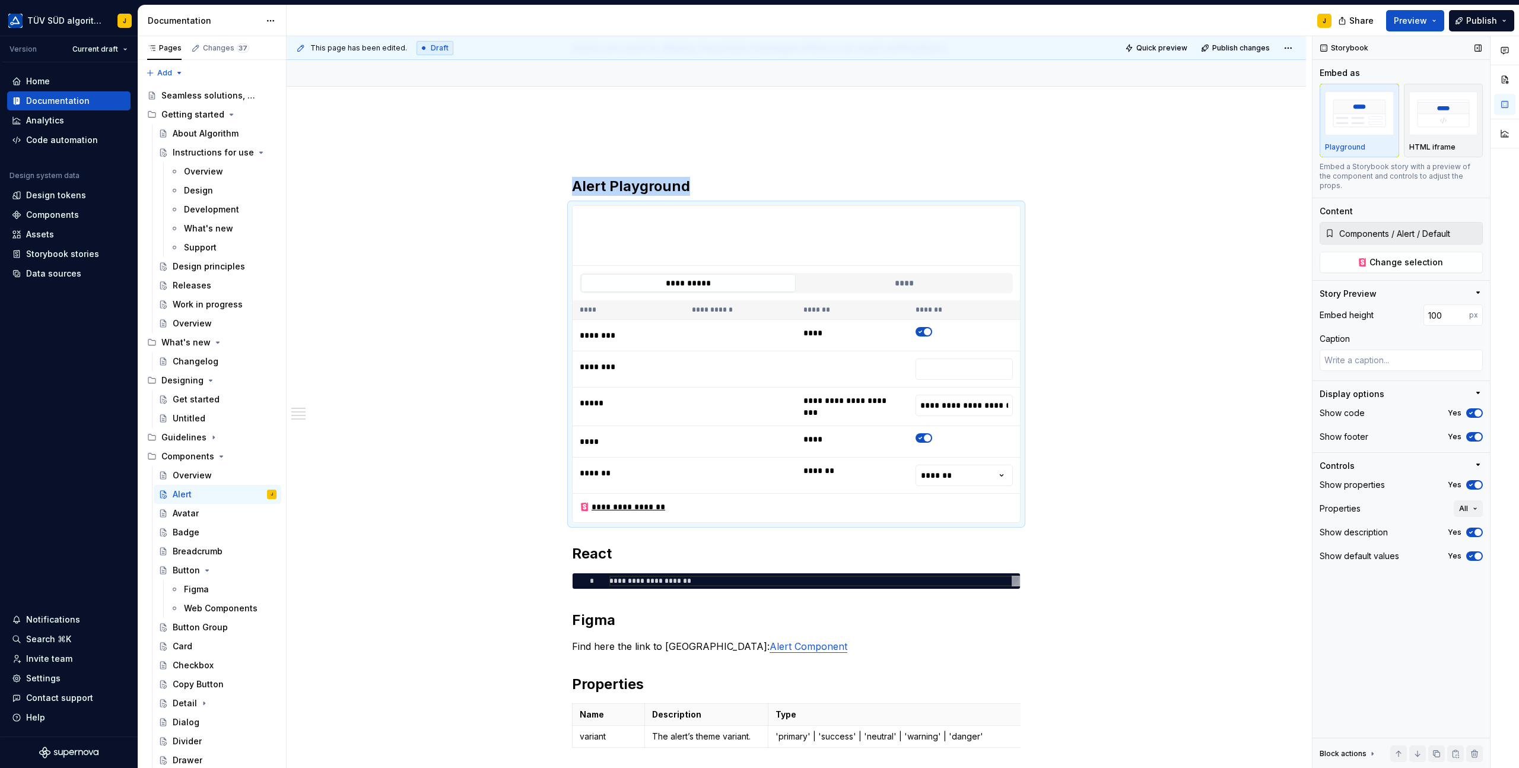
click at [1479, 388] on icon "button" at bounding box center [1477, 392] width 9 height 9
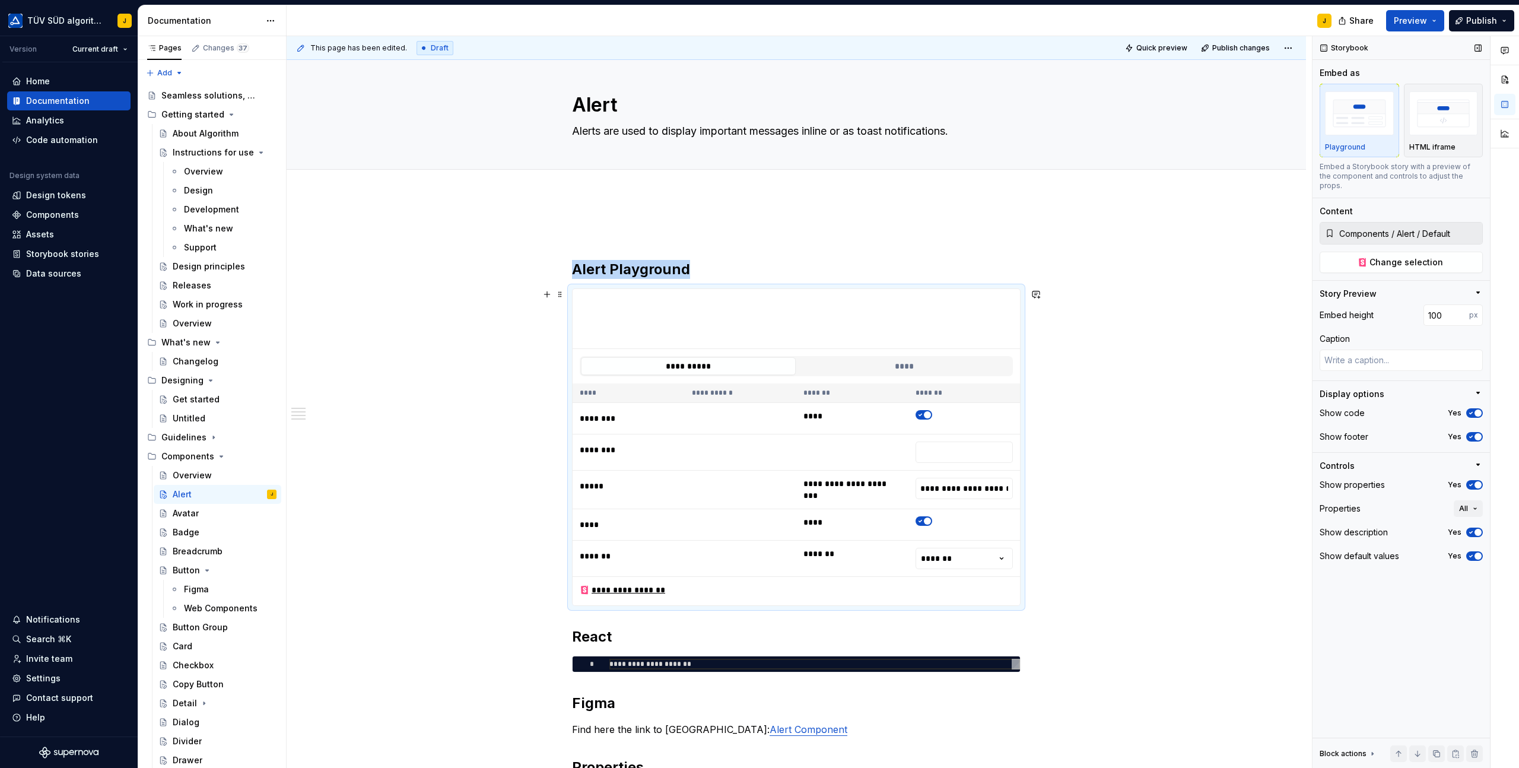
scroll to position [0, 0]
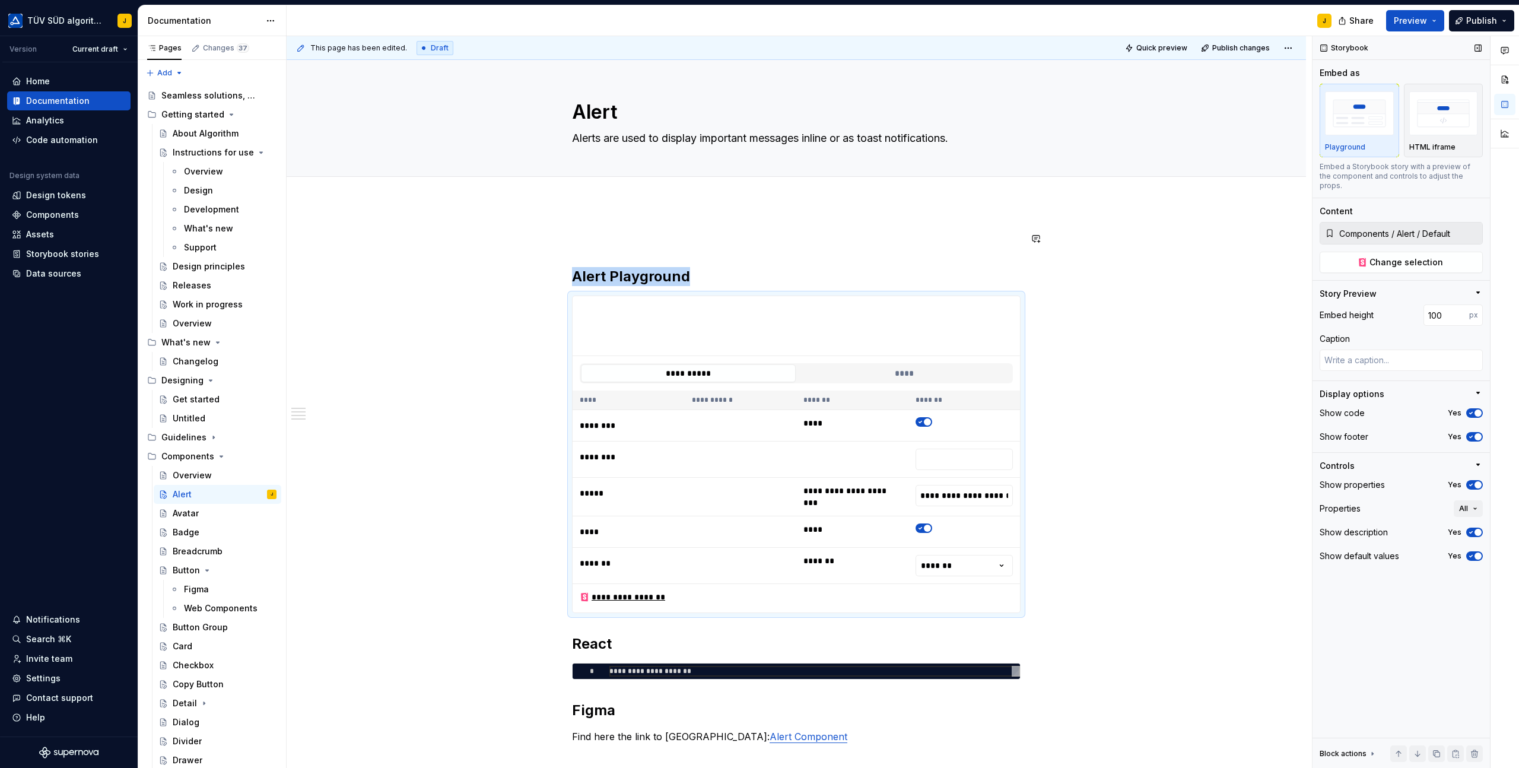
click at [675, 221] on div "**********" at bounding box center [797, 659] width 1020 height 913
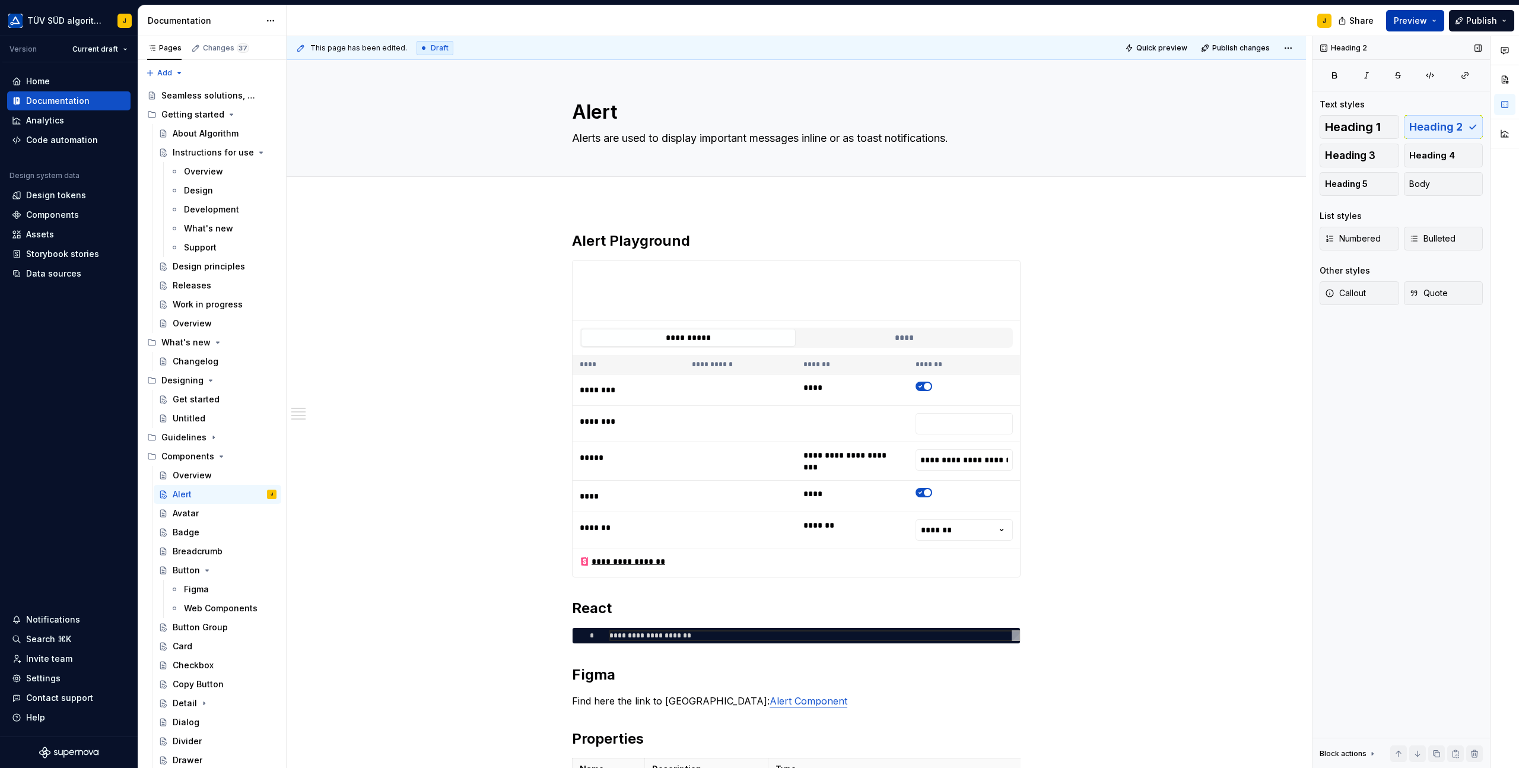
click at [1440, 20] on button "Preview" at bounding box center [1415, 20] width 58 height 21
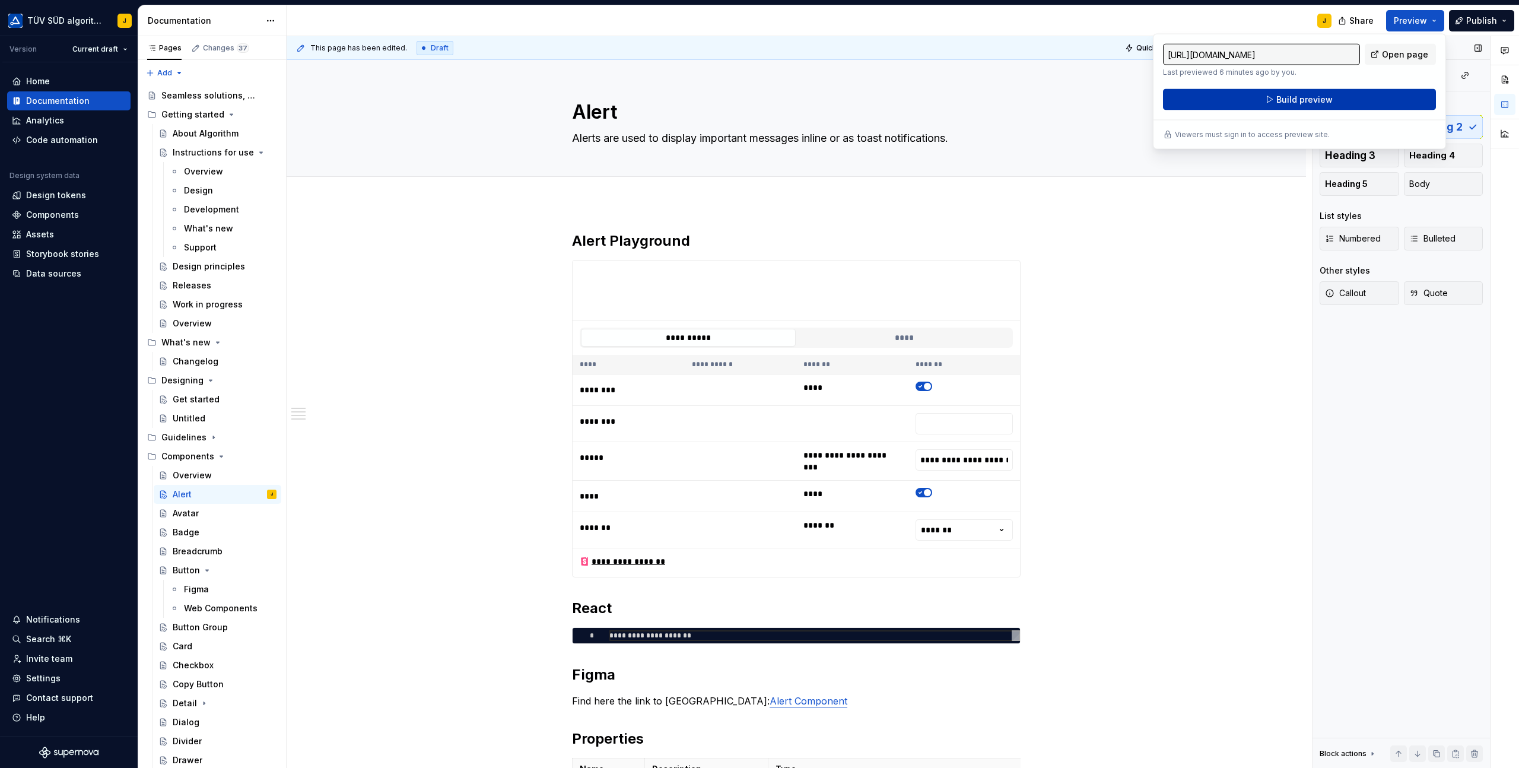
click at [1324, 98] on span "Build preview" at bounding box center [1304, 100] width 56 height 12
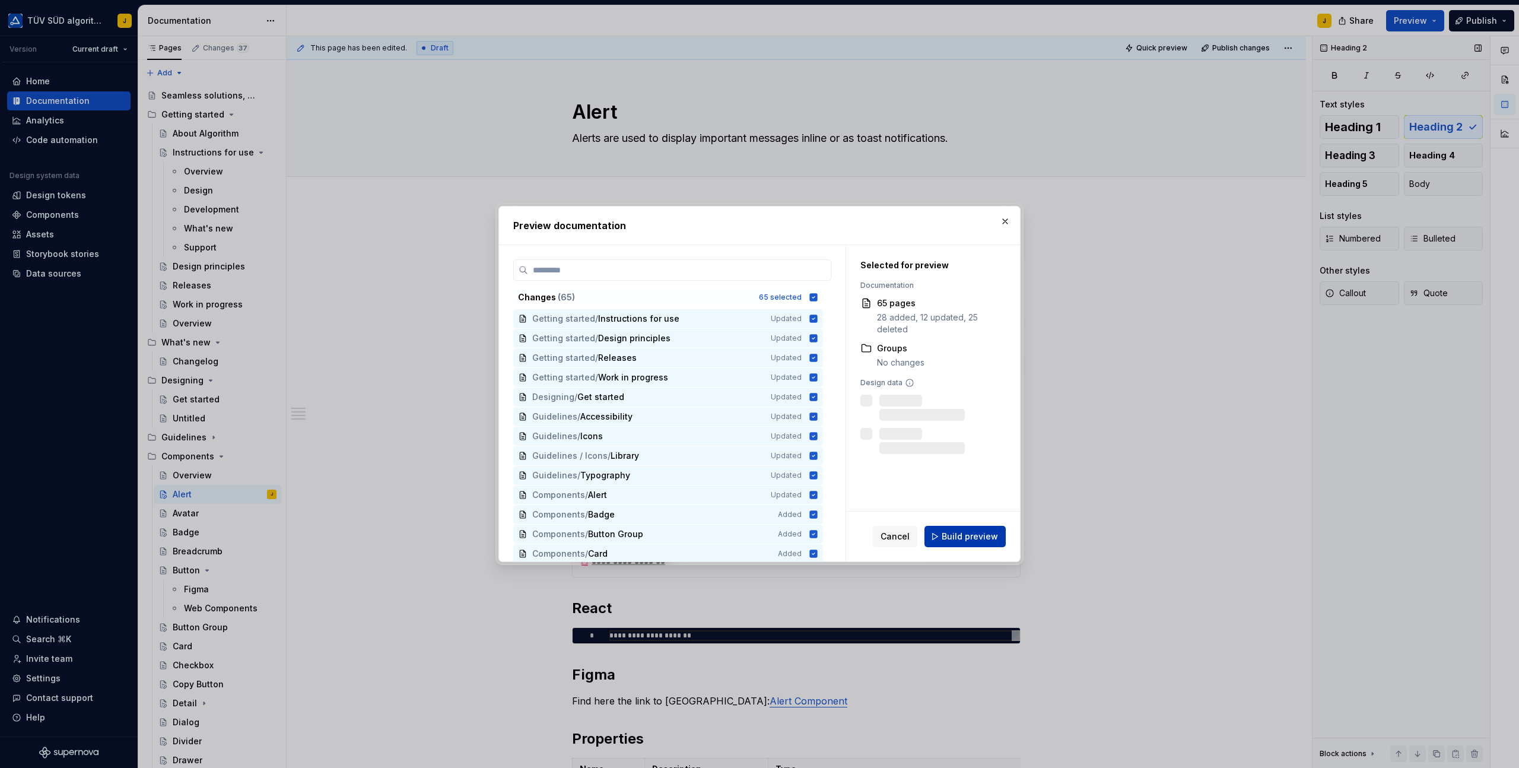
click at [964, 537] on span "Build preview" at bounding box center [970, 537] width 56 height 12
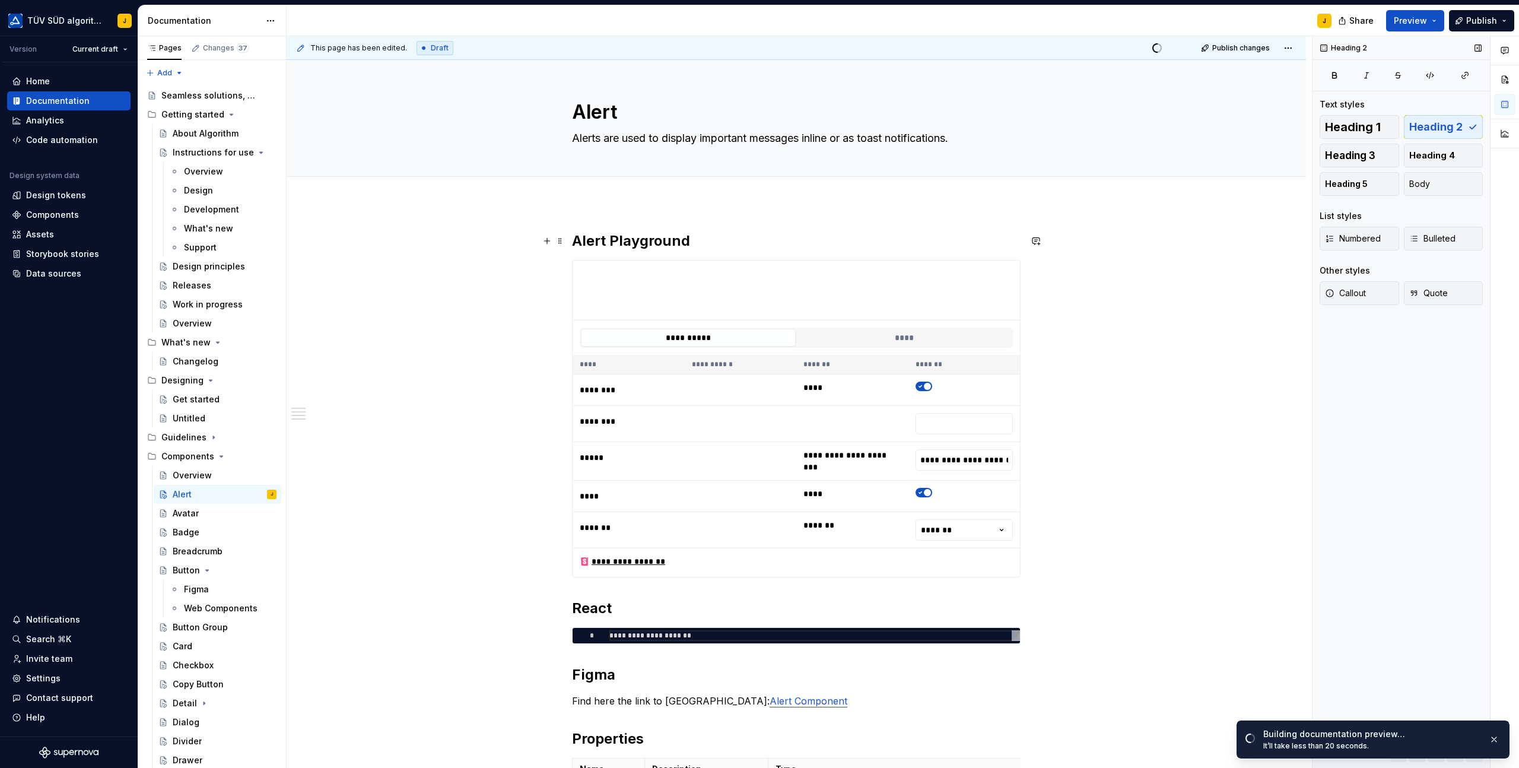
click at [614, 240] on h2 "Alert Playground" at bounding box center [796, 240] width 449 height 19
click at [1447, 734] on link "Open page" at bounding box center [1452, 742] width 60 height 17
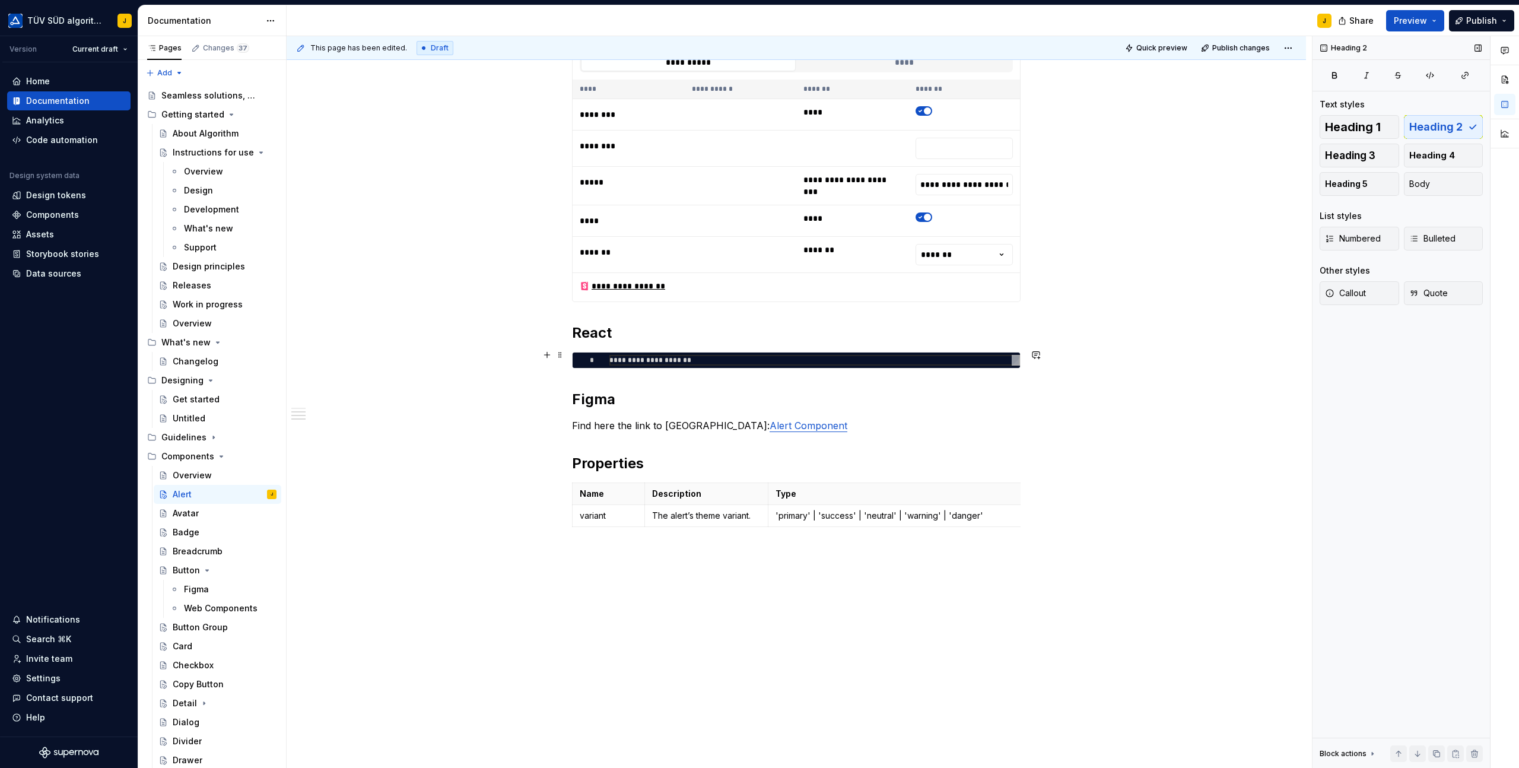
scroll to position [276, 0]
click at [565, 424] on span at bounding box center [559, 422] width 9 height 17
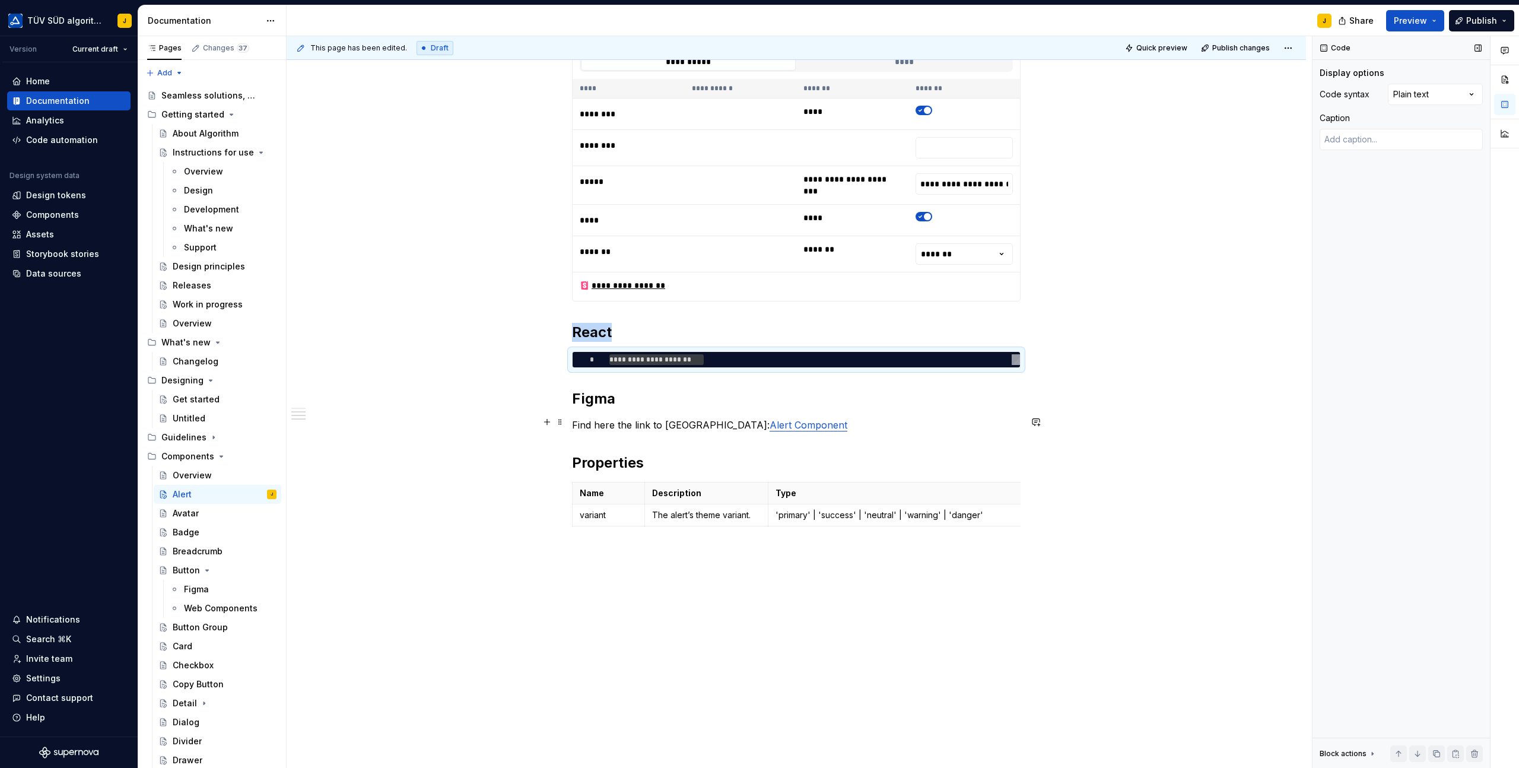
scroll to position [0, 94]
click at [609, 354] on div "**********" at bounding box center [814, 359] width 411 height 11
click at [560, 353] on span at bounding box center [559, 354] width 9 height 17
click at [547, 380] on div "**********" at bounding box center [797, 365] width 1020 height 877
click at [551, 421] on button "button" at bounding box center [547, 422] width 17 height 17
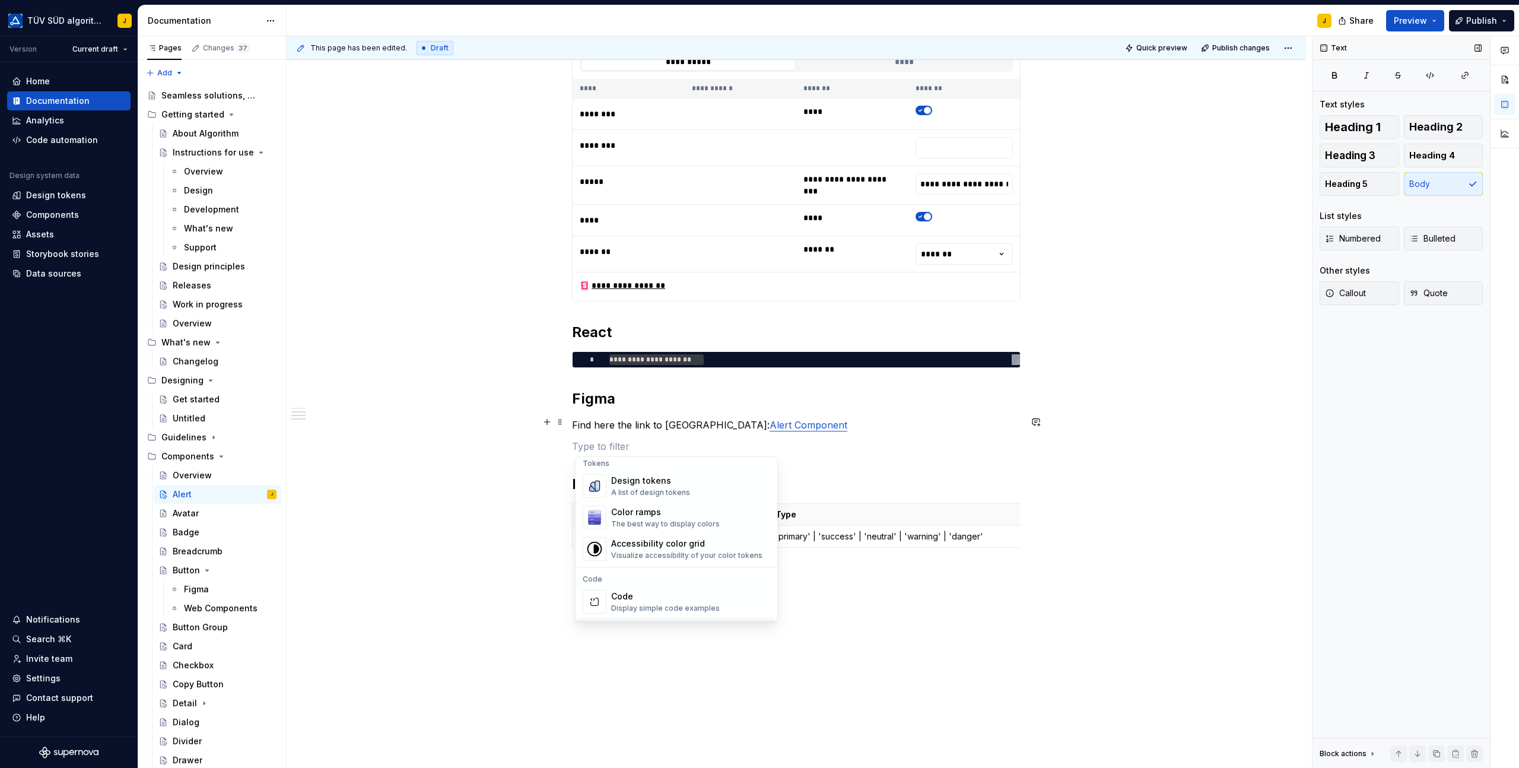
scroll to position [859, 0]
click at [654, 492] on div "Design tokens" at bounding box center [650, 488] width 79 height 12
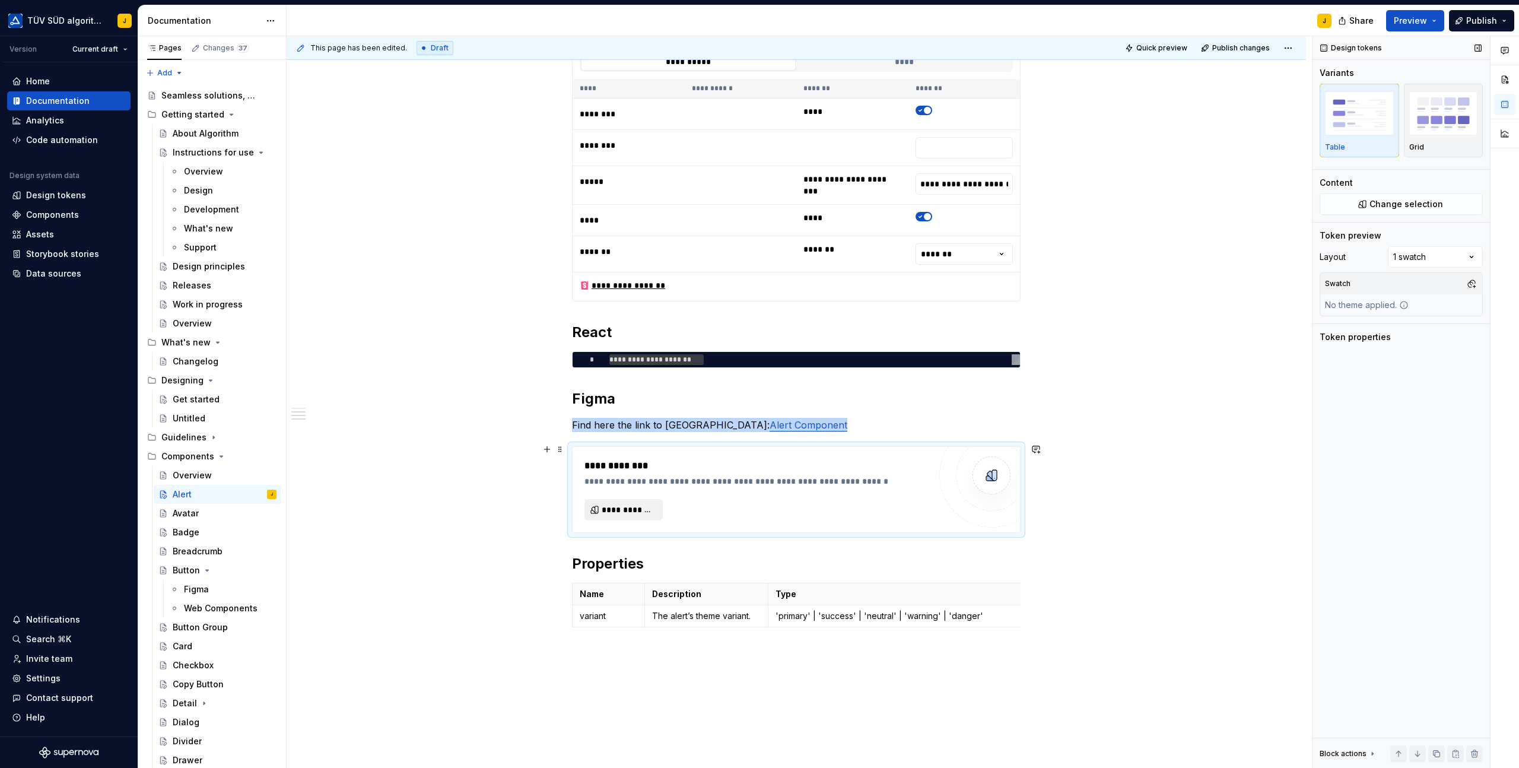
click at [631, 509] on span "**********" at bounding box center [628, 510] width 53 height 12
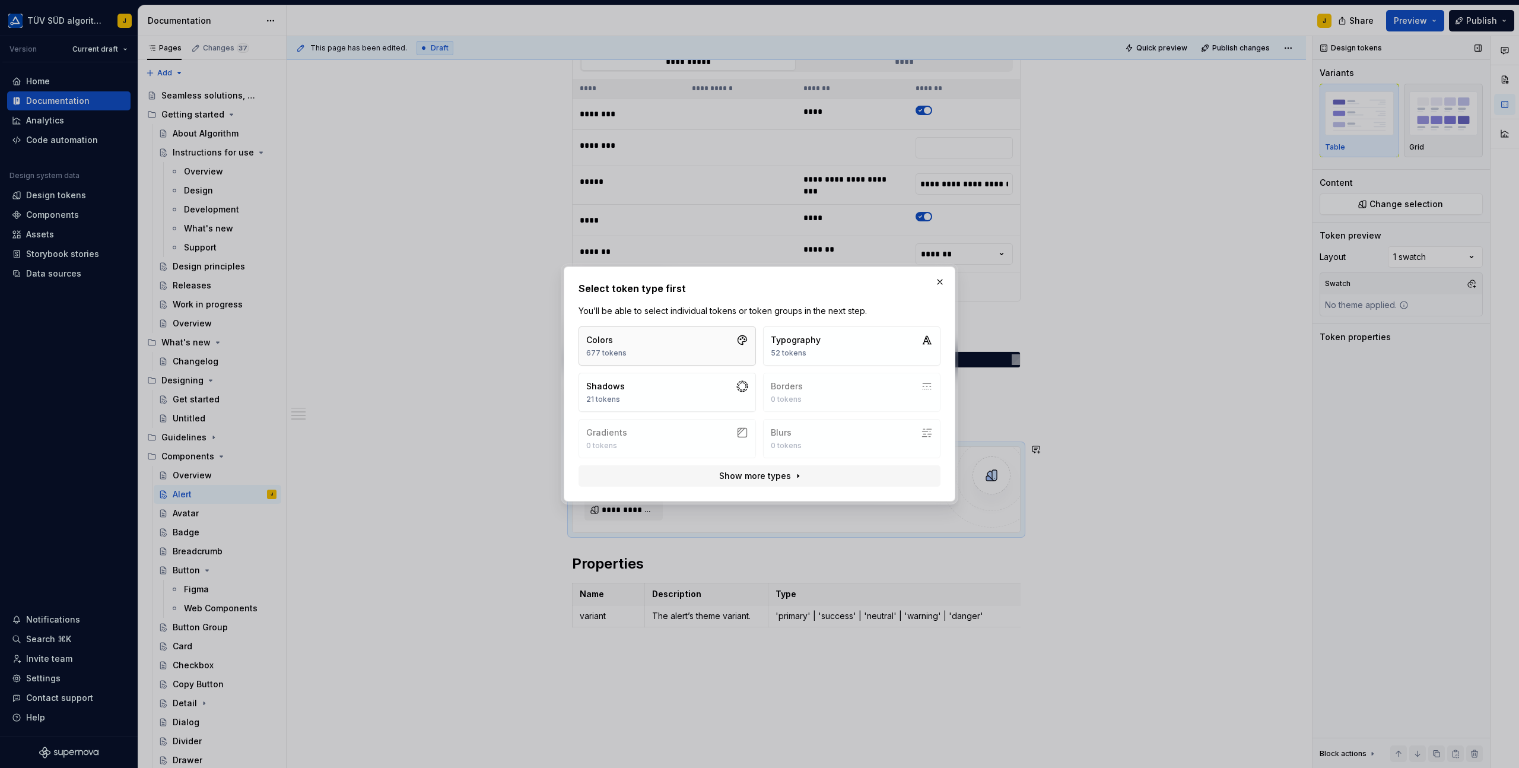
click at [685, 342] on button "Colors 677 tokens" at bounding box center [667, 345] width 177 height 39
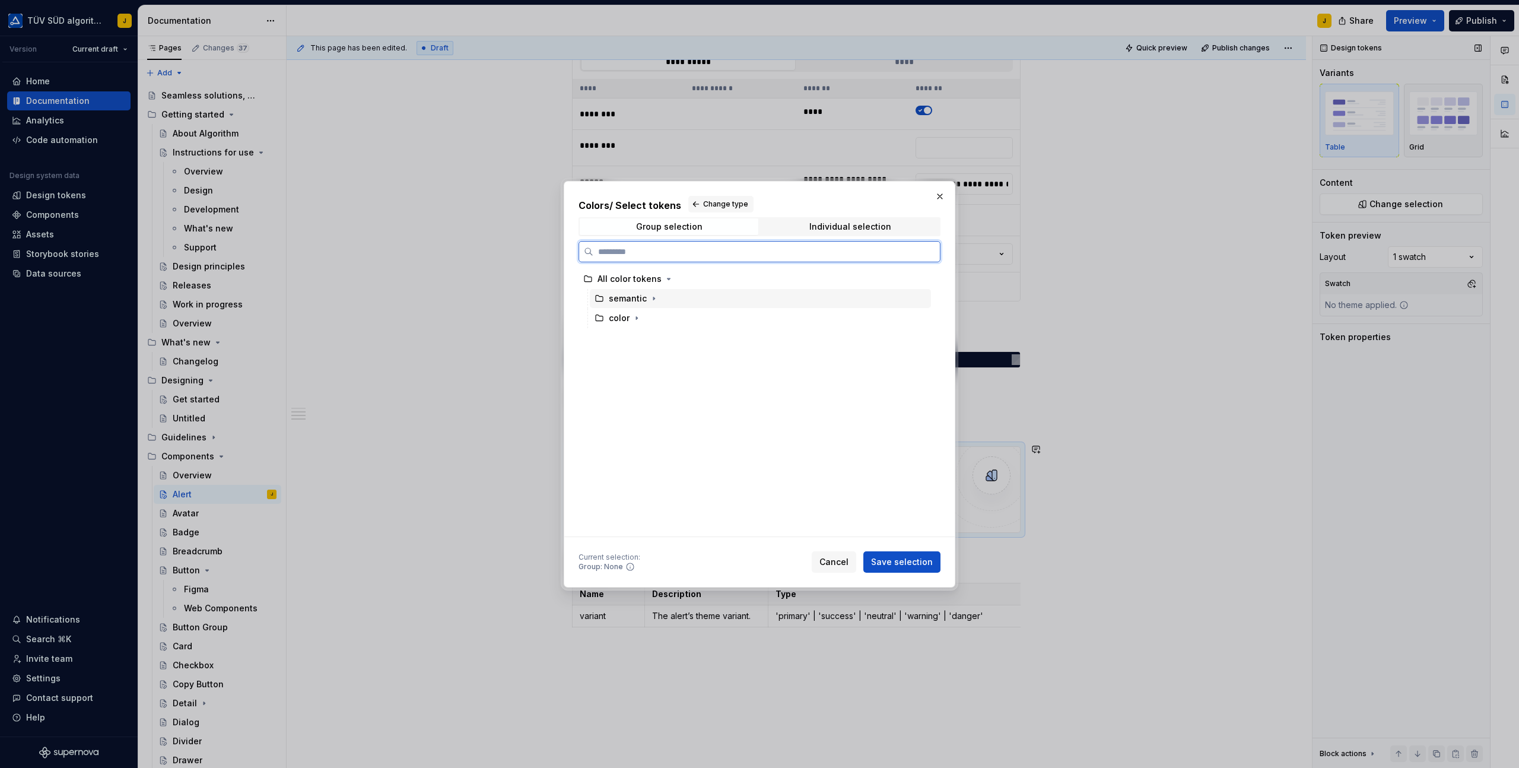
click at [645, 298] on div "semantic" at bounding box center [634, 299] width 51 height 12
click at [671, 250] on input "search" at bounding box center [766, 252] width 347 height 12
click at [642, 339] on mark "back" at bounding box center [641, 337] width 20 height 10
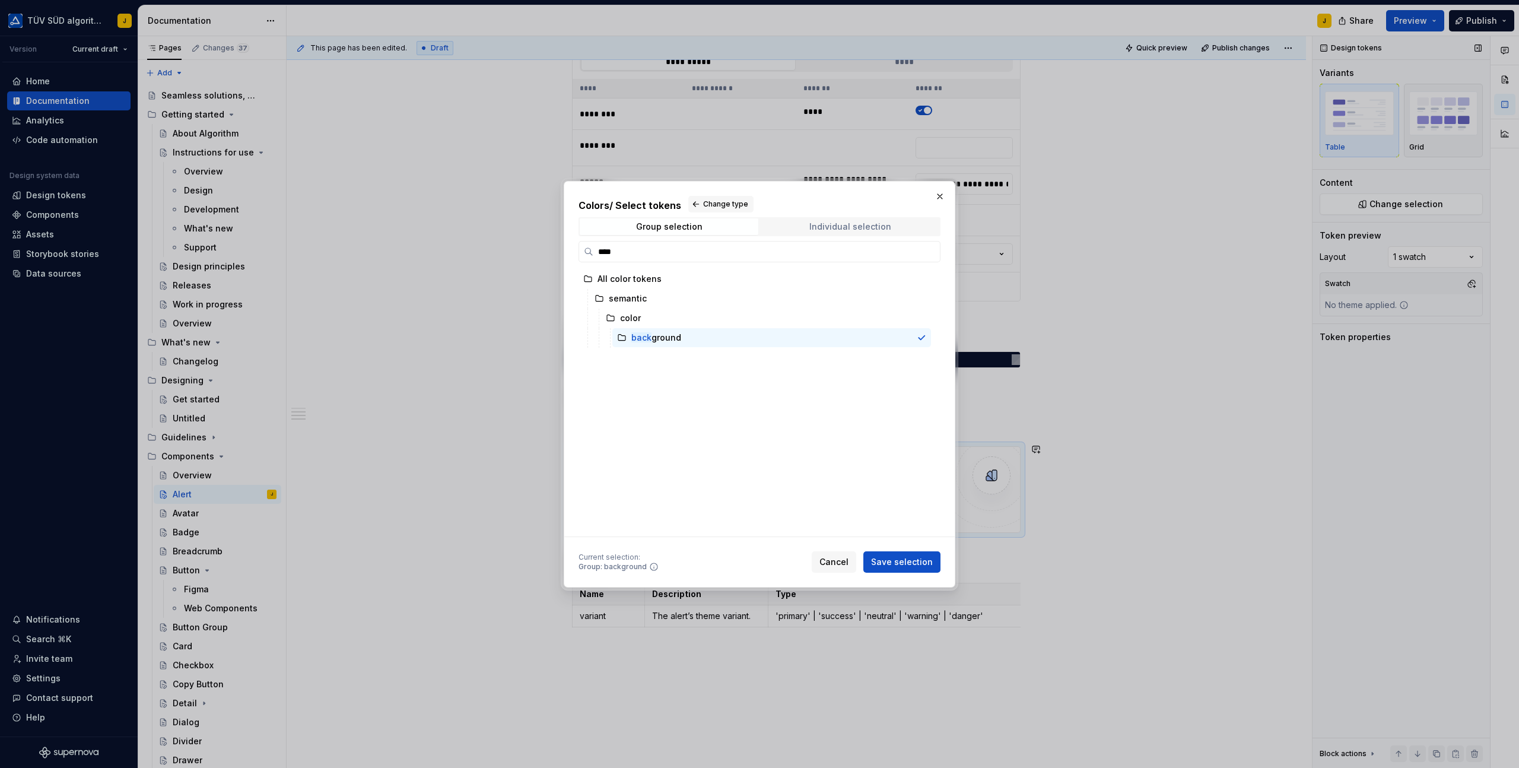
click at [861, 228] on div "Individual selection" at bounding box center [850, 226] width 82 height 9
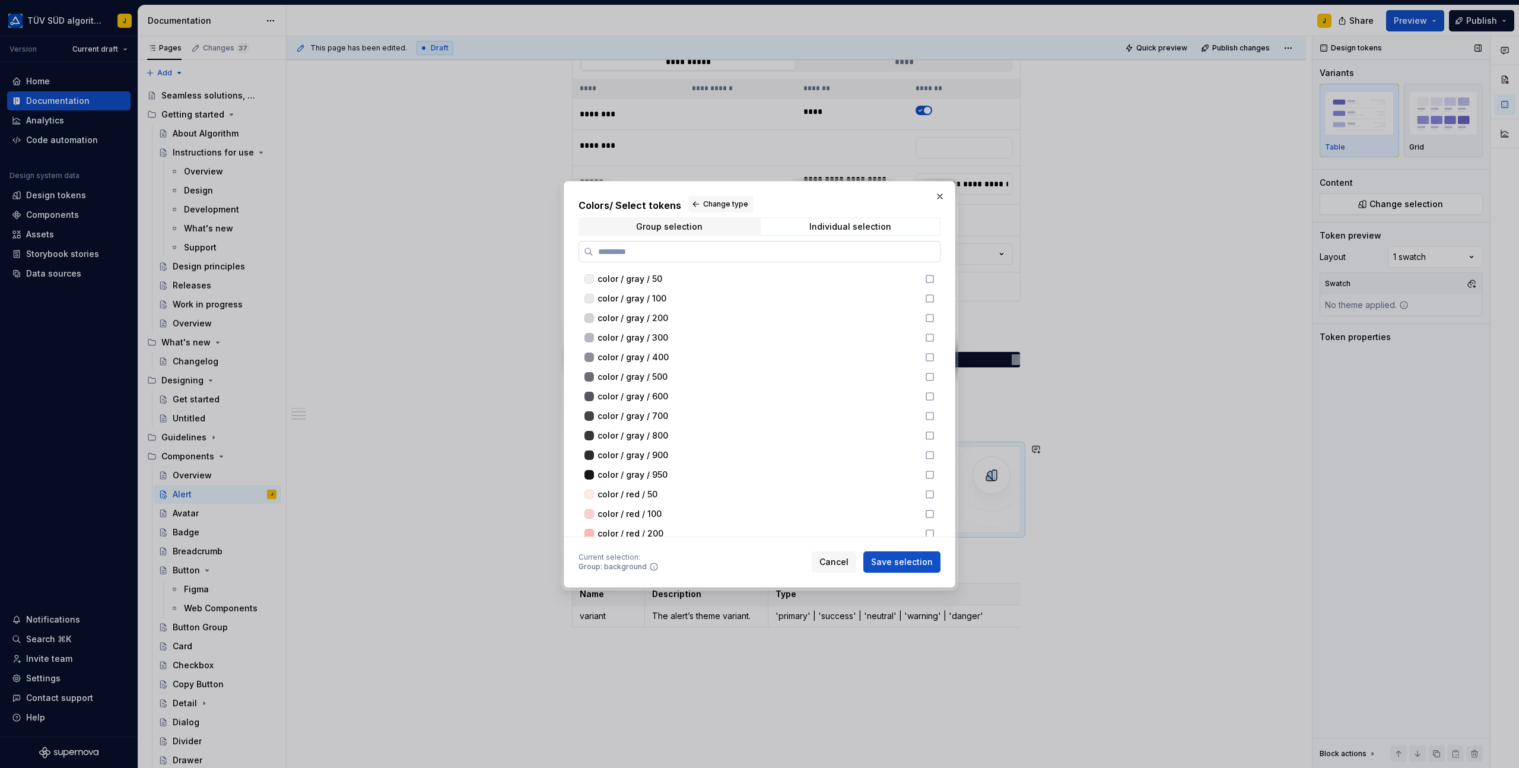
click at [687, 253] on input "search" at bounding box center [766, 252] width 347 height 12
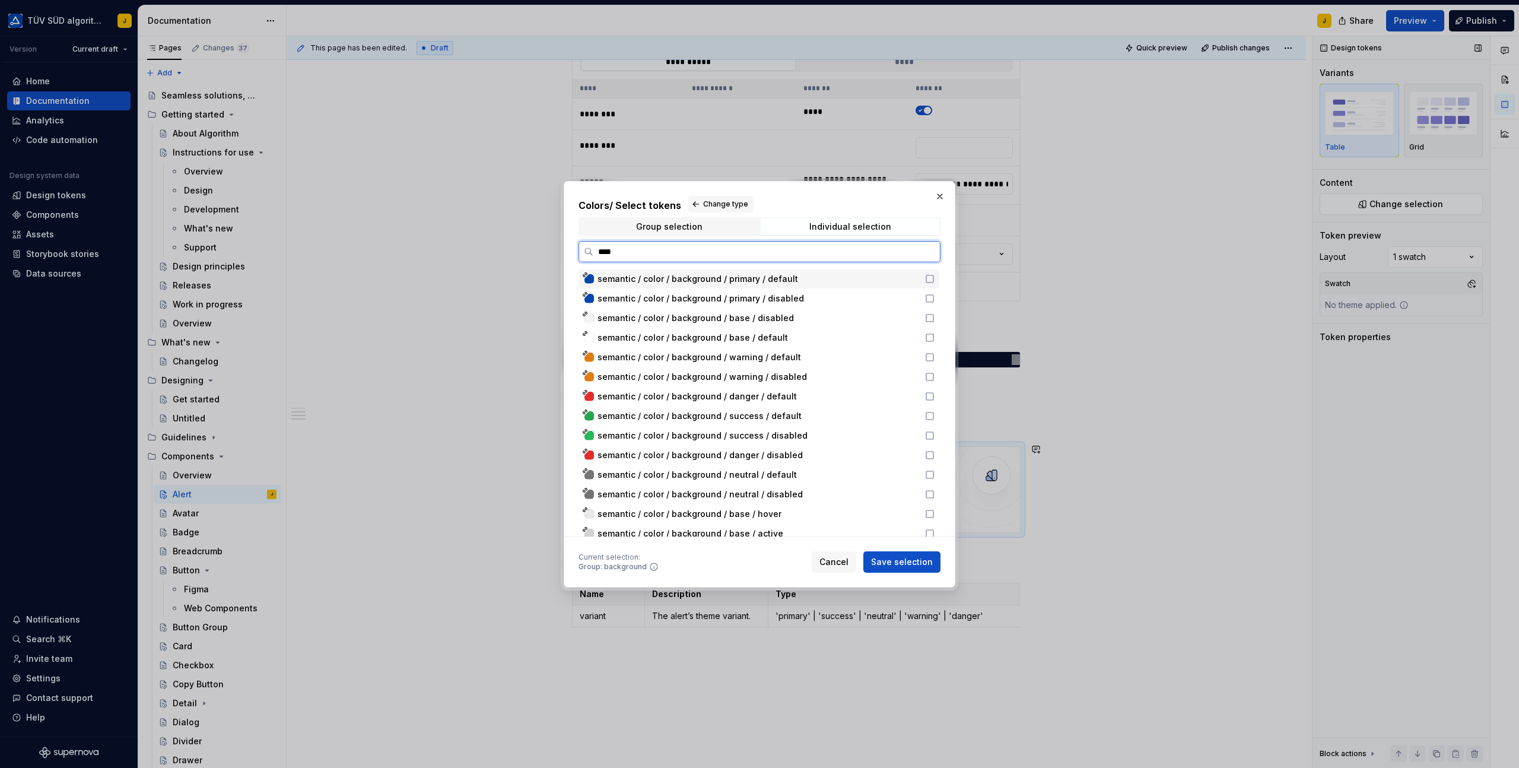
click at [935, 281] on icon at bounding box center [929, 278] width 9 height 9
click at [897, 561] on span "Save selection" at bounding box center [902, 562] width 62 height 12
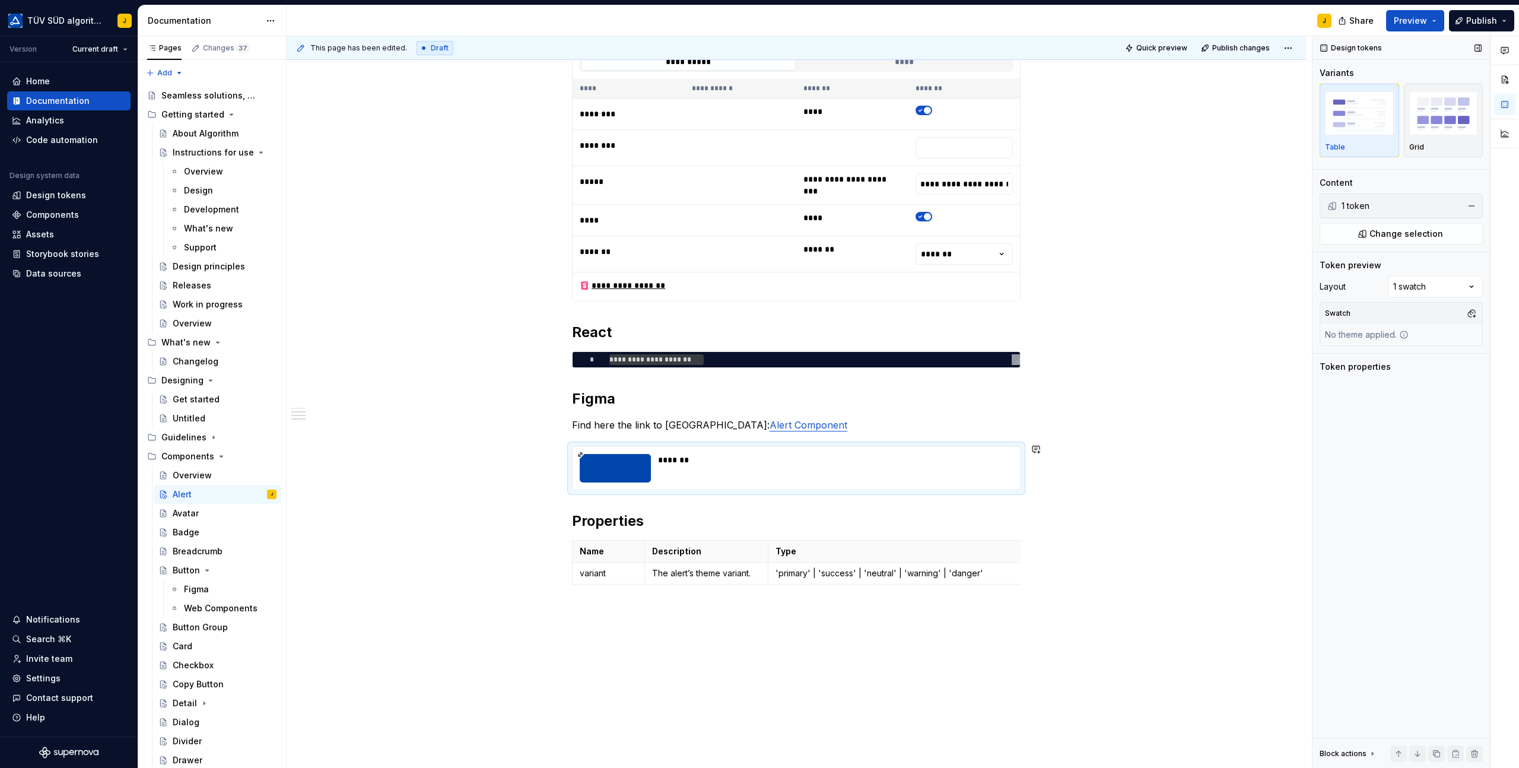
click at [804, 435] on div "**********" at bounding box center [796, 286] width 449 height 662
click at [808, 475] on div "*******" at bounding box center [832, 468] width 348 height 28
click at [1431, 112] on img "button" at bounding box center [1443, 112] width 69 height 43
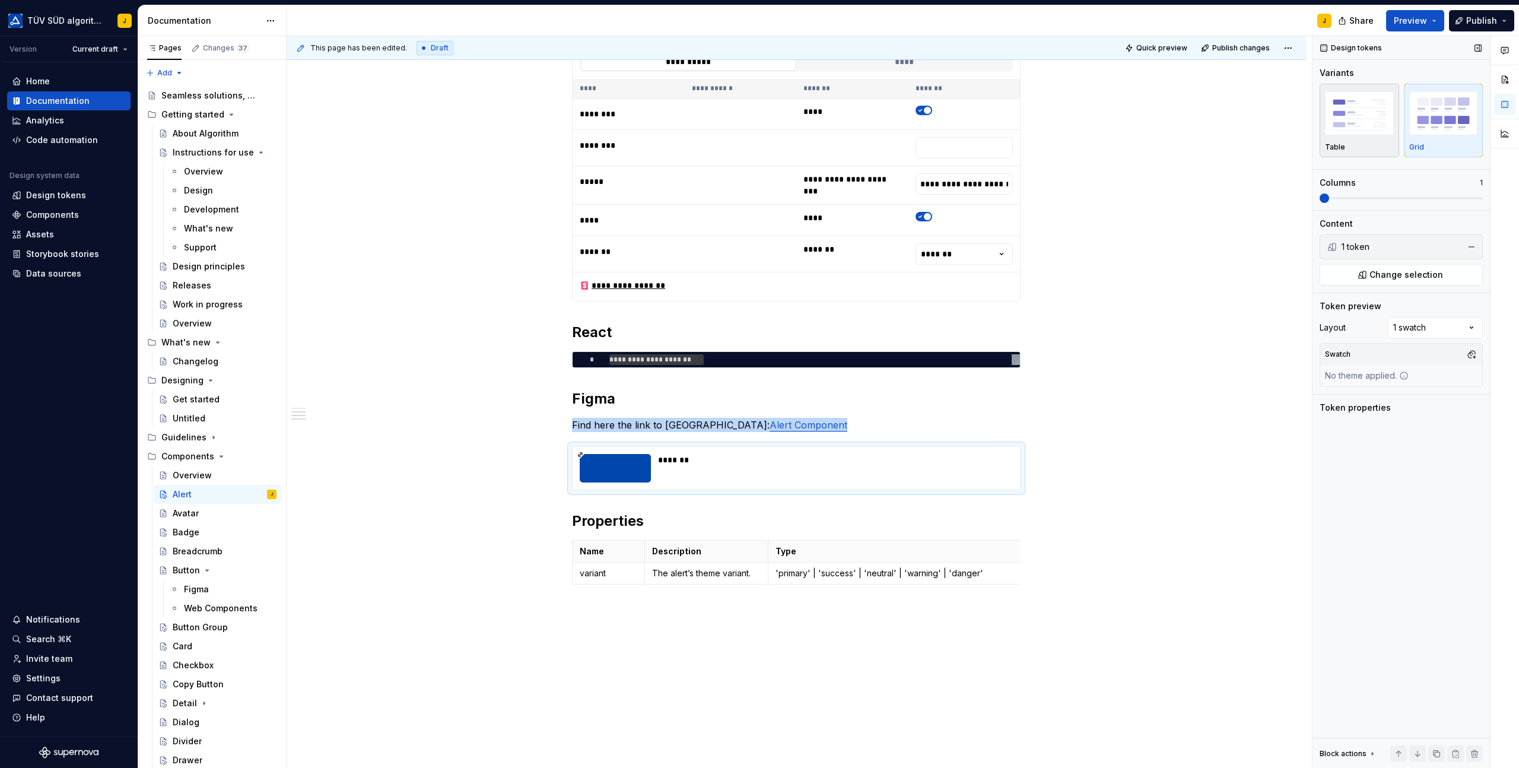
click at [1340, 133] on img "button" at bounding box center [1359, 112] width 69 height 43
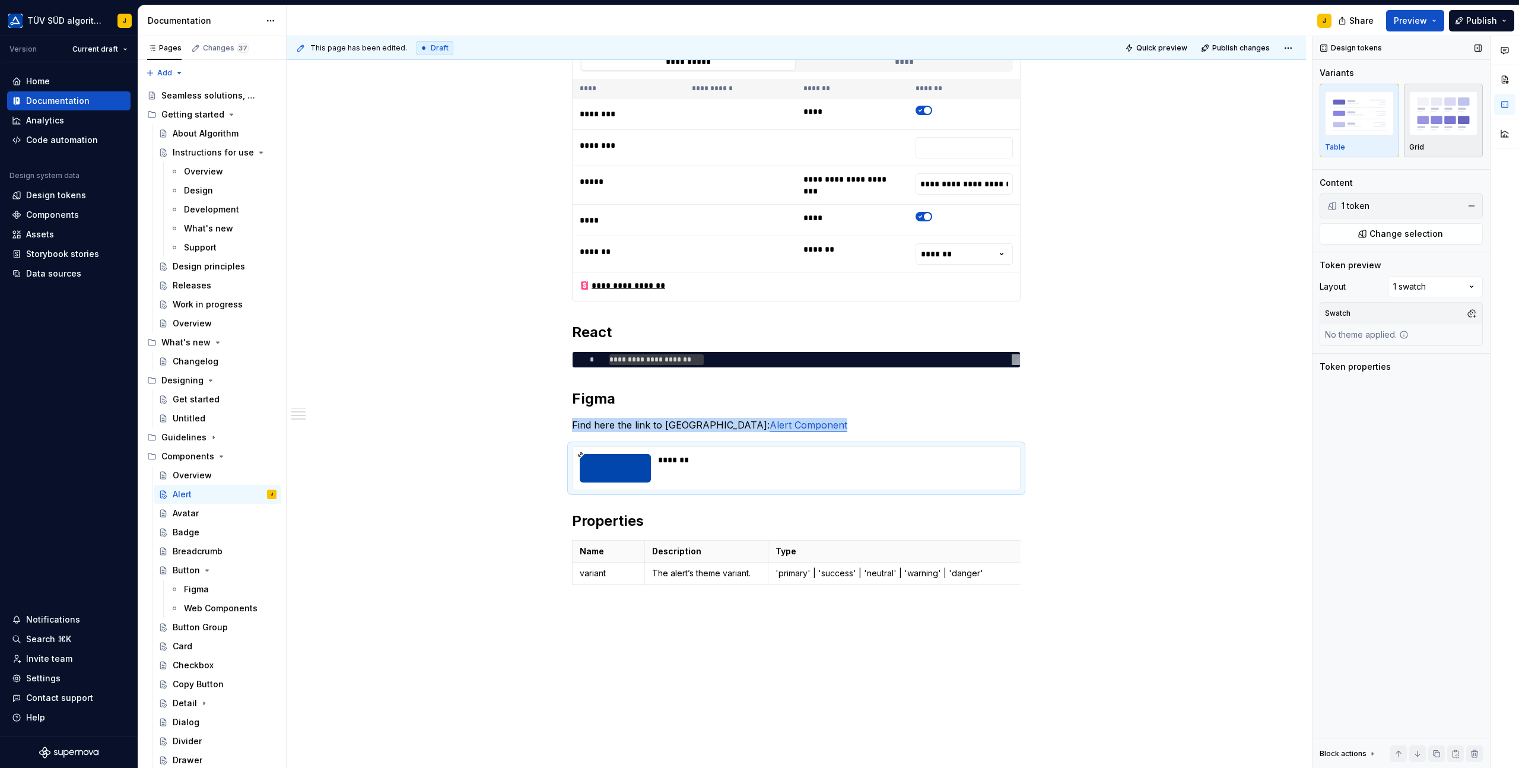
click at [1466, 123] on img "button" at bounding box center [1443, 112] width 69 height 43
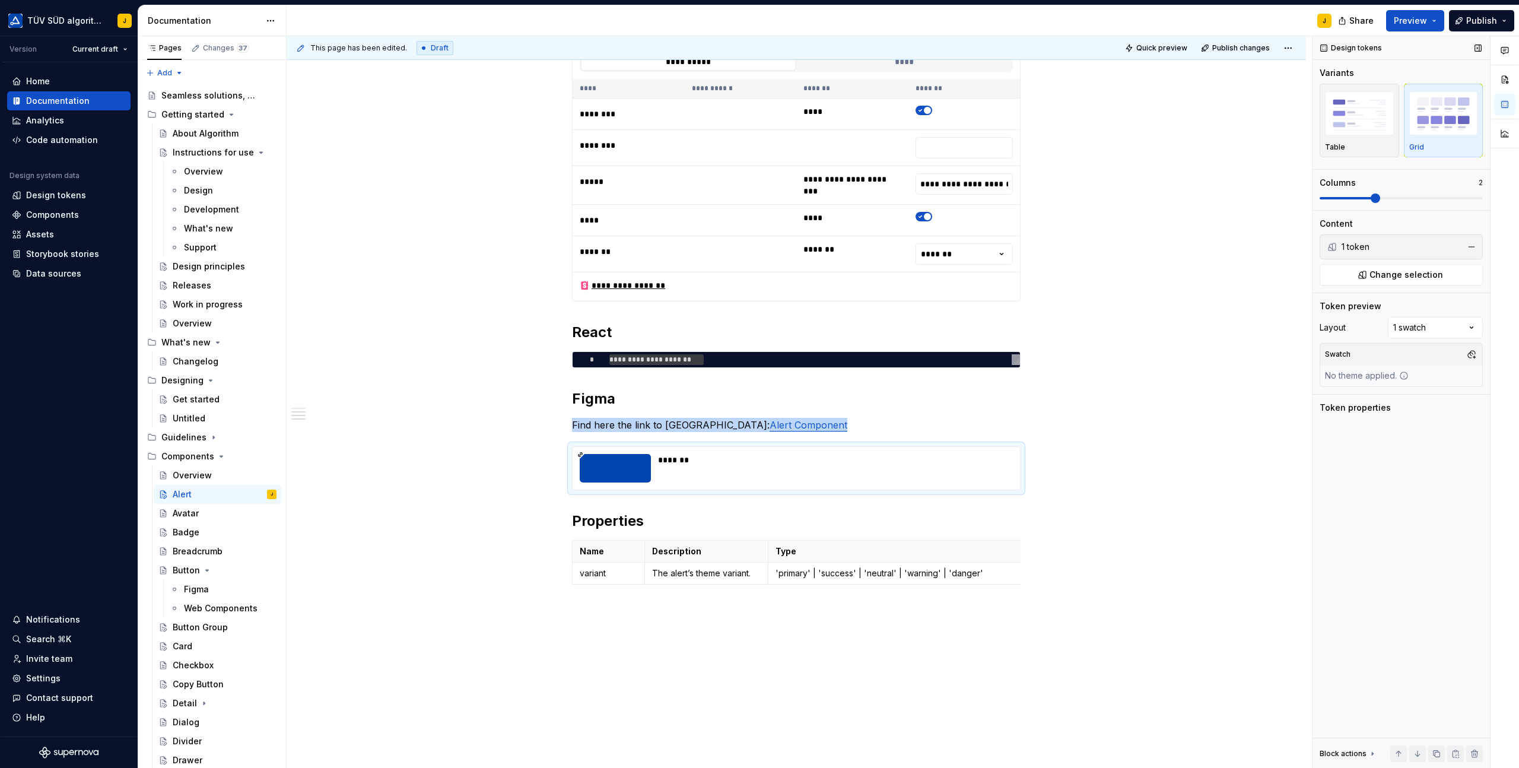
click at [1364, 202] on span at bounding box center [1401, 197] width 163 height 9
click at [1387, 277] on span "Change selection" at bounding box center [1407, 275] width 74 height 12
click at [1416, 31] on div "Share Preview Publish" at bounding box center [1430, 20] width 178 height 30
click at [1421, 24] on span "Preview" at bounding box center [1410, 21] width 33 height 12
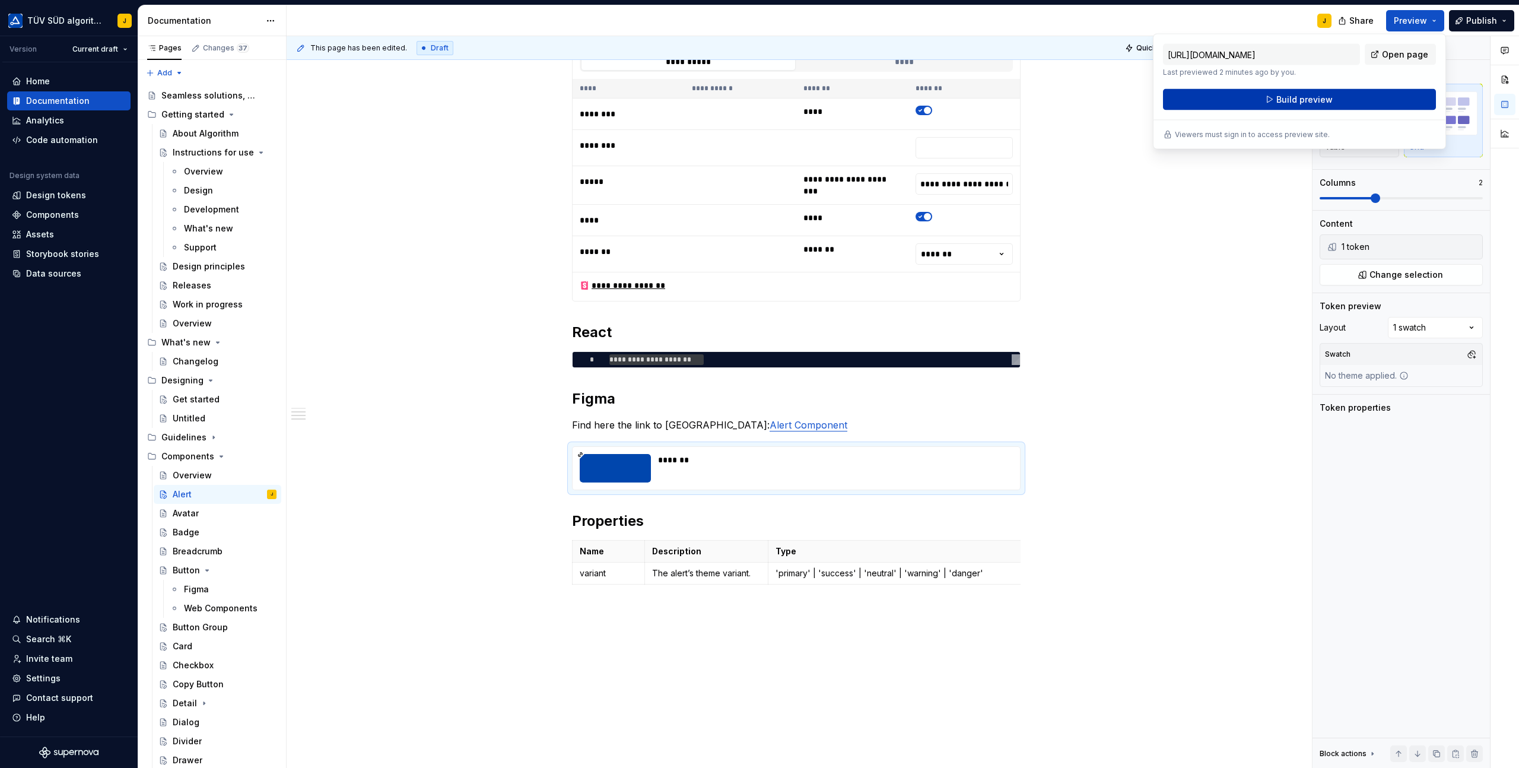
click at [1278, 100] on span "Build preview" at bounding box center [1304, 100] width 56 height 12
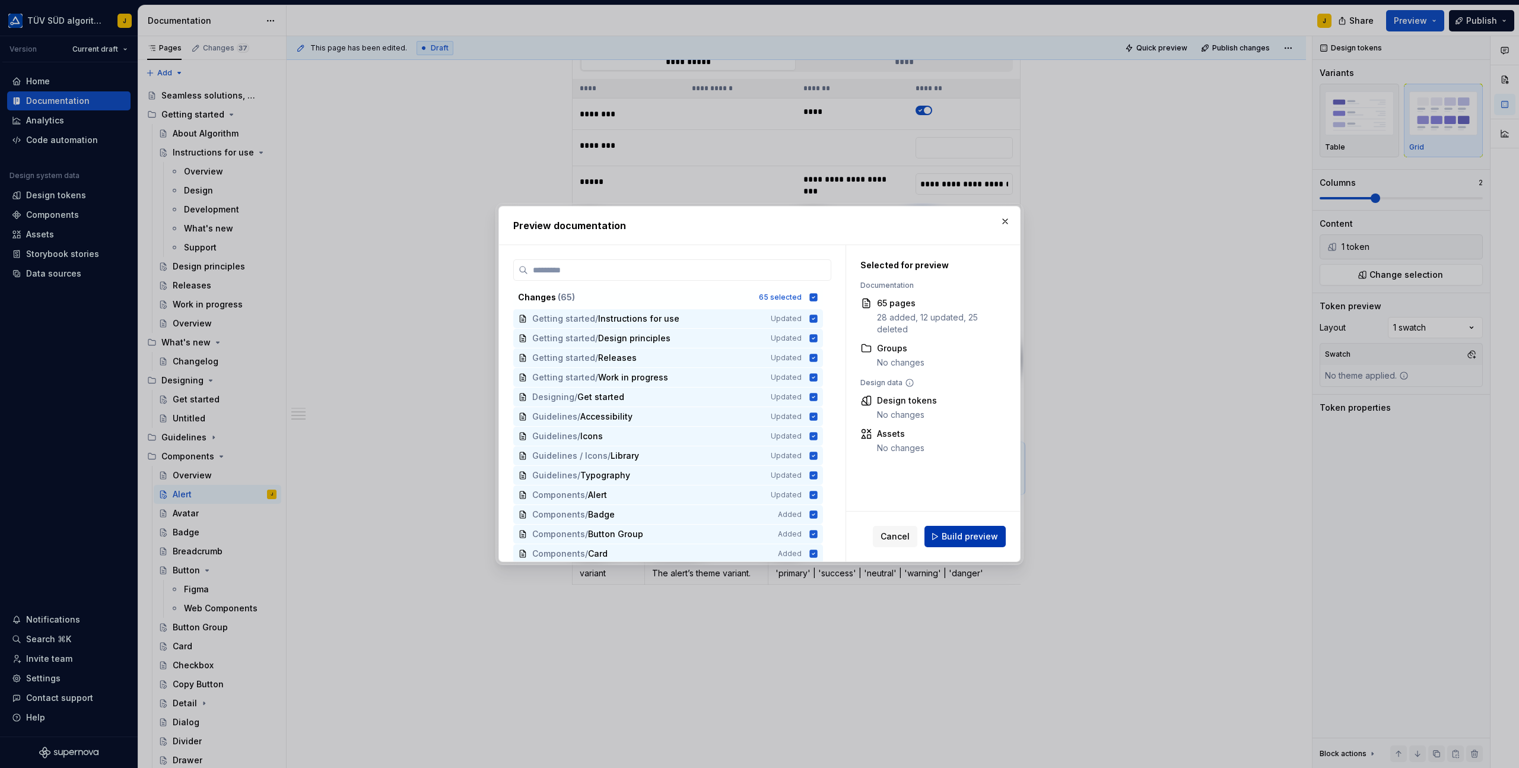
click at [971, 535] on span "Build preview" at bounding box center [970, 537] width 56 height 12
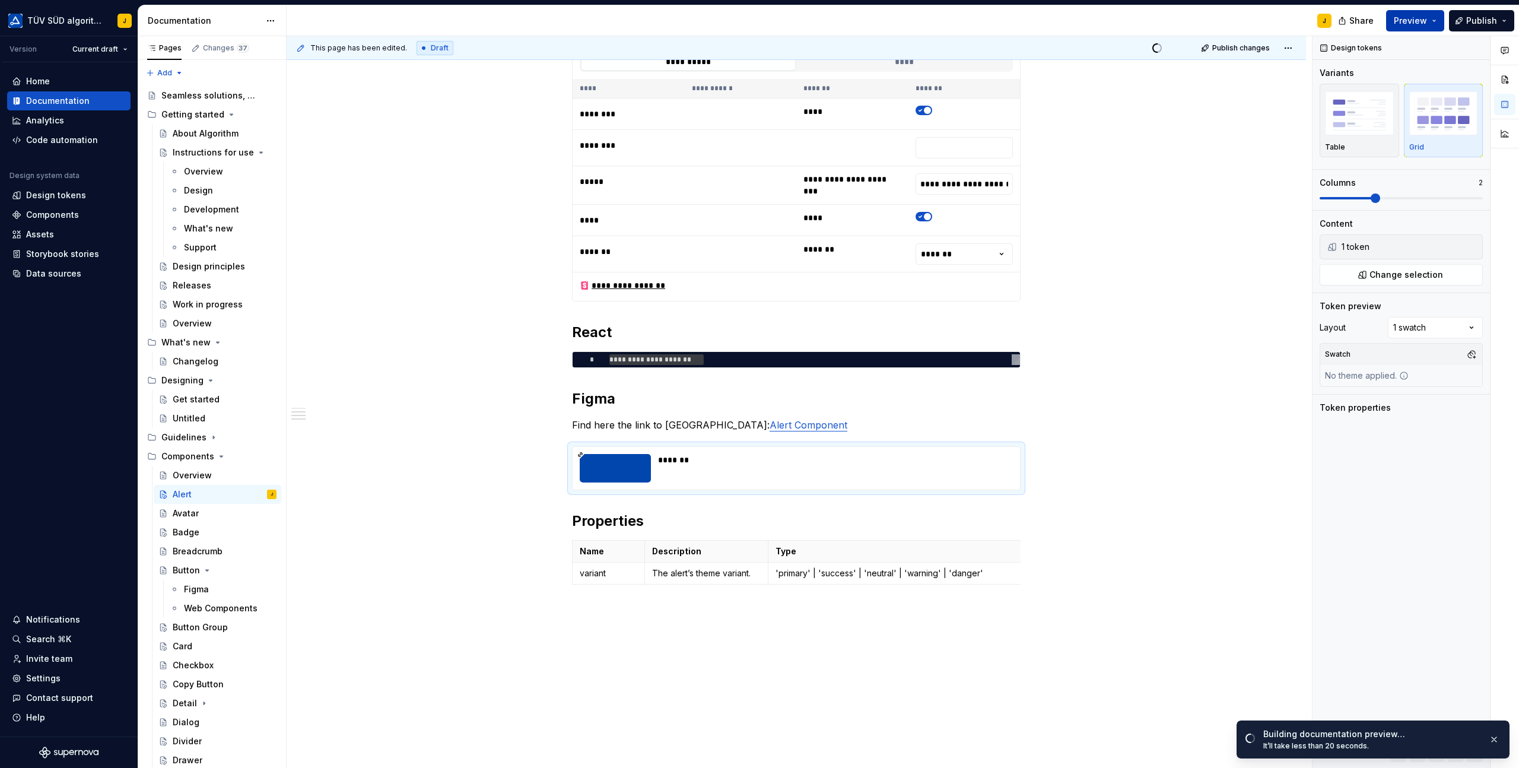
click at [1427, 16] on span "Preview" at bounding box center [1410, 21] width 33 height 12
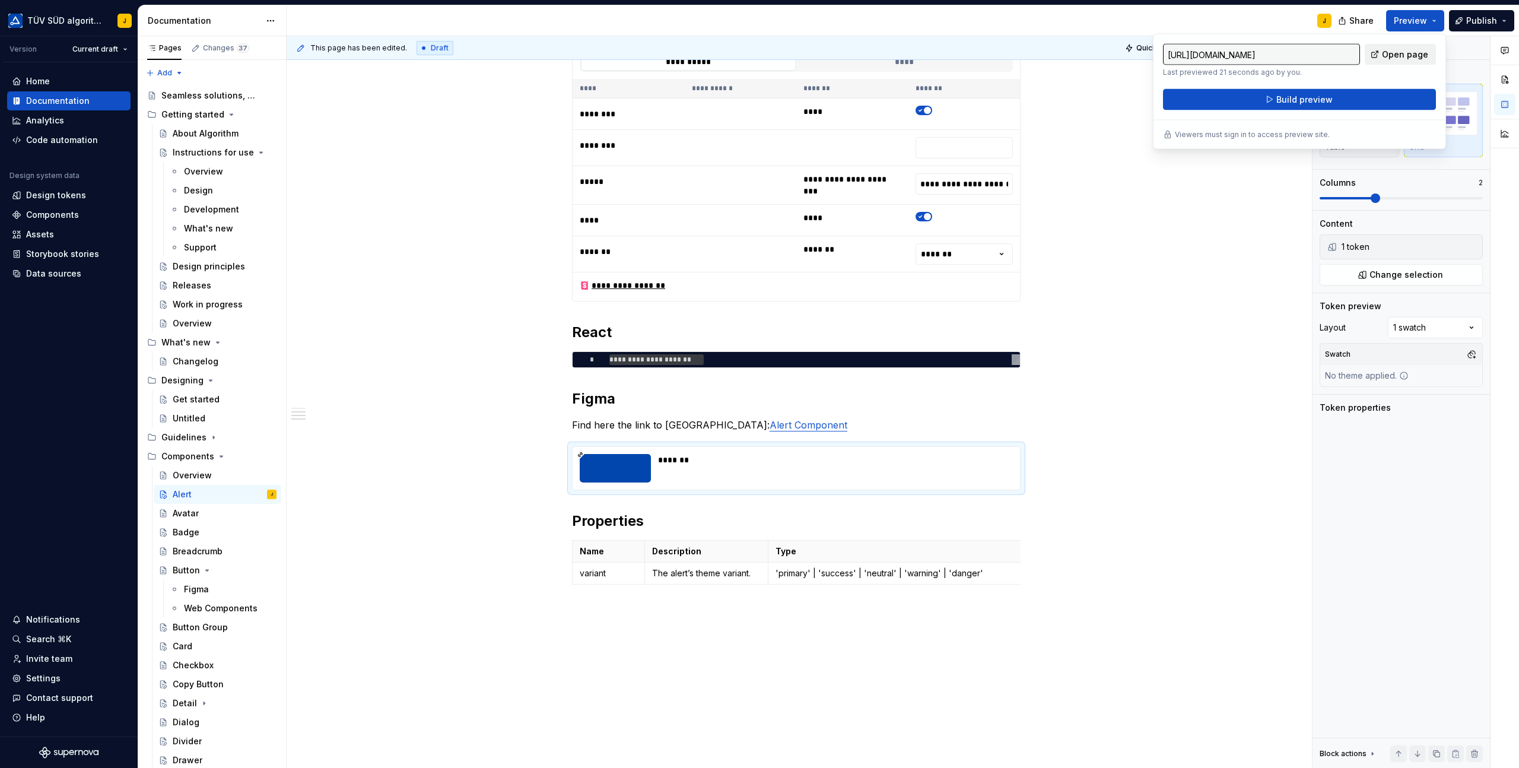
click at [1403, 56] on span "Open page" at bounding box center [1405, 55] width 46 height 12
click at [563, 450] on span at bounding box center [559, 449] width 9 height 17
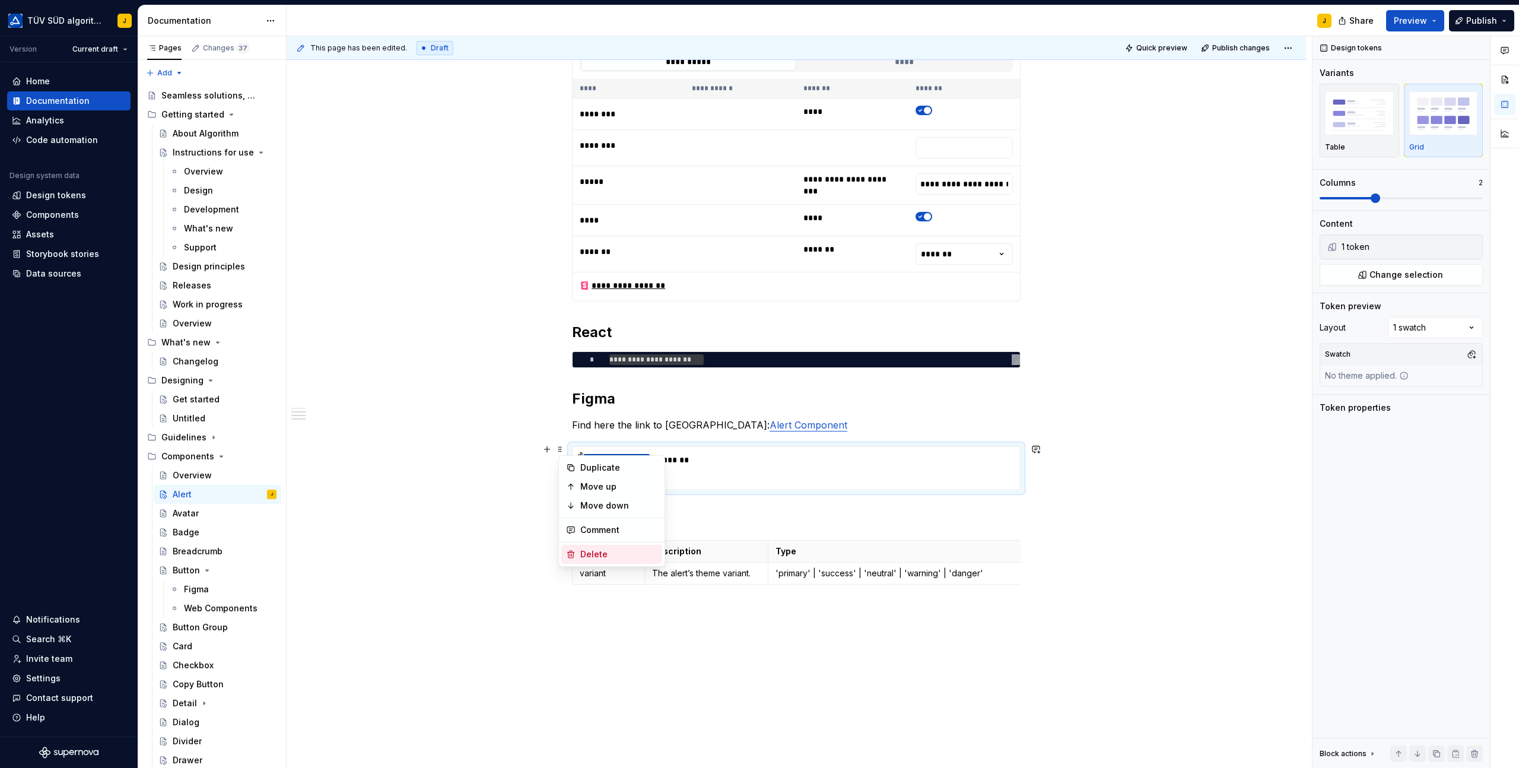
click at [598, 552] on div "Delete" at bounding box center [618, 554] width 77 height 12
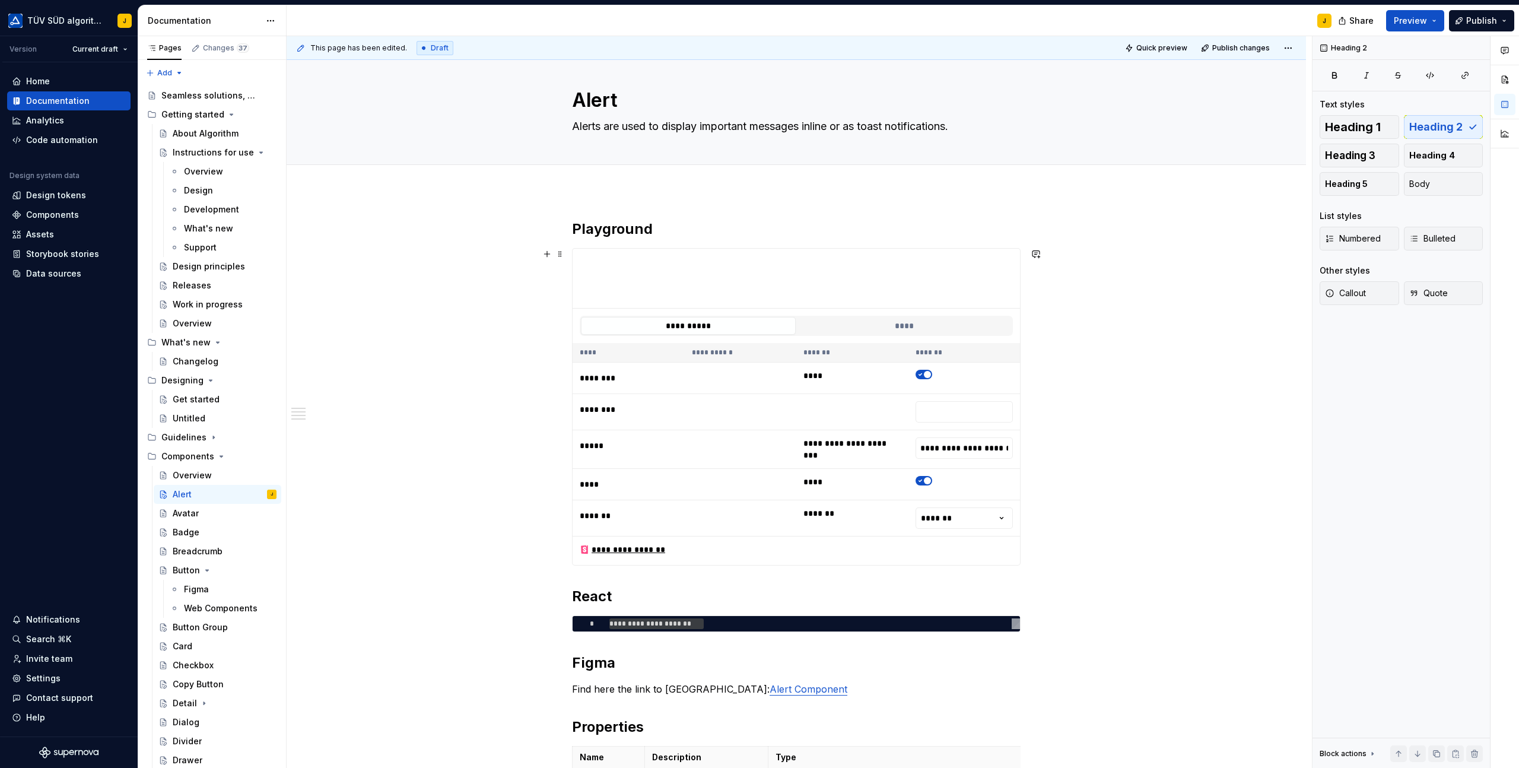
scroll to position [0, 0]
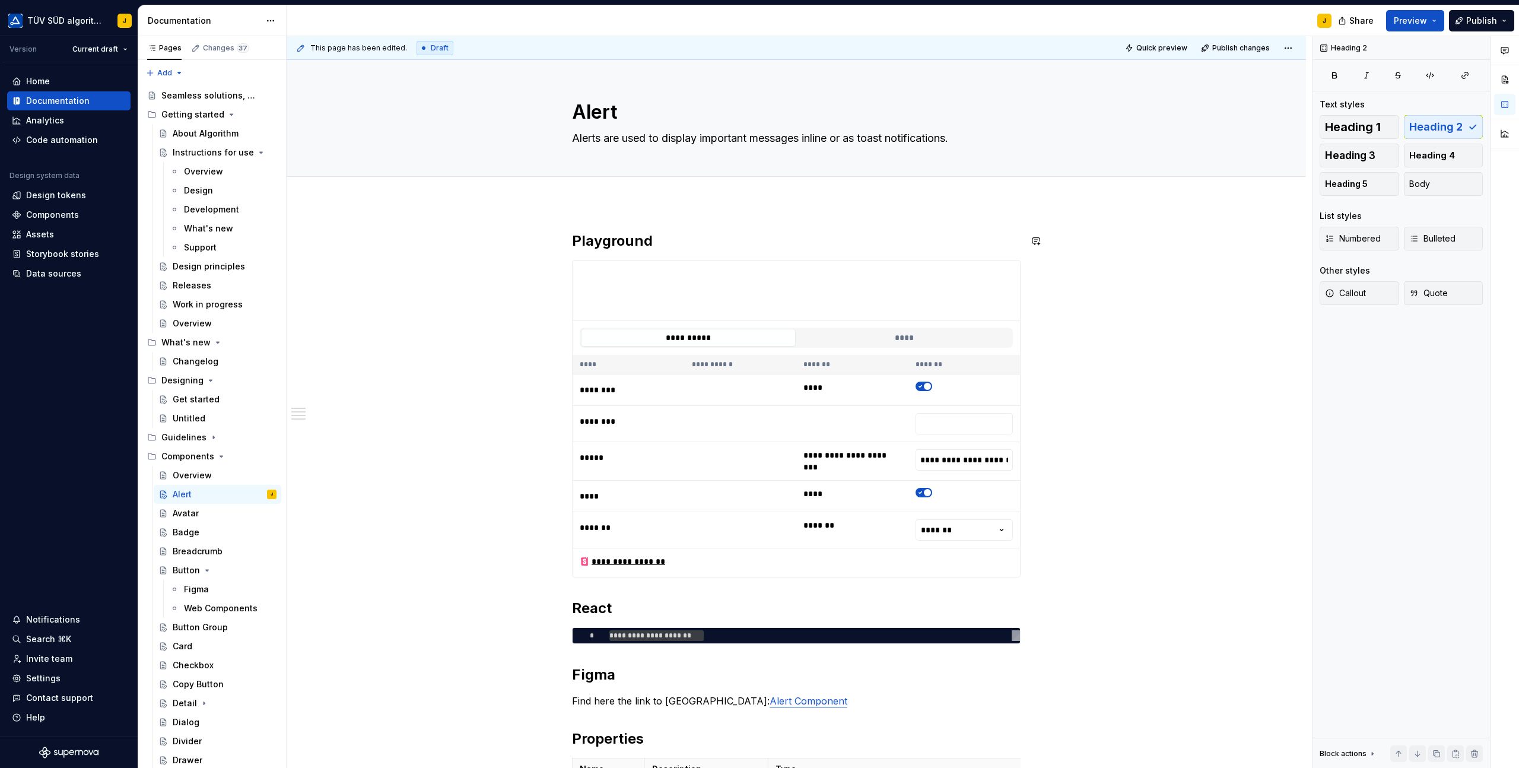
click at [598, 210] on div "**********" at bounding box center [797, 641] width 1020 height 877
click at [575, 237] on h2 "Playground" at bounding box center [796, 240] width 449 height 19
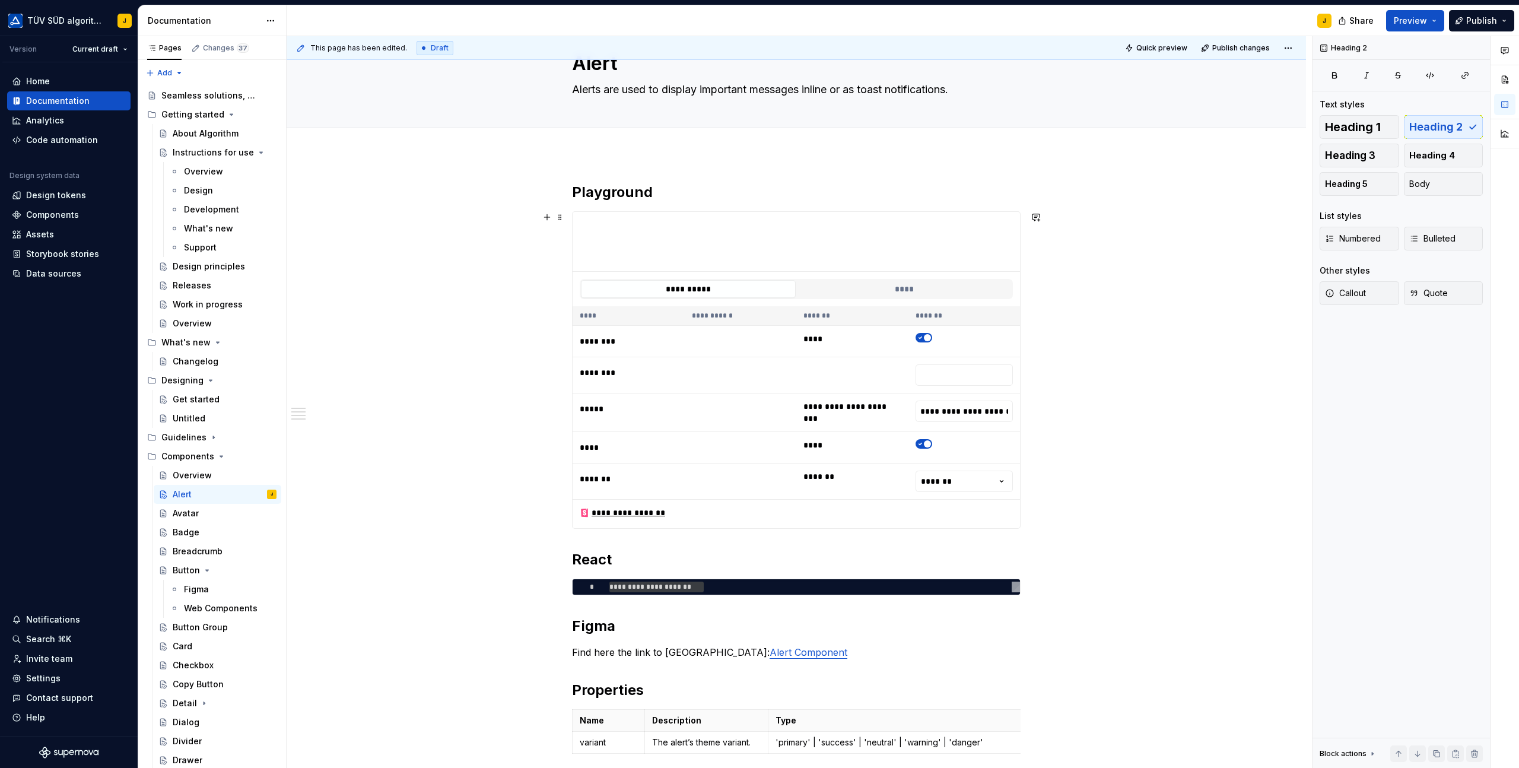
scroll to position [49, 0]
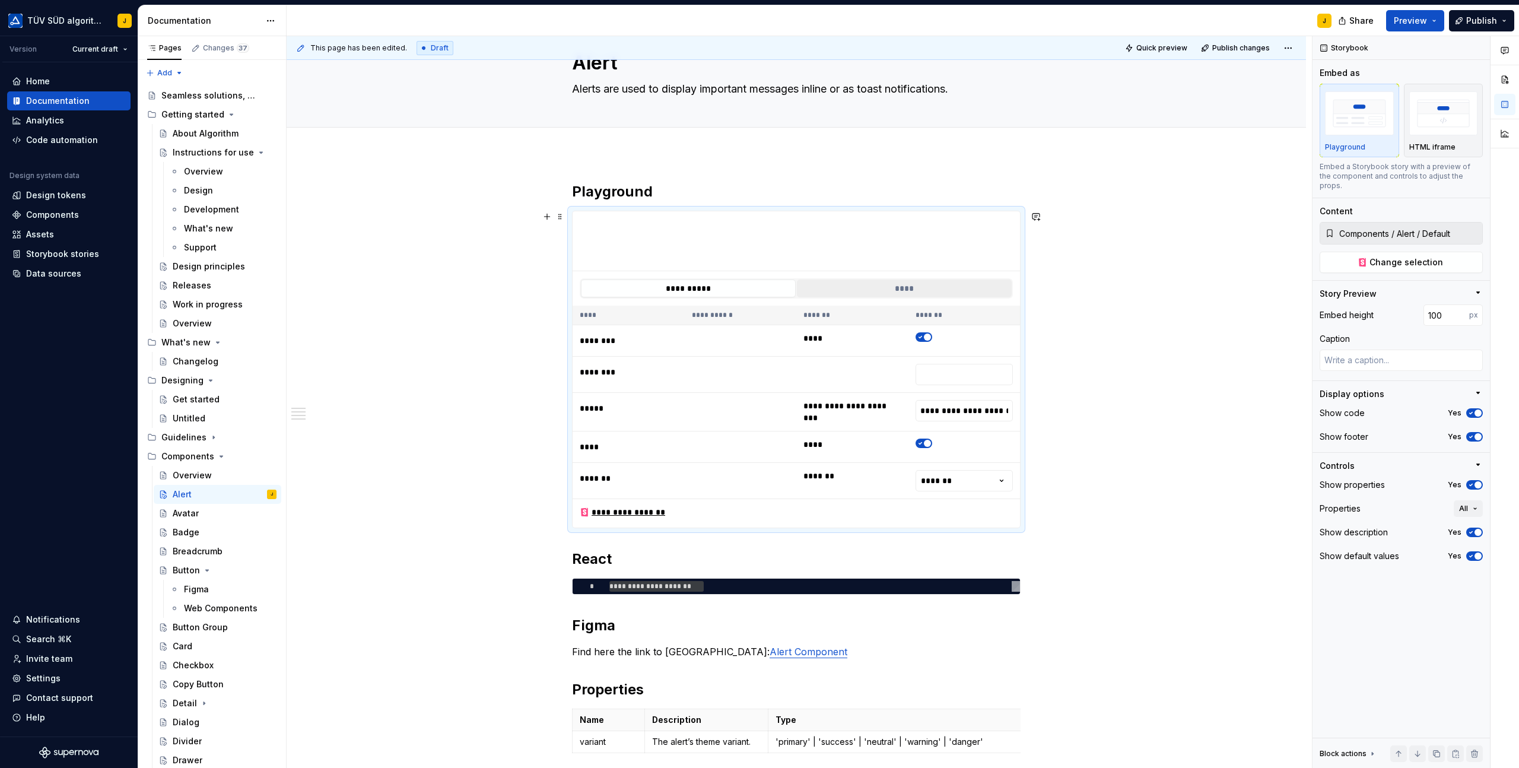
click at [908, 283] on button "****" at bounding box center [904, 289] width 215 height 18
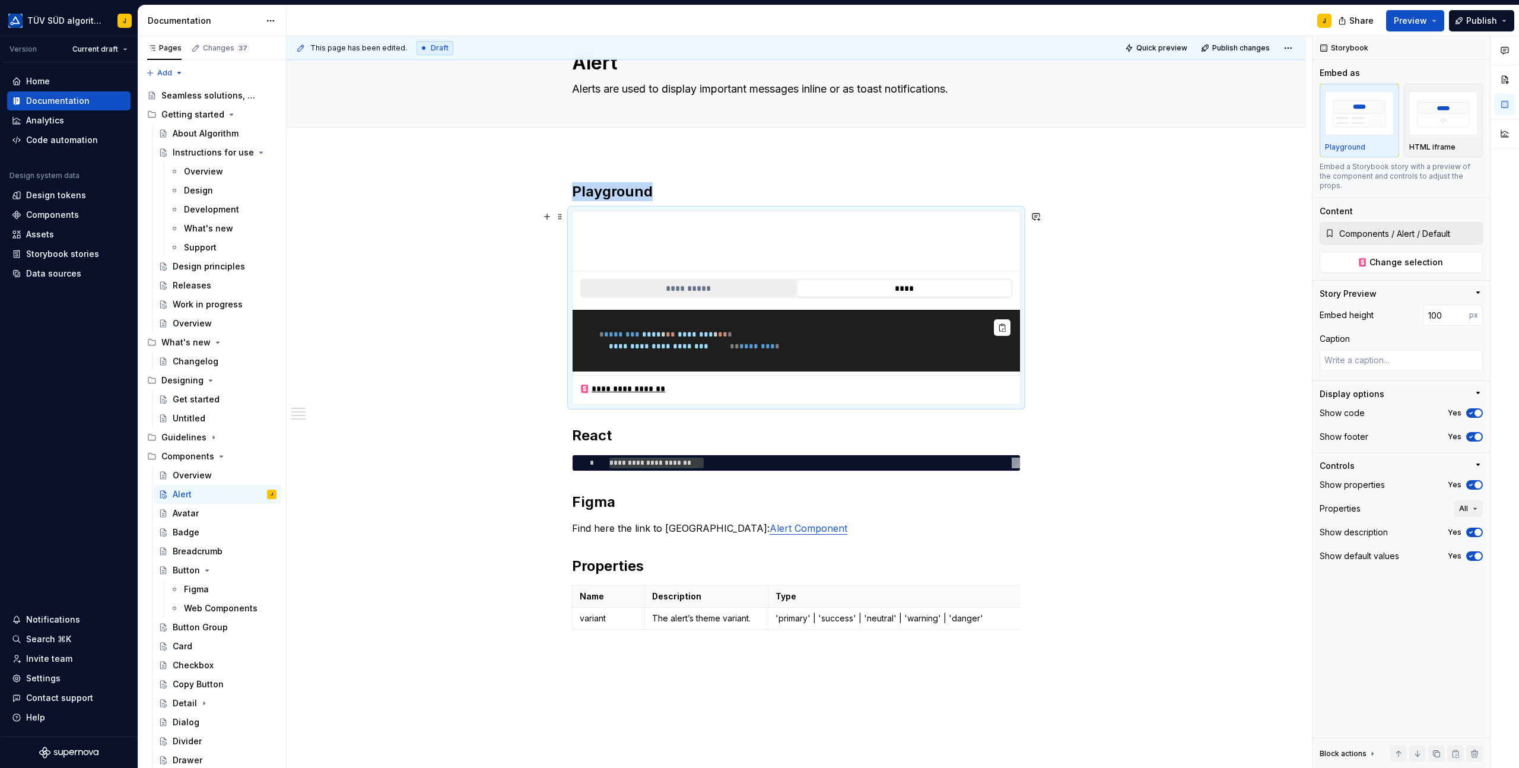
click at [695, 288] on button "**********" at bounding box center [688, 289] width 215 height 18
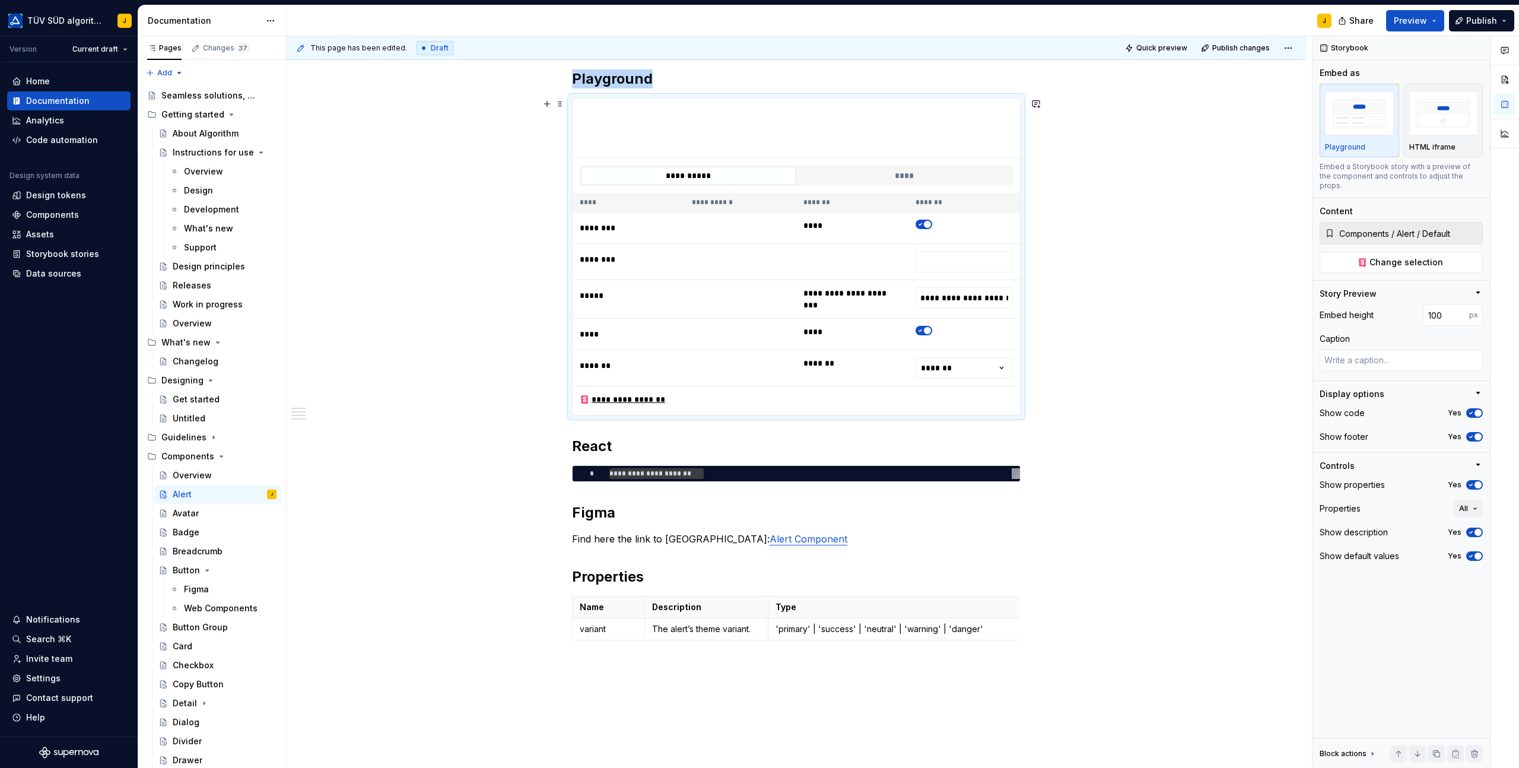
scroll to position [141, 0]
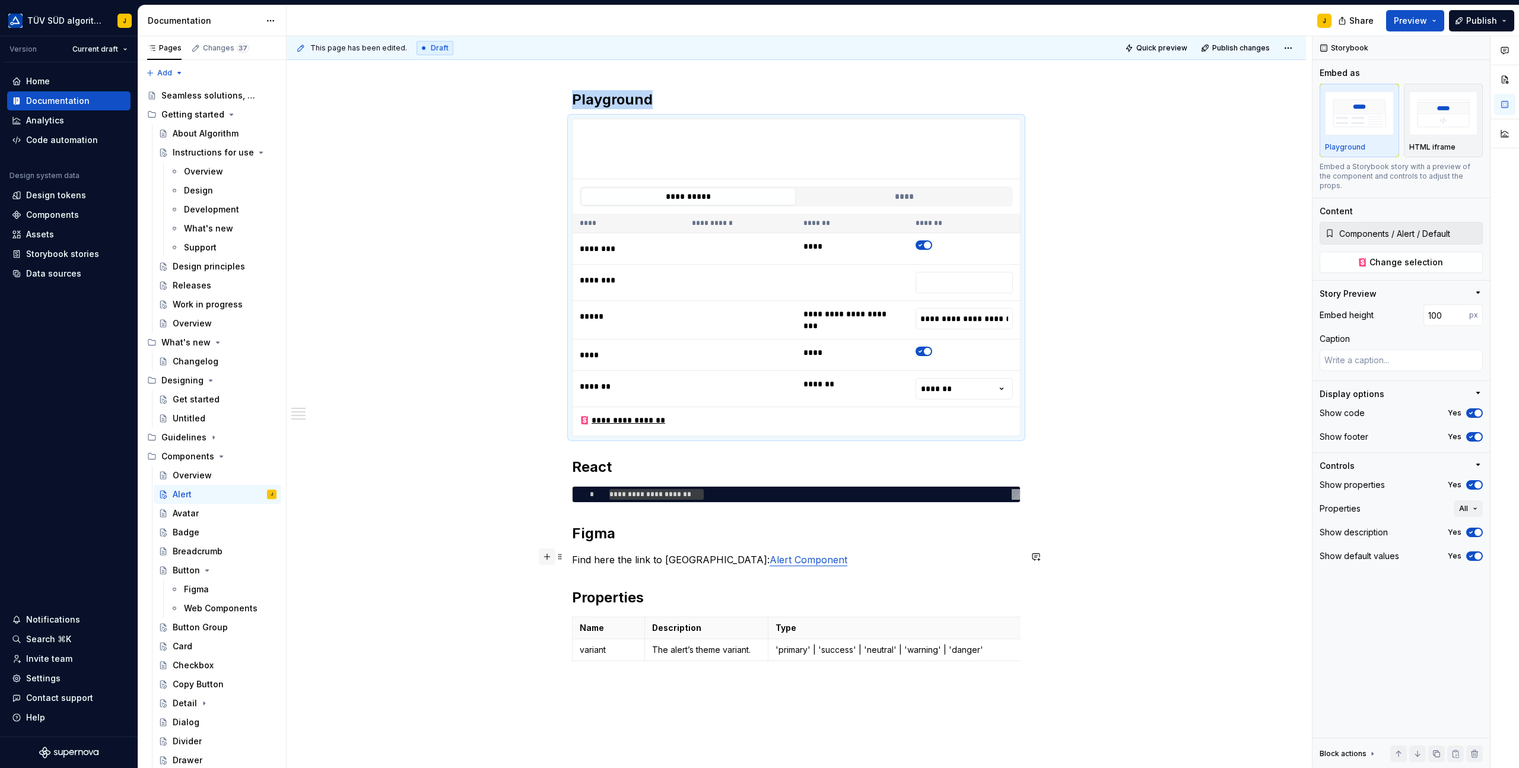
click at [550, 560] on button "button" at bounding box center [547, 556] width 17 height 17
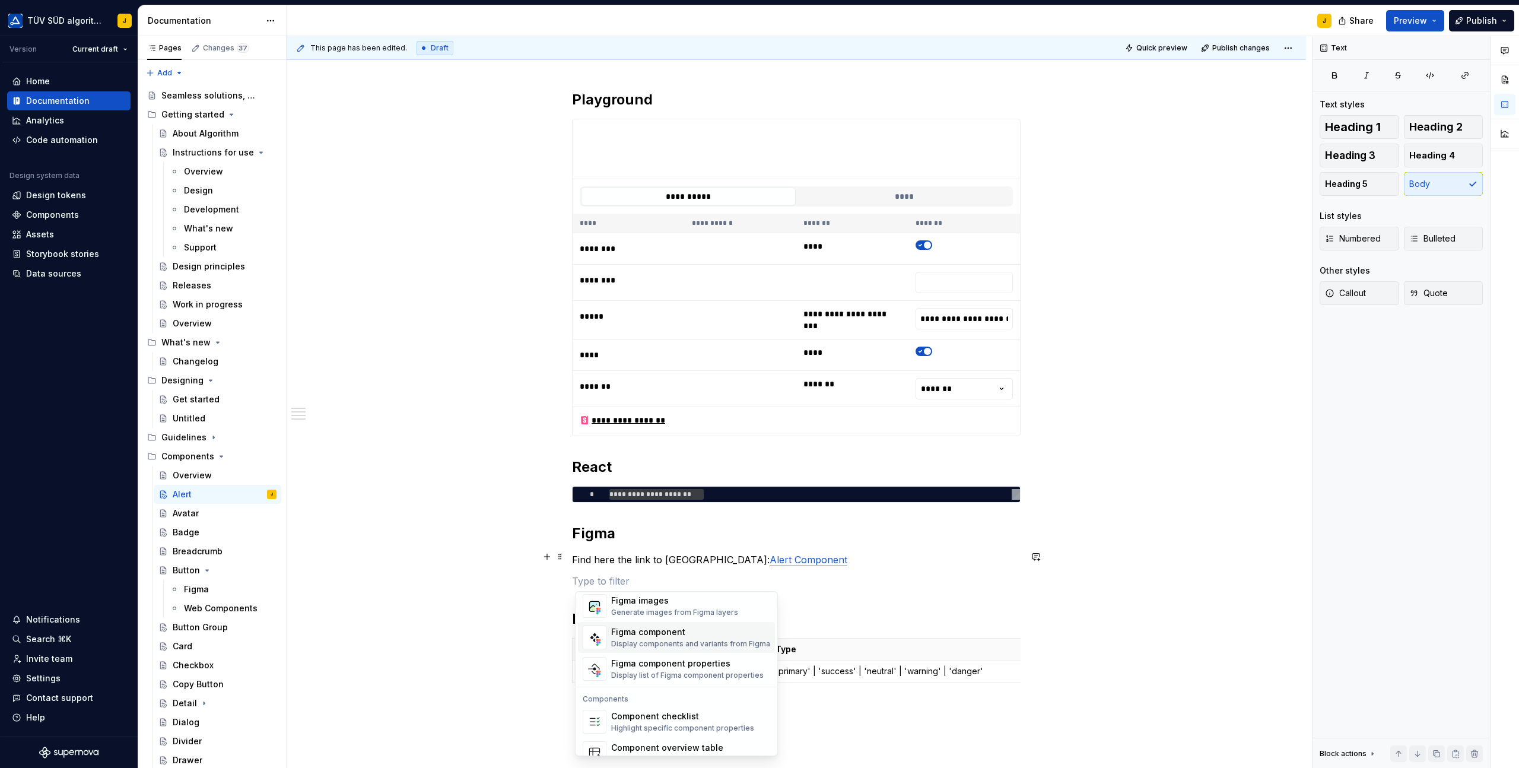
scroll to position [1111, 0]
click at [652, 658] on div "Figma component" at bounding box center [690, 655] width 159 height 12
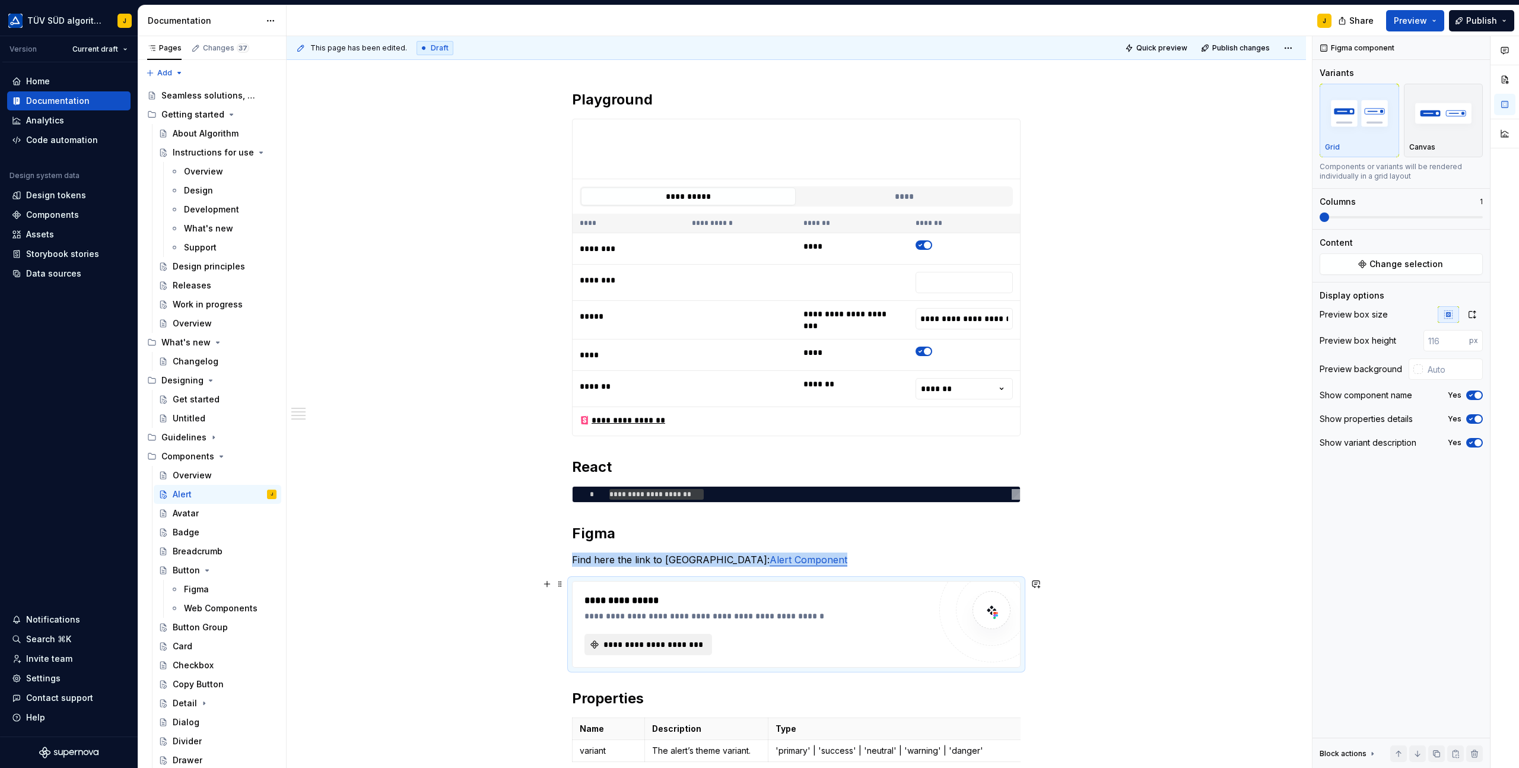
click at [684, 647] on span "**********" at bounding box center [653, 645] width 103 height 12
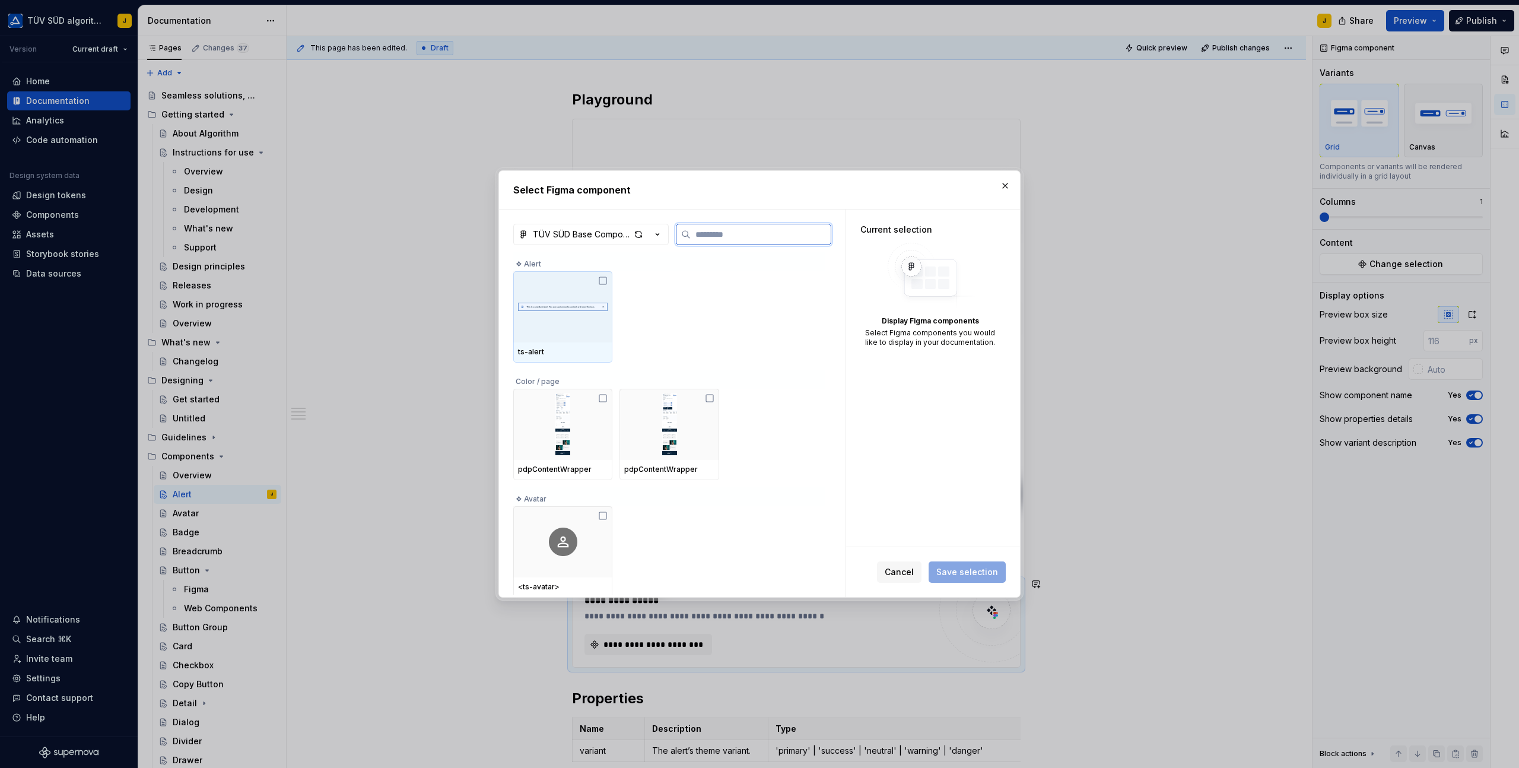
click at [535, 312] on img at bounding box center [563, 307] width 90 height 36
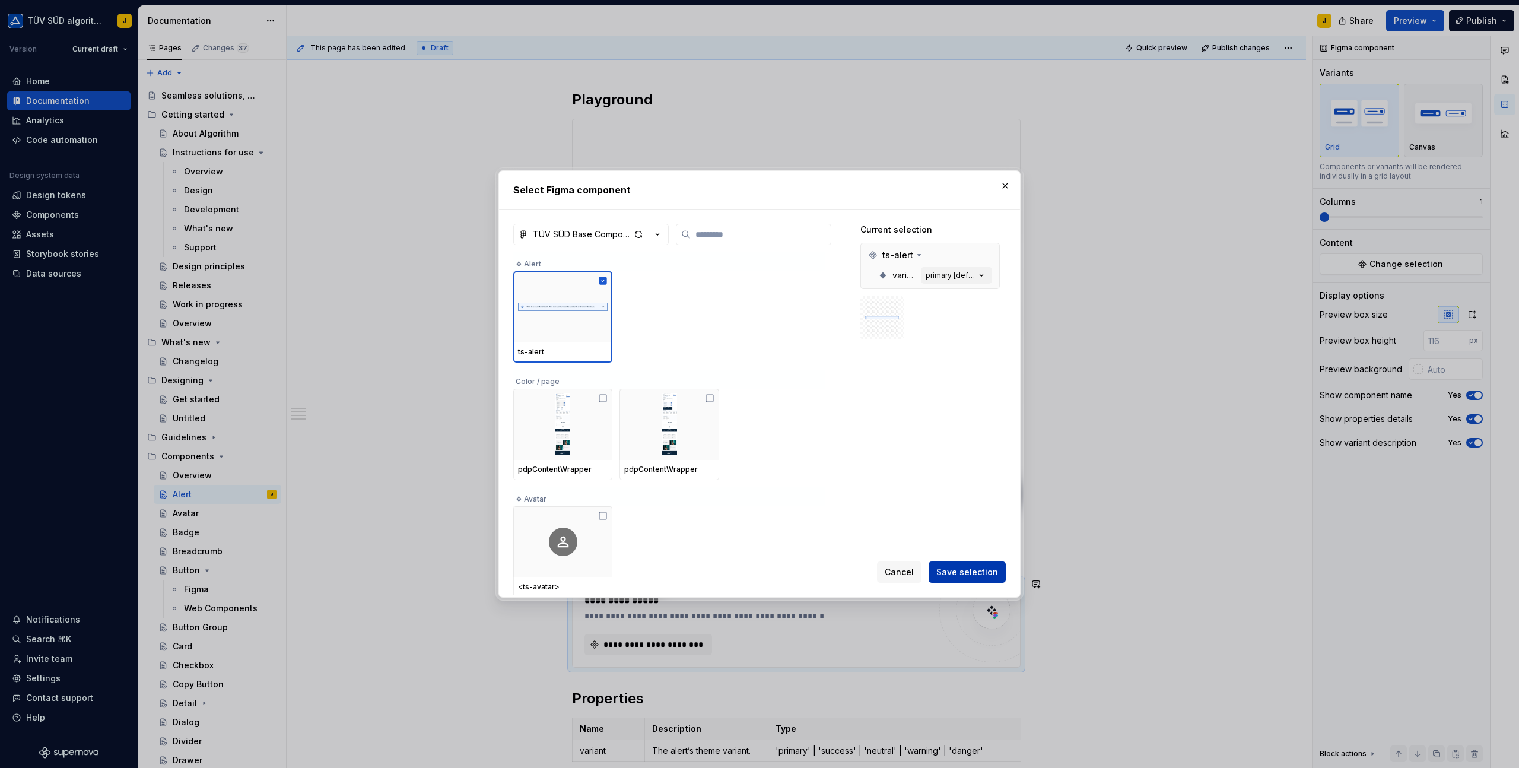
click at [977, 570] on span "Save selection" at bounding box center [967, 572] width 62 height 12
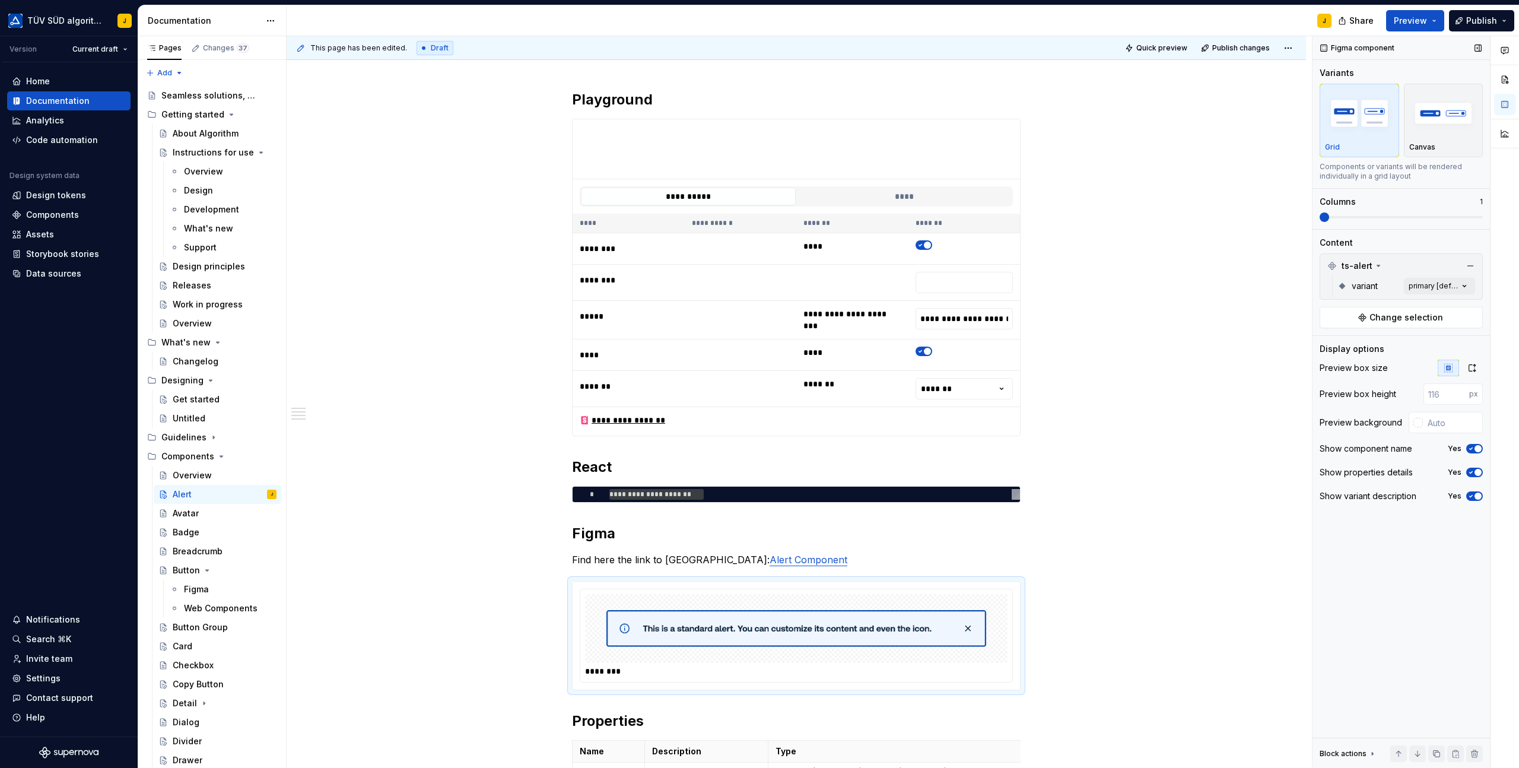
click at [1473, 447] on icon "button" at bounding box center [1470, 448] width 9 height 7
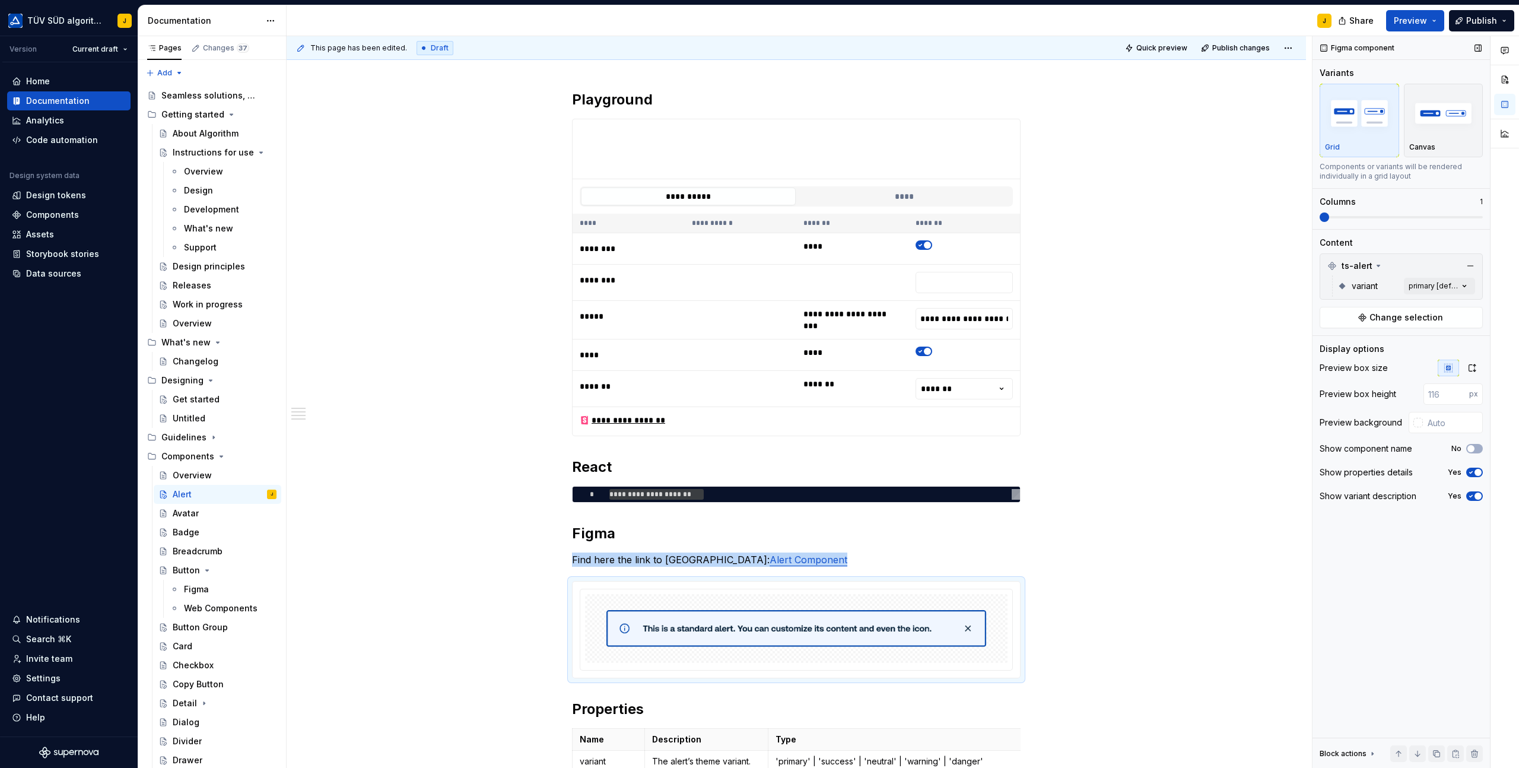
click at [1476, 471] on span "button" at bounding box center [1478, 472] width 7 height 7
click at [1473, 492] on button "Yes" at bounding box center [1474, 495] width 17 height 9
click at [1320, 216] on span at bounding box center [1401, 217] width 163 height 2
click at [1471, 367] on icon "button" at bounding box center [1472, 367] width 9 height 9
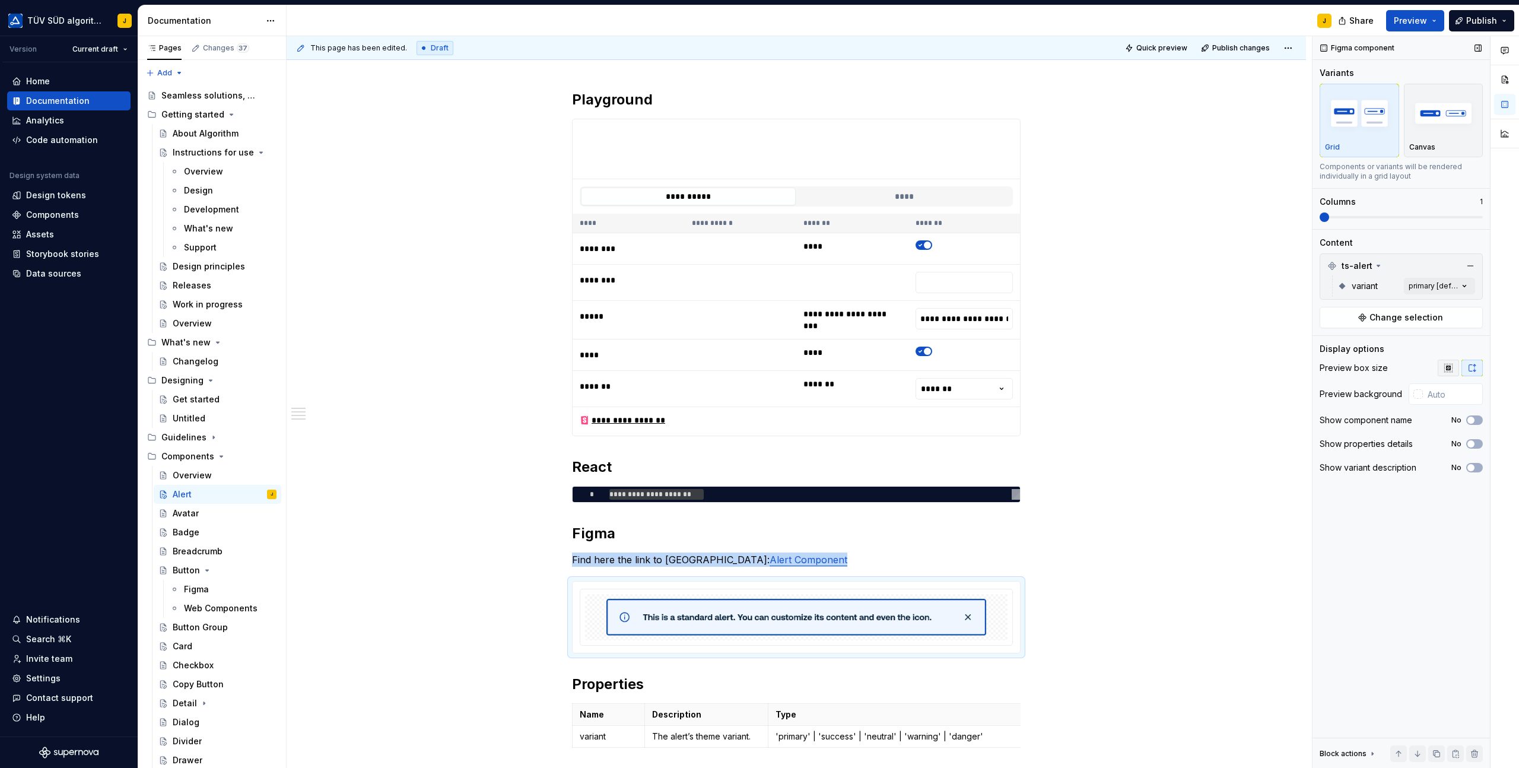
click at [1450, 367] on icon "button" at bounding box center [1448, 367] width 9 height 9
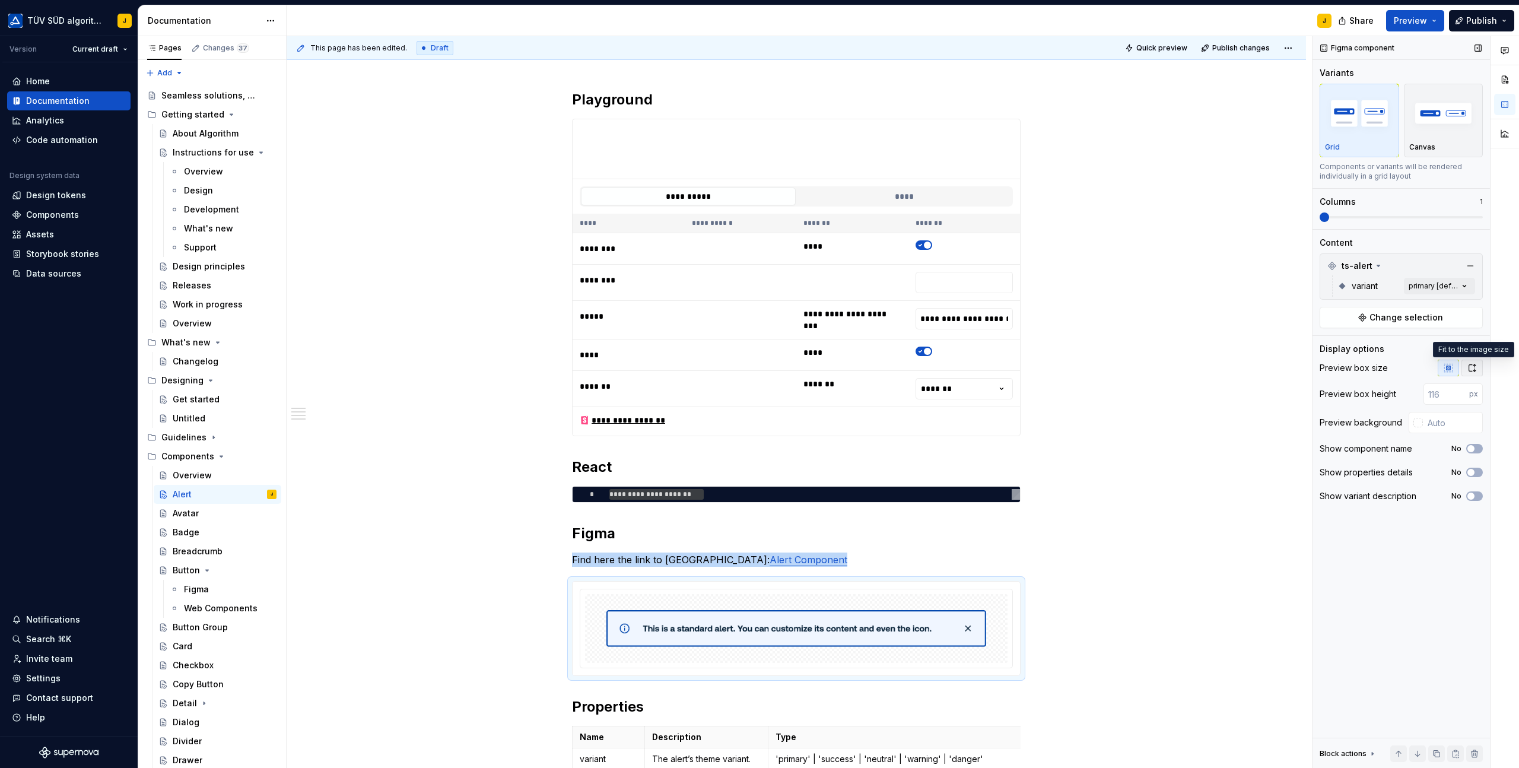
click at [1472, 367] on icon "button" at bounding box center [1472, 367] width 9 height 9
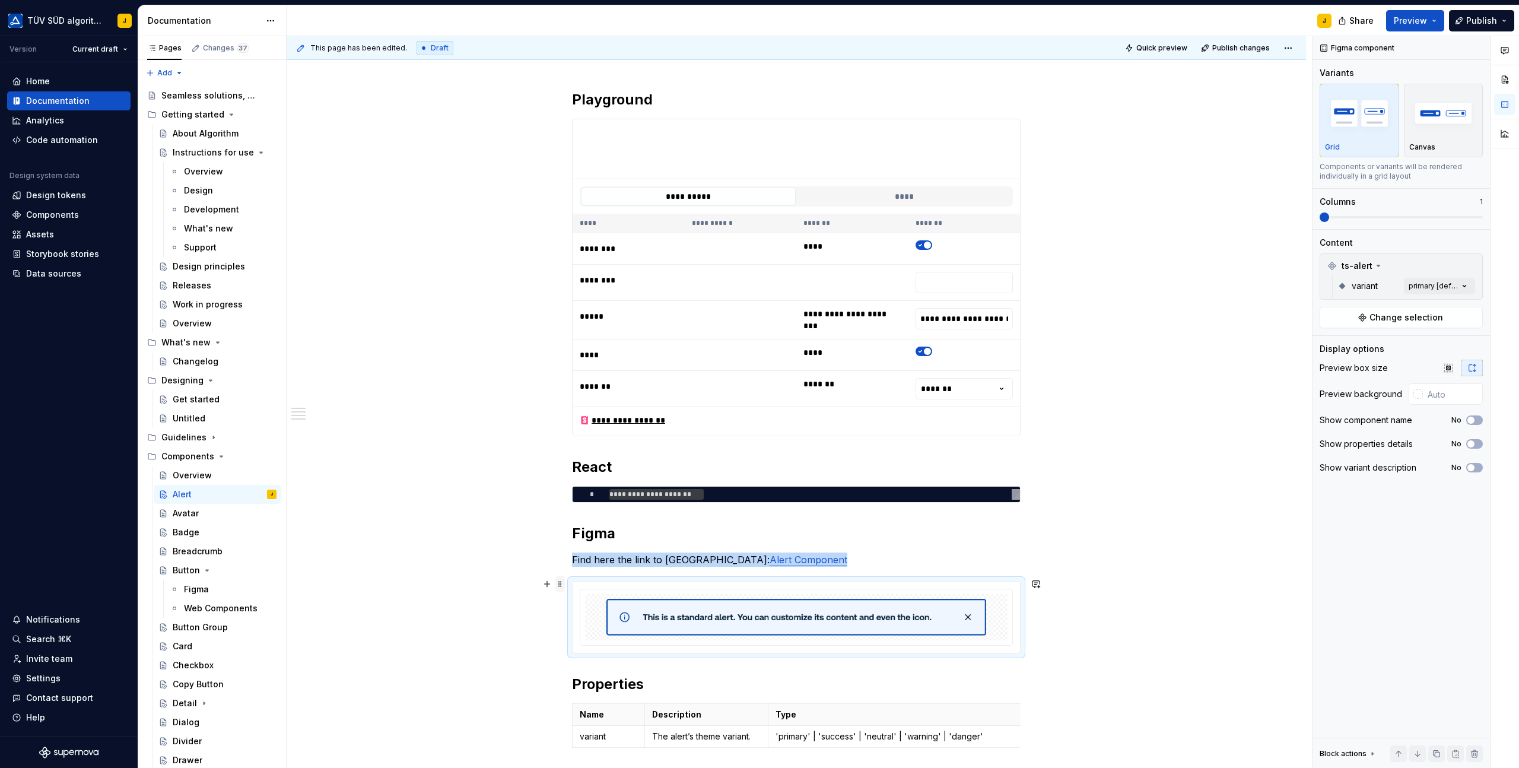
click at [564, 587] on span at bounding box center [559, 584] width 9 height 17
click at [595, 687] on div "Delete" at bounding box center [618, 689] width 77 height 12
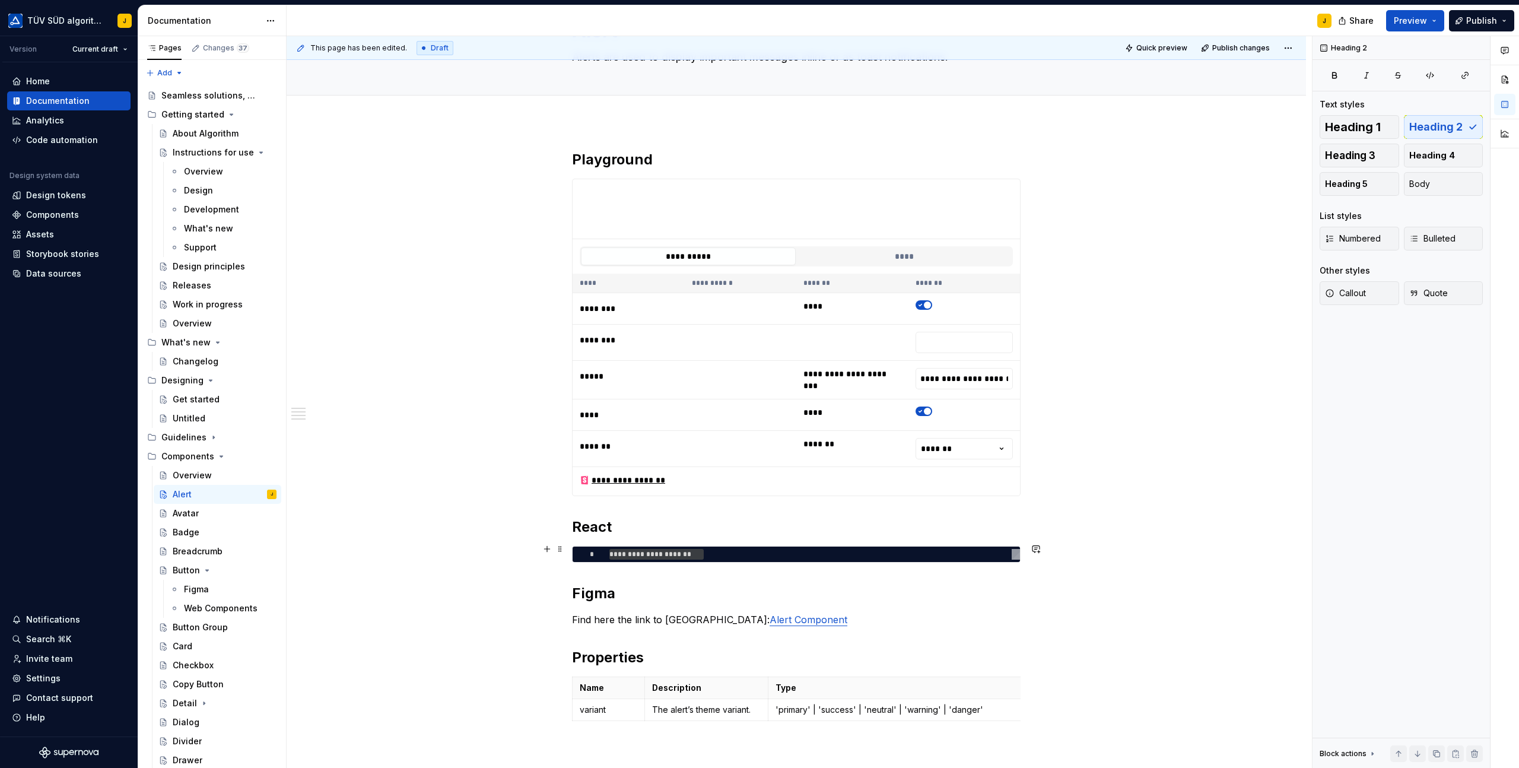
scroll to position [0, 0]
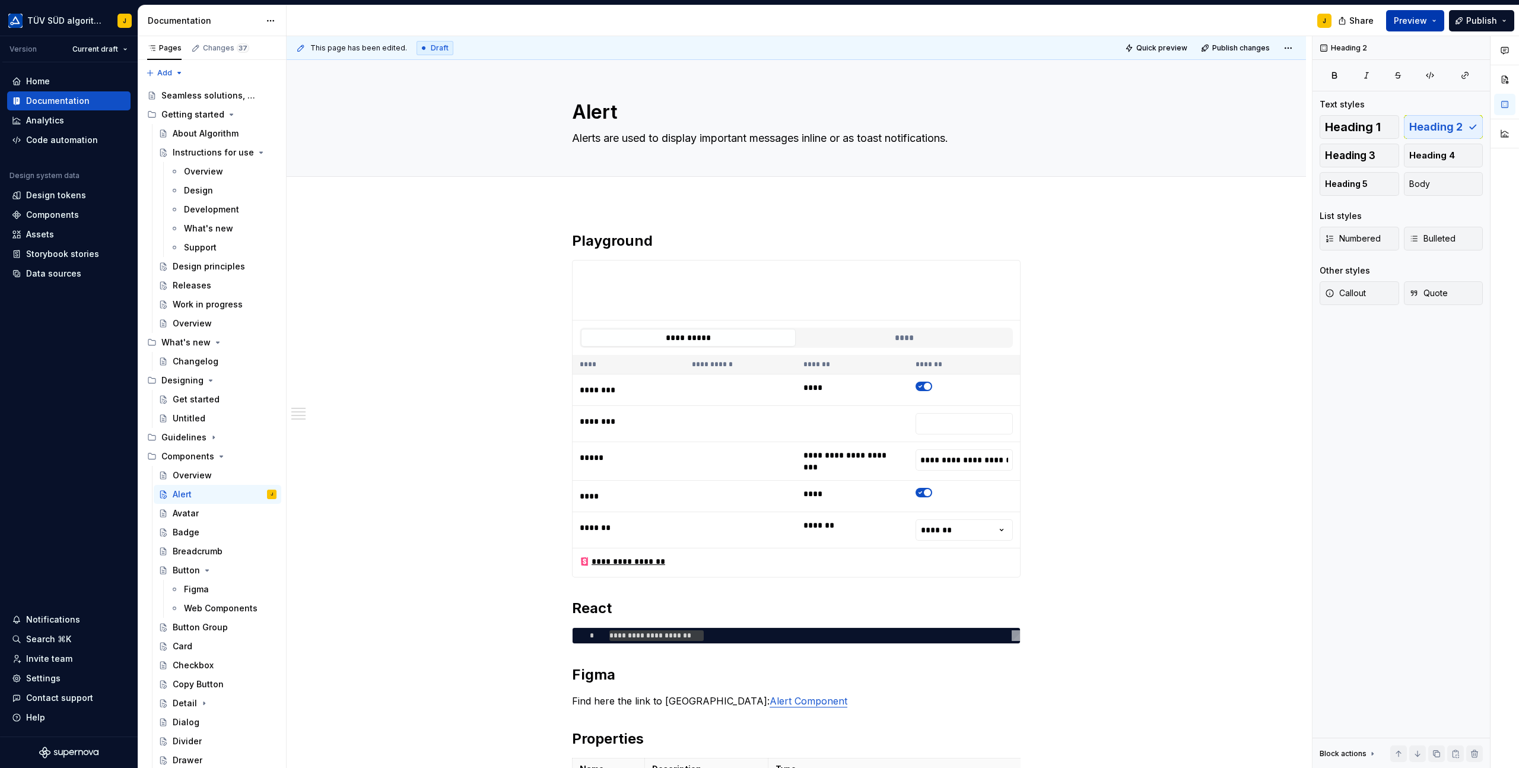
click at [1405, 23] on span "Preview" at bounding box center [1410, 21] width 33 height 12
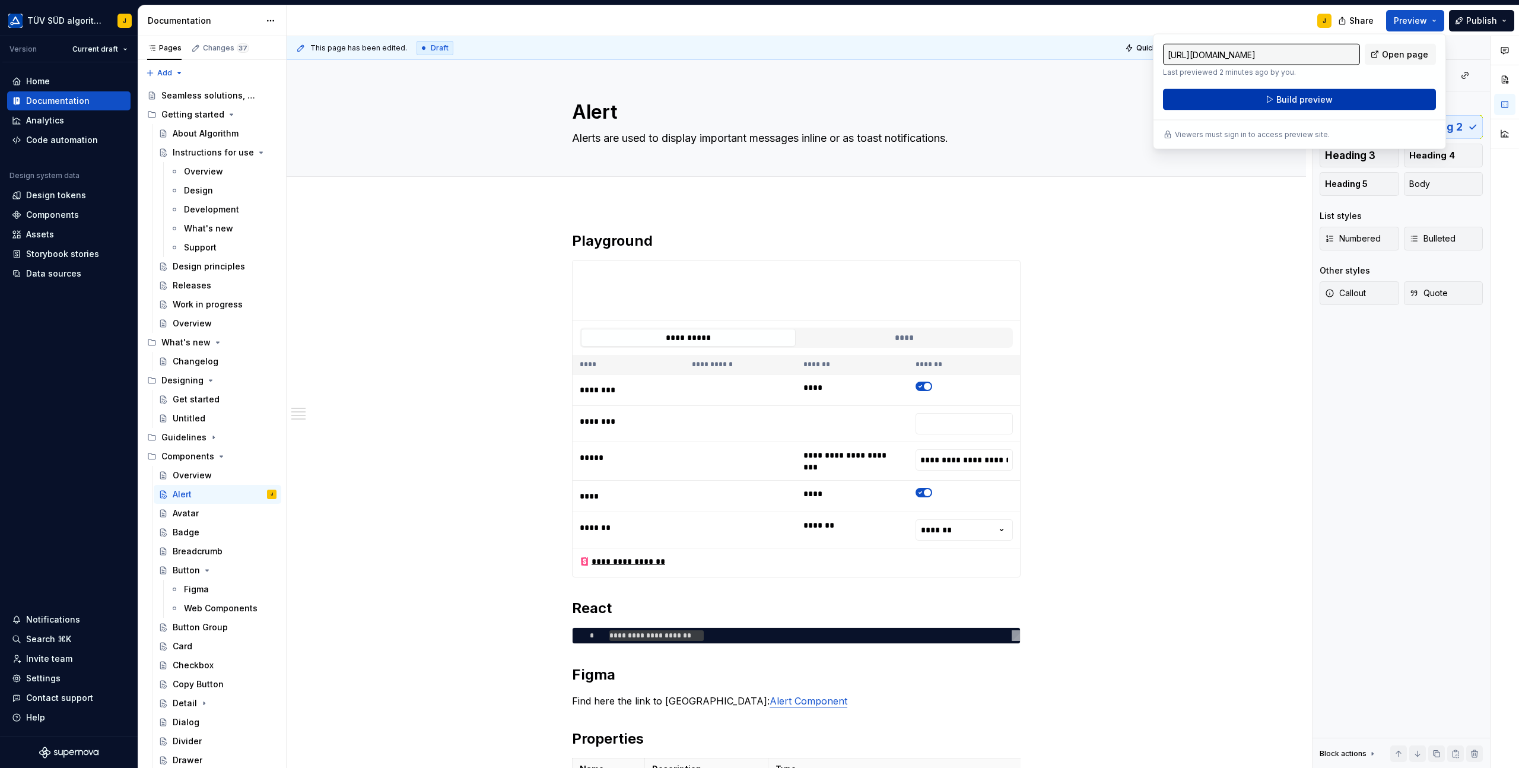
click at [1330, 99] on button "Build preview" at bounding box center [1299, 99] width 273 height 21
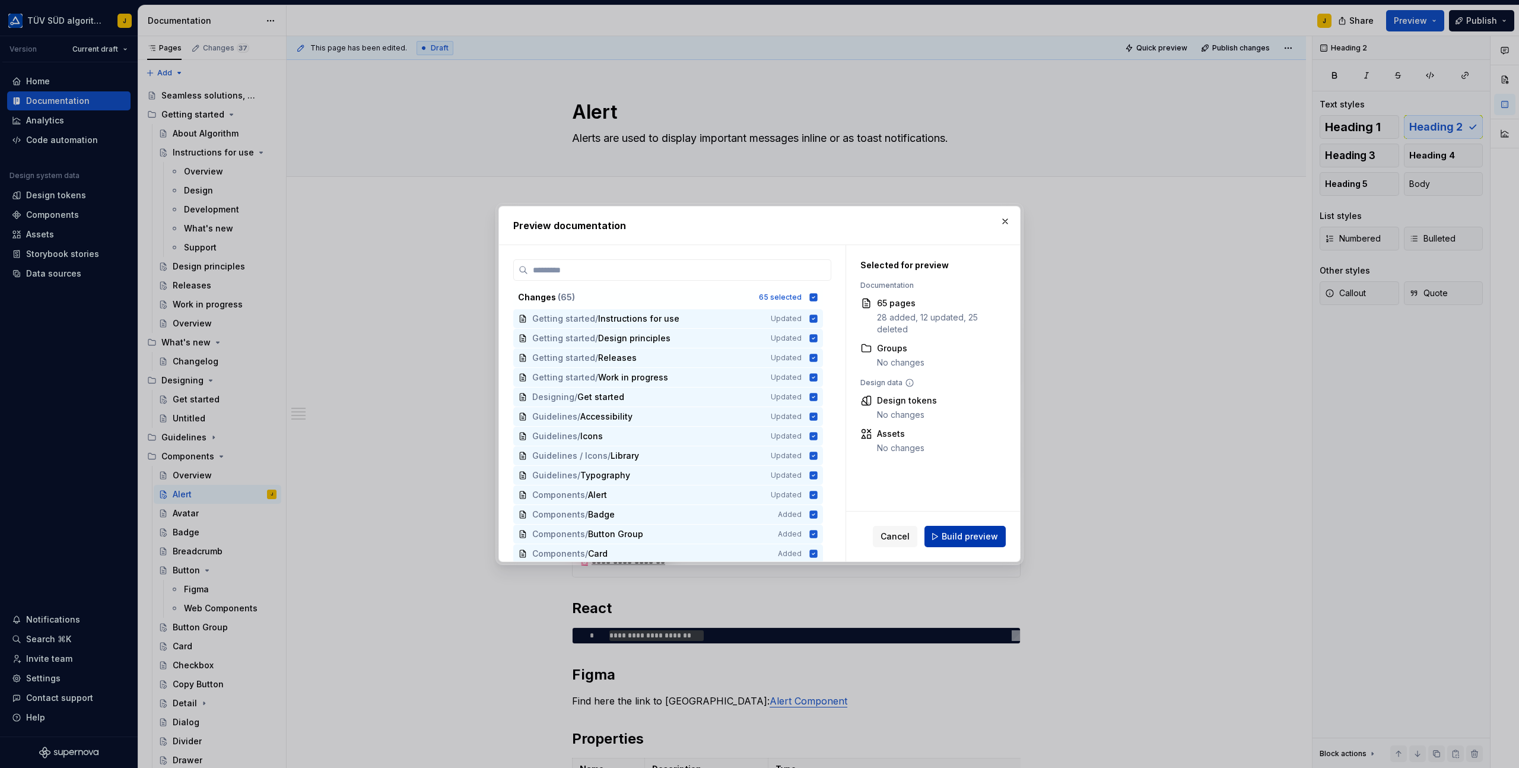
click at [968, 531] on span "Build preview" at bounding box center [970, 537] width 56 height 12
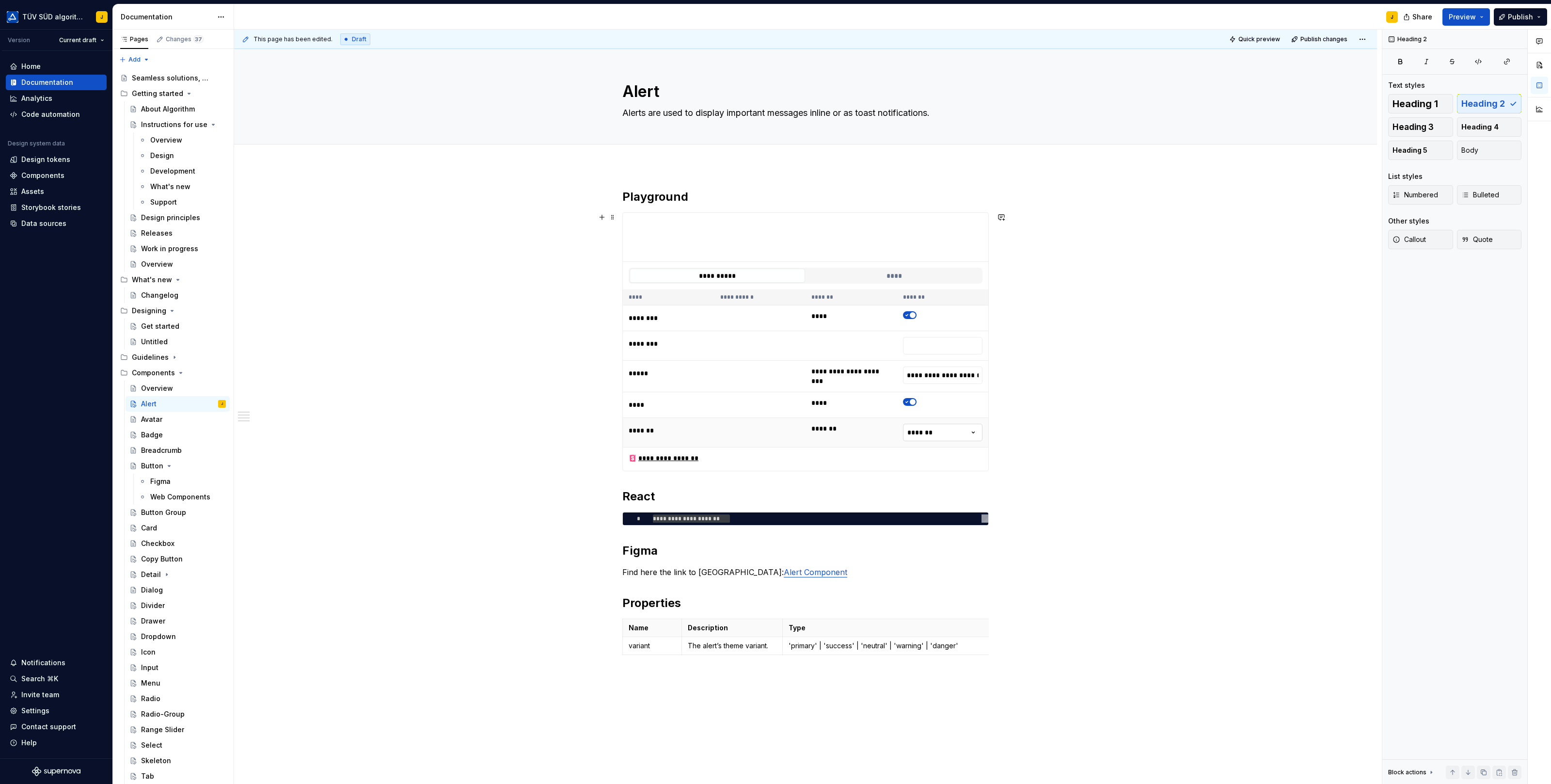
click at [981, 422] on html "TÜV SÜD algorithm J Version Current draft Home Documentation Analytics Code aut…" at bounding box center [775, 392] width 1551 height 784
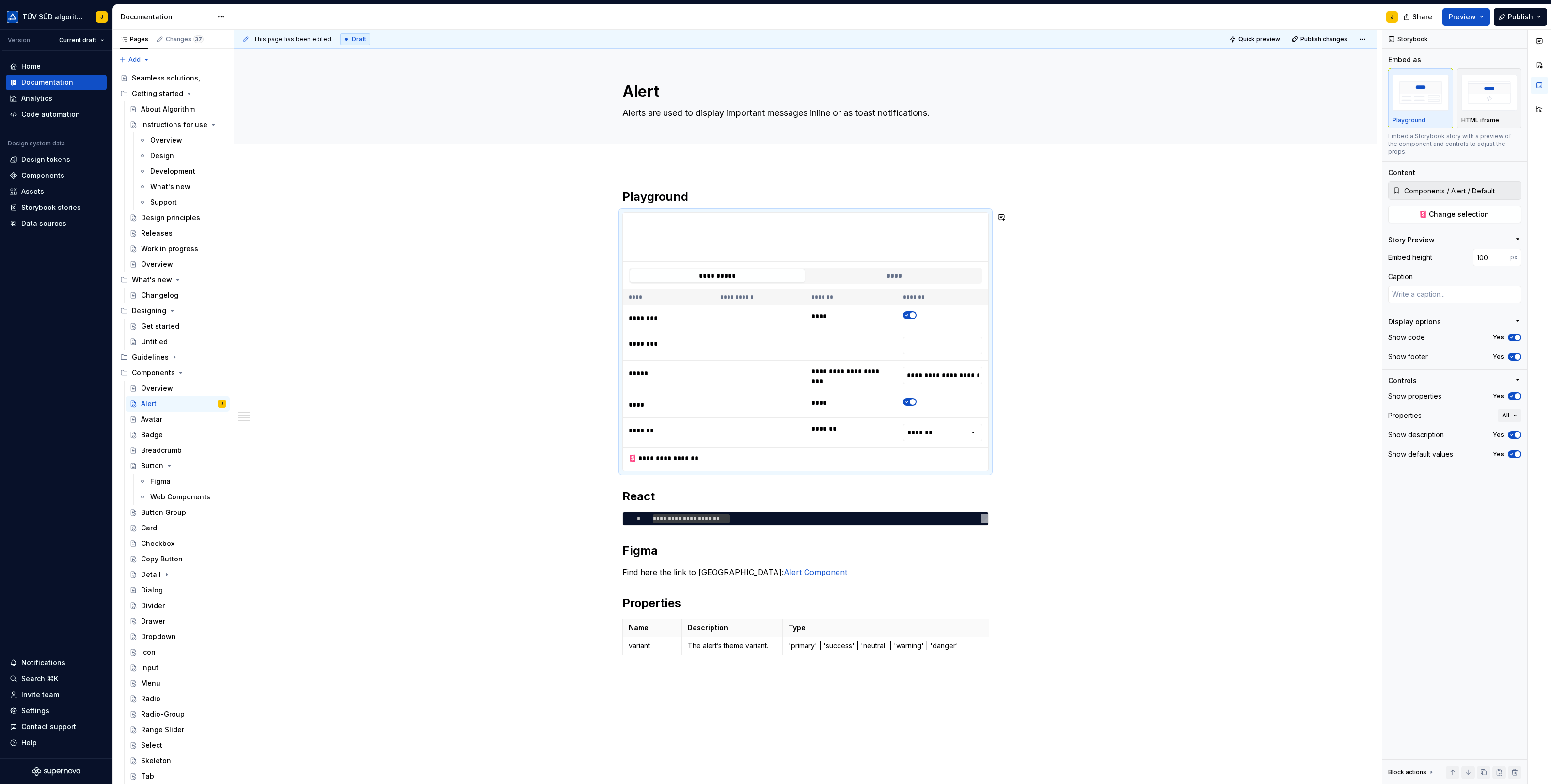
click at [1059, 412] on html "TÜV SÜD algorithm J Version Current draft Home Documentation Analytics Code aut…" at bounding box center [775, 392] width 1551 height 784
click at [204, 401] on button "Page tree" at bounding box center [205, 403] width 14 height 14
click at [238, 432] on div "Duplicate page" at bounding box center [264, 436] width 95 height 10
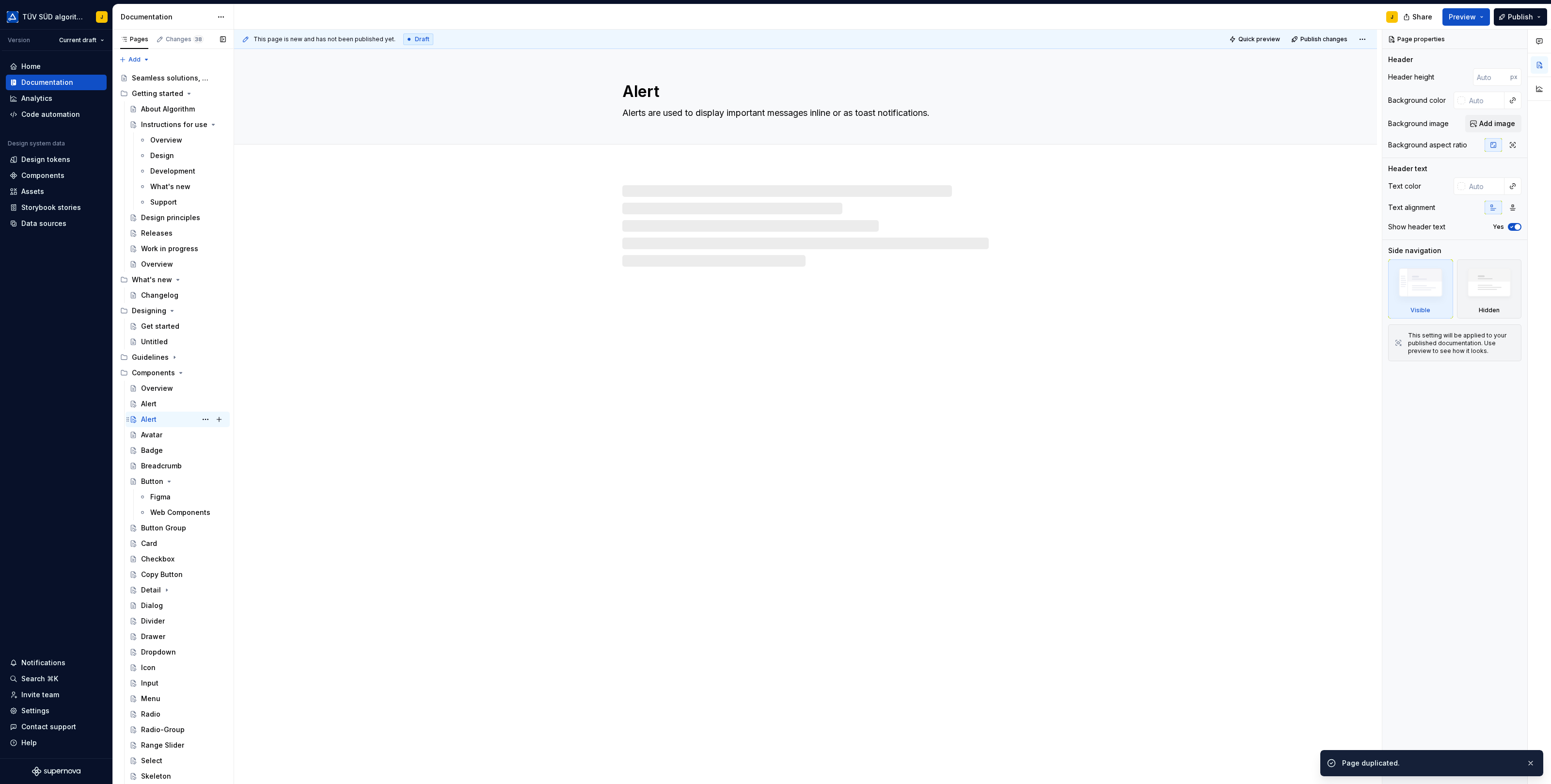
click at [150, 420] on div "Alert" at bounding box center [149, 419] width 16 height 10
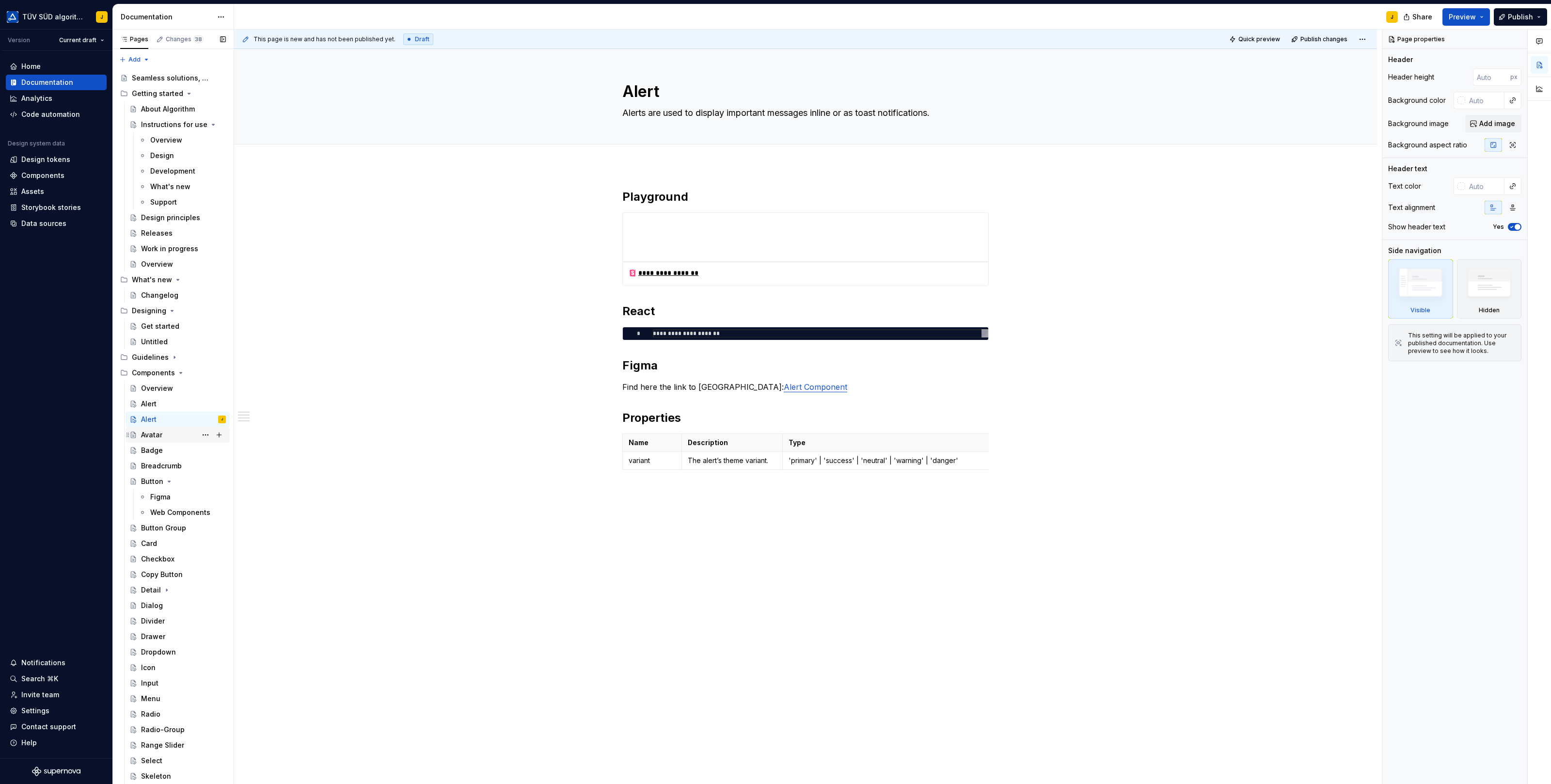
click at [154, 433] on div "Avatar" at bounding box center [152, 434] width 21 height 10
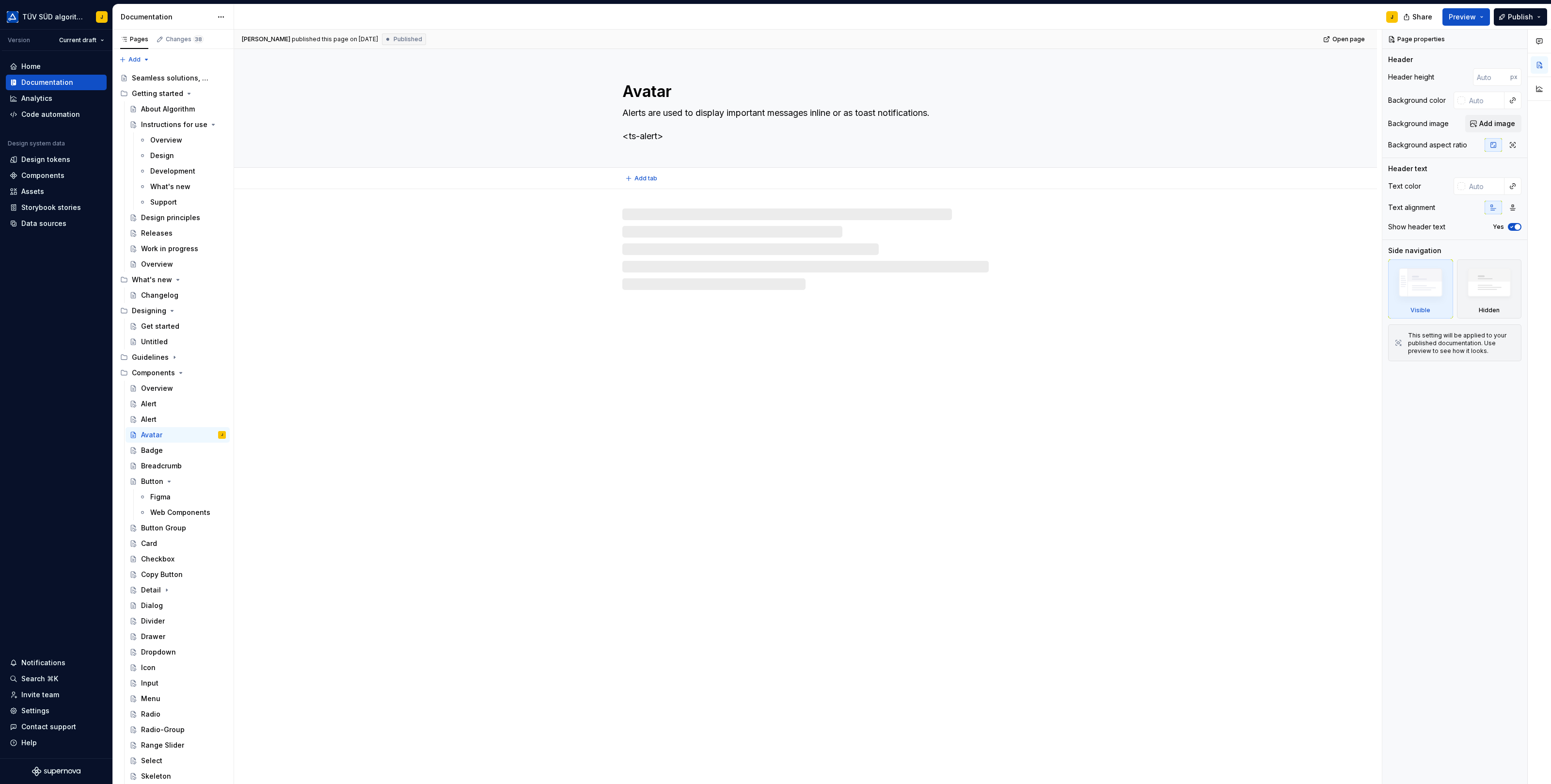
click at [648, 91] on textarea "Avatar" at bounding box center [804, 91] width 367 height 23
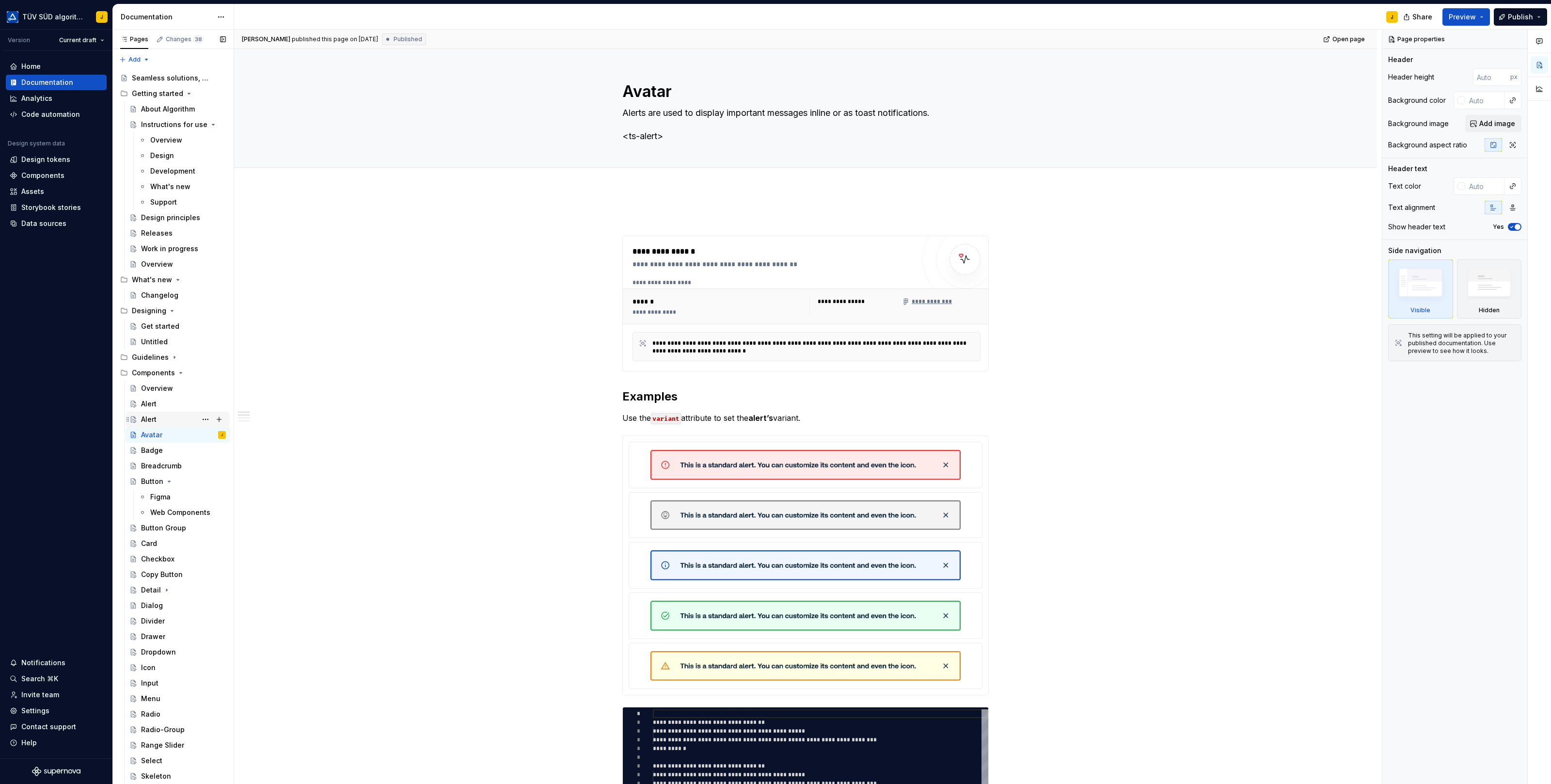
click at [151, 414] on div "Alert" at bounding box center [149, 419] width 16 height 10
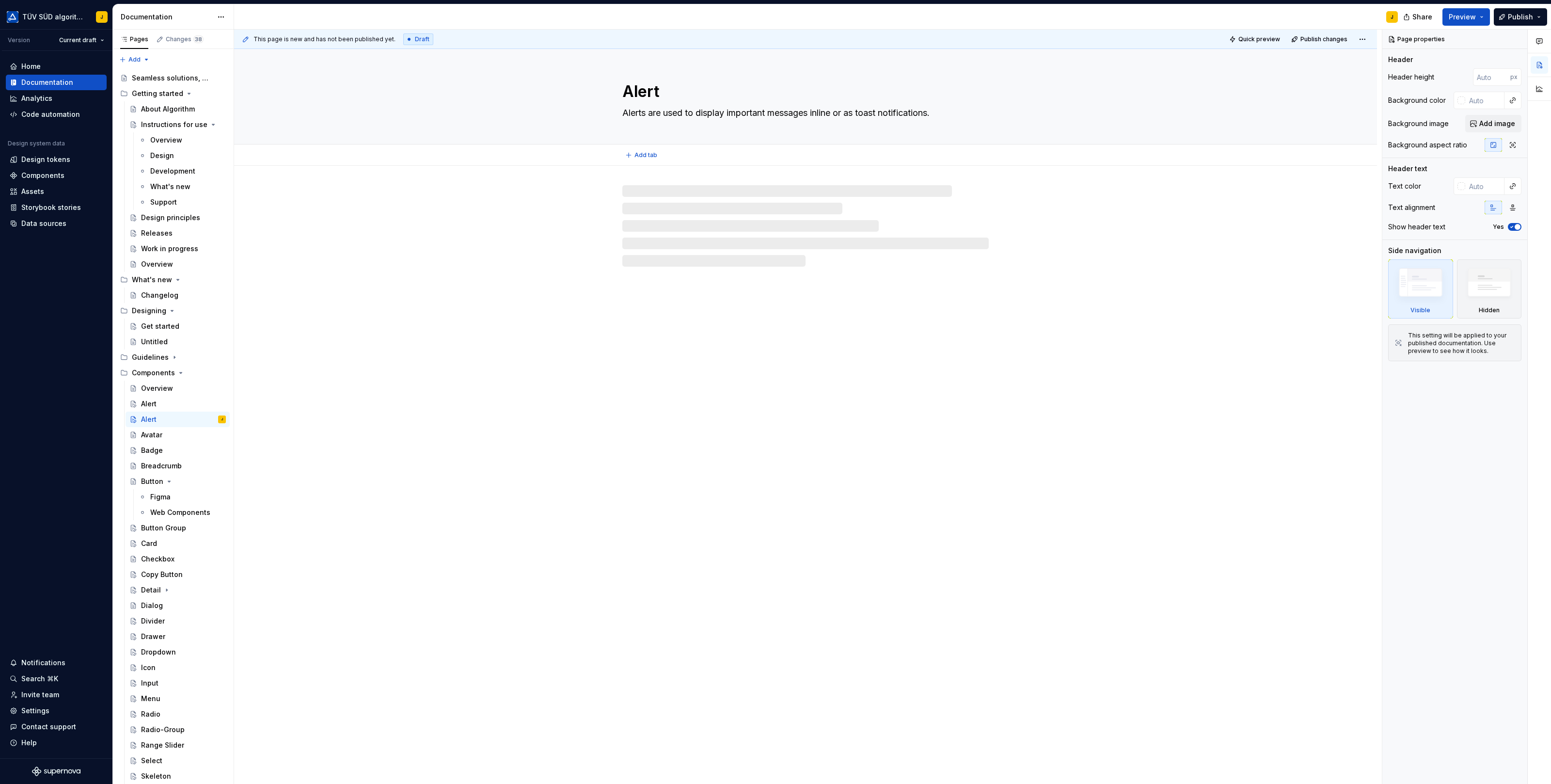
click at [643, 90] on textarea "Alert" at bounding box center [804, 91] width 367 height 23
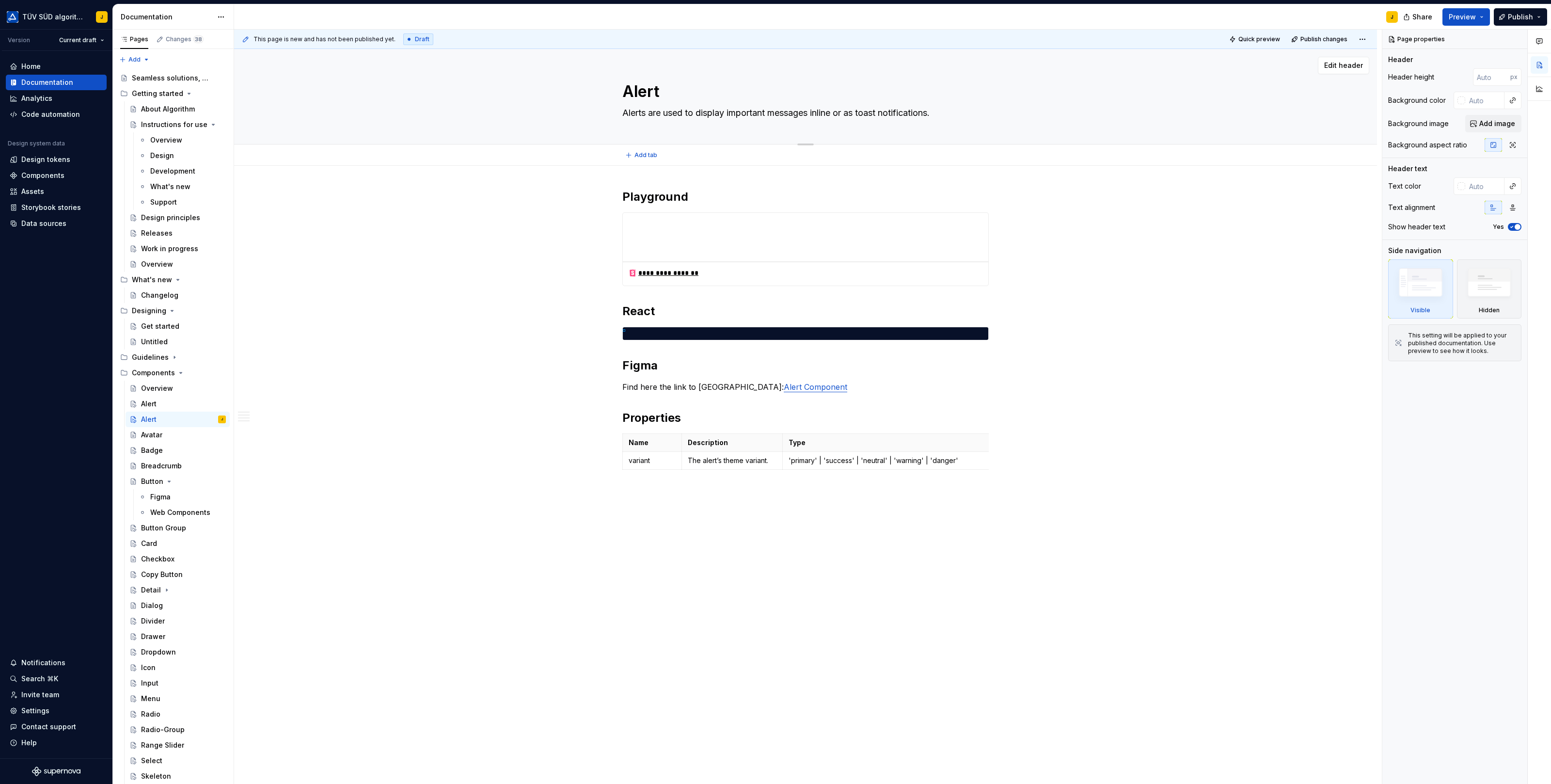
paste textarea "vatar"
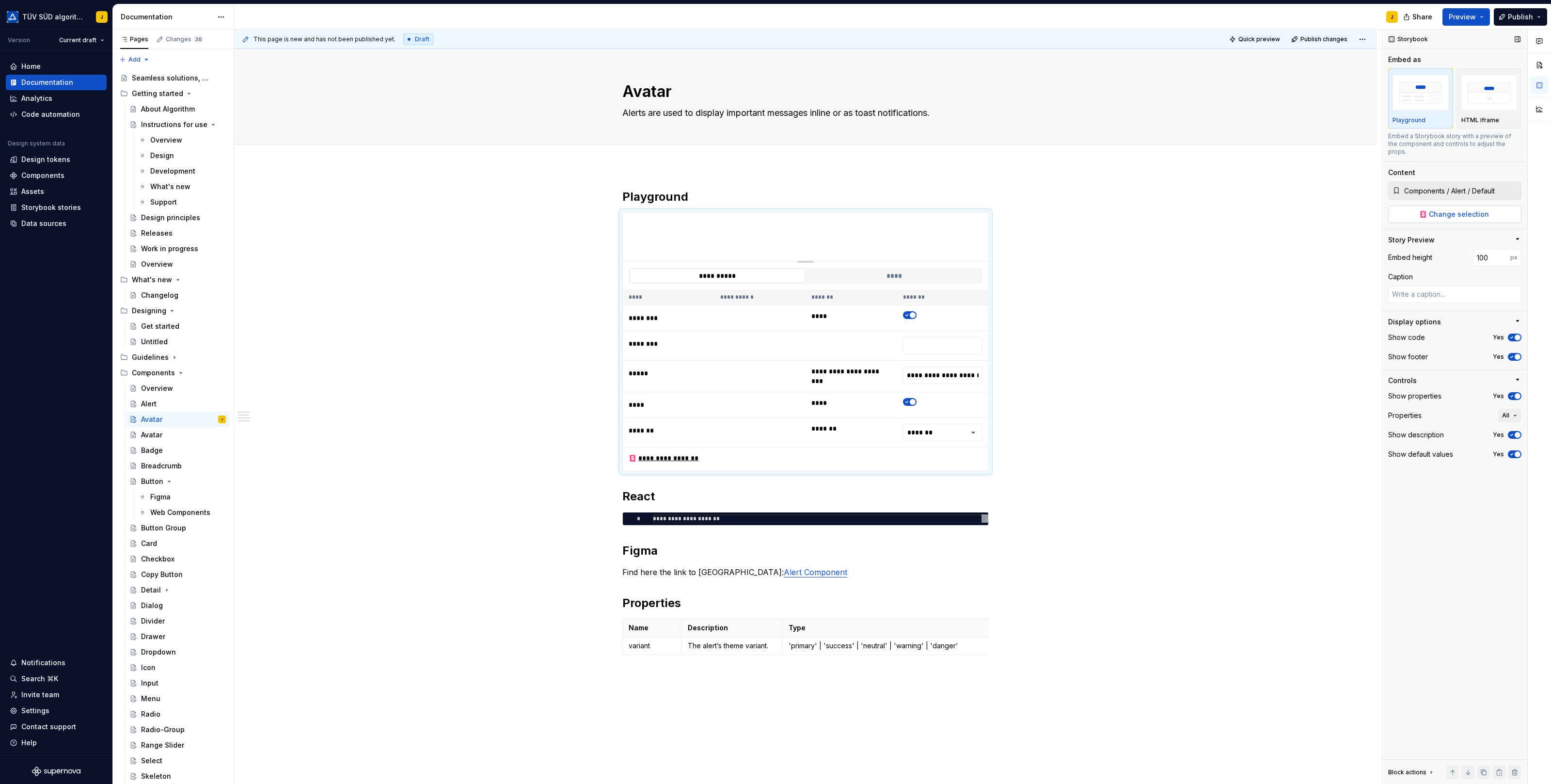
click at [1241, 209] on span "Change selection" at bounding box center [1459, 214] width 60 height 10
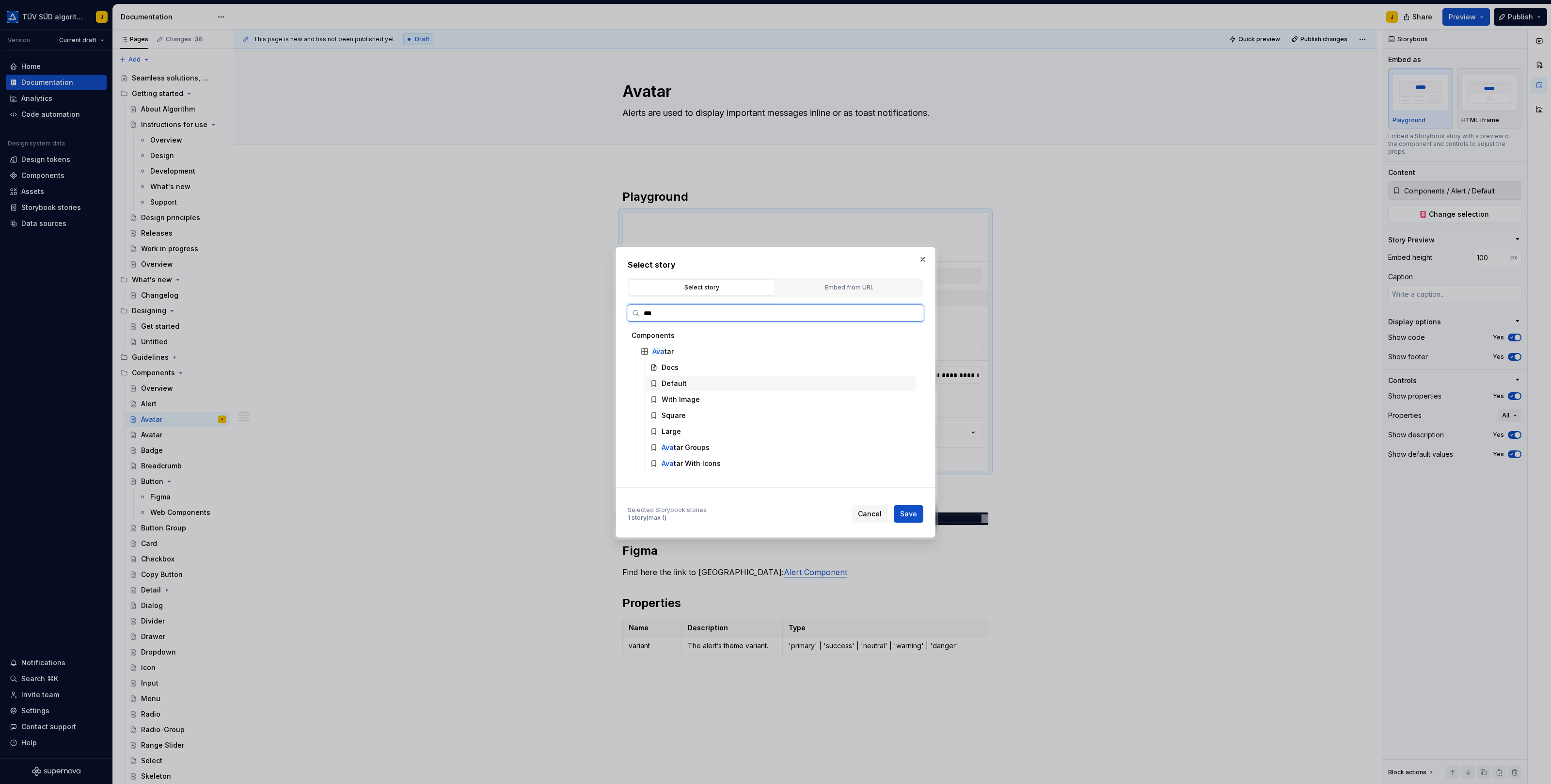
click at [695, 381] on div "Default" at bounding box center [781, 383] width 270 height 16
click at [911, 514] on span "Save" at bounding box center [908, 514] width 17 height 10
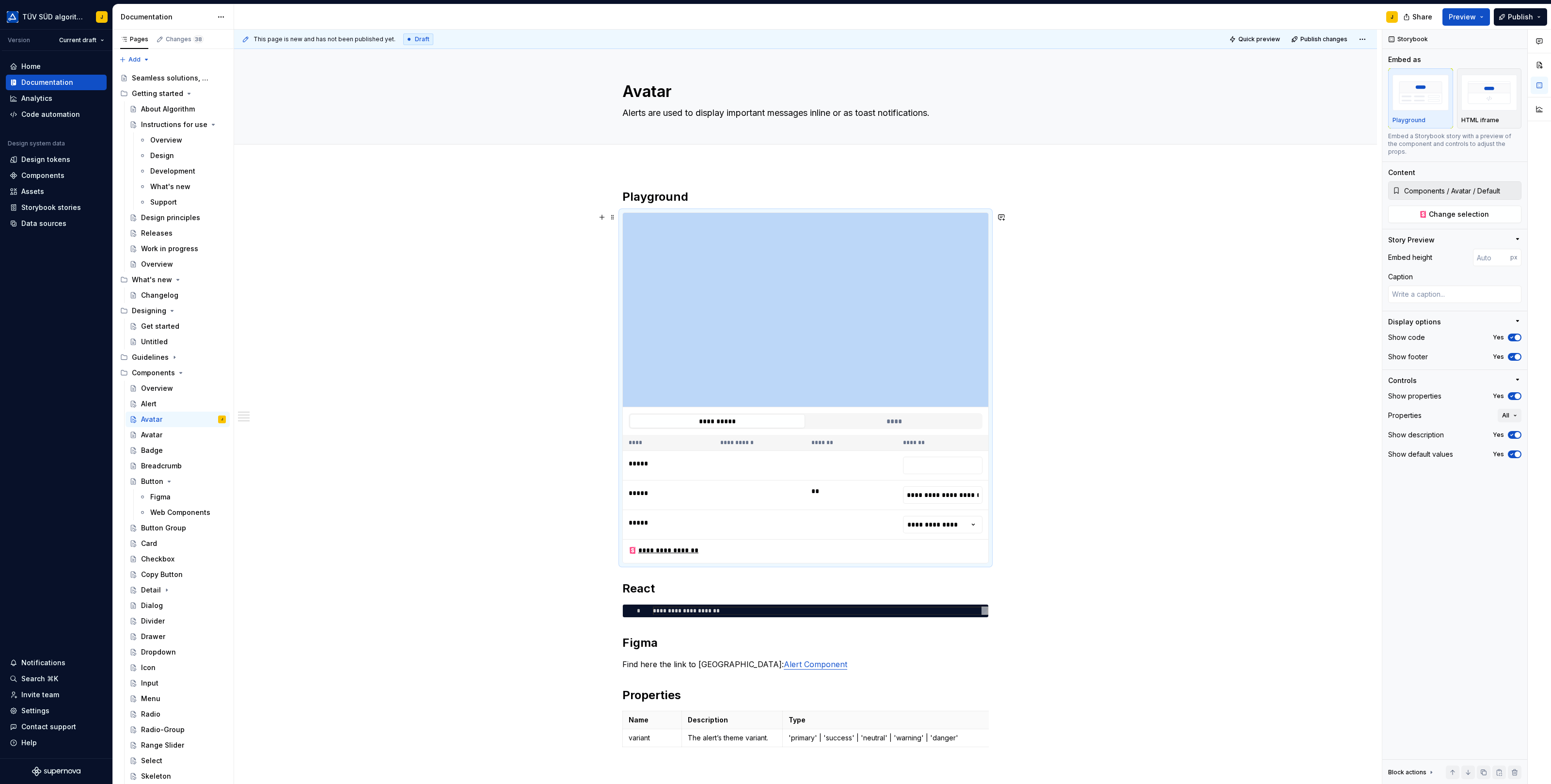
click at [181, 58] on div "Pages Changes 38 Add Accessibility guide for tree Page tree. Navigate the tree …" at bounding box center [831, 408] width 1438 height 759
click at [809, 405] on div at bounding box center [805, 406] width 68 height 2
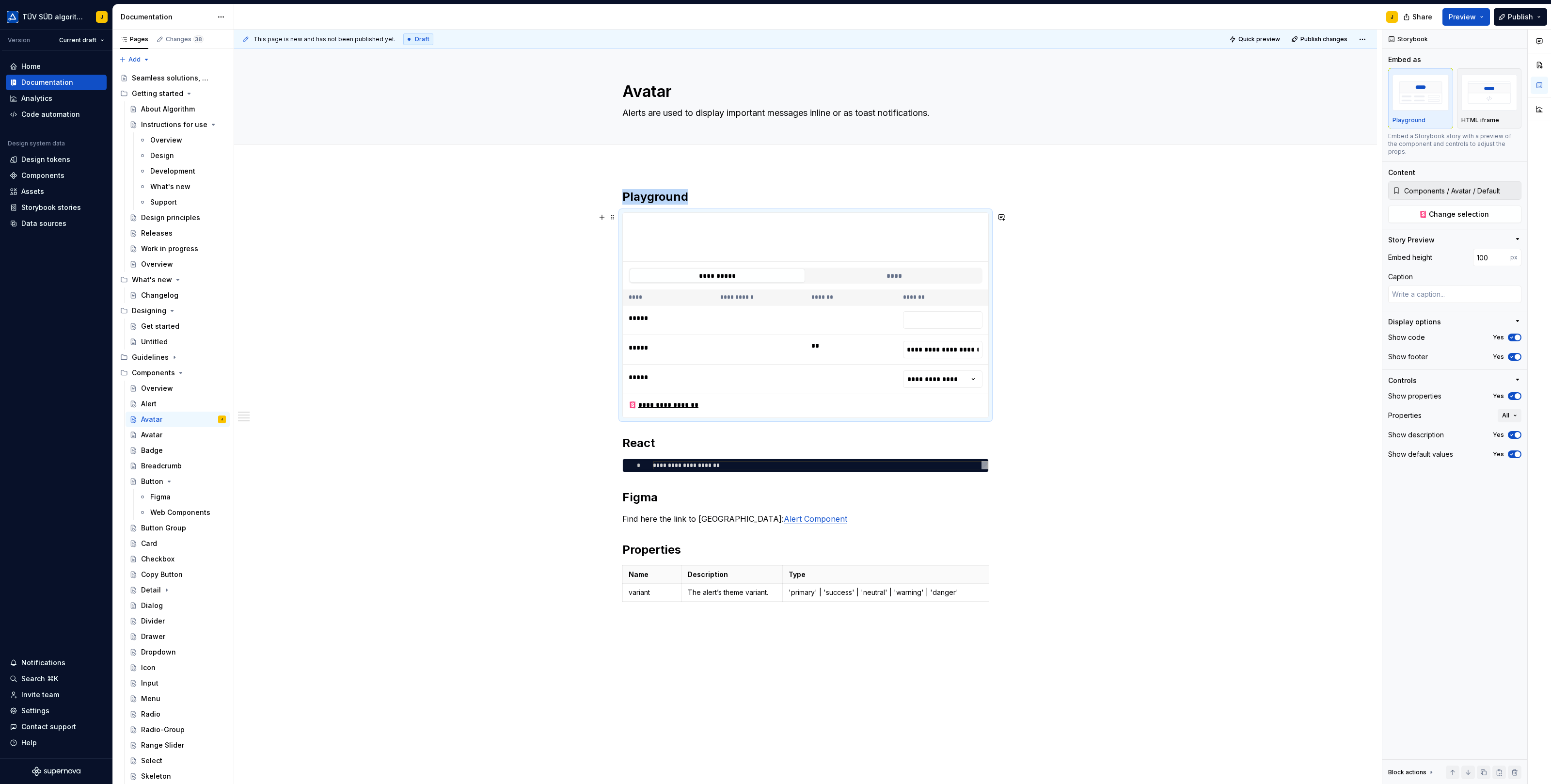
drag, startPoint x: 809, startPoint y: 406, endPoint x: 809, endPoint y: 213, distance: 193.0
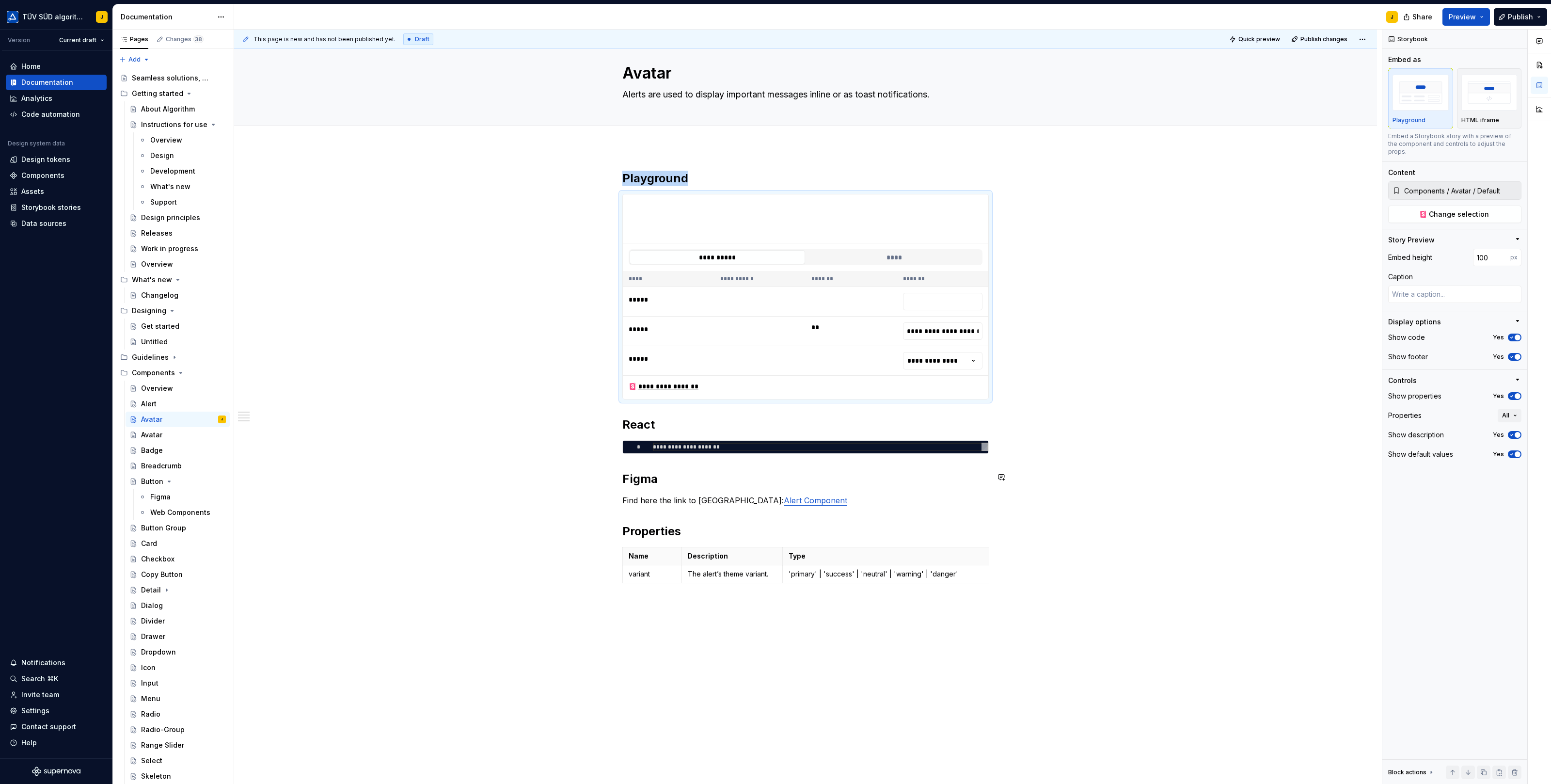
scroll to position [23, 0]
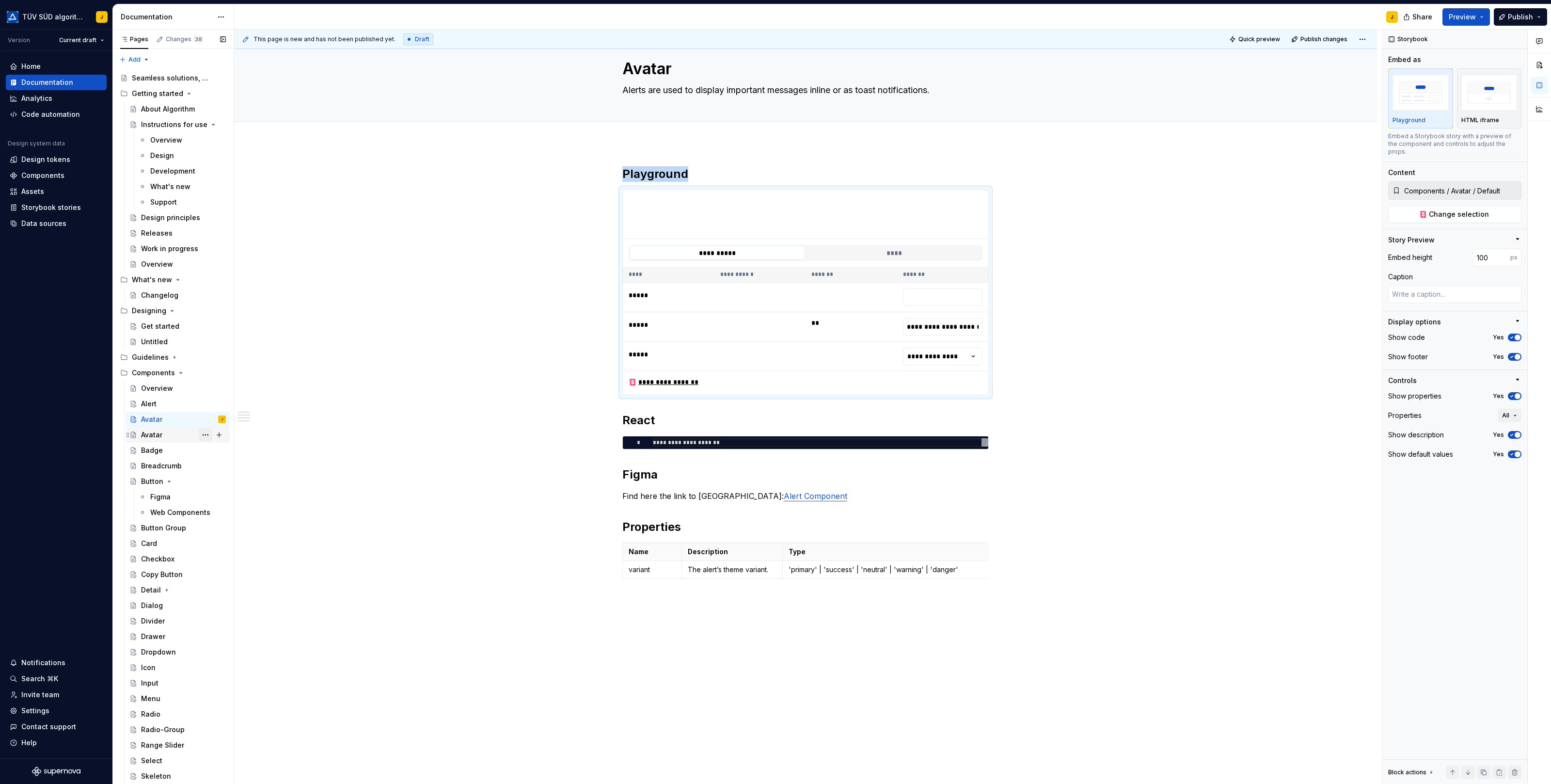
click at [206, 435] on button "Page tree" at bounding box center [205, 434] width 14 height 14
click at [235, 587] on div "Delete page" at bounding box center [264, 592] width 95 height 10
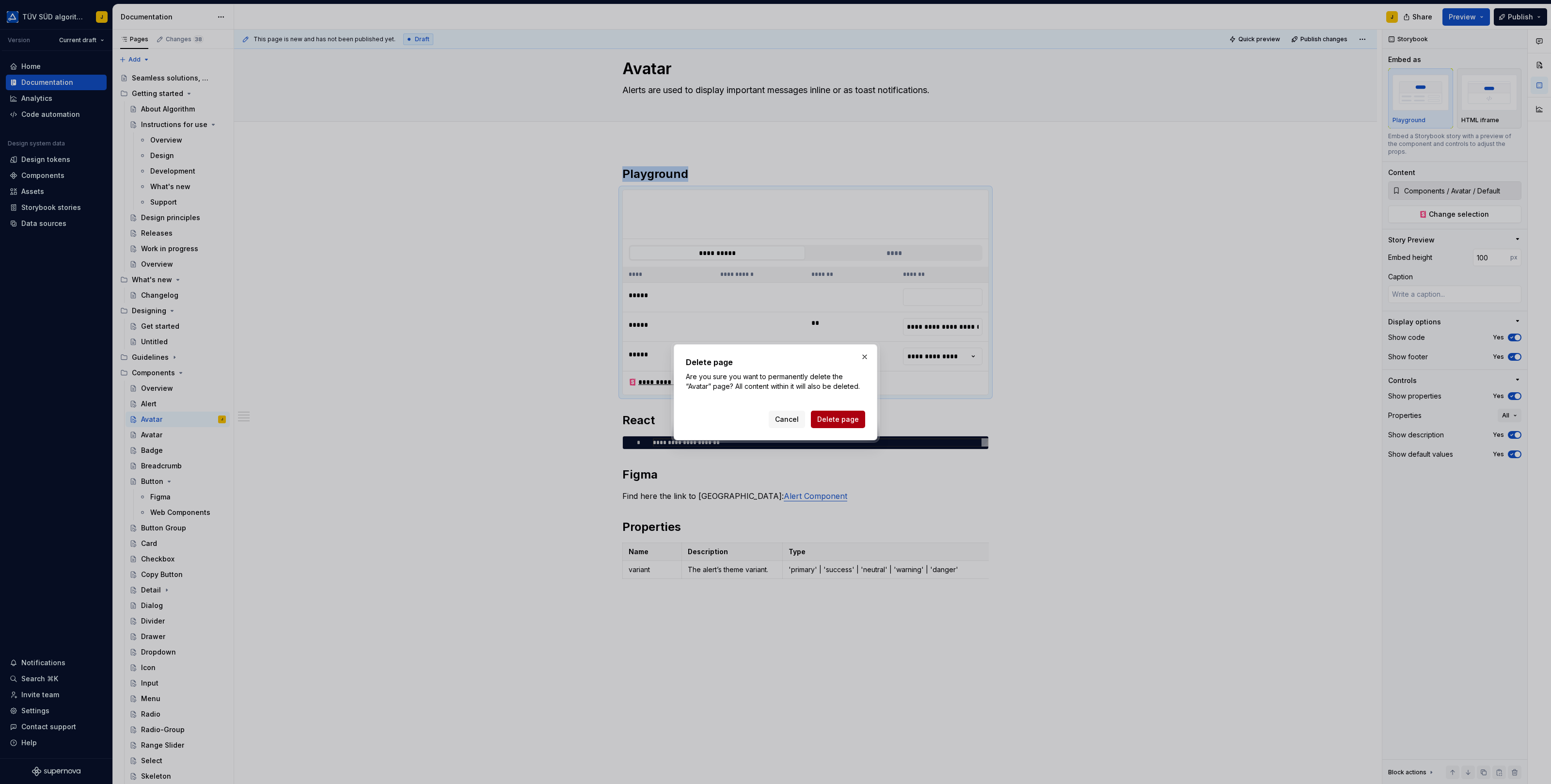
click at [845, 416] on span "Delete page" at bounding box center [838, 419] width 42 height 10
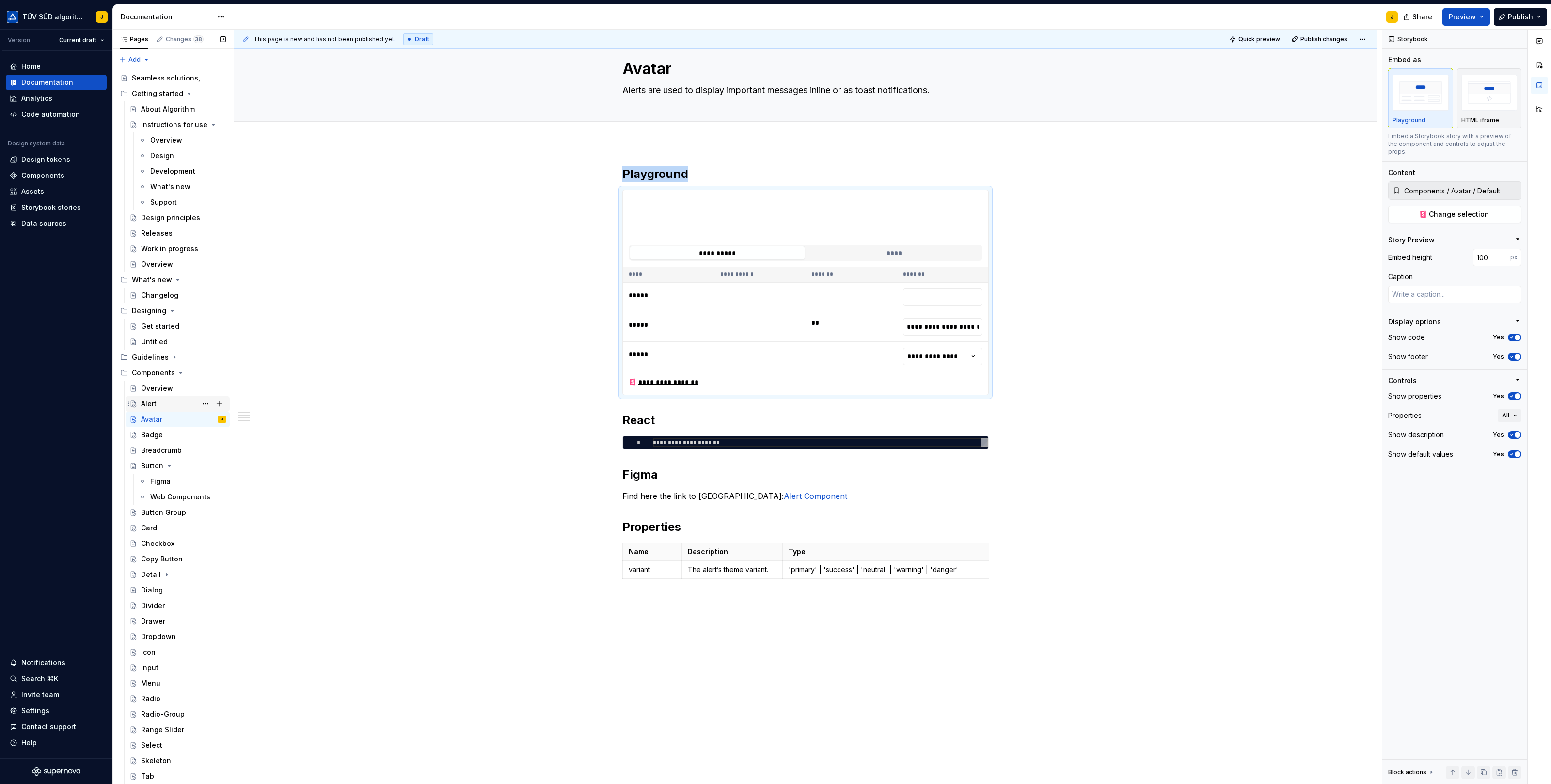
click at [163, 401] on div "Alert" at bounding box center [184, 403] width 85 height 14
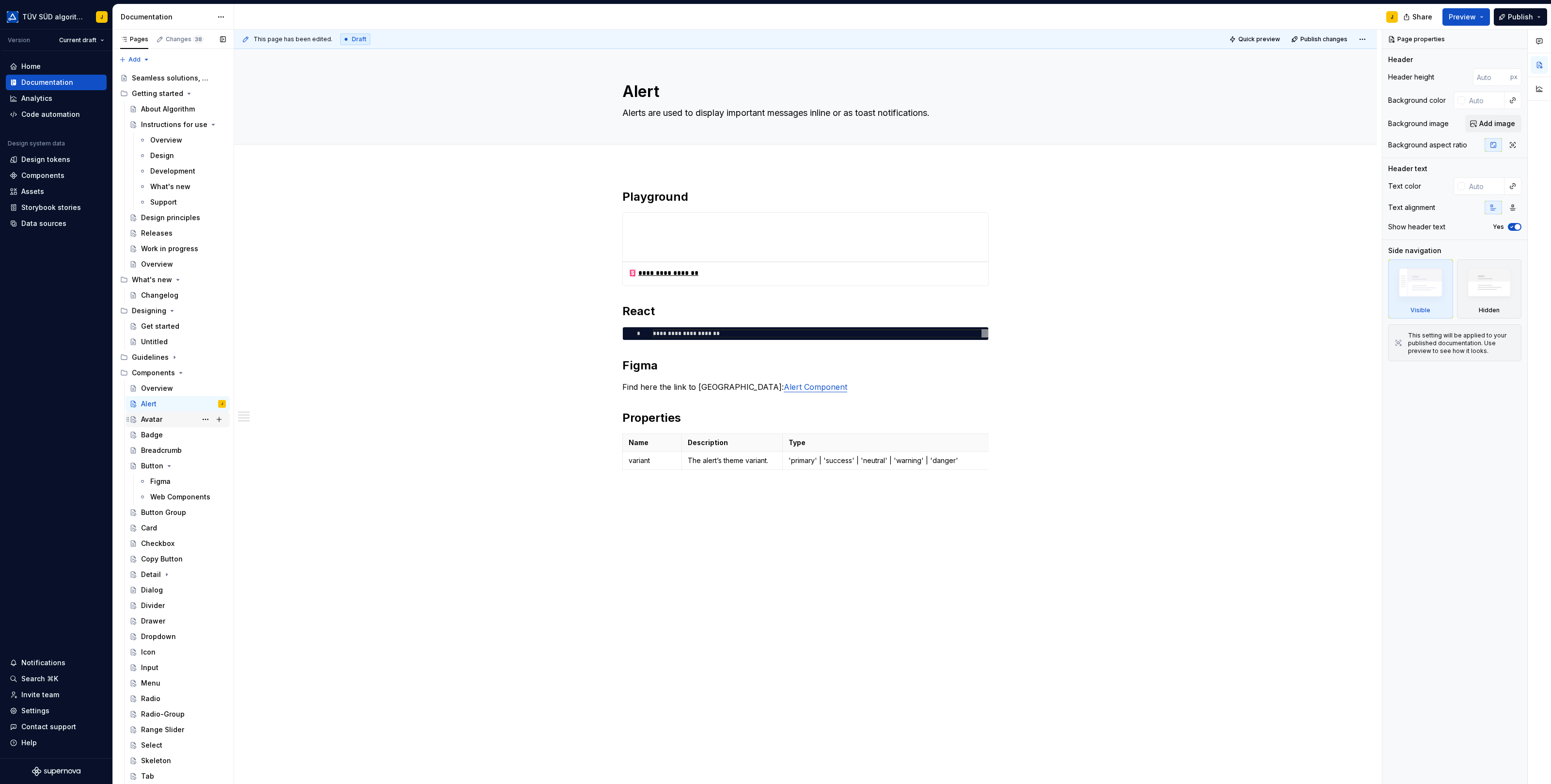
click at [167, 419] on div "Avatar" at bounding box center [184, 419] width 85 height 14
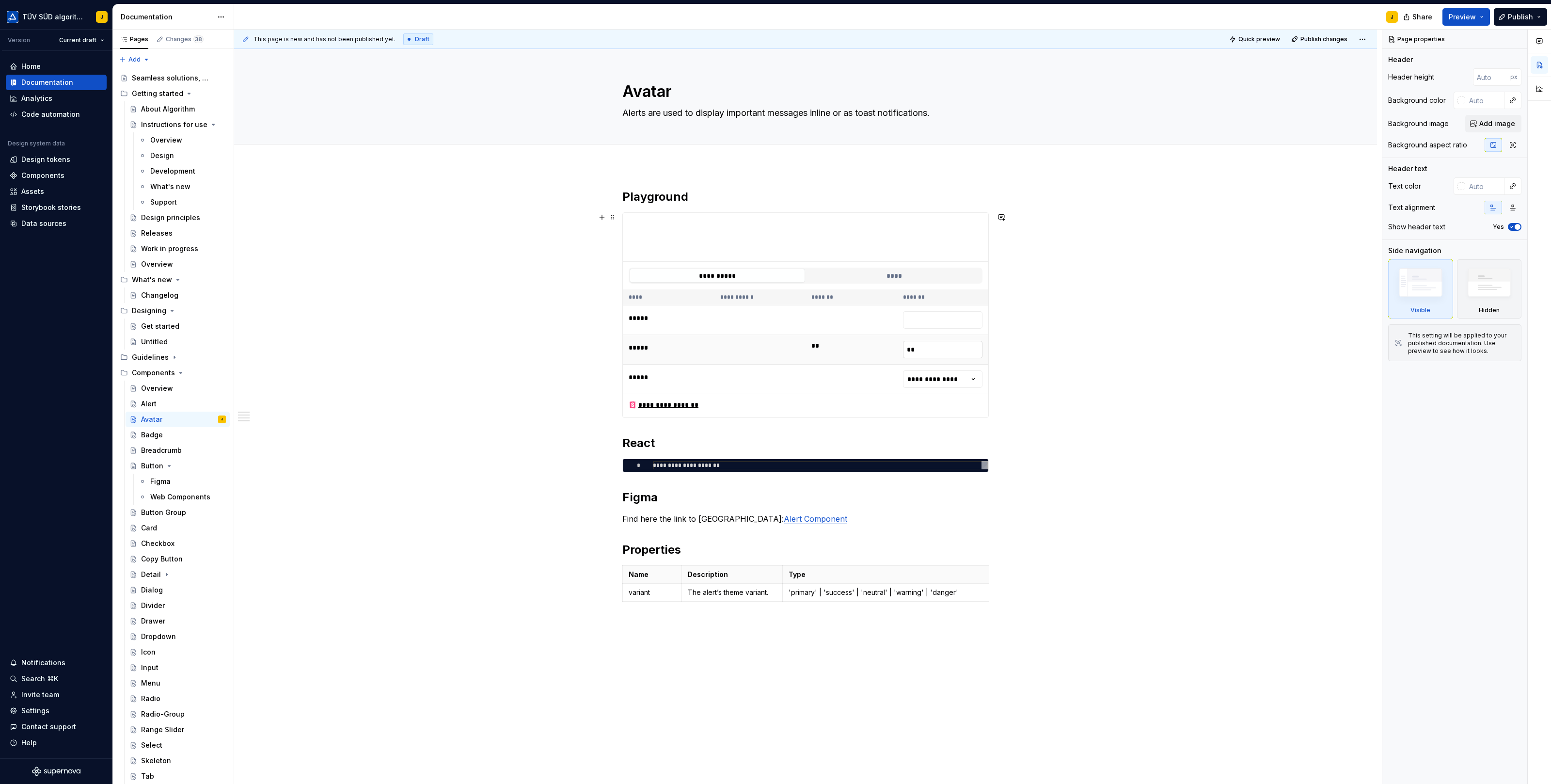
click at [928, 351] on input "**" at bounding box center [943, 349] width 80 height 17
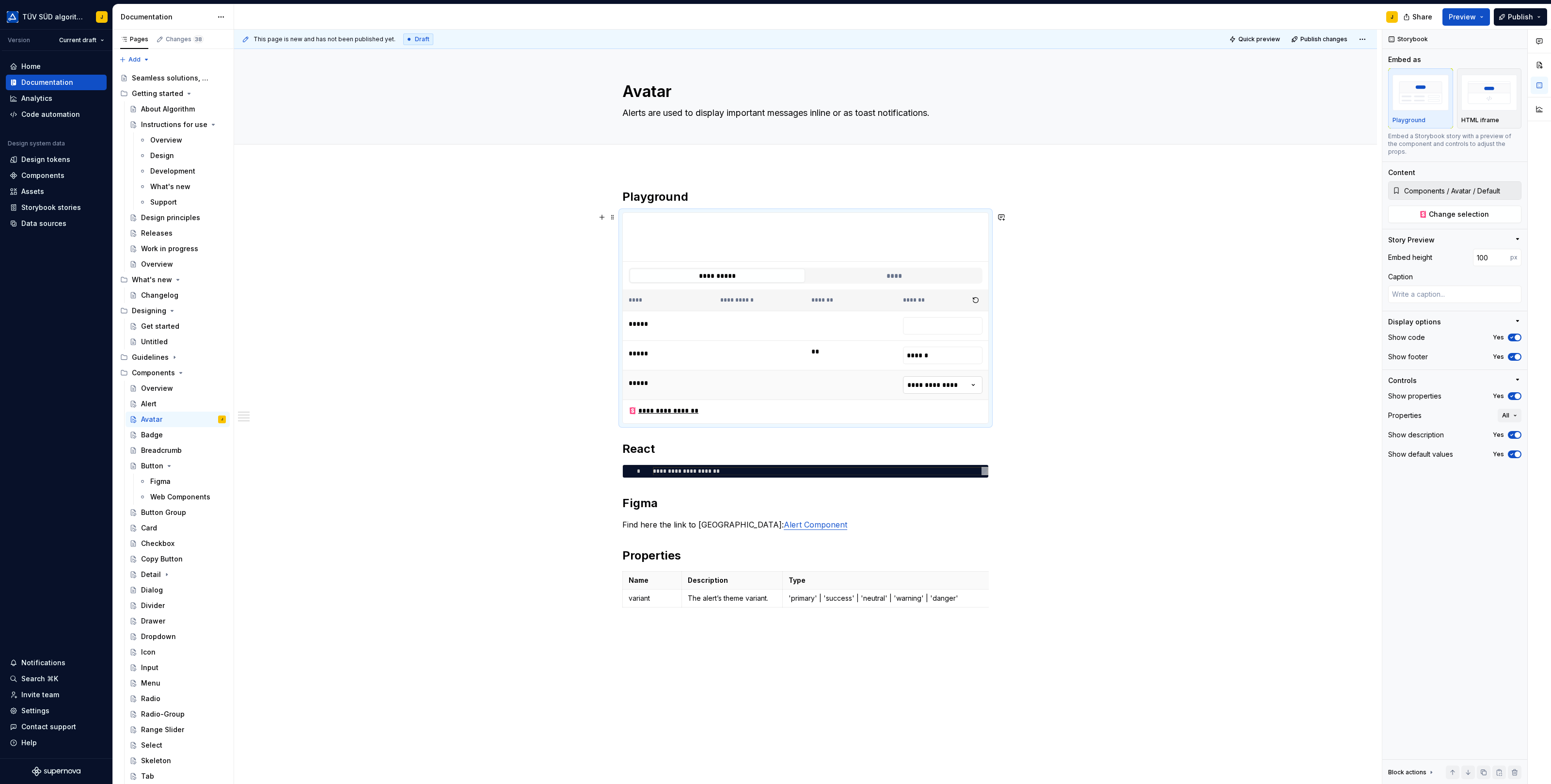
click at [938, 381] on html "TÜV SÜD algorithm J Version Current draft Home Documentation Analytics Code aut…" at bounding box center [775, 392] width 1551 height 784
click at [941, 382] on html "TÜV SÜD algorithm J Version Current draft Home Documentation Analytics Code aut…" at bounding box center [775, 392] width 1551 height 784
click at [945, 385] on html "TÜV SÜD algorithm J Version Current draft Home Documentation Analytics Code aut…" at bounding box center [775, 392] width 1551 height 784
click at [938, 322] on input "text" at bounding box center [943, 325] width 80 height 17
click at [840, 353] on td "**" at bounding box center [851, 355] width 91 height 29
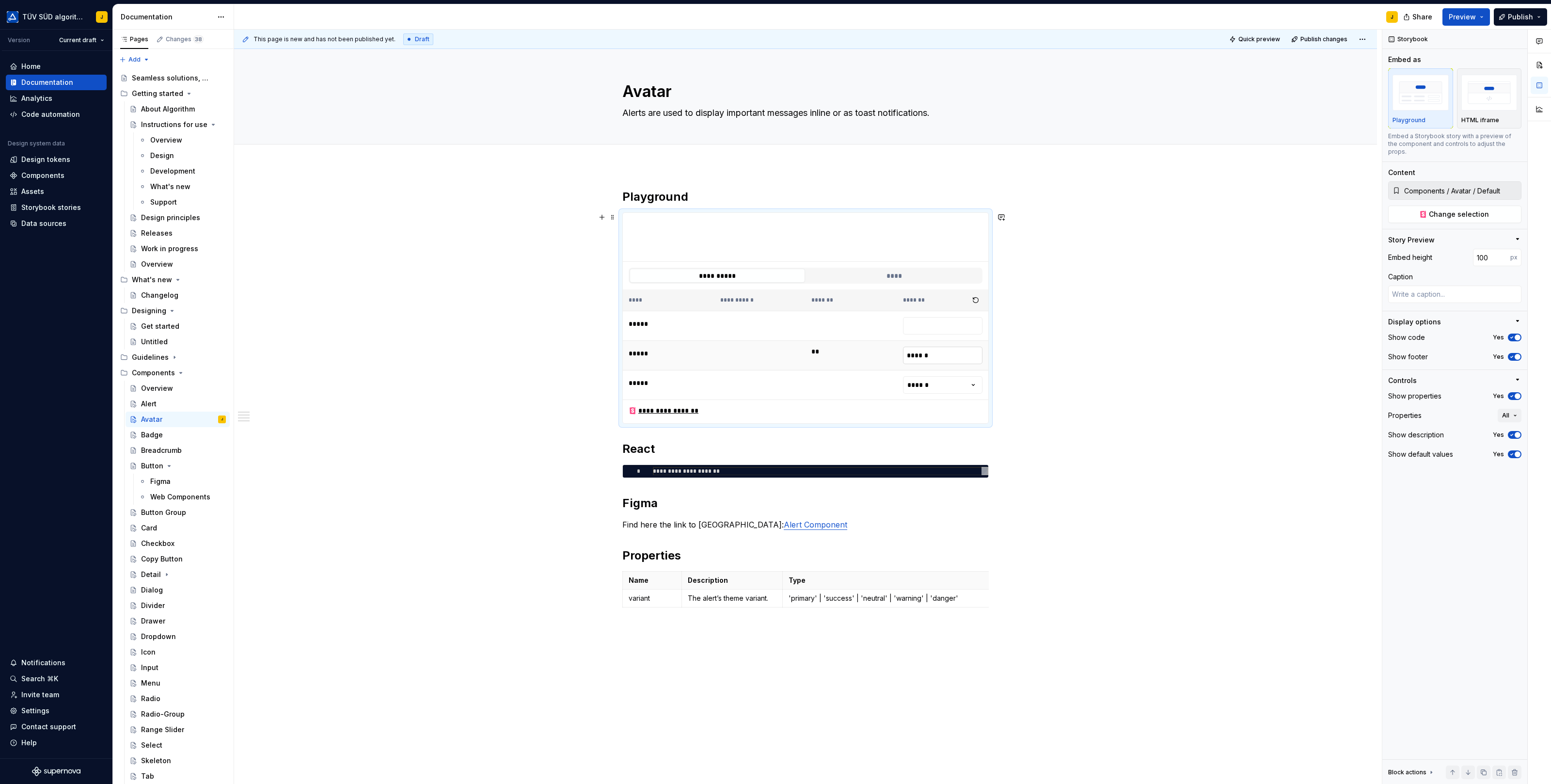
click at [934, 354] on input "******" at bounding box center [943, 354] width 80 height 17
click at [817, 351] on td "**" at bounding box center [851, 355] width 91 height 29
click at [905, 274] on button "****" at bounding box center [894, 275] width 176 height 14
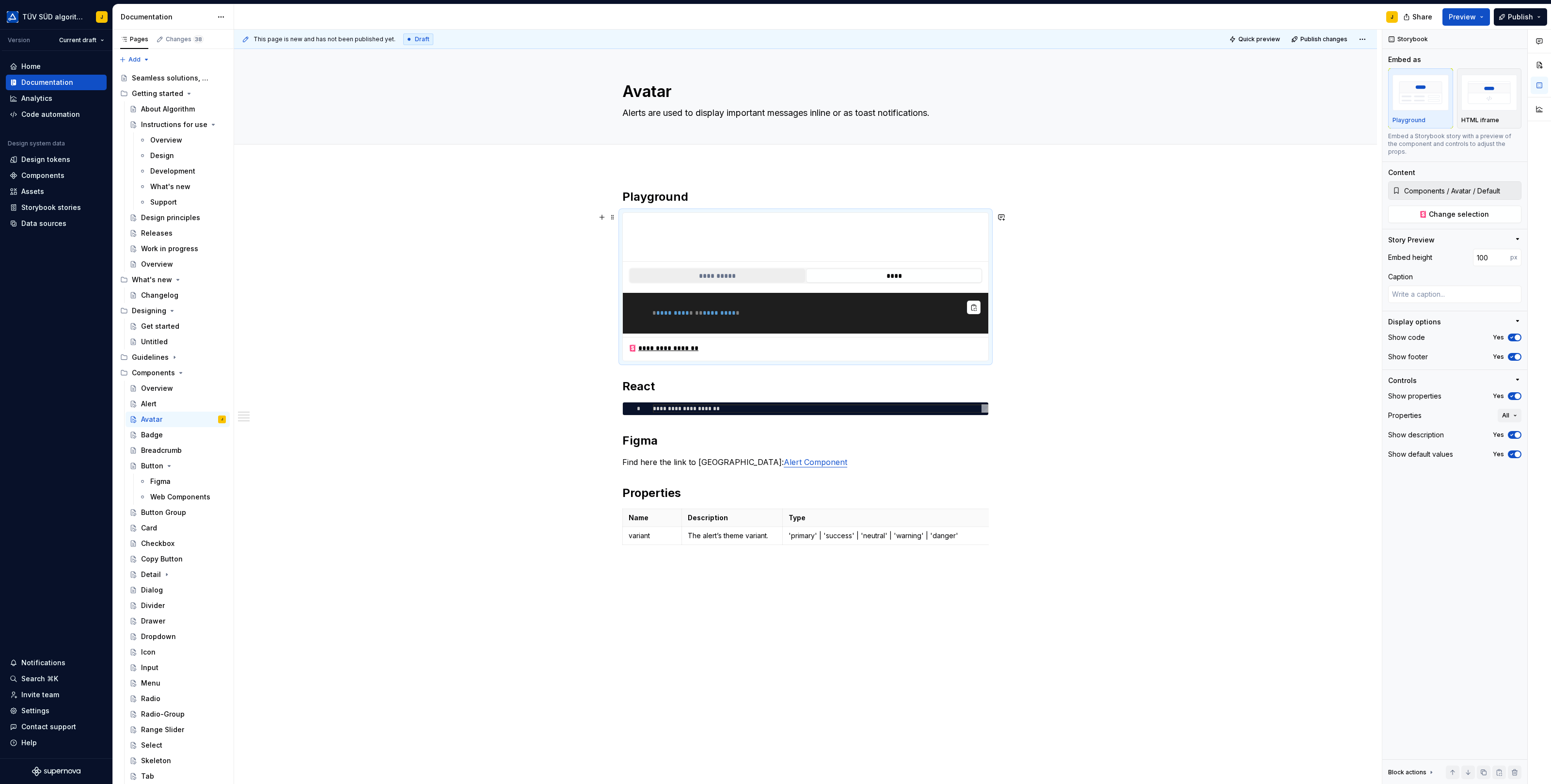
click at [735, 270] on button "**********" at bounding box center [717, 275] width 176 height 14
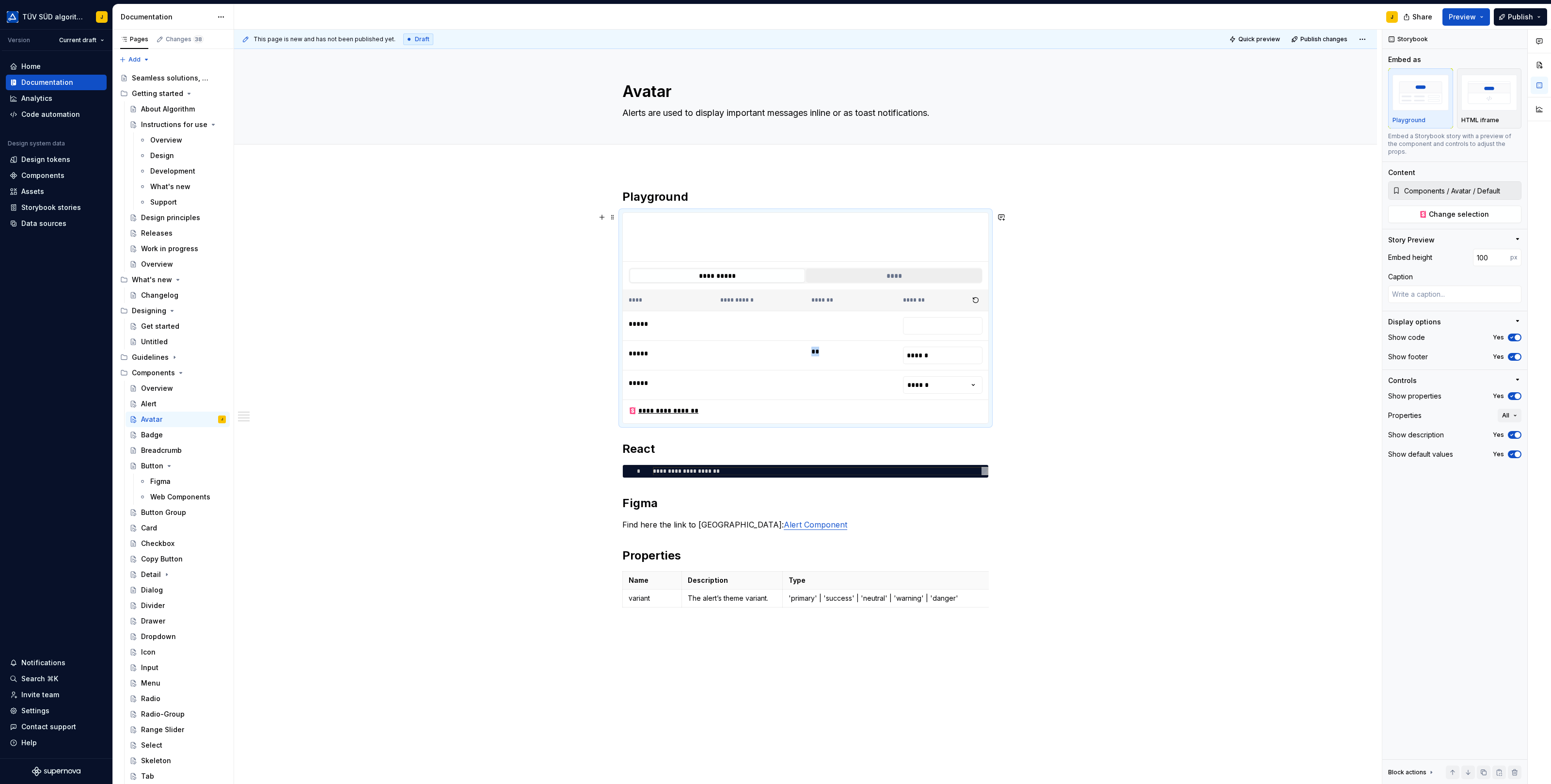
click at [827, 277] on button "****" at bounding box center [894, 275] width 176 height 14
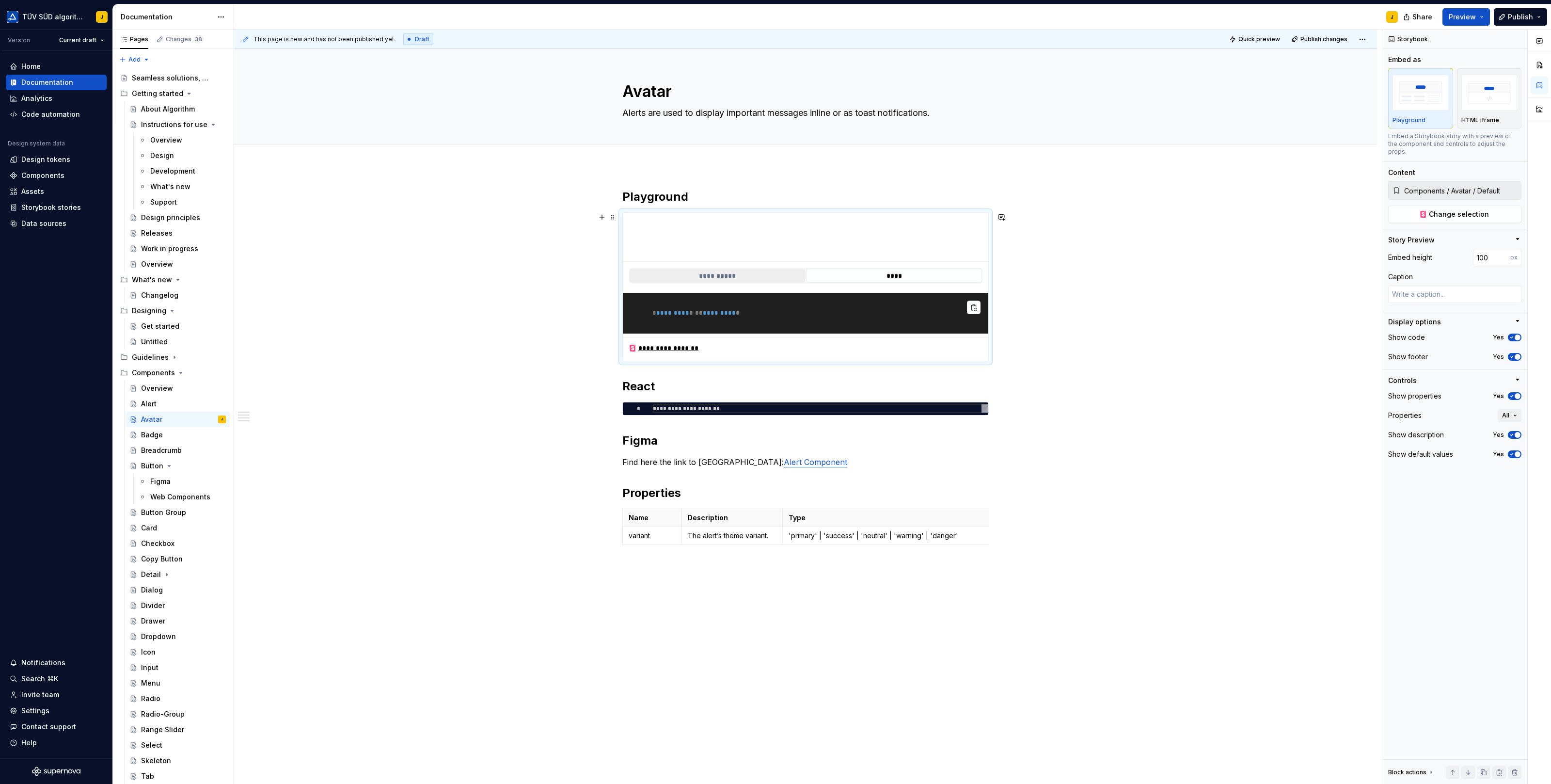
click at [764, 277] on button "**********" at bounding box center [717, 275] width 176 height 14
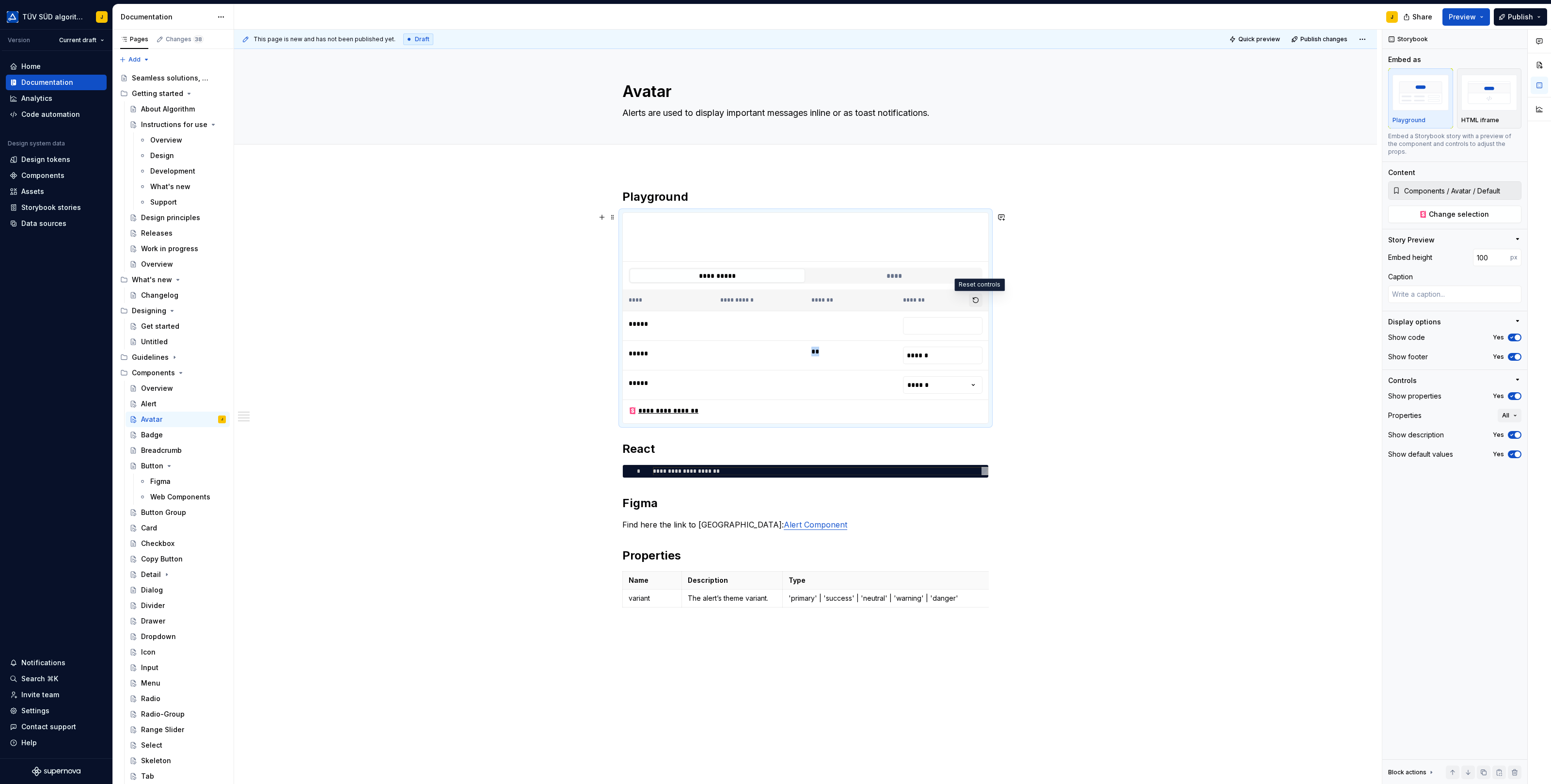
click at [979, 299] on button "button" at bounding box center [975, 300] width 14 height 14
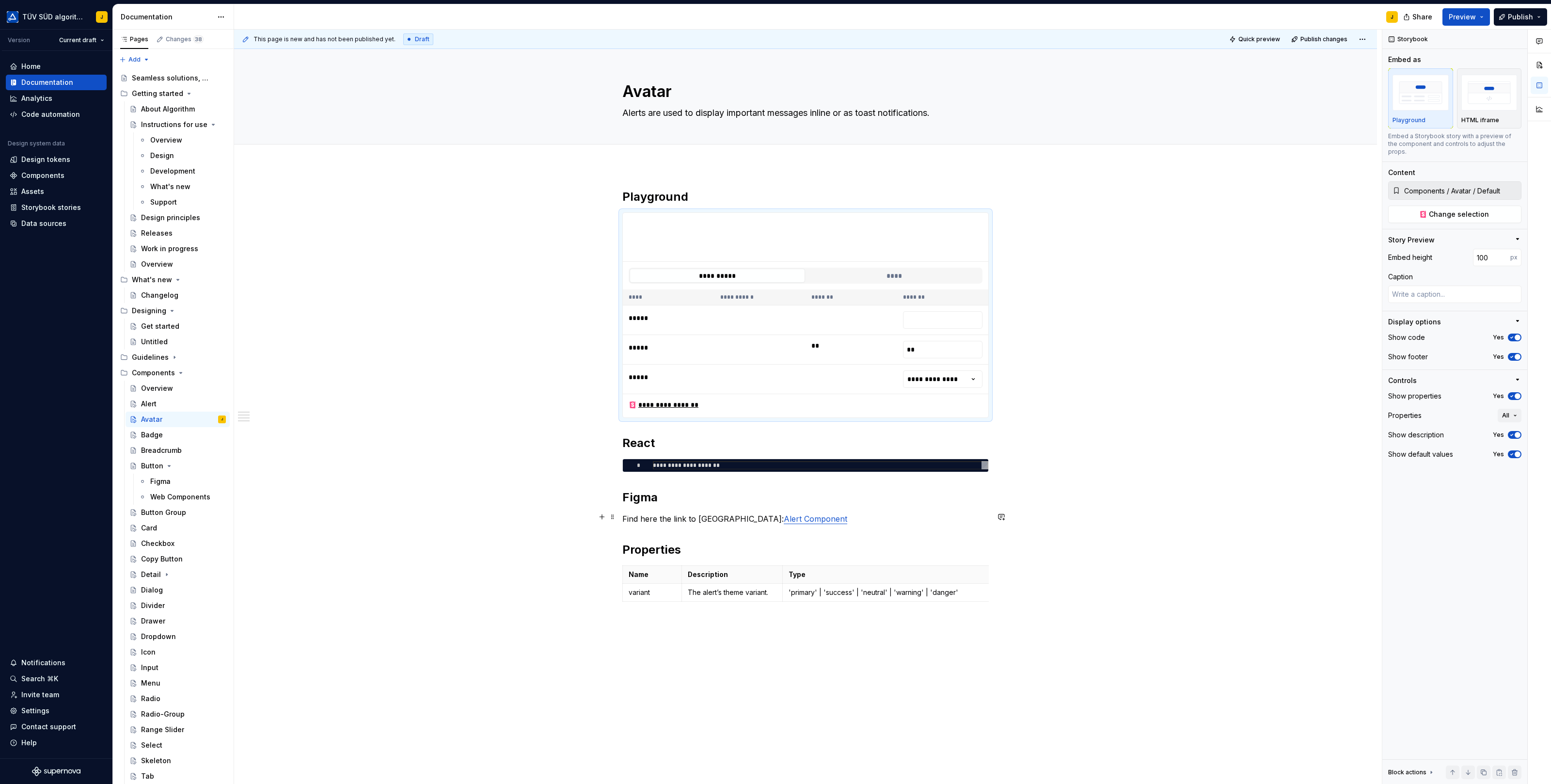
click at [711, 518] on p "Find here the link to Figma: Alert Component" at bounding box center [805, 519] width 367 height 11
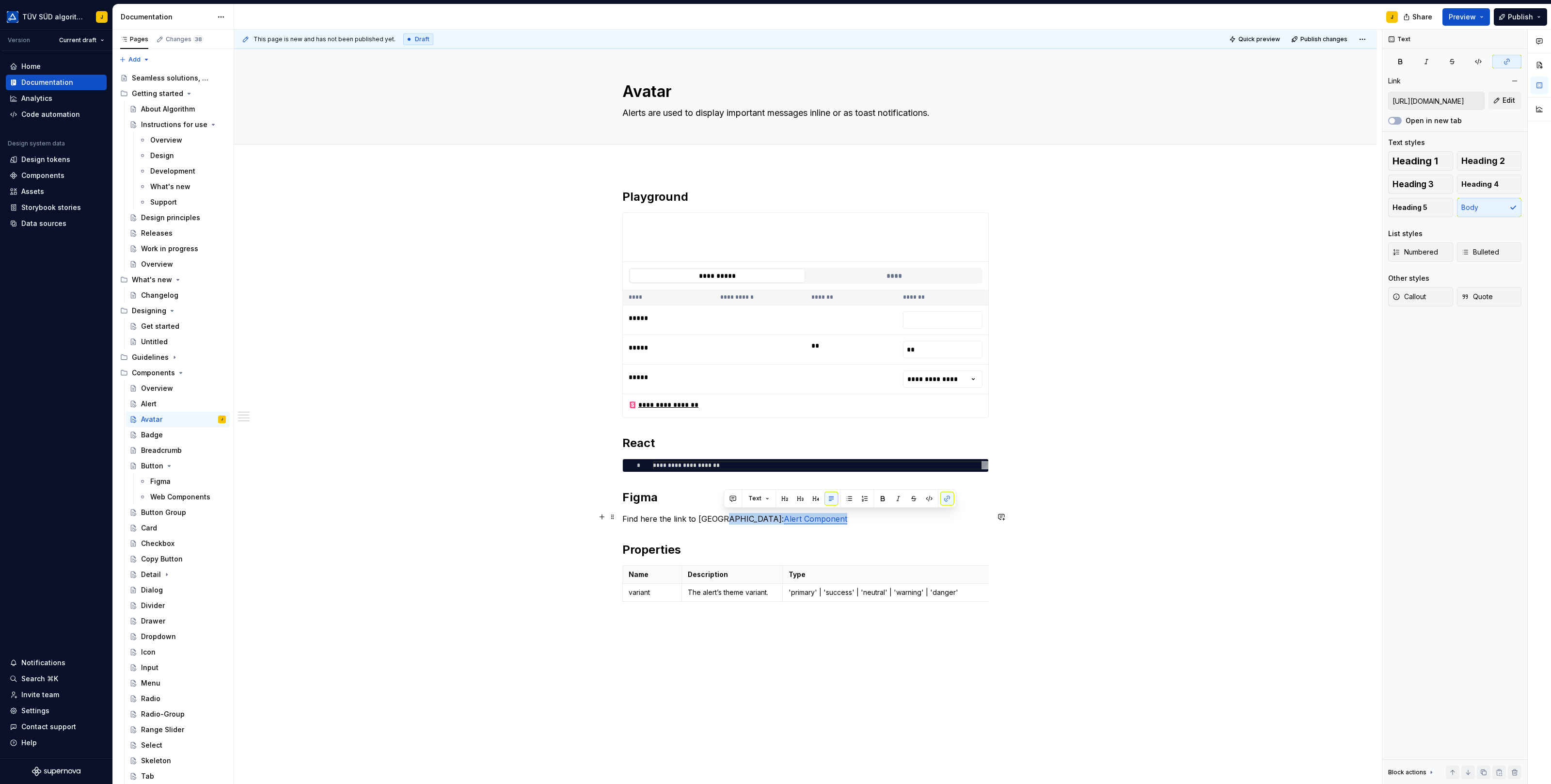
drag, startPoint x: 793, startPoint y: 519, endPoint x: 723, endPoint y: 519, distance: 70.0
click at [723, 519] on p "Find here the link to Figma: Alert Component" at bounding box center [805, 519] width 367 height 11
click at [943, 500] on button "button" at bounding box center [947, 498] width 14 height 14
click at [950, 499] on button "button" at bounding box center [947, 498] width 14 height 14
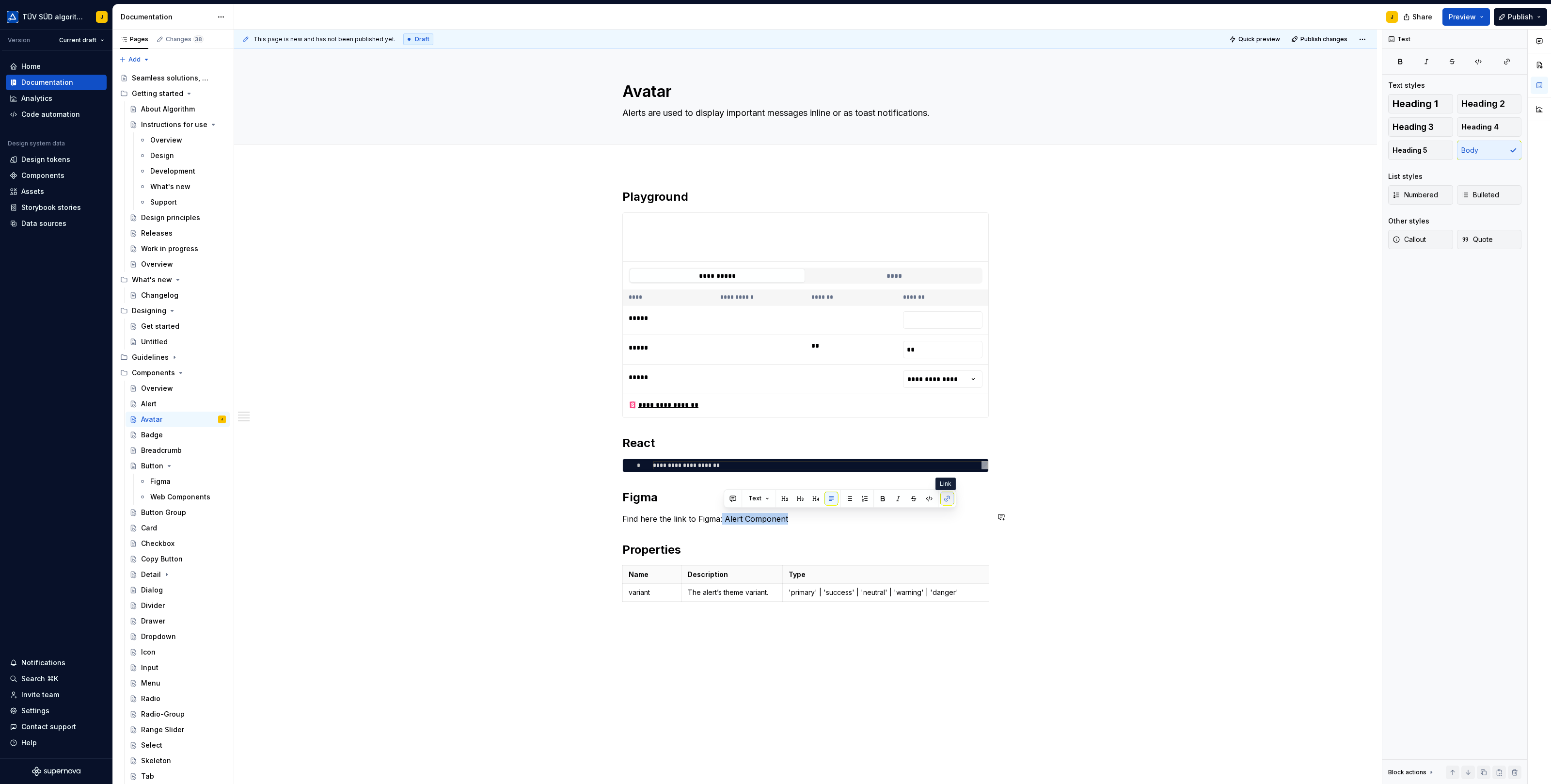
click at [944, 495] on button "button" at bounding box center [947, 498] width 14 height 14
click at [946, 501] on button "button" at bounding box center [947, 498] width 14 height 14
click at [791, 524] on div "**********" at bounding box center [805, 408] width 367 height 439
click at [792, 513] on p "Find here the link to Figma: Alert Component" at bounding box center [805, 519] width 367 height 11
click at [835, 529] on div "**********" at bounding box center [805, 408] width 367 height 439
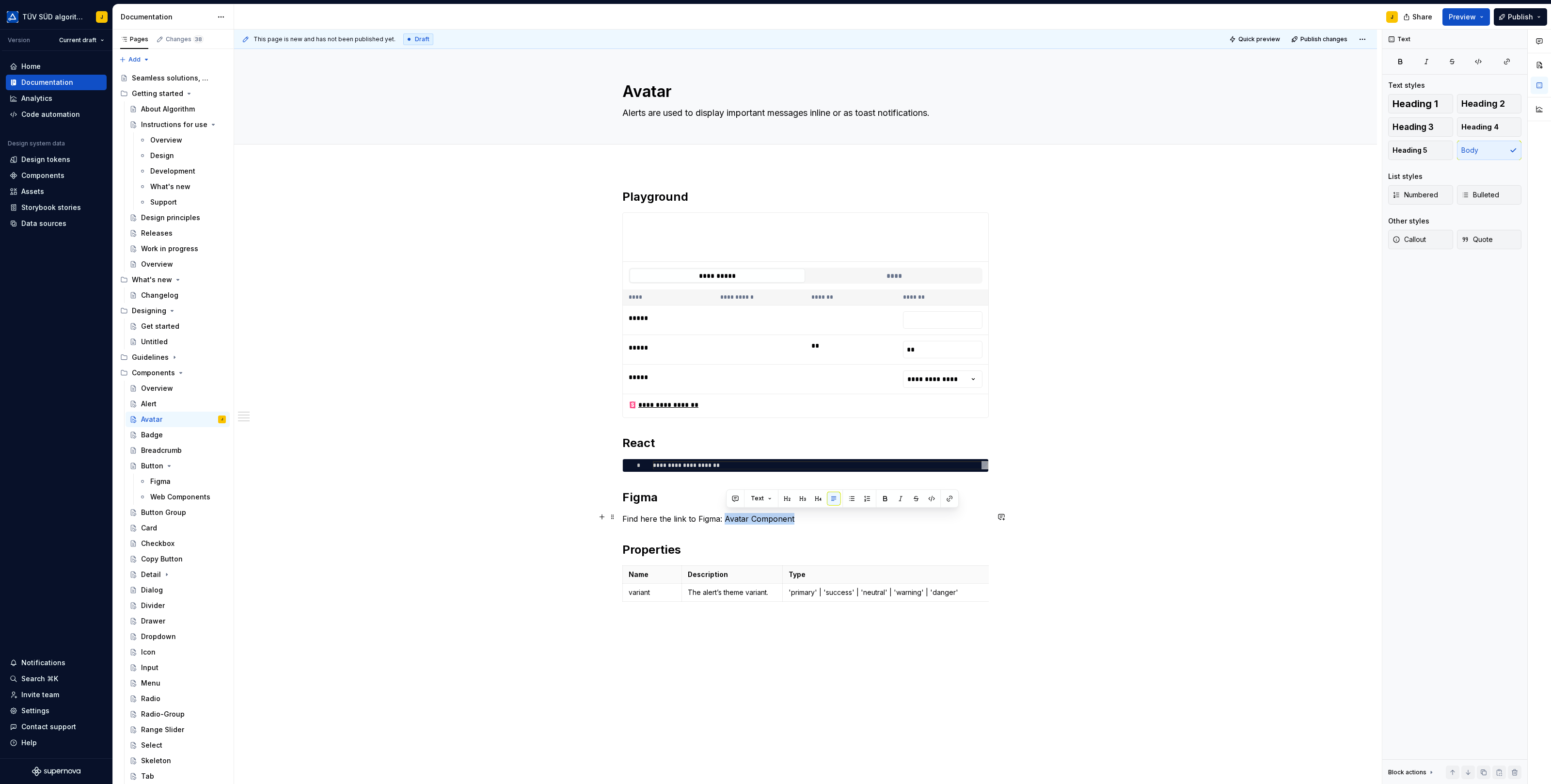
drag, startPoint x: 796, startPoint y: 513, endPoint x: 726, endPoint y: 510, distance: 70.1
click at [726, 513] on p "Find here the link to Figma: Avatar Component" at bounding box center [805, 519] width 367 height 11
click at [951, 500] on button "button" at bounding box center [949, 498] width 14 height 14
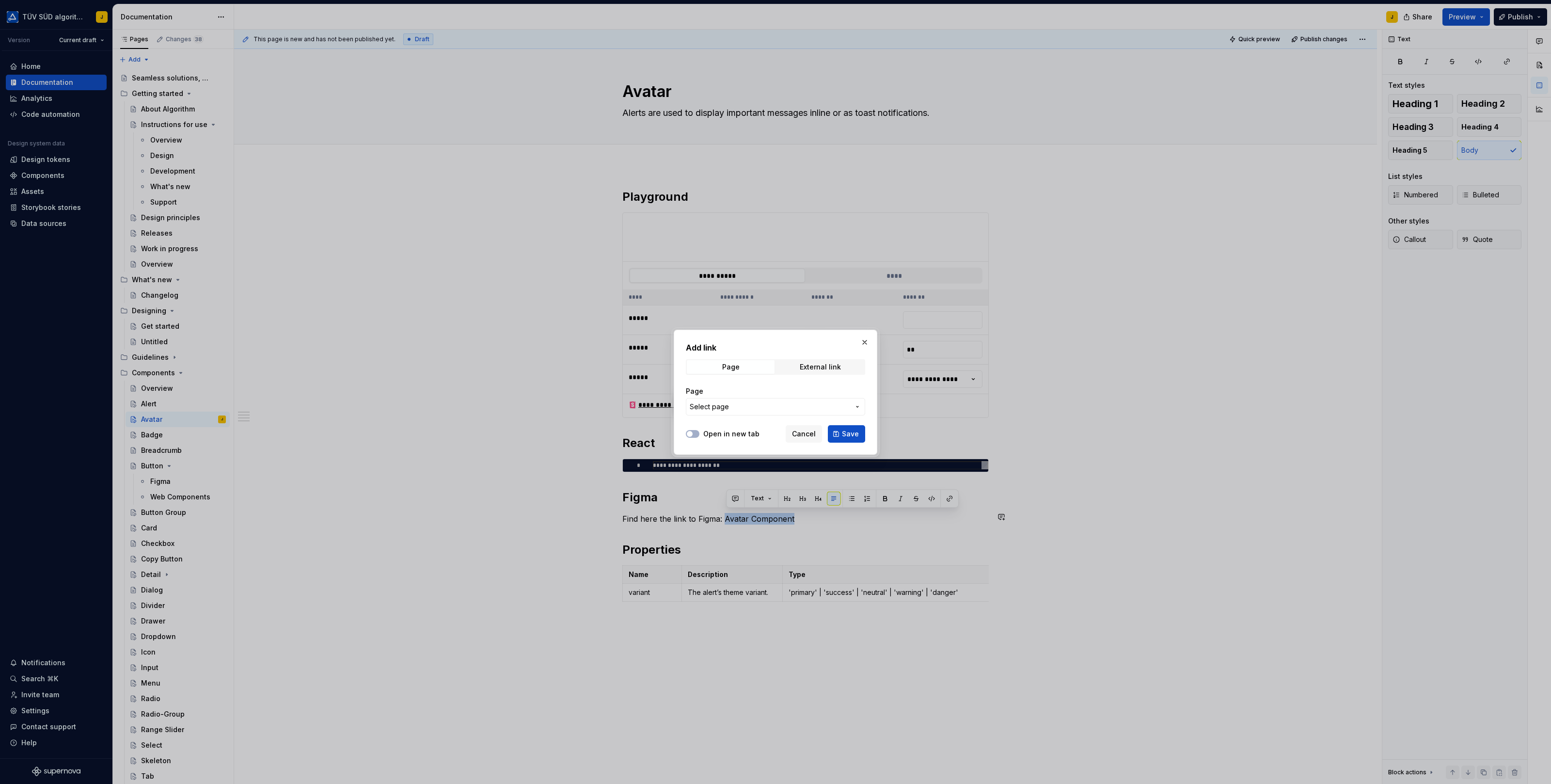
click at [749, 405] on span "Select page" at bounding box center [769, 407] width 160 height 10
click at [749, 405] on div "Add link Page External link Page Select page Open in new tab Cancel Save" at bounding box center [775, 392] width 1551 height 784
click at [742, 363] on span "Page" at bounding box center [730, 367] width 87 height 14
click at [821, 363] on div "External link" at bounding box center [820, 366] width 41 height 7
click at [738, 405] on input "URL" at bounding box center [776, 406] width 180 height 17
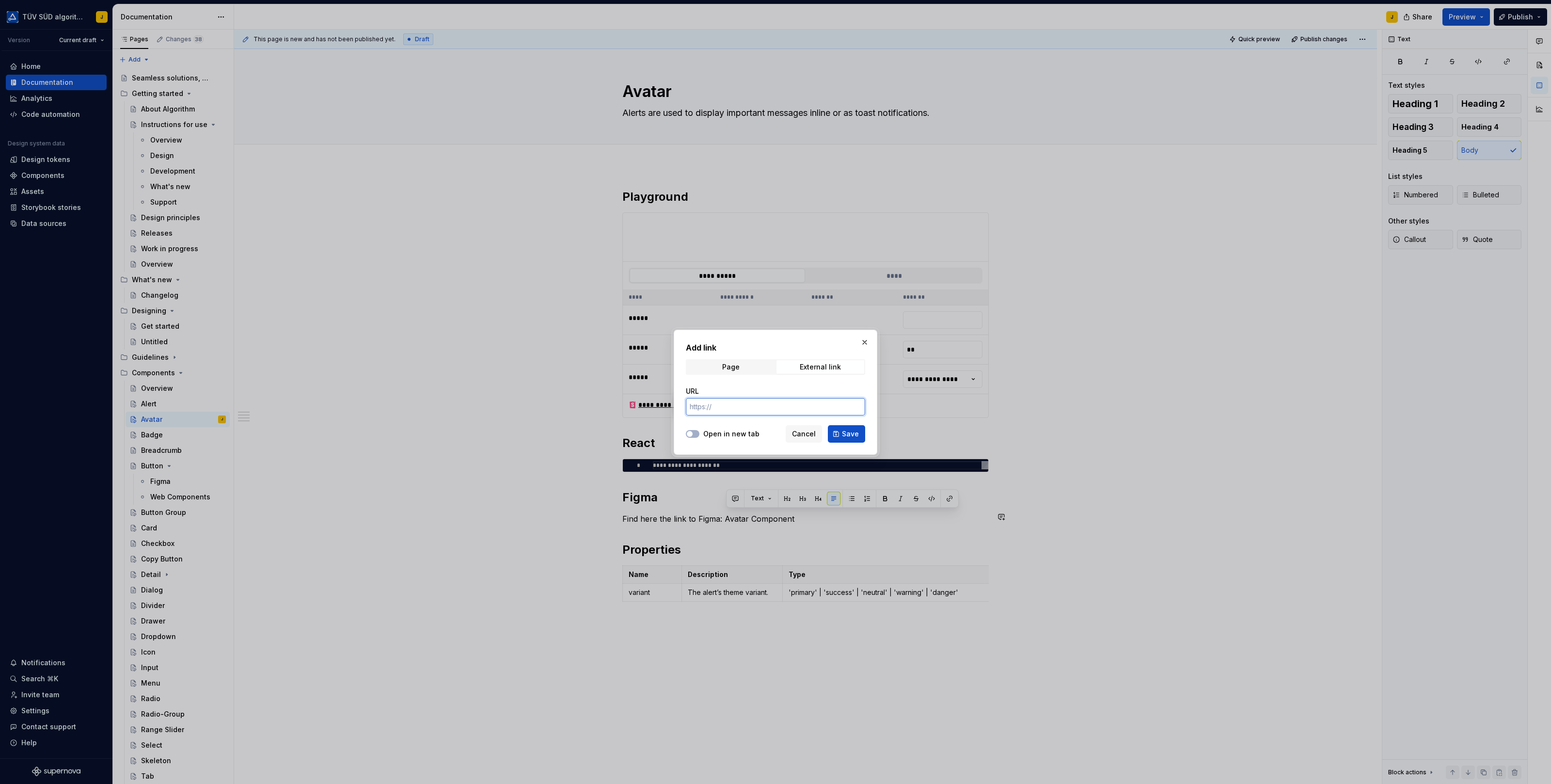
paste input "[URL][DOMAIN_NAME]"
click at [725, 432] on label "Open in new tab" at bounding box center [731, 434] width 56 height 10
click at [699, 432] on button "Open in new tab" at bounding box center [693, 433] width 14 height 7
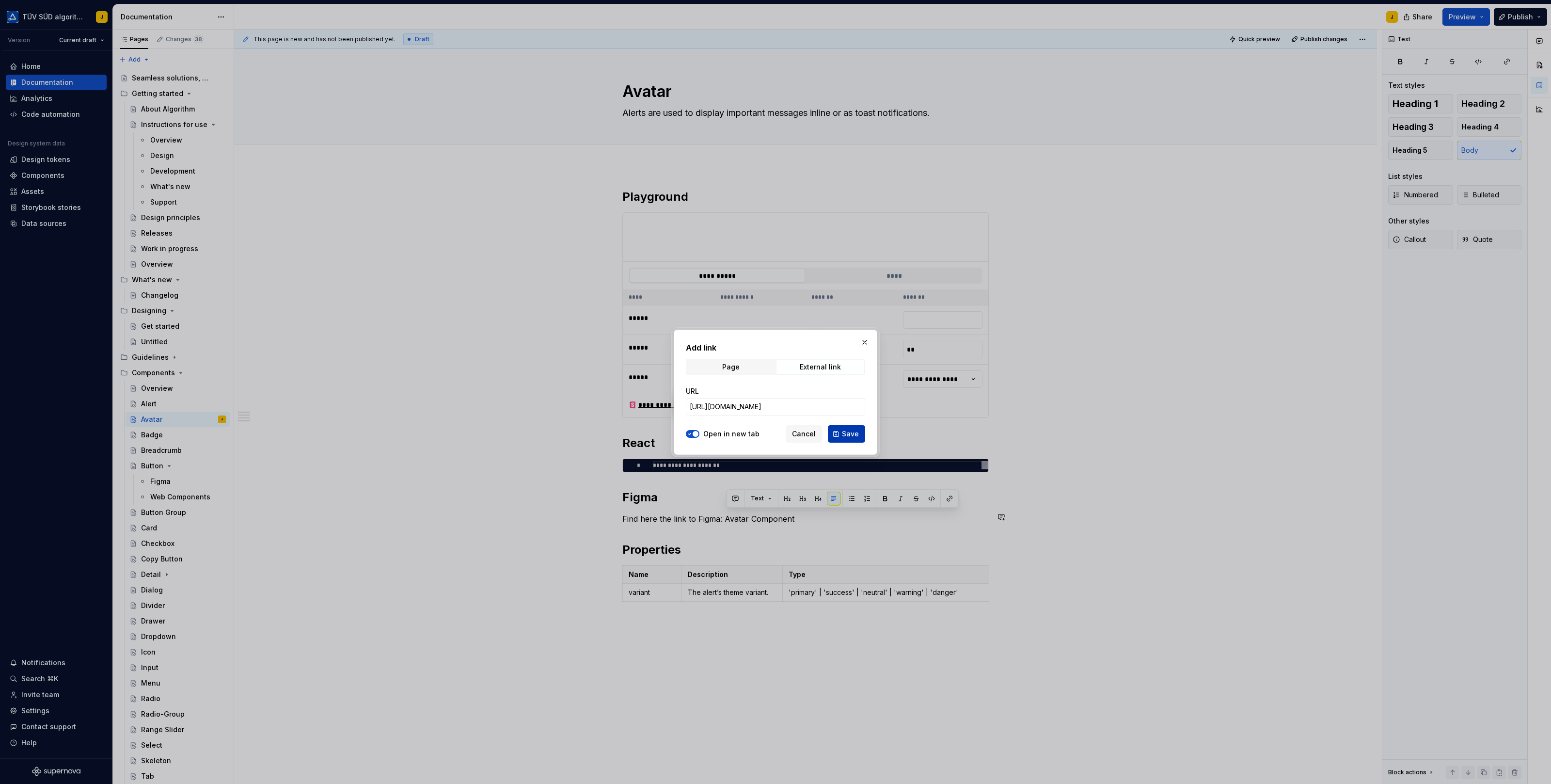
click at [852, 430] on span "Save" at bounding box center [850, 434] width 17 height 10
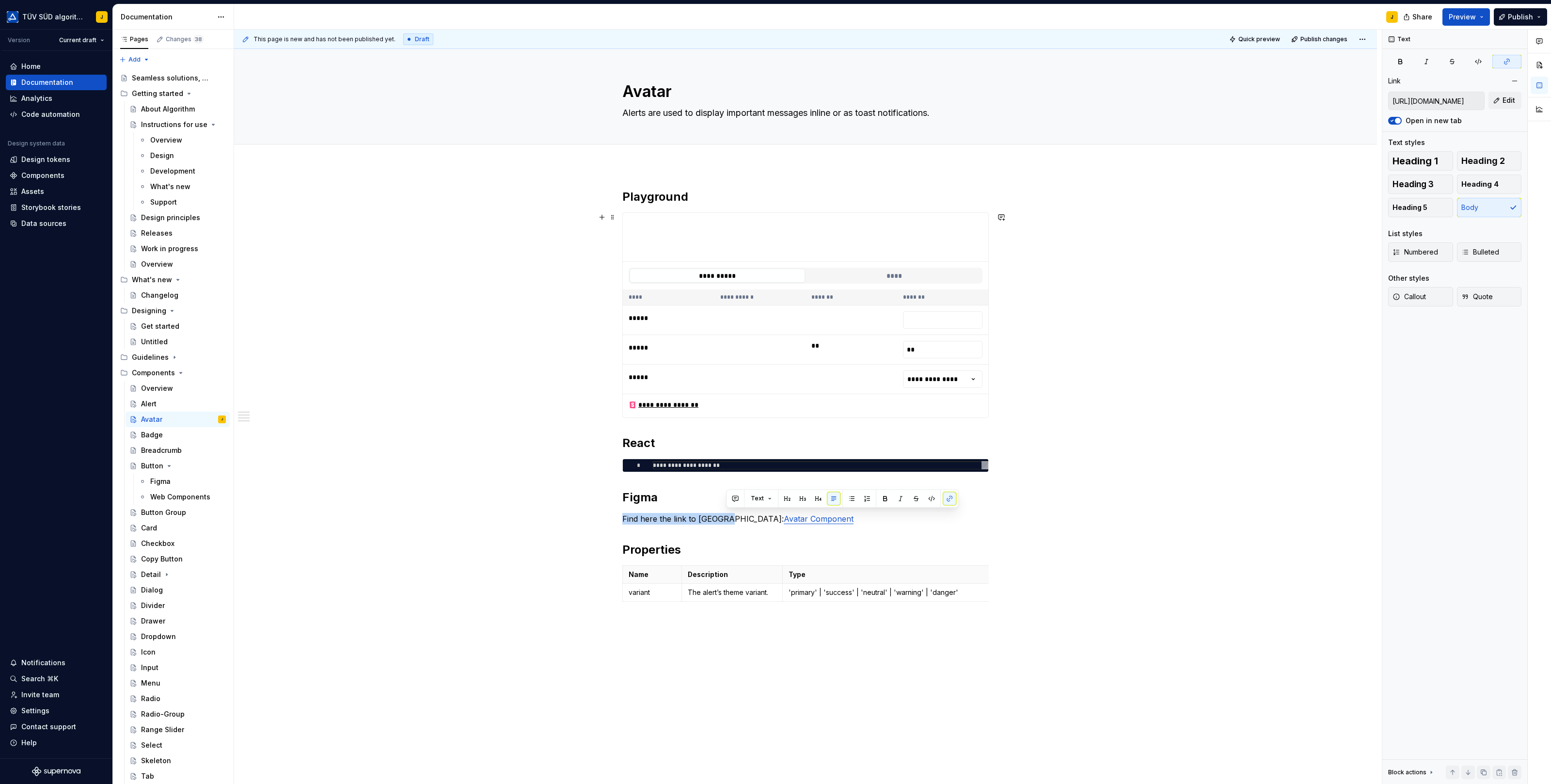
click at [528, 326] on div "**********" at bounding box center [805, 520] width 1143 height 710
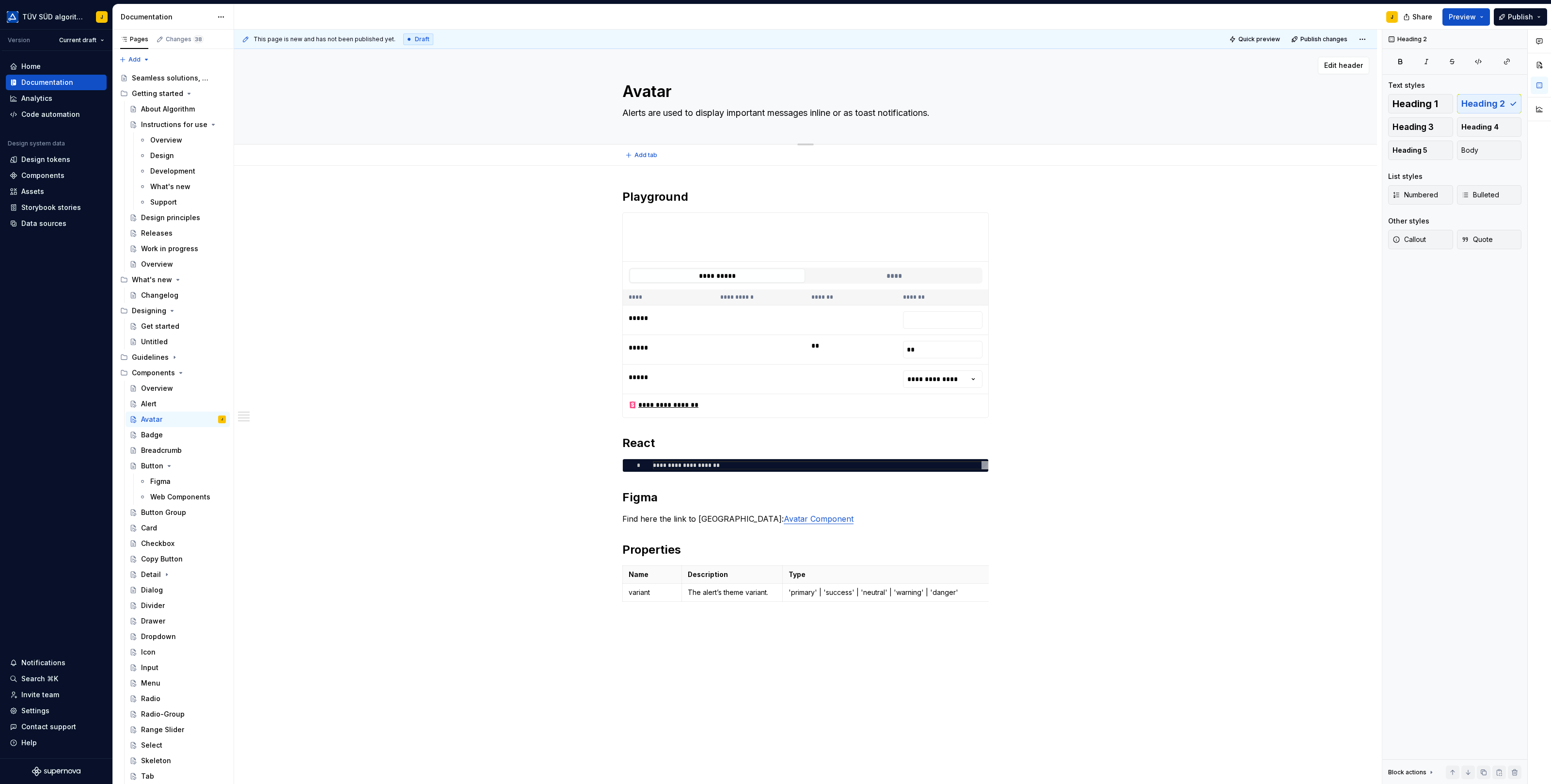
click at [659, 114] on textarea "Alerts are used to display important messages inline or as toast notifications." at bounding box center [804, 113] width 367 height 16
click at [696, 109] on textarea "Alerts are used to display important messages inline or as toast notifications." at bounding box center [804, 113] width 367 height 16
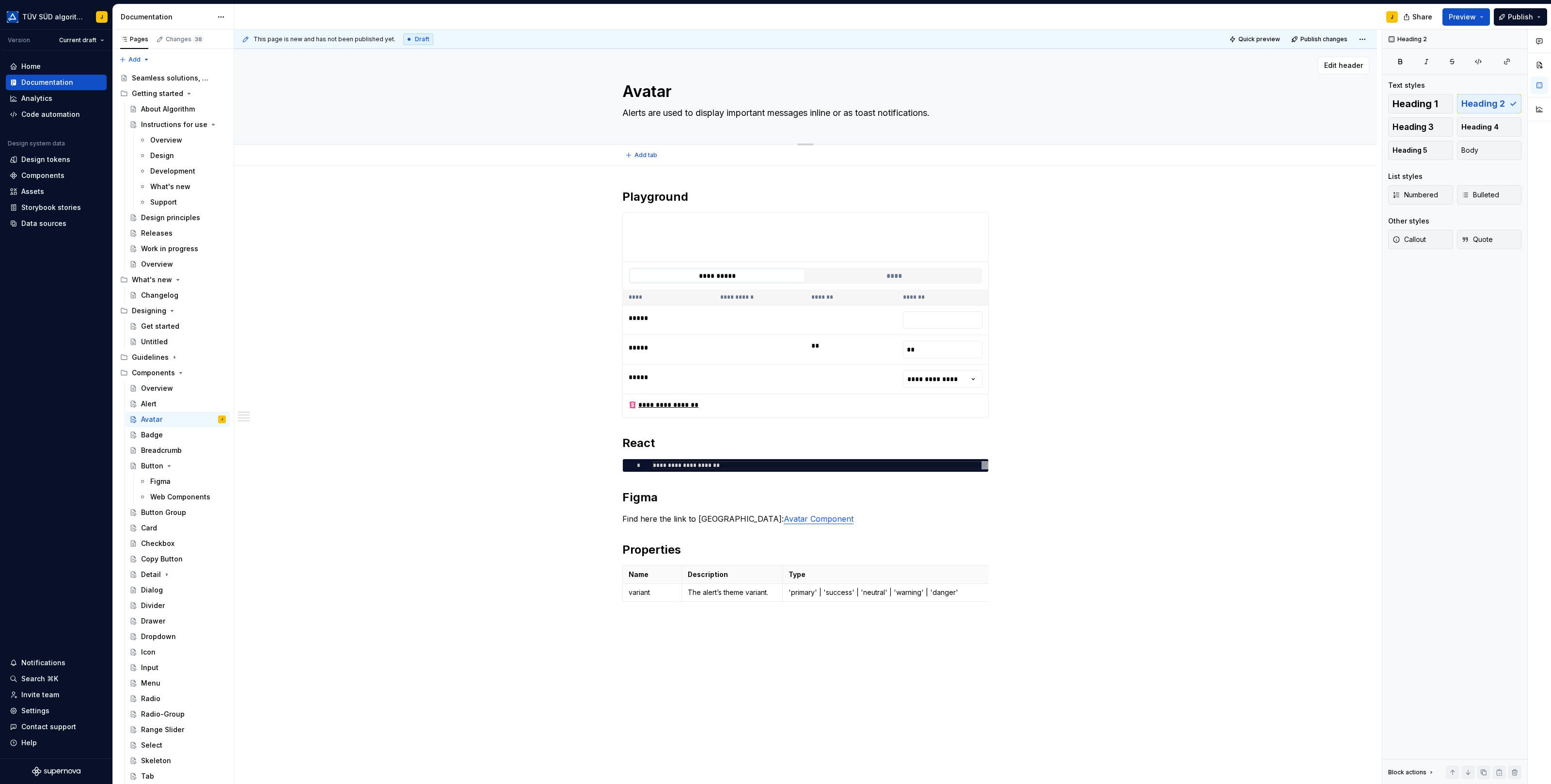
paste textarea "vatars are used to represent a person or object"
click at [702, 198] on h2 "Playground" at bounding box center [805, 196] width 367 height 16
click at [605, 197] on button "button" at bounding box center [602, 197] width 14 height 14
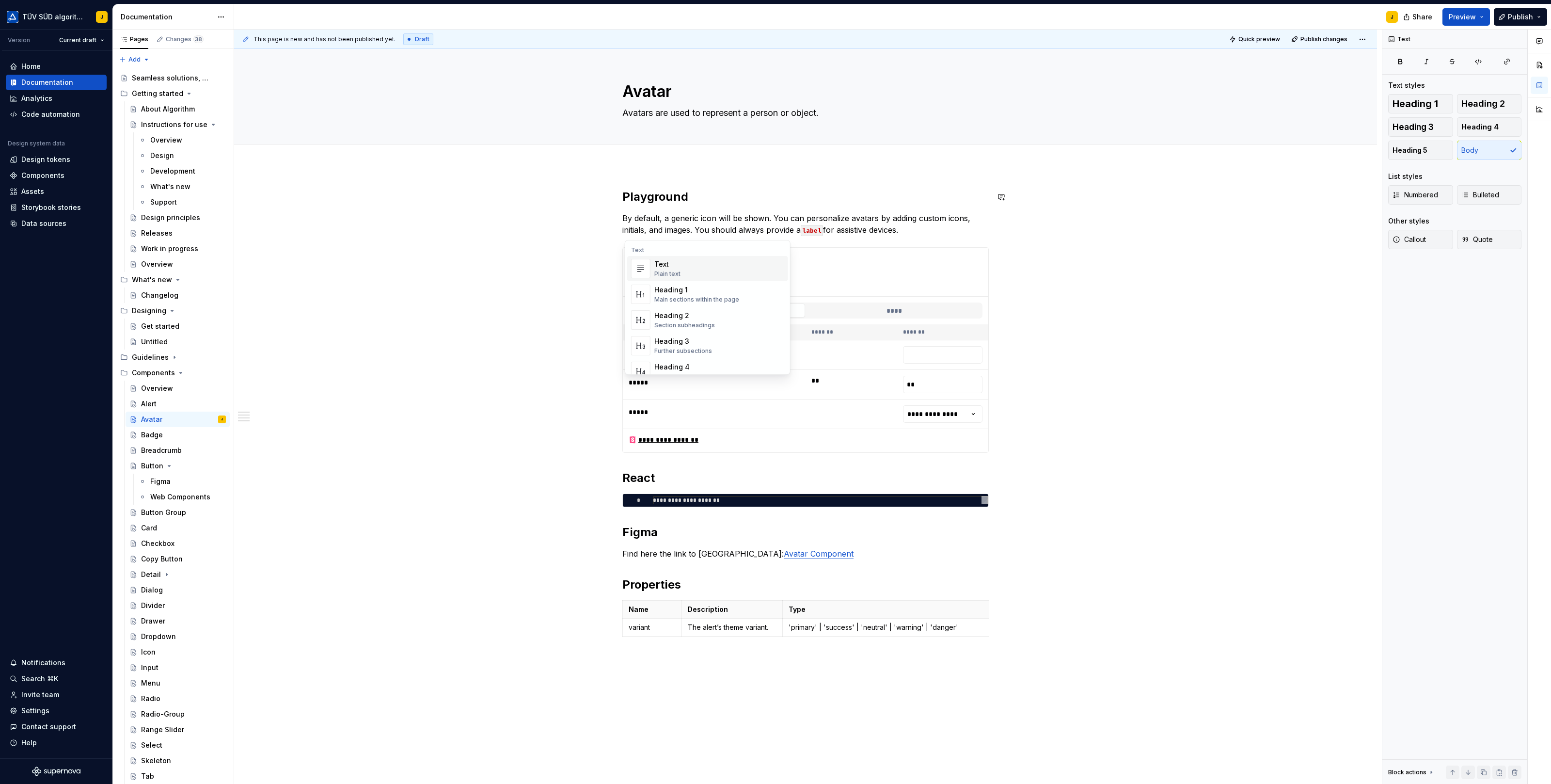
click at [775, 177] on div "**********" at bounding box center [805, 538] width 1143 height 745
click at [574, 286] on div "**********" at bounding box center [808, 407] width 1148 height 755
click at [1241, 15] on span "Preview" at bounding box center [1462, 17] width 27 height 10
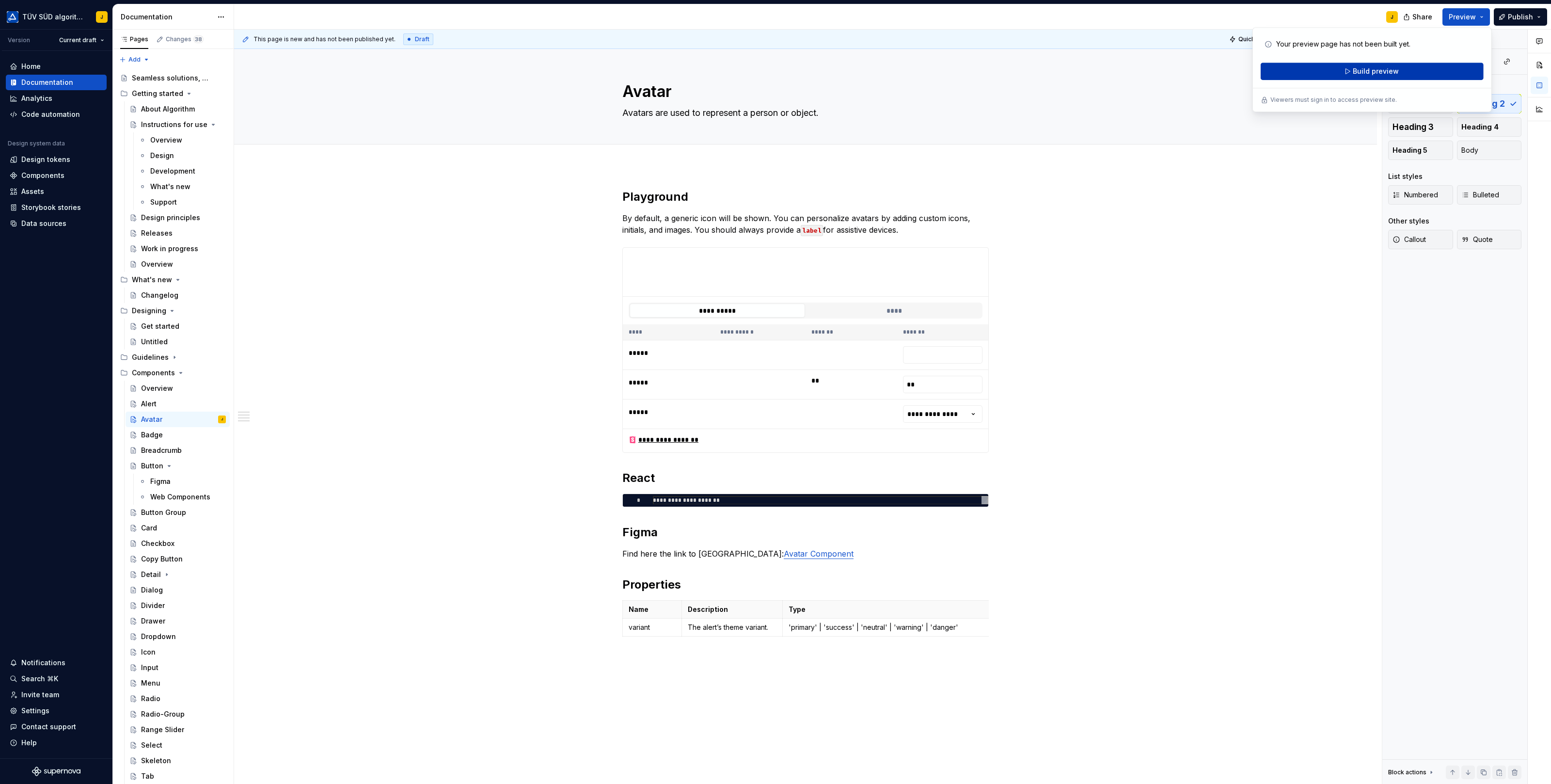
click at [1241, 69] on span "Build preview" at bounding box center [1375, 71] width 46 height 10
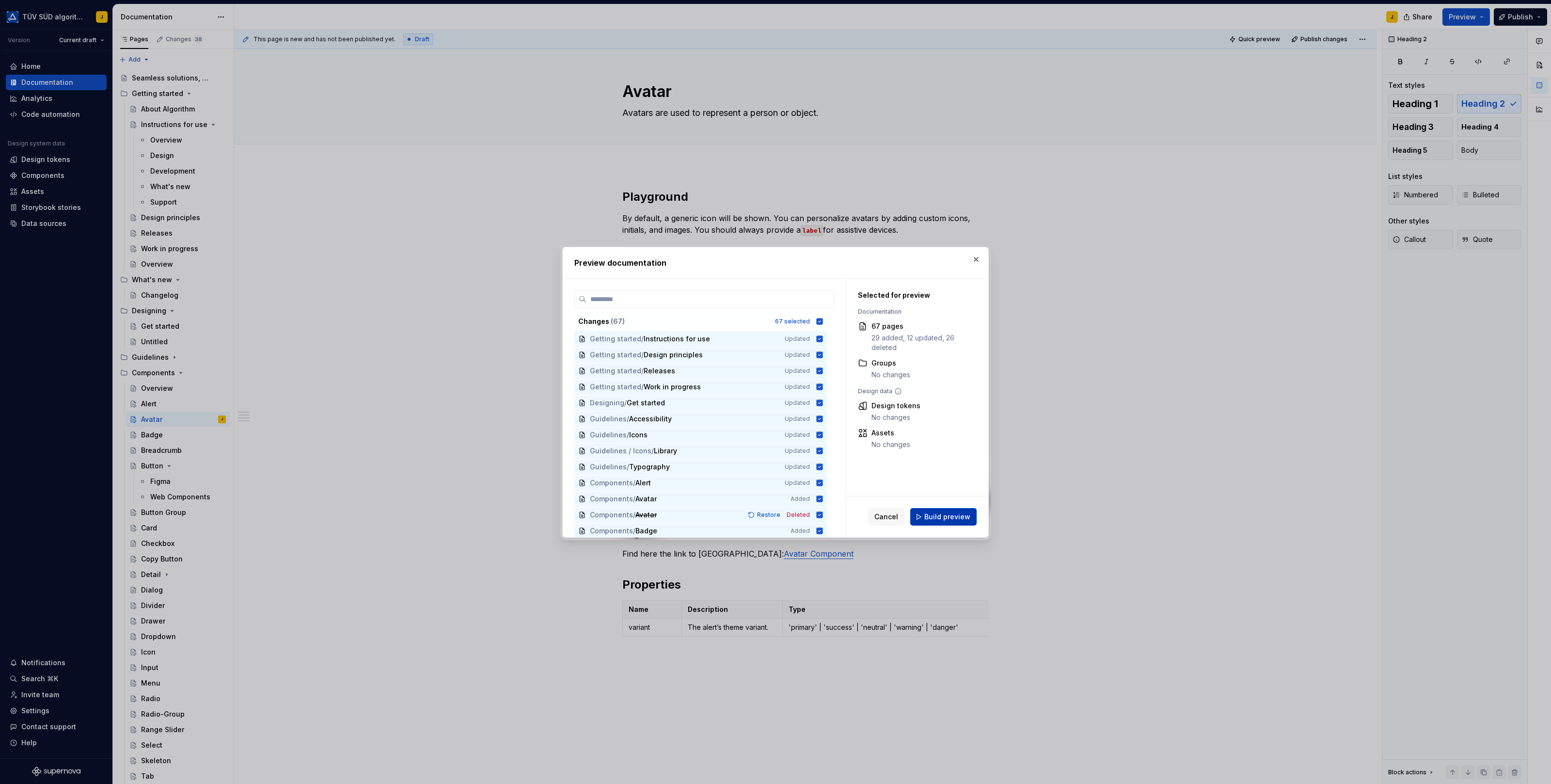
click at [940, 513] on span "Build preview" at bounding box center [947, 517] width 46 height 10
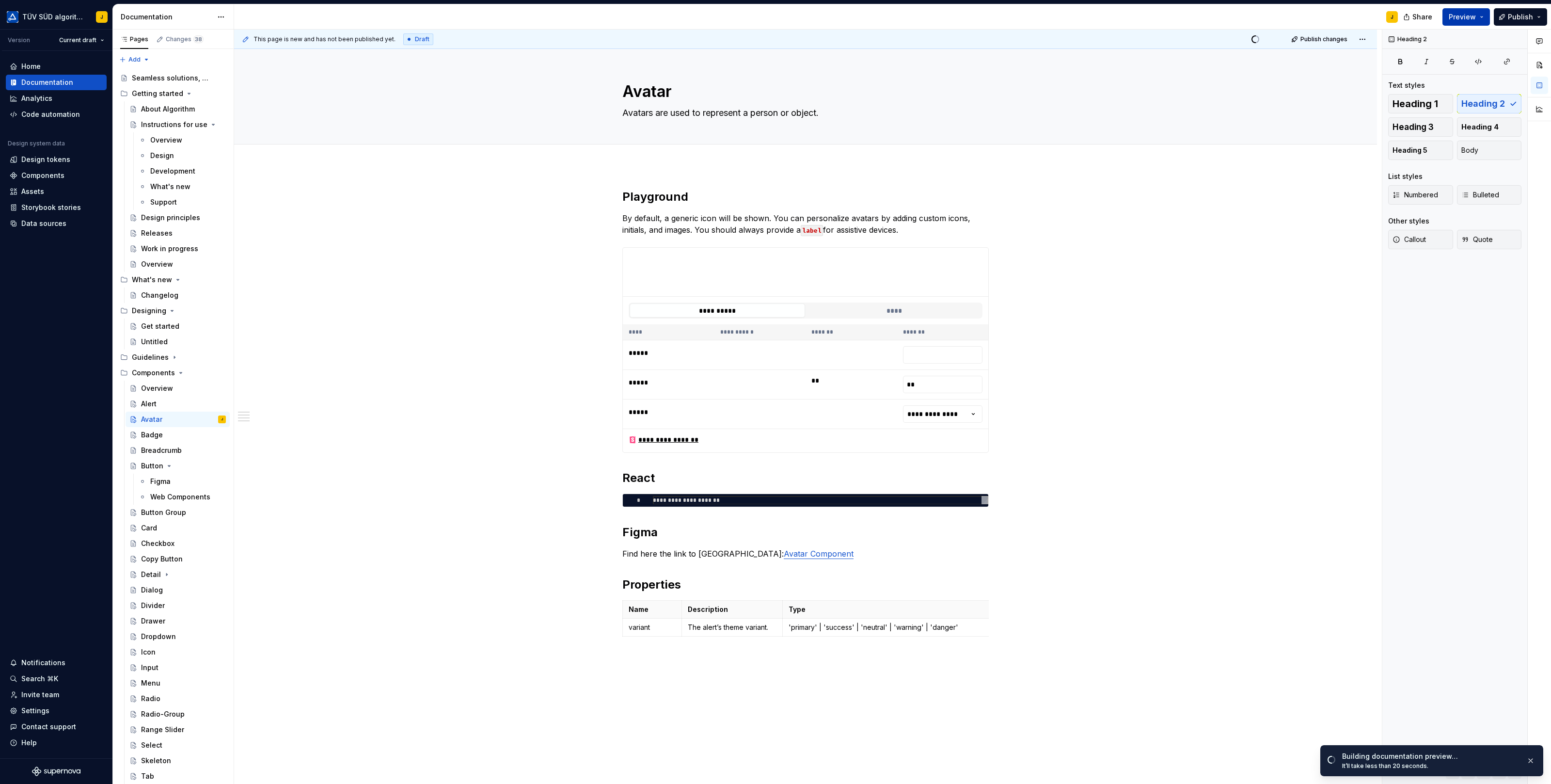
click at [1241, 15] on button "Preview" at bounding box center [1466, 16] width 47 height 17
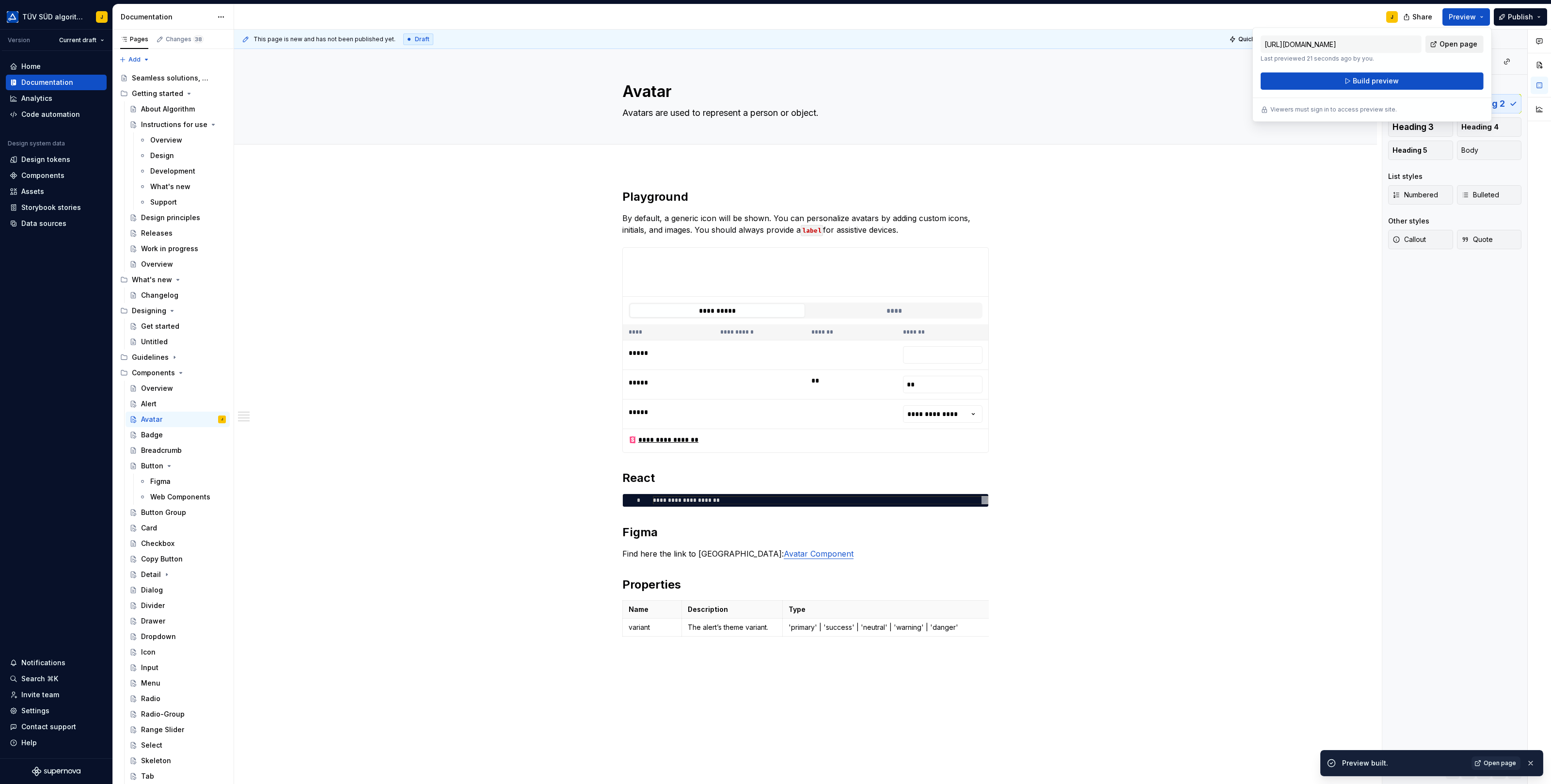
click at [1241, 47] on span "Open page" at bounding box center [1458, 44] width 38 height 10
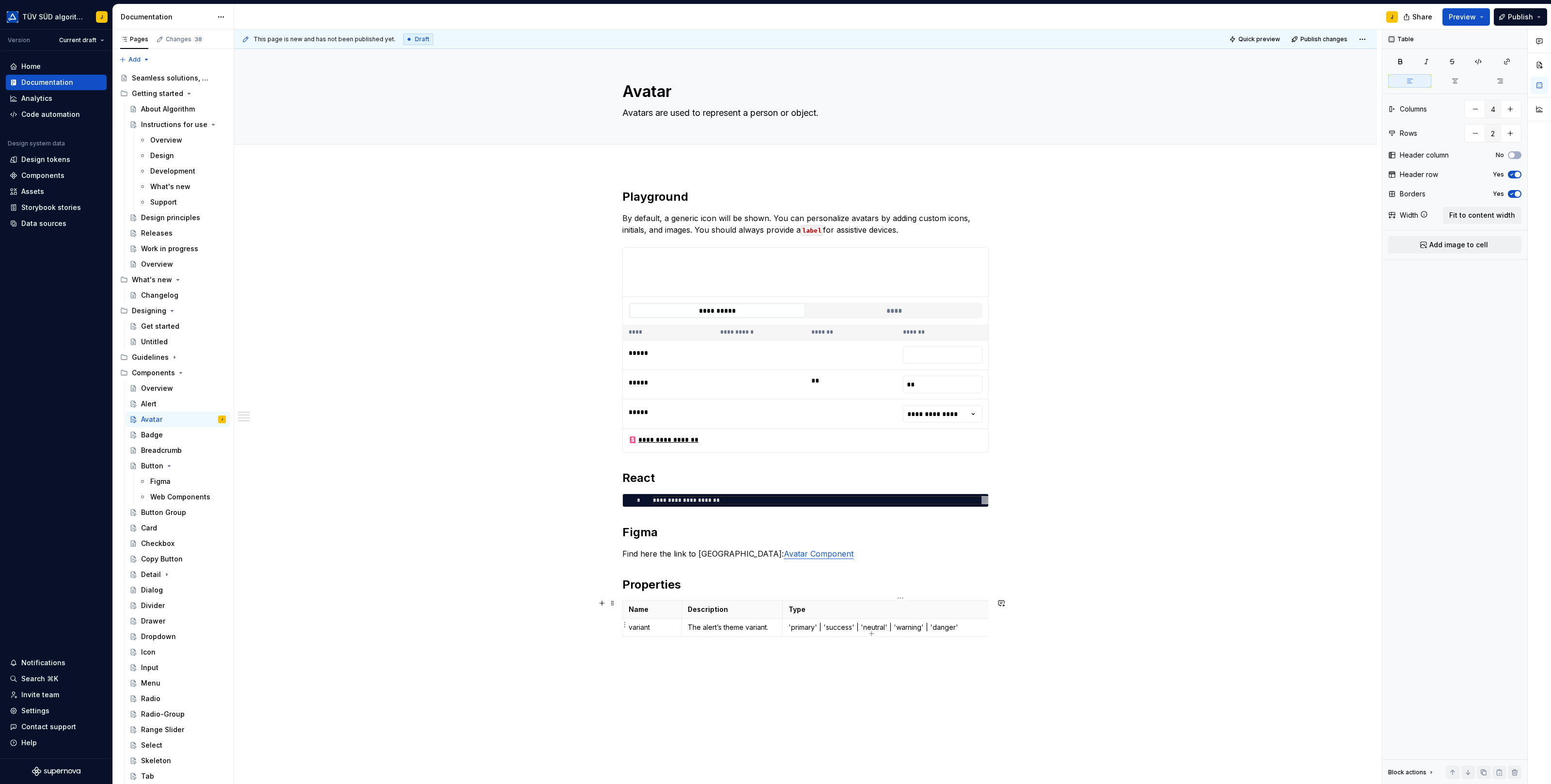
click at [822, 626] on p "'primary' | 'success' | 'neutral' | 'warning' | 'danger'" at bounding box center [898, 627] width 219 height 10
click at [804, 626] on div "**********" at bounding box center [805, 538] width 1143 height 745
click at [641, 623] on p "variant" at bounding box center [653, 627] width 47 height 10
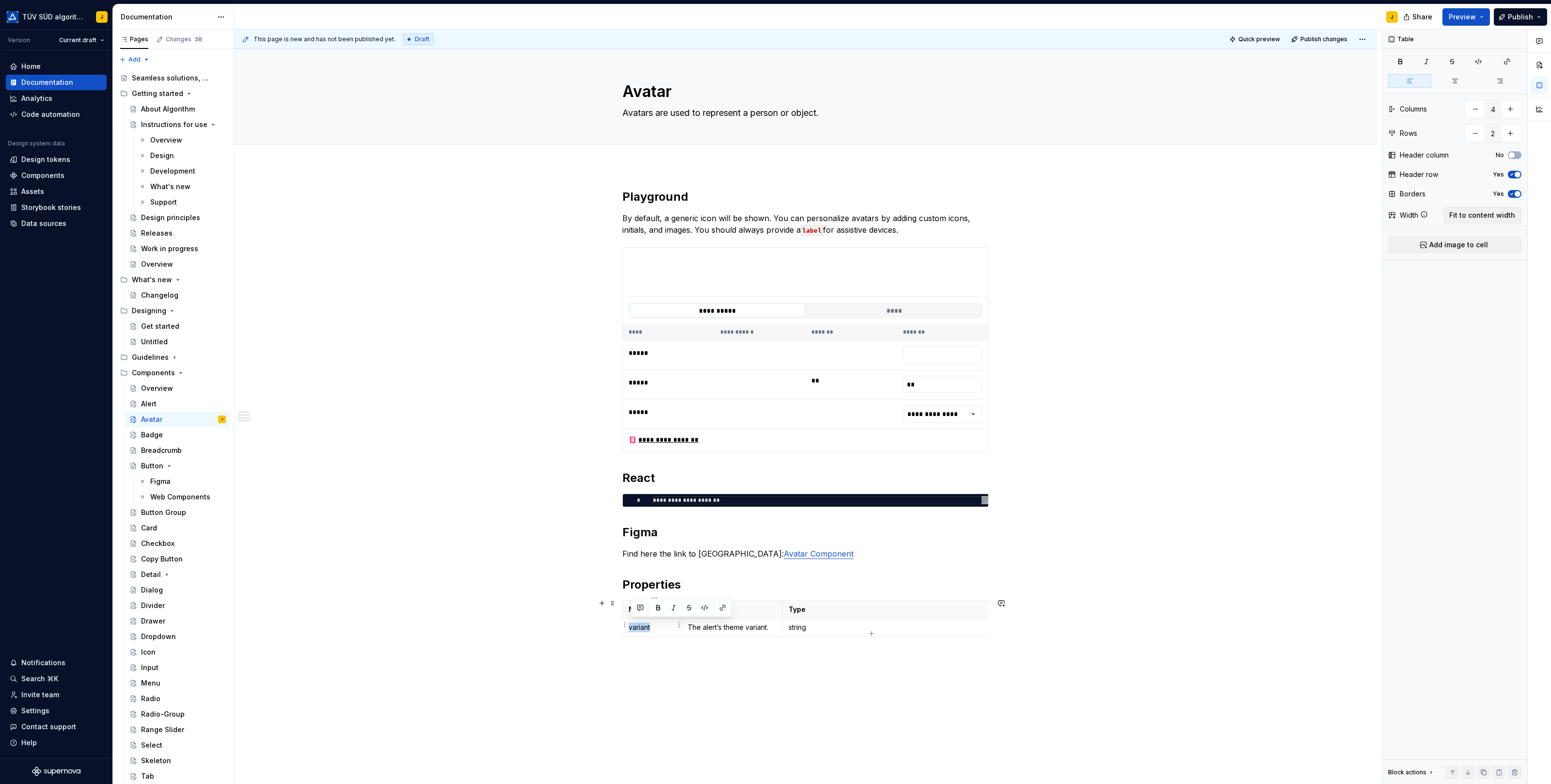
click at [641, 623] on p "variant" at bounding box center [653, 627] width 47 height 10
click at [733, 626] on p "The alert’s theme variant." at bounding box center [732, 627] width 89 height 10
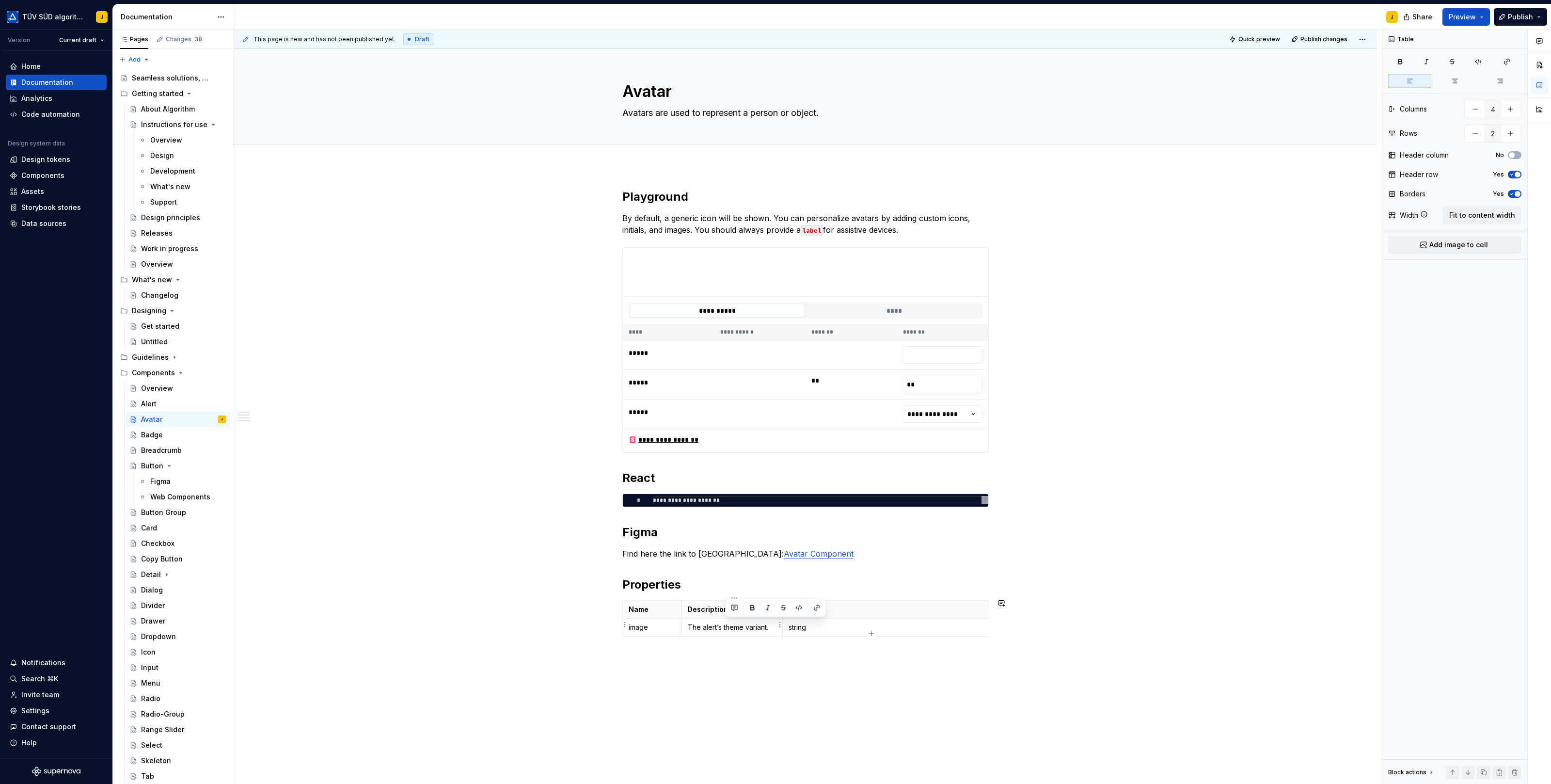
click at [733, 626] on p "The alert’s theme variant." at bounding box center [732, 627] width 89 height 10
click at [777, 626] on div "**********" at bounding box center [805, 436] width 367 height 496
click at [790, 626] on td "string" at bounding box center [898, 632] width 230 height 28
drag, startPoint x: 784, startPoint y: 627, endPoint x: 831, endPoint y: 626, distance: 47.0
drag, startPoint x: 889, startPoint y: 621, endPoint x: 709, endPoint y: 634, distance: 180.5
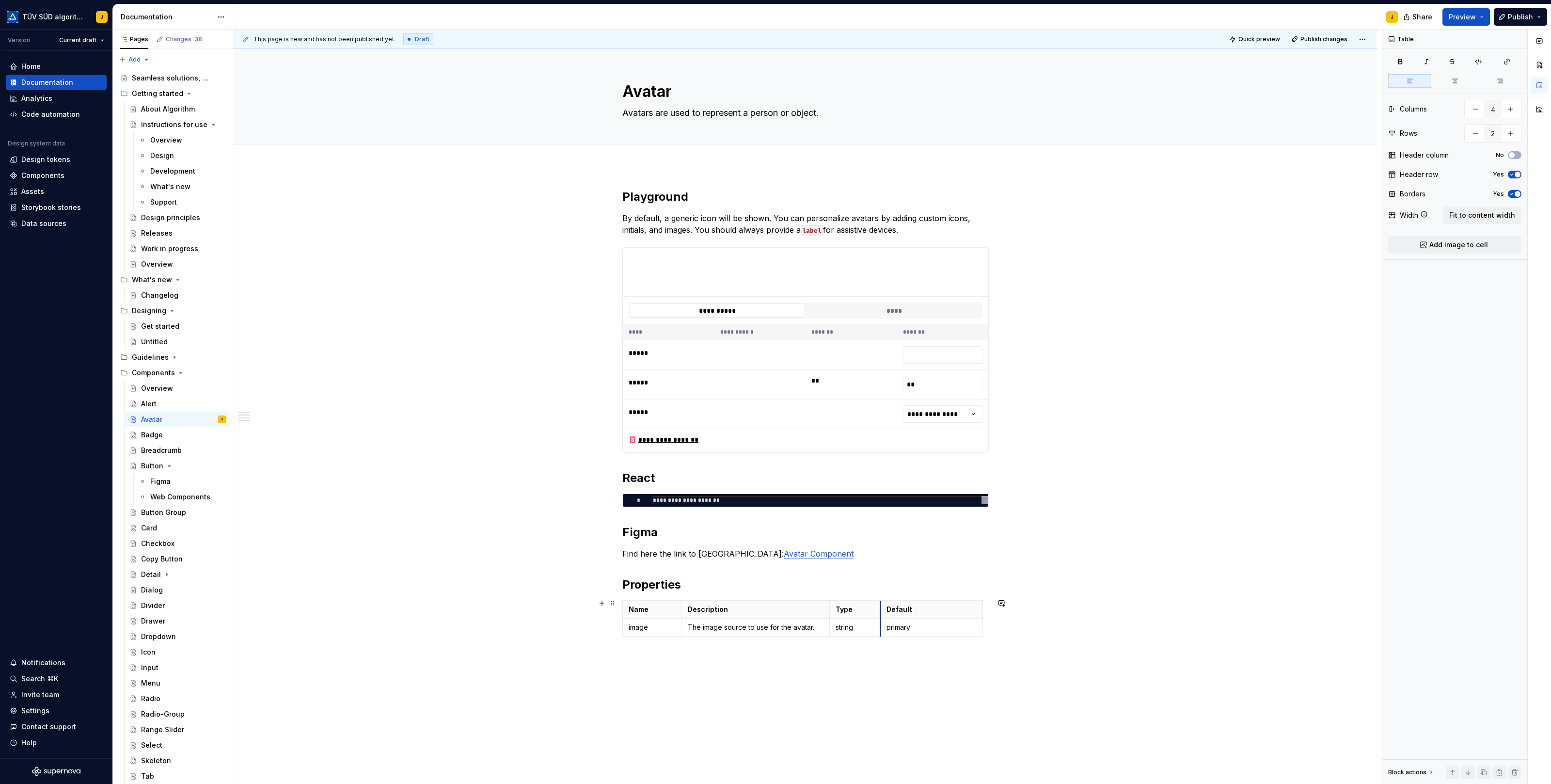
click at [709, 626] on div "Name Description Type Default image The image source to use for the avatar. str…" at bounding box center [805, 620] width 367 height 40
click at [900, 625] on p "primary" at bounding box center [931, 627] width 90 height 10
click at [893, 622] on p "‘‘" at bounding box center [931, 627] width 90 height 10
click at [859, 626] on div "**********" at bounding box center [805, 431] width 367 height 486
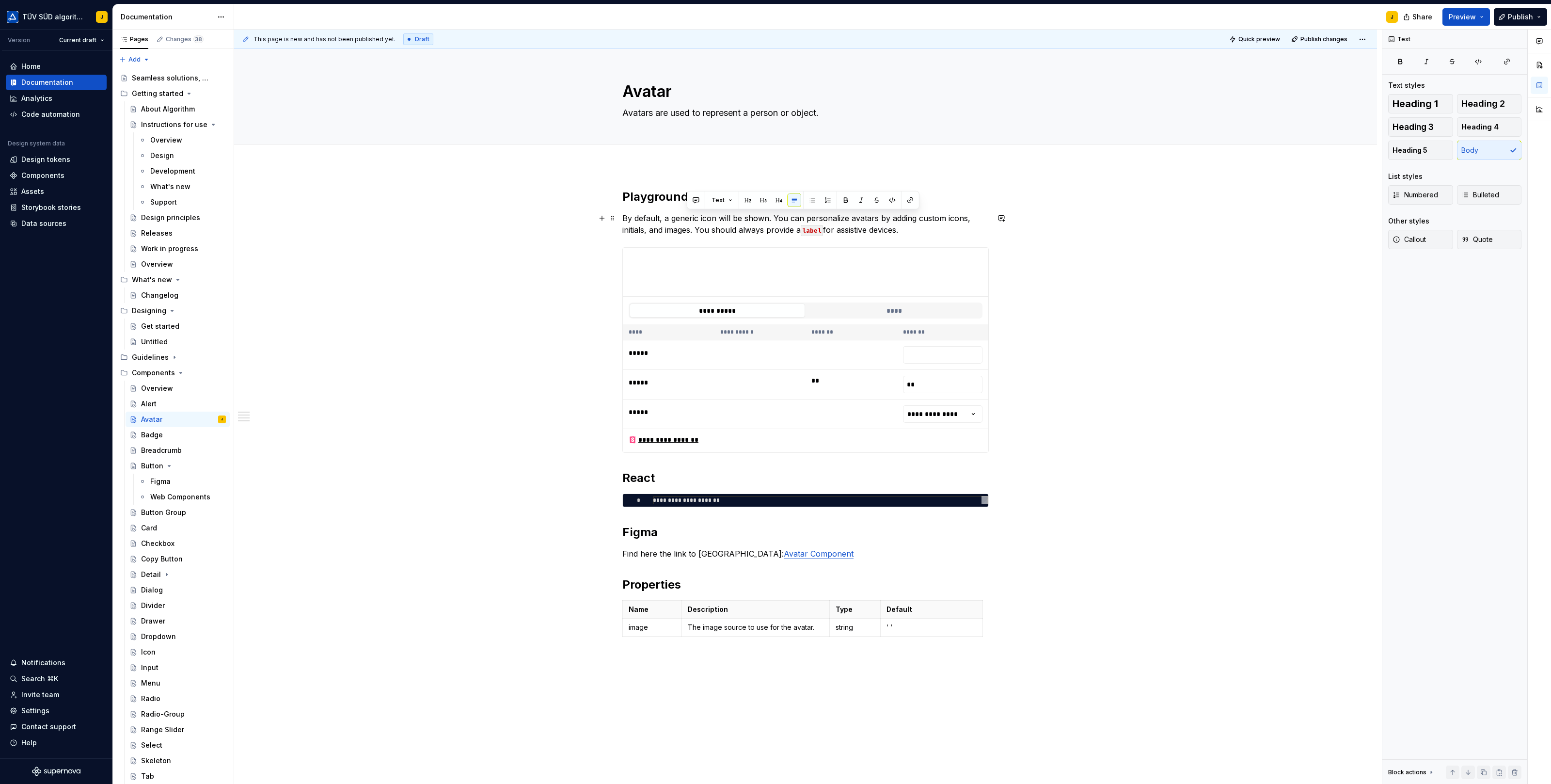
drag, startPoint x: 917, startPoint y: 229, endPoint x: 681, endPoint y: 212, distance: 236.6
click at [681, 212] on p "By default, a generic icon will be shown. You can personalize avatars by adding…" at bounding box center [805, 224] width 367 height 23
click at [569, 229] on div "**********" at bounding box center [805, 538] width 1143 height 745
click at [1241, 17] on span "Preview" at bounding box center [1462, 17] width 27 height 10
click at [1241, 85] on span "Build preview" at bounding box center [1375, 81] width 46 height 10
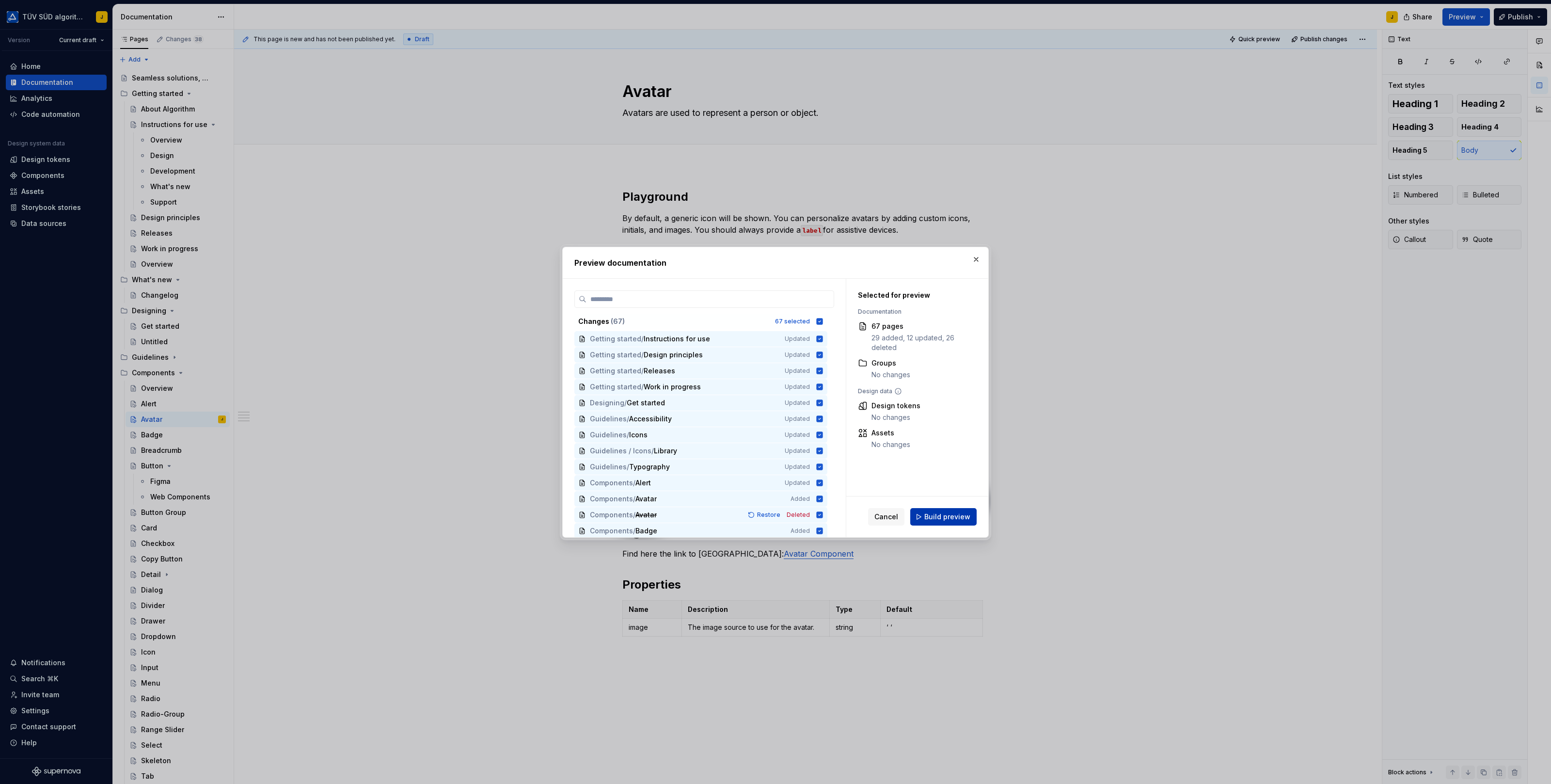
click at [941, 510] on button "Build preview" at bounding box center [943, 516] width 66 height 17
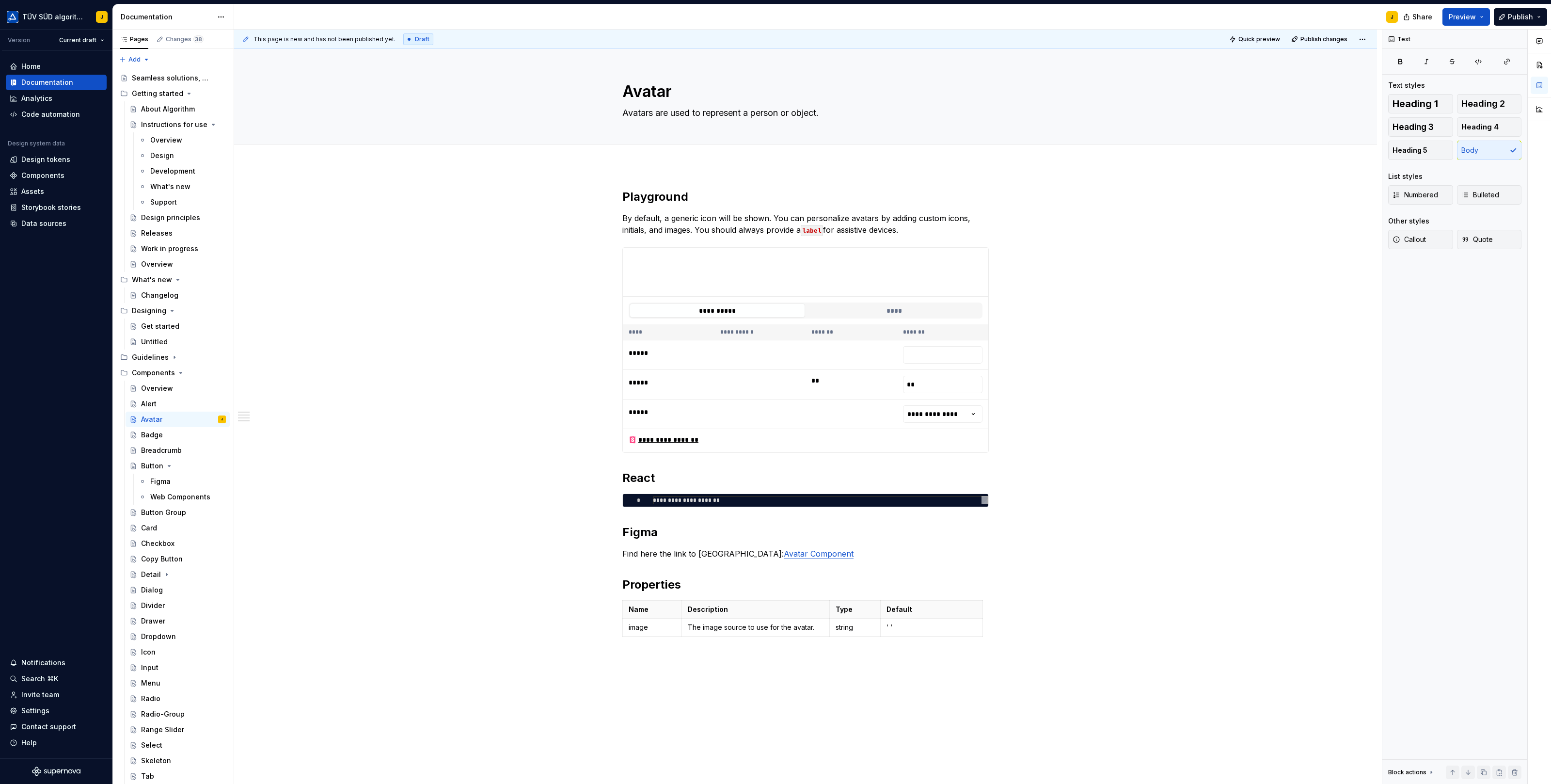
click at [637, 176] on div "**********" at bounding box center [805, 538] width 1143 height 745
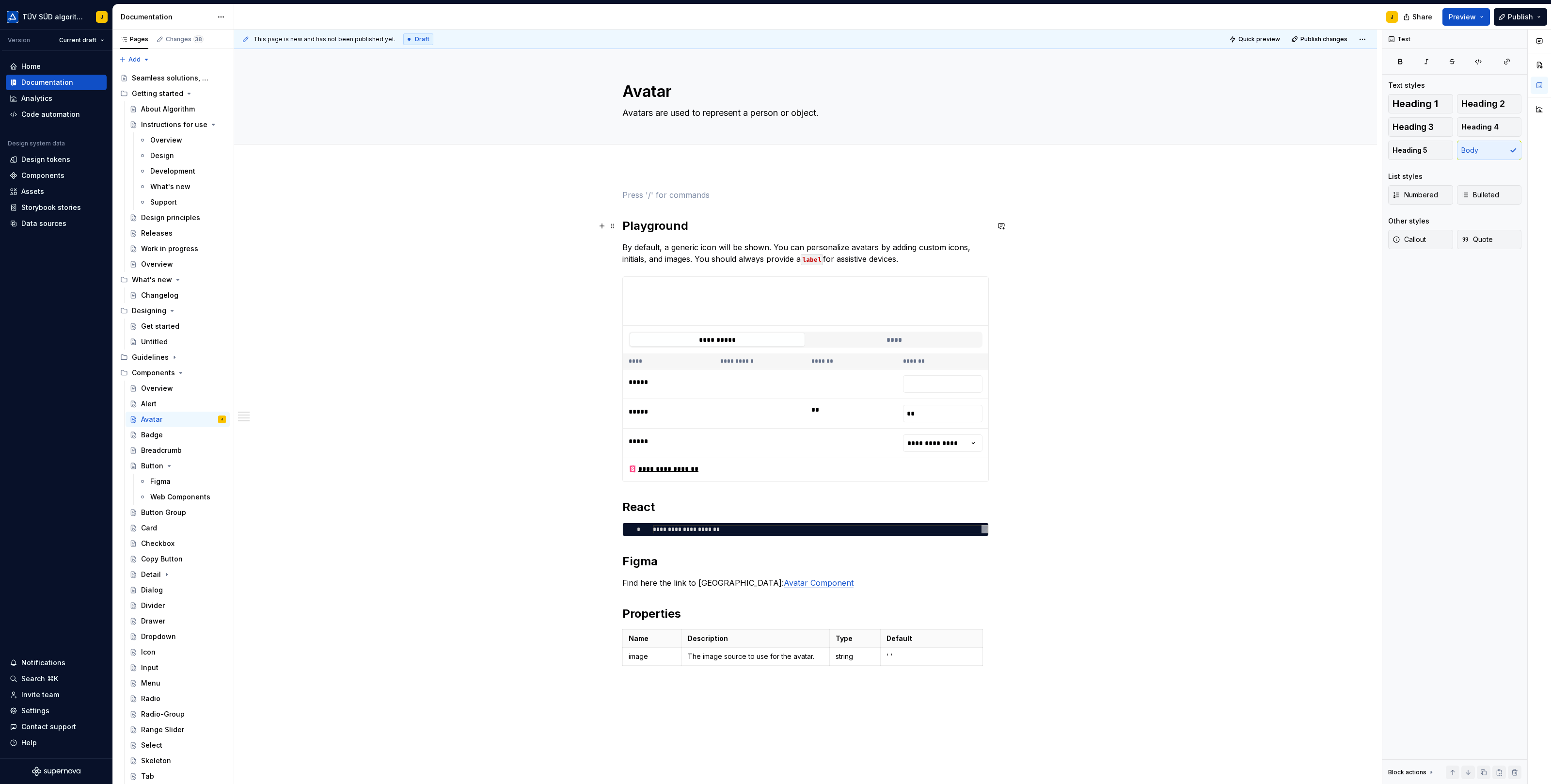
click at [621, 225] on div "**********" at bounding box center [805, 552] width 1143 height 773
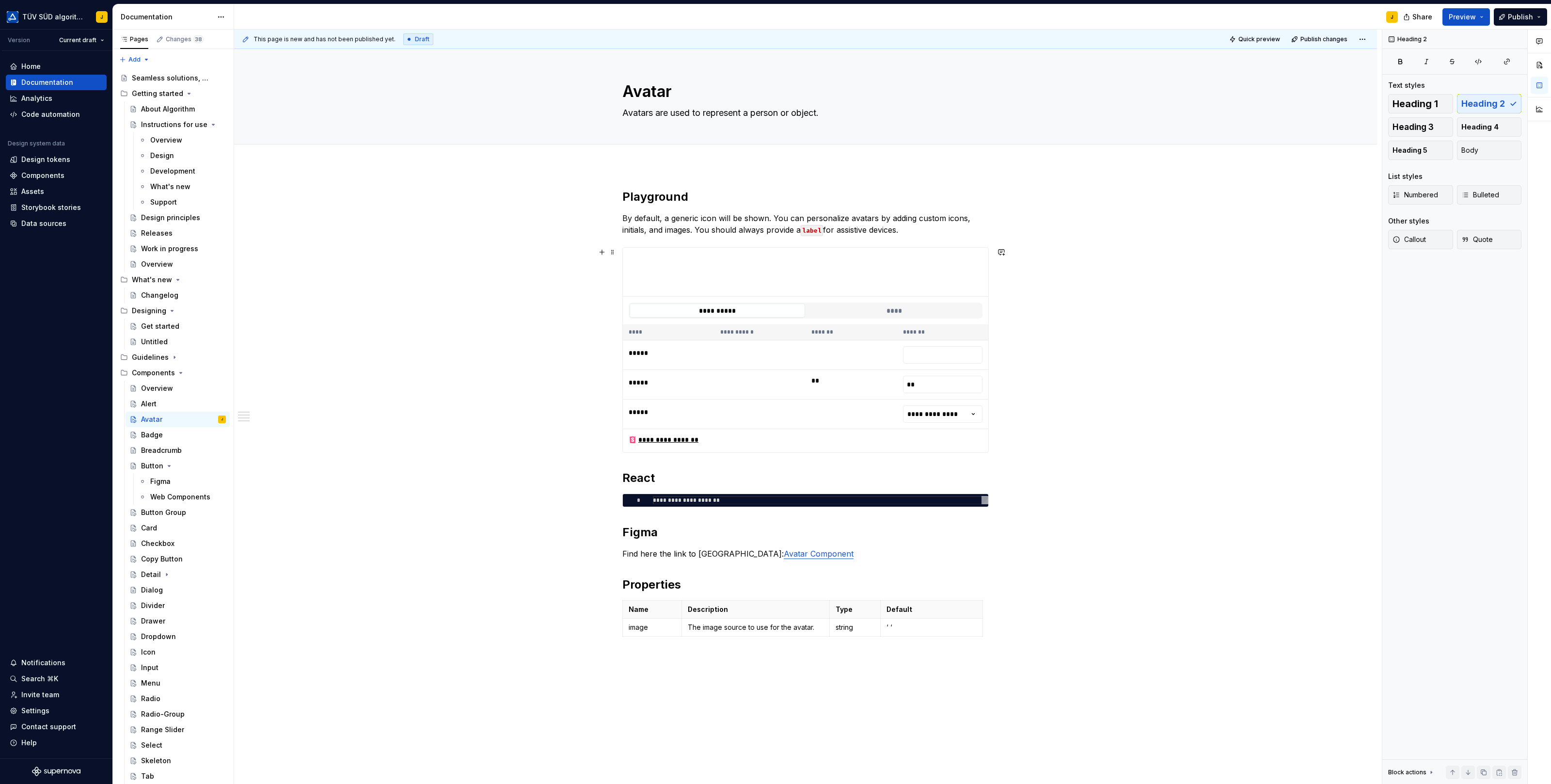
click at [1139, 283] on div "**********" at bounding box center [805, 538] width 1143 height 745
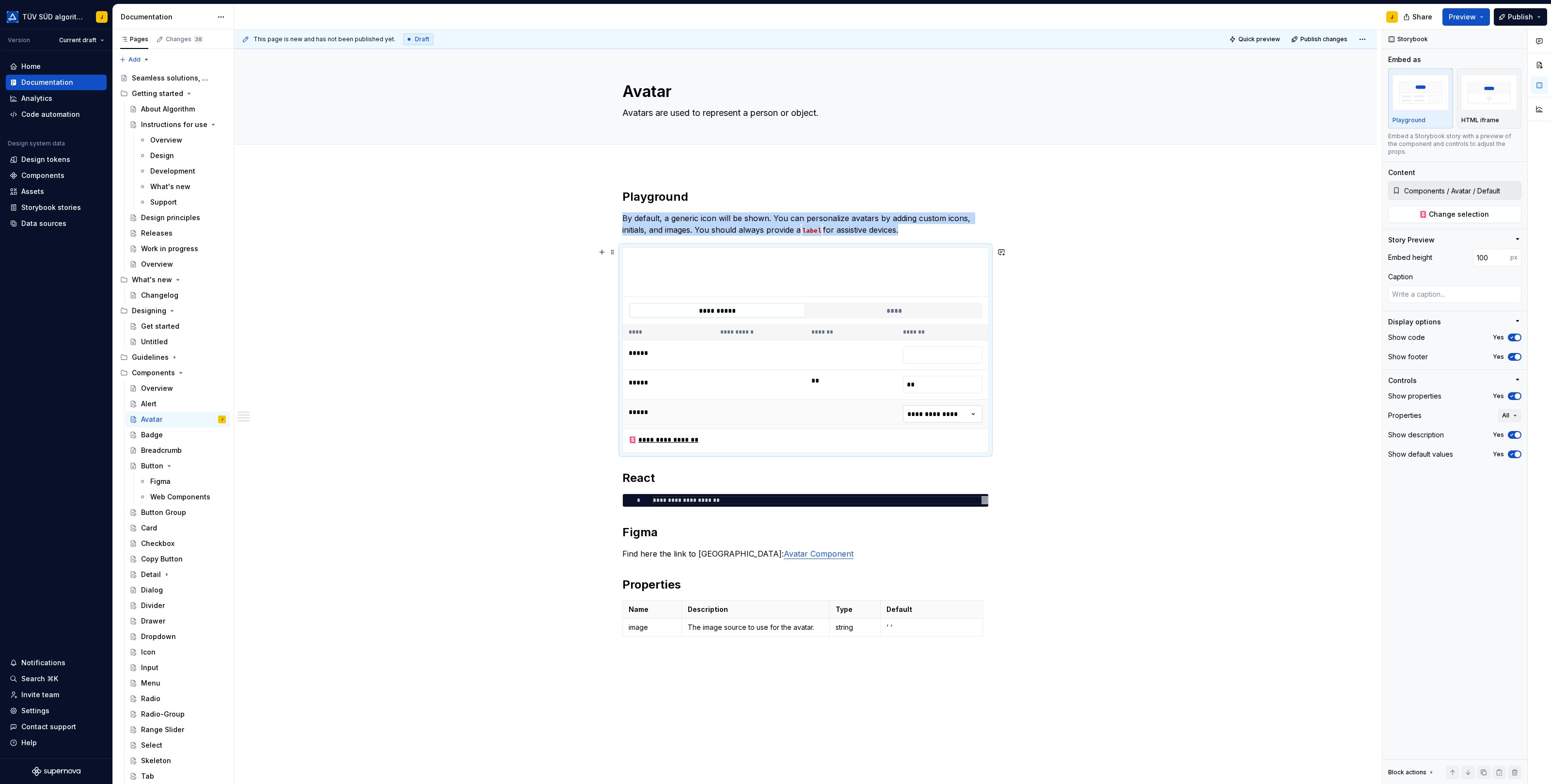
click at [956, 415] on html "TÜV SÜD algorithm J Version Current draft Home Documentation Analytics Code aut…" at bounding box center [775, 392] width 1551 height 784
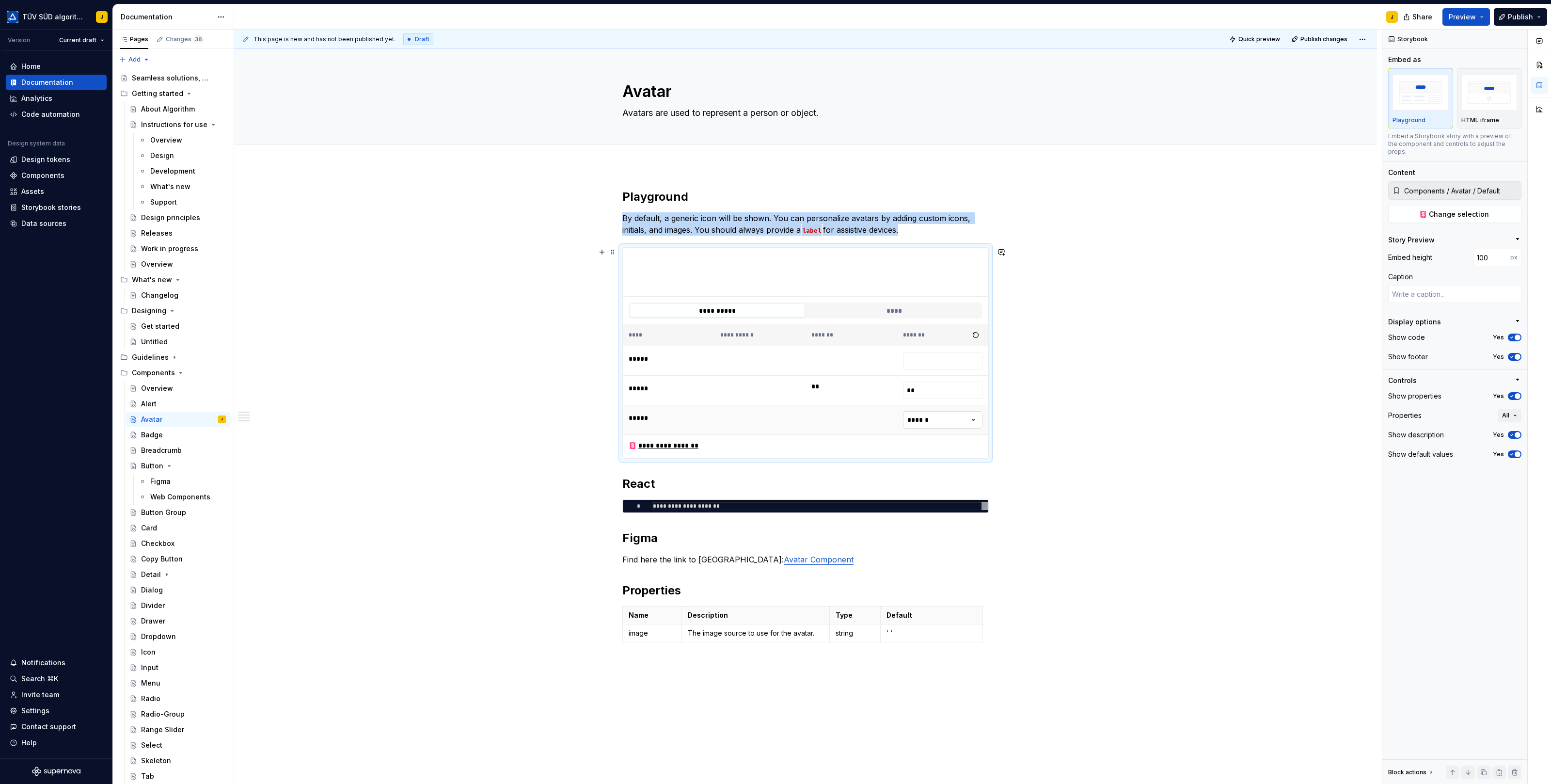
click at [954, 421] on html "TÜV SÜD algorithm J Version Current draft Home Documentation Analytics Code aut…" at bounding box center [775, 392] width 1551 height 784
click at [954, 410] on html "TÜV SÜD algorithm J Version Current draft Home Documentation Analytics Code aut…" at bounding box center [775, 392] width 1551 height 784
click at [1081, 369] on div "**********" at bounding box center [805, 541] width 1143 height 751
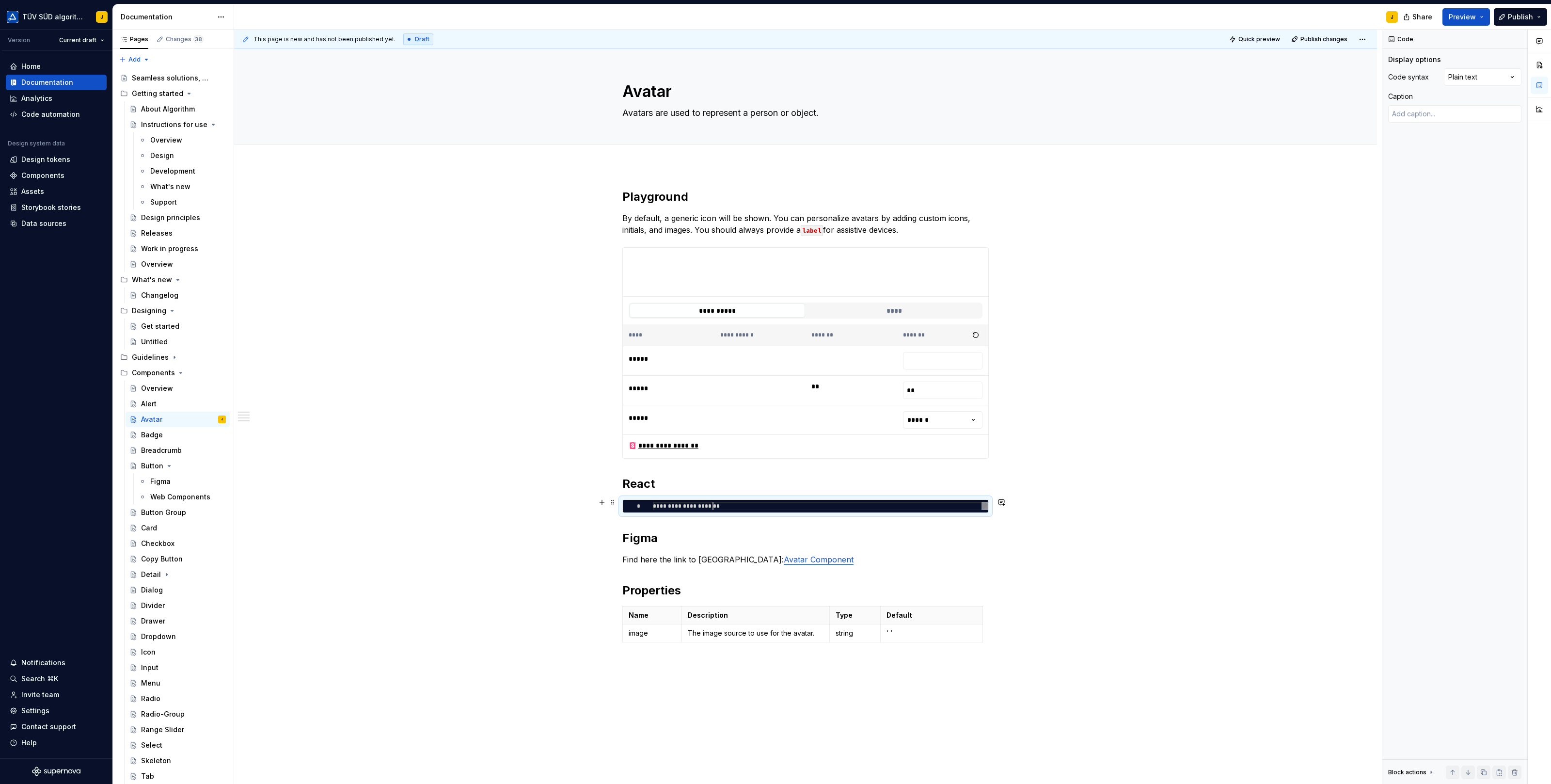
click at [715, 501] on div "**********" at bounding box center [820, 506] width 336 height 9
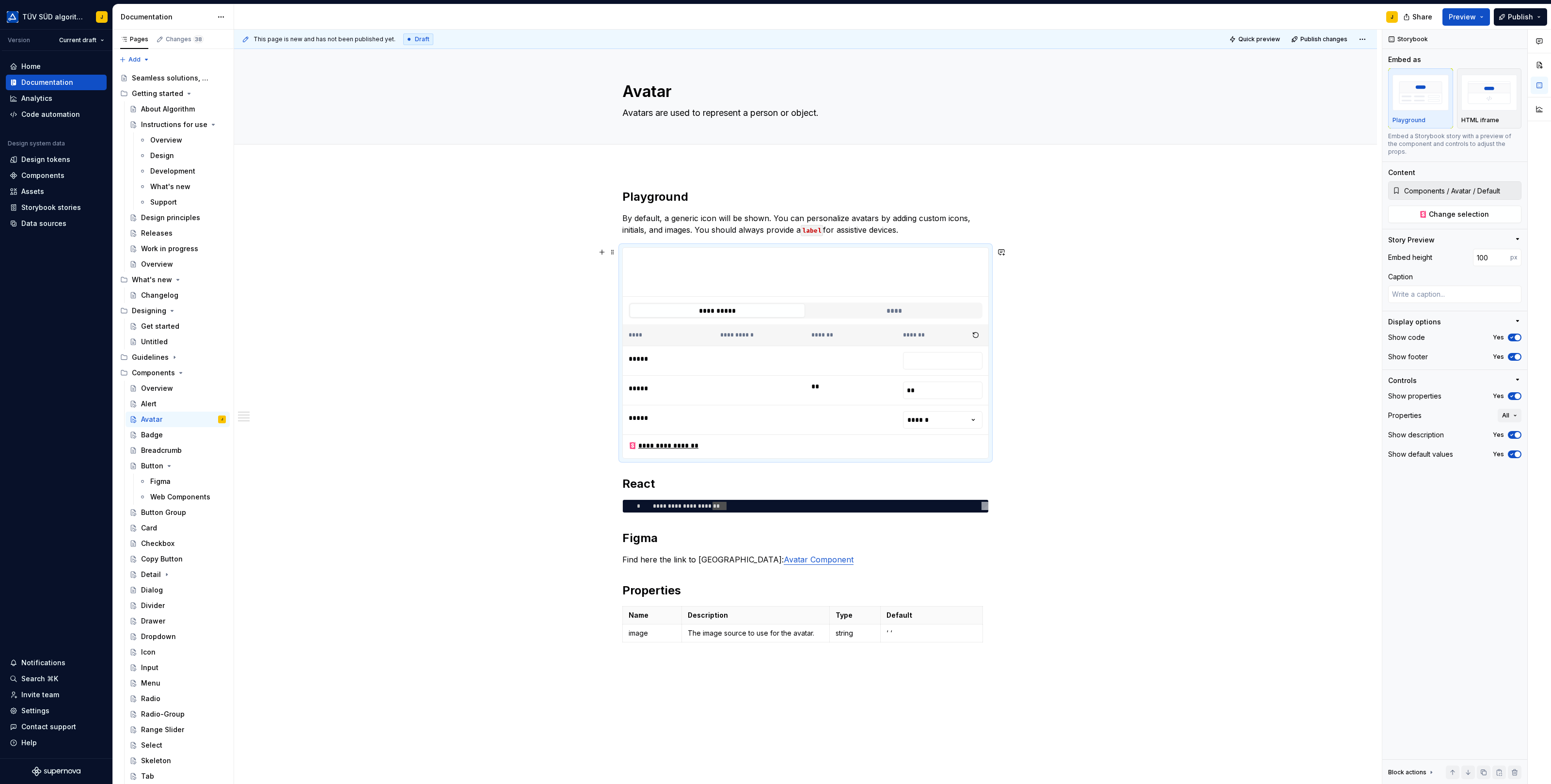
click at [871, 297] on div "**********" at bounding box center [805, 310] width 365 height 28
click at [863, 304] on button "****" at bounding box center [894, 310] width 176 height 14
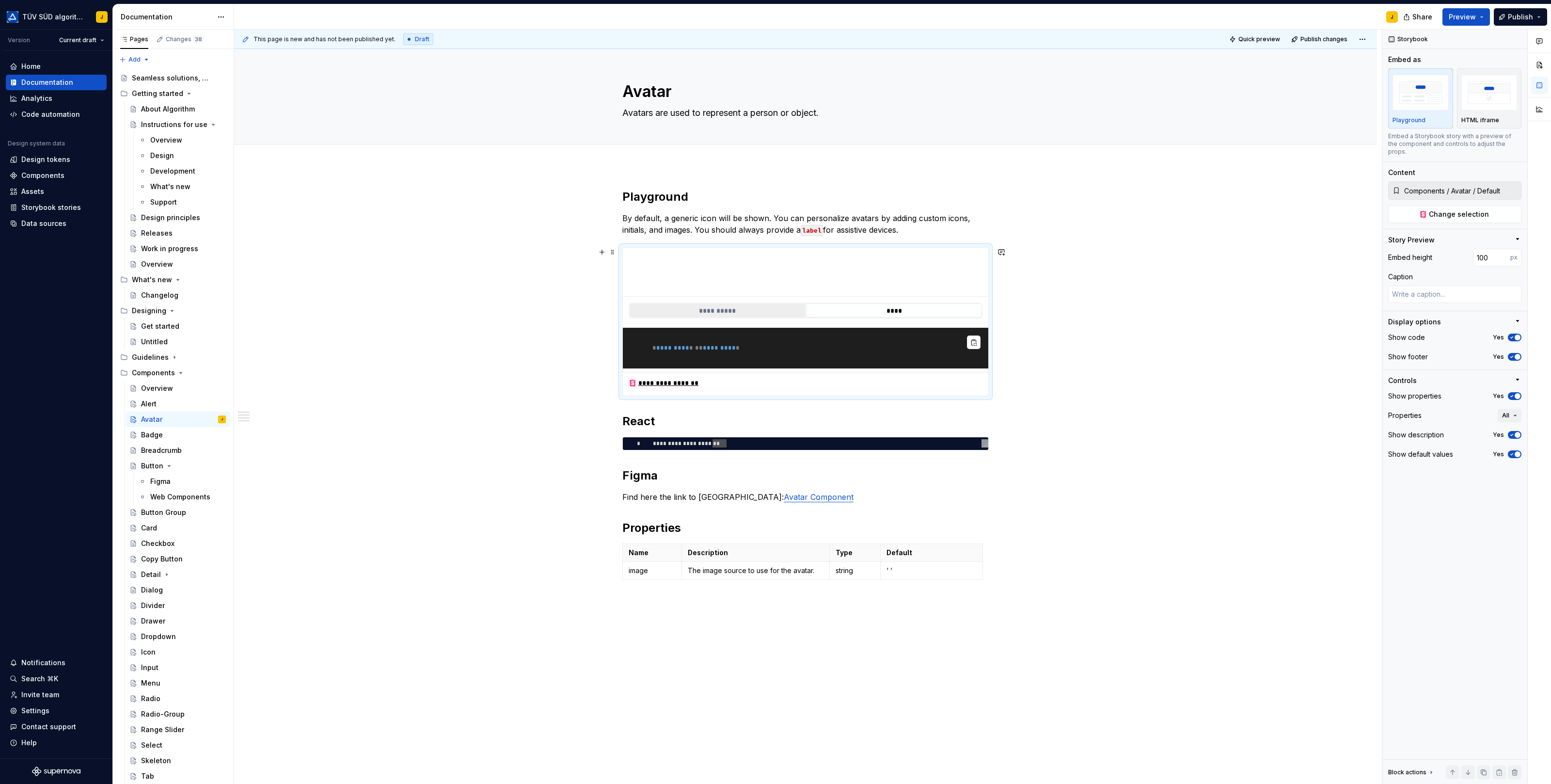
click at [745, 305] on button "**********" at bounding box center [717, 310] width 176 height 14
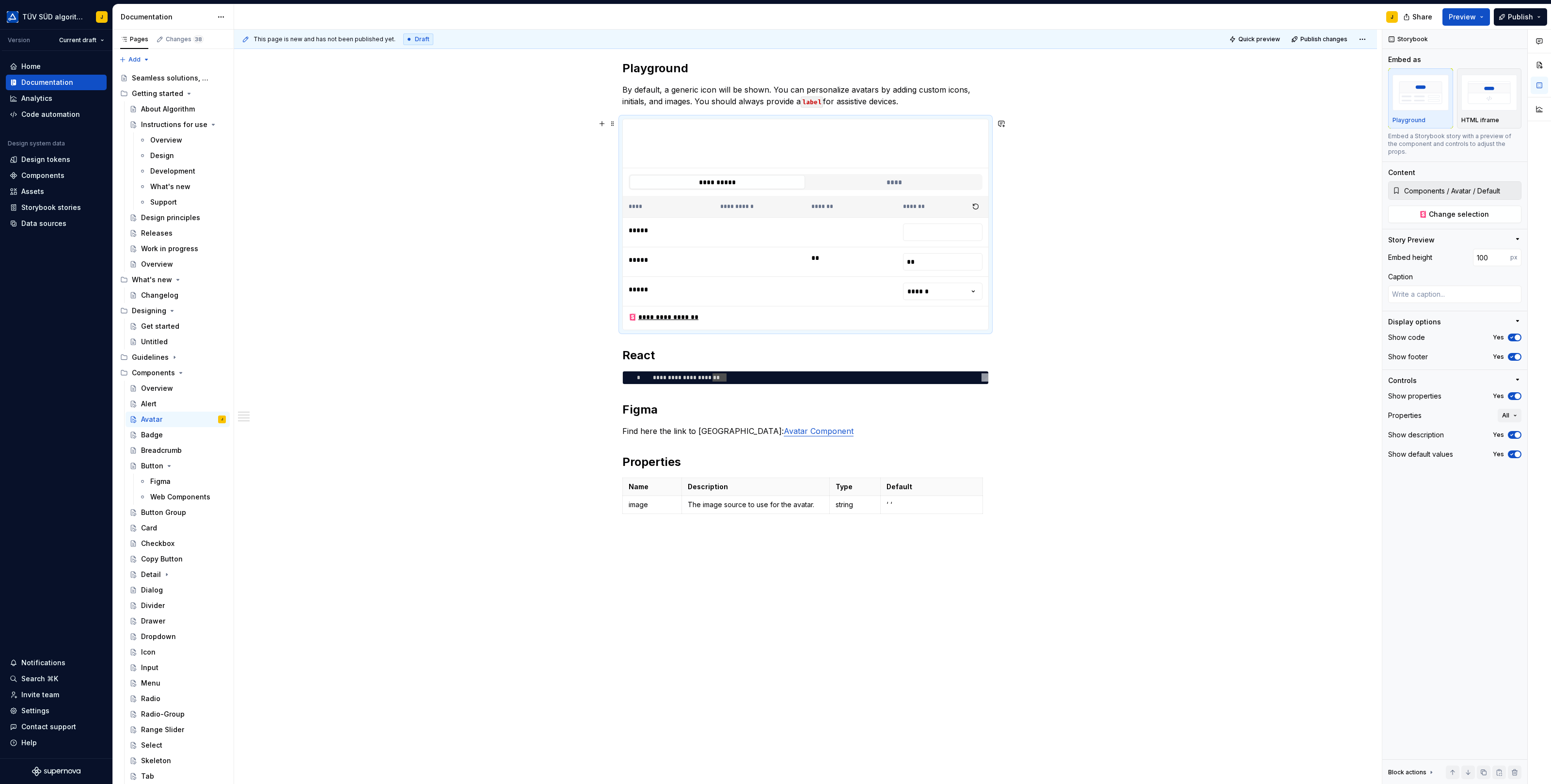
scroll to position [0, 0]
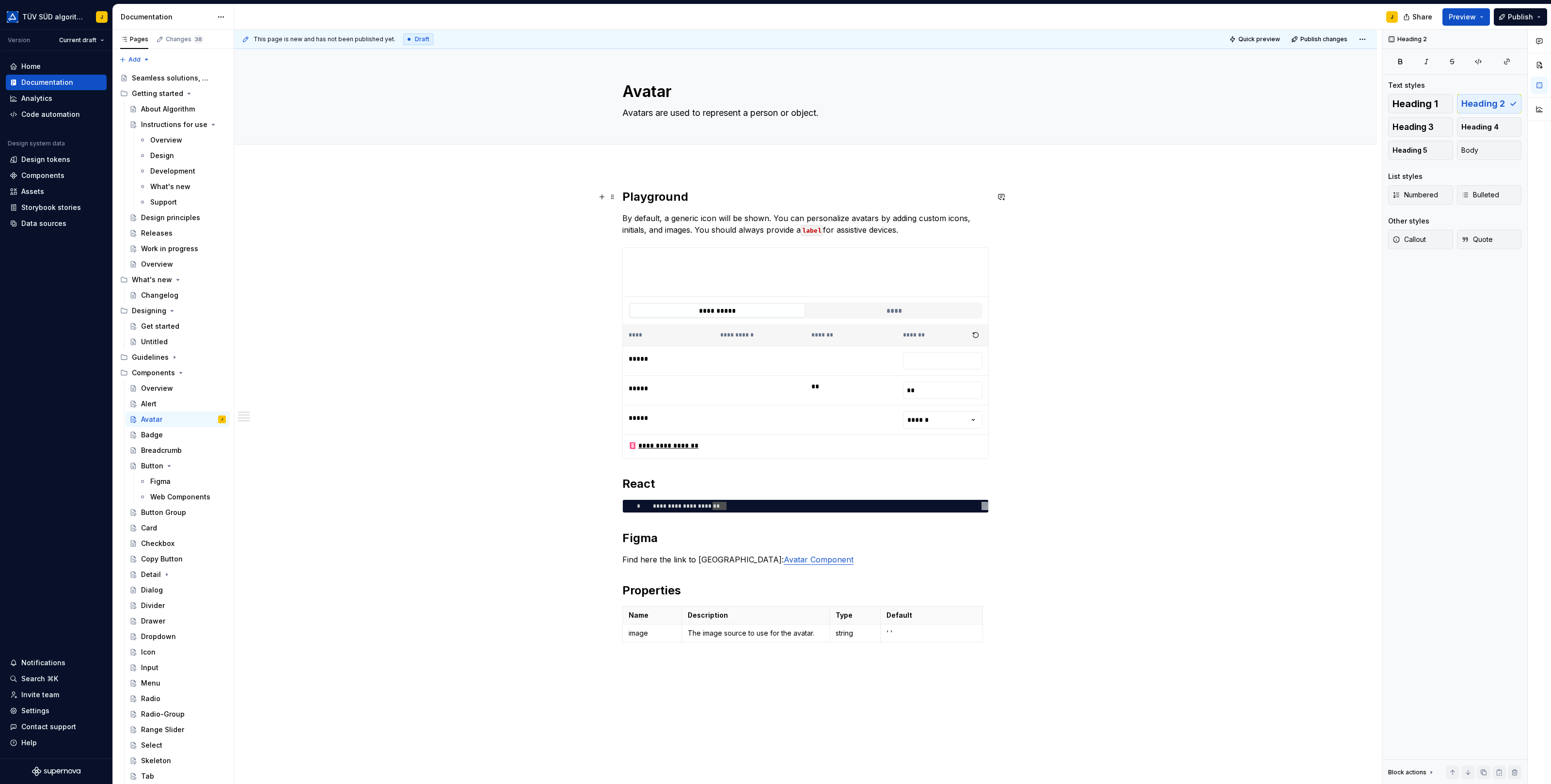
click at [649, 193] on h2 "Playground" at bounding box center [805, 196] width 367 height 16
click at [623, 172] on div "**********" at bounding box center [805, 541] width 1143 height 751
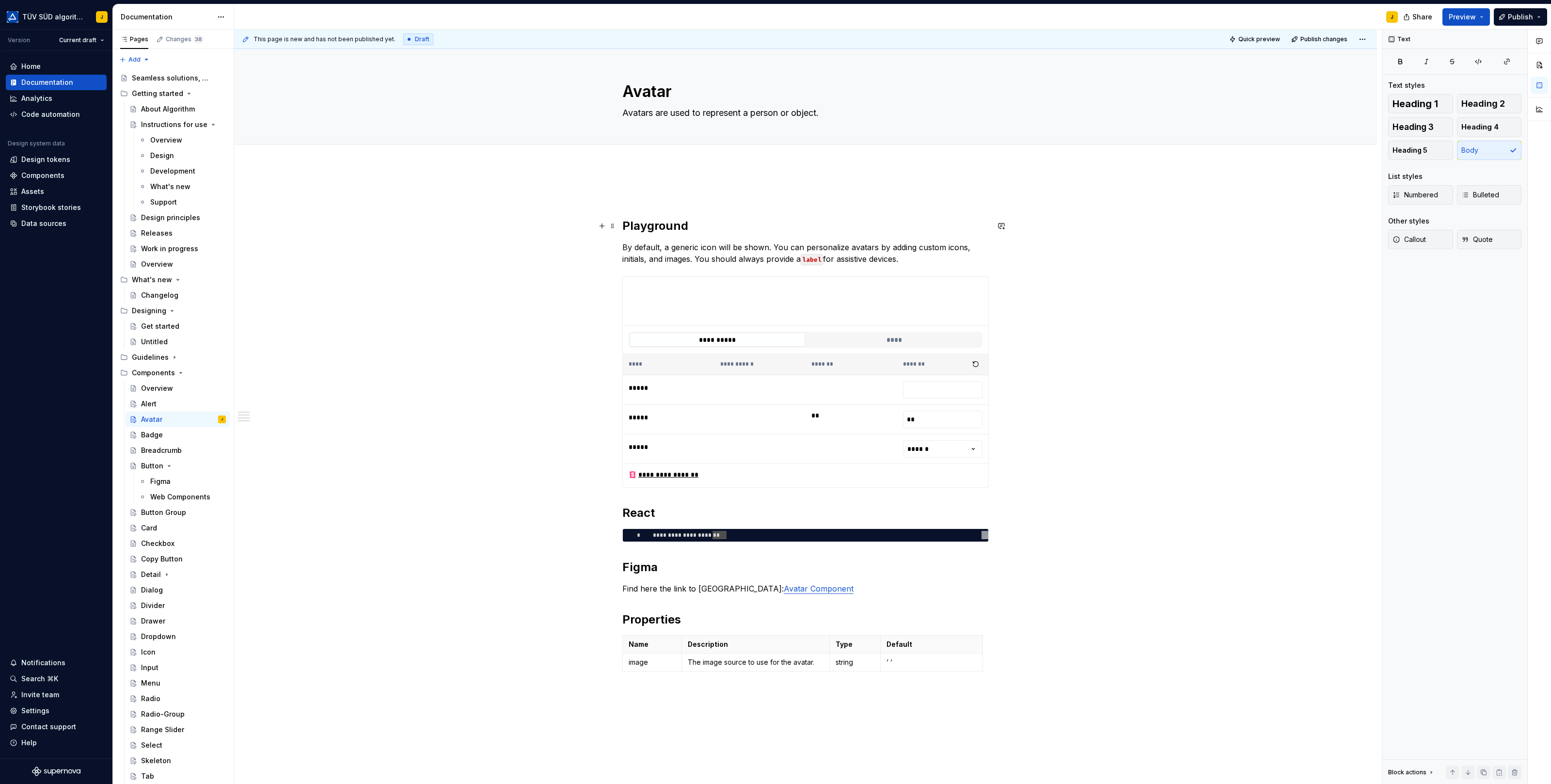
click at [622, 219] on div "**********" at bounding box center [805, 555] width 1143 height 779
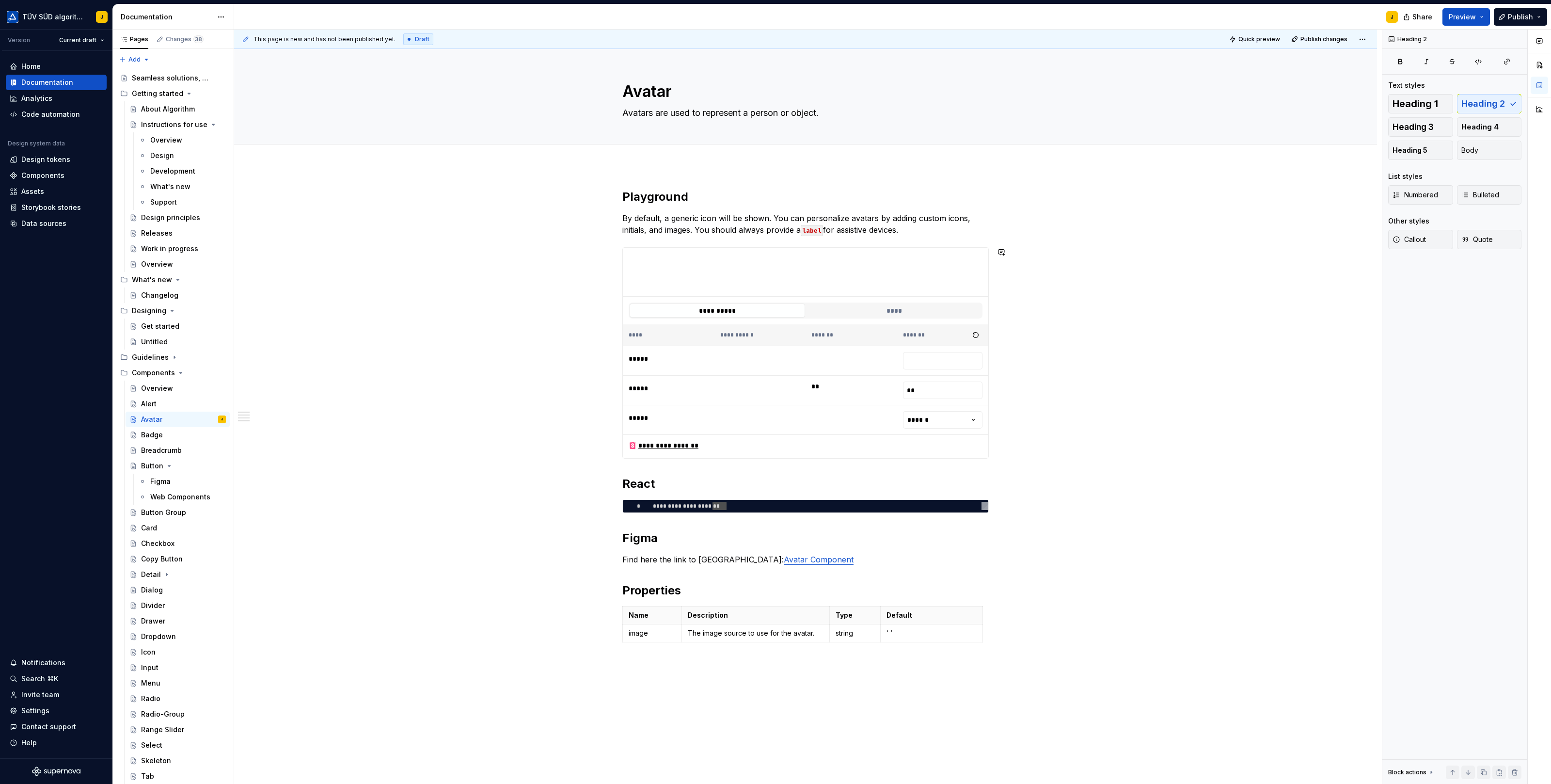
click at [1049, 463] on div "**********" at bounding box center [805, 541] width 1143 height 751
click at [687, 502] on div "**********" at bounding box center [820, 506] width 336 height 9
click at [564, 497] on div "**********" at bounding box center [805, 541] width 1143 height 751
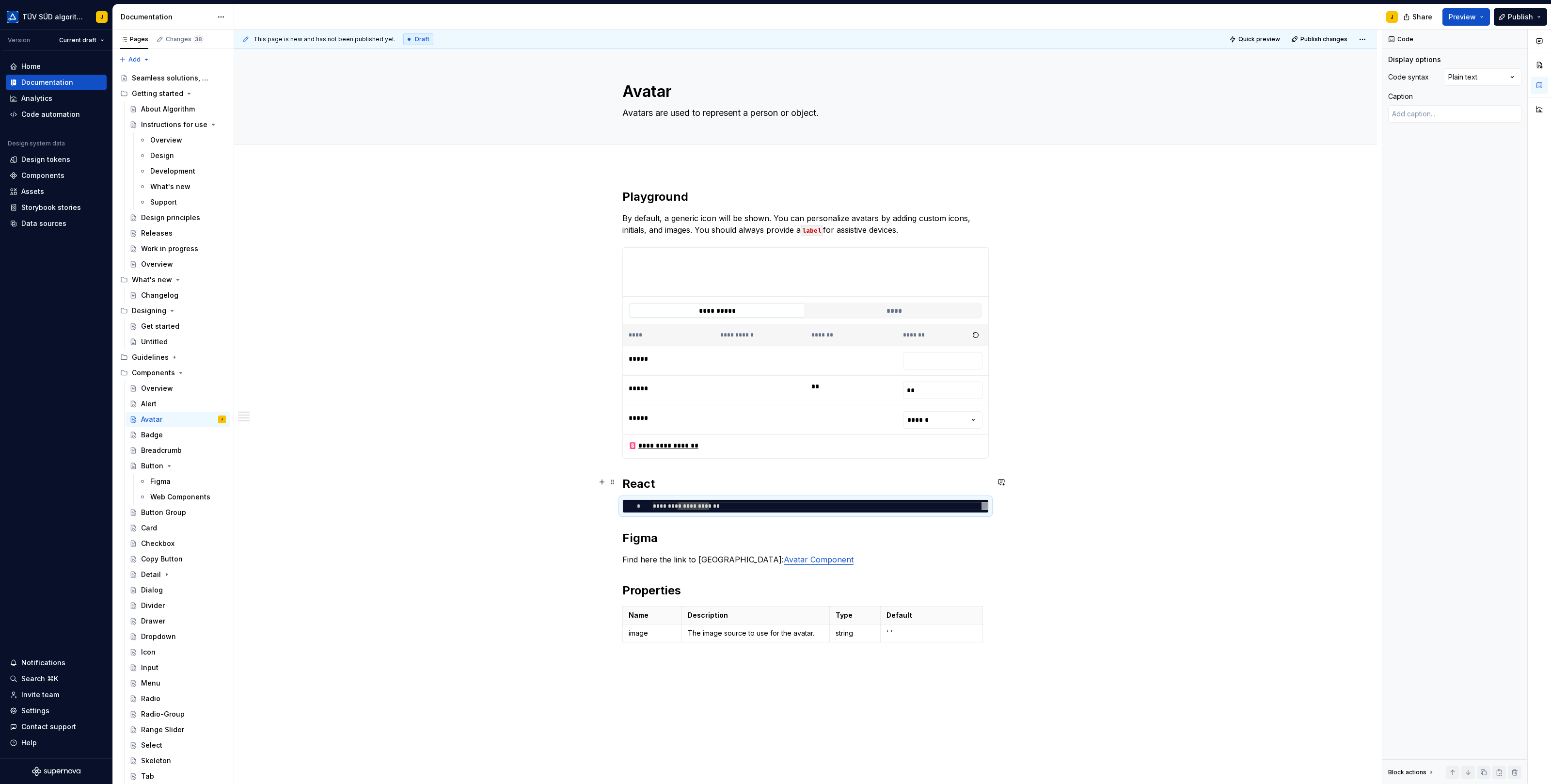
click at [645, 479] on h2 "React" at bounding box center [805, 483] width 367 height 16
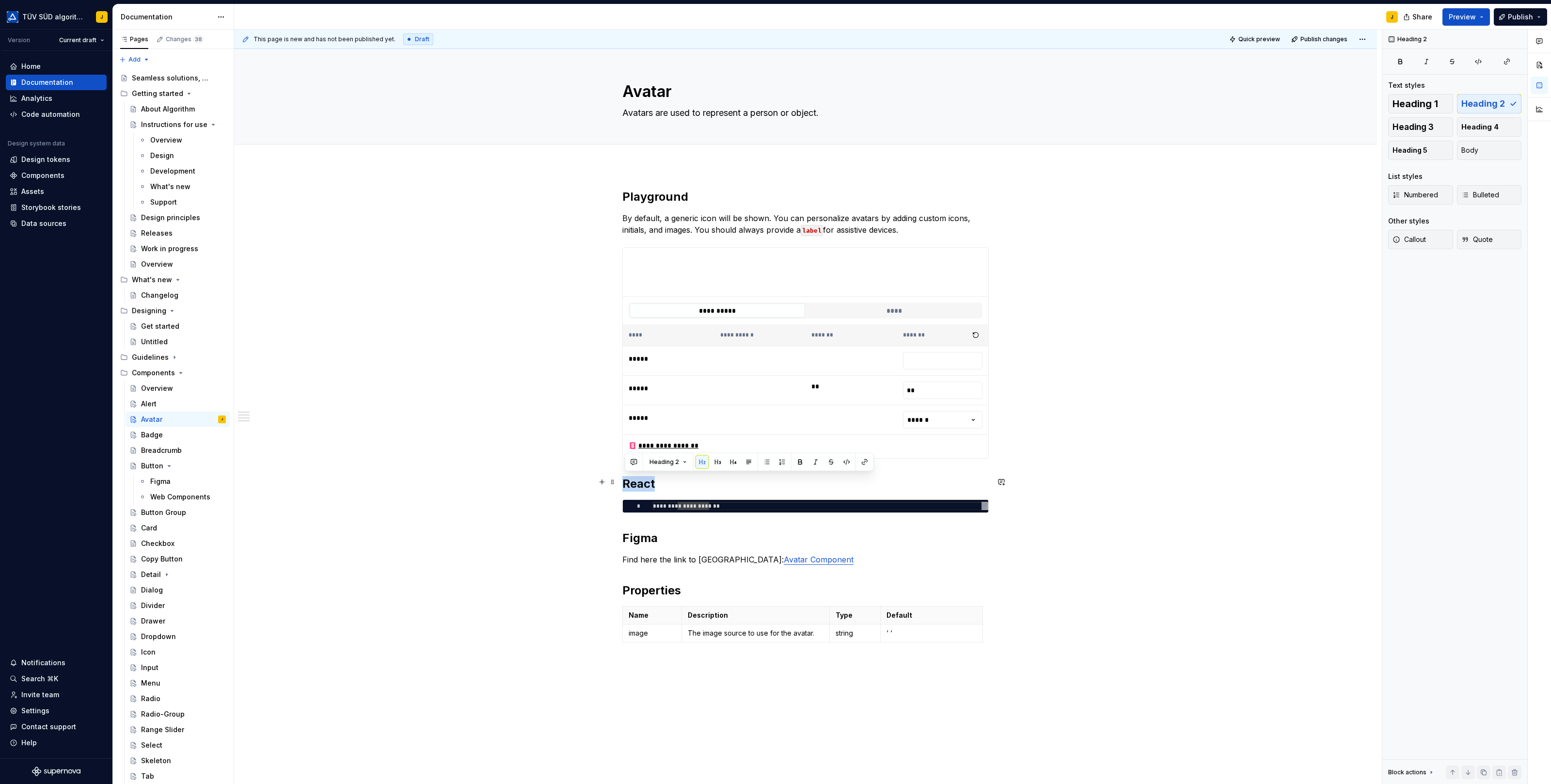
click at [645, 479] on h2 "React" at bounding box center [805, 483] width 367 height 16
click at [580, 445] on div "**********" at bounding box center [805, 541] width 1143 height 751
click at [647, 169] on div "**********" at bounding box center [805, 541] width 1143 height 751
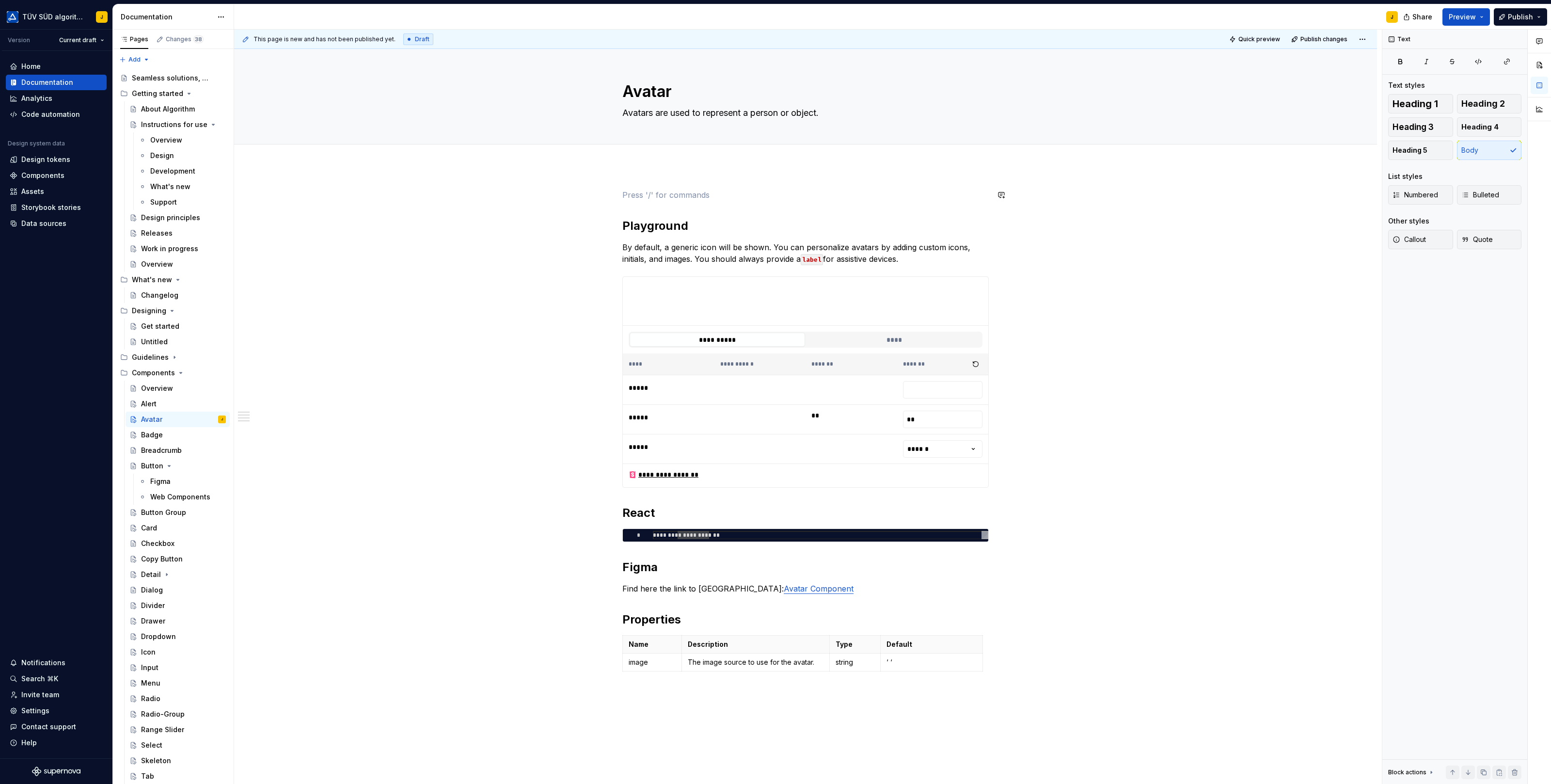
click at [625, 207] on div "**********" at bounding box center [805, 443] width 367 height 510
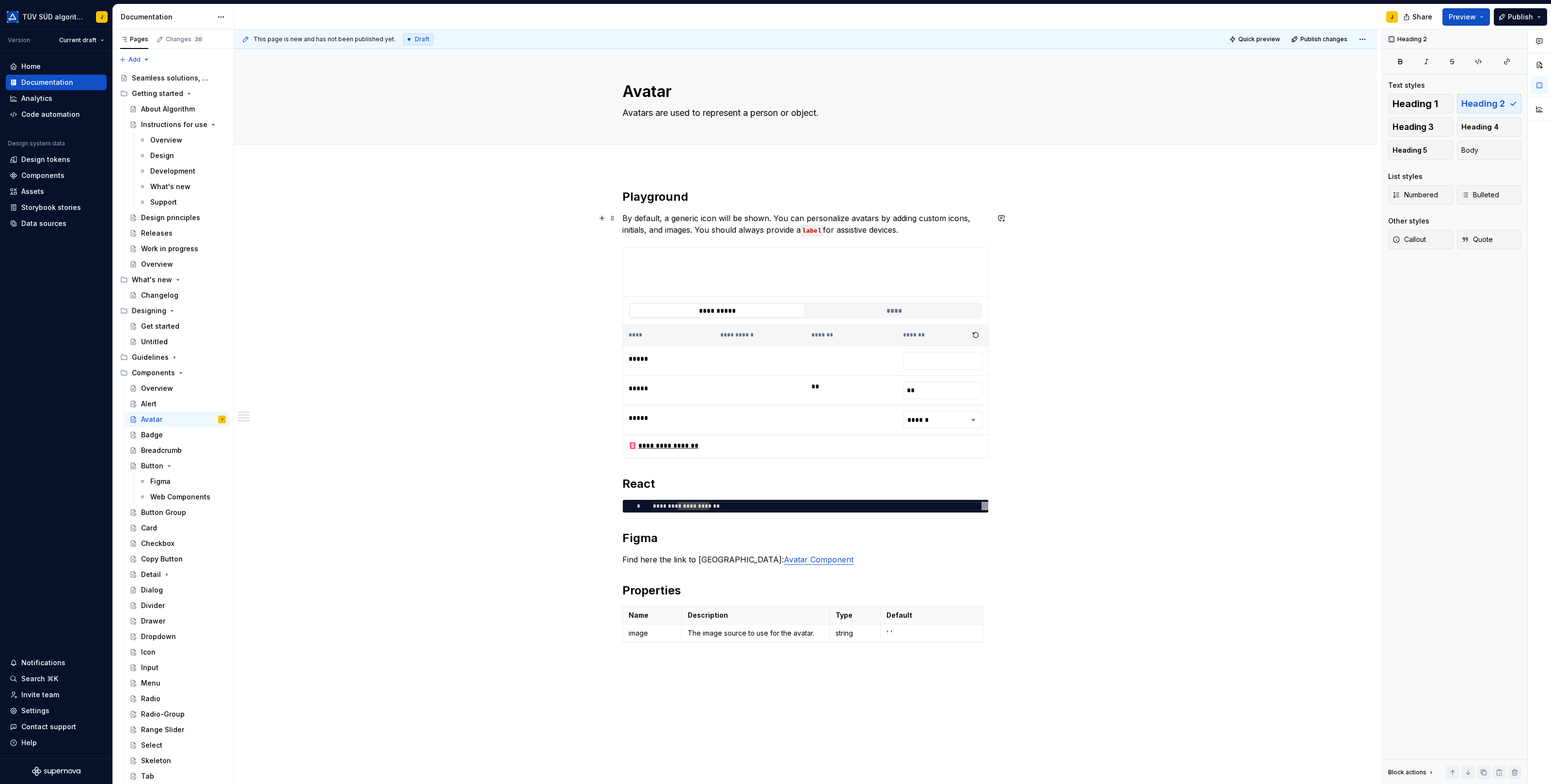
click at [901, 229] on p "By default, a generic icon will be shown. You can personalize avatars by adding…" at bounding box center [805, 224] width 367 height 23
click at [924, 233] on p "By default, a generic icon will be shown. You can personalize avatars by adding…" at bounding box center [805, 224] width 367 height 23
click at [858, 305] on button "****" at bounding box center [894, 310] width 176 height 14
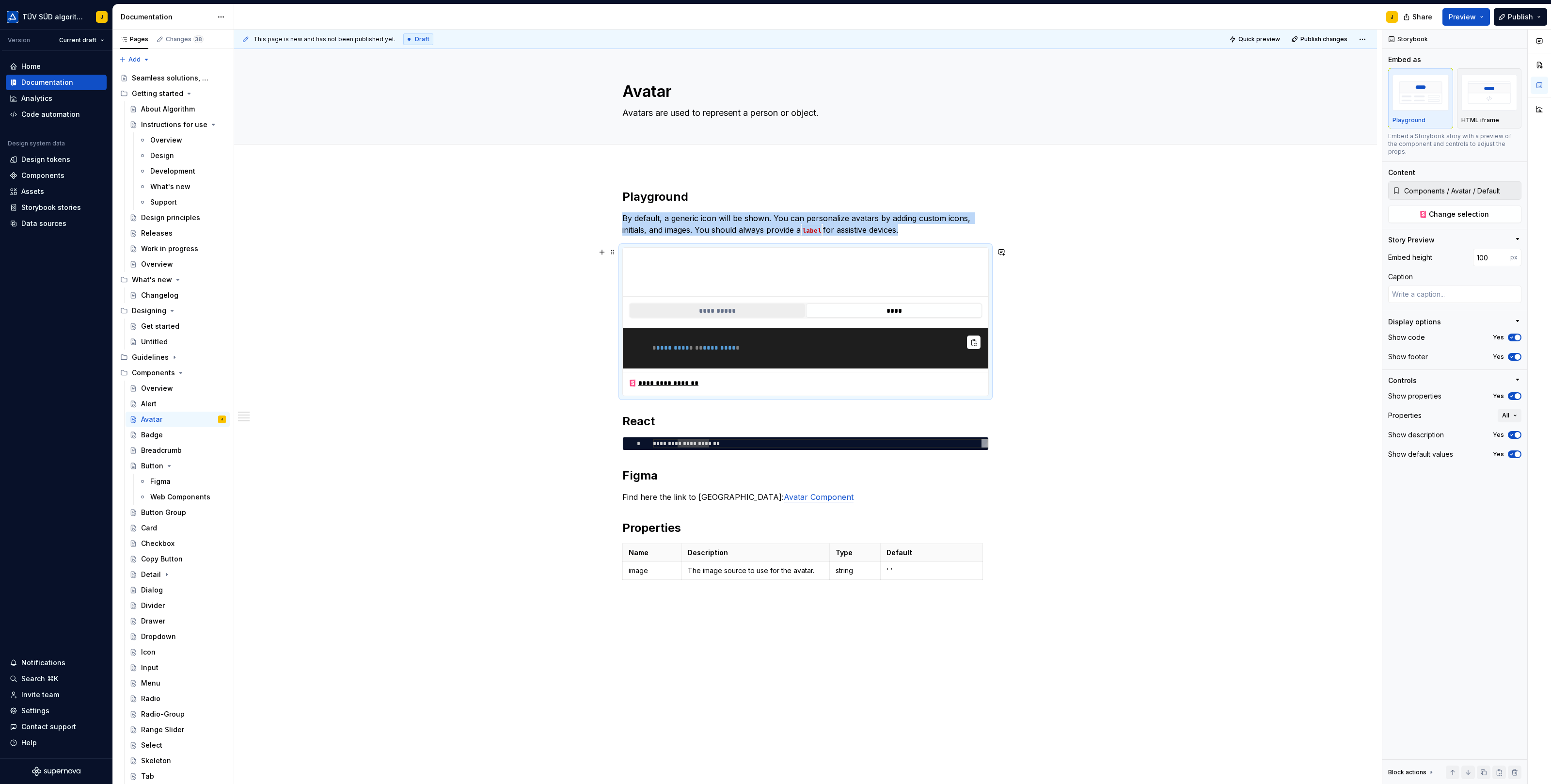
click at [745, 308] on button "**********" at bounding box center [717, 310] width 176 height 14
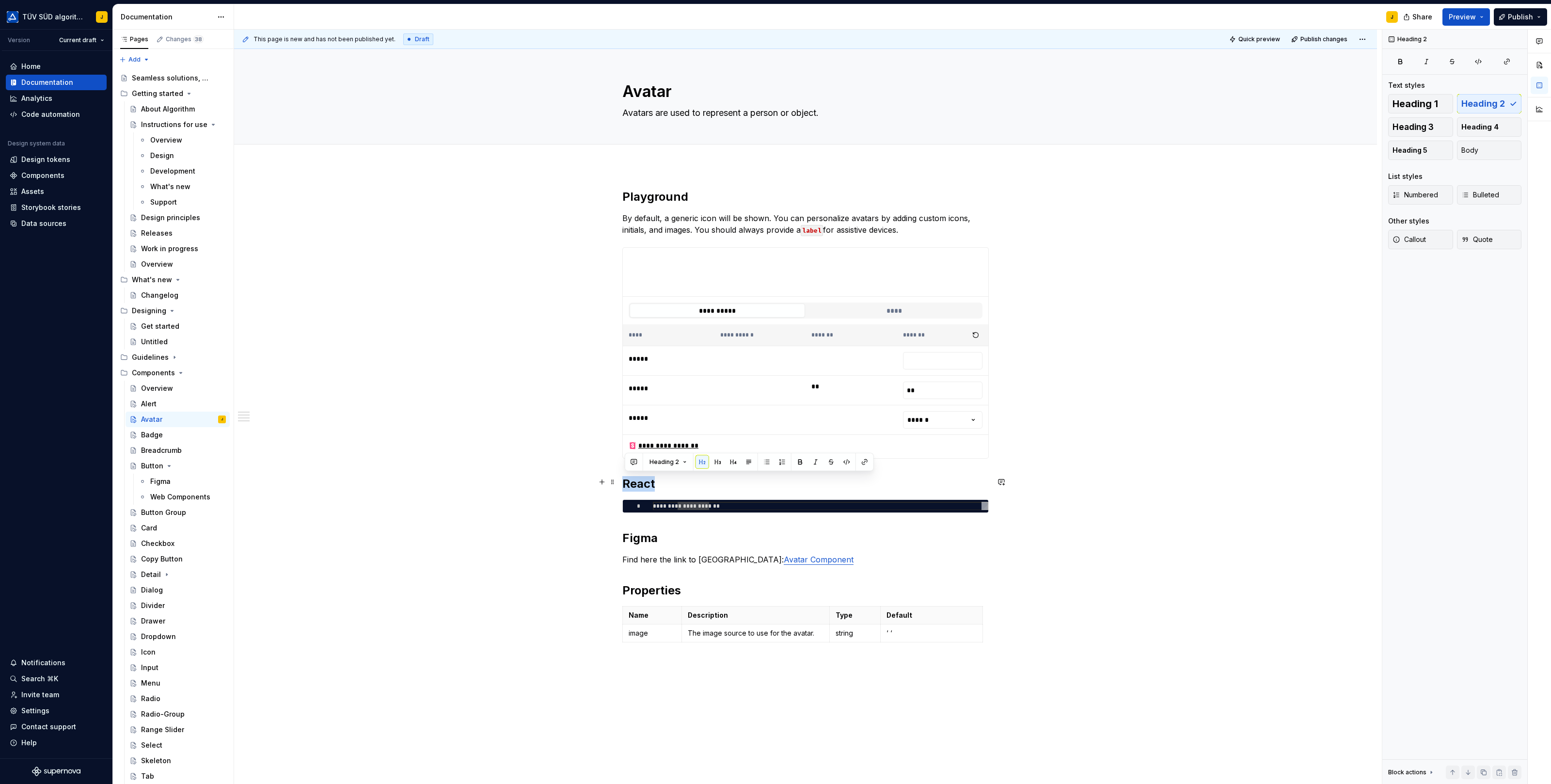
drag, startPoint x: 626, startPoint y: 483, endPoint x: 657, endPoint y: 483, distance: 31.0
click at [657, 483] on h2 "React" at bounding box center [805, 483] width 367 height 16
click at [550, 400] on div "**********" at bounding box center [805, 541] width 1143 height 751
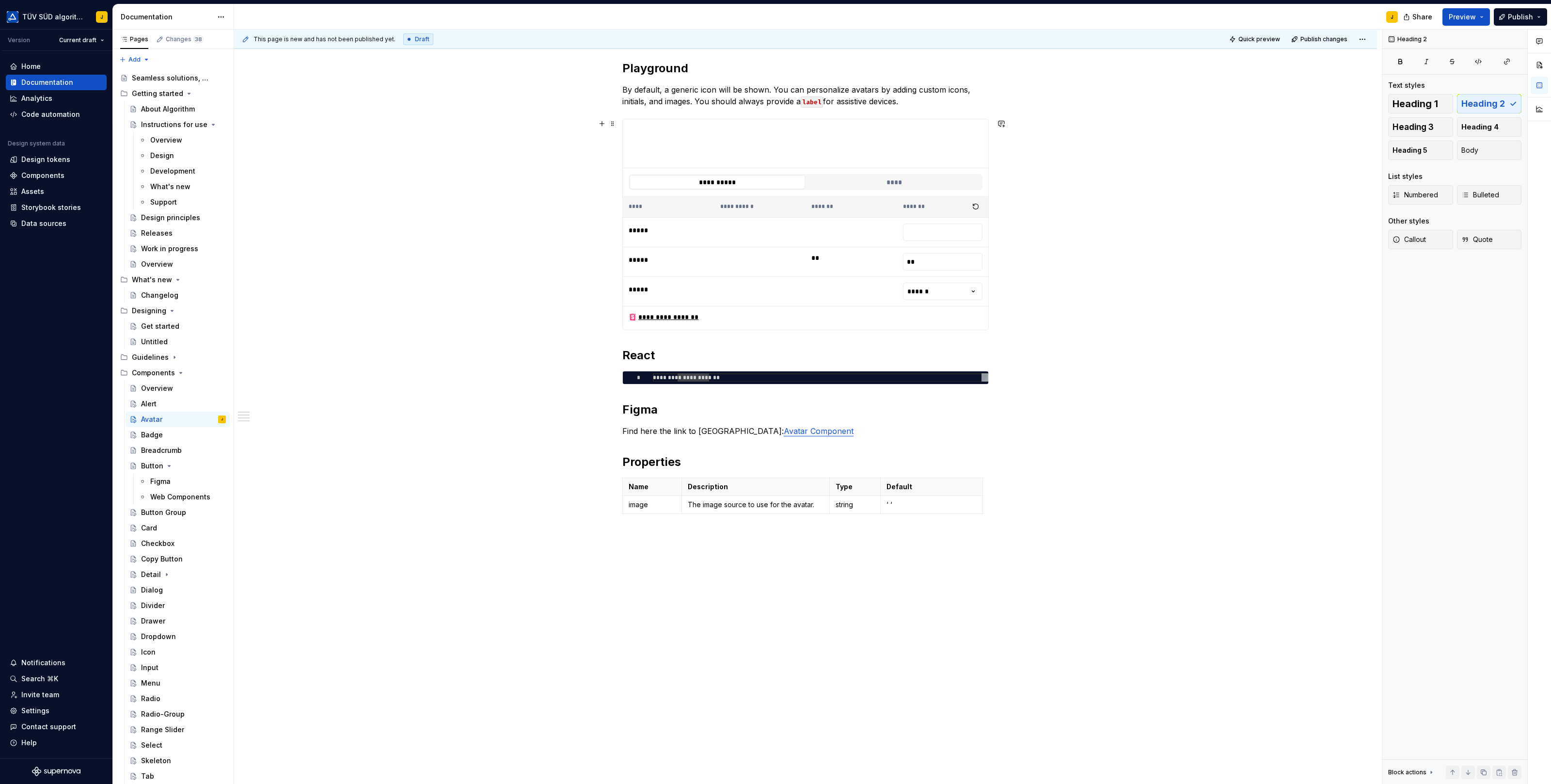
scroll to position [0, 0]
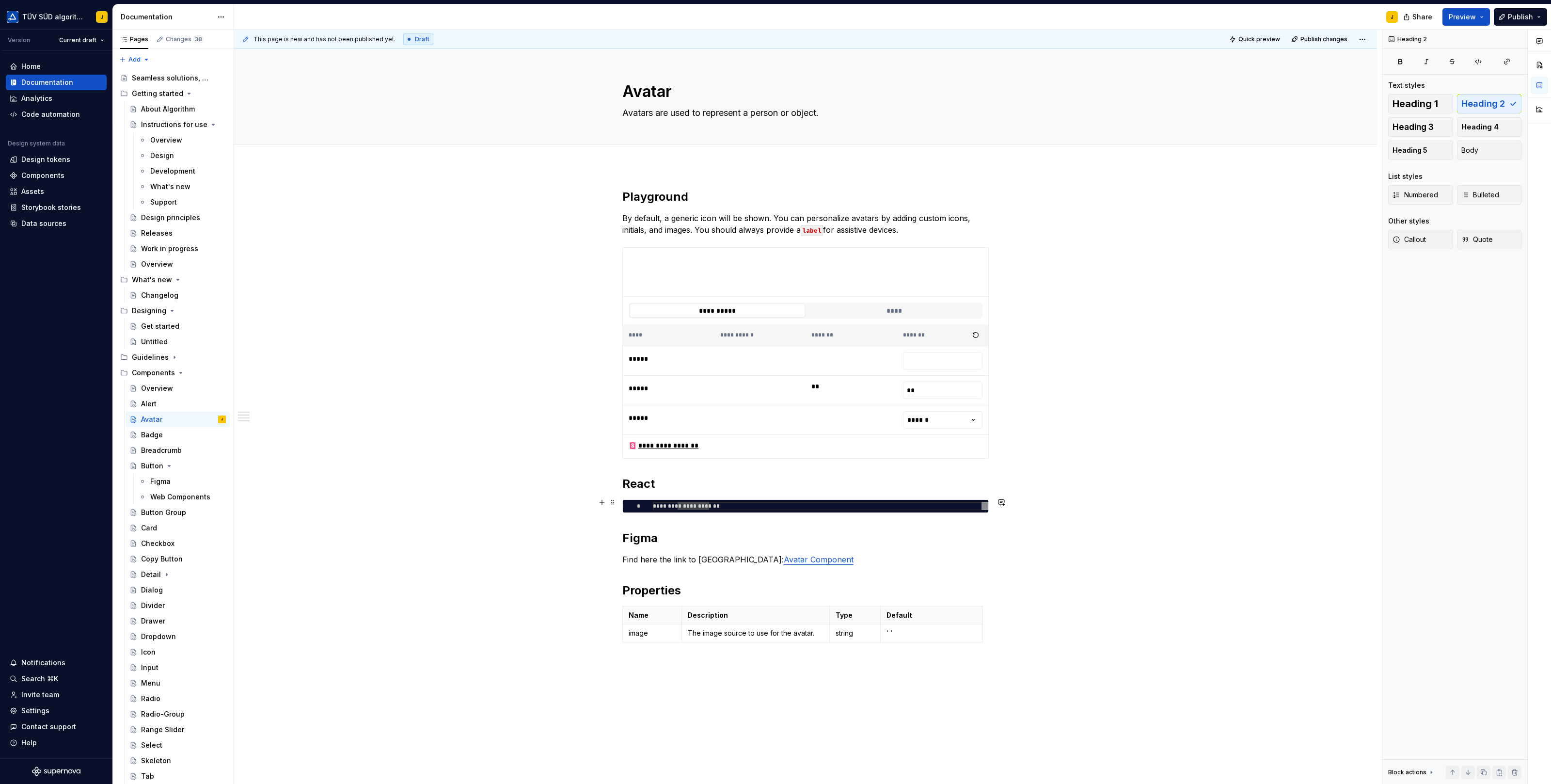
click at [685, 506] on div "**********" at bounding box center [820, 506] width 336 height 9
click at [577, 500] on div "**********" at bounding box center [805, 541] width 1143 height 751
click at [693, 484] on h2 "React" at bounding box center [805, 483] width 367 height 16
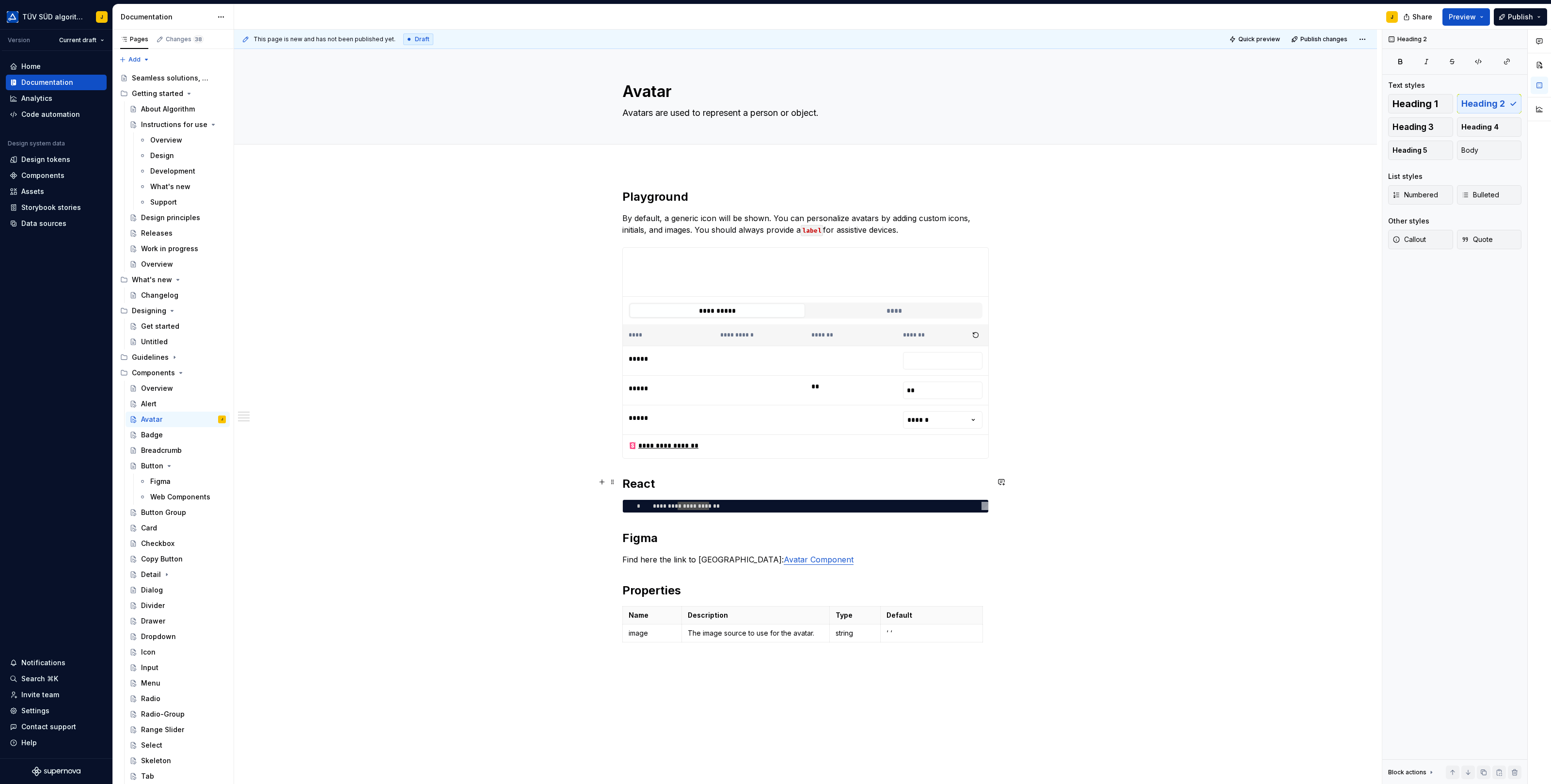
click at [654, 484] on h2 "React" at bounding box center [805, 483] width 367 height 16
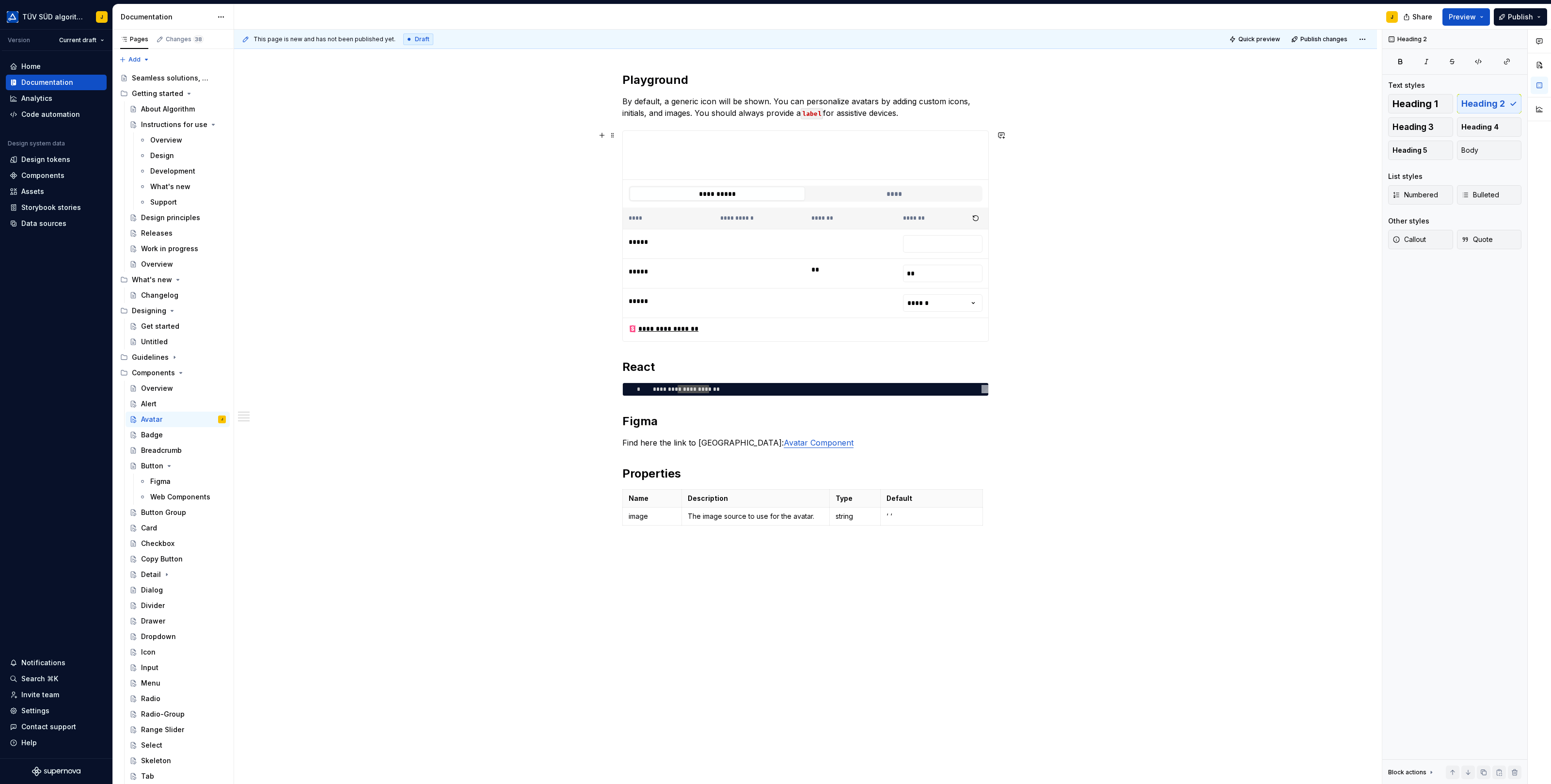
scroll to position [0, 0]
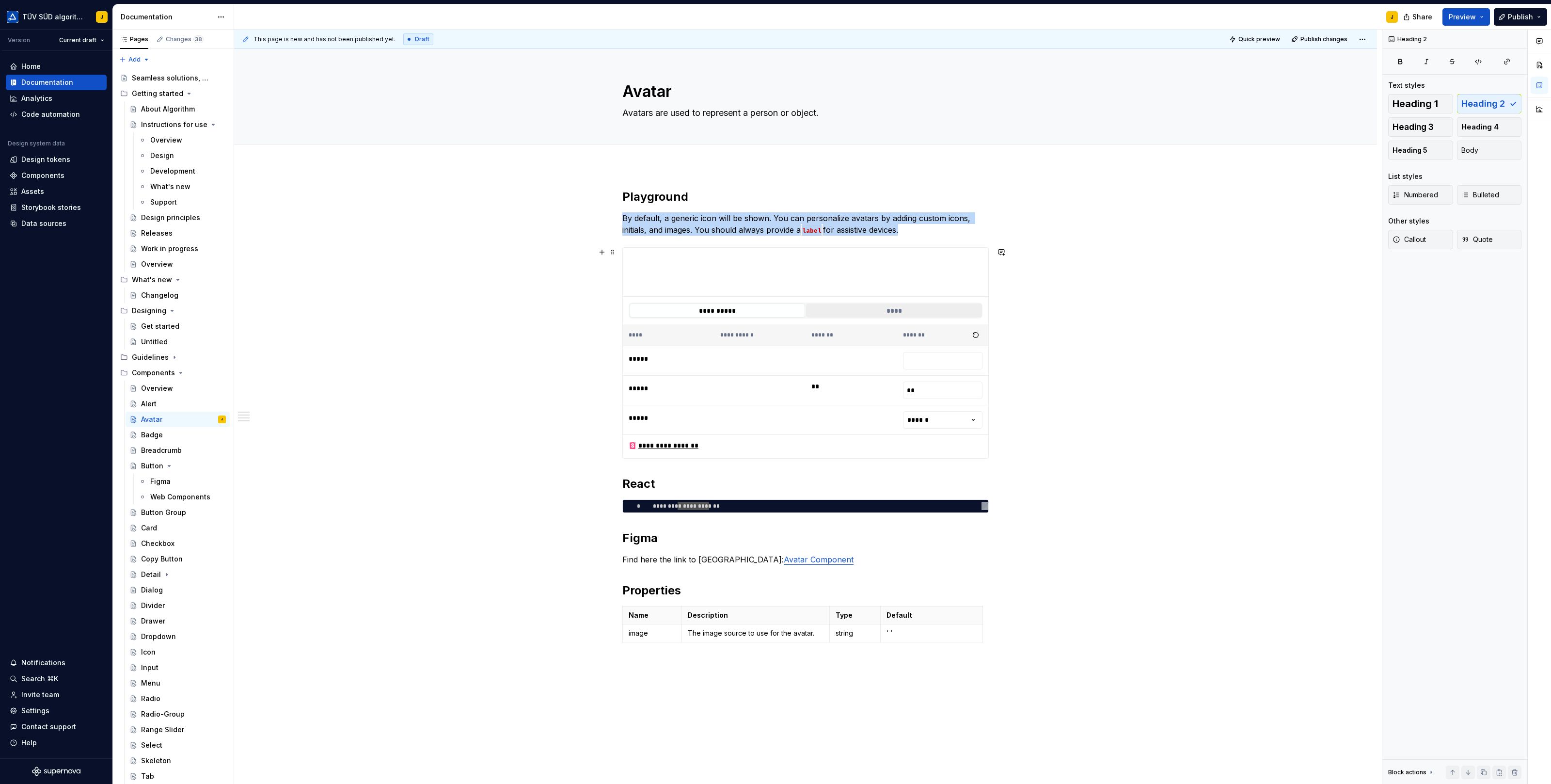
click at [907, 313] on button "****" at bounding box center [894, 310] width 176 height 14
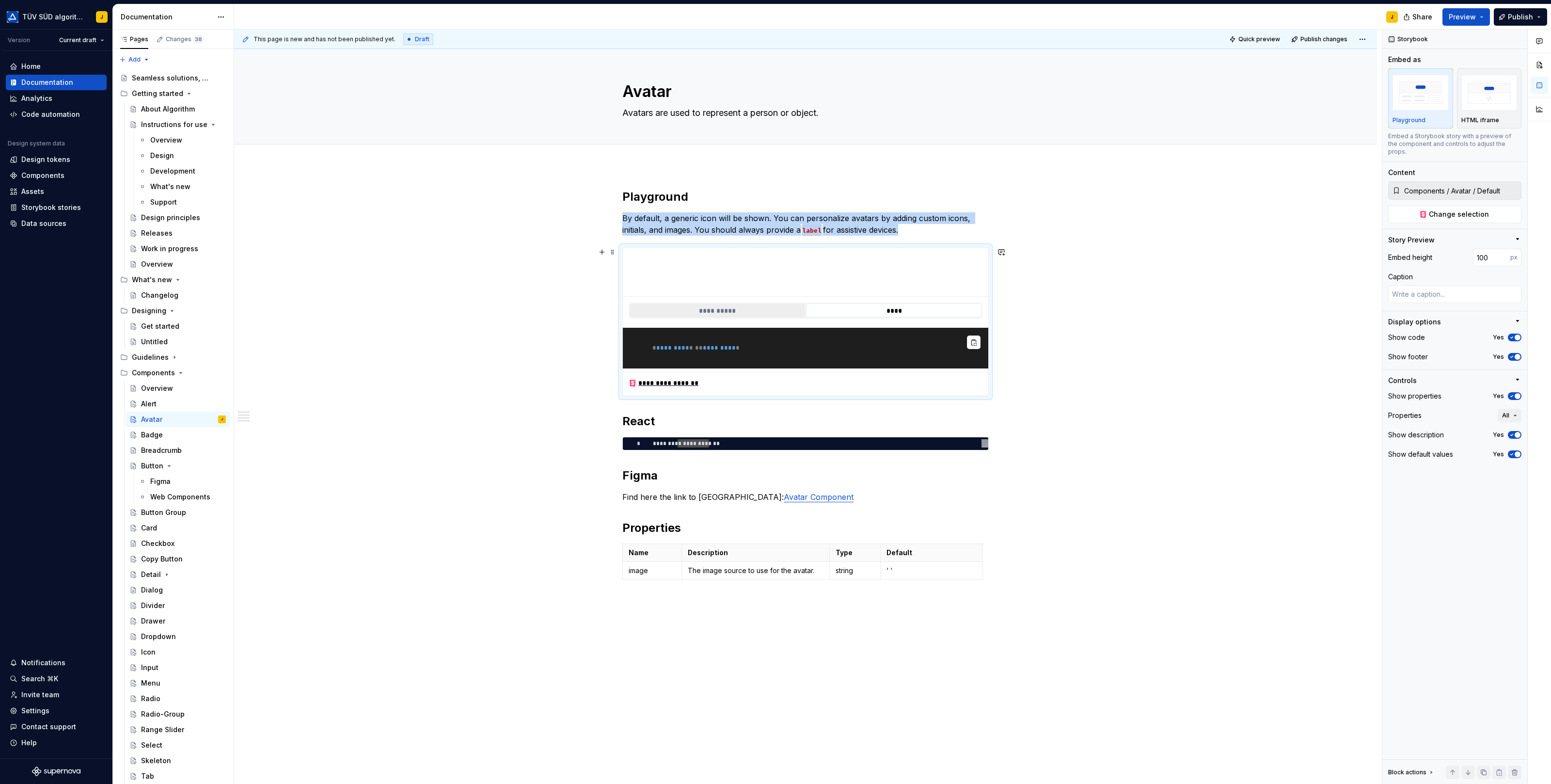
click at [738, 305] on button "**********" at bounding box center [717, 310] width 176 height 14
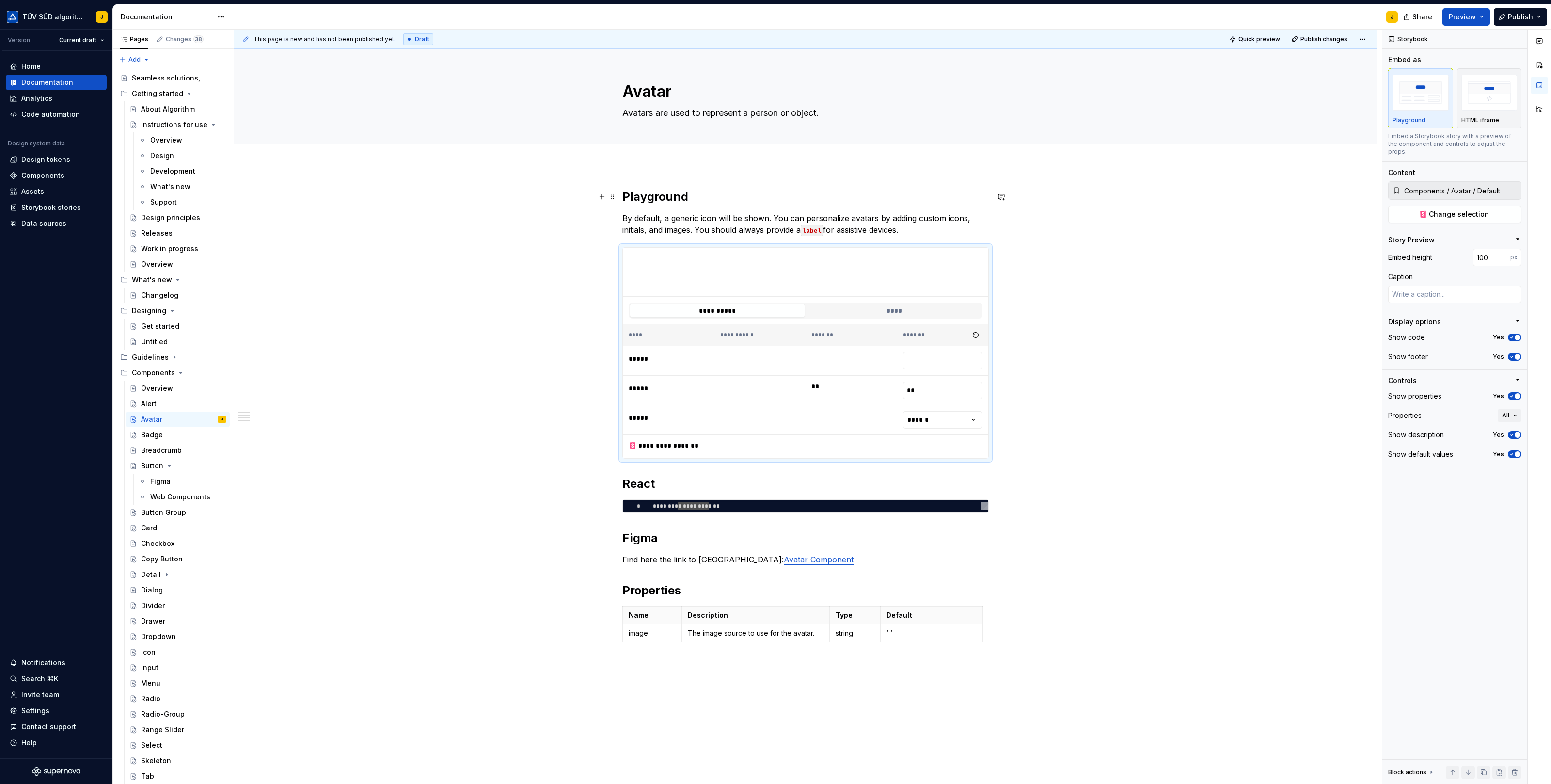
click at [626, 198] on h2 "Playground" at bounding box center [805, 196] width 367 height 16
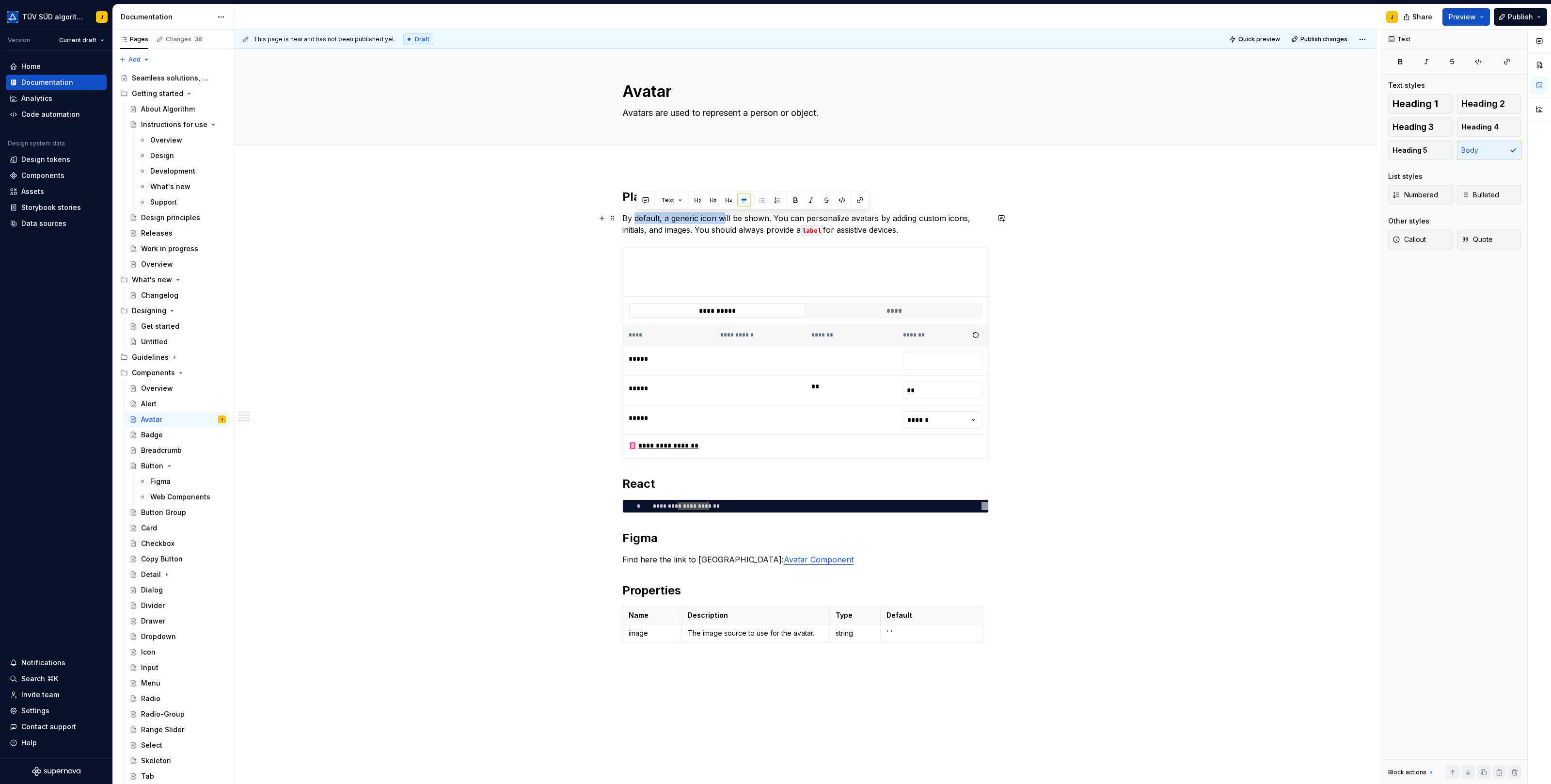
drag, startPoint x: 636, startPoint y: 219, endPoint x: 726, endPoint y: 218, distance: 90.0
click at [726, 218] on p "By default, a generic icon will be shown. You can personalize avatars by adding…" at bounding box center [805, 224] width 367 height 23
click at [764, 217] on p "By default, a generic icon will be shown. You can personalize avatars by adding…" at bounding box center [805, 224] width 367 height 23
drag, startPoint x: 770, startPoint y: 216, endPoint x: 746, endPoint y: 214, distance: 24.1
click at [746, 214] on p "By default, a generic icon will be shown. You can personalize avatars by adding…" at bounding box center [805, 224] width 367 height 23
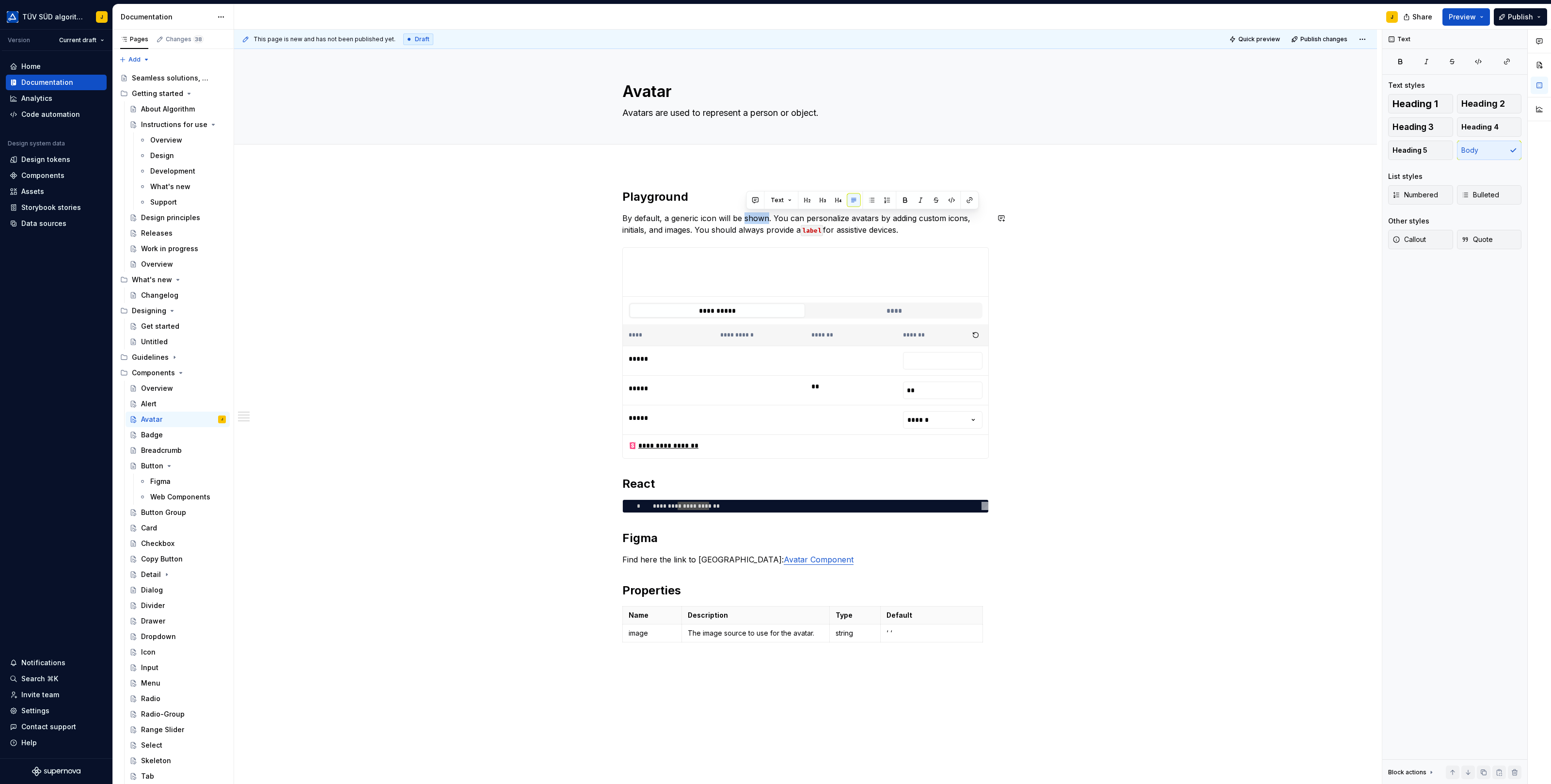
click at [738, 173] on div "**********" at bounding box center [805, 541] width 1143 height 751
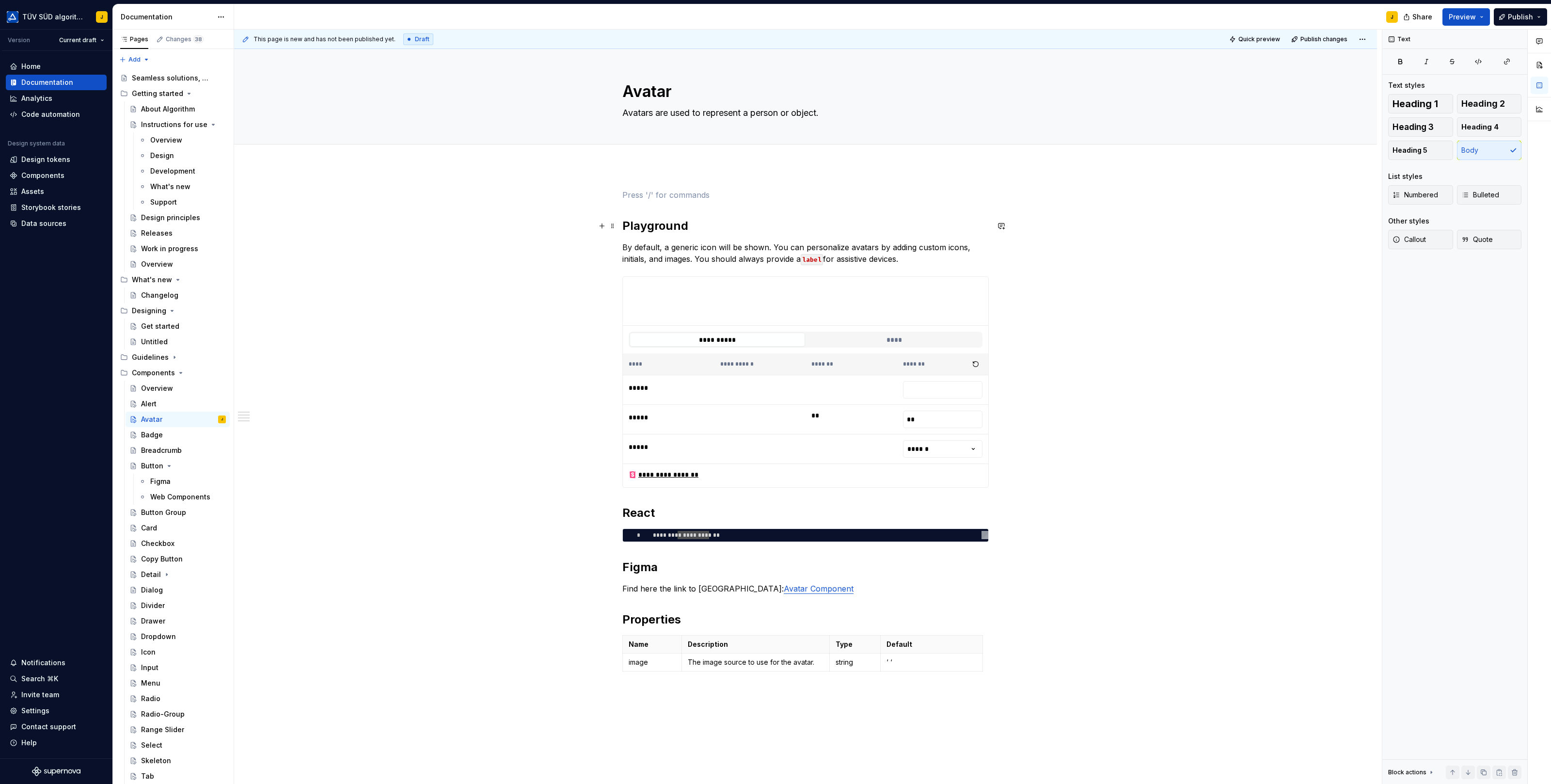
click at [623, 222] on div "**********" at bounding box center [805, 555] width 1143 height 779
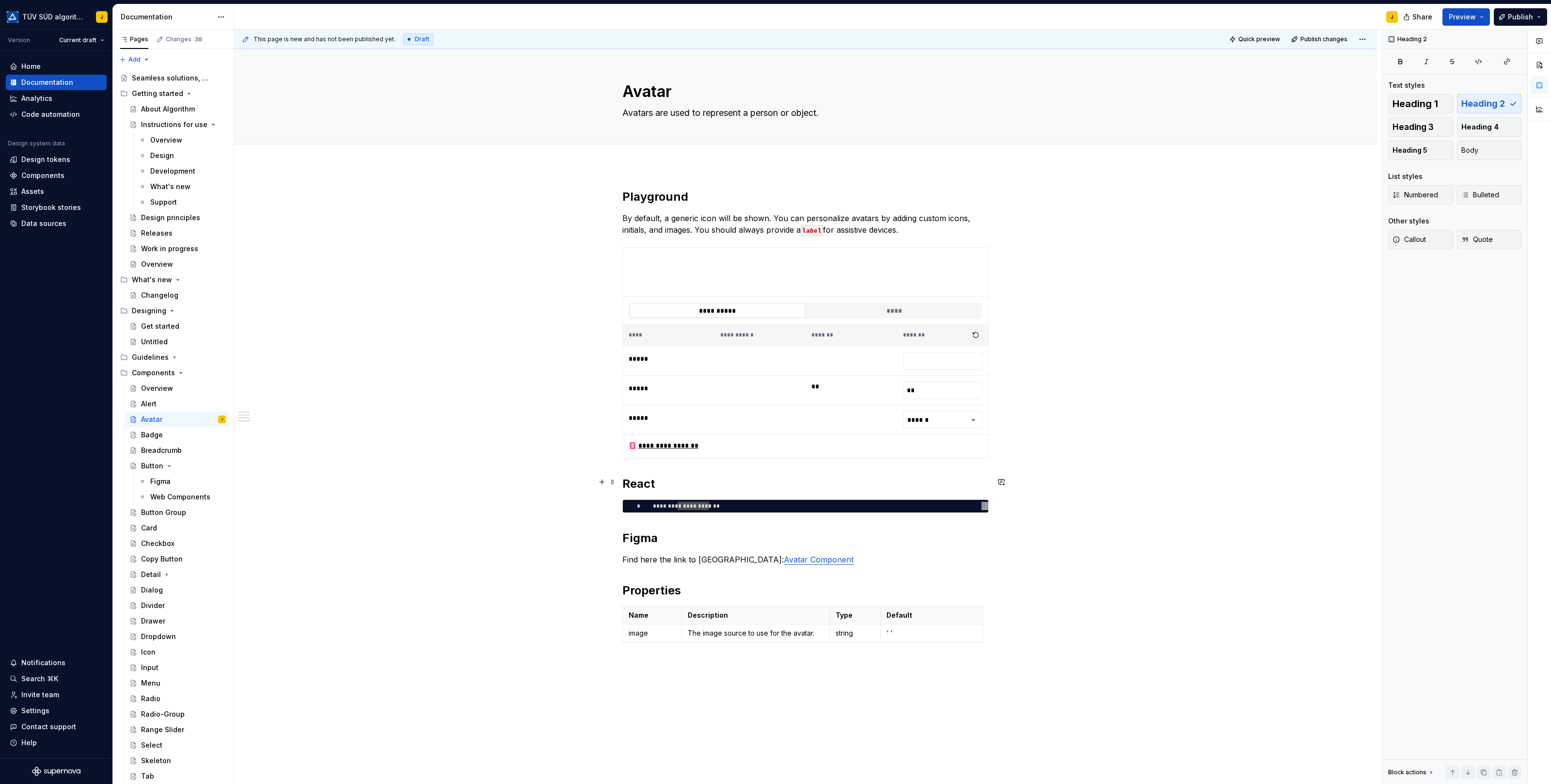
click at [641, 476] on h2 "React" at bounding box center [805, 483] width 367 height 16
click at [542, 416] on div "**********" at bounding box center [805, 541] width 1143 height 751
click at [205, 419] on button "Page tree" at bounding box center [205, 419] width 14 height 14
click at [248, 452] on div "Duplicate page" at bounding box center [264, 452] width 95 height 10
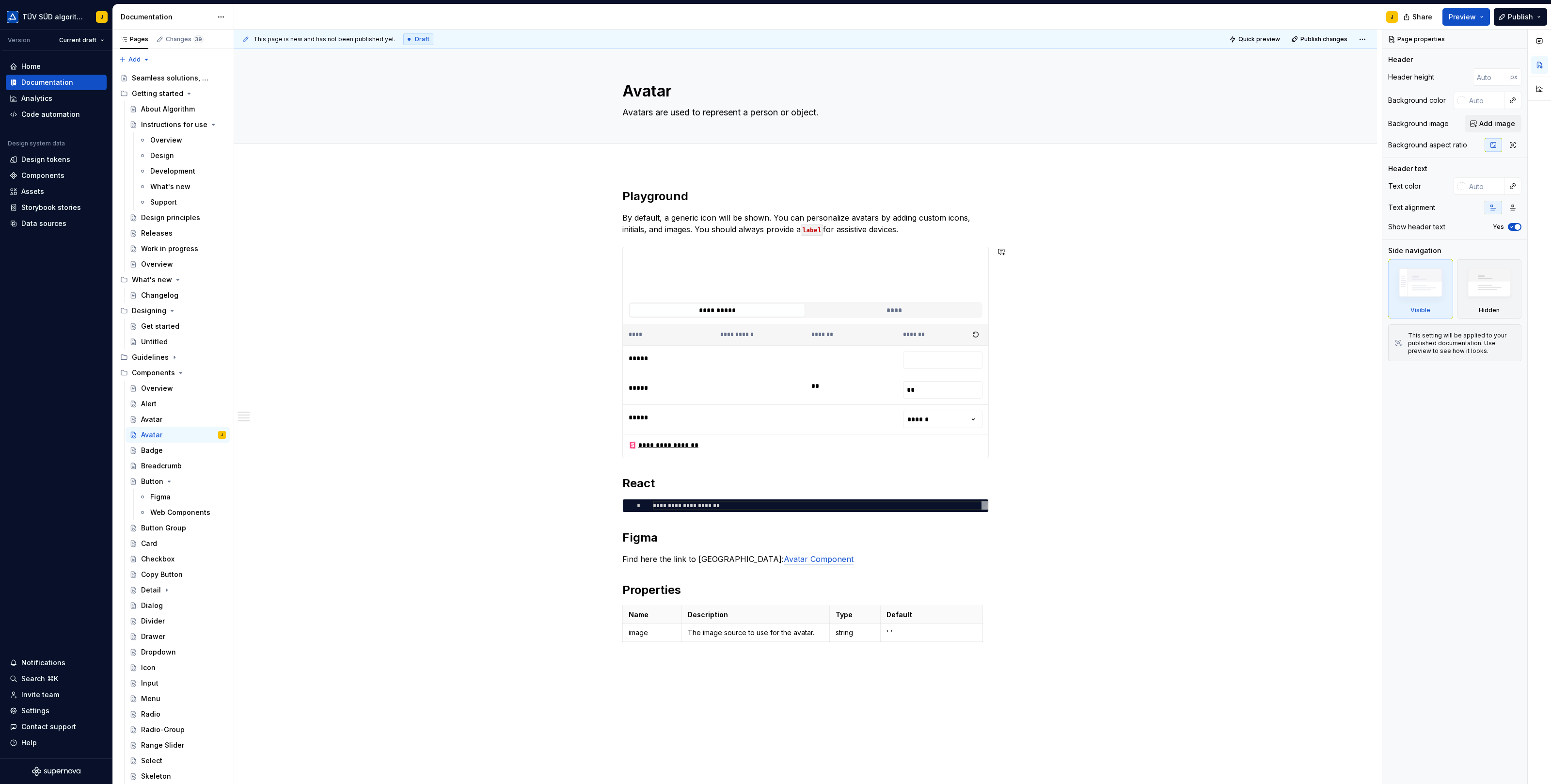
scroll to position [22, 0]
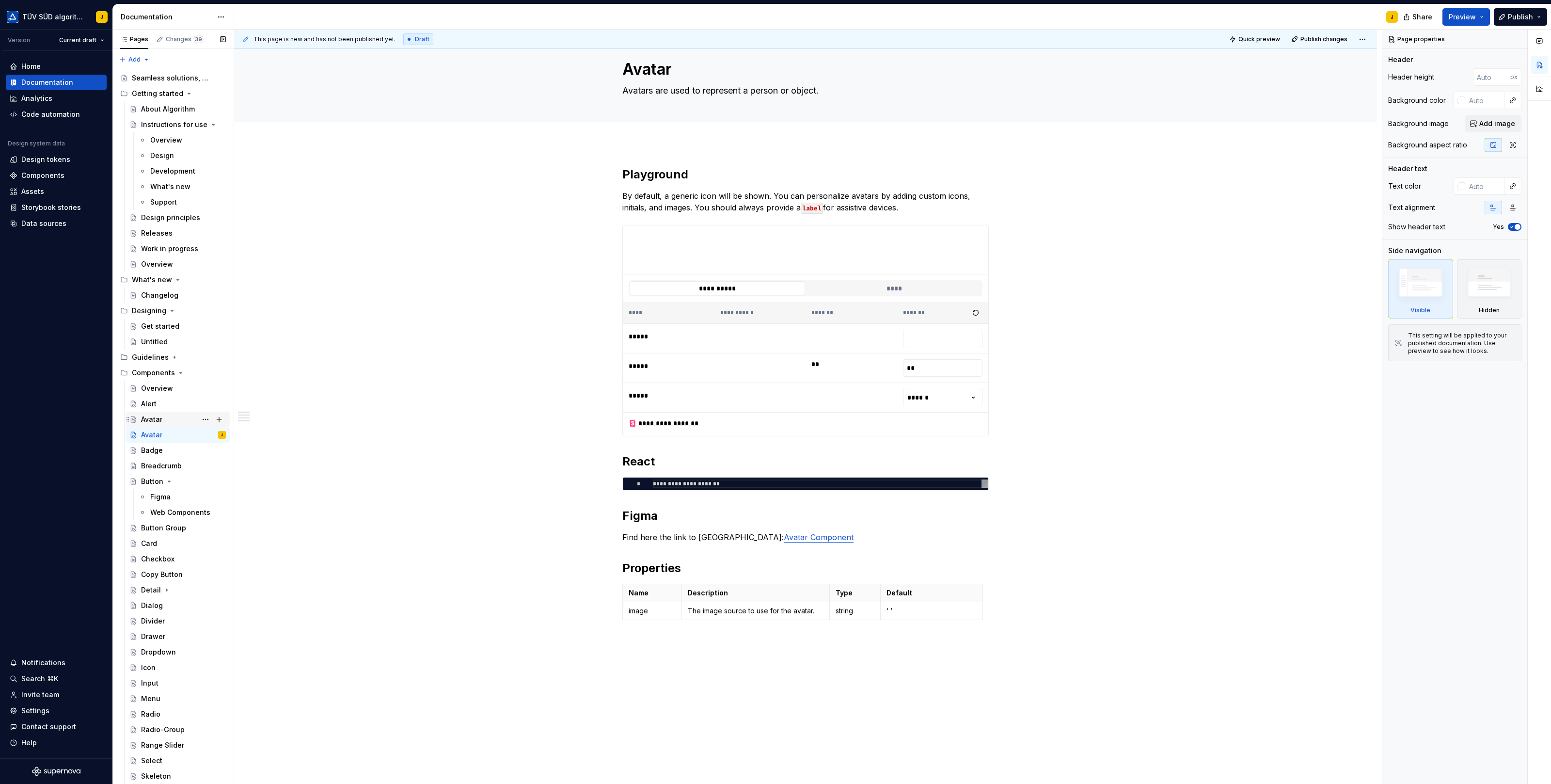
click at [152, 416] on div "Avatar" at bounding box center [152, 419] width 21 height 10
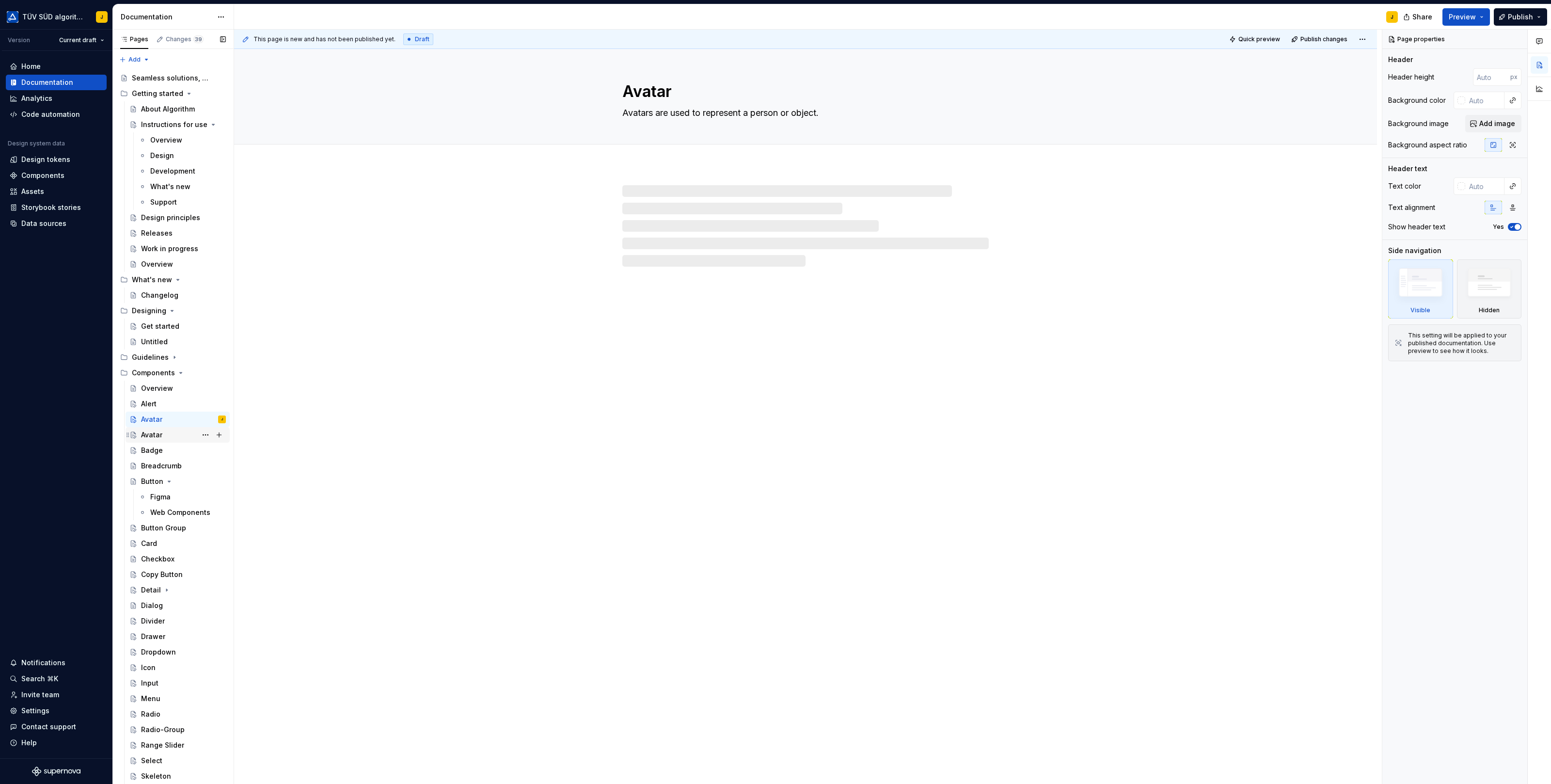
click at [160, 439] on div "Avatar" at bounding box center [152, 434] width 21 height 10
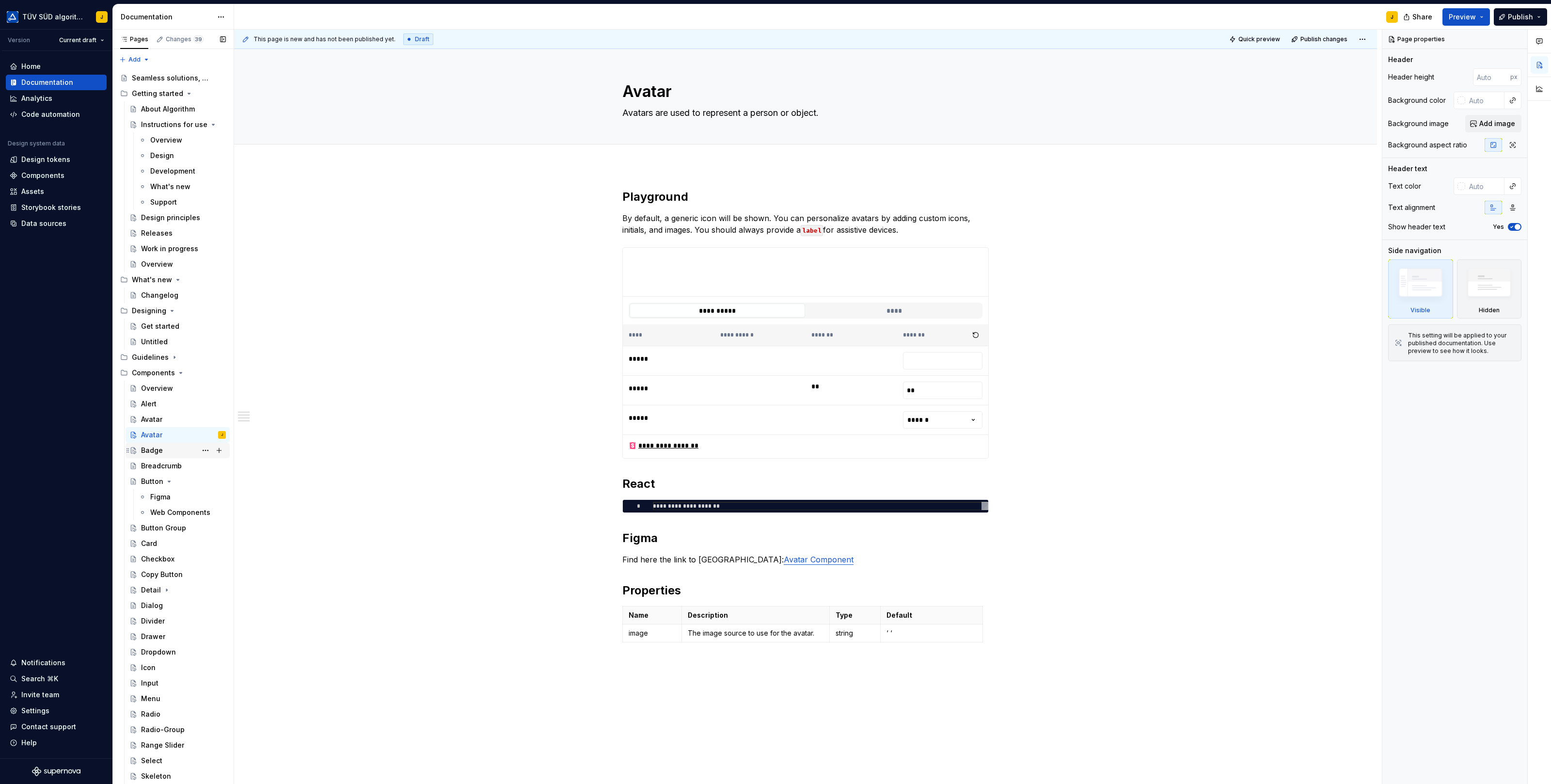
click at [152, 453] on div "Badge" at bounding box center [152, 450] width 22 height 10
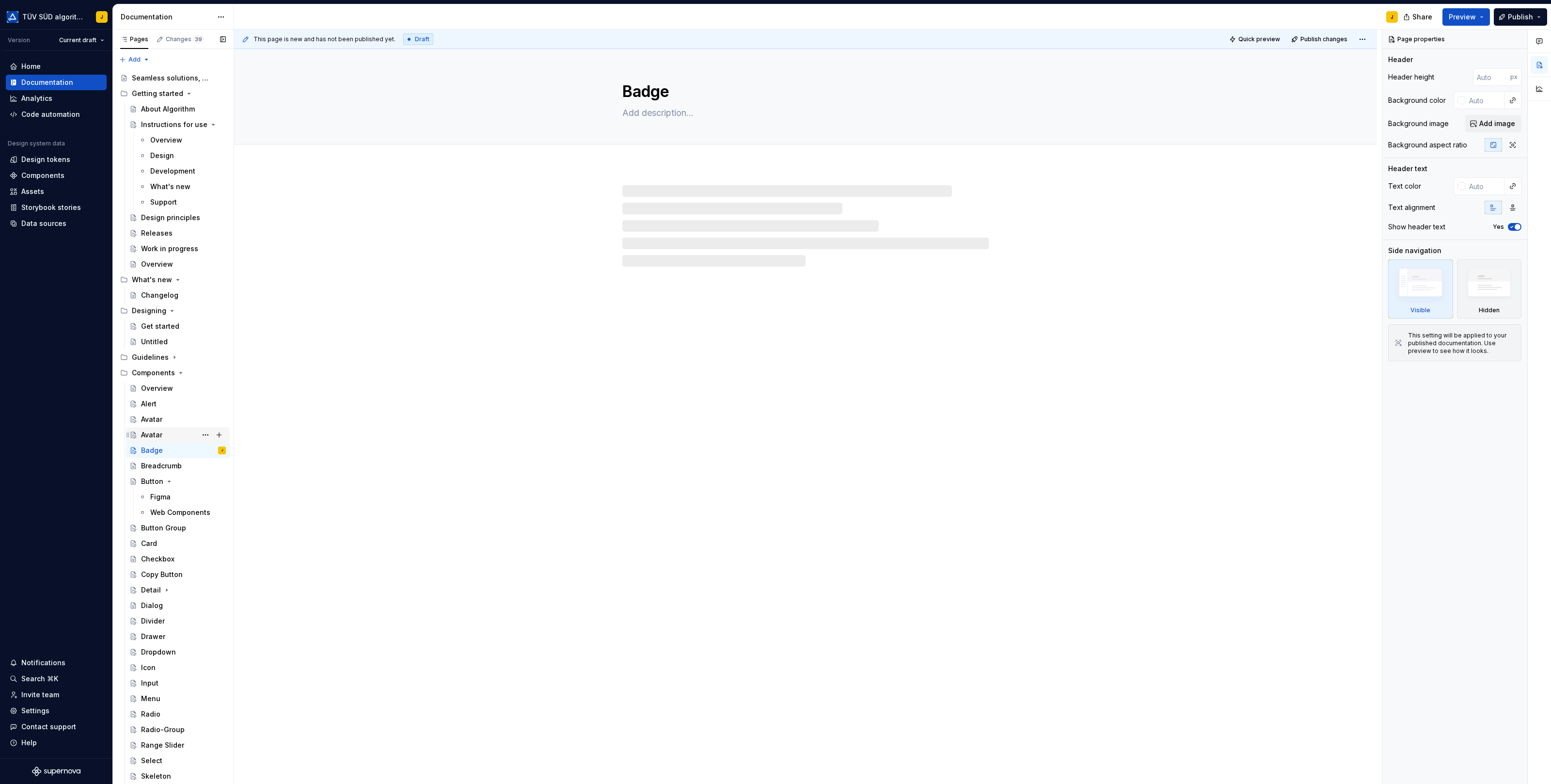
click at [158, 431] on div "Avatar" at bounding box center [152, 434] width 21 height 10
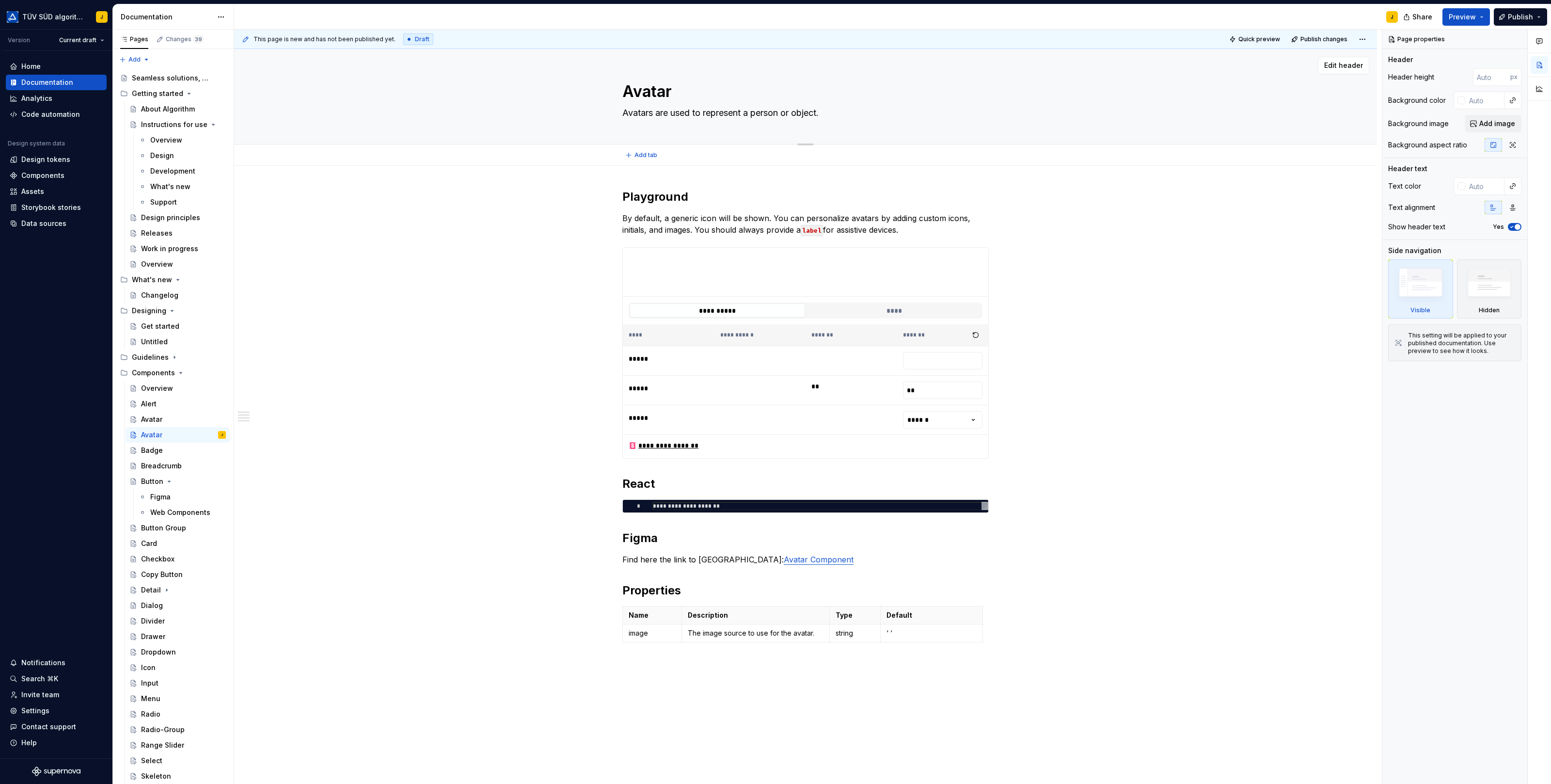
click at [651, 85] on textarea "Avatar" at bounding box center [804, 91] width 367 height 23
click at [159, 416] on div "Avatar" at bounding box center [152, 419] width 21 height 10
click at [158, 432] on div "Avatar" at bounding box center [152, 434] width 21 height 10
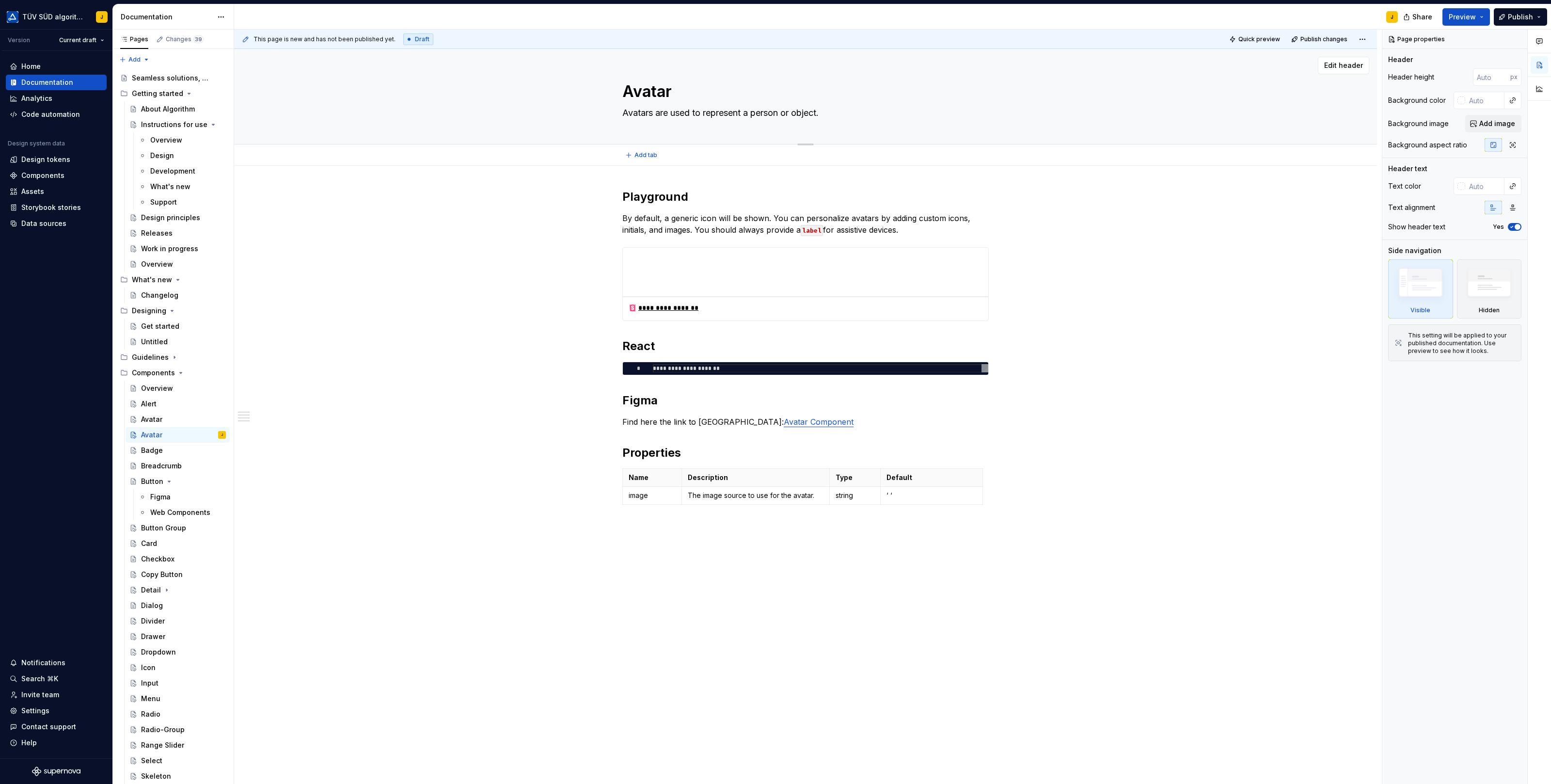
click at [657, 91] on textarea "Avatar" at bounding box center [804, 91] width 367 height 23
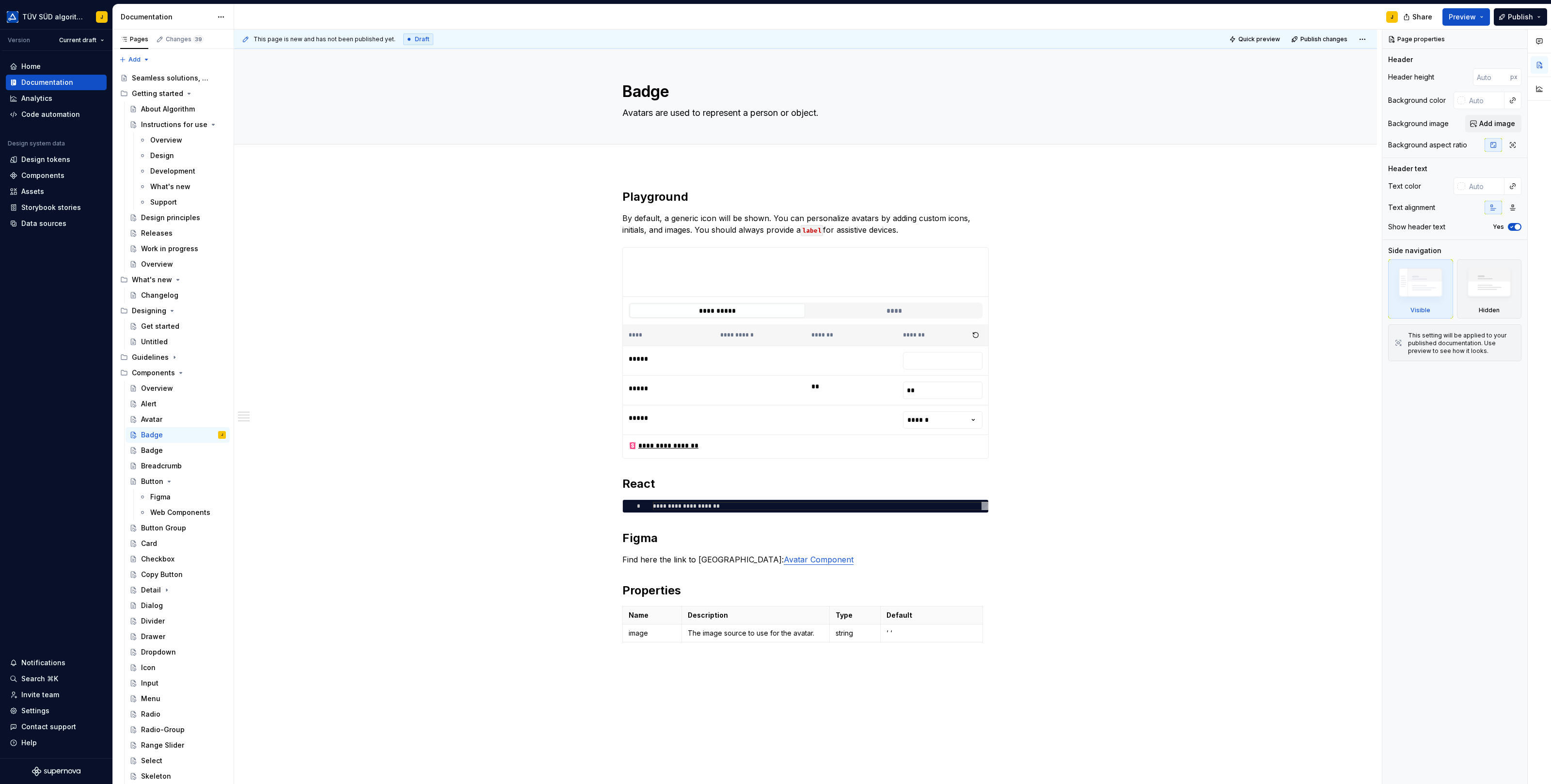
click at [578, 167] on div "**********" at bounding box center [805, 541] width 1143 height 751
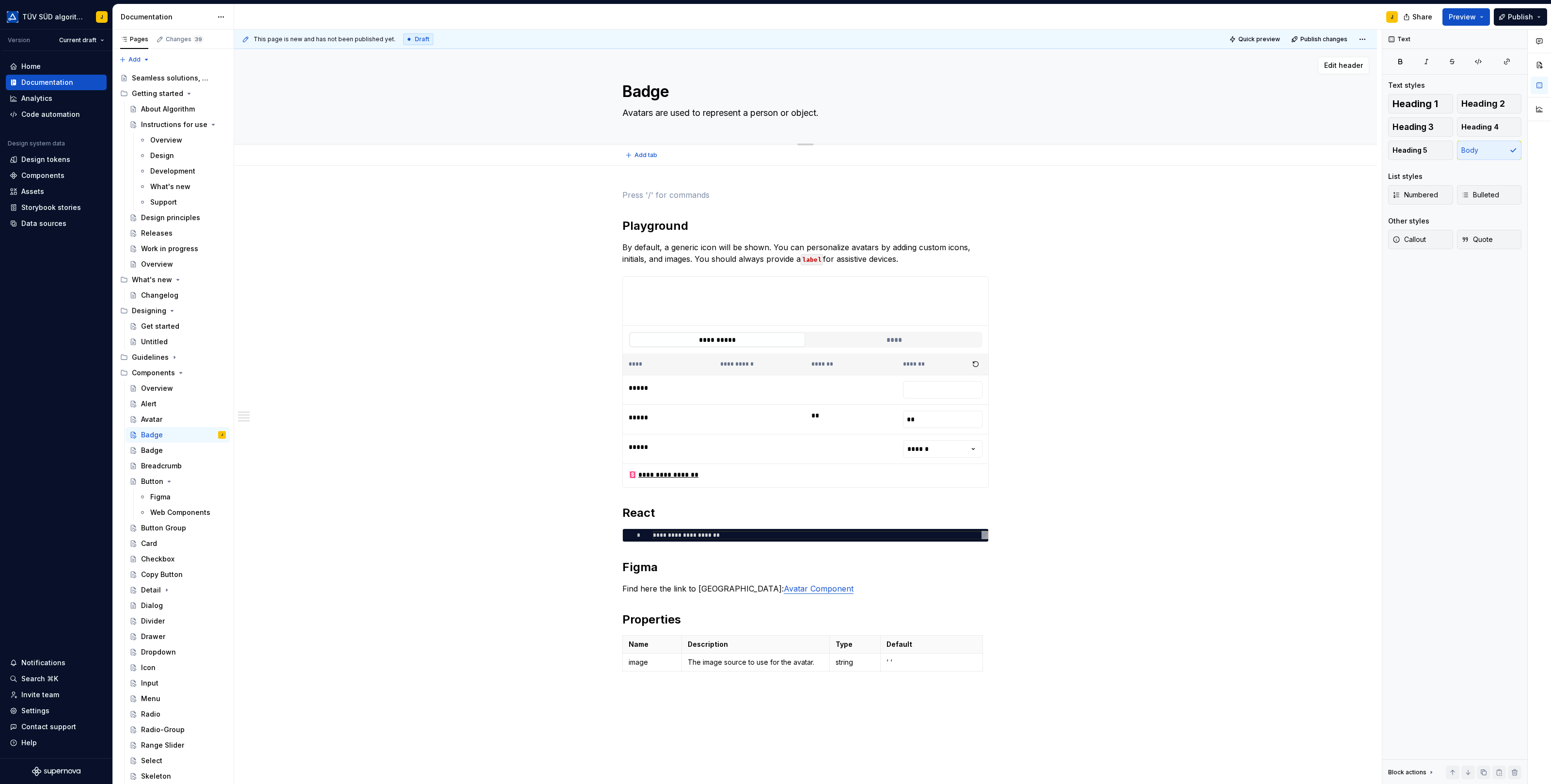
click at [744, 111] on textarea "Avatars are used to represent a person or object." at bounding box center [804, 113] width 367 height 16
paste textarea "Badges are used to draw attention and display statuses or counts."
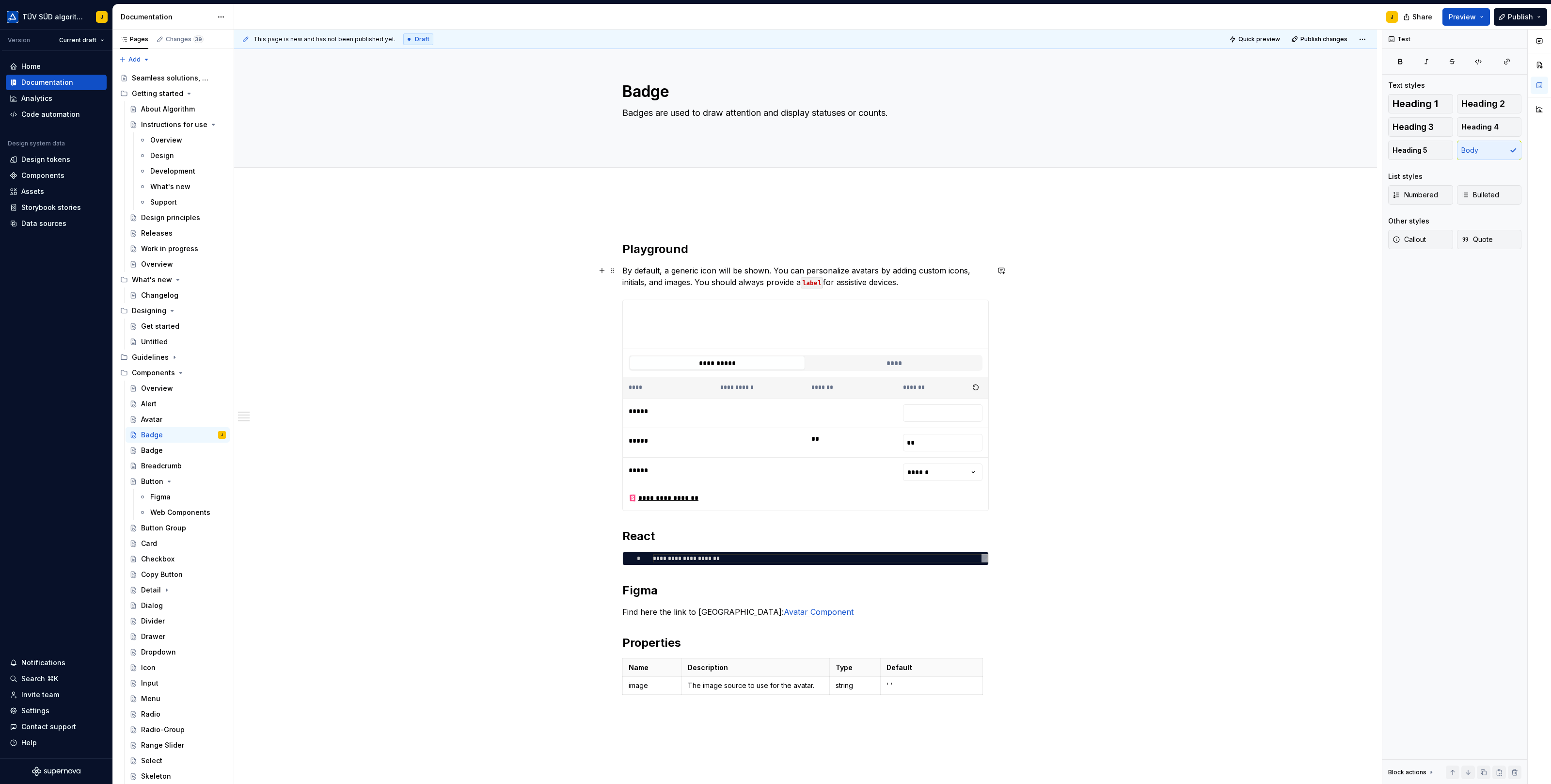
click at [685, 270] on p "By default, a generic icon will be shown. You can personalize avatars by adding…" at bounding box center [805, 276] width 367 height 23
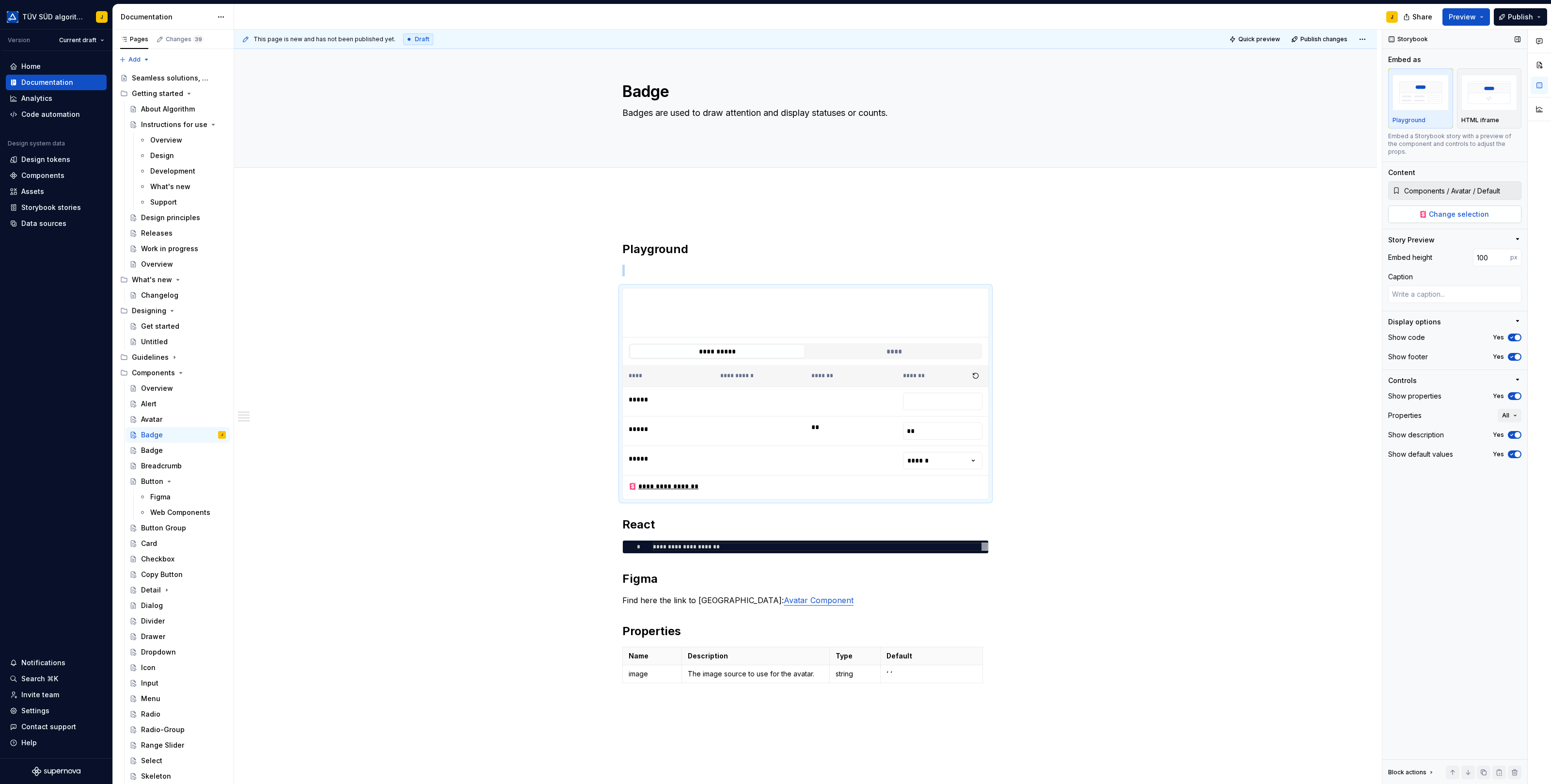
click at [1241, 209] on span "Change selection" at bounding box center [1459, 214] width 60 height 10
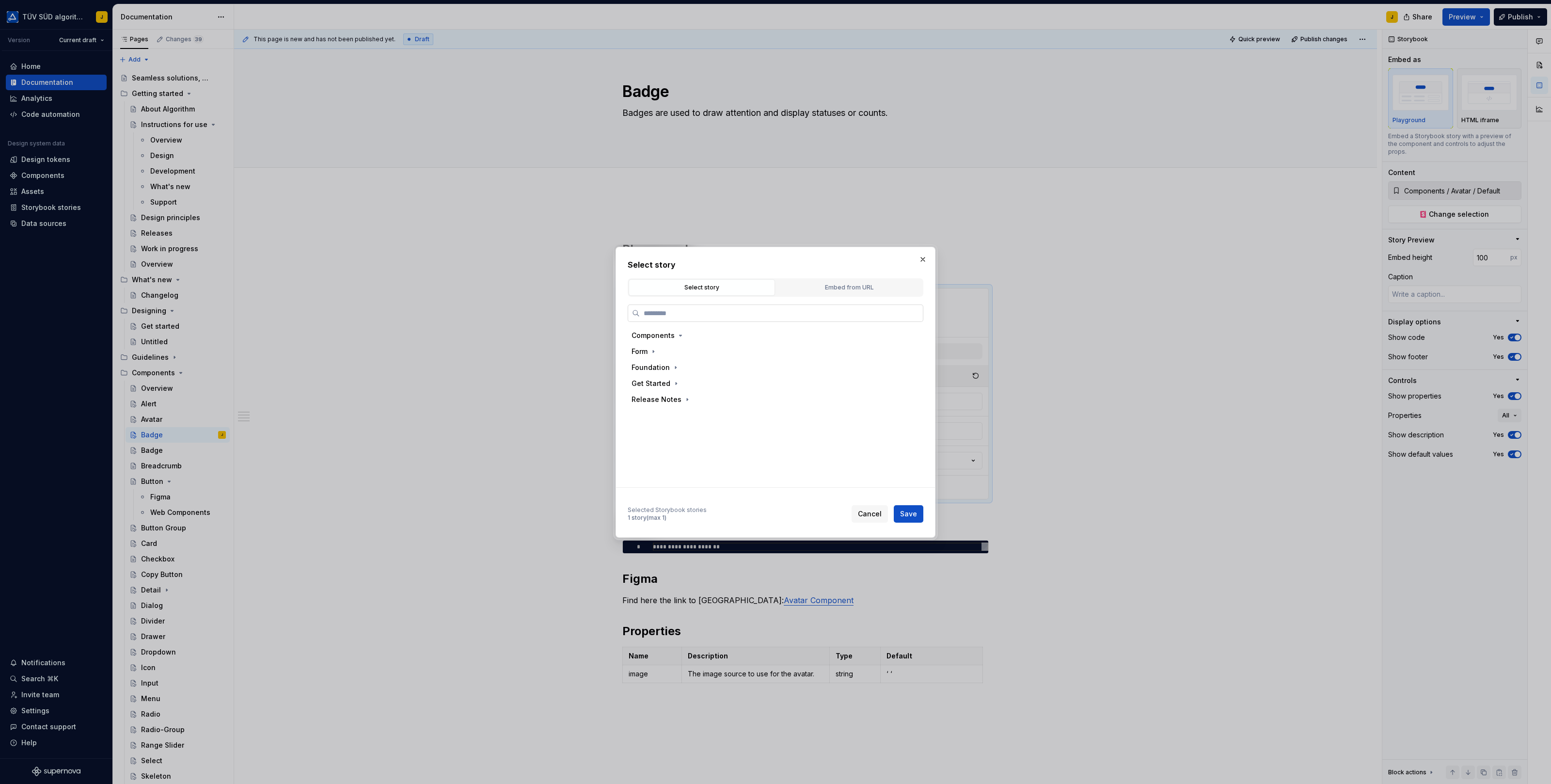
click at [679, 314] on input "search" at bounding box center [781, 313] width 283 height 10
click at [678, 384] on div "Primary" at bounding box center [674, 383] width 25 height 10
click at [914, 513] on span "Save" at bounding box center [908, 514] width 17 height 10
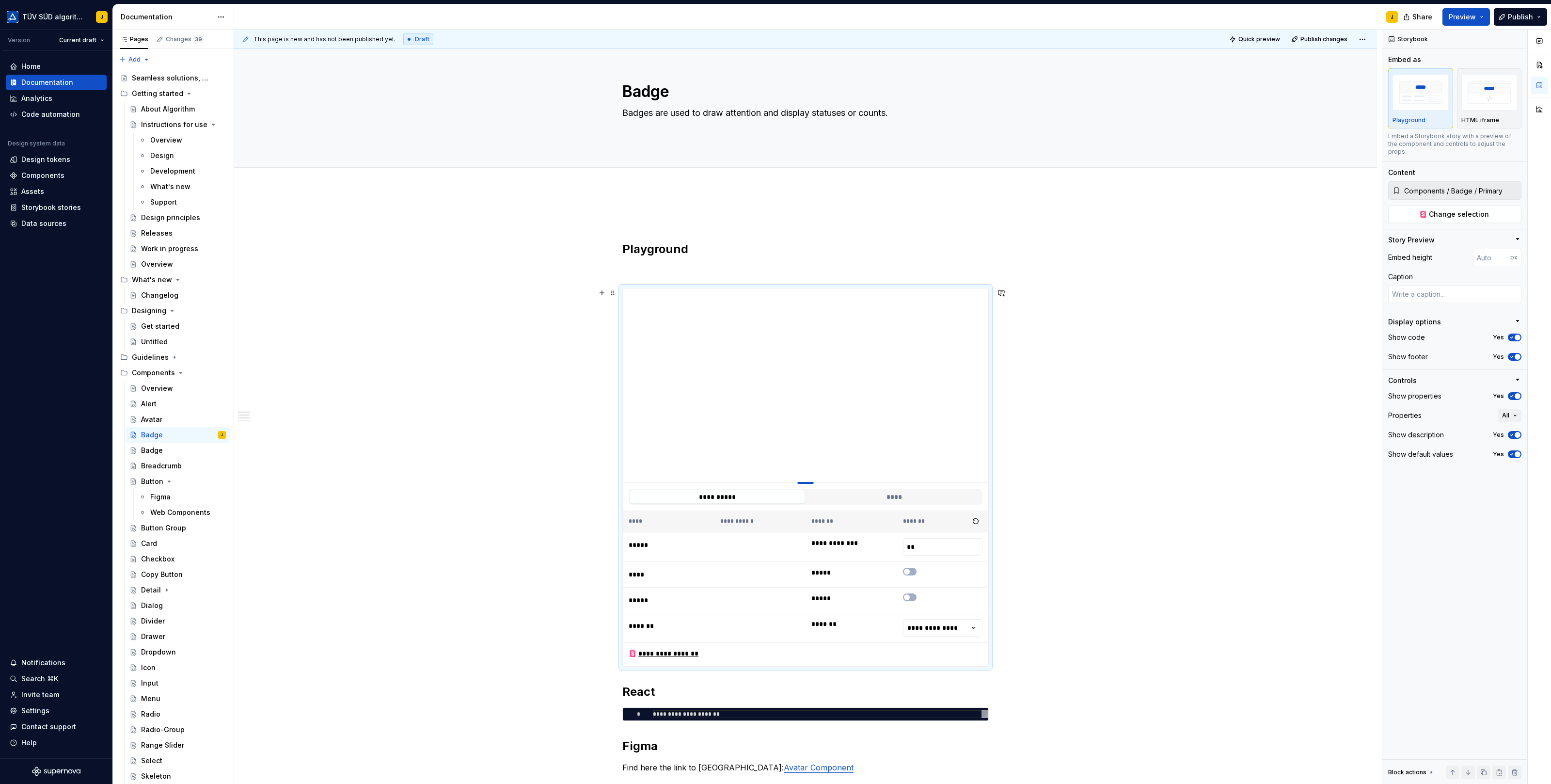
click at [806, 482] on div at bounding box center [805, 483] width 16 height 2
click at [806, 482] on div at bounding box center [805, 483] width 16 height 2
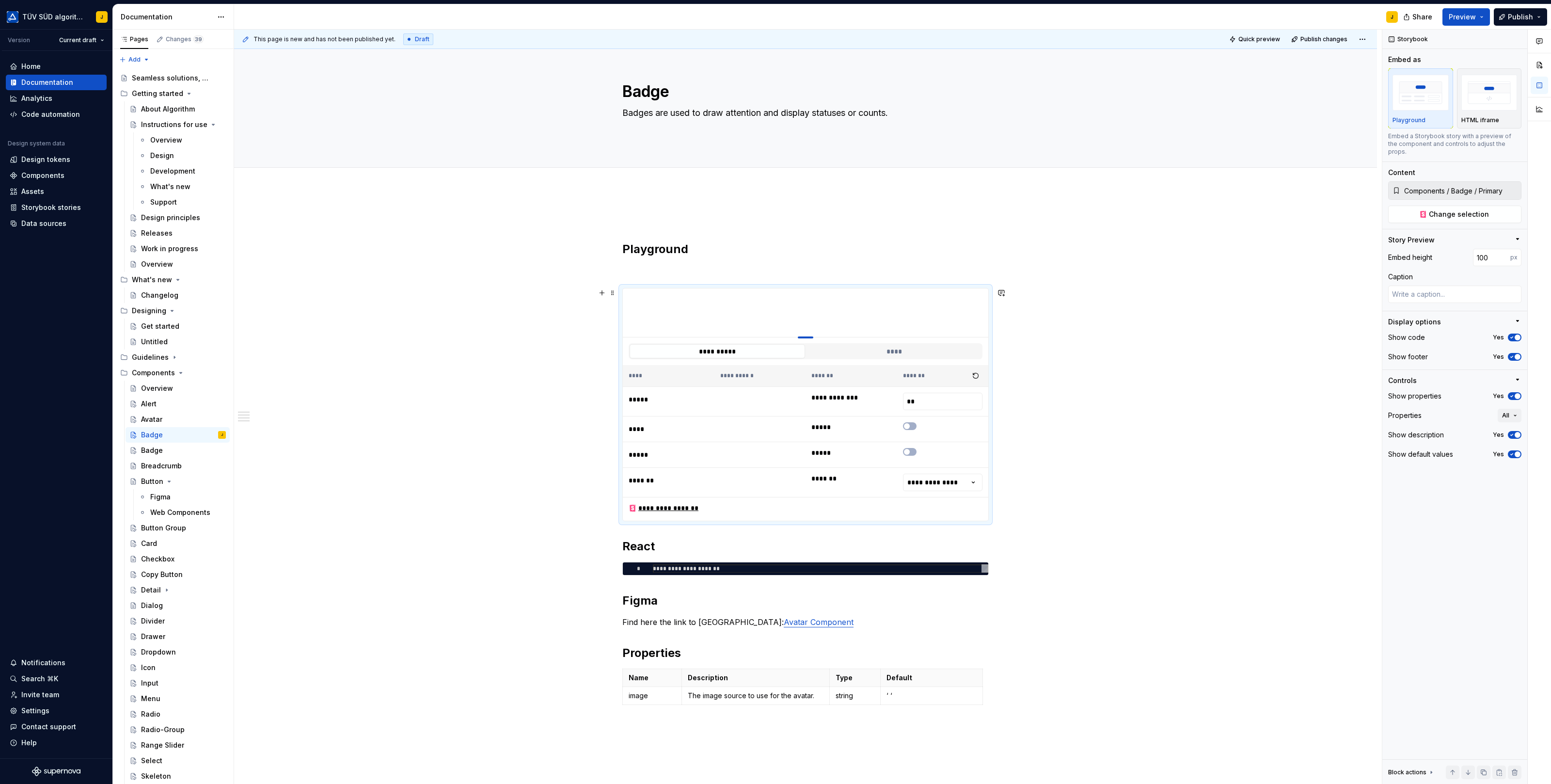
drag, startPoint x: 808, startPoint y: 481, endPoint x: 815, endPoint y: 274, distance: 207.1
click at [1241, 209] on span "Change selection" at bounding box center [1459, 214] width 60 height 10
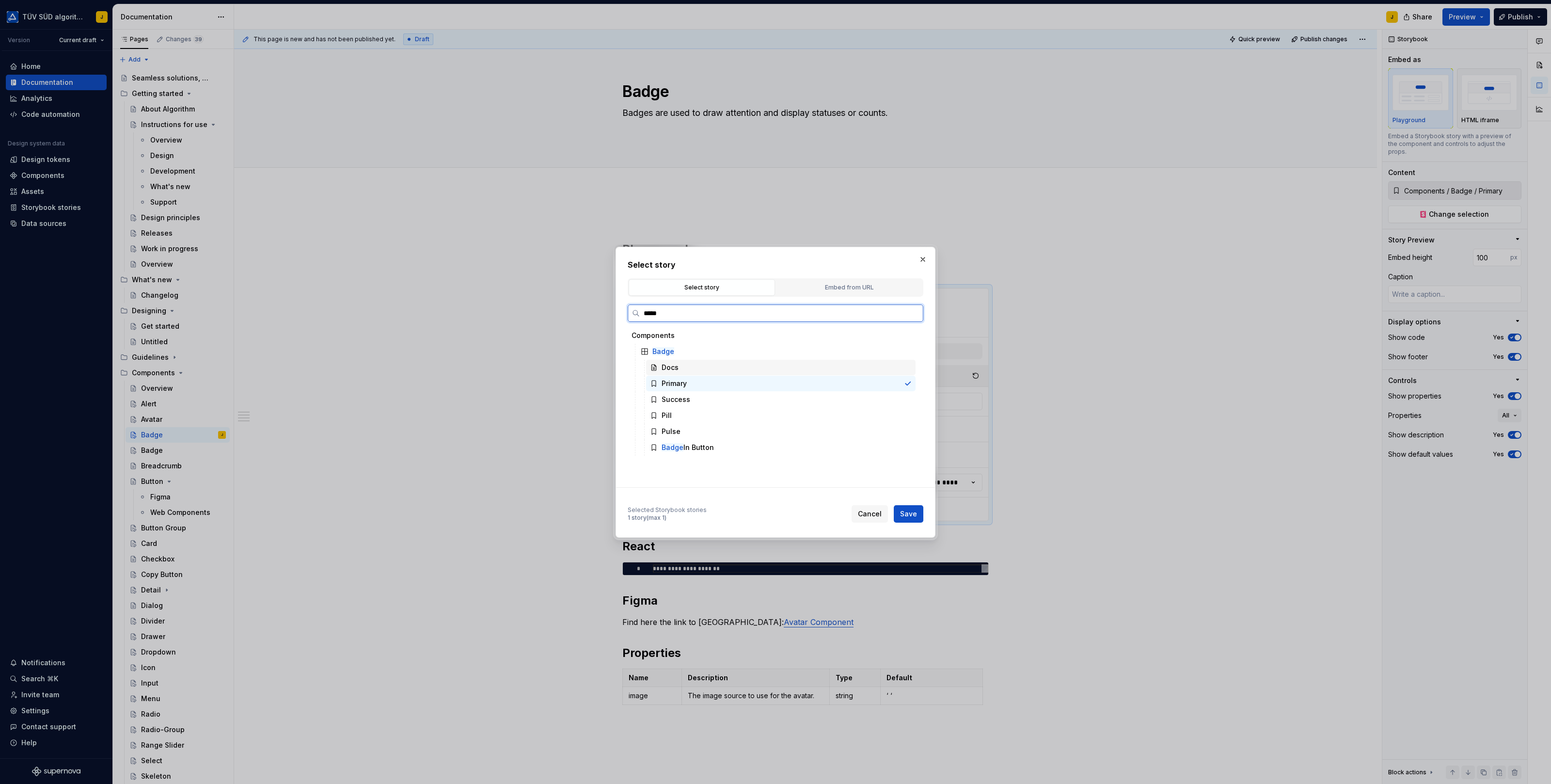
click at [671, 372] on div "Docs" at bounding box center [781, 367] width 270 height 16
click at [915, 510] on span "Save" at bounding box center [908, 514] width 17 height 10
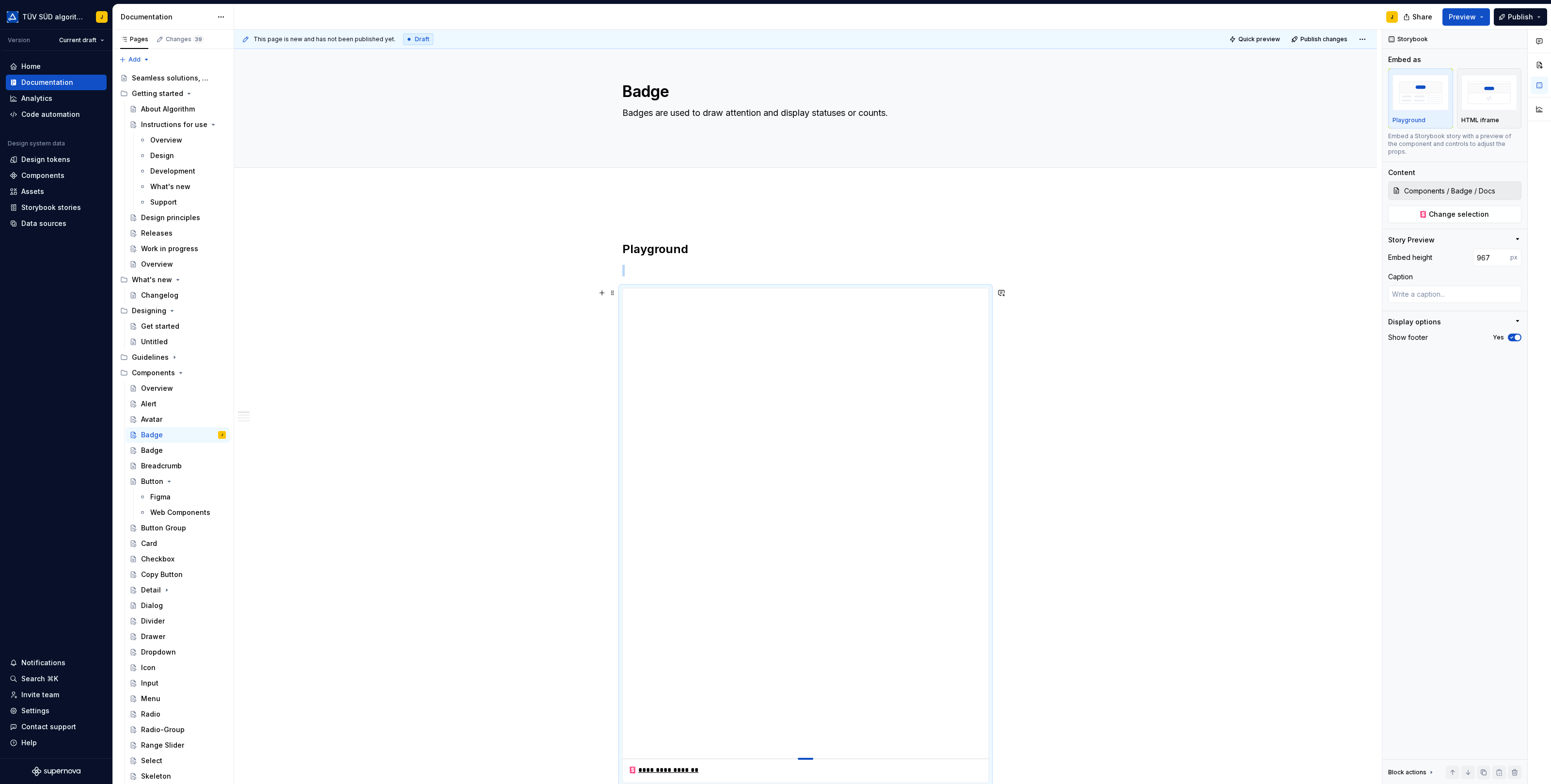
drag, startPoint x: 814, startPoint y: 481, endPoint x: 823, endPoint y: 756, distance: 275.1
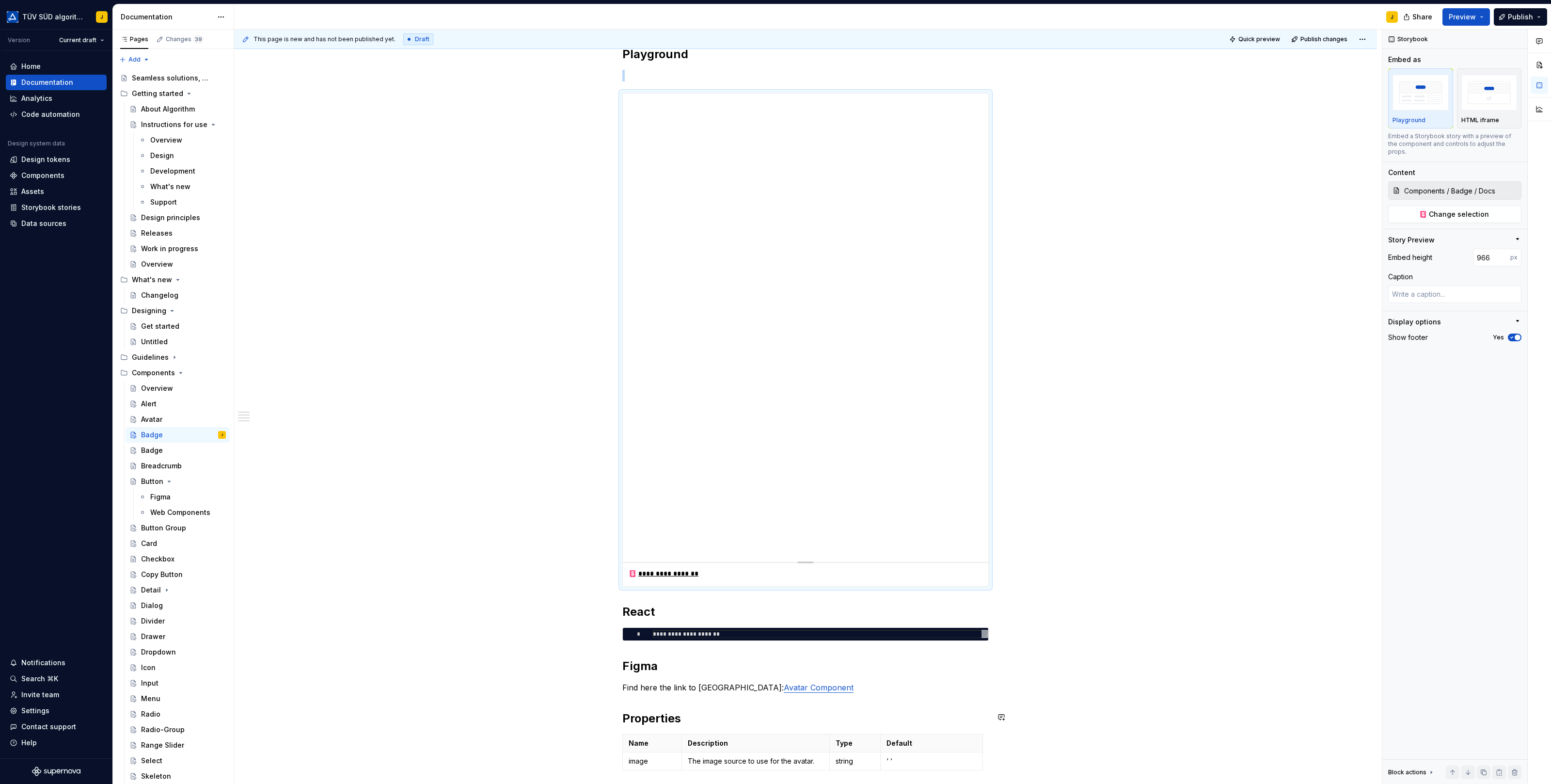
scroll to position [283, 0]
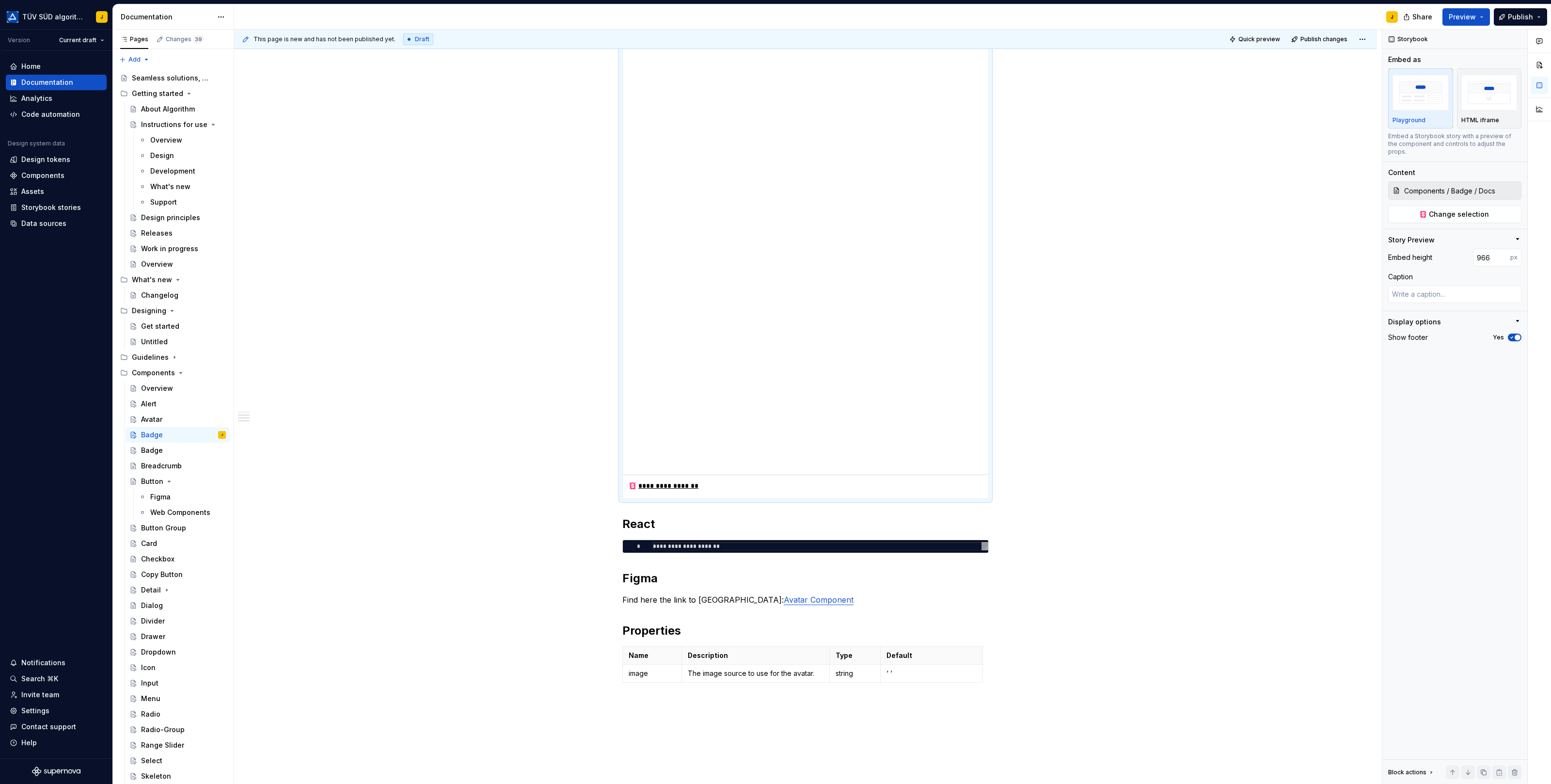
click at [815, 497] on div "**********" at bounding box center [805, 252] width 367 height 493
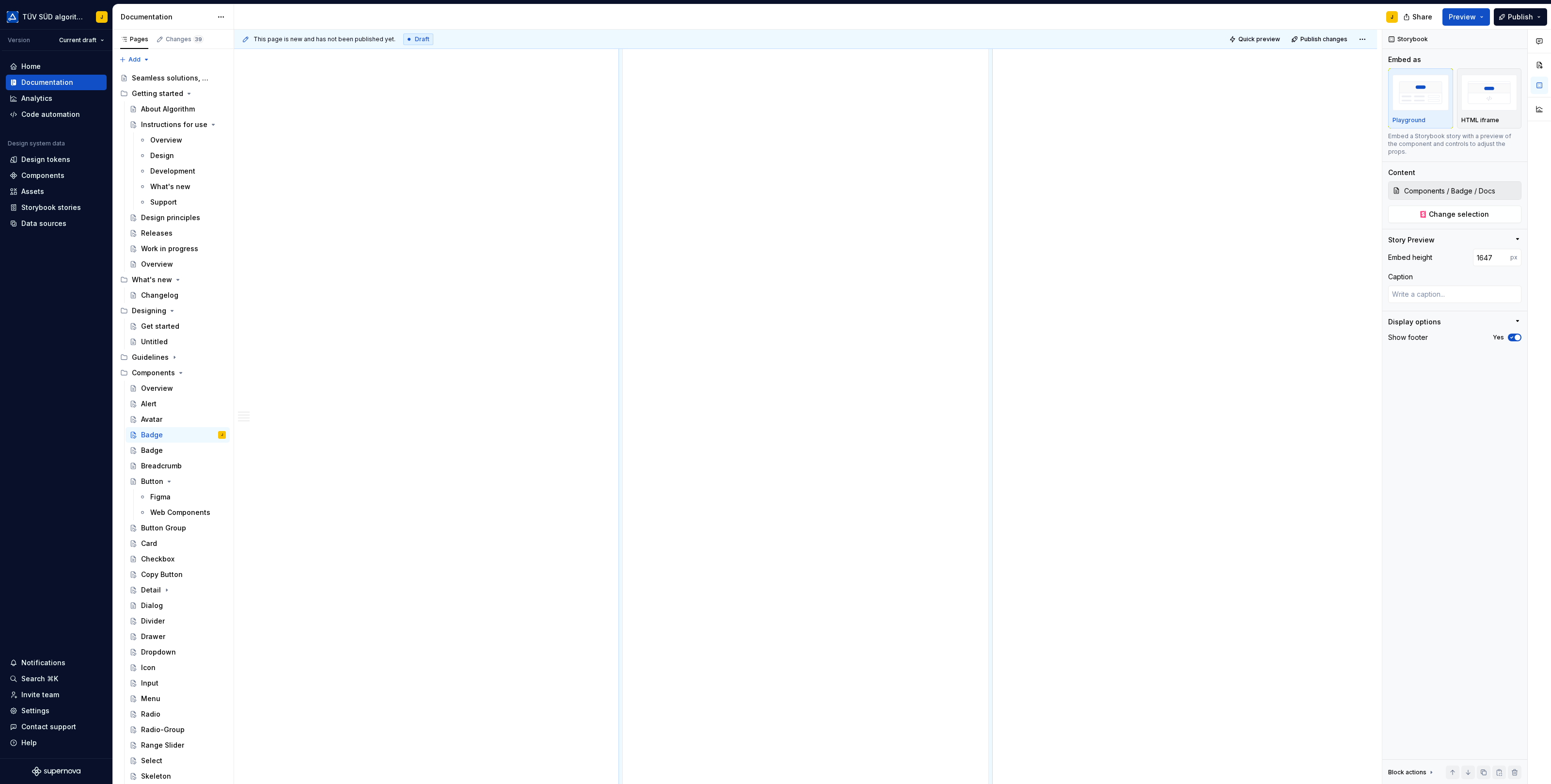
drag, startPoint x: 806, startPoint y: 473, endPoint x: 818, endPoint y: 804, distance: 331.2
click at [818, 626] on html "TÜV SÜD algorithm J Version Current draft Home Documentation Analytics Code aut…" at bounding box center [775, 392] width 1551 height 784
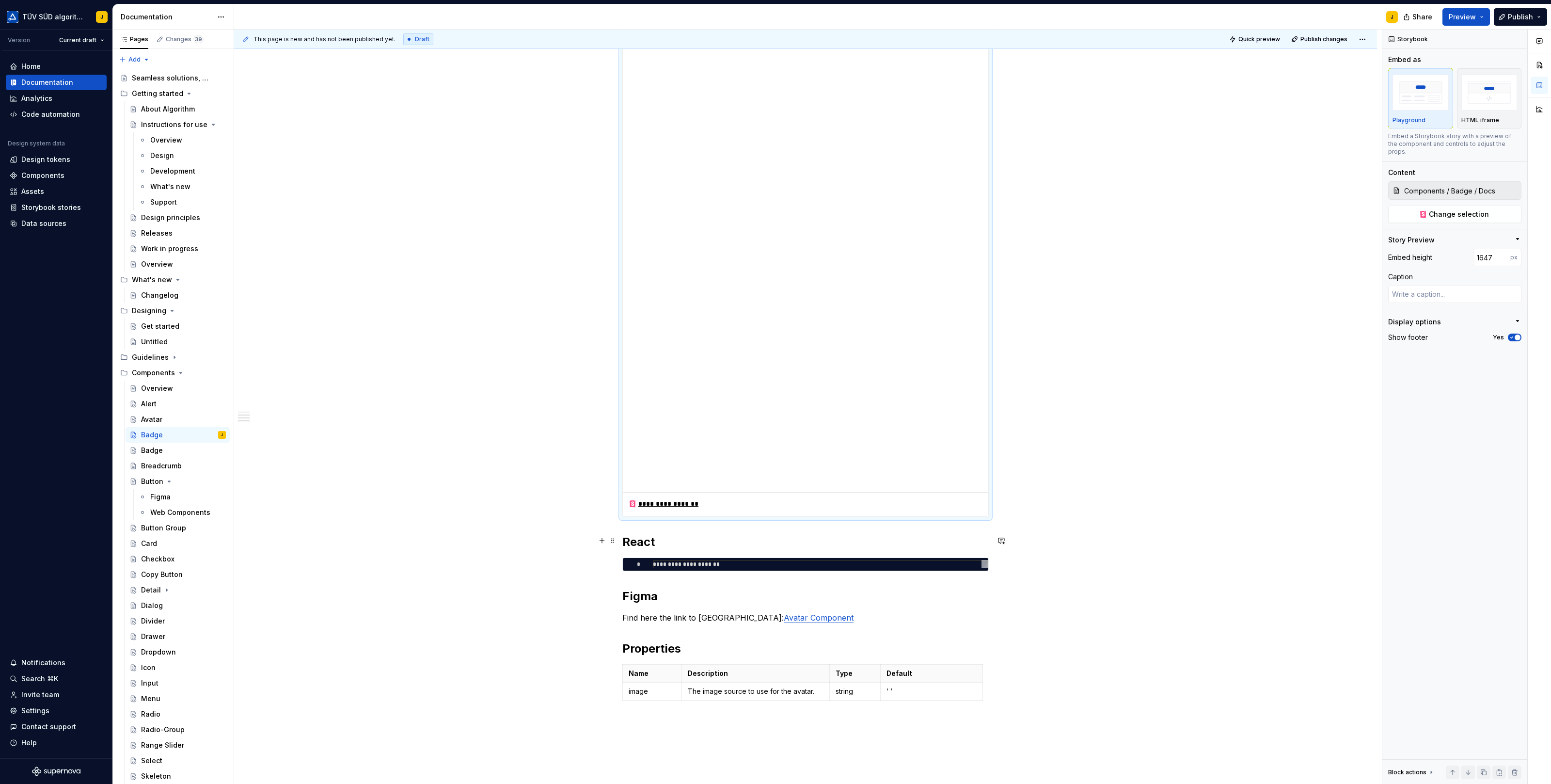
scroll to position [657, 0]
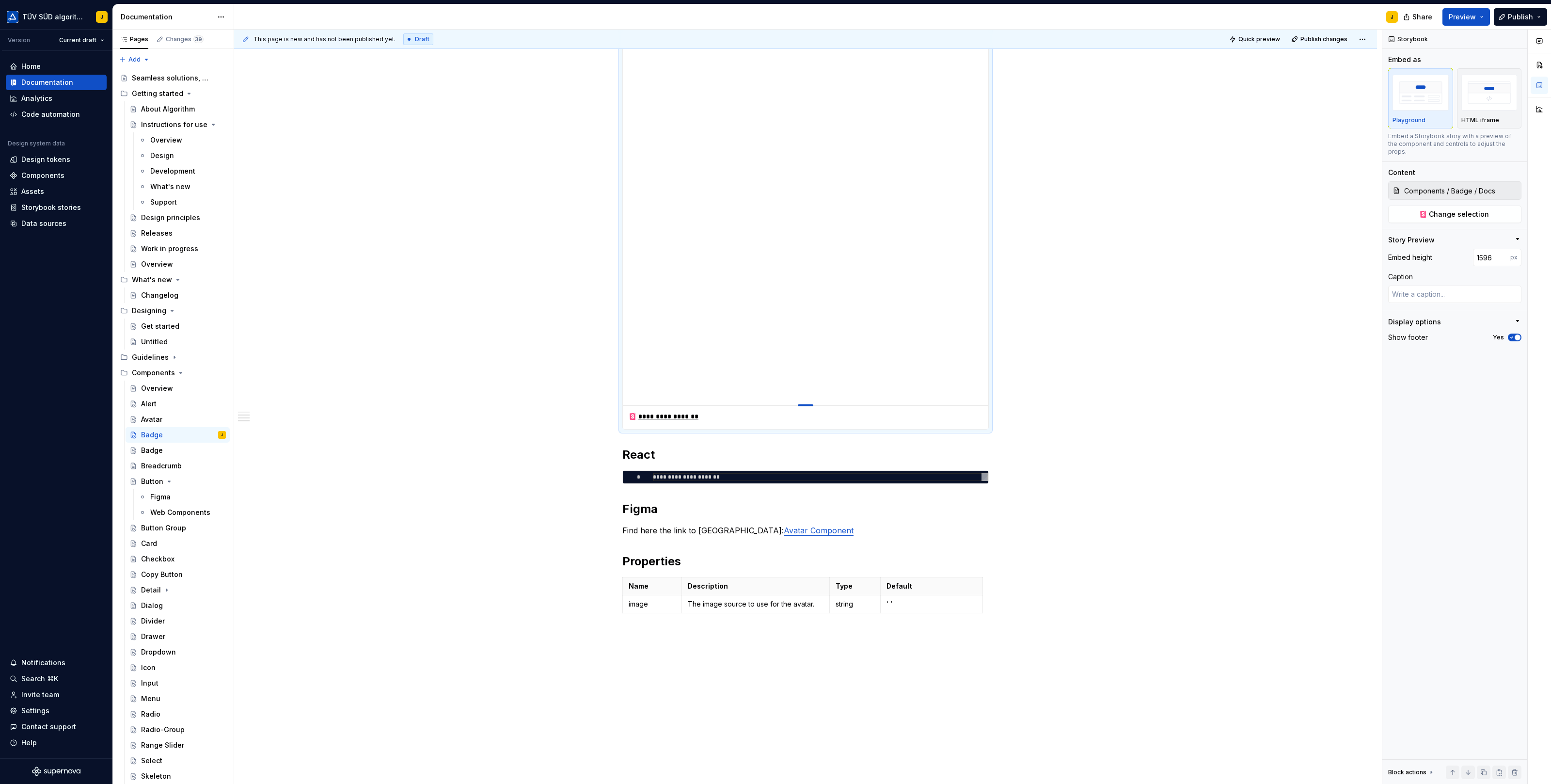
drag, startPoint x: 809, startPoint y: 428, endPoint x: 813, endPoint y: 404, distance: 24.3
click at [813, 404] on div at bounding box center [805, 405] width 16 height 2
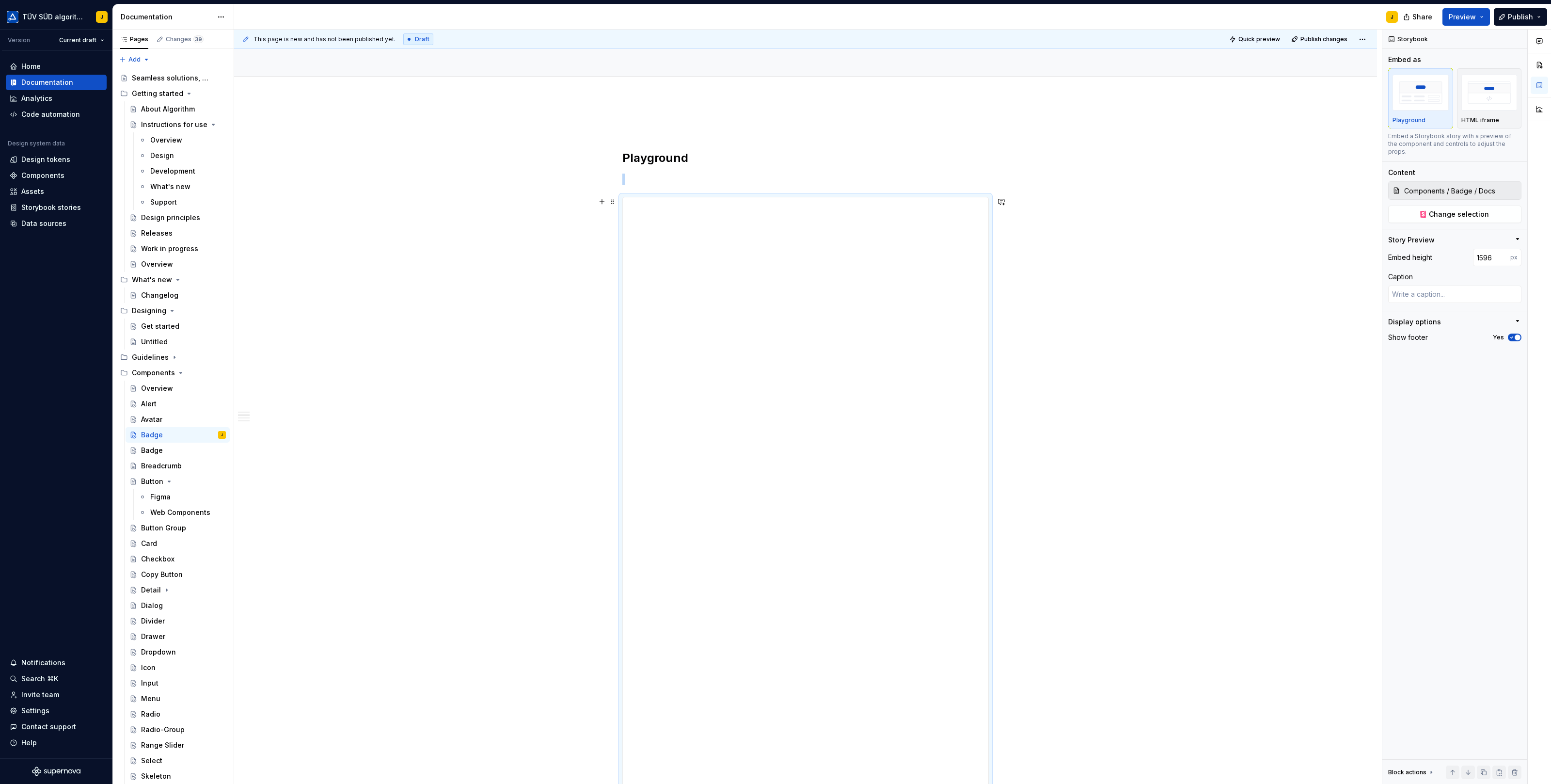
scroll to position [0, 0]
click at [678, 258] on div "**********" at bounding box center [805, 755] width 367 height 1085
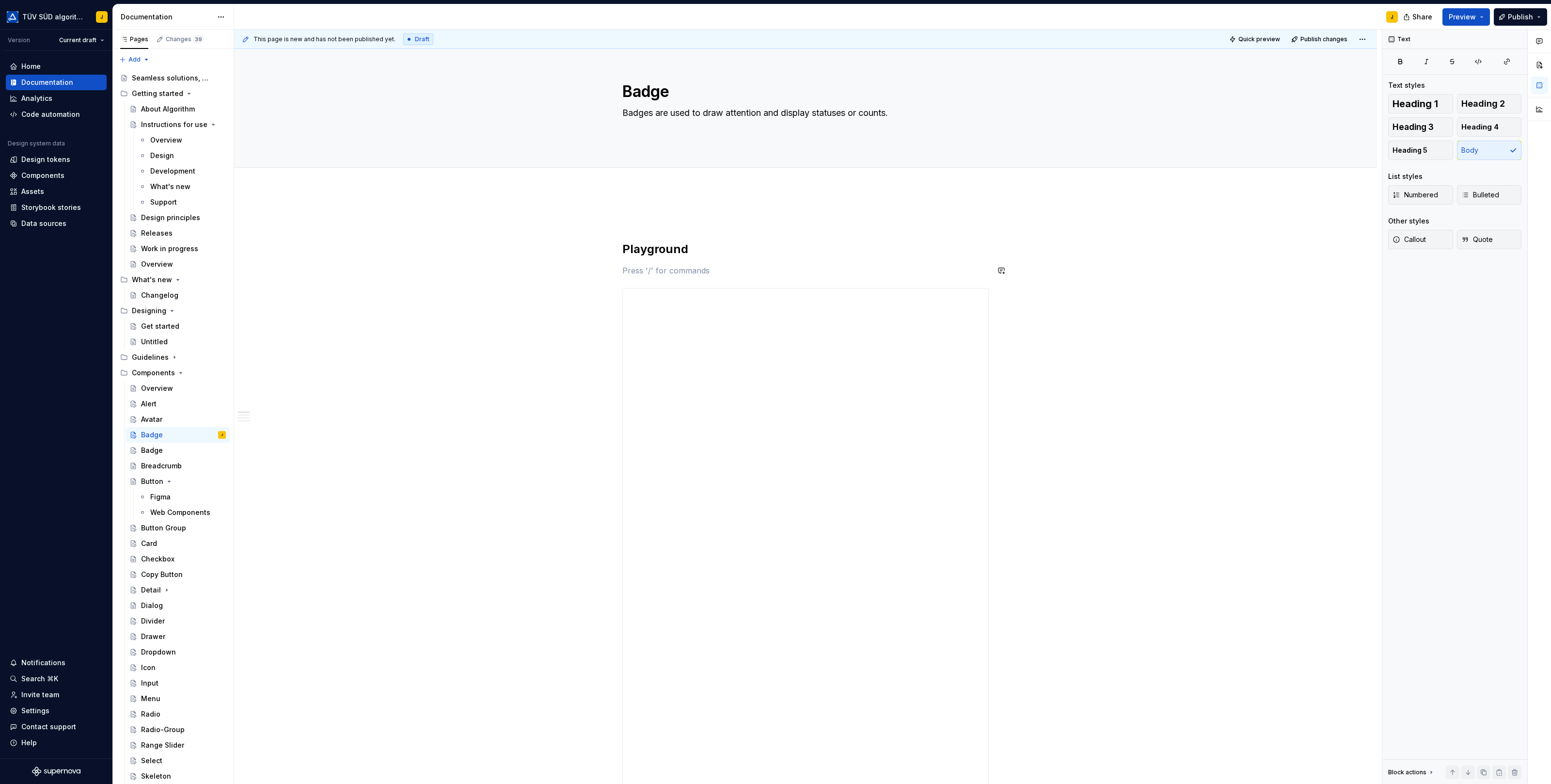
click at [678, 258] on div "**********" at bounding box center [805, 755] width 367 height 1085
click at [1241, 238] on icon "button" at bounding box center [1518, 238] width 2 height 1
click at [1241, 238] on icon "button" at bounding box center [1517, 238] width 1 height 2
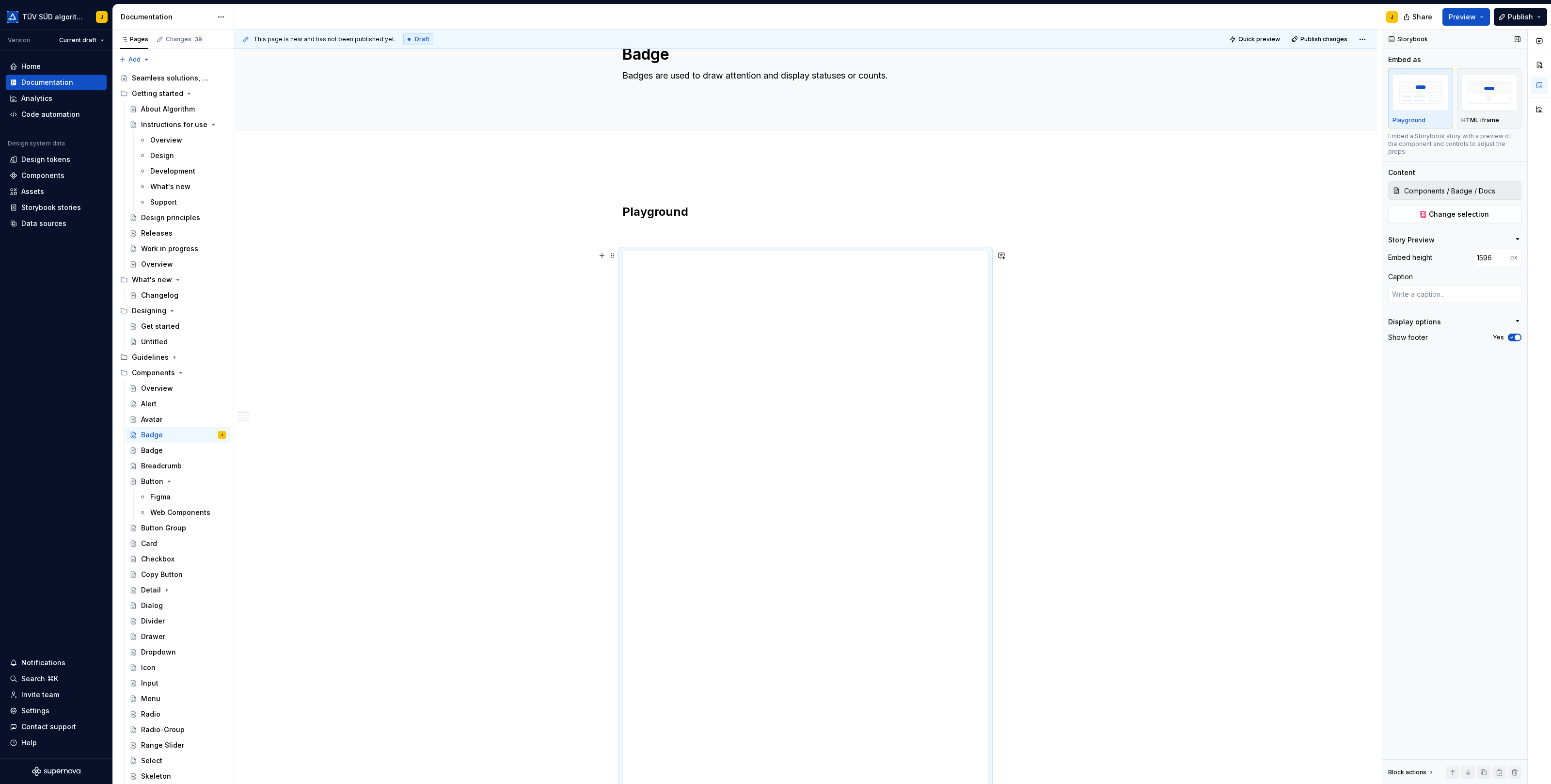
scroll to position [42, 0]
click at [1241, 15] on button "Preview" at bounding box center [1466, 16] width 47 height 17
click at [1241, 69] on button "Build preview" at bounding box center [1372, 71] width 223 height 17
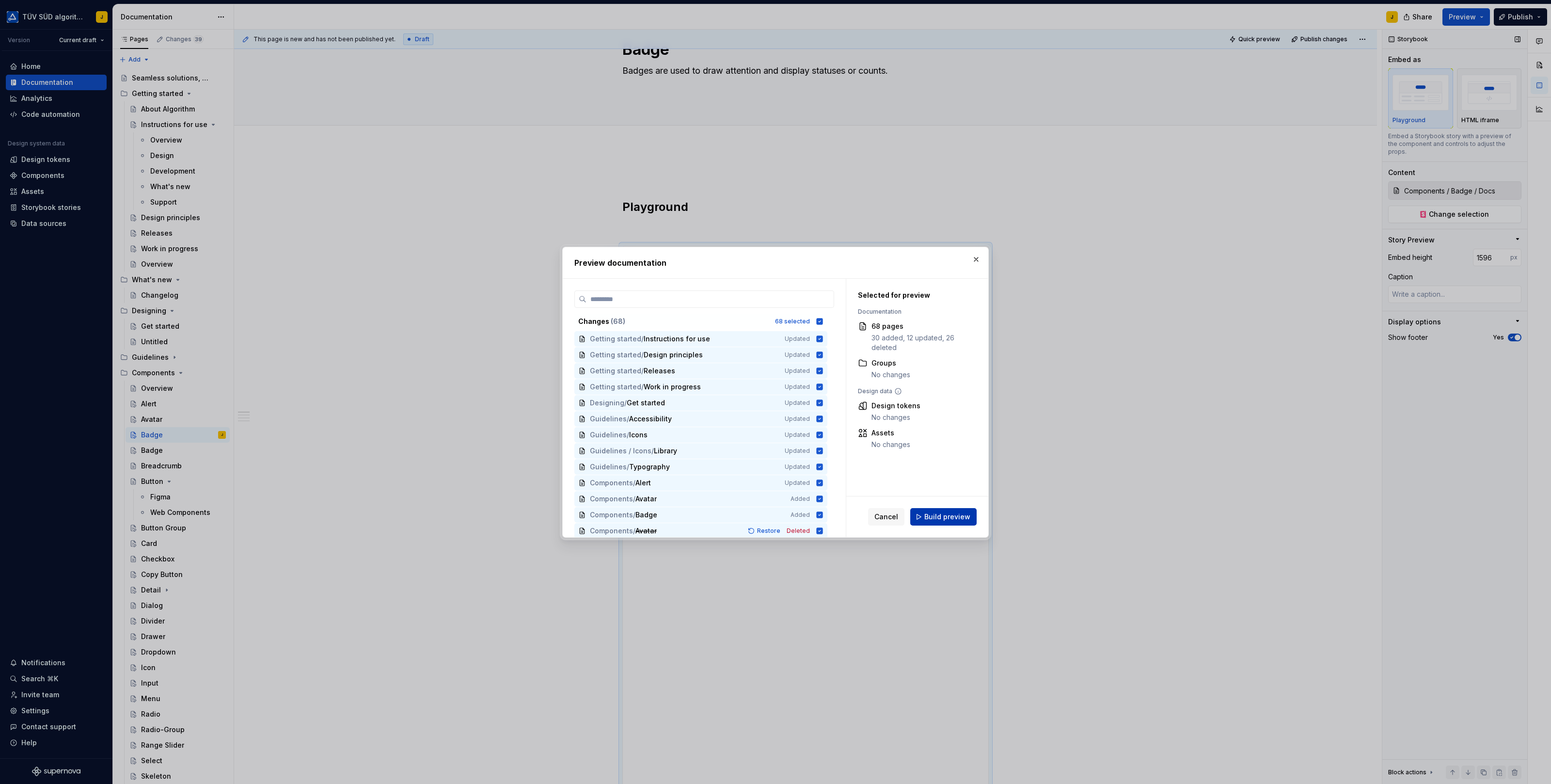
click at [940, 516] on span "Build preview" at bounding box center [947, 517] width 46 height 10
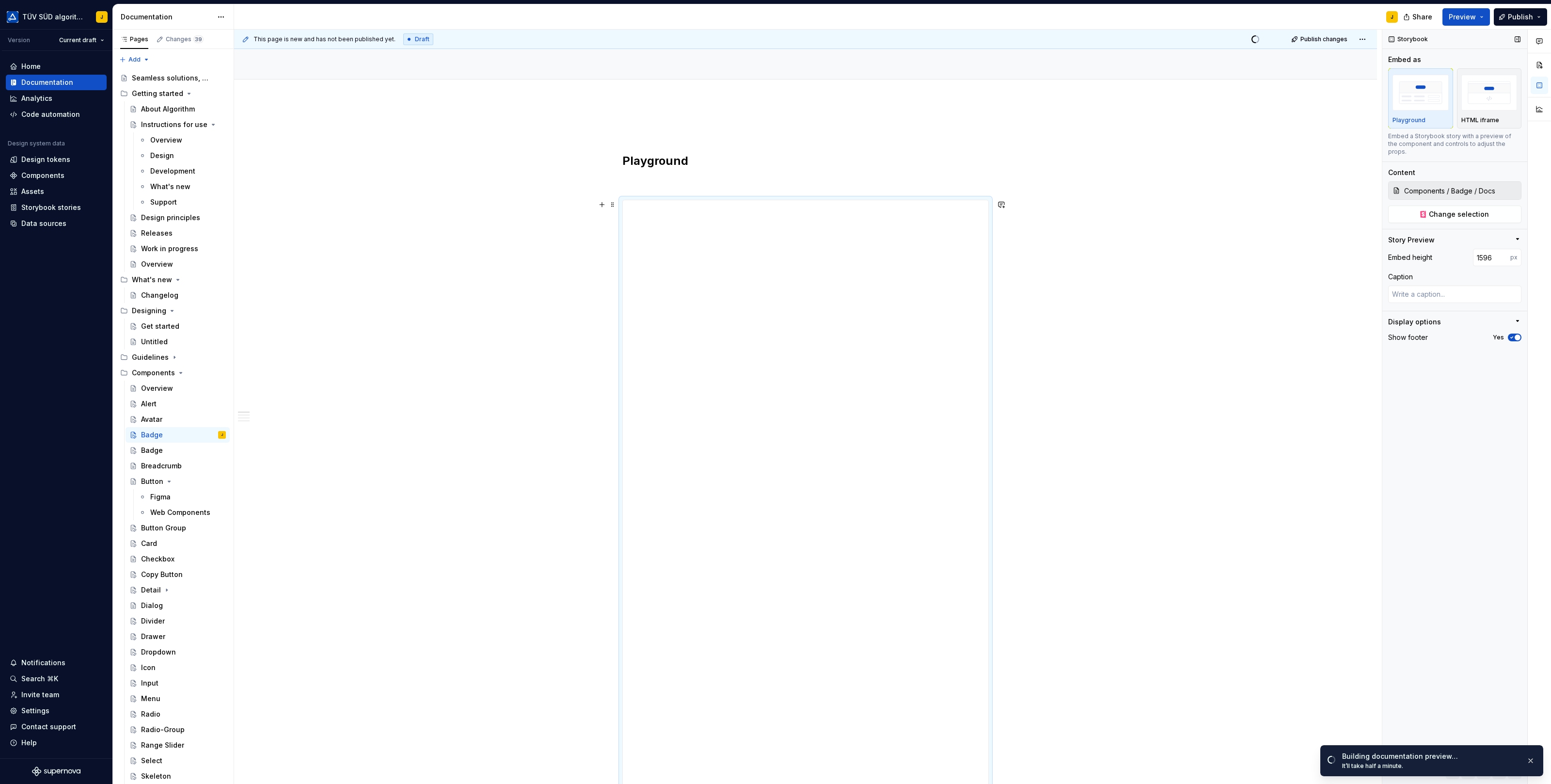
scroll to position [85, 0]
click at [1241, 334] on icon "button" at bounding box center [1511, 336] width 7 height 6
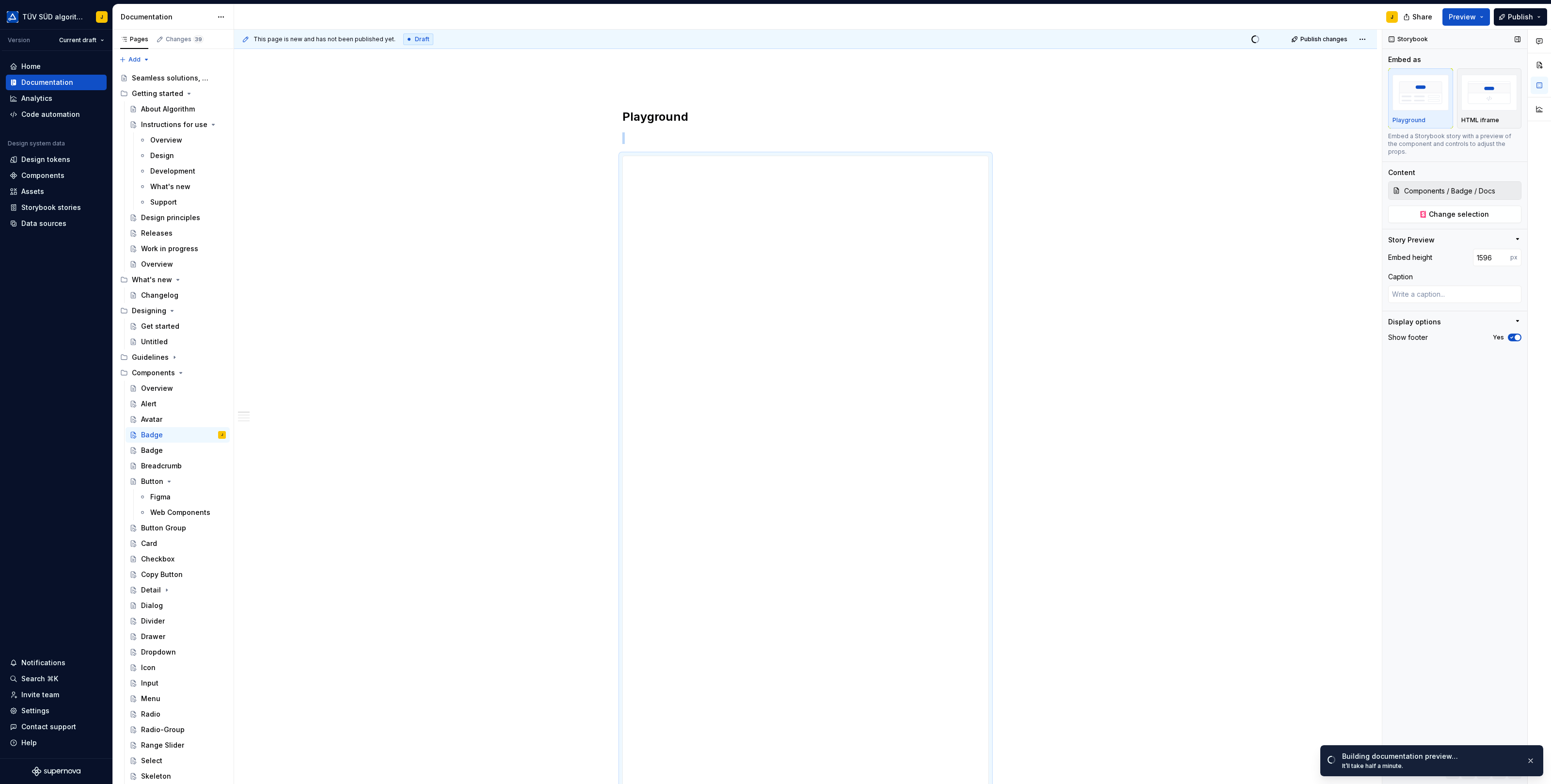
click at [1241, 334] on span "button" at bounding box center [1517, 336] width 6 height 6
click at [1241, 333] on button "No" at bounding box center [1514, 336] width 14 height 7
click at [1241, 16] on button "Preview" at bounding box center [1466, 16] width 47 height 17
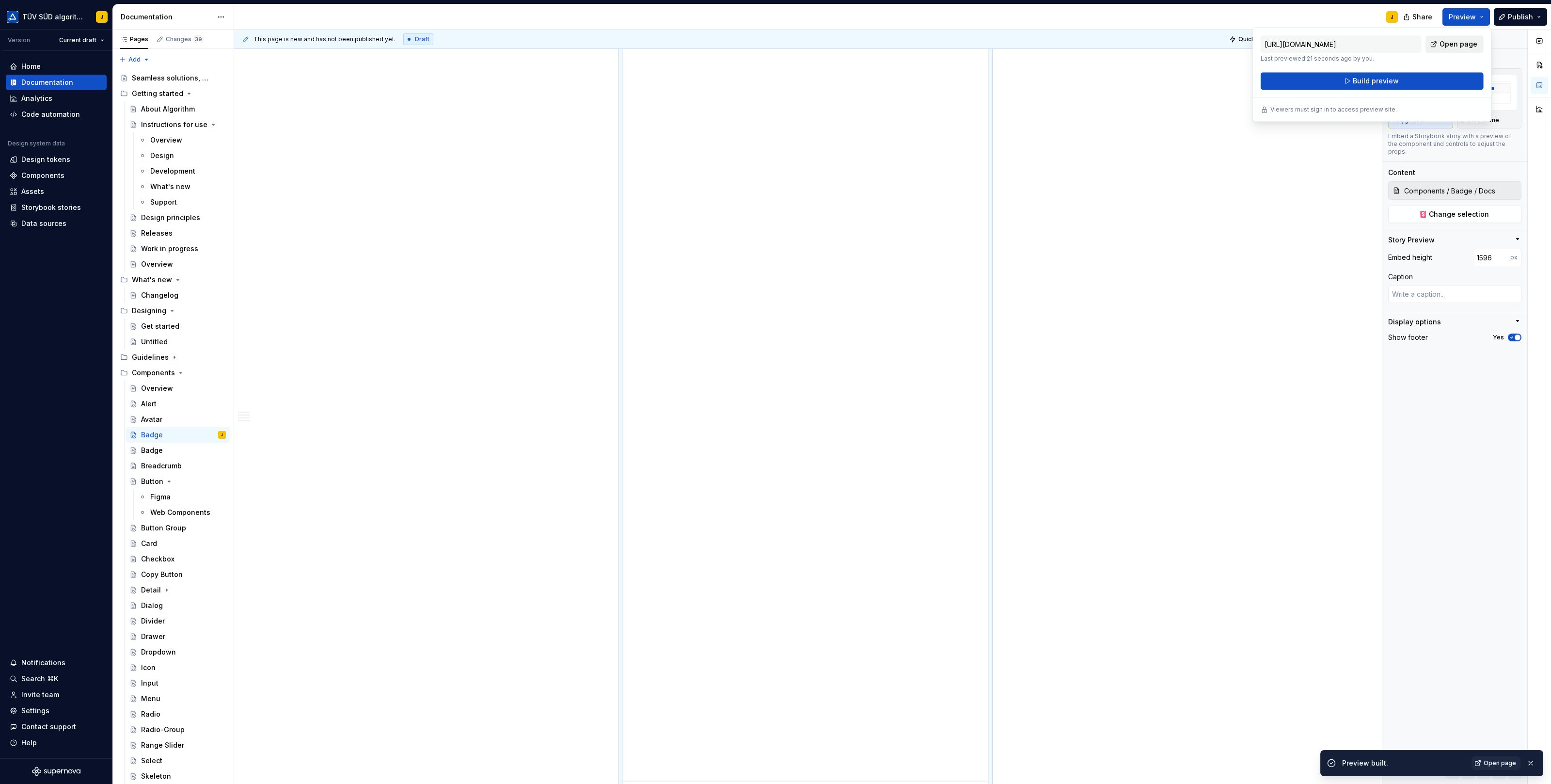
click at [1241, 42] on span "Open page" at bounding box center [1458, 44] width 38 height 10
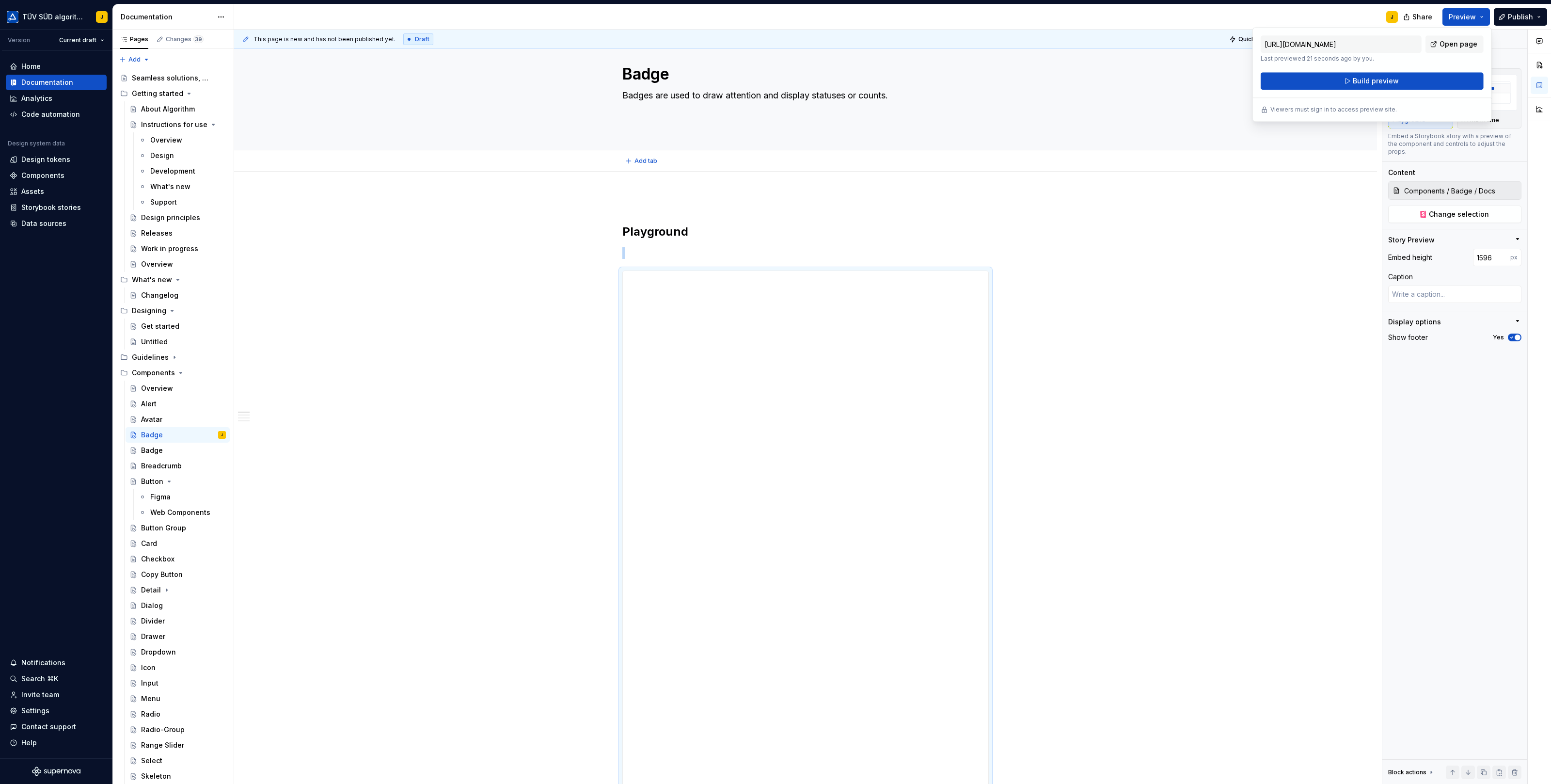
scroll to position [0, 0]
click at [1241, 286] on textarea at bounding box center [1455, 294] width 133 height 17
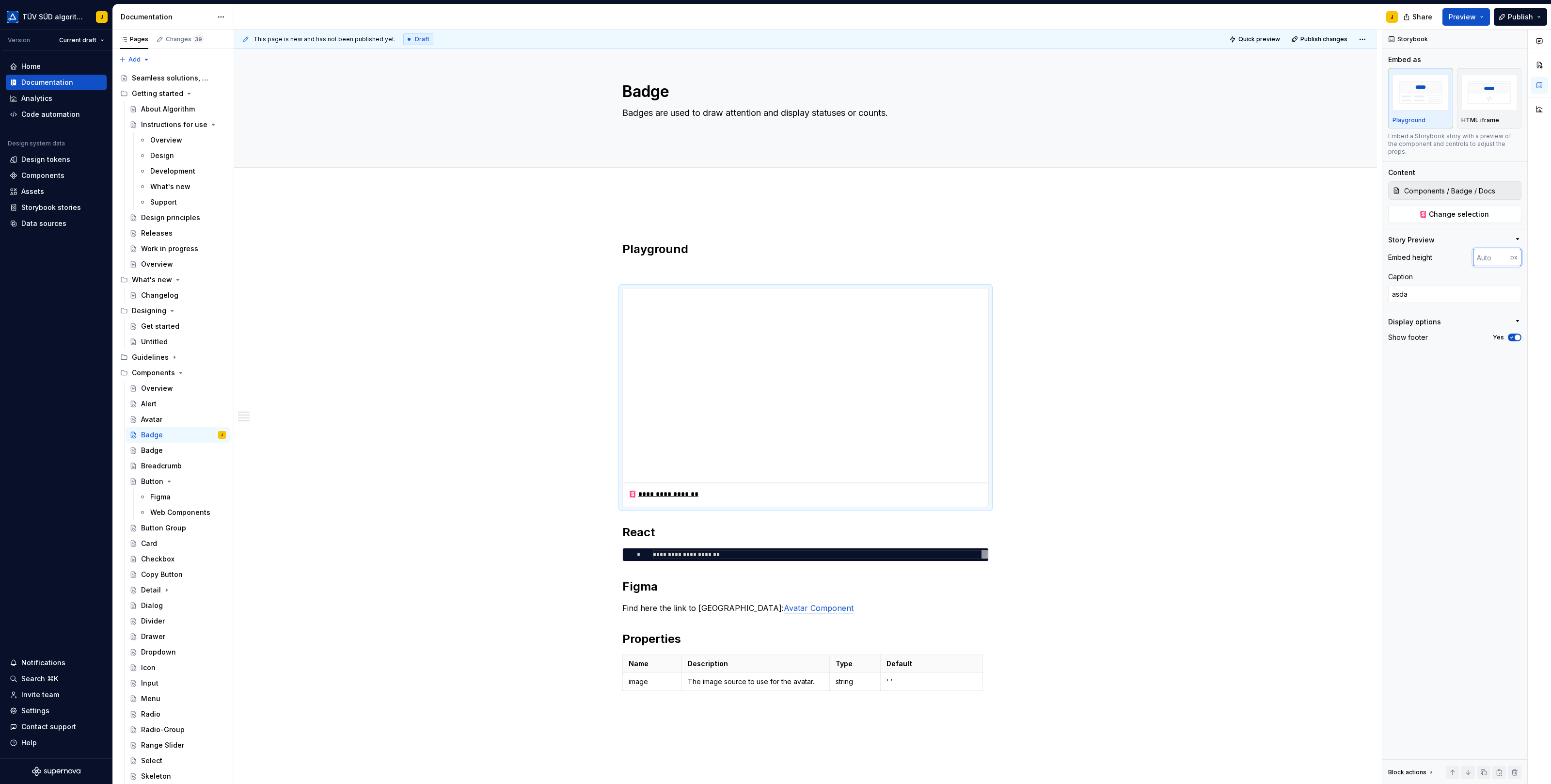
click at [1241, 249] on input "number" at bounding box center [1491, 256] width 38 height 17
click at [1241, 248] on input "number" at bounding box center [1491, 256] width 38 height 17
click at [1241, 248] on input "1" at bounding box center [1491, 256] width 38 height 17
click at [1241, 256] on input "1" at bounding box center [1491, 256] width 38 height 17
click at [1241, 182] on input "Components / Badge / Docs" at bounding box center [1460, 190] width 121 height 17
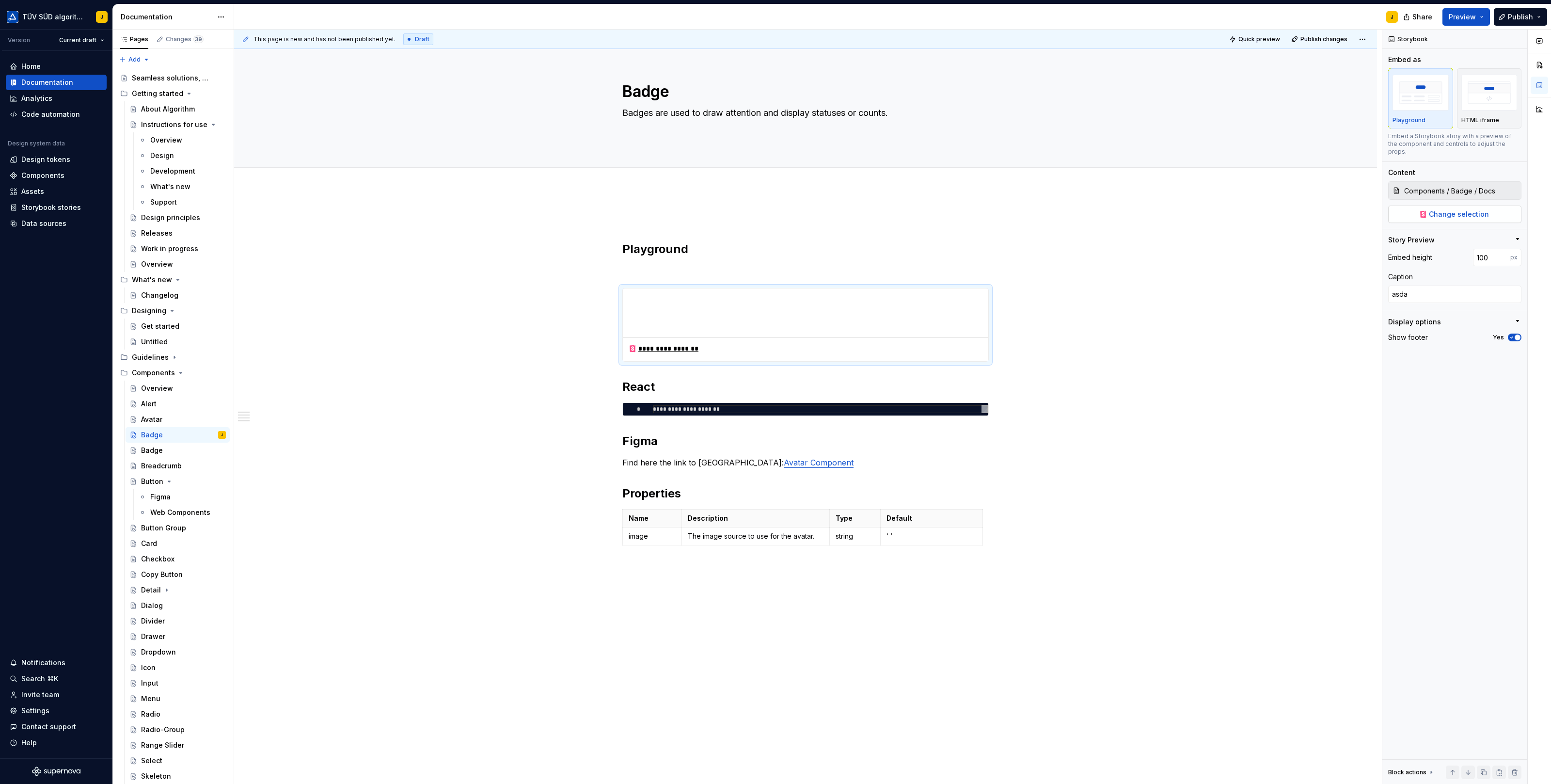
click at [1241, 209] on span "Change selection" at bounding box center [1459, 214] width 60 height 10
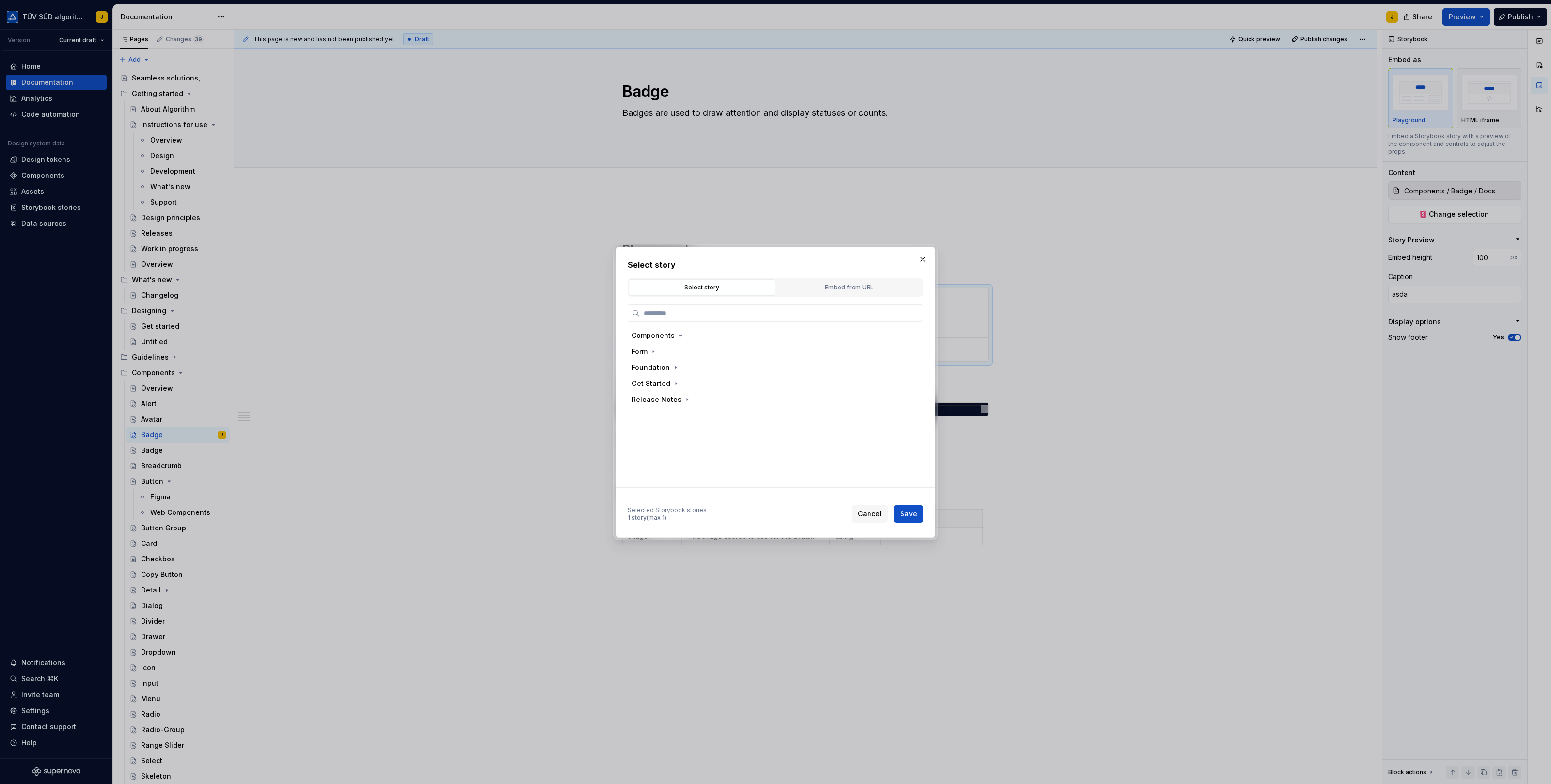
click at [689, 293] on button "Select story" at bounding box center [702, 287] width 146 height 16
click at [671, 323] on div "Components Form Foundation Get Started Release Notes" at bounding box center [775, 393] width 296 height 177
click at [671, 317] on input "search" at bounding box center [781, 313] width 283 height 10
click at [691, 386] on div "Primary" at bounding box center [781, 383] width 270 height 16
click at [911, 510] on span "Save" at bounding box center [908, 514] width 17 height 10
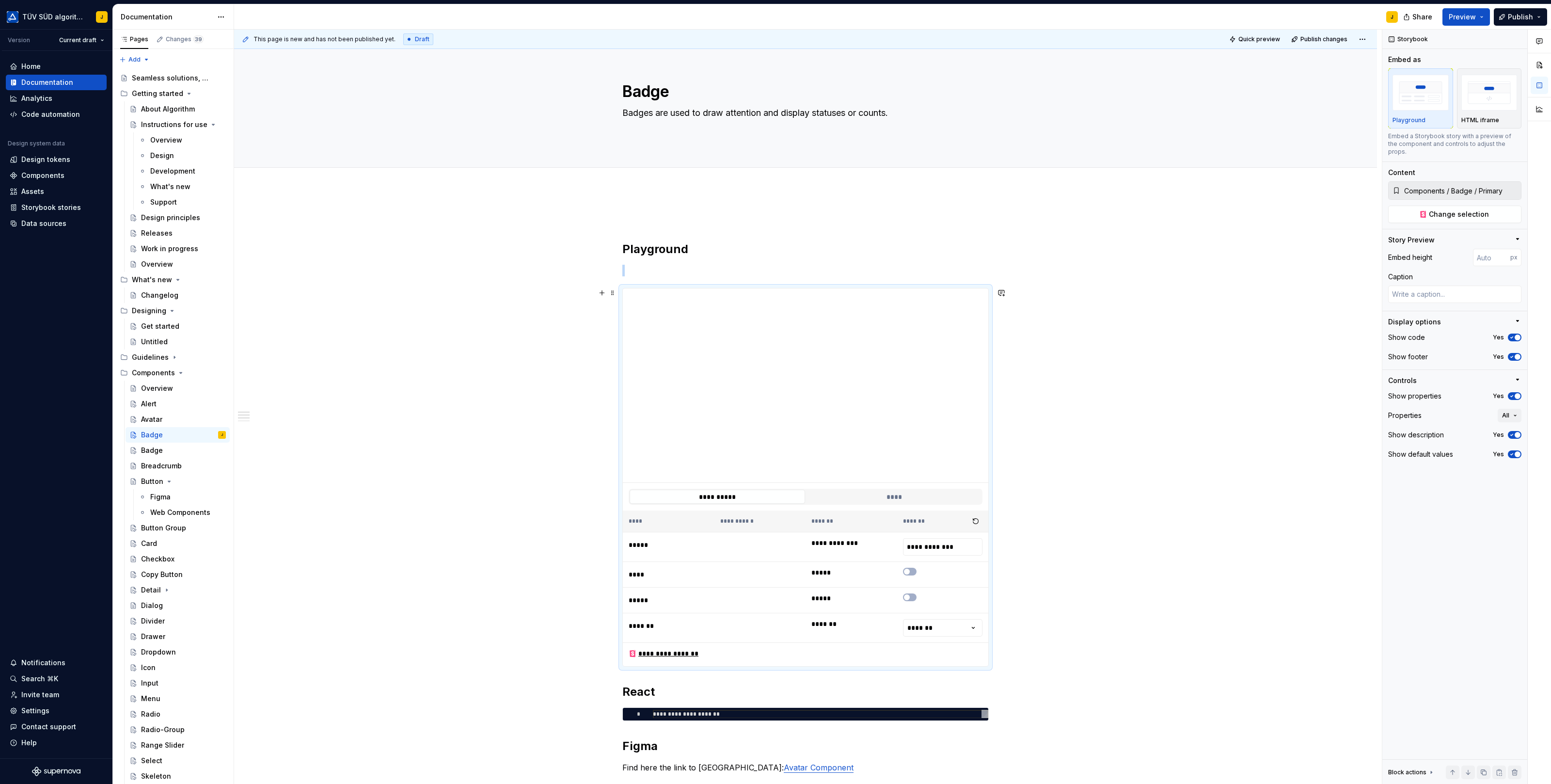
scroll to position [23, 0]
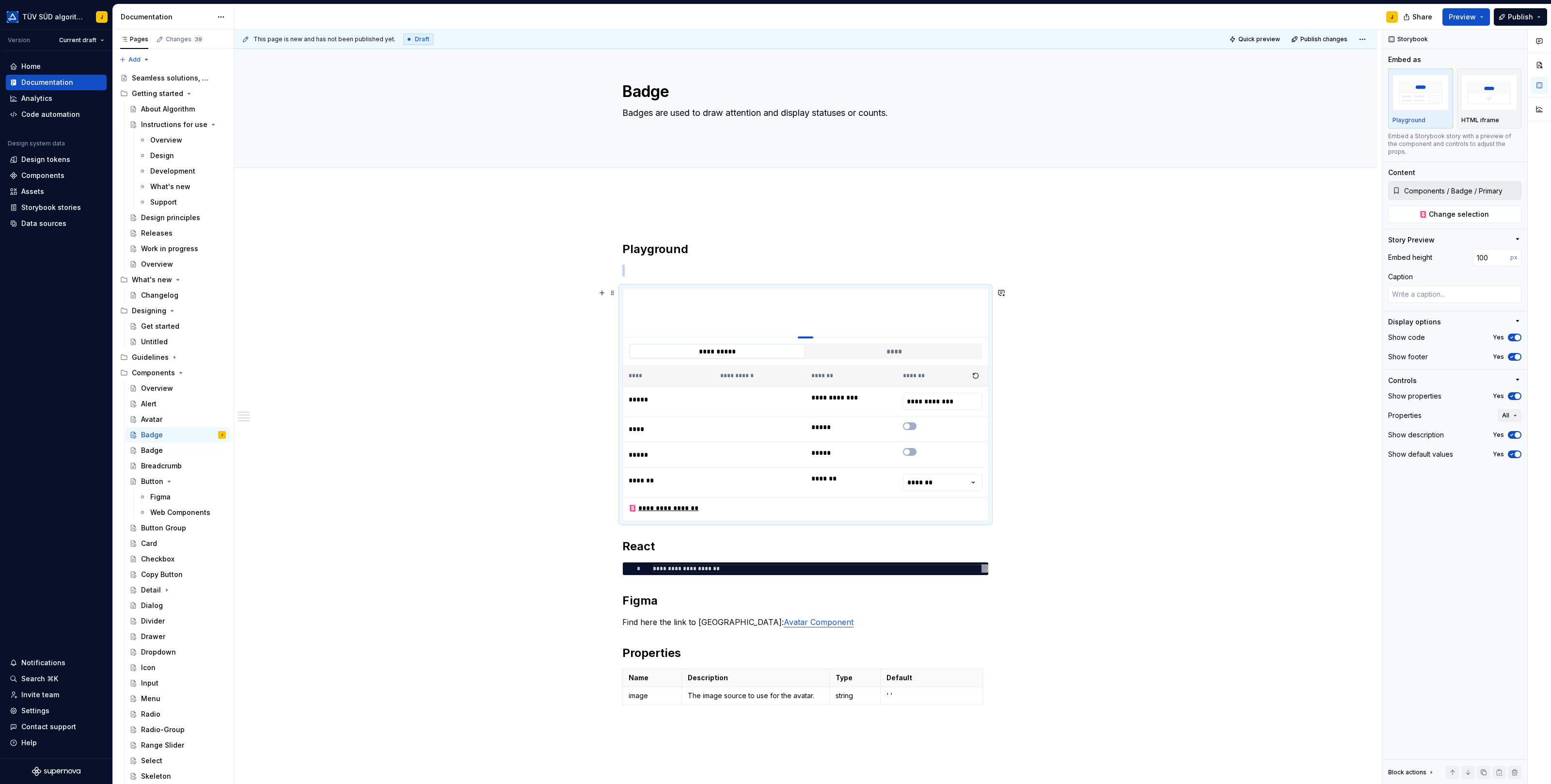
scroll to position [23, 0]
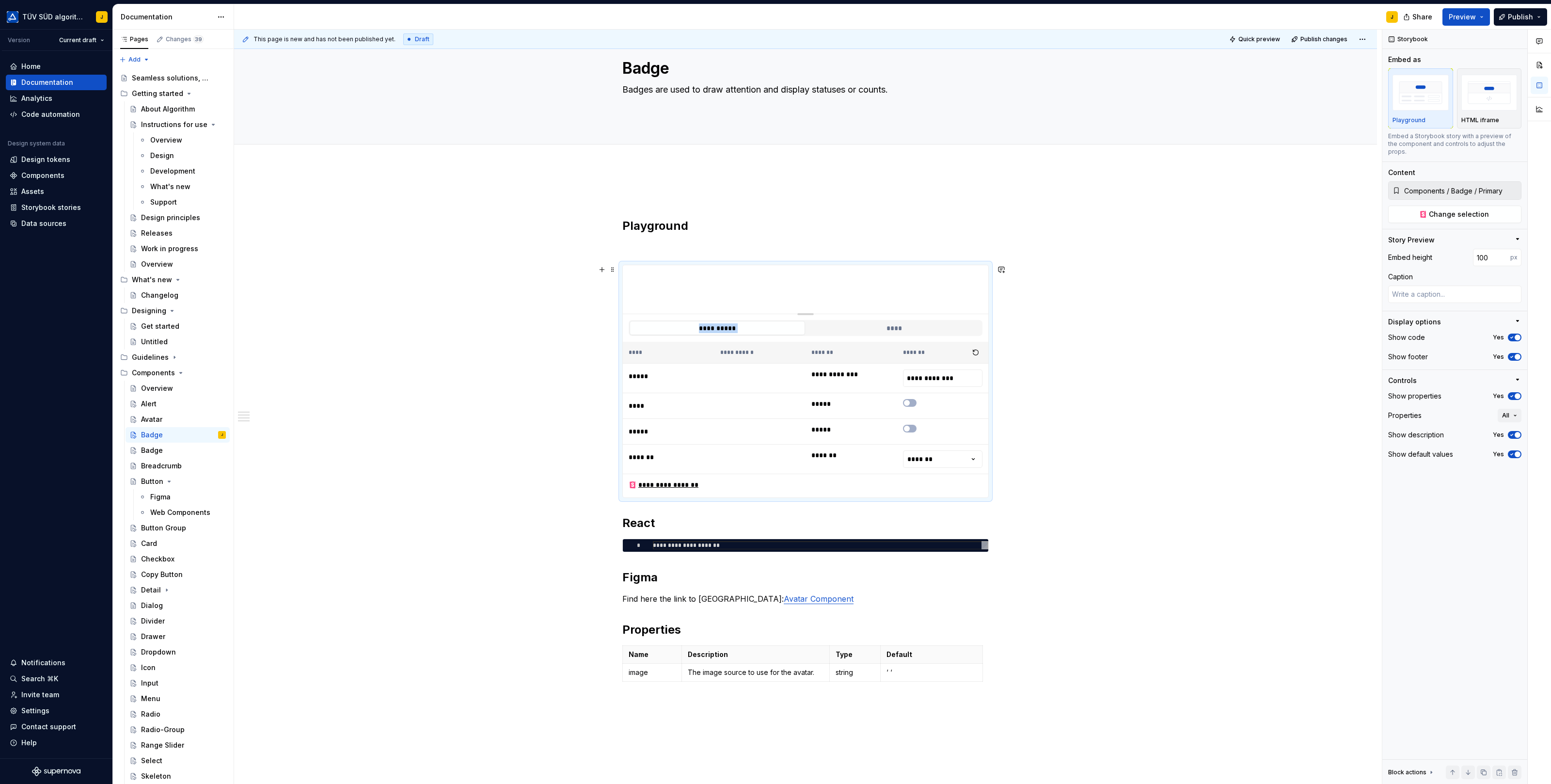
drag, startPoint x: 810, startPoint y: 318, endPoint x: 813, endPoint y: 312, distance: 6.7
click at [201, 3] on div "TÜV SÜD algorithm J Version Current draft Home Documentation Analytics Code aut…" at bounding box center [775, 392] width 1551 height 784
click at [1517, 334] on span "button" at bounding box center [1517, 336] width 6 height 6
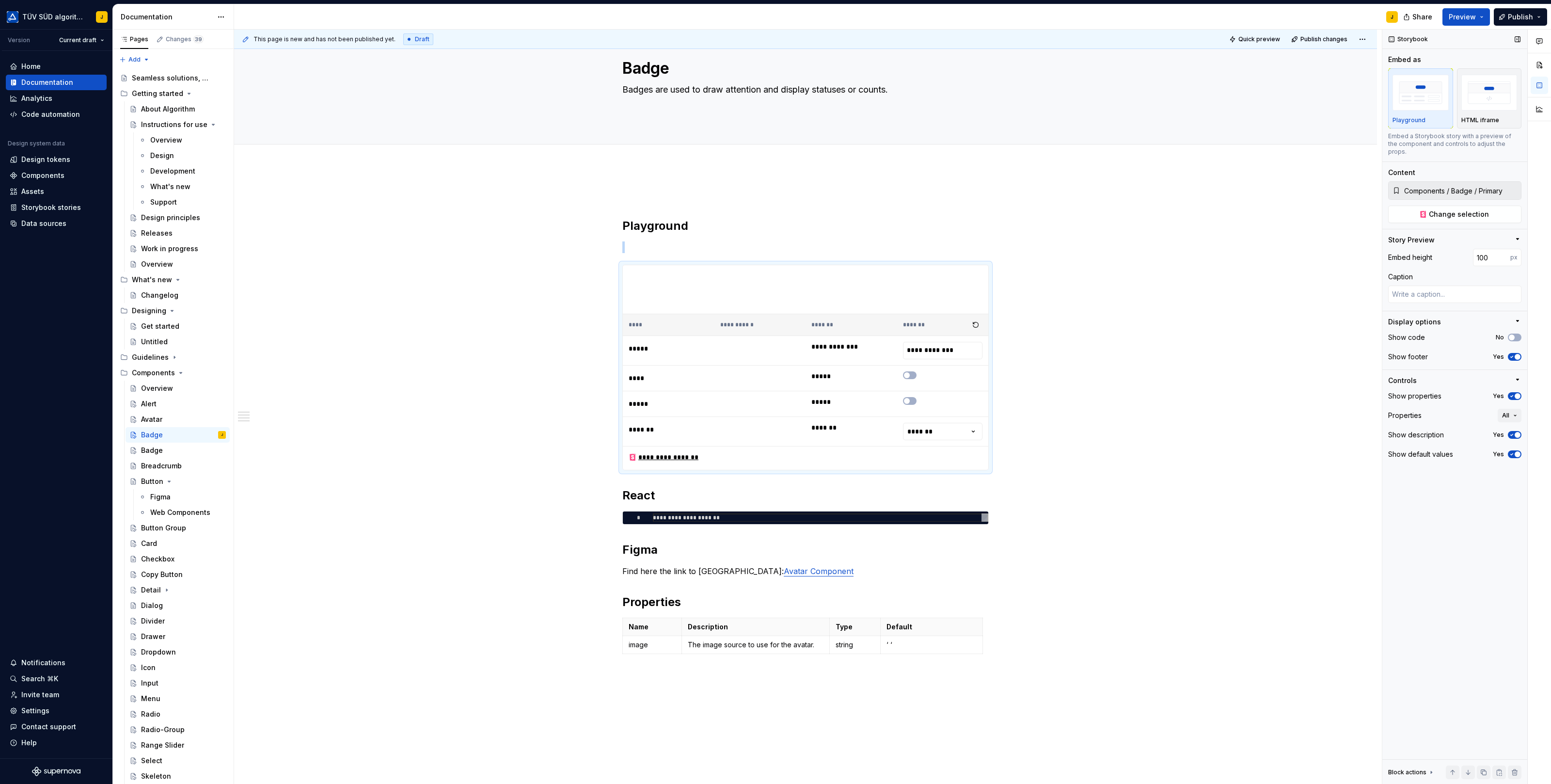
click at [1513, 393] on icon "button" at bounding box center [1511, 395] width 7 height 6
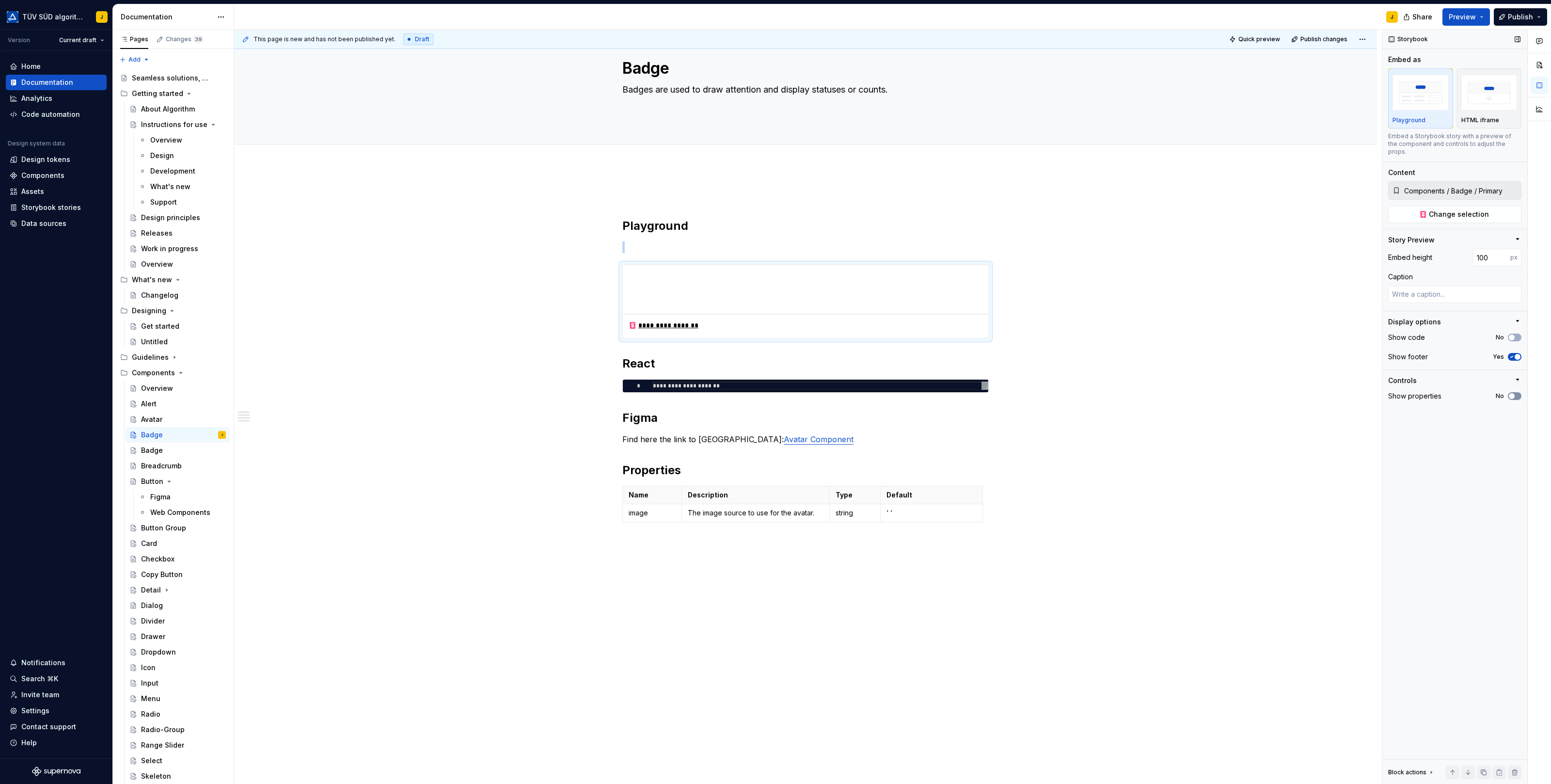
click at [1513, 393] on icon "button" at bounding box center [1511, 395] width 7 height 6
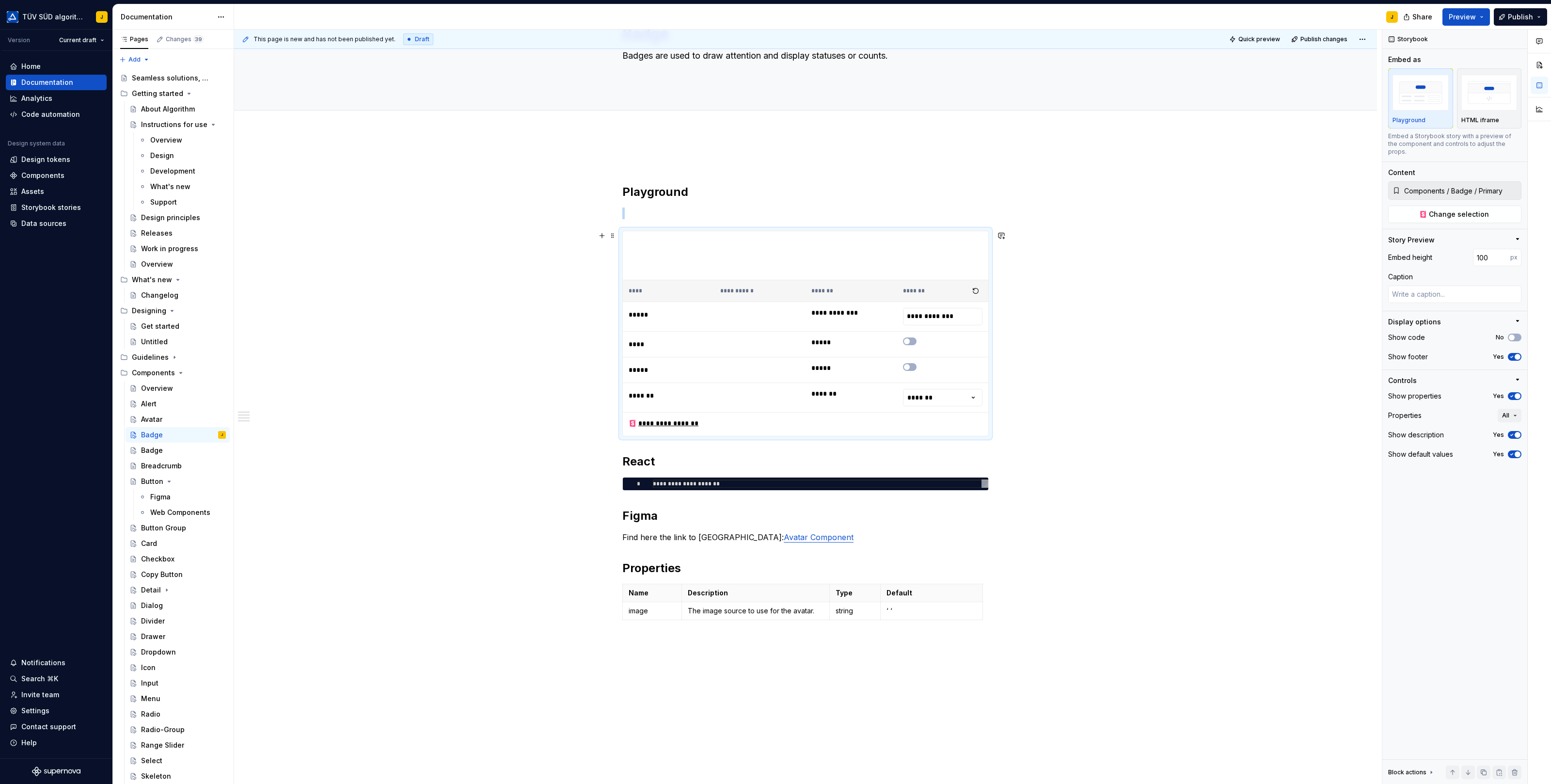
scroll to position [69, 0]
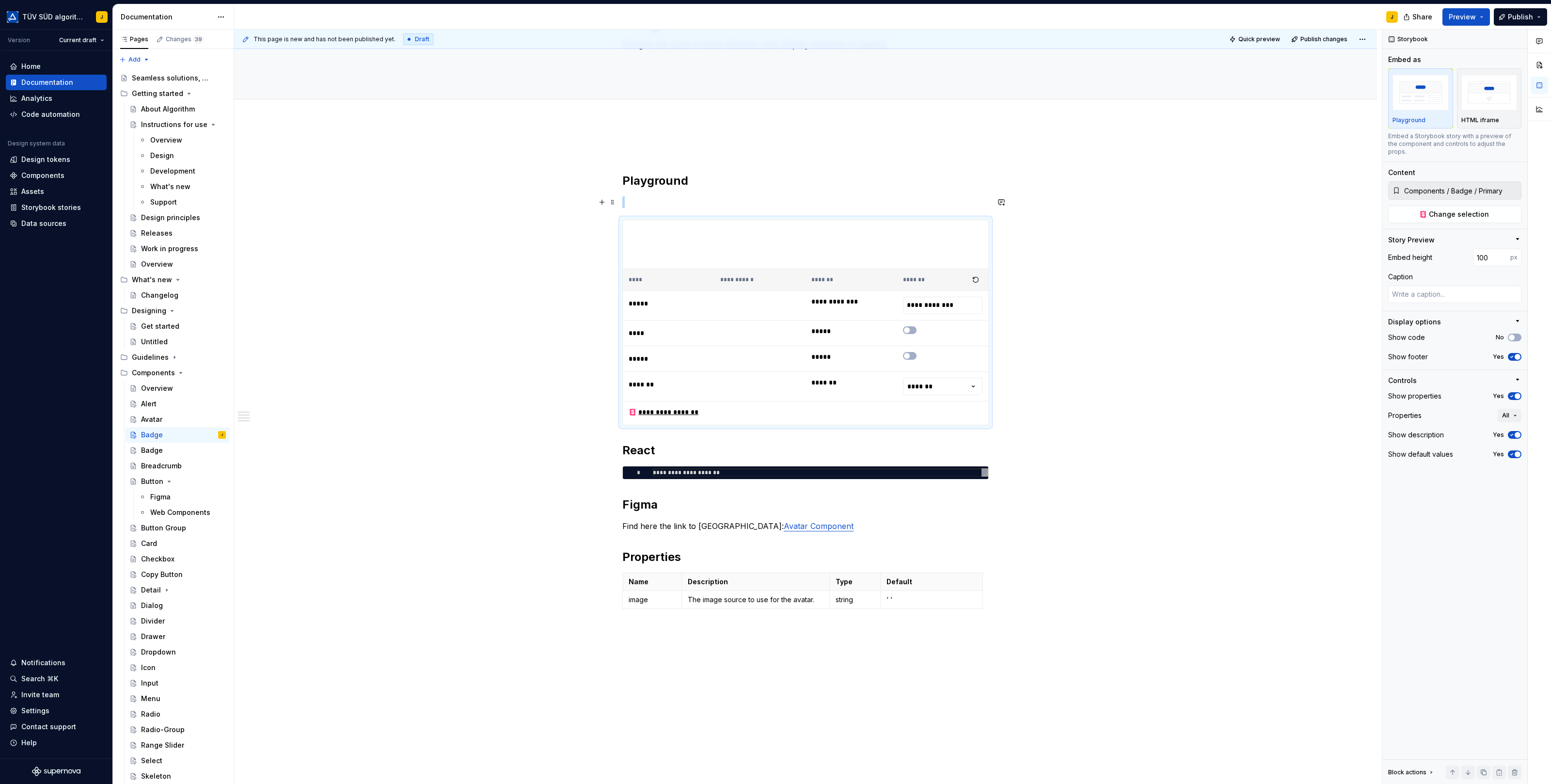
click at [621, 200] on div "**********" at bounding box center [805, 501] width 1143 height 762
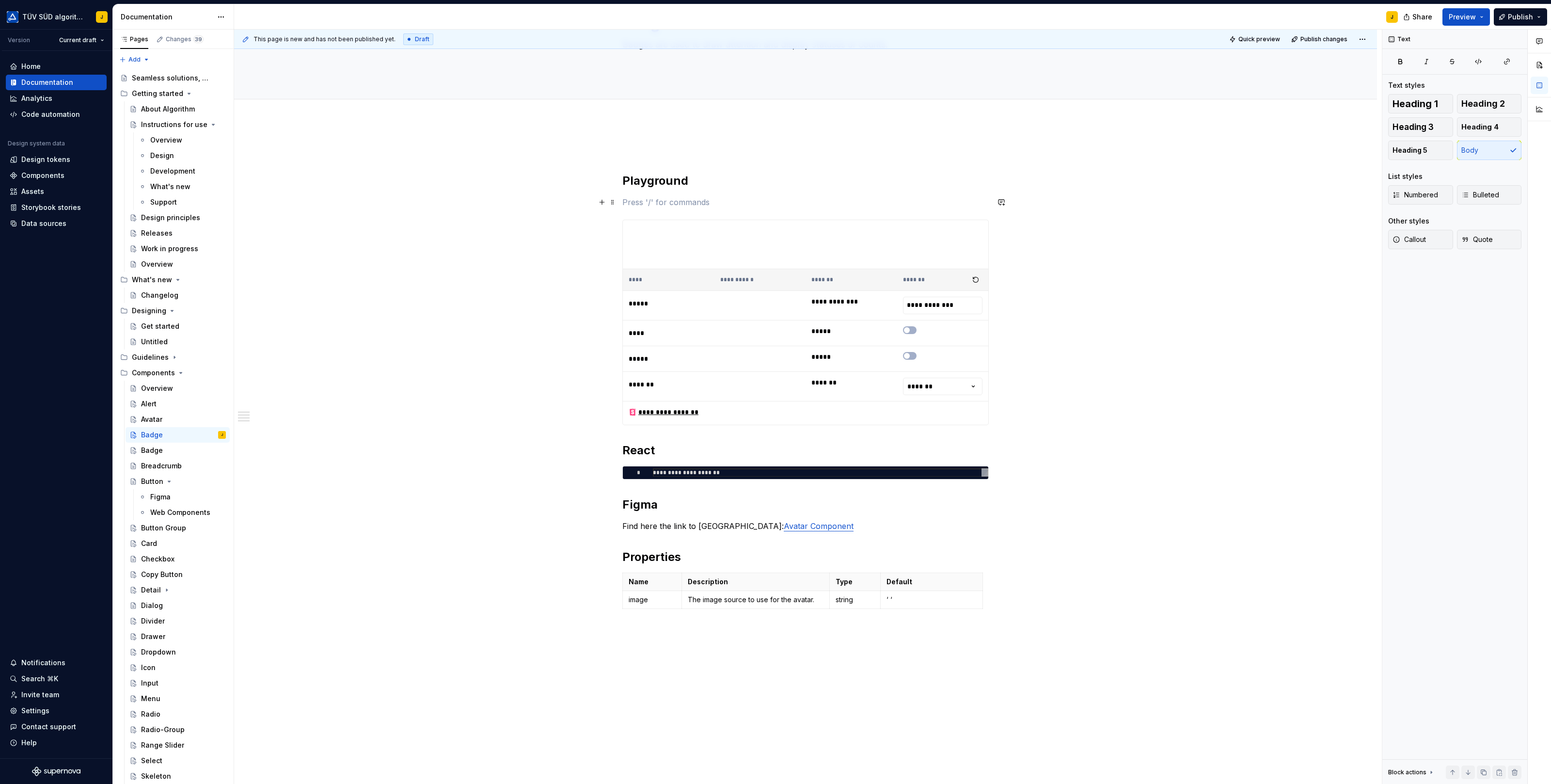
click at [637, 198] on p at bounding box center [805, 202] width 367 height 11
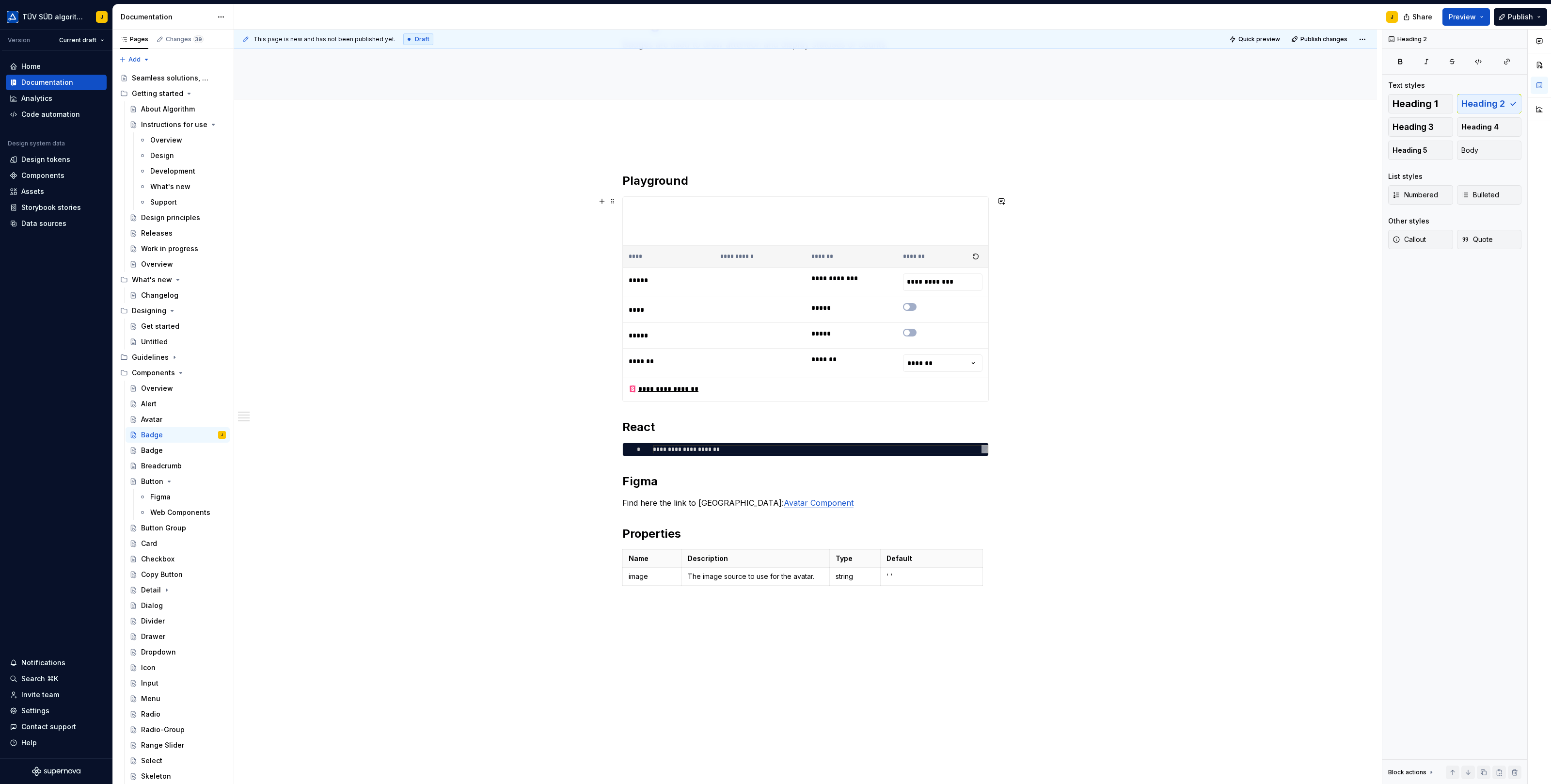
scroll to position [0, 0]
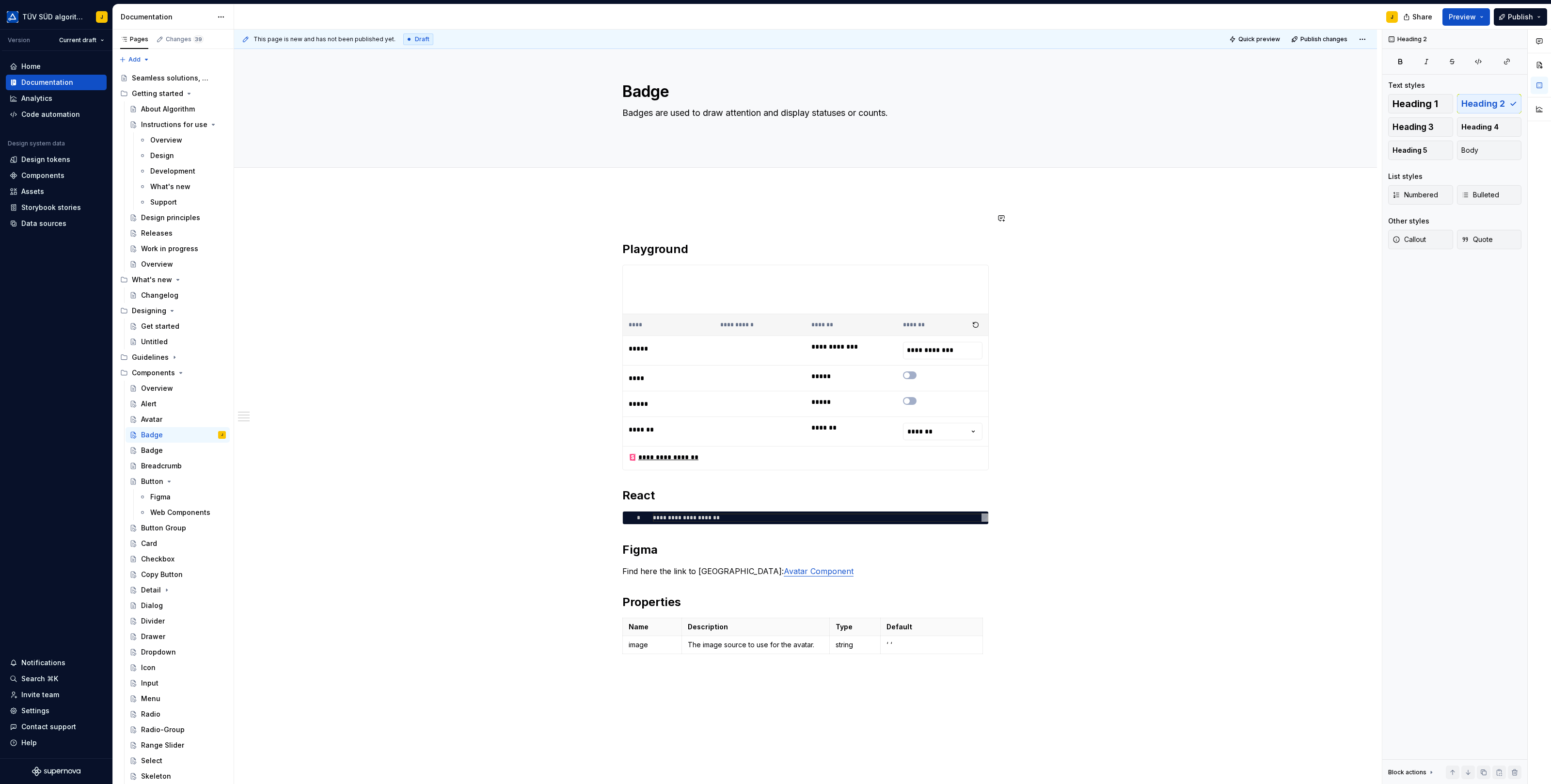
click at [625, 240] on div "**********" at bounding box center [805, 447] width 367 height 469
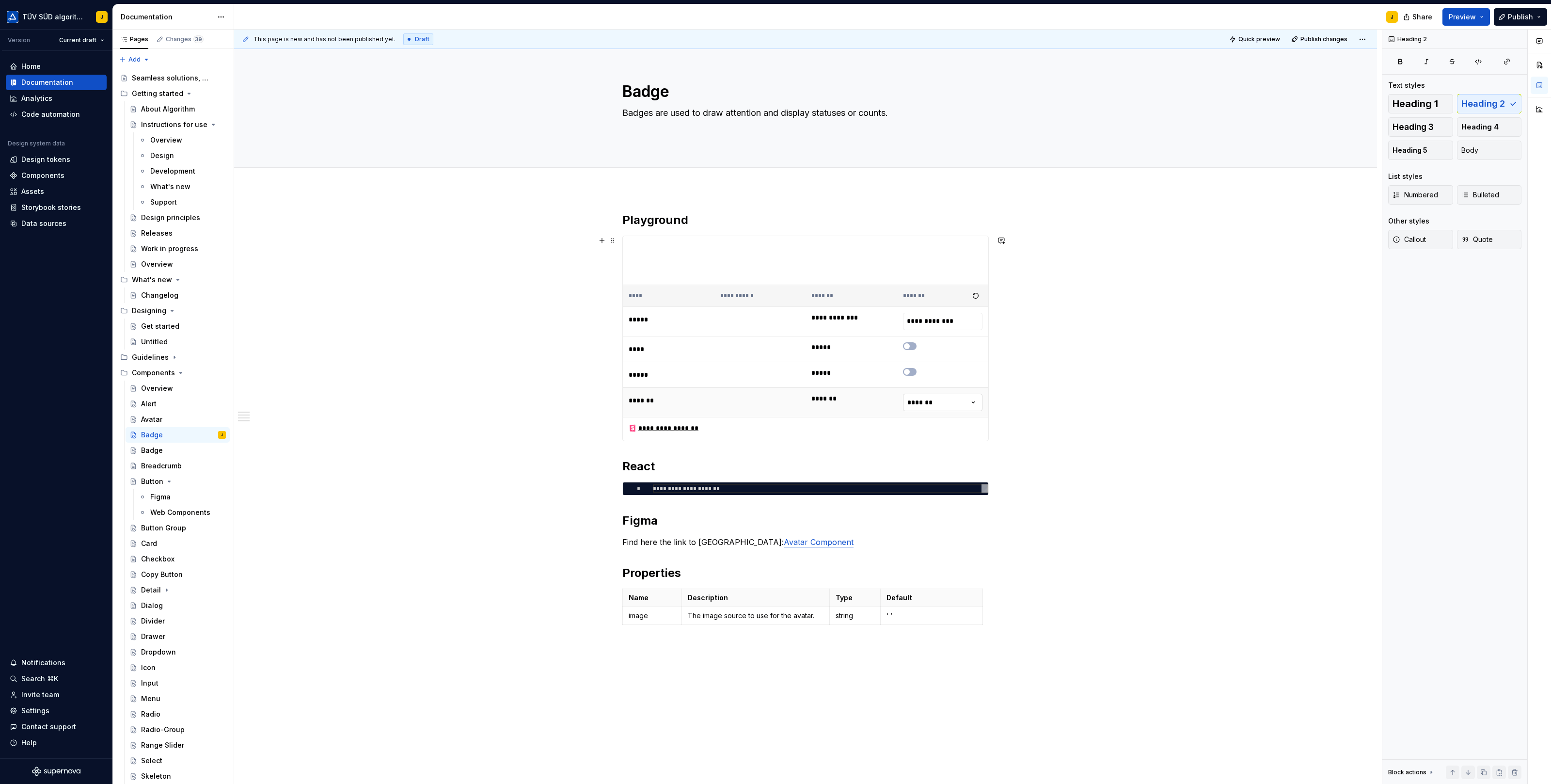
click at [928, 402] on html "TÜV SÜD algorithm J Version Current draft Home Documentation Analytics Code aut…" at bounding box center [775, 392] width 1551 height 784
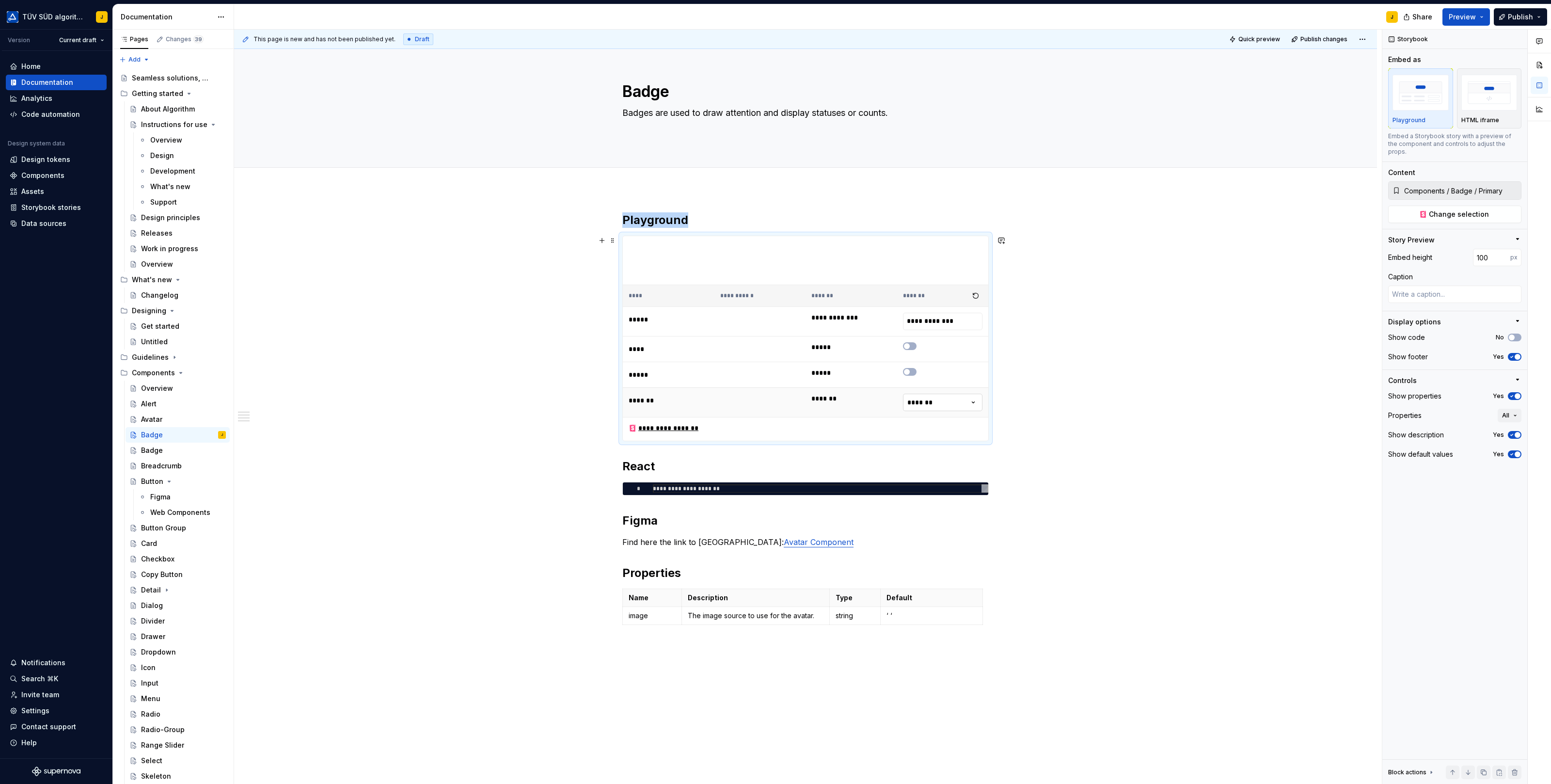
click at [940, 405] on html "TÜV SÜD algorithm J Version Current draft Home Documentation Analytics Code aut…" at bounding box center [775, 392] width 1551 height 784
click at [157, 445] on div "Badge" at bounding box center [152, 450] width 22 height 10
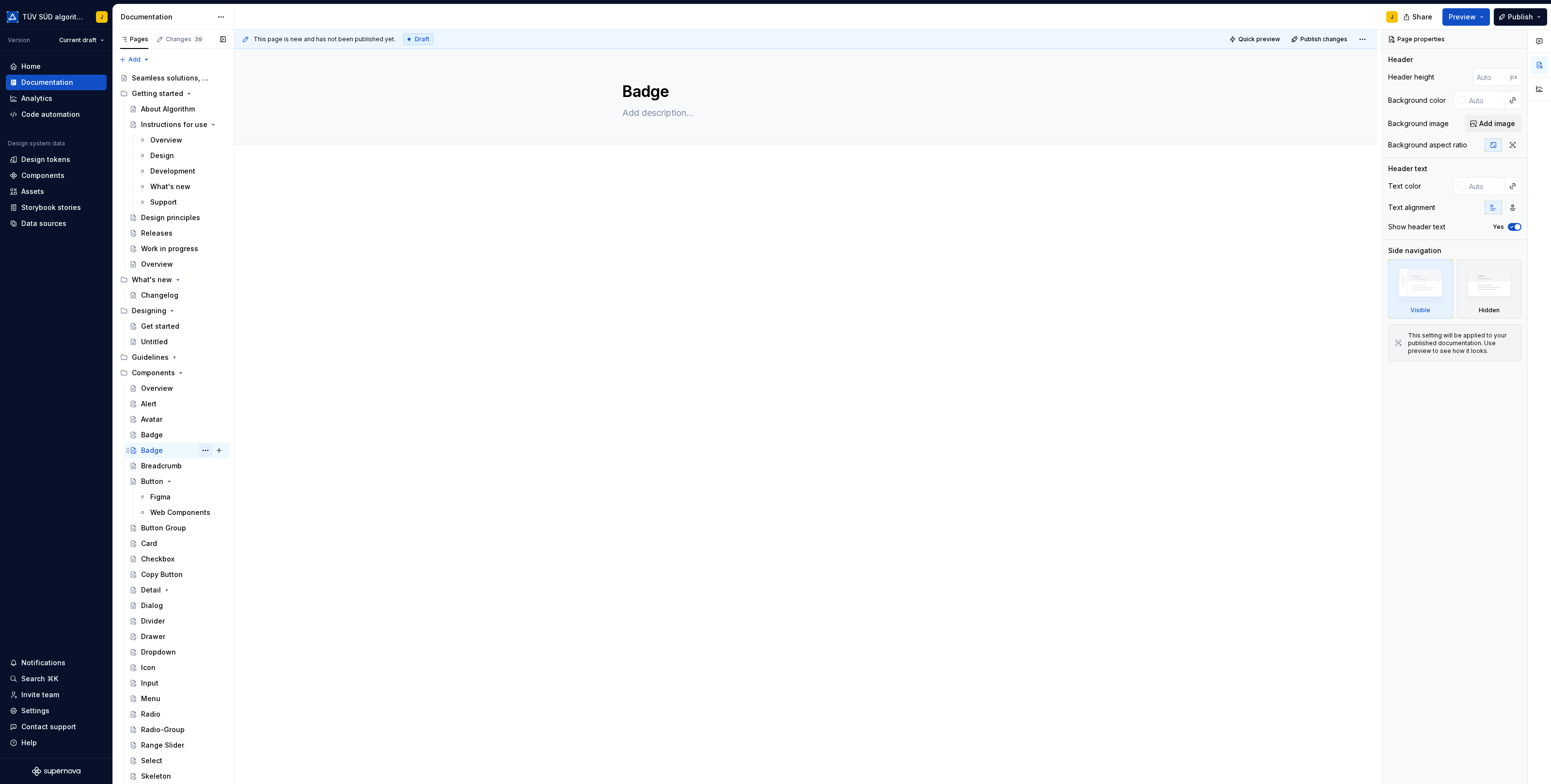
click at [206, 450] on button "Page tree" at bounding box center [205, 450] width 14 height 14
click at [247, 603] on div "Delete page" at bounding box center [264, 608] width 95 height 10
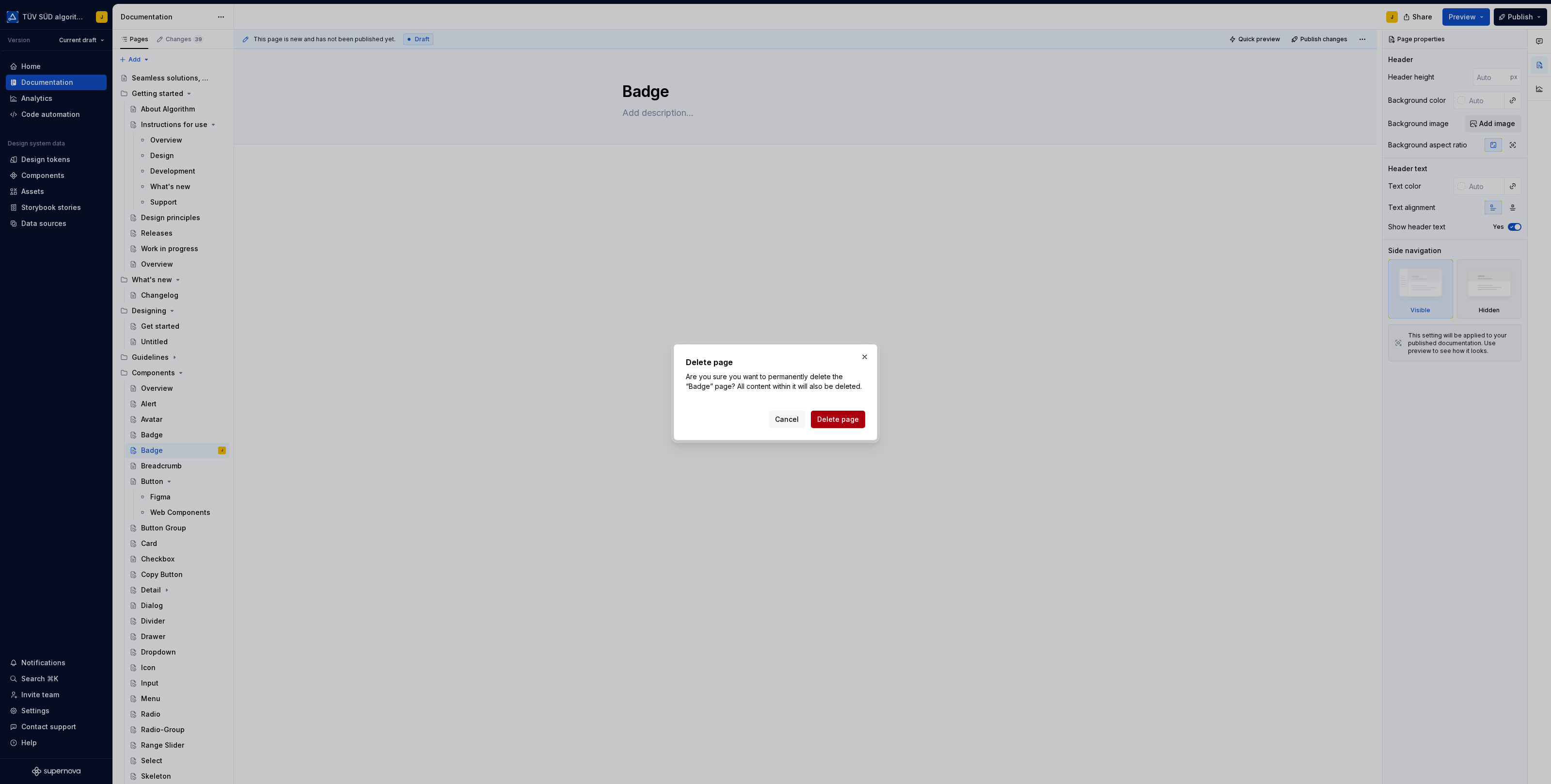
click at [852, 417] on span "Delete page" at bounding box center [838, 419] width 42 height 10
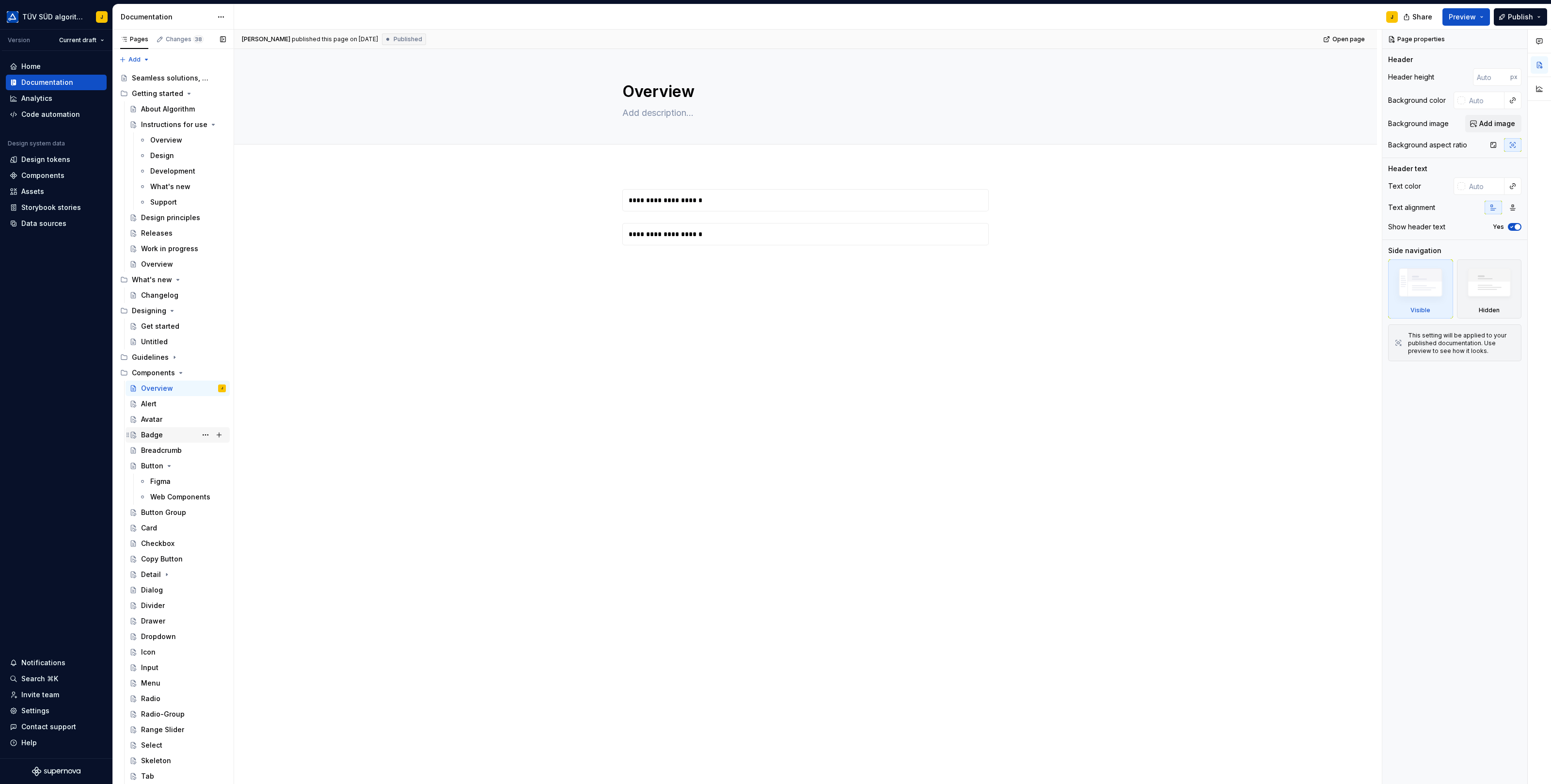
click at [178, 432] on div "Badge" at bounding box center [184, 434] width 85 height 14
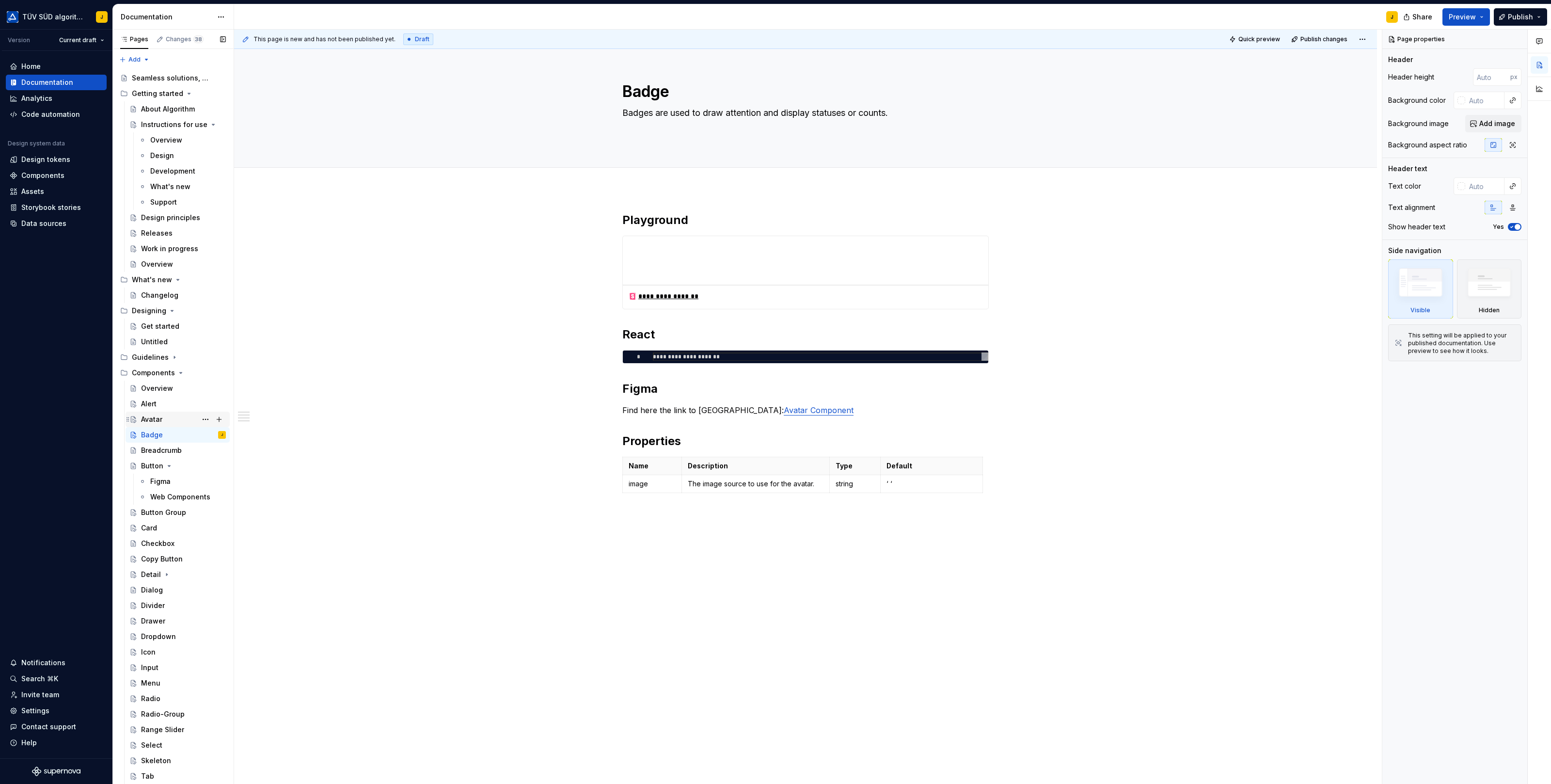
click at [159, 416] on div "Avatar" at bounding box center [152, 419] width 21 height 10
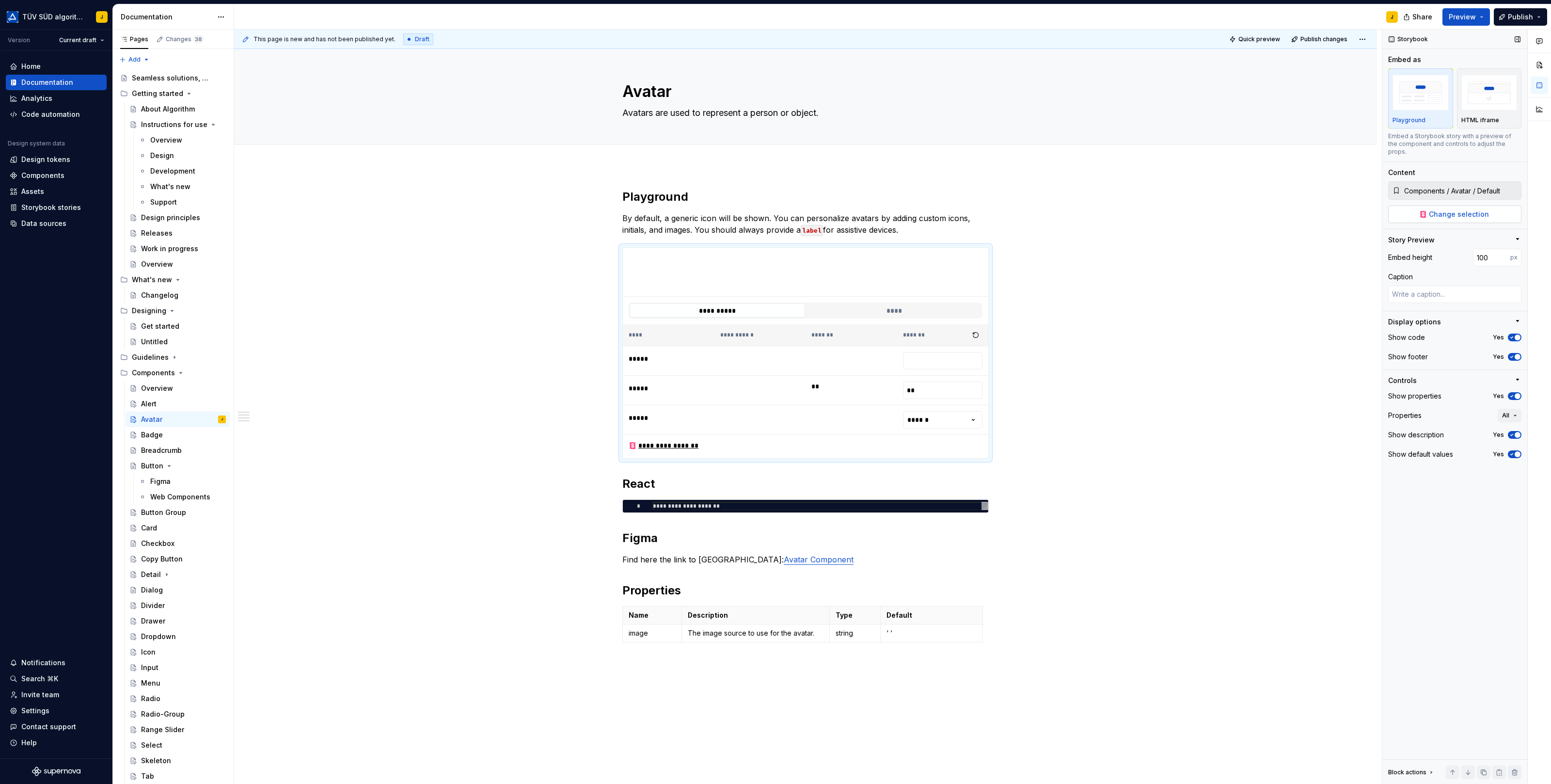
click at [1472, 209] on span "Change selection" at bounding box center [1459, 214] width 60 height 10
type textarea "*"
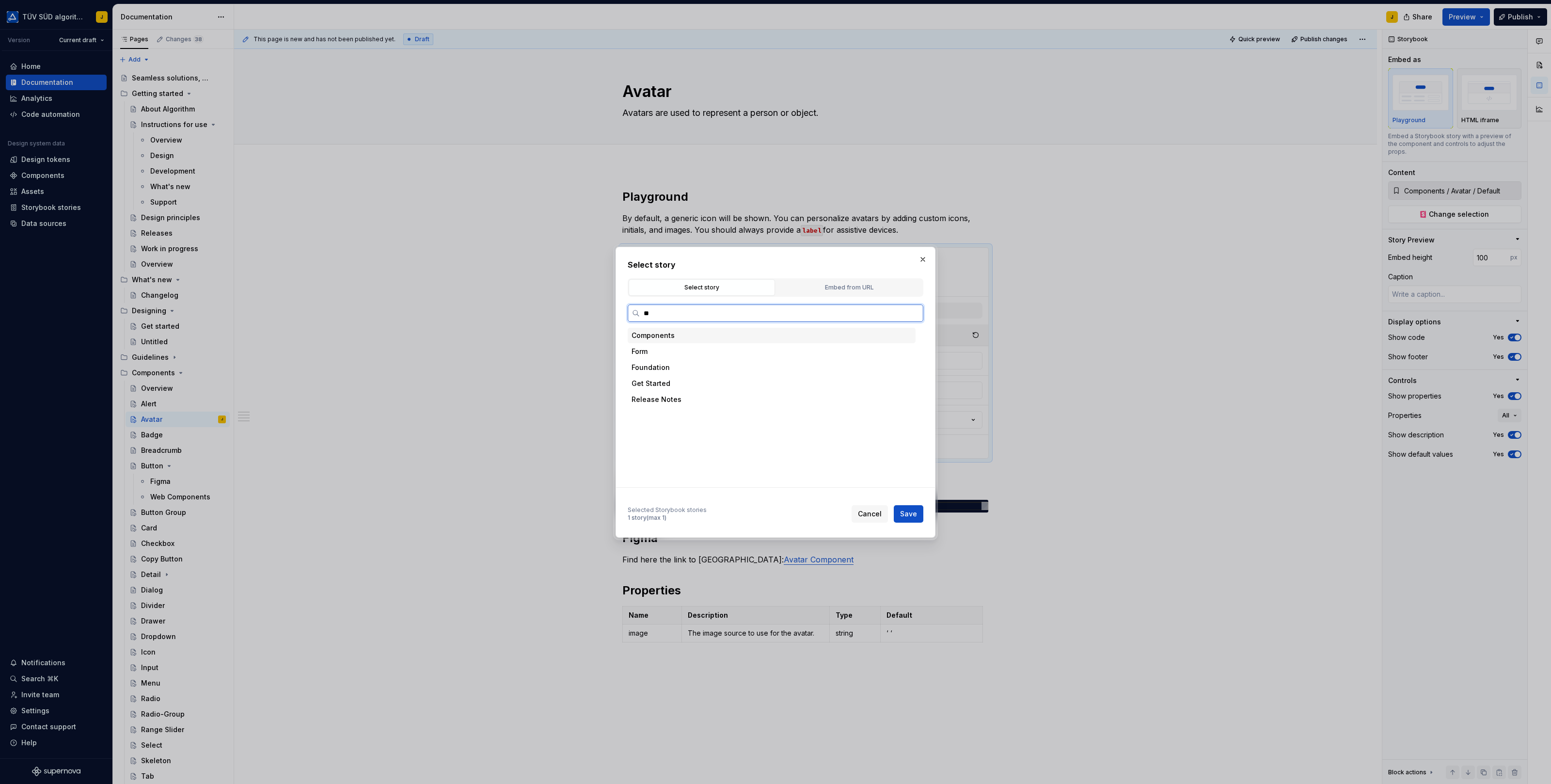
type input "***"
click at [678, 369] on div "Docs" at bounding box center [781, 367] width 270 height 16
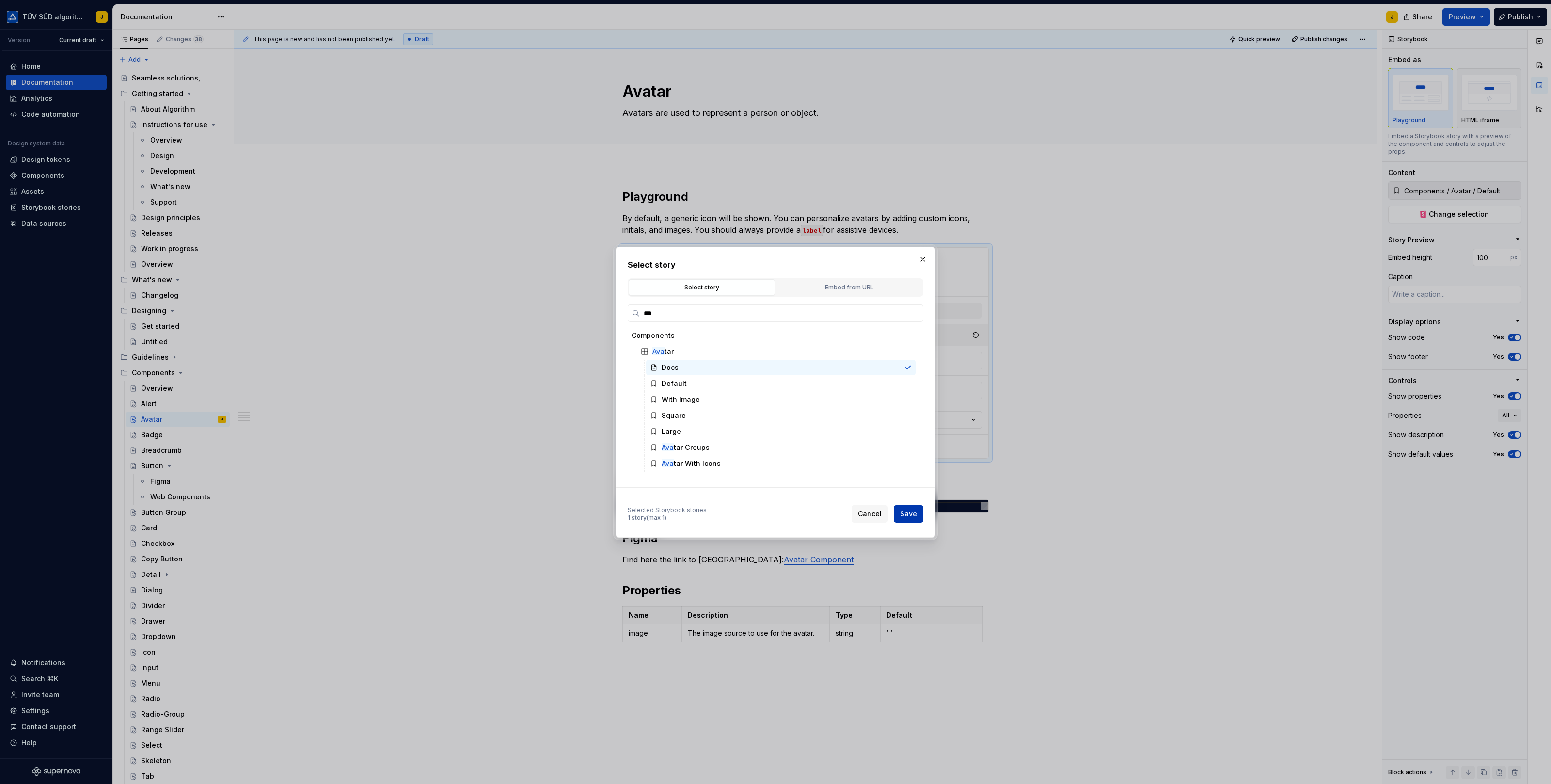
click at [906, 512] on span "Save" at bounding box center [908, 514] width 17 height 10
type textarea "*"
type input "Components / Avatar / Docs"
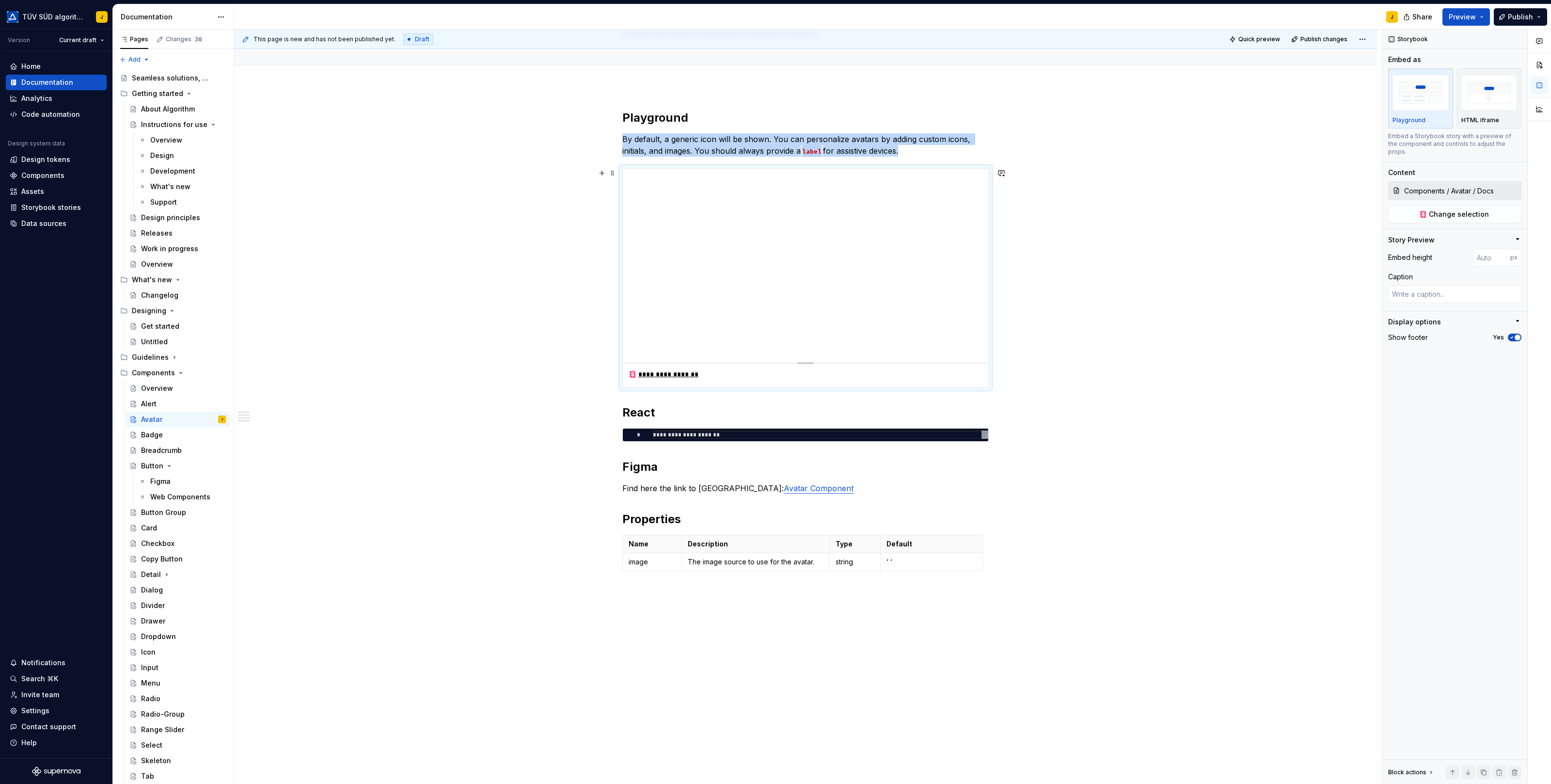
scroll to position [137, 0]
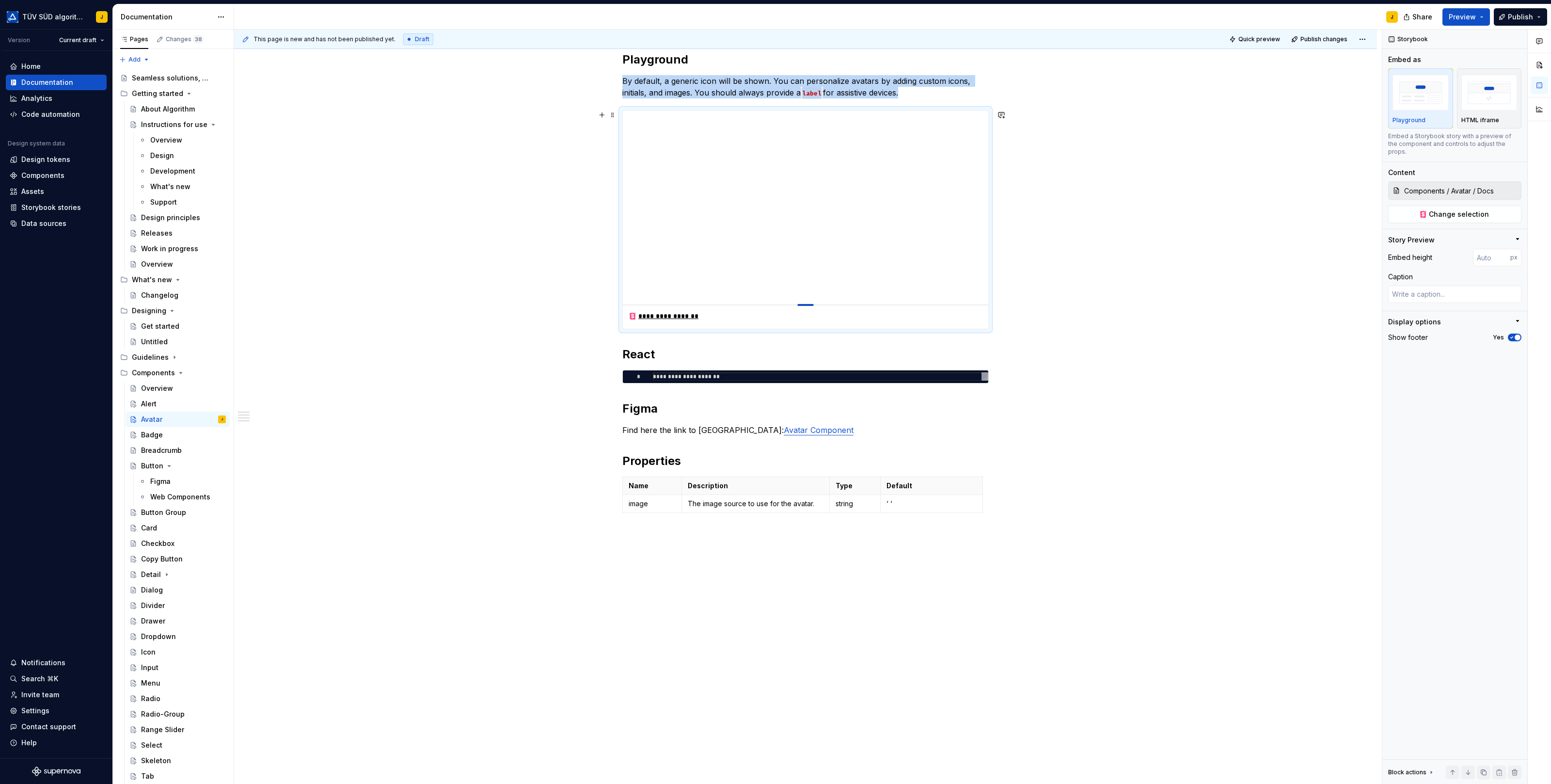
click at [809, 304] on div at bounding box center [805, 305] width 16 height 2
type textarea "*"
type input "400"
type textarea "*"
type input "405"
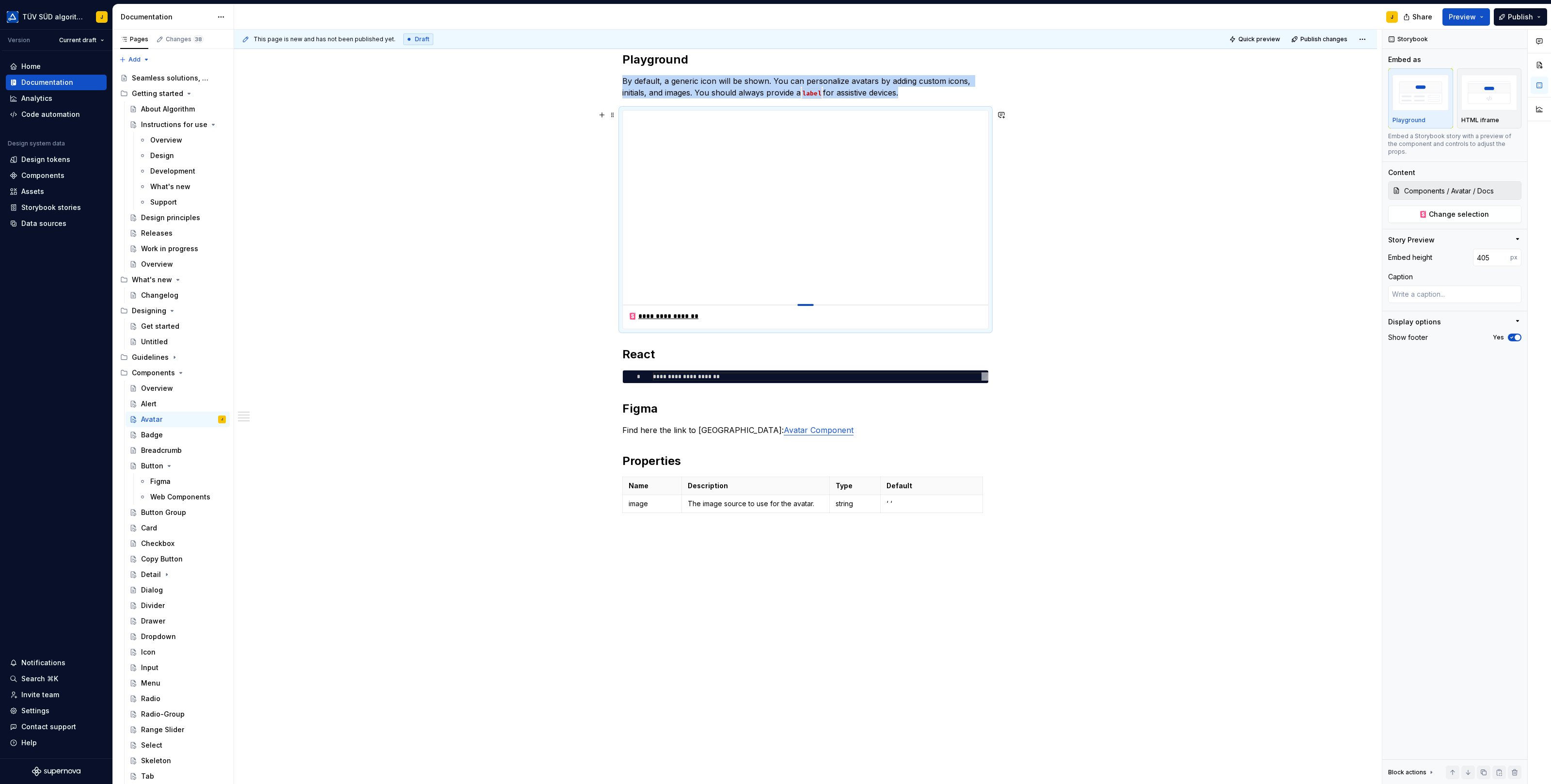
type textarea "*"
type input "412"
type textarea "*"
type input "419"
type textarea "*"
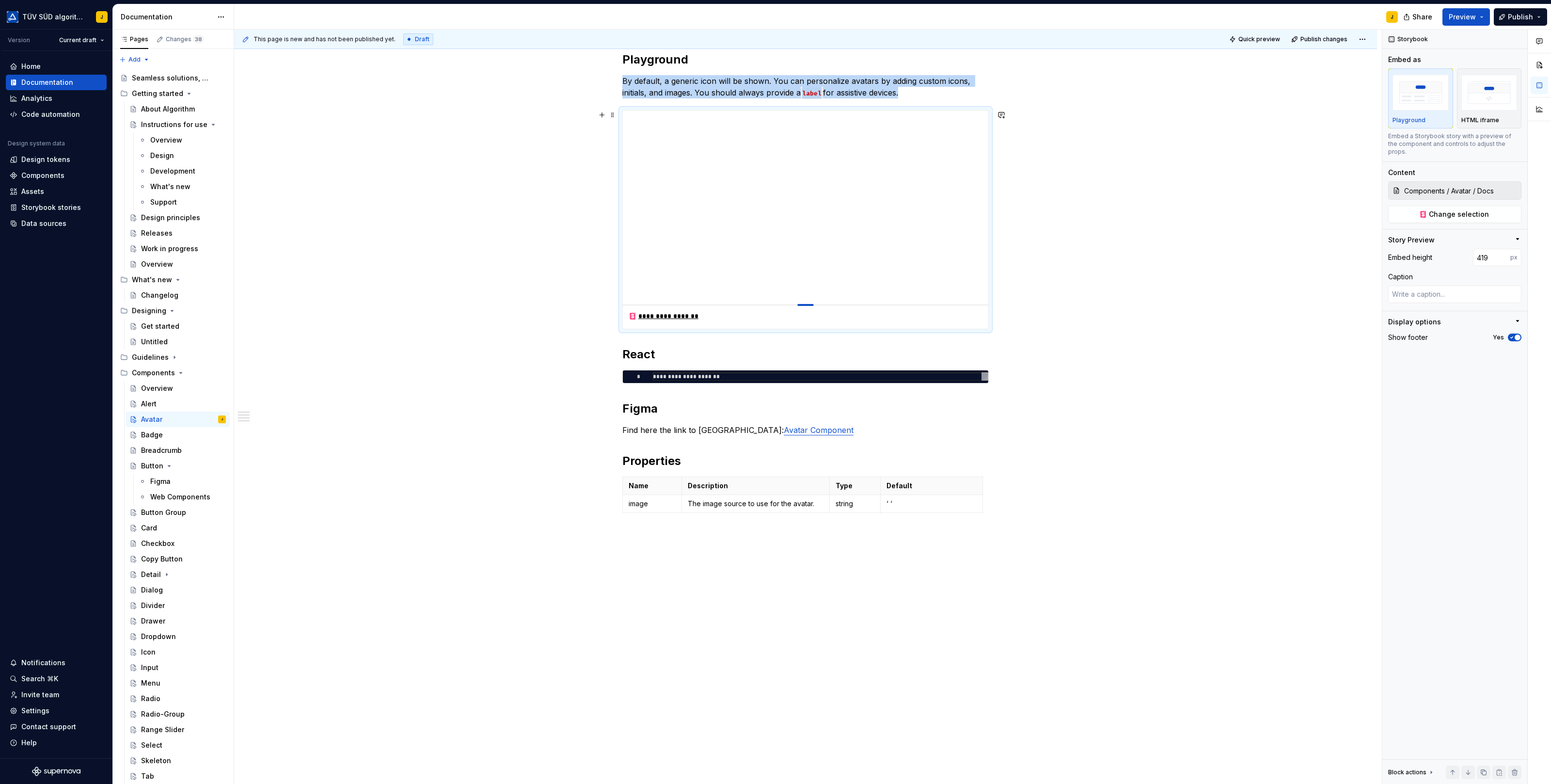
type input "421"
type textarea "*"
type input "425"
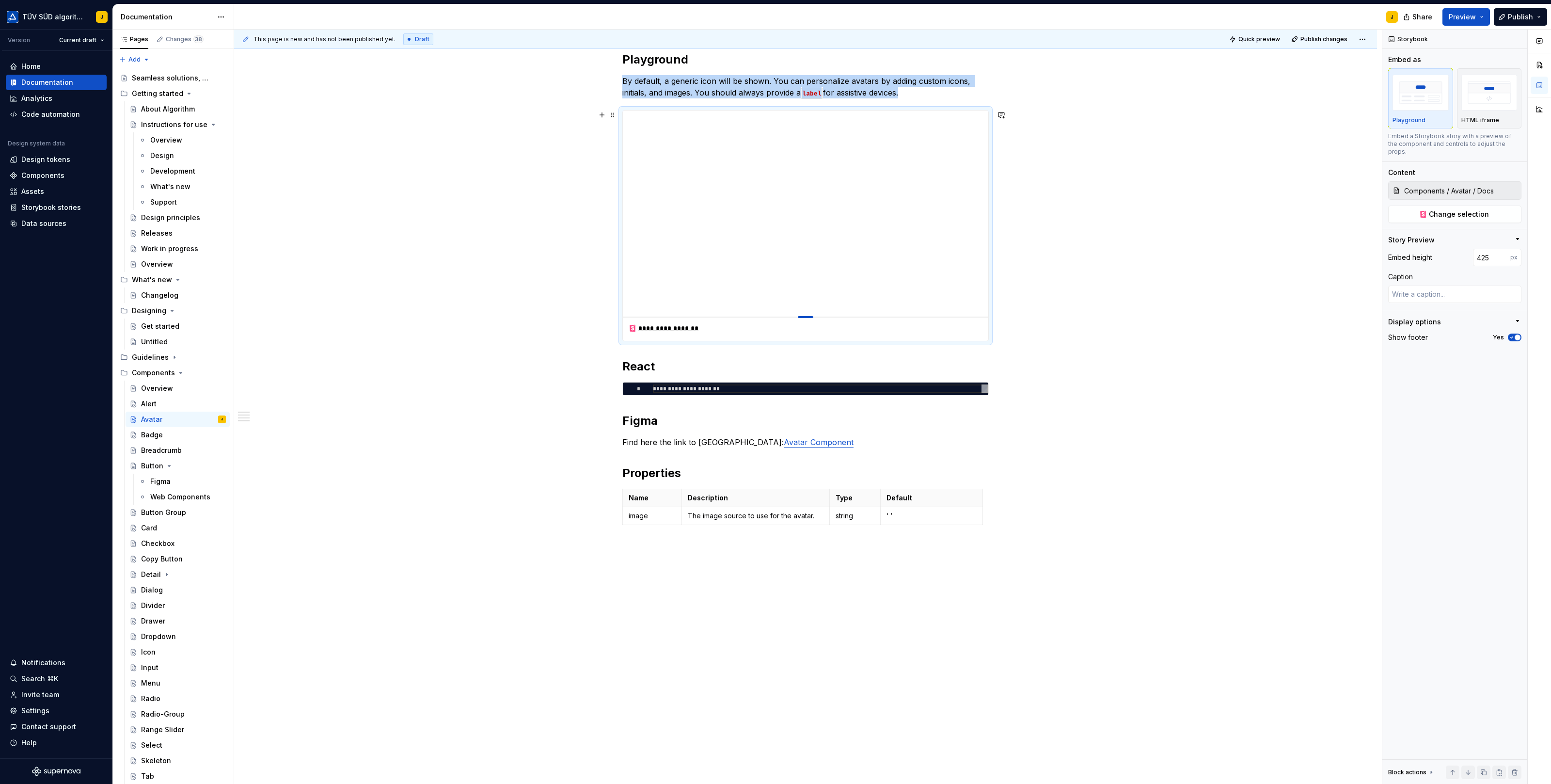
type textarea "*"
type input "428"
type textarea "*"
type input "441"
type textarea "*"
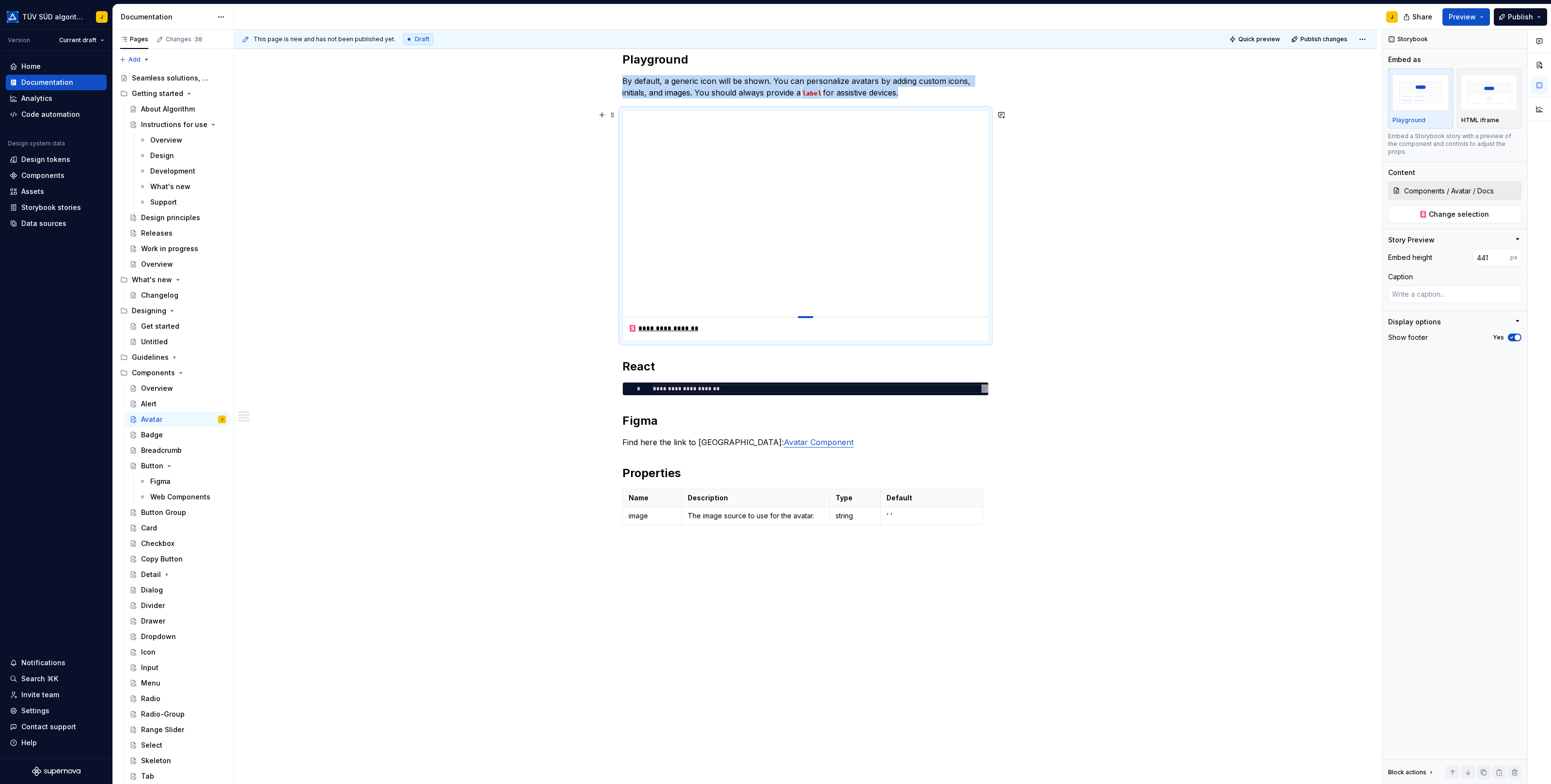
type input "465"
type textarea "*"
type input "512"
type textarea "*"
type input "560"
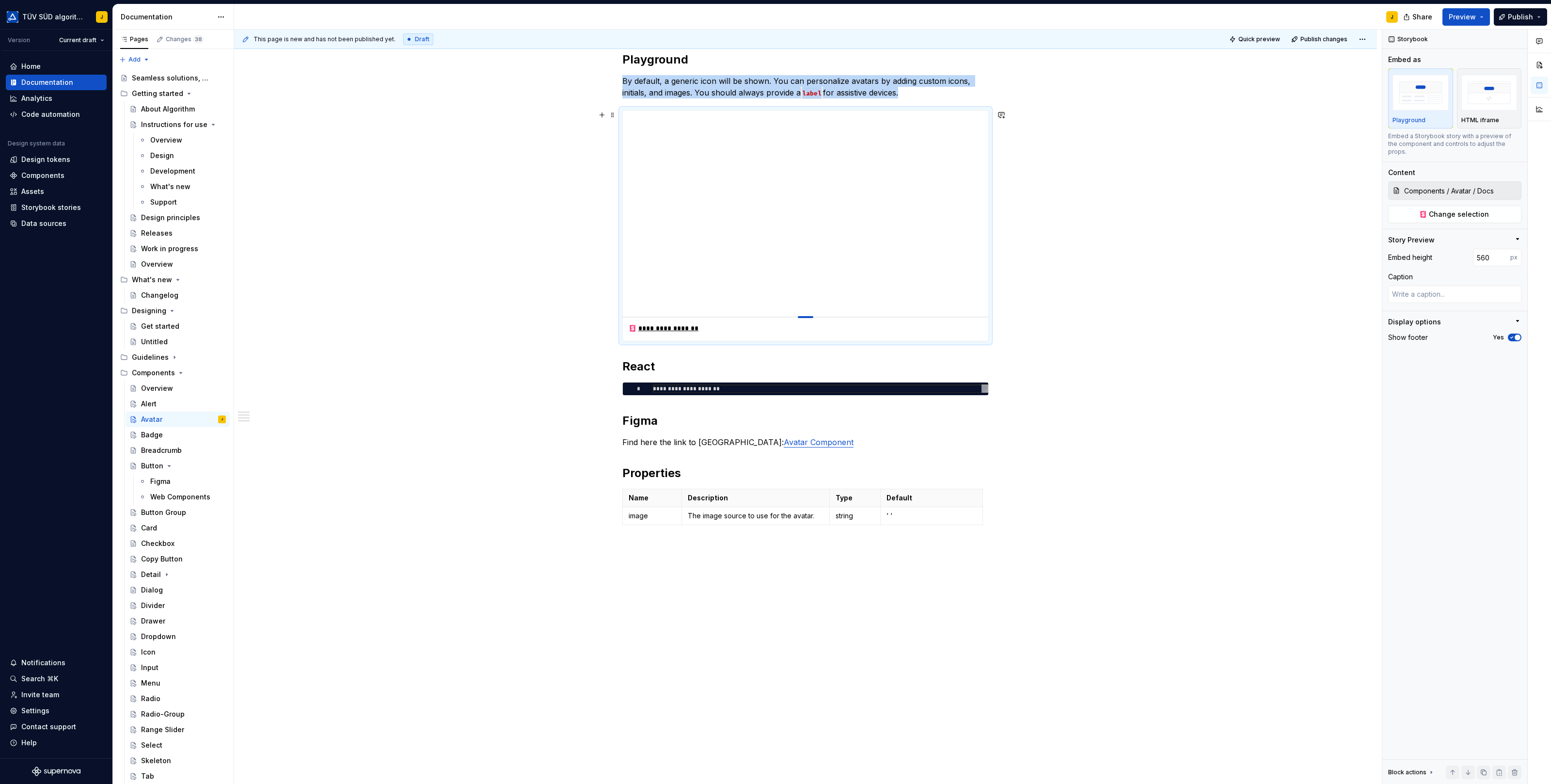
type textarea "*"
type input "631"
type textarea "*"
type input "683"
type textarea "*"
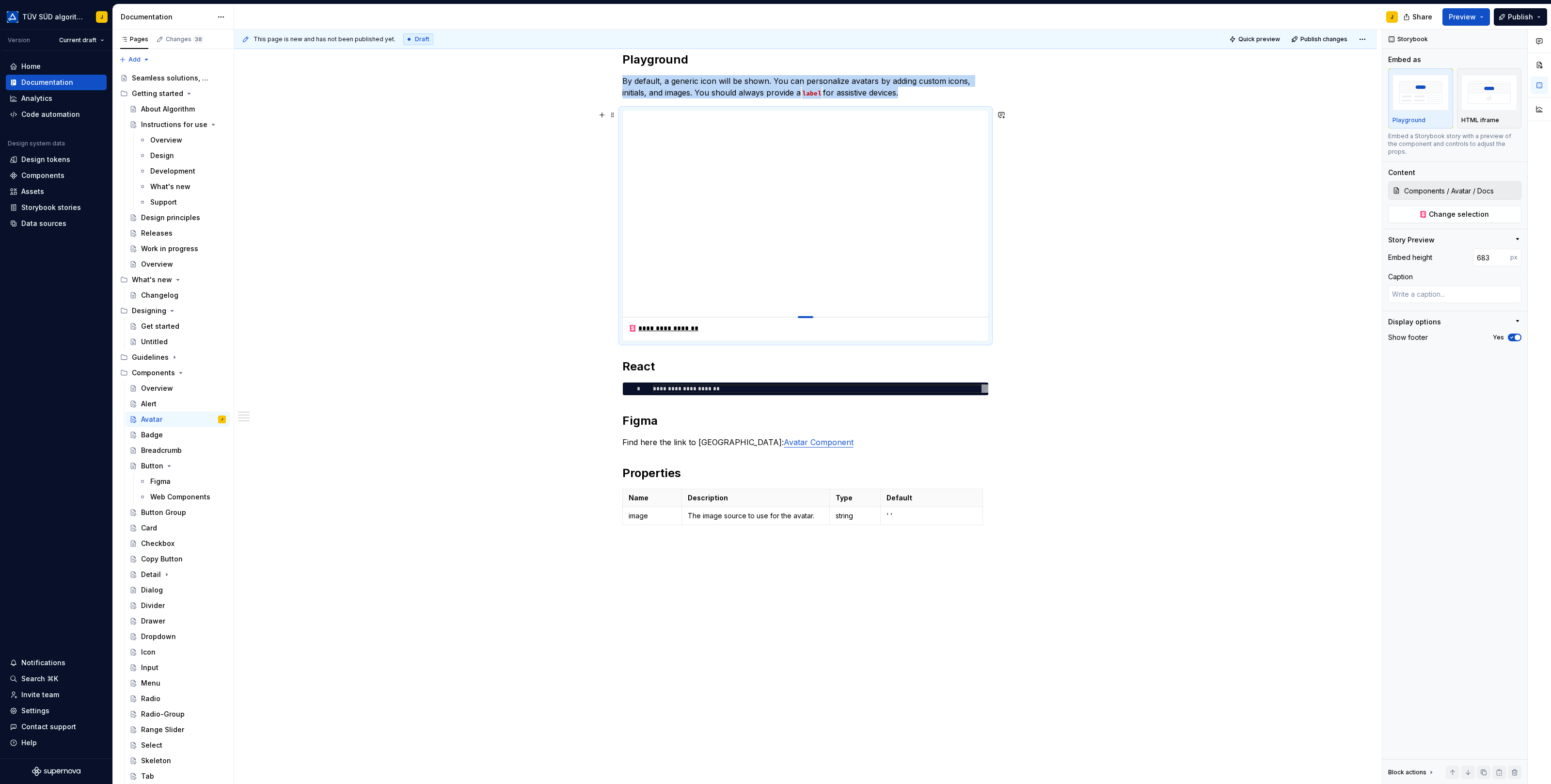
type input "732"
type textarea "*"
type input "760"
type textarea "*"
type input "787"
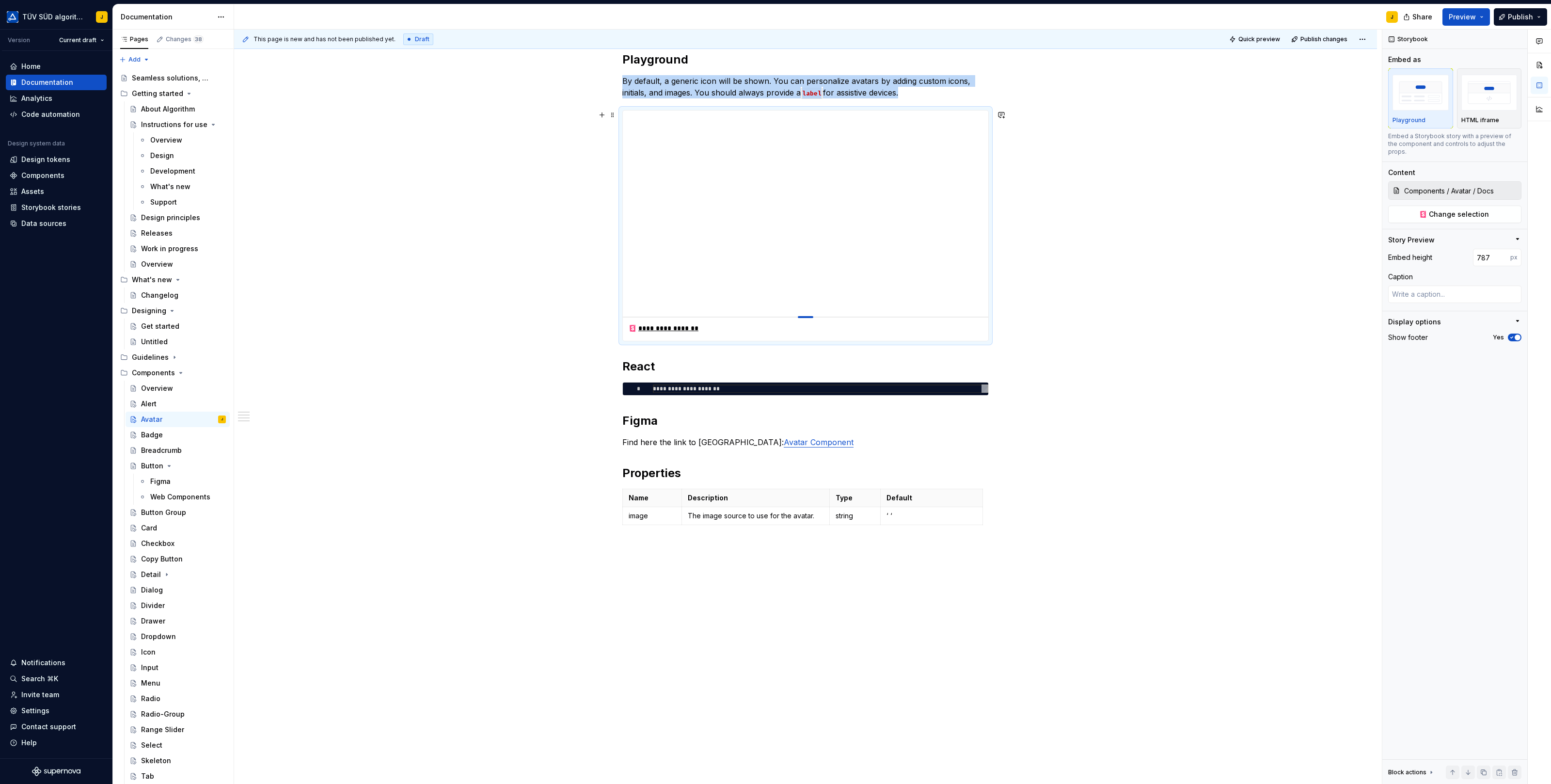
type textarea "*"
type input "800"
type textarea "*"
type input "812"
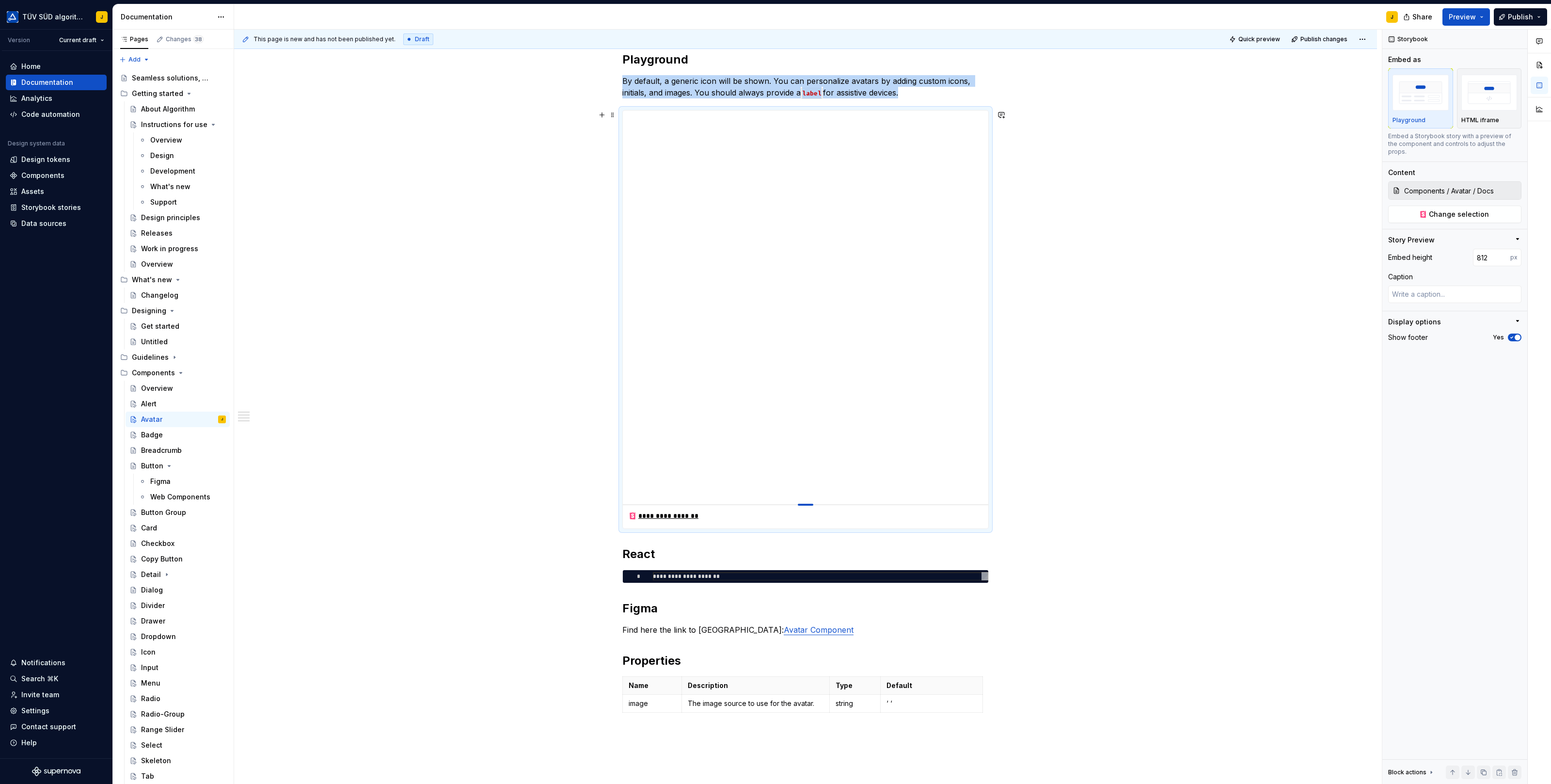
type textarea "*"
type input "820"
type textarea "*"
type input "826"
type textarea "*"
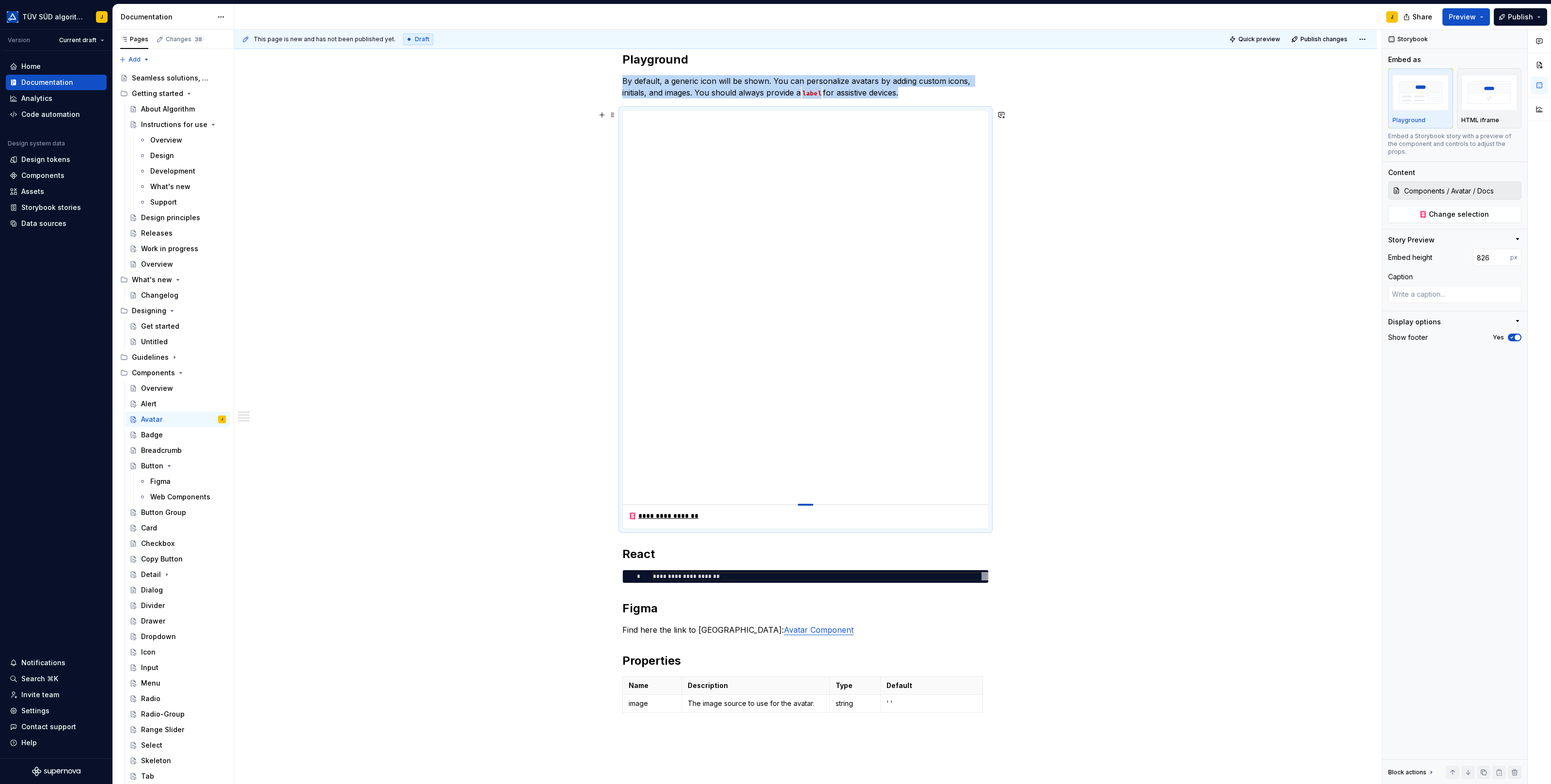
type input "834"
type textarea "*"
type input "838"
type textarea "*"
type input "845"
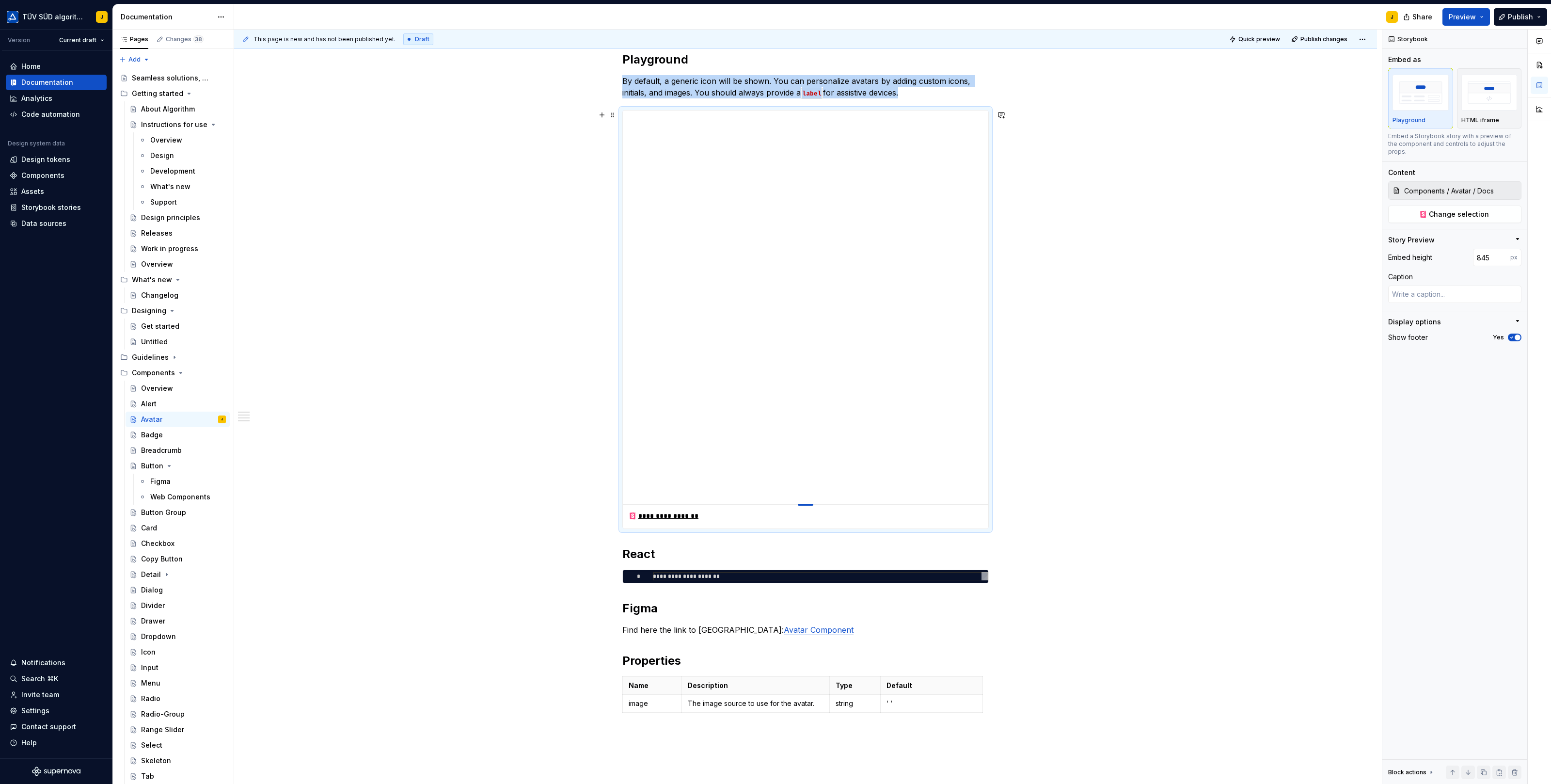
type textarea "*"
type input "849"
type textarea "*"
type input "852"
type textarea "*"
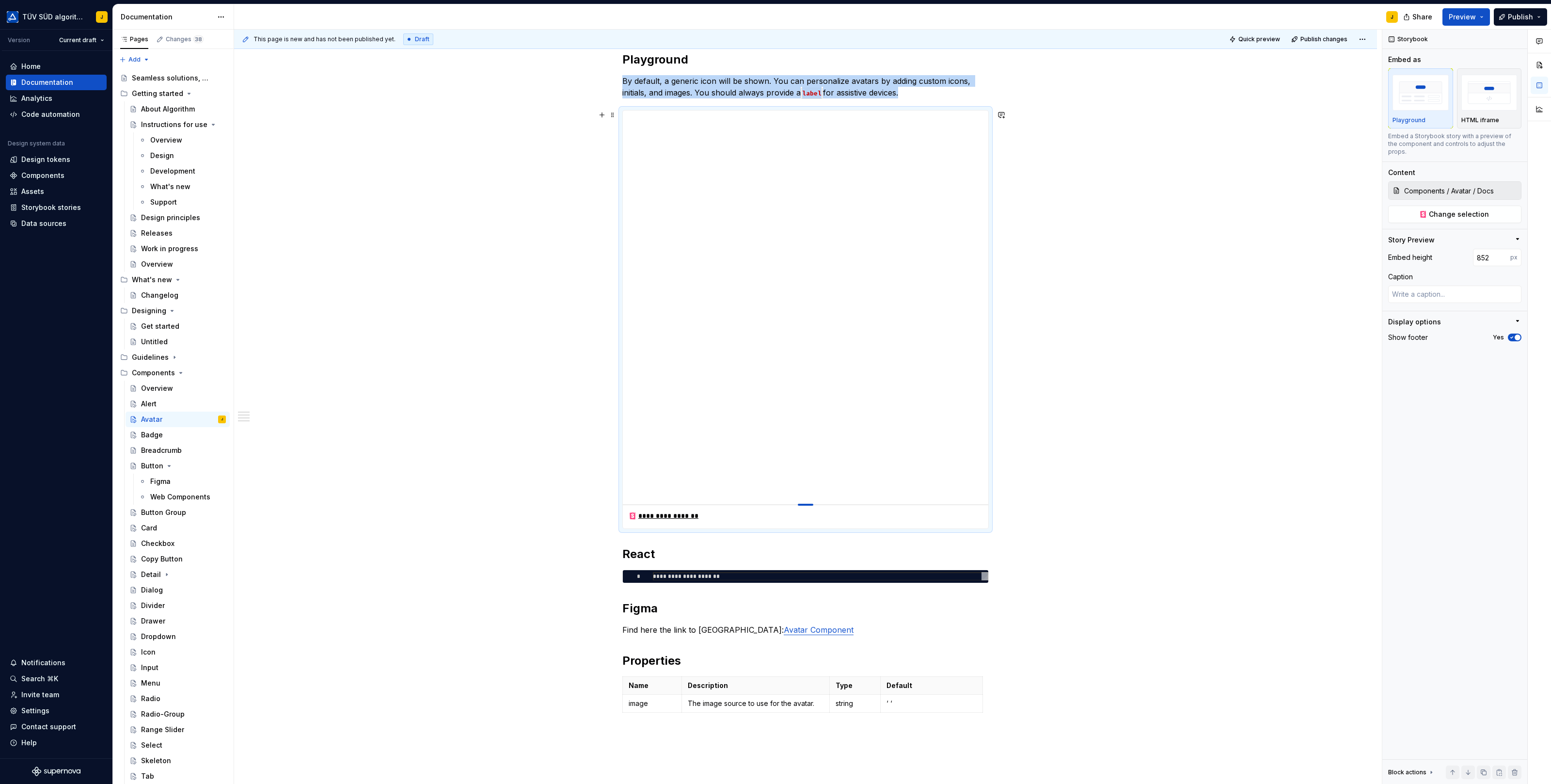
type input "856"
type textarea "*"
type input "861"
type textarea "*"
type input "867"
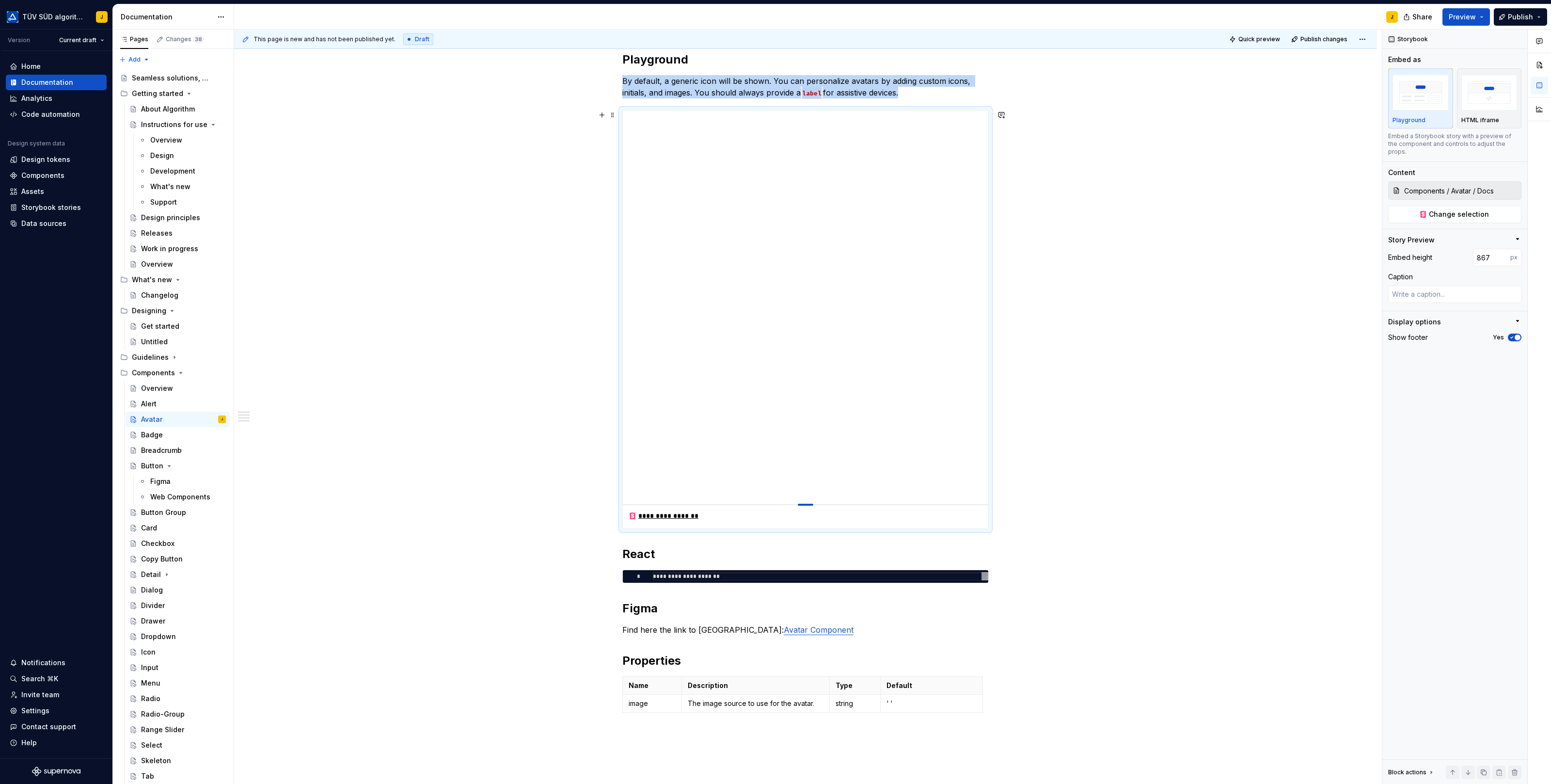
type textarea "*"
type input "874"
type textarea "*"
type input "881"
type textarea "*"
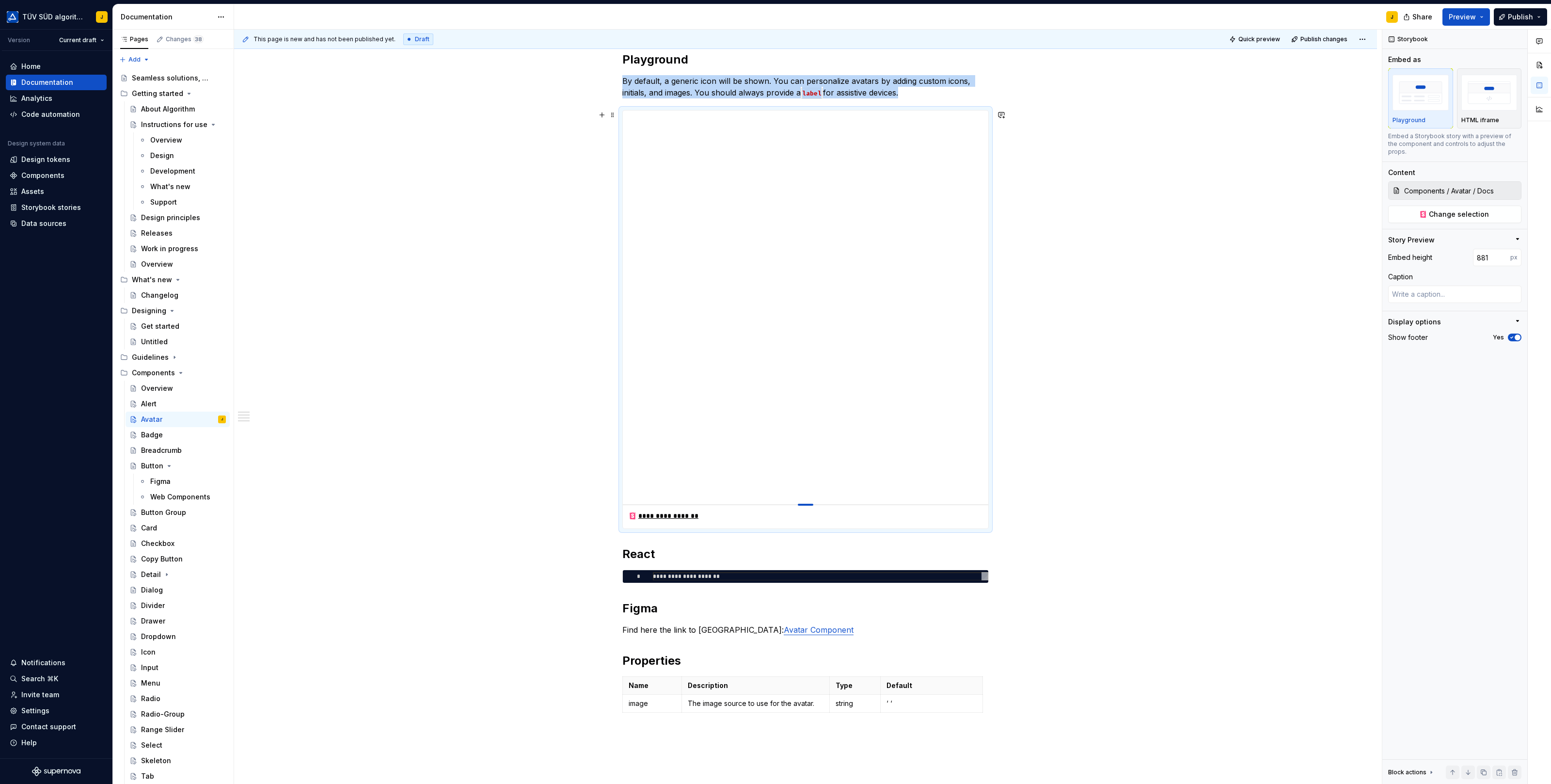
type input "889"
type textarea "*"
type input "897"
type textarea "*"
type input "907"
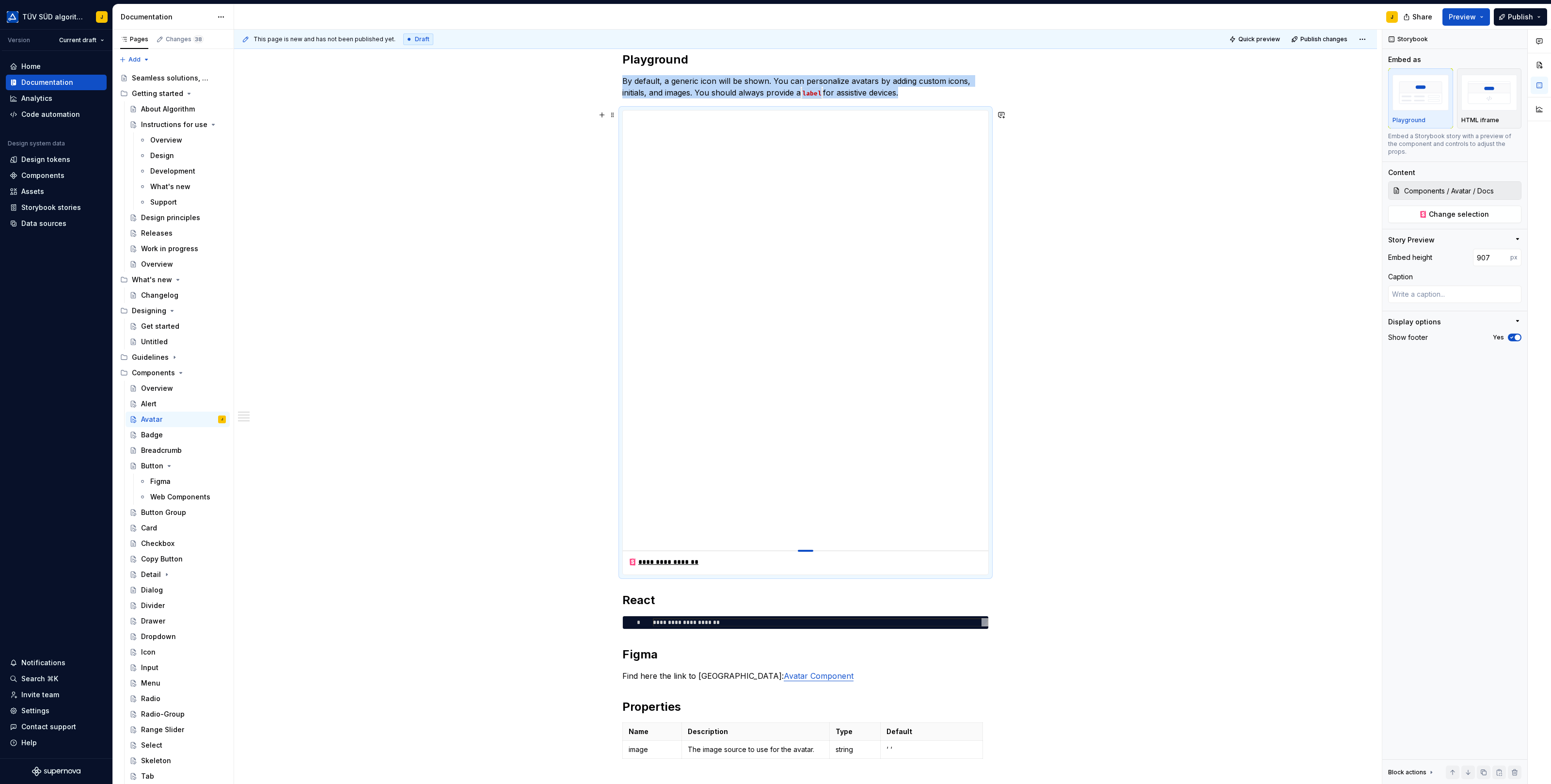
type textarea "*"
type input "921"
type textarea "*"
type input "930"
type textarea "*"
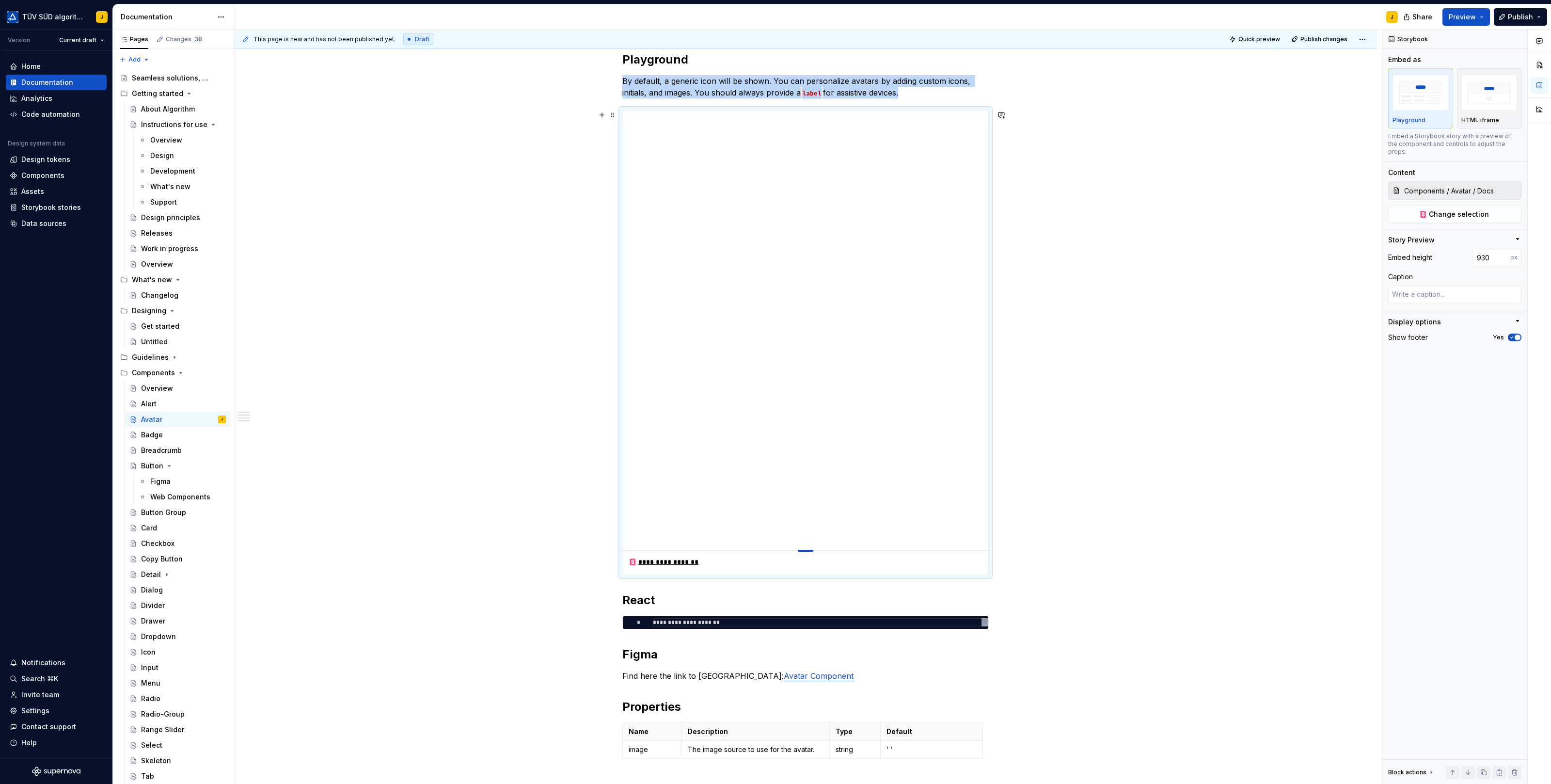
type input "935"
type textarea "*"
type input "936"
type textarea "*"
type input "935"
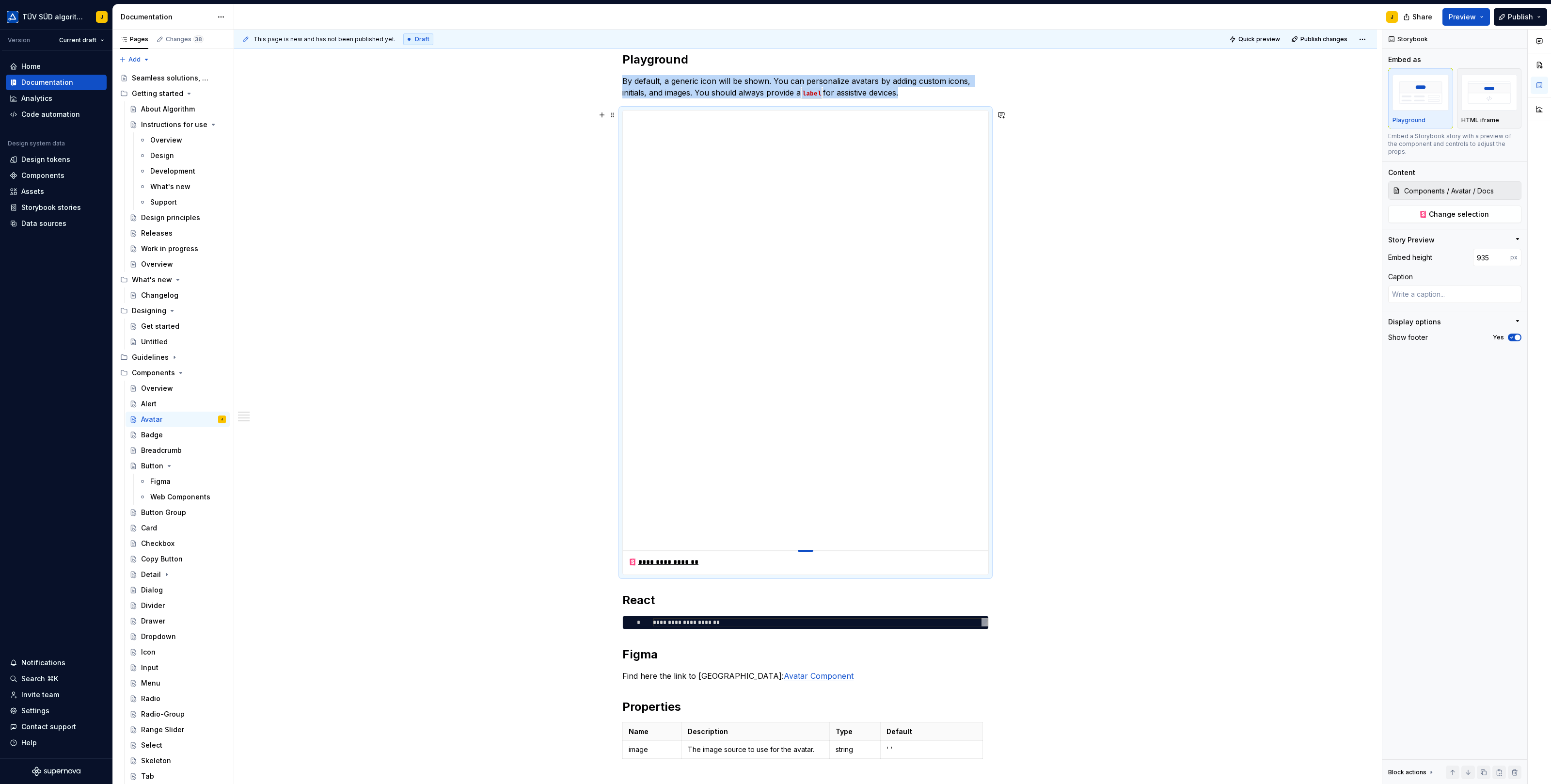
type textarea "*"
type input "934"
type textarea "*"
type input "933"
type textarea "*"
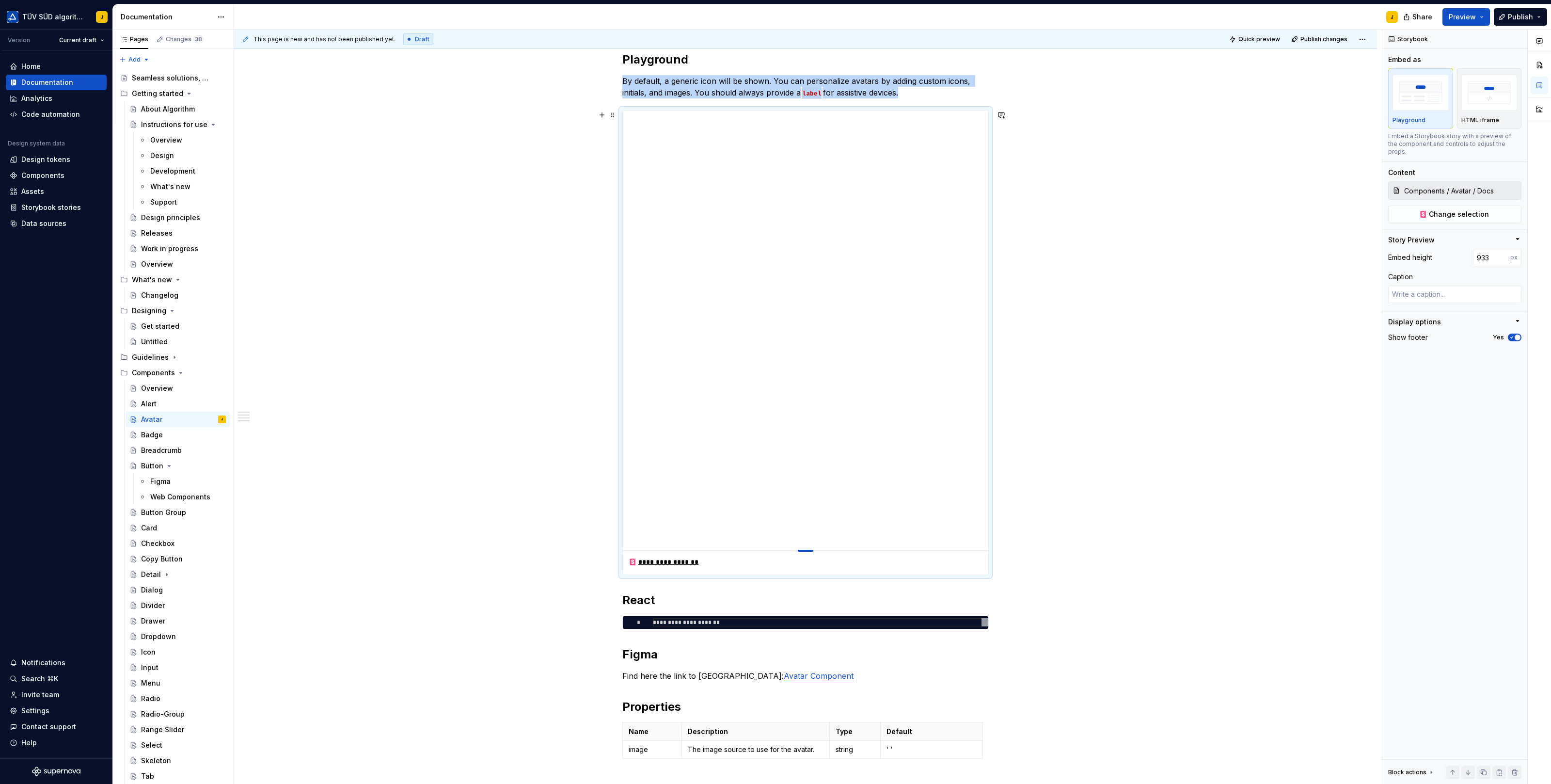
type input "932"
type textarea "*"
type input "933"
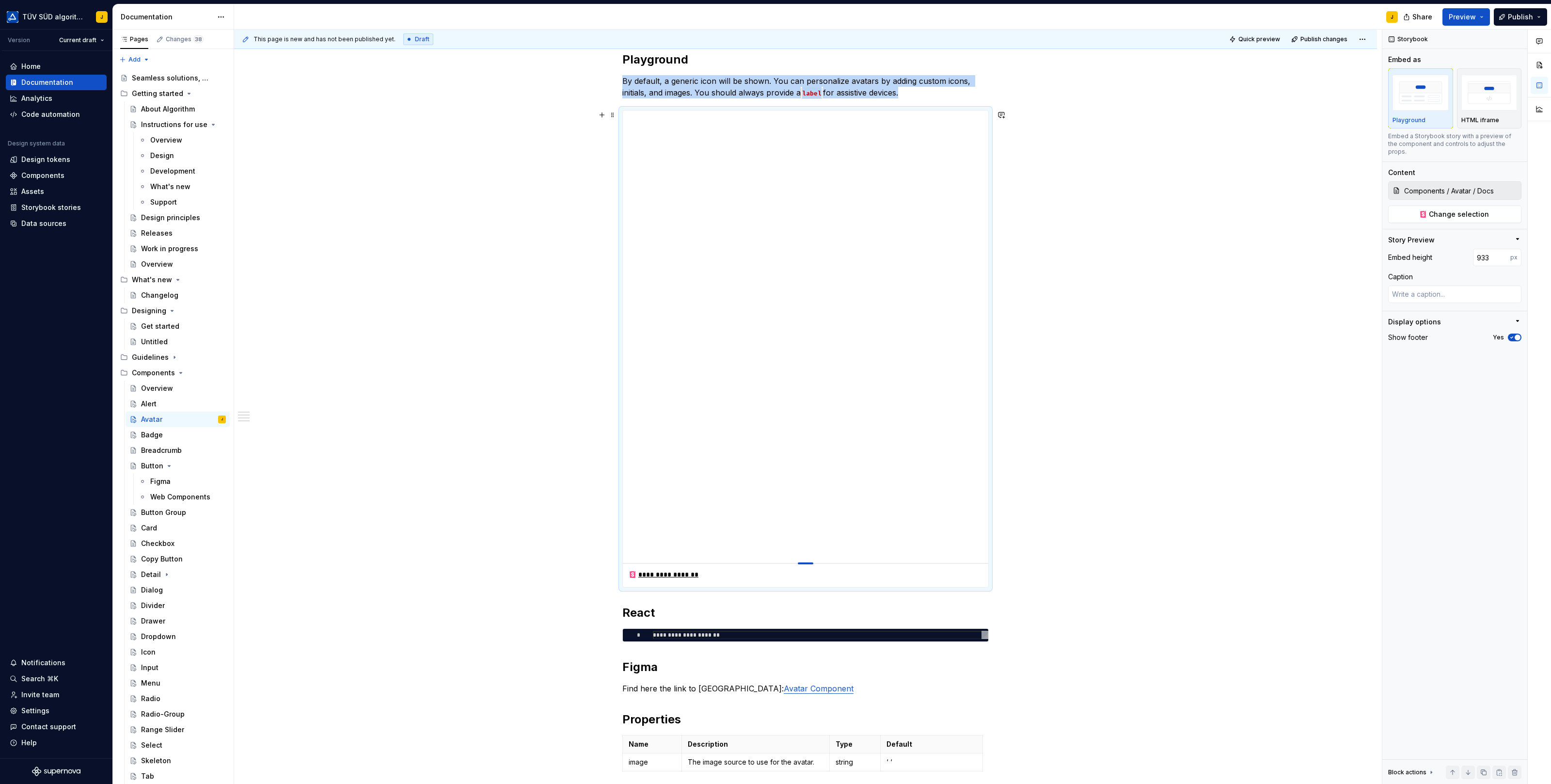
type textarea "*"
type input "935"
type textarea "*"
type input "937"
type textarea "*"
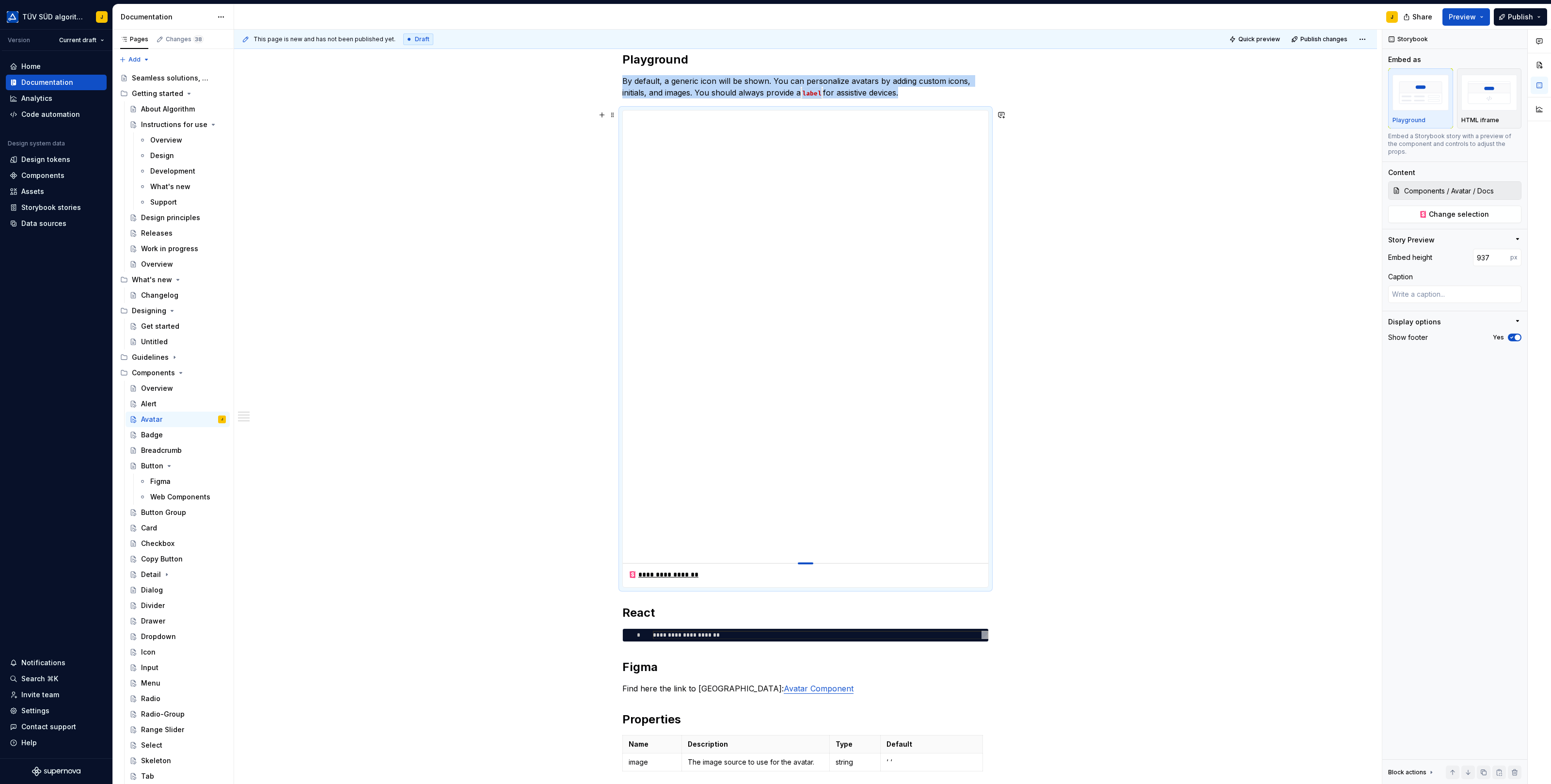
type input "938"
type textarea "*"
type input "937"
type textarea "*"
type input "936"
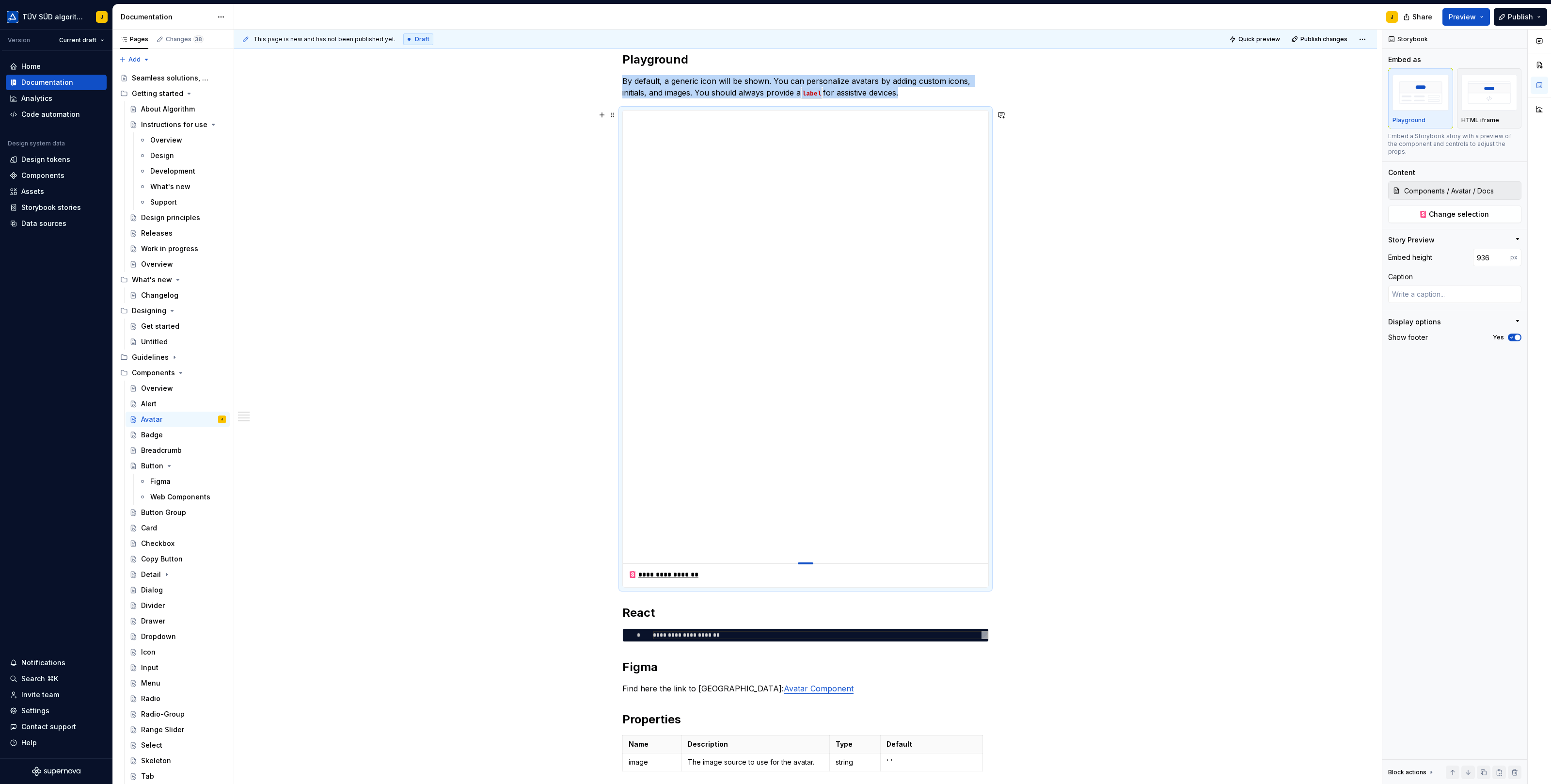
type textarea "*"
type input "935"
type textarea "*"
type input "944"
type textarea "*"
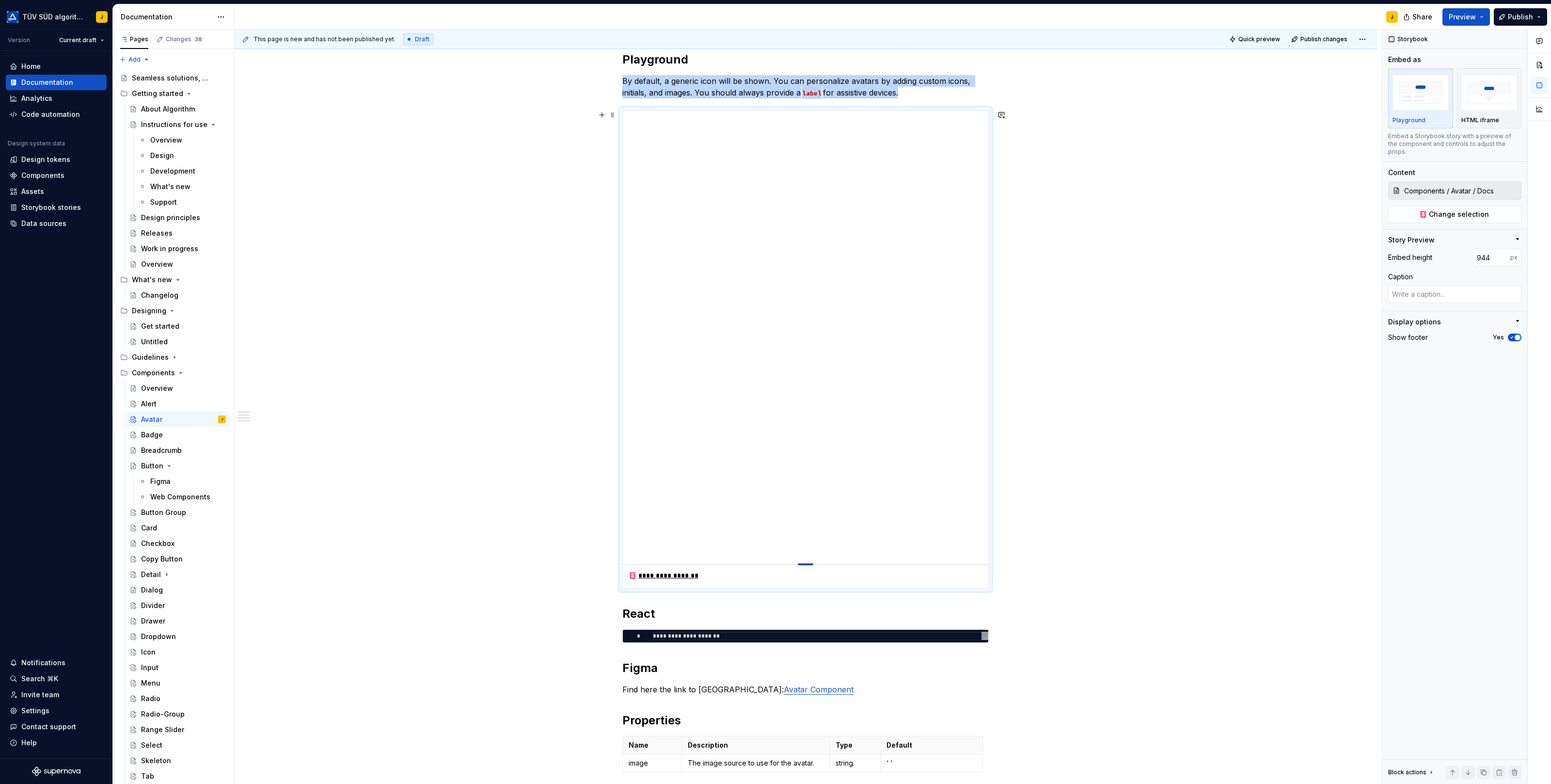
type input "961"
type textarea "*"
type input "995"
type textarea "*"
type input "1035"
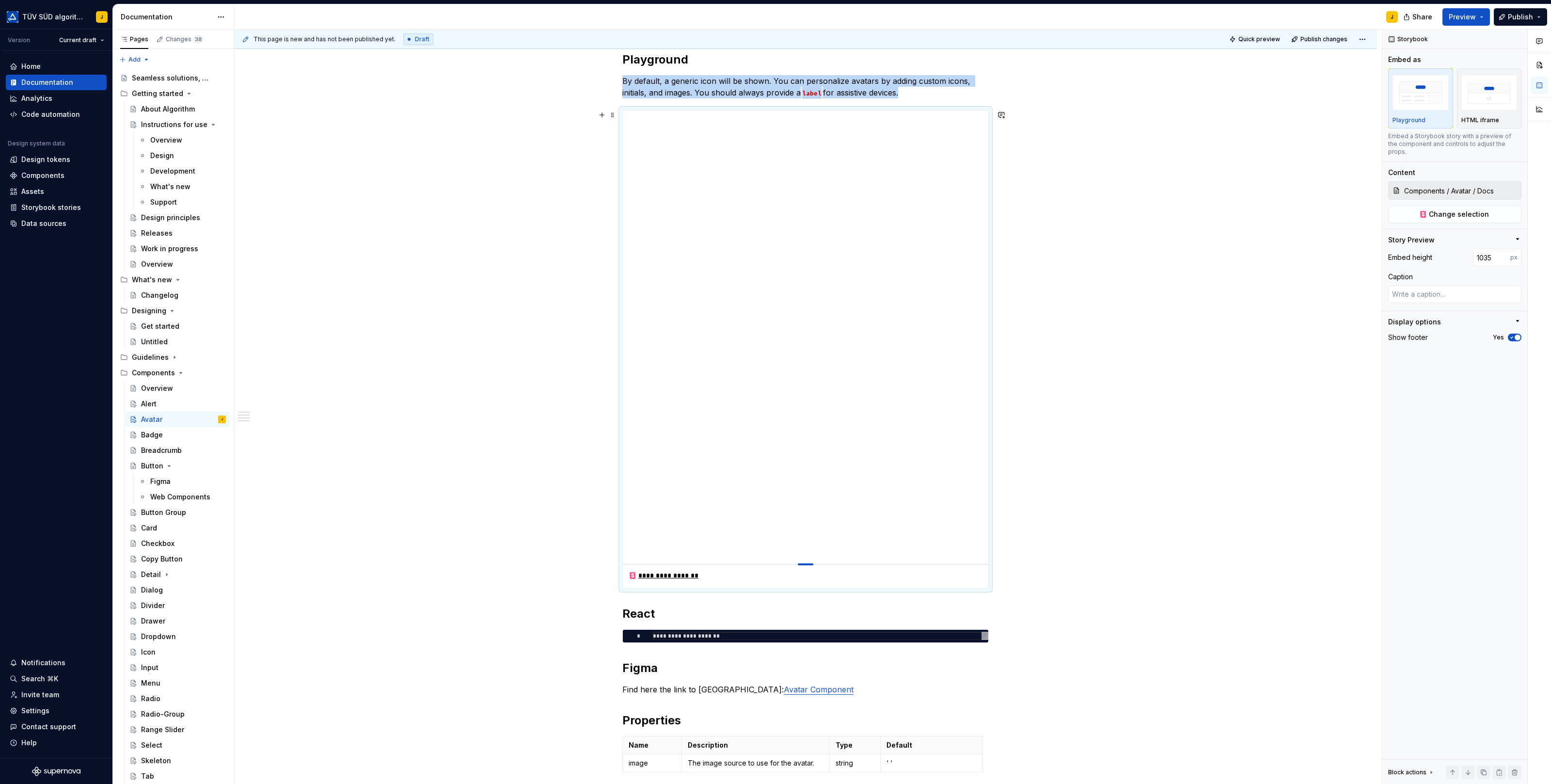
type textarea "*"
type input "1076"
type textarea "*"
type input "1114"
type textarea "*"
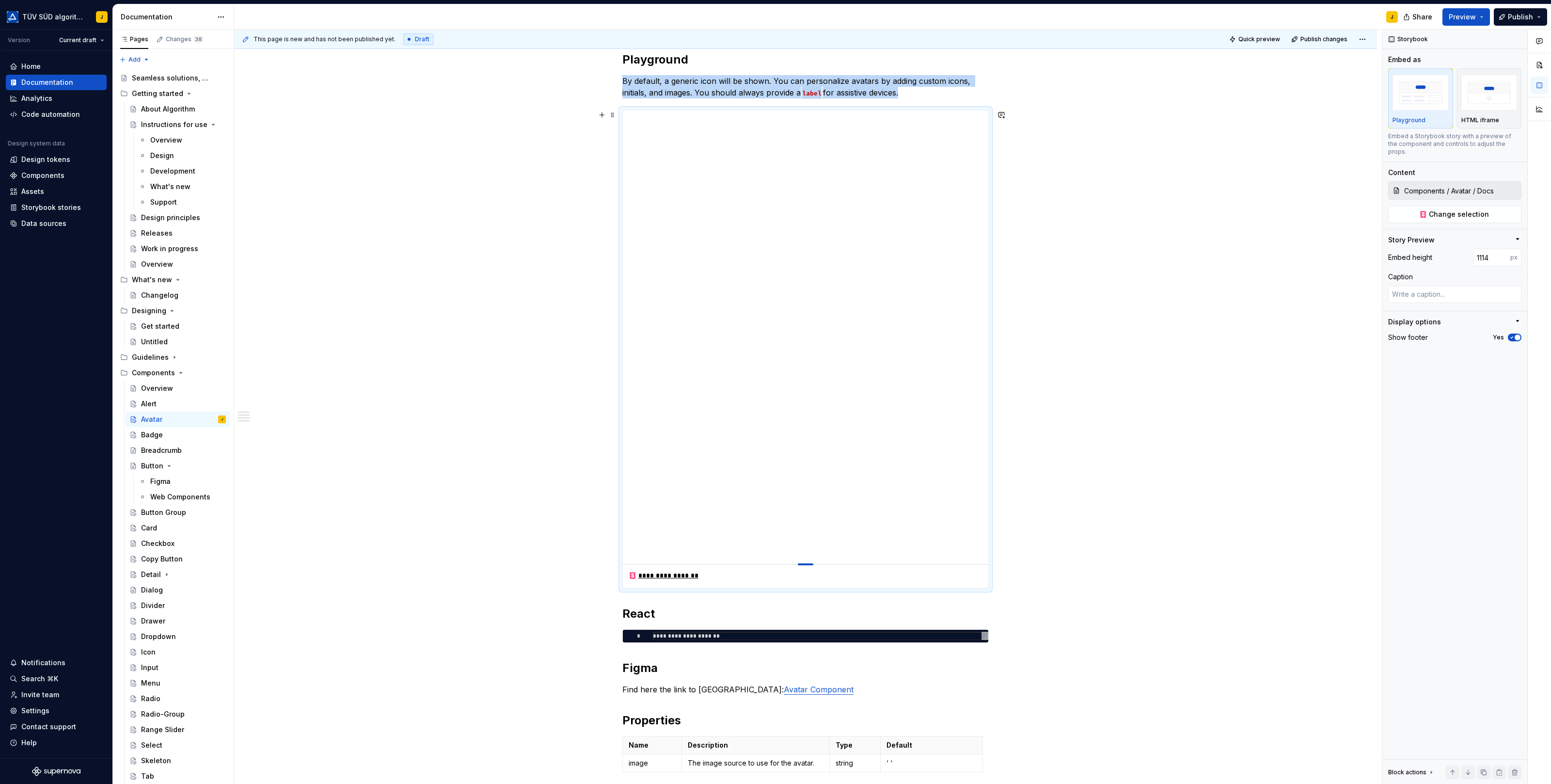
type input "1140"
type textarea "*"
type input "1162"
type textarea "*"
type input "1179"
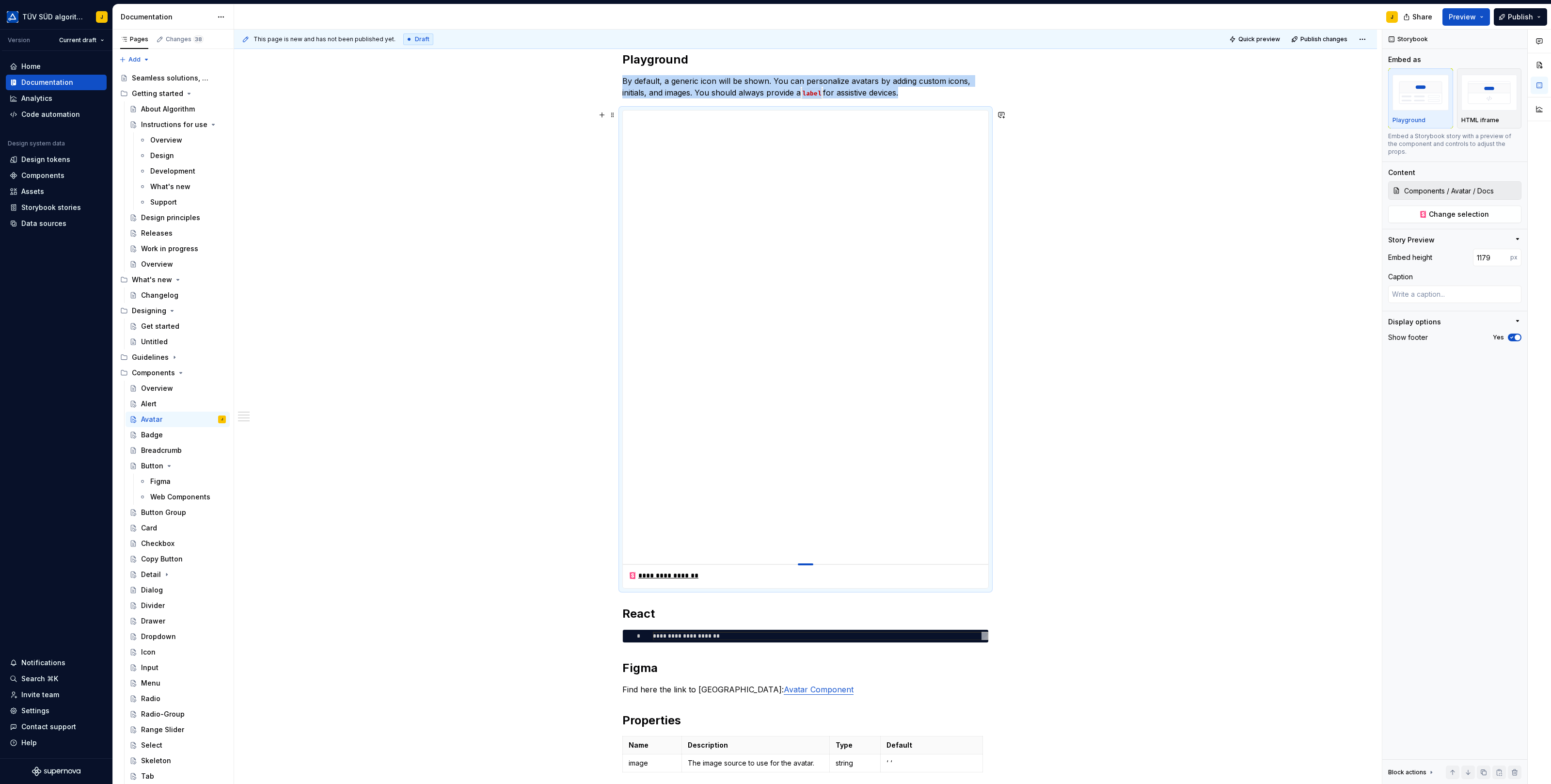
type textarea "*"
type input "1196"
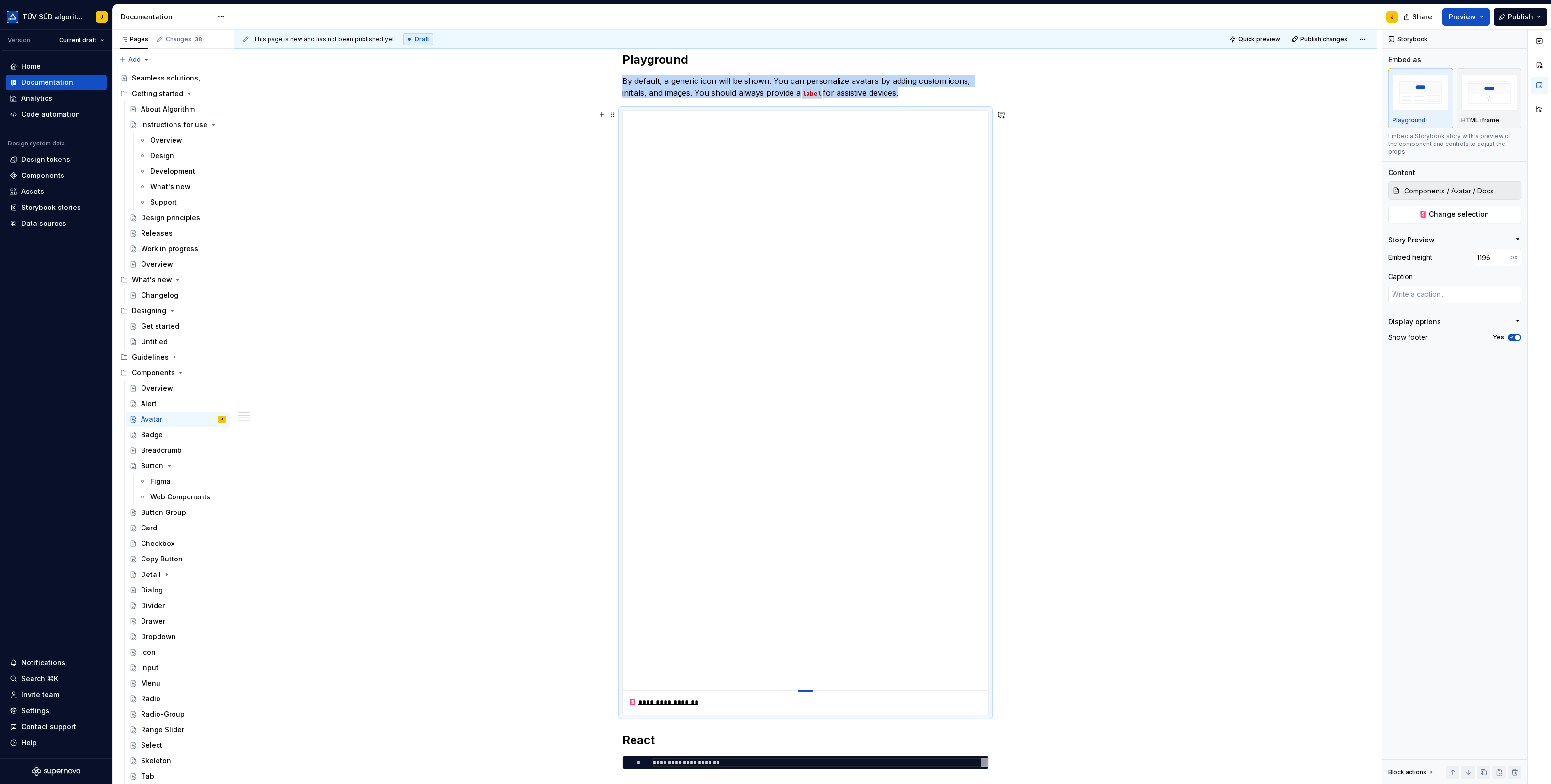
type textarea "*"
type input "1197"
type textarea "*"
type input "1199"
type textarea "*"
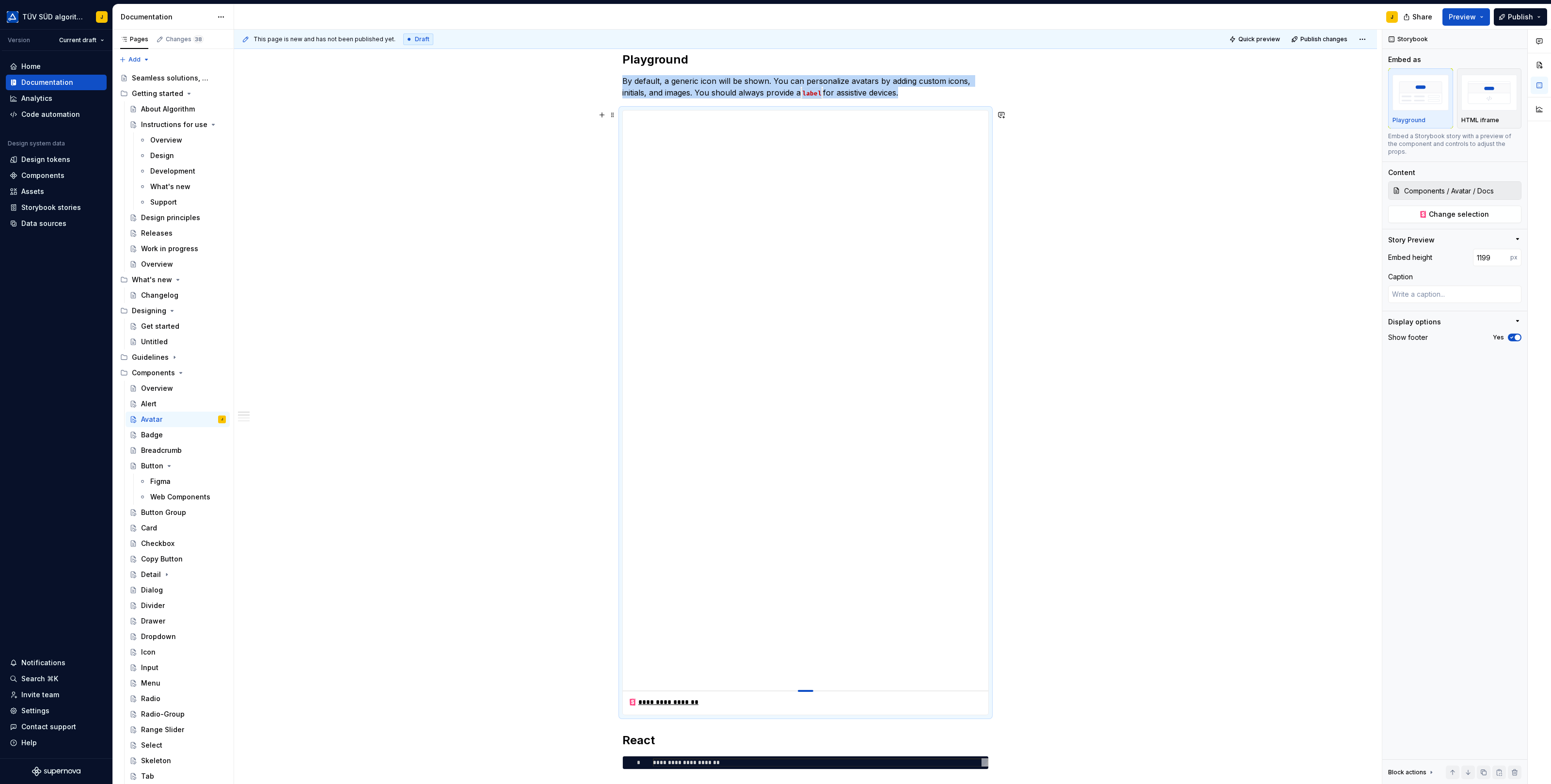
type input "1200"
type textarea "*"
type input "1201"
type textarea "*"
type input "1205"
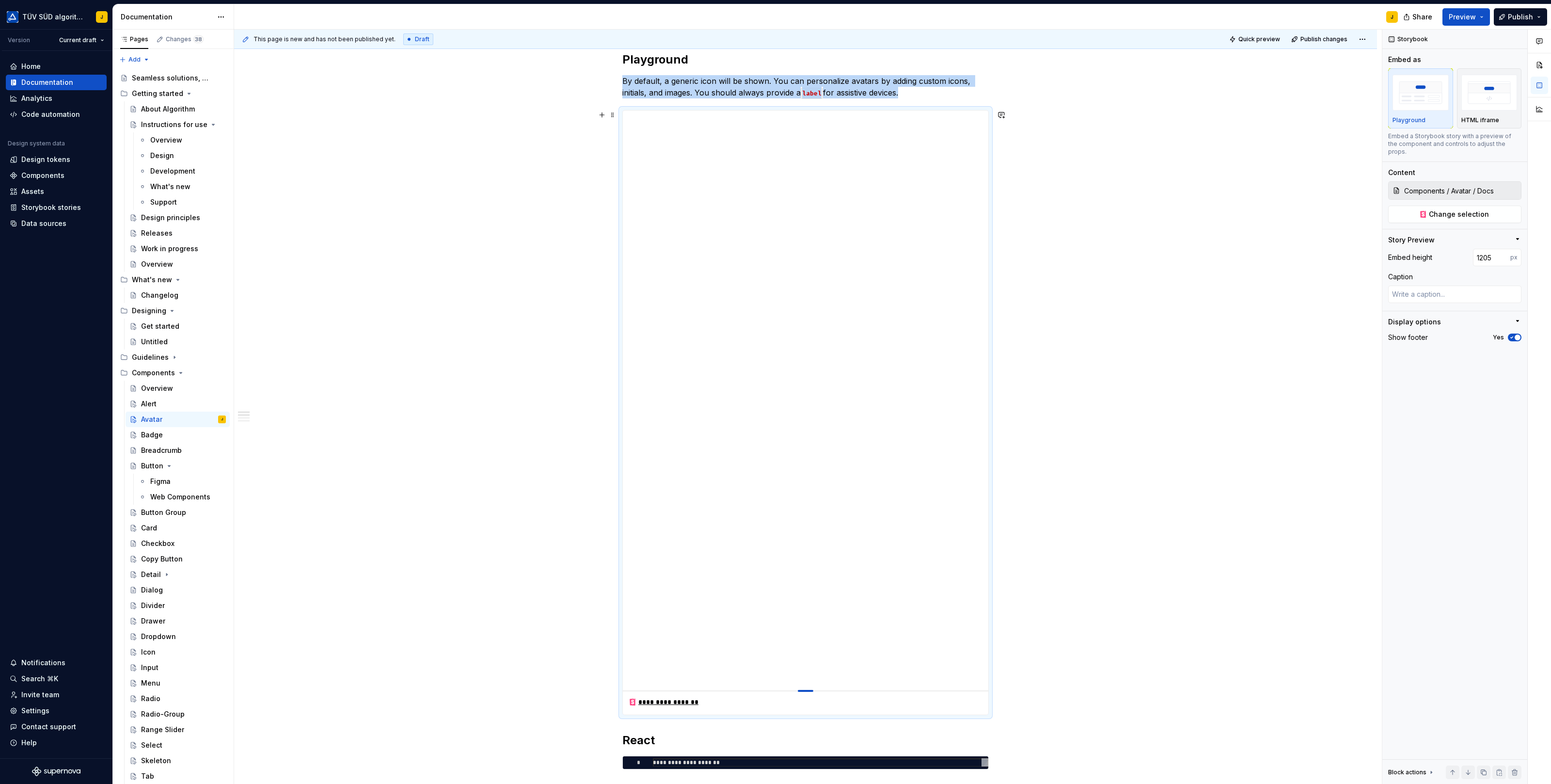
type textarea "*"
type input "1208"
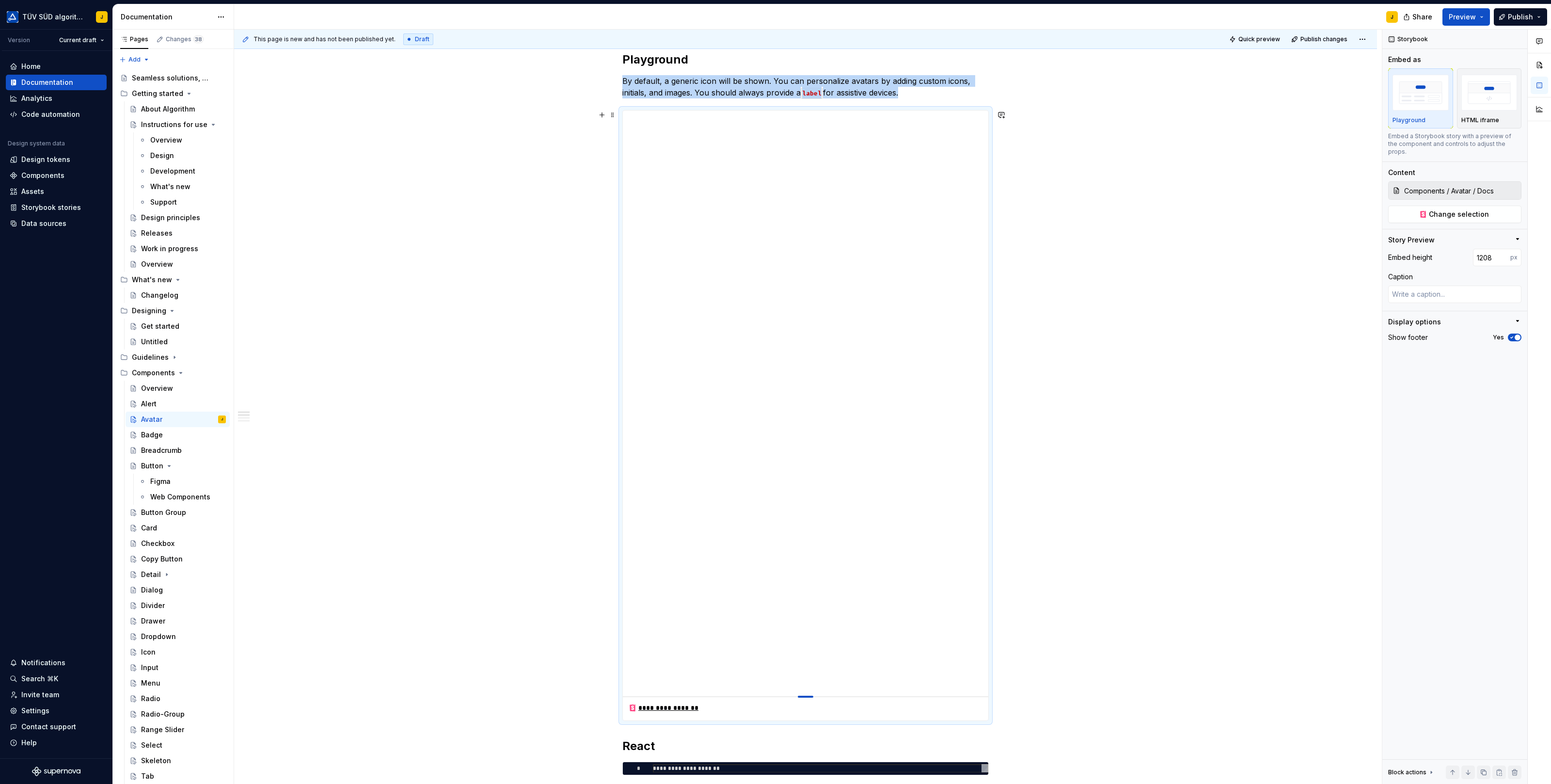
type textarea "*"
type input "1211"
type textarea "*"
type input "1213"
type textarea "*"
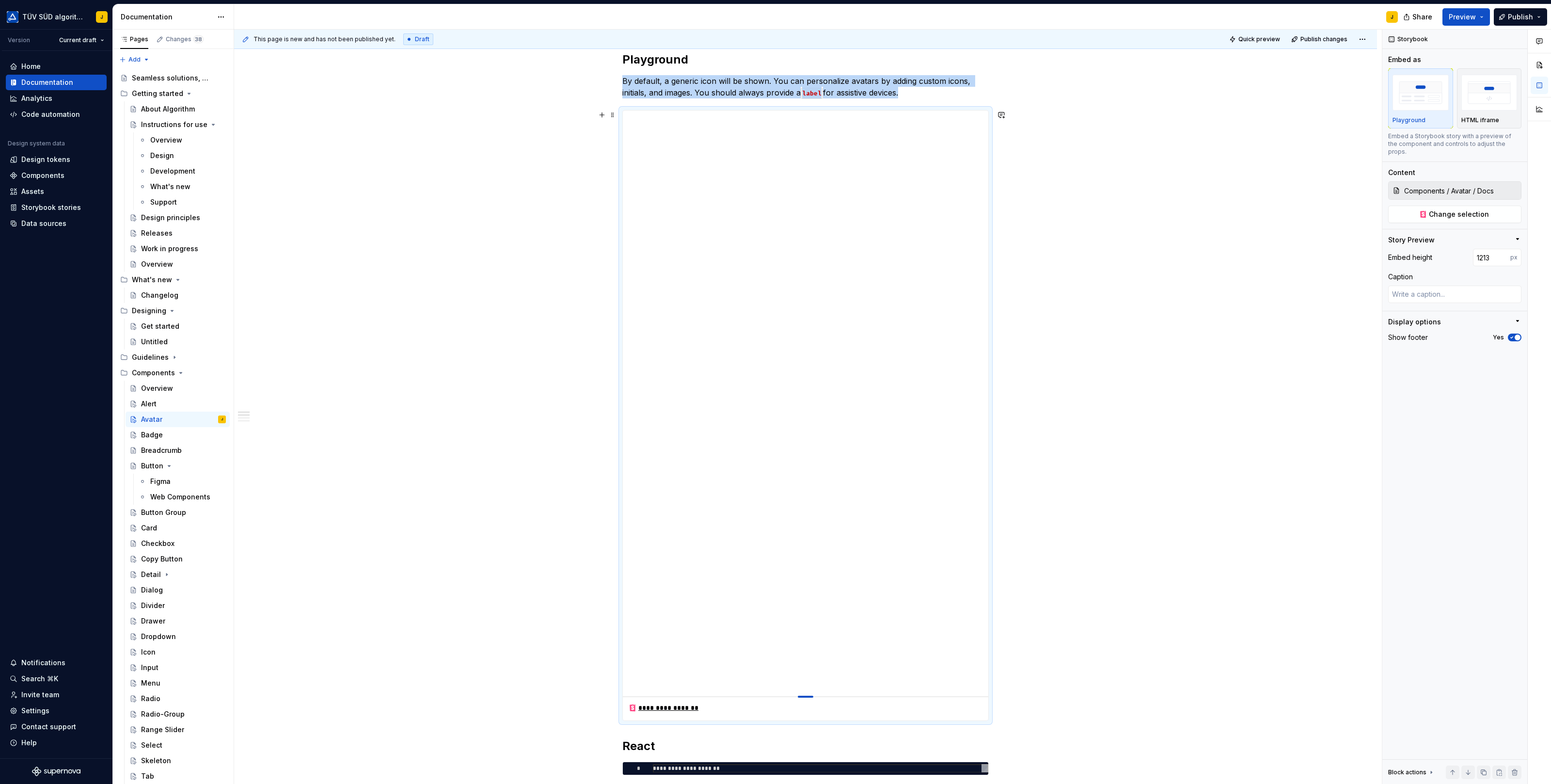
type input "1215"
type textarea "*"
type input "1217"
type textarea "*"
type input "1223"
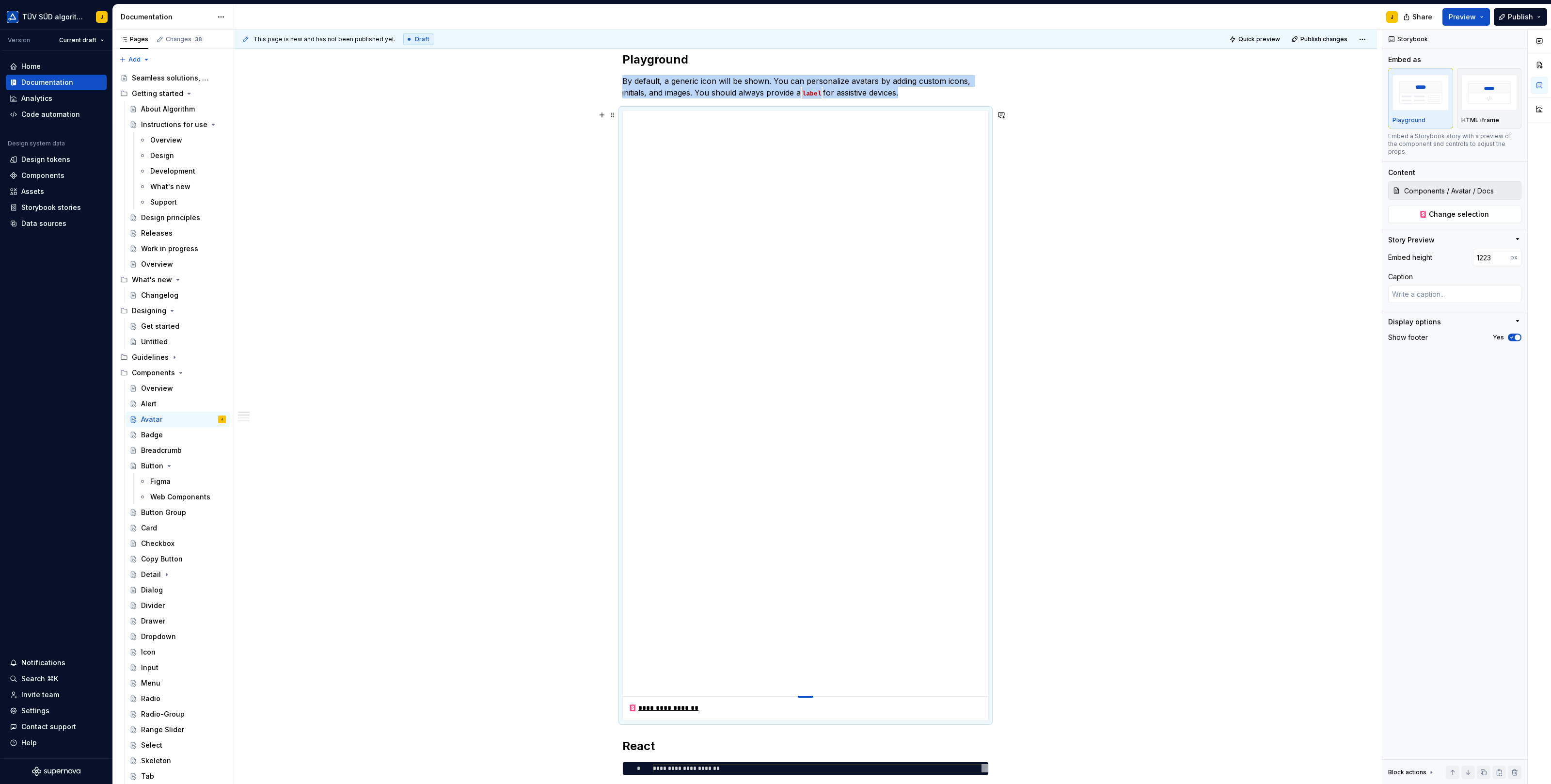
type textarea "*"
type input "1226"
type textarea "*"
type input "1228"
type textarea "*"
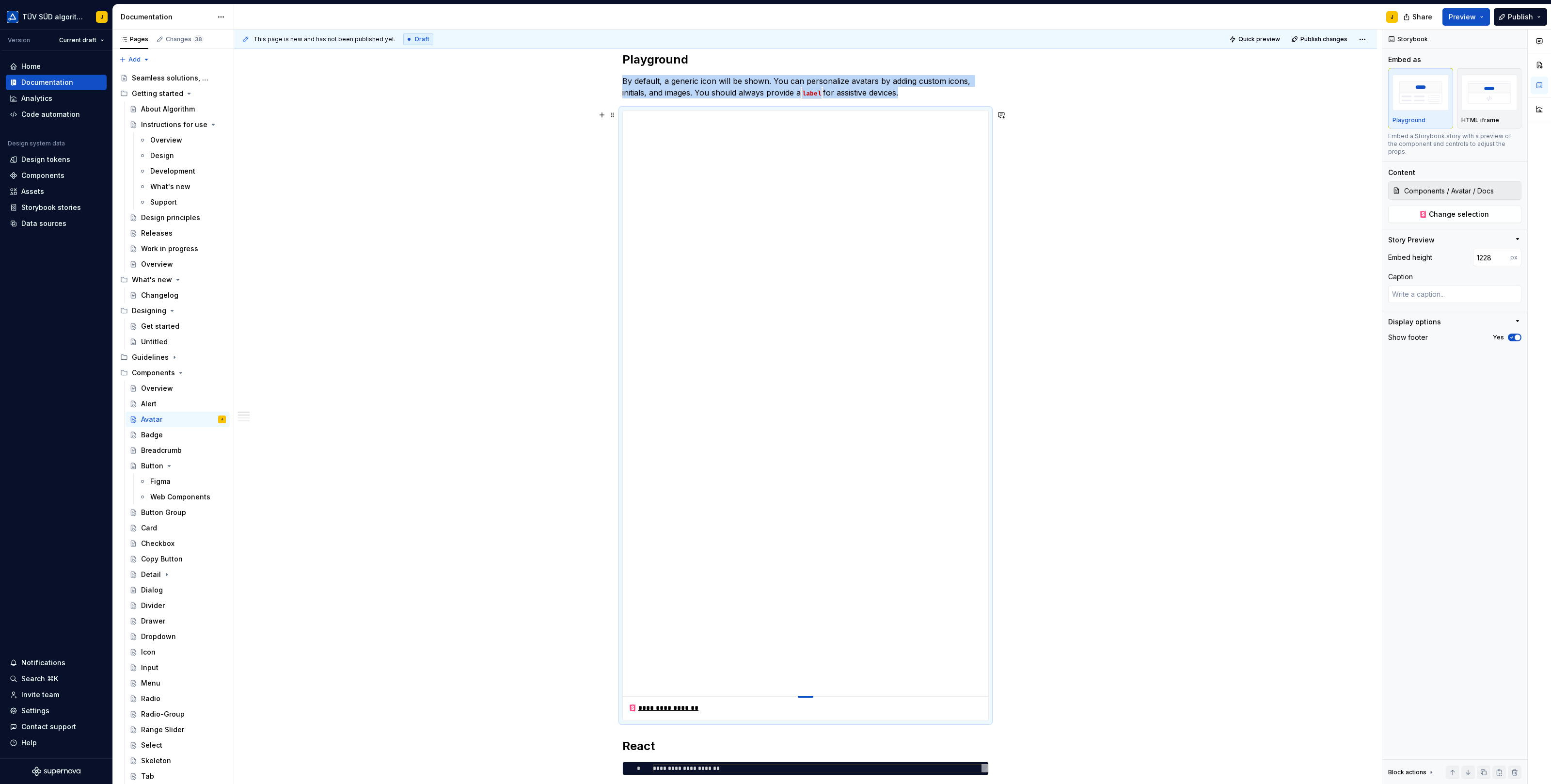
type input "1229"
type textarea "*"
type input "1231"
type textarea "*"
type input "1238"
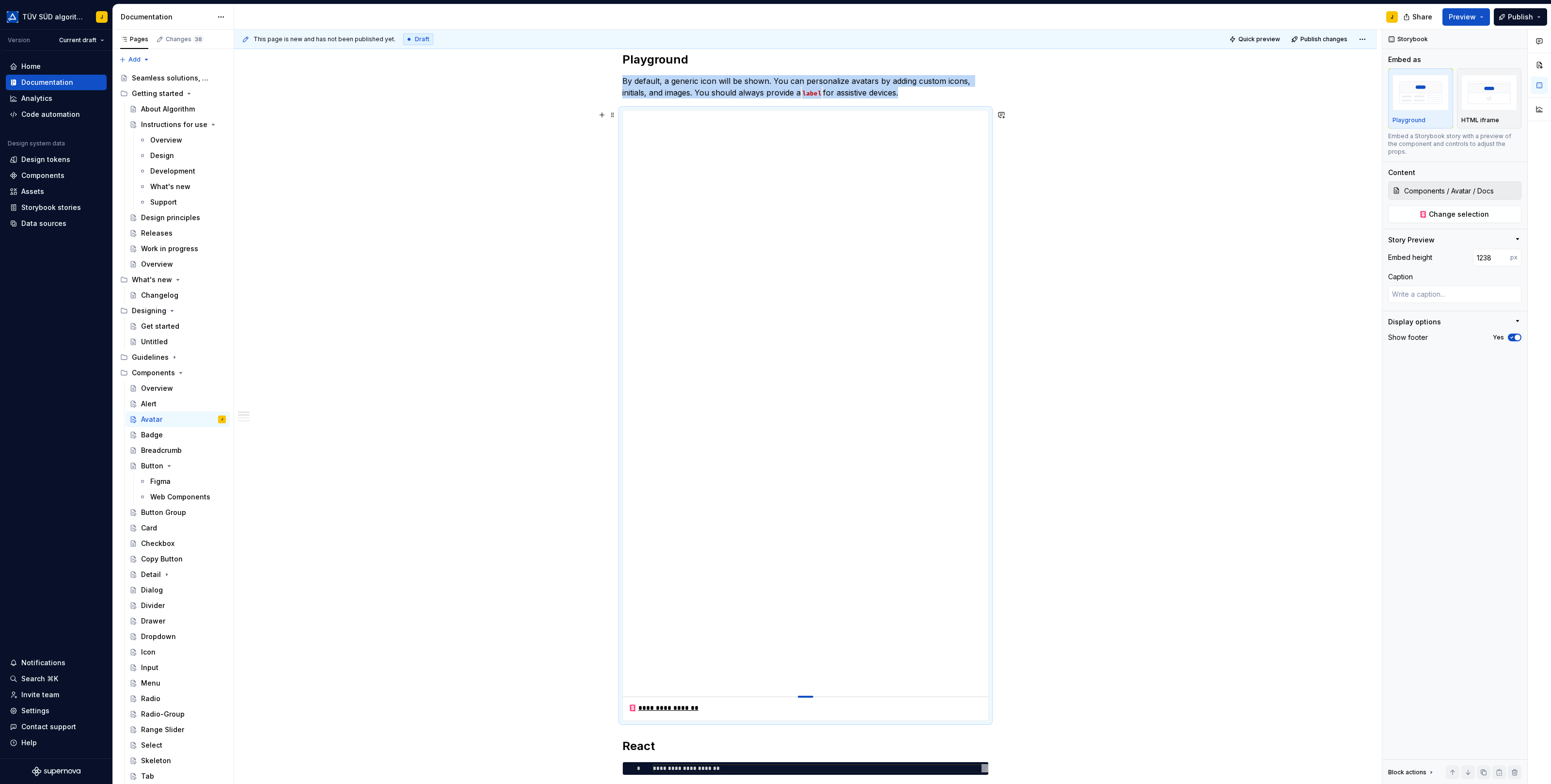
type textarea "*"
type input "1246"
type textarea "*"
type input "1256"
type textarea "*"
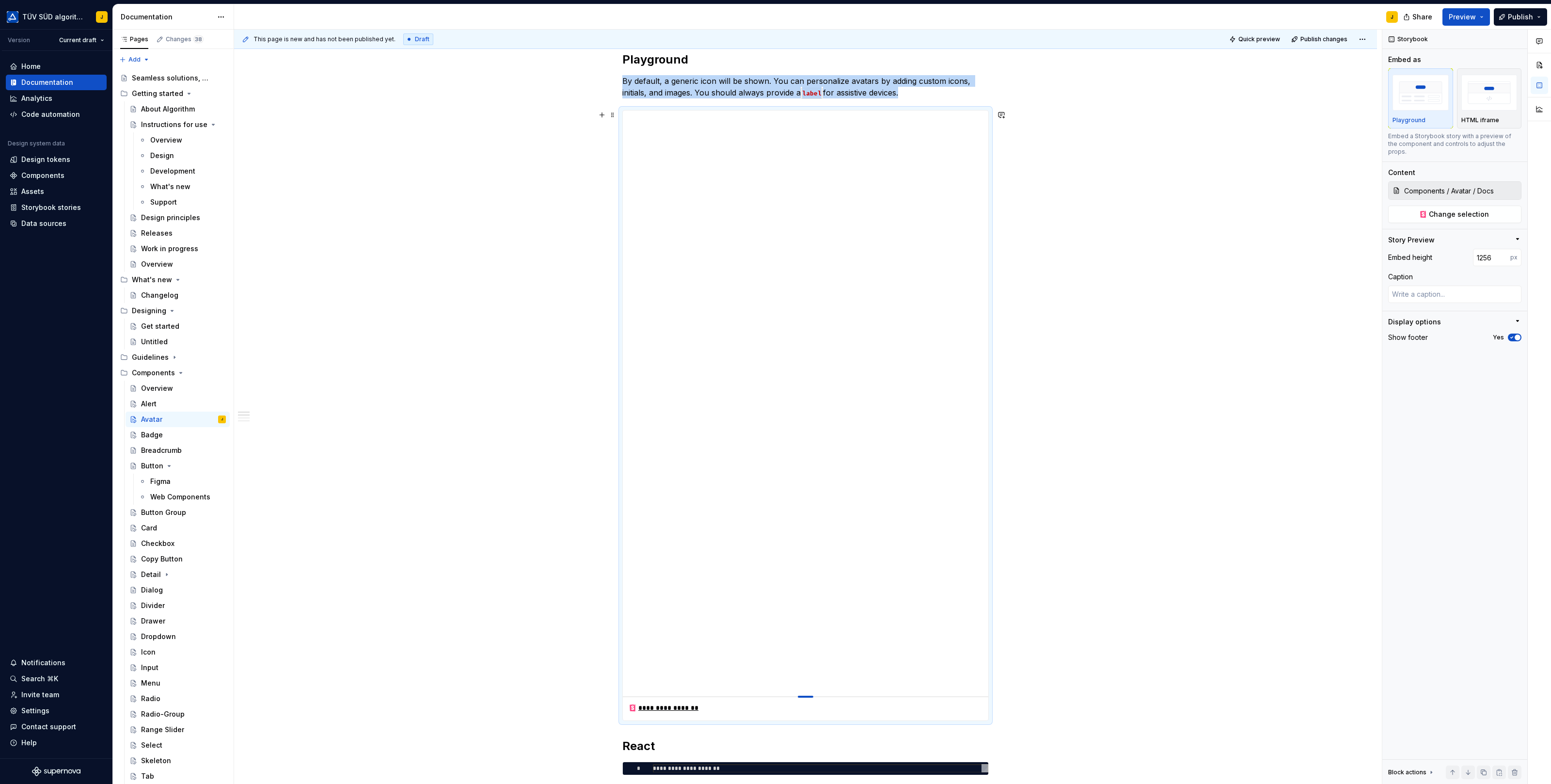
type input "1264"
type textarea "*"
type input "1267"
type textarea "*"
type input "1269"
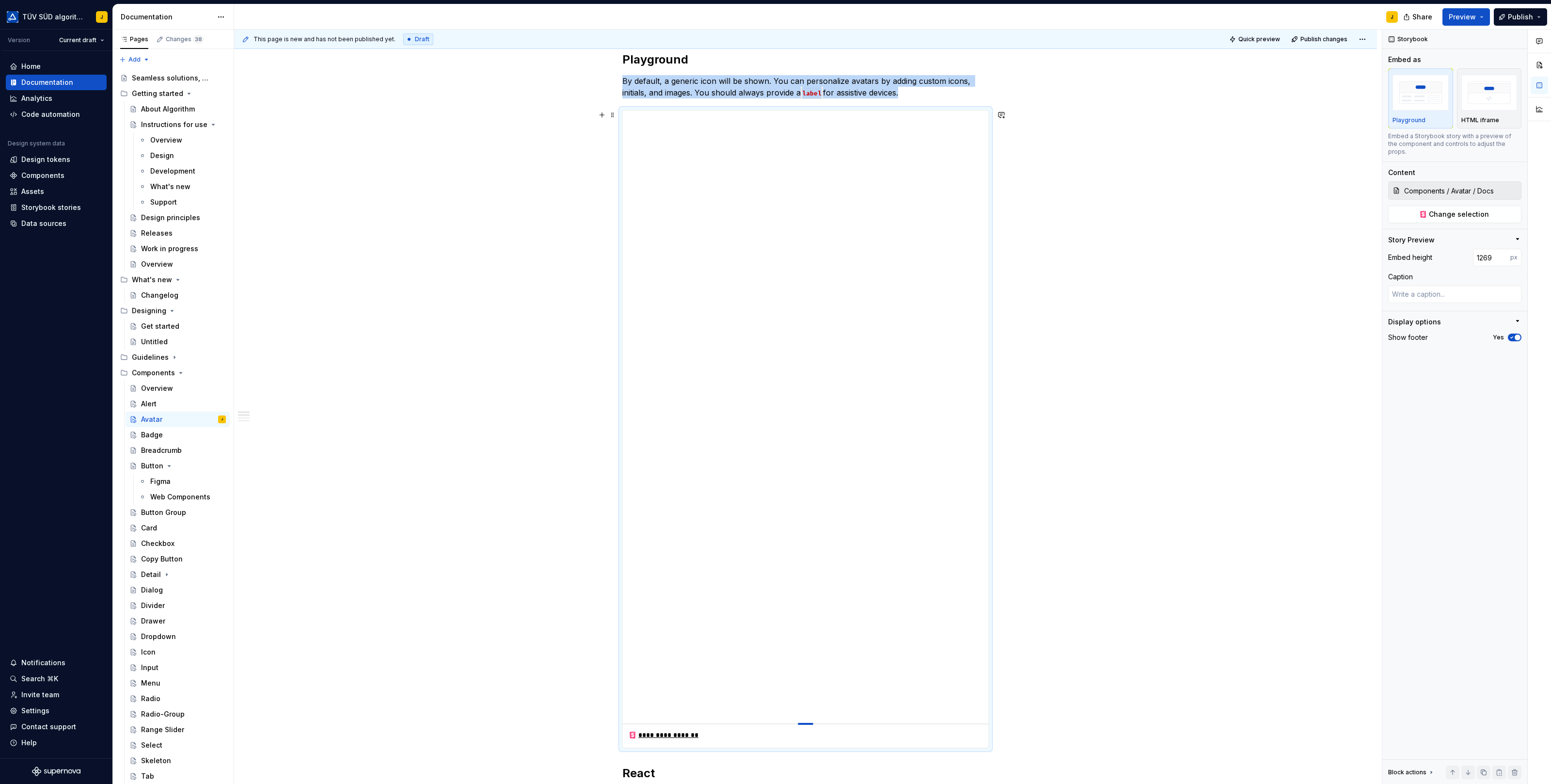
drag, startPoint x: 809, startPoint y: 303, endPoint x: 822, endPoint y: 725, distance: 422.2
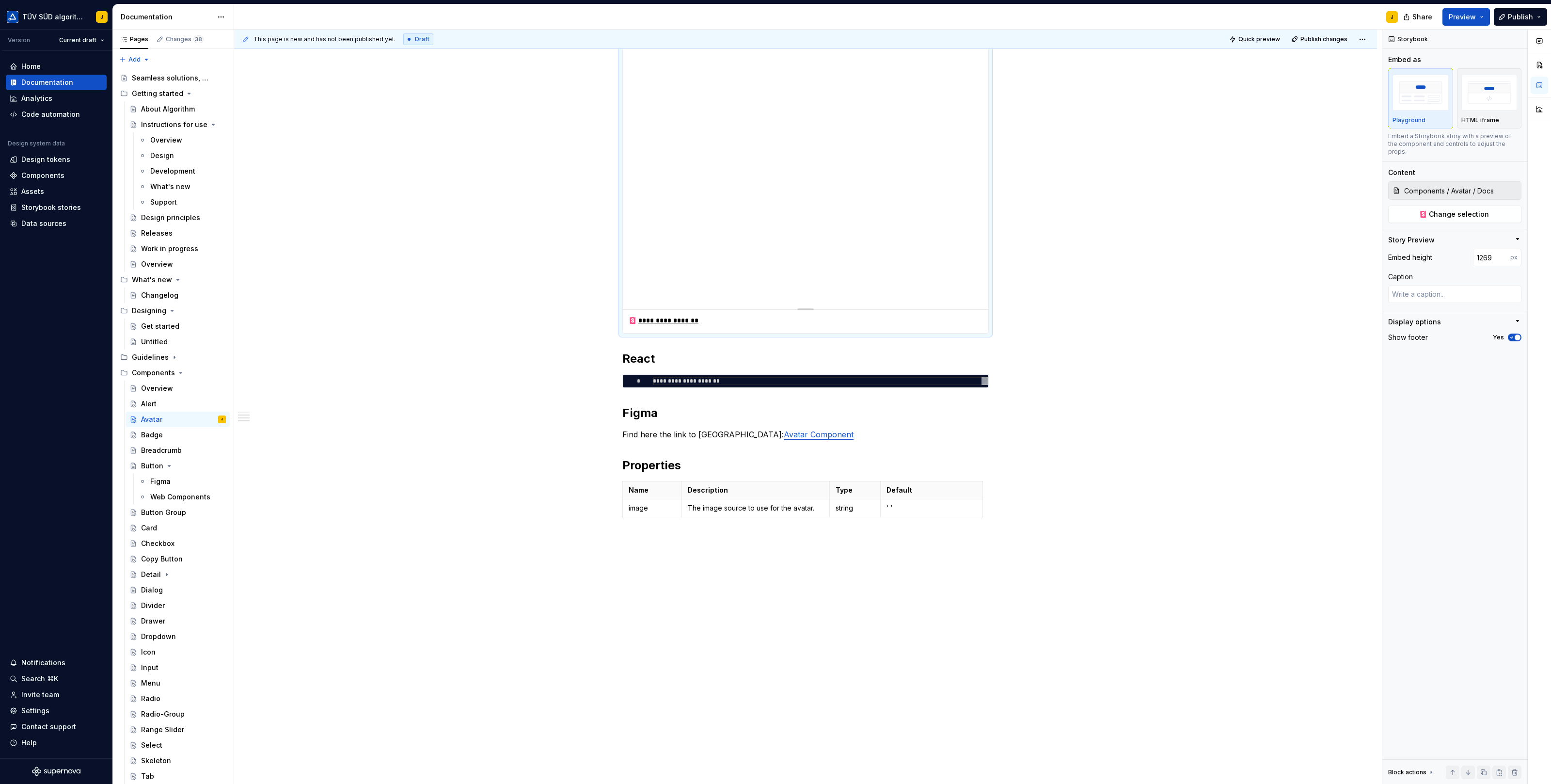
scroll to position [550, 0]
drag, startPoint x: 808, startPoint y: 310, endPoint x: 808, endPoint y: 330, distance: 20.0
click at [808, 330] on div "**********" at bounding box center [805, 16] width 365 height 639
type textarea "*"
type input "1336"
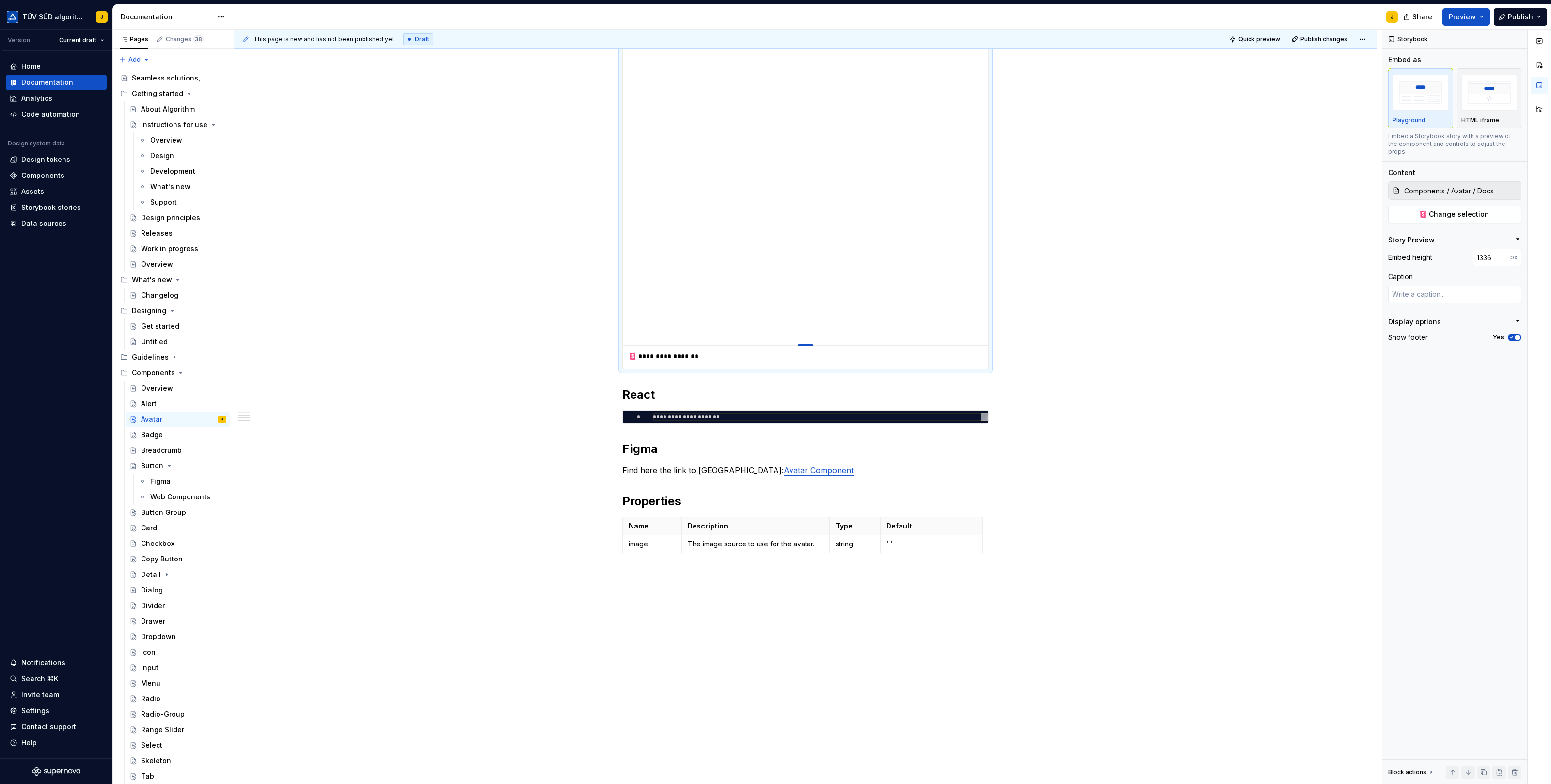
type textarea "*"
type input "1396"
type textarea "*"
type input "1445"
type textarea "*"
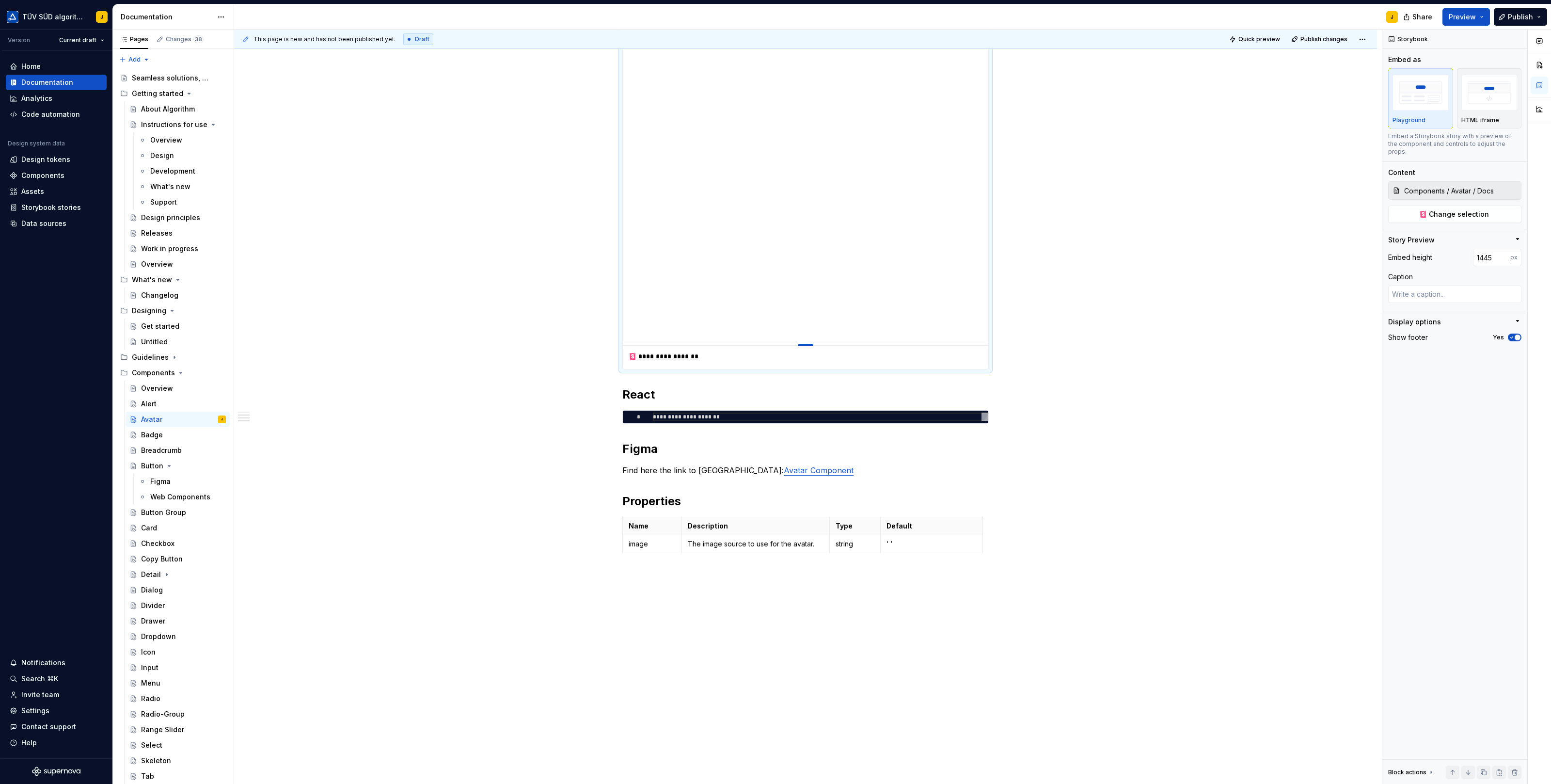
type input "1503"
type textarea "*"
type input "1553"
type textarea "*"
type input "1598"
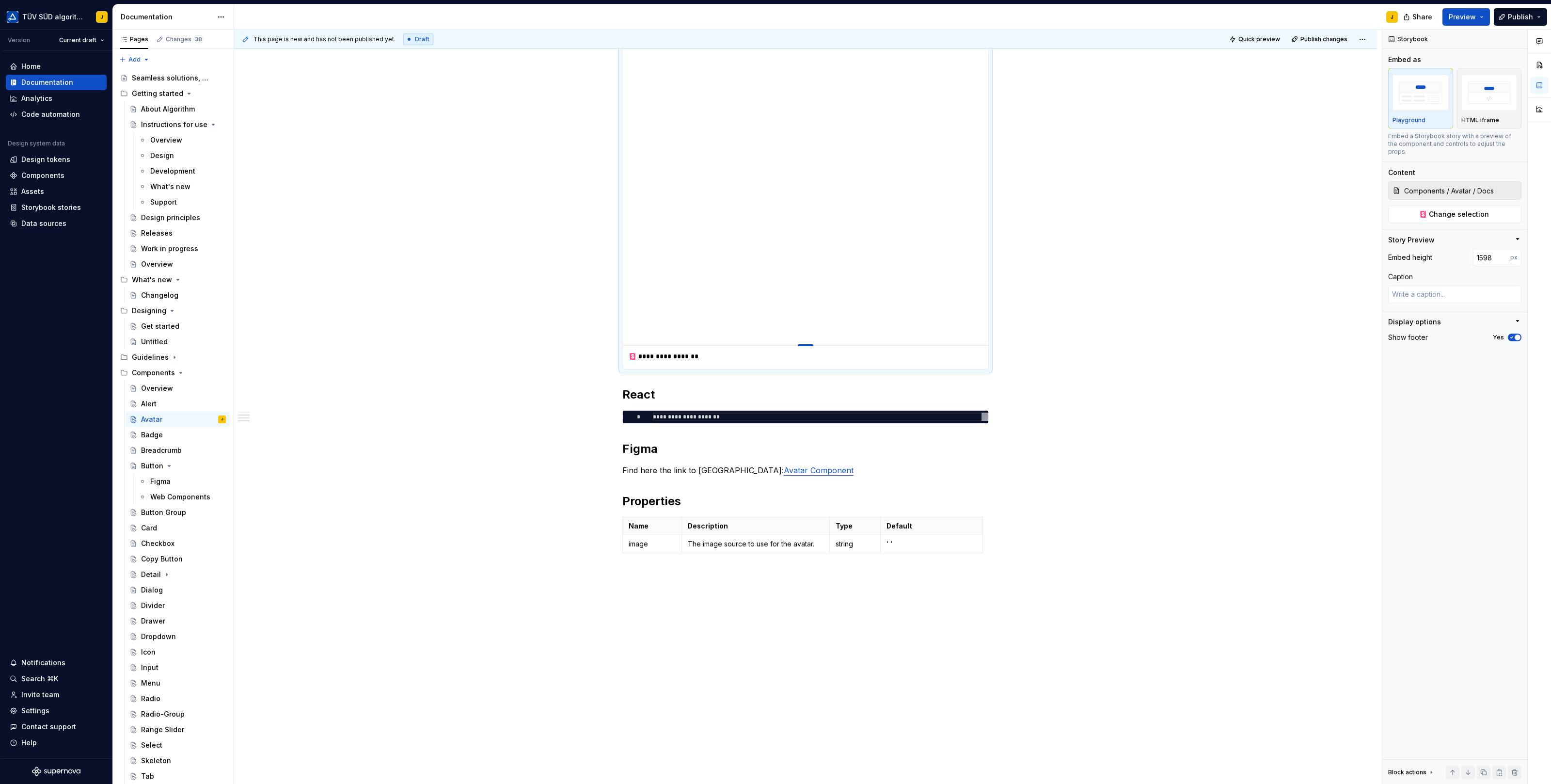
type textarea "*"
type input "1659"
type textarea "*"
type input "1695"
type textarea "*"
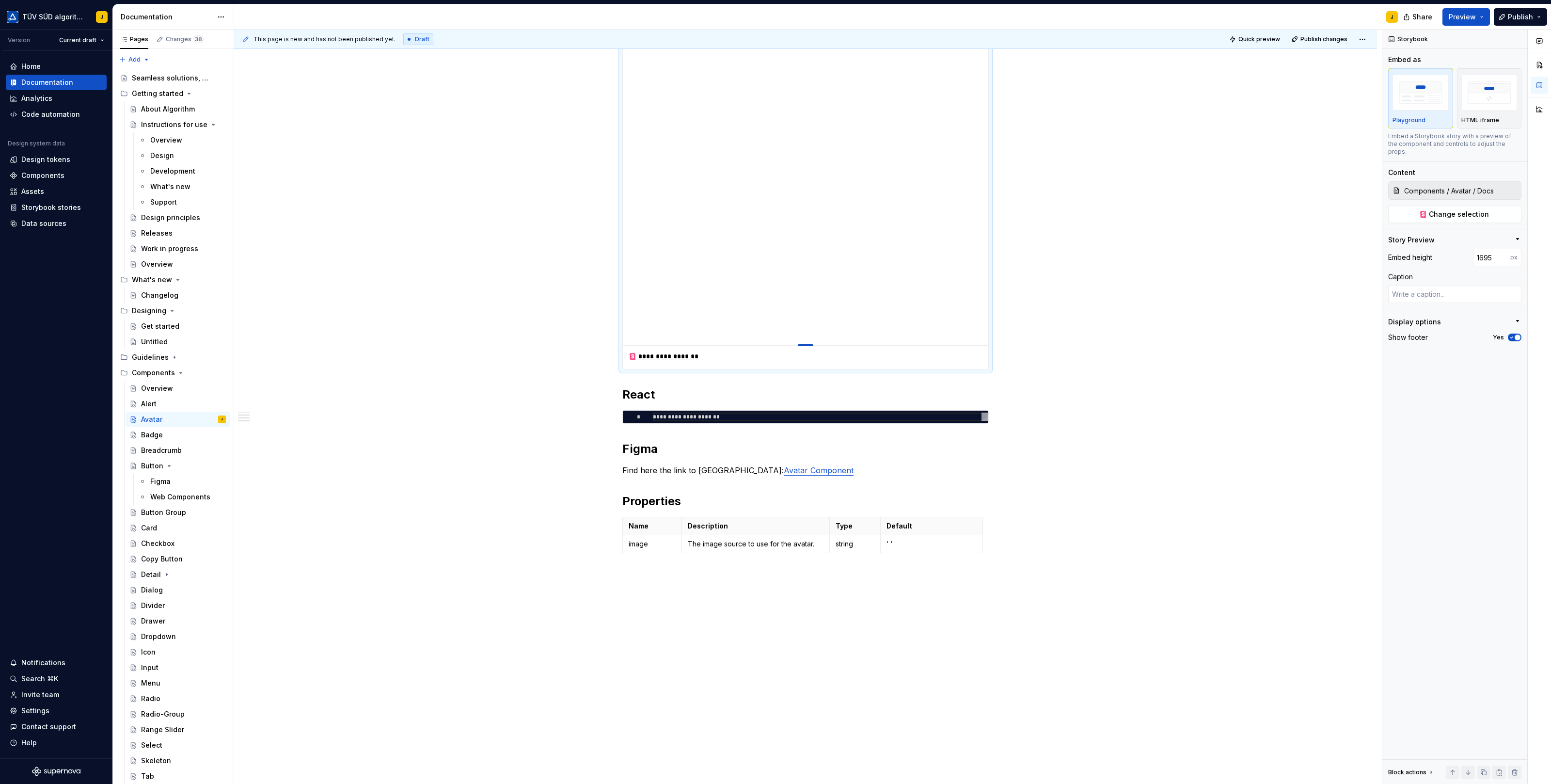
type input "1715"
type textarea "*"
type input "1734"
type textarea "*"
type input "1742"
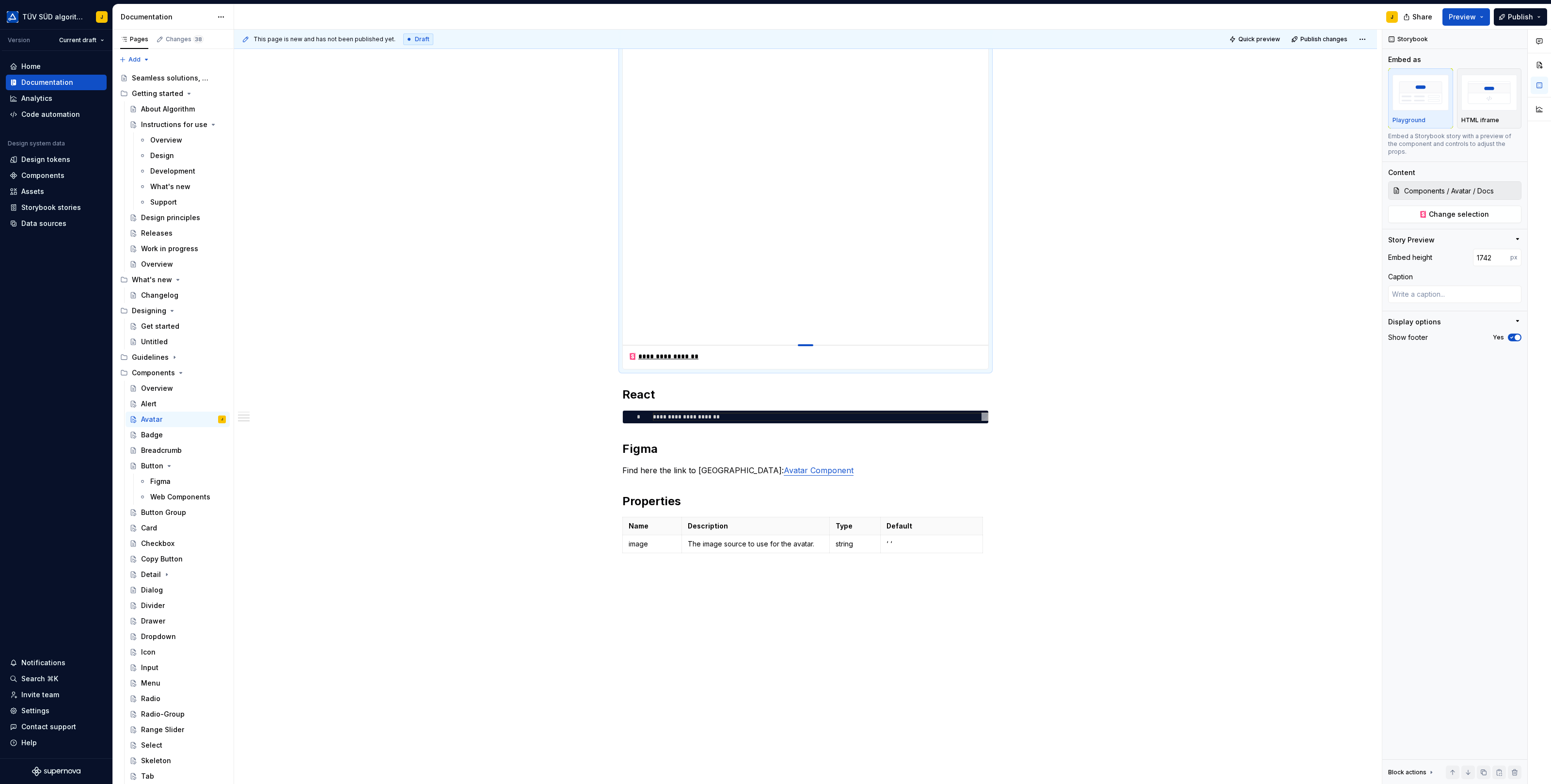
type textarea "*"
type input "1751"
type textarea "*"
type input "1757"
type textarea "*"
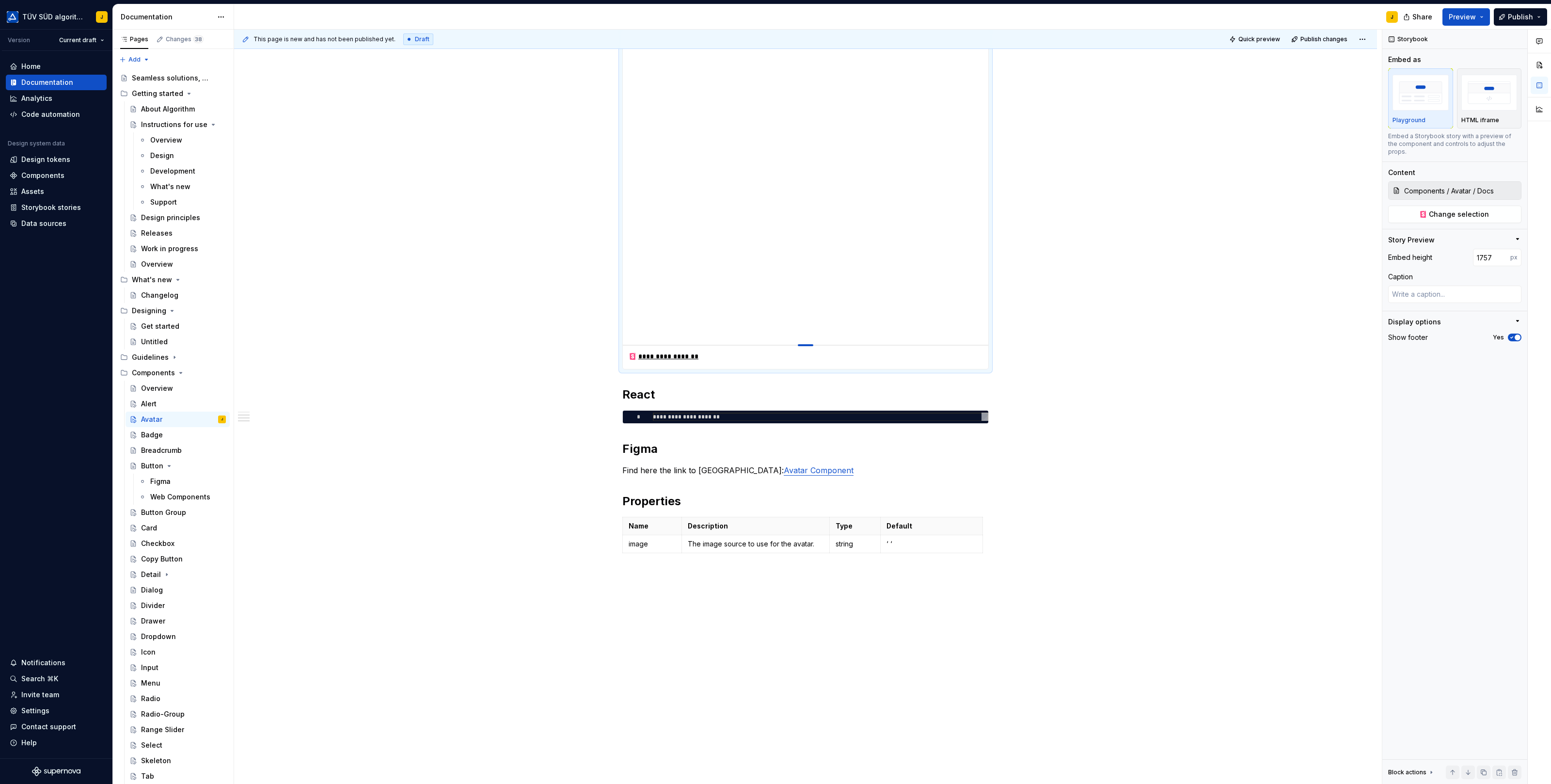
type input "1764"
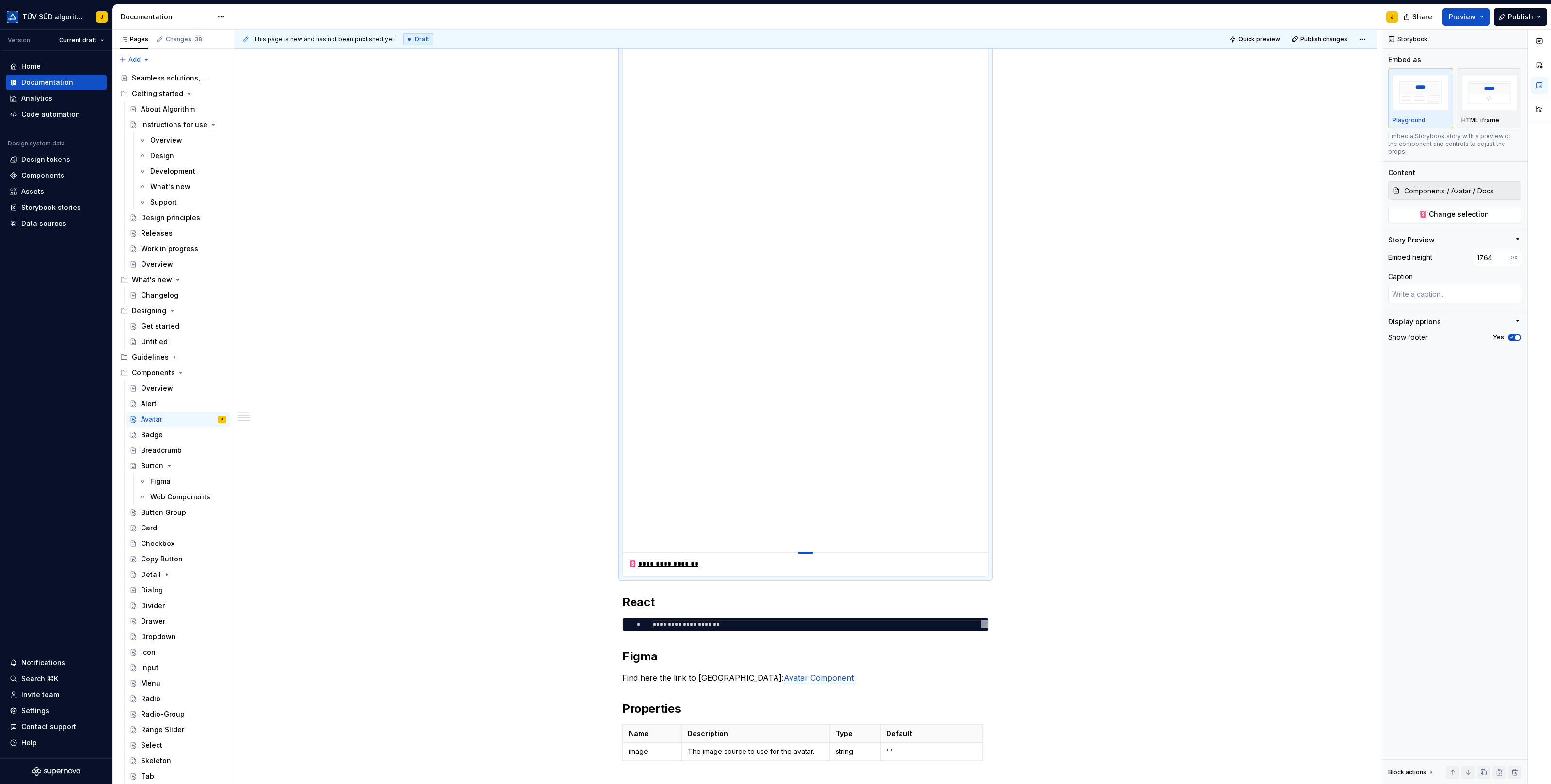
type textarea "*"
type input "1771"
type textarea "*"
type input "1777"
type textarea "*"
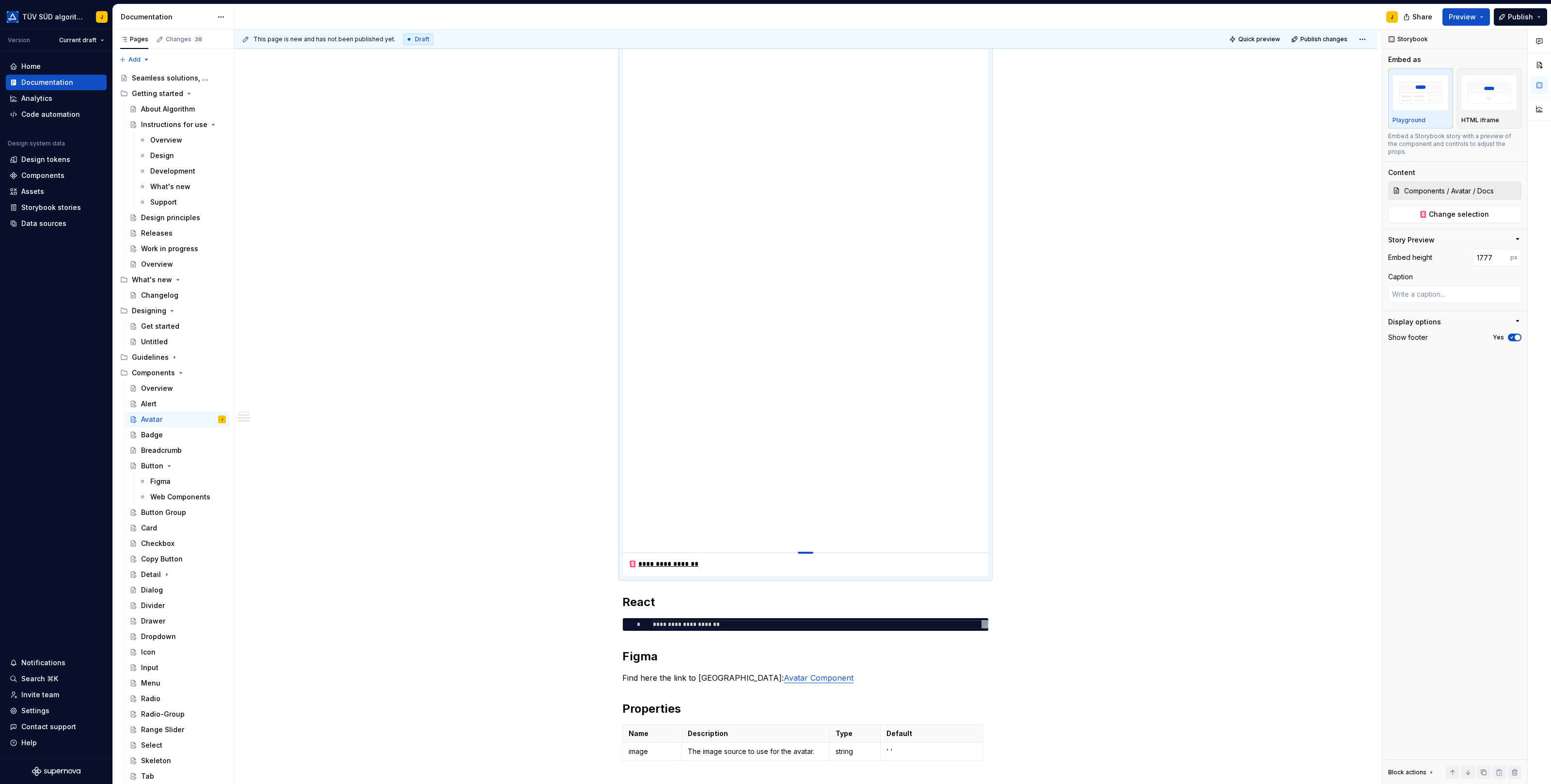
type input "1783"
type textarea "*"
type input "1787"
type textarea "*"
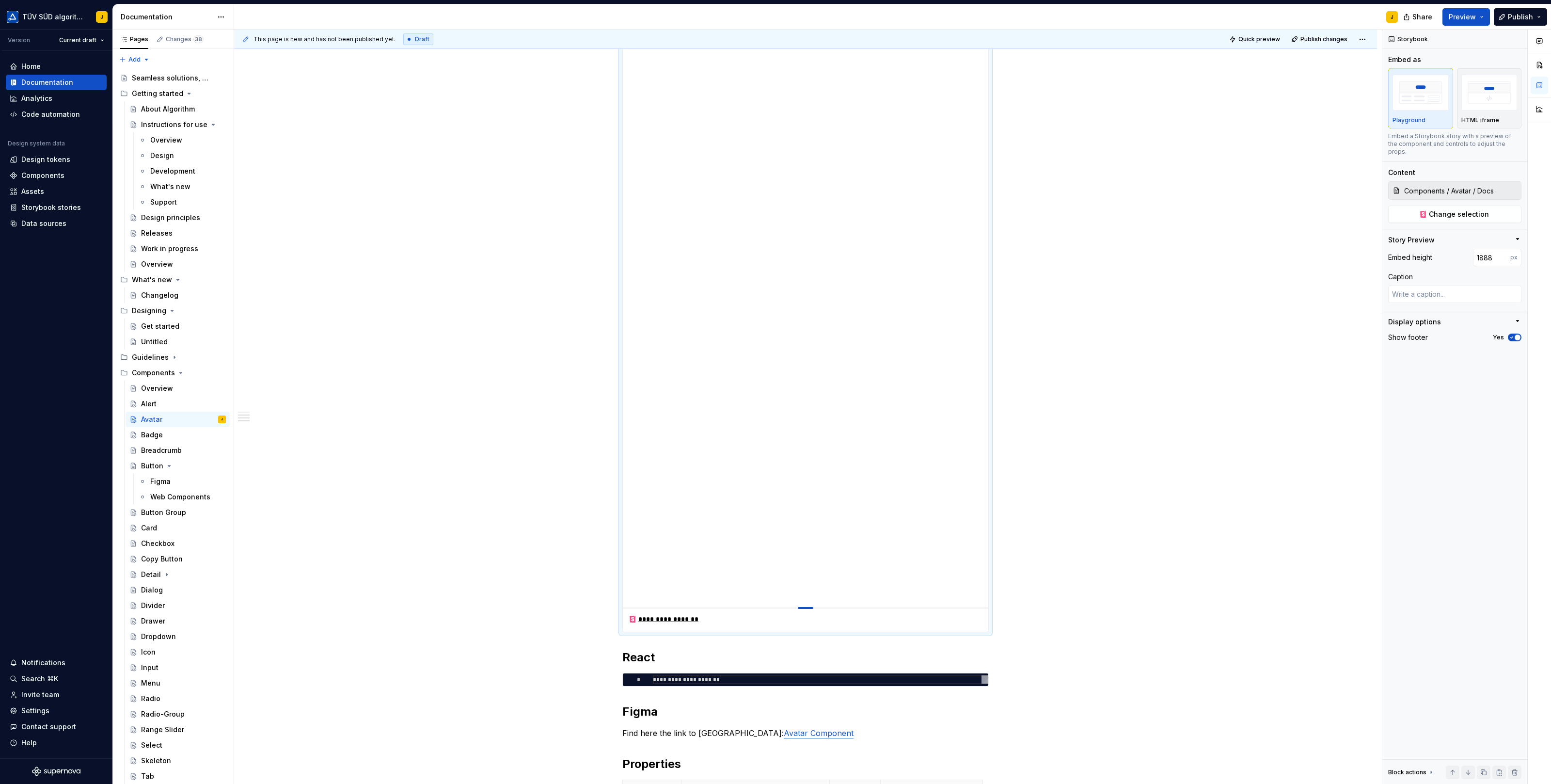
drag, startPoint x: 811, startPoint y: 310, endPoint x: 821, endPoint y: 611, distance: 301.2
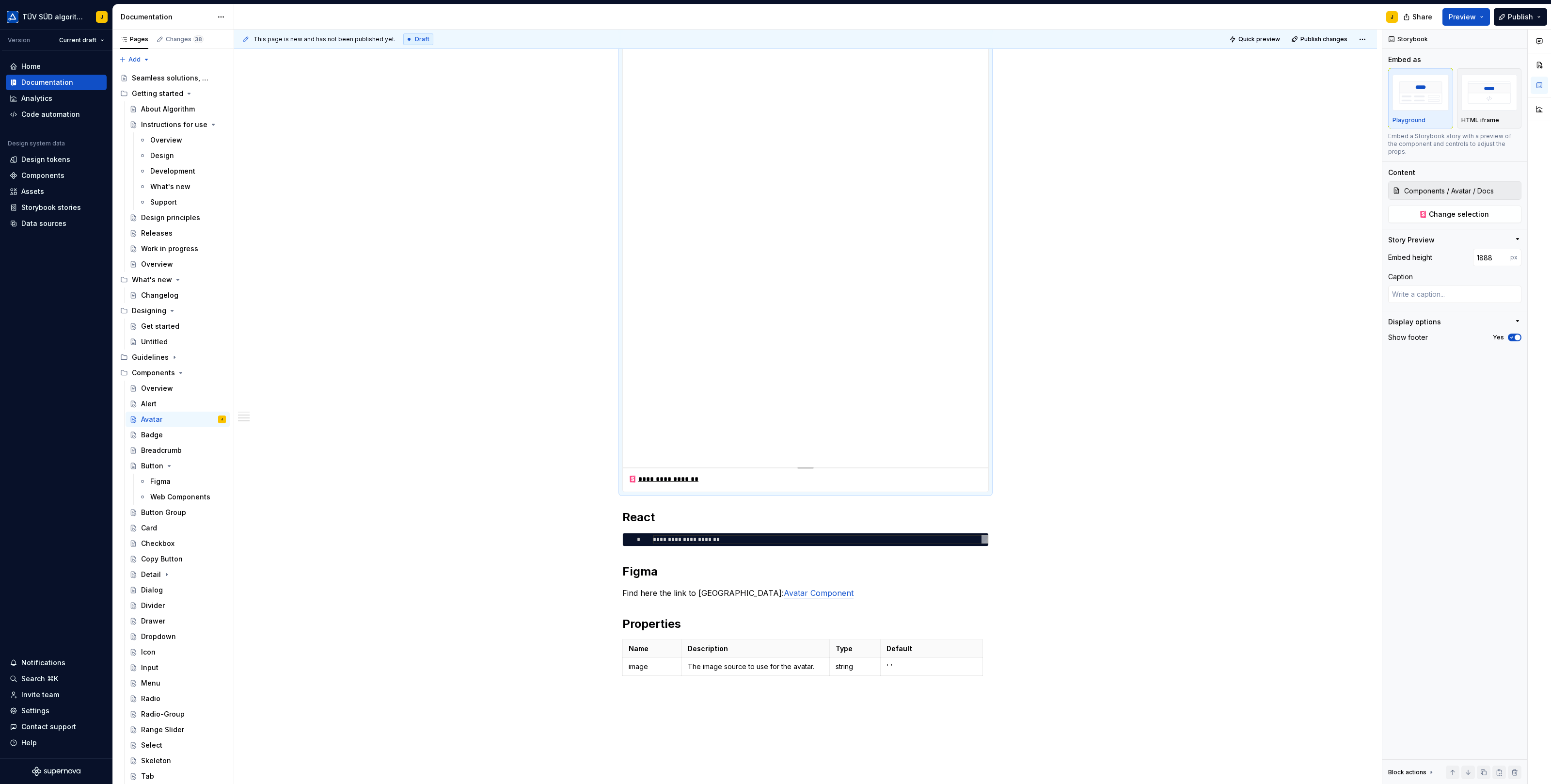
scroll to position [751, 0]
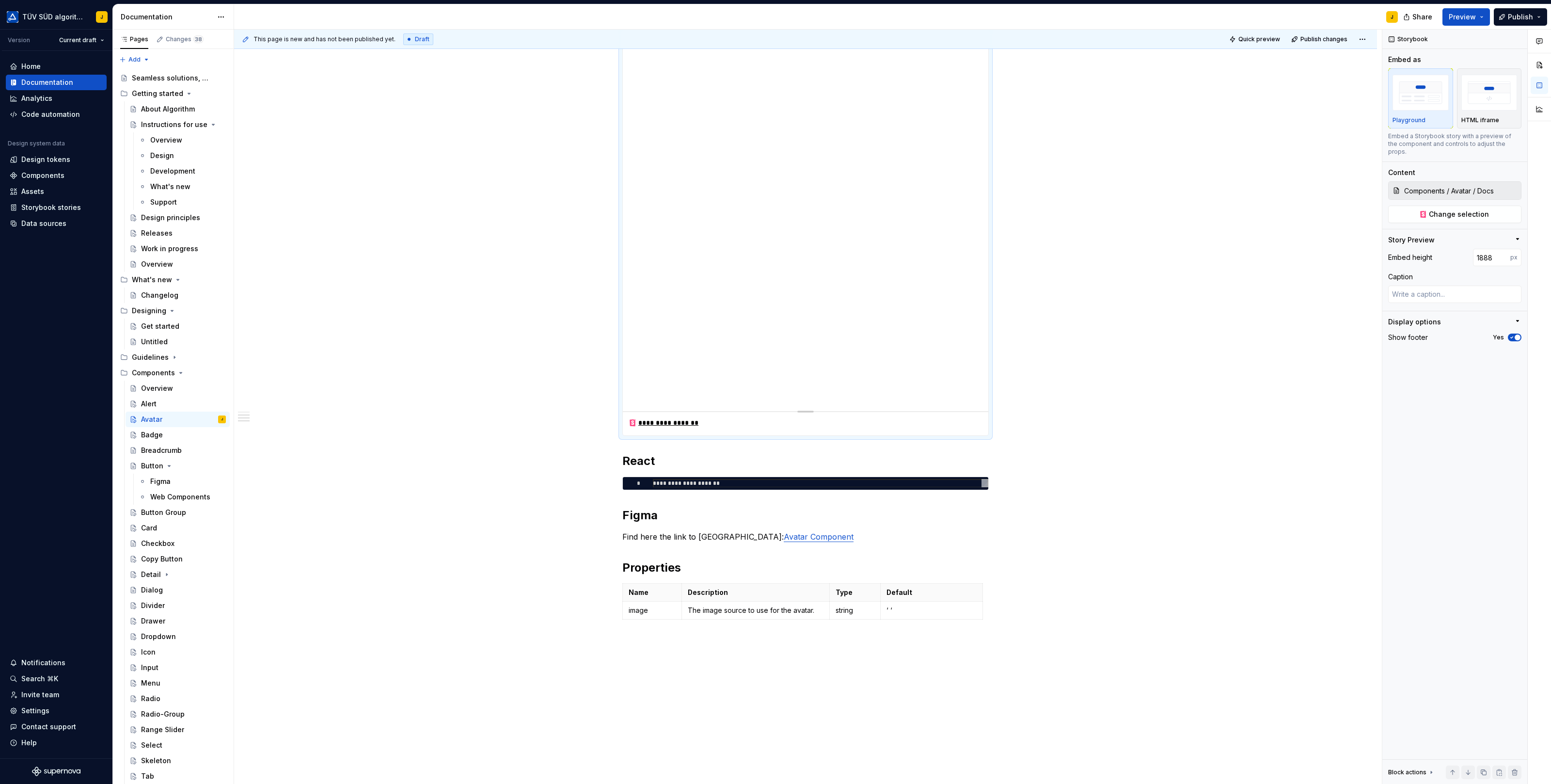
click at [787, 430] on div "**********" at bounding box center [805, 423] width 365 height 24
click at [803, 416] on div "**********" at bounding box center [805, 423] width 365 height 24
drag, startPoint x: 805, startPoint y: 408, endPoint x: 808, endPoint y: 424, distance: 16.3
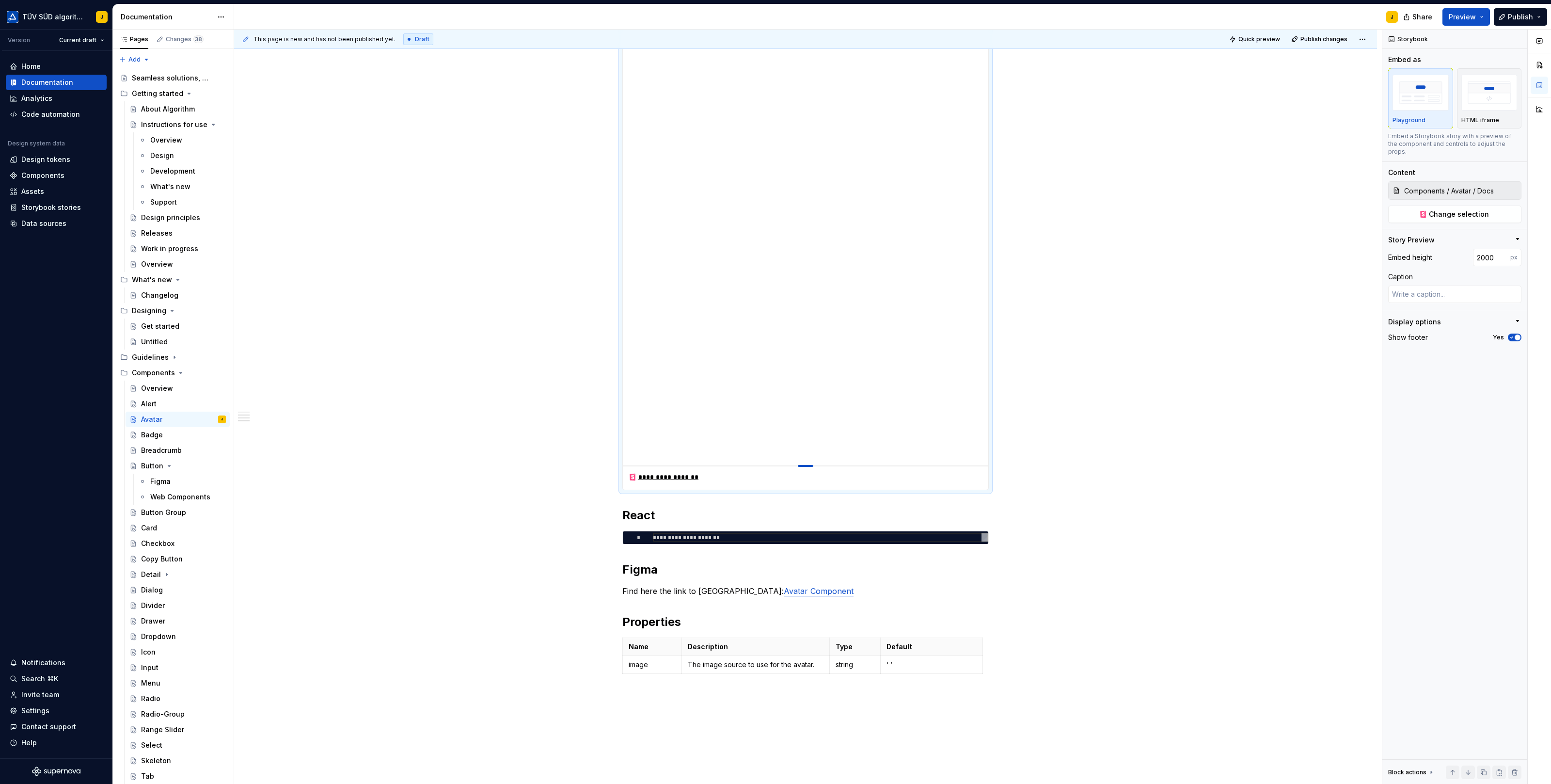
drag, startPoint x: 810, startPoint y: 409, endPoint x: 818, endPoint y: 520, distance: 111.3
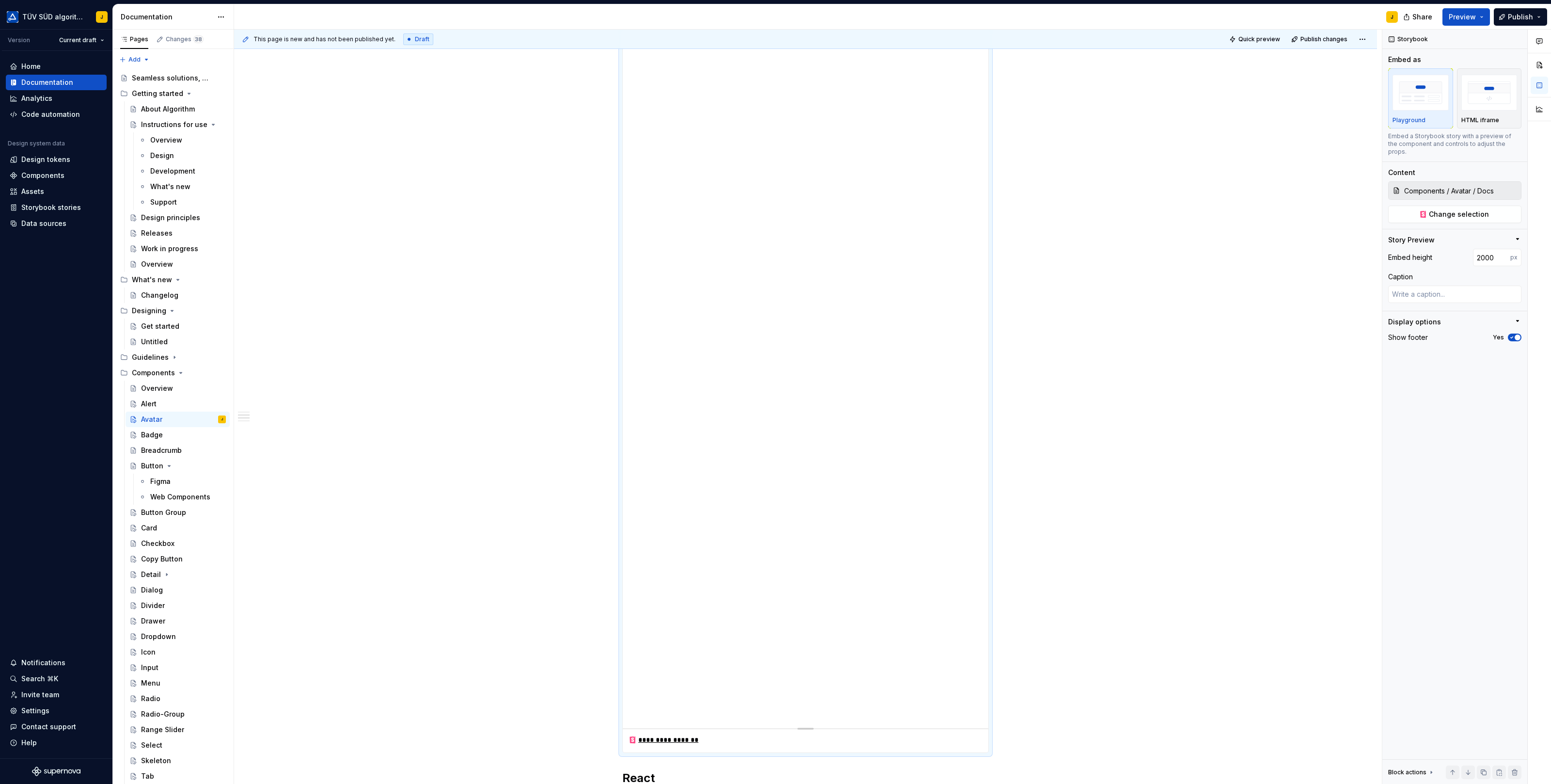
scroll to position [0, 0]
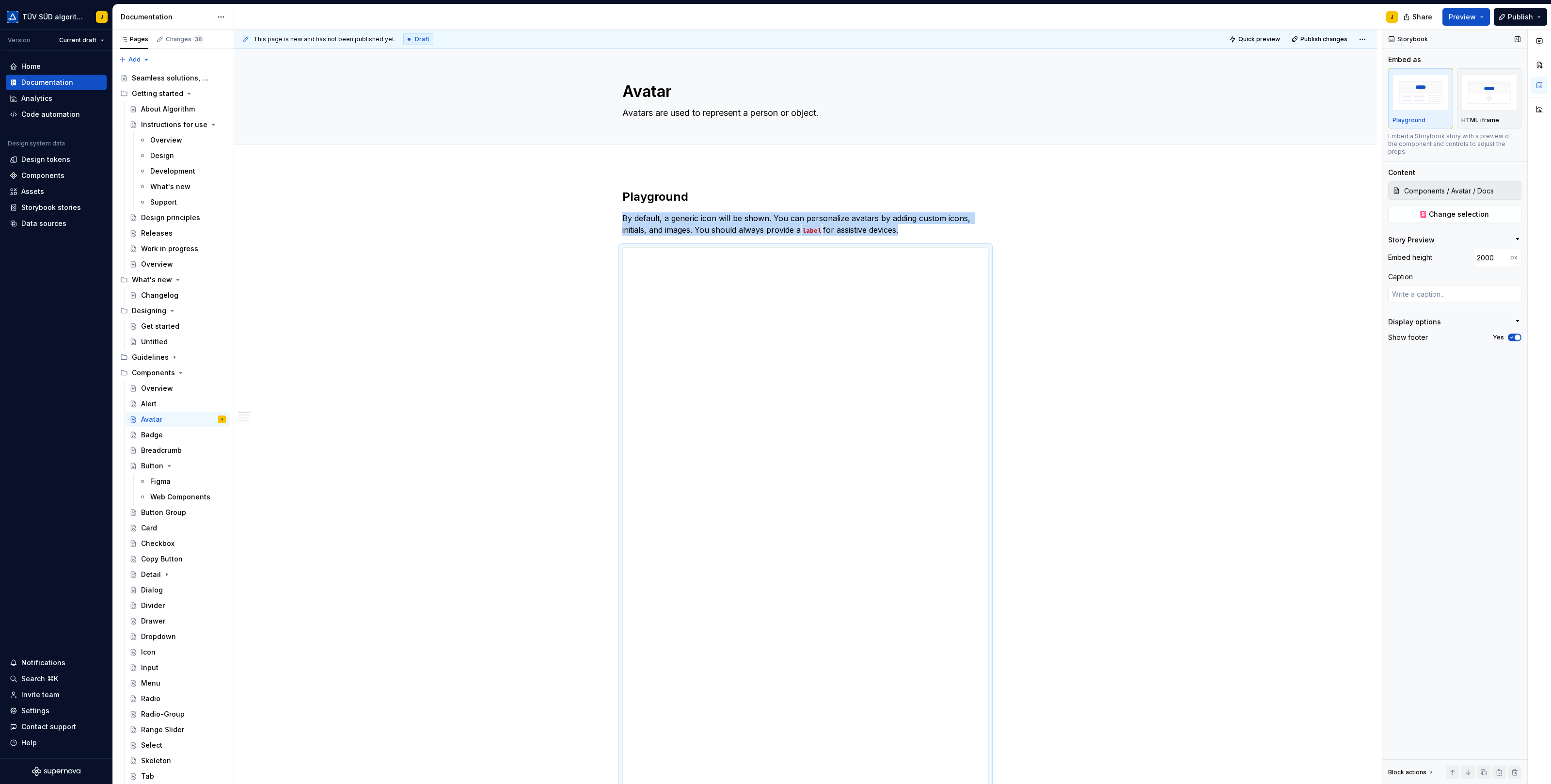
click at [1514, 334] on span "button" at bounding box center [1517, 336] width 6 height 6
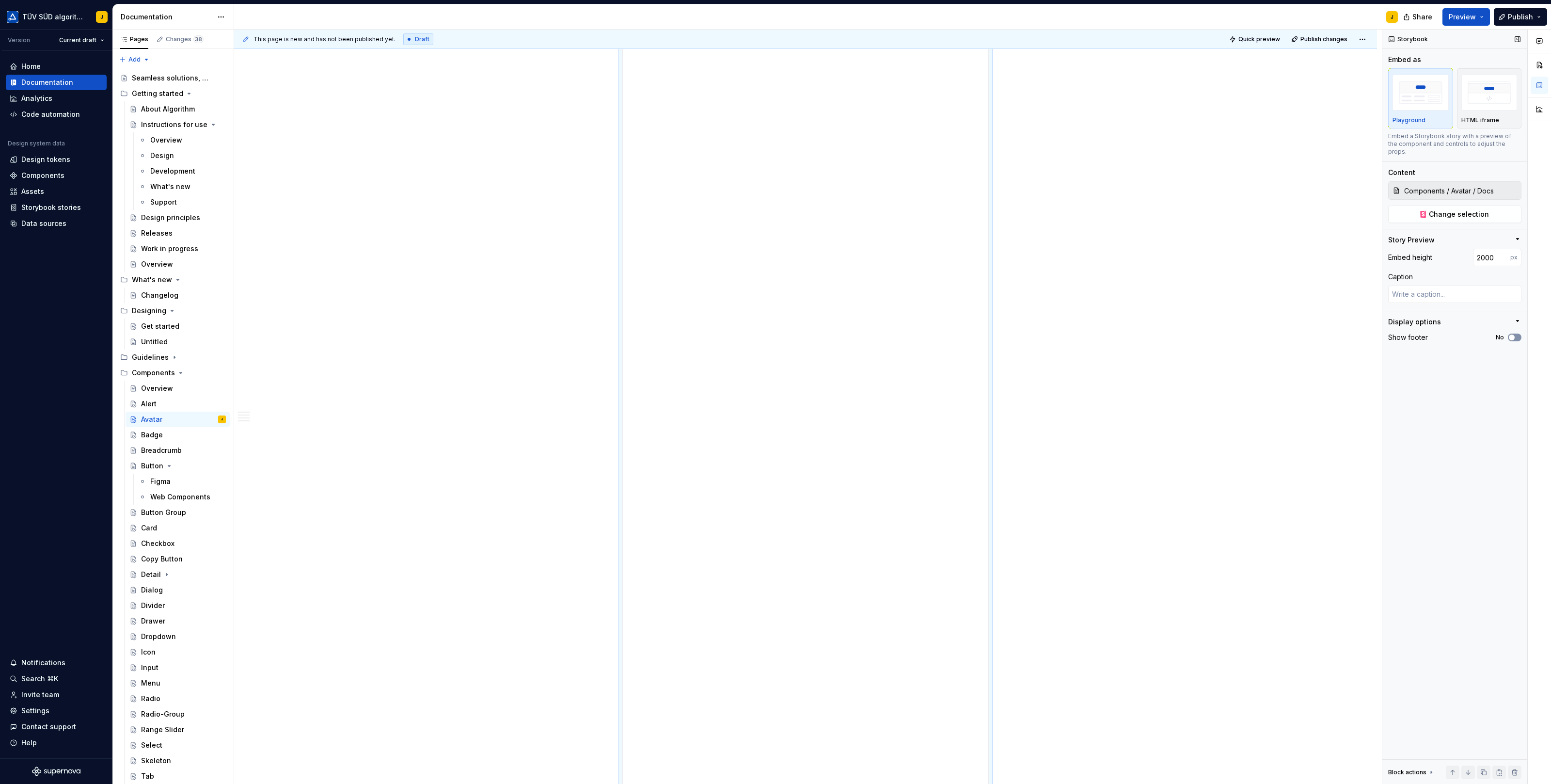
click at [1514, 334] on icon "button" at bounding box center [1511, 336] width 7 height 6
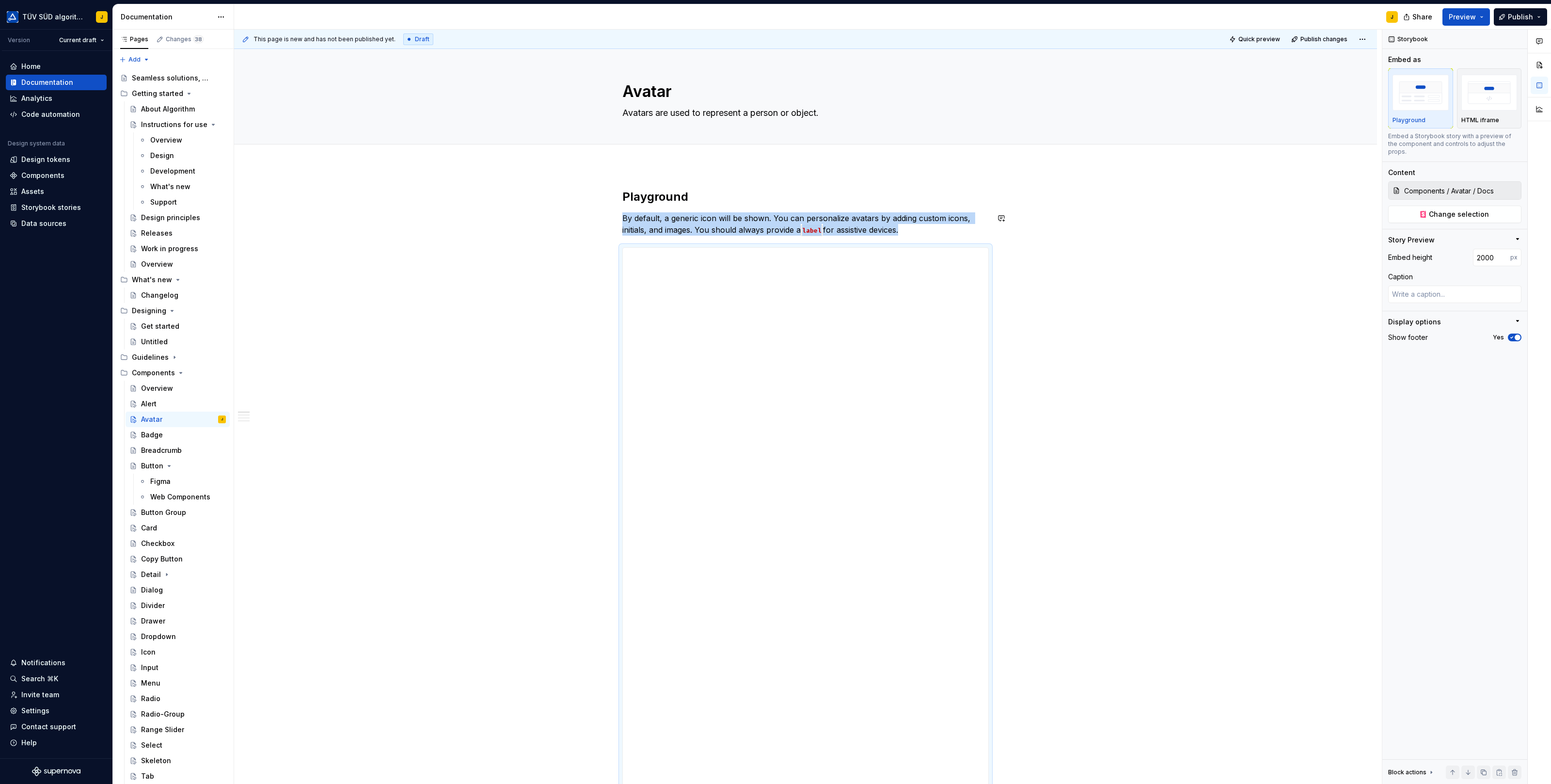
click at [1101, 192] on div "**********" at bounding box center [808, 407] width 1148 height 755
click at [1464, 17] on span "Preview" at bounding box center [1462, 17] width 27 height 10
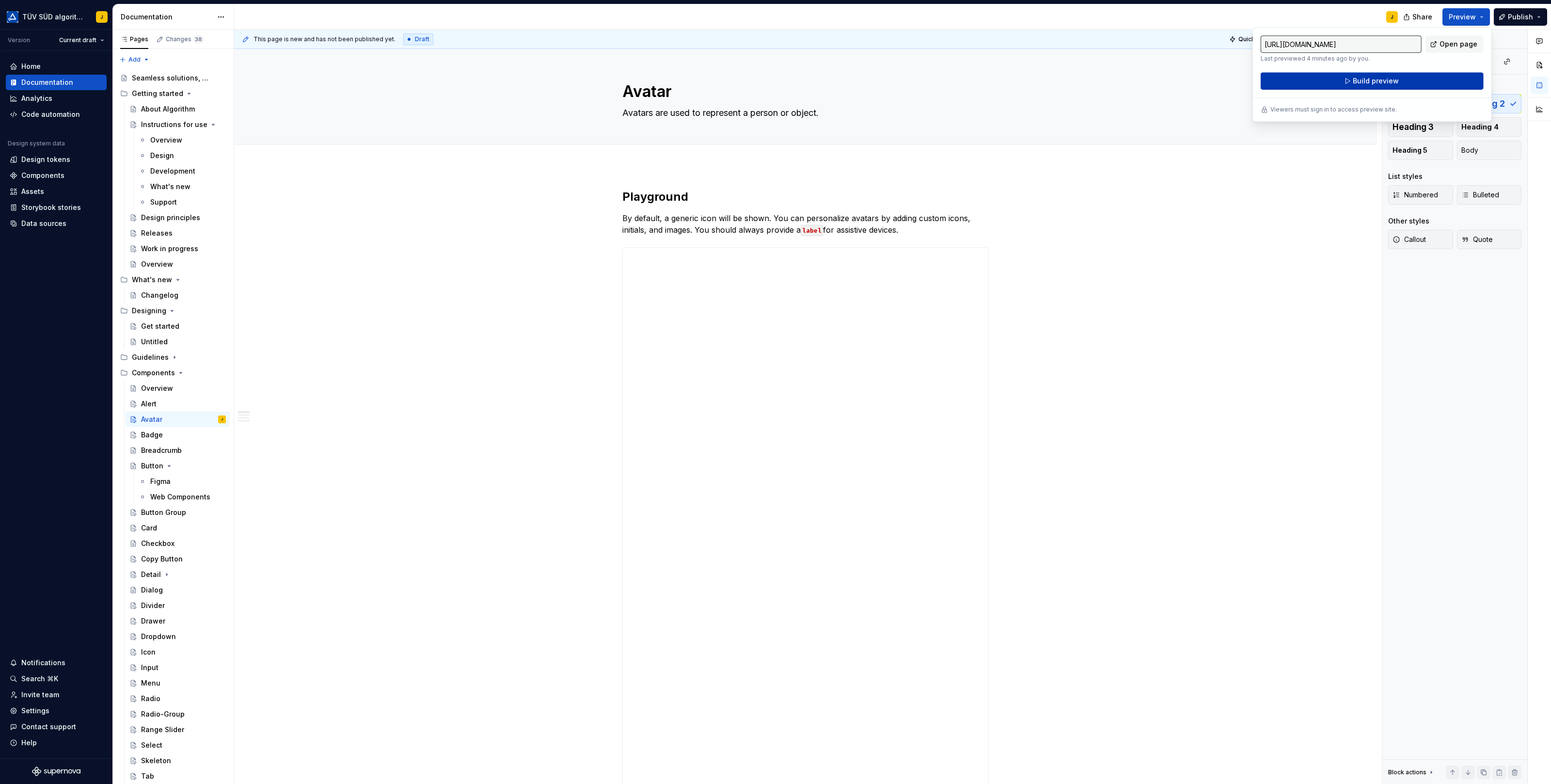
click at [1387, 78] on span "Build preview" at bounding box center [1375, 81] width 46 height 10
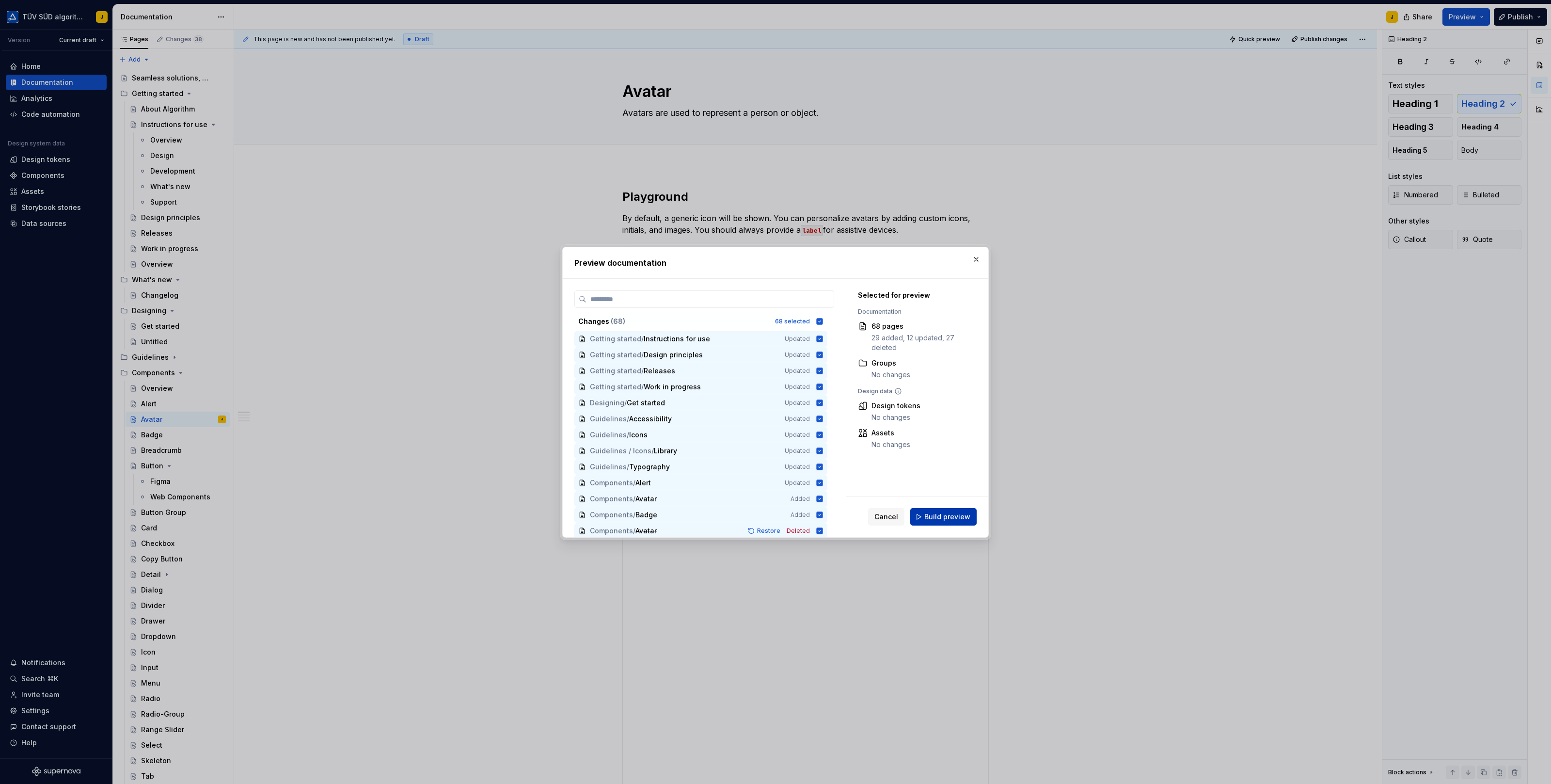
click at [952, 517] on span "Build preview" at bounding box center [947, 517] width 46 height 10
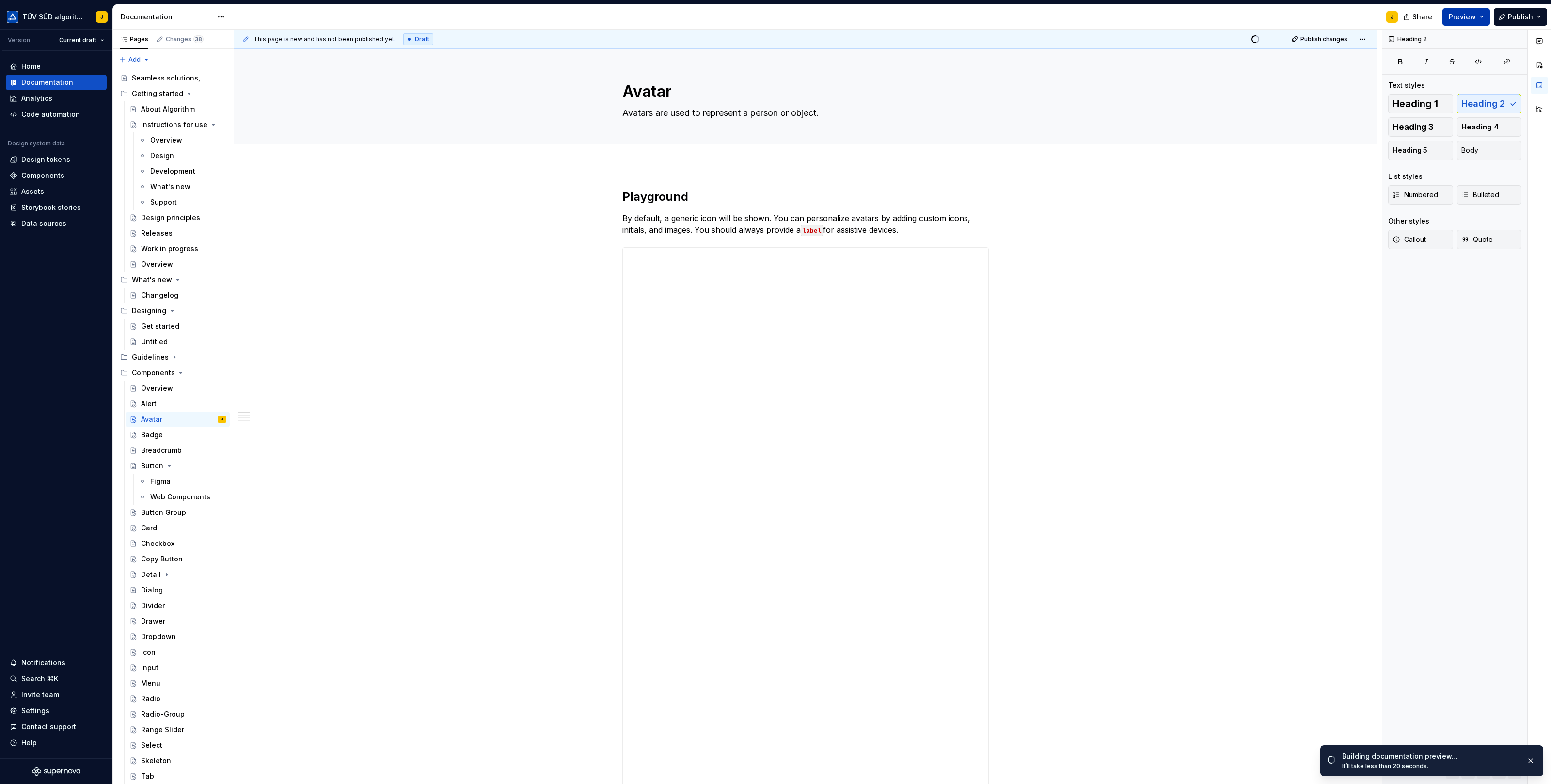
click at [1486, 16] on button "Preview" at bounding box center [1466, 16] width 47 height 17
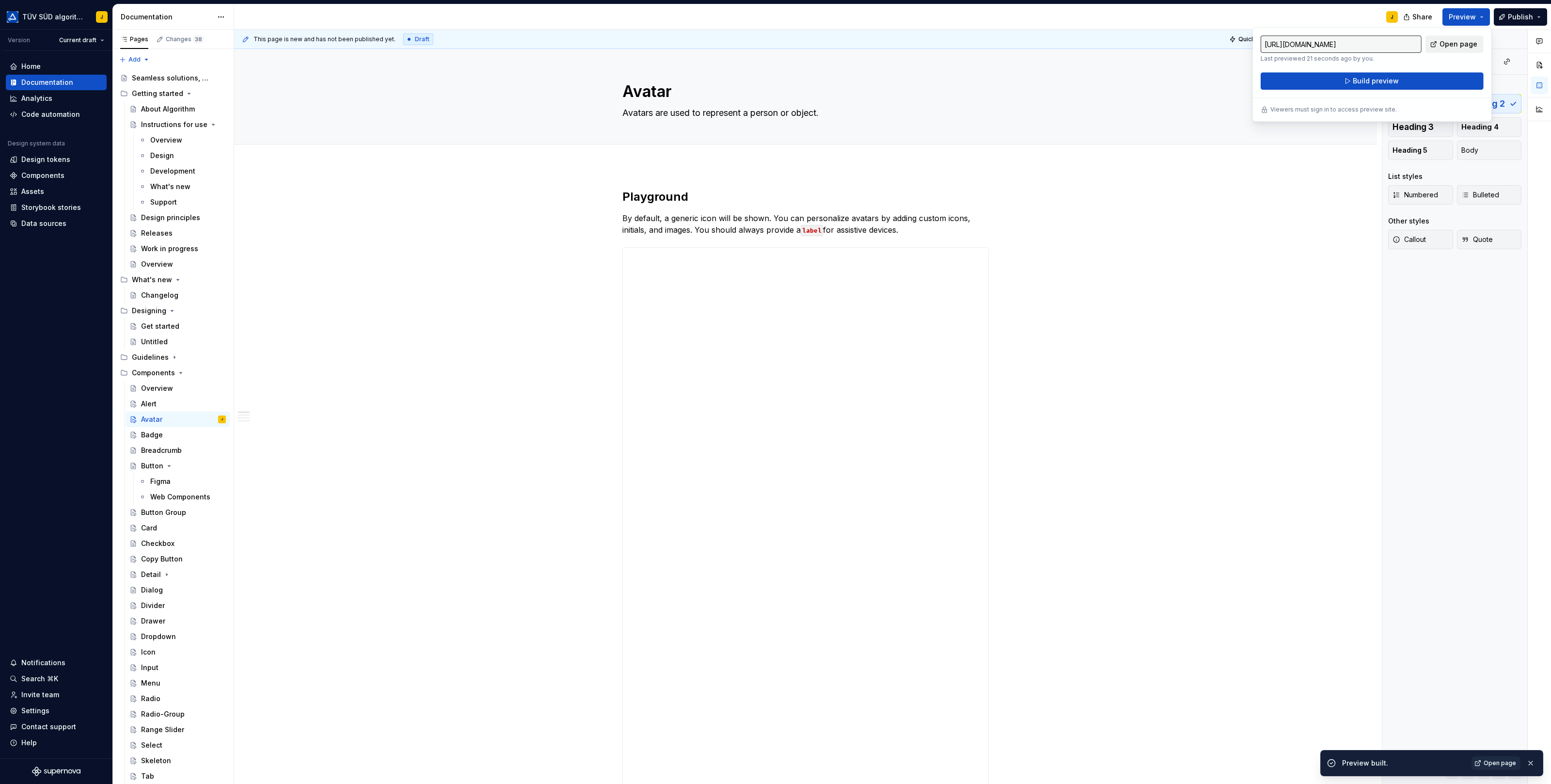
click at [1448, 45] on span "Open page" at bounding box center [1458, 44] width 38 height 10
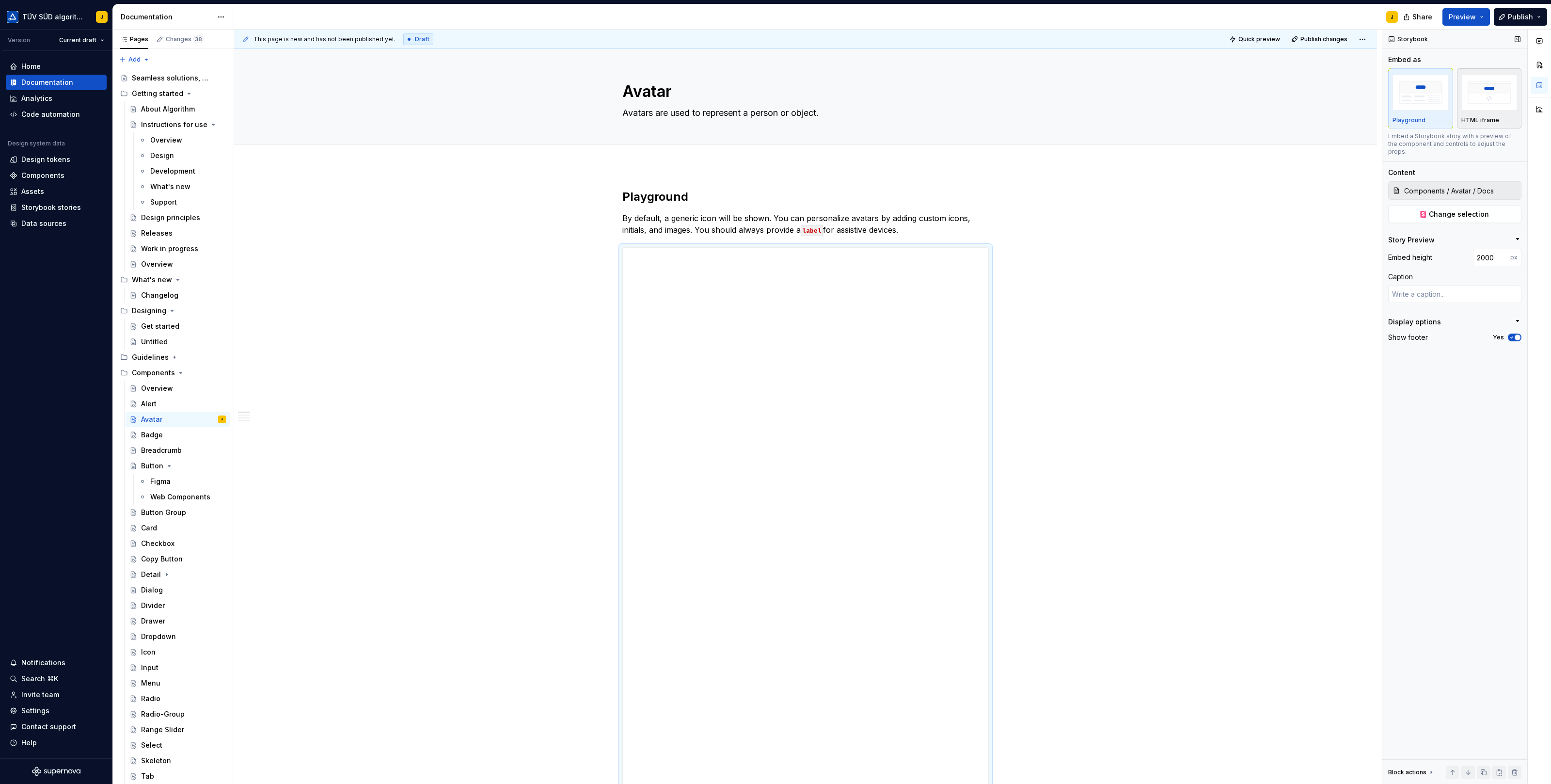
click at [1486, 95] on img "button" at bounding box center [1489, 91] width 56 height 35
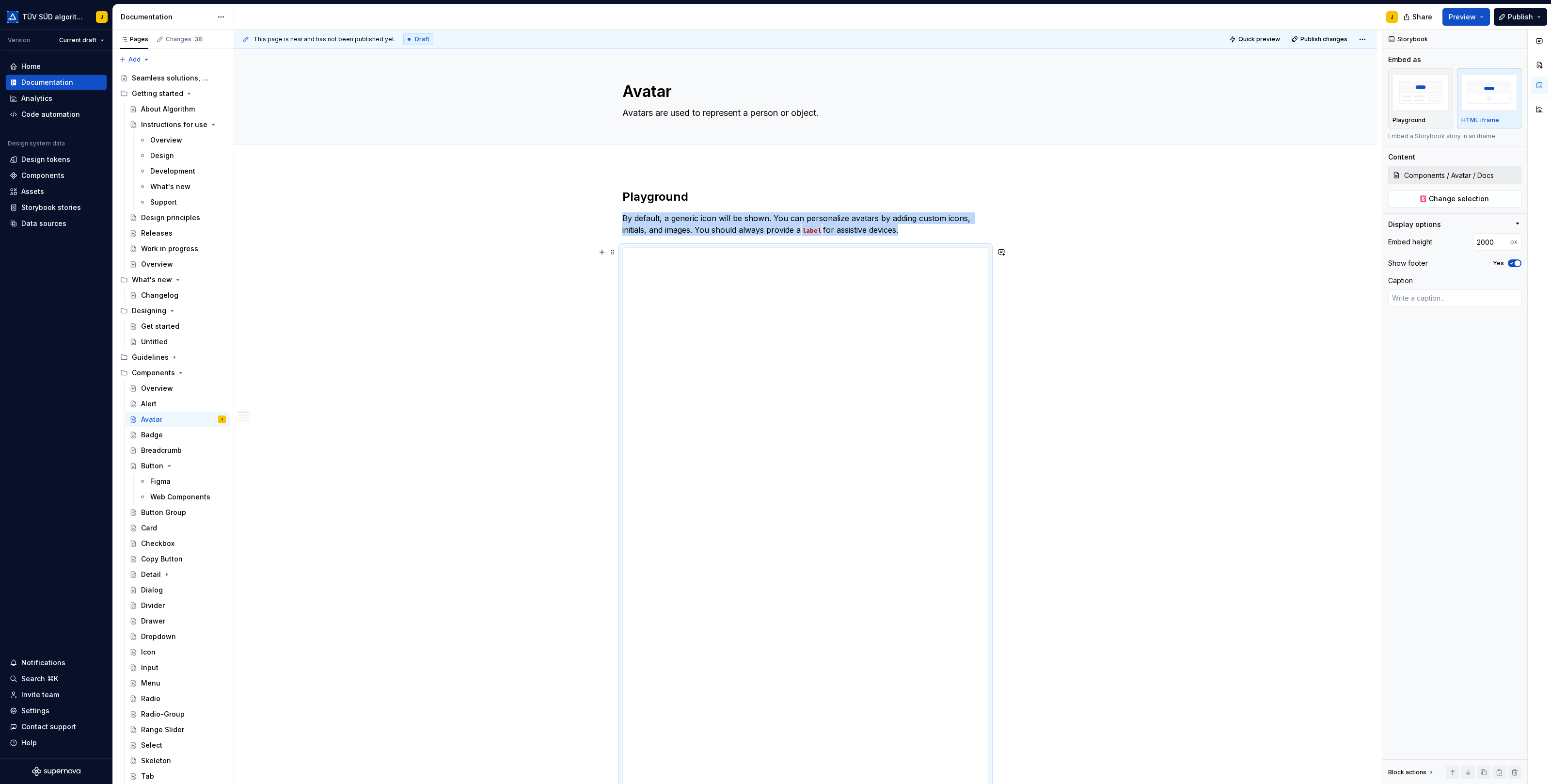
click at [530, 255] on div "**********" at bounding box center [808, 407] width 1148 height 755
click at [853, 269] on div "**********" at bounding box center [805, 732] width 365 height 969
click at [906, 443] on div "**********" at bounding box center [805, 732] width 365 height 969
click at [881, 442] on div "**********" at bounding box center [805, 732] width 365 height 969
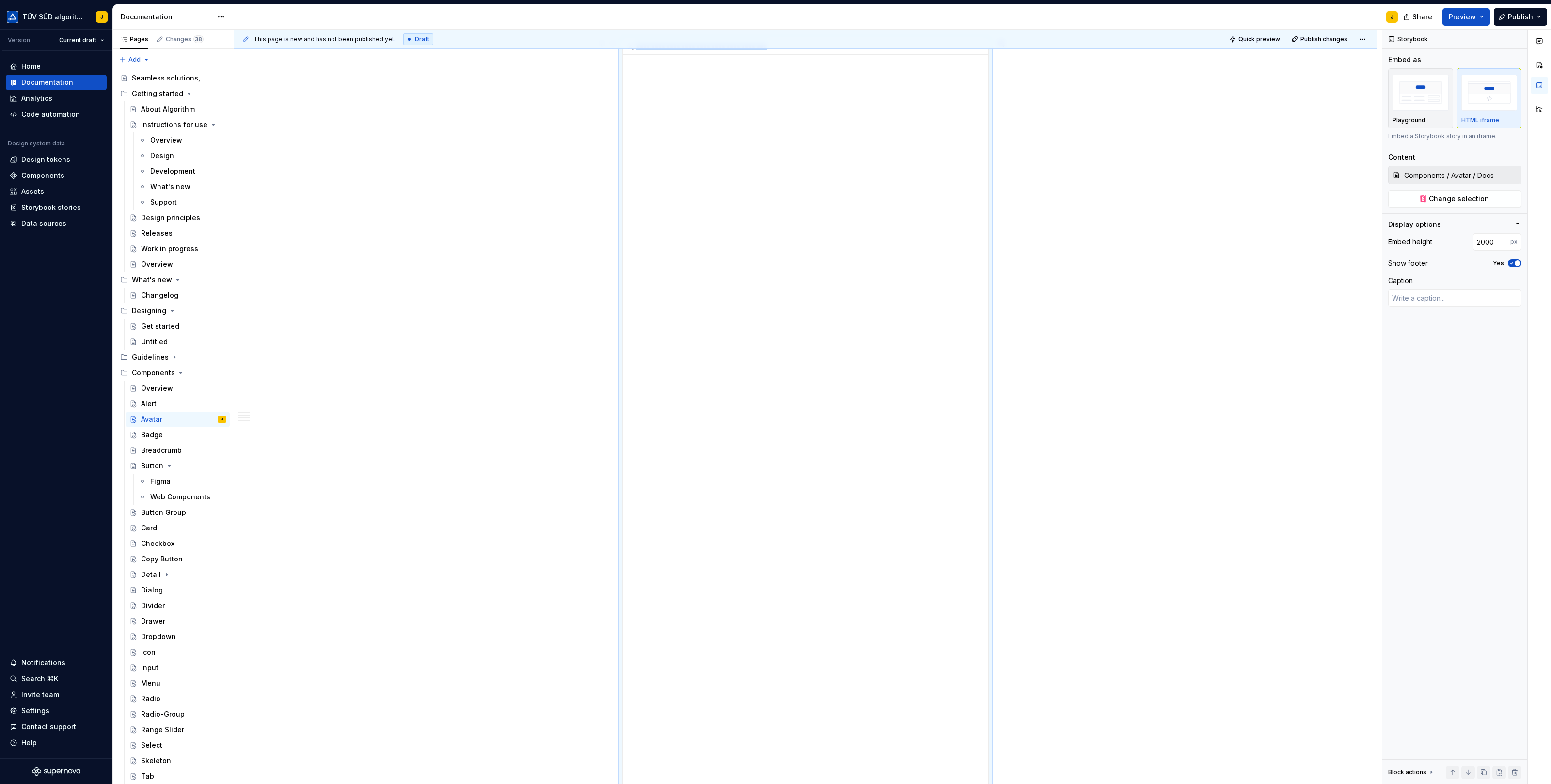
scroll to position [347, 0]
click at [965, 376] on div "**********" at bounding box center [805, 385] width 365 height 969
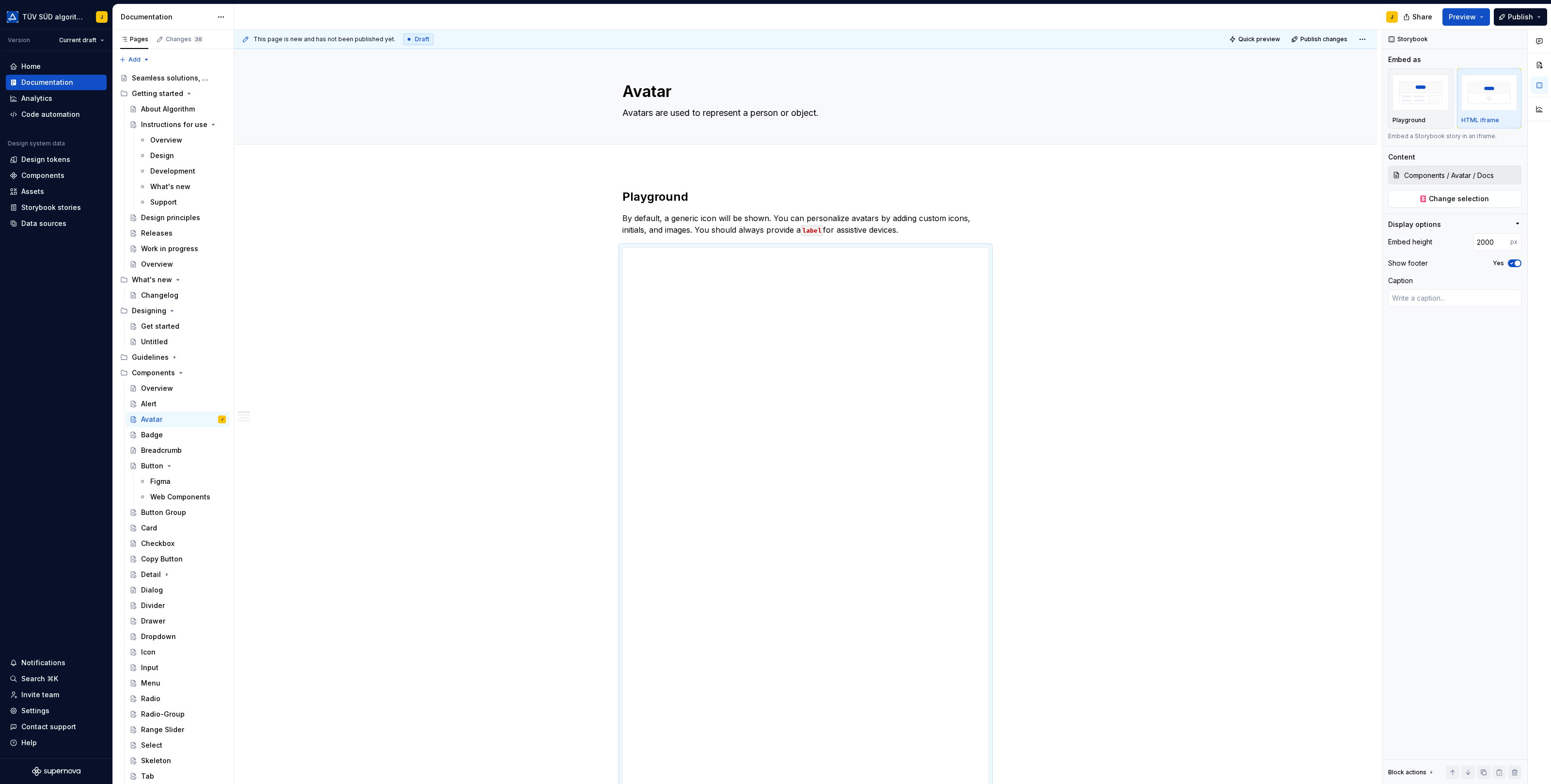
click at [1477, 6] on div "Share Preview Publish" at bounding box center [1478, 16] width 145 height 24
click at [1467, 19] on span "Preview" at bounding box center [1462, 17] width 27 height 10
click at [1406, 81] on button "Build preview" at bounding box center [1372, 80] width 223 height 17
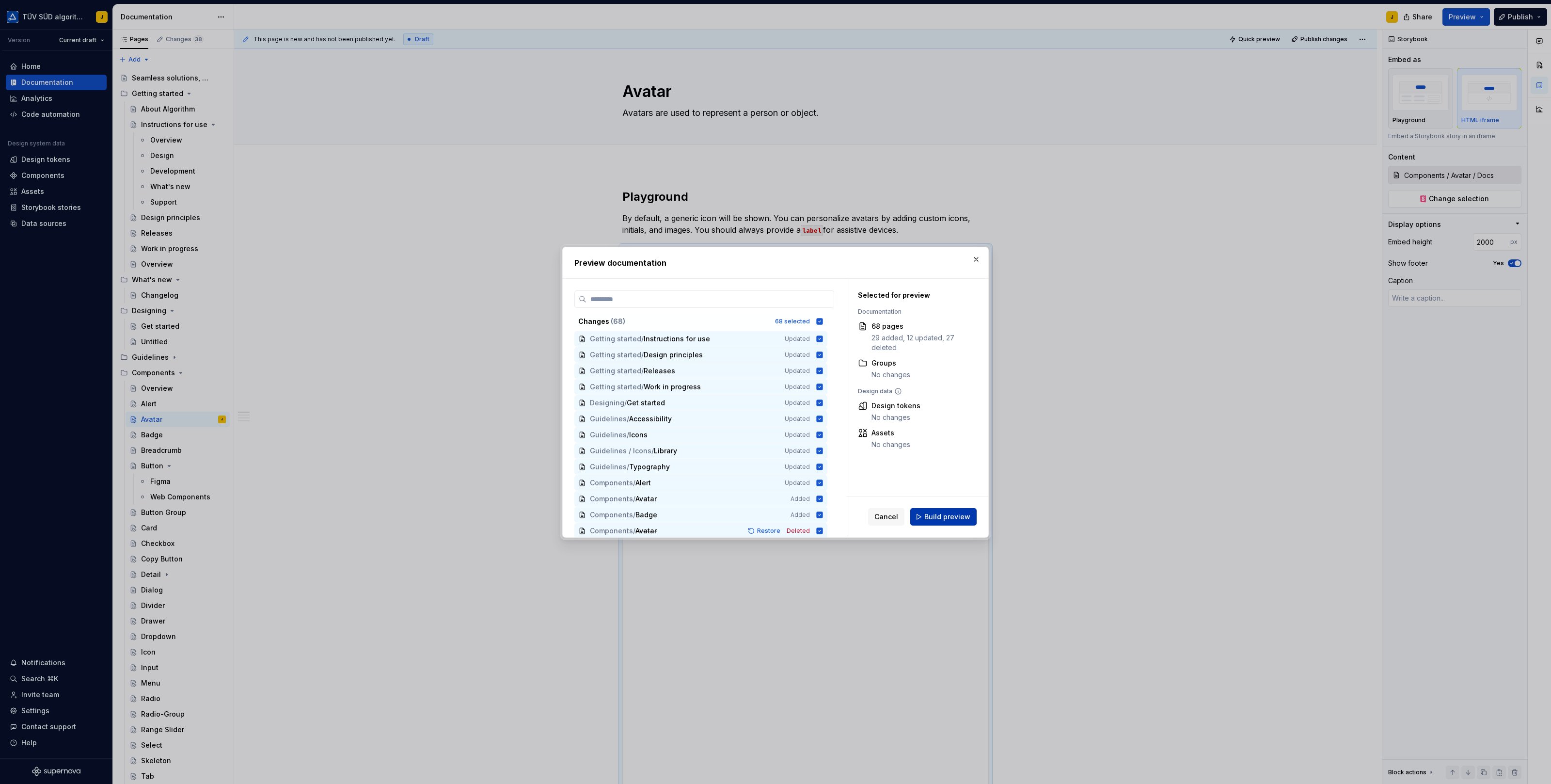
click at [956, 520] on span "Build preview" at bounding box center [947, 517] width 46 height 10
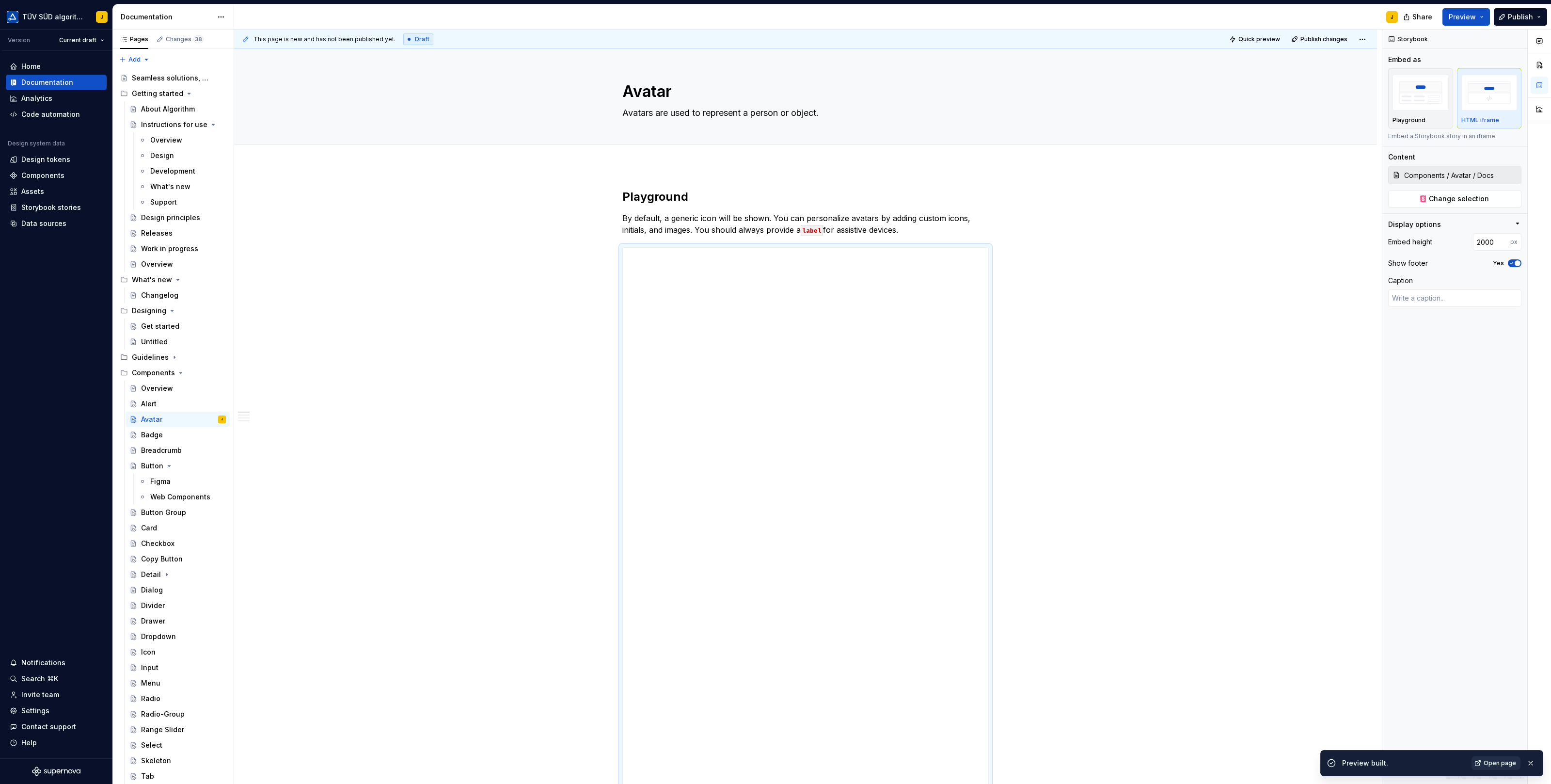
click at [1506, 767] on link "Open page" at bounding box center [1496, 763] width 49 height 14
click at [967, 264] on div "**********" at bounding box center [805, 732] width 365 height 969
click at [1422, 102] on img "button" at bounding box center [1420, 91] width 56 height 35
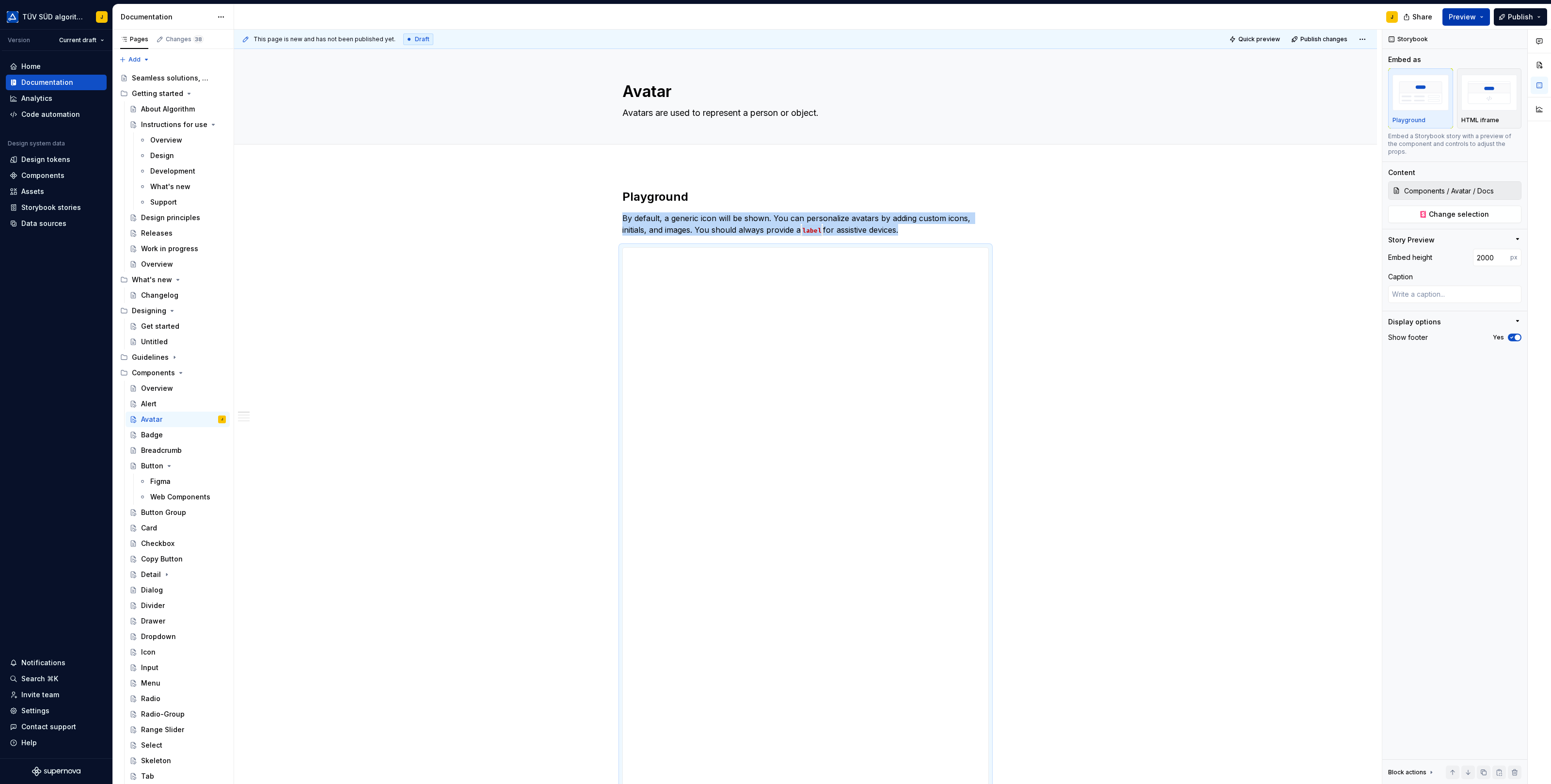
click at [1463, 19] on span "Preview" at bounding box center [1462, 17] width 27 height 10
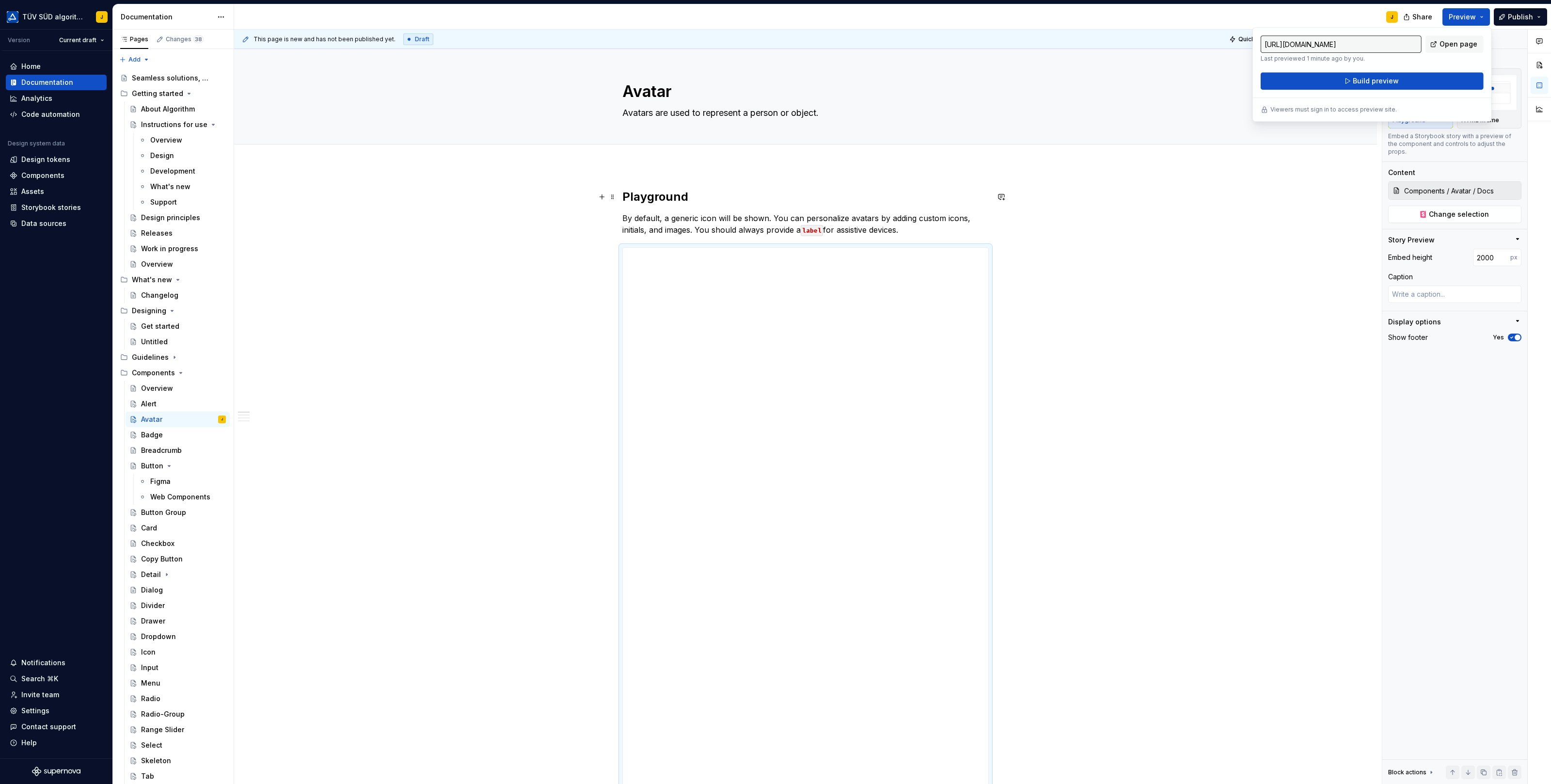
click at [657, 196] on h2 "Playground" at bounding box center [805, 196] width 367 height 16
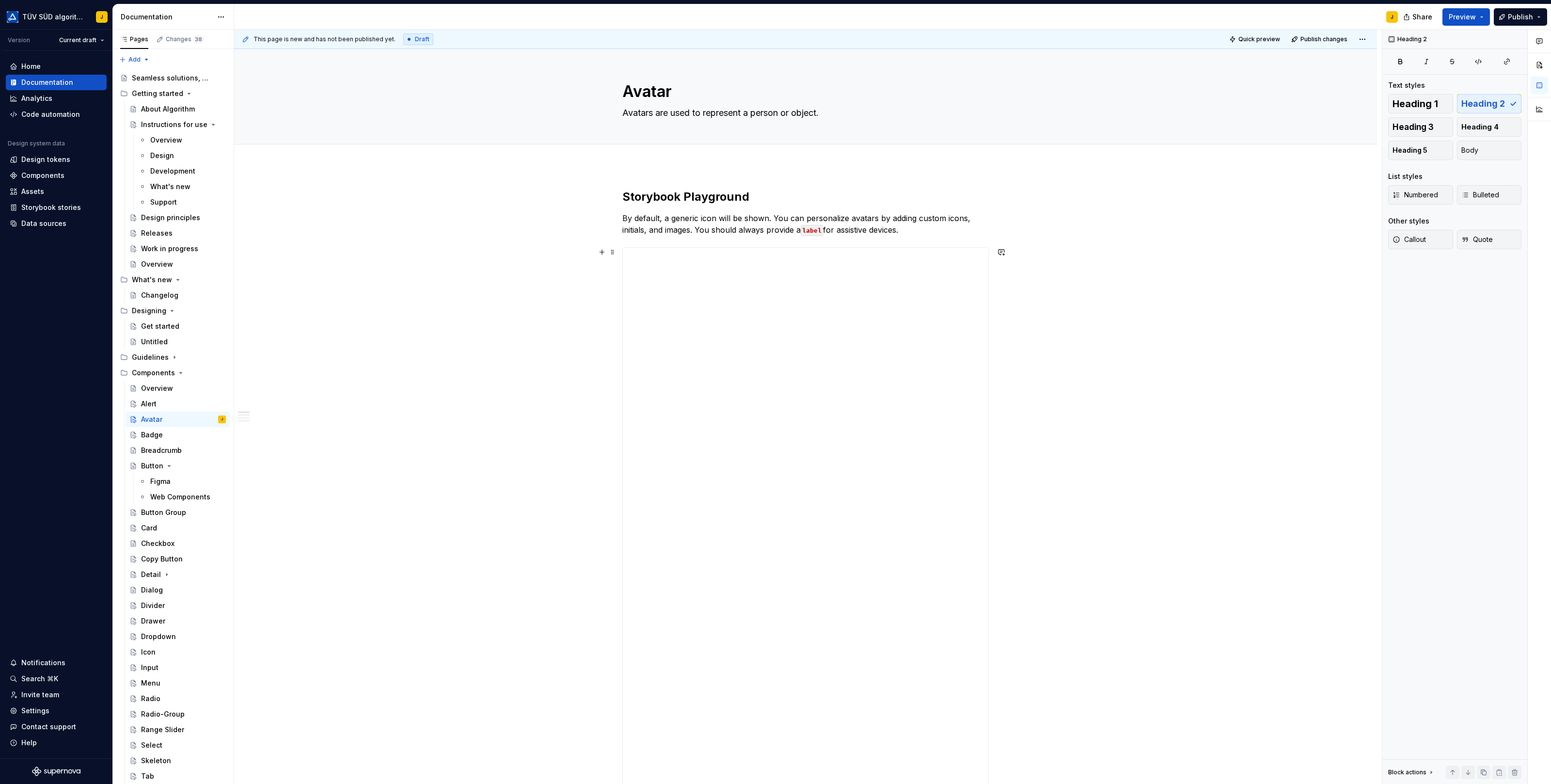
click at [989, 261] on div "**********" at bounding box center [805, 745] width 367 height 995
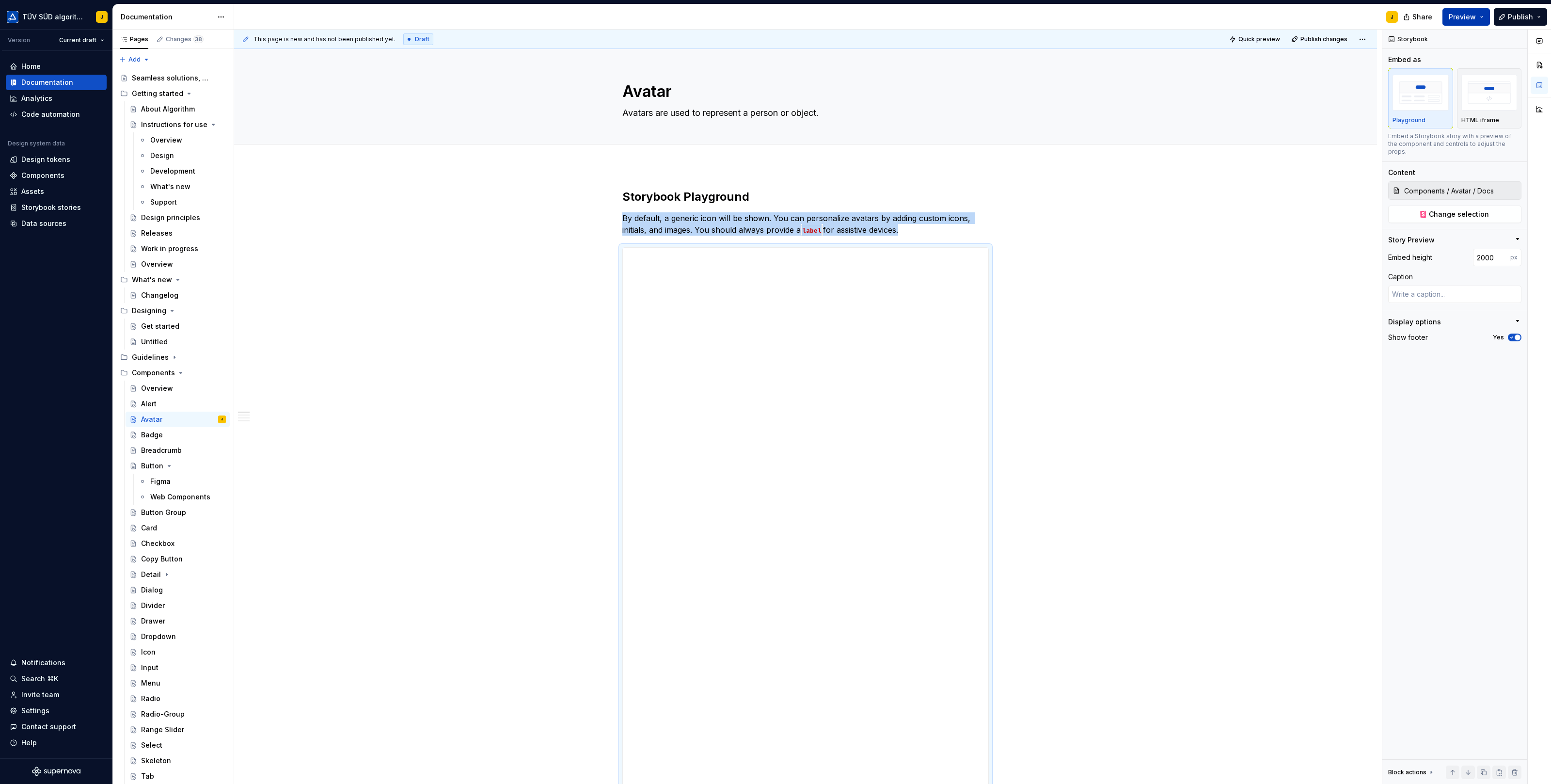
click at [1464, 15] on span "Preview" at bounding box center [1462, 17] width 27 height 10
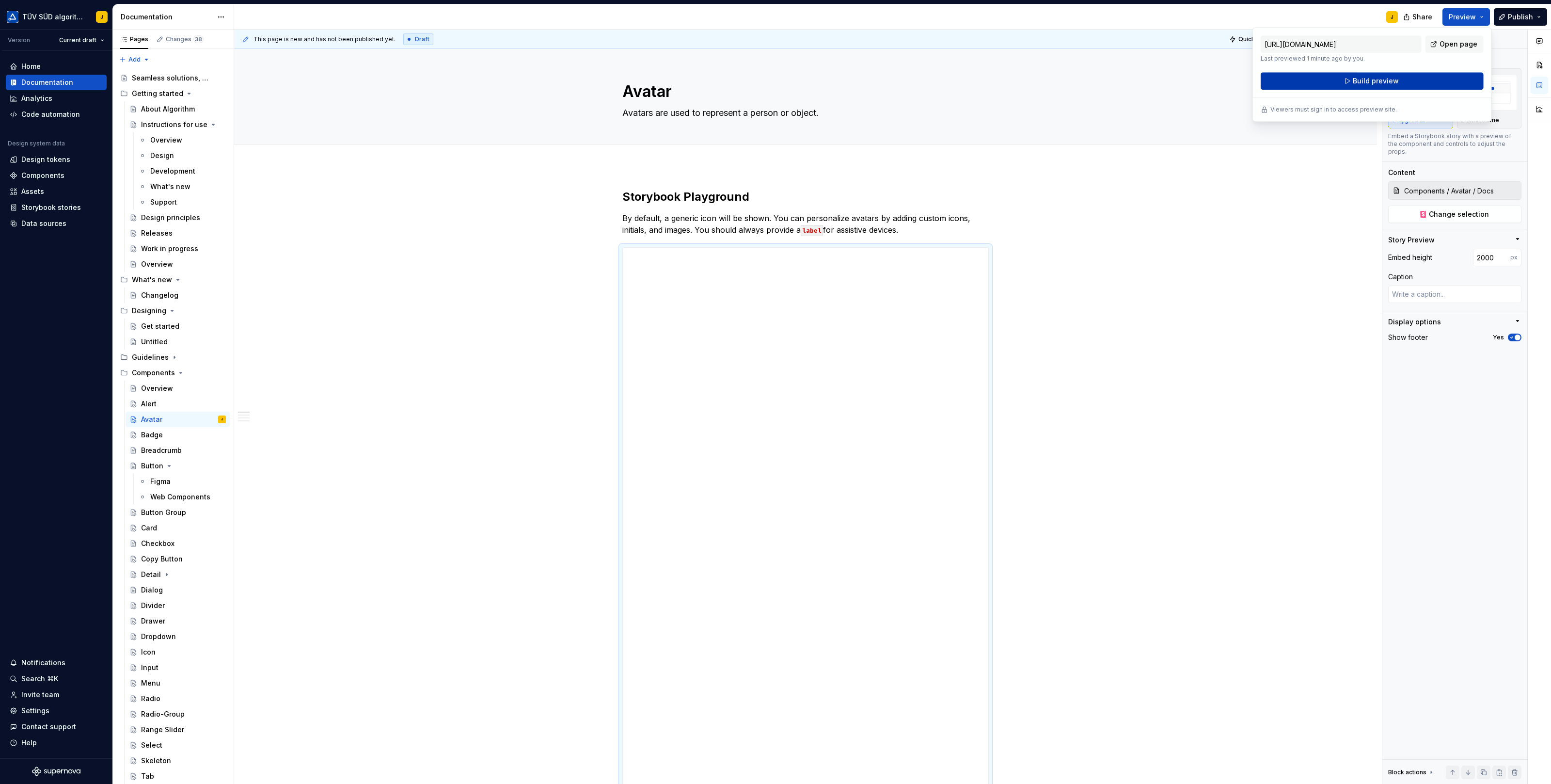
click at [1402, 80] on button "Build preview" at bounding box center [1372, 80] width 223 height 17
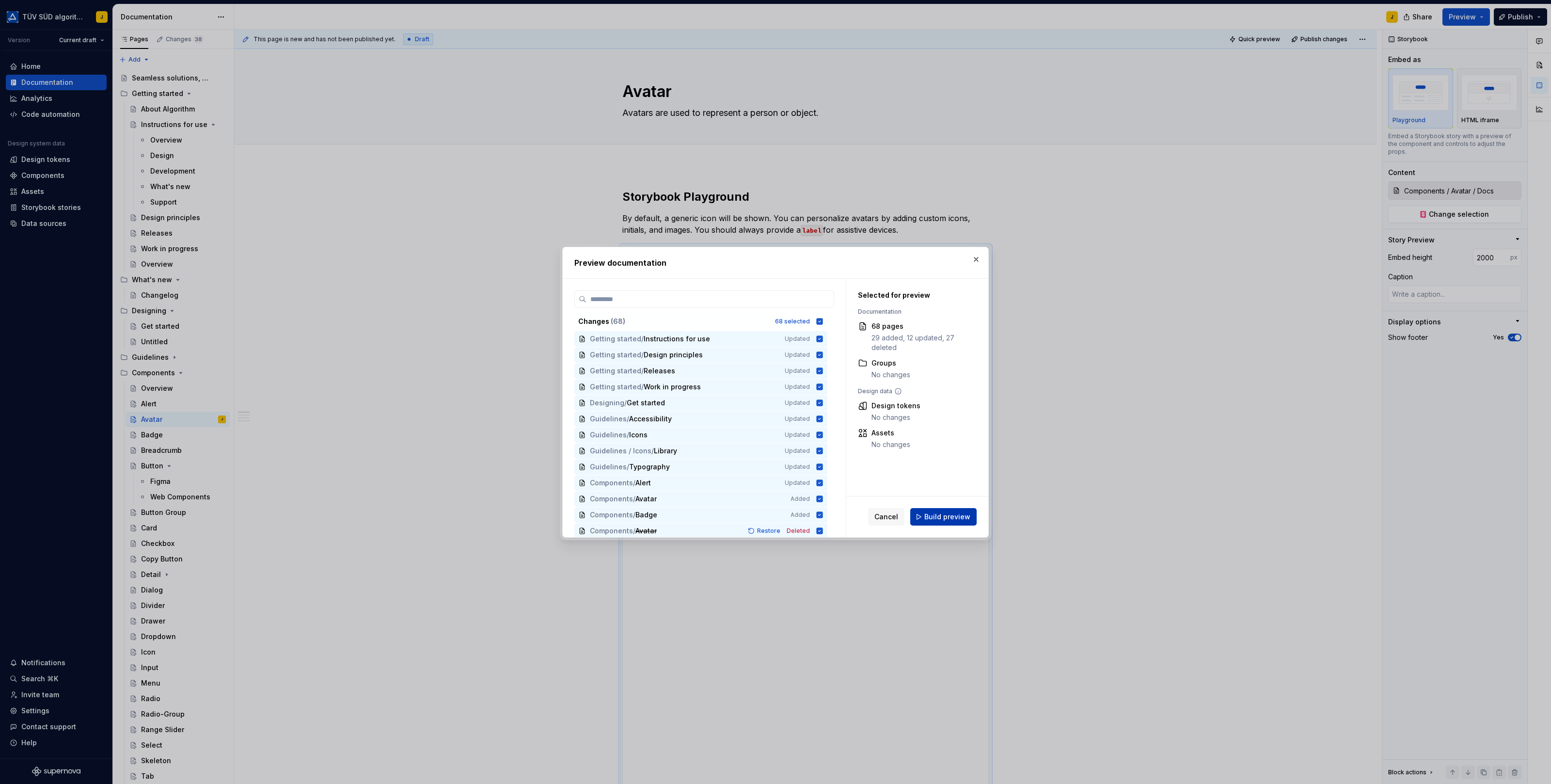
click at [948, 519] on span "Build preview" at bounding box center [947, 517] width 46 height 10
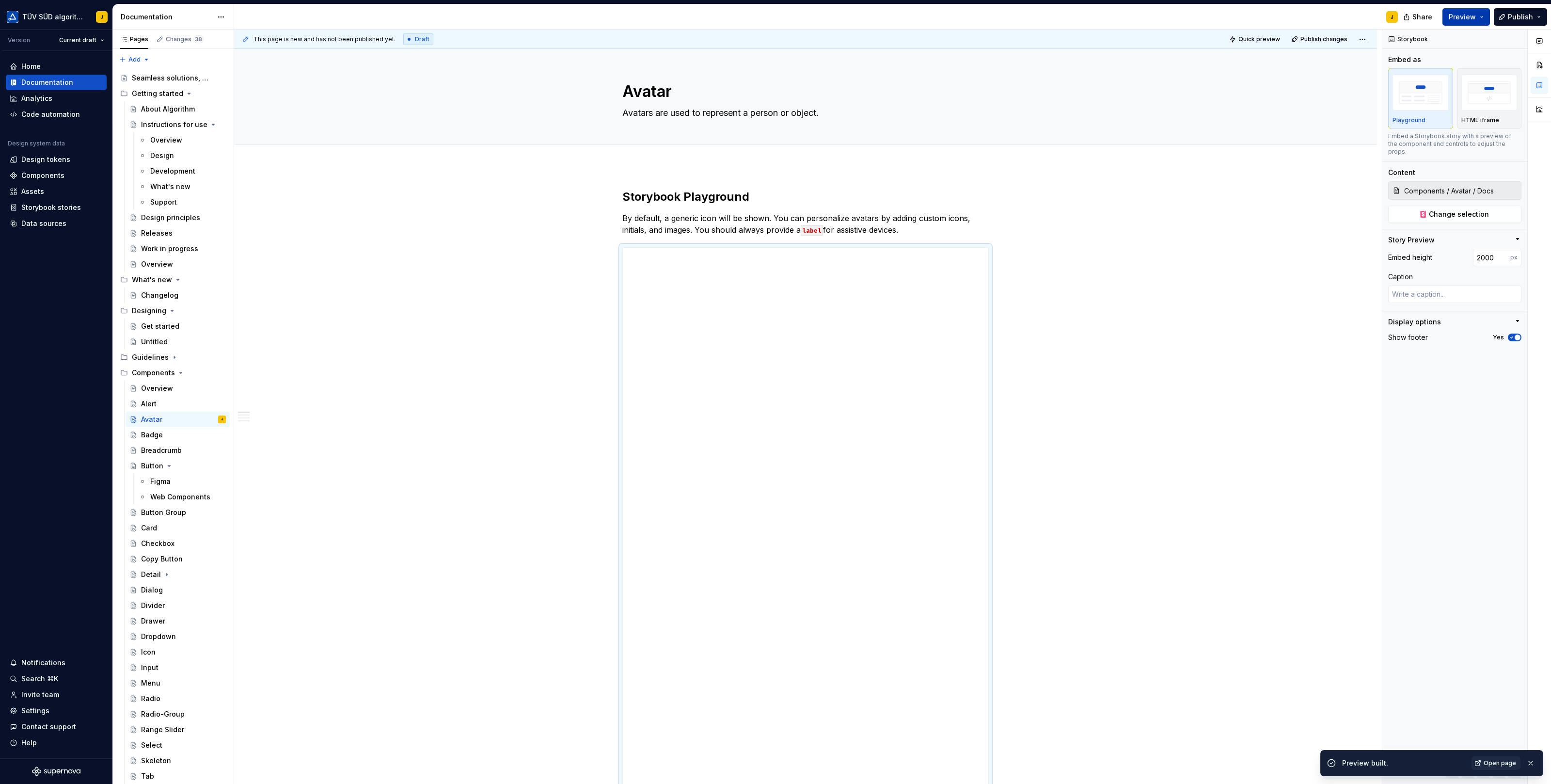
click at [1488, 19] on button "Preview" at bounding box center [1466, 16] width 47 height 17
click at [1462, 44] on span "Open page" at bounding box center [1458, 44] width 38 height 10
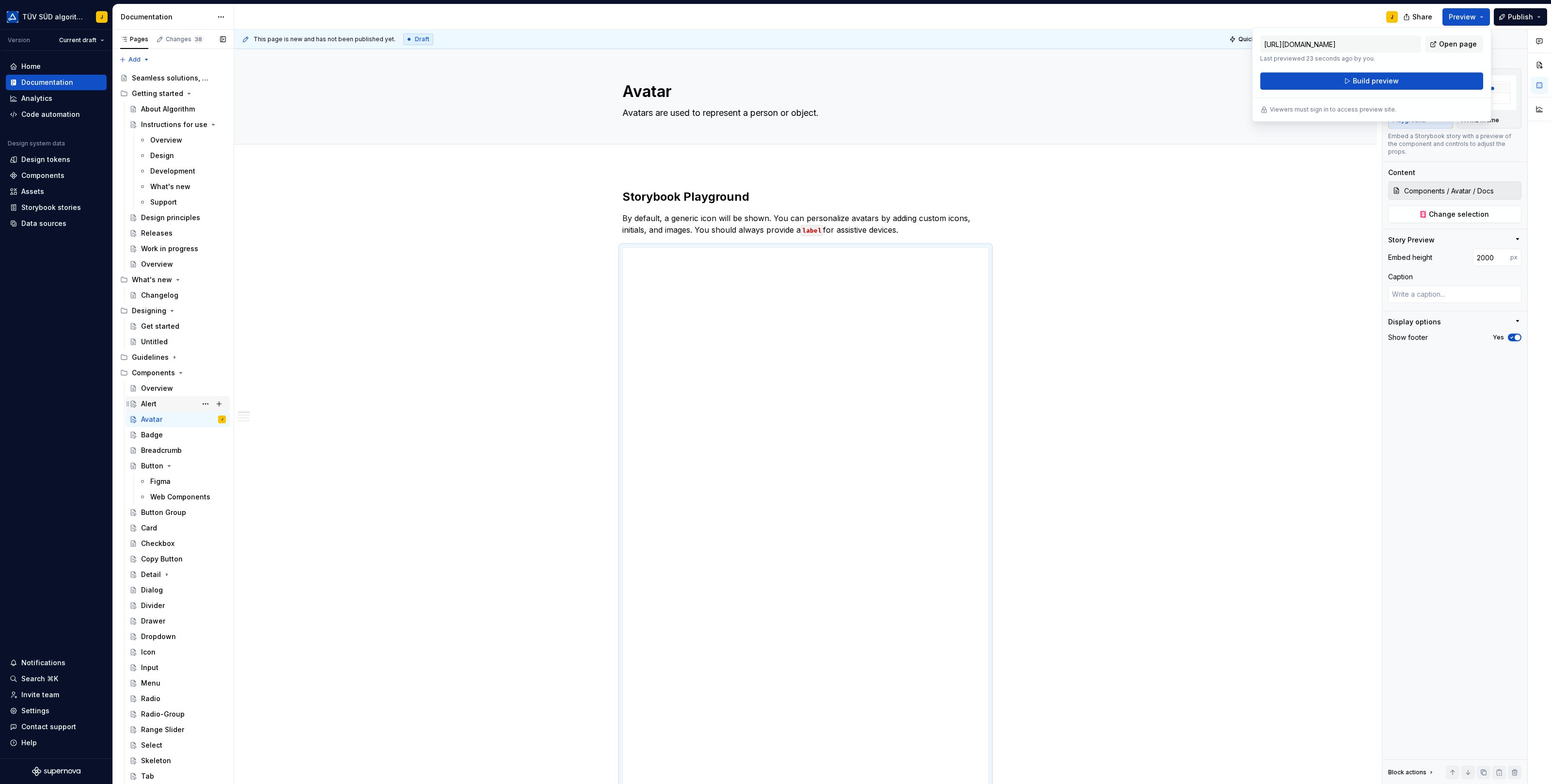
click at [161, 401] on div "Alert" at bounding box center [184, 403] width 85 height 14
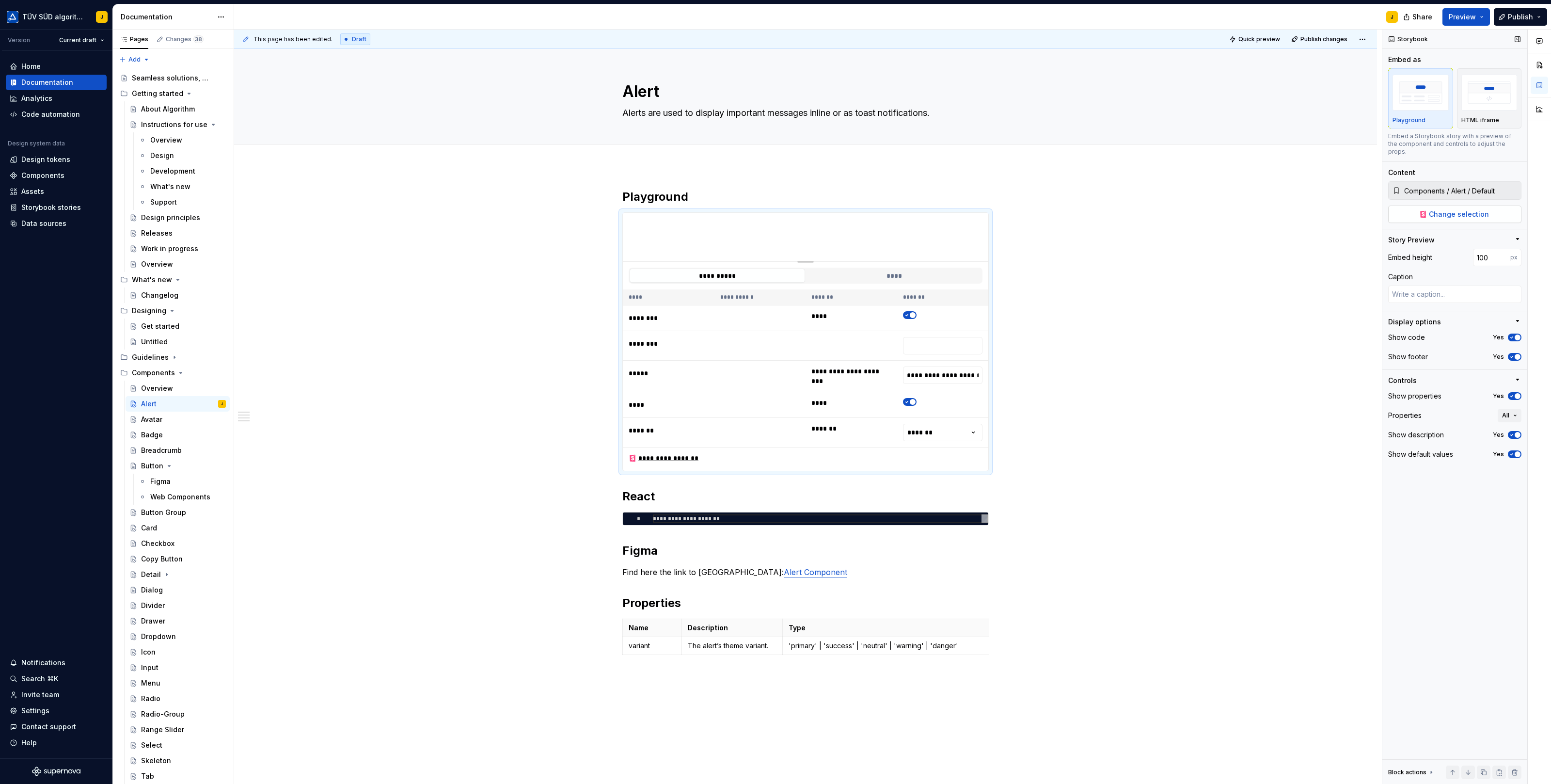
click at [1456, 209] on span "Change selection" at bounding box center [1459, 214] width 60 height 10
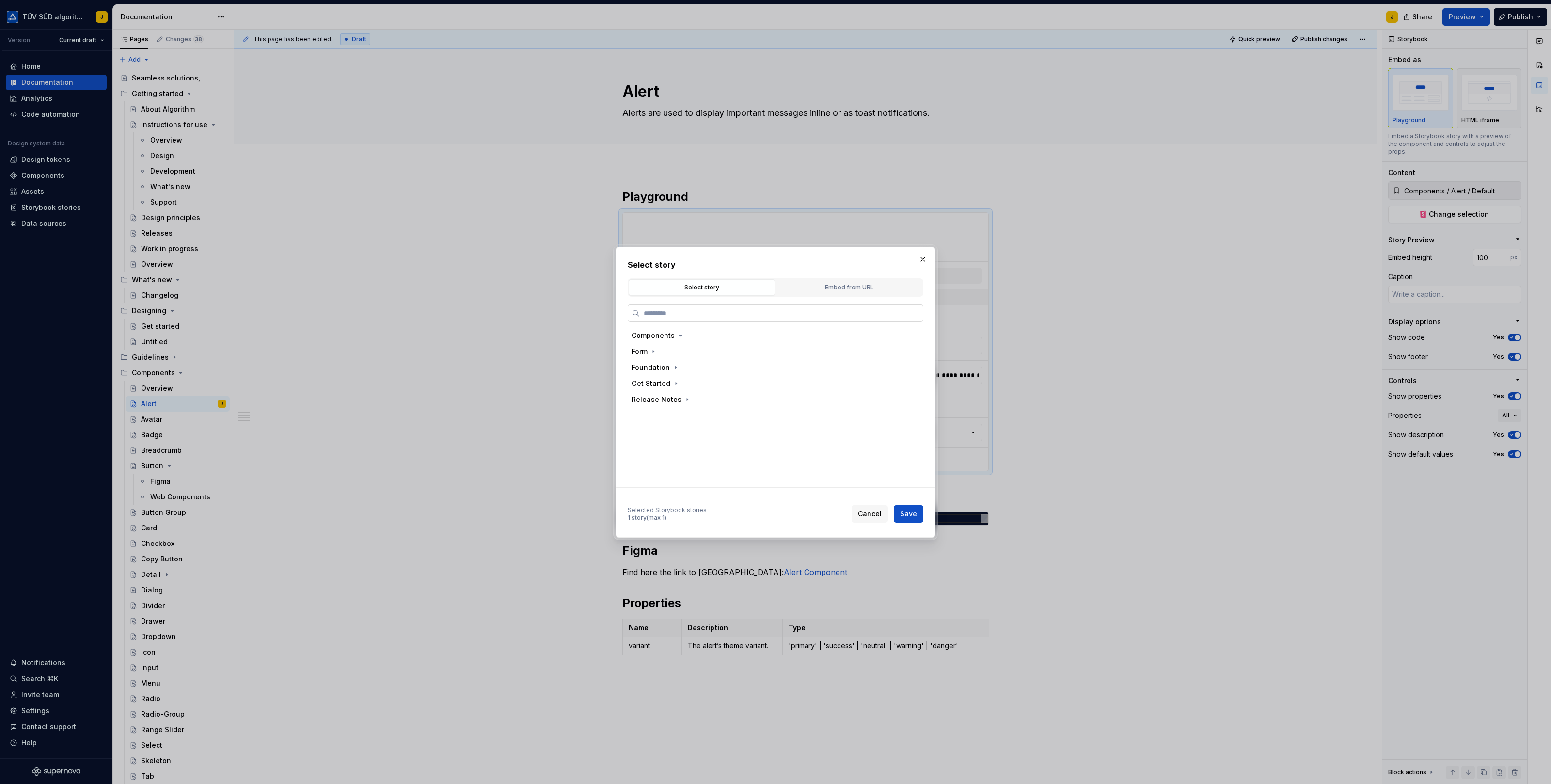
click at [668, 314] on input "search" at bounding box center [781, 313] width 283 height 10
click at [674, 368] on div "Docs" at bounding box center [670, 368] width 17 height 10
click at [916, 512] on span "Save" at bounding box center [908, 514] width 17 height 10
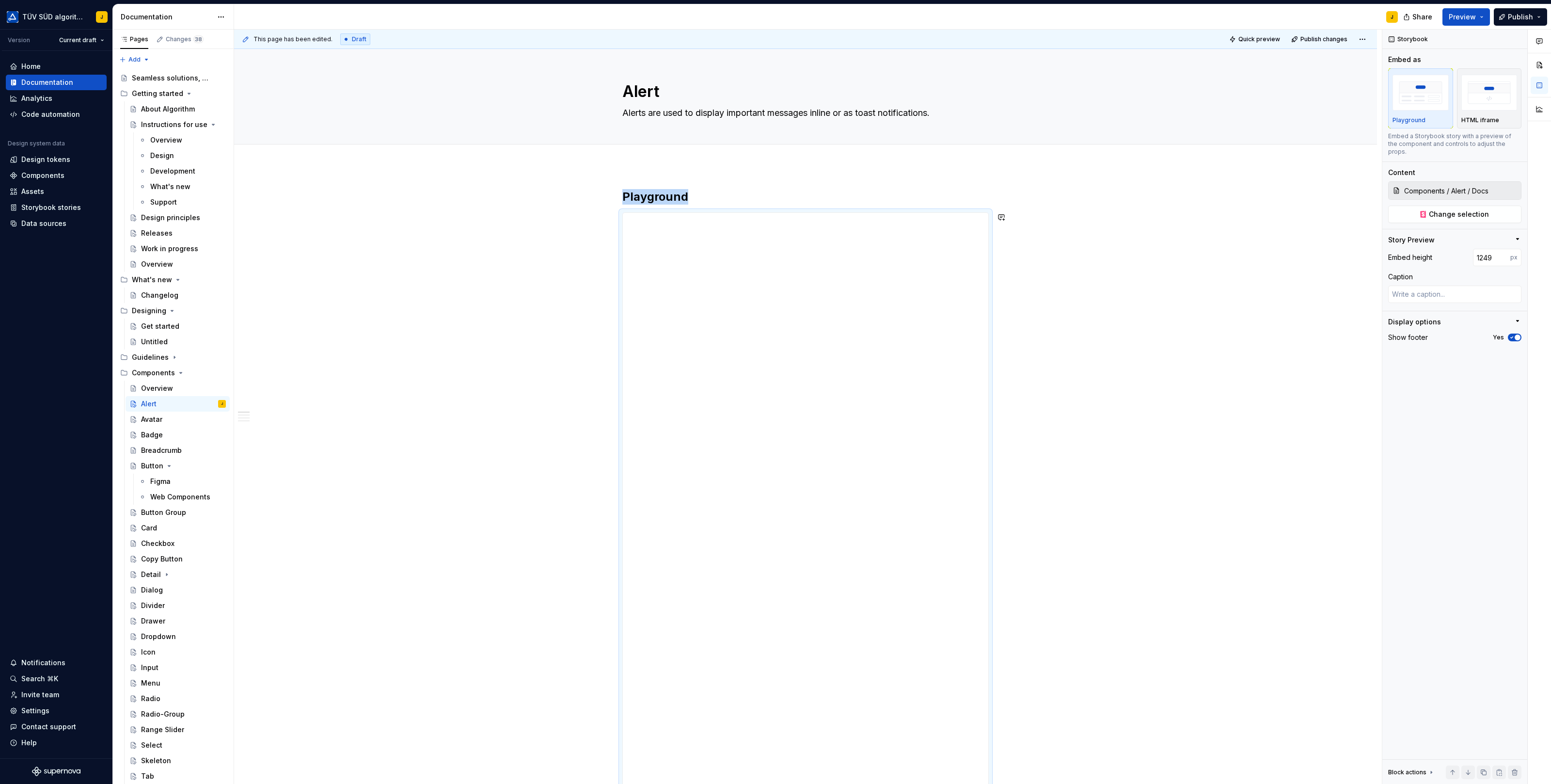
drag, startPoint x: 810, startPoint y: 407, endPoint x: 824, endPoint y: 817, distance: 410.2
click at [824, 783] on html "TÜV SÜD algorithm J Version Current draft Home Documentation Analytics Code aut…" at bounding box center [775, 392] width 1551 height 784
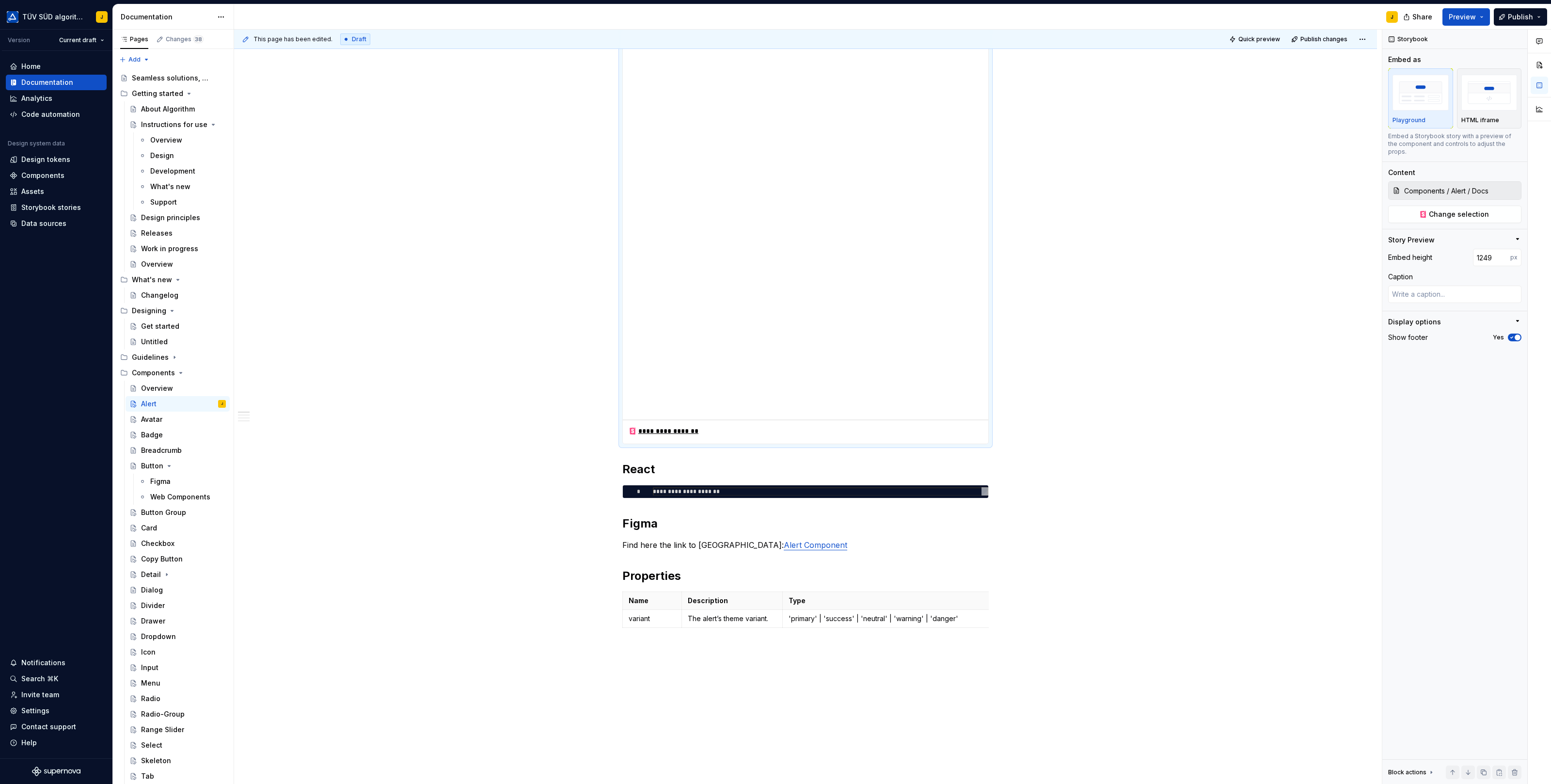
scroll to position [483, 0]
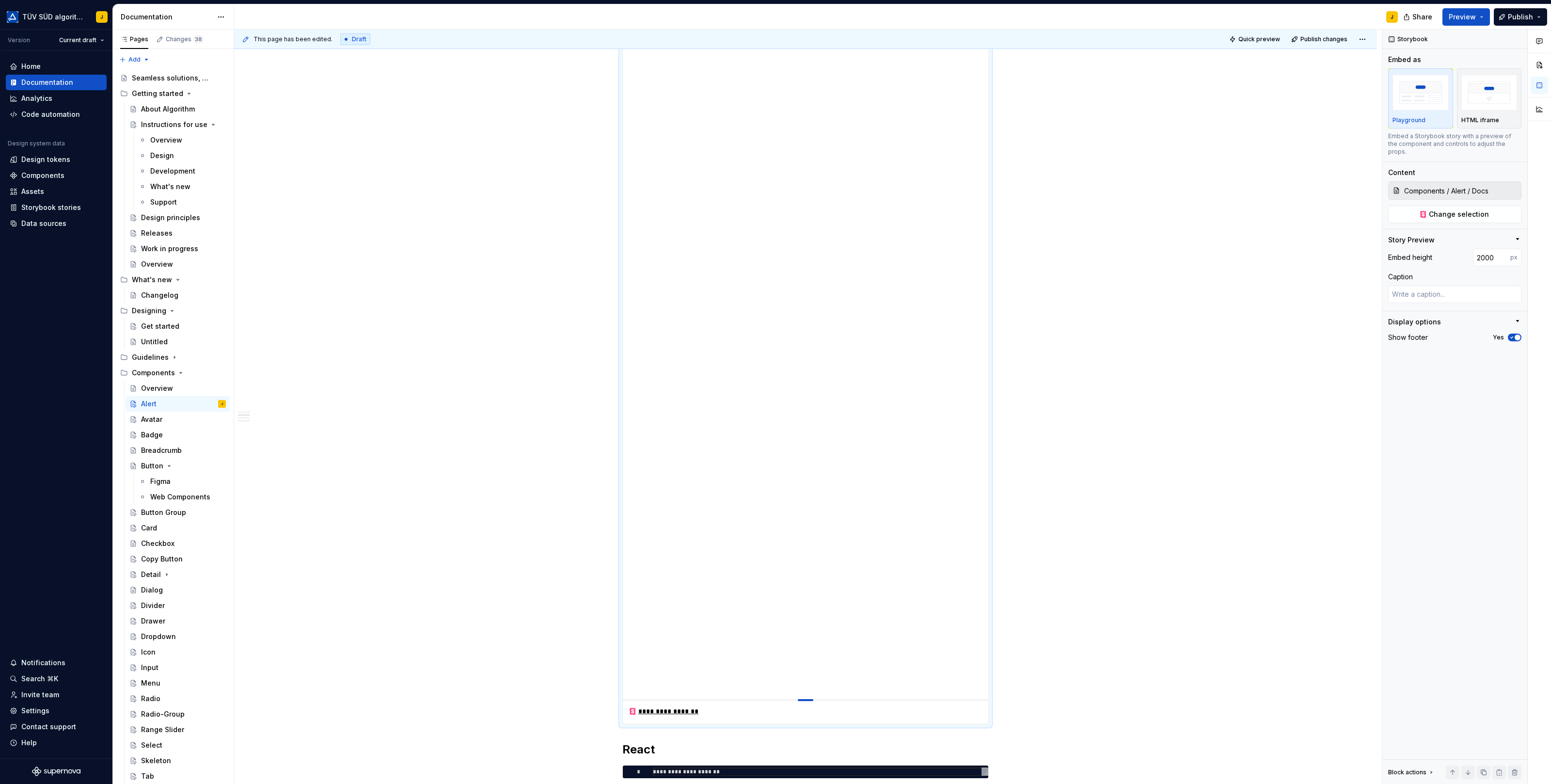
drag, startPoint x: 806, startPoint y: 334, endPoint x: 819, endPoint y: 749, distance: 415.2
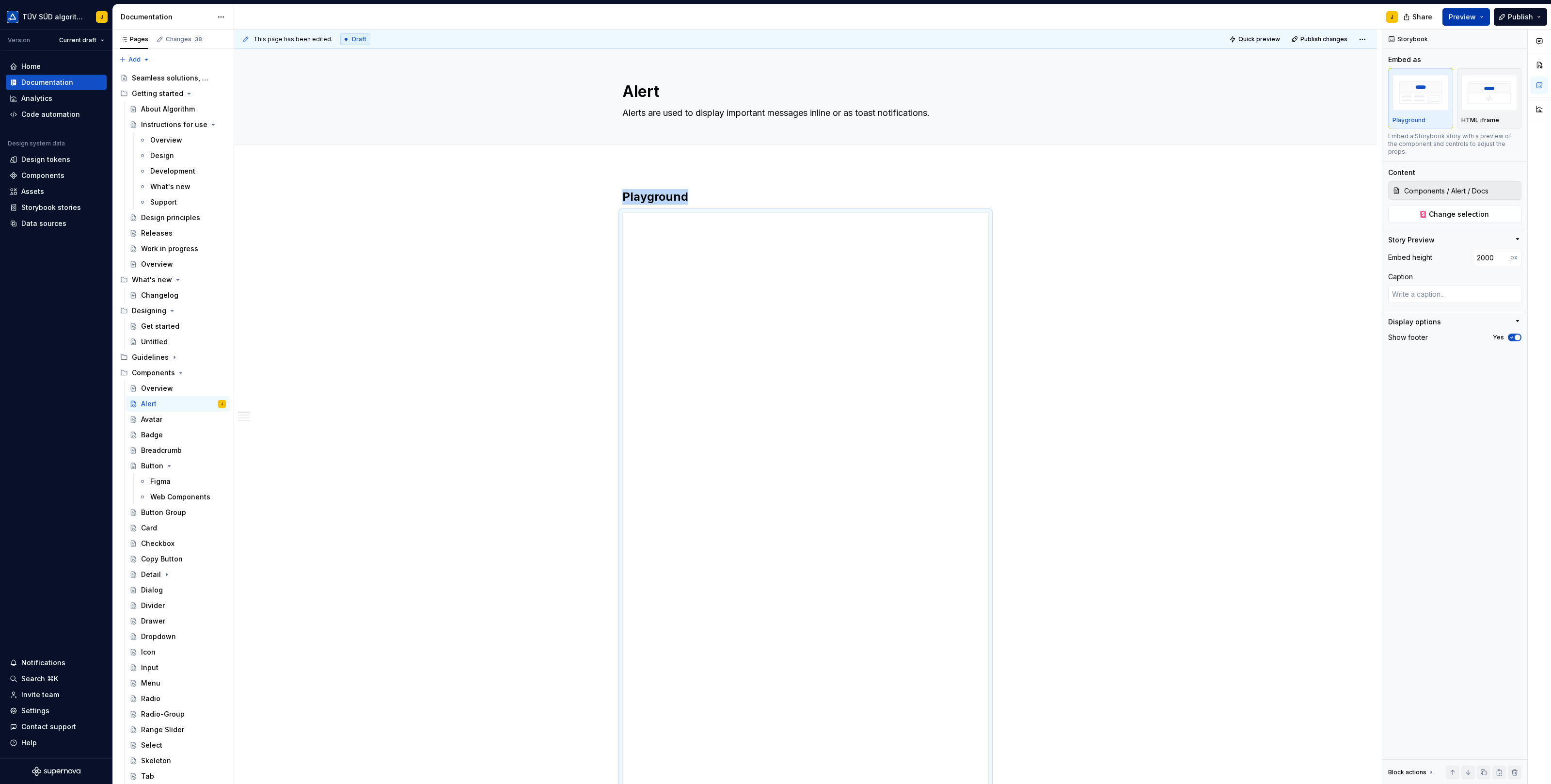
click at [1482, 16] on button "Preview" at bounding box center [1466, 16] width 47 height 17
click at [670, 195] on h2 "Playground" at bounding box center [805, 196] width 367 height 16
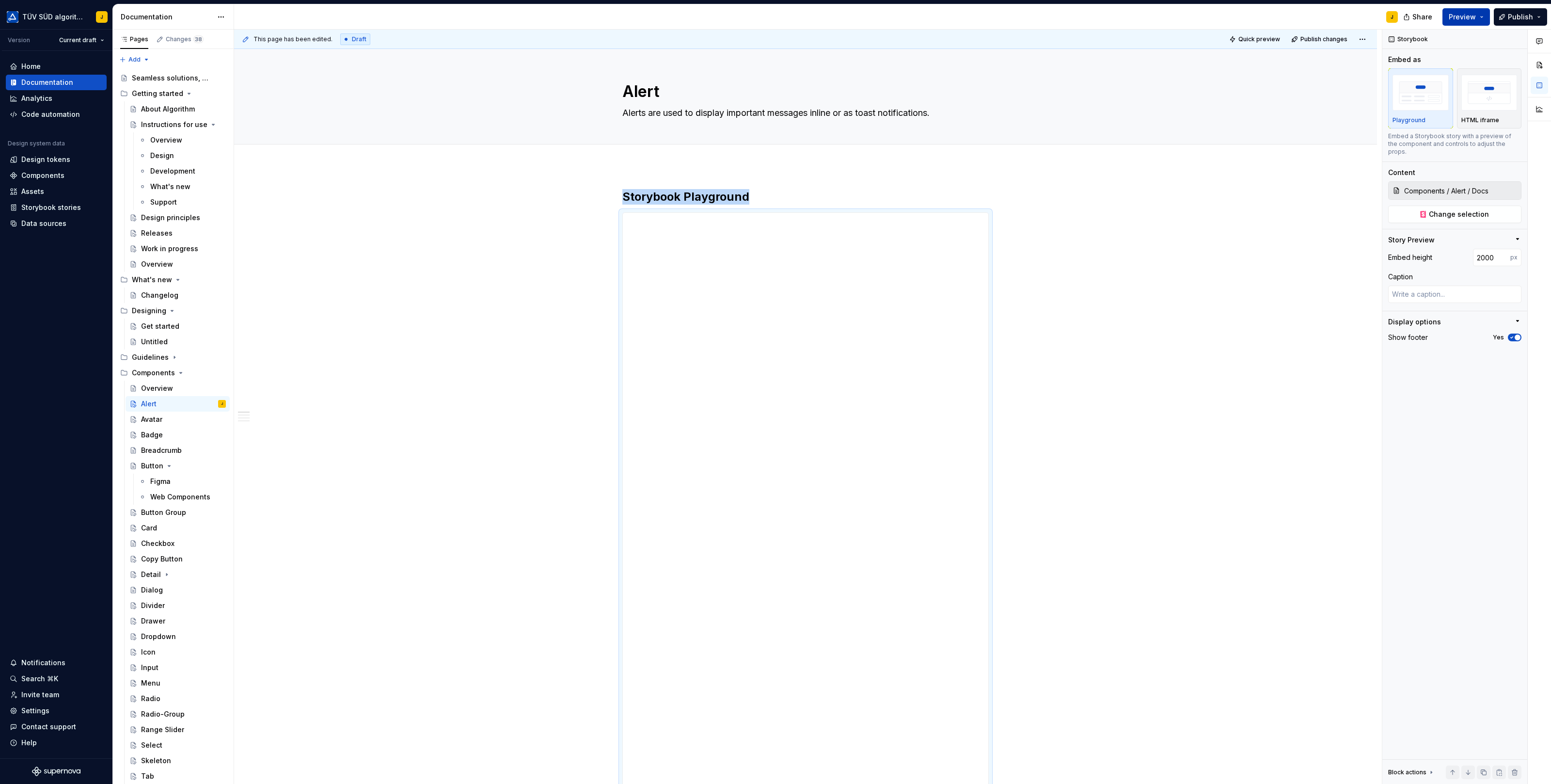
click at [1486, 15] on button "Preview" at bounding box center [1466, 16] width 47 height 17
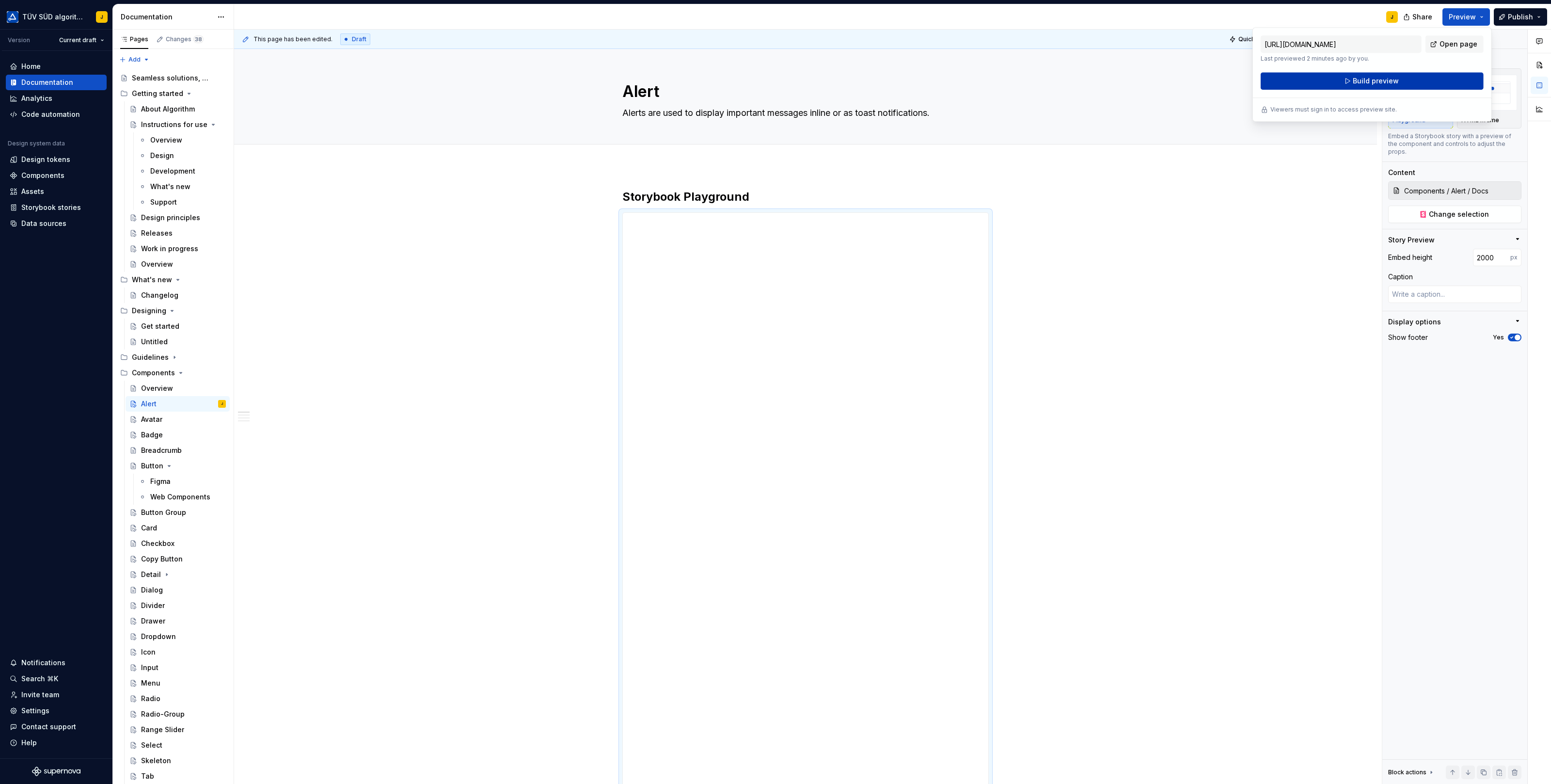
click at [1420, 82] on button "Build preview" at bounding box center [1372, 80] width 223 height 17
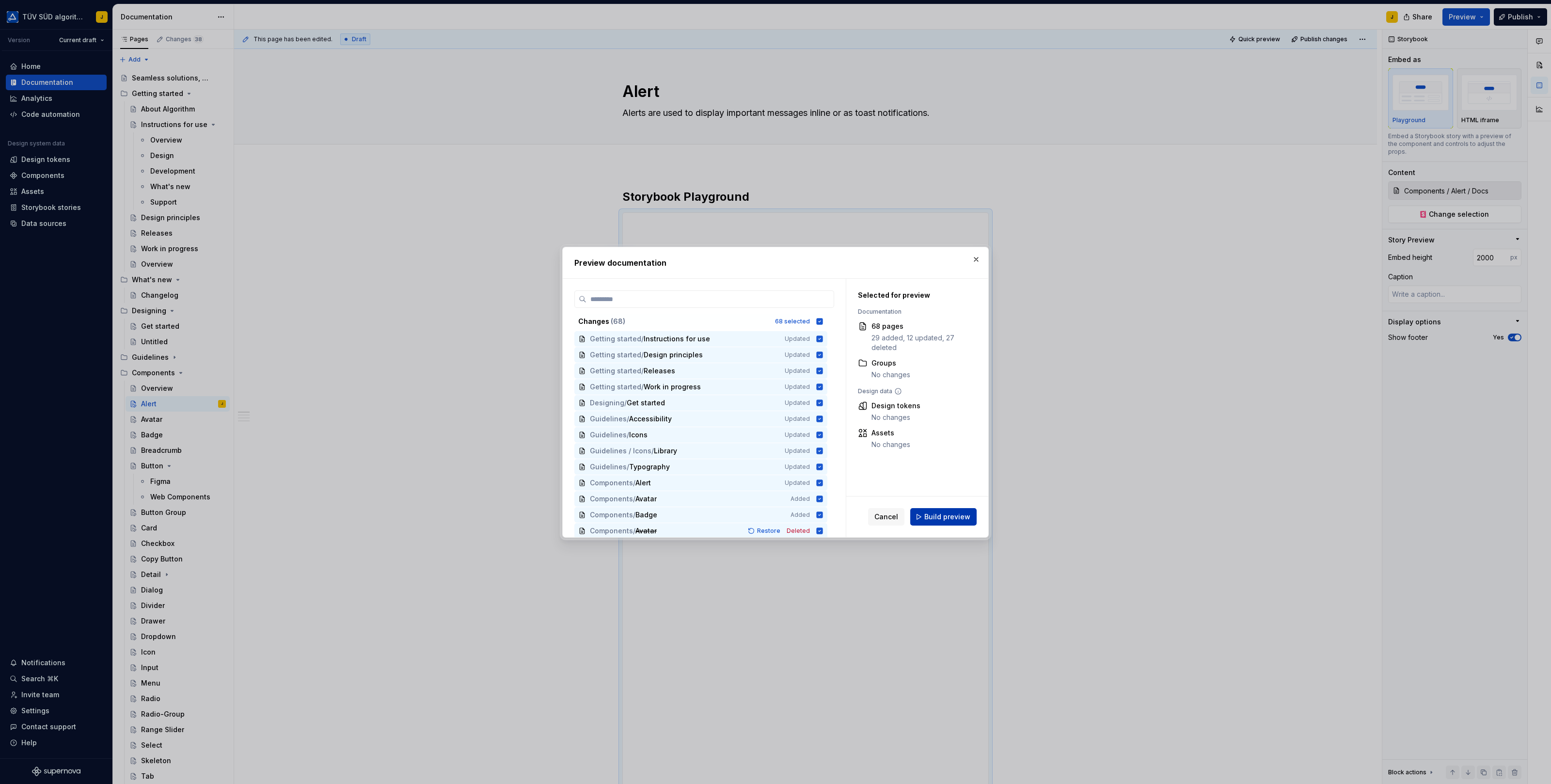
click at [945, 516] on span "Build preview" at bounding box center [947, 517] width 46 height 10
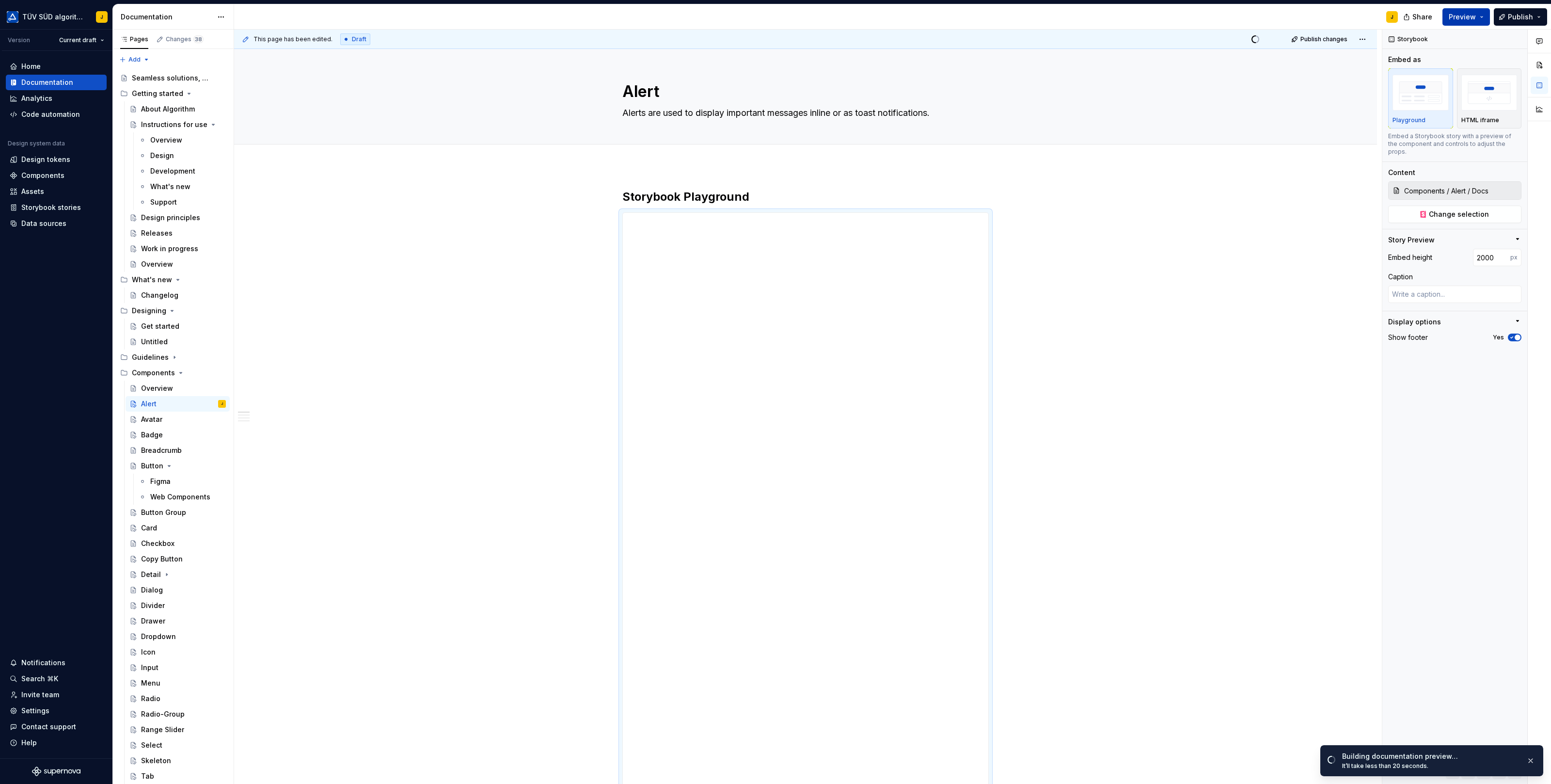
click at [1486, 15] on button "Preview" at bounding box center [1466, 16] width 47 height 17
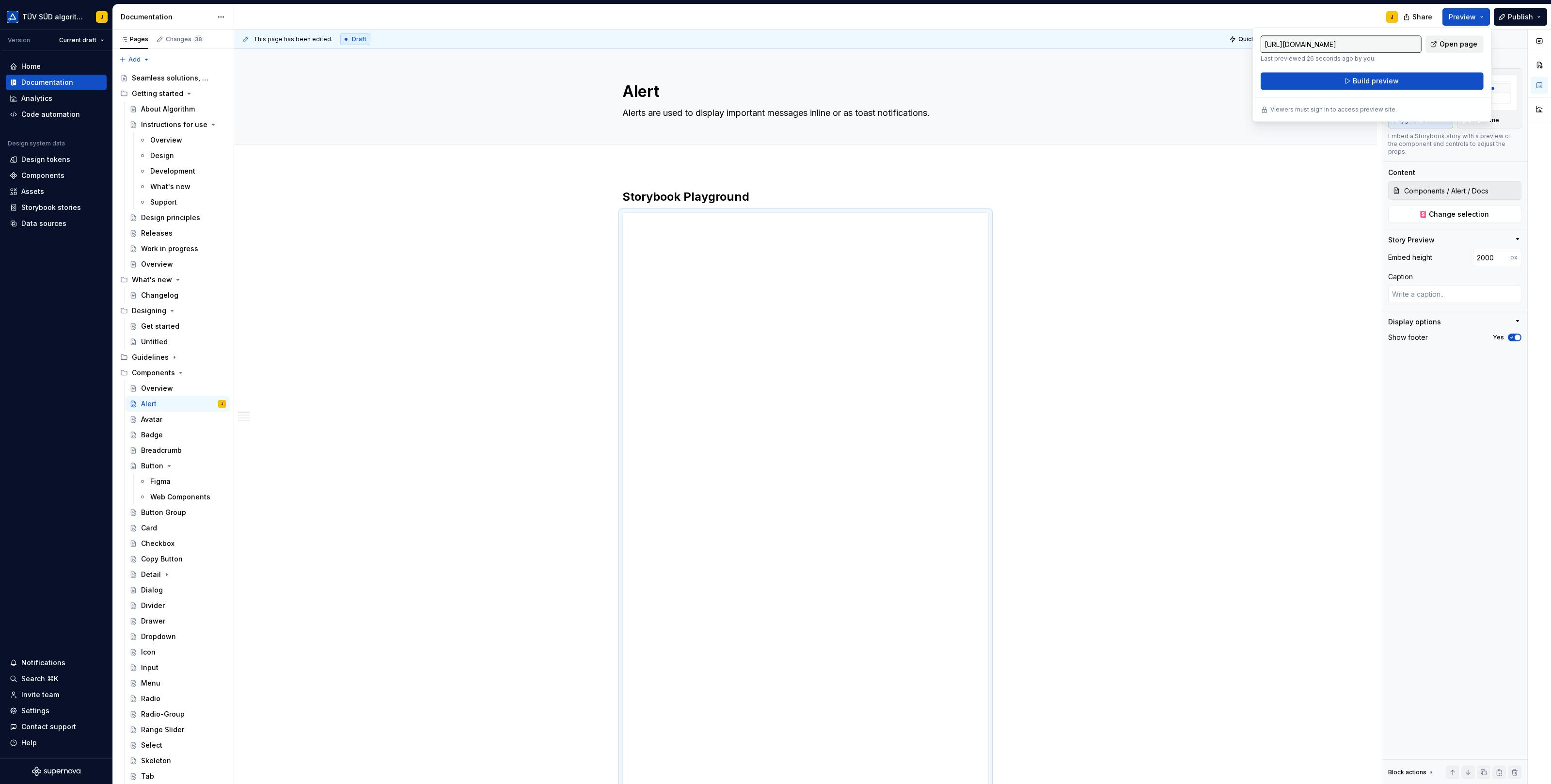
click at [1460, 47] on span "Open page" at bounding box center [1458, 44] width 38 height 10
click at [154, 416] on div "Avatar" at bounding box center [152, 419] width 21 height 10
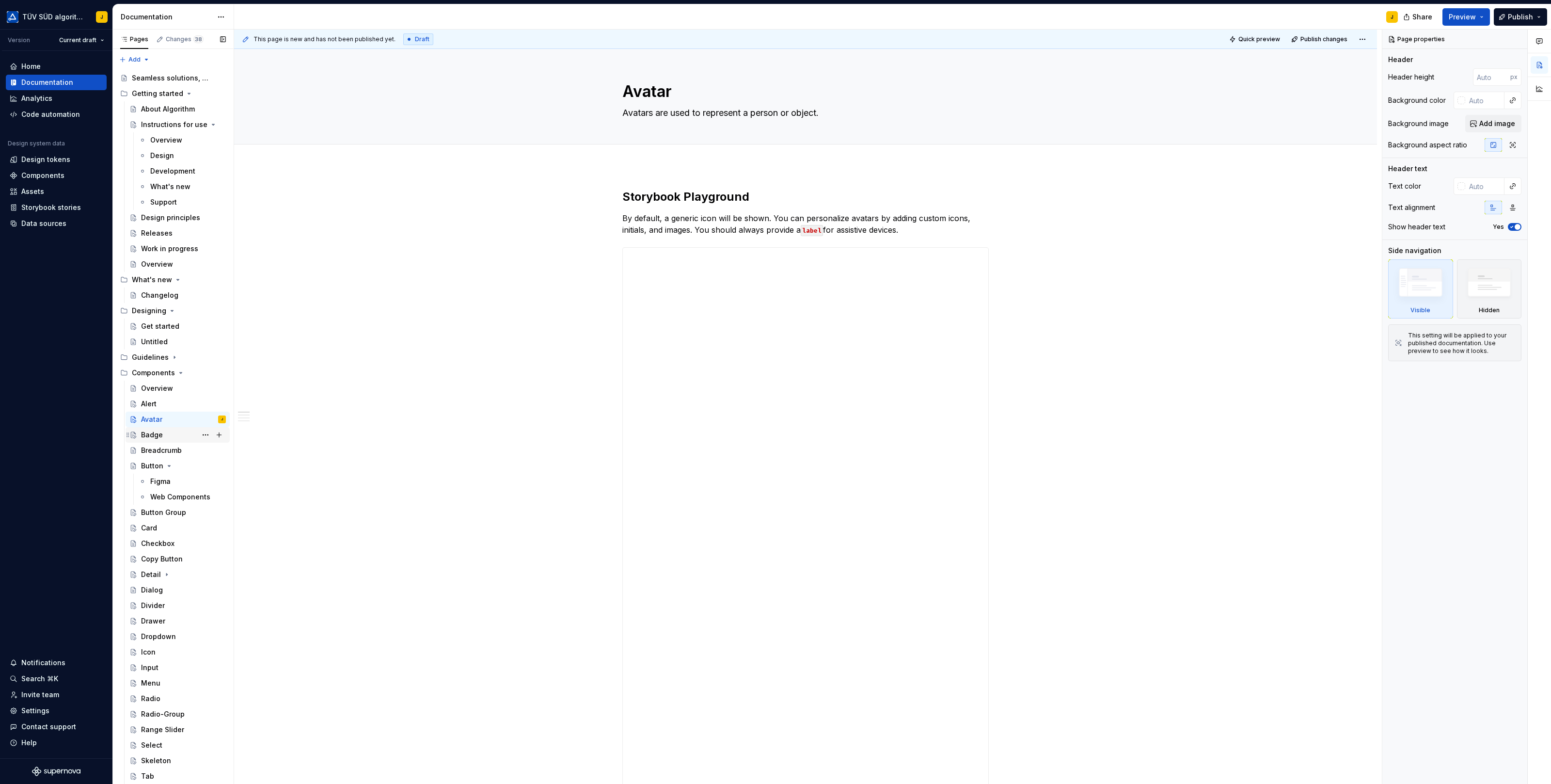
click at [162, 434] on div "Badge" at bounding box center [184, 434] width 85 height 14
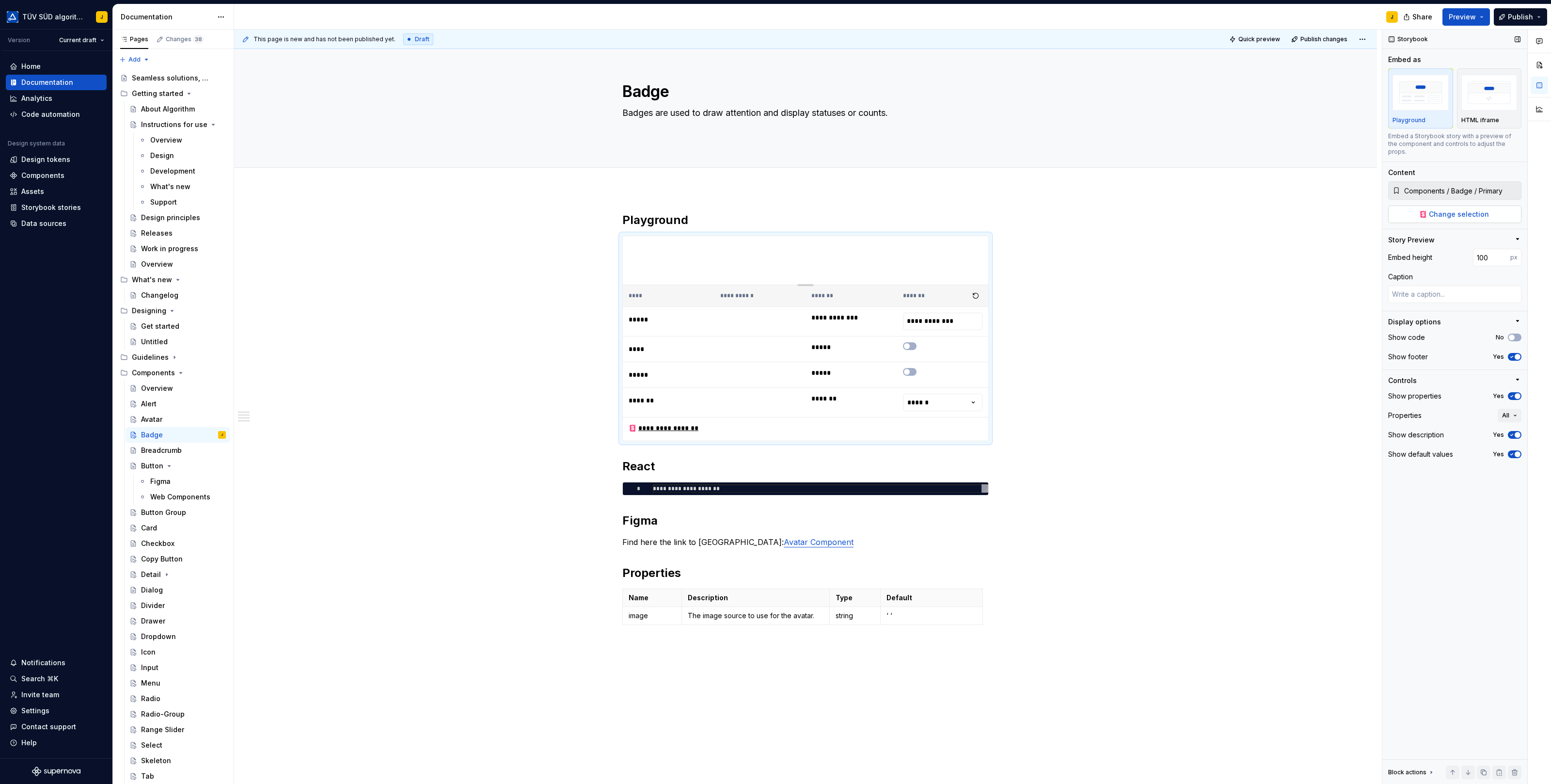
click at [1452, 209] on span "Change selection" at bounding box center [1459, 214] width 60 height 10
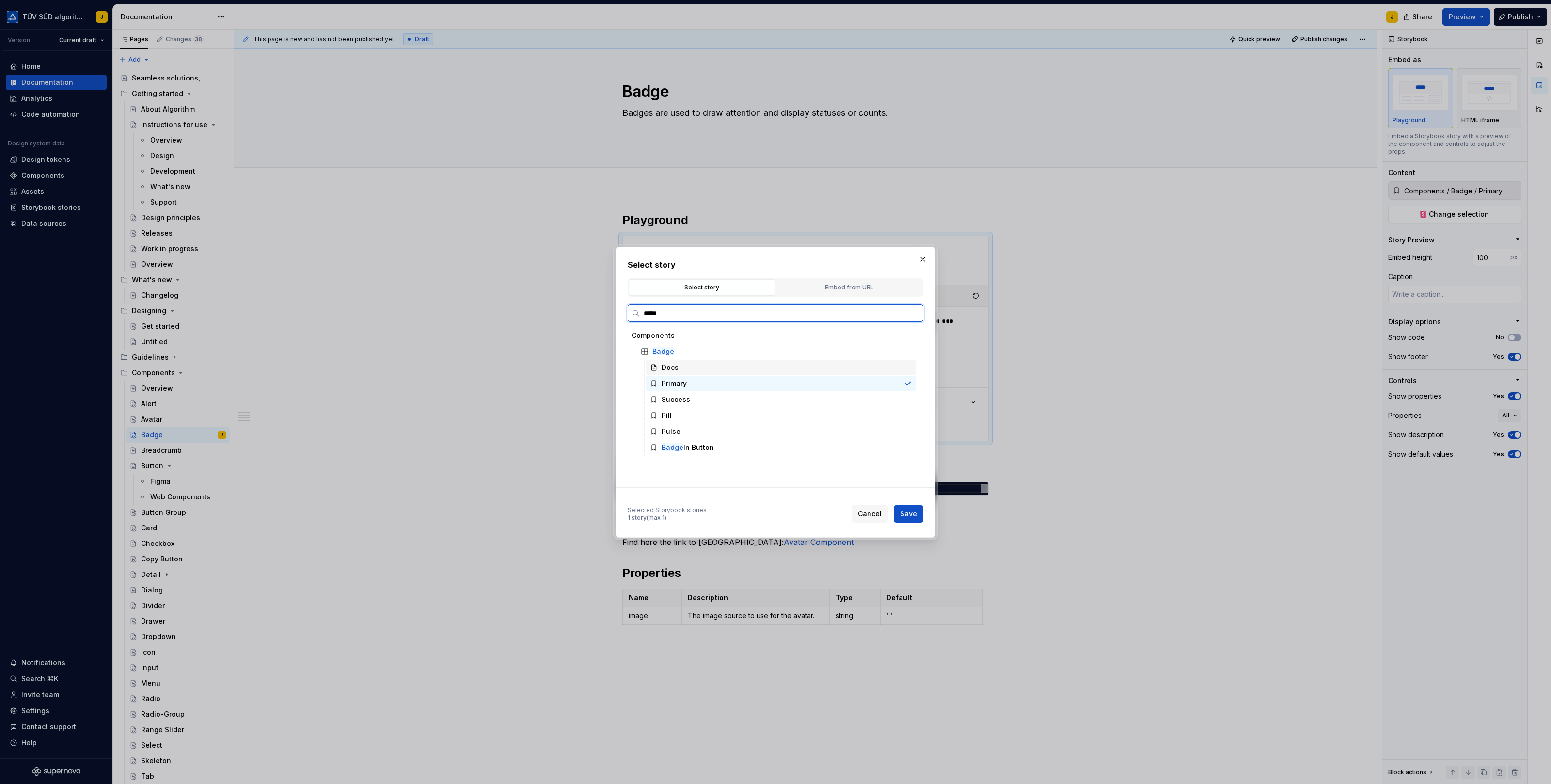
click at [712, 372] on div "Docs" at bounding box center [781, 367] width 270 height 16
click at [915, 514] on span "Save" at bounding box center [908, 514] width 17 height 10
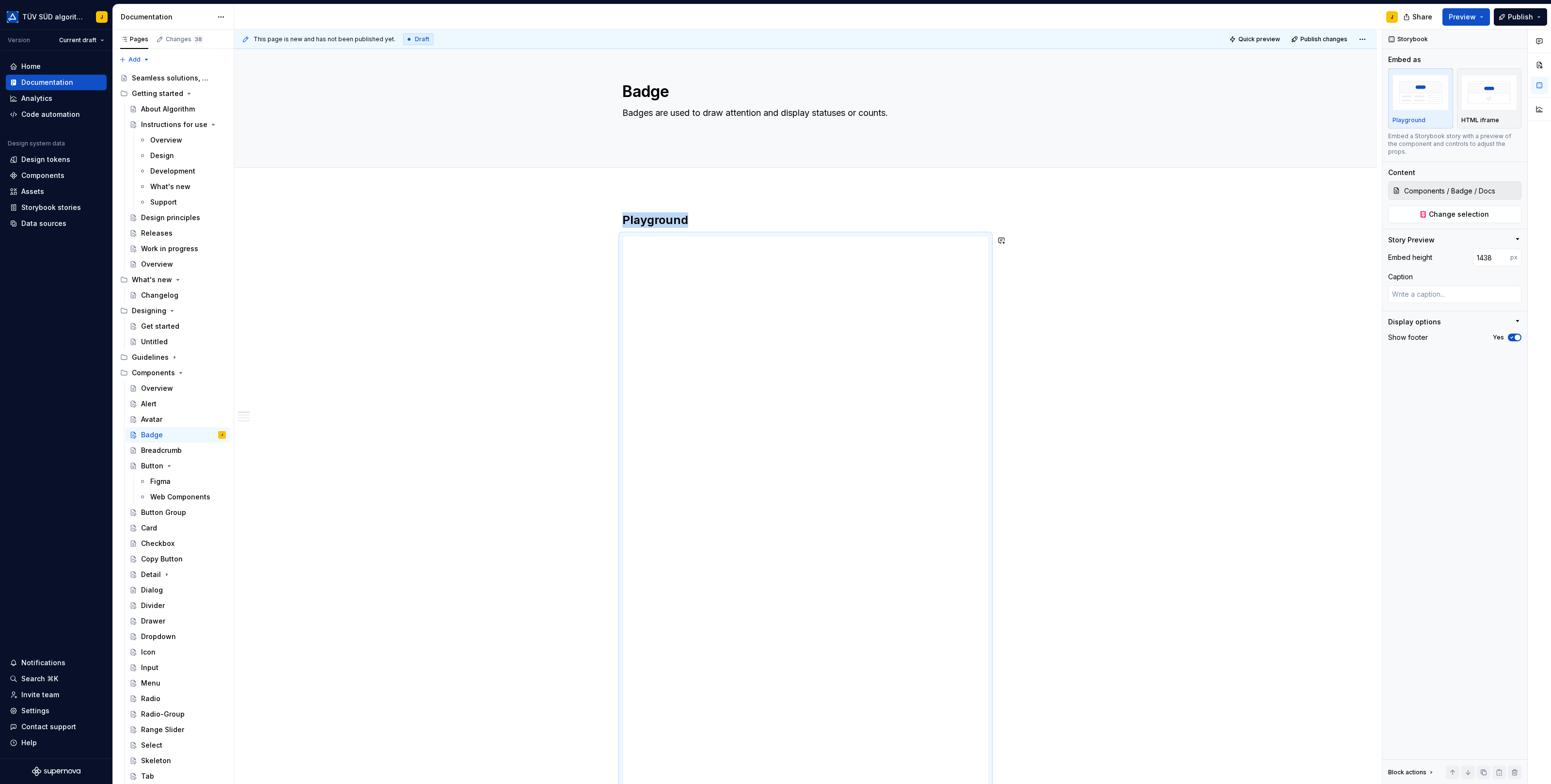
drag, startPoint x: 809, startPoint y: 429, endPoint x: 813, endPoint y: 933, distance: 504.0
click at [813, 783] on html "TÜV SÜD algorithm J Version Current draft Home Documentation Analytics Code aut…" at bounding box center [775, 392] width 1551 height 784
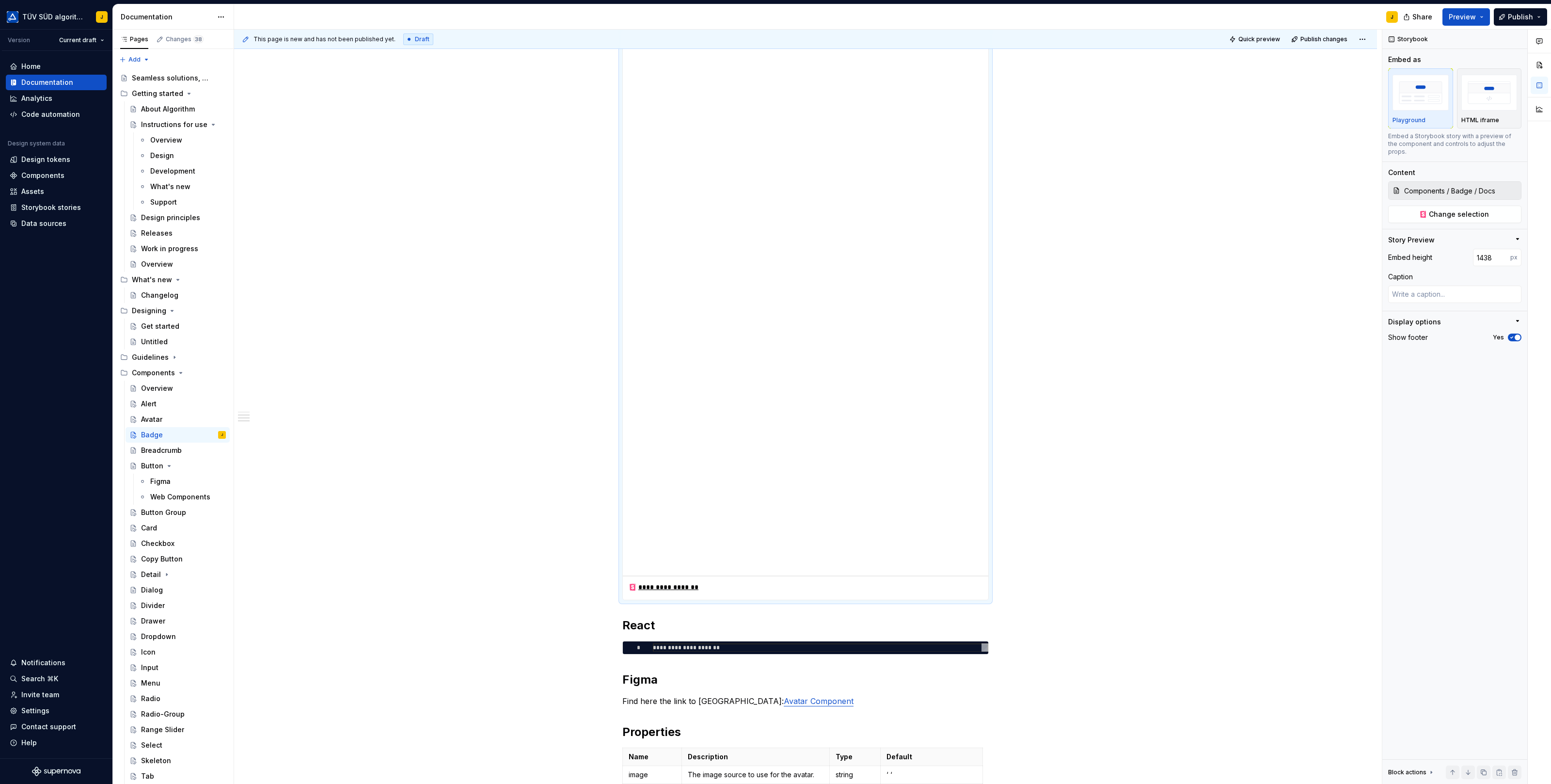
scroll to position [398, 0]
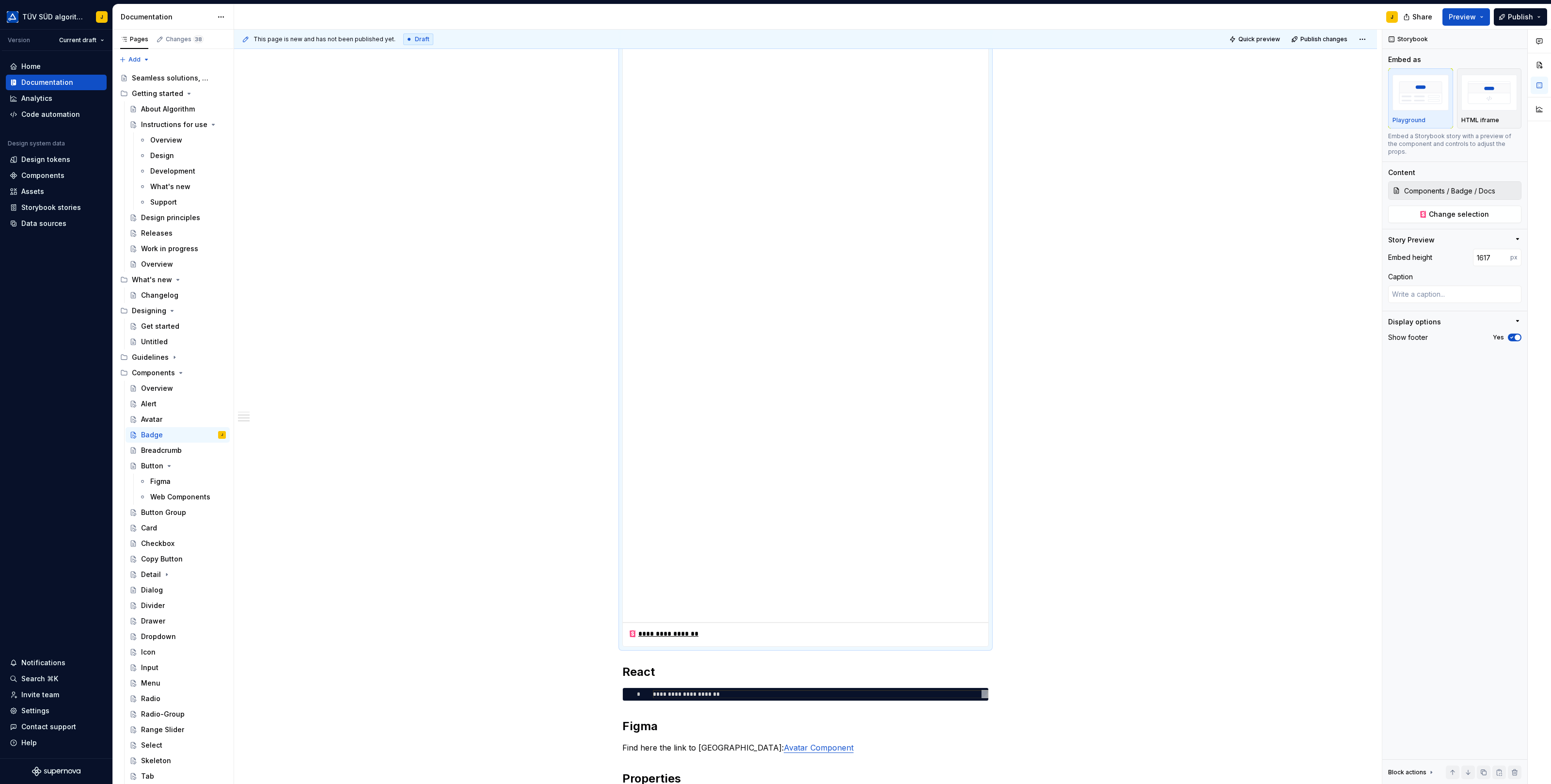
drag, startPoint x: 806, startPoint y: 535, endPoint x: 823, endPoint y: 623, distance: 89.6
click at [1479, 12] on button "Preview" at bounding box center [1466, 16] width 47 height 17
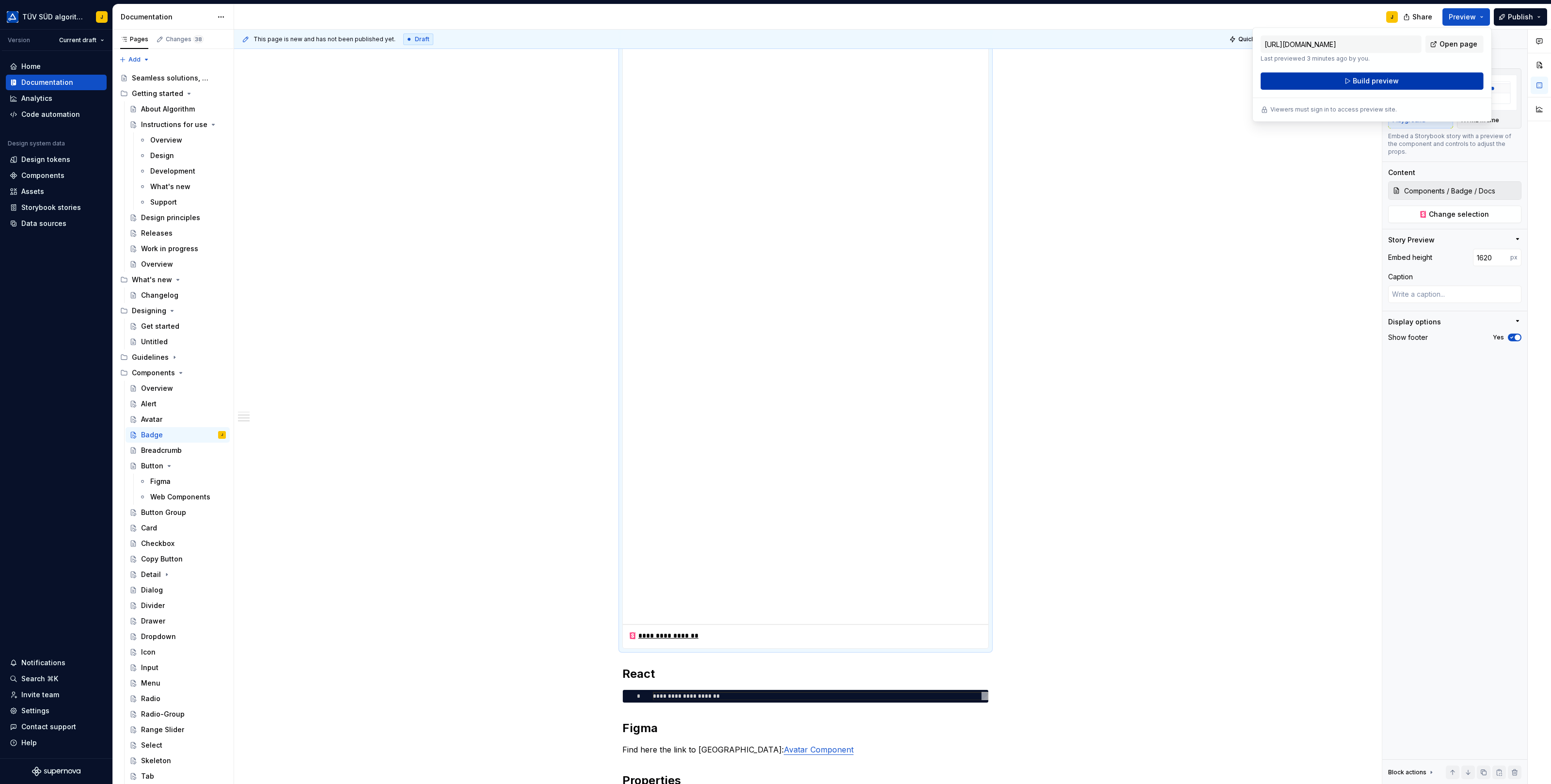
click at [1378, 78] on span "Build preview" at bounding box center [1375, 81] width 46 height 10
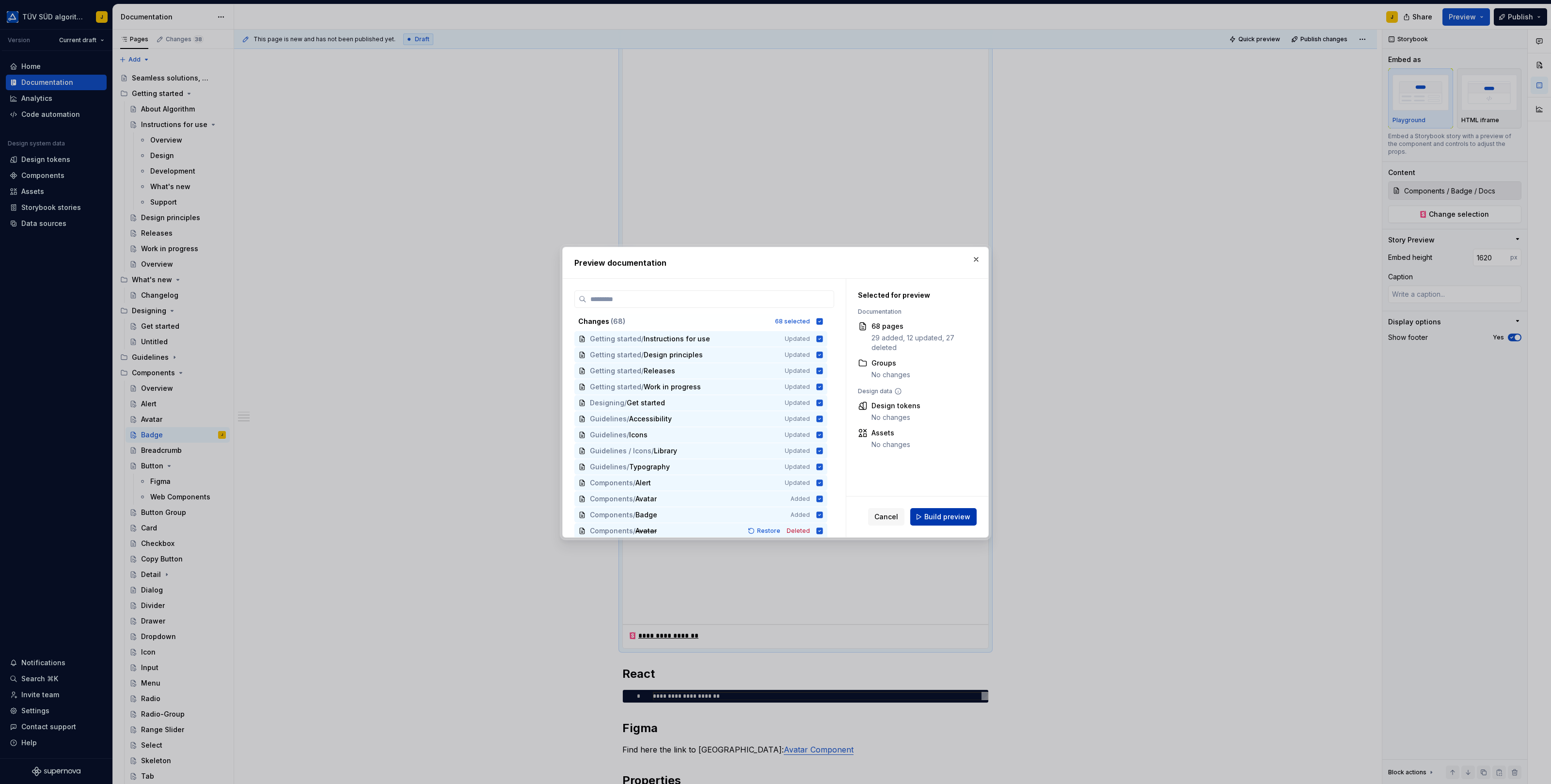
click at [945, 517] on span "Build preview" at bounding box center [947, 517] width 46 height 10
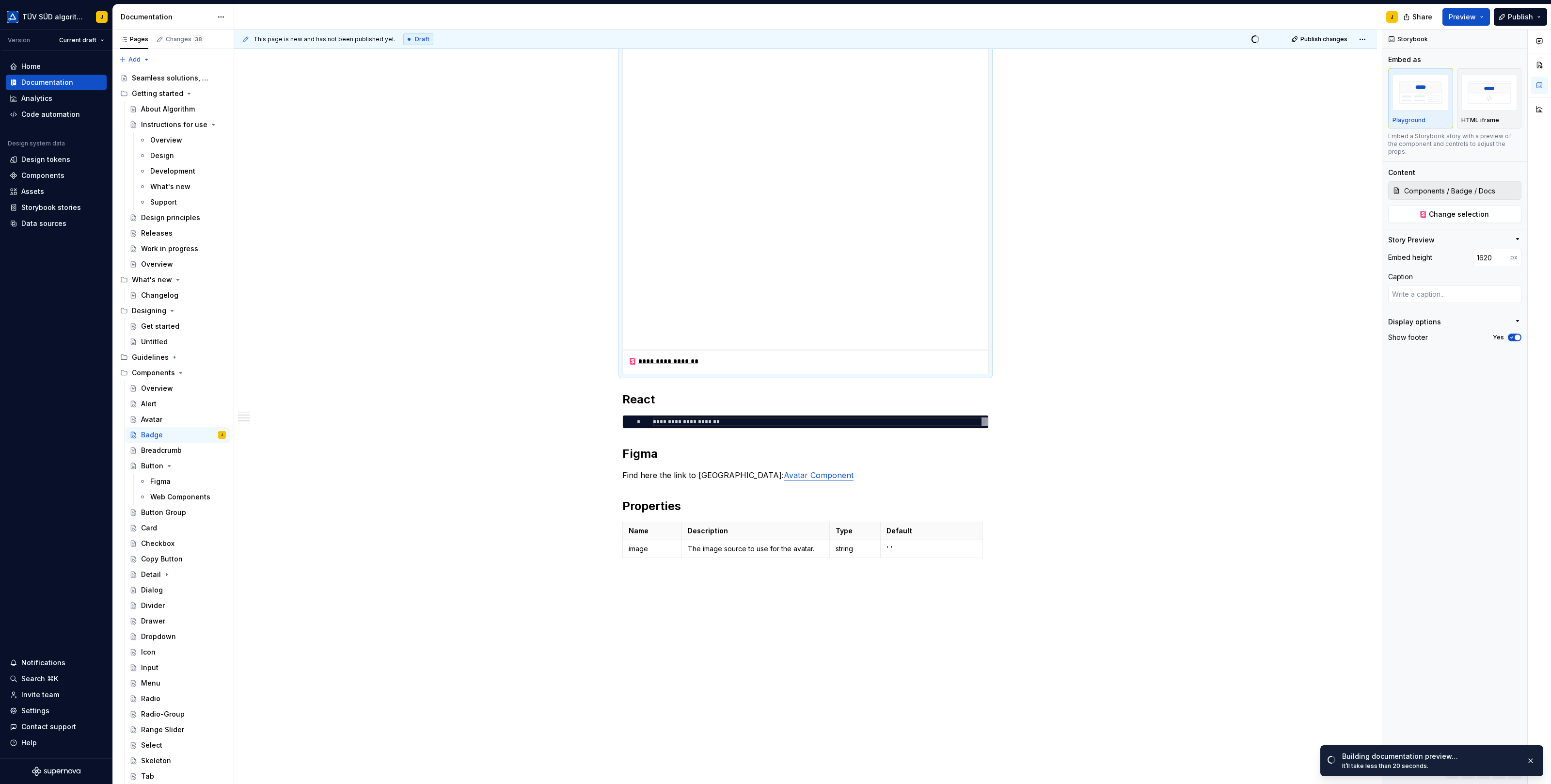
scroll to position [669, 0]
click at [205, 434] on button "Page tree" at bounding box center [205, 434] width 14 height 14
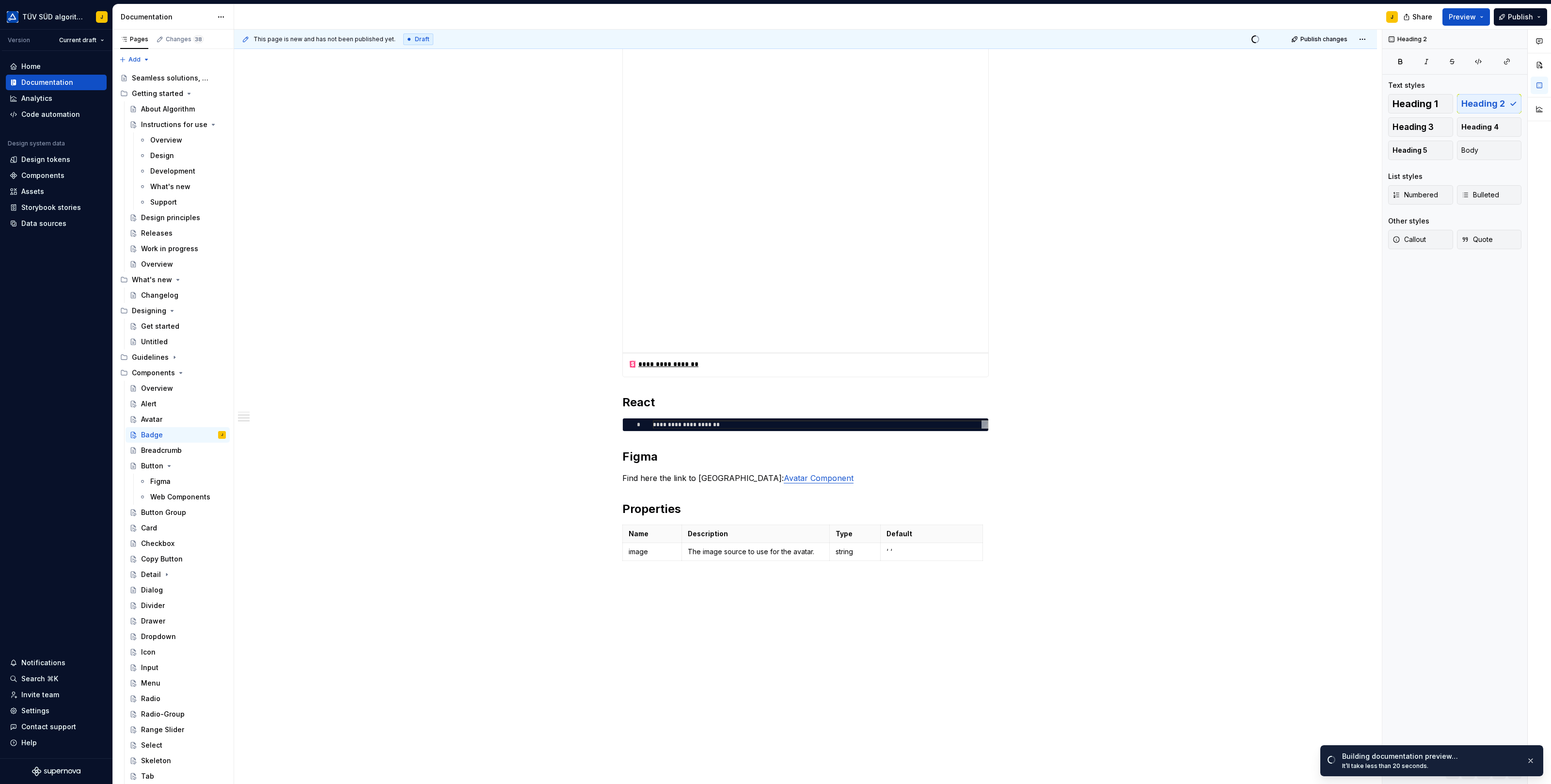
click at [496, 499] on html "TÜV SÜD algorithm J Version Current draft Home Documentation Analytics Code aut…" at bounding box center [775, 392] width 1551 height 784
click at [813, 476] on p "Find here the link to Figma: Avatar Component" at bounding box center [805, 478] width 367 height 11
click at [927, 479] on p "Find here the link to Figma: Badge Component" at bounding box center [805, 478] width 367 height 11
click at [784, 474] on link "Badge Component" at bounding box center [818, 478] width 69 height 10
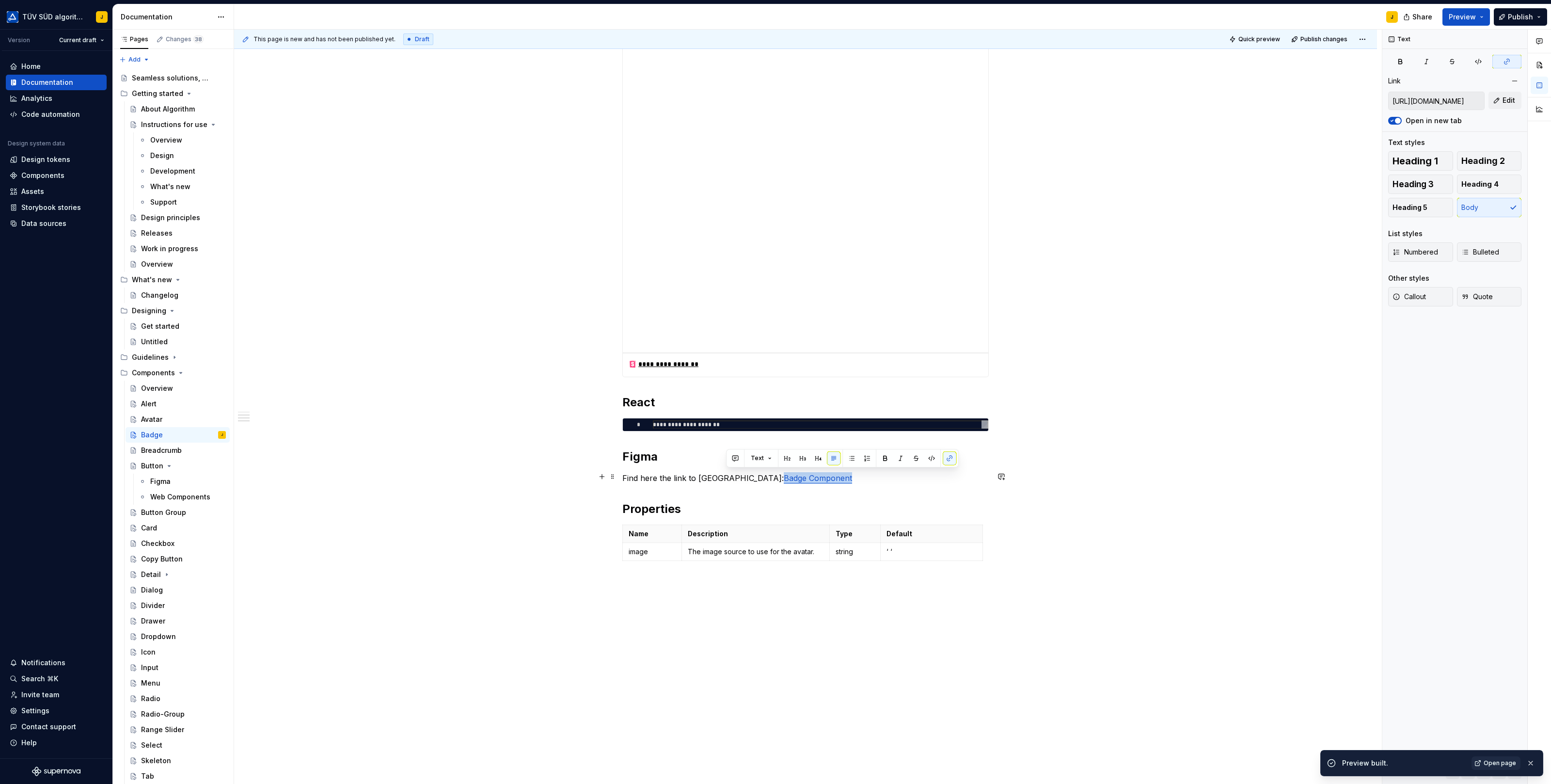
drag, startPoint x: 800, startPoint y: 479, endPoint x: 726, endPoint y: 476, distance: 74.1
click at [726, 476] on p "Find here the link to Figma: Badge Component" at bounding box center [805, 478] width 367 height 11
click at [949, 460] on button "button" at bounding box center [949, 457] width 14 height 14
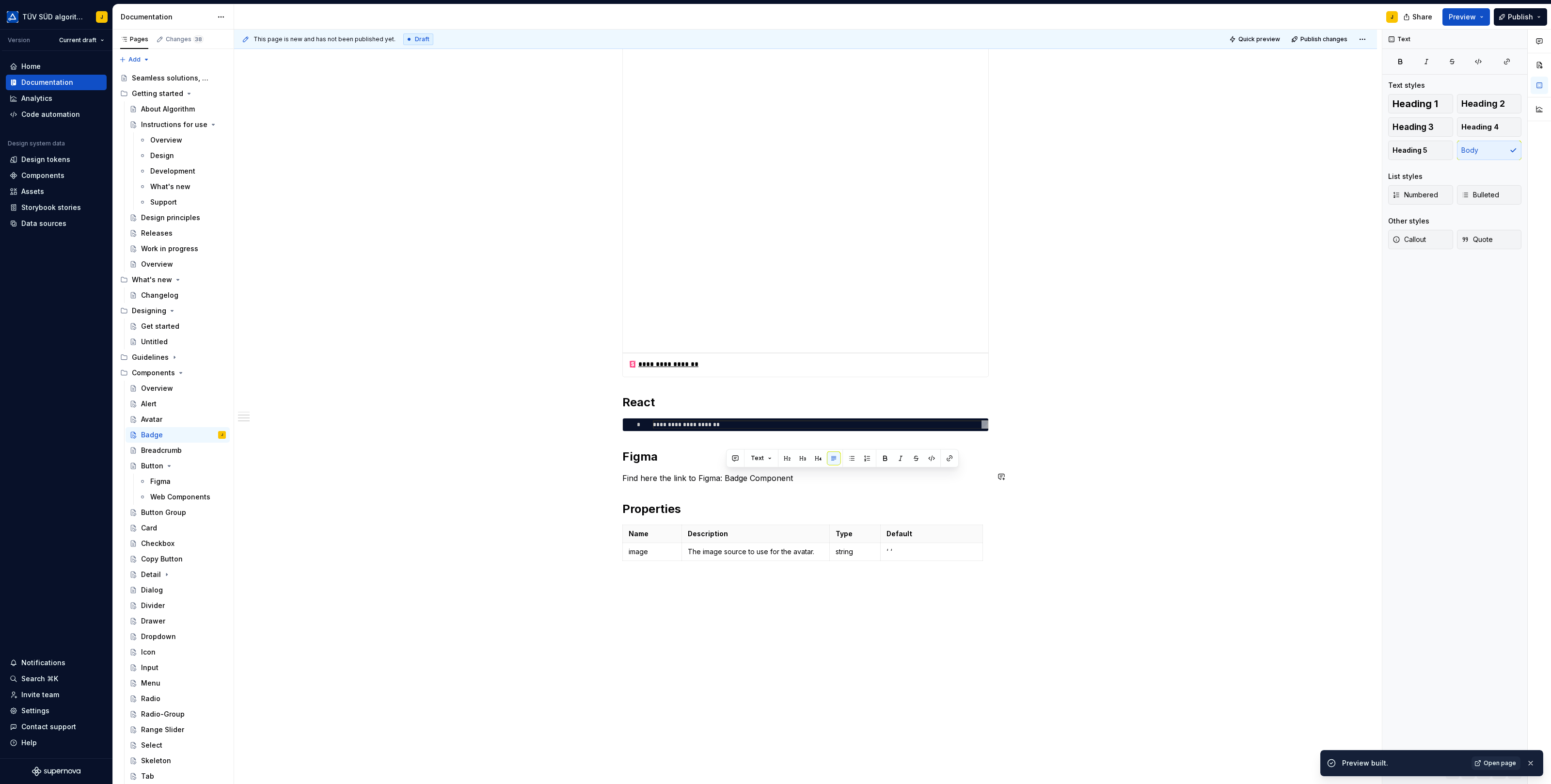
click at [839, 485] on div "**********" at bounding box center [805, 65] width 367 height 1045
drag, startPoint x: 800, startPoint y: 476, endPoint x: 726, endPoint y: 475, distance: 74.0
click at [726, 475] on p "Find here the link to Figma: Badge Component" at bounding box center [805, 478] width 367 height 11
click at [952, 462] on button "button" at bounding box center [949, 457] width 14 height 14
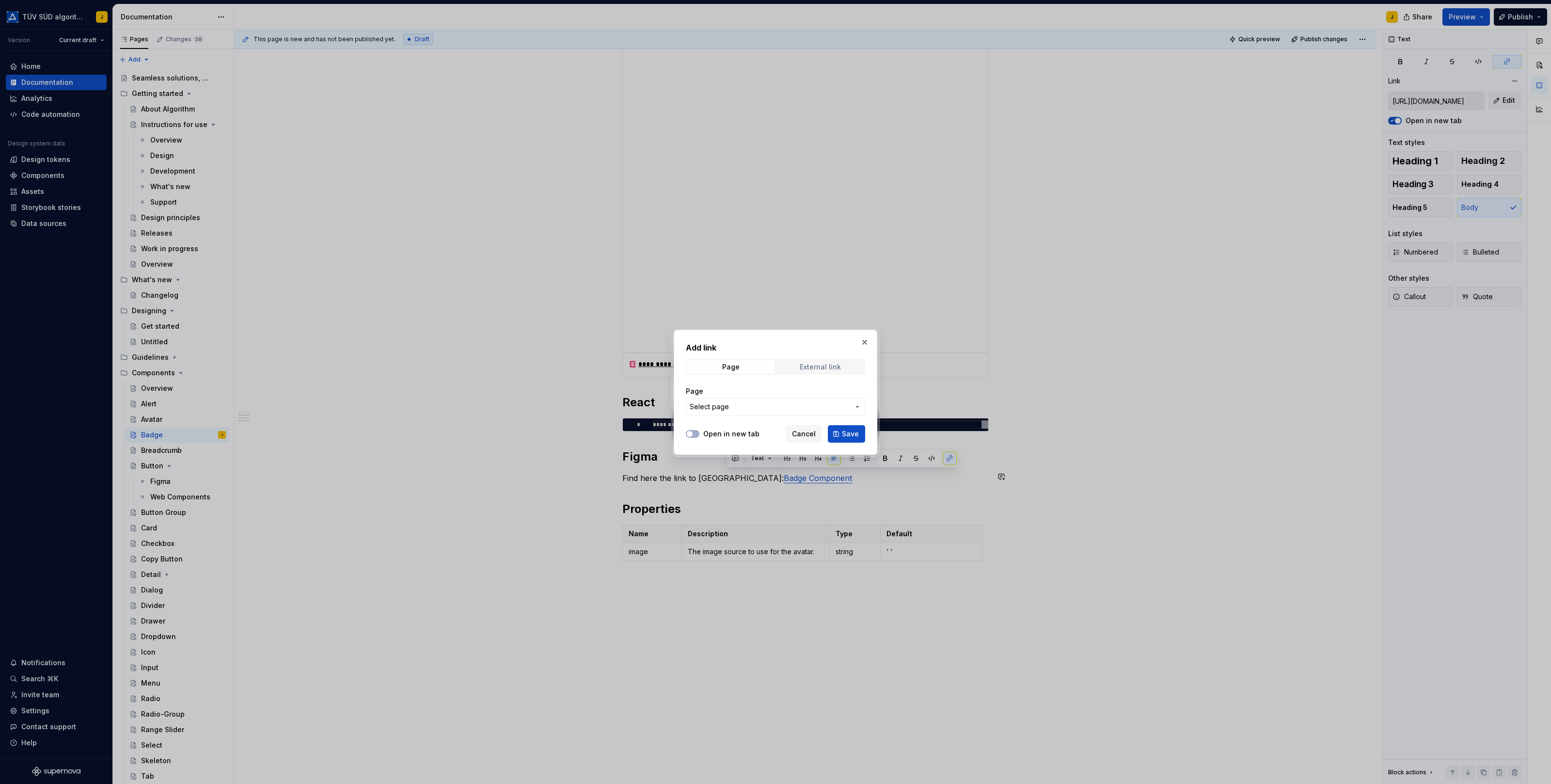
click at [804, 367] on div "External link" at bounding box center [820, 366] width 41 height 7
click at [738, 403] on input "URL" at bounding box center [776, 406] width 180 height 17
paste input "https://www.figma.com/design/nht3ll2wvoSna1hPnxuPEB/T%C3%9CV-S%C3%9CD-Base-Comp…"
click at [852, 433] on span "Save" at bounding box center [850, 434] width 17 height 10
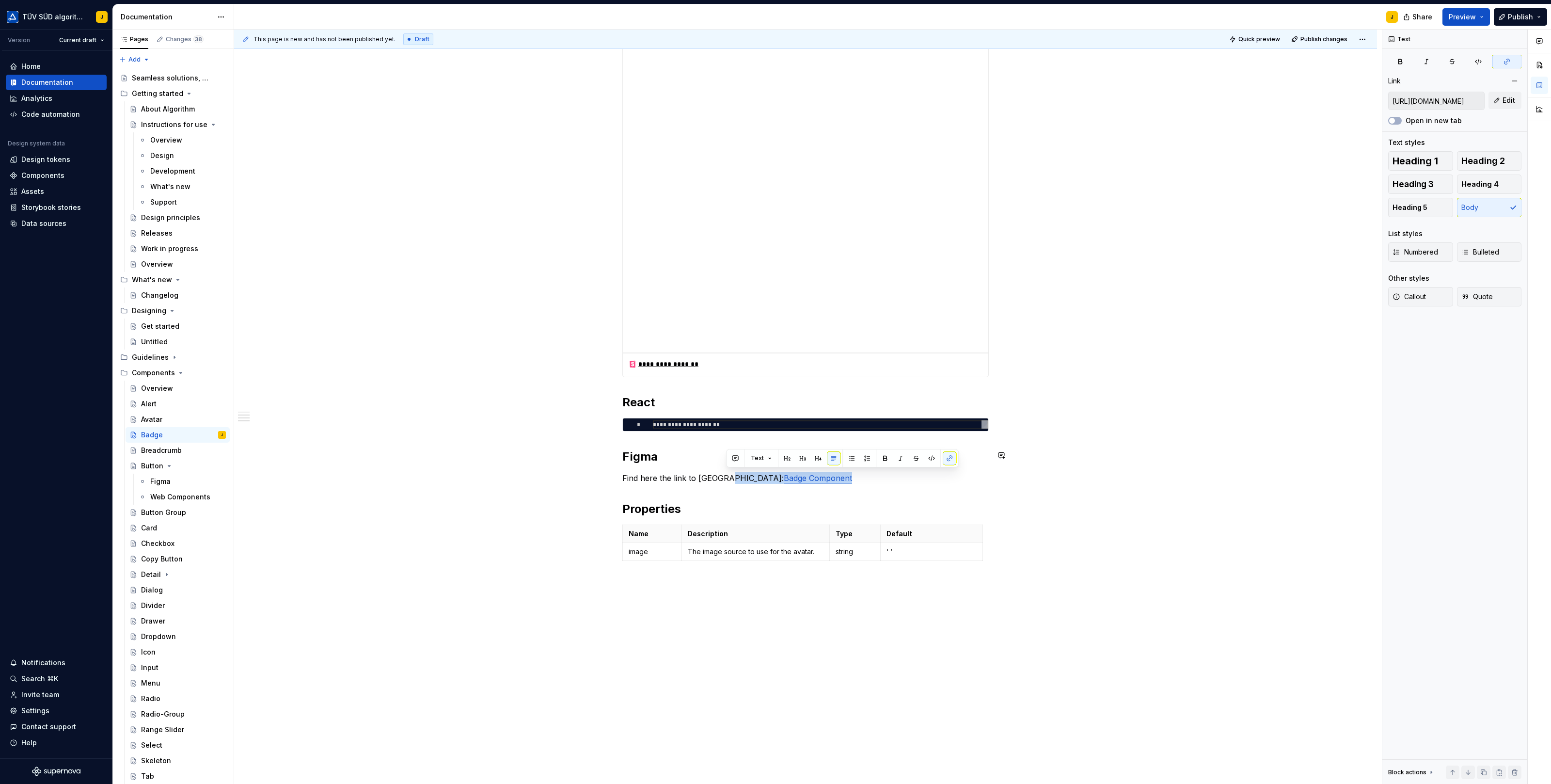
click at [1080, 440] on div "**********" at bounding box center [805, 177] width 1143 height 1314
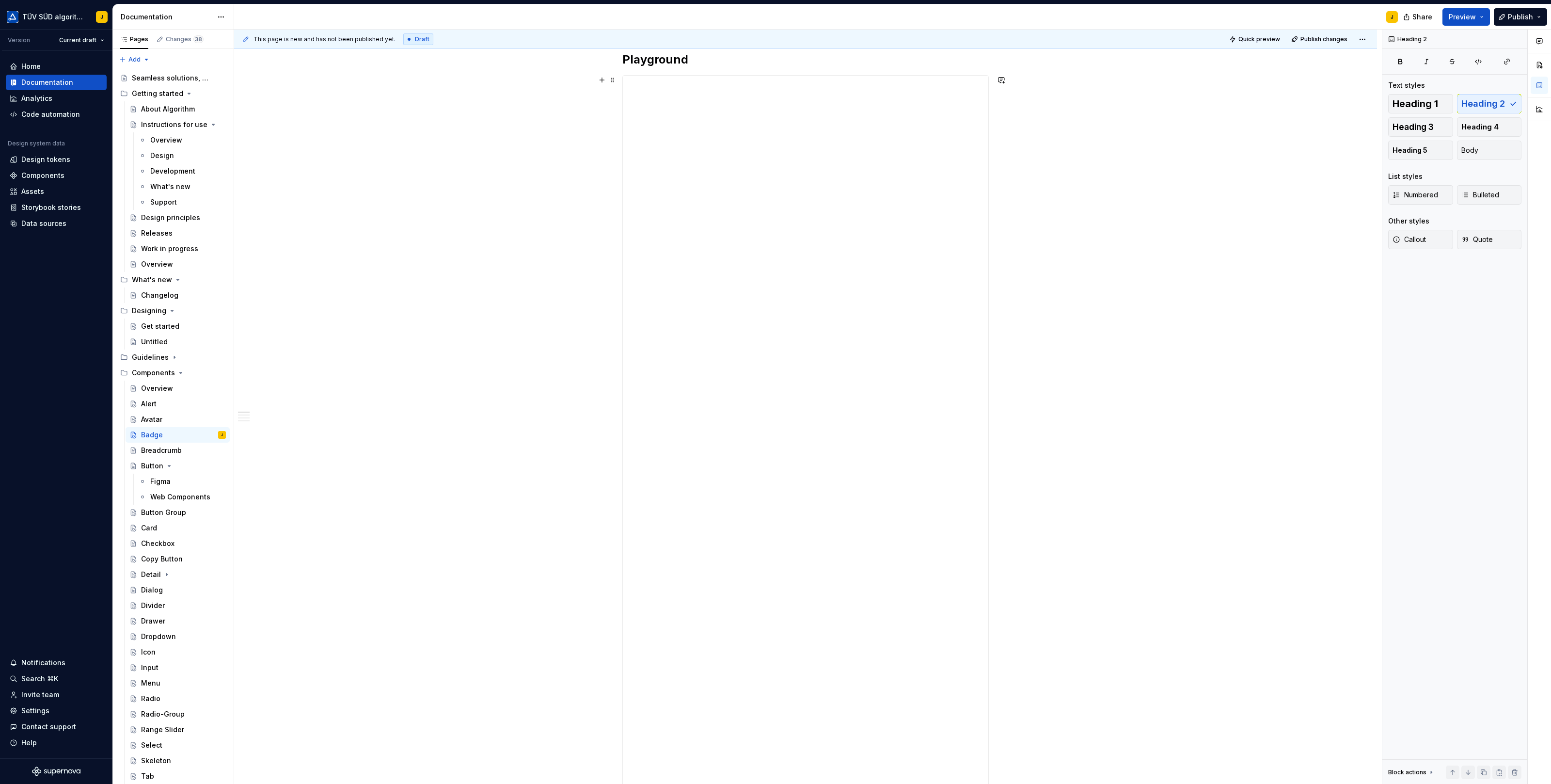
scroll to position [158, 0]
click at [173, 448] on div "Breadcrumb" at bounding box center [162, 450] width 41 height 10
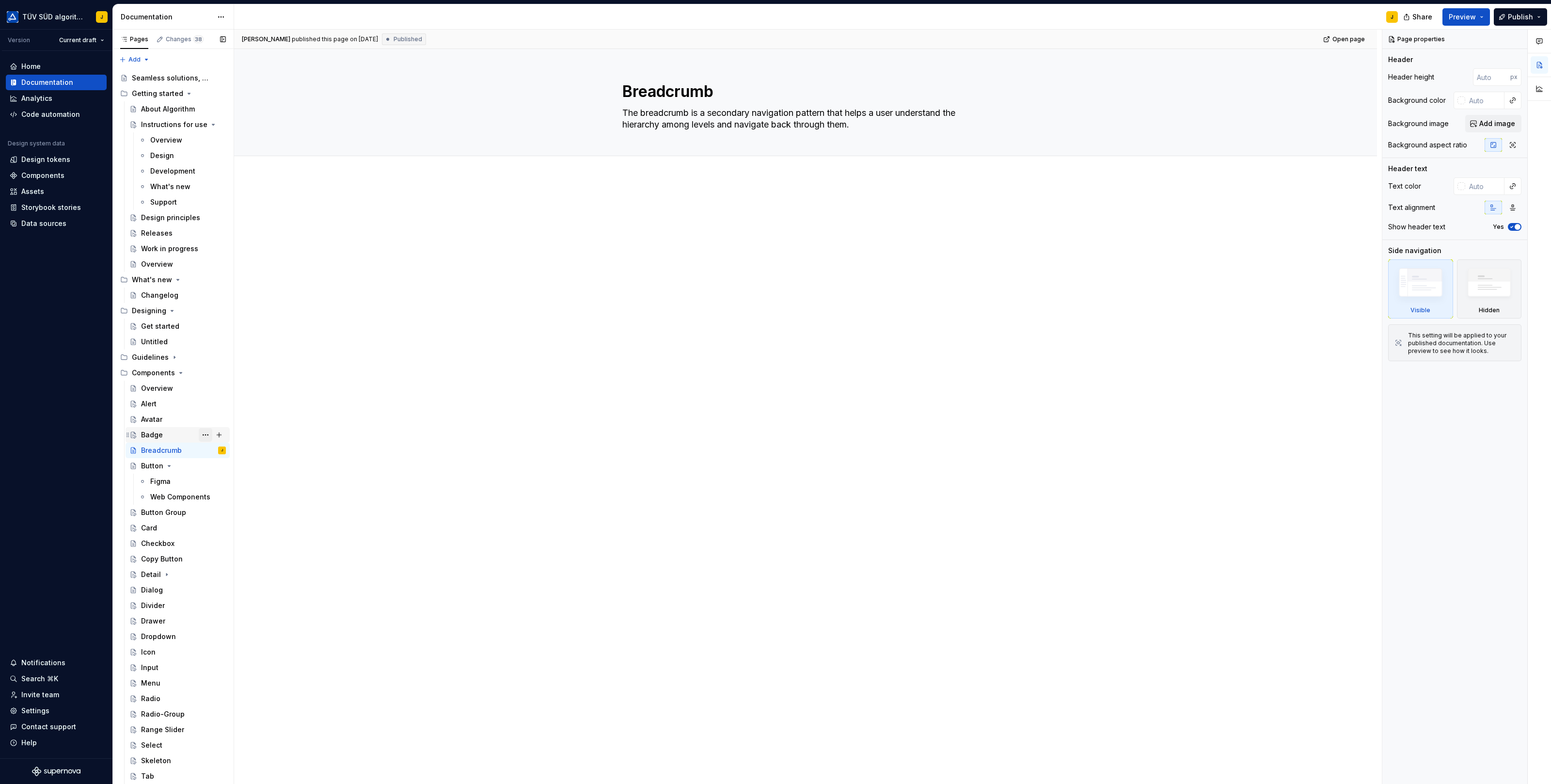
click at [207, 433] on button "Page tree" at bounding box center [205, 434] width 14 height 14
click at [224, 466] on div "Duplicate page" at bounding box center [264, 467] width 95 height 10
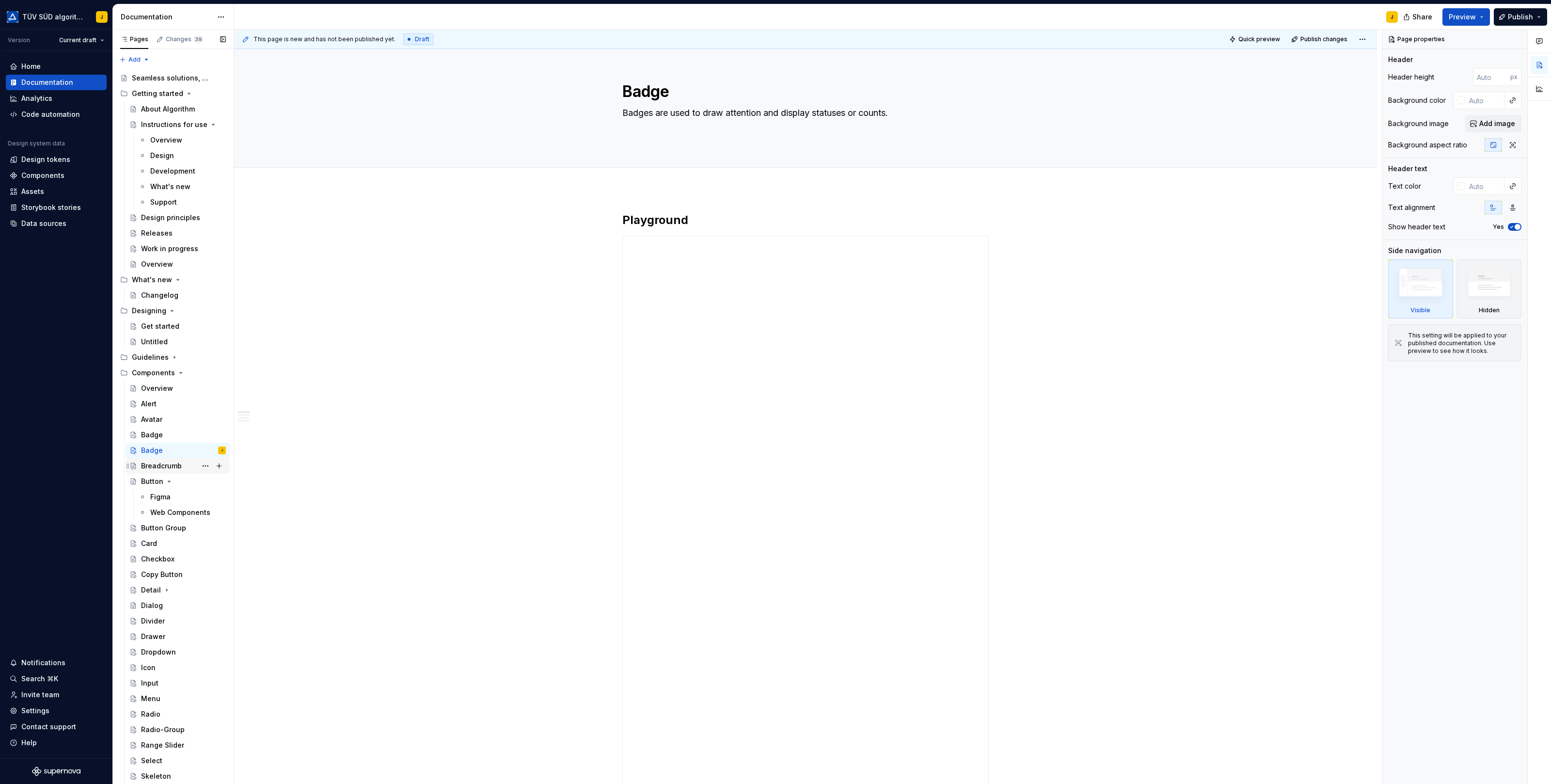
click at [159, 465] on div "Breadcrumb" at bounding box center [162, 466] width 41 height 10
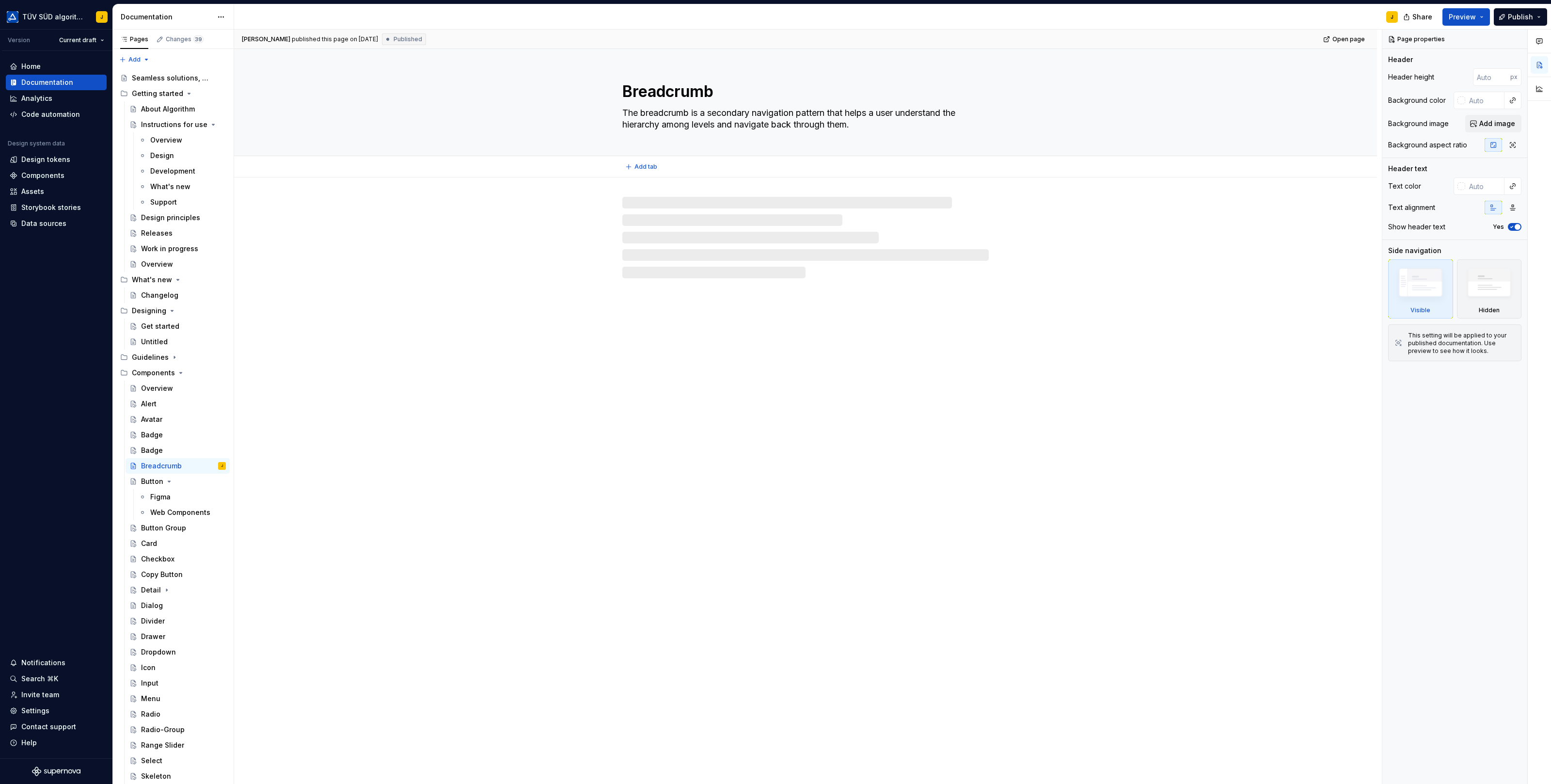
click at [684, 95] on textarea "Breadcrumb" at bounding box center [804, 91] width 367 height 23
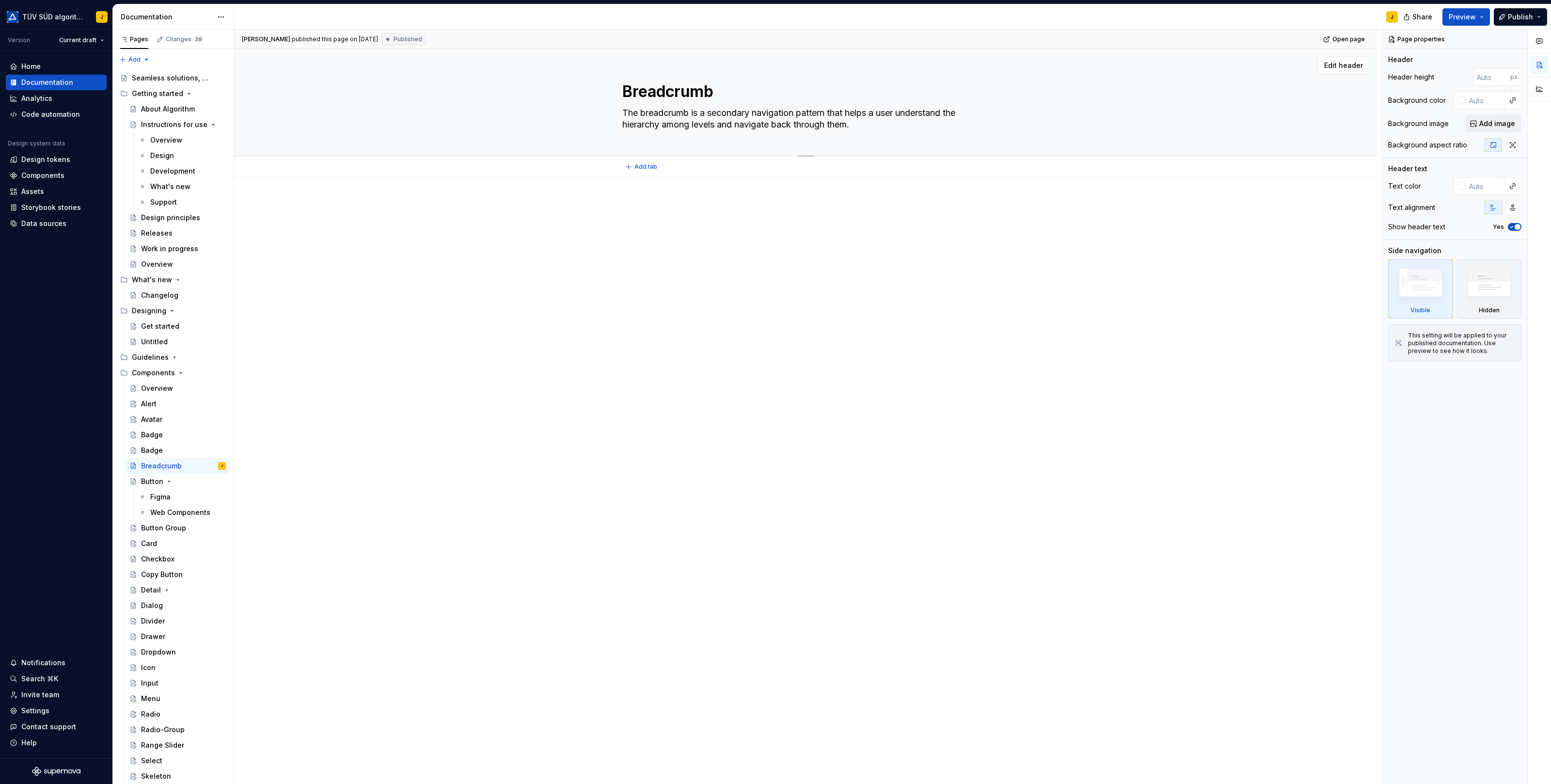
click at [684, 95] on textarea "Breadcrumb" at bounding box center [804, 91] width 367 height 23
click at [155, 454] on div "Badge" at bounding box center [152, 450] width 22 height 10
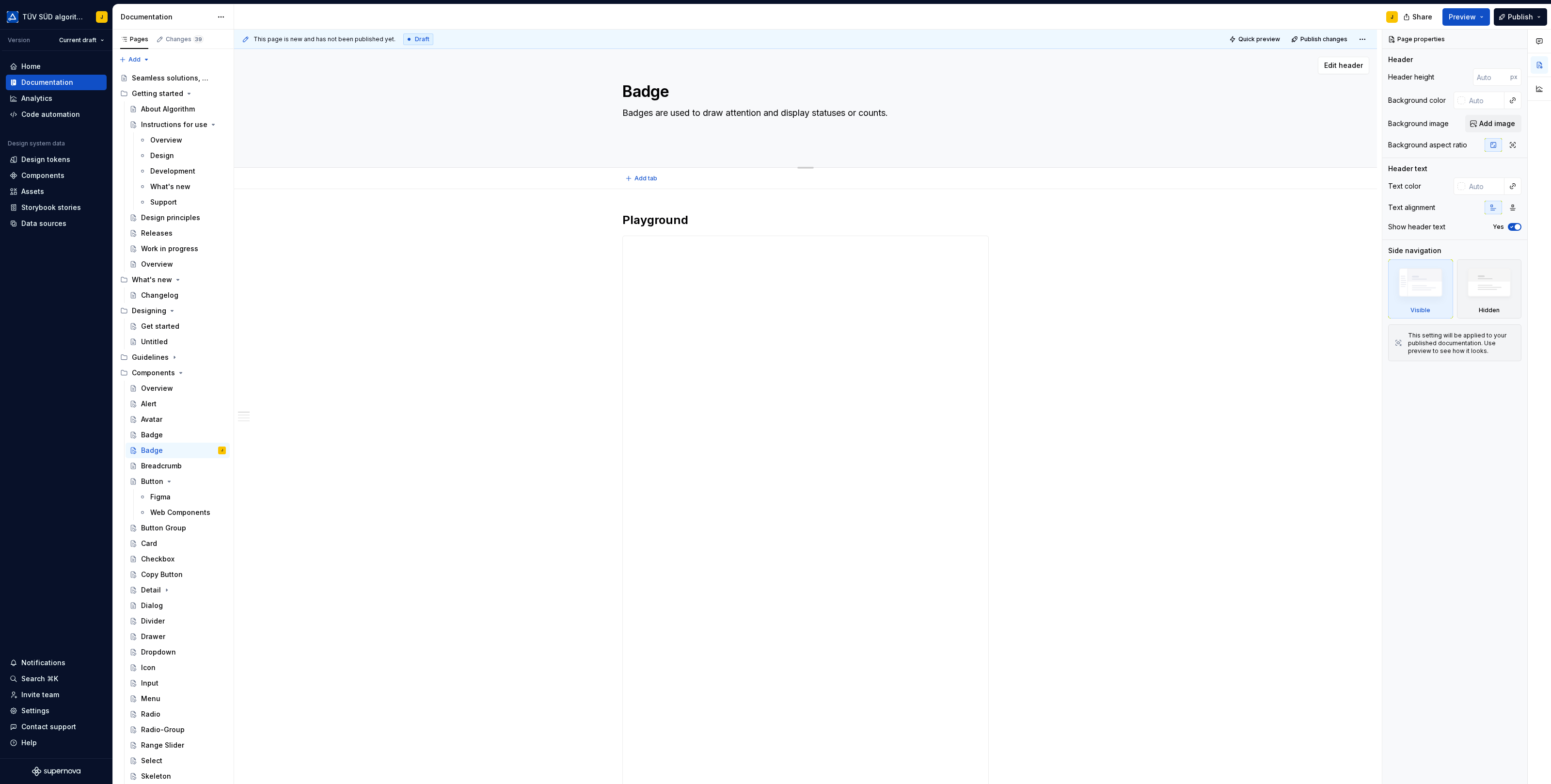
click at [646, 94] on textarea "Badge" at bounding box center [804, 91] width 367 height 23
paste textarea "readcrumb"
click at [154, 466] on div "Breadcrumb" at bounding box center [162, 466] width 41 height 10
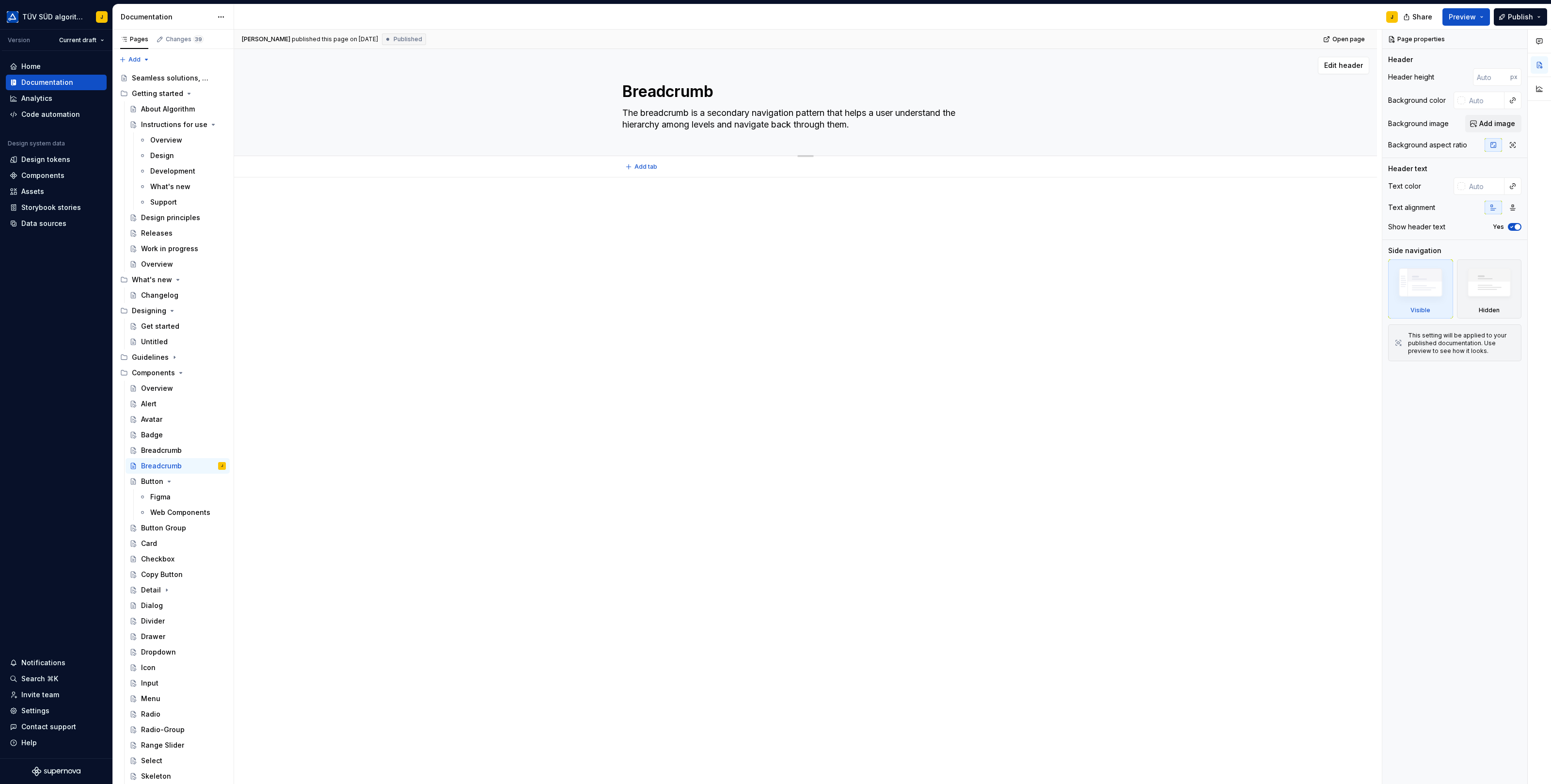
click at [698, 120] on textarea "The breadcrumb is a secondary navigation pattern that helps a user understand t…" at bounding box center [804, 118] width 367 height 27
click at [172, 447] on div "Breadcrumb" at bounding box center [162, 450] width 41 height 10
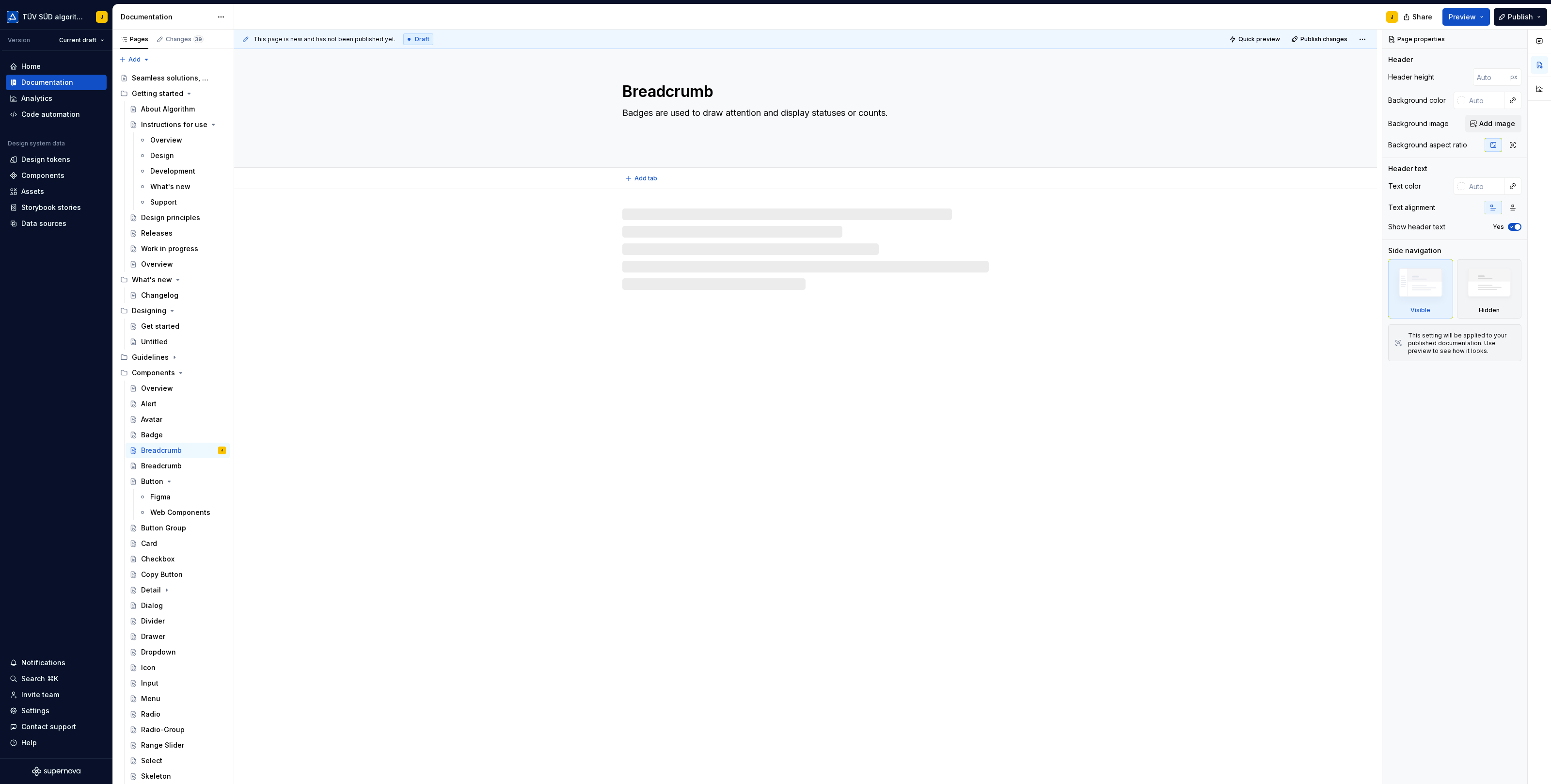
click at [702, 107] on textarea "Badges are used to draw attention and display statuses or counts." at bounding box center [804, 124] width 367 height 38
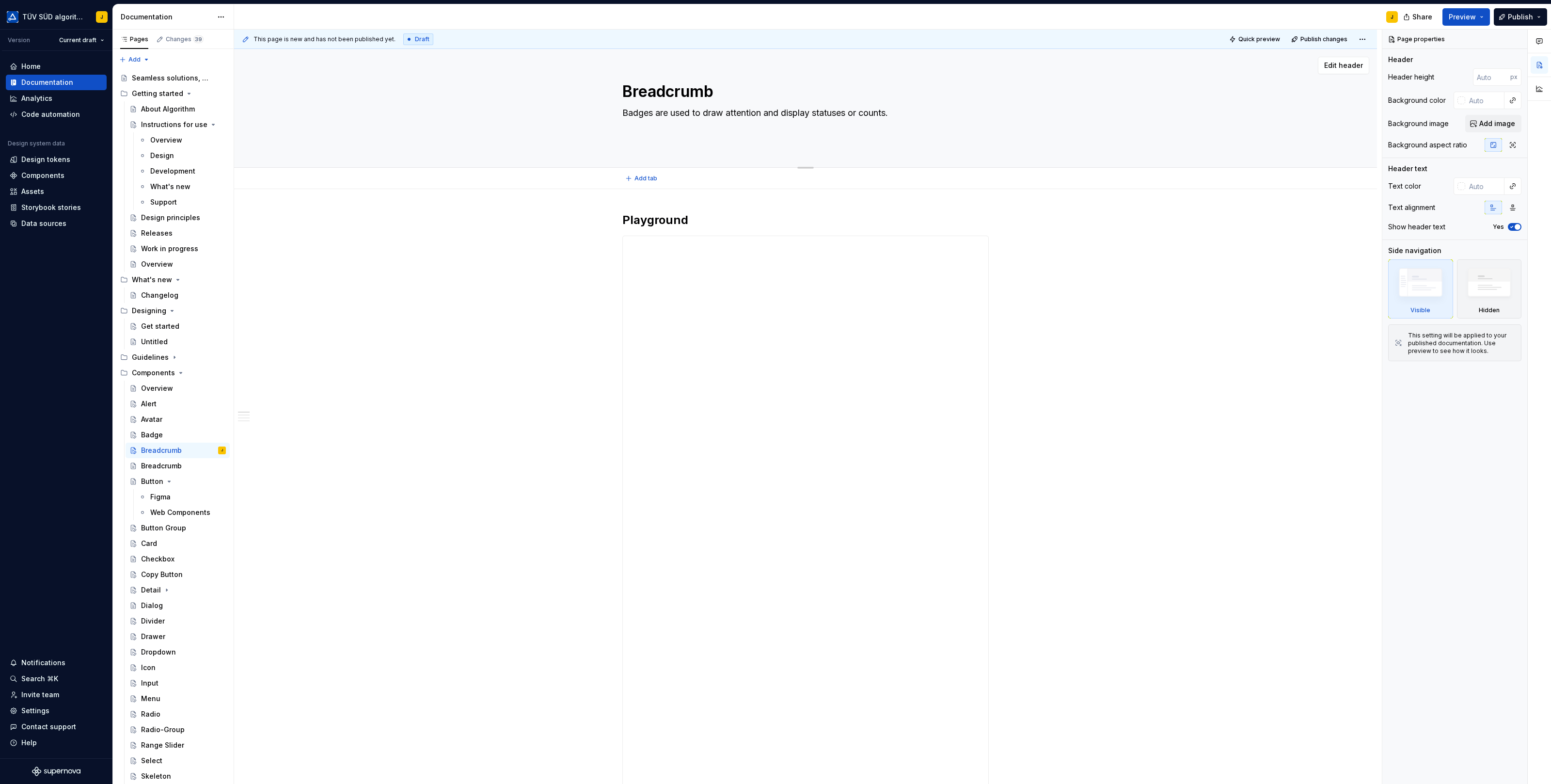
click at [702, 107] on textarea "Badges are used to draw attention and display statuses or counts." at bounding box center [804, 124] width 367 height 38
paste textarea "The breadcrumb is a secondary navigation pattern that helps a user understand t…"
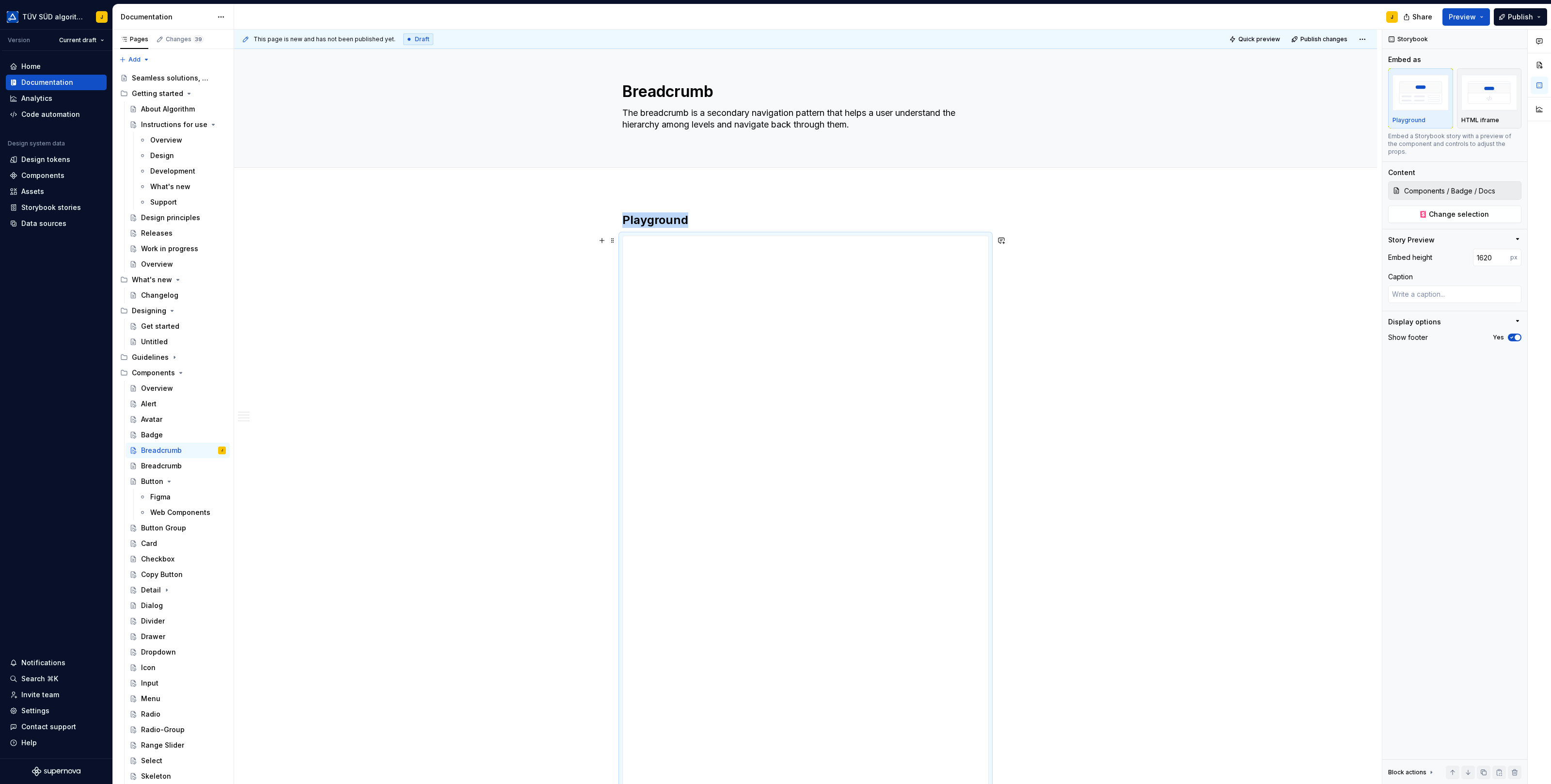
scroll to position [206, 0]
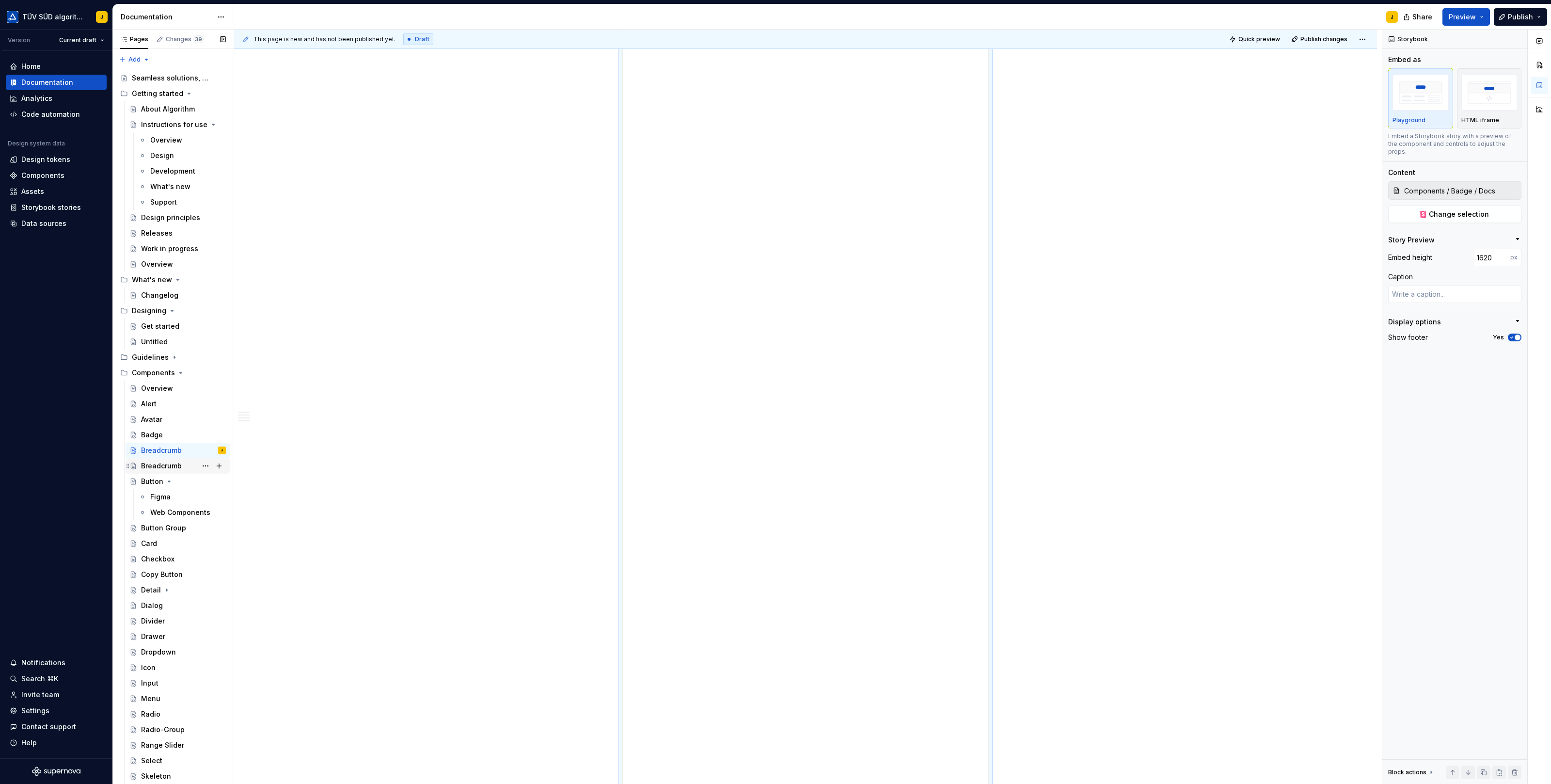
click at [170, 461] on div "Breadcrumb" at bounding box center [162, 466] width 41 height 10
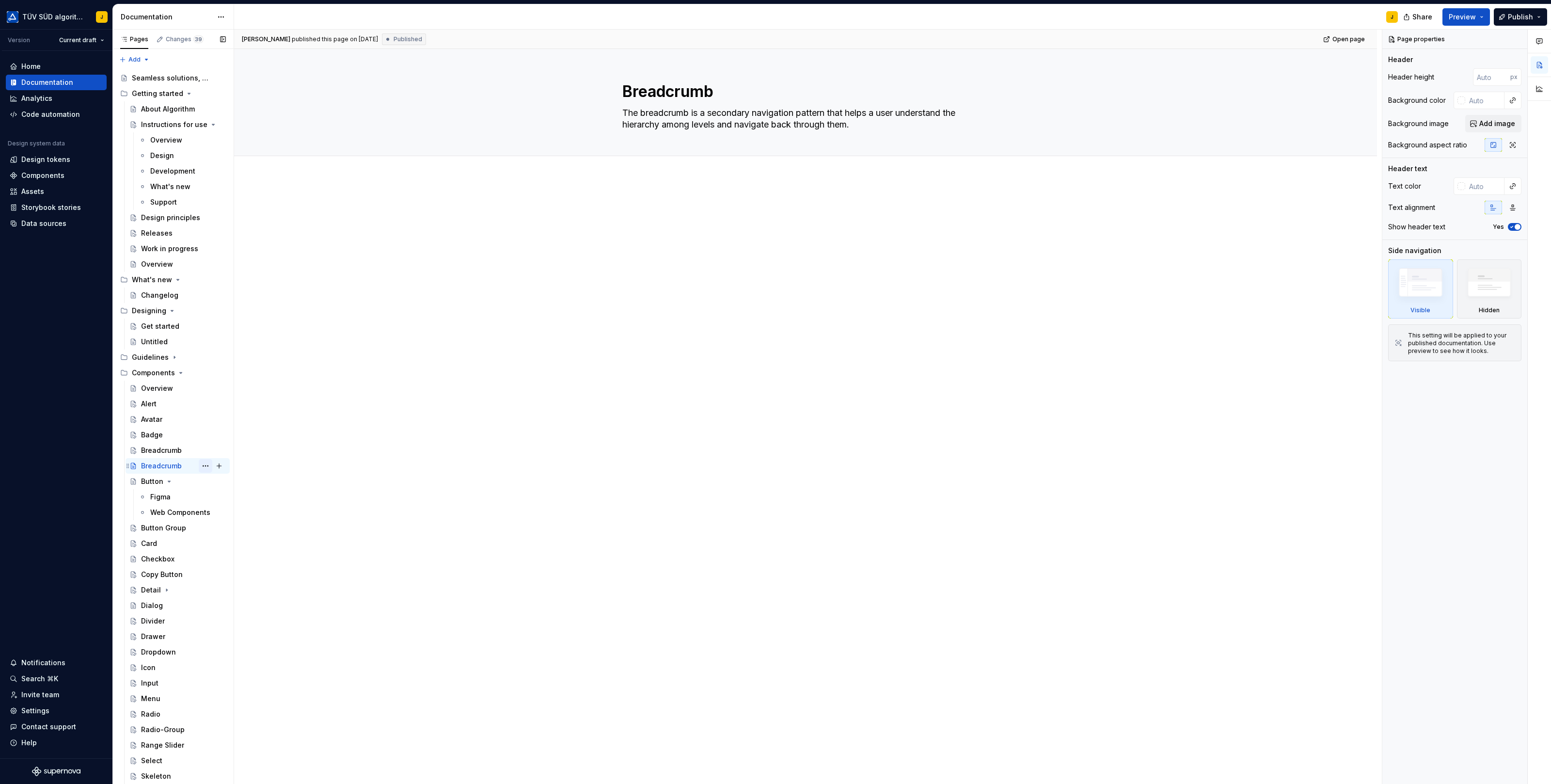
click at [203, 466] on button "Page tree" at bounding box center [205, 466] width 14 height 14
click at [233, 619] on div "Delete page" at bounding box center [264, 623] width 95 height 10
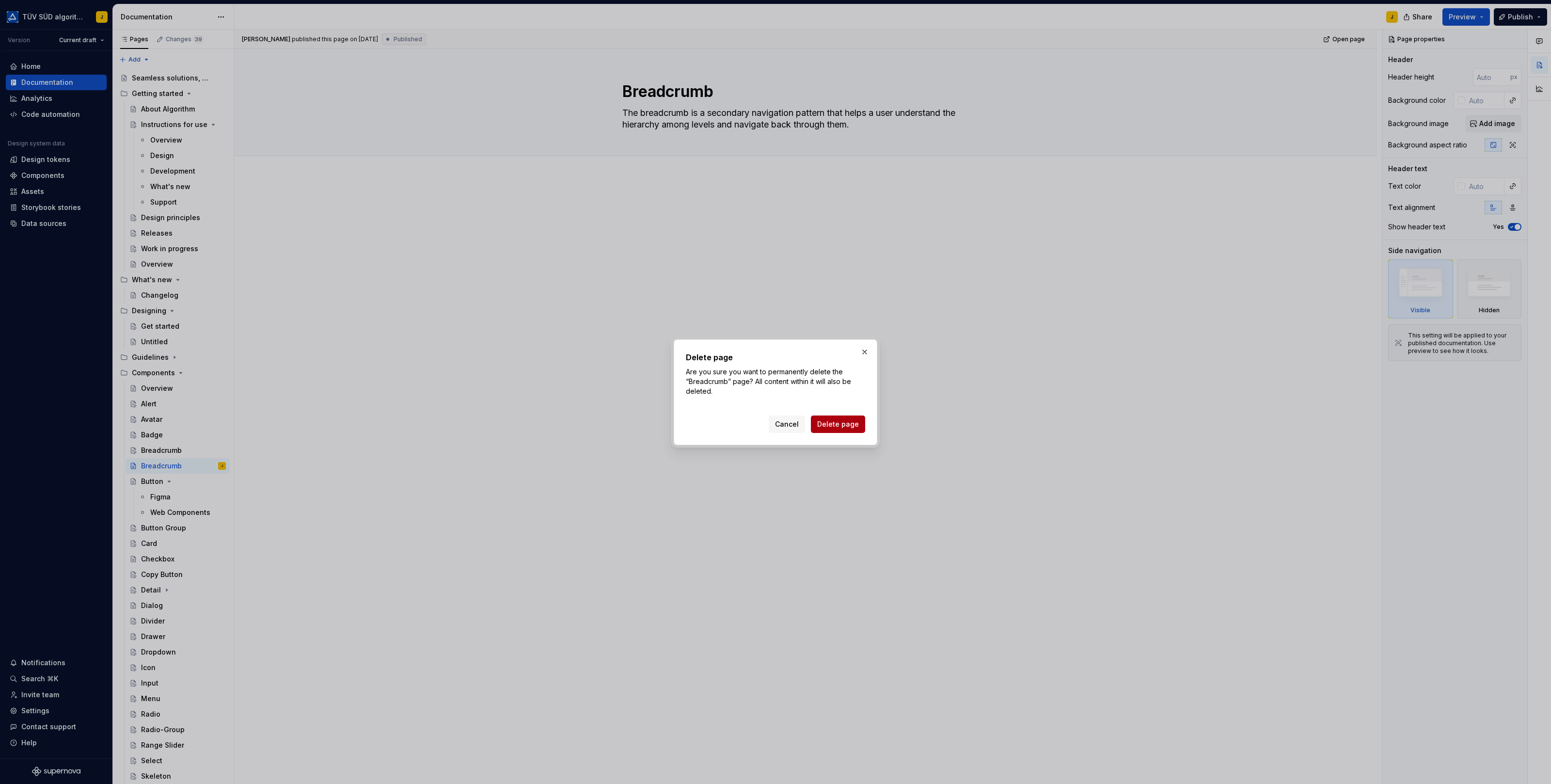
click at [845, 425] on span "Delete page" at bounding box center [838, 424] width 42 height 10
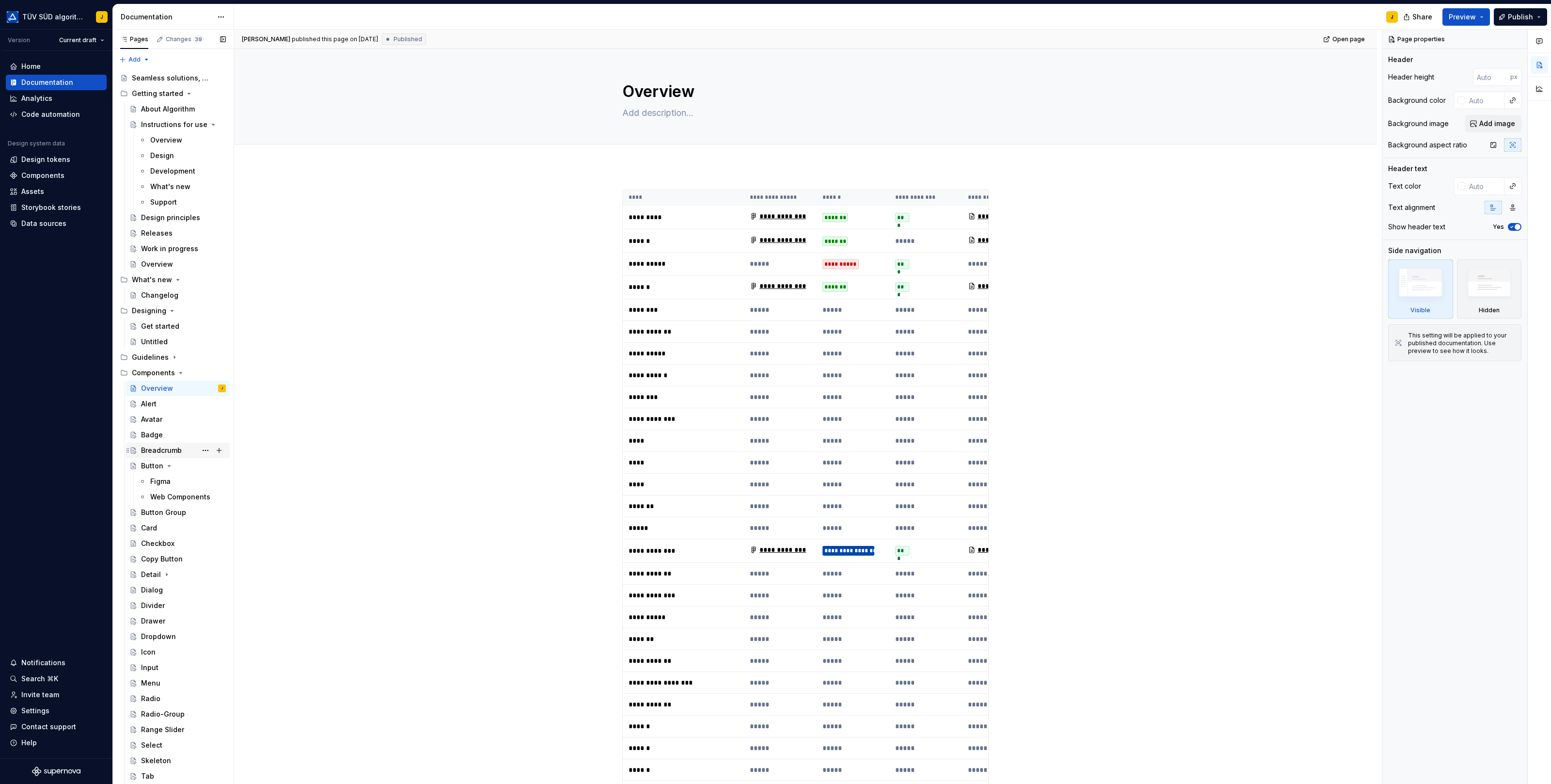
click at [160, 451] on div "Breadcrumb" at bounding box center [162, 450] width 41 height 10
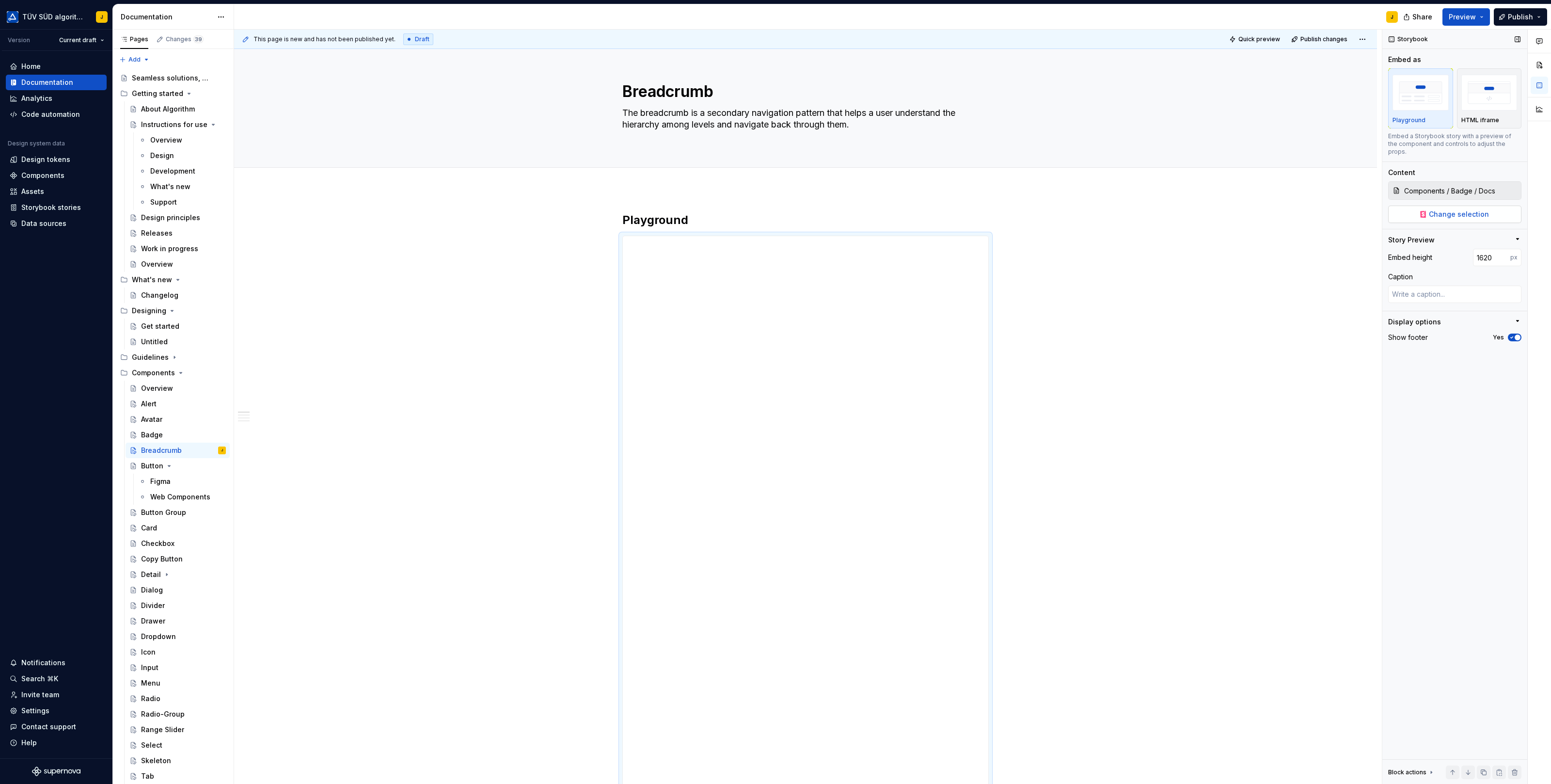
click at [1451, 209] on span "Change selection" at bounding box center [1459, 214] width 60 height 10
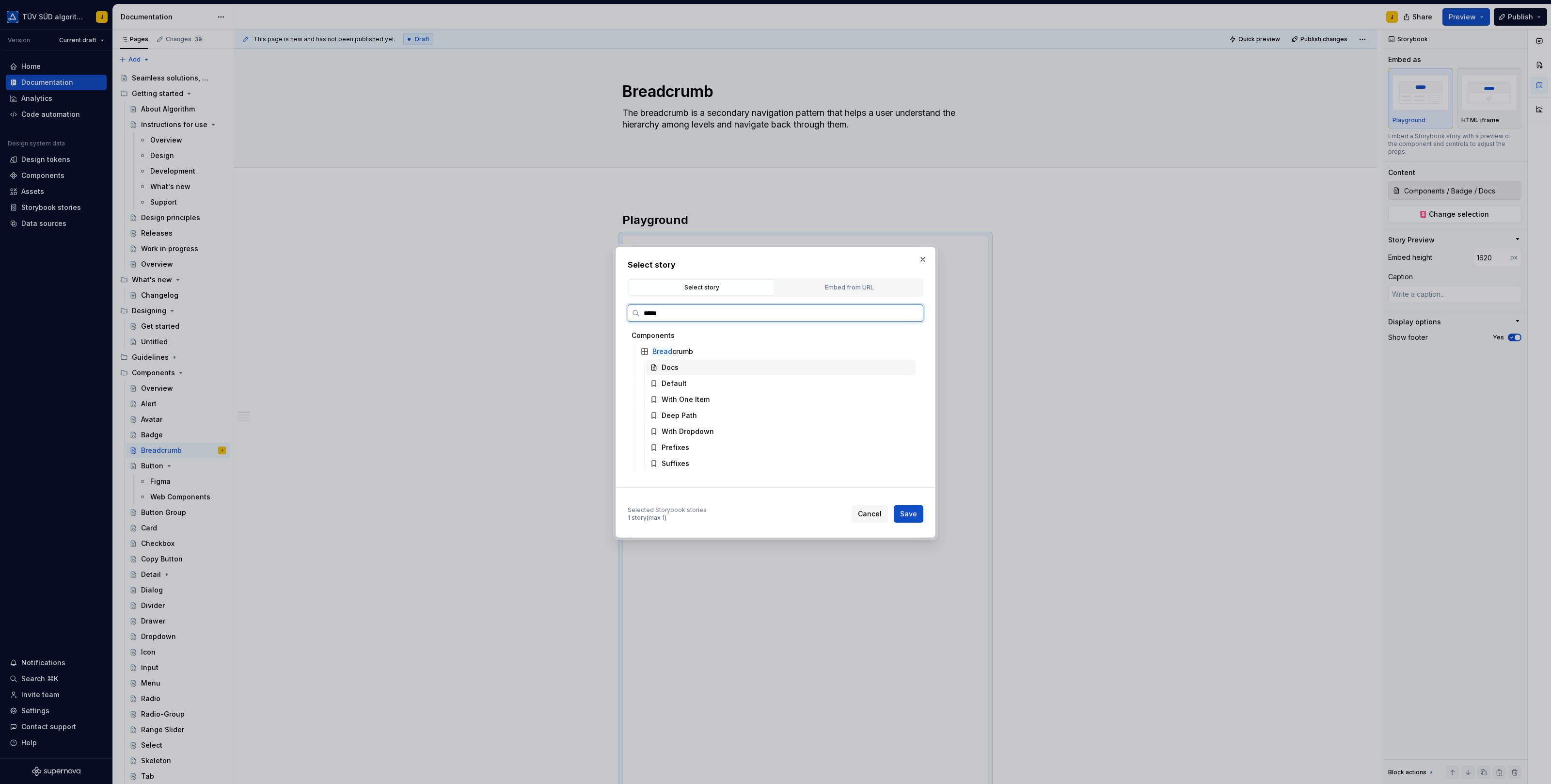
click at [662, 368] on div "Docs" at bounding box center [670, 368] width 17 height 10
click at [906, 519] on button "Save" at bounding box center [908, 513] width 29 height 17
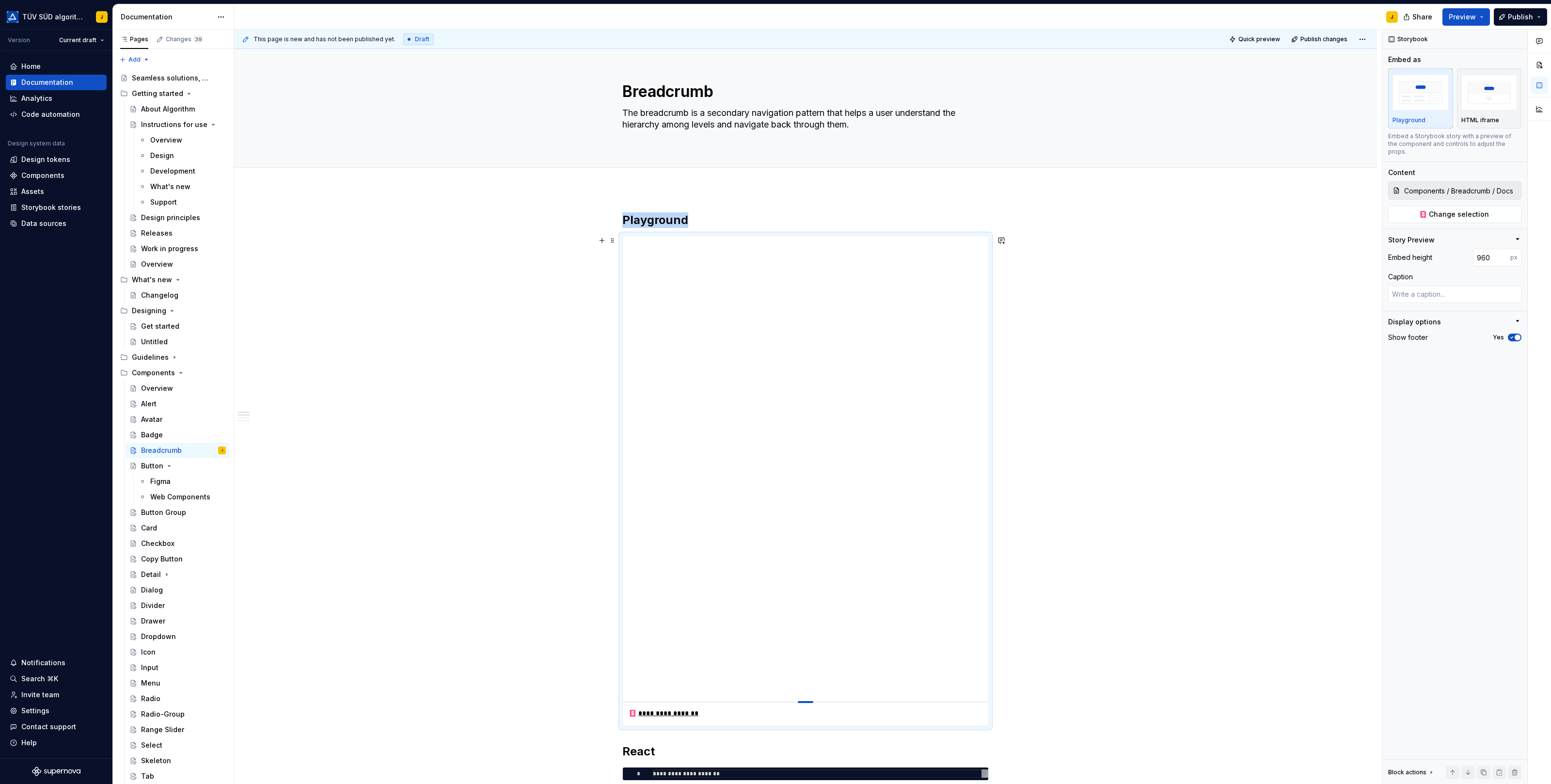
drag, startPoint x: 808, startPoint y: 429, endPoint x: 797, endPoint y: 701, distance: 272.2
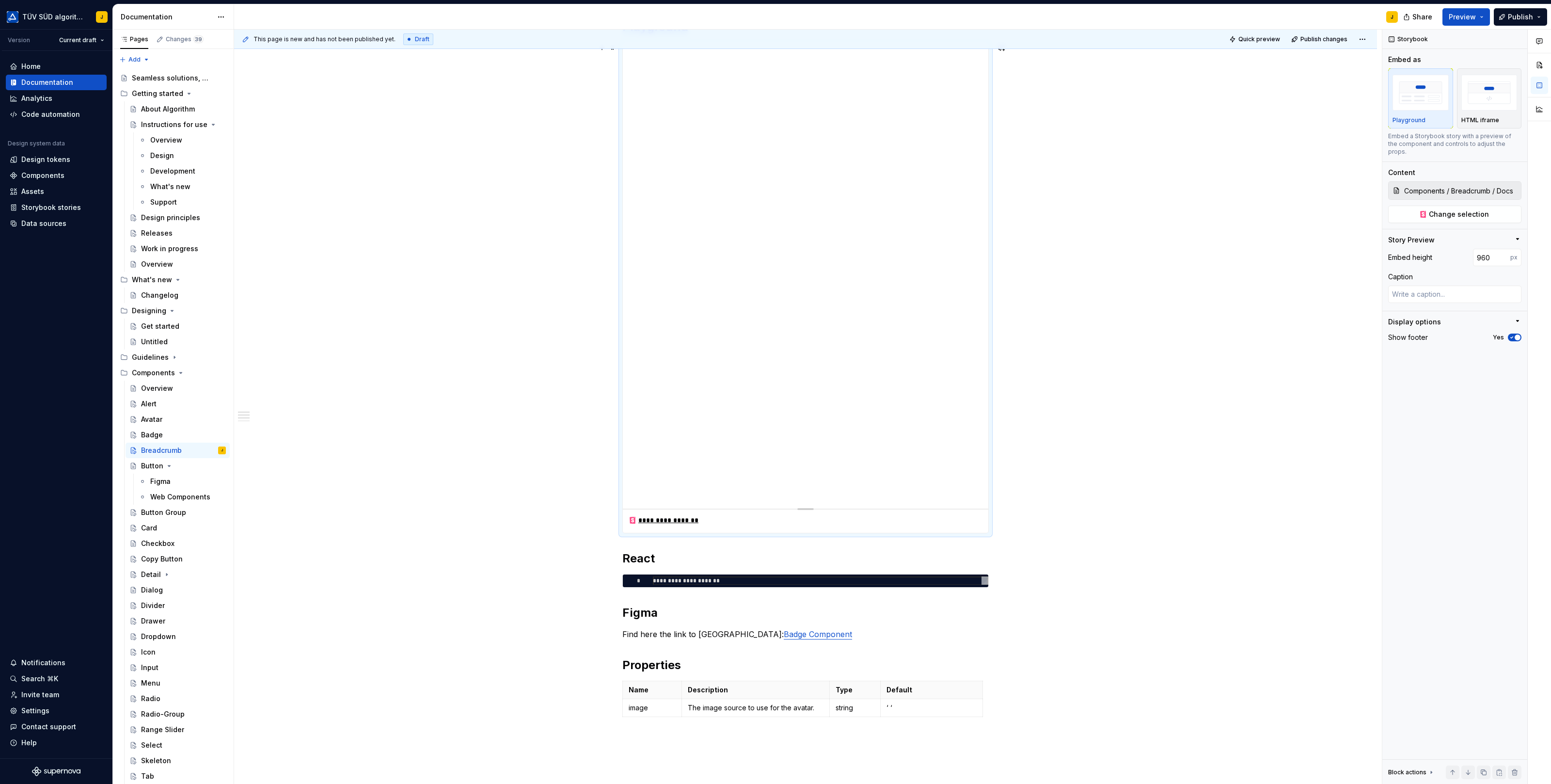
scroll to position [234, 0]
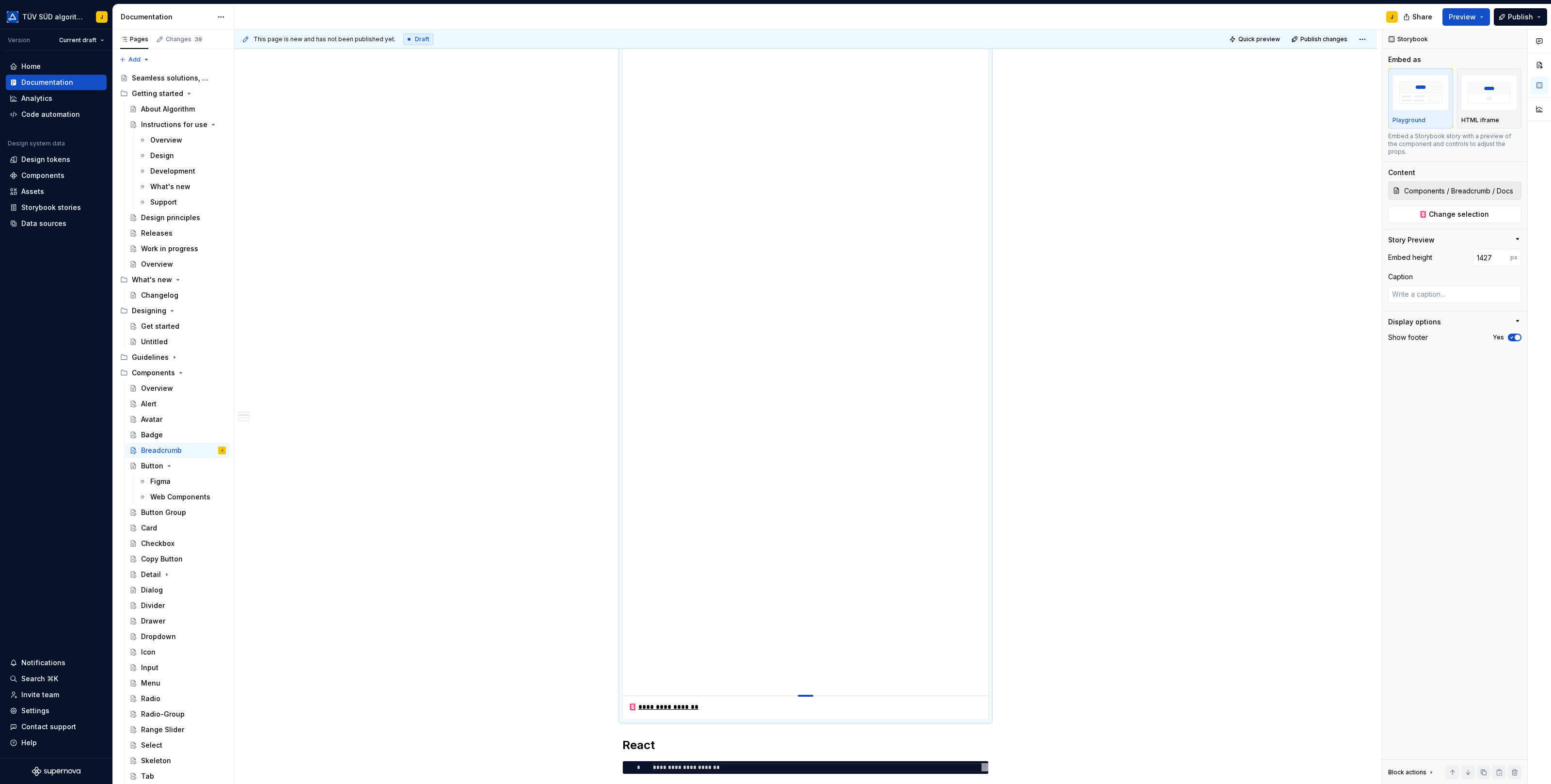
drag, startPoint x: 809, startPoint y: 466, endPoint x: 824, endPoint y: 693, distance: 227.5
click at [1099, 546] on div "**********" at bounding box center [808, 407] width 1148 height 755
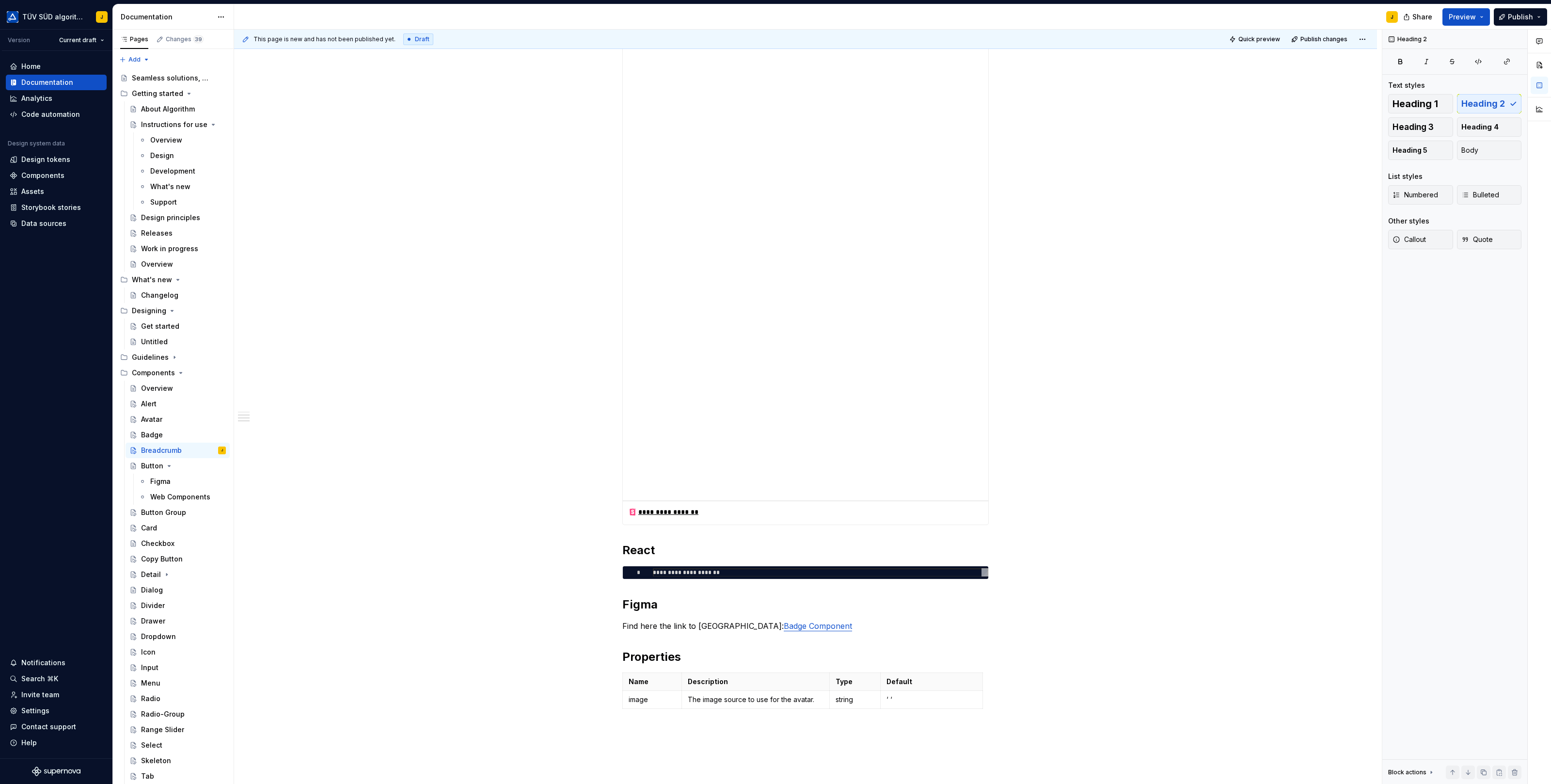
scroll to position [439, 0]
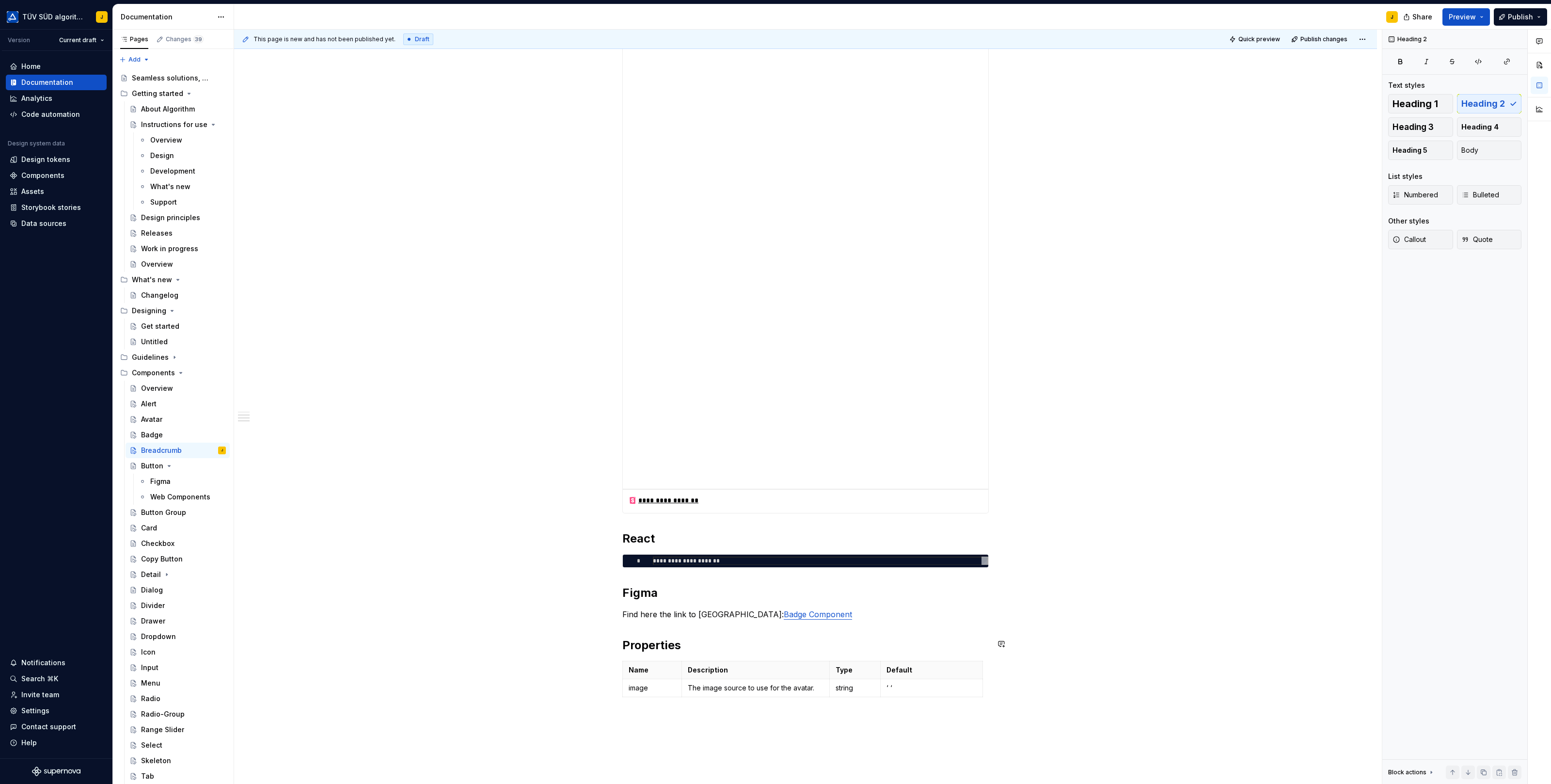
click at [813, 621] on div "**********" at bounding box center [805, 248] width 367 height 951
click at [810, 613] on p "Find here the link to Figma: Badge Component" at bounding box center [805, 614] width 367 height 11
click at [1202, 425] on div "**********" at bounding box center [805, 360] width 1143 height 1221
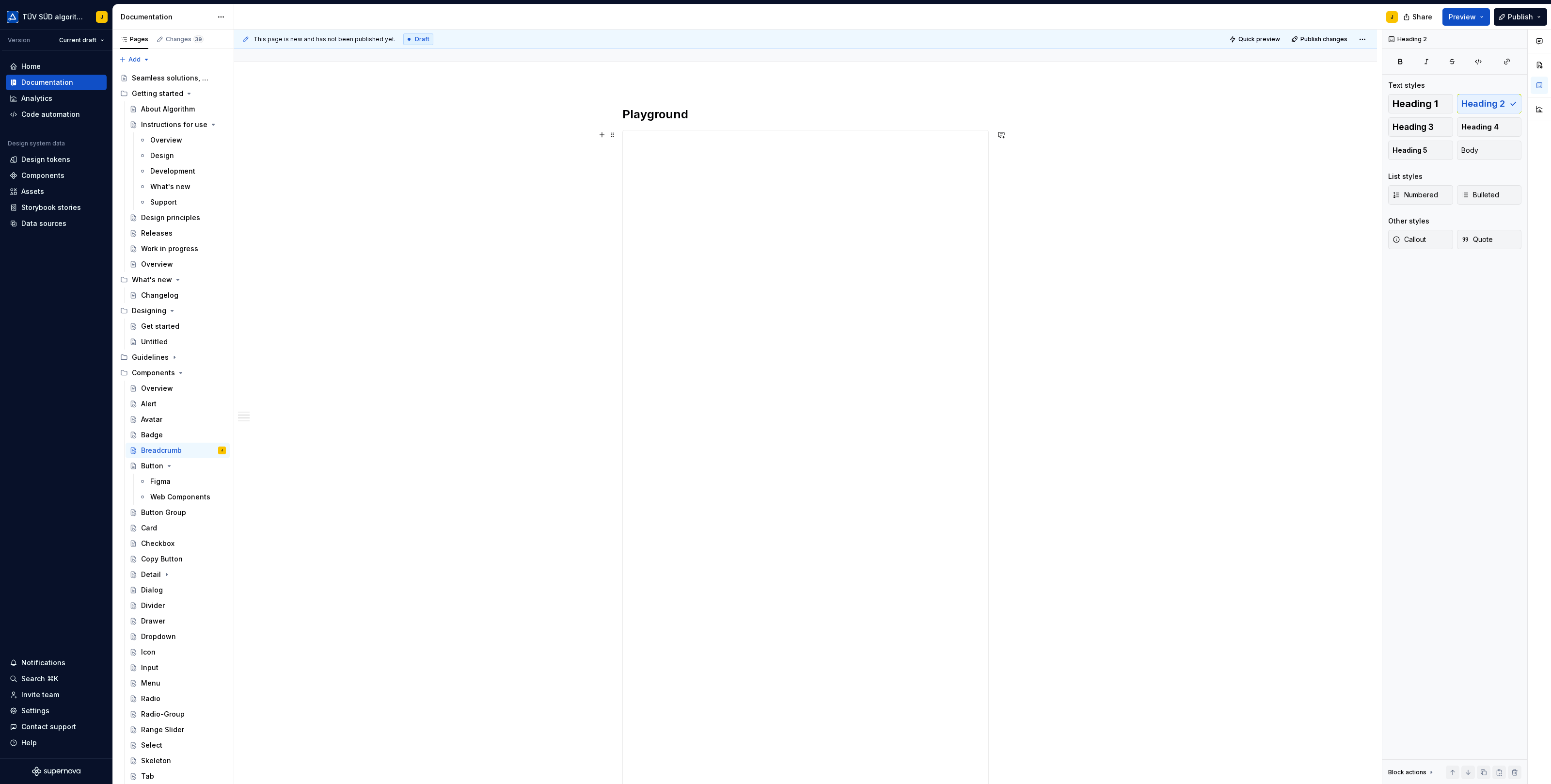
scroll to position [411, 0]
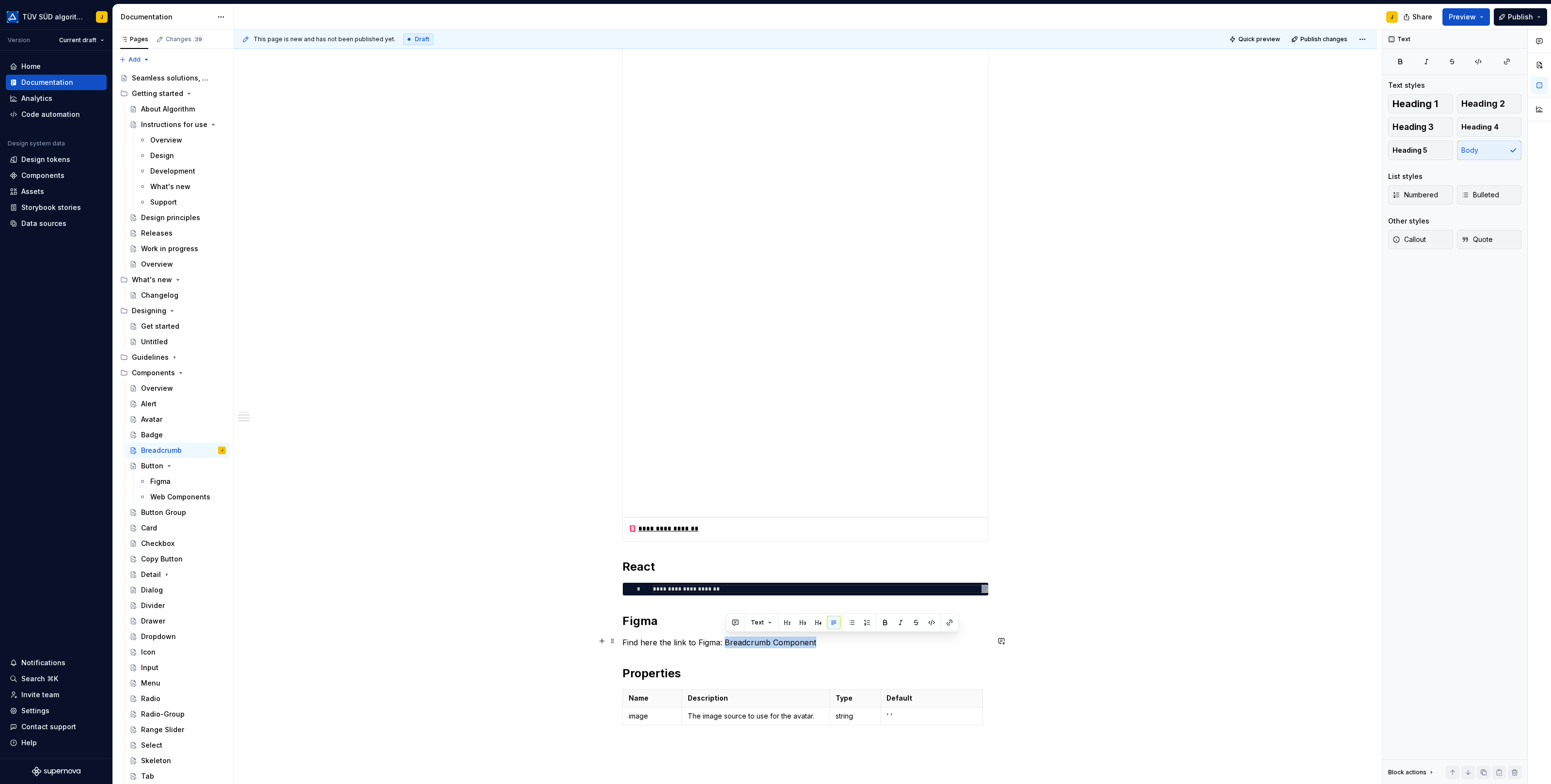
drag, startPoint x: 817, startPoint y: 639, endPoint x: 727, endPoint y: 639, distance: 90.0
click at [727, 639] on p "Find here the link to Figma: Breadcrumb Component" at bounding box center [805, 642] width 367 height 11
click at [946, 626] on button "button" at bounding box center [949, 622] width 14 height 14
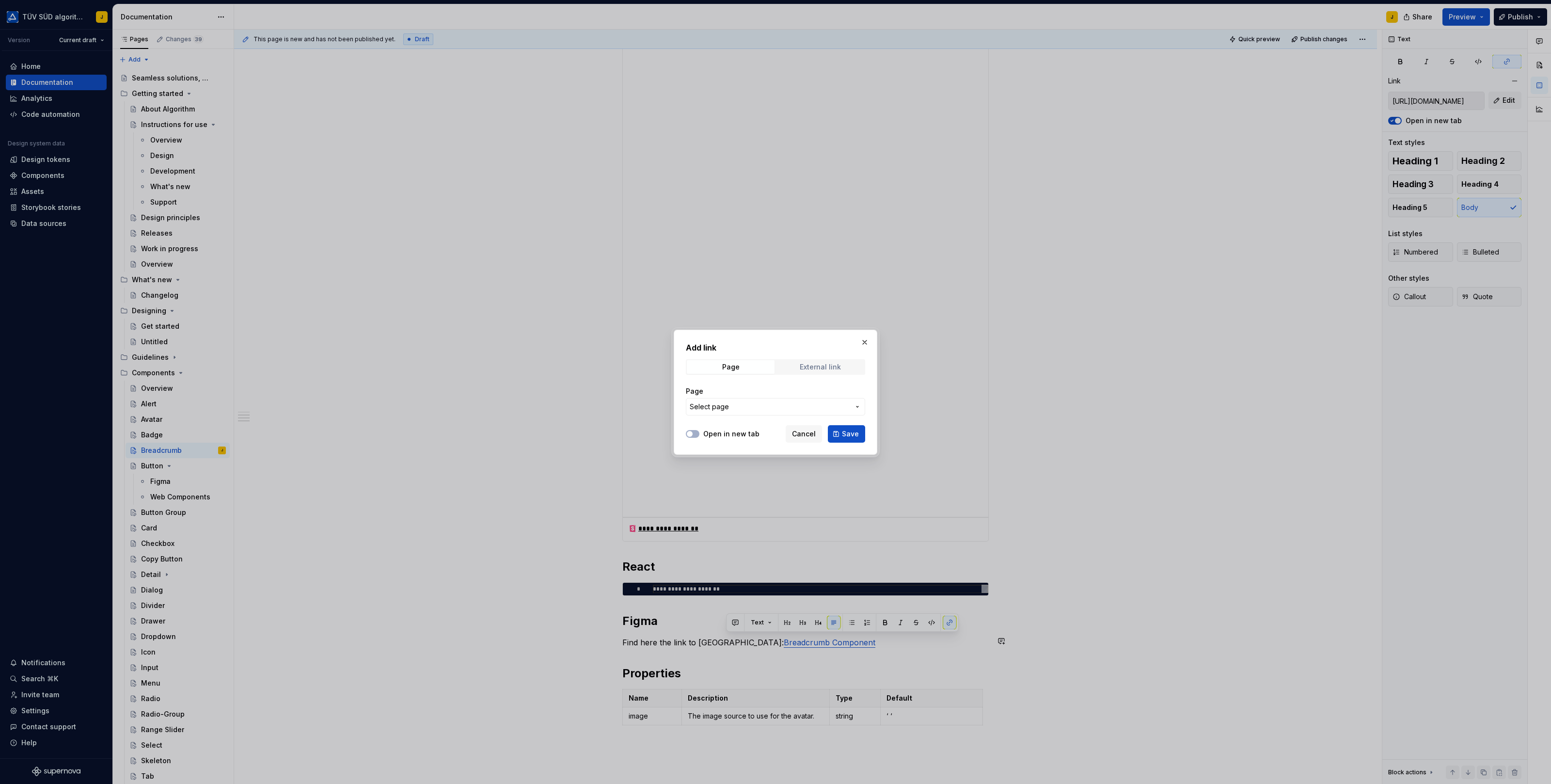
click at [813, 361] on span "External link" at bounding box center [820, 367] width 87 height 14
click at [769, 399] on input "URL" at bounding box center [776, 406] width 180 height 17
paste input "https://www.figma.com/design/nht3ll2wvoSna1hPnxuPEB/T%C3%9CV-S%C3%9CD-Base-Comp…"
click at [849, 426] on button "Save" at bounding box center [847, 433] width 38 height 17
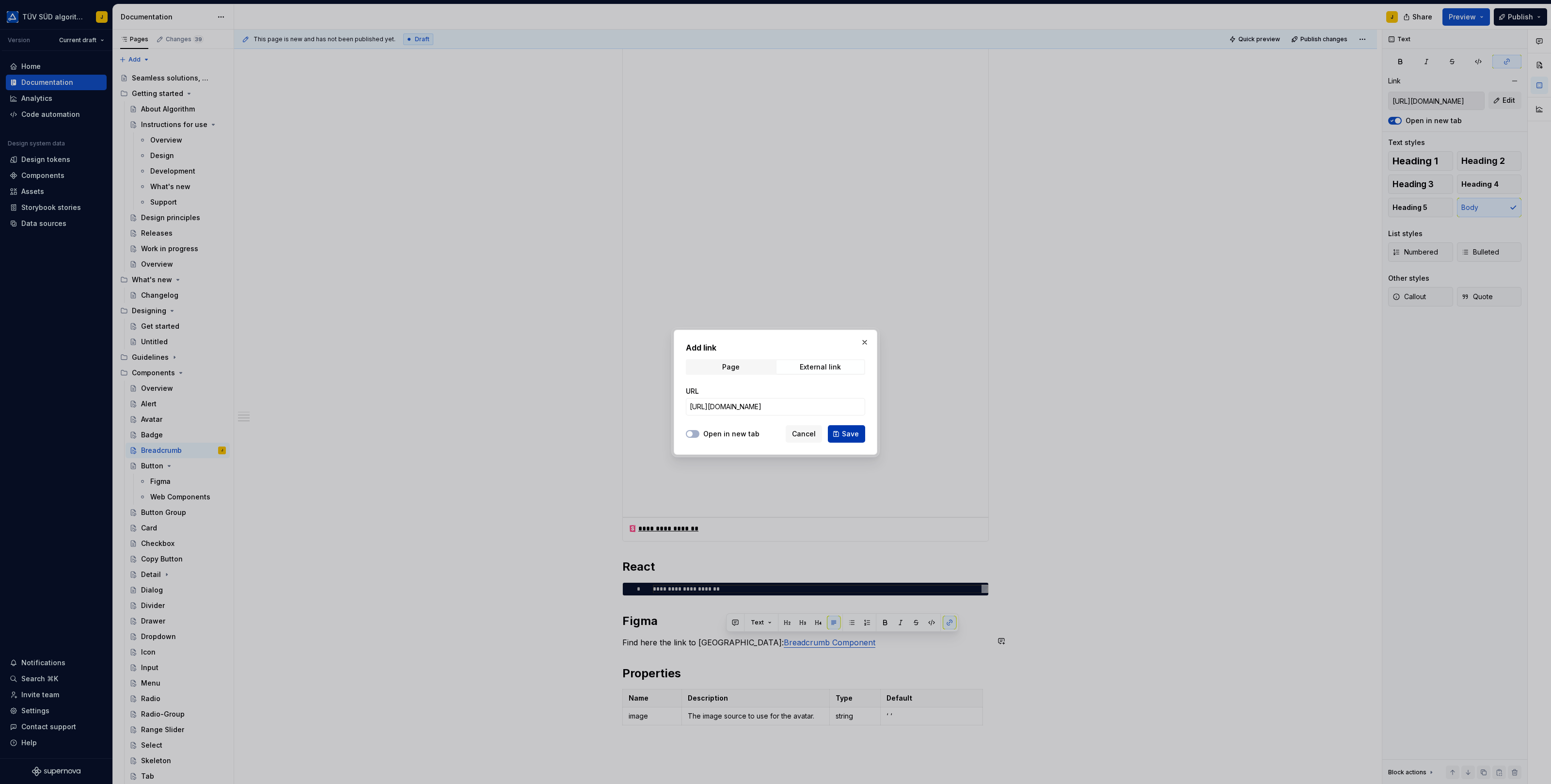
scroll to position [0, 0]
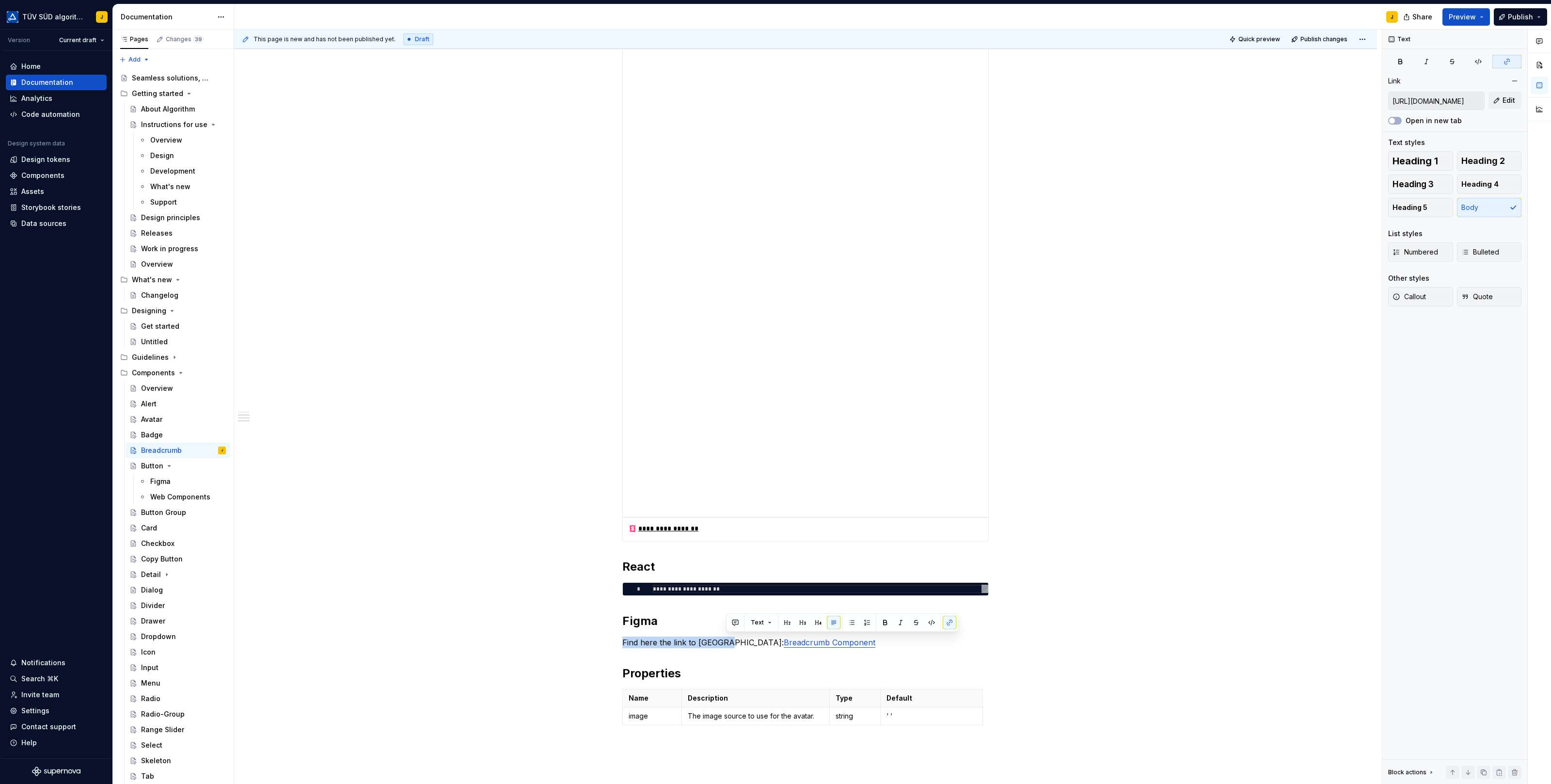
click at [1087, 492] on div "**********" at bounding box center [808, 407] width 1148 height 755
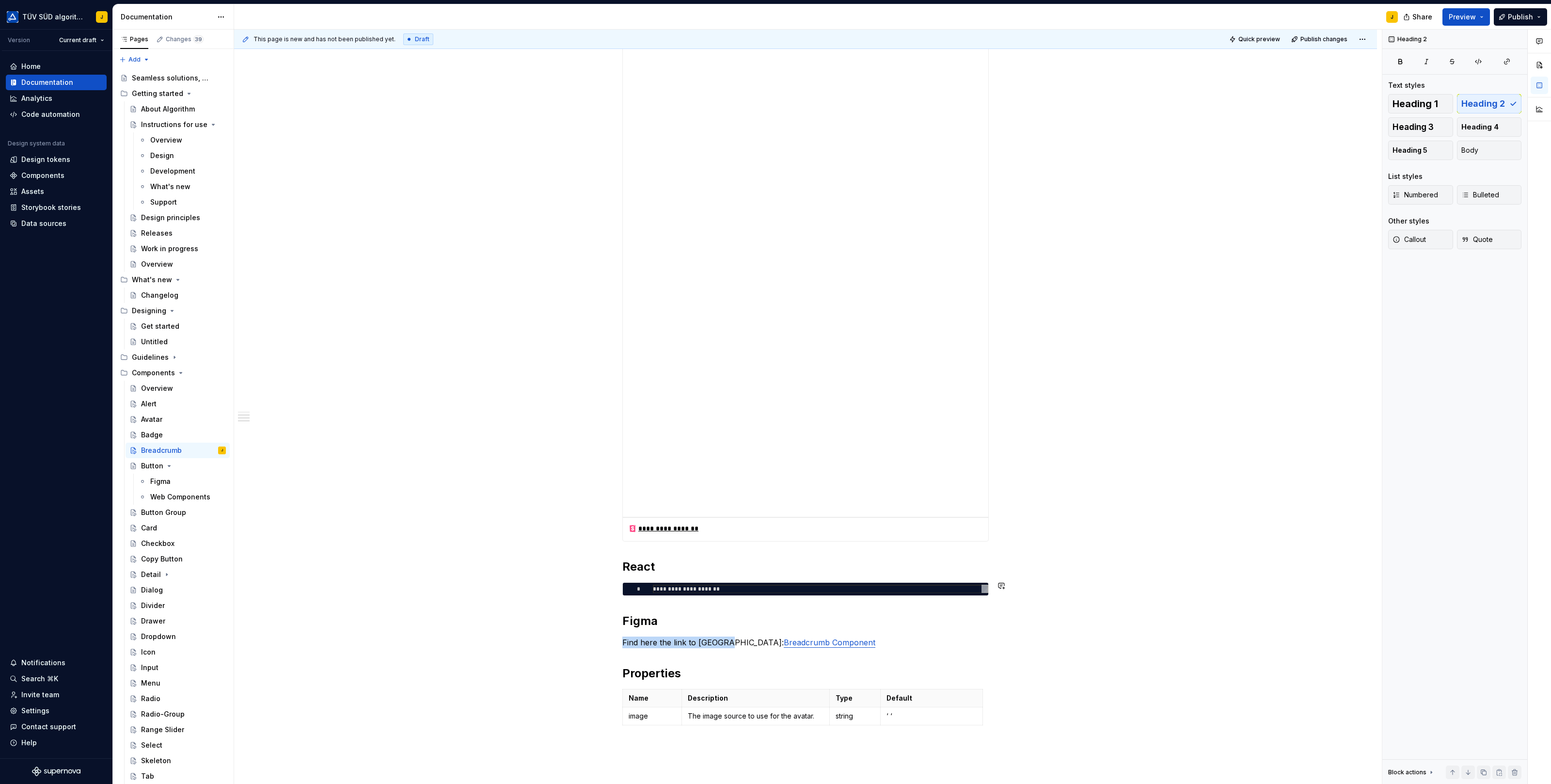
scroll to position [483, 0]
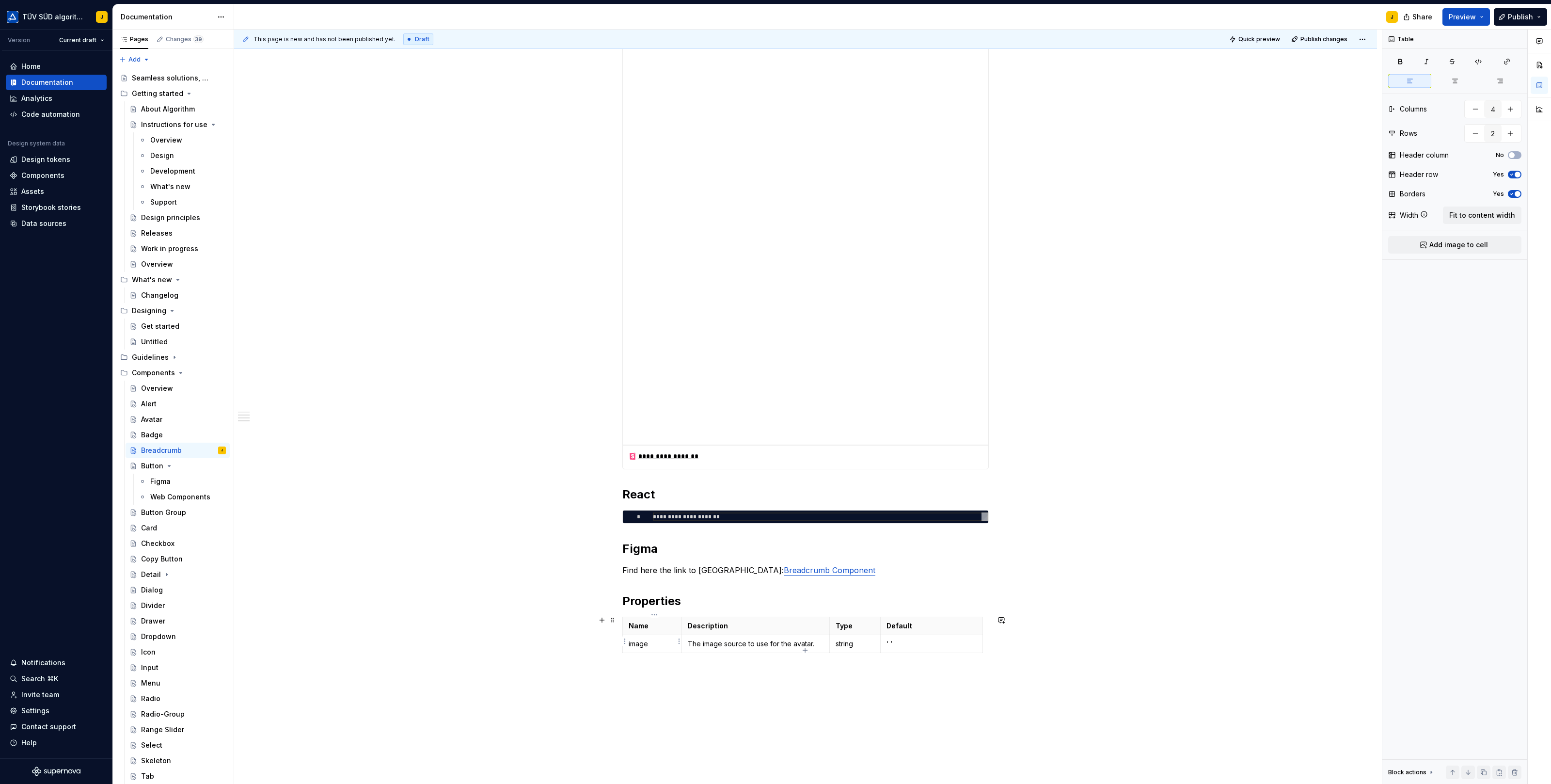
click at [642, 639] on p "image" at bounding box center [653, 644] width 47 height 10
click at [745, 643] on p "The image source to use for the avatar." at bounding box center [755, 644] width 136 height 10
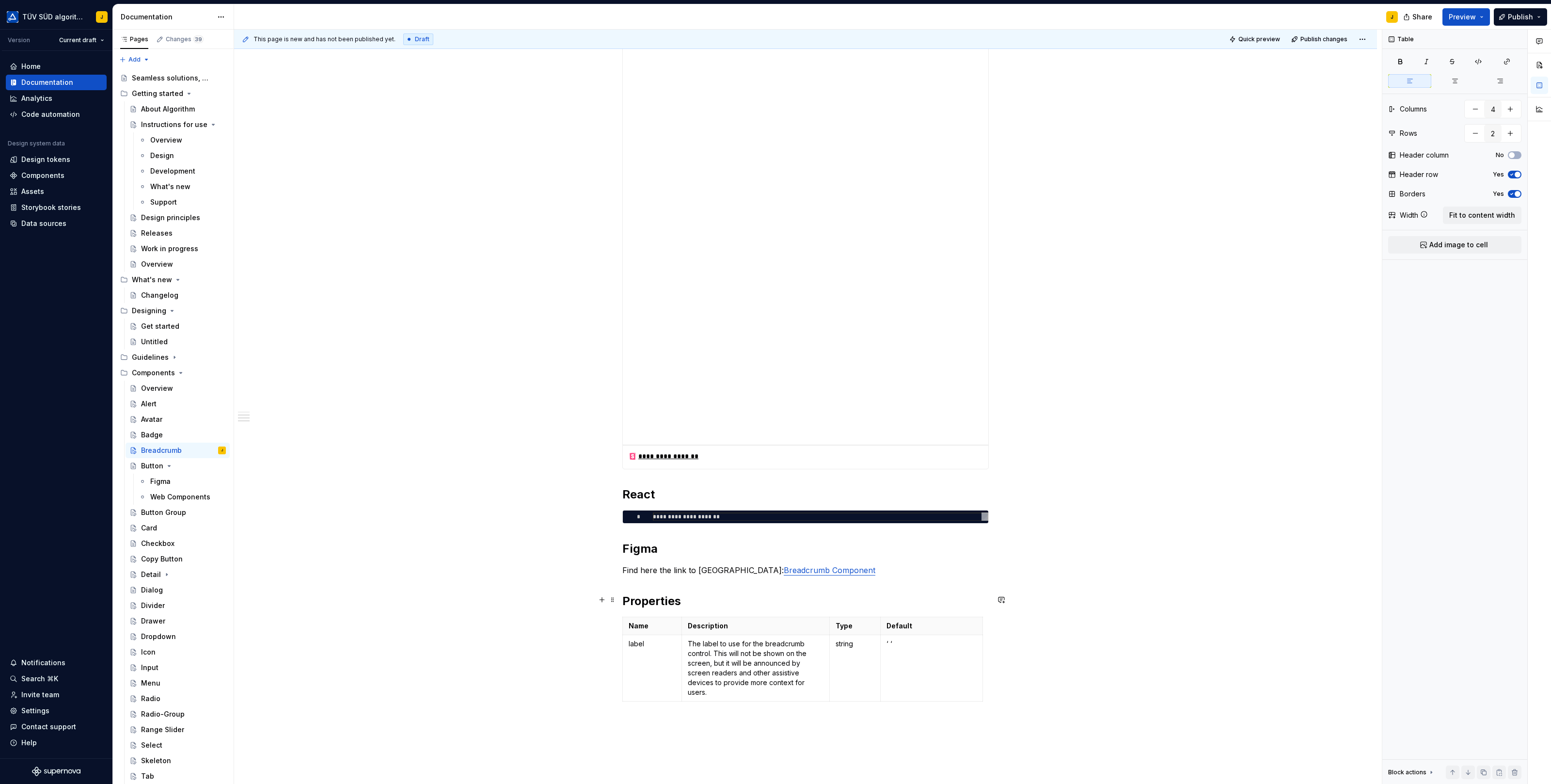
click at [1059, 594] on div "**********" at bounding box center [805, 341] width 1143 height 1269
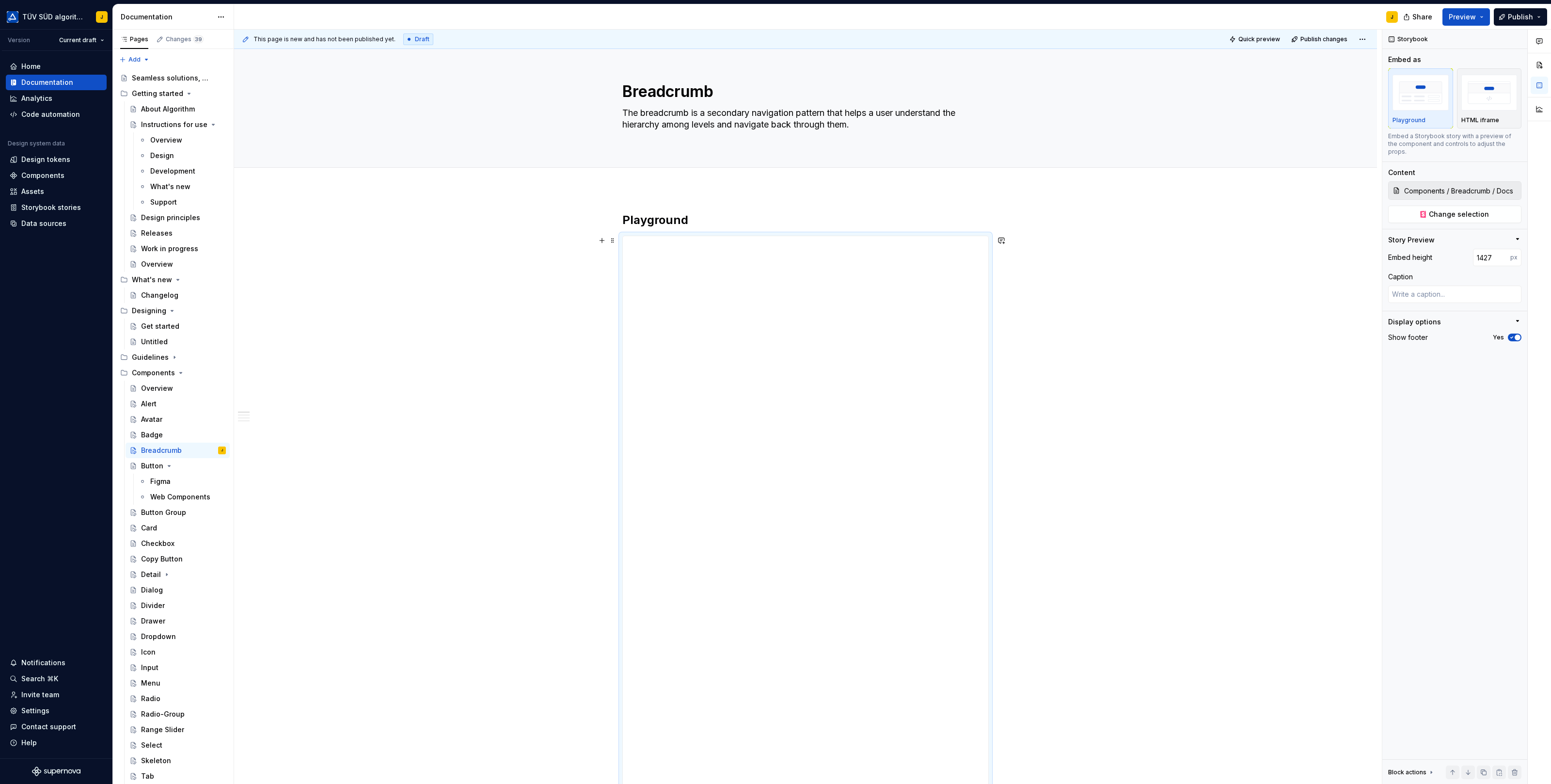
scroll to position [48, 0]
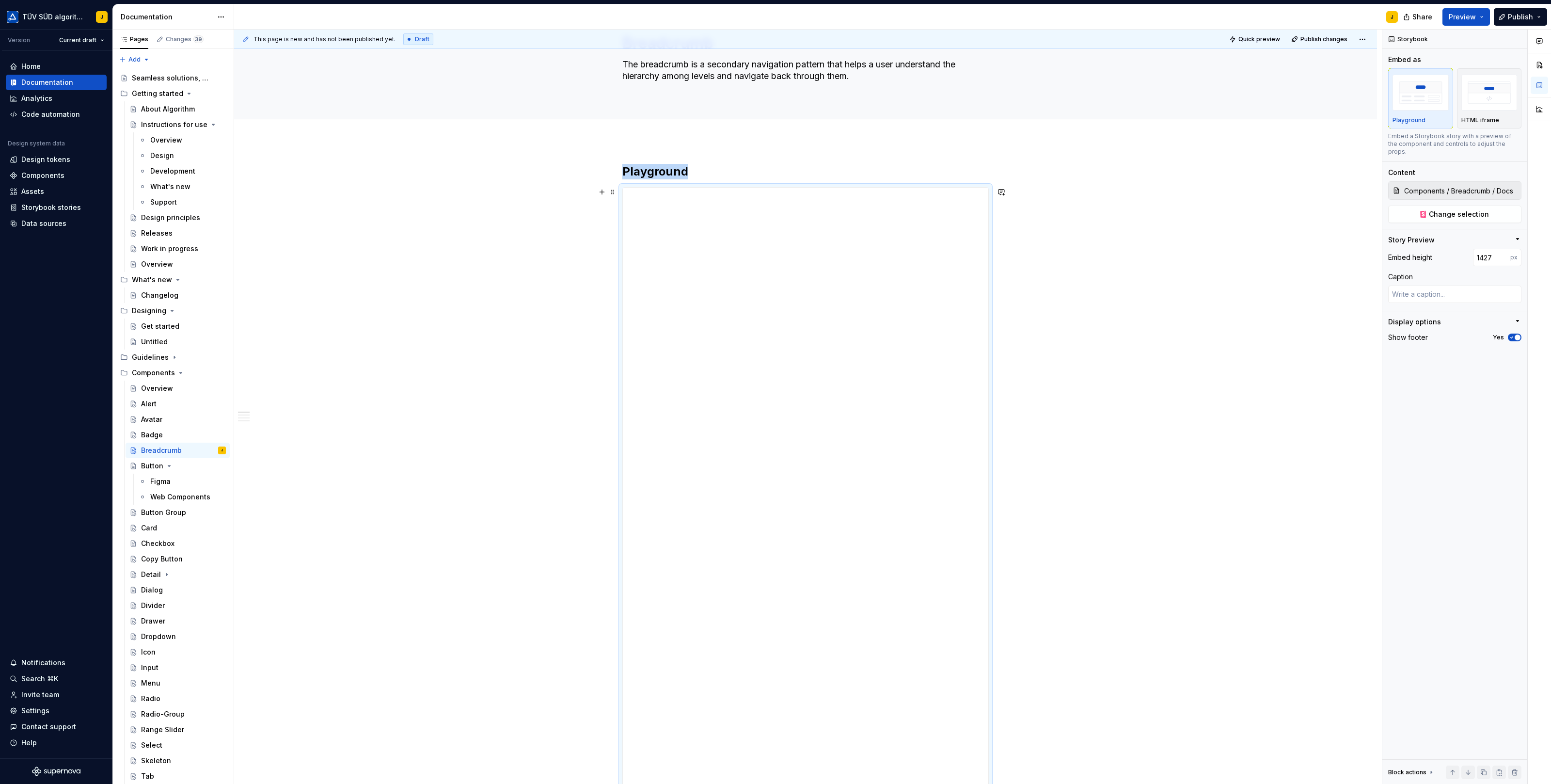
click at [577, 608] on div "**********" at bounding box center [808, 407] width 1148 height 755
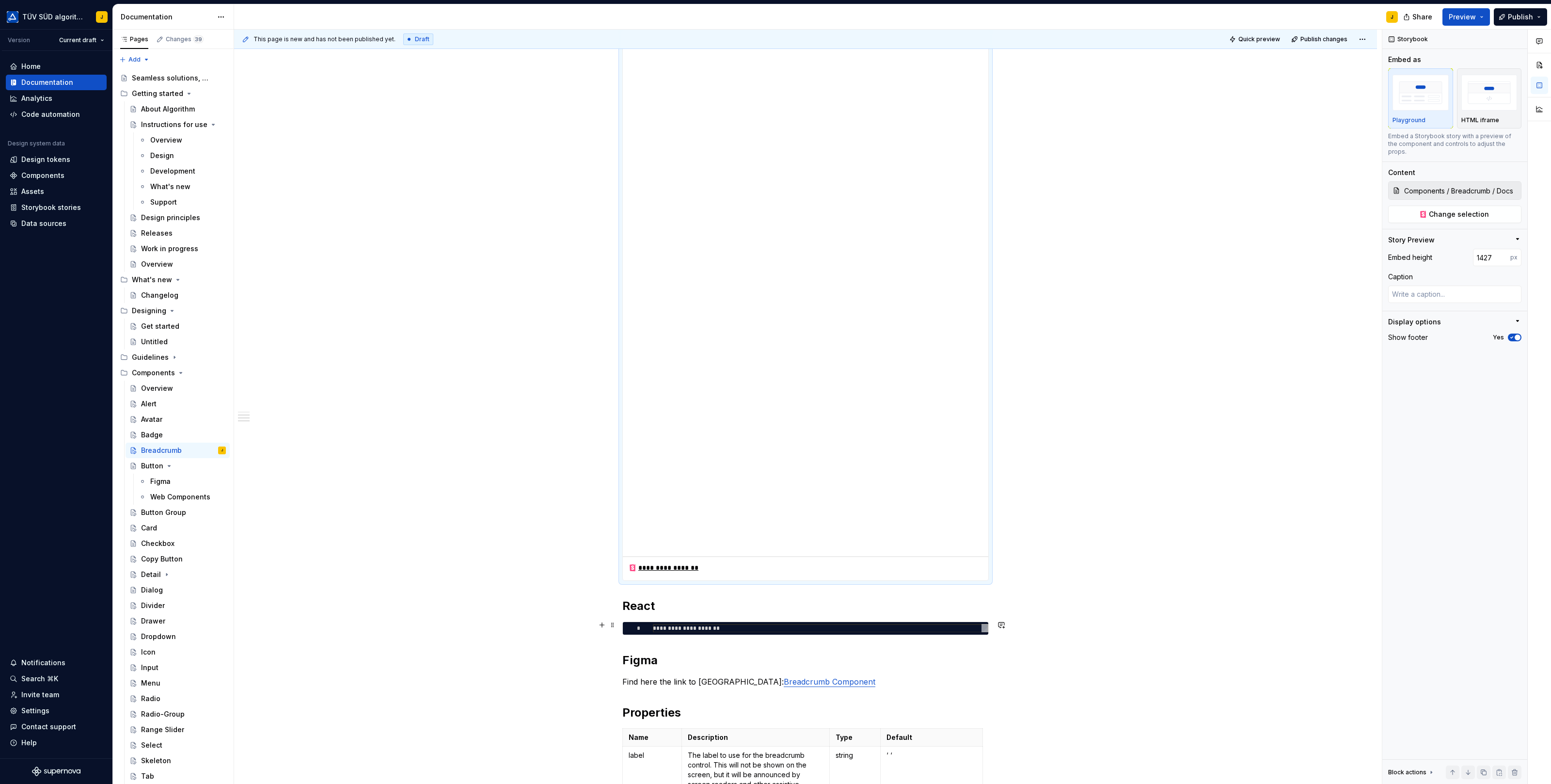
scroll to position [389, 0]
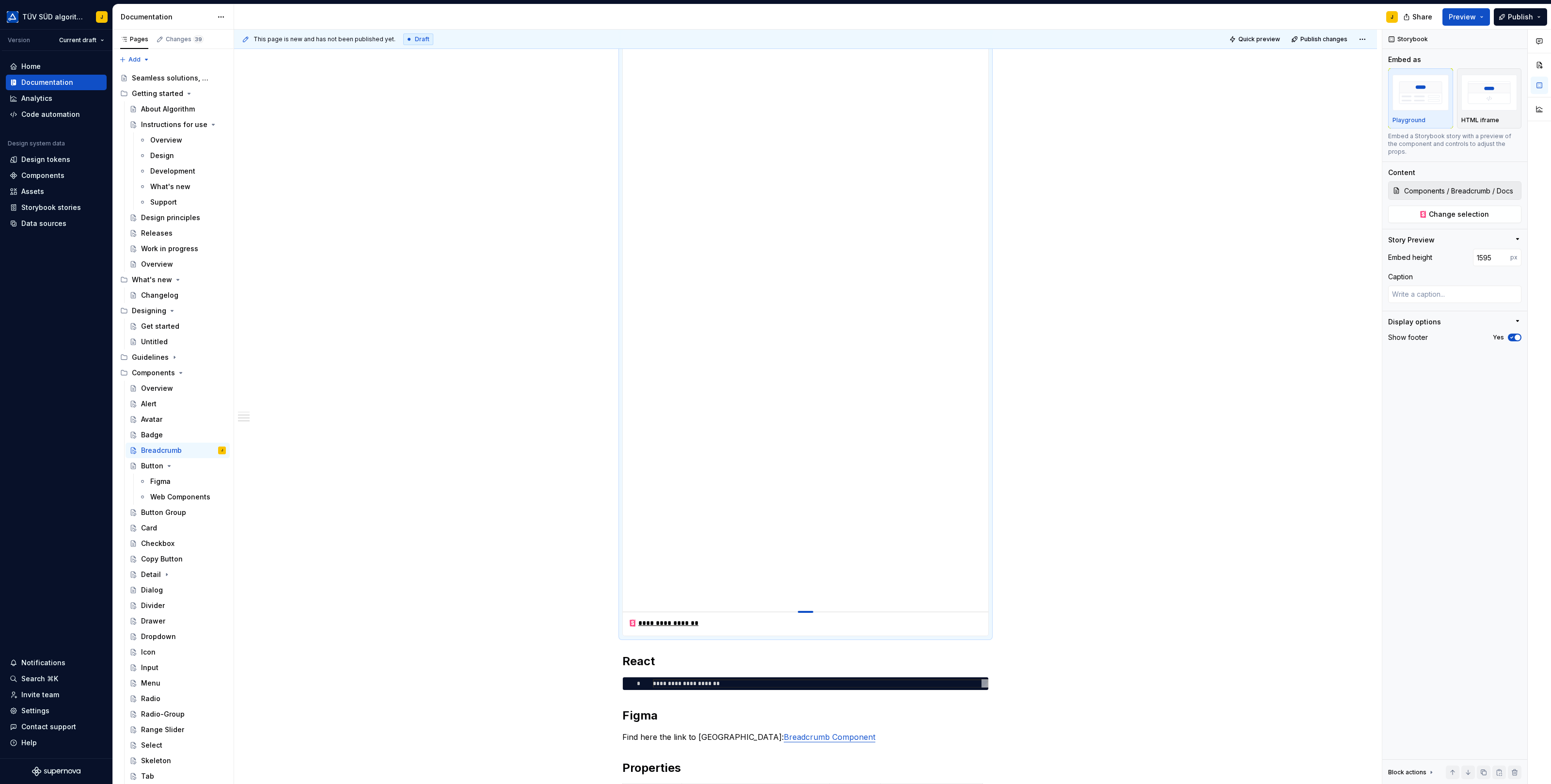
drag, startPoint x: 808, startPoint y: 537, endPoint x: 808, endPoint y: 620, distance: 83.0
click at [808, 612] on div at bounding box center [805, 612] width 16 height 2
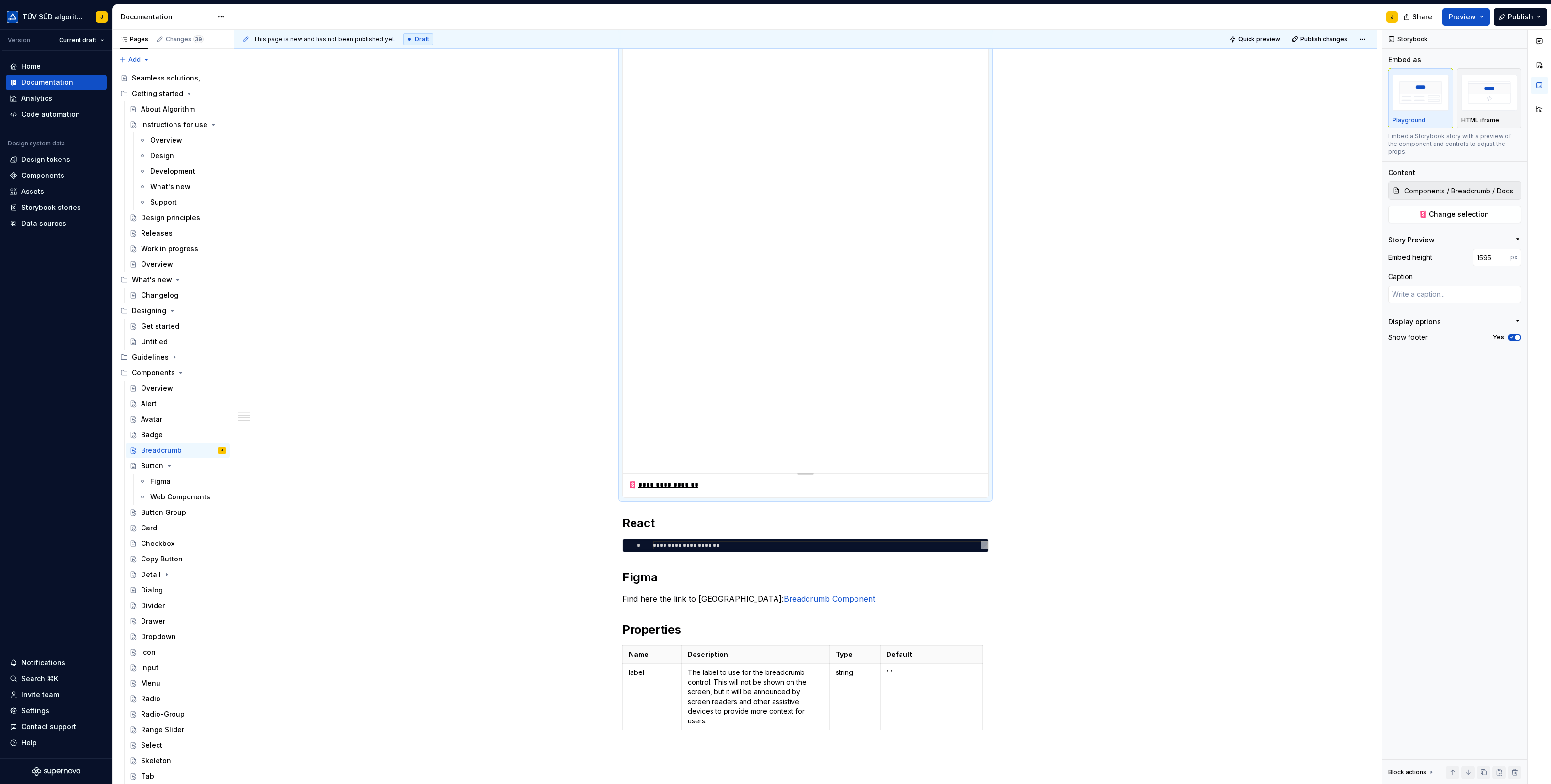
scroll to position [0, 0]
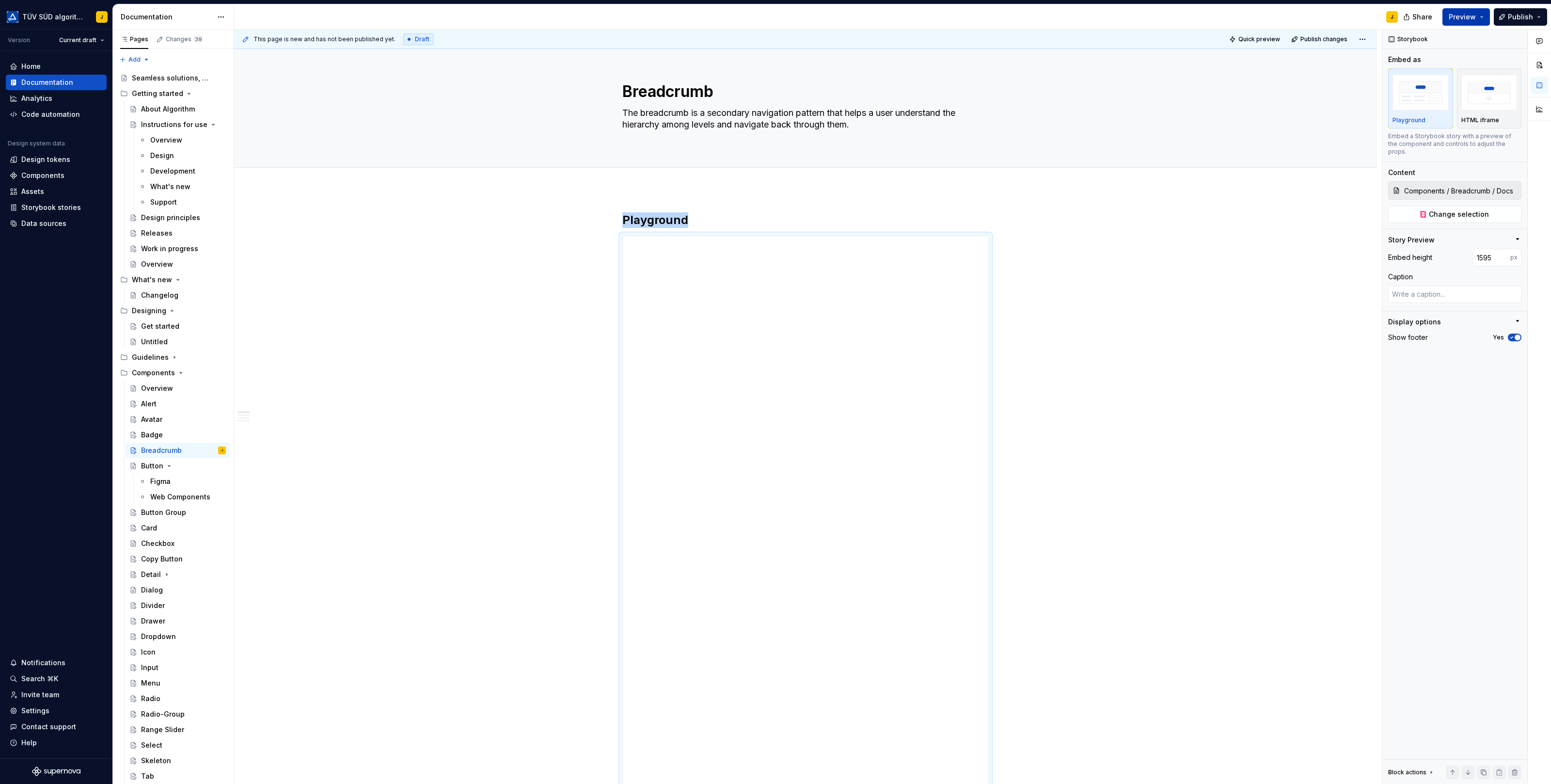
click at [1469, 10] on button "Preview" at bounding box center [1466, 16] width 47 height 17
click at [1384, 73] on span "Build preview" at bounding box center [1375, 71] width 46 height 10
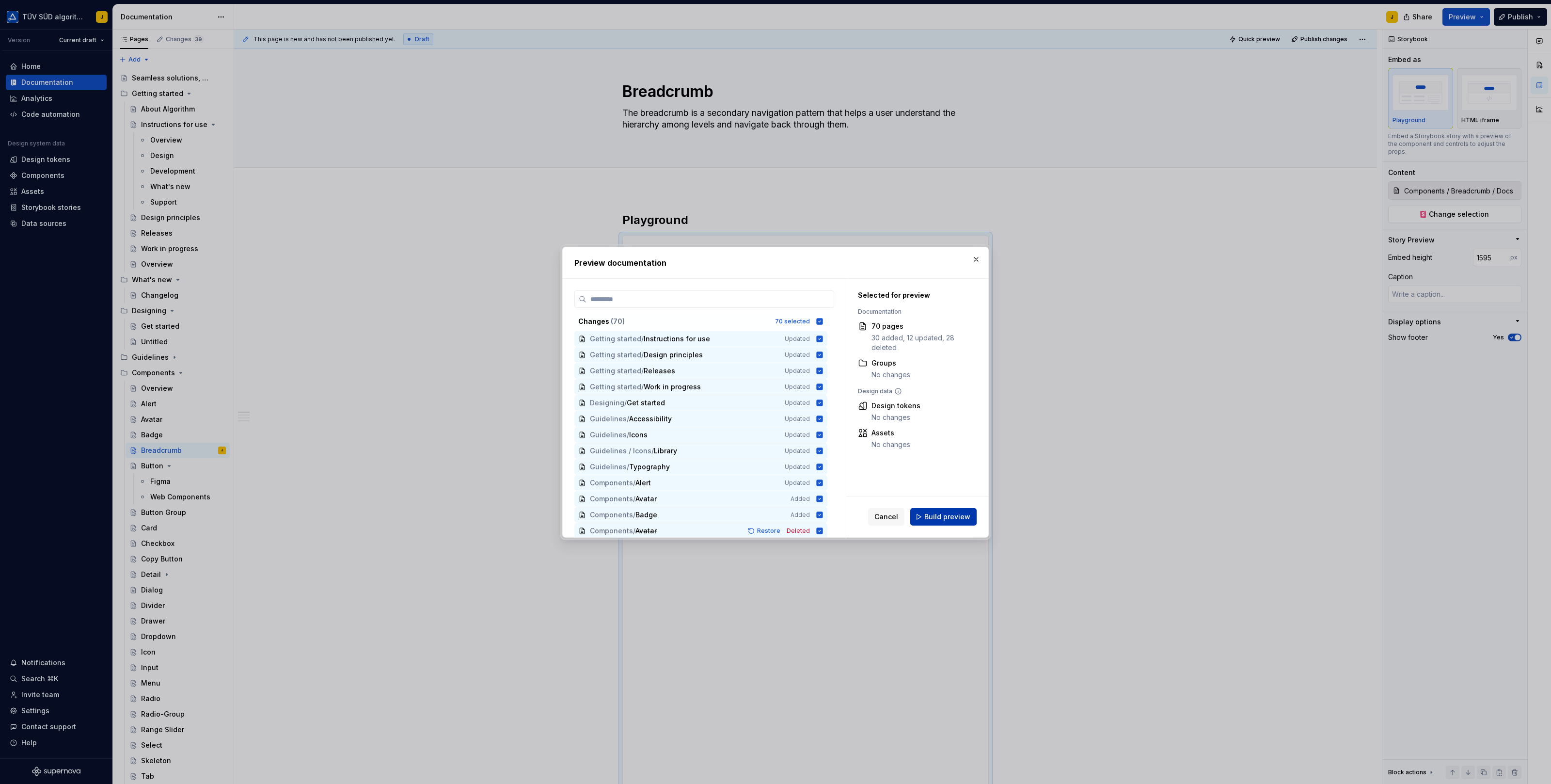
click at [940, 521] on span "Build preview" at bounding box center [947, 517] width 46 height 10
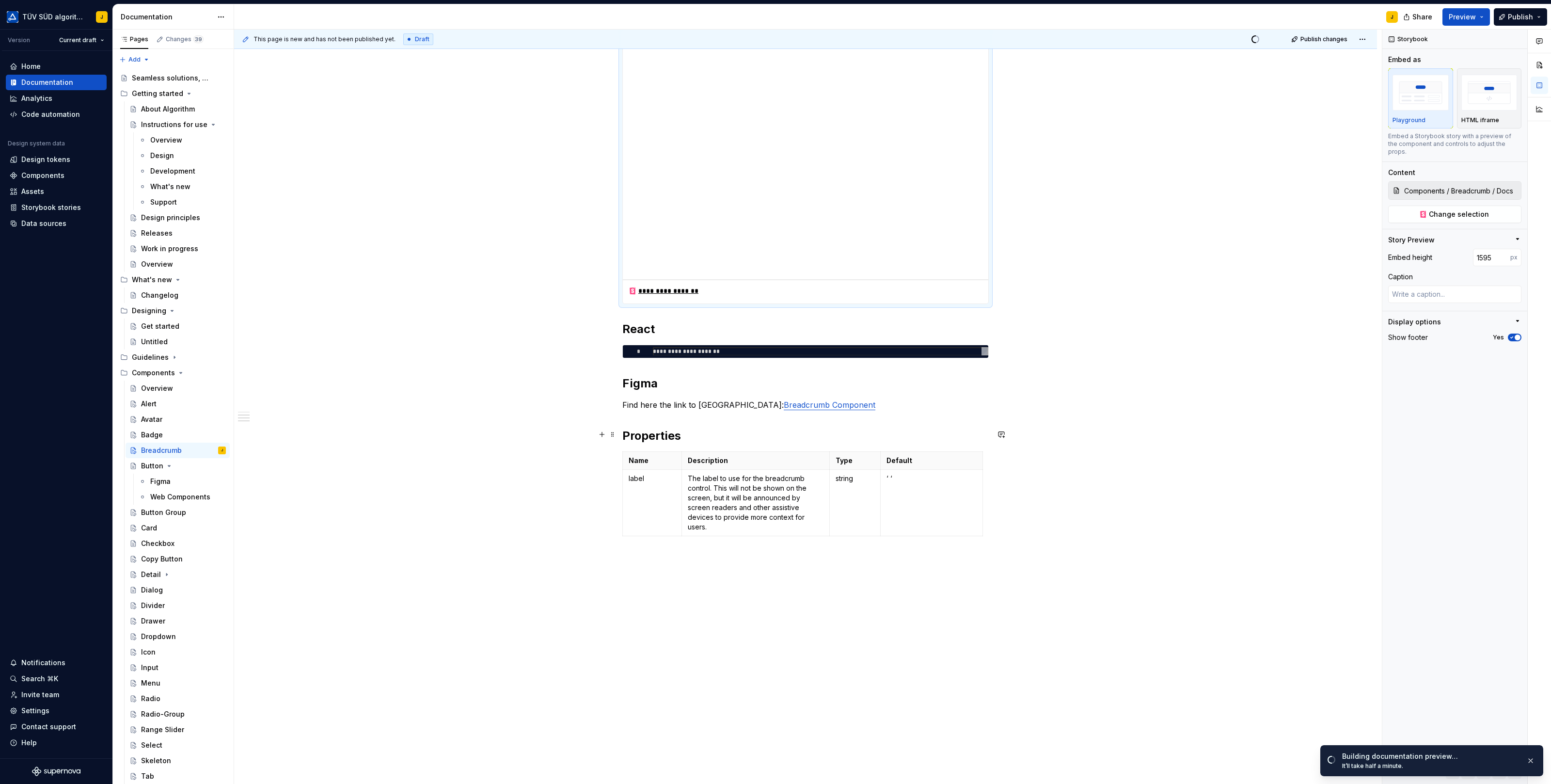
scroll to position [732, 0]
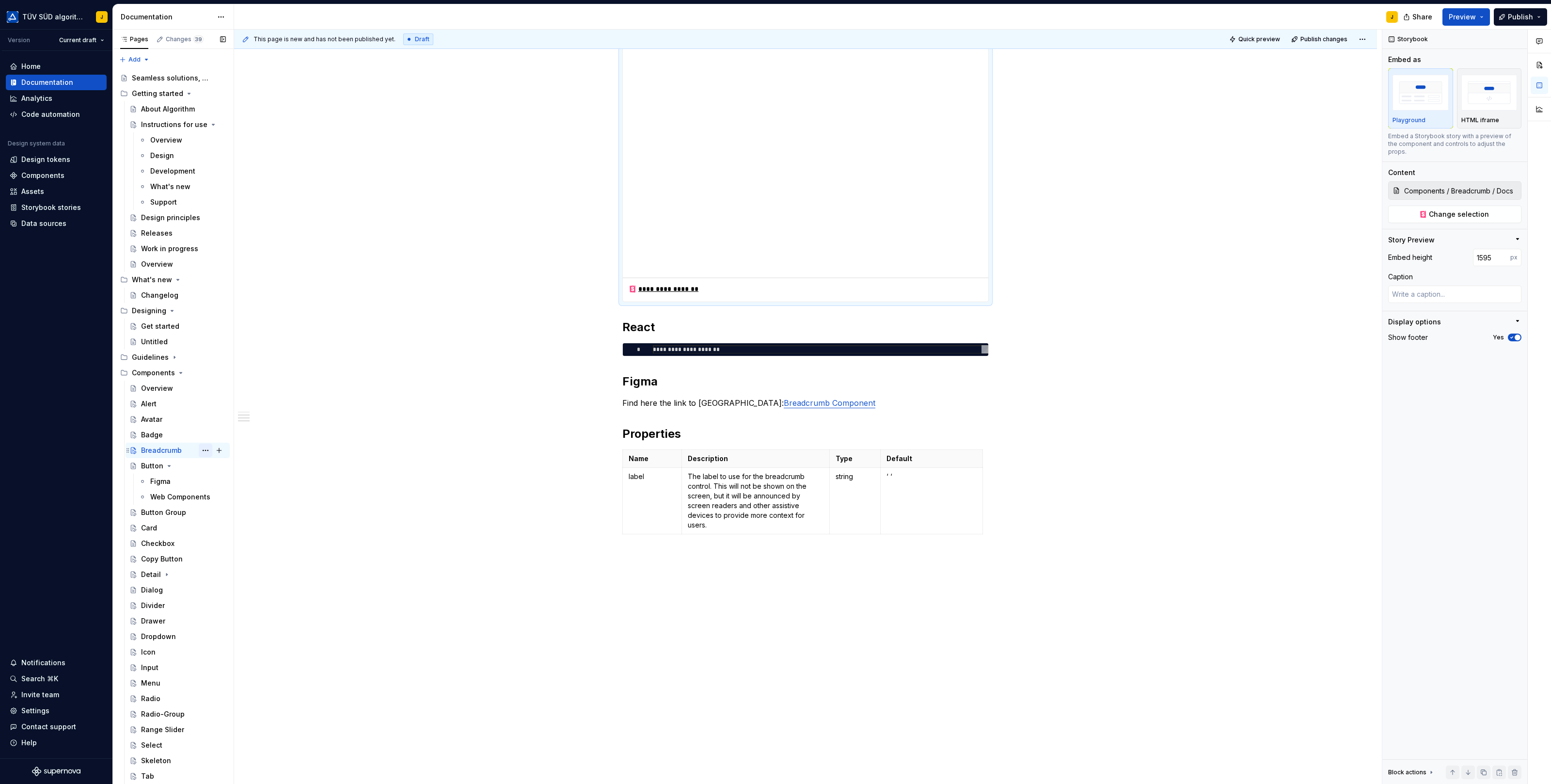
click at [209, 449] on button "Page tree" at bounding box center [205, 450] width 14 height 14
click at [235, 483] on div "Duplicate page" at bounding box center [264, 483] width 95 height 10
click at [188, 463] on div "Button" at bounding box center [184, 466] width 85 height 14
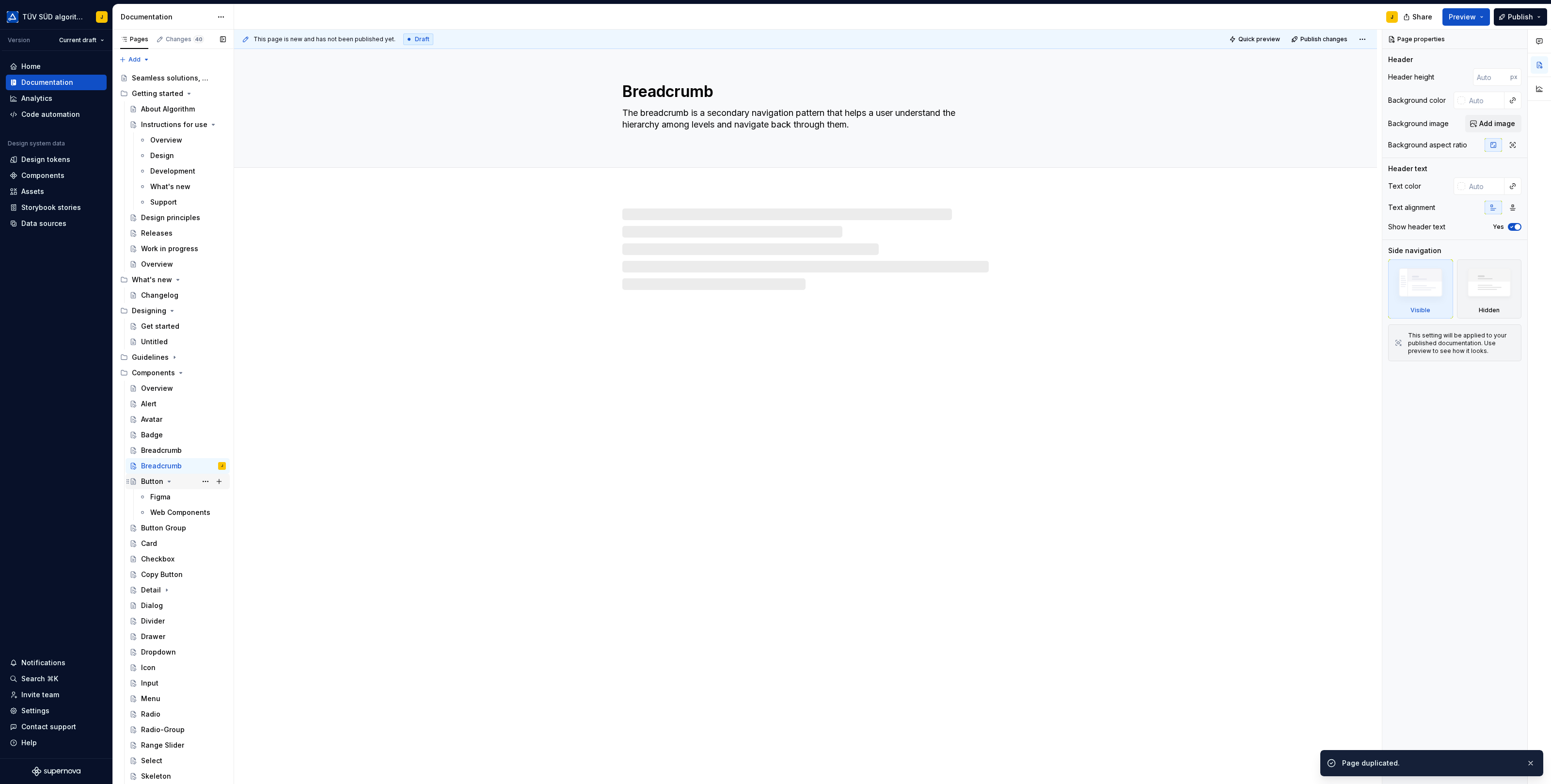
click at [181, 480] on div "Button" at bounding box center [184, 481] width 85 height 14
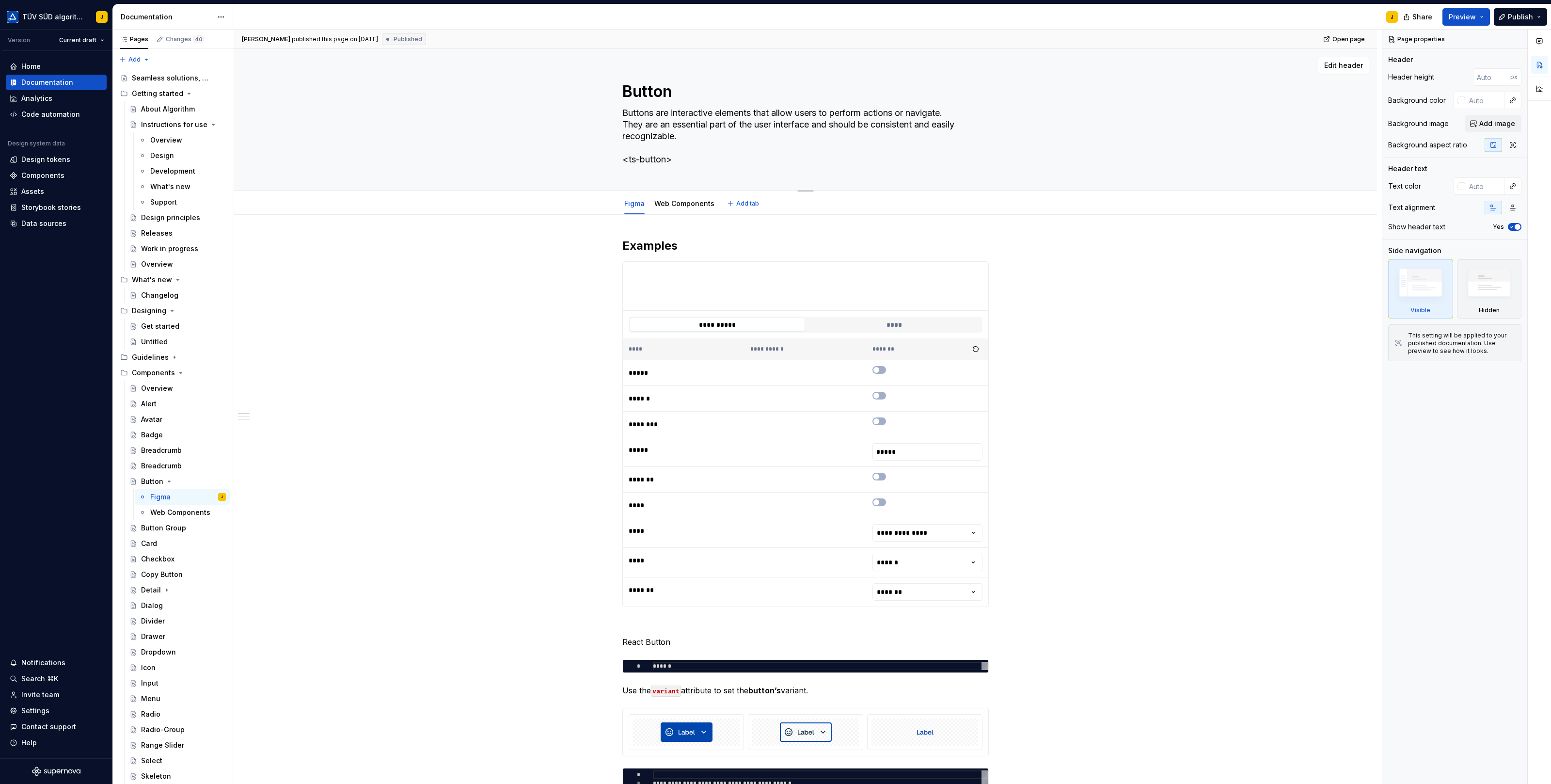
drag, startPoint x: 681, startPoint y: 138, endPoint x: 628, endPoint y: 116, distance: 57.4
click at [627, 115] on textarea "Buttons are interactive elements that allow users to perform actions or navigat…" at bounding box center [804, 136] width 367 height 62
click at [675, 127] on textarea "Buttons are interactive elements that allow users to perform actions or navigat…" at bounding box center [804, 136] width 367 height 62
drag, startPoint x: 683, startPoint y: 135, endPoint x: 621, endPoint y: 107, distance: 68.0
click at [621, 107] on div "Button Buttons are interactive elements that allow users to perform actions or …" at bounding box center [805, 119] width 1065 height 141
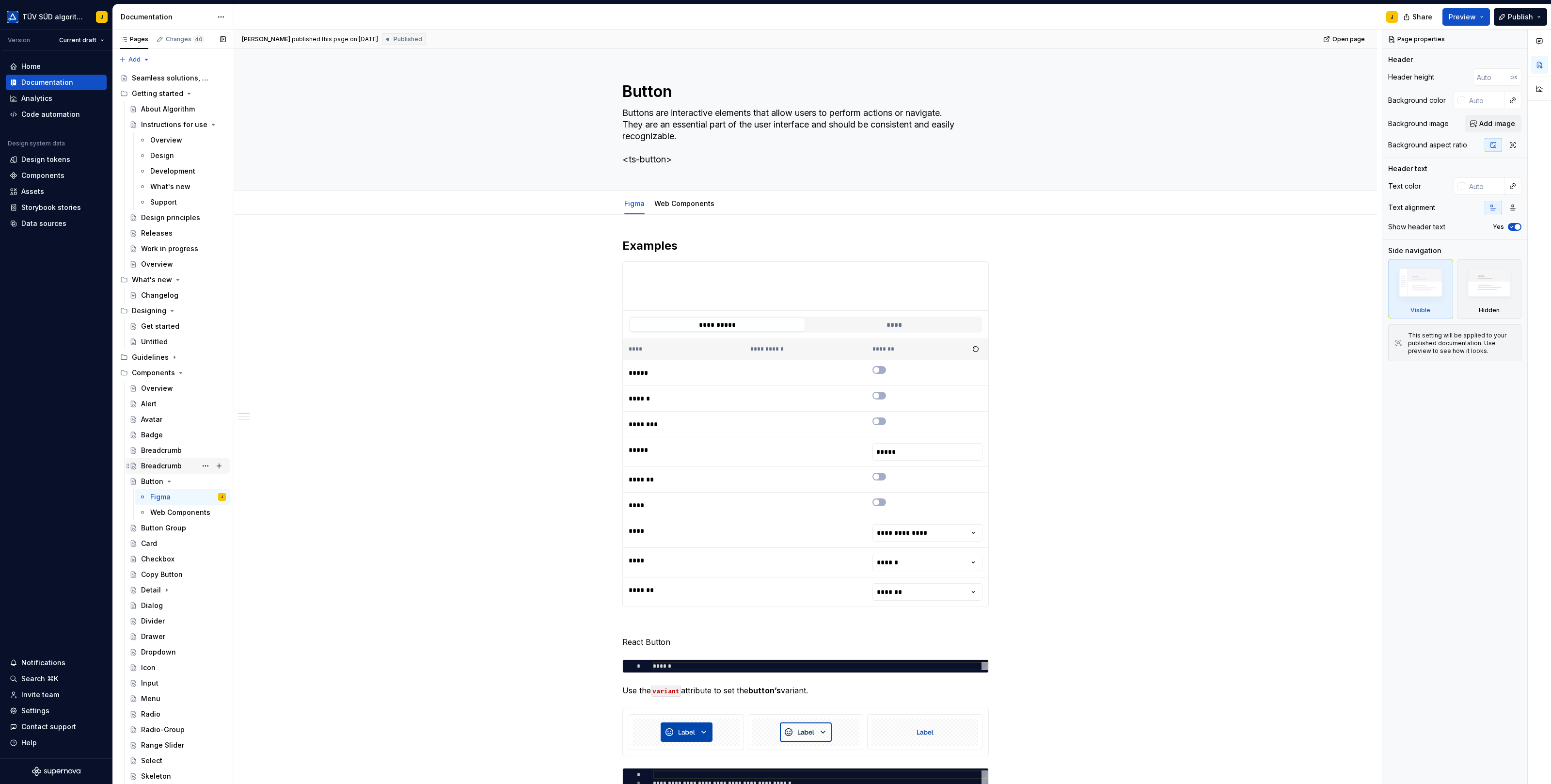
click at [168, 464] on div "Breadcrumb" at bounding box center [162, 466] width 41 height 10
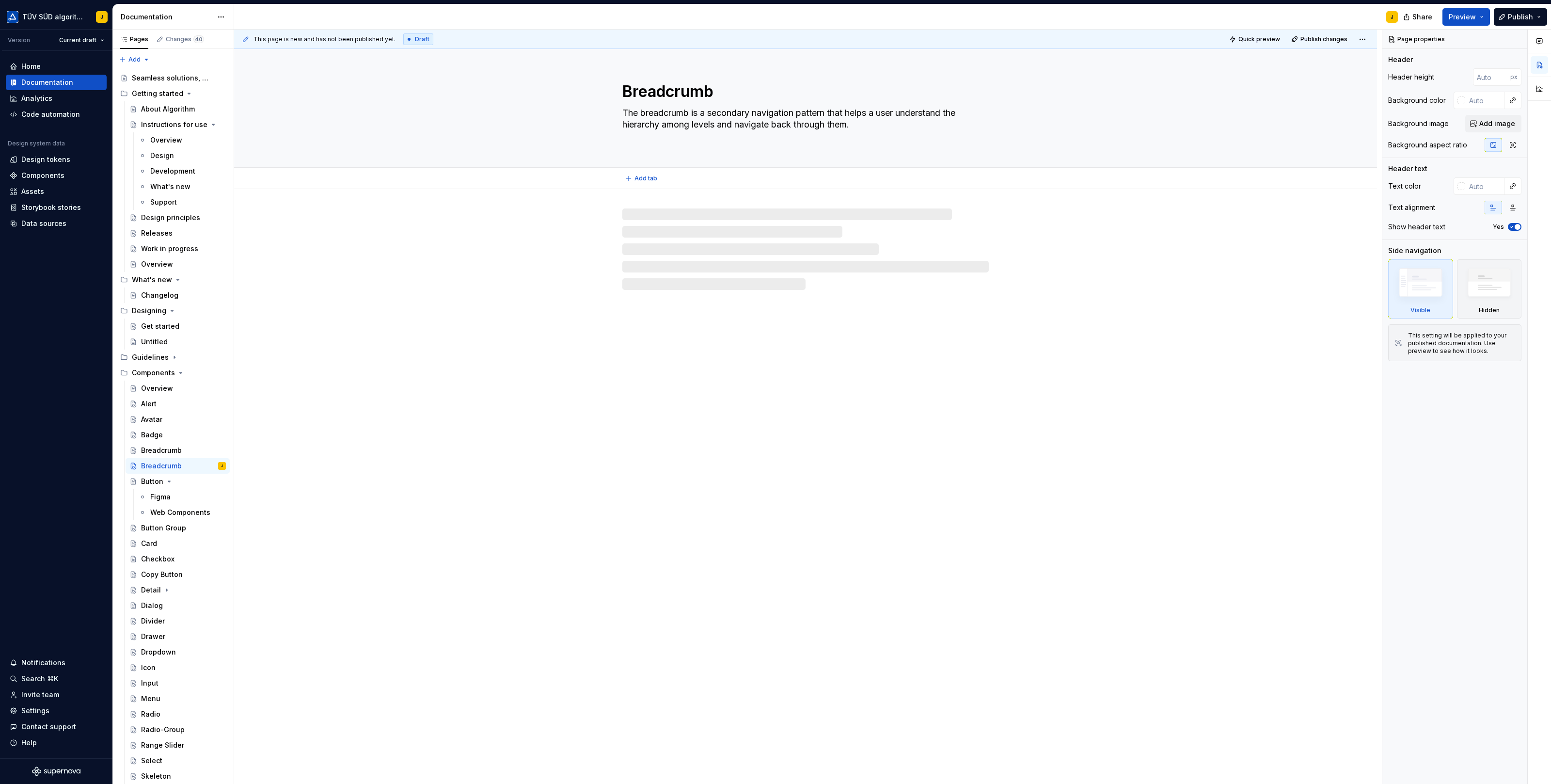
click at [689, 118] on textarea "The breadcrumb is a secondary navigation pattern that helps a user understand t…" at bounding box center [804, 124] width 367 height 38
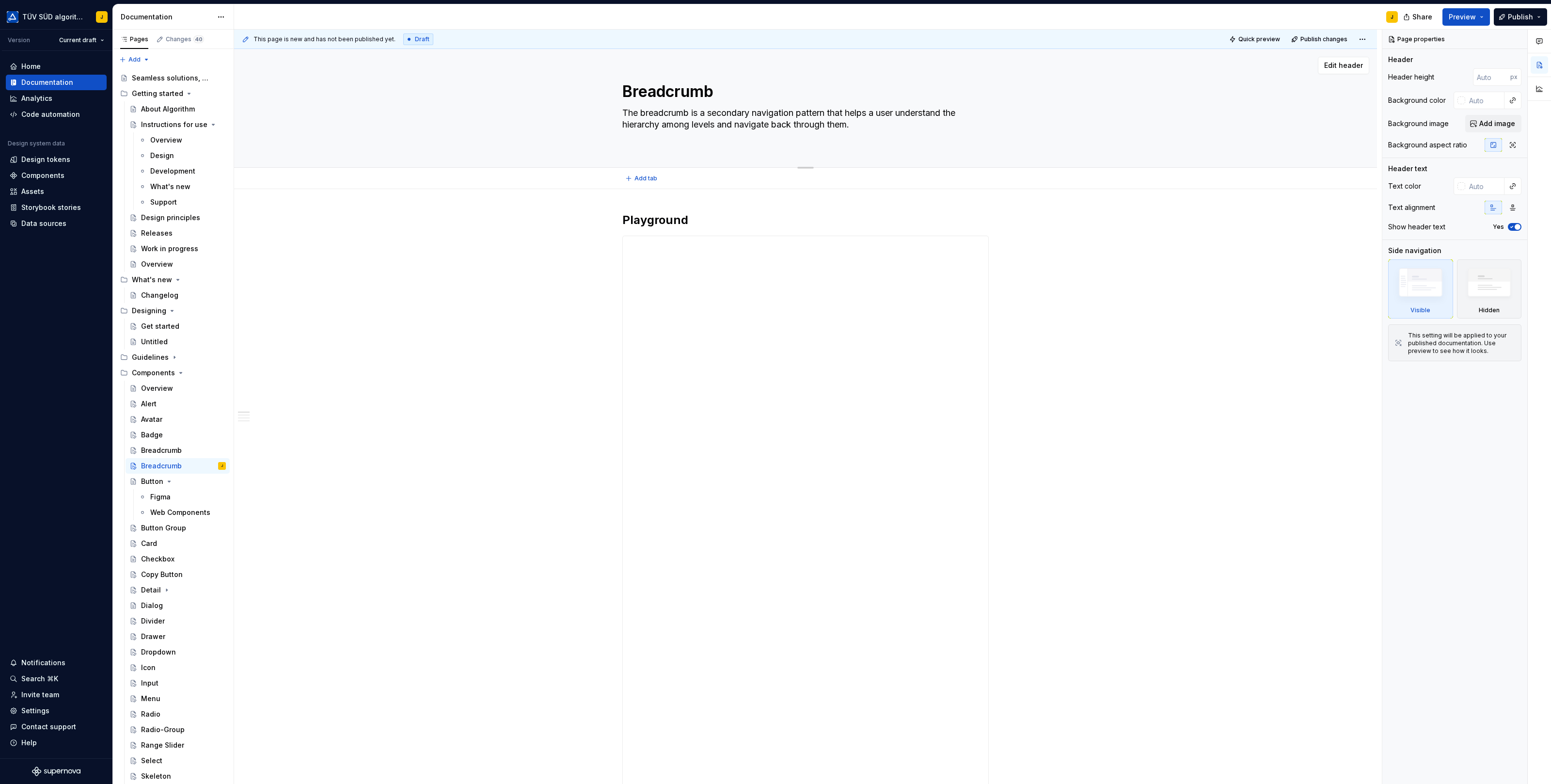
click at [689, 118] on textarea "The breadcrumb is a secondary navigation pattern that helps a user understand t…" at bounding box center [804, 124] width 367 height 38
paste textarea "Buttons are interactive elements that allow users to perform actions or navigat…"
click at [684, 91] on textarea "Breadcrumb" at bounding box center [804, 91] width 367 height 23
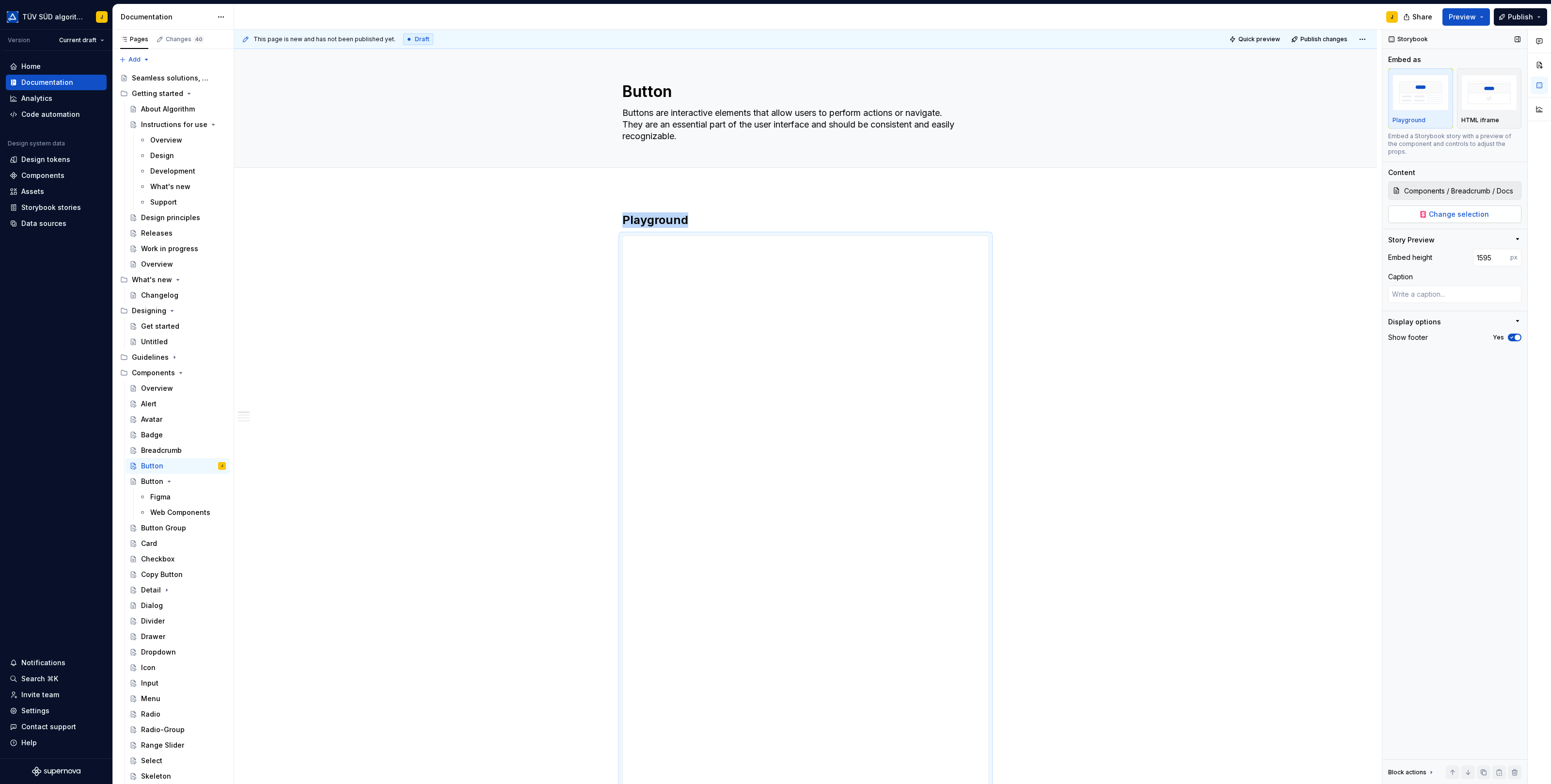
click at [1475, 209] on span "Change selection" at bounding box center [1459, 214] width 60 height 10
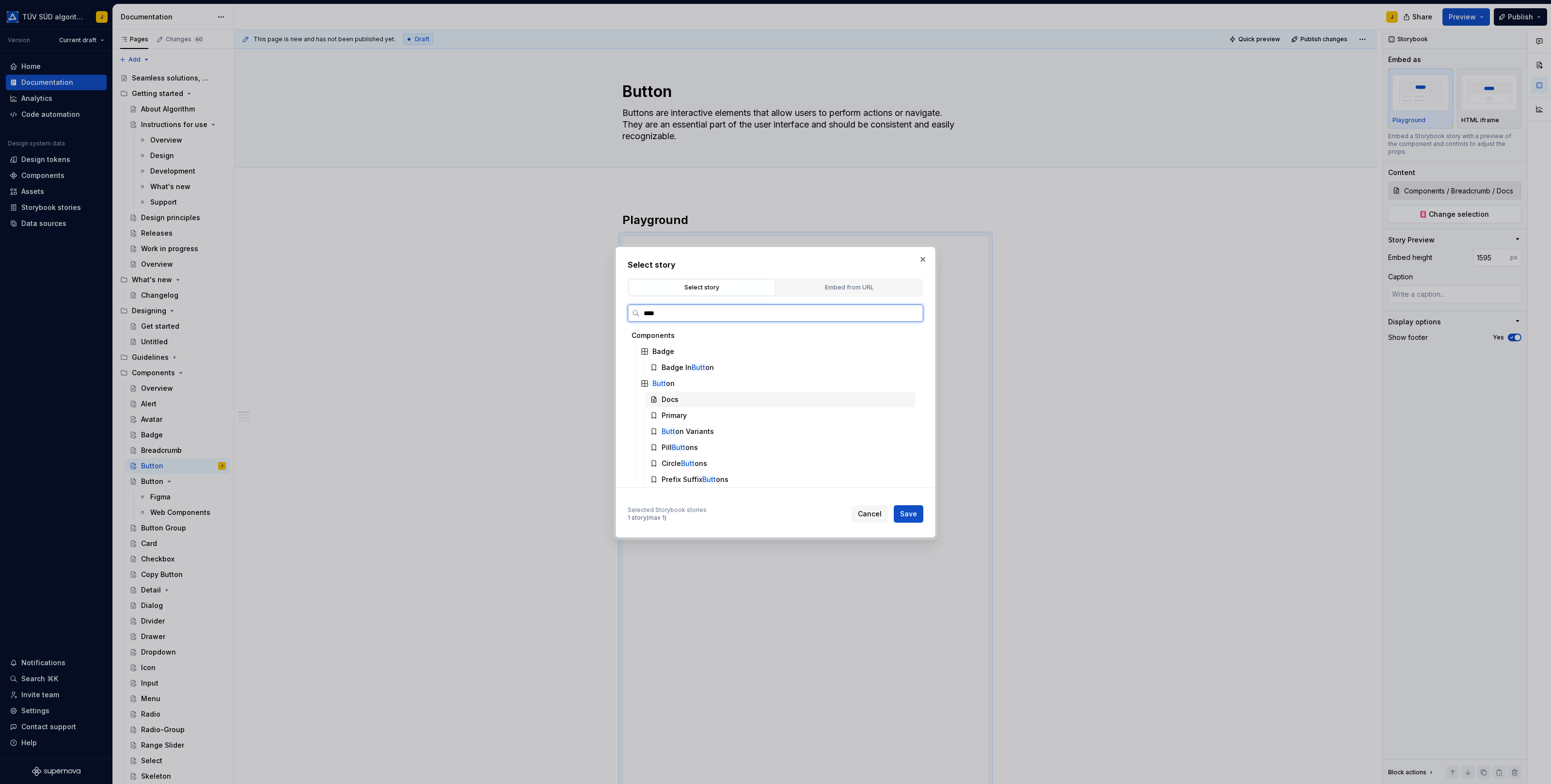
click at [675, 399] on div "Docs" at bounding box center [670, 399] width 17 height 10
click at [911, 512] on span "Save" at bounding box center [908, 514] width 17 height 10
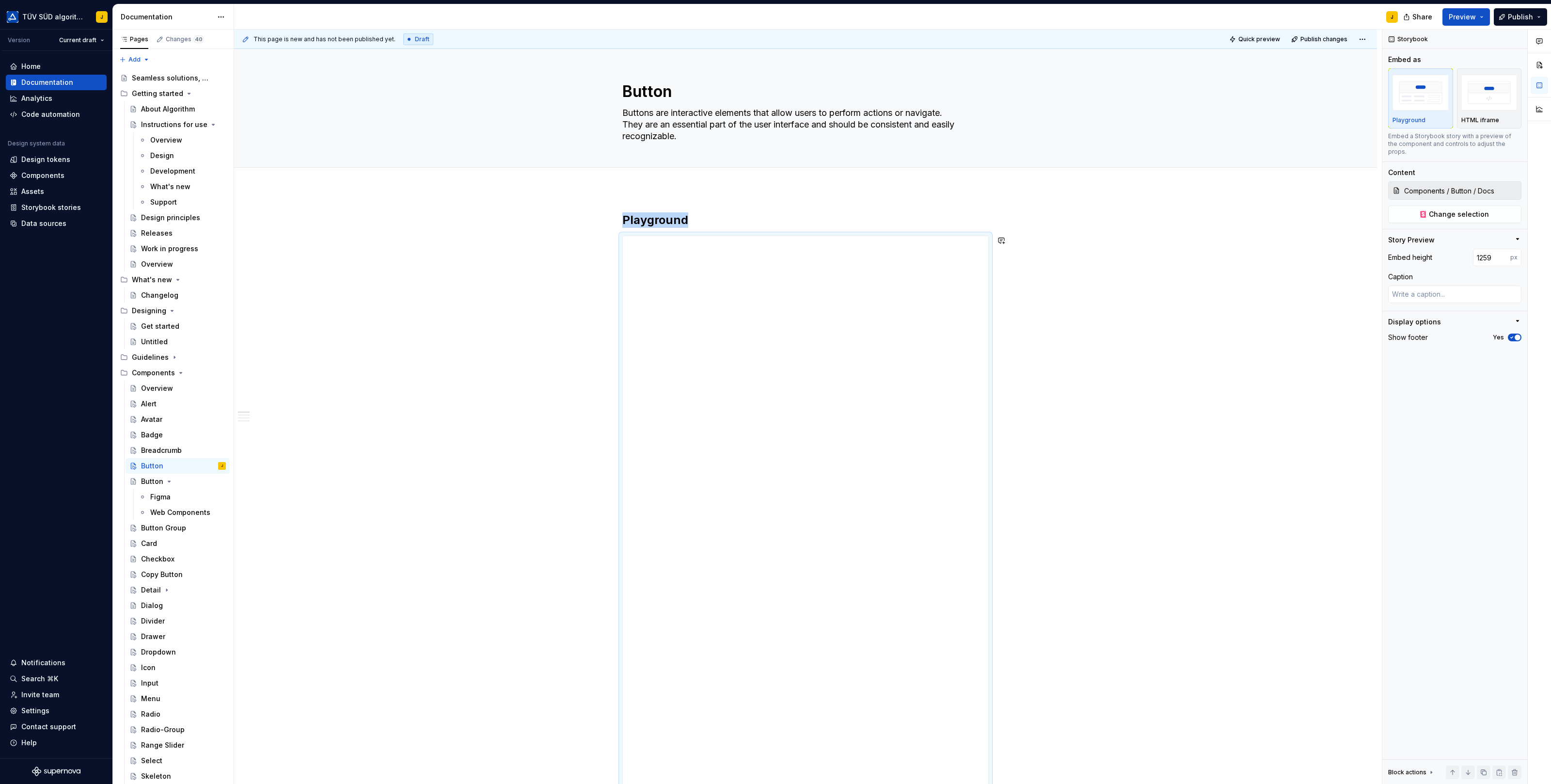
drag, startPoint x: 809, startPoint y: 429, endPoint x: 807, endPoint y: 844, distance: 415.0
click at [807, 783] on html "TÜV SÜD algorithm J Version Current draft Home Documentation Analytics Code aut…" at bounding box center [775, 392] width 1551 height 784
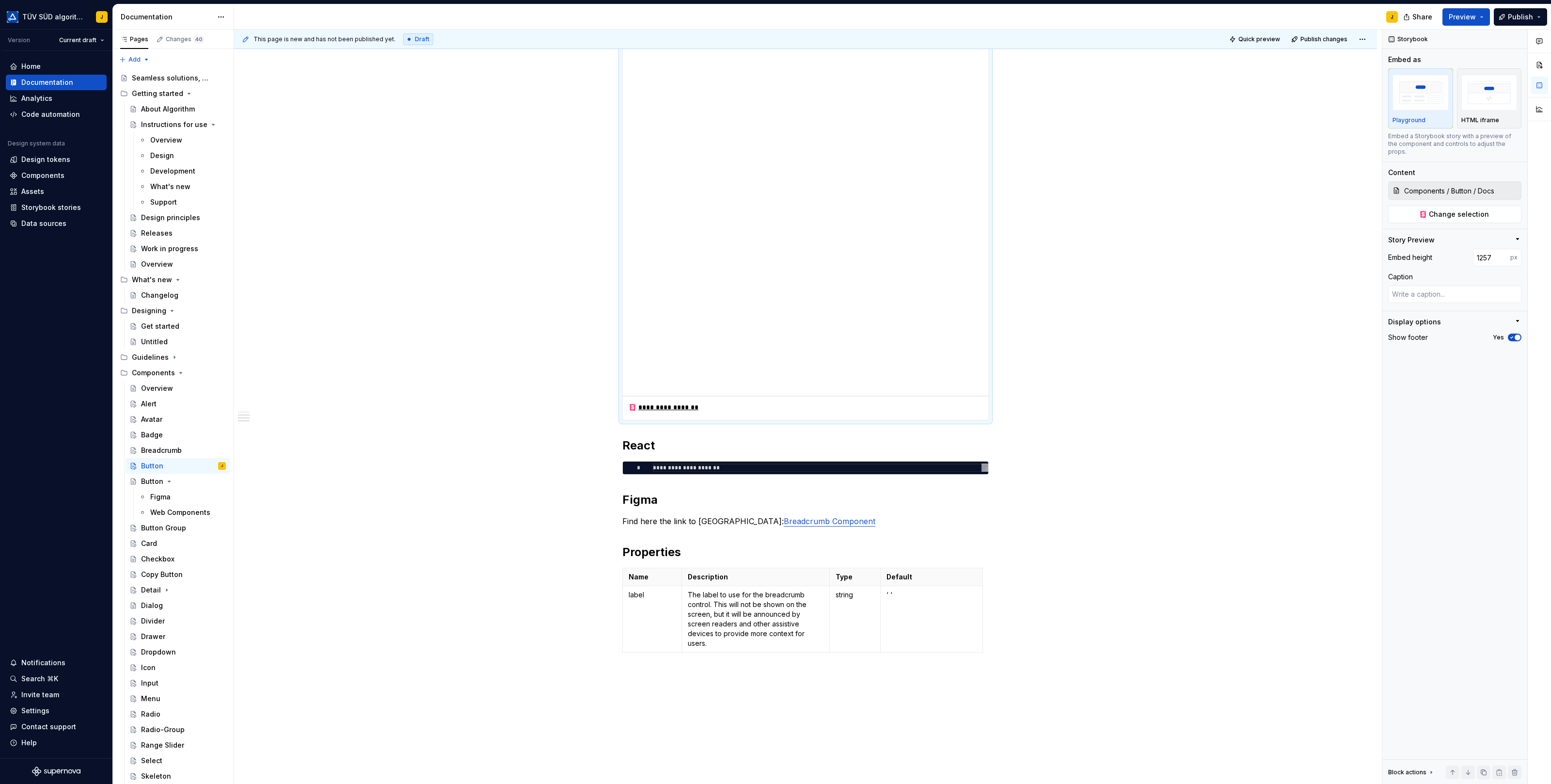
scroll to position [497, 0]
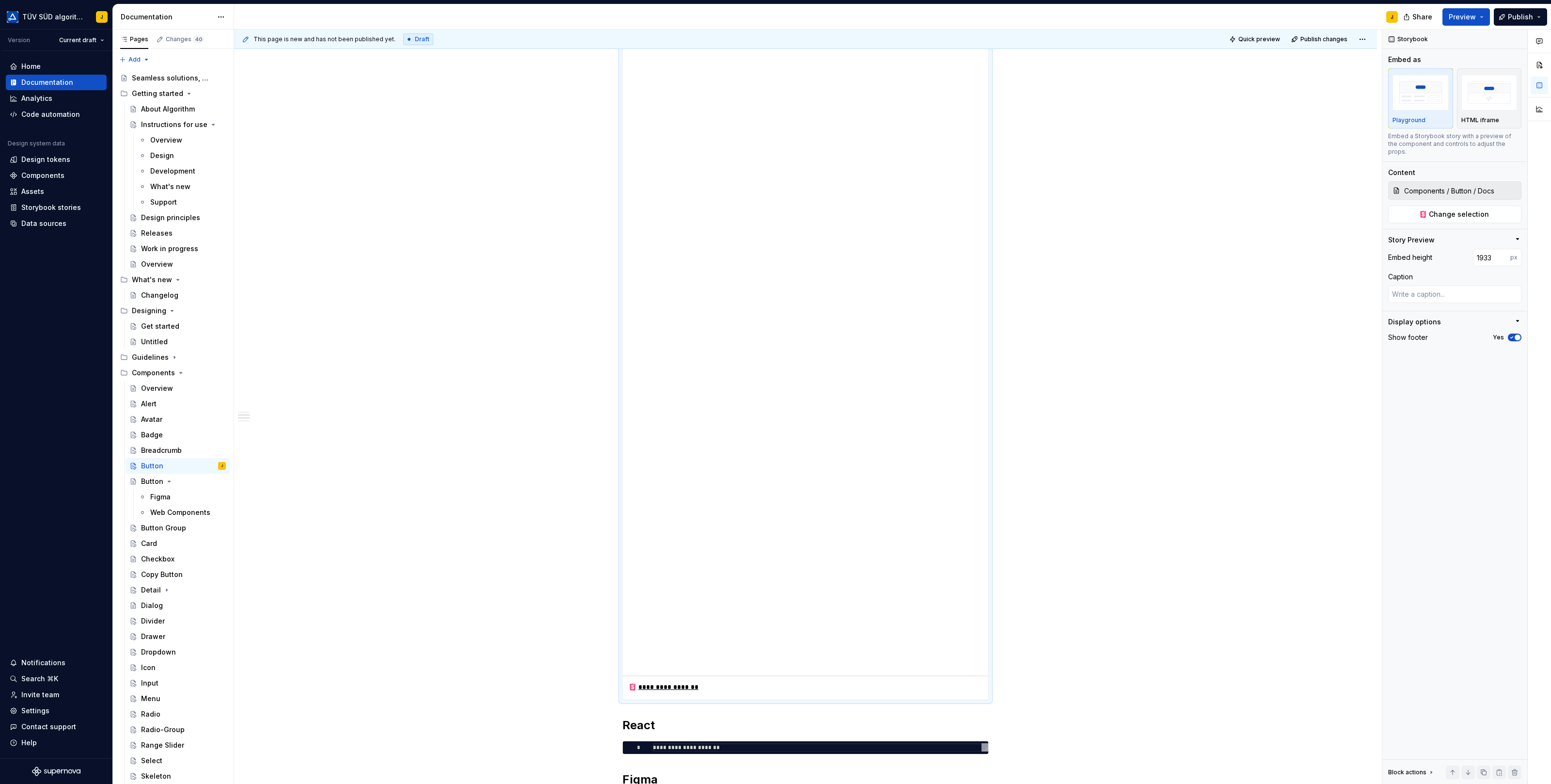
drag, startPoint x: 809, startPoint y: 346, endPoint x: 826, endPoint y: 675, distance: 329.4
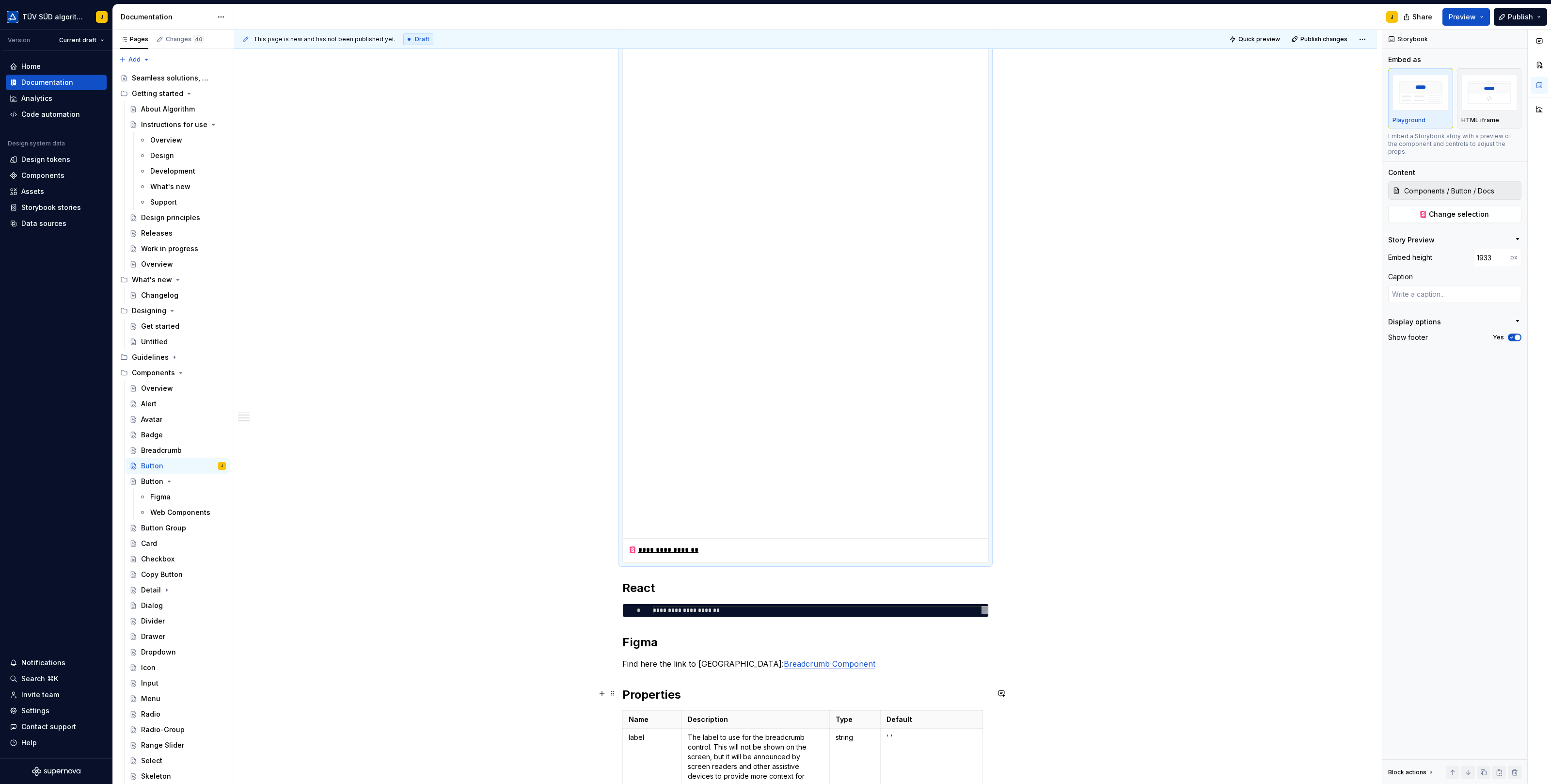
scroll to position [718, 0]
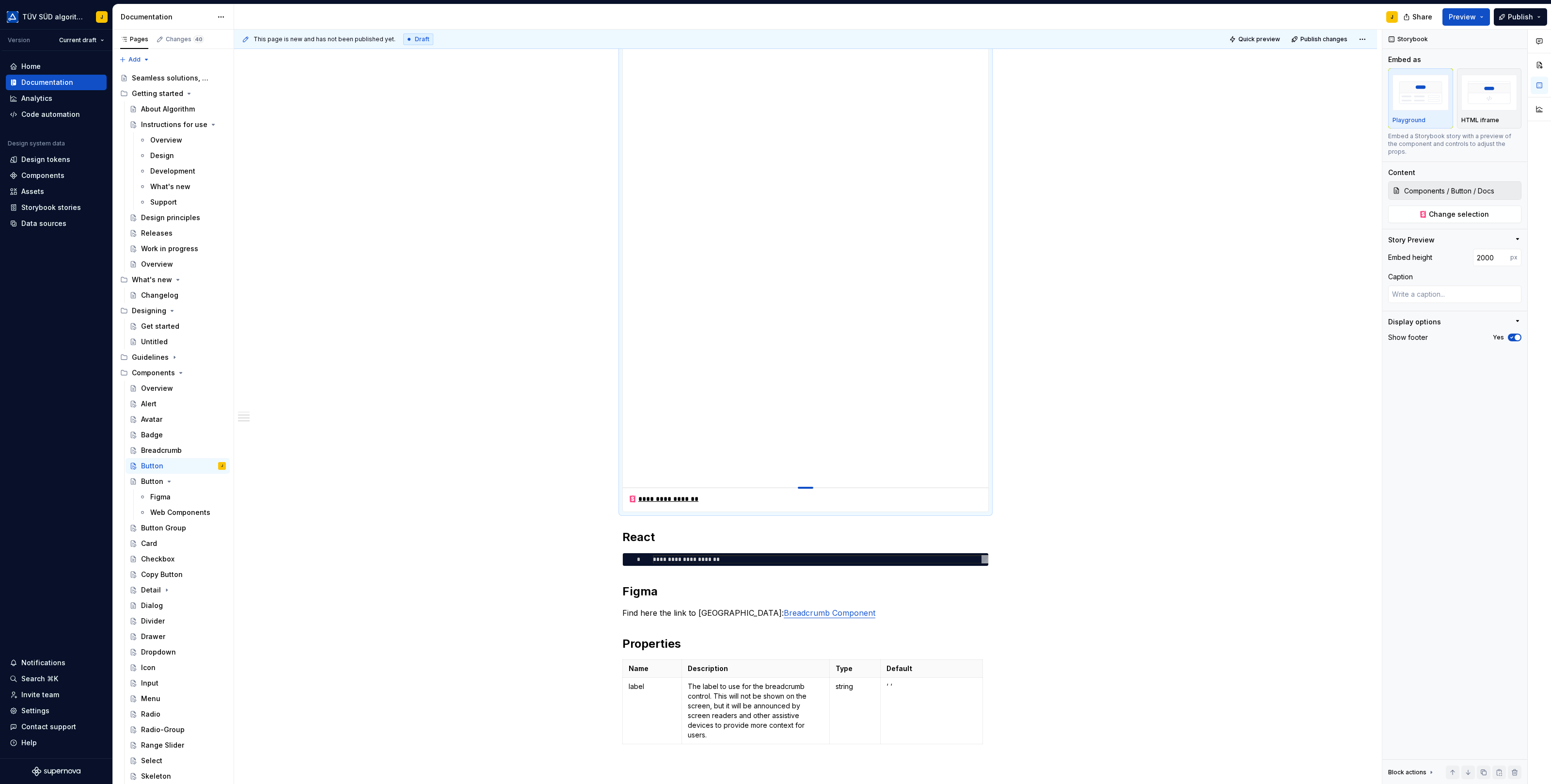
drag, startPoint x: 811, startPoint y: 453, endPoint x: 821, endPoint y: 778, distance: 325.2
drag, startPoint x: 809, startPoint y: 484, endPoint x: 809, endPoint y: 566, distance: 82.0
click at [809, 566] on div "**********" at bounding box center [805, 132] width 367 height 1277
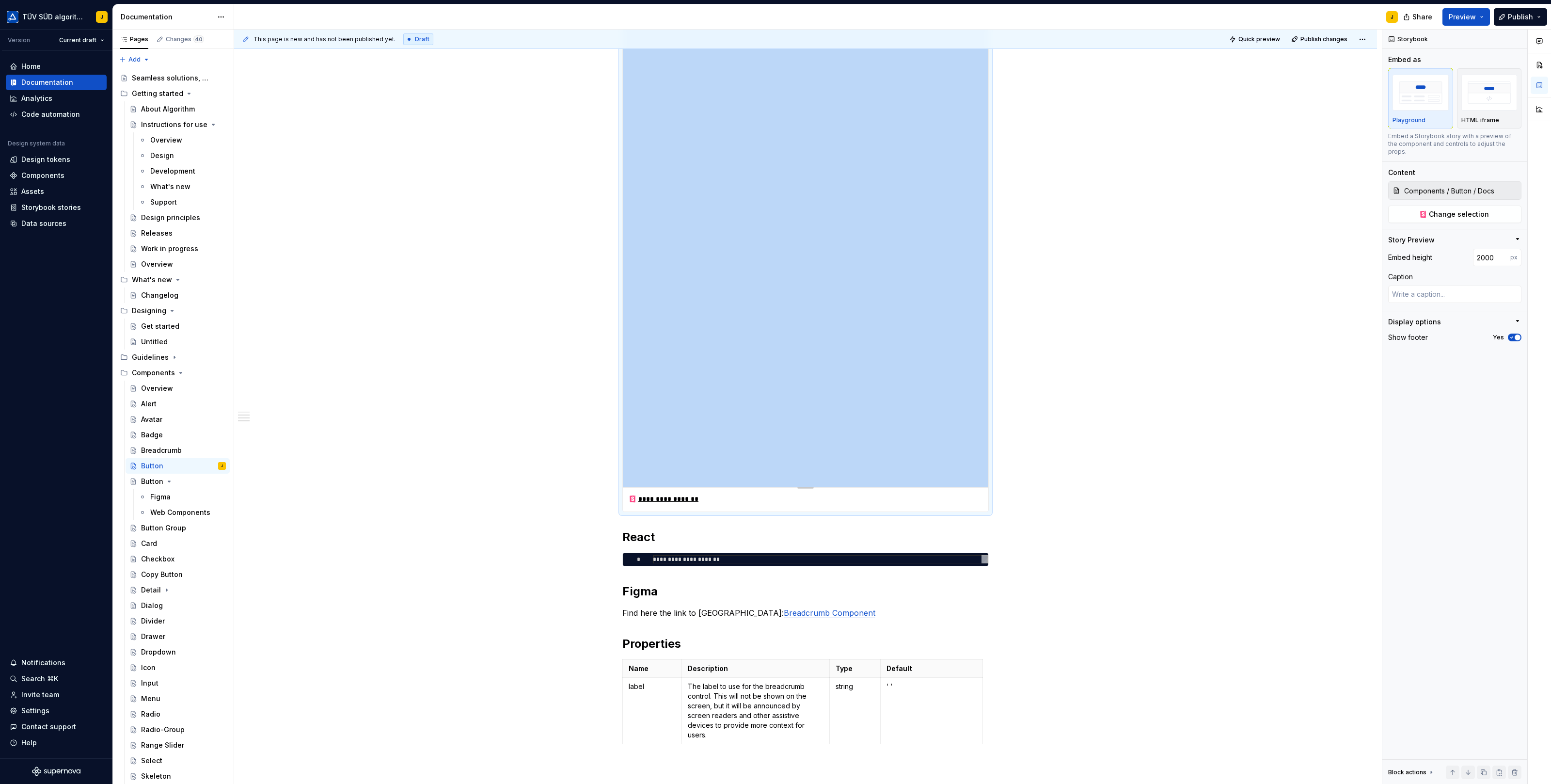
click at [185, 783] on html "TÜV SÜD algorithm J Version Current draft Home Documentation Analytics Code aut…" at bounding box center [775, 392] width 1551 height 784
click at [810, 485] on div at bounding box center [805, 486] width 68 height 2
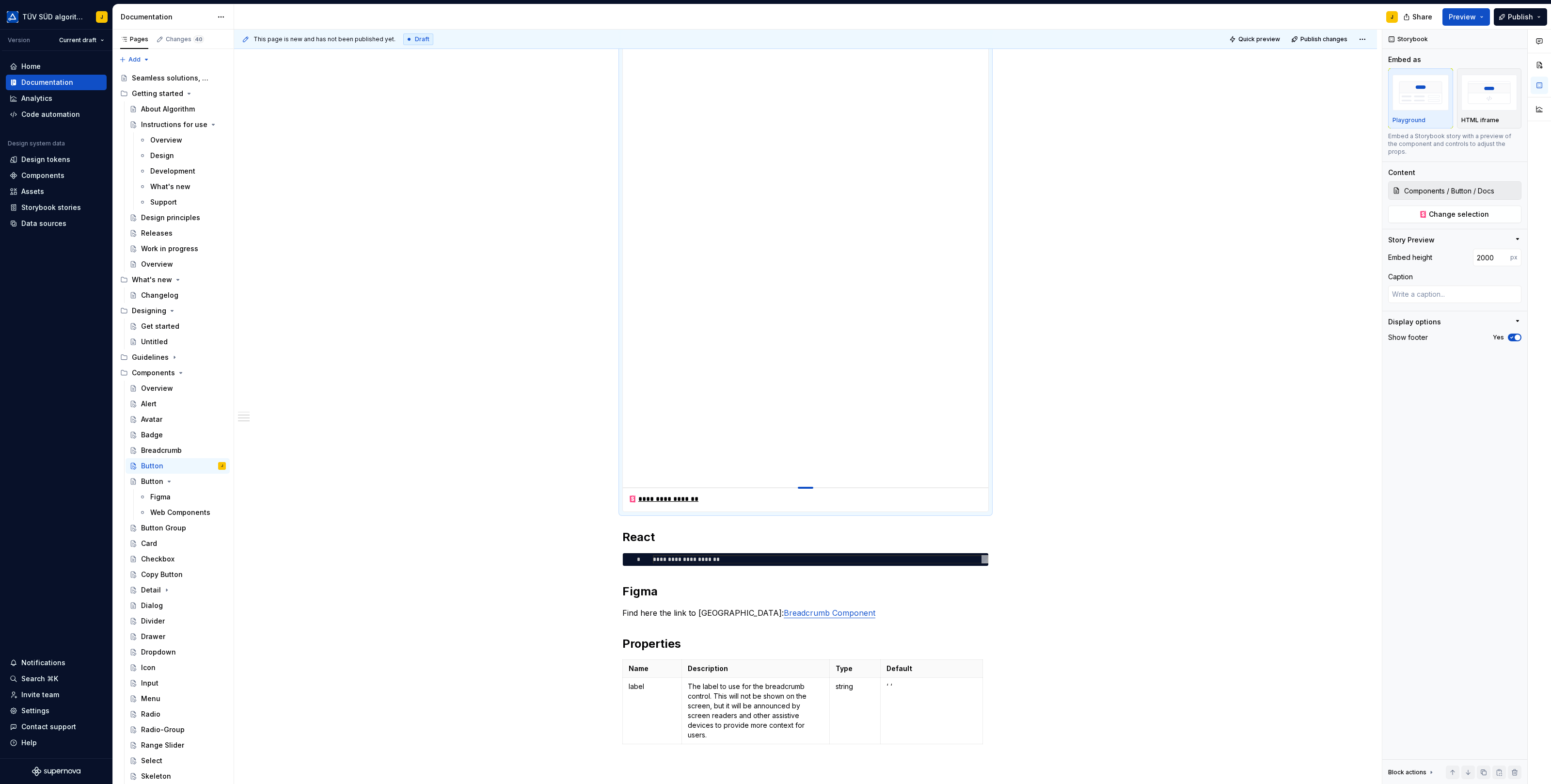
drag, startPoint x: 810, startPoint y: 486, endPoint x: 802, endPoint y: 654, distance: 168.2
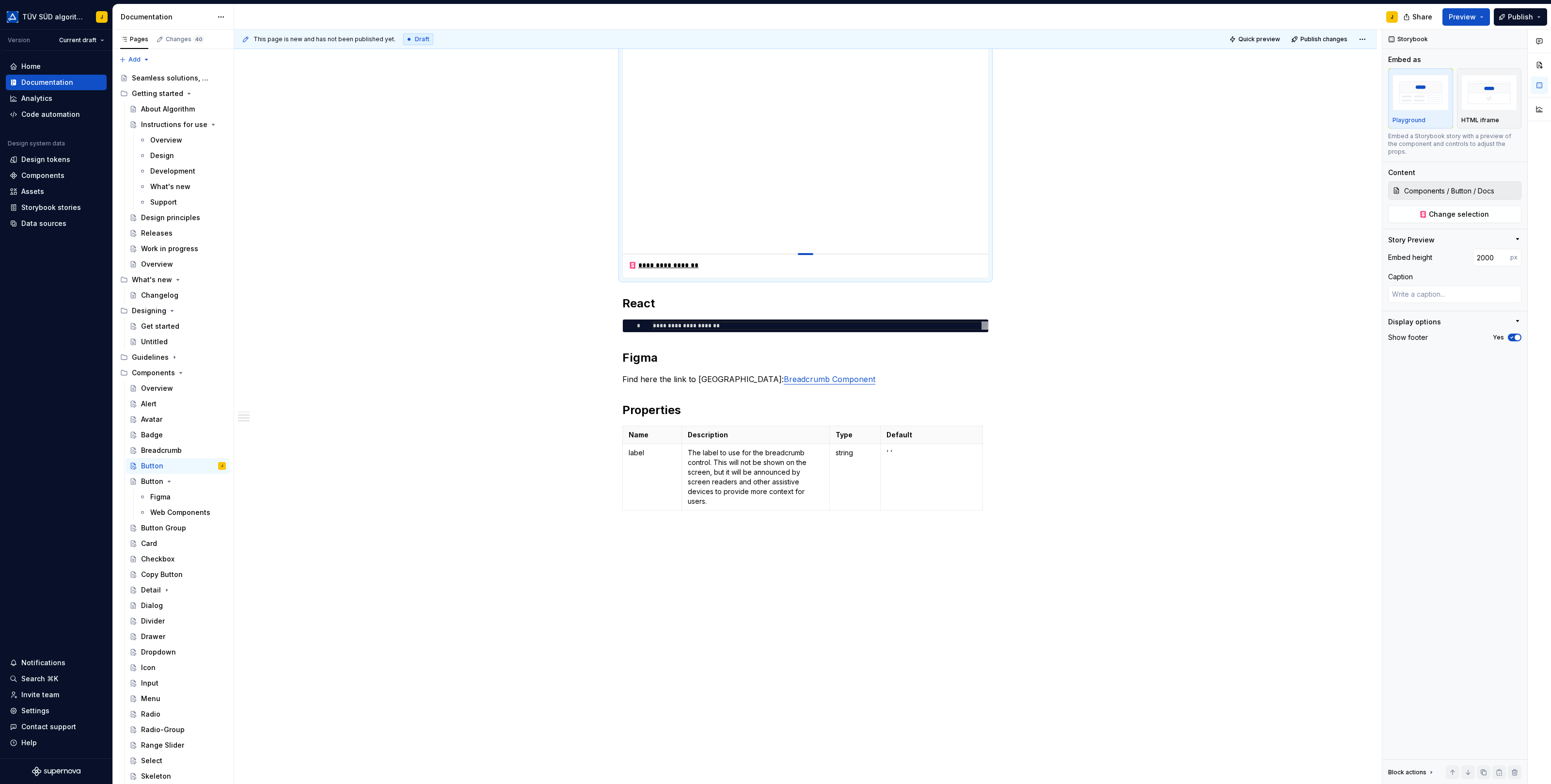
scroll to position [884, 0]
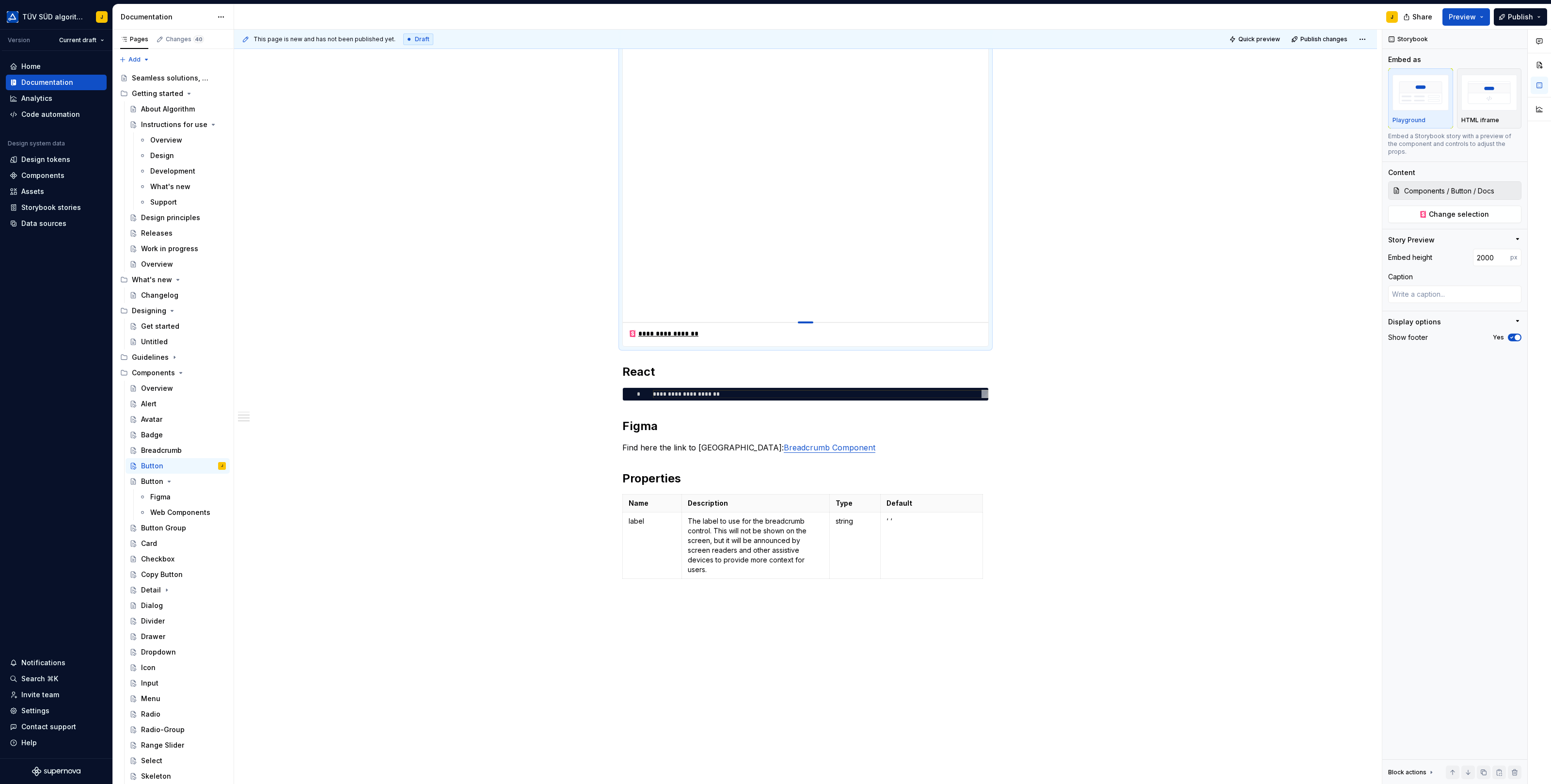
drag, startPoint x: 806, startPoint y: 321, endPoint x: 823, endPoint y: 685, distance: 364.4
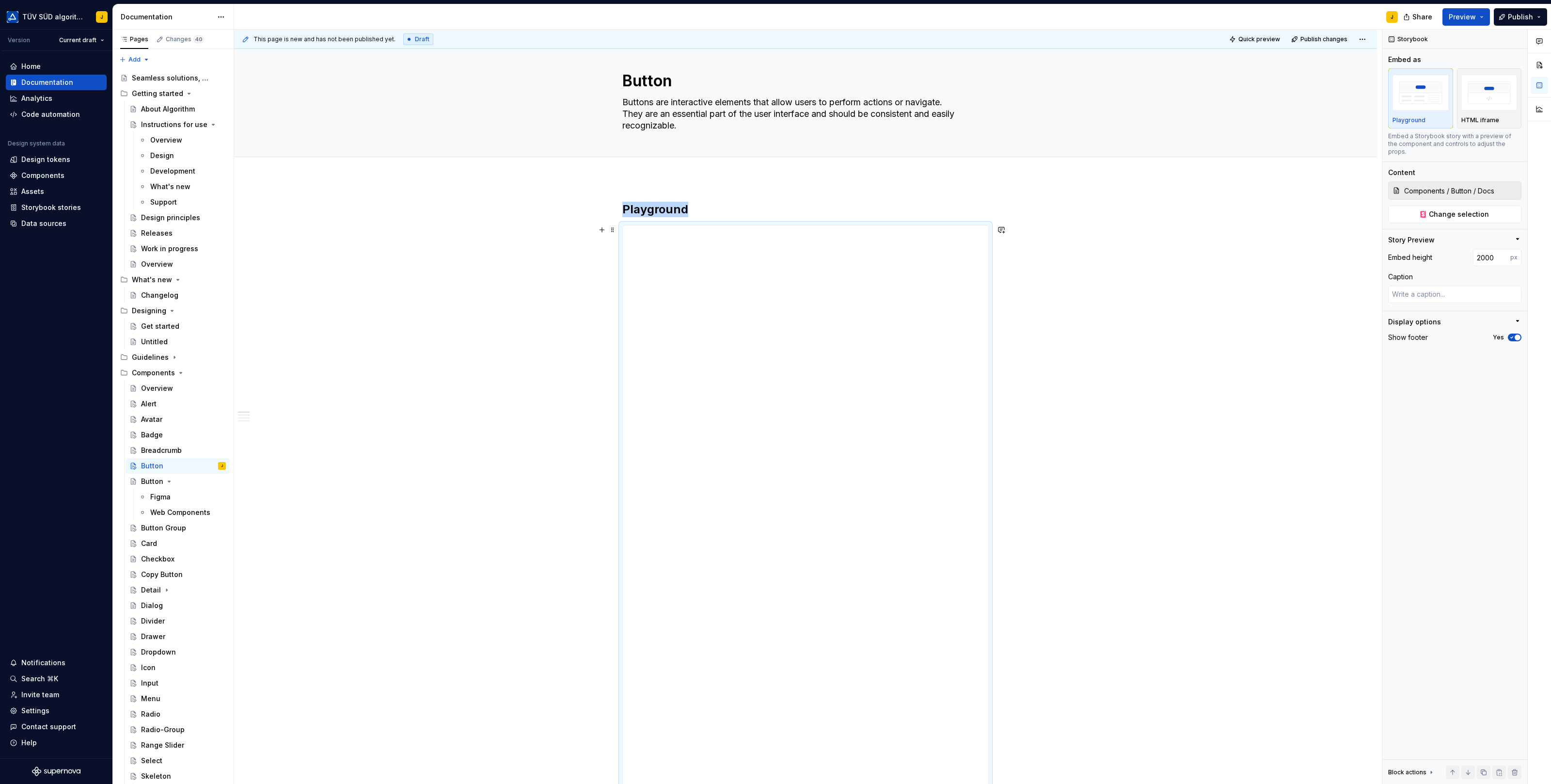
scroll to position [0, 0]
click at [1497, 248] on input "2000" at bounding box center [1491, 256] width 38 height 17
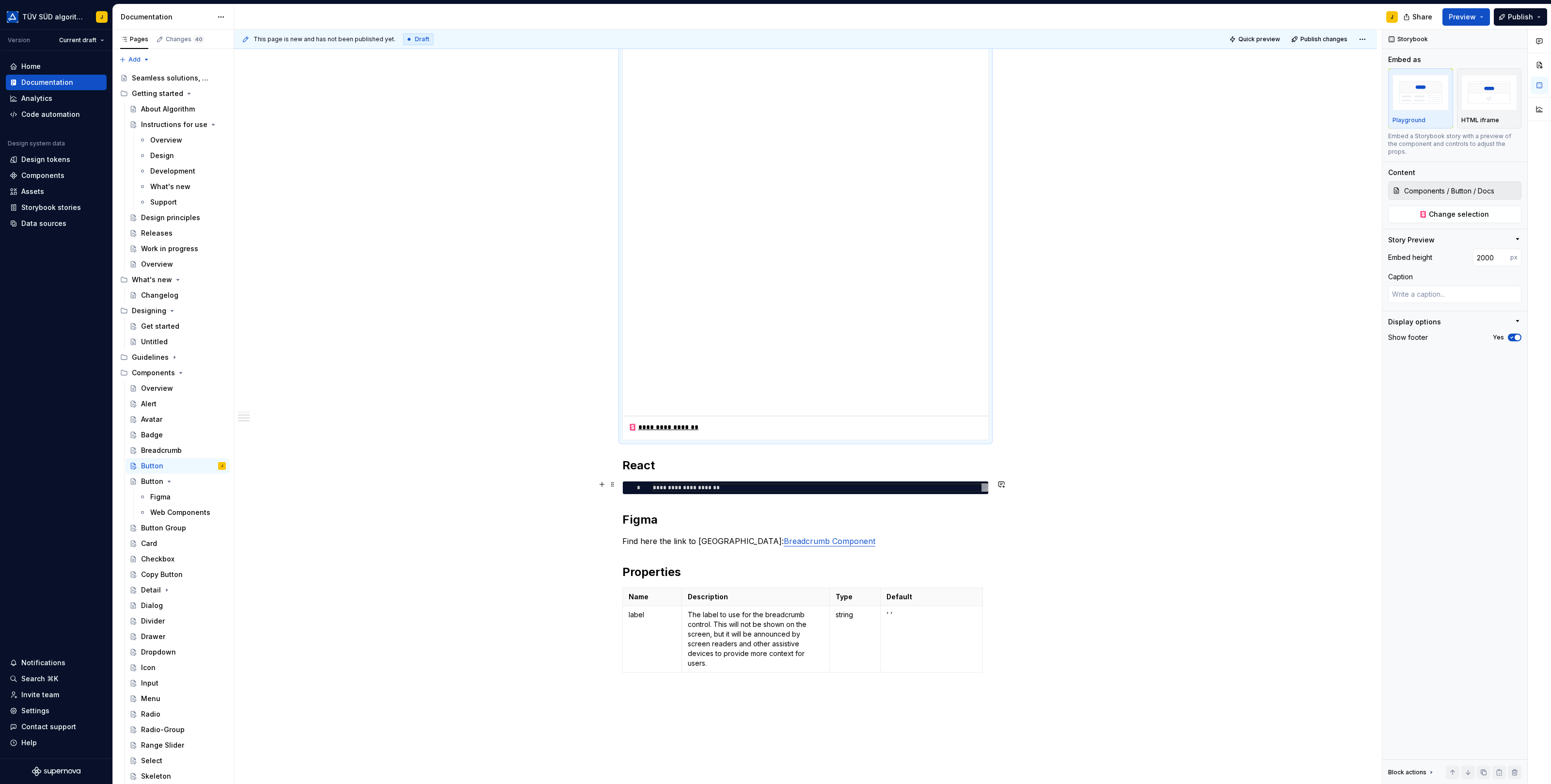
scroll to position [939, 0]
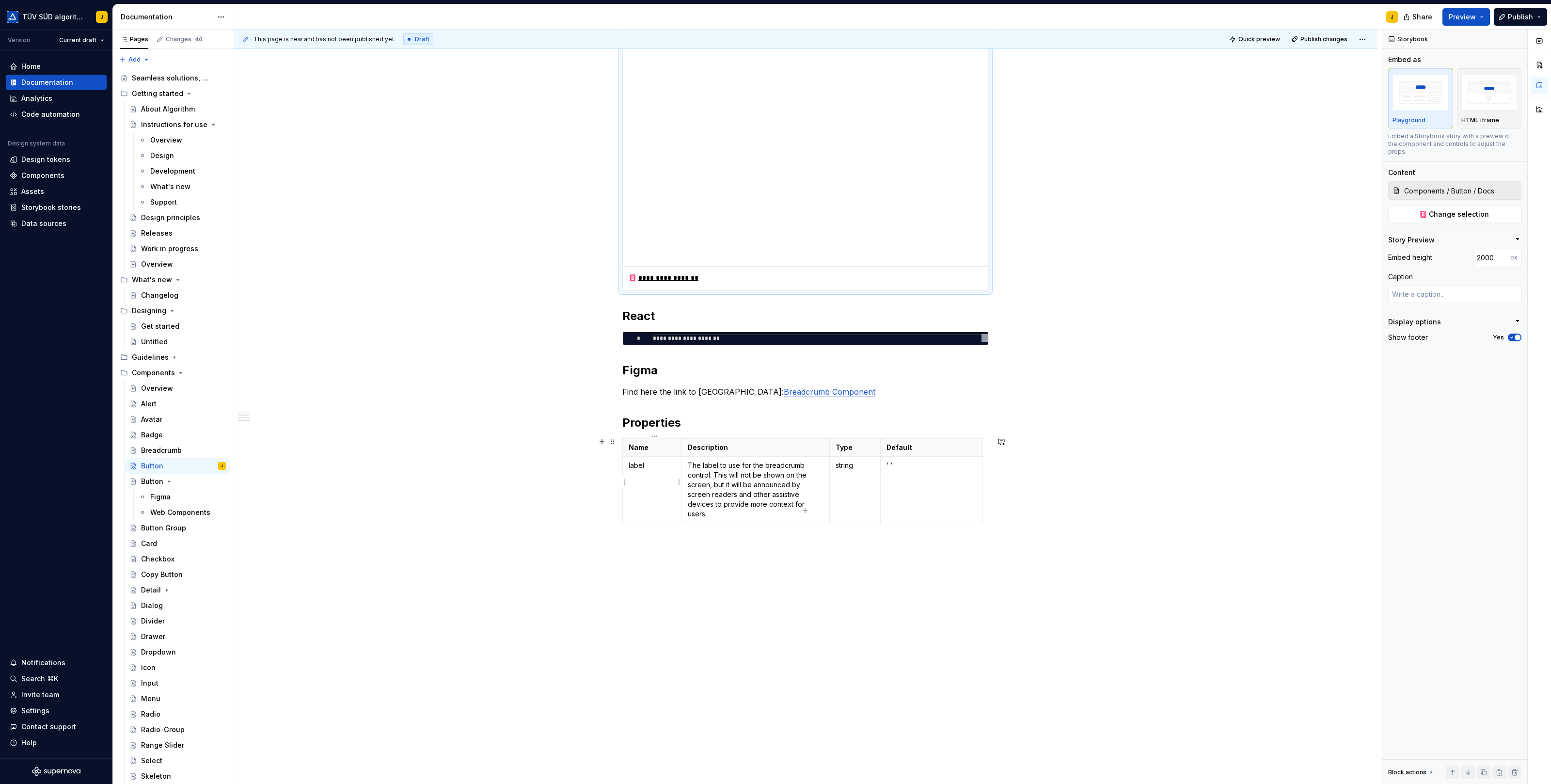
click at [640, 464] on p "label" at bounding box center [653, 466] width 47 height 10
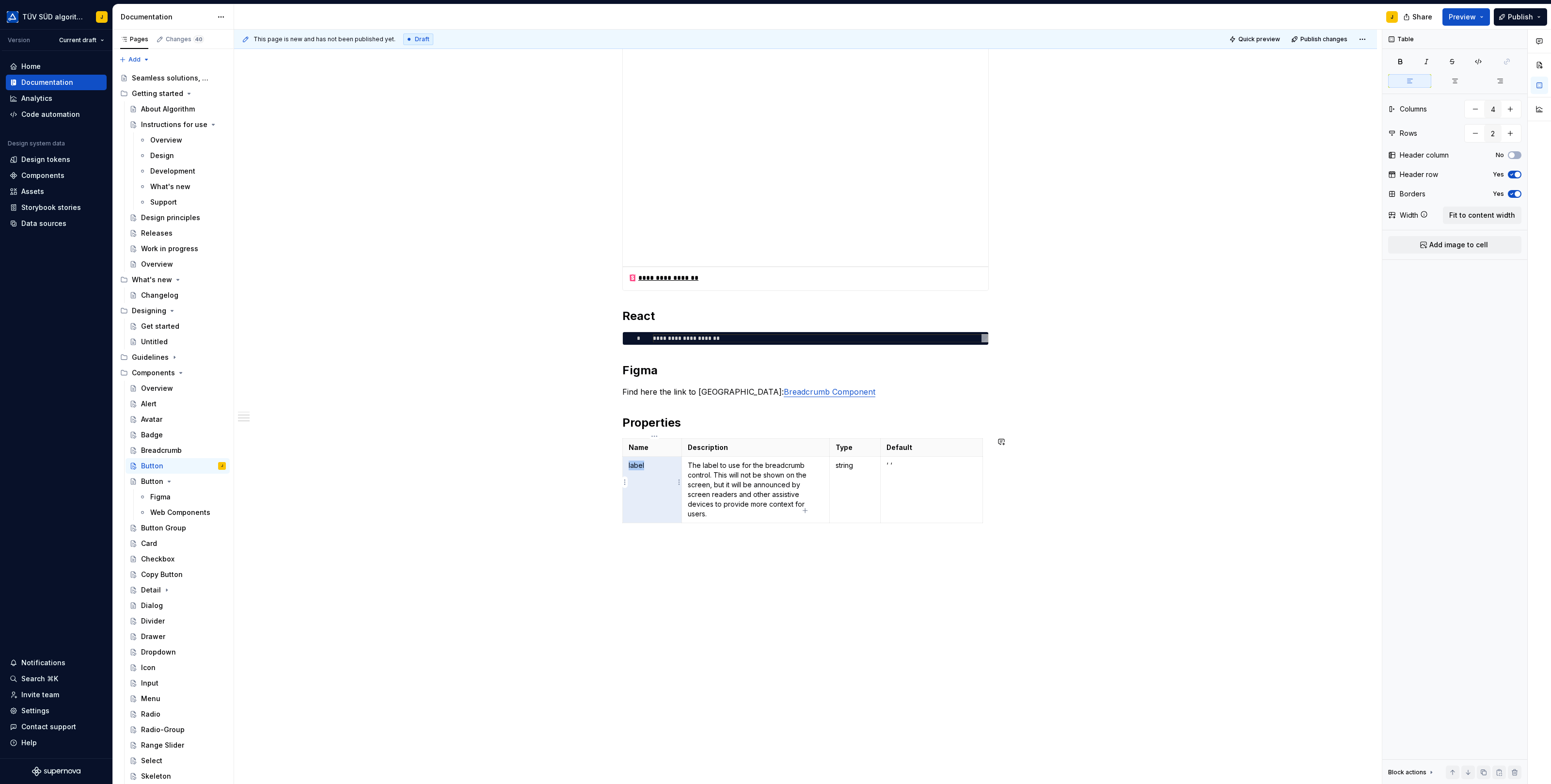
click at [640, 464] on p "label" at bounding box center [653, 466] width 47 height 10
click at [759, 488] on p "The label to use for the breadcrumb control. This will not be shown on the scre…" at bounding box center [755, 489] width 136 height 58
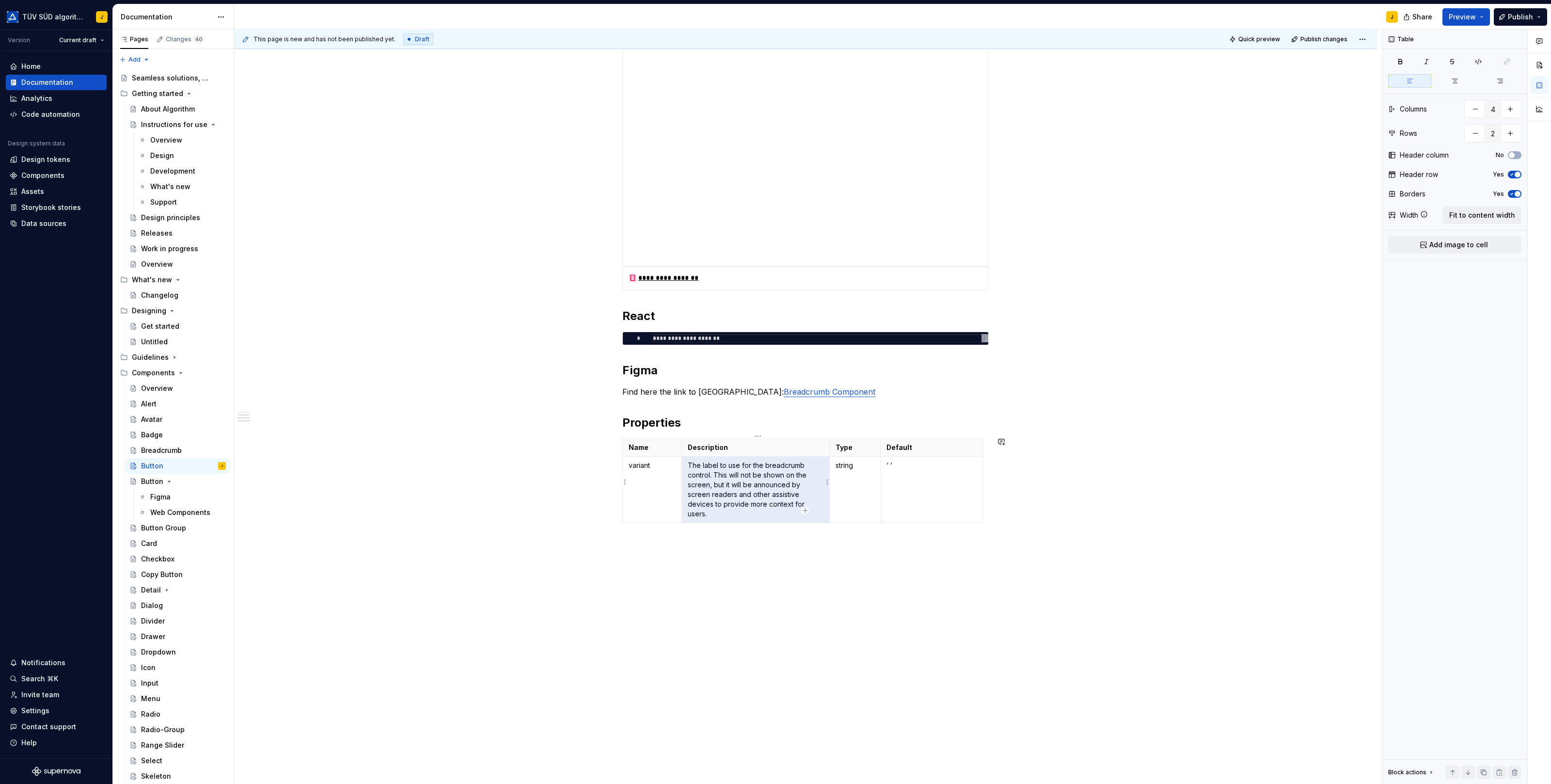
scroll to position [901, 0]
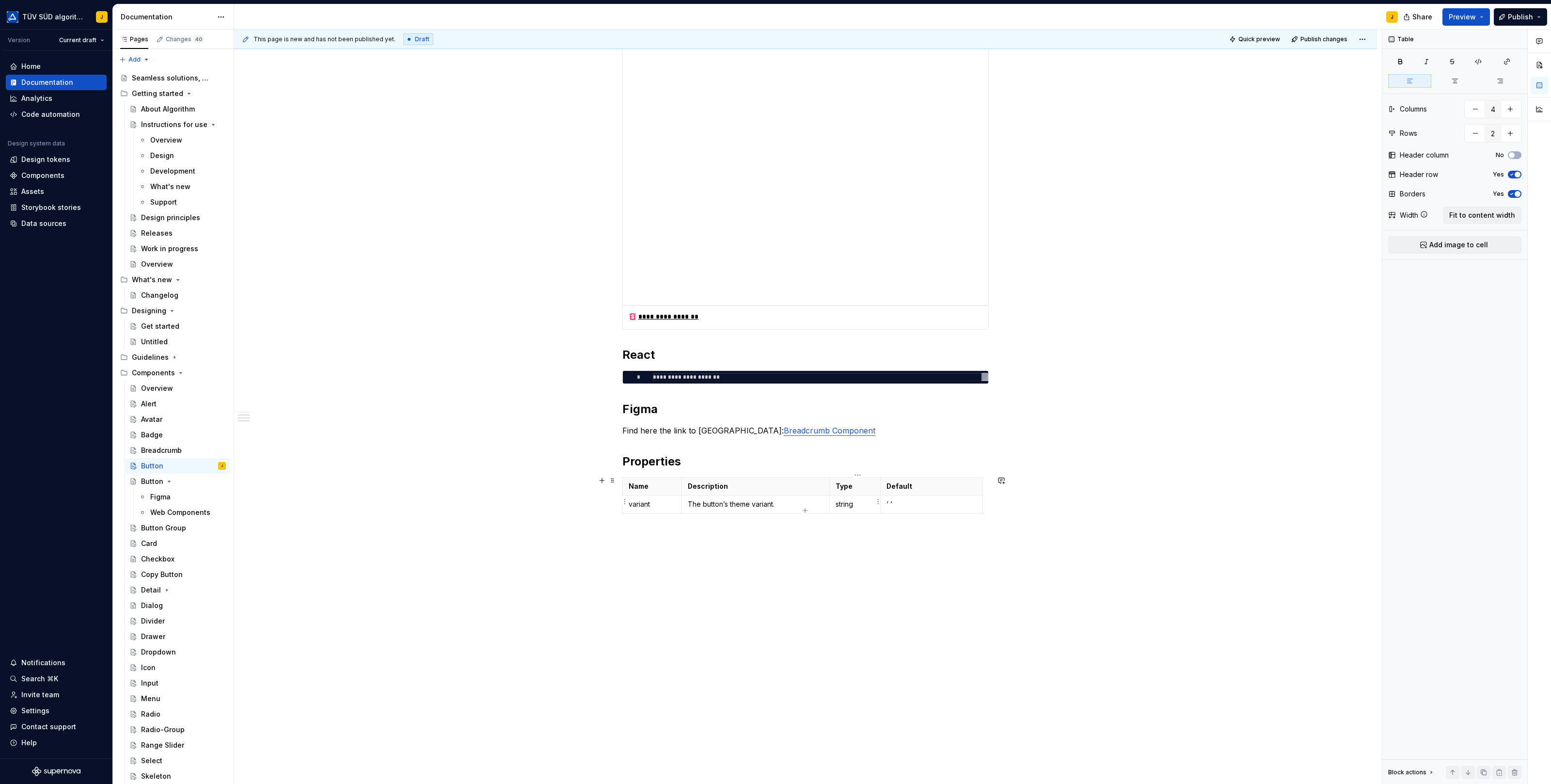
click at [849, 501] on p "string" at bounding box center [854, 504] width 38 height 10
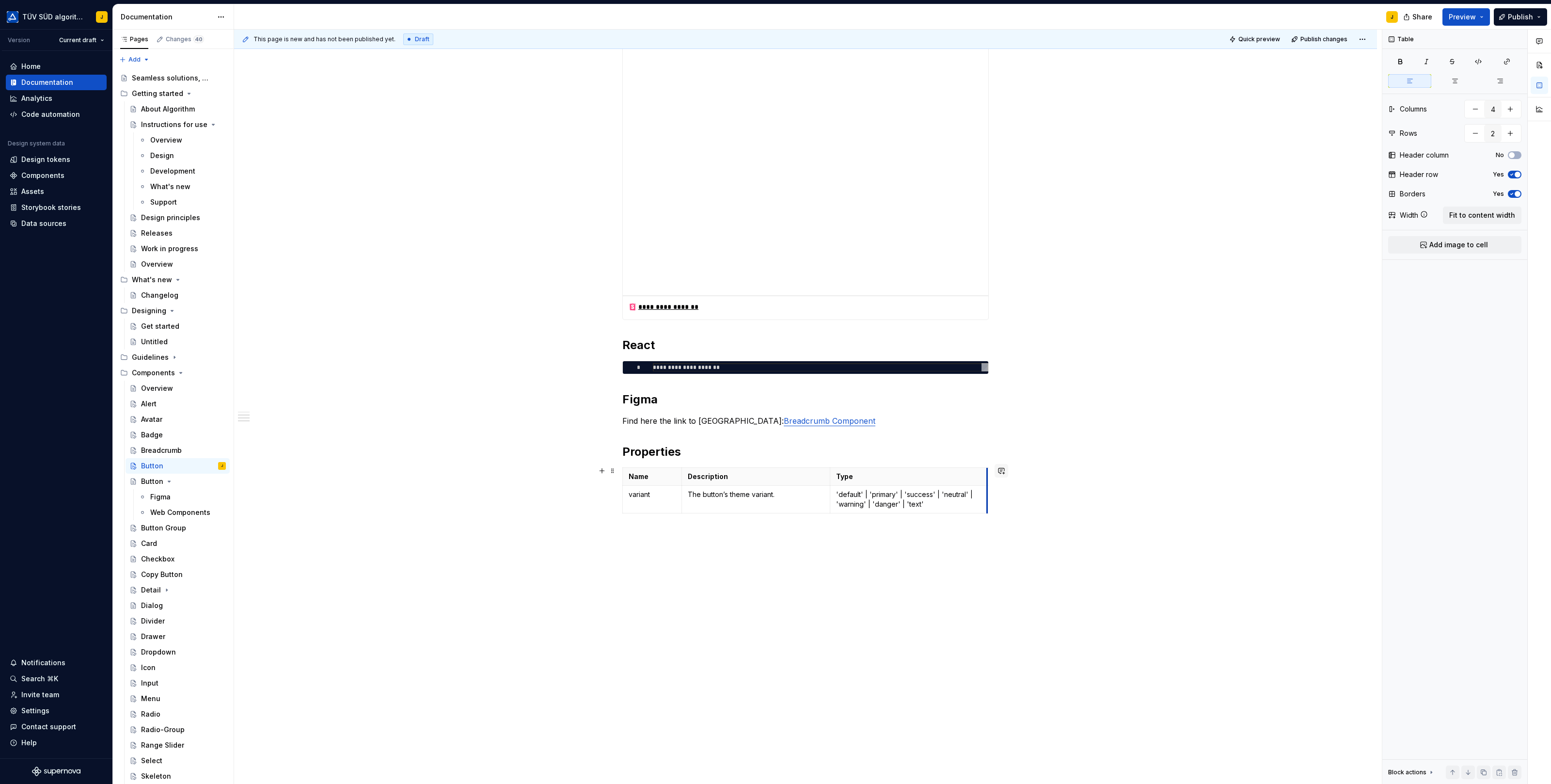
scroll to position [910, 0]
drag, startPoint x: 882, startPoint y: 469, endPoint x: 1004, endPoint y: 466, distance: 122.0
drag, startPoint x: 833, startPoint y: 491, endPoint x: 797, endPoint y: 492, distance: 36.0
click at [797, 492] on td "'default' | 'primary' | 'success' | 'neutral' | 'warning' | 'danger' | 'text'" at bounding box center [876, 500] width 172 height 28
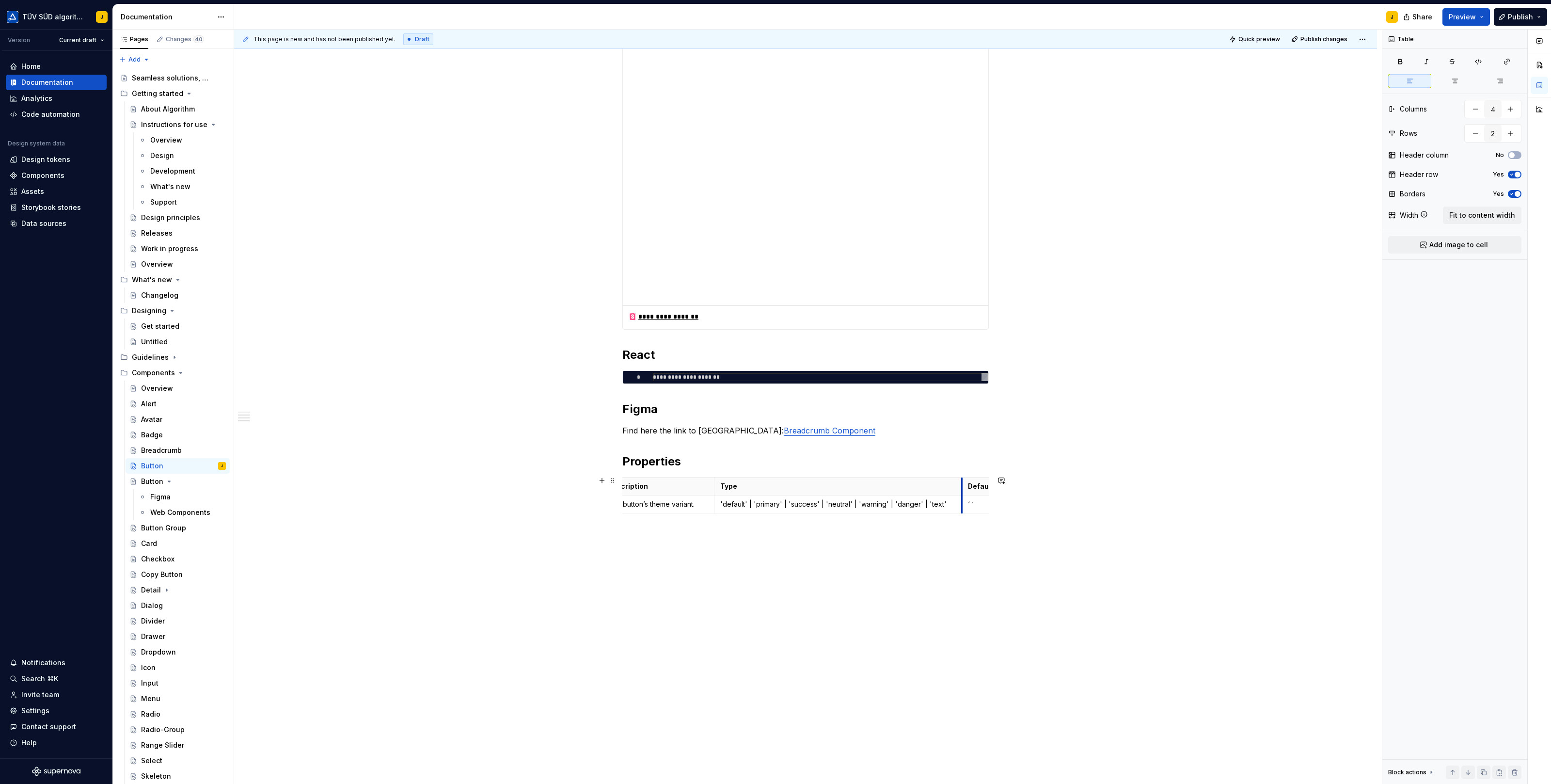
drag, startPoint x: 889, startPoint y: 492, endPoint x: 965, endPoint y: 491, distance: 76.0
click at [965, 491] on tbody "Name Description Type Default variant The button’s theme variant. 'default' | '…" at bounding box center [804, 496] width 522 height 36
click at [898, 499] on p "‘ ‘" at bounding box center [938, 504] width 90 height 10
drag, startPoint x: 671, startPoint y: 501, endPoint x: 647, endPoint y: 501, distance: 24.0
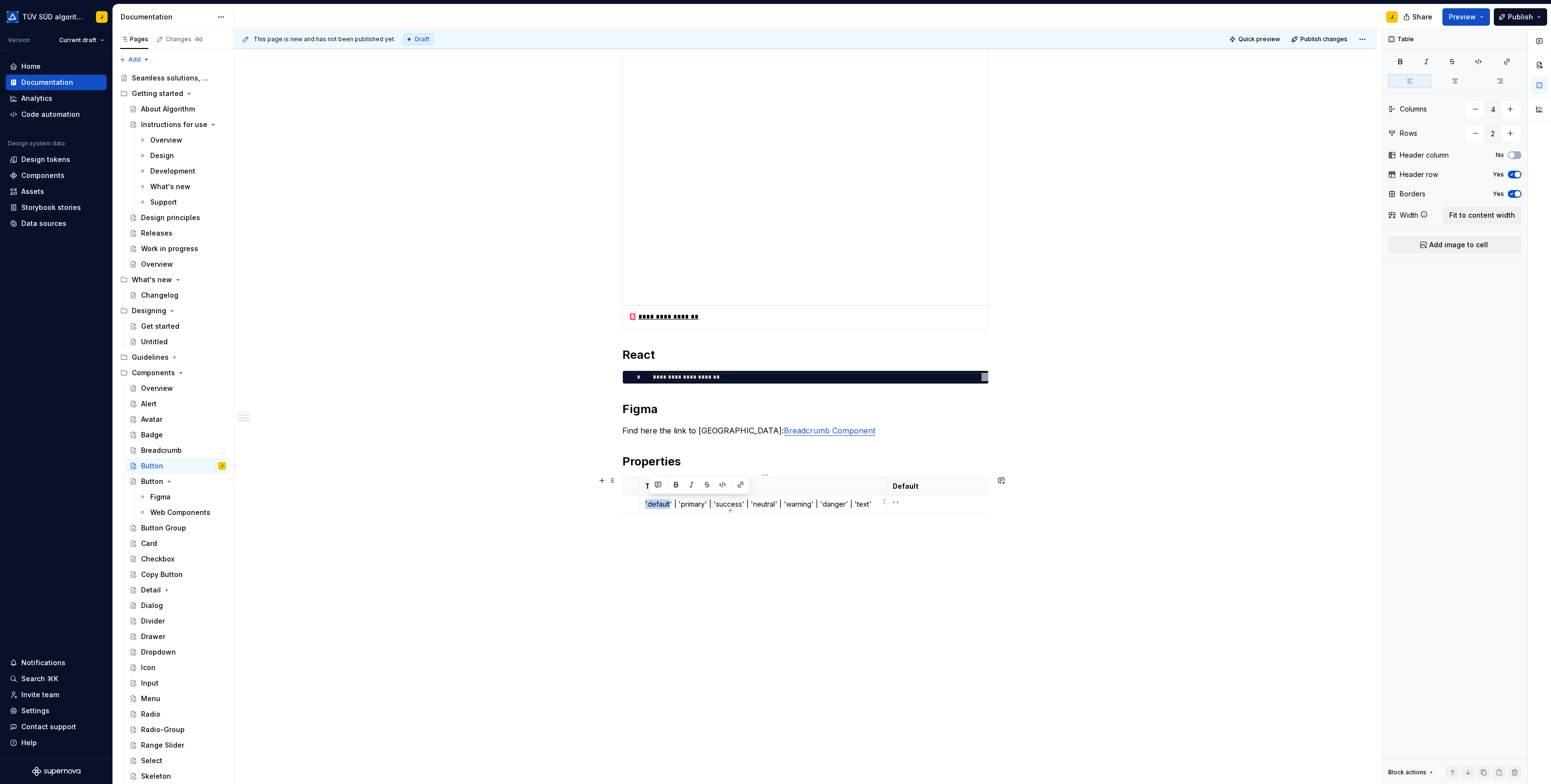
click at [647, 501] on p "'default' | 'primary' | 'success' | 'neutral' | 'warning' | 'danger' | 'text'" at bounding box center [763, 504] width 235 height 10
drag, startPoint x: 675, startPoint y: 501, endPoint x: 645, endPoint y: 501, distance: 30.0
click at [645, 501] on td "'default' | 'primary' | 'success' | 'neutral' | 'warning' | 'danger' | 'text'" at bounding box center [762, 504] width 247 height 18
copy p "'default'"
click at [915, 503] on p "‘ ‘" at bounding box center [938, 504] width 90 height 10
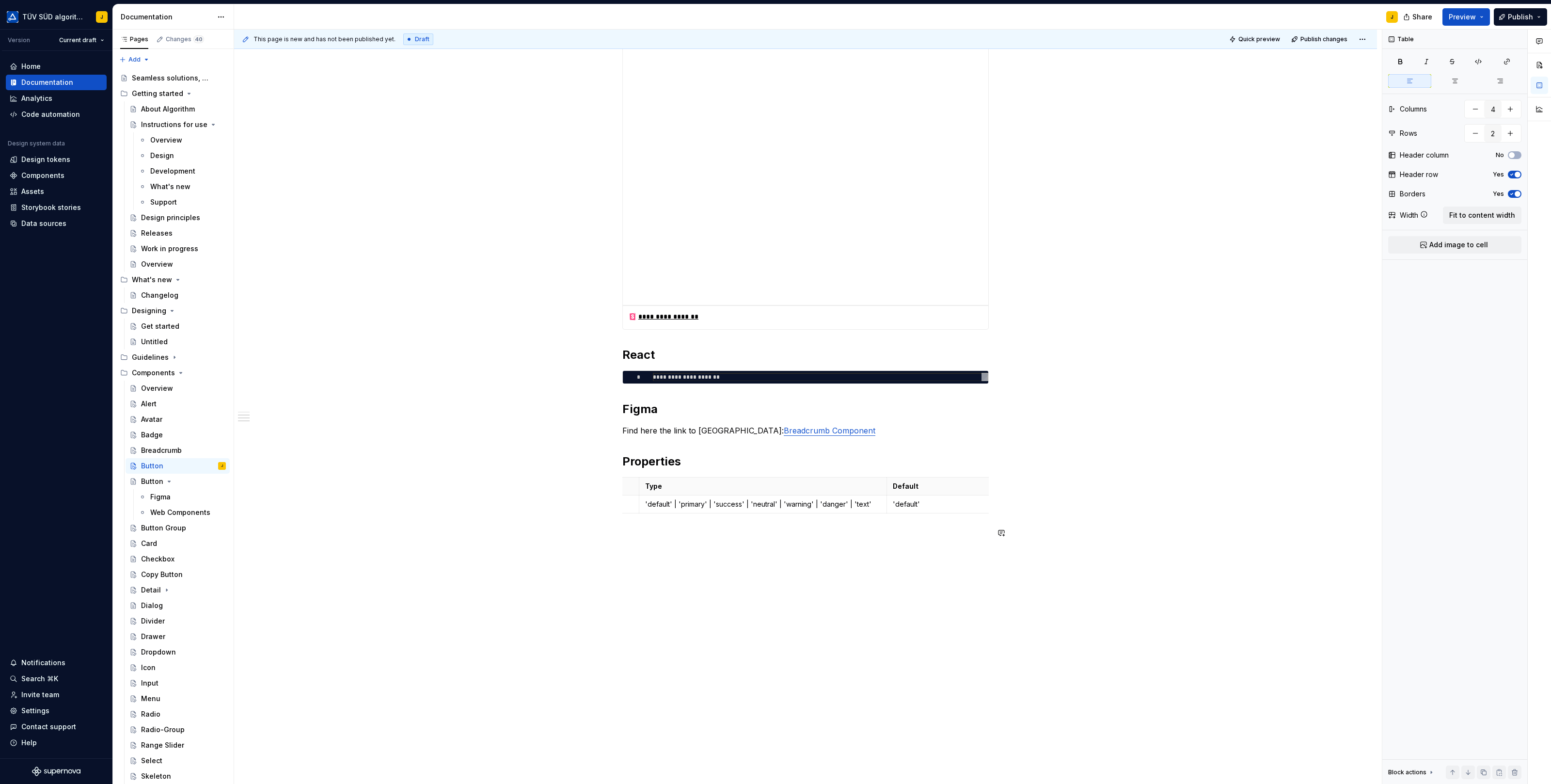
click at [974, 577] on div "**********" at bounding box center [805, 38] width 1143 height 1499
click at [800, 553] on div "**********" at bounding box center [805, 38] width 1143 height 1499
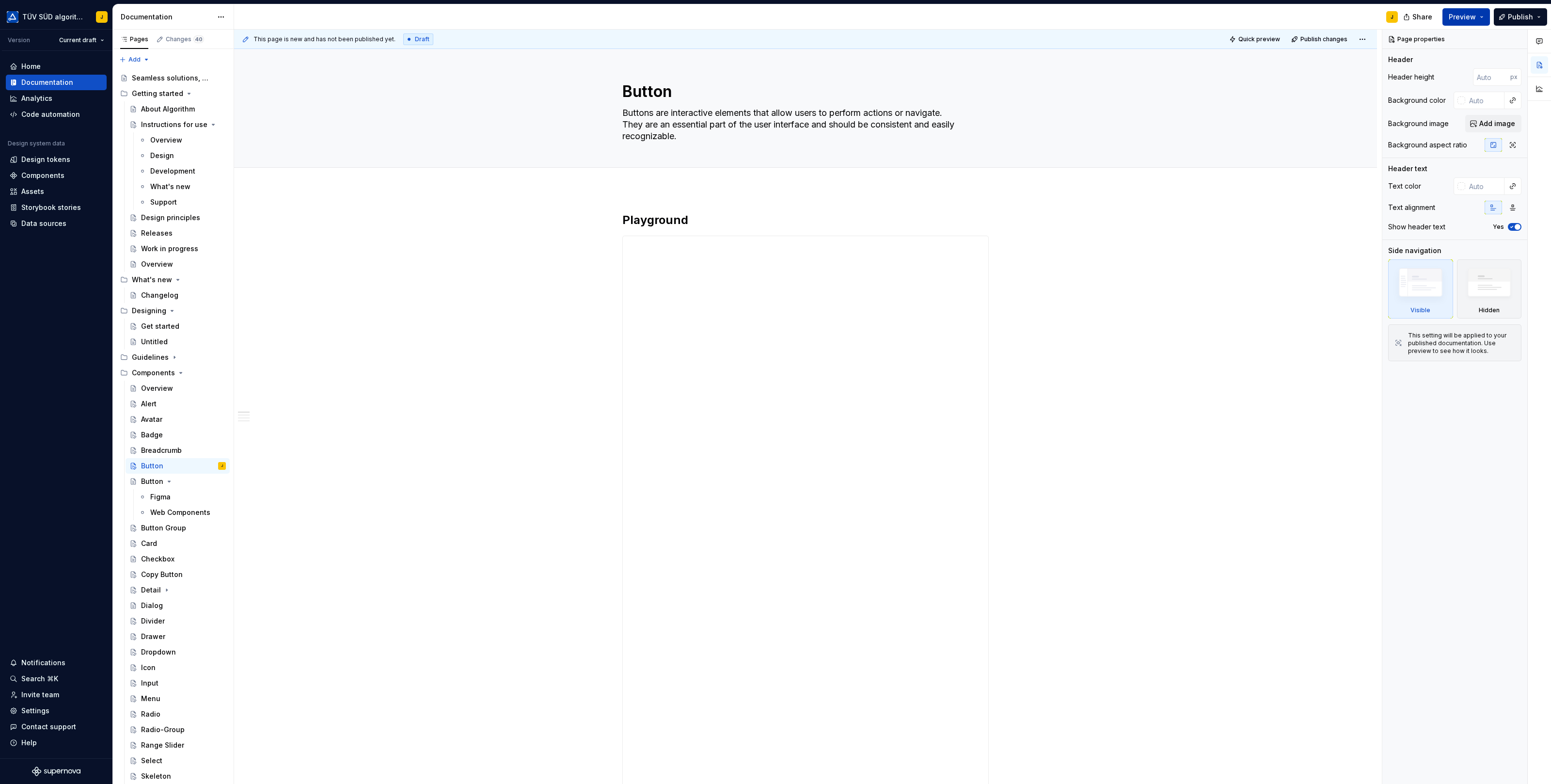
click at [1477, 20] on button "Preview" at bounding box center [1466, 16] width 47 height 17
click at [1379, 68] on span "Build preview" at bounding box center [1375, 71] width 46 height 10
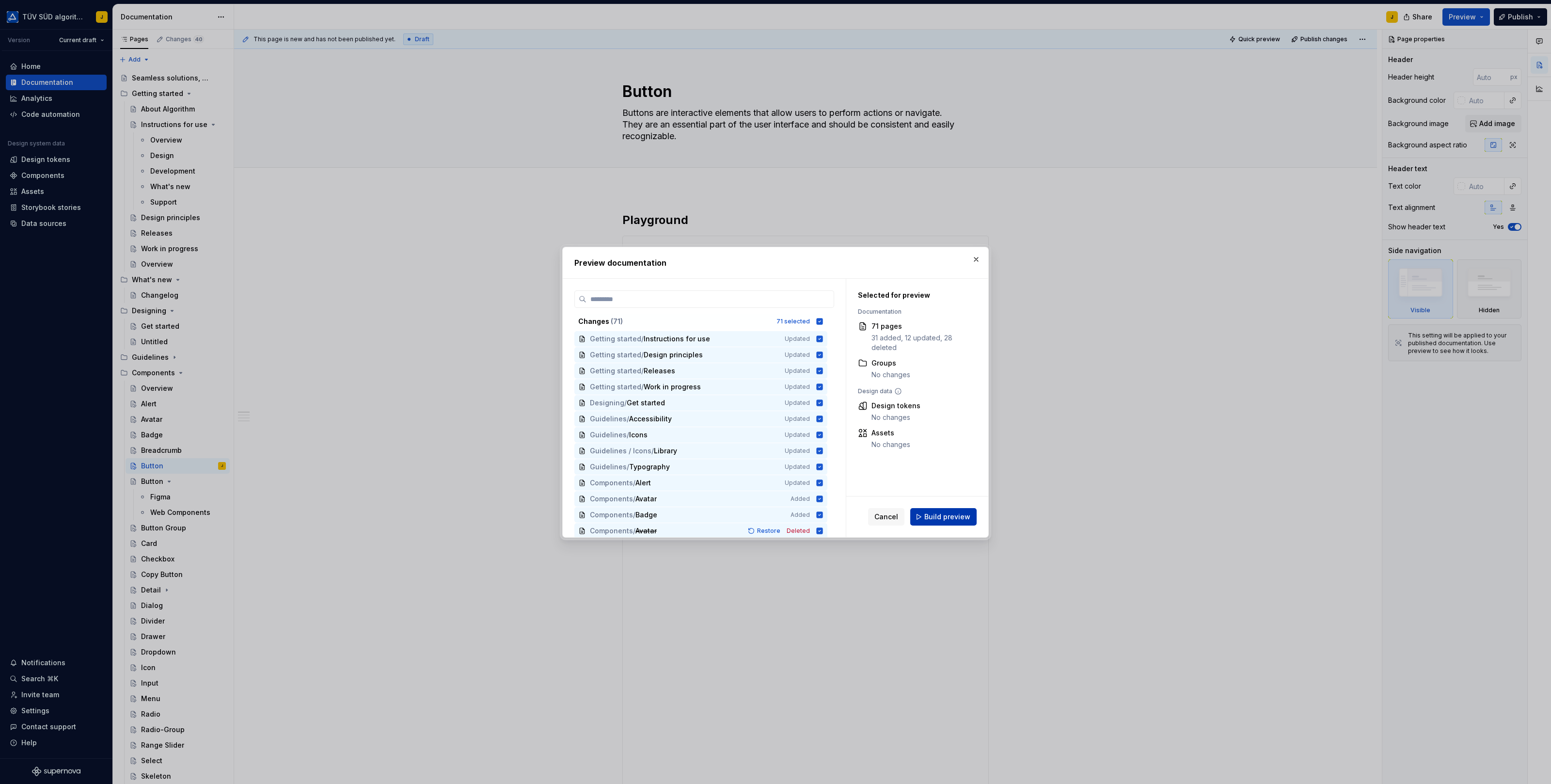
click at [935, 519] on span "Build preview" at bounding box center [947, 517] width 46 height 10
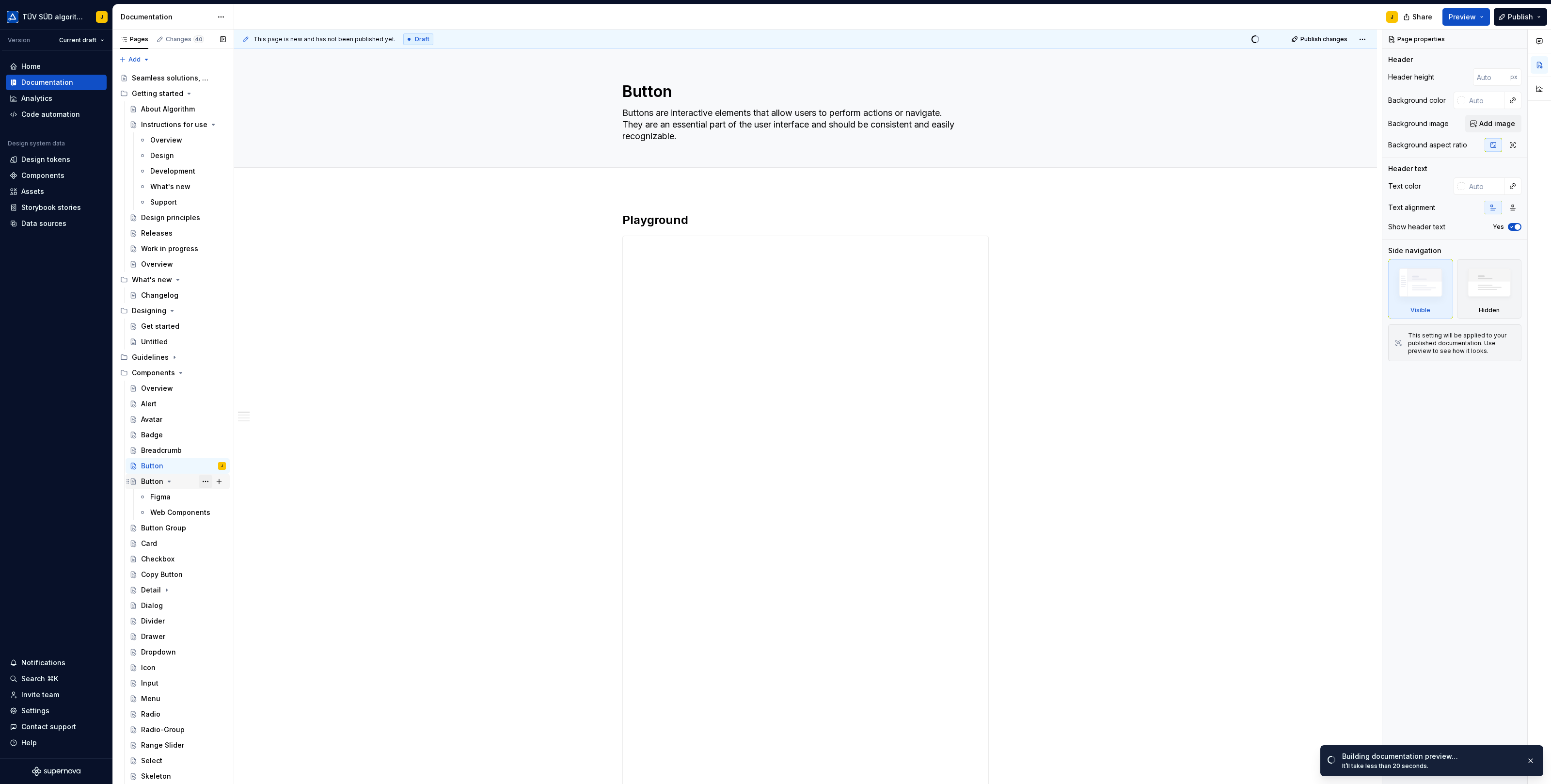
click at [205, 482] on button "Page tree" at bounding box center [205, 481] width 14 height 14
click at [225, 618] on div "Delete page" at bounding box center [264, 623] width 95 height 10
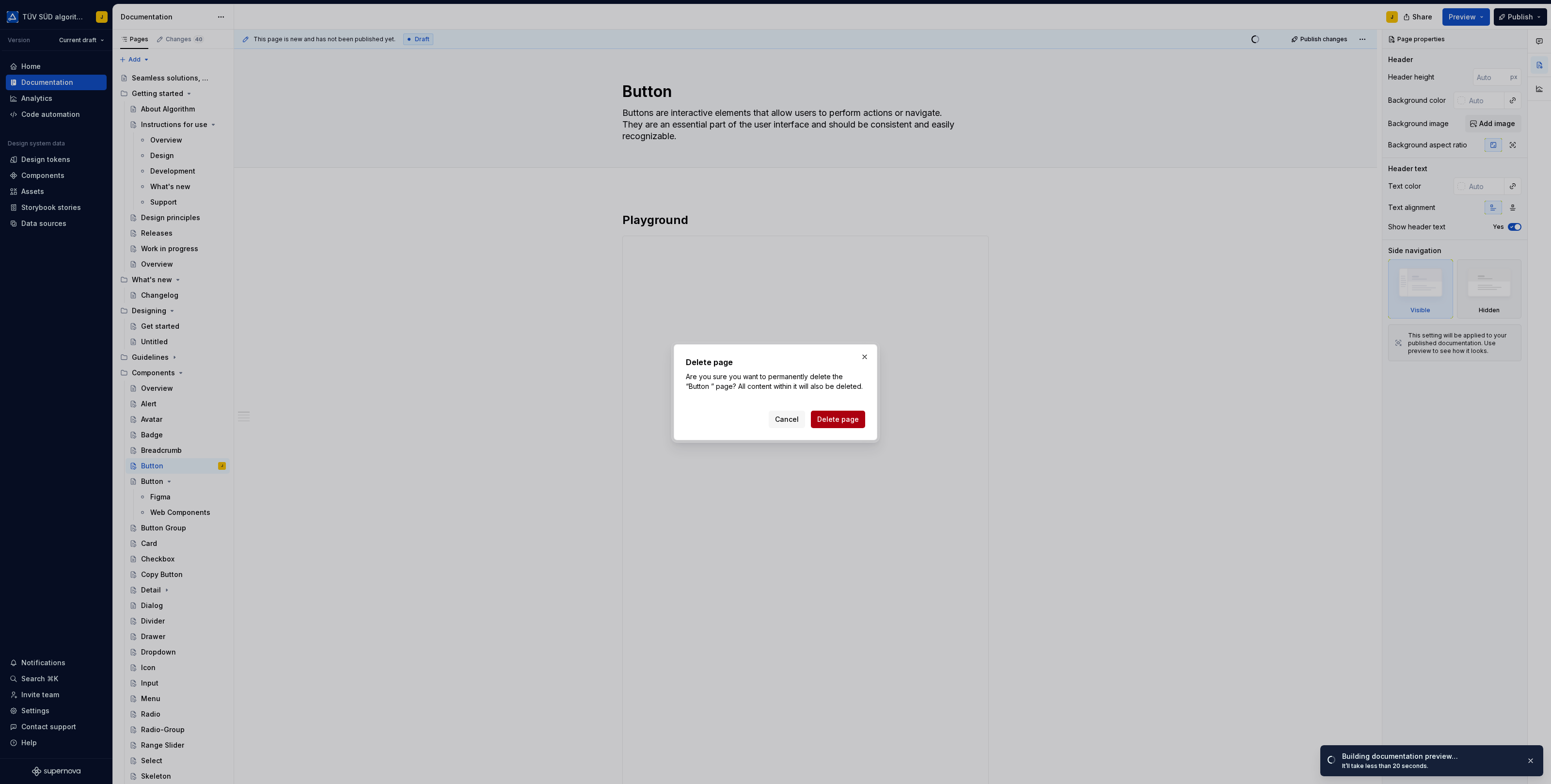
click at [840, 426] on button "Delete page" at bounding box center [838, 419] width 54 height 17
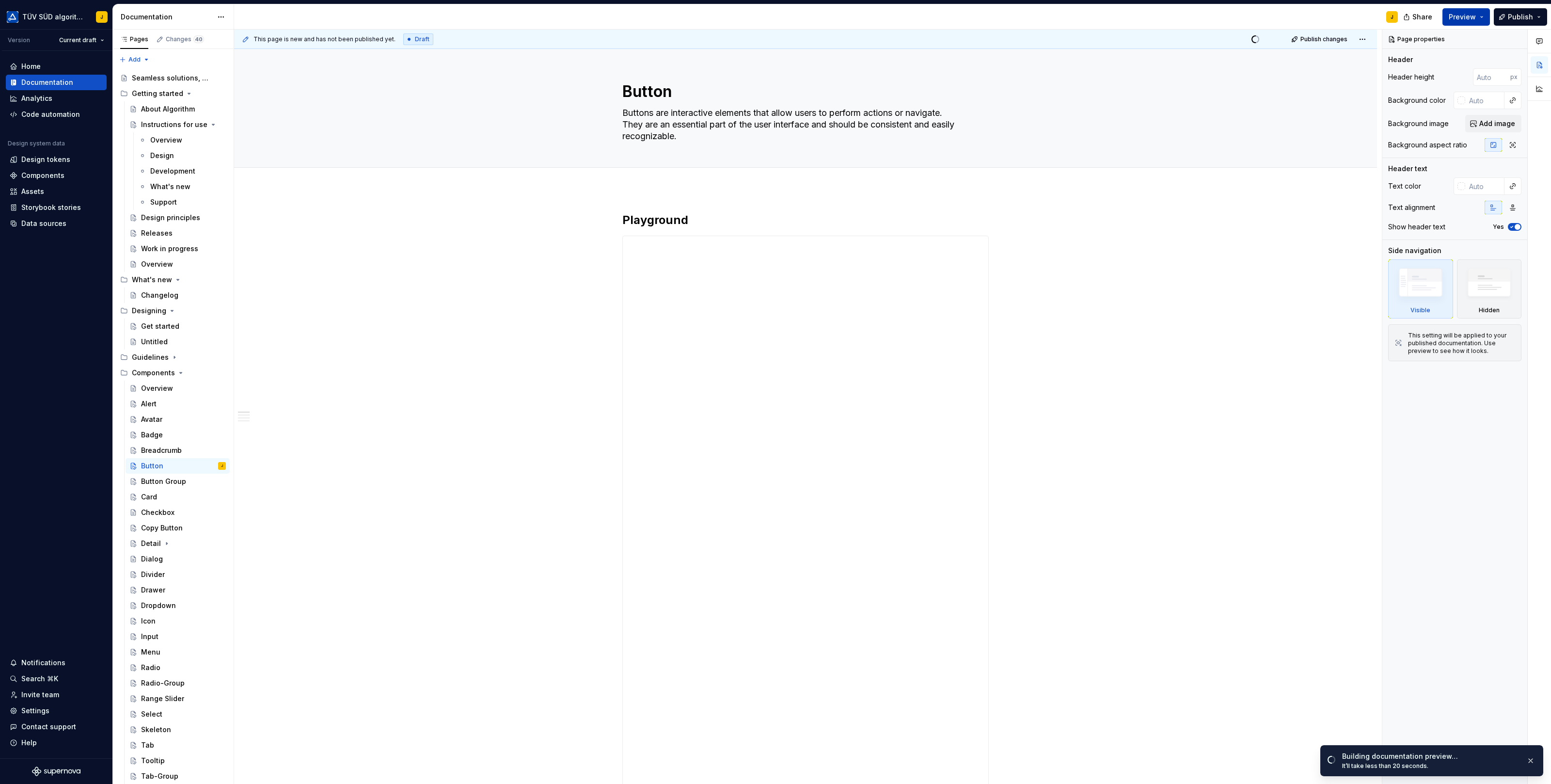
click at [1479, 14] on button "Preview" at bounding box center [1466, 16] width 47 height 17
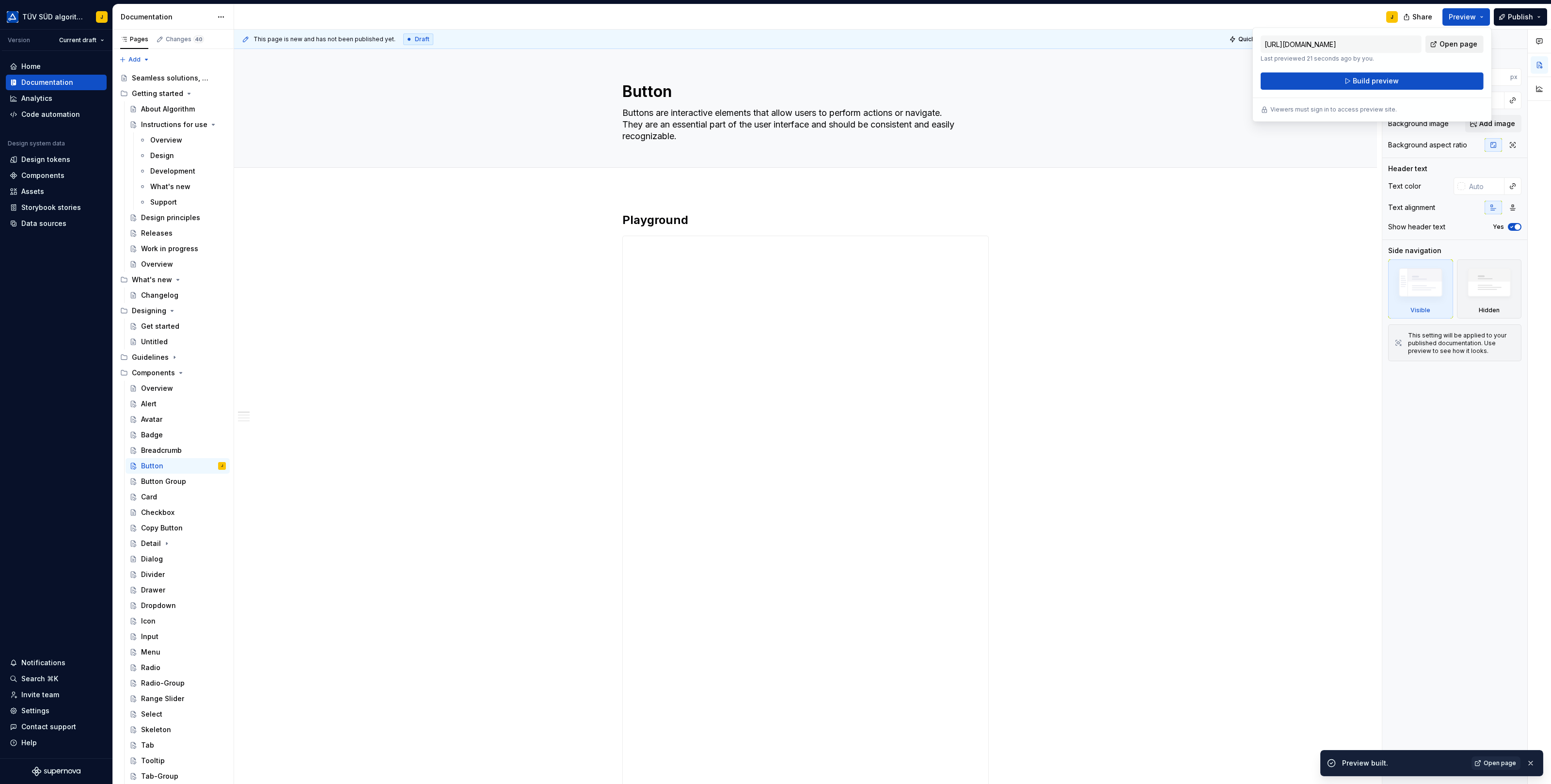
click at [1455, 42] on span "Open page" at bounding box center [1458, 44] width 38 height 10
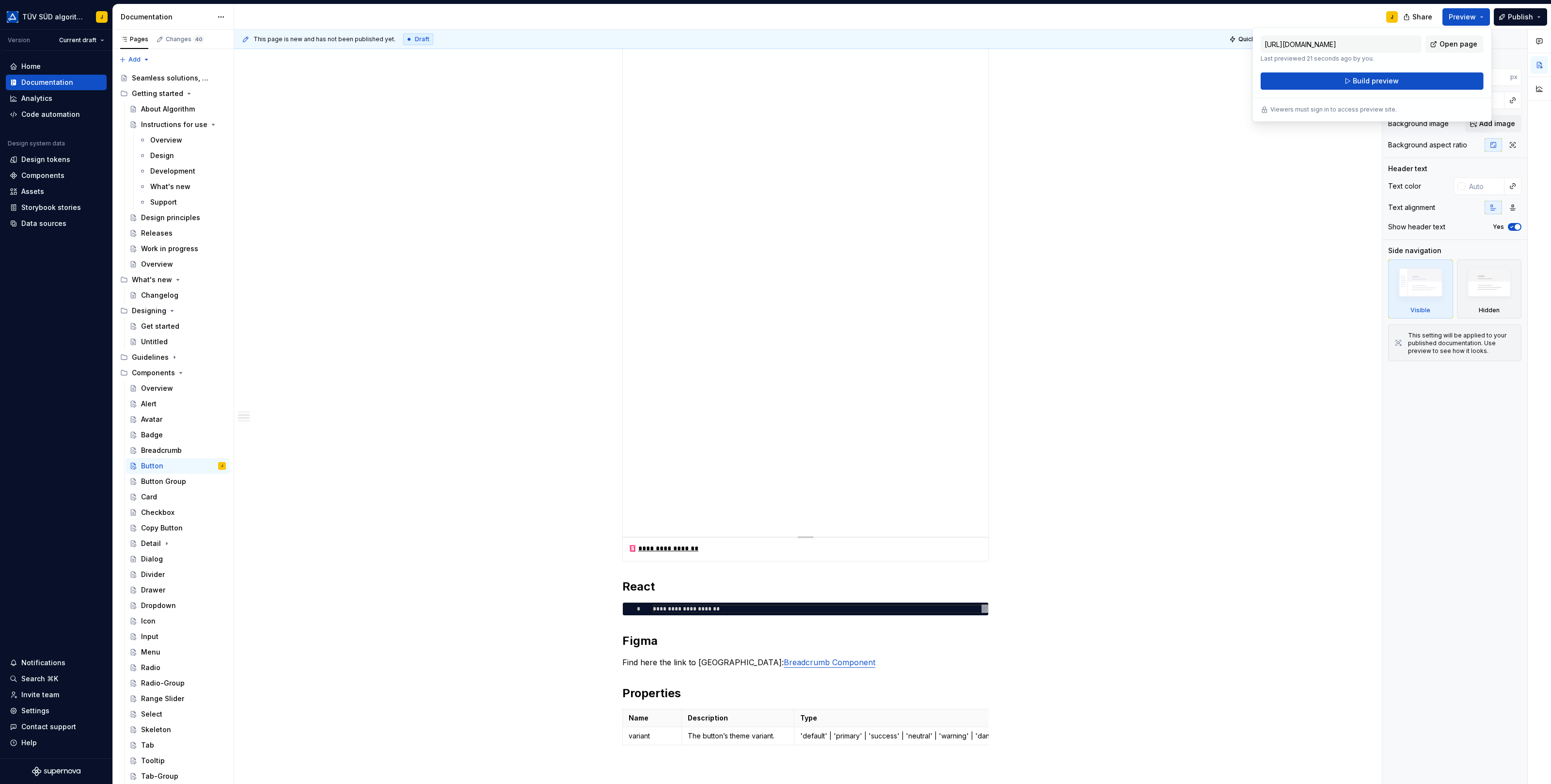
scroll to position [901, 0]
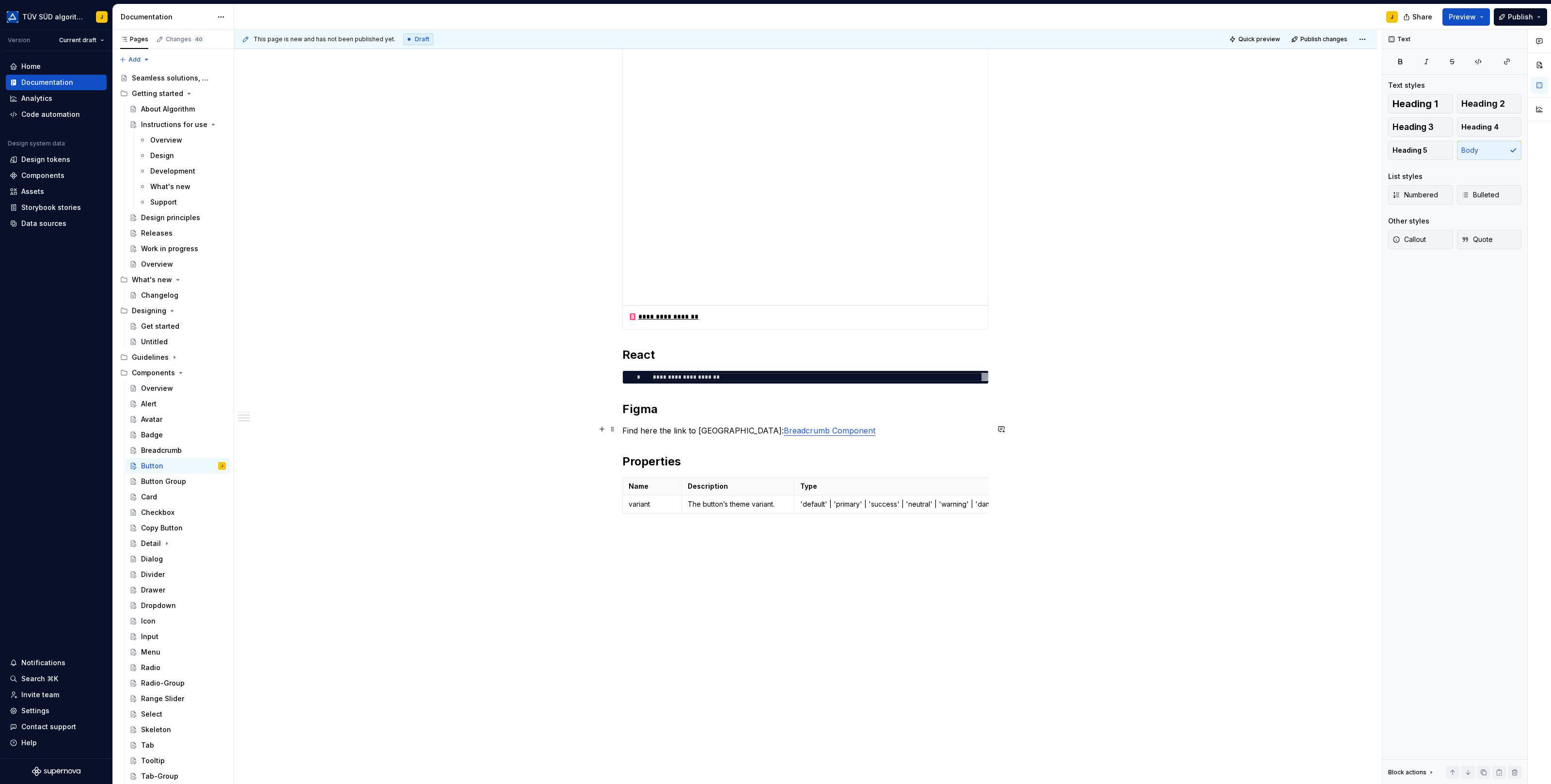
click at [878, 426] on p "Find here the link to Figma: Breadcrumb Component" at bounding box center [805, 430] width 367 height 11
drag, startPoint x: 796, startPoint y: 425, endPoint x: 727, endPoint y: 425, distance: 69.0
click at [727, 425] on p "Find here the link to Figma: Button Component" at bounding box center [805, 430] width 367 height 11
click at [946, 408] on button "button" at bounding box center [949, 410] width 14 height 14
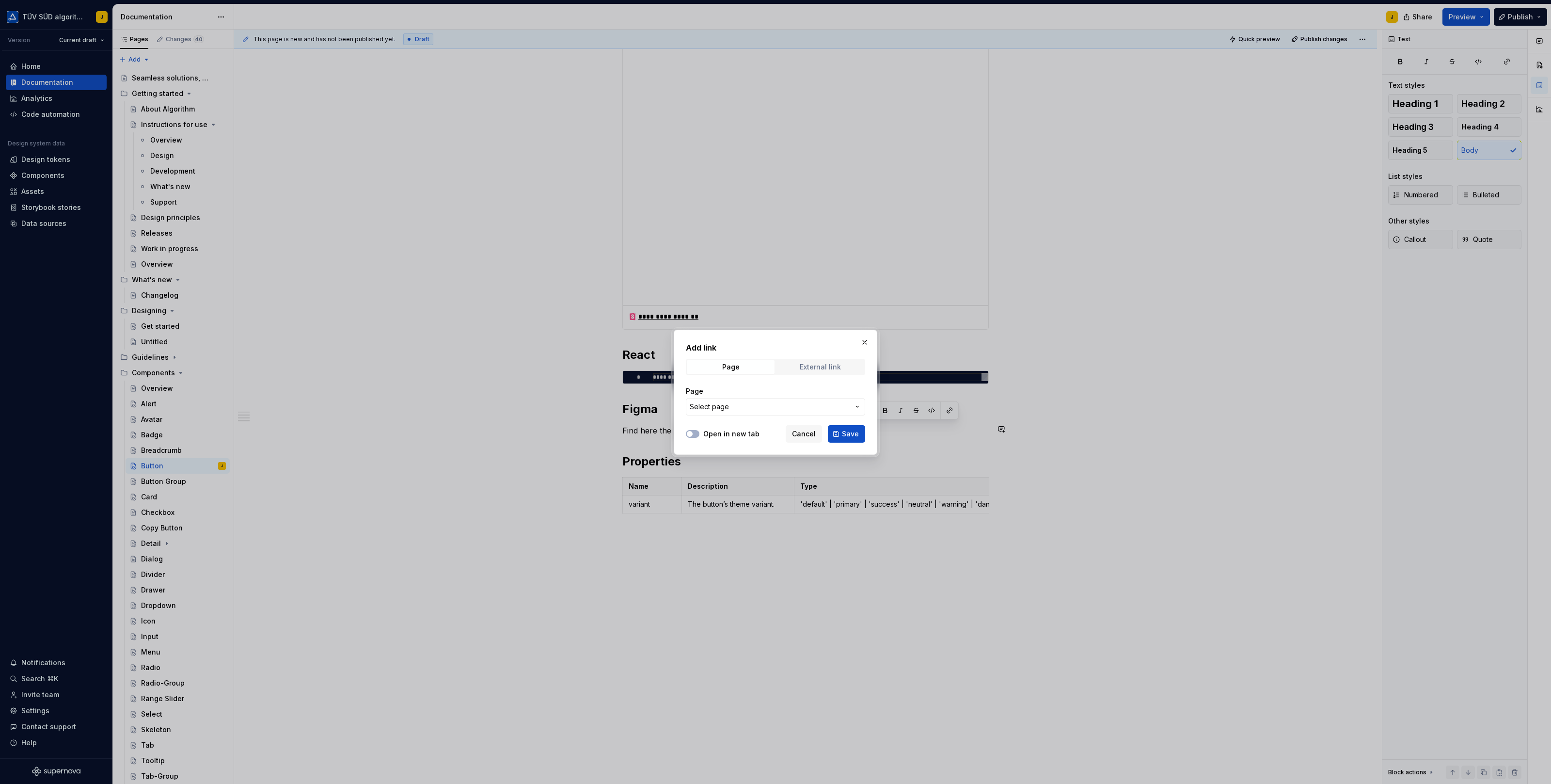
click at [831, 365] on div "External link" at bounding box center [820, 366] width 41 height 7
click at [761, 403] on input "URL" at bounding box center [776, 406] width 180 height 17
paste input "https://www.figma.com/design/nht3ll2wvoSna1hPnxuPEB/T%C3%9CV-S%C3%9CD-Base-Comp…"
click at [851, 434] on span "Save" at bounding box center [850, 434] width 17 height 10
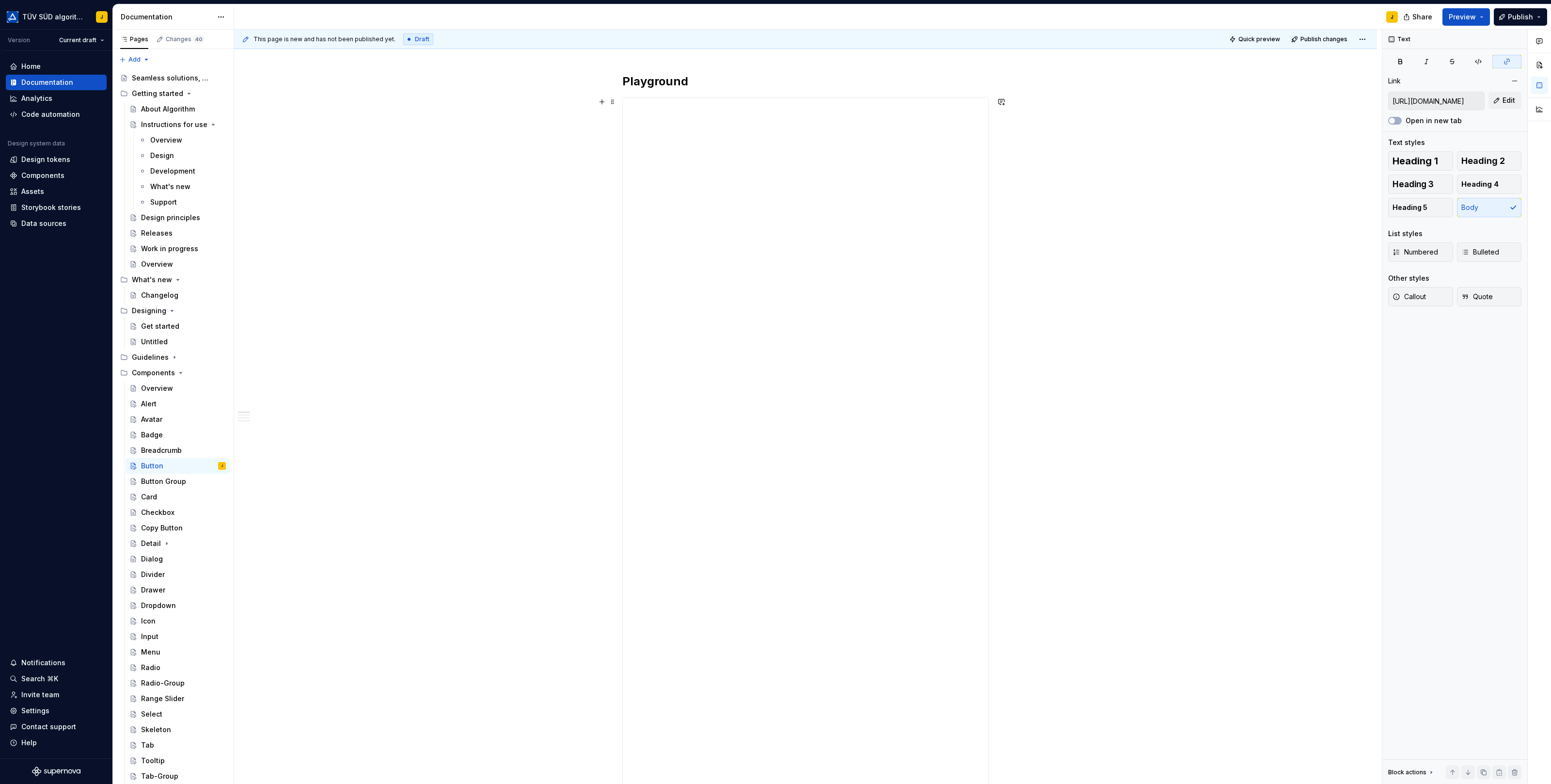
scroll to position [0, 0]
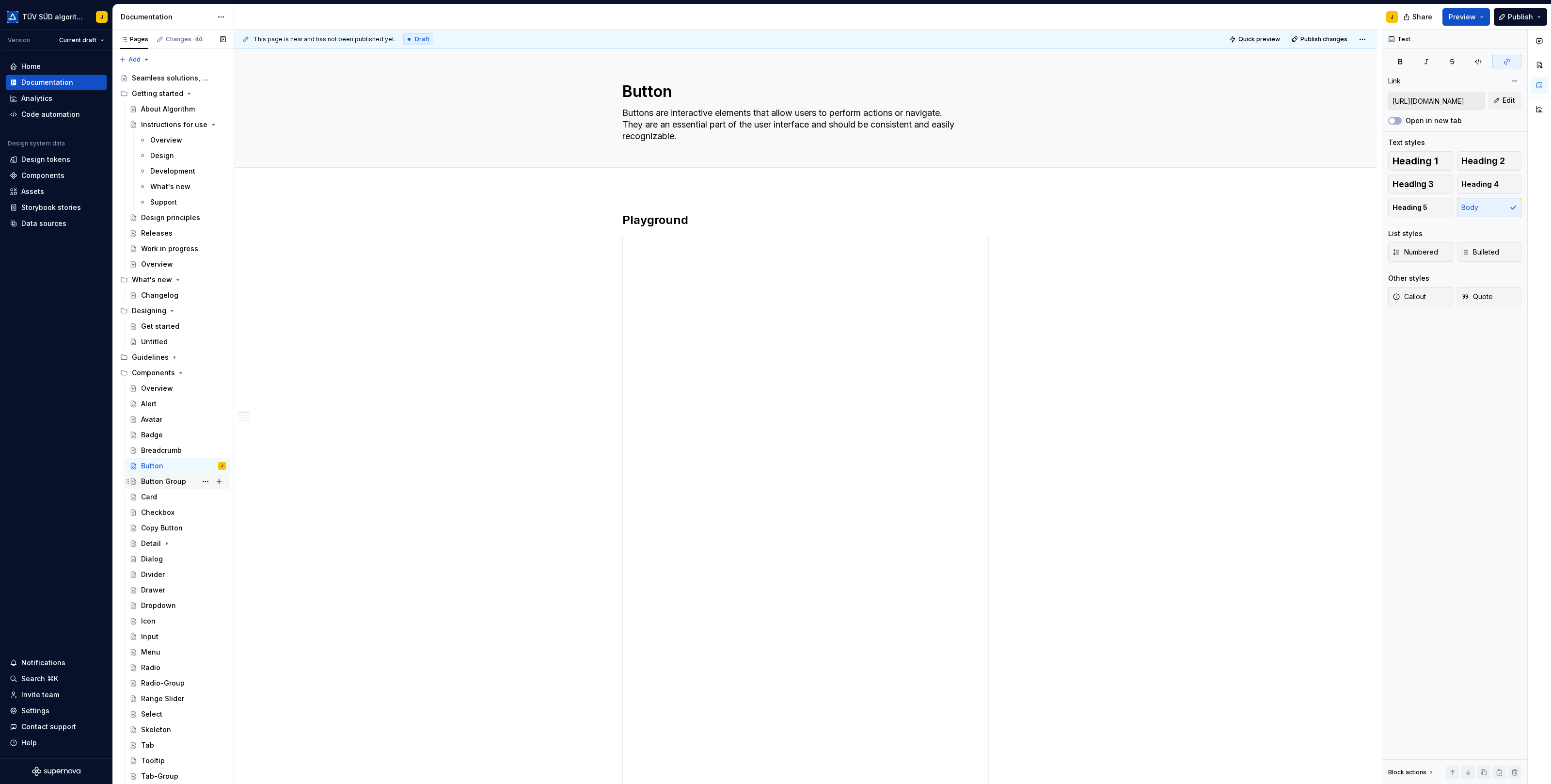
click at [176, 481] on div "Button Group" at bounding box center [163, 481] width 45 height 10
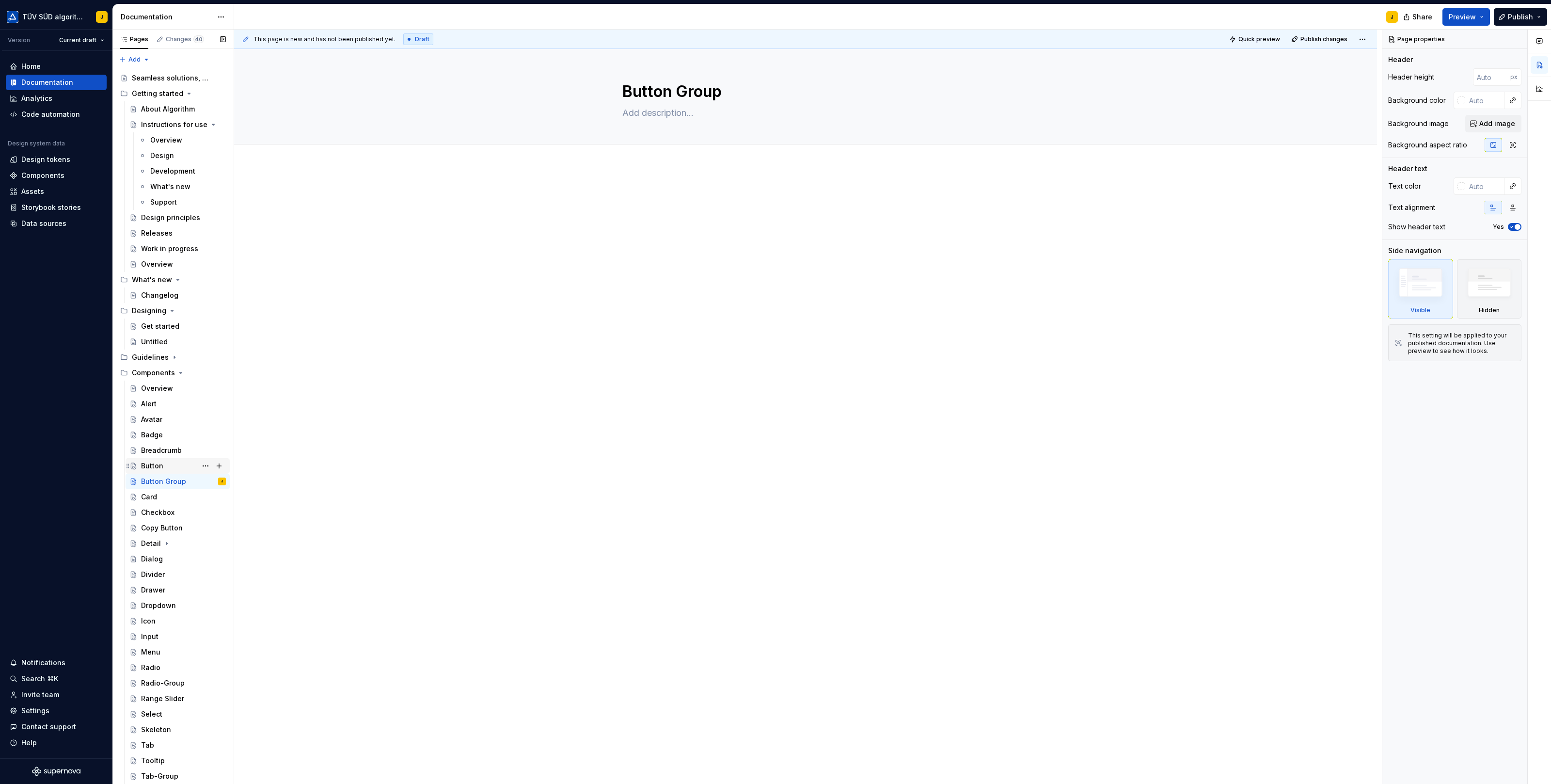
click at [155, 460] on div "Button" at bounding box center [184, 466] width 85 height 14
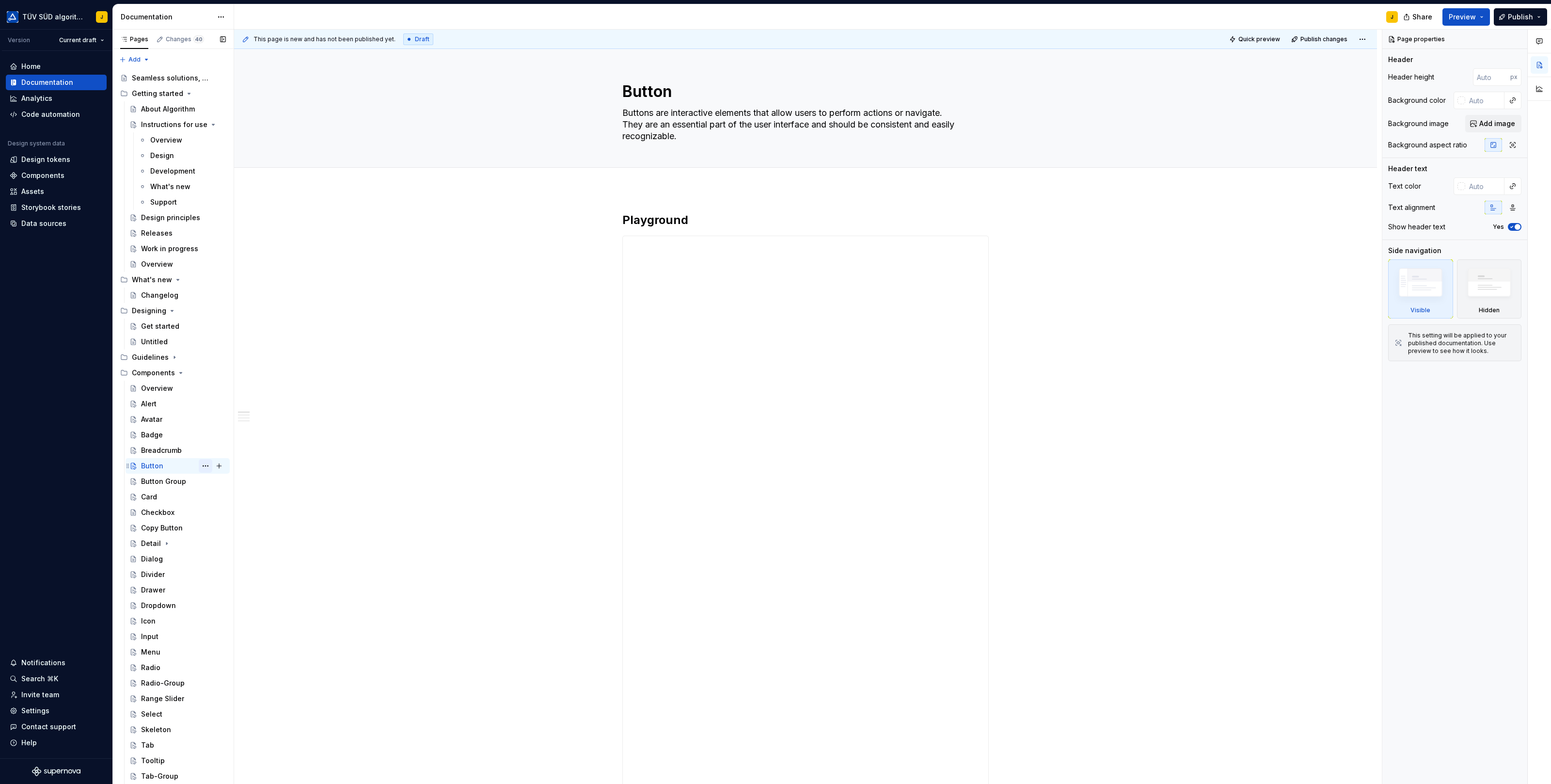
click at [204, 466] on button "Page tree" at bounding box center [205, 466] width 14 height 14
click at [230, 497] on div "Duplicate page" at bounding box center [264, 498] width 95 height 10
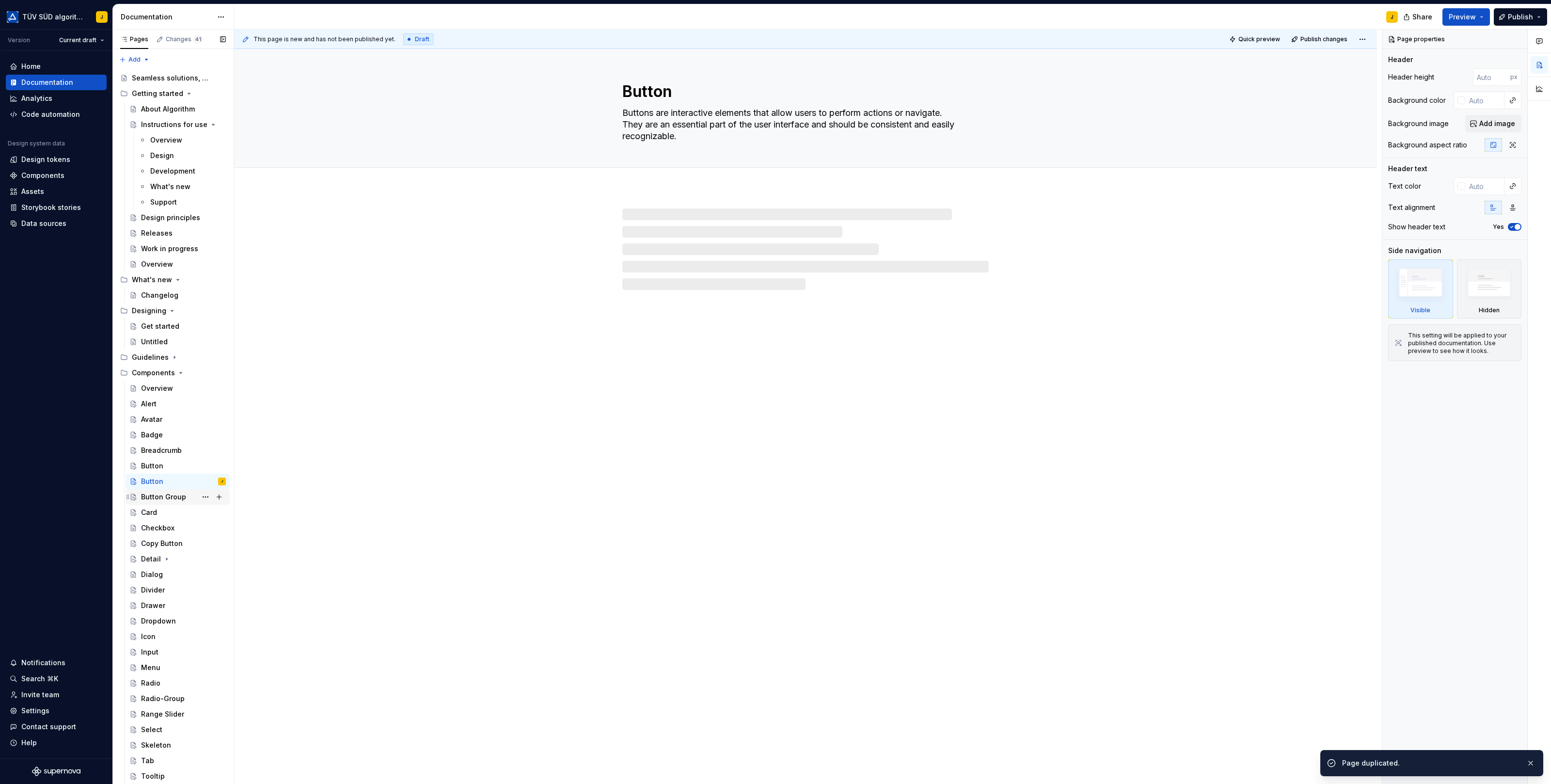
click at [159, 495] on div "Button Group" at bounding box center [163, 497] width 45 height 10
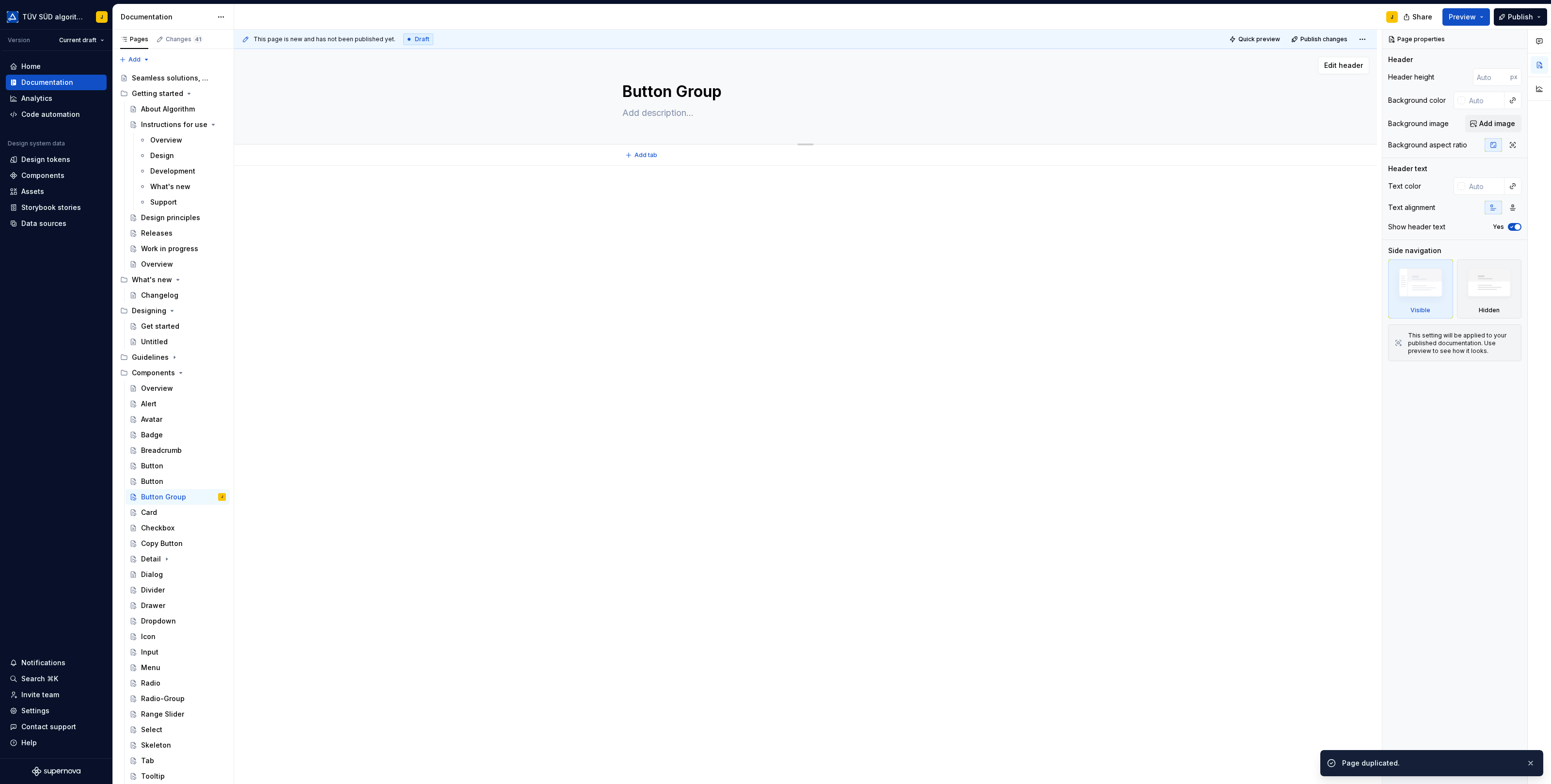
click at [686, 90] on textarea "Button Group" at bounding box center [804, 91] width 367 height 23
click at [158, 484] on div "Button" at bounding box center [152, 481] width 22 height 10
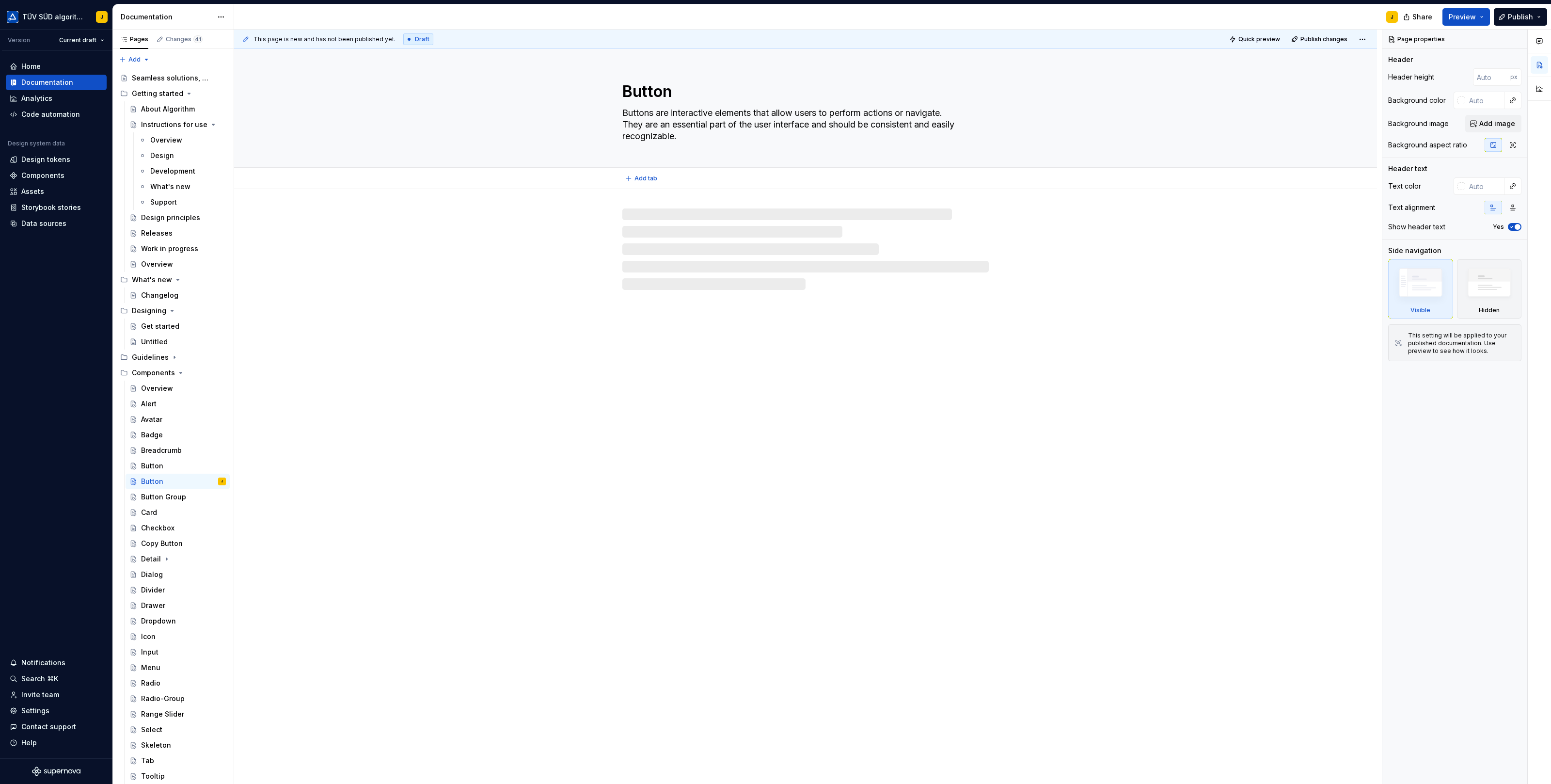
click at [650, 87] on textarea "Button" at bounding box center [804, 91] width 367 height 23
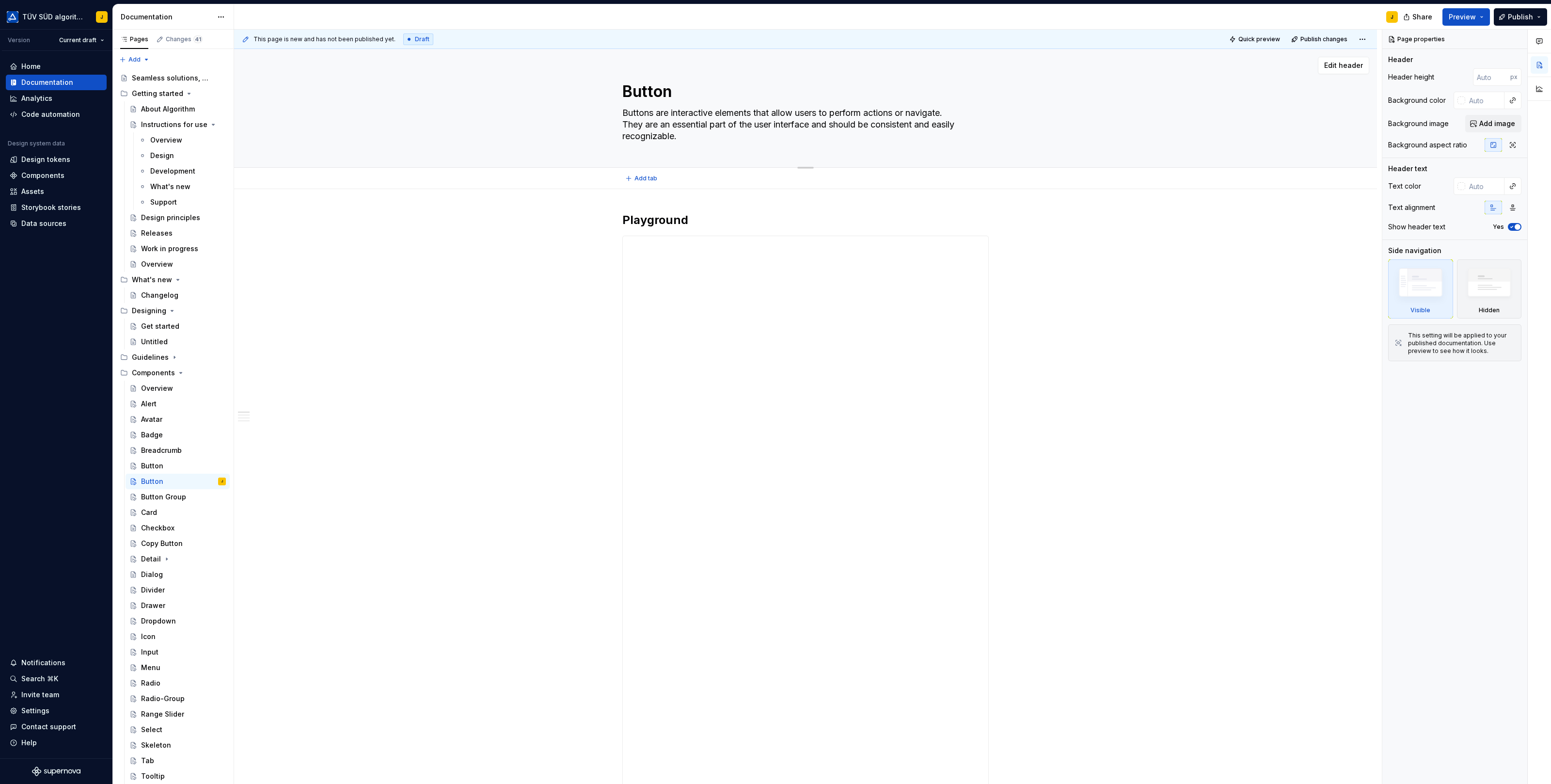
click at [650, 87] on textarea "Button" at bounding box center [804, 91] width 367 height 23
paste textarea "Group"
click at [692, 108] on textarea "Buttons are interactive elements that allow users to perform actions or navigat…" at bounding box center [804, 124] width 367 height 38
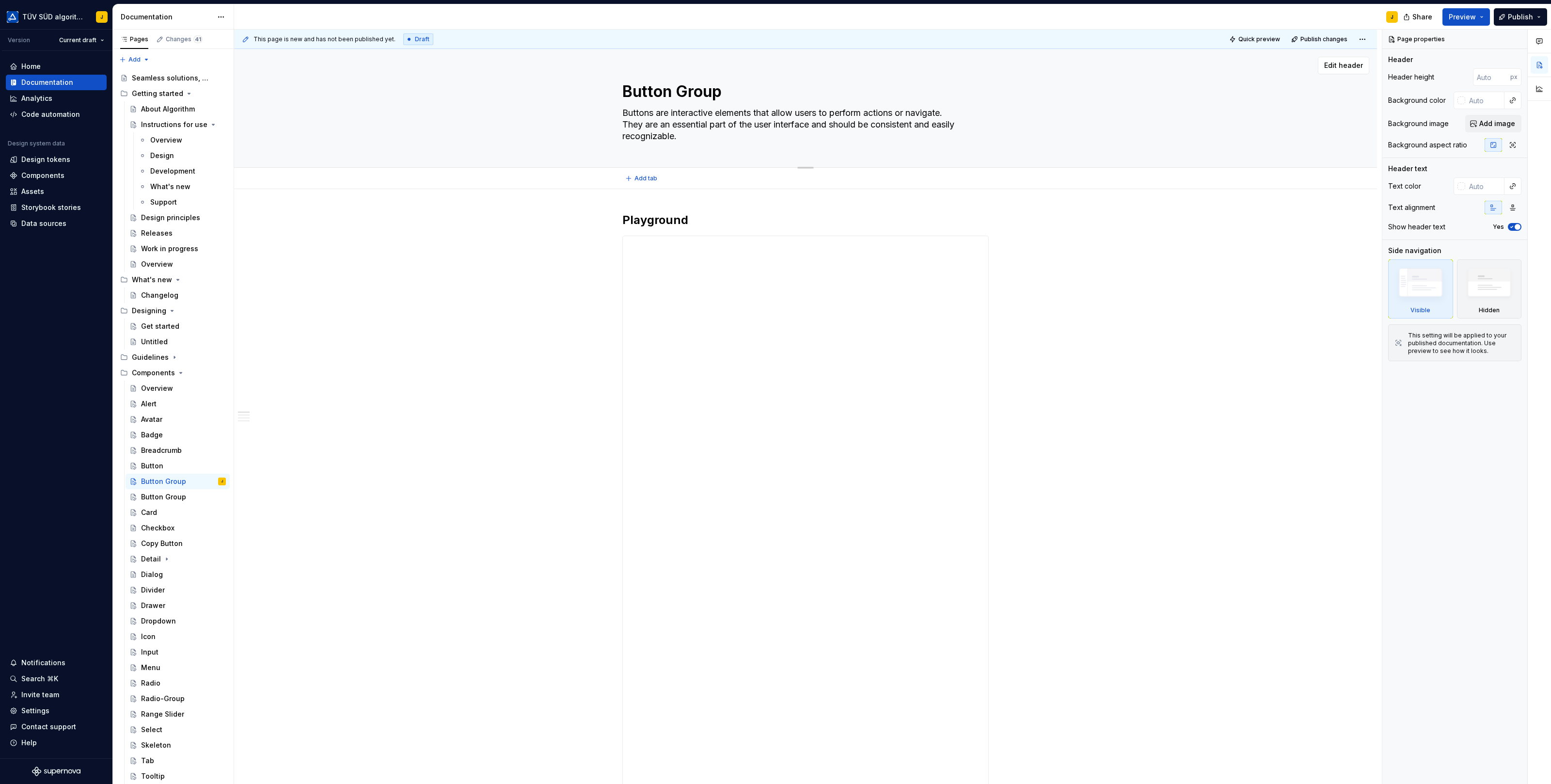
click at [692, 108] on textarea "Buttons are interactive elements that allow users to perform actions or navigat…" at bounding box center [804, 124] width 367 height 38
drag, startPoint x: 683, startPoint y: 136, endPoint x: 617, endPoint y: 110, distance: 70.9
click at [617, 110] on div "Button Group Buttons are interactive elements that allow users to perform actio…" at bounding box center [805, 108] width 1065 height 118
paste textarea "groups can be used to group related buttons into sections."
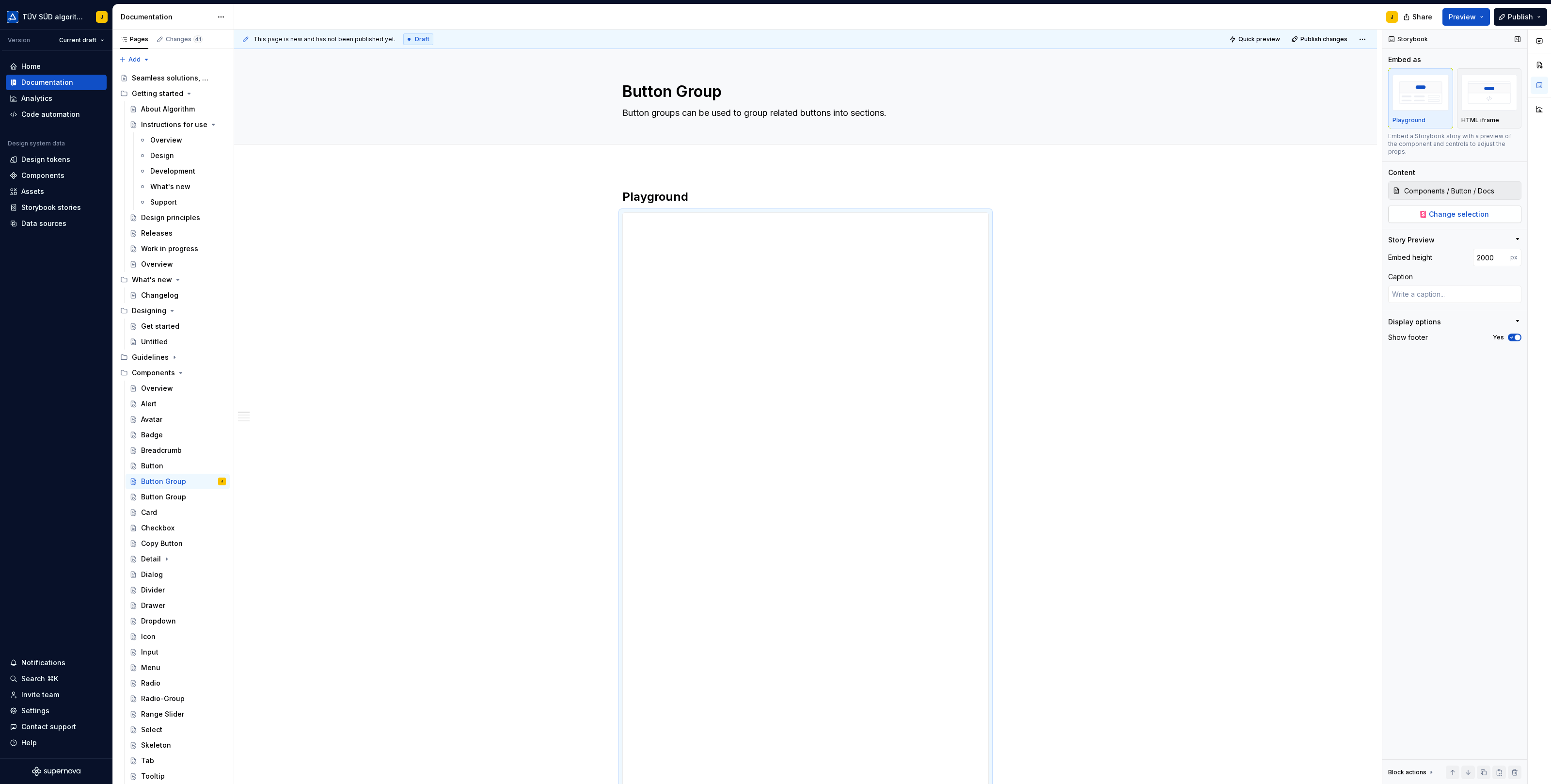
click at [1443, 209] on span "Change selection" at bounding box center [1459, 214] width 60 height 10
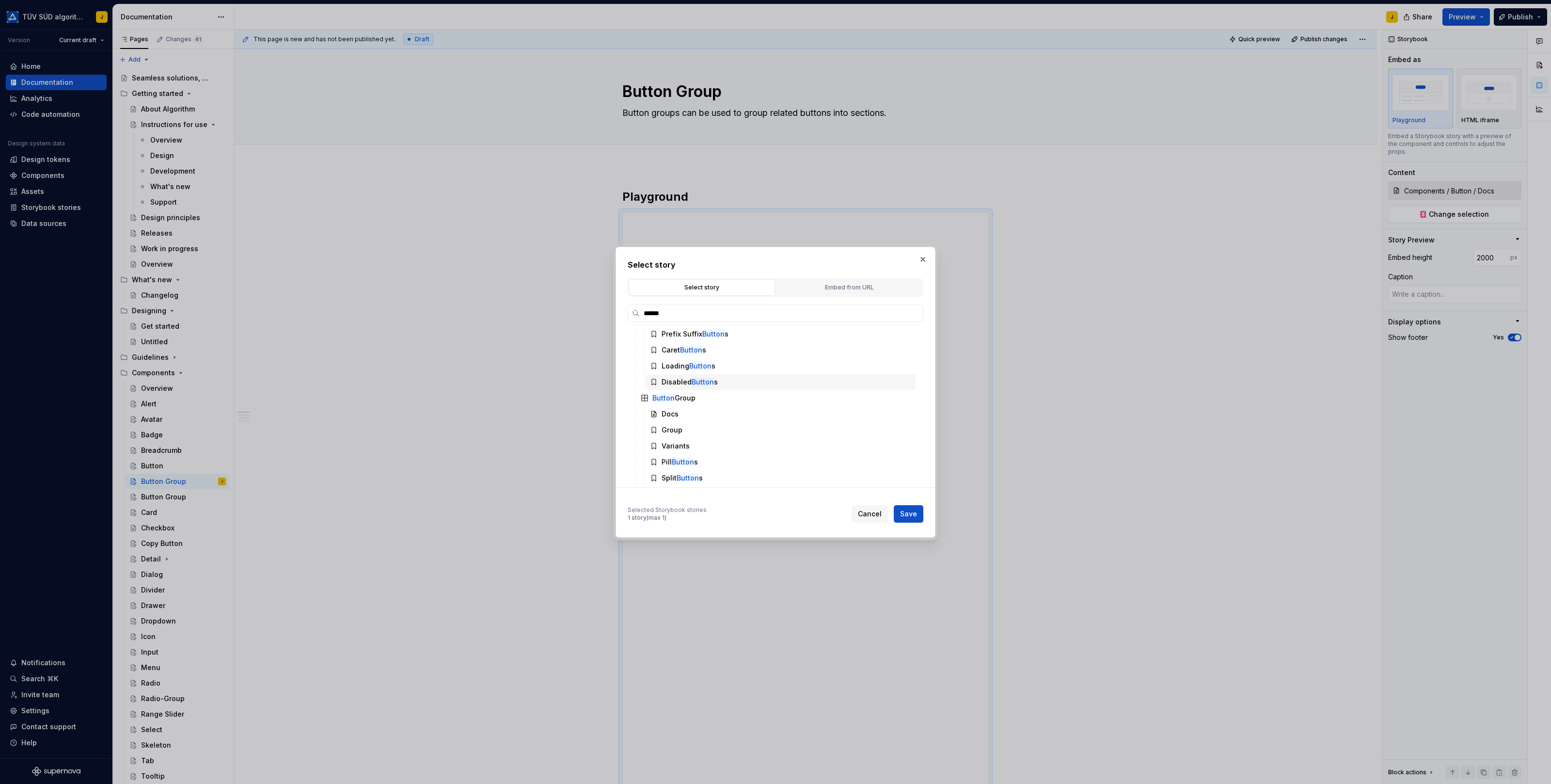
scroll to position [147, 0]
click at [671, 413] on div "Docs" at bounding box center [670, 412] width 17 height 10
click at [913, 514] on span "Save" at bounding box center [908, 514] width 17 height 10
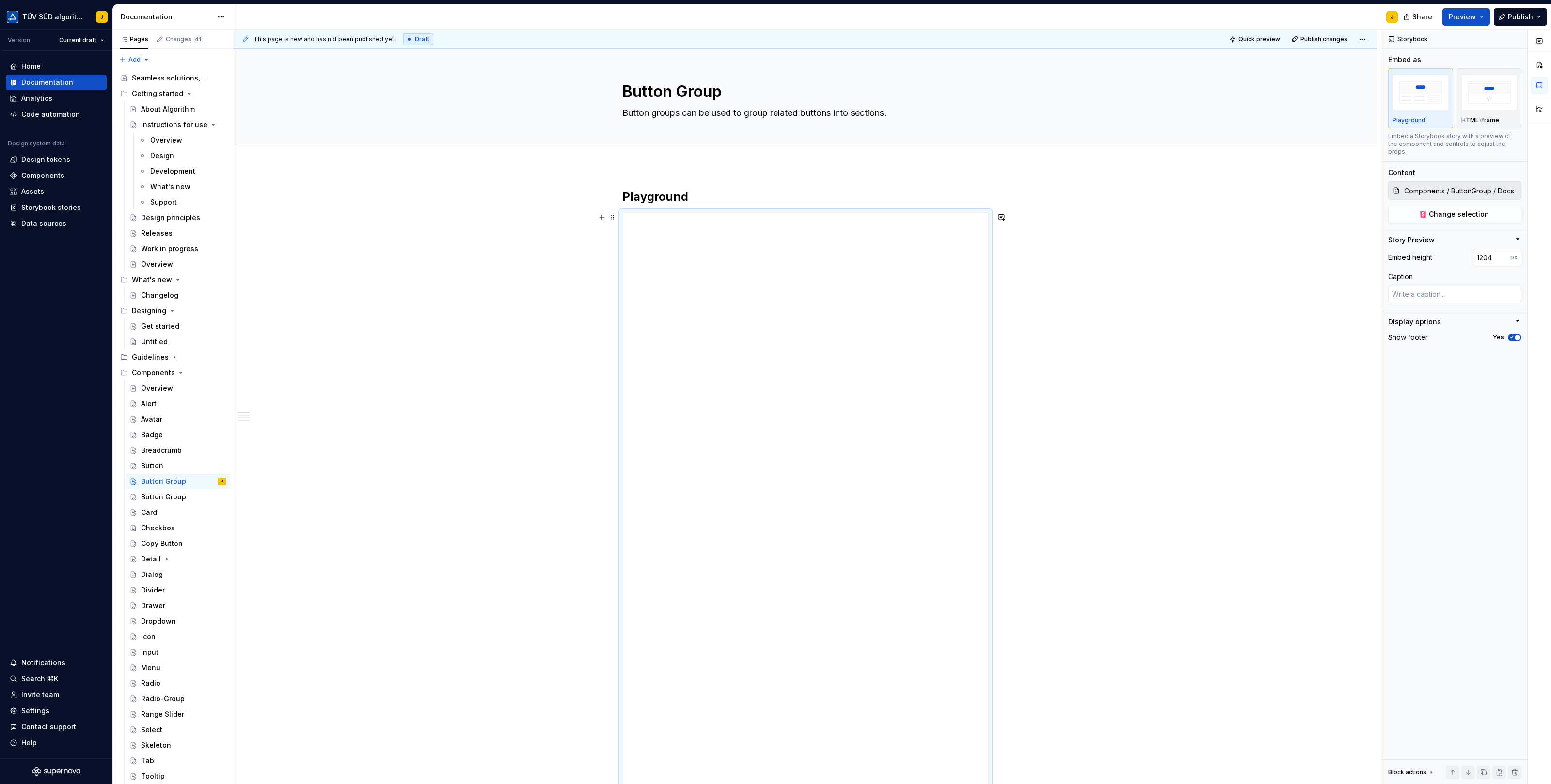
drag, startPoint x: 811, startPoint y: 406, endPoint x: 831, endPoint y: 798, distance: 392.5
click at [831, 783] on html "TÜV SÜD algorithm J Version Current draft Home Documentation Analytics Code aut…" at bounding box center [775, 392] width 1551 height 784
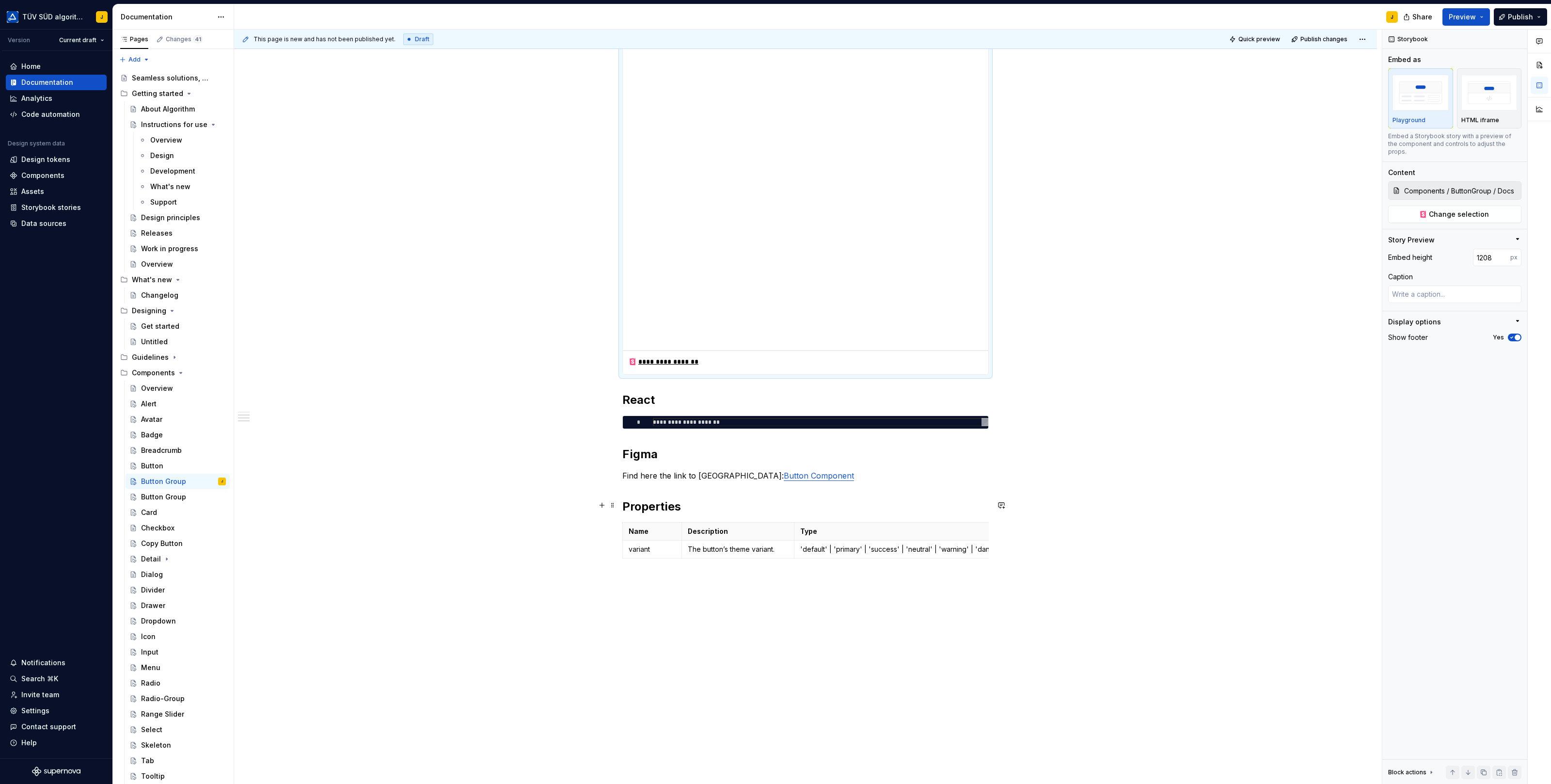
scroll to position [475, 0]
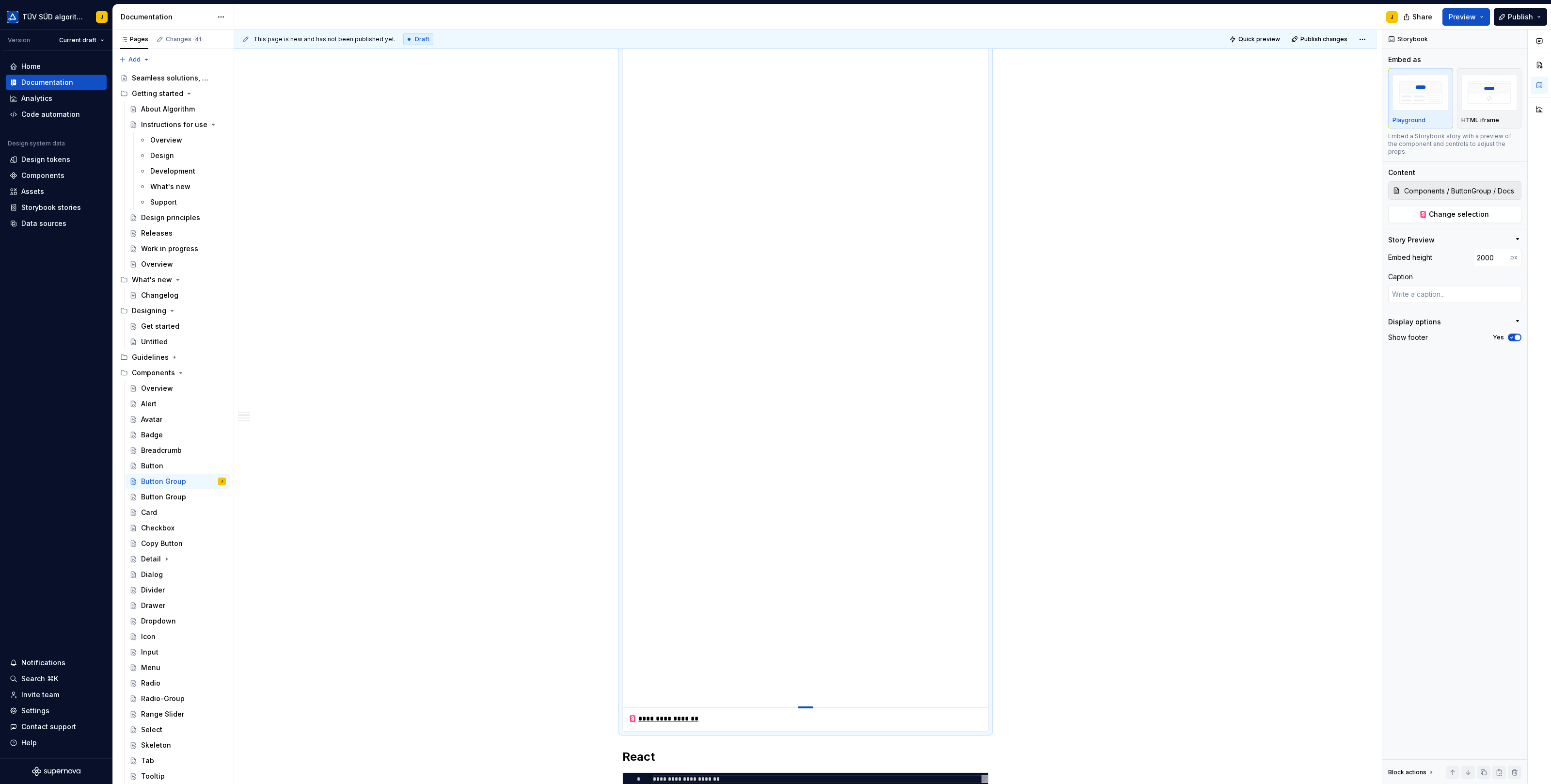
drag, startPoint x: 808, startPoint y: 322, endPoint x: 849, endPoint y: 749, distance: 429.0
